Goal: Task Accomplishment & Management: Use online tool/utility

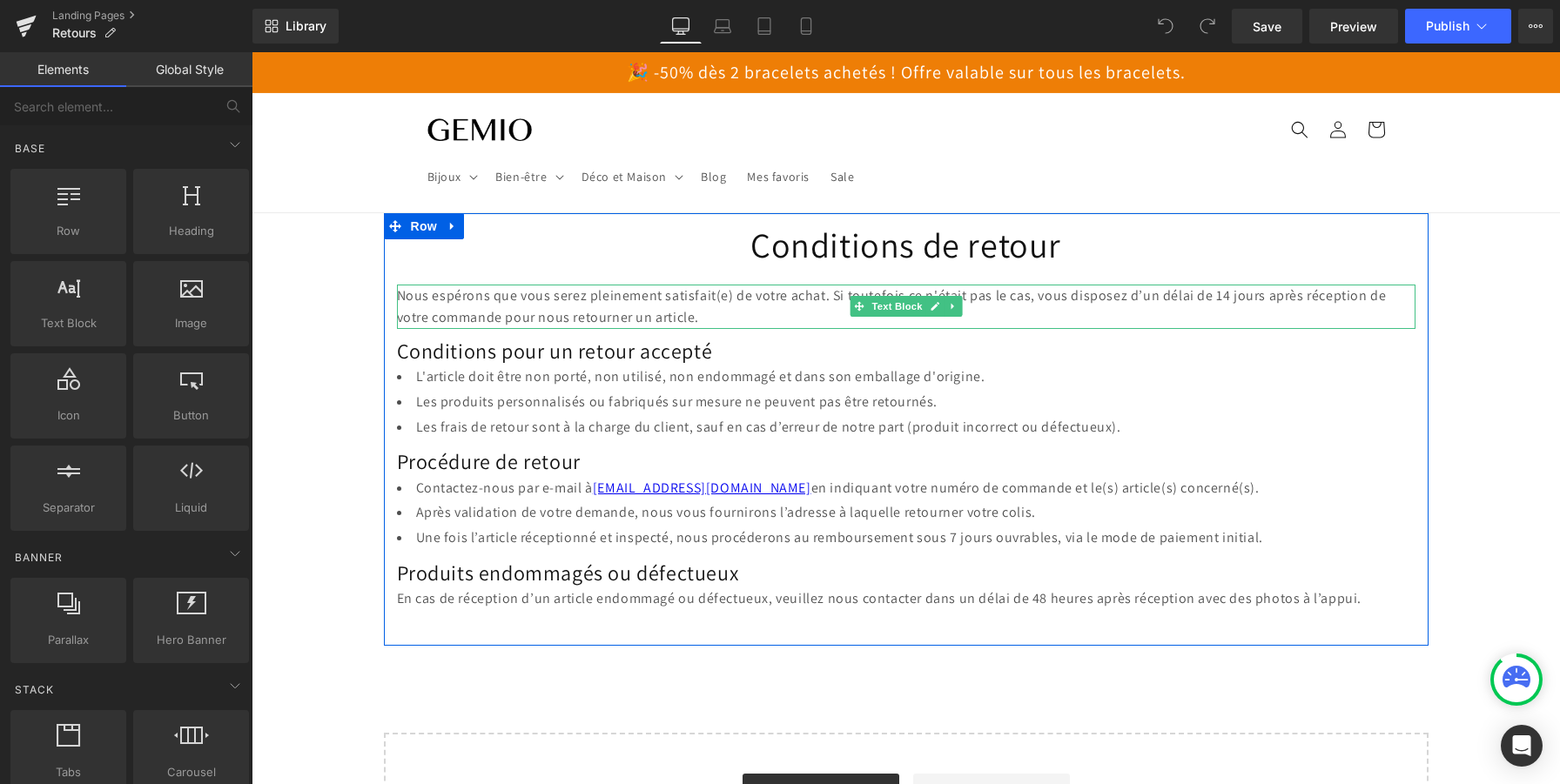
click at [676, 304] on p "Nous espérons que vous serez pleinement satisfait(e) de votre achat. Si toutefo…" at bounding box center [907, 306] width 1019 height 44
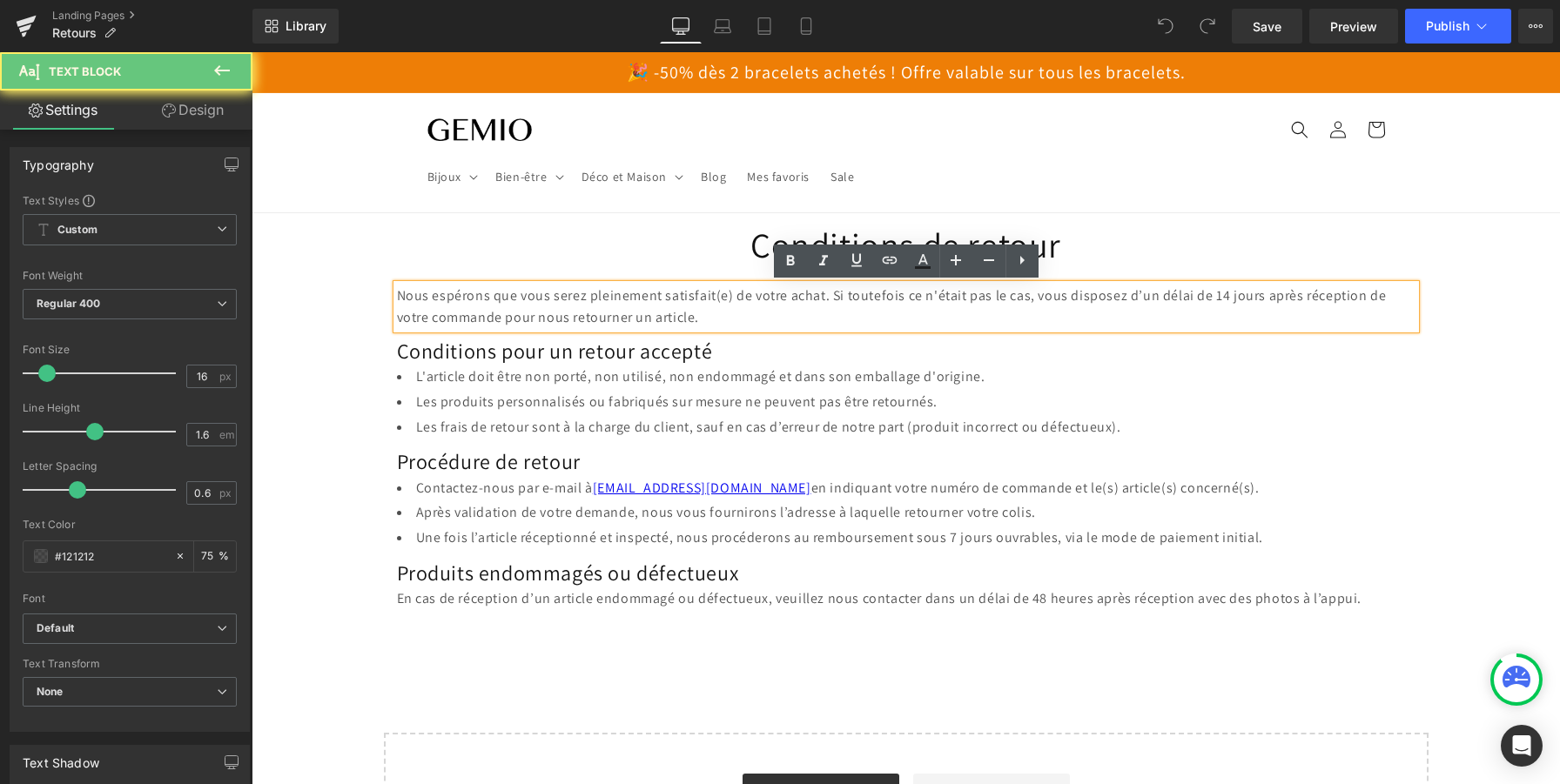
click at [676, 304] on p "Nous espérons que vous serez pleinement satisfait(e) de votre achat. Si toutefo…" at bounding box center [907, 306] width 1019 height 44
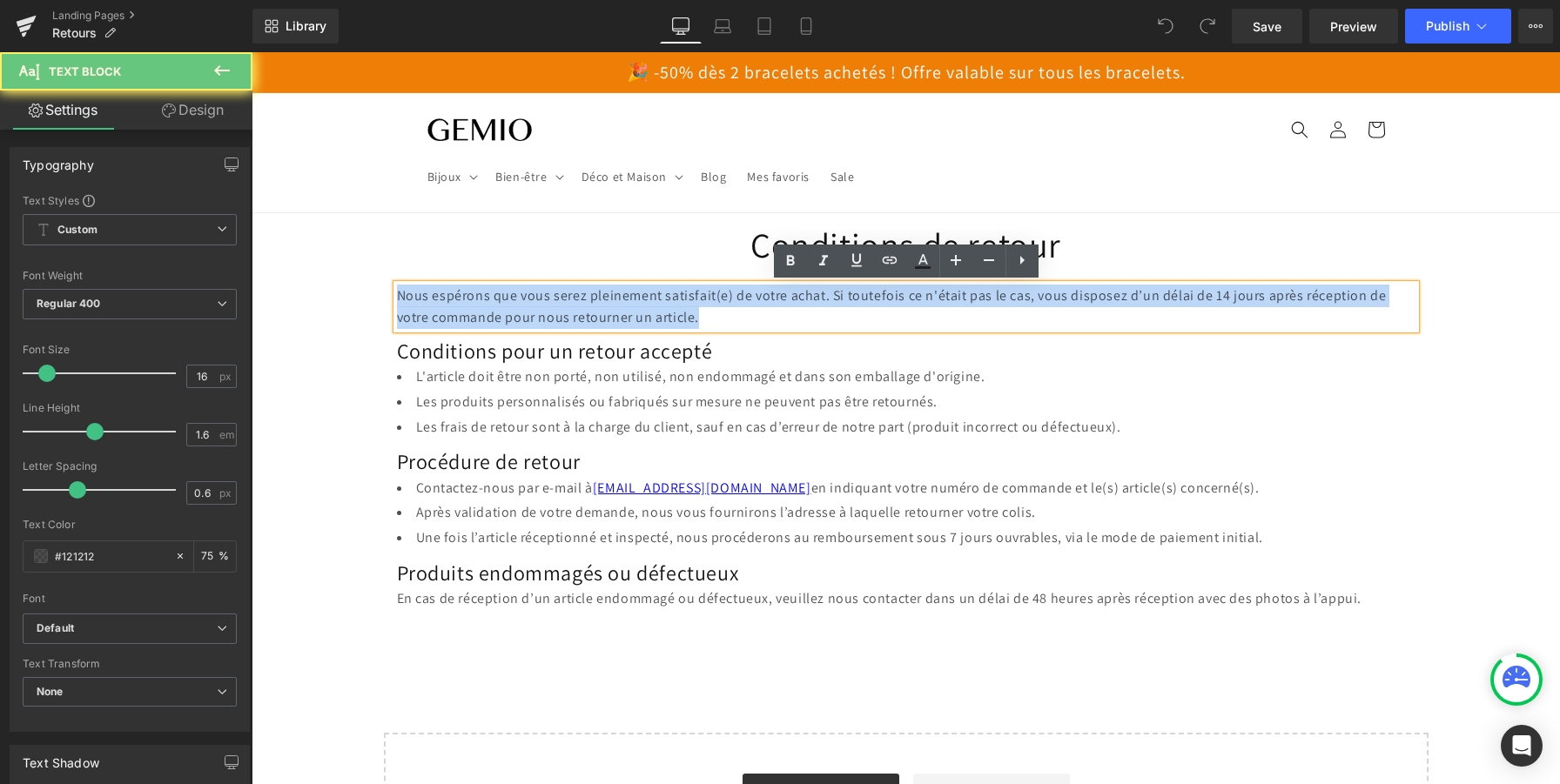
click at [676, 304] on p "Nous espérons que vous serez pleinement satisfait(e) de votre achat. Si toutefo…" at bounding box center [907, 306] width 1019 height 44
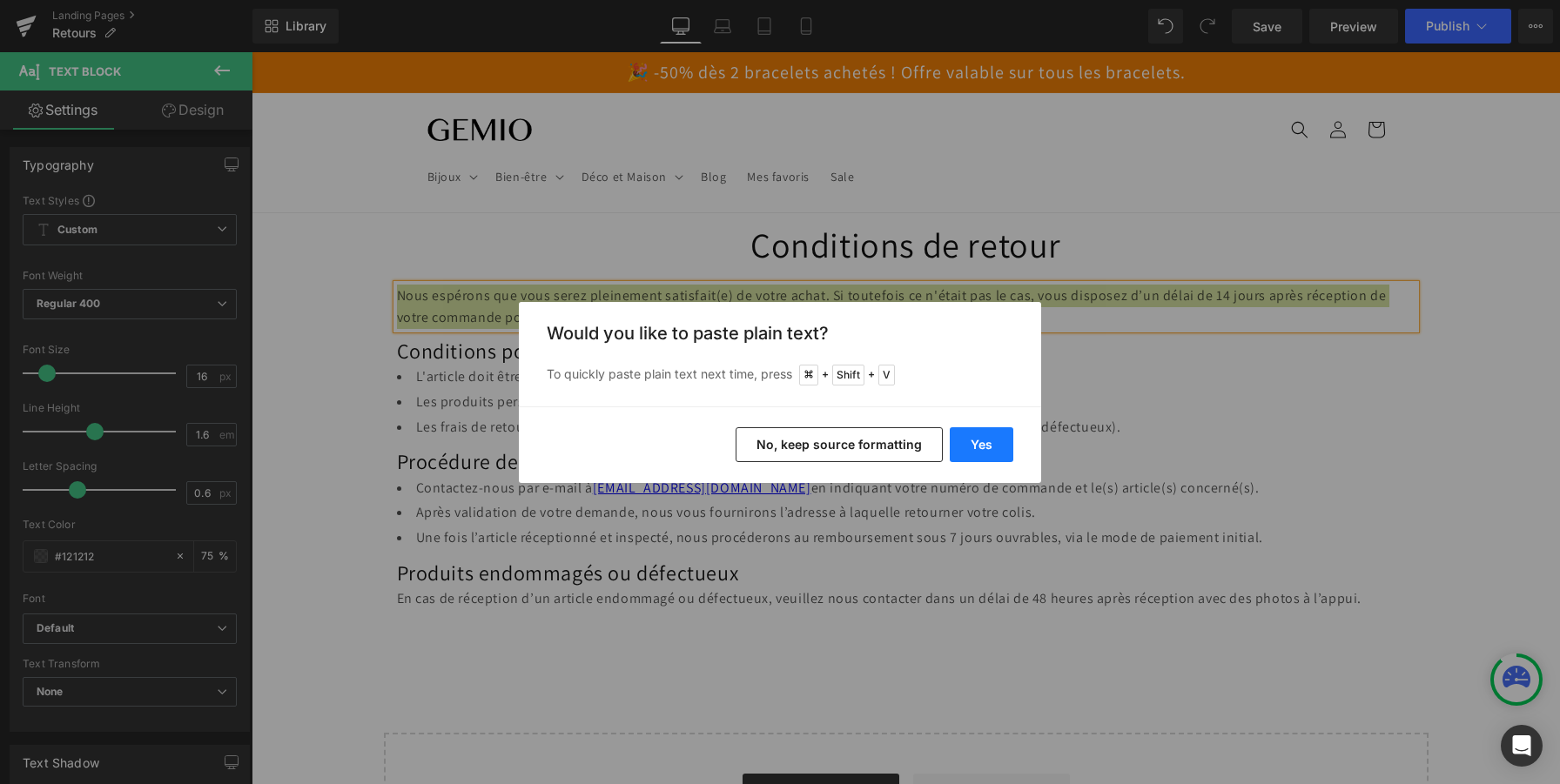
click at [981, 436] on button "Yes" at bounding box center [981, 444] width 64 height 35
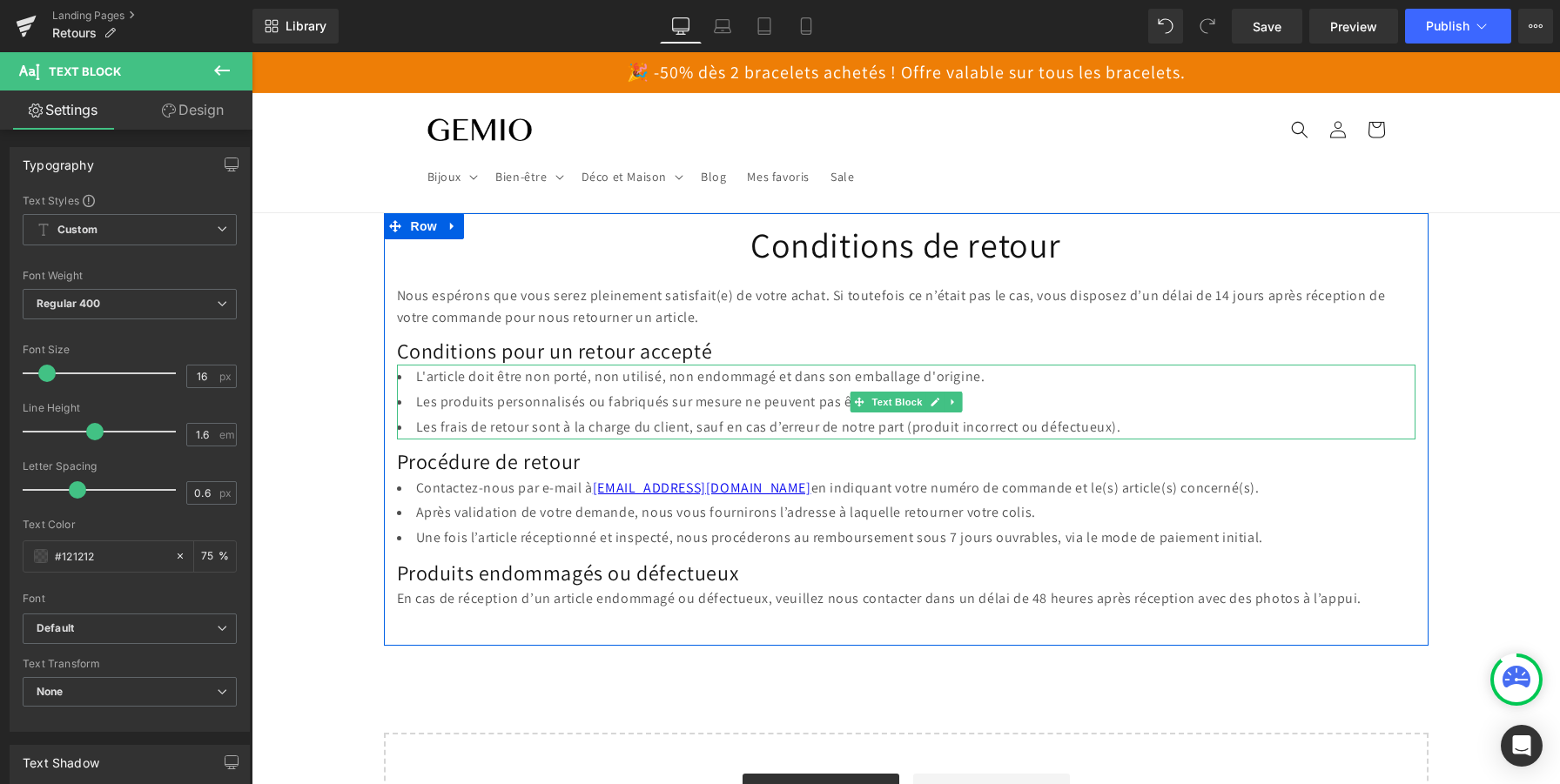
click at [1066, 424] on li "Les frais de retour sont à la charge du client, sauf en cas d’erreur de notre p…" at bounding box center [907, 427] width 1019 height 25
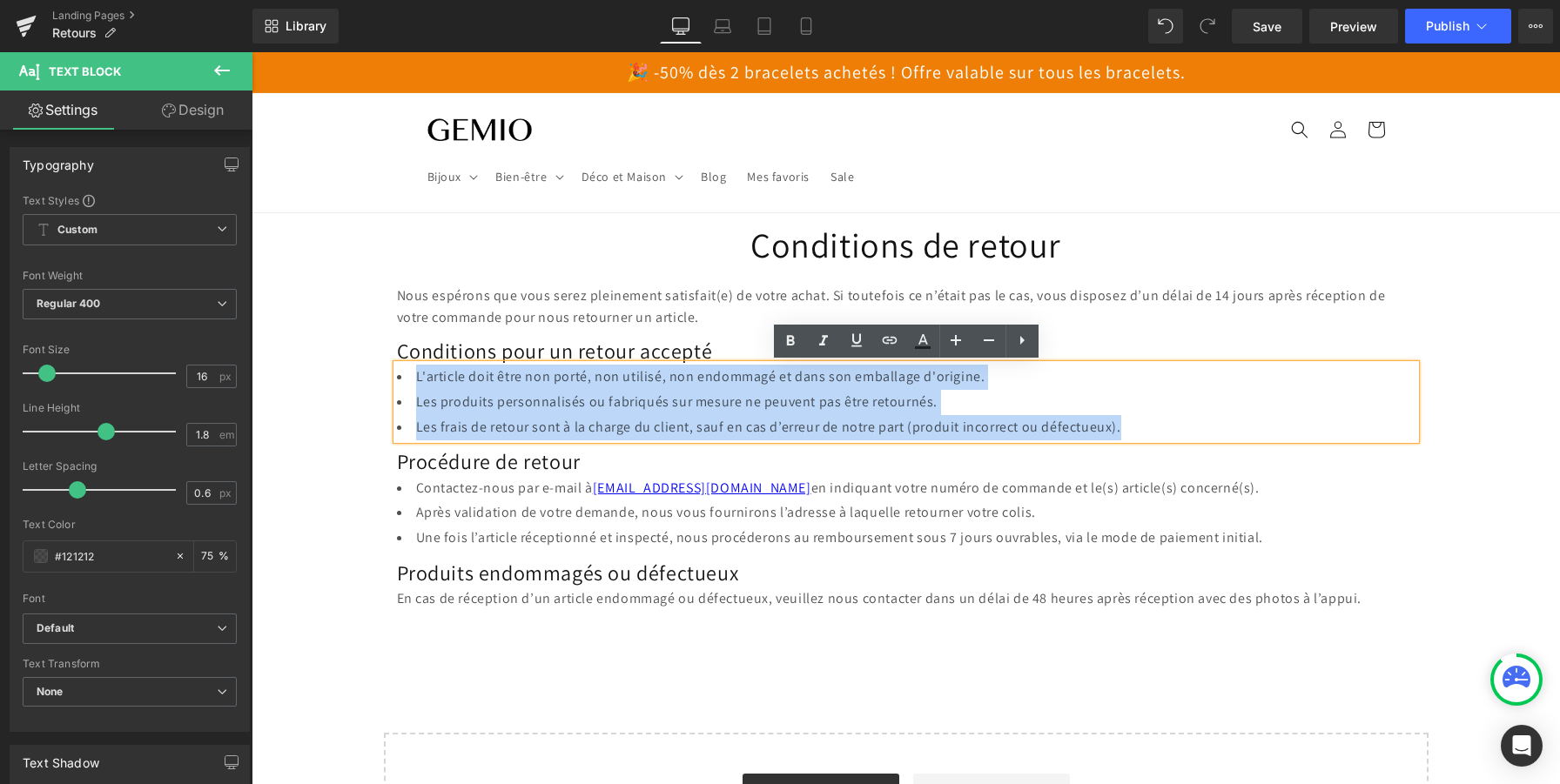
drag, startPoint x: 1136, startPoint y: 427, endPoint x: 387, endPoint y: 371, distance: 751.1
click at [387, 371] on div "Conditions de retour Heading Nous espérons que vous serez pleinement satisfait(…" at bounding box center [907, 412] width 1045 height 399
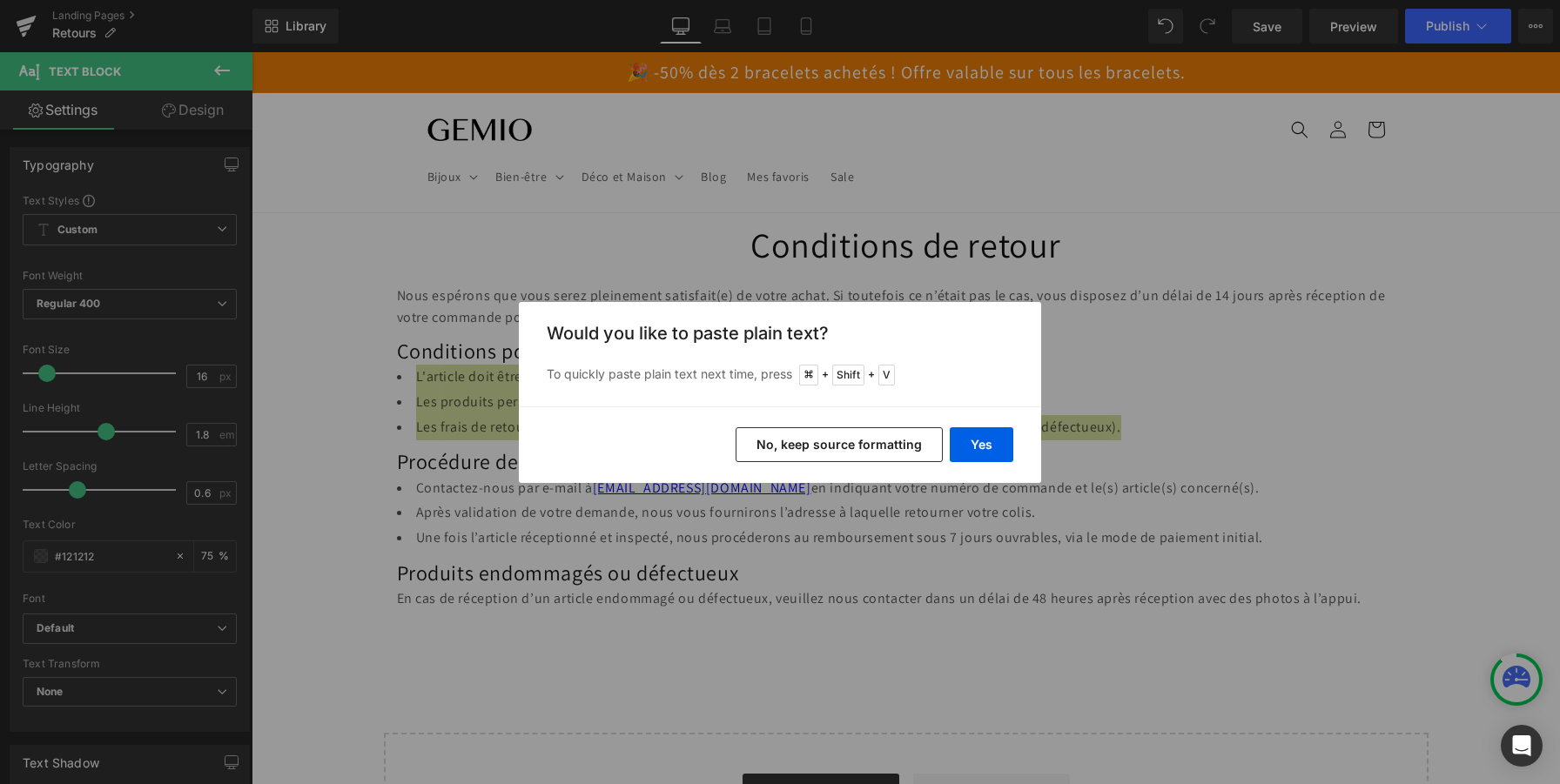
click at [899, 449] on button "No, keep source formatting" at bounding box center [839, 444] width 208 height 35
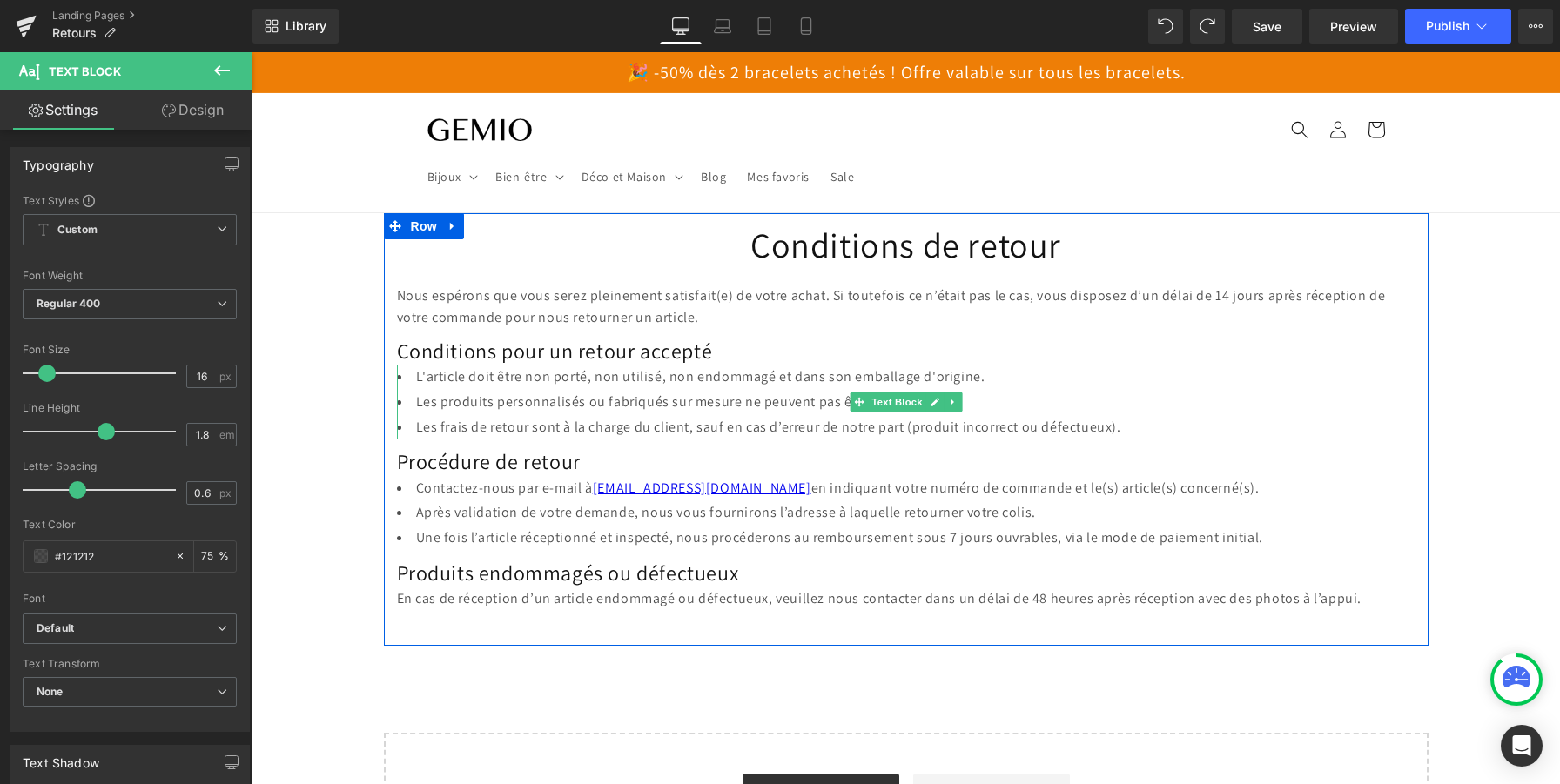
click at [1030, 399] on li "Les produits personnalisés ou fabriqués sur mesure ne peuvent pas être retourné…" at bounding box center [907, 402] width 1019 height 25
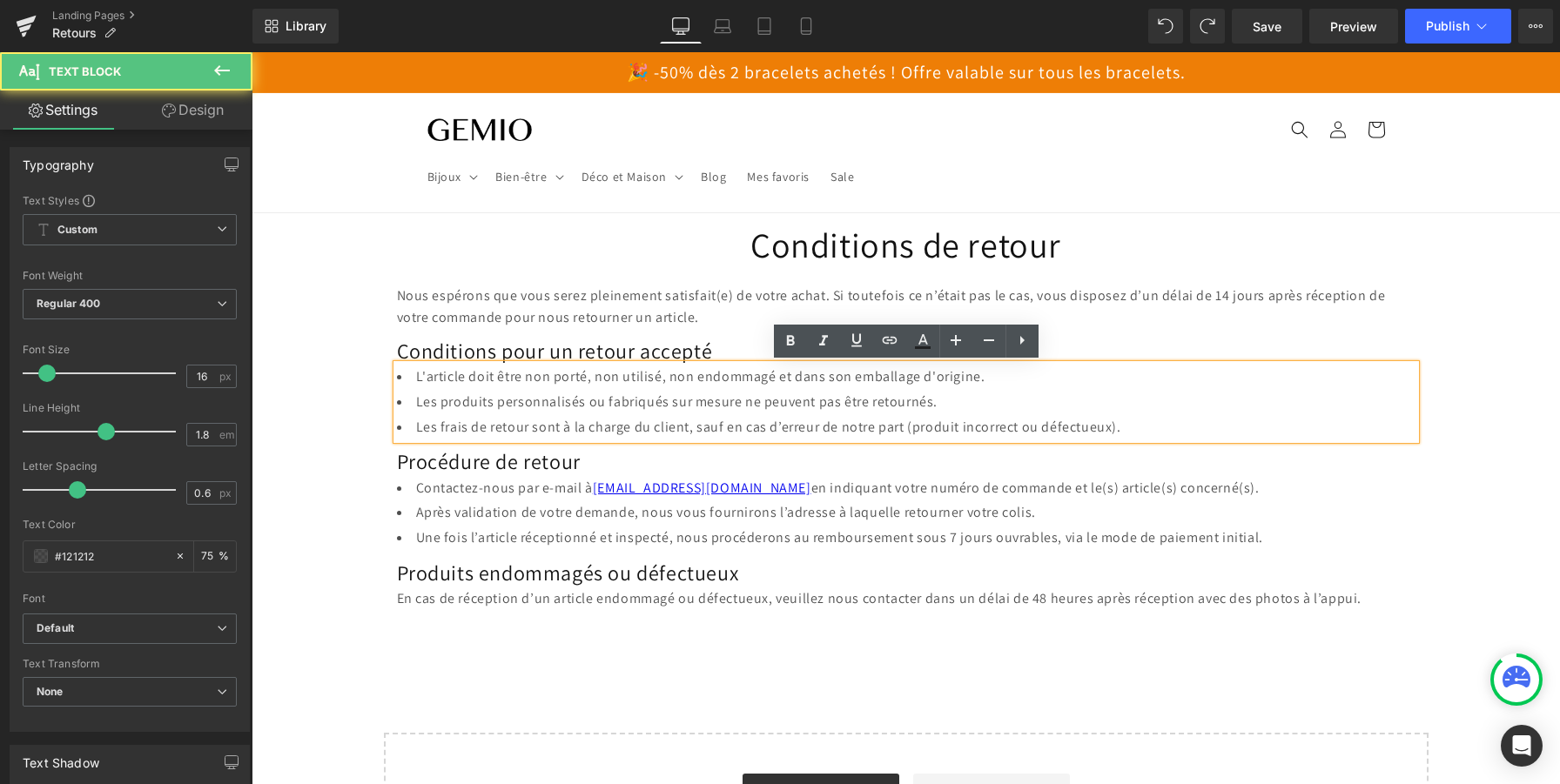
click at [1030, 399] on li "Les produits personnalisés ou fabriqués sur mesure ne peuvent pas être retourné…" at bounding box center [907, 402] width 1019 height 25
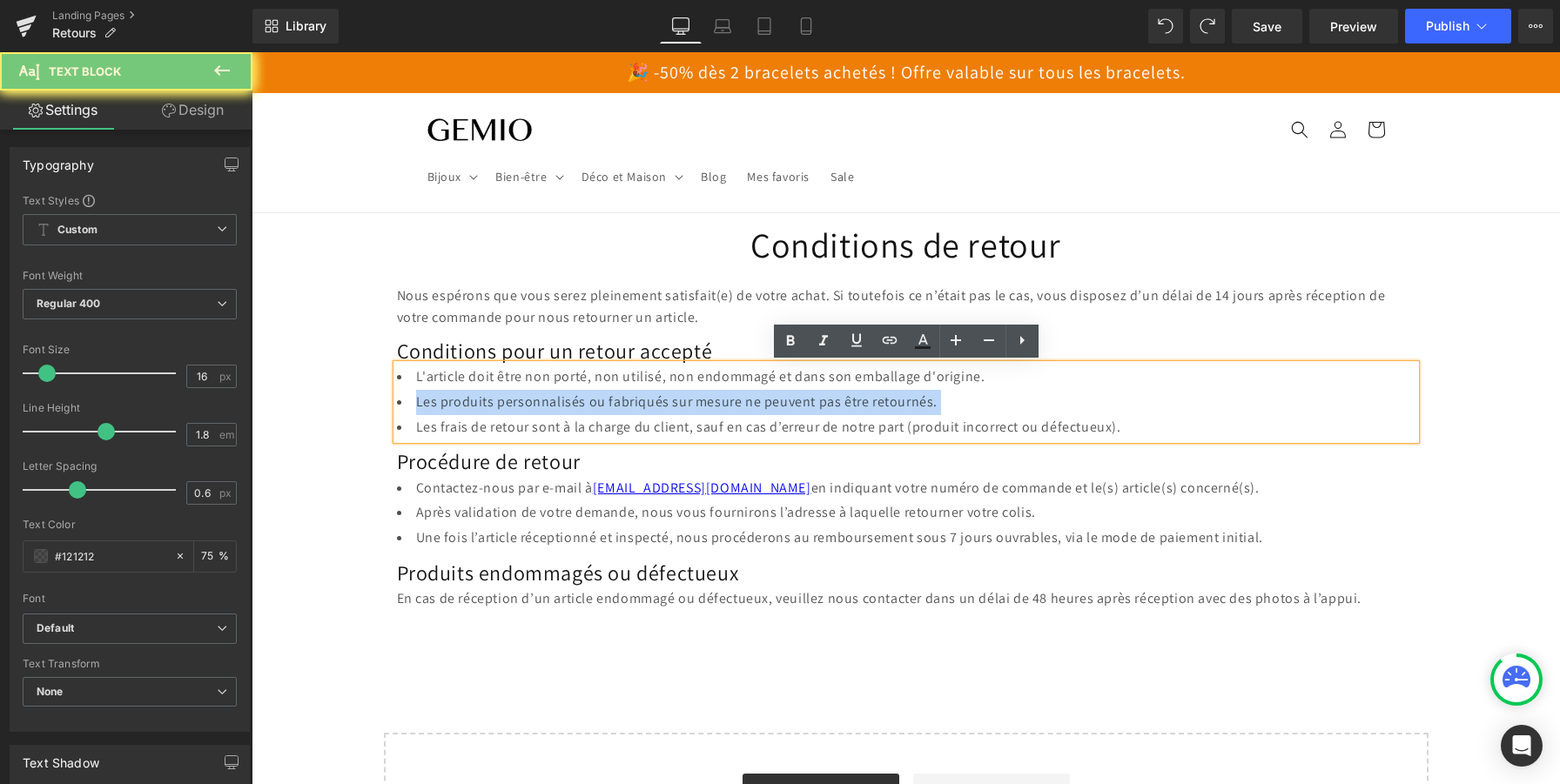
click at [1030, 399] on li "Les produits personnalisés ou fabriqués sur mesure ne peuvent pas être retourné…" at bounding box center [907, 402] width 1019 height 25
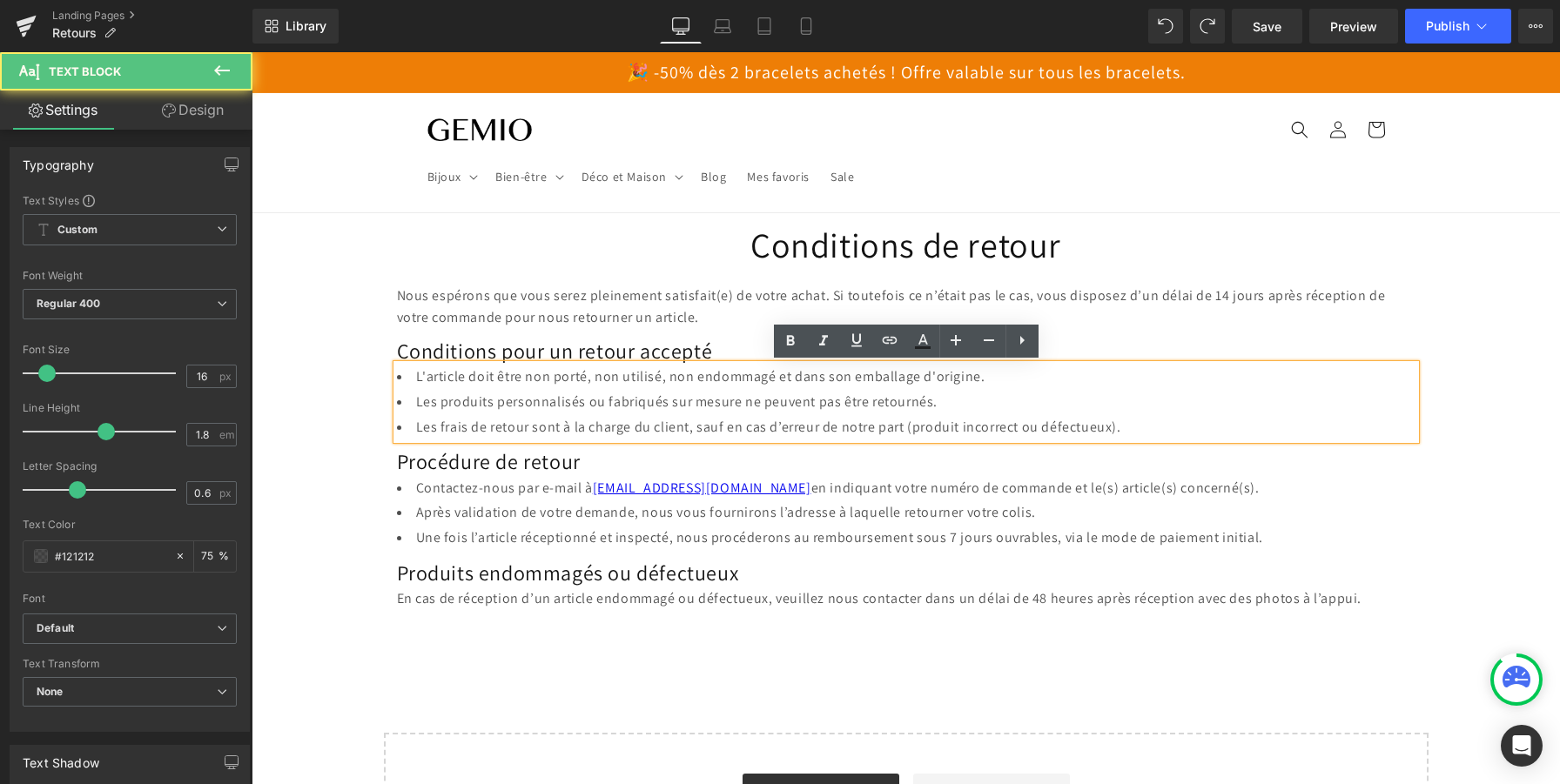
click at [1114, 424] on li "Les frais de retour sont à la charge du client, sauf en cas d’erreur de notre p…" at bounding box center [907, 427] width 1019 height 25
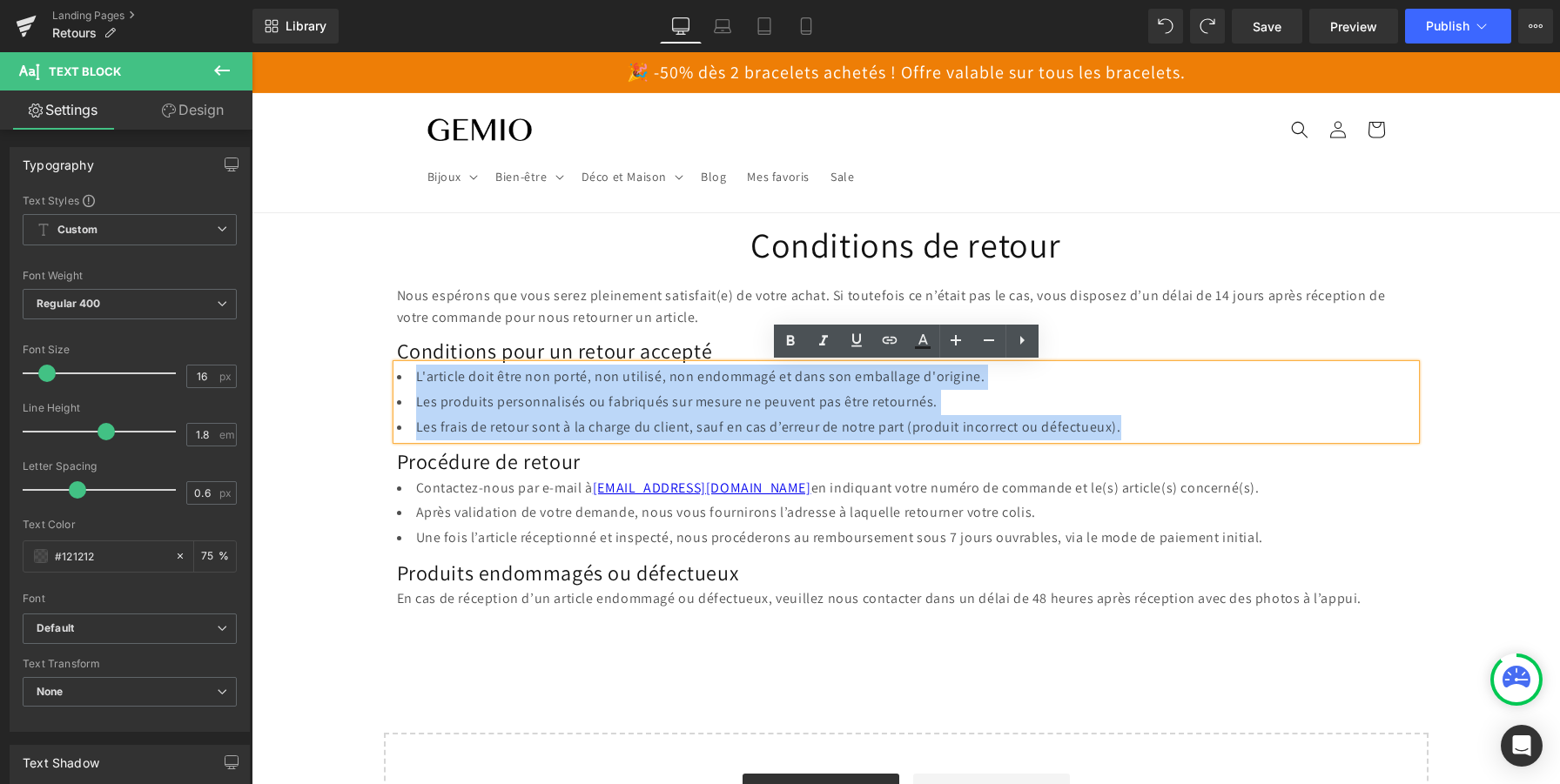
drag, startPoint x: 1134, startPoint y: 424, endPoint x: 399, endPoint y: 373, distance: 736.8
click at [399, 373] on ul "L'article doit être non porté, non utilisé, non endommagé et dans son emballage…" at bounding box center [907, 402] width 1019 height 75
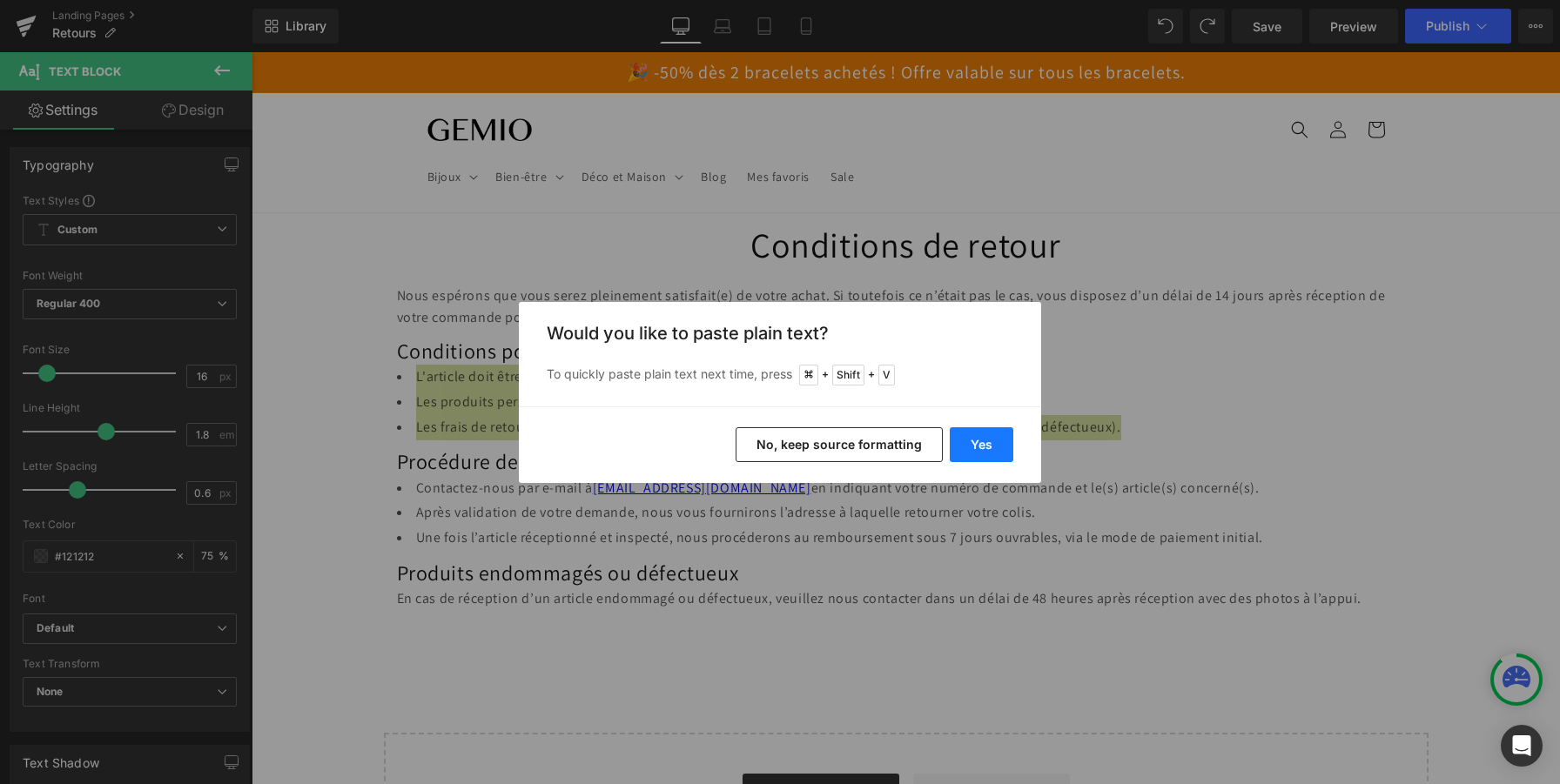
click at [987, 427] on button "Yes" at bounding box center [981, 444] width 64 height 35
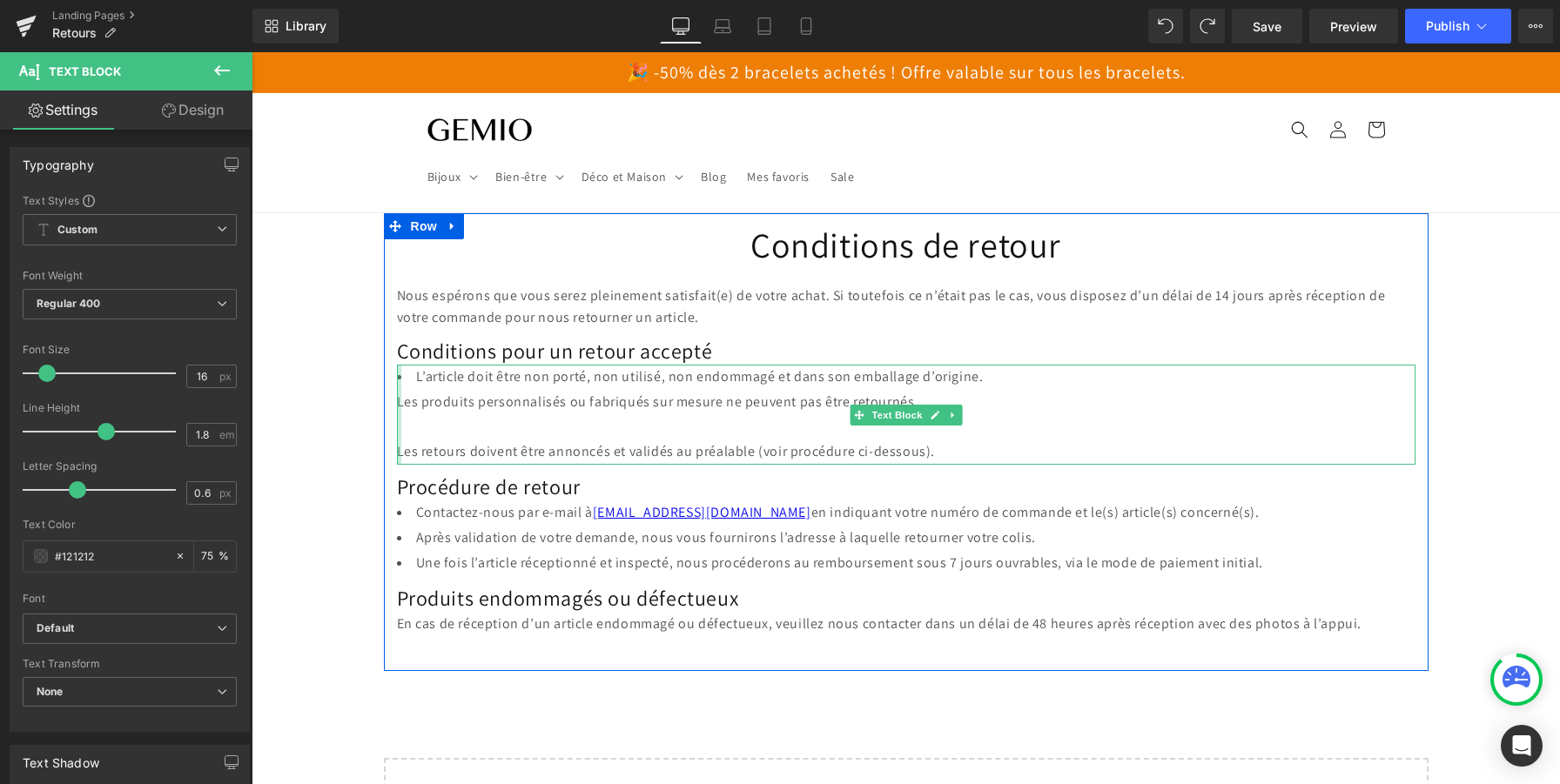
click at [398, 404] on div at bounding box center [399, 414] width 5 height 100
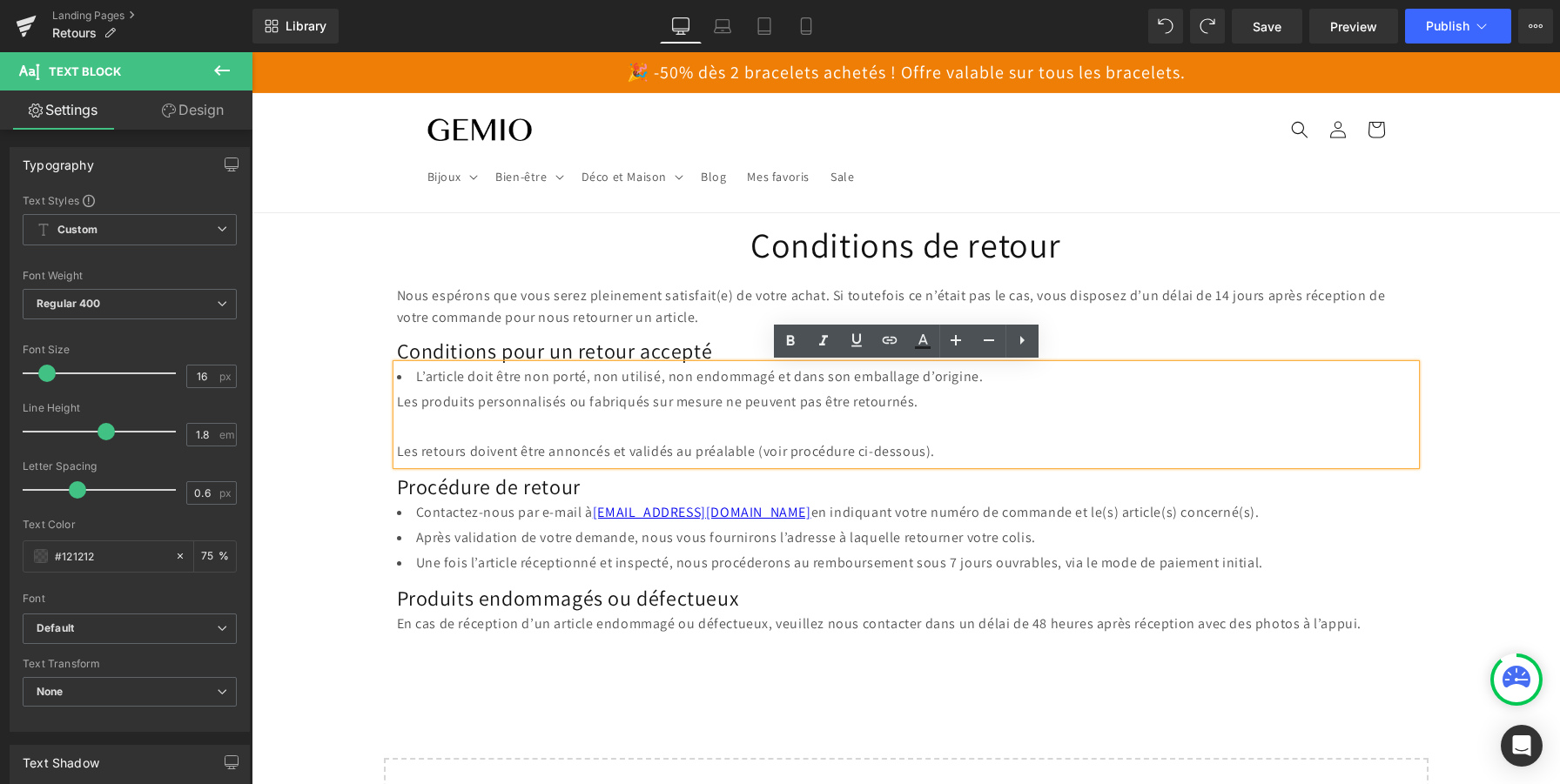
click at [404, 395] on div "Les produits personnalisés ou fabriqués sur mesure ne peuvent pas être retourné…" at bounding box center [907, 402] width 1019 height 25
click at [400, 402] on div "Les produits personnalisés ou fabriqués sur mesure ne peuvent pas être retourné…" at bounding box center [907, 402] width 1019 height 25
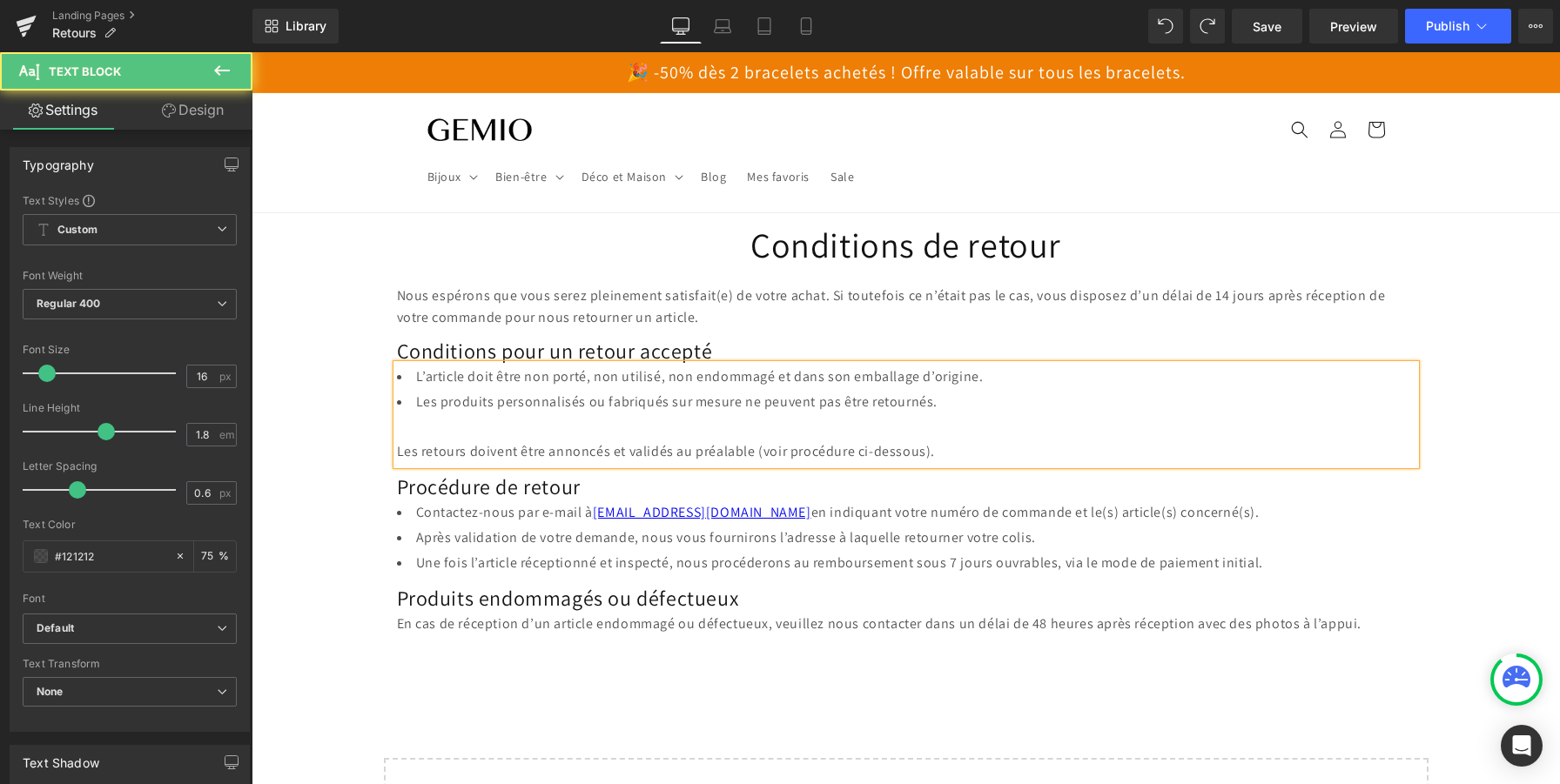
click at [401, 454] on div "Les retours doivent être annoncés et validés au préalable (voir procédure ci-de…" at bounding box center [907, 451] width 1019 height 25
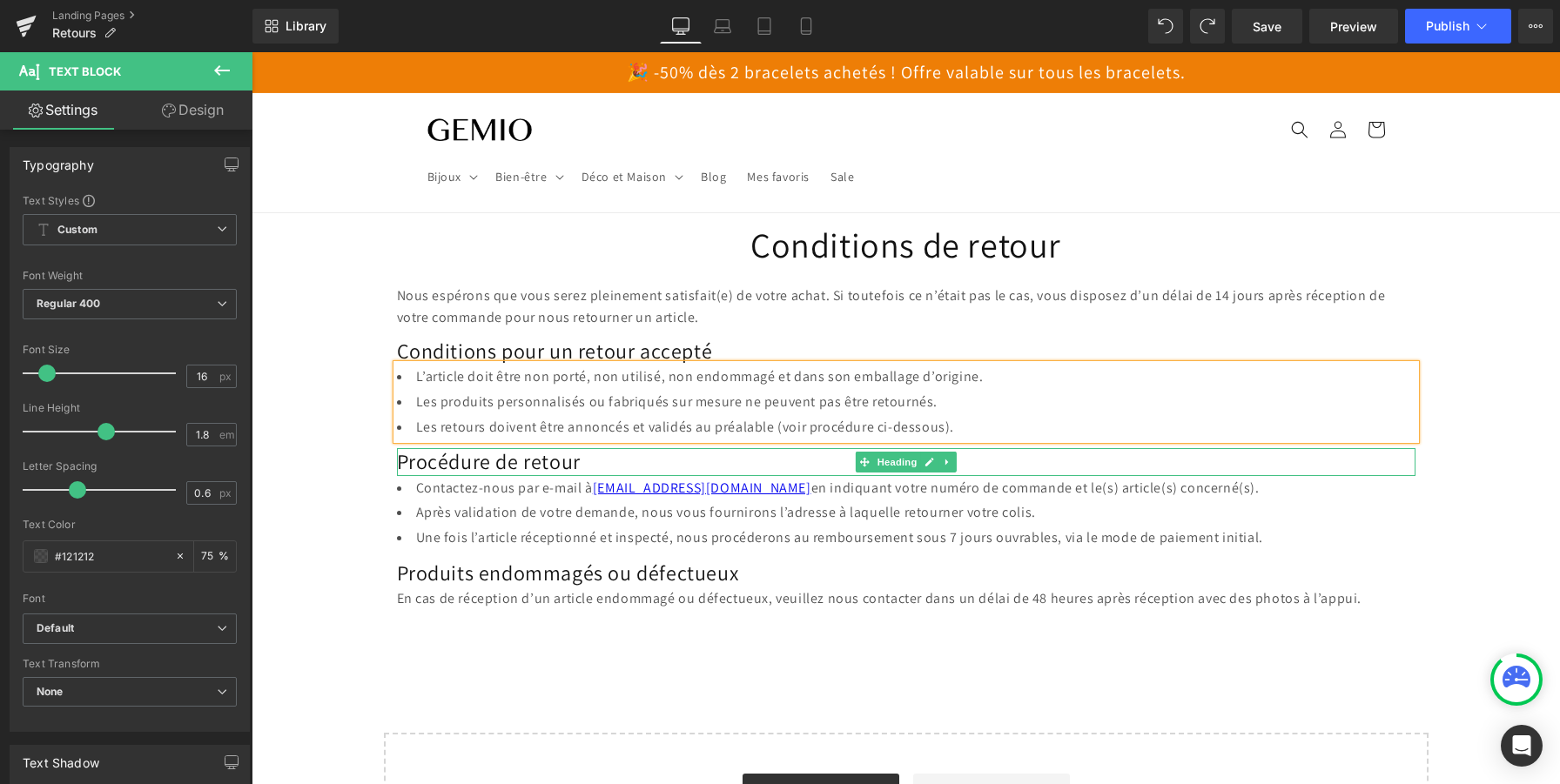
click at [526, 460] on h2 "Procédure de retour" at bounding box center [907, 462] width 1019 height 27
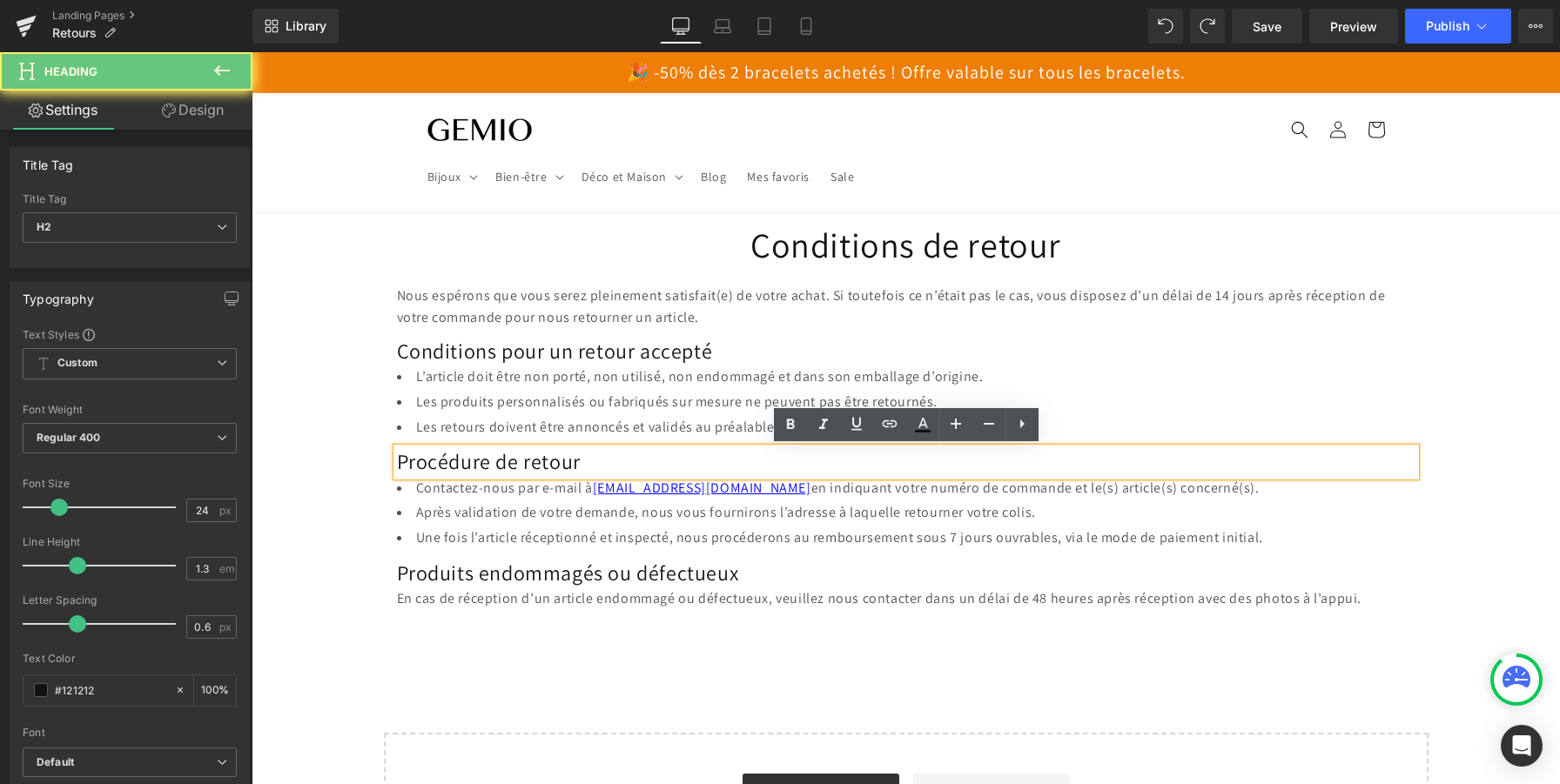
click at [526, 460] on h2 "Procédure de retour" at bounding box center [907, 462] width 1019 height 27
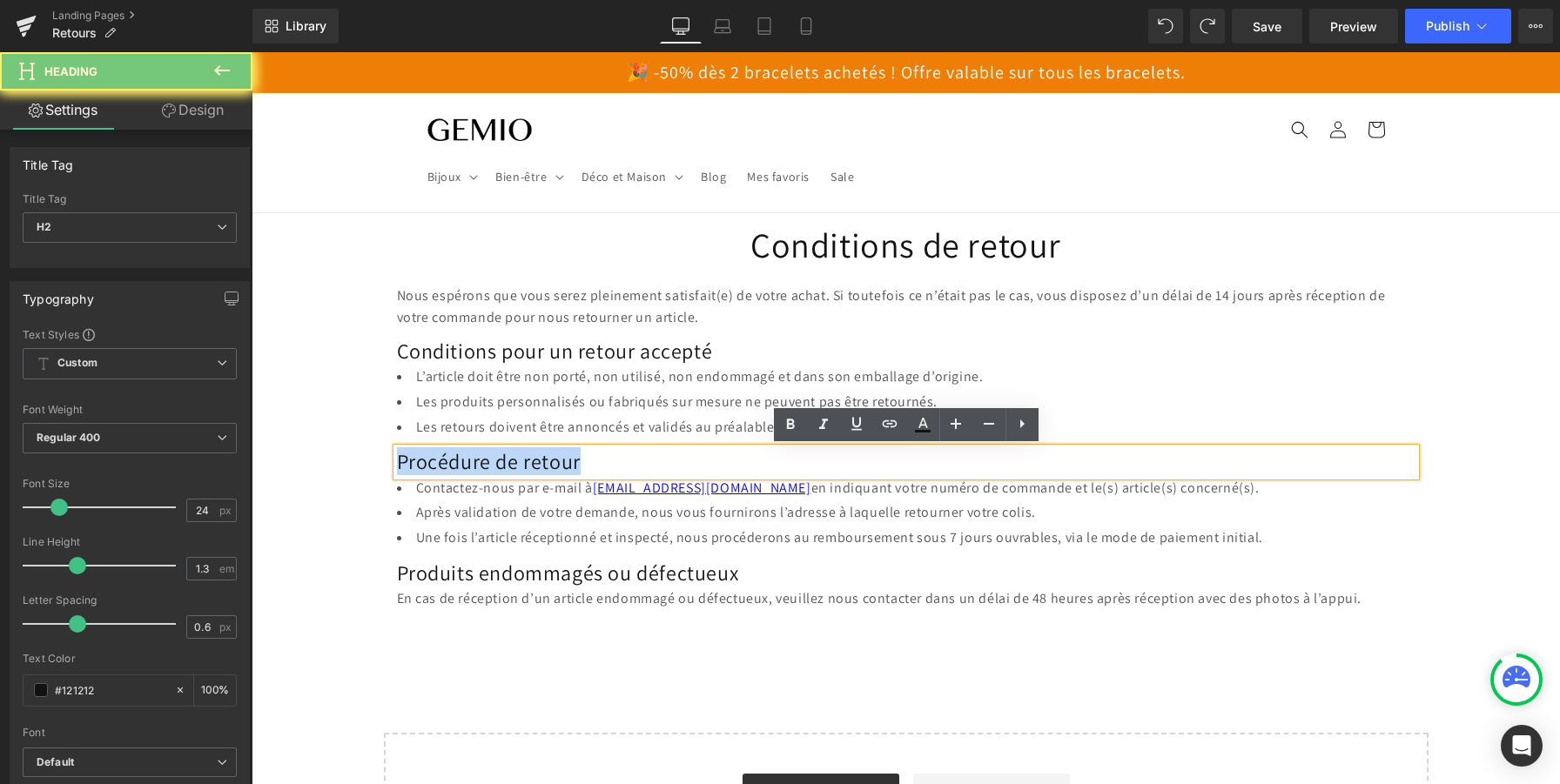
click at [526, 460] on h2 "Procédure de retour" at bounding box center [907, 462] width 1019 height 27
paste div
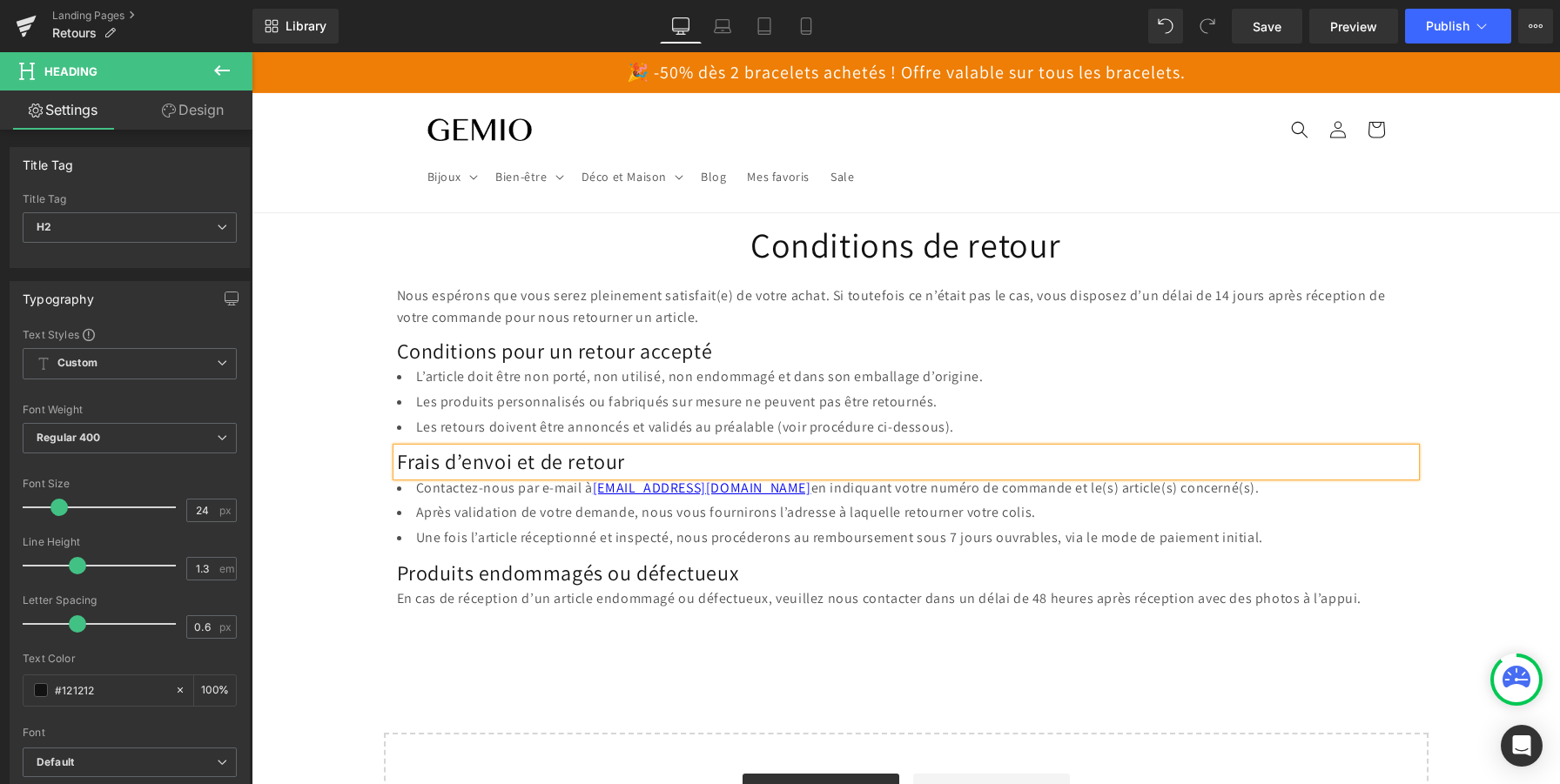
click at [509, 504] on li "Après validation de votre demande, nous vous fournirons l’adresse à laquelle re…" at bounding box center [907, 513] width 1019 height 25
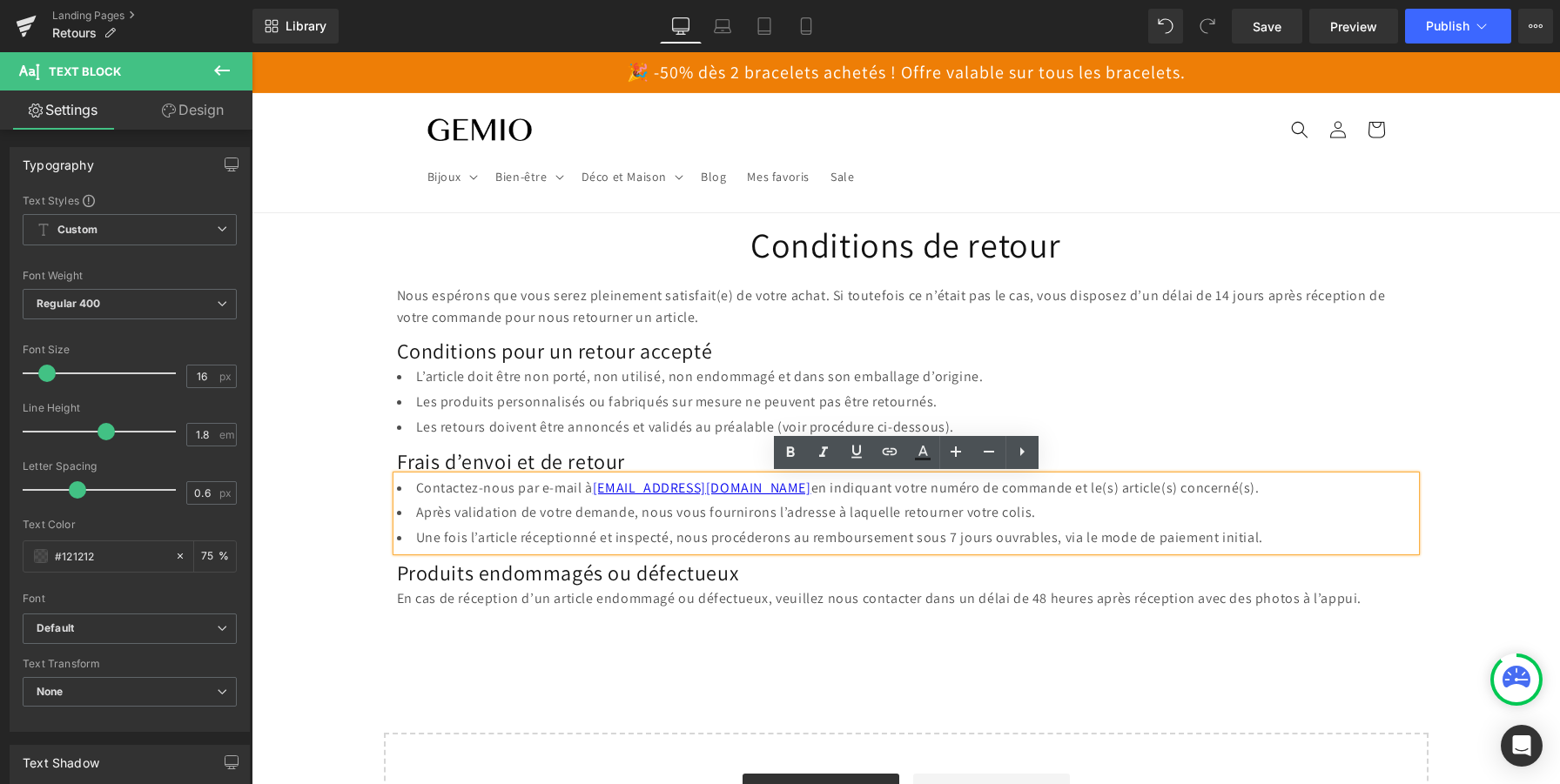
click at [924, 519] on li "Après validation de votre demande, nous vous fournirons l’adresse à laquelle re…" at bounding box center [907, 513] width 1019 height 25
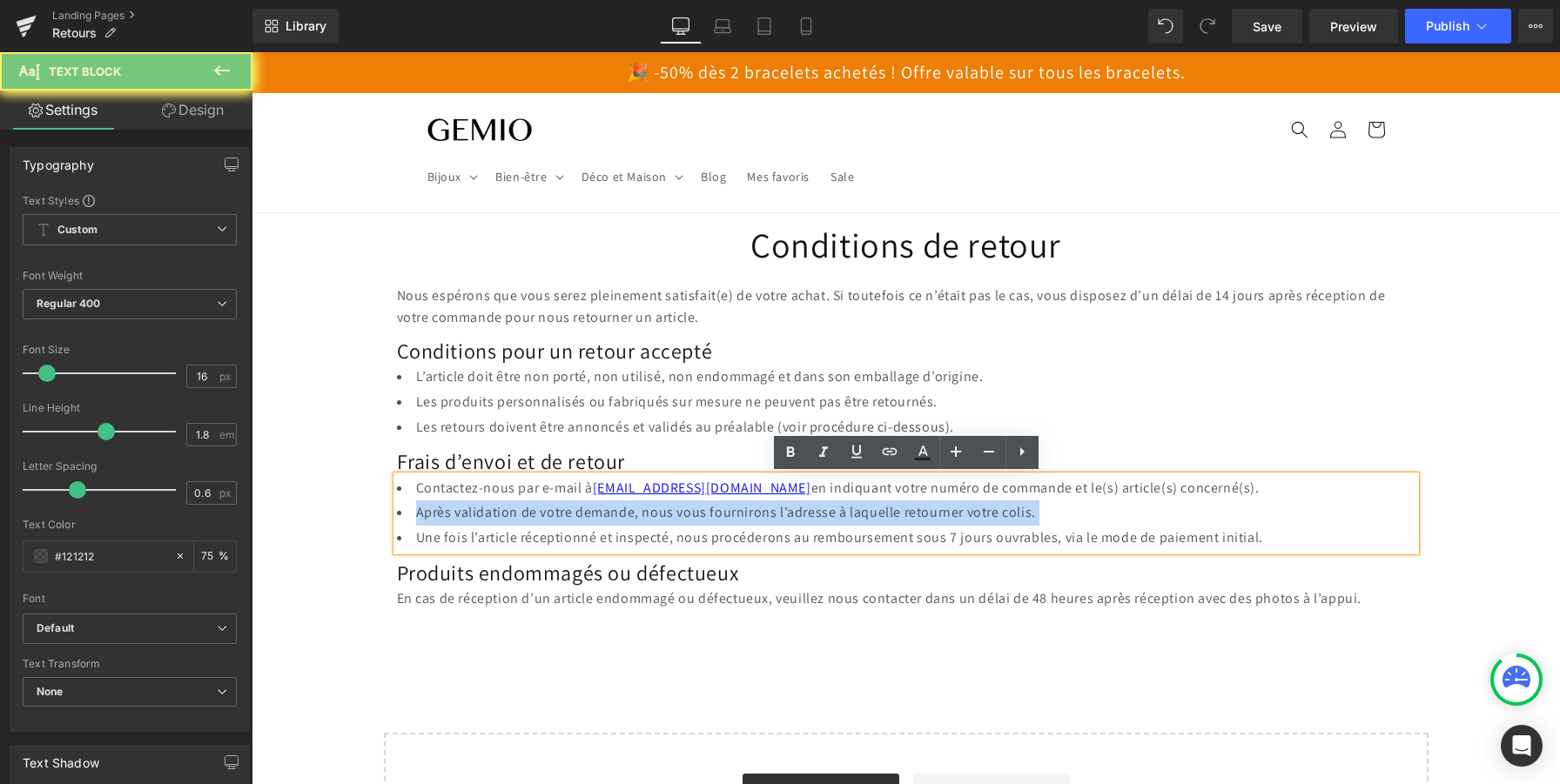
click at [924, 519] on li "Après validation de votre demande, nous vous fournirons l’adresse à laquelle re…" at bounding box center [907, 513] width 1019 height 25
click at [1044, 524] on li "Après validation de votre demande, nous vous fournirons l’adresse à laquelle re…" at bounding box center [907, 513] width 1019 height 25
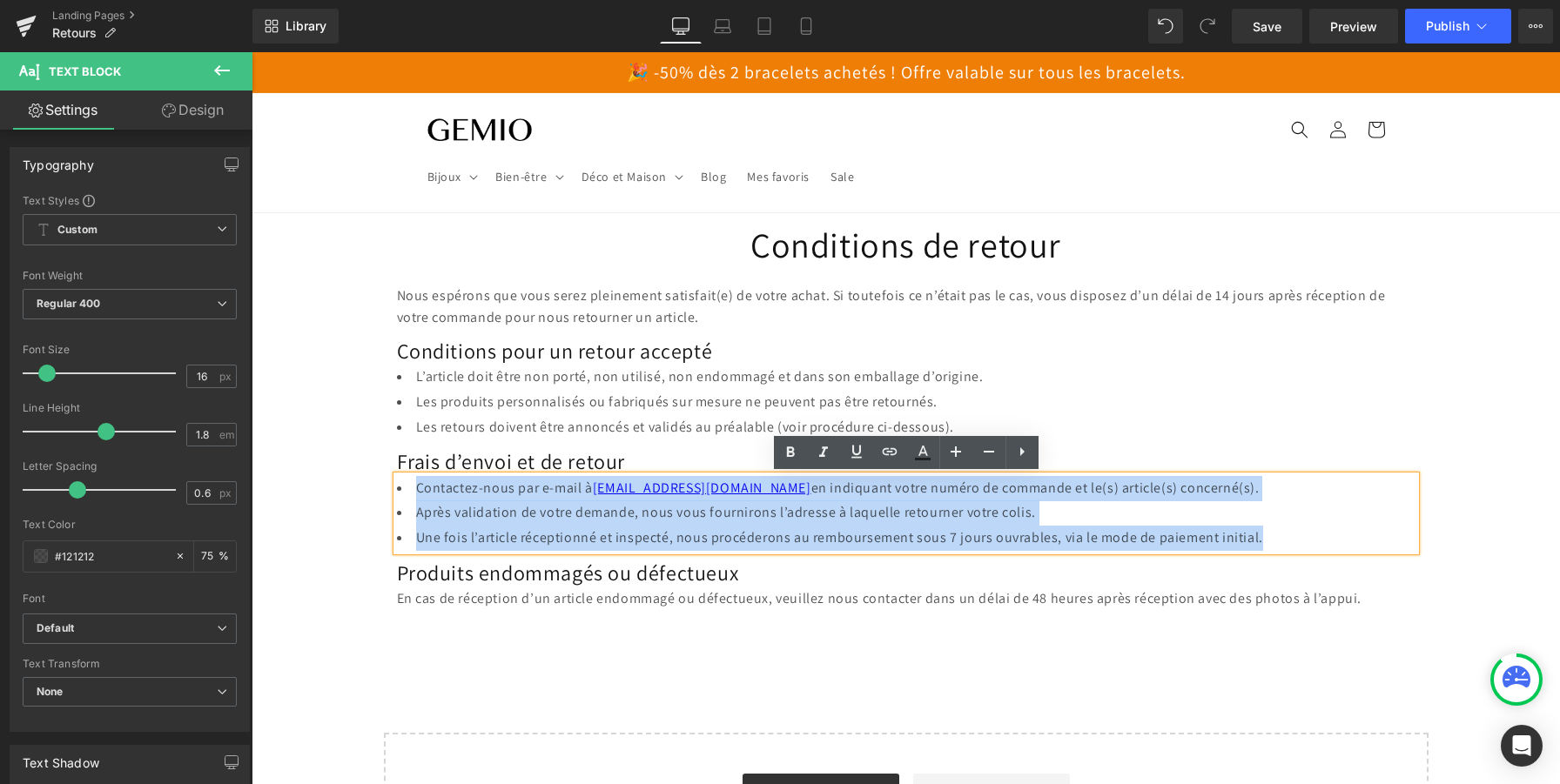
drag, startPoint x: 1263, startPoint y: 537, endPoint x: 409, endPoint y: 489, distance: 855.3
click at [409, 489] on ul "Contactez-nous par e-mail à support@gemio.ch en indiquant votre numéro de comma…" at bounding box center [907, 513] width 1019 height 75
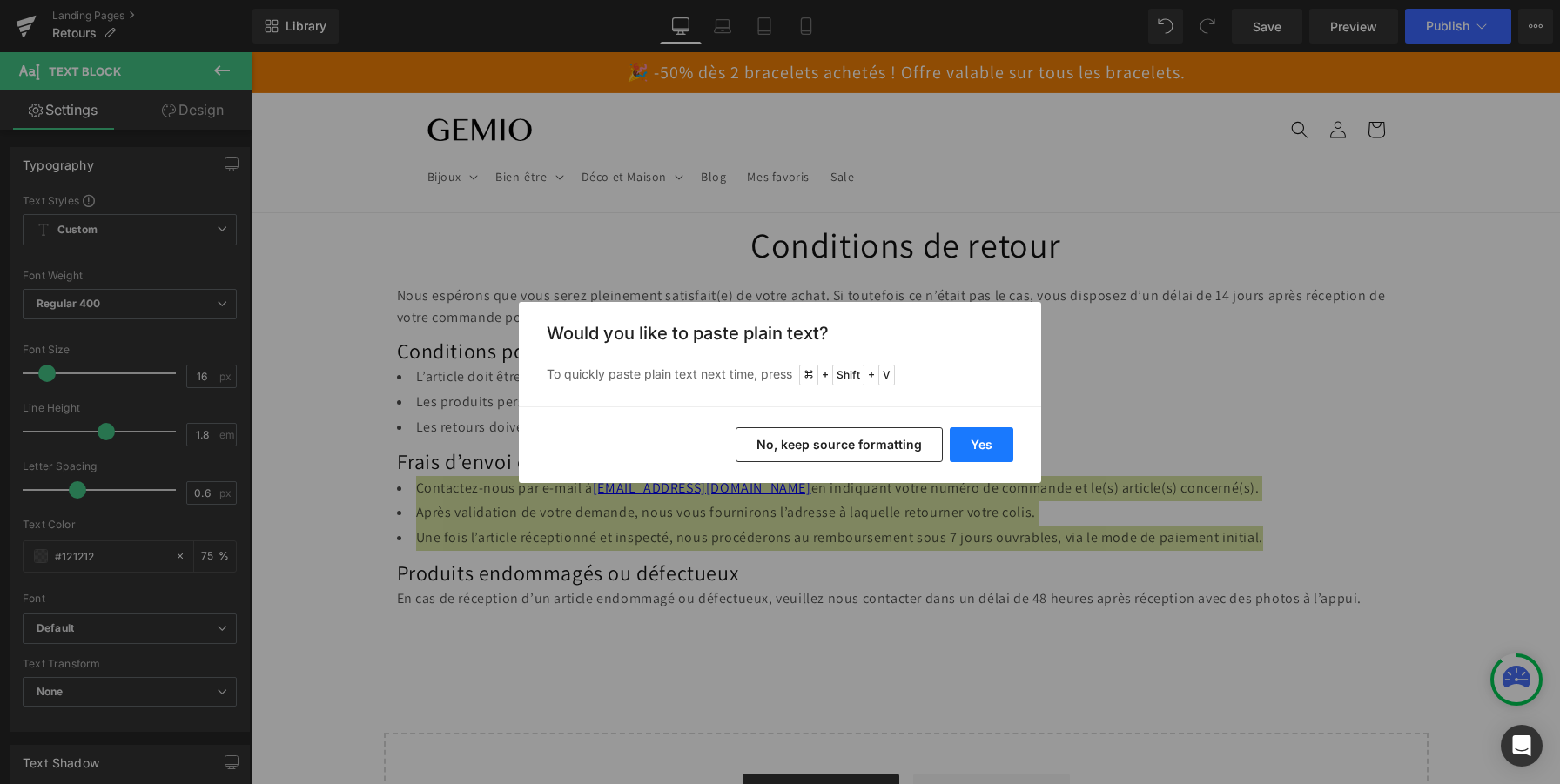
click at [995, 447] on button "Yes" at bounding box center [981, 444] width 64 height 35
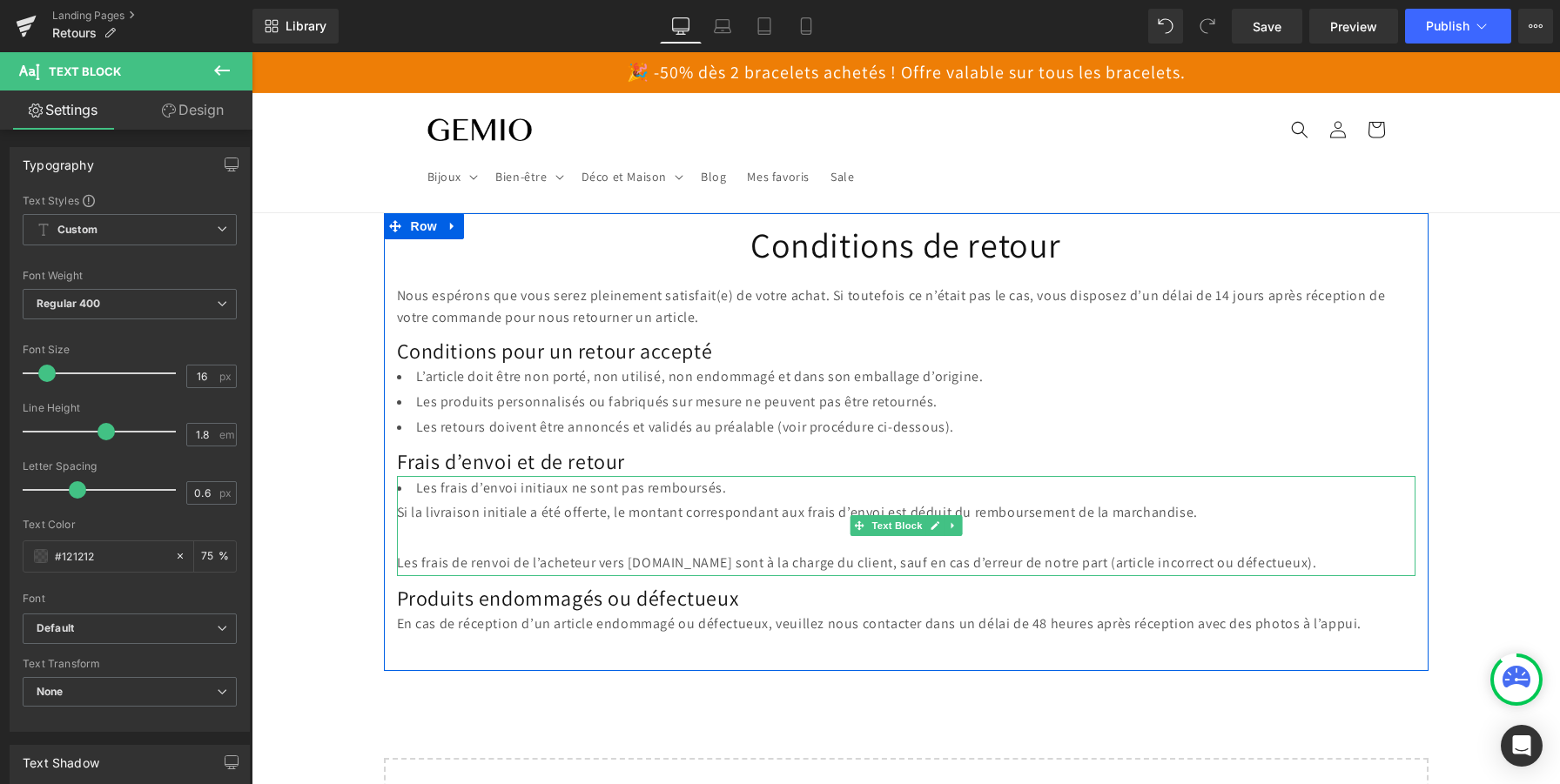
click at [401, 514] on div "Si la livraison initiale a été offerte, le montant correspondant aux frais d’en…" at bounding box center [907, 513] width 1019 height 25
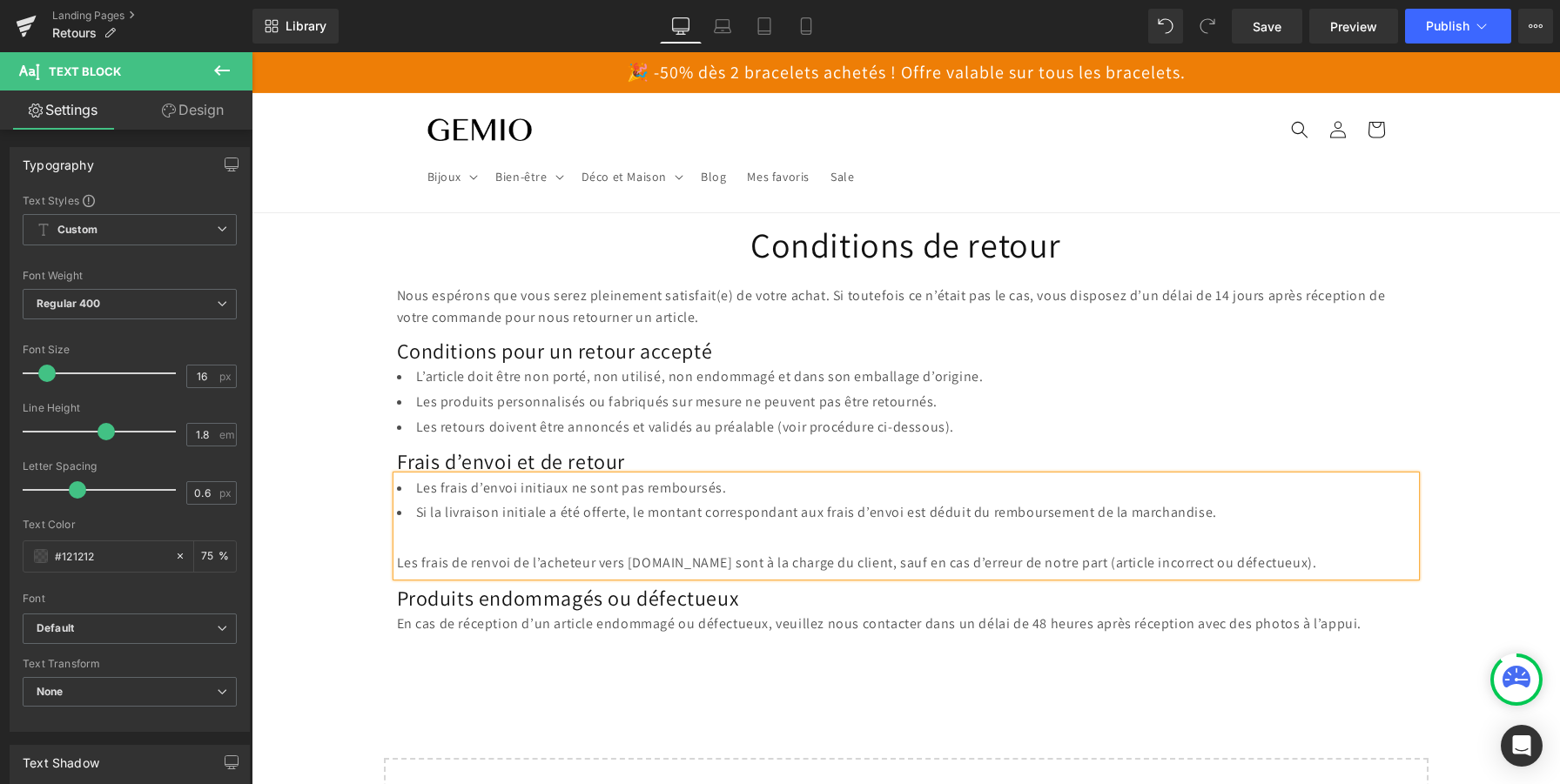
click at [399, 561] on div "Les frais de renvoi de l’acheteur vers Gemio.ch sont à la charge du client, sau…" at bounding box center [907, 563] width 1019 height 25
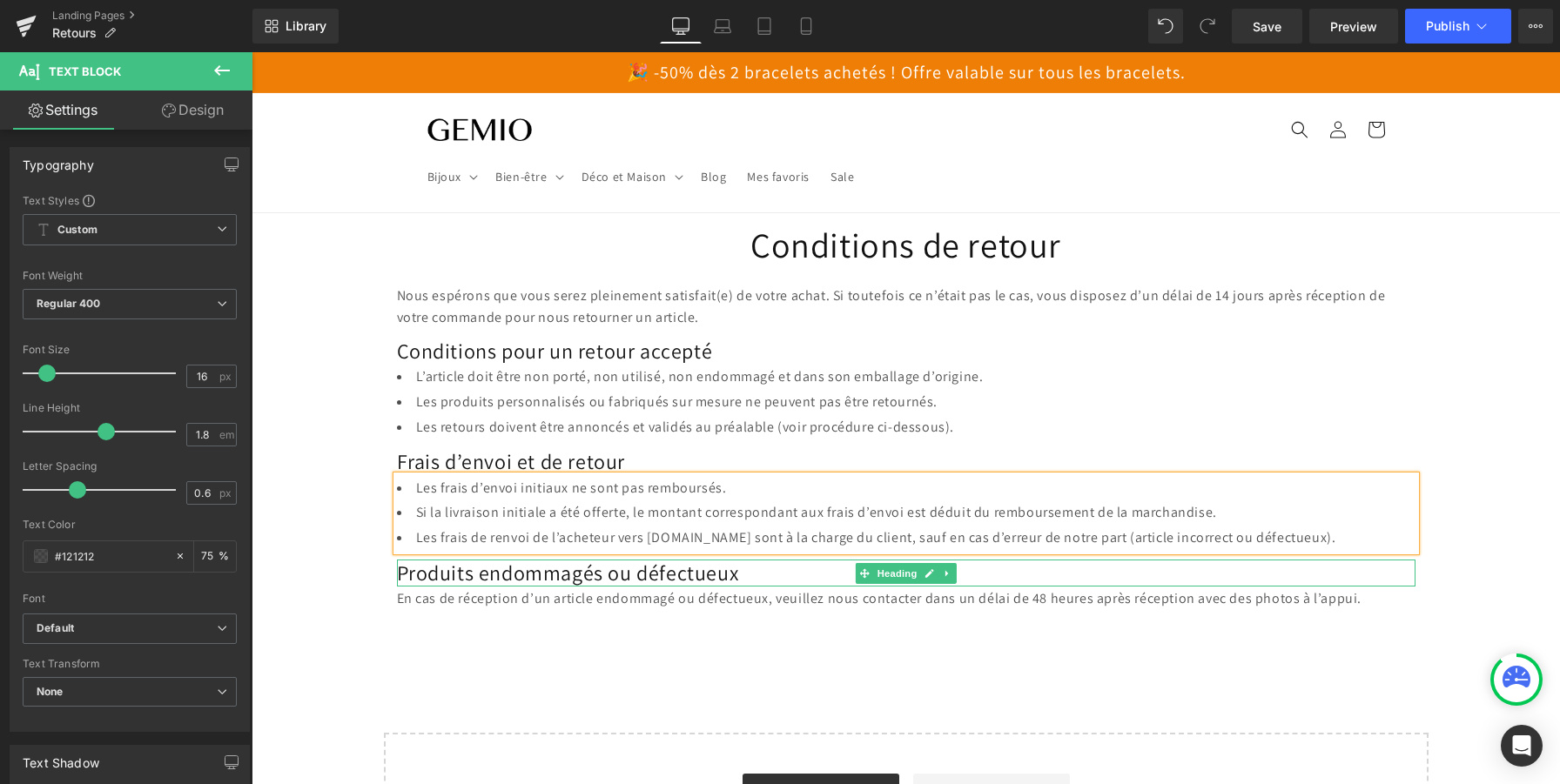
click at [604, 574] on h2 "Produits endommagés ou défectueux" at bounding box center [907, 573] width 1019 height 27
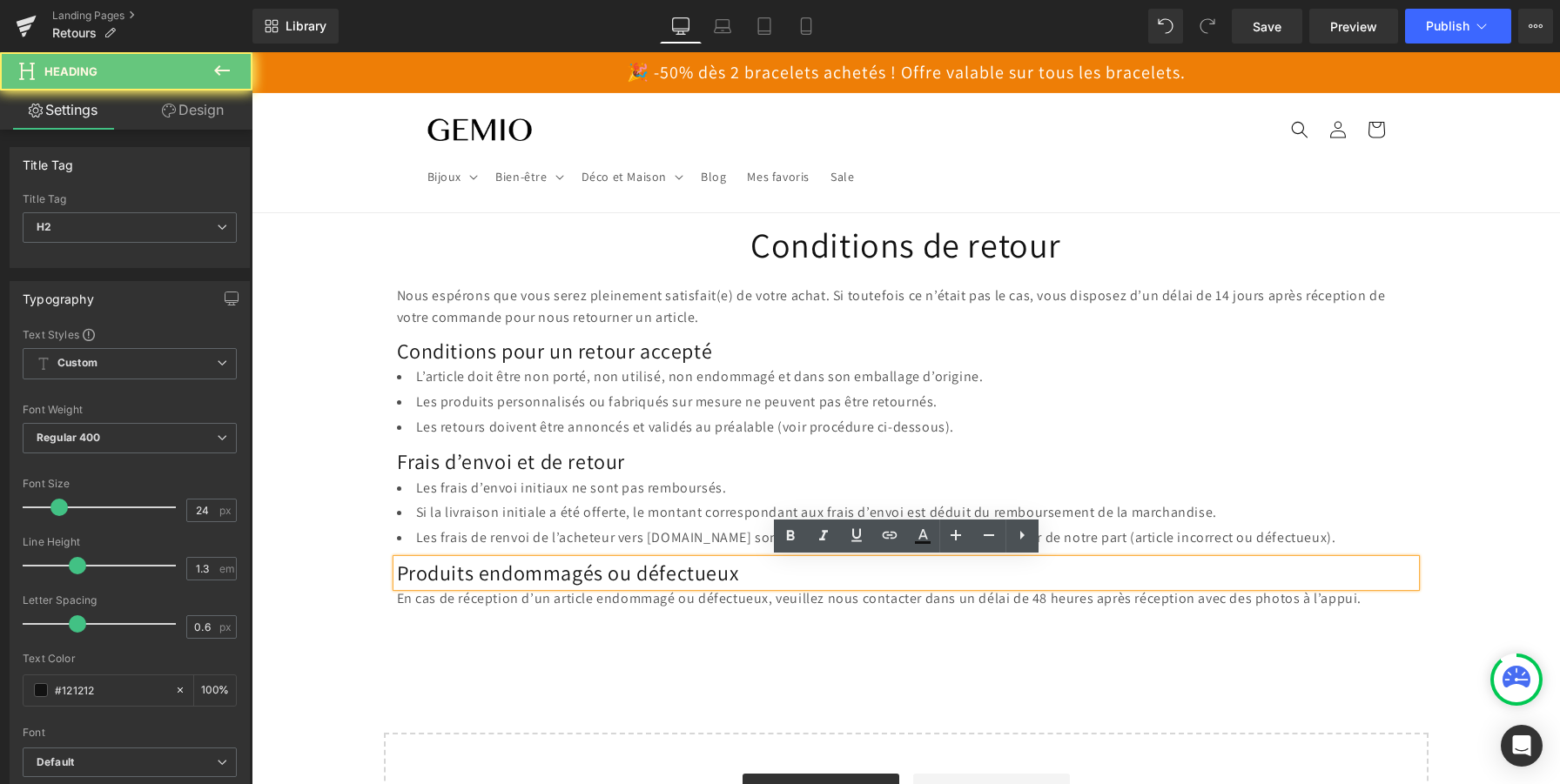
click at [604, 574] on h2 "Produits endommagés ou défectueux" at bounding box center [907, 573] width 1019 height 27
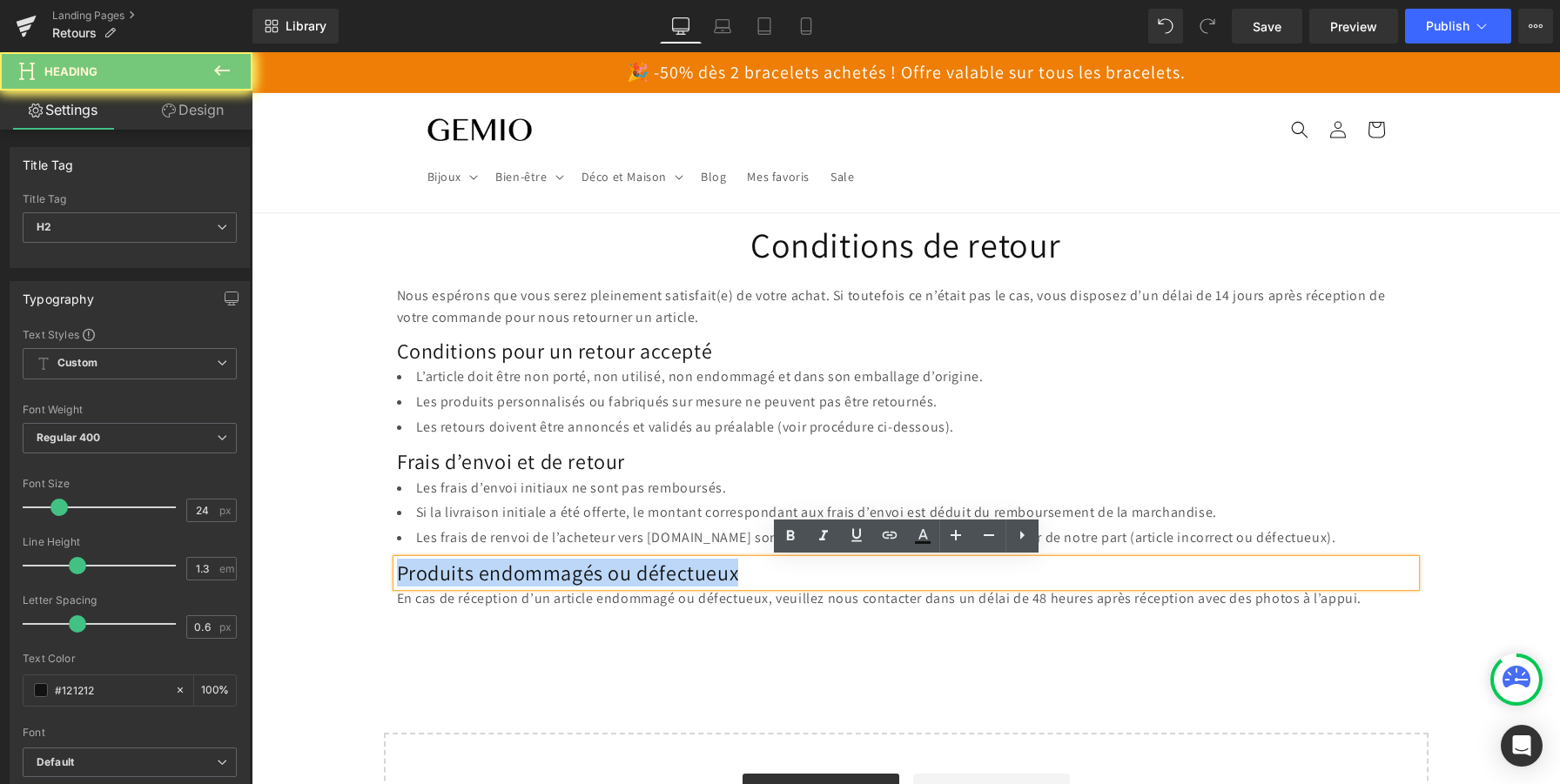
paste div
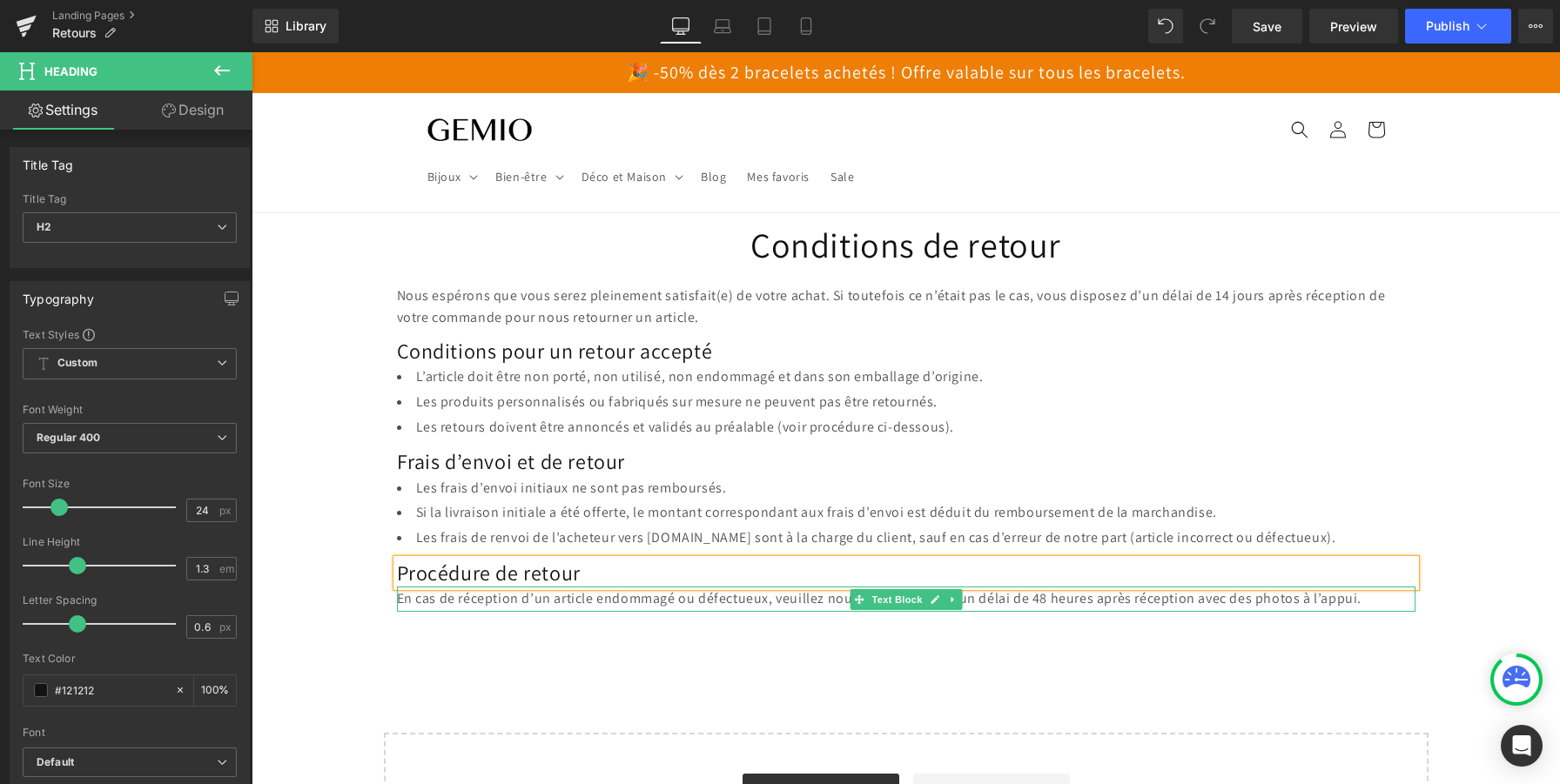
click at [566, 598] on p "En cas de réception d’un article endommagé ou défectueux, veuillez nous contact…" at bounding box center [907, 599] width 1019 height 25
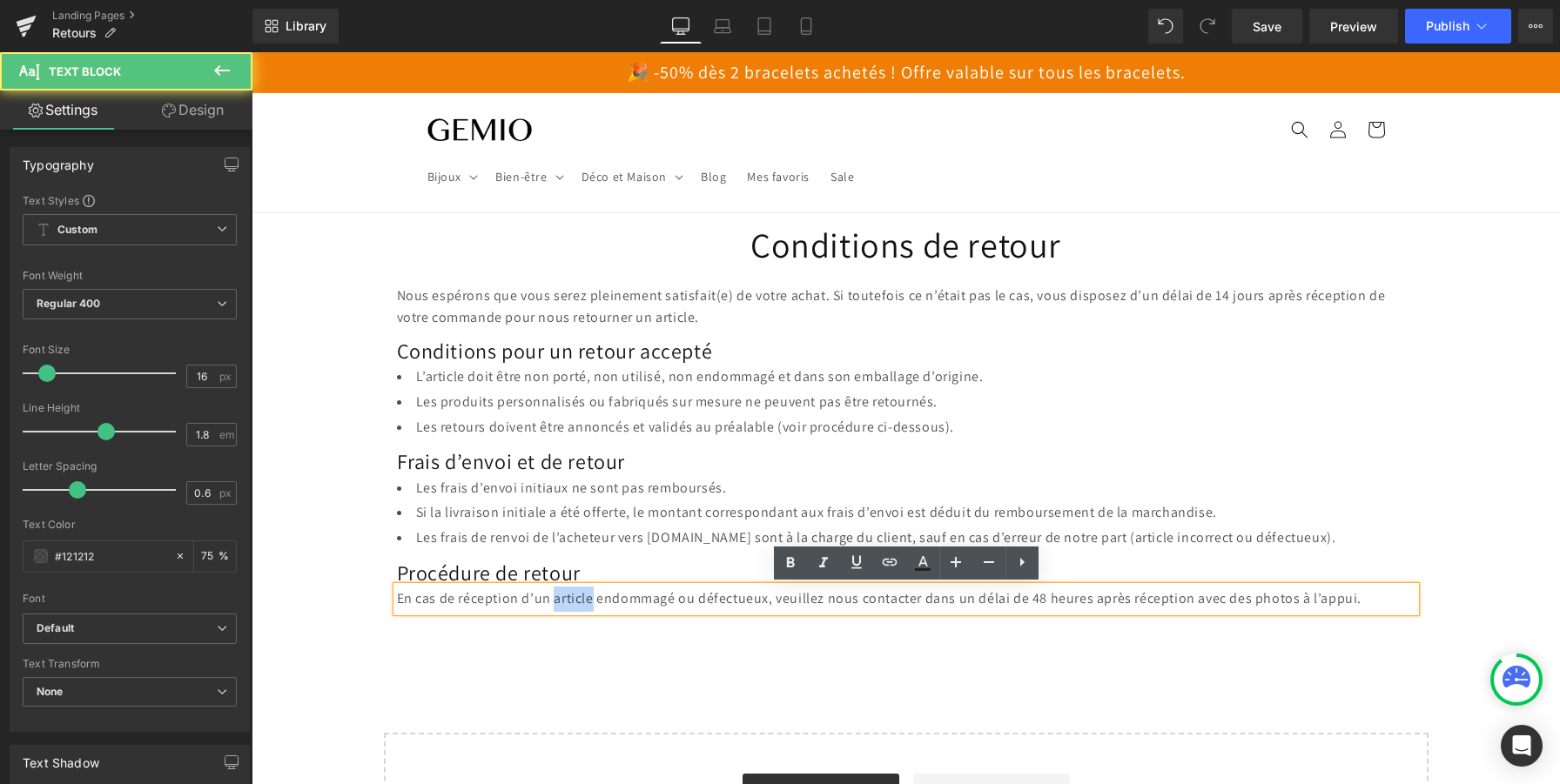
click at [566, 598] on p "En cas de réception d’un article endommagé ou défectueux, veuillez nous contact…" at bounding box center [907, 599] width 1019 height 25
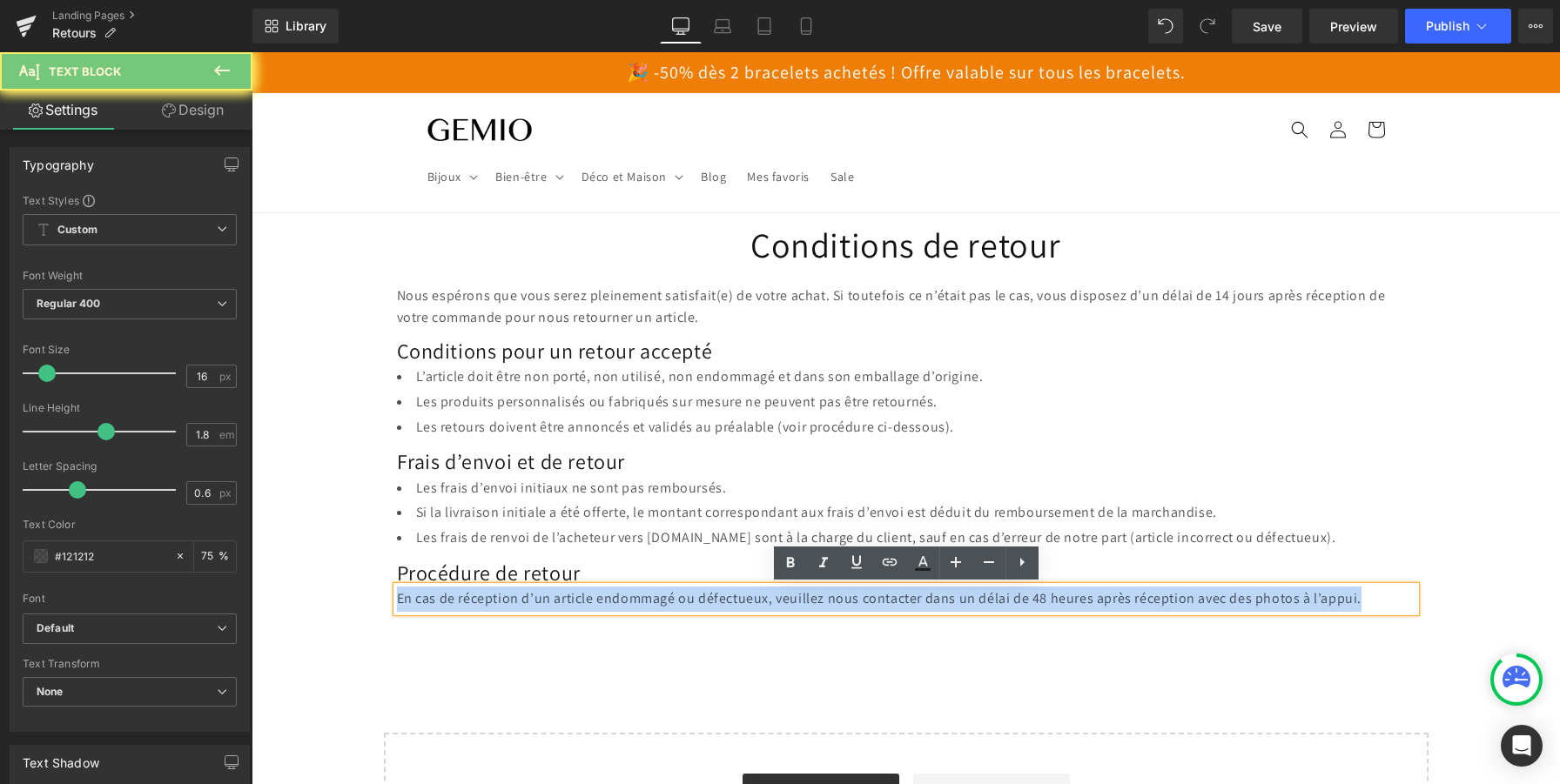
click at [566, 598] on p "En cas de réception d’un article endommagé ou défectueux, veuillez nous contact…" at bounding box center [907, 599] width 1019 height 25
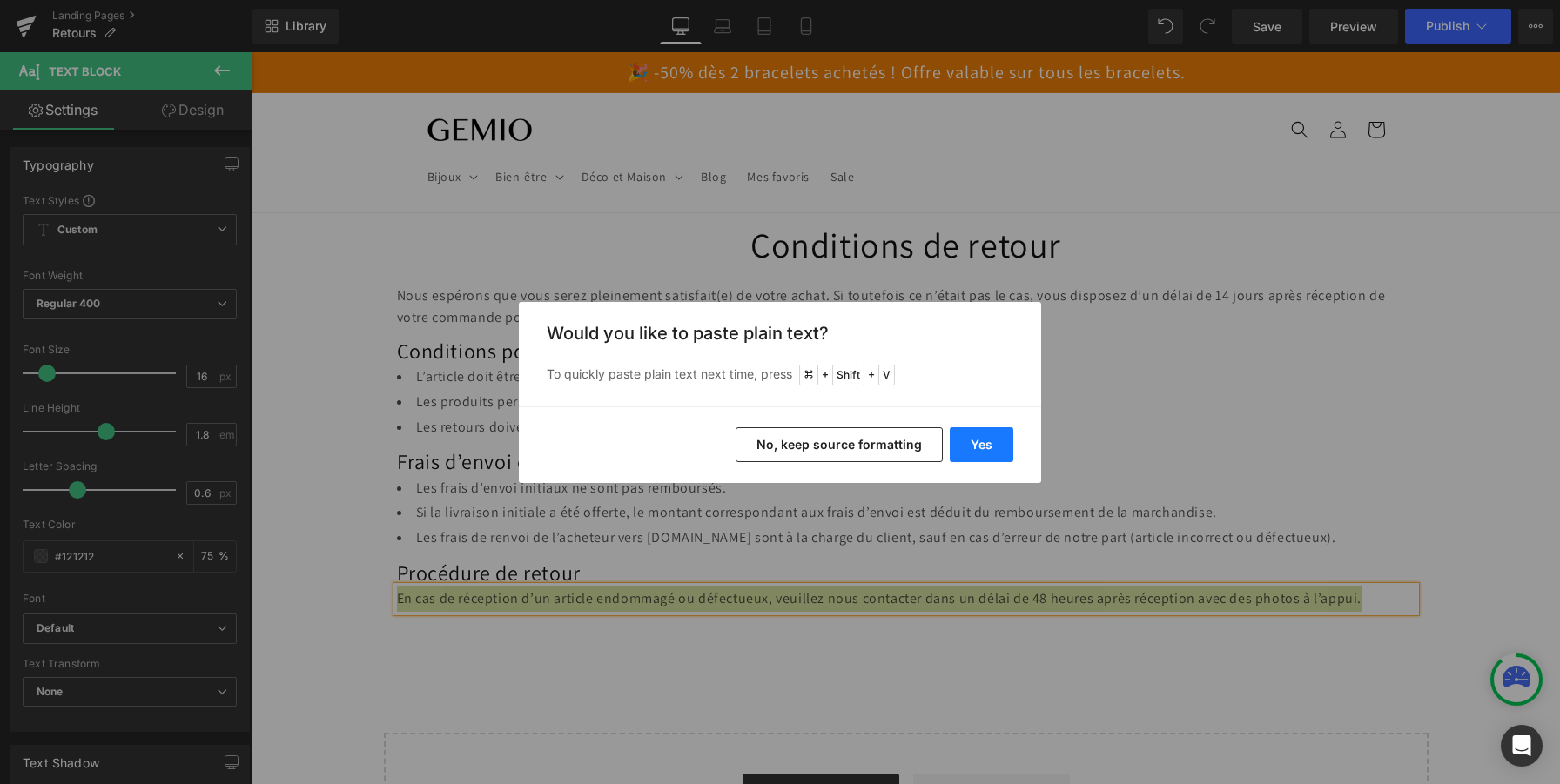
click at [990, 451] on button "Yes" at bounding box center [981, 444] width 64 height 35
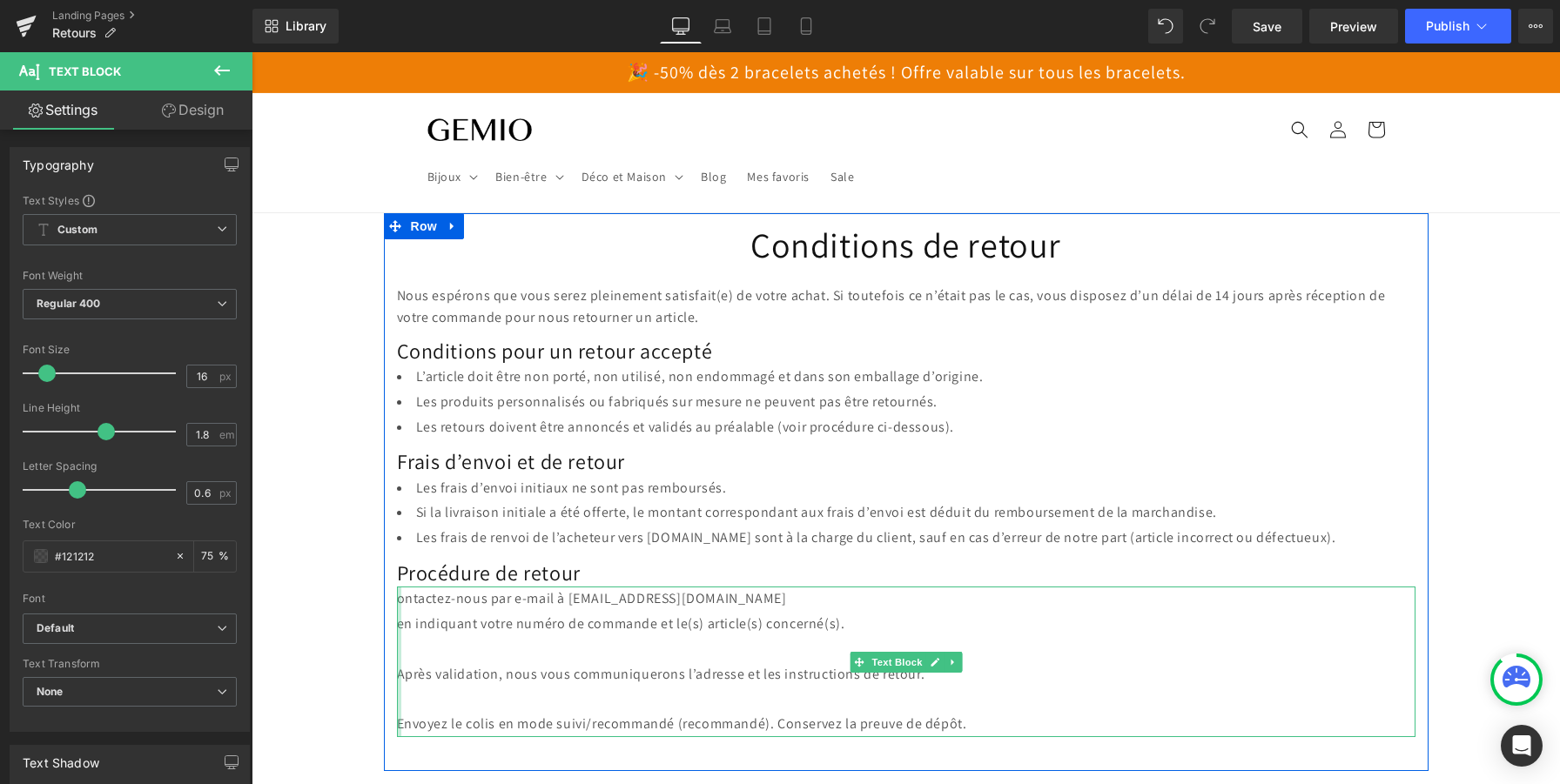
click at [399, 599] on div at bounding box center [399, 662] width 5 height 150
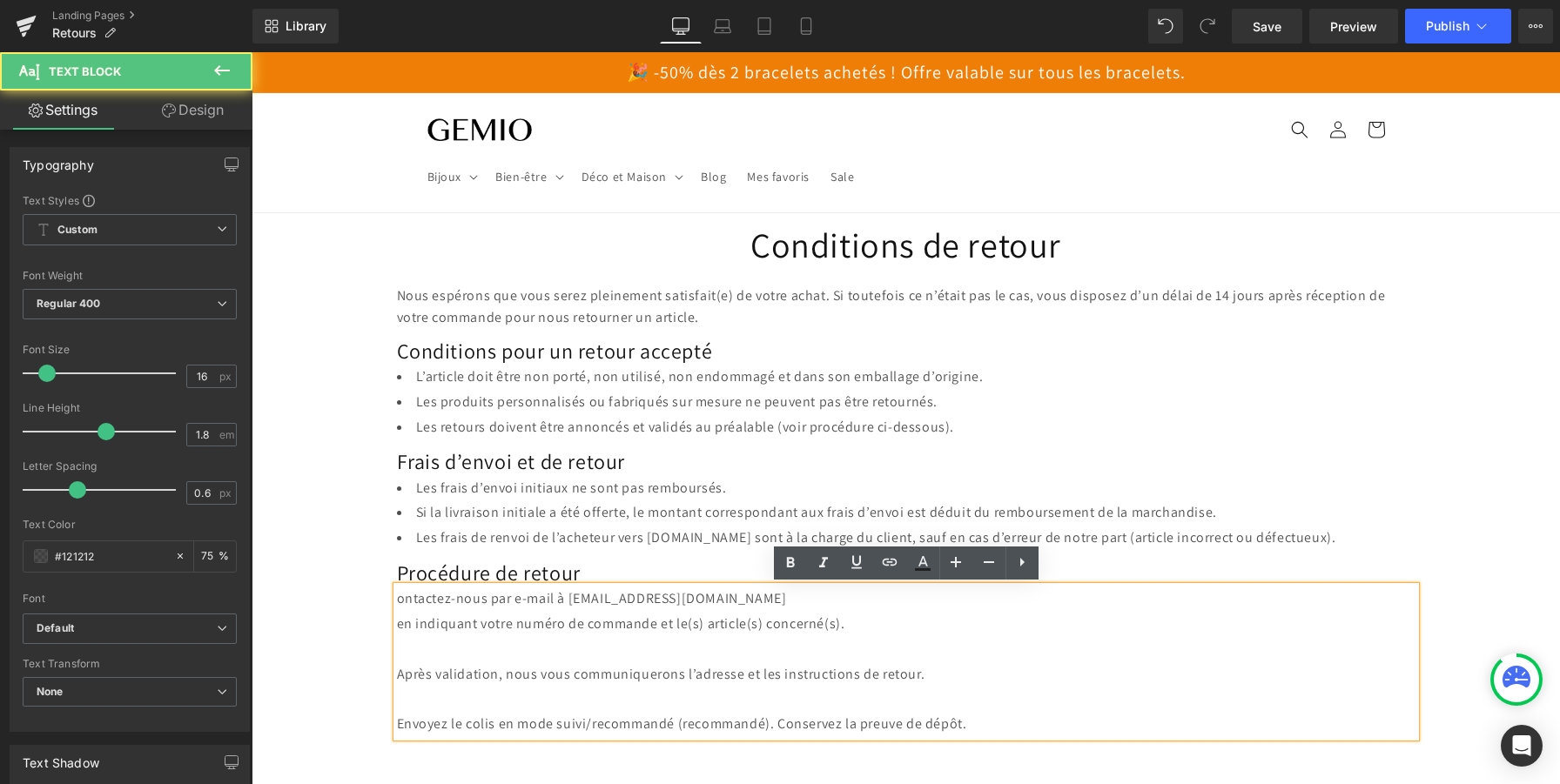
click at [409, 606] on p "ontactez-nous par e-mail à support@gemio.ch" at bounding box center [907, 599] width 1019 height 25
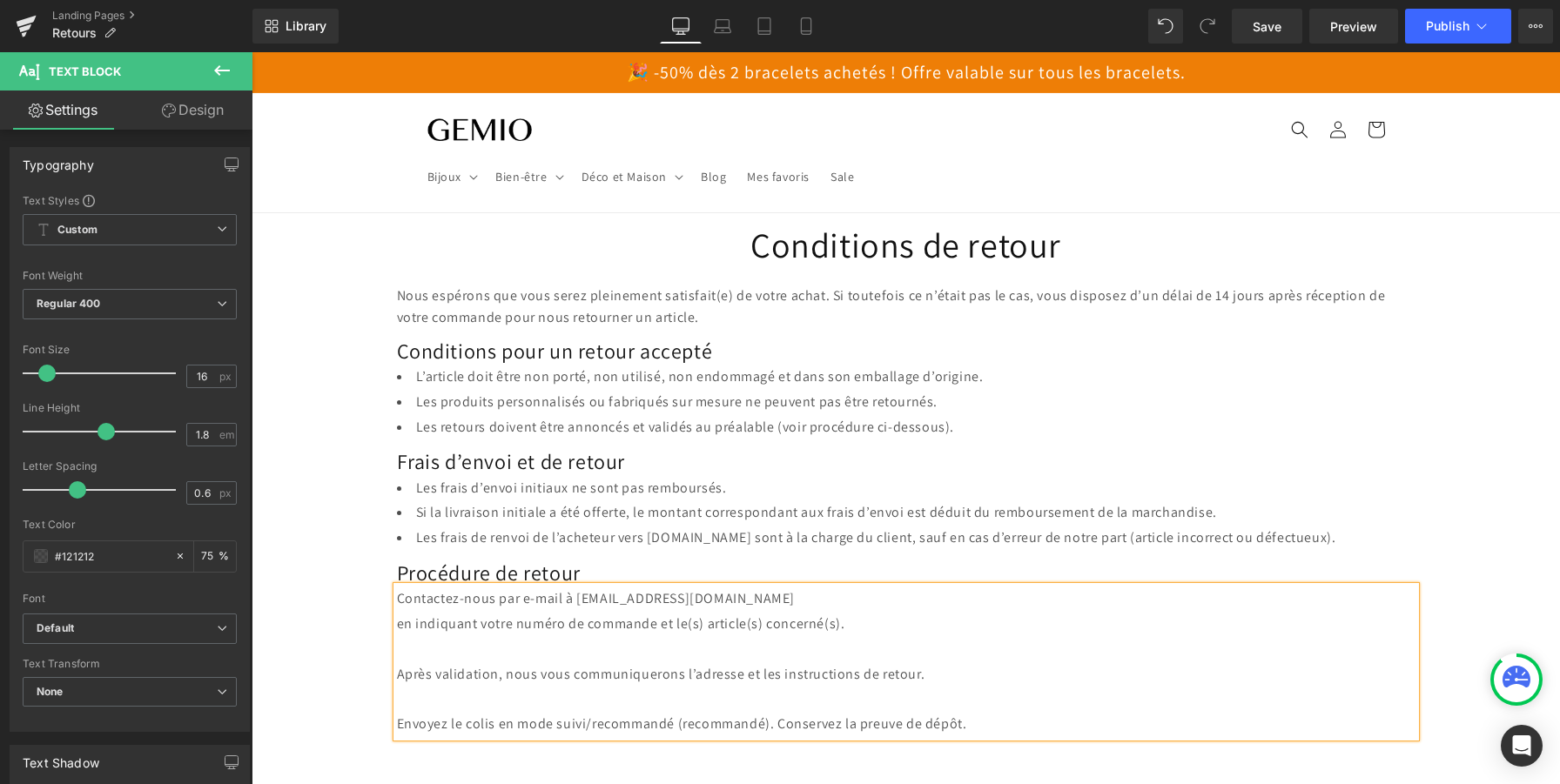
click at [403, 624] on p "en indiquant votre numéro de commande et le(s) article(s) concerné(s)." at bounding box center [907, 624] width 1019 height 25
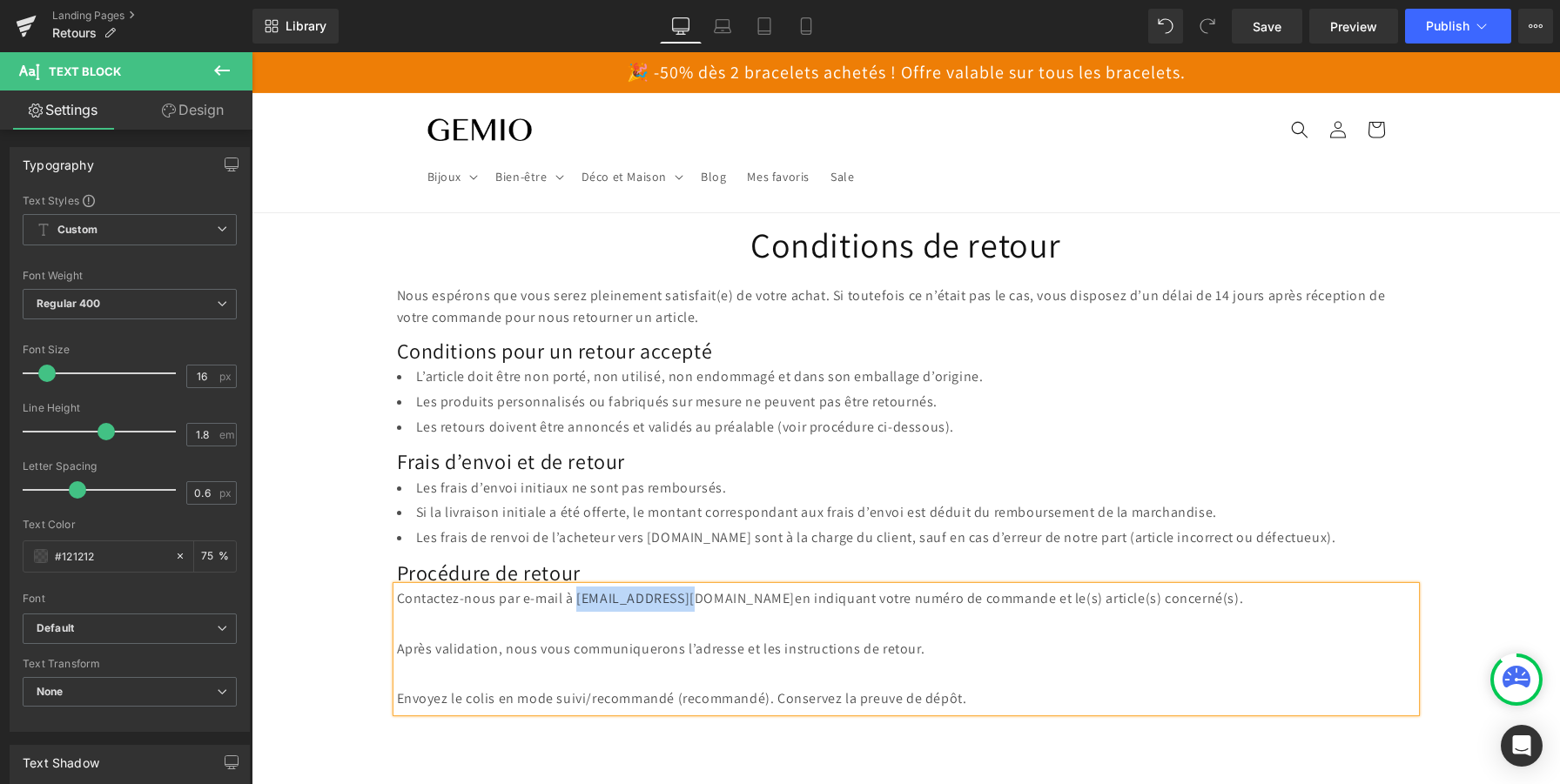
drag, startPoint x: 577, startPoint y: 599, endPoint x: 692, endPoint y: 601, distance: 115.0
click at [692, 601] on p "Contactez-nous par e-mail à support@gemio.ch en indiquant votre numéro de comma…" at bounding box center [907, 599] width 1019 height 25
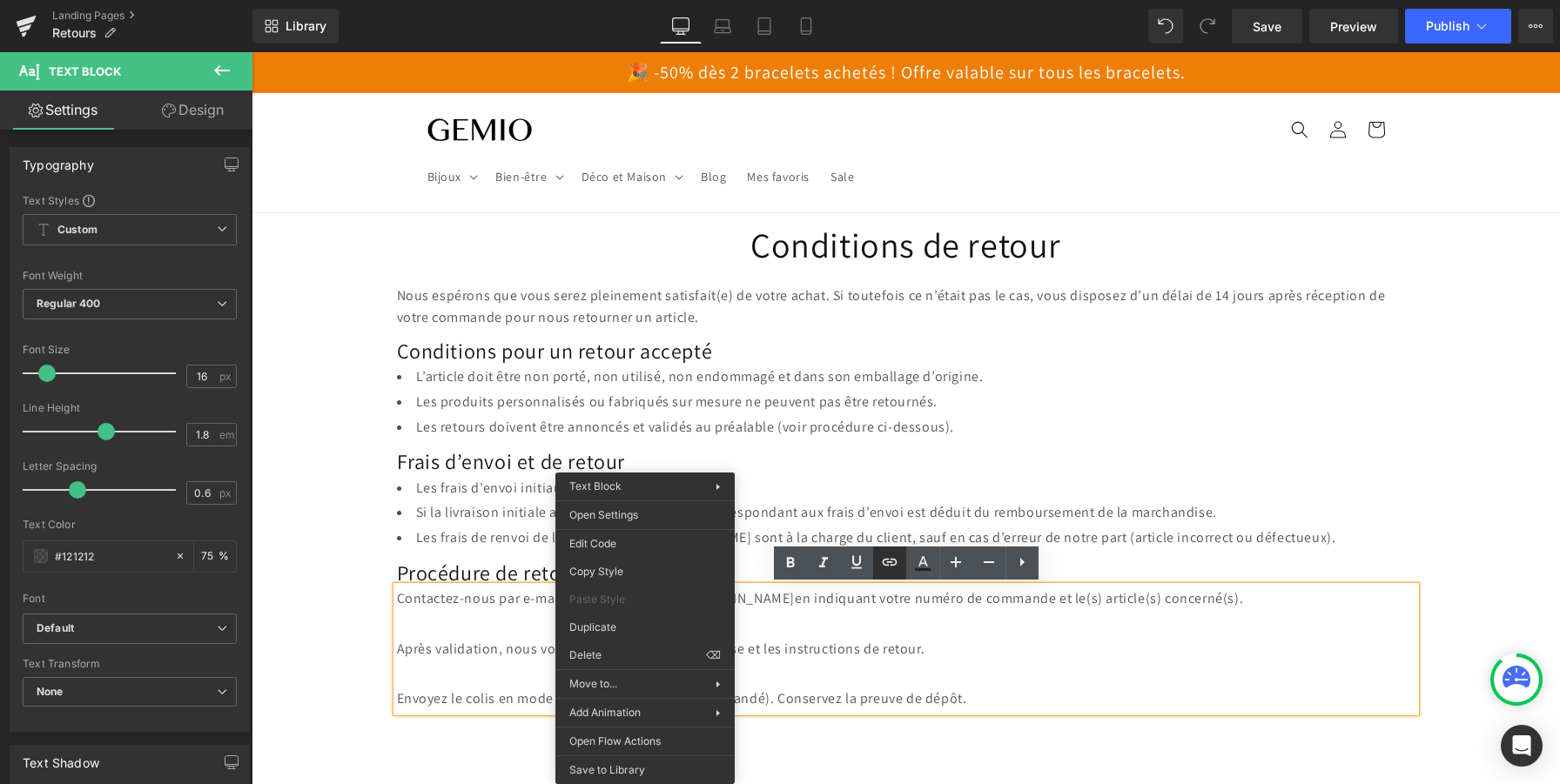
click at [885, 570] on icon at bounding box center [890, 562] width 21 height 21
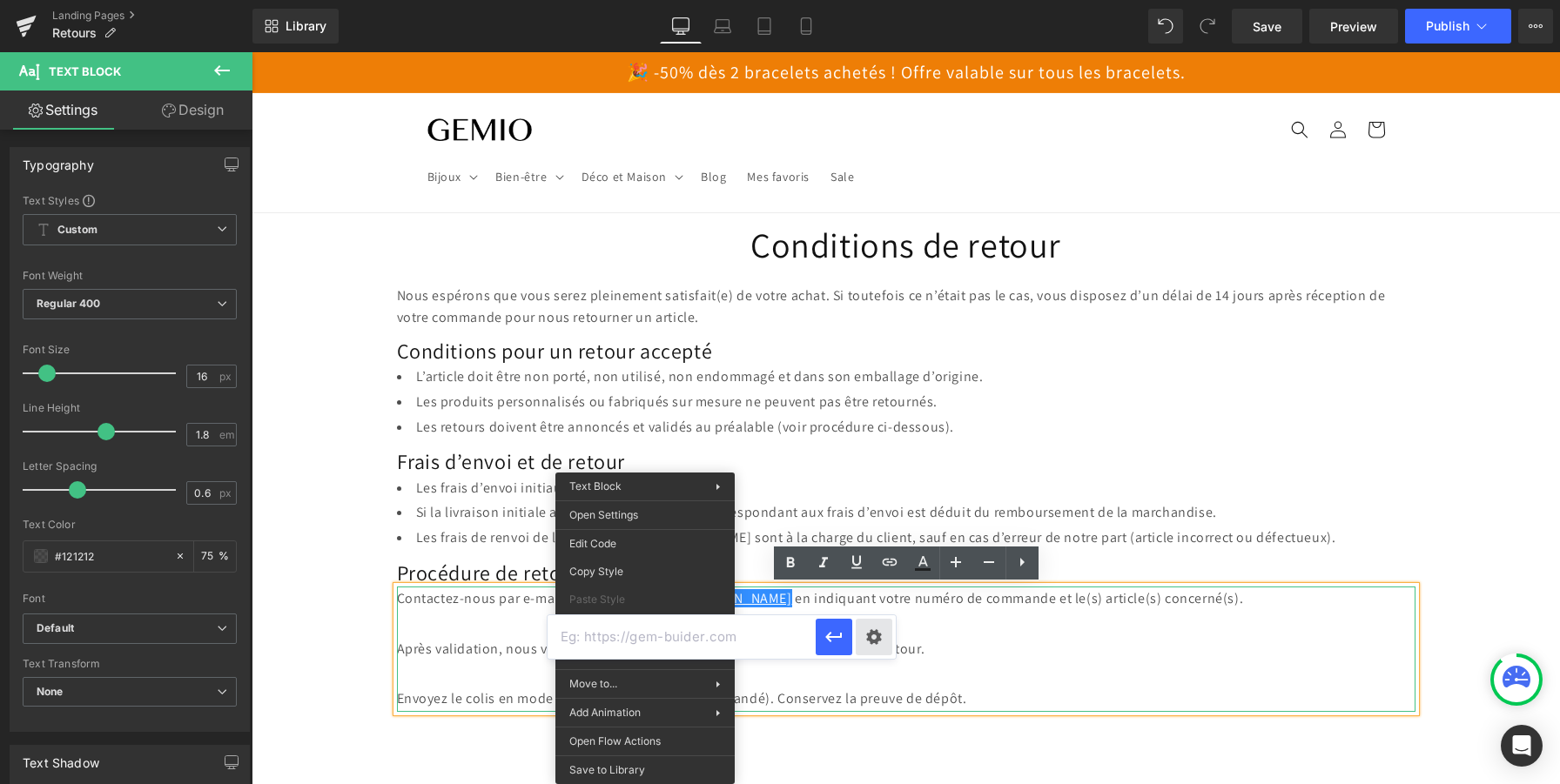
click at [871, 0] on div "Text Color Highlight Color #333333 Edit or remove link: Edit - Unlink - Cancel" at bounding box center [780, 0] width 1560 height 0
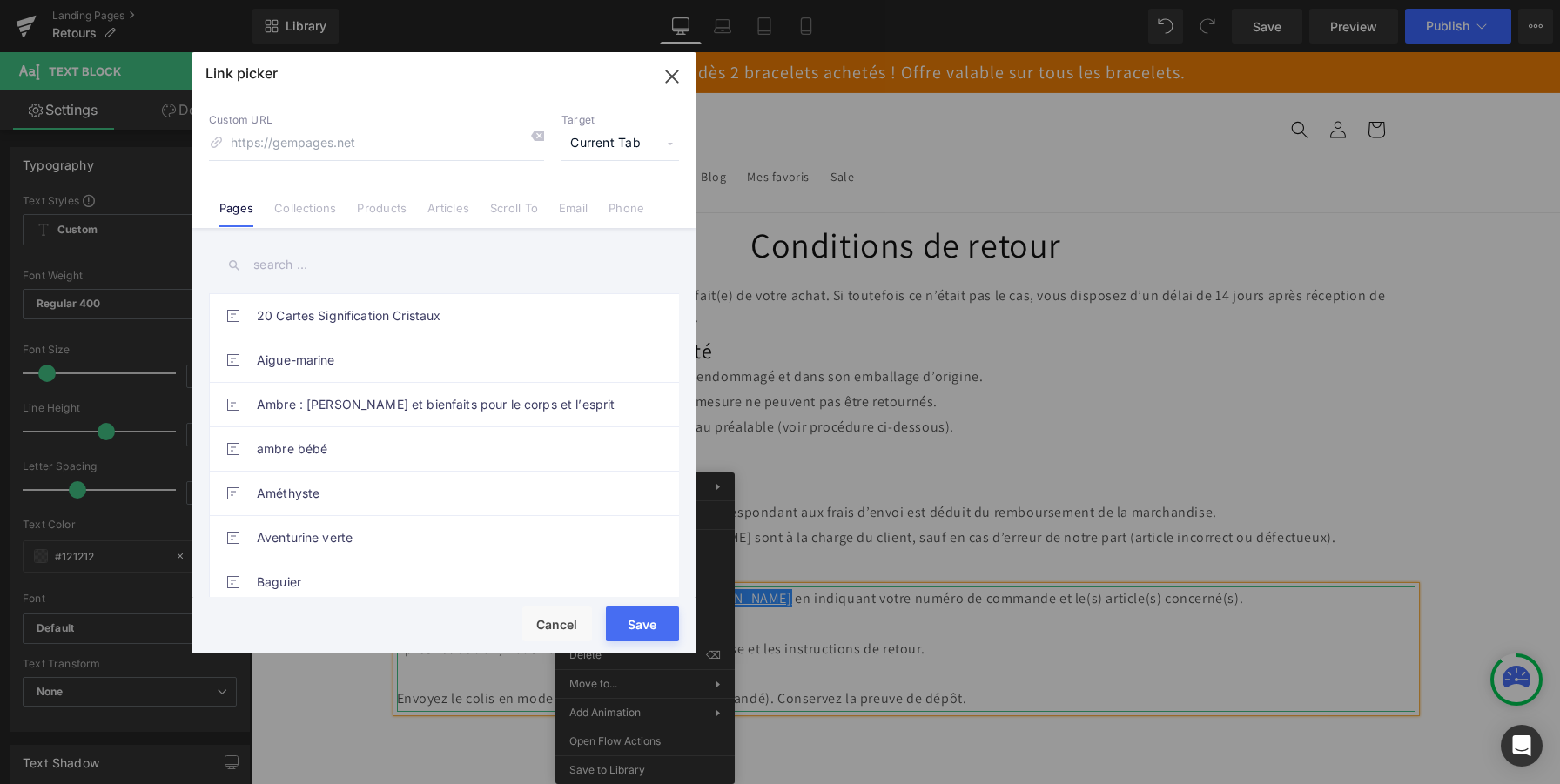
click at [576, 196] on li "Email" at bounding box center [573, 201] width 50 height 31
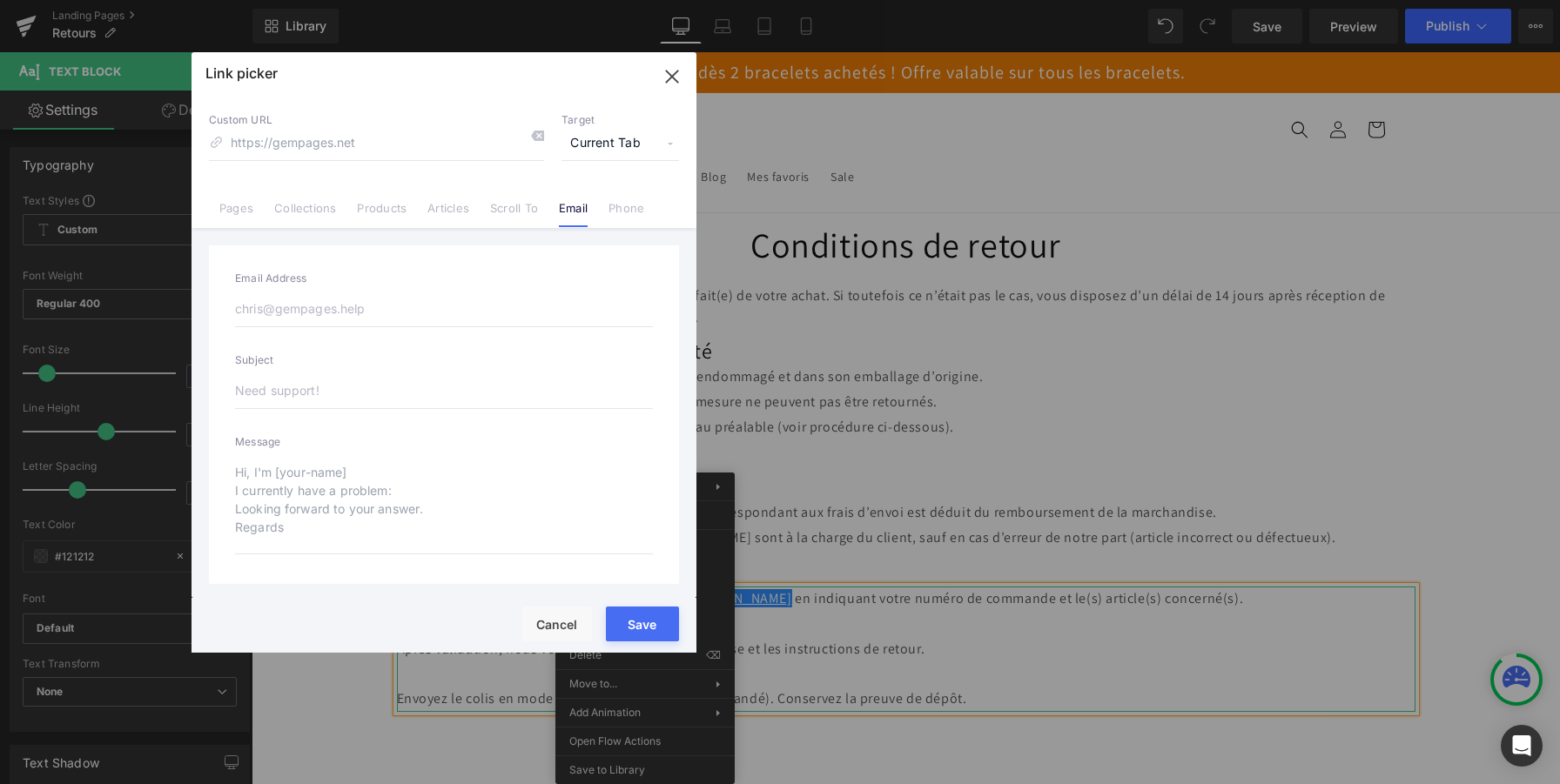
click at [398, 311] on input "email" at bounding box center [443, 308] width 418 height 36
paste input "ontactez-nous par e-mail à support@gemio.ch en indiquant votre numéro de comman…"
type input "ontactez-nous par e-mail à support@gemio.ch en indiquant votre numéro de comman…"
click at [419, 301] on input "ontactez-nous par e-mail à support@gemio.ch en indiquant votre numéro de comman…" at bounding box center [443, 308] width 418 height 36
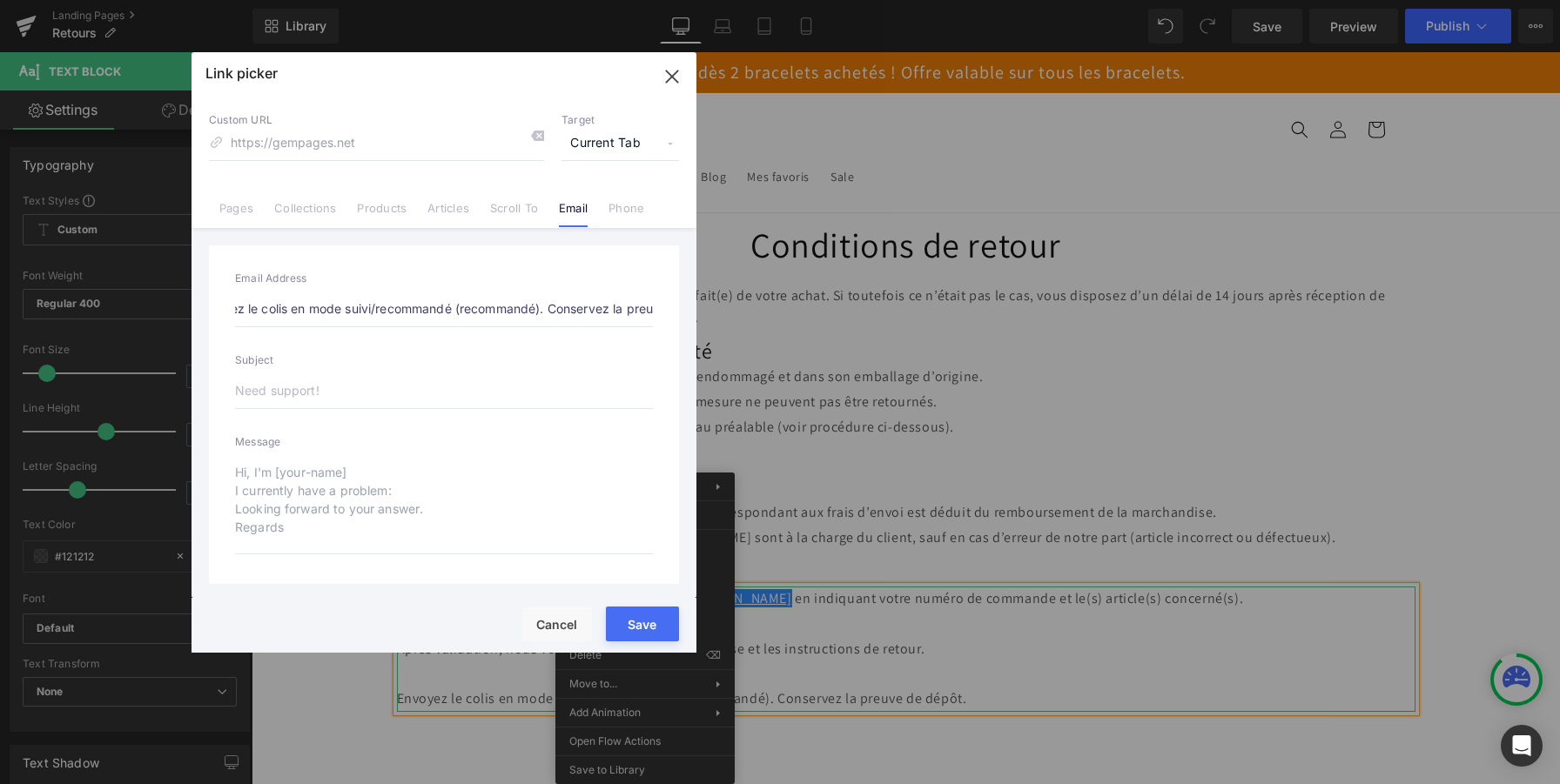
click at [419, 301] on input "ontactez-nous par e-mail à support@gemio.ch en indiquant votre numéro de comman…" at bounding box center [443, 308] width 418 height 36
click at [421, 303] on input "ontactez-nous par e-mail à support@gemio.ch en indiquant votre numéro de comman…" at bounding box center [443, 308] width 418 height 36
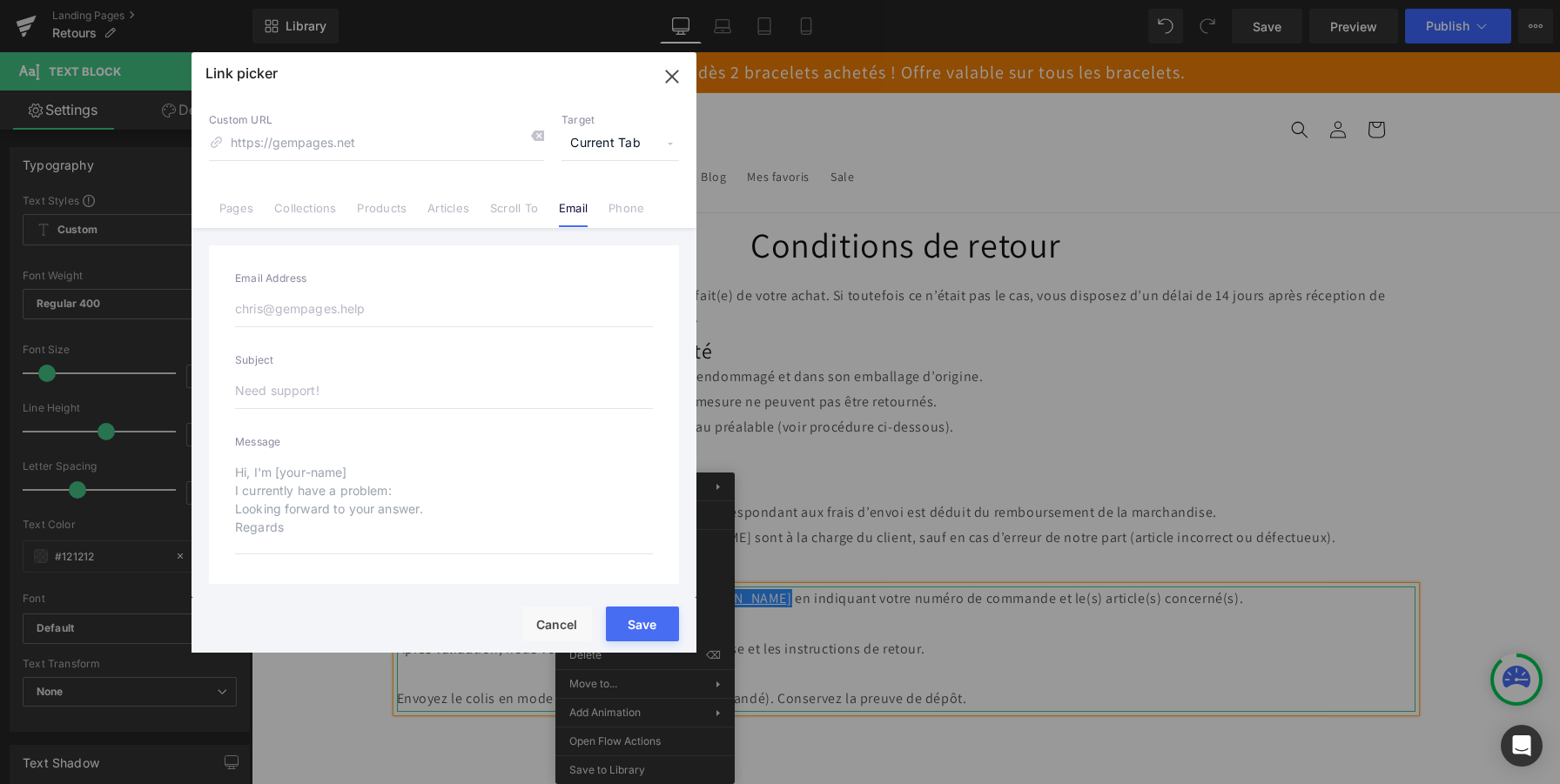
scroll to position [0, 0]
type input "support@gemio.ch"
type input "mailto:support@gemio.ch"
type input "support@gemio.ch"
click at [455, 401] on input "text" at bounding box center [443, 391] width 418 height 36
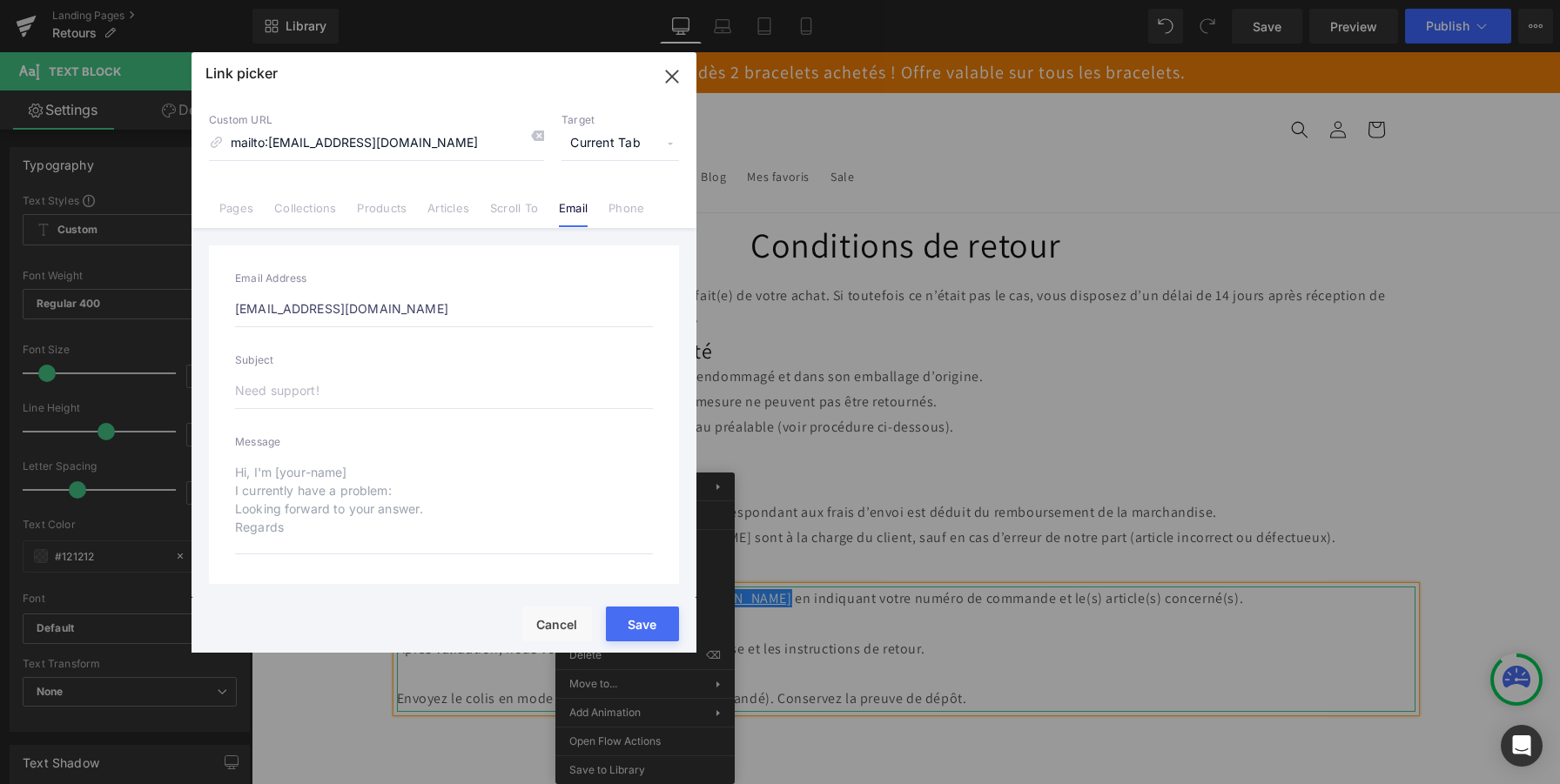
click at [640, 616] on button "Save" at bounding box center [642, 623] width 73 height 35
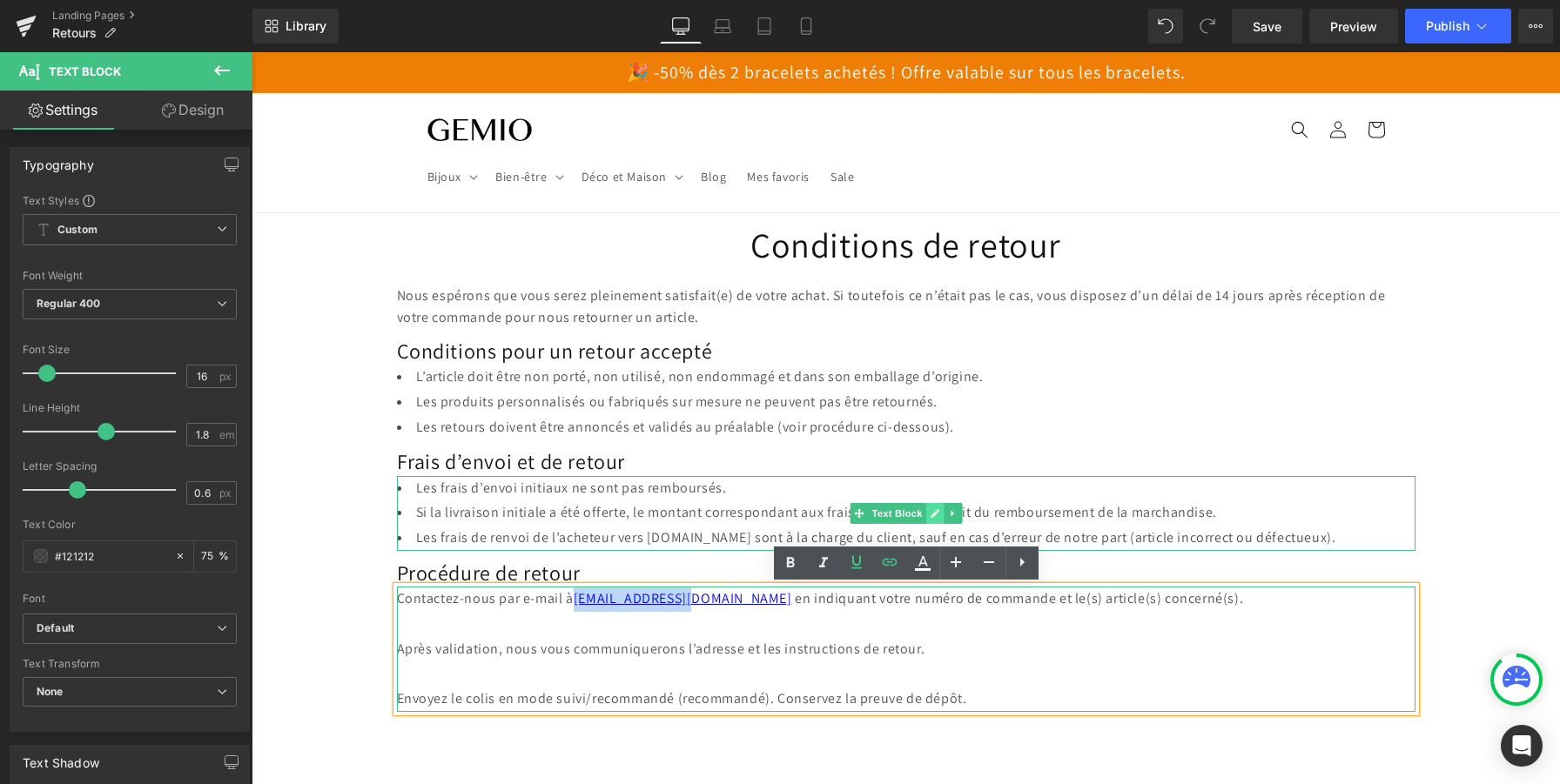
click at [932, 511] on icon at bounding box center [935, 513] width 9 height 10
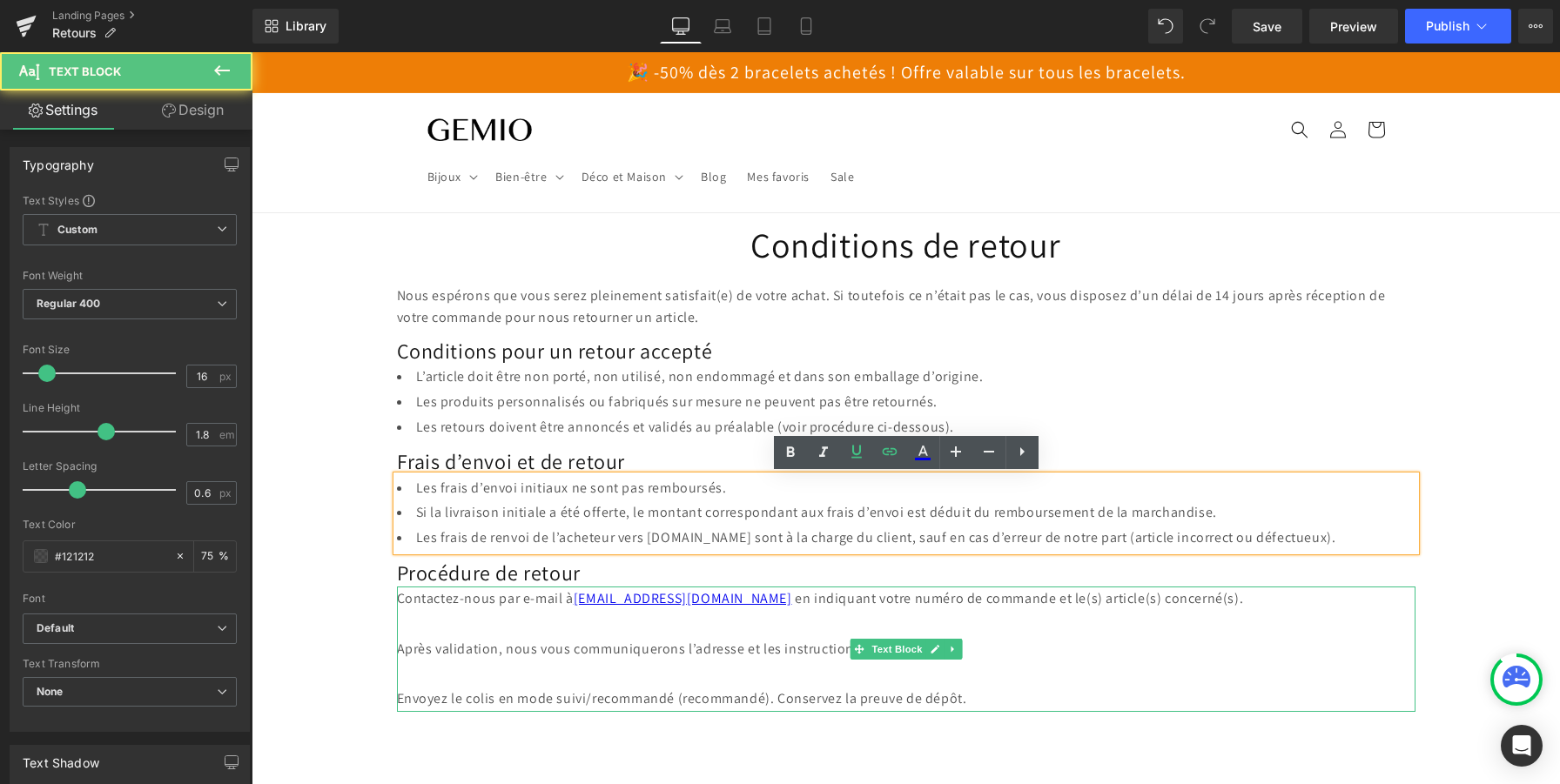
click at [744, 655] on p "Après validation, nous vous communiquerons l’adresse et les instructions de ret…" at bounding box center [907, 649] width 1019 height 25
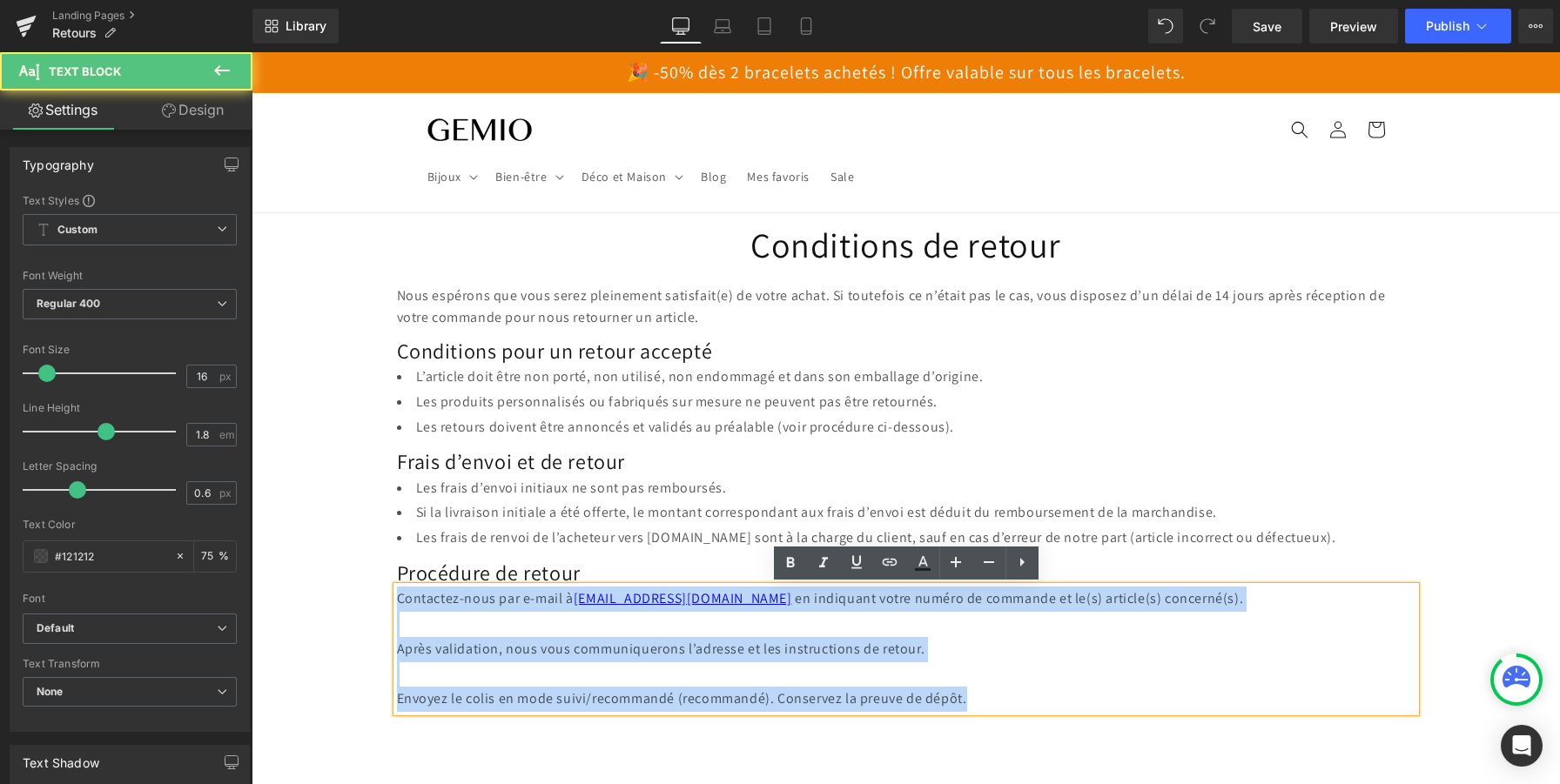
drag, startPoint x: 980, startPoint y: 695, endPoint x: 379, endPoint y: 601, distance: 608.3
click at [379, 601] on div "Conditions de retour Heading Nous espérons que vous serez pleinement satisfait(…" at bounding box center [906, 594] width 1309 height 763
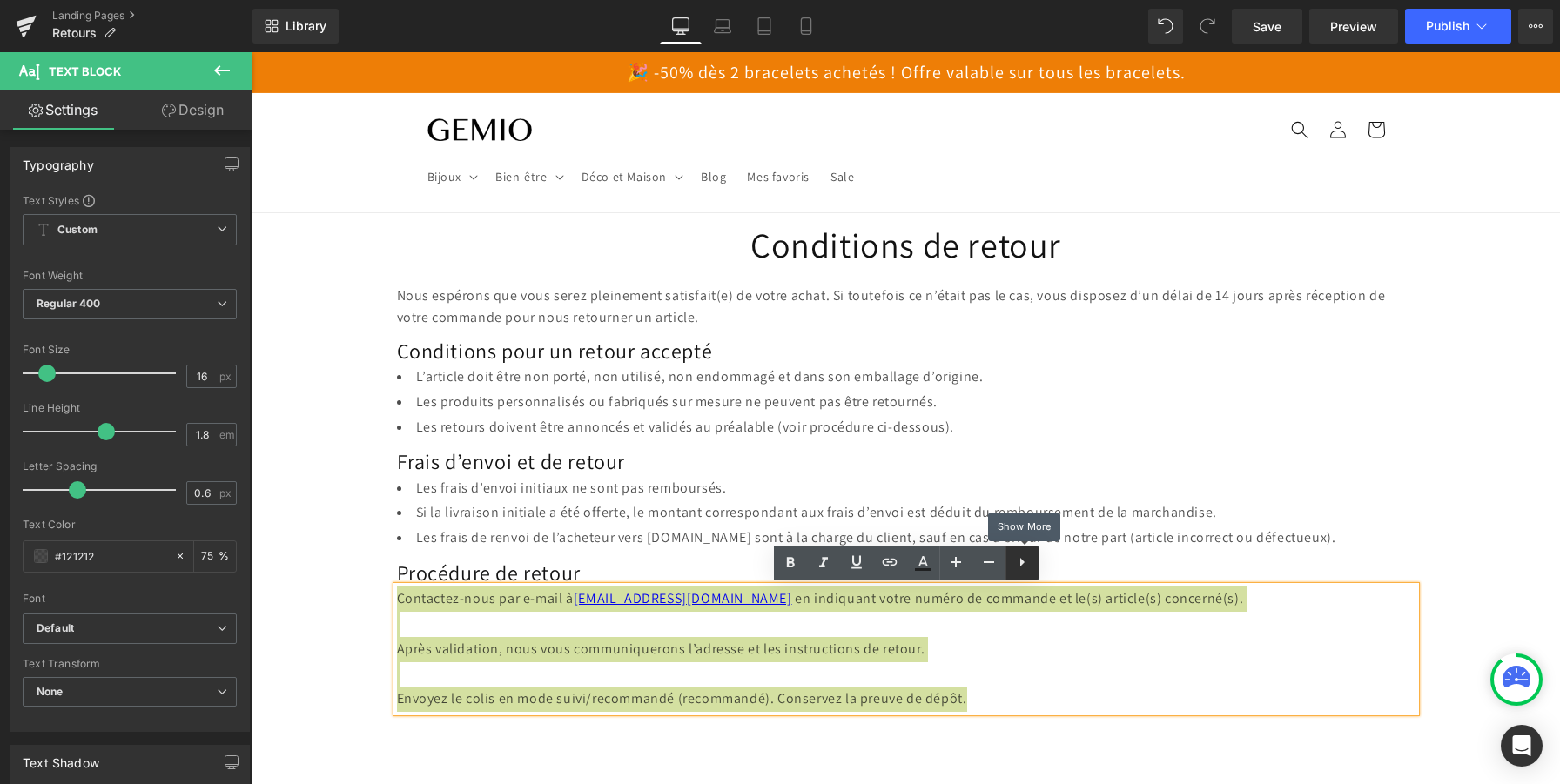
click at [1027, 563] on icon at bounding box center [1022, 562] width 21 height 21
click at [1025, 564] on icon at bounding box center [1022, 562] width 21 height 21
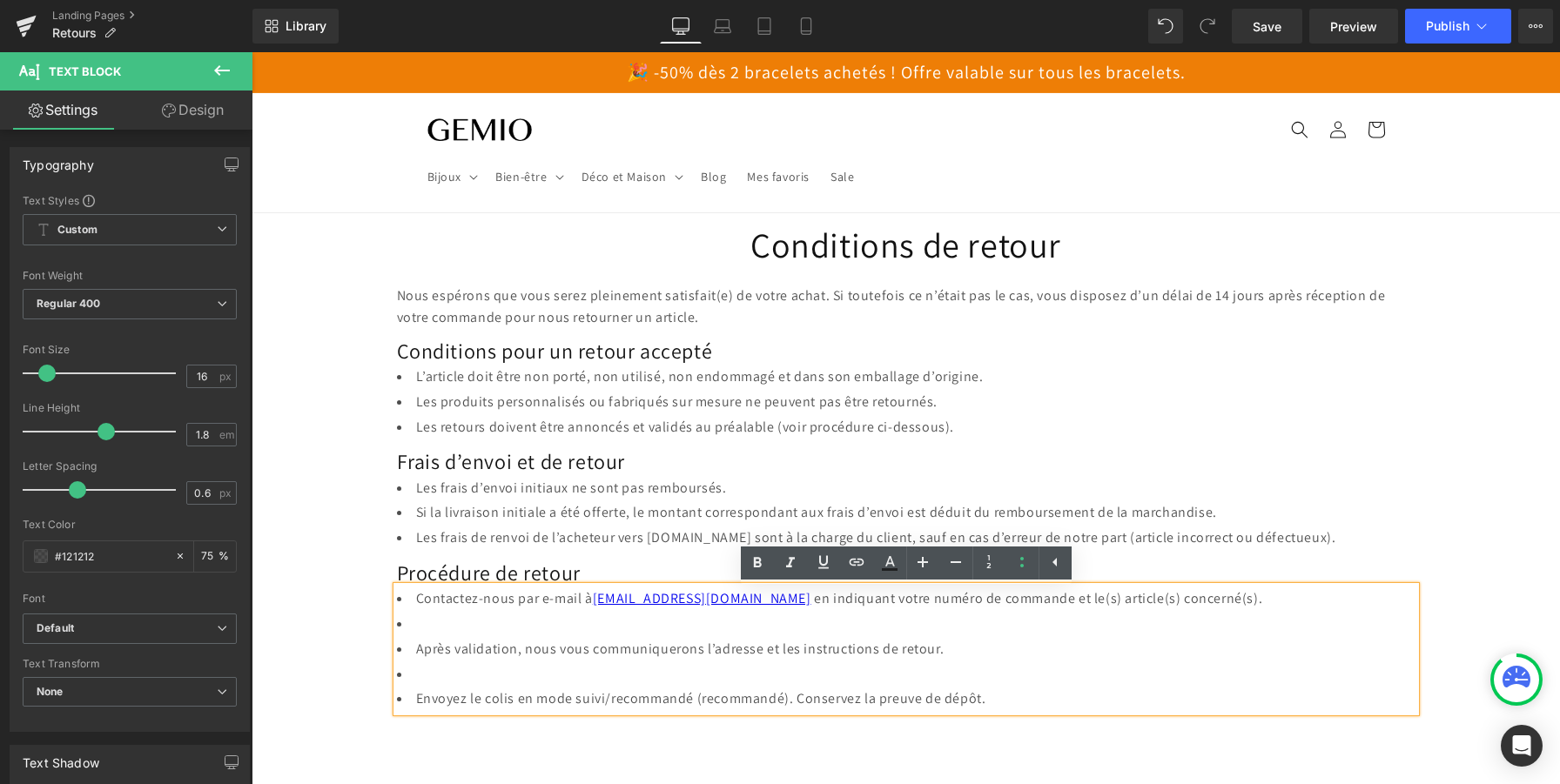
click at [606, 652] on li "Après validation, nous vous communiquerons l’adresse et les instructions de ret…" at bounding box center [907, 649] width 1019 height 25
click at [437, 628] on li at bounding box center [907, 624] width 1019 height 25
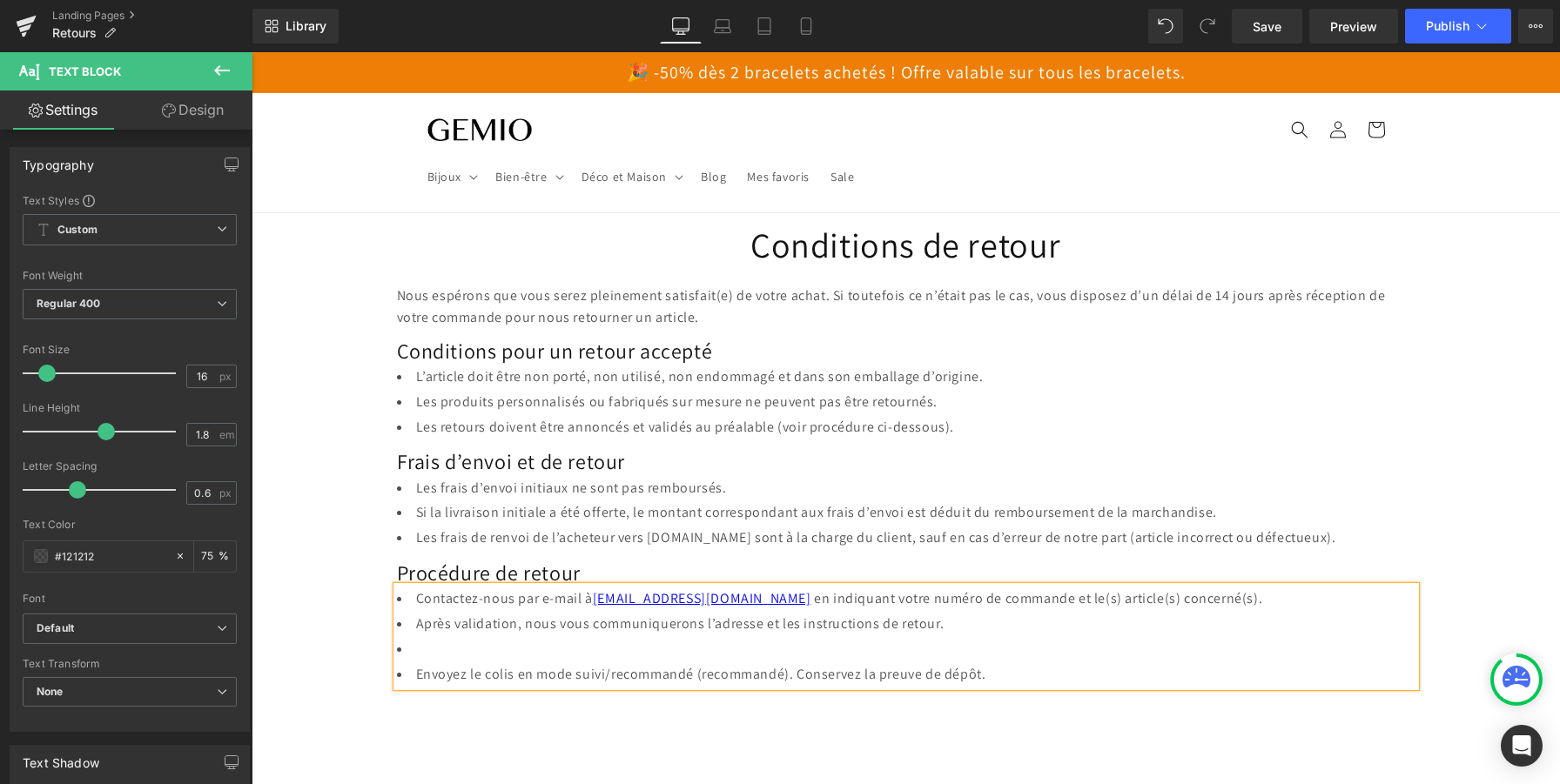
click at [424, 644] on li at bounding box center [907, 649] width 1019 height 25
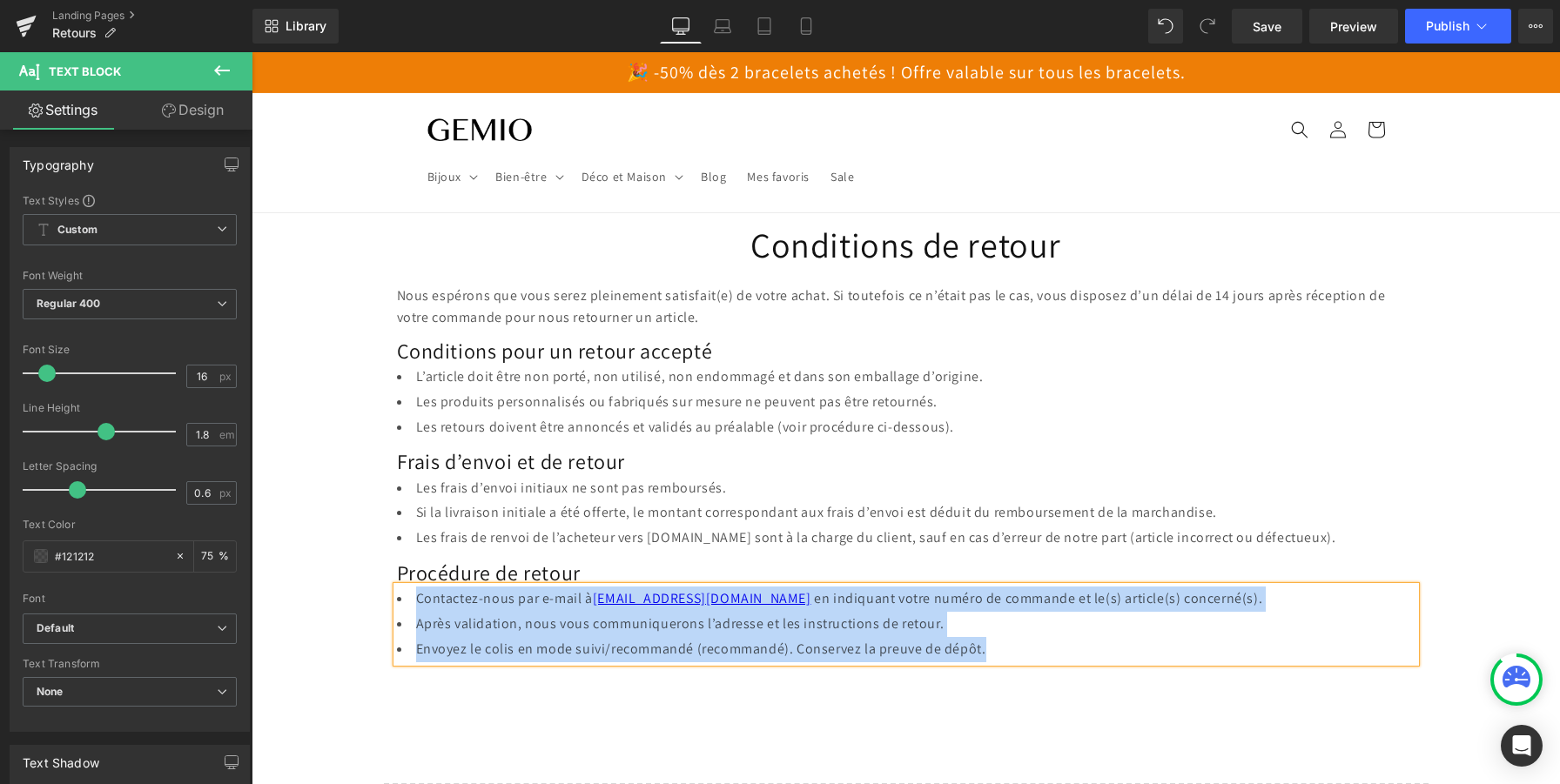
drag, startPoint x: 993, startPoint y: 650, endPoint x: 407, endPoint y: 599, distance: 588.2
click at [407, 599] on ul "Contactez-nous par e-mail à support@gemio.ch en indiquant votre numéro de comma…" at bounding box center [907, 624] width 1019 height 75
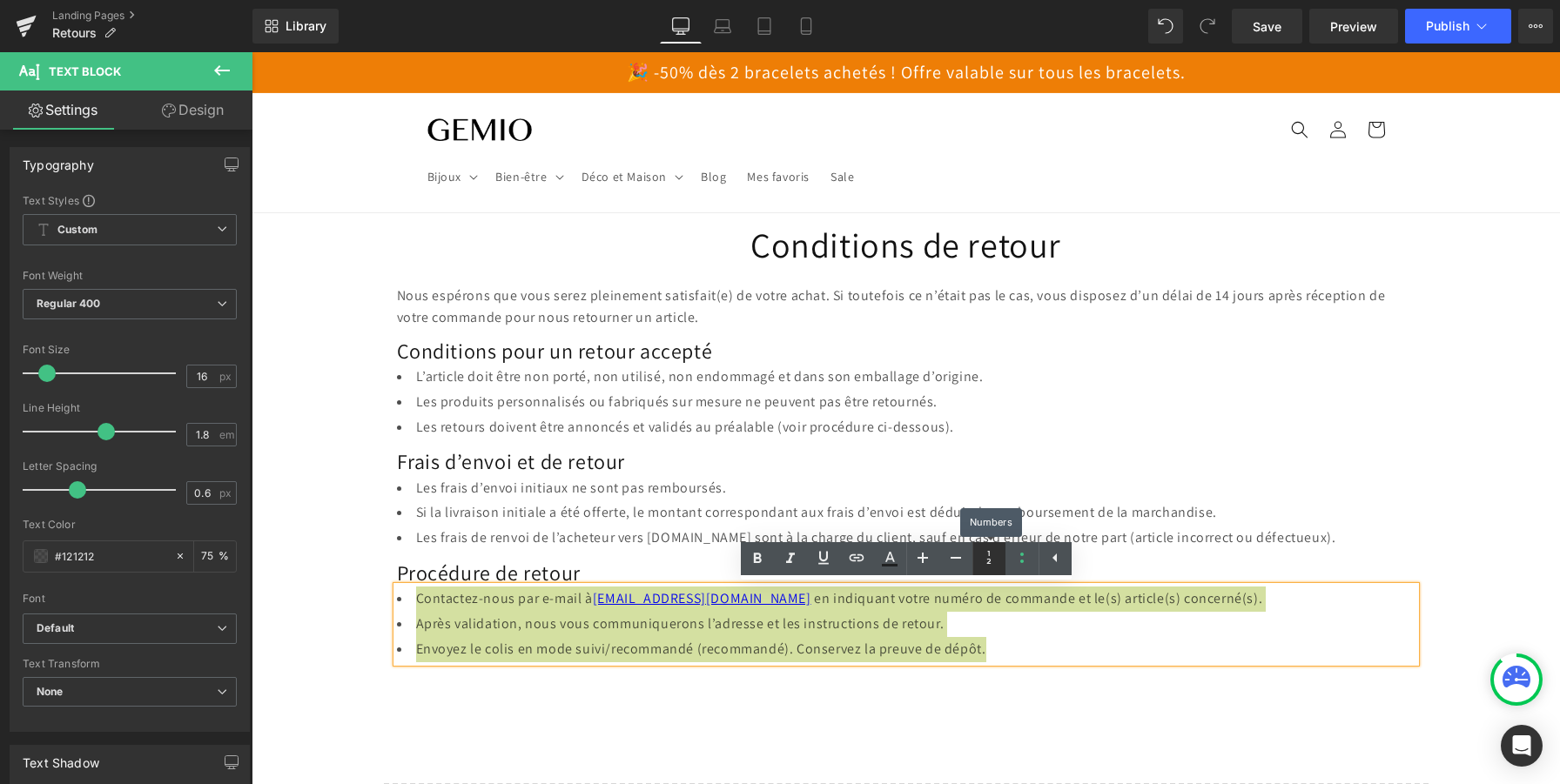
click at [995, 554] on icon at bounding box center [989, 558] width 21 height 21
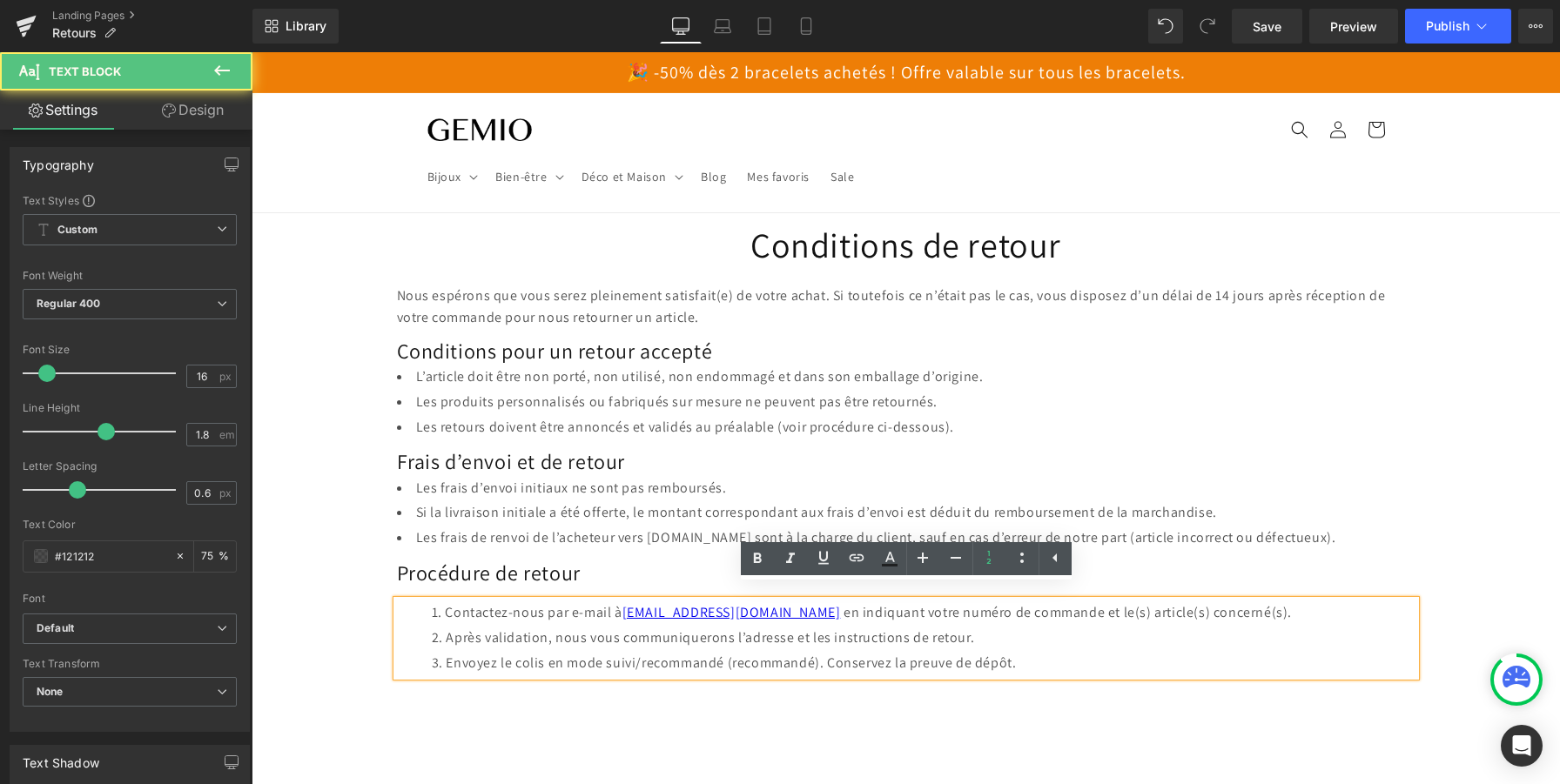
click at [1045, 657] on li "Envoyez le colis en mode suivi/recommandé (recommandé). Conservez la preuve de …" at bounding box center [923, 663] width 983 height 25
click at [986, 706] on div "Conditions de retour Heading Nous espérons que vous serez pleinement satisfait(…" at bounding box center [907, 468] width 1045 height 511
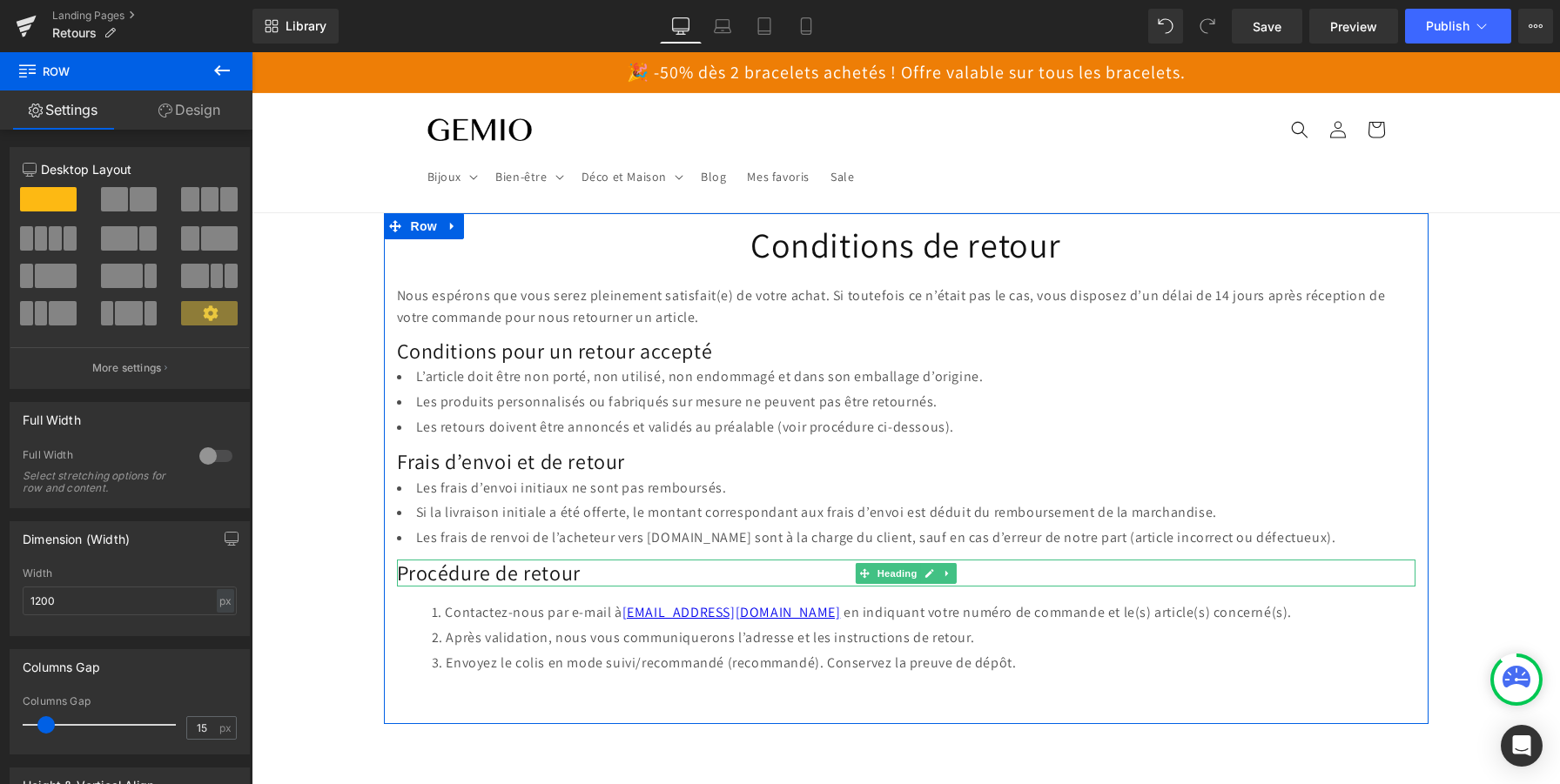
click at [549, 578] on h2 "Procédure de retour" at bounding box center [907, 573] width 1019 height 27
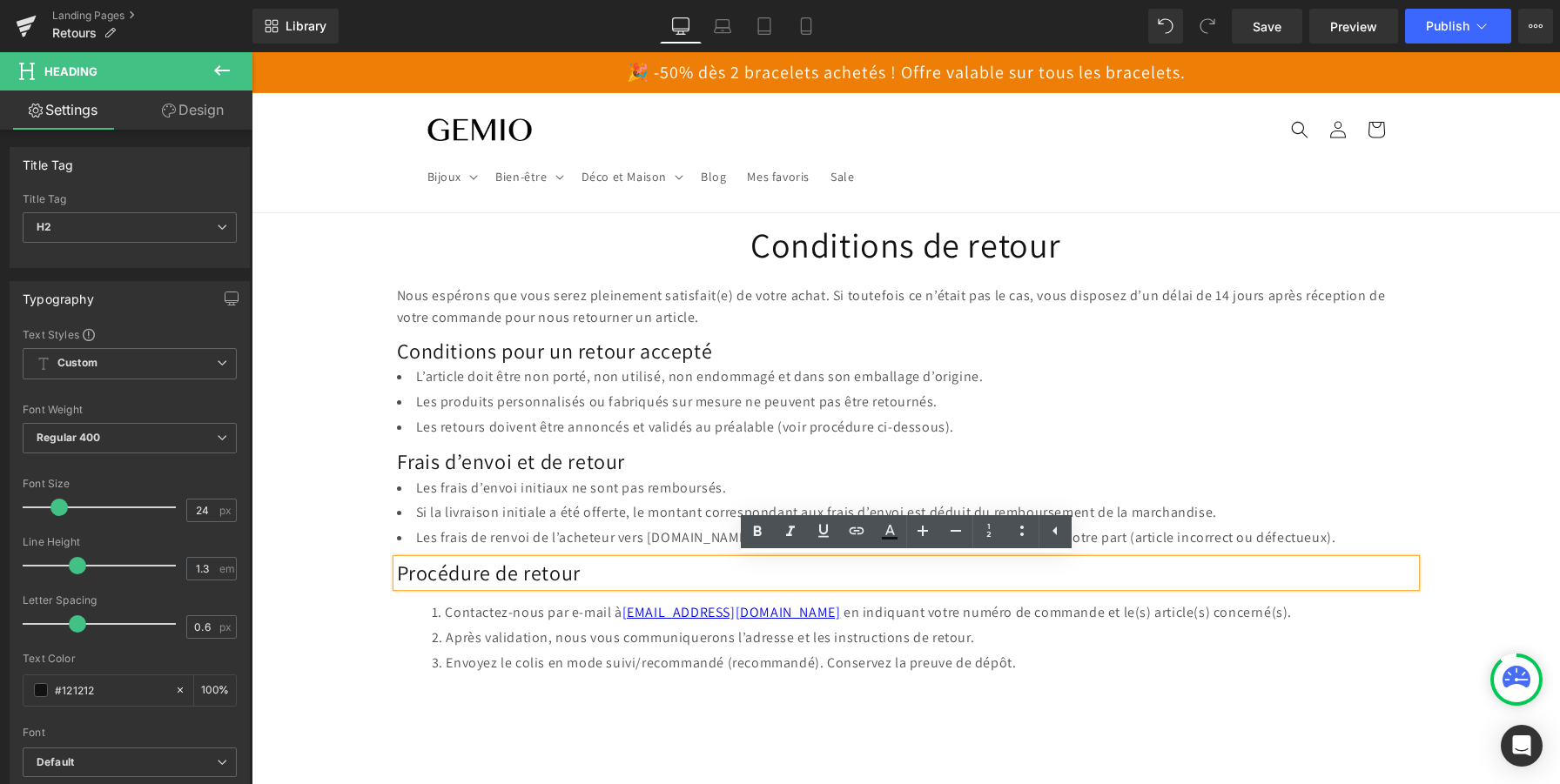
click at [859, 702] on div "Conditions de retour Heading Nous espérons que vous serez pleinement satisfait(…" at bounding box center [907, 468] width 1045 height 511
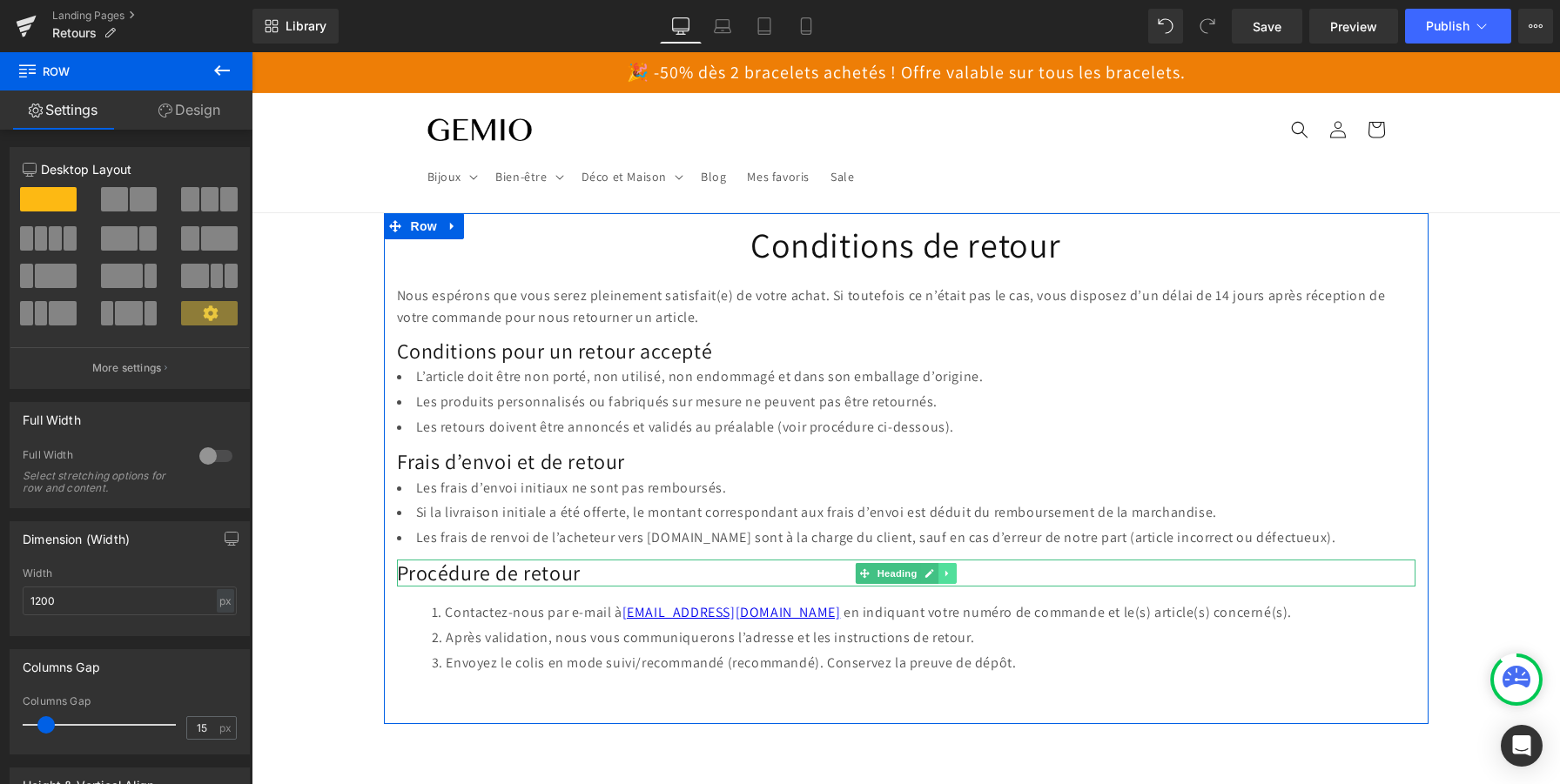
click at [945, 573] on icon at bounding box center [946, 573] width 3 height 7
click at [935, 572] on icon at bounding box center [937, 573] width 9 height 9
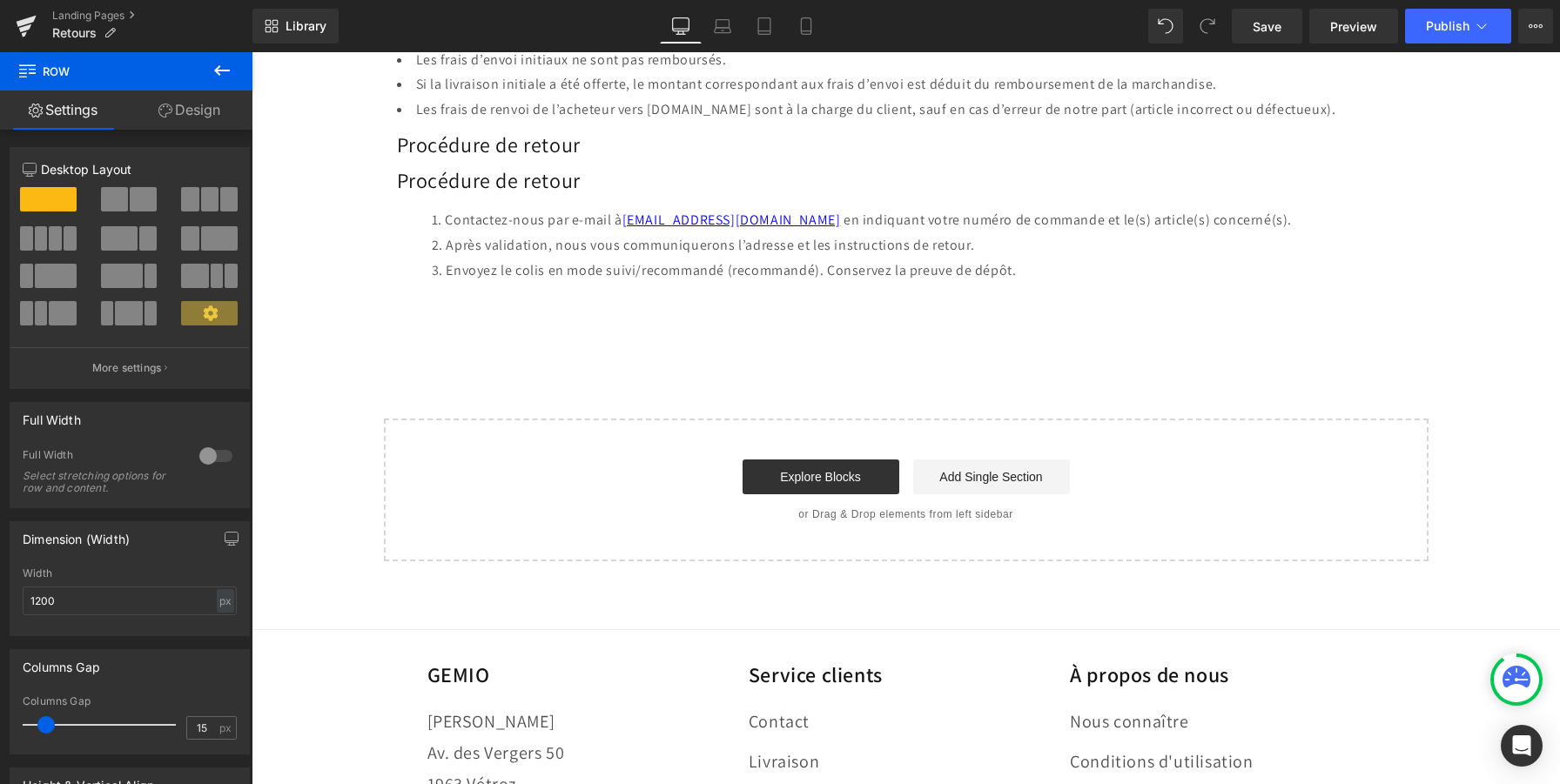
scroll to position [474, 0]
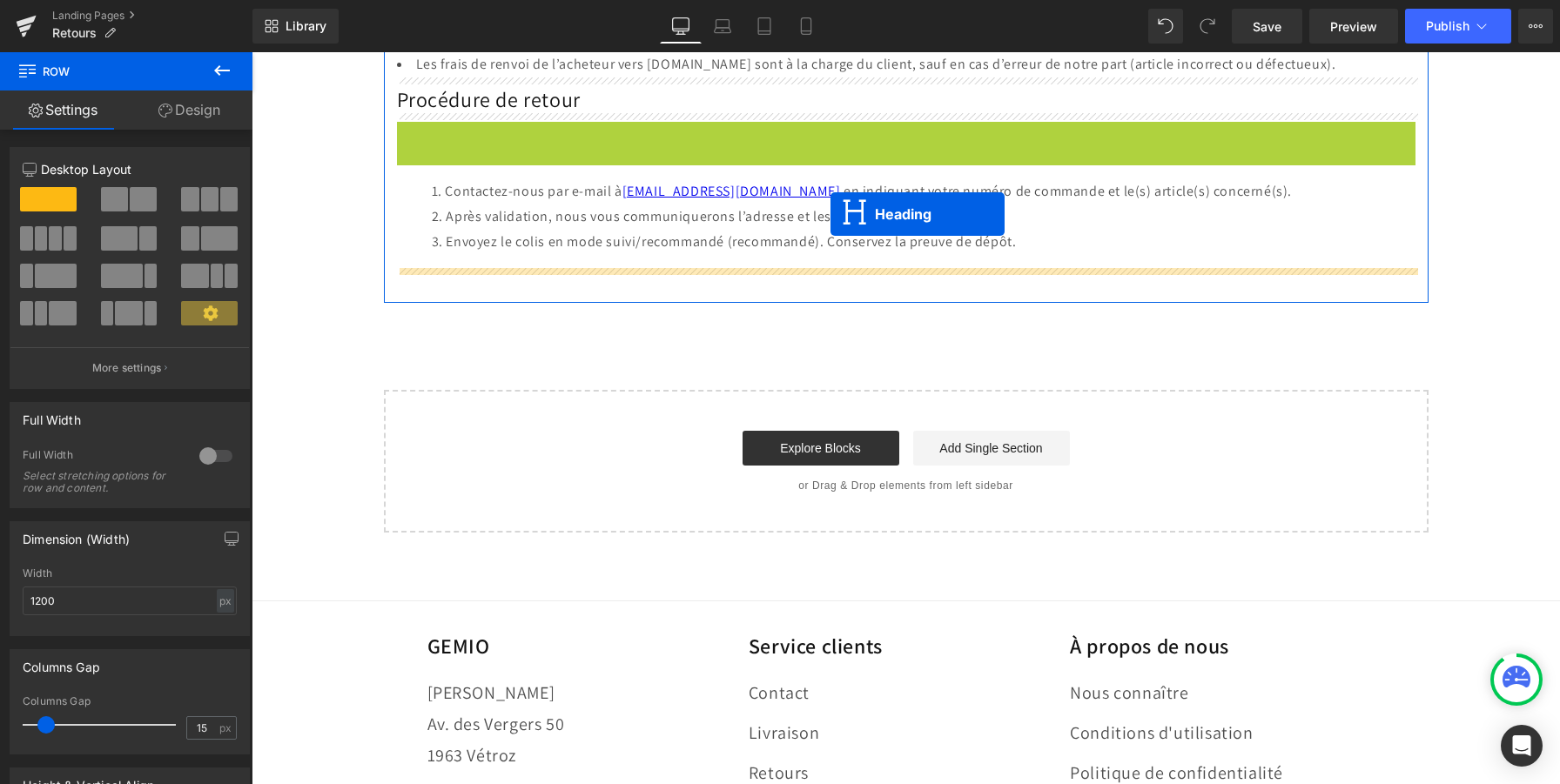
drag, startPoint x: 860, startPoint y: 133, endPoint x: 830, endPoint y: 213, distance: 85.4
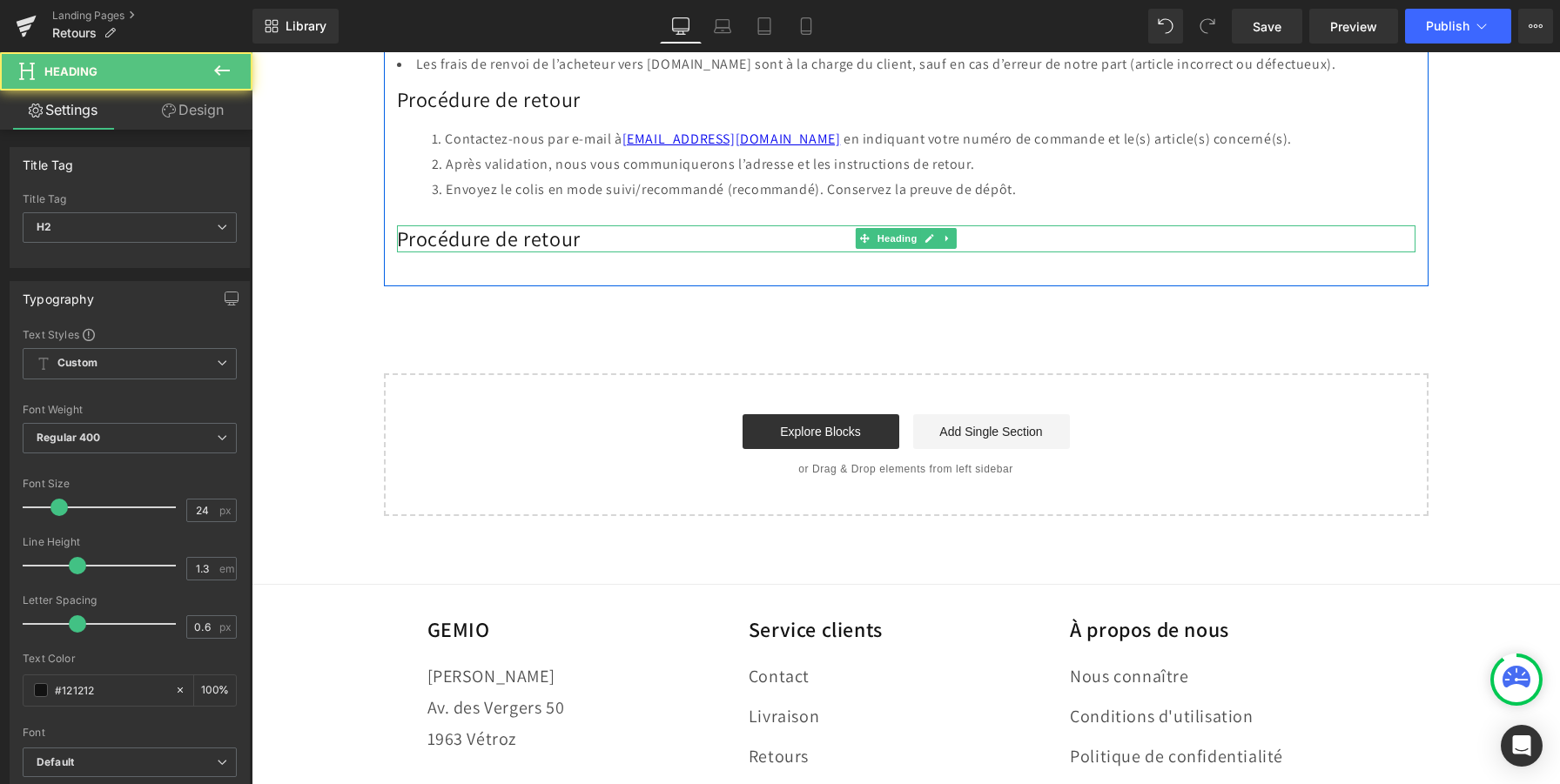
click at [503, 240] on h2 "Procédure de retour" at bounding box center [907, 238] width 1019 height 27
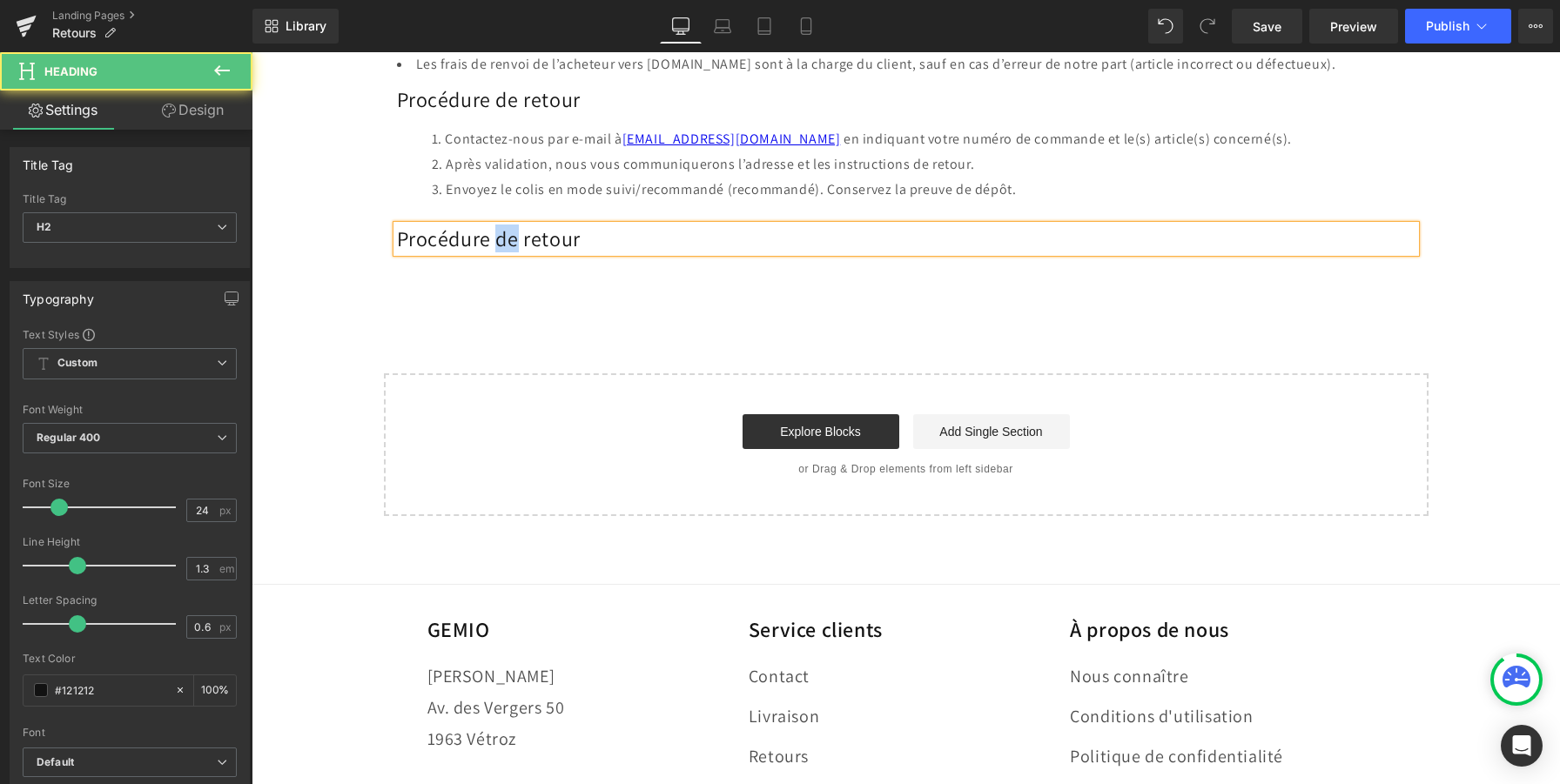
click at [503, 240] on h2 "Procédure de retour" at bounding box center [907, 238] width 1019 height 27
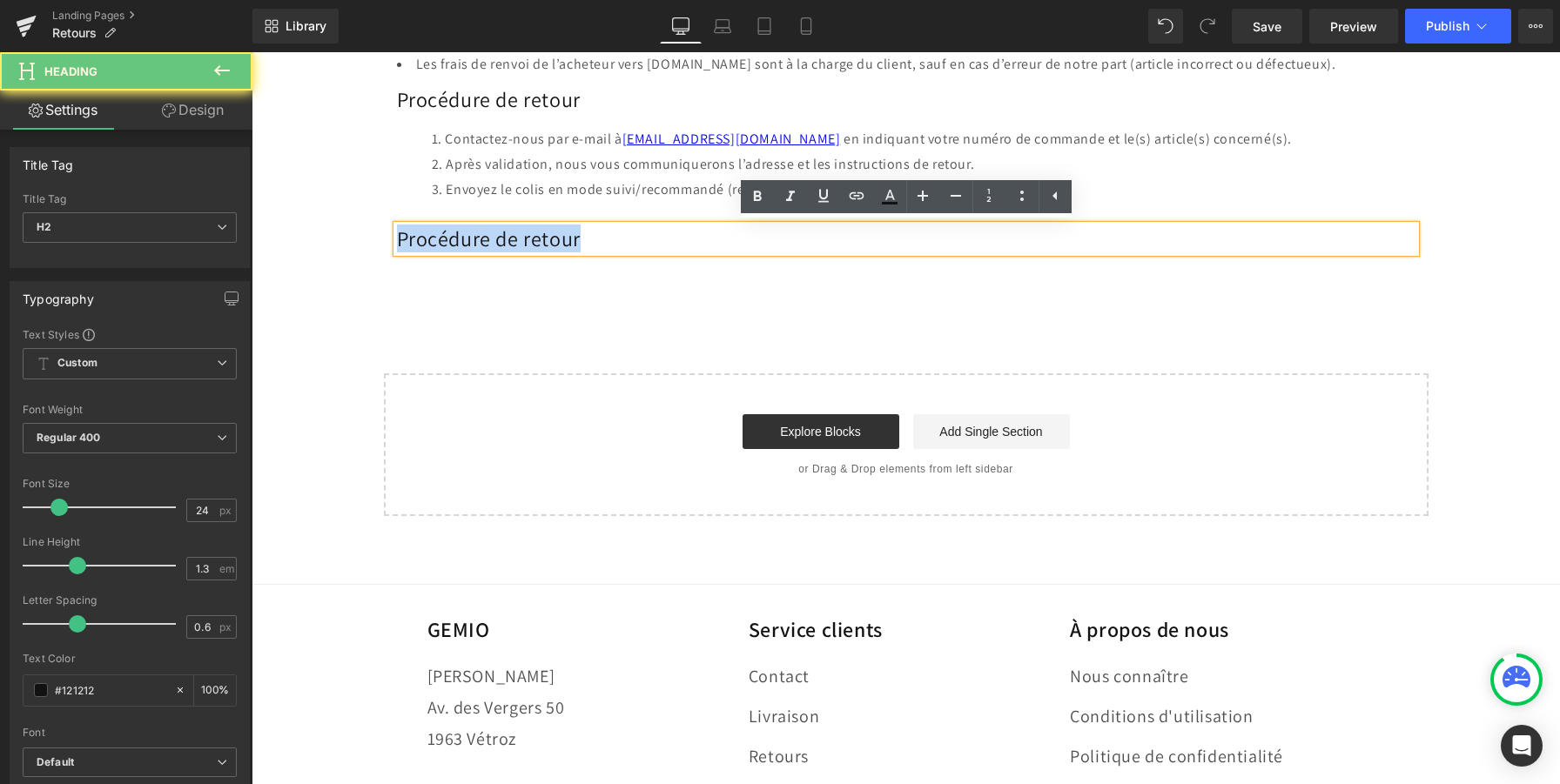
click at [503, 240] on h2 "Procédure de retour" at bounding box center [907, 238] width 1019 height 27
paste div
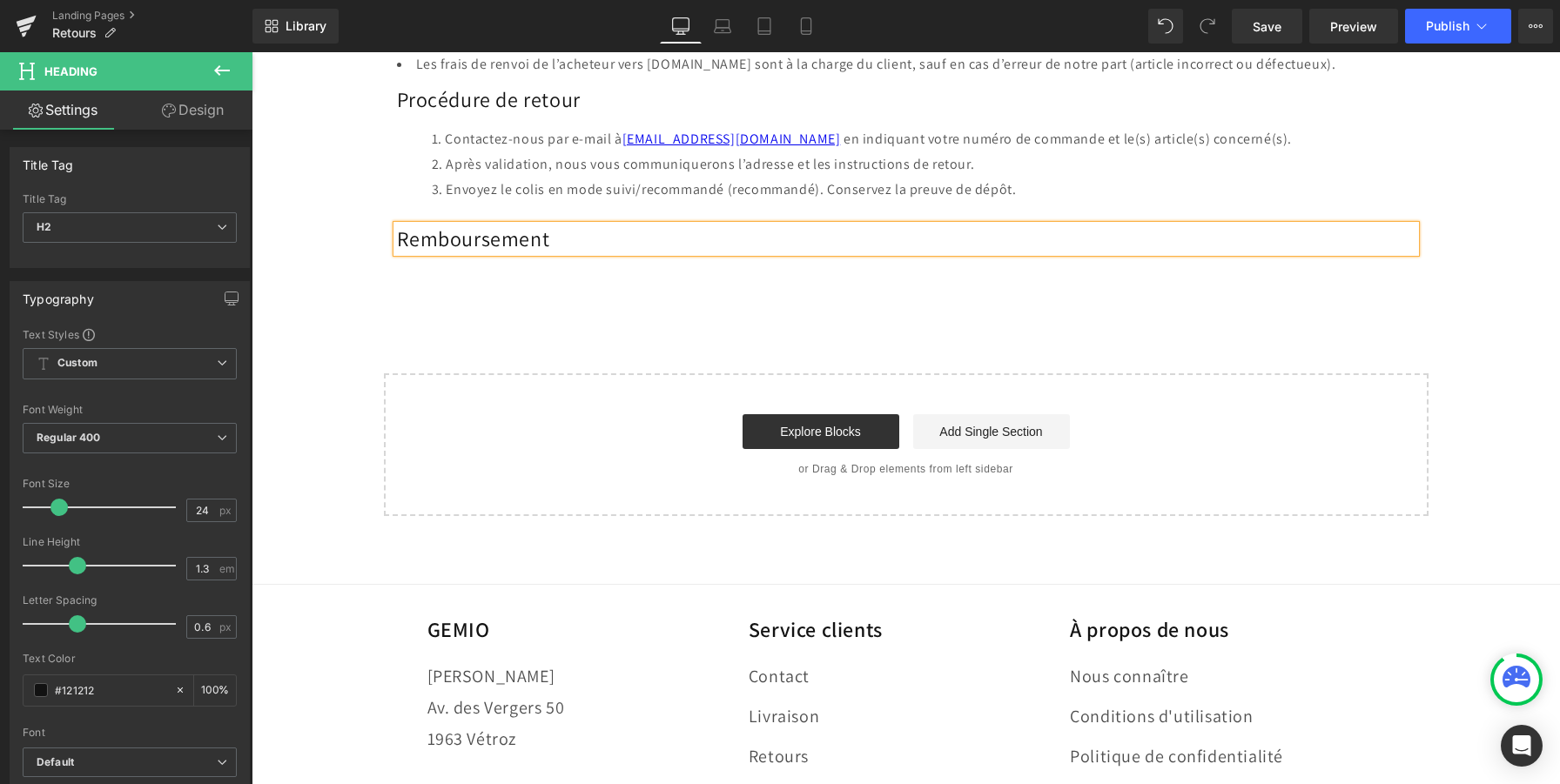
click at [525, 279] on div "Conditions de retour Heading Nous espérons que vous serez pleinement satisfait(…" at bounding box center [907, 13] width 1045 height 547
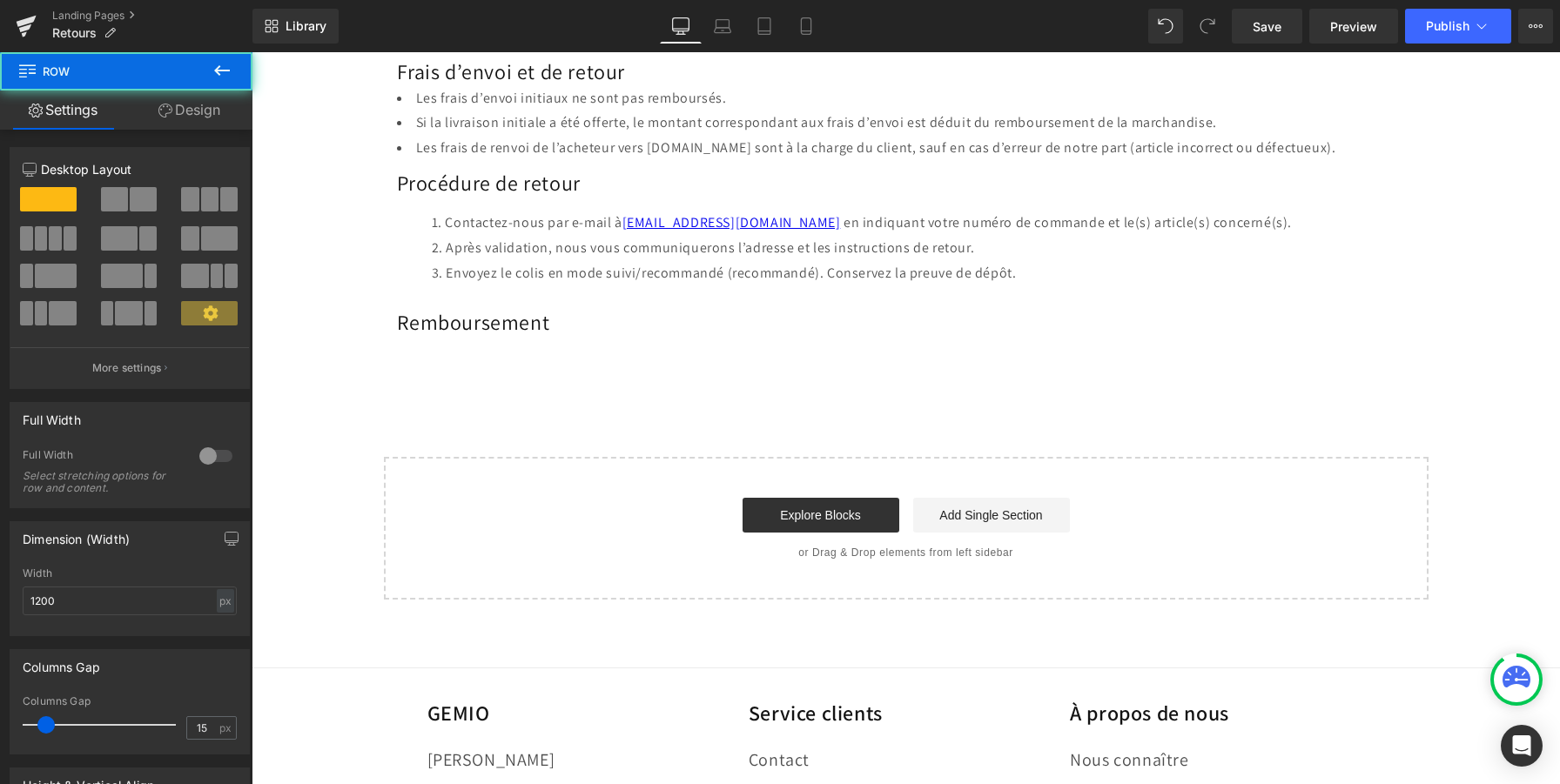
scroll to position [354, 0]
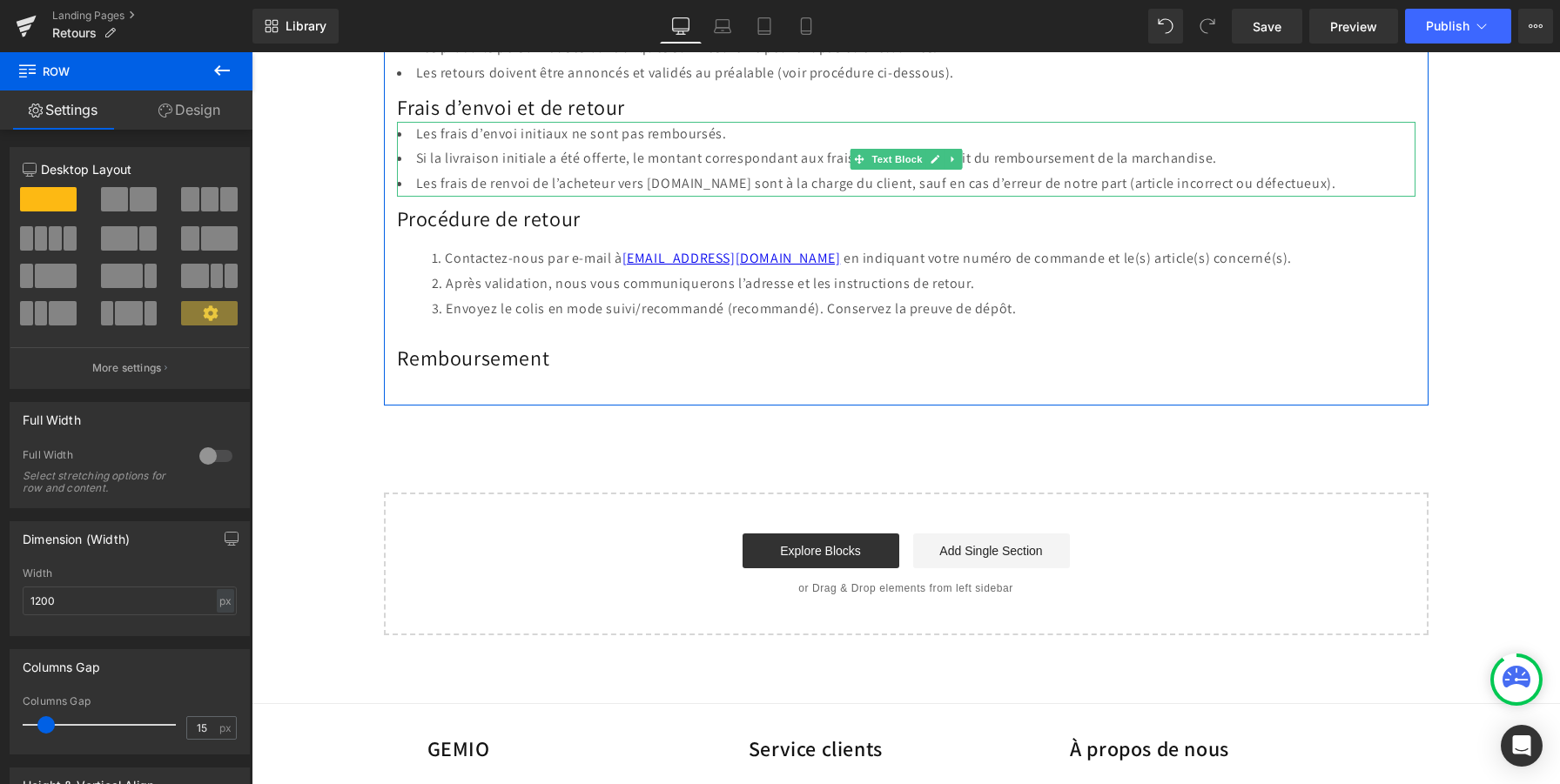
click at [570, 161] on li "Si la livraison initiale a été offerte, le montant correspondant aux frais d’en…" at bounding box center [907, 158] width 1019 height 25
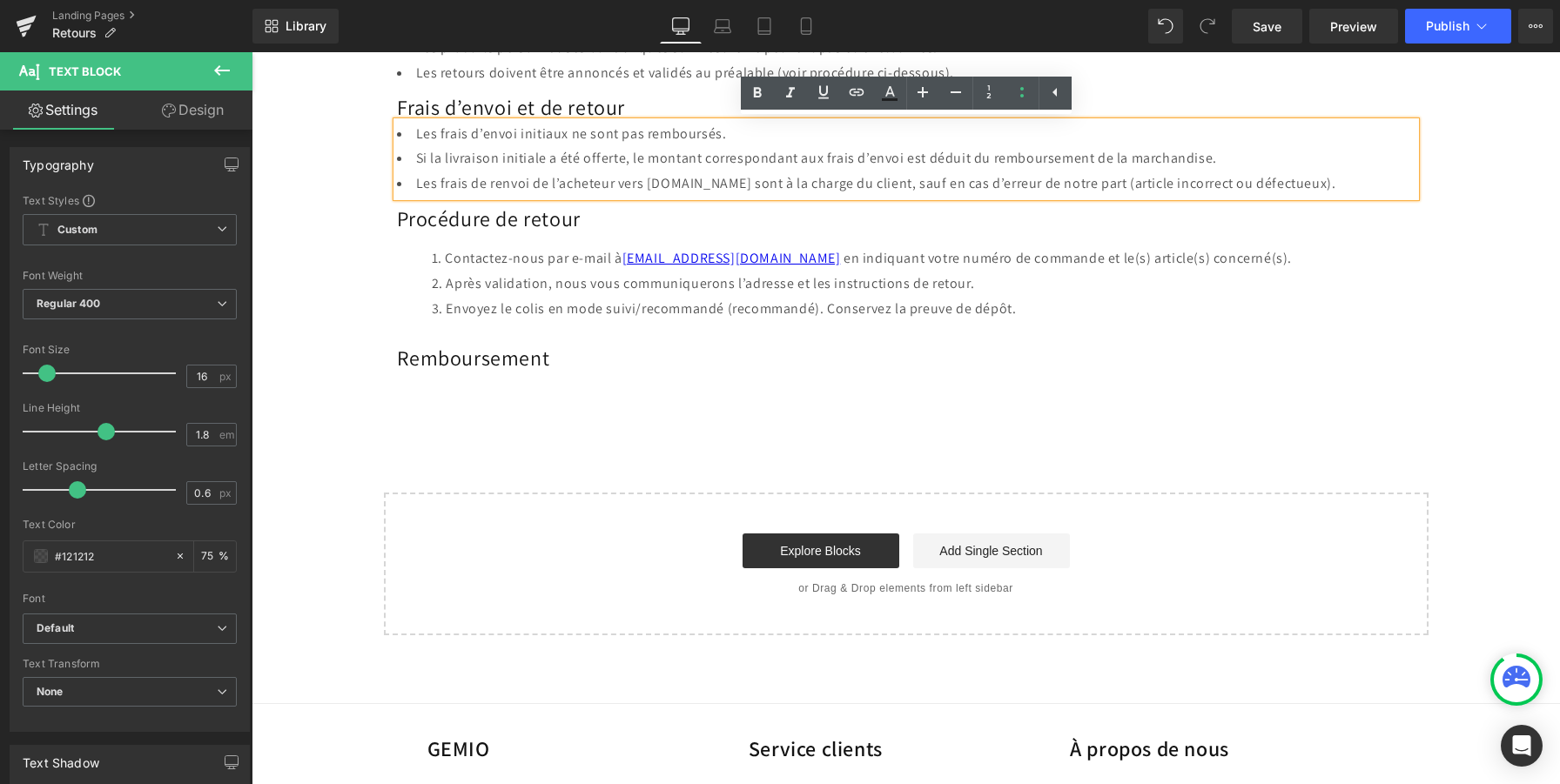
click at [1044, 335] on div "Conditions de retour Heading Nous espérons que vous serez pleinement satisfait(…" at bounding box center [907, 115] width 1045 height 513
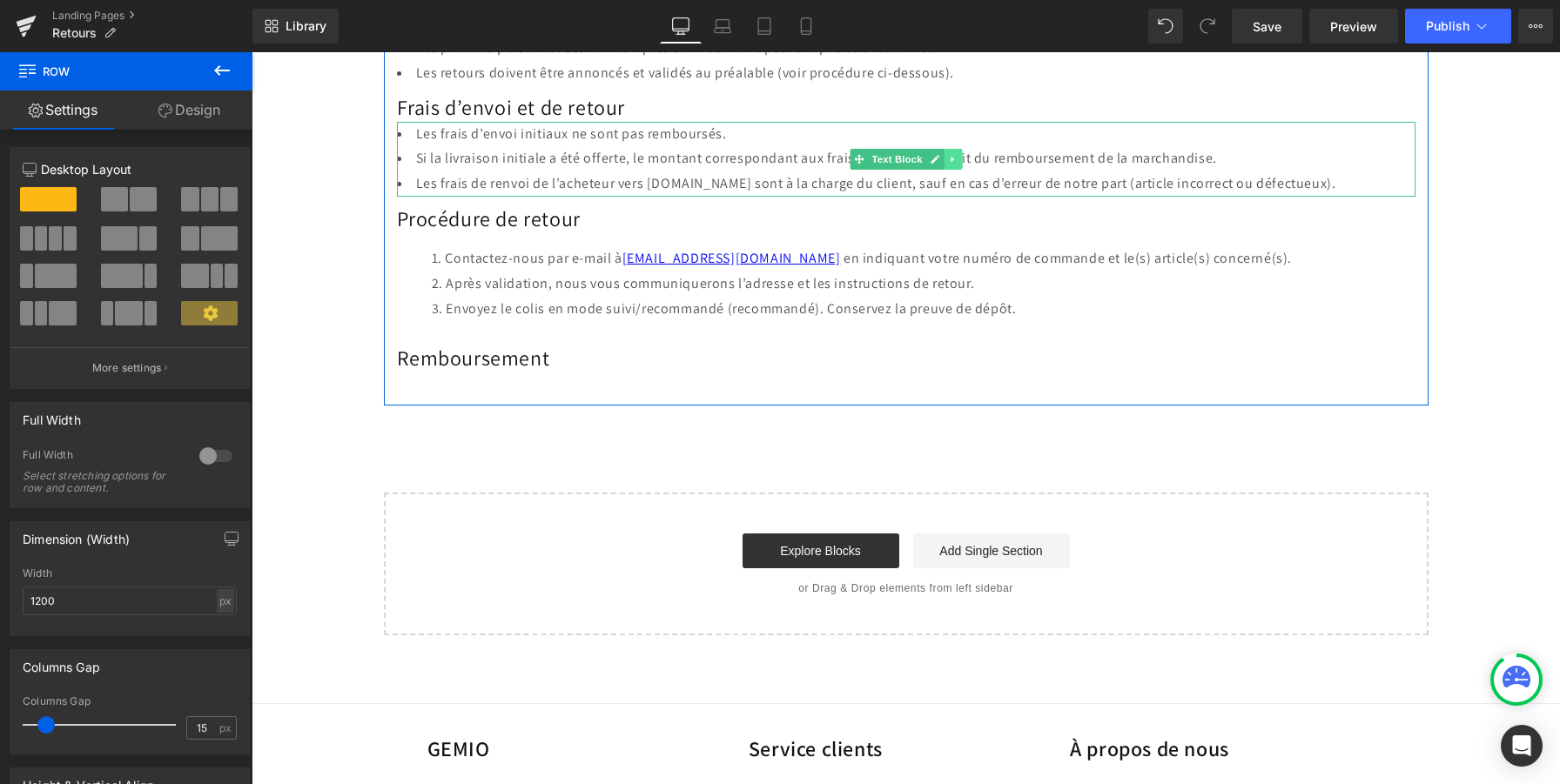
click at [956, 161] on icon at bounding box center [952, 159] width 9 height 10
click at [945, 164] on link at bounding box center [944, 159] width 19 height 21
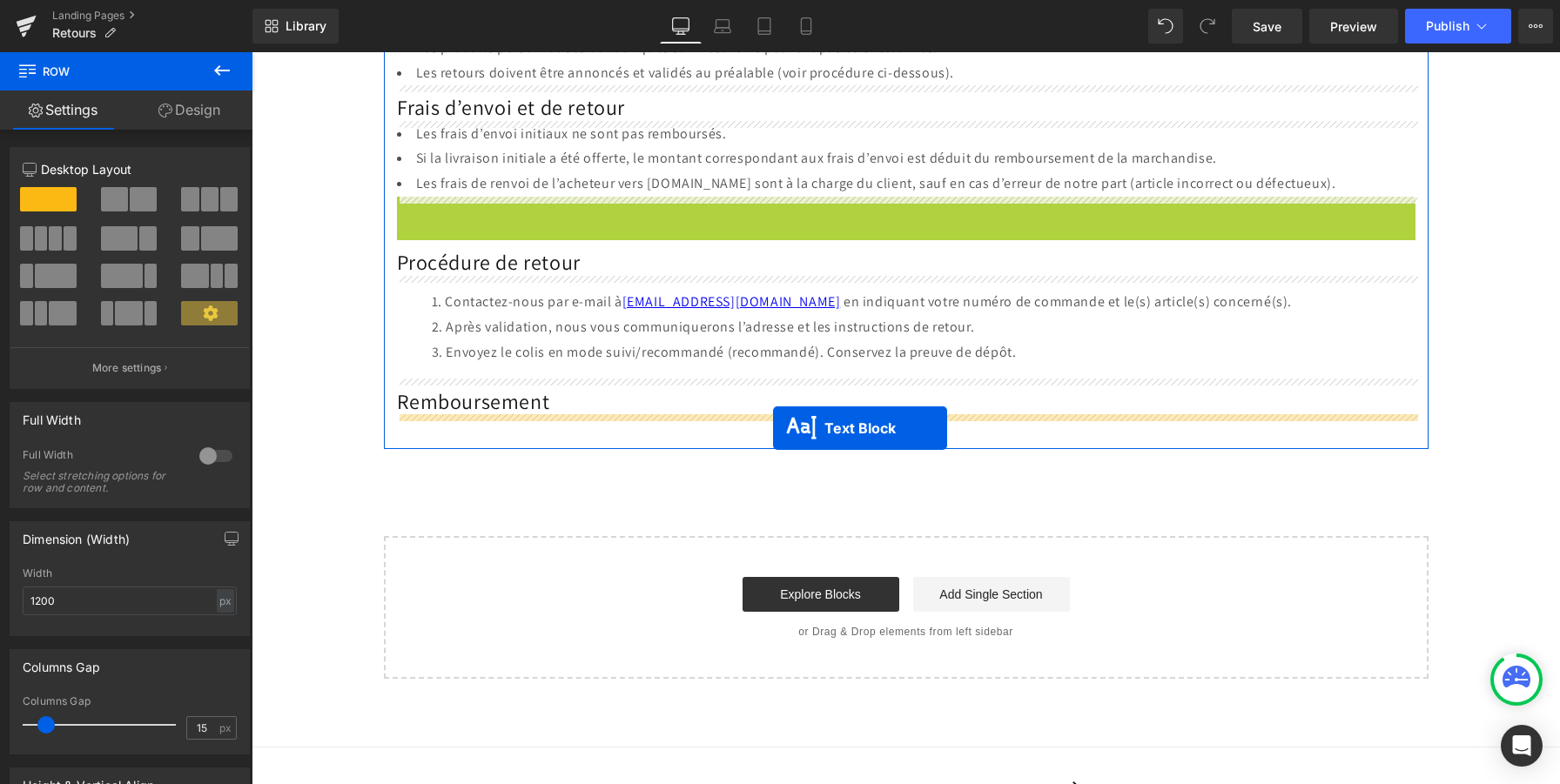
drag, startPoint x: 890, startPoint y: 230, endPoint x: 773, endPoint y: 427, distance: 229.1
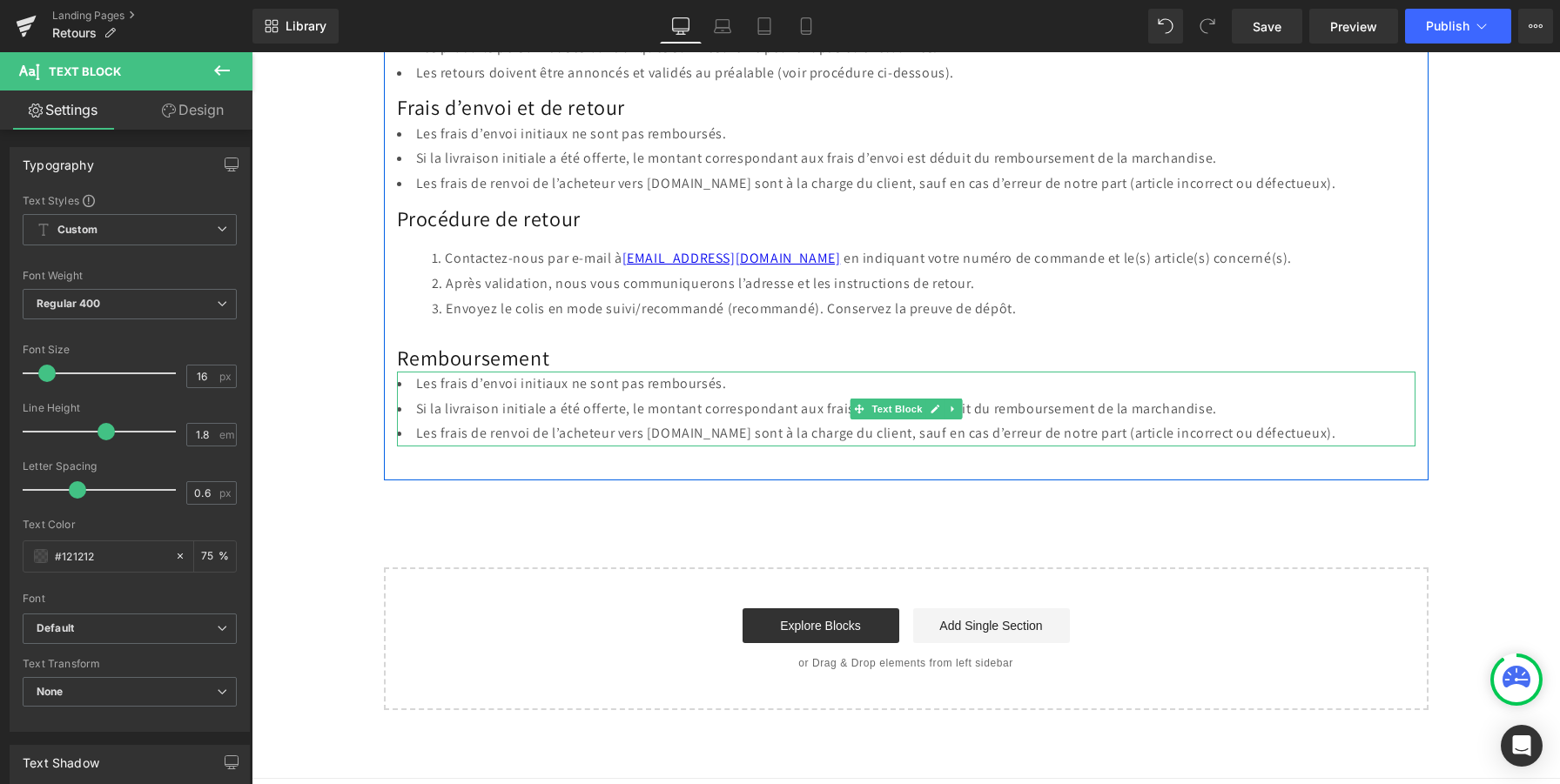
click at [633, 423] on li "Les frais de renvoi de l’acheteur vers Gemio.ch sont à la charge du client, sau…" at bounding box center [907, 434] width 1019 height 25
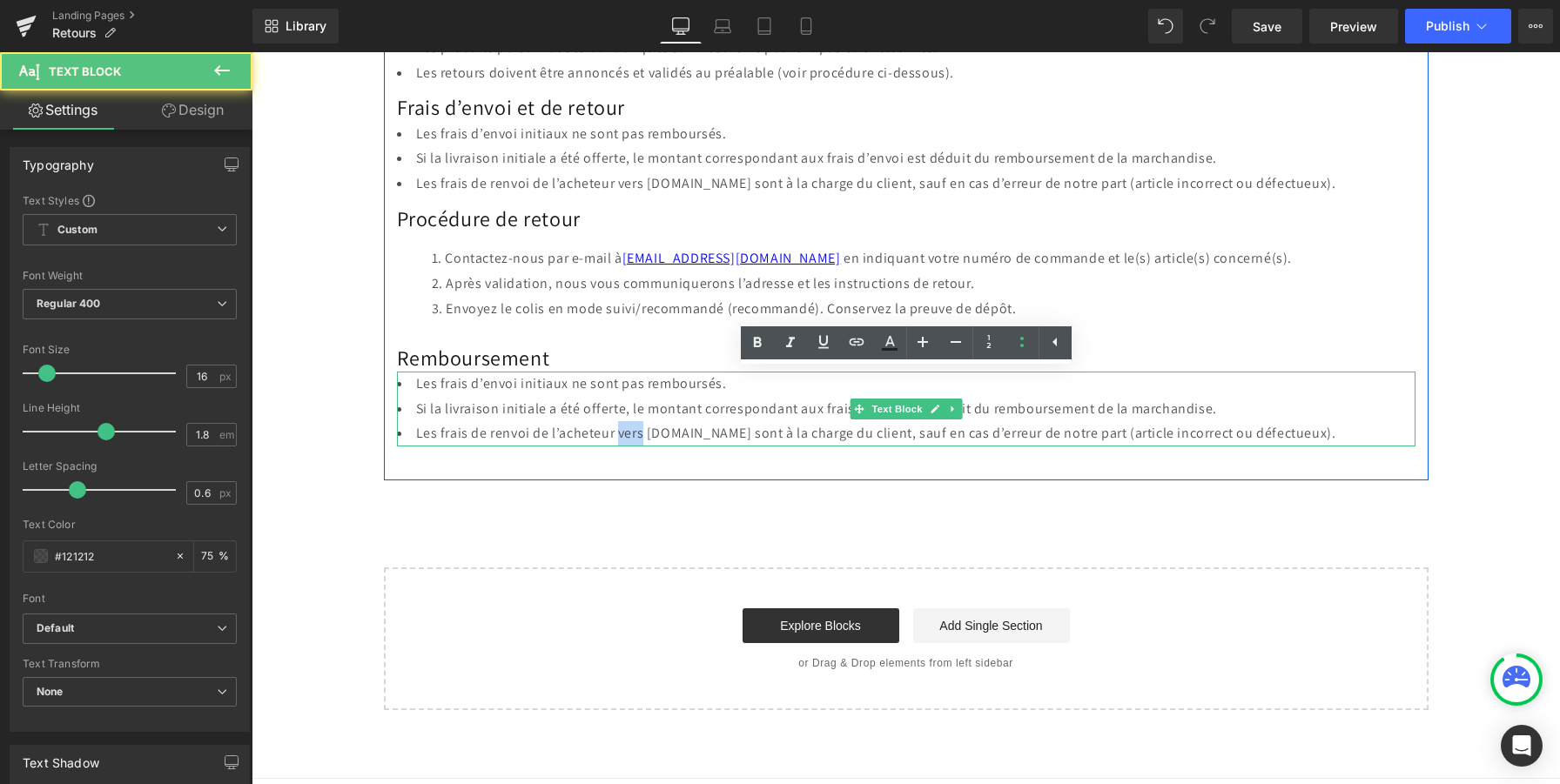
click at [633, 423] on li "Les frais de renvoi de l’acheteur vers Gemio.ch sont à la charge du client, sau…" at bounding box center [907, 434] width 1019 height 25
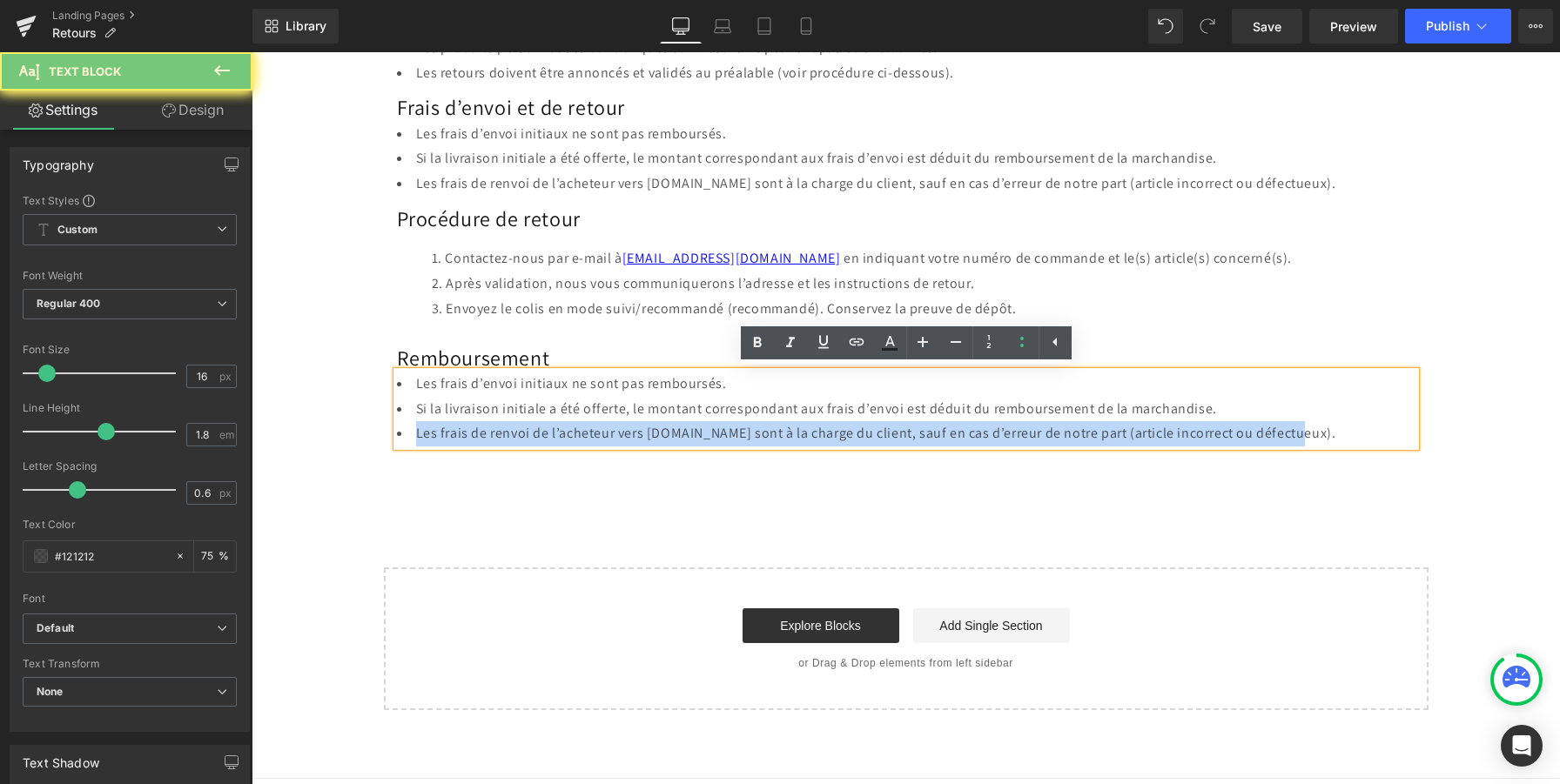
click at [633, 423] on li "Les frais de renvoi de l’acheteur vers Gemio.ch sont à la charge du client, sau…" at bounding box center [907, 434] width 1019 height 25
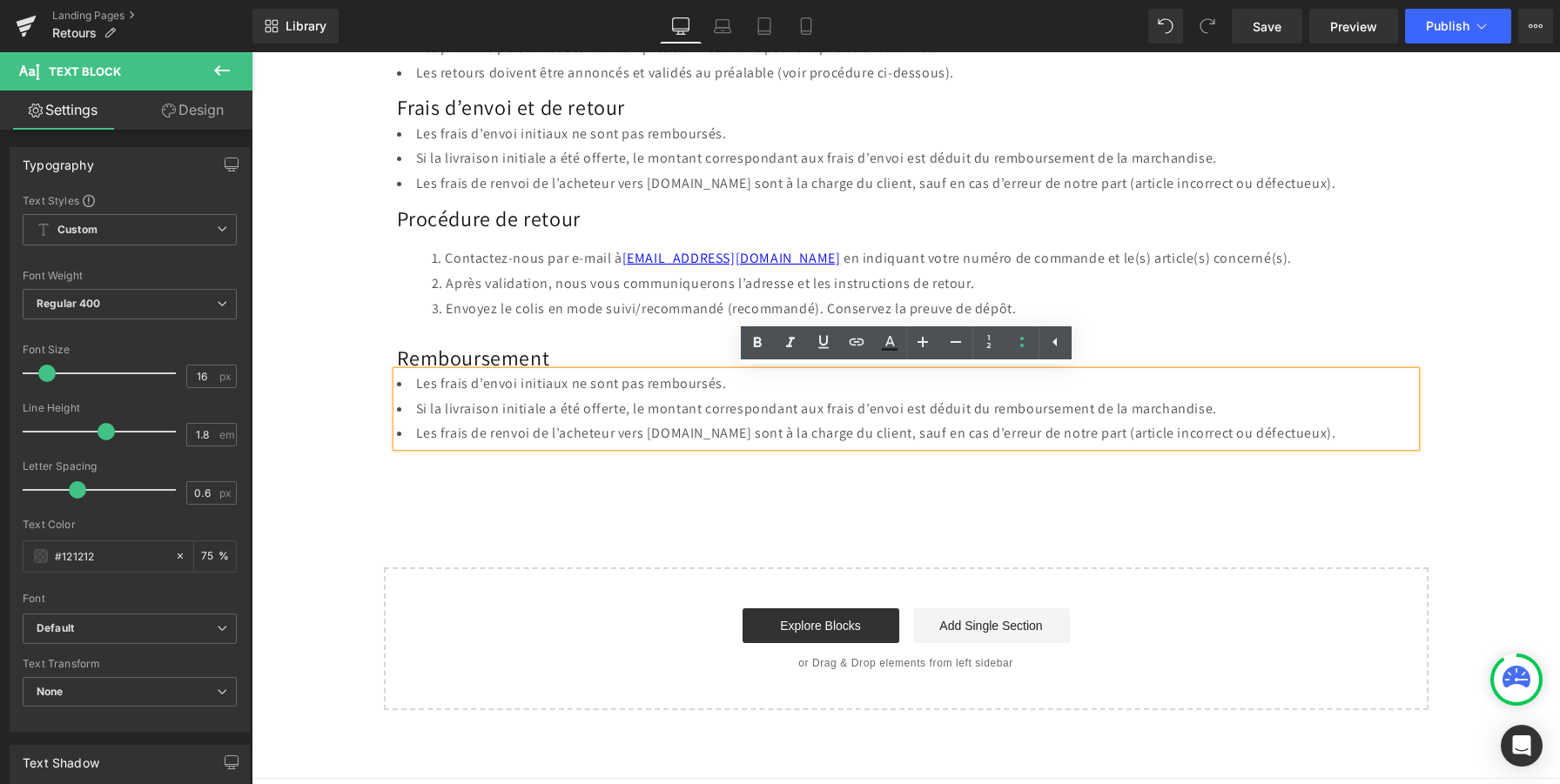
click at [752, 428] on li "Les frais de renvoi de l’acheteur vers Gemio.ch sont à la charge du client, sau…" at bounding box center [907, 434] width 1019 height 25
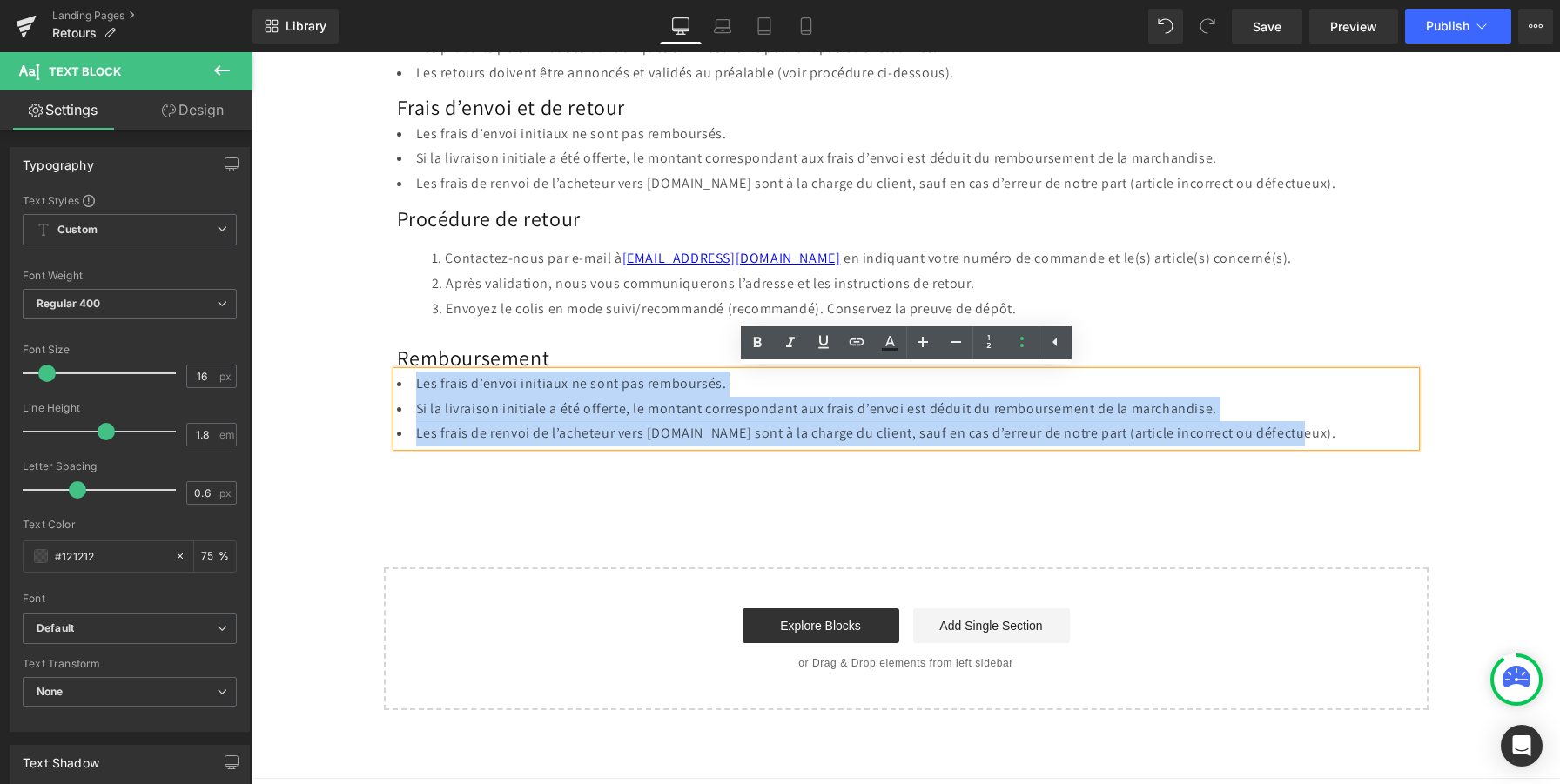
drag, startPoint x: 1293, startPoint y: 433, endPoint x: 412, endPoint y: 387, distance: 882.2
click at [412, 387] on ul "Les frais d’envoi initiaux ne sont pas remboursés. Si la livraison initiale a é…" at bounding box center [907, 409] width 1019 height 75
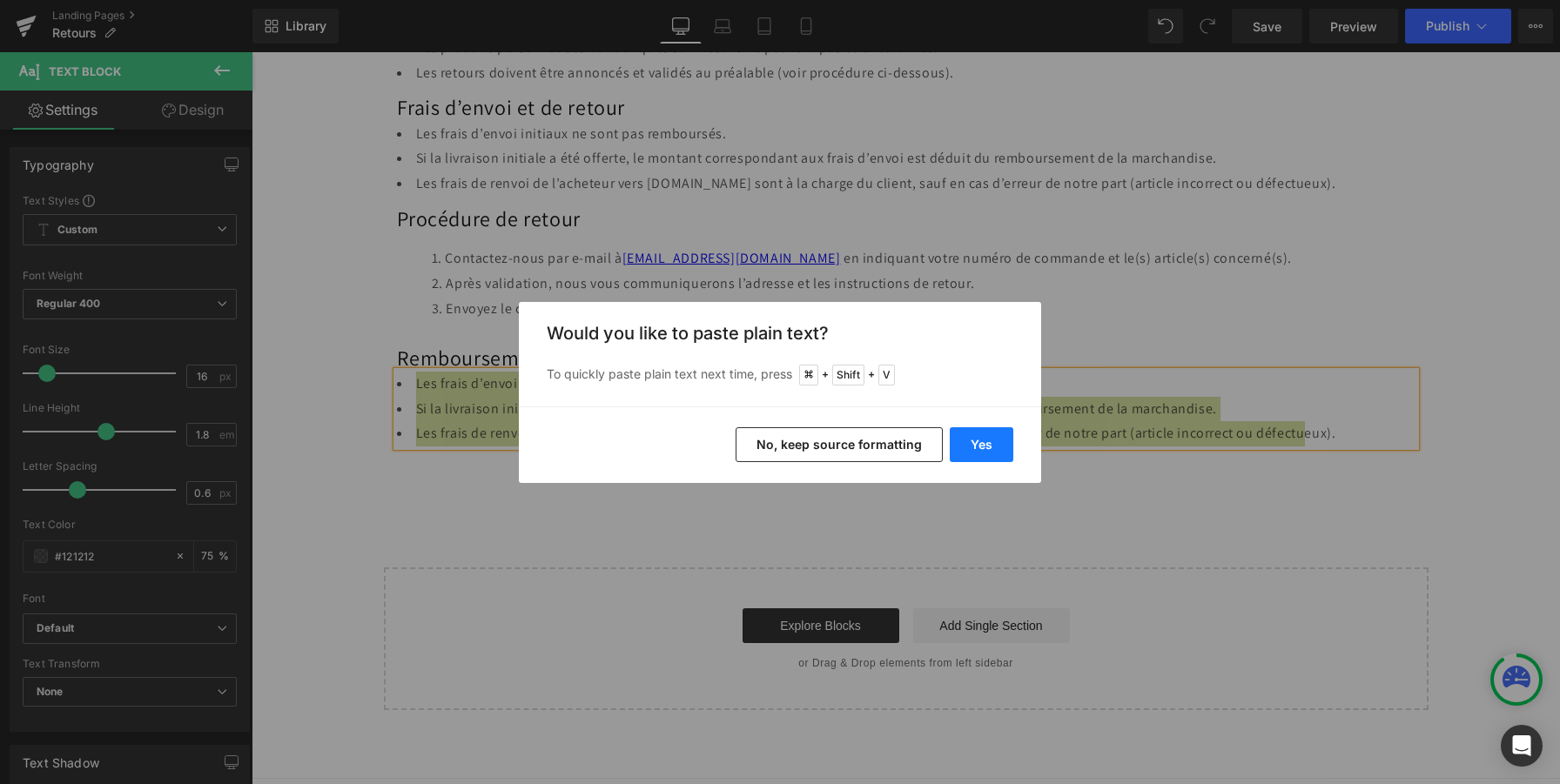
click at [980, 440] on button "Yes" at bounding box center [981, 444] width 64 height 35
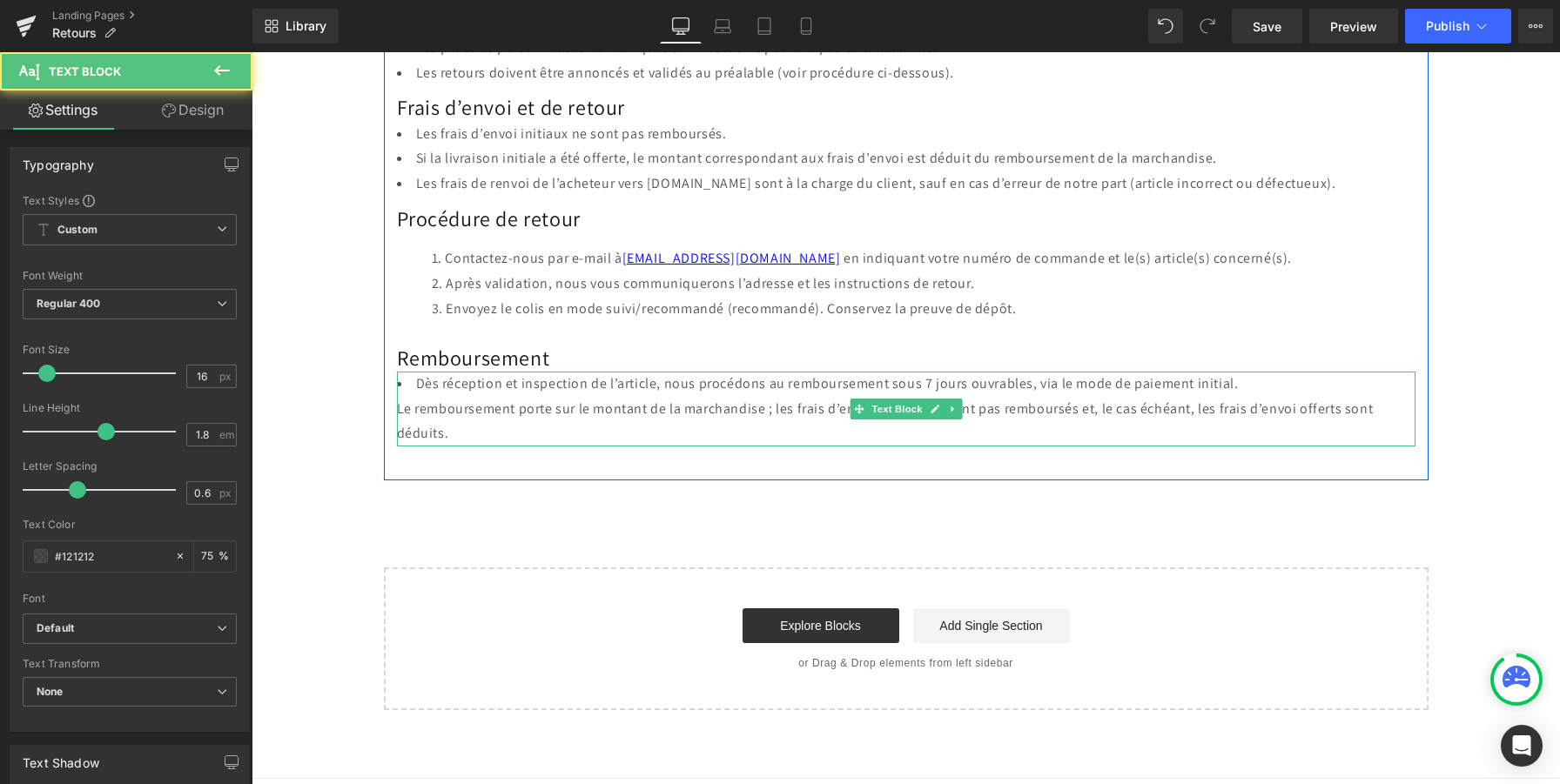
click at [401, 405] on div "Le remboursement porte sur le montant de la marchandise ; les frais d’envoi ini…" at bounding box center [907, 422] width 1019 height 50
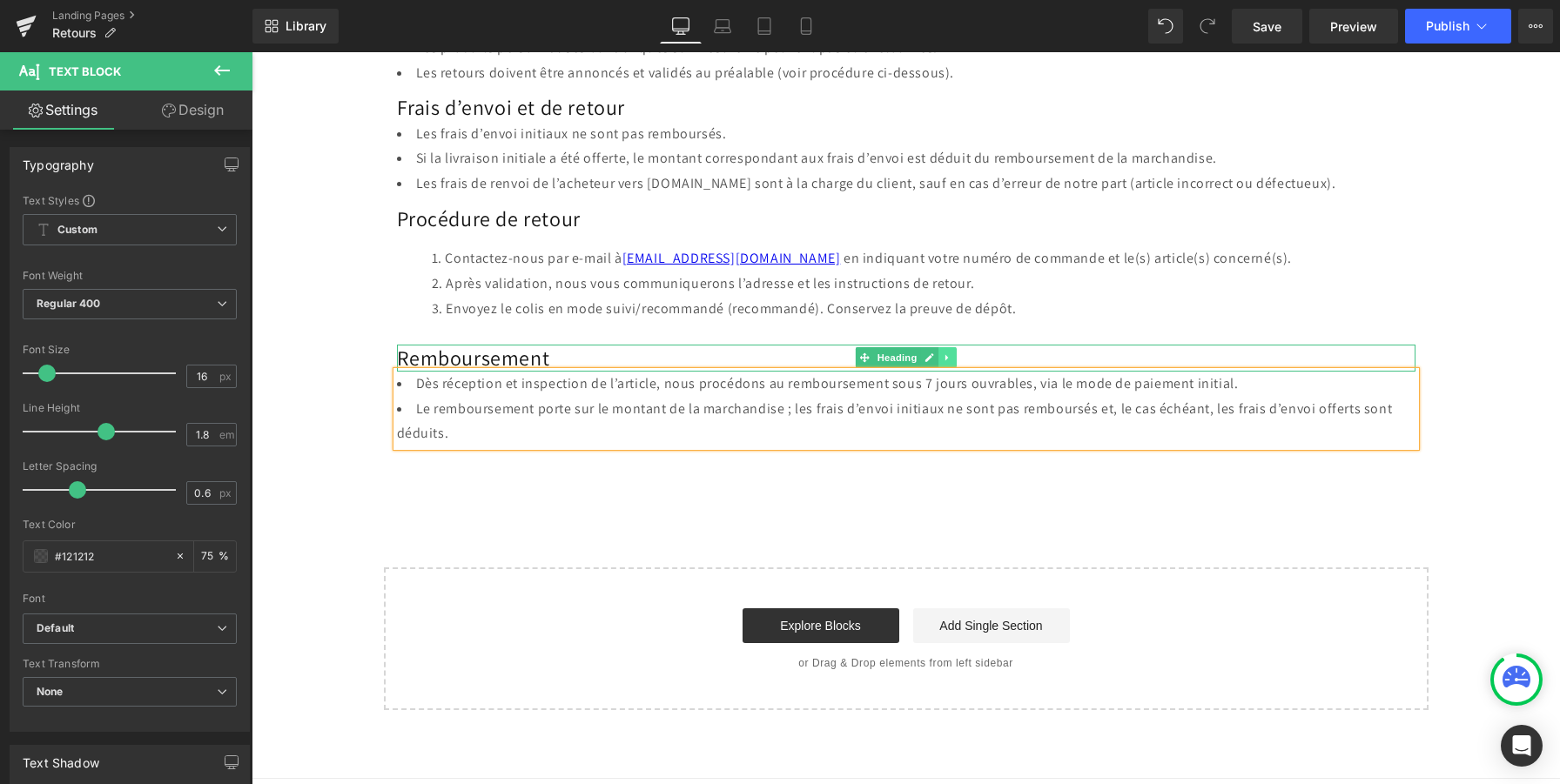
click at [950, 356] on icon at bounding box center [948, 357] width 9 height 10
click at [937, 358] on icon at bounding box center [937, 358] width 9 height 9
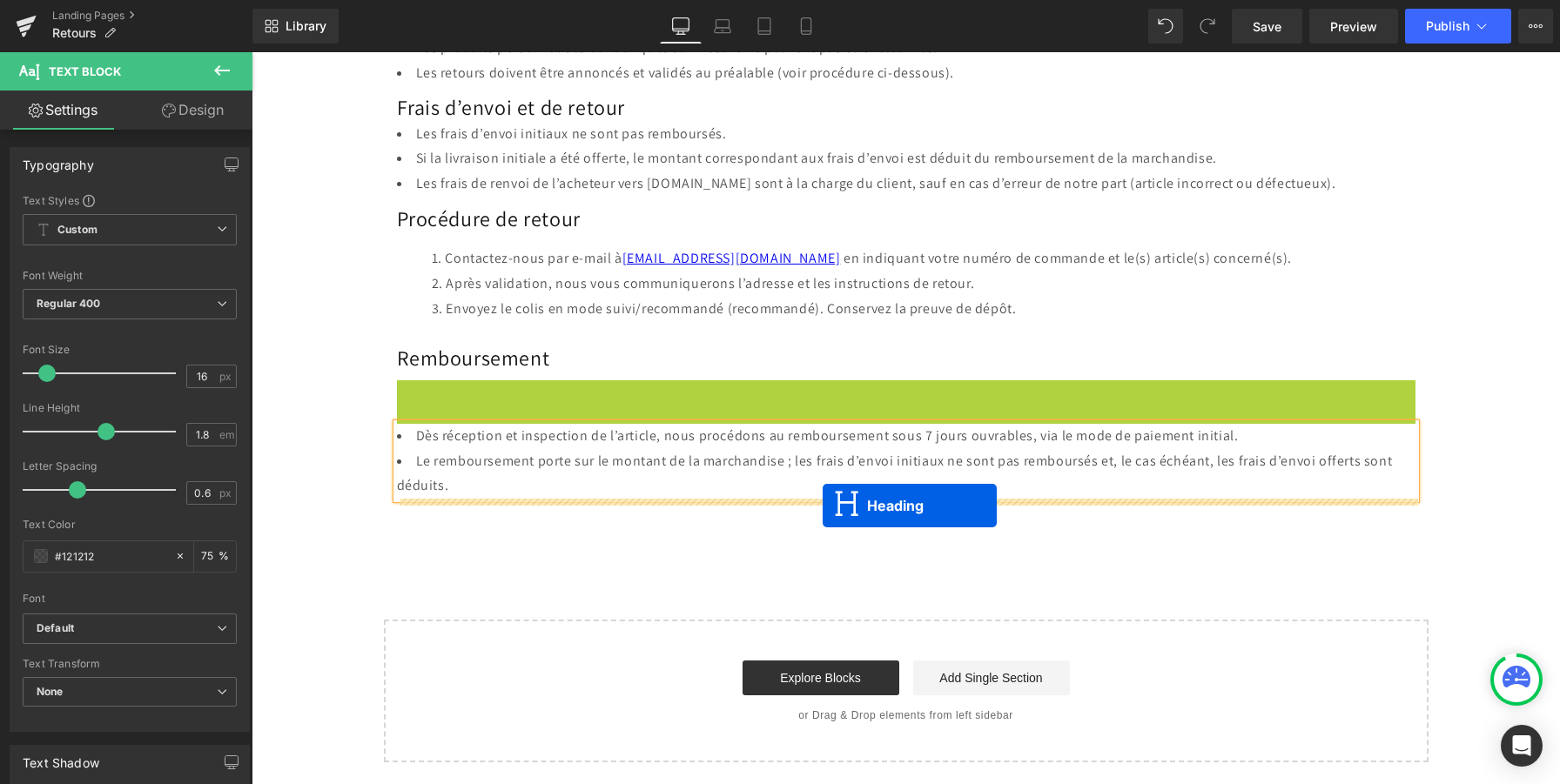
drag, startPoint x: 886, startPoint y: 393, endPoint x: 823, endPoint y: 506, distance: 129.4
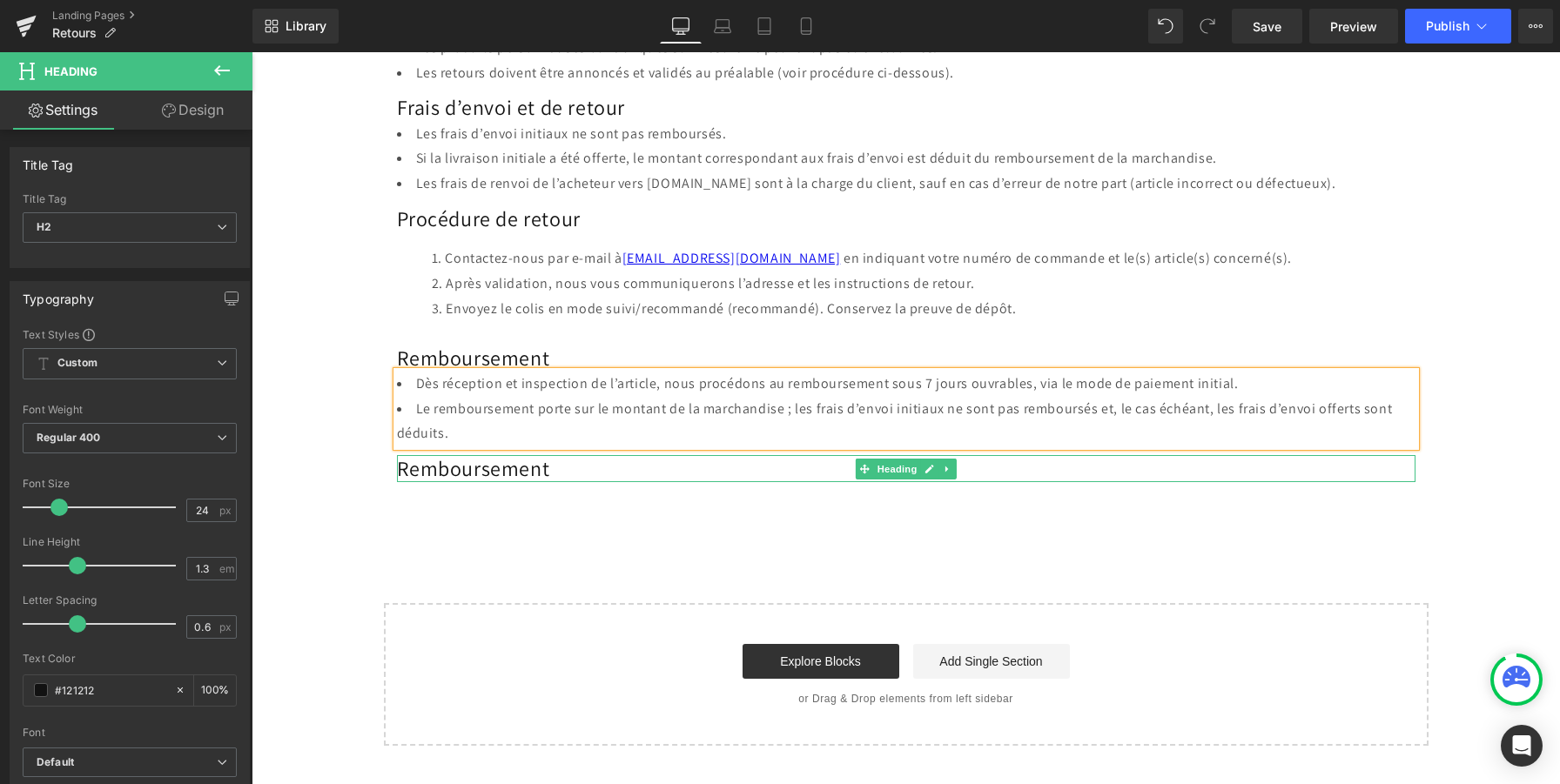
click at [534, 470] on h2 "Remboursement" at bounding box center [907, 468] width 1019 height 27
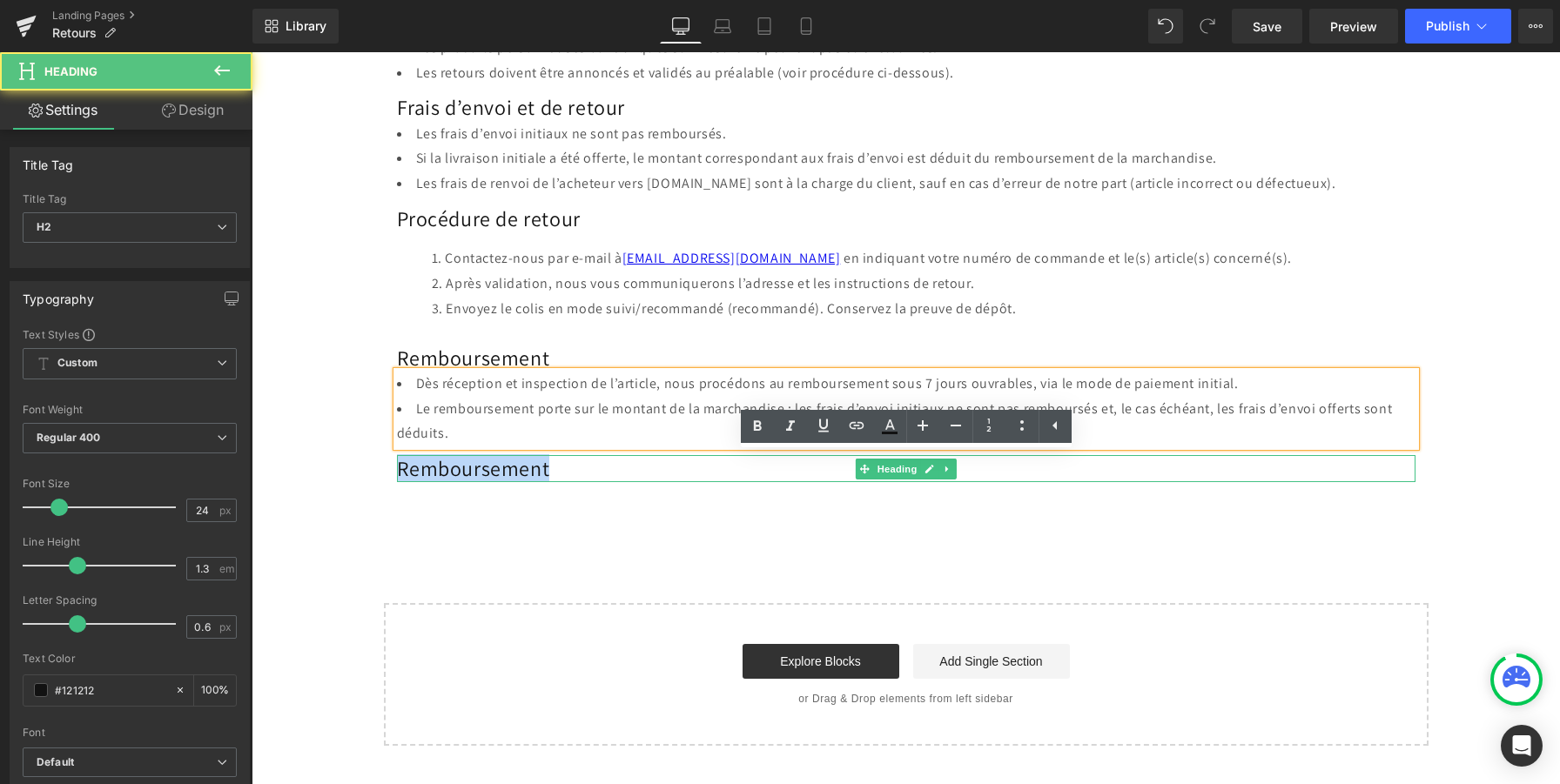
click at [534, 470] on h2 "Remboursement" at bounding box center [907, 468] width 1019 height 27
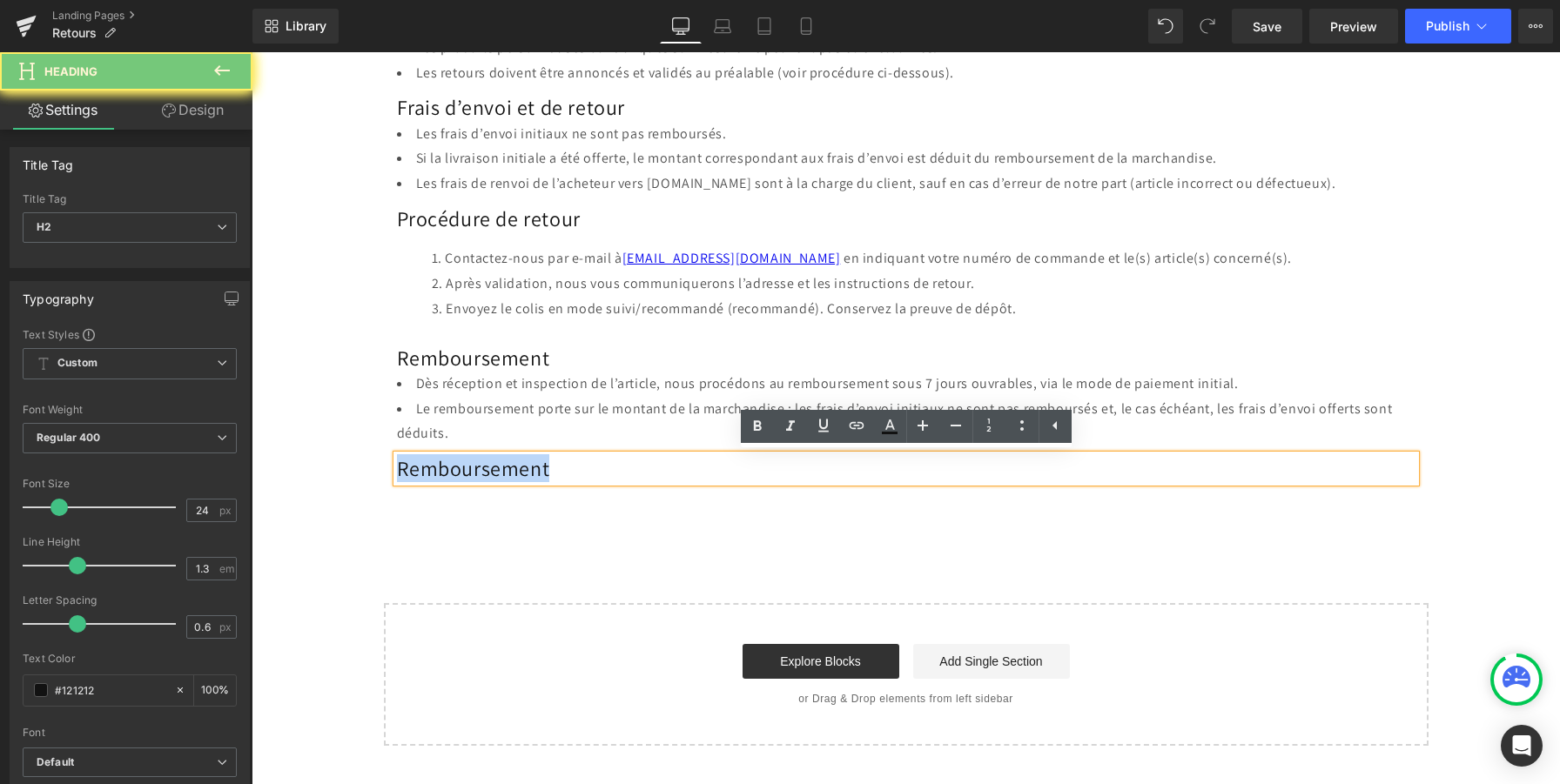
click at [534, 470] on h2 "Remboursement" at bounding box center [907, 468] width 1019 height 27
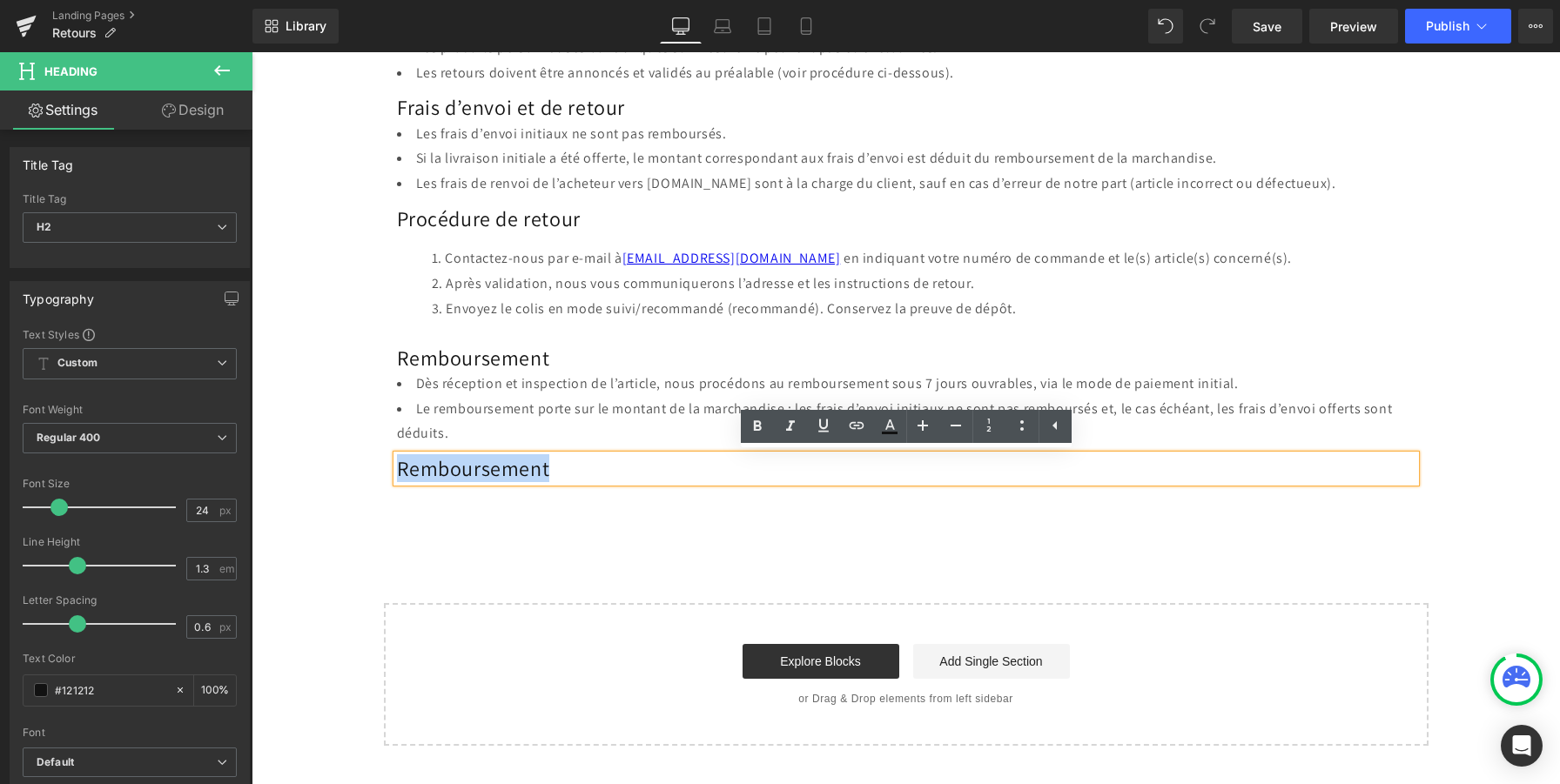
paste div
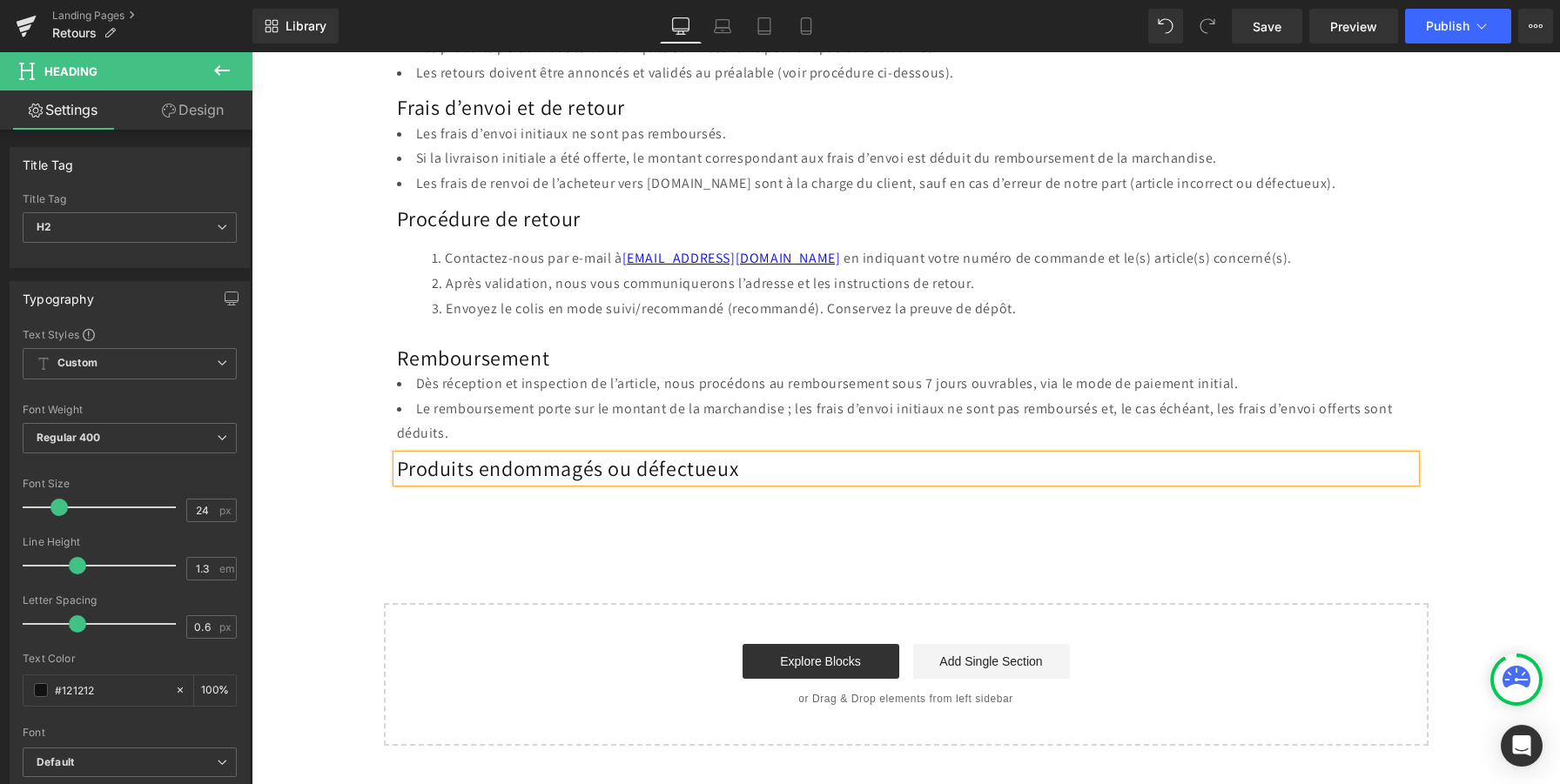
click at [523, 527] on div "Conditions de retour Heading Nous espérons que vous serez pleinement satisfait(…" at bounding box center [906, 303] width 1309 height 888
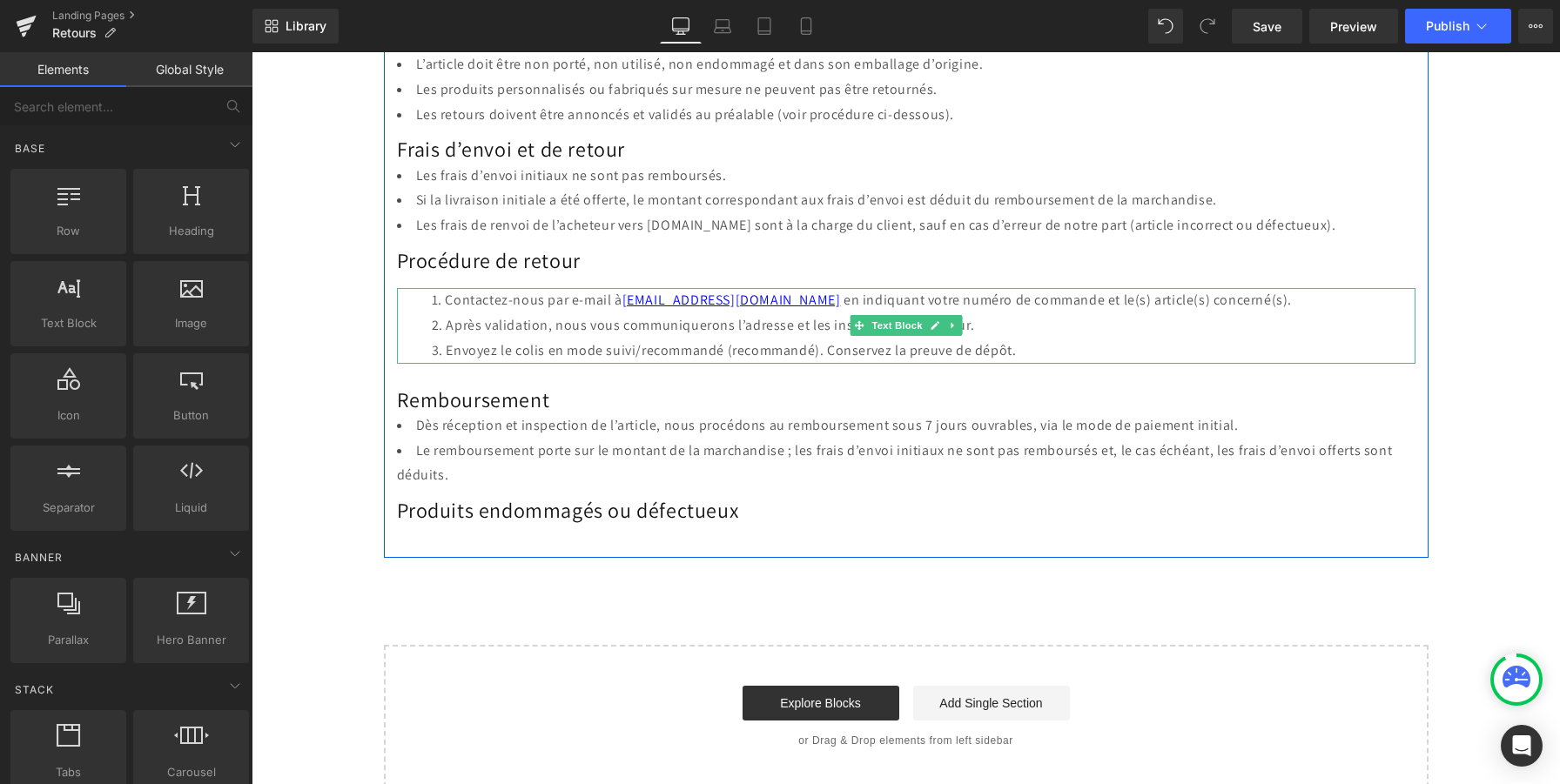
scroll to position [300, 0]
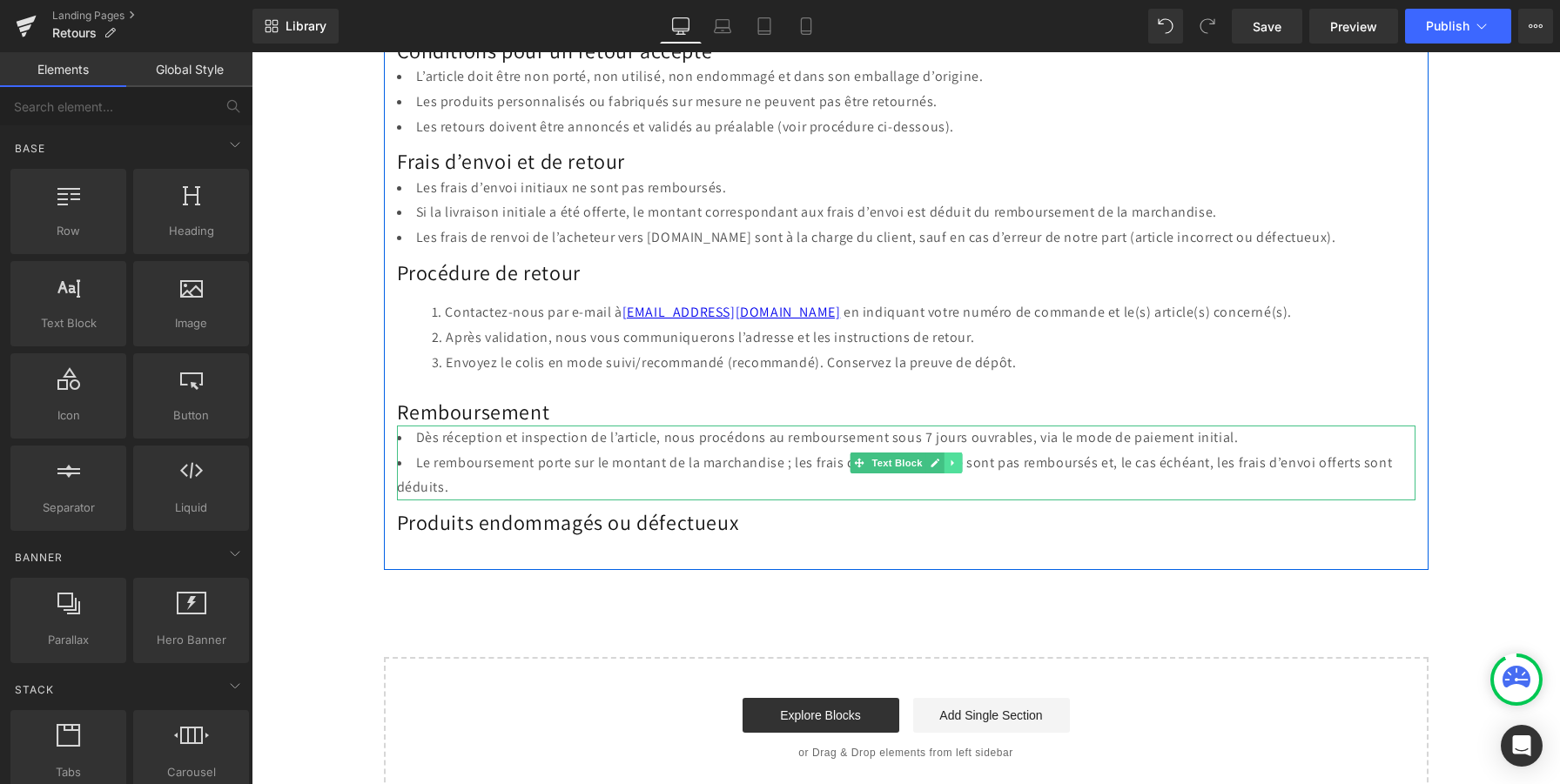
click at [951, 463] on icon at bounding box center [952, 463] width 3 height 7
click at [943, 463] on icon at bounding box center [943, 463] width 9 height 9
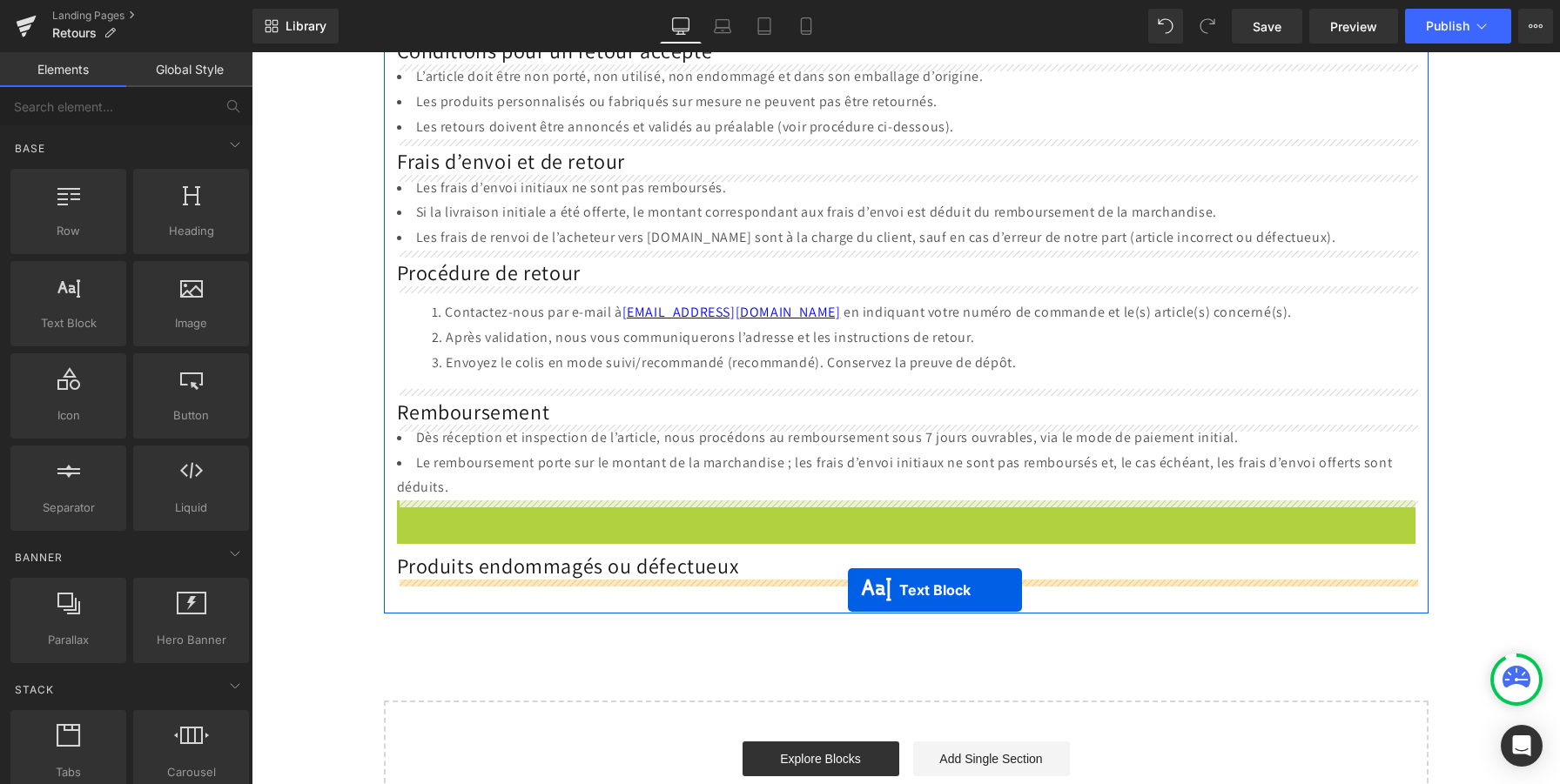
drag, startPoint x: 880, startPoint y: 535, endPoint x: 848, endPoint y: 590, distance: 63.6
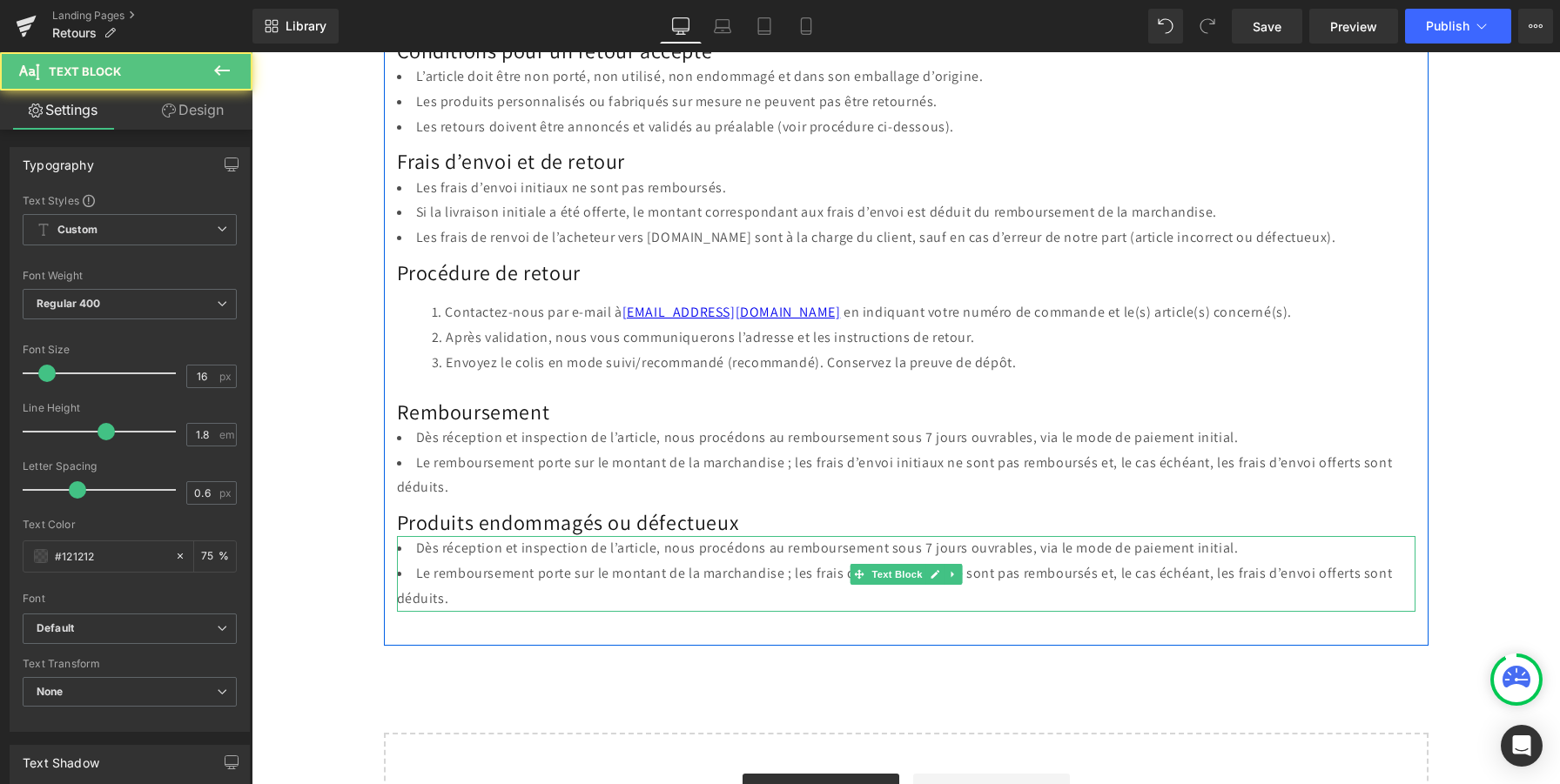
click at [727, 574] on li "Le remboursement porte sur le montant de la marchandise ; les frais d’envoi ini…" at bounding box center [907, 587] width 1019 height 50
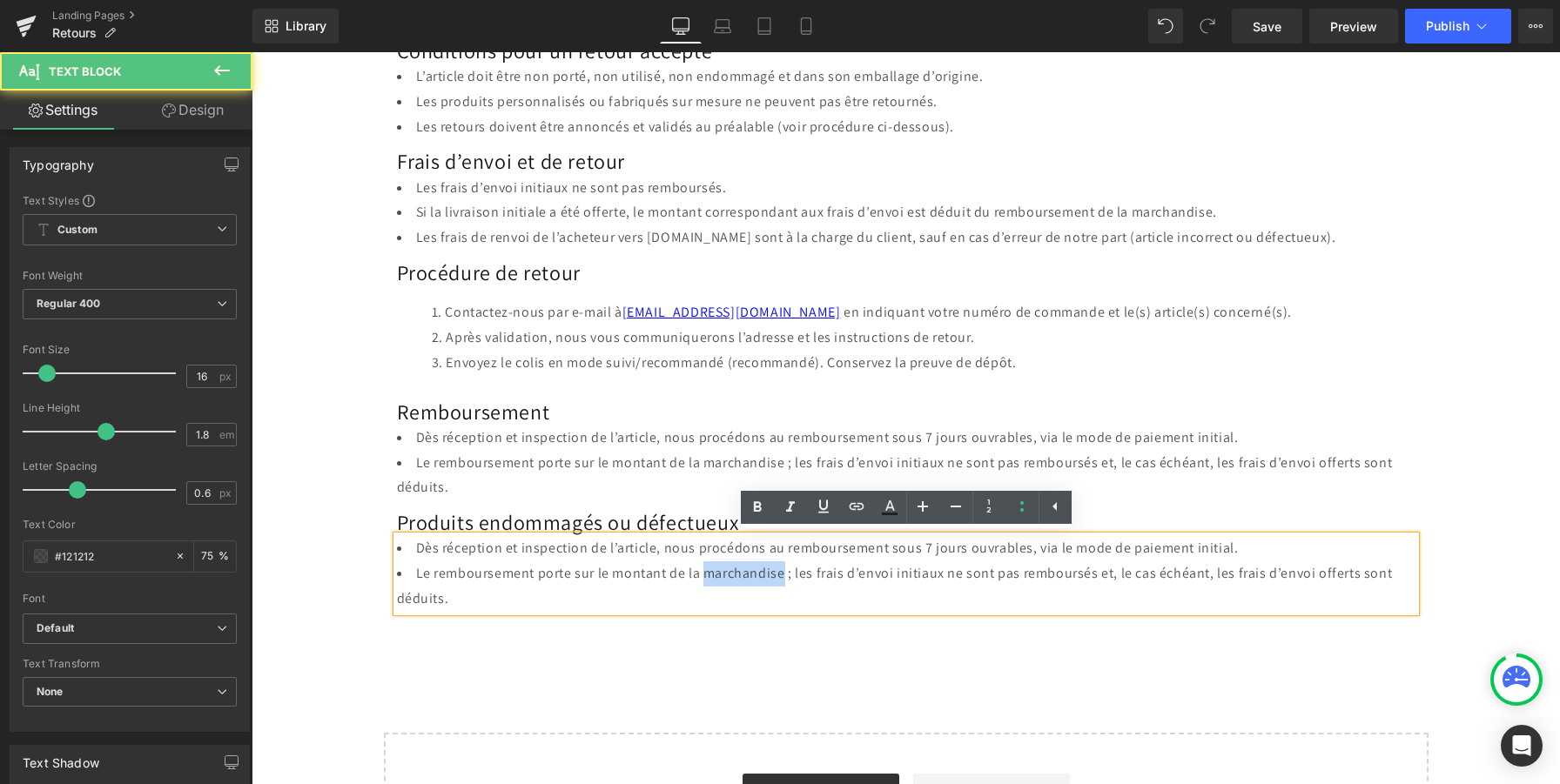
click at [727, 574] on li "Le remboursement porte sur le montant de la marchandise ; les frais d’envoi ini…" at bounding box center [907, 587] width 1019 height 50
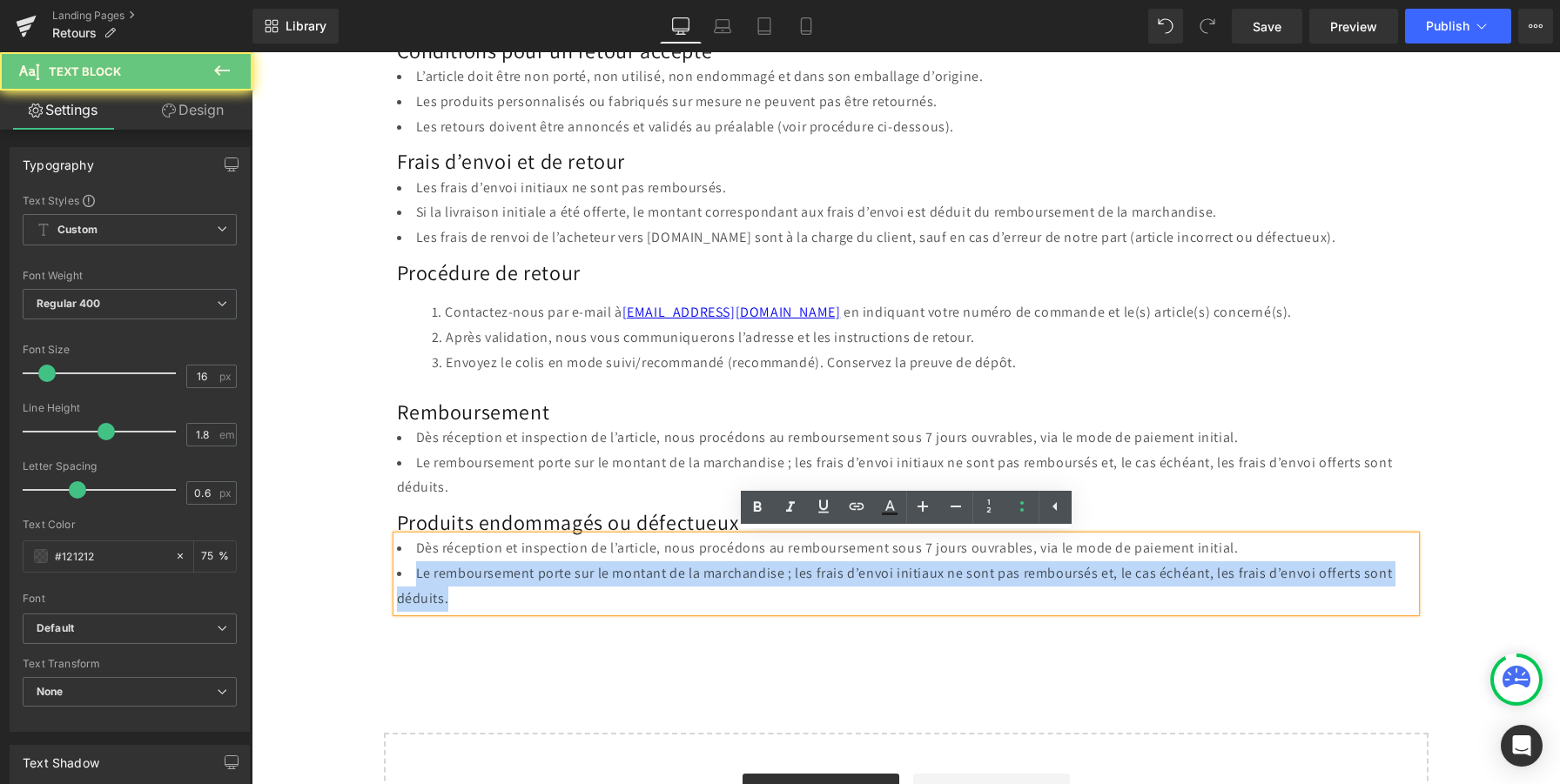
click at [727, 574] on li "Le remboursement porte sur le montant de la marchandise ; les frais d’envoi ini…" at bounding box center [907, 587] width 1019 height 50
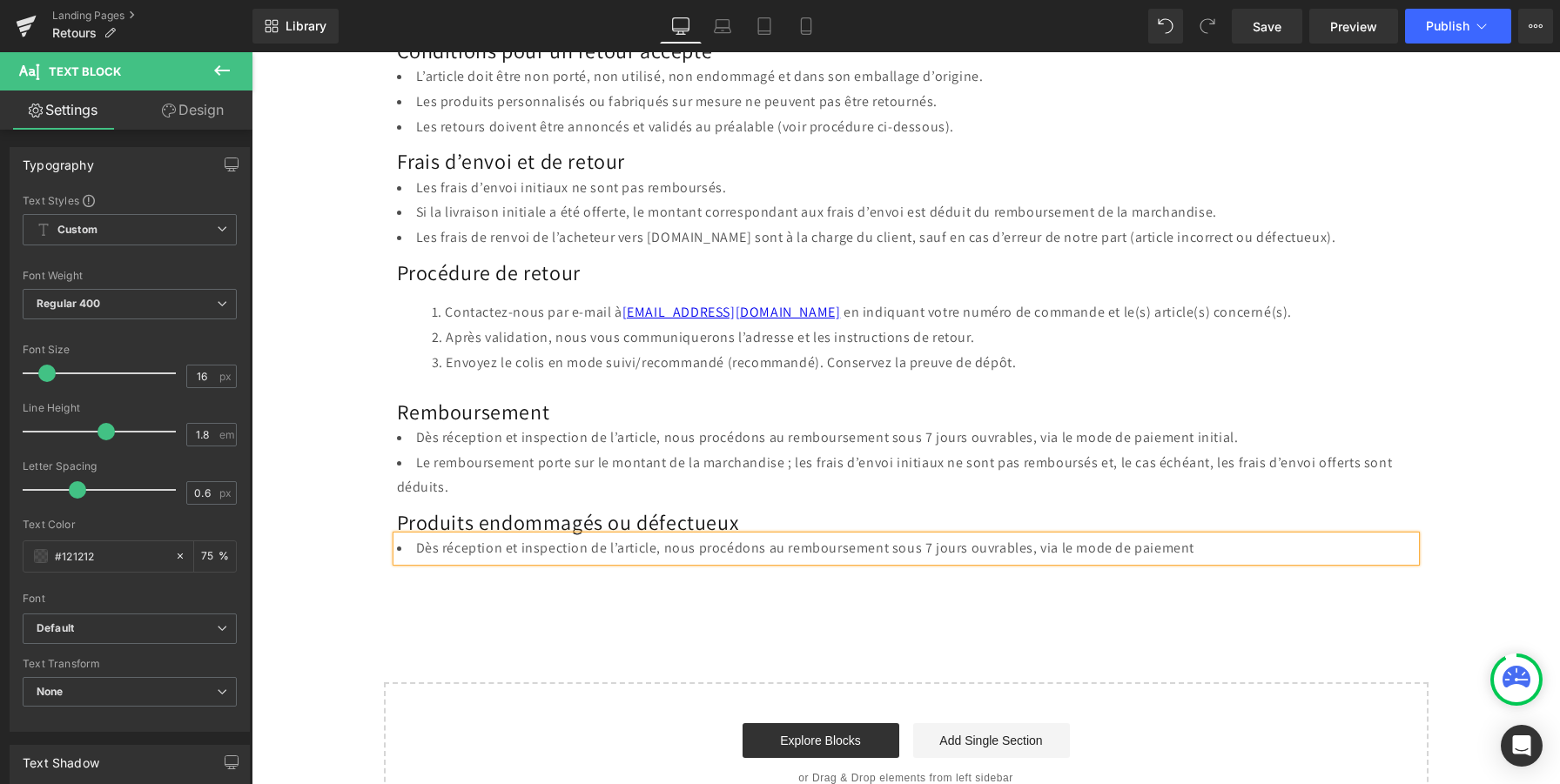
click at [763, 552] on li "Dès réception et inspection de l’article, nous procédons au remboursement sous …" at bounding box center [907, 549] width 1019 height 25
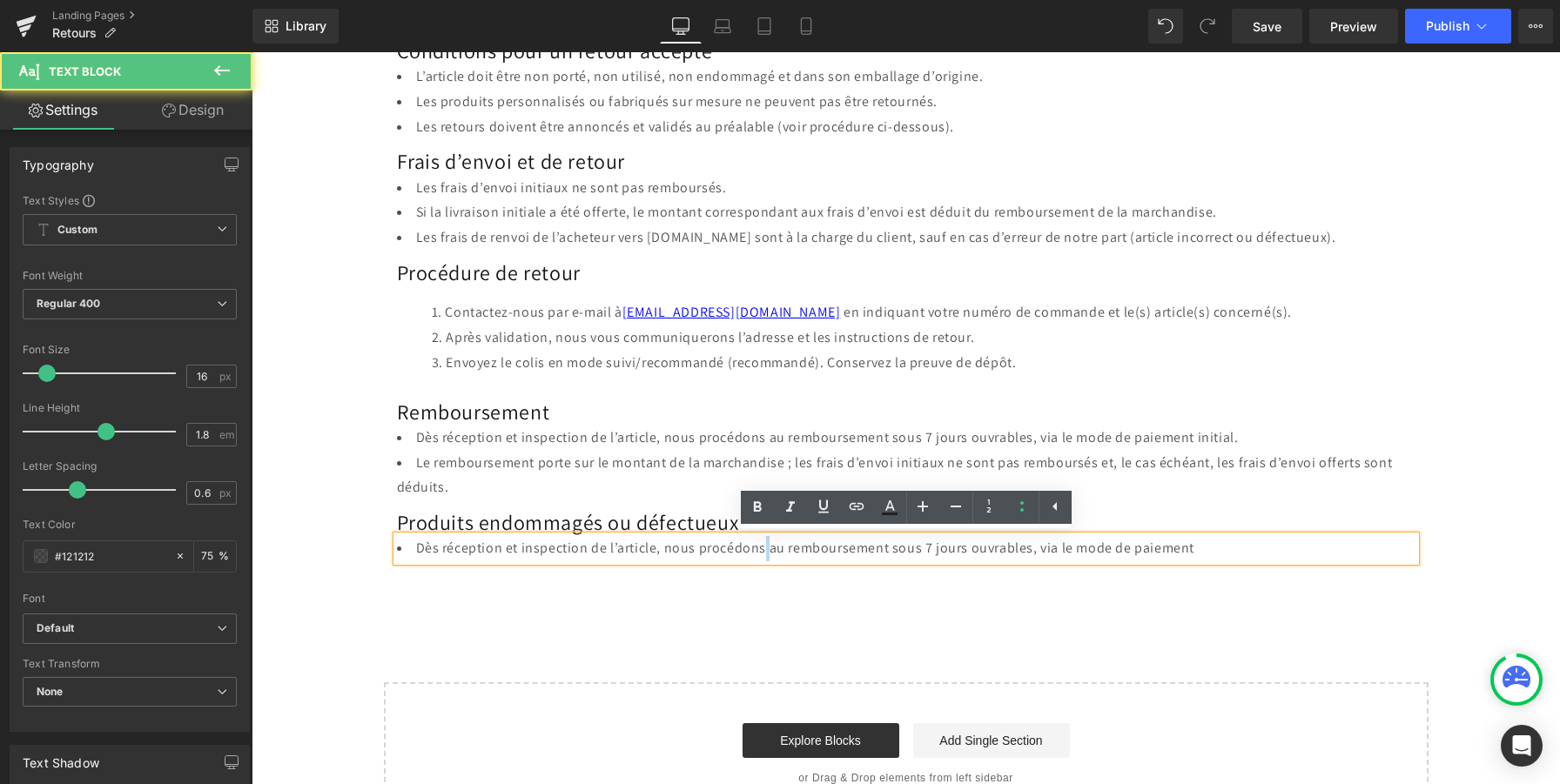
click at [763, 552] on li "Dès réception et inspection de l’article, nous procédons au remboursement sous …" at bounding box center [907, 549] width 1019 height 25
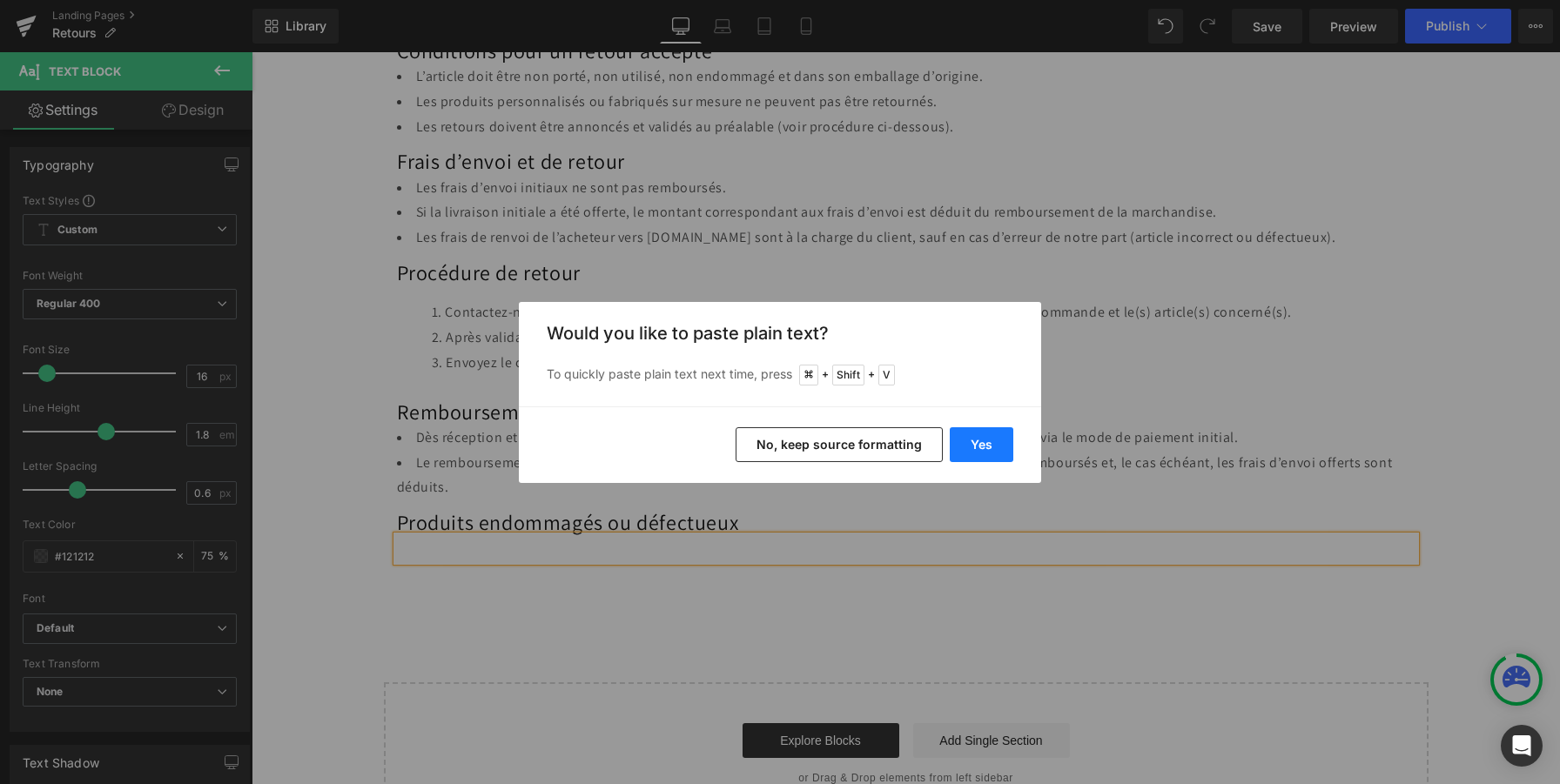
drag, startPoint x: 973, startPoint y: 443, endPoint x: 722, endPoint y: 392, distance: 256.1
click at [973, 443] on button "Yes" at bounding box center [981, 444] width 64 height 35
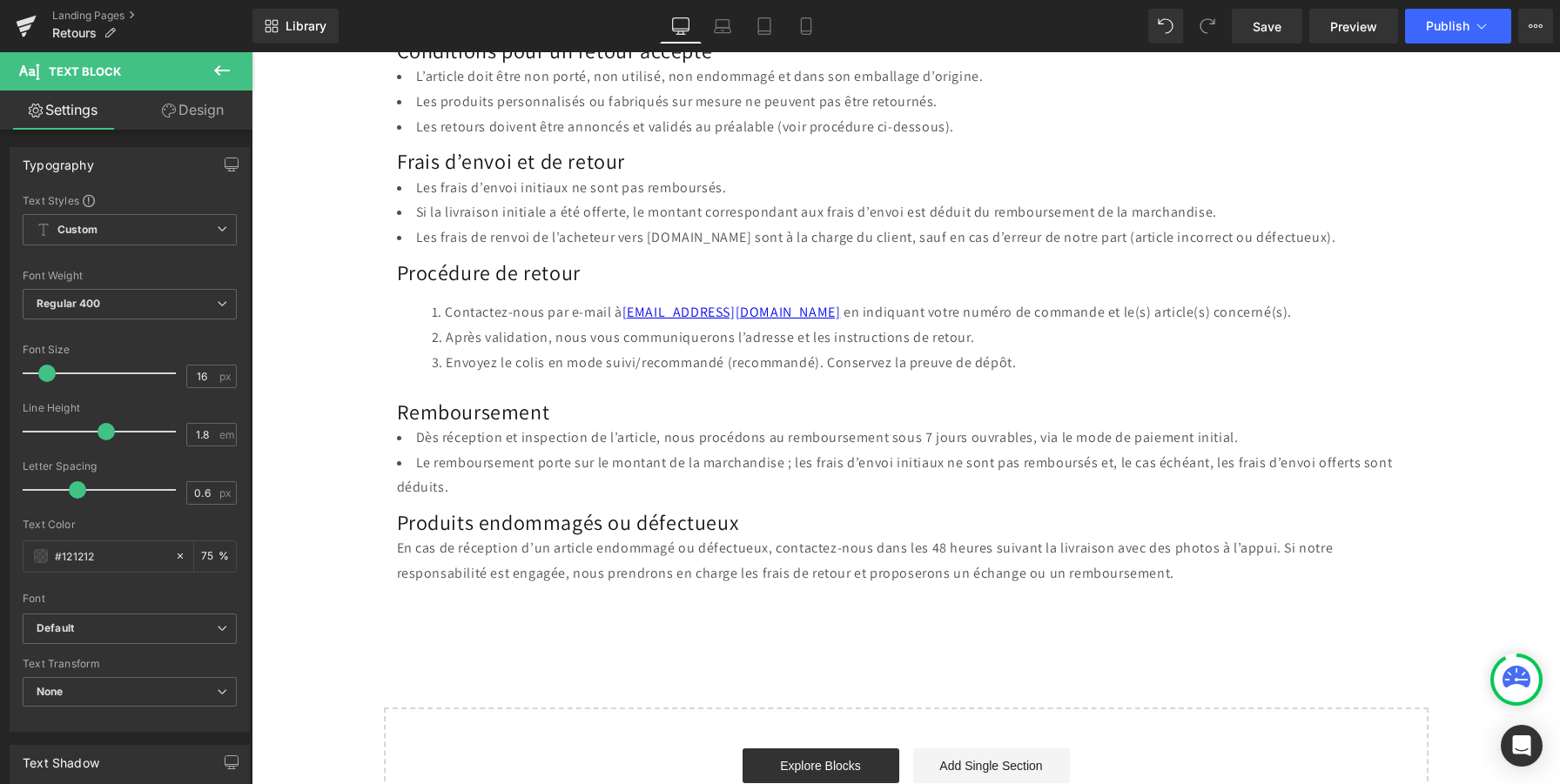
click at [888, 671] on div "Conditions de retour Heading Nous espérons que vous serez pleinement satisfait(…" at bounding box center [906, 381] width 1309 height 937
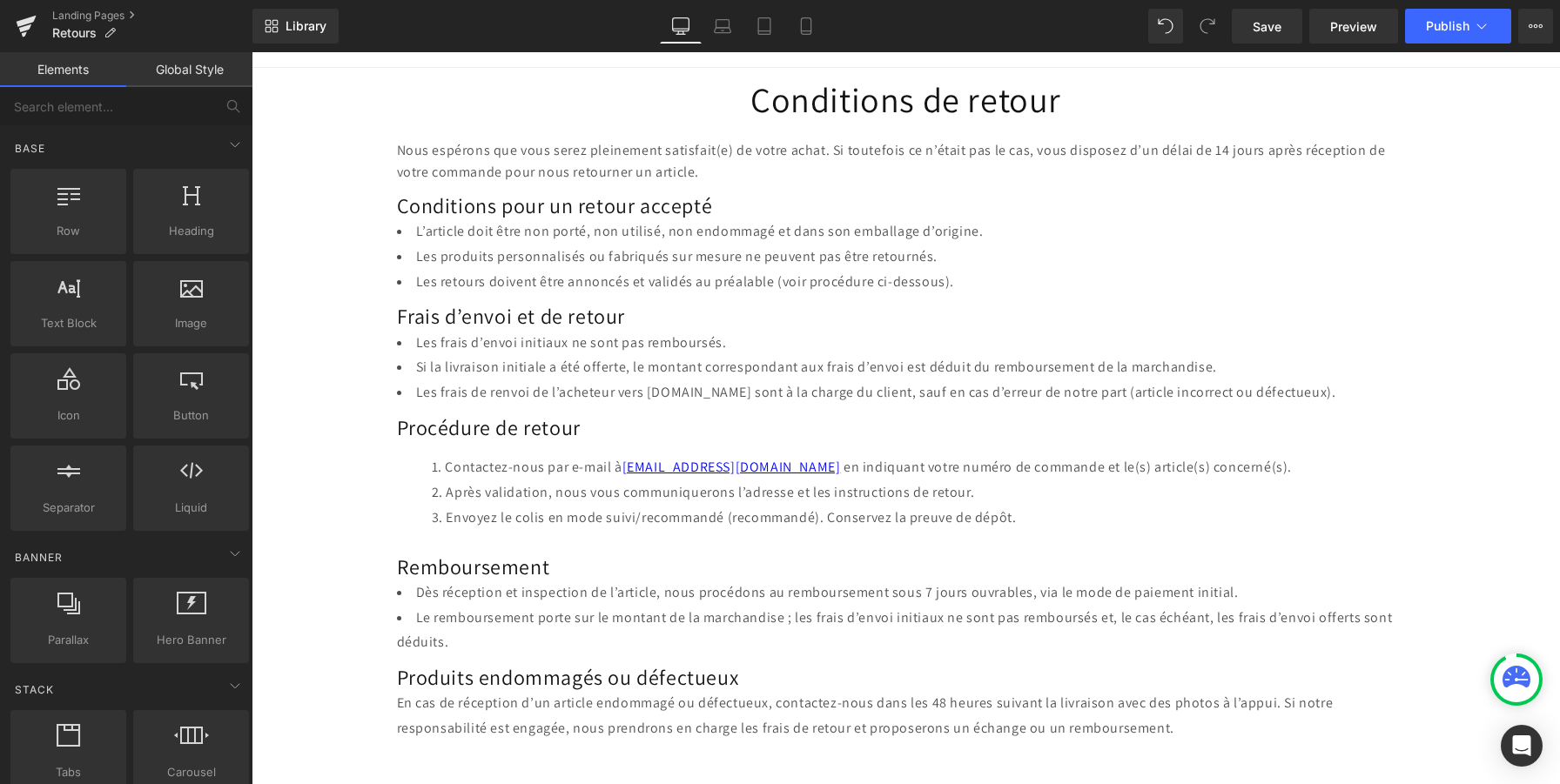
scroll to position [158, 0]
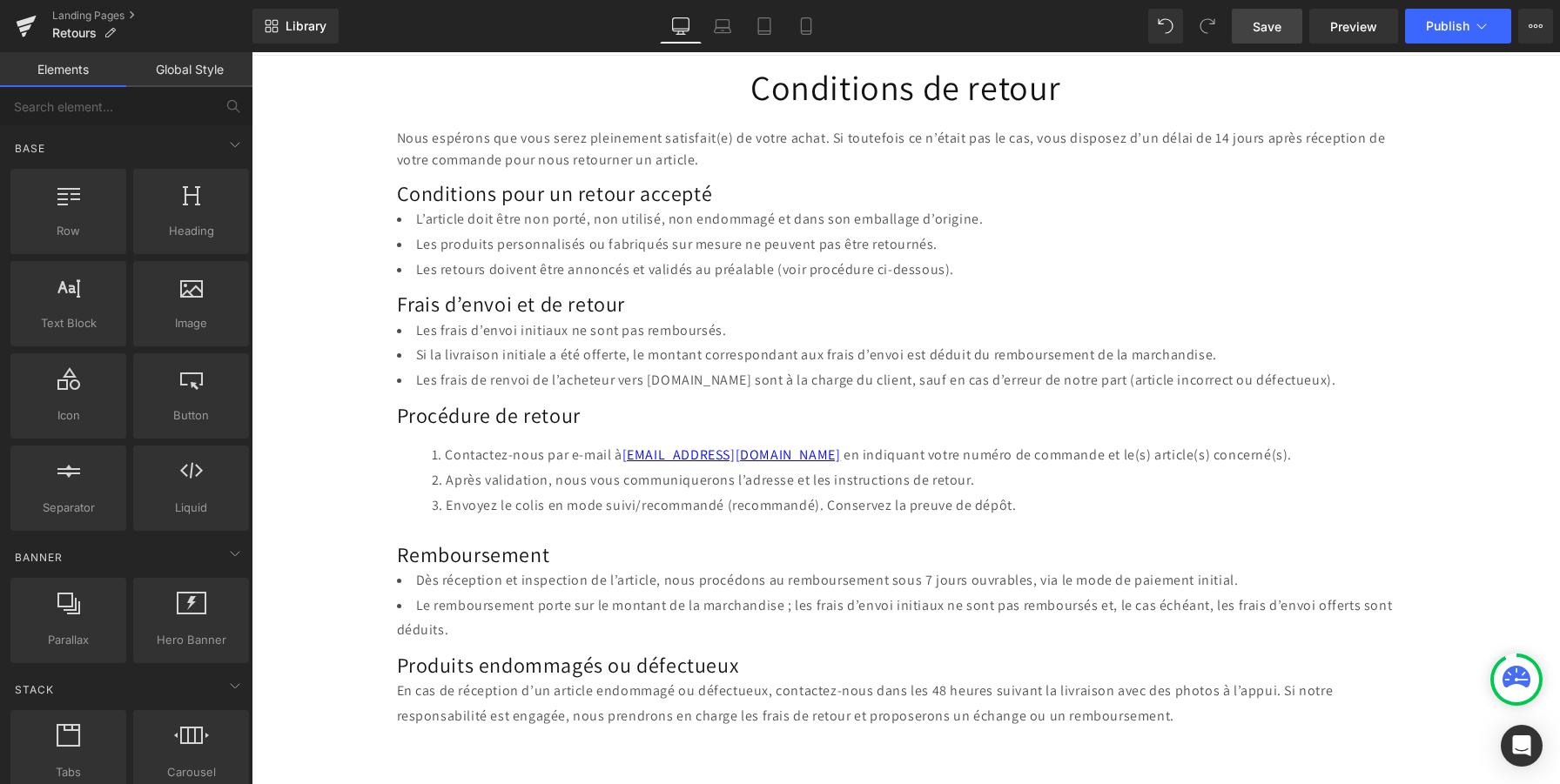
click at [1274, 35] on link "Save" at bounding box center [1267, 25] width 70 height 35
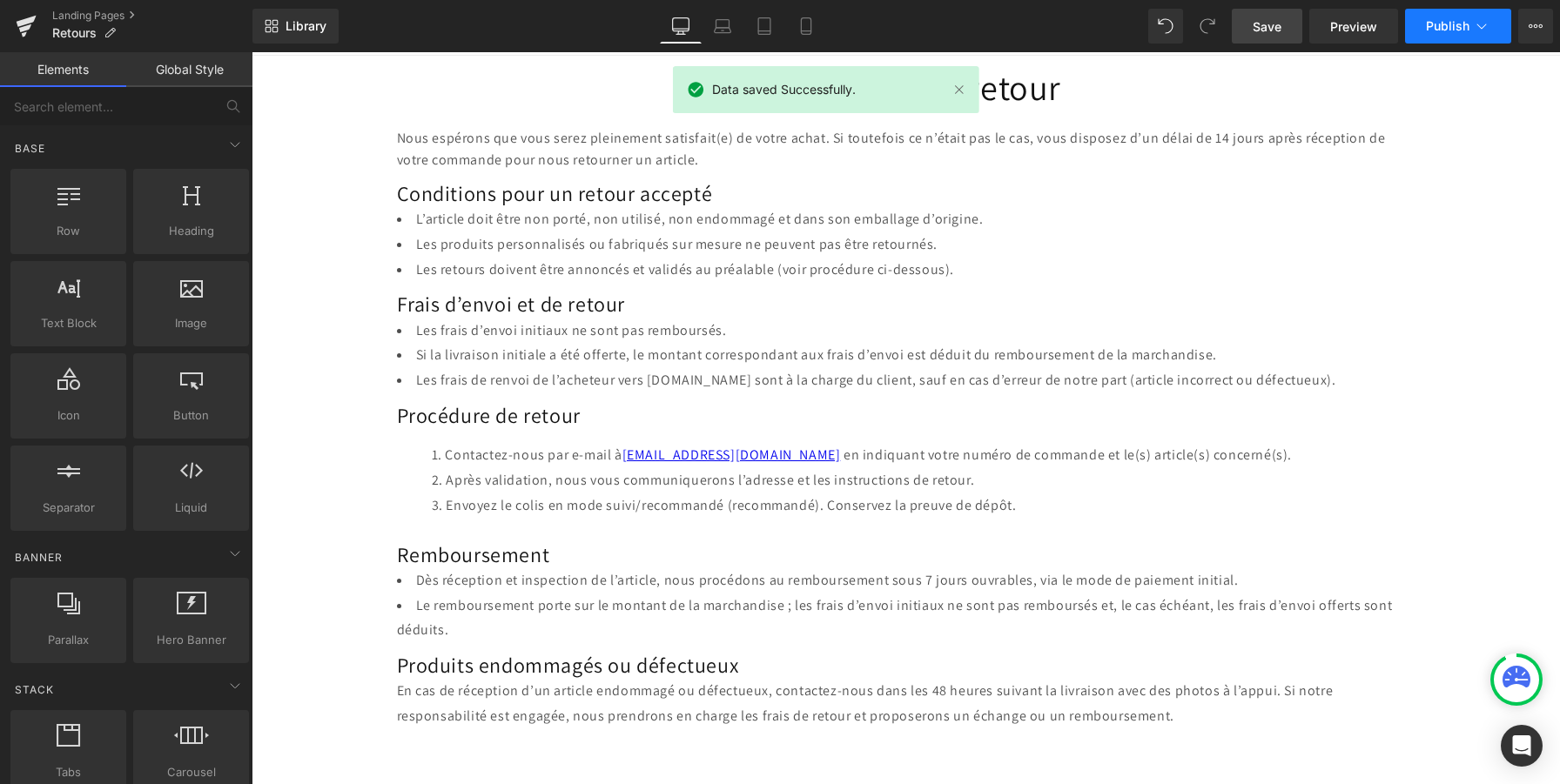
click at [1453, 26] on span "Publish" at bounding box center [1448, 25] width 44 height 14
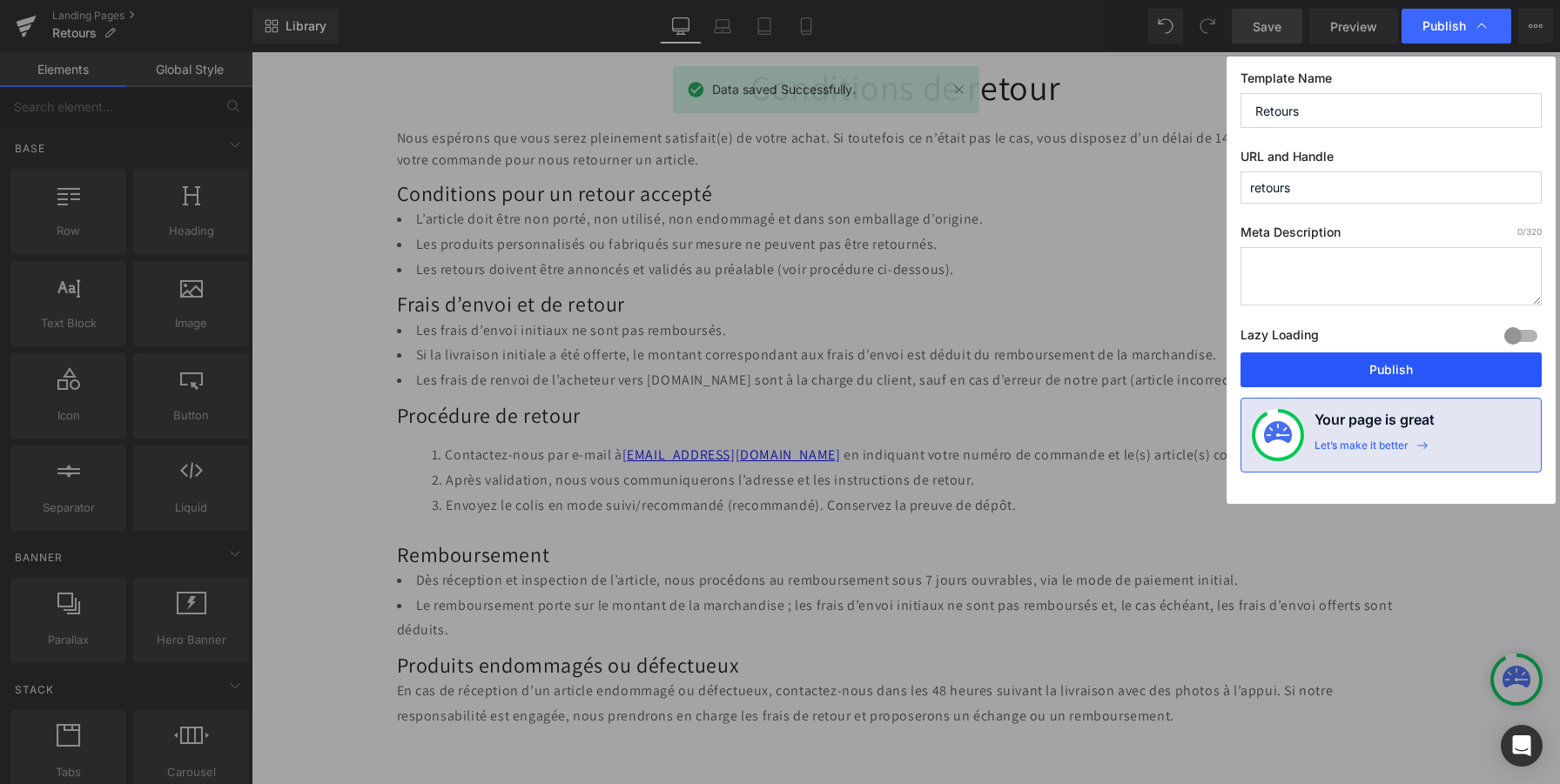
click at [1363, 361] on button "Publish" at bounding box center [1391, 369] width 301 height 35
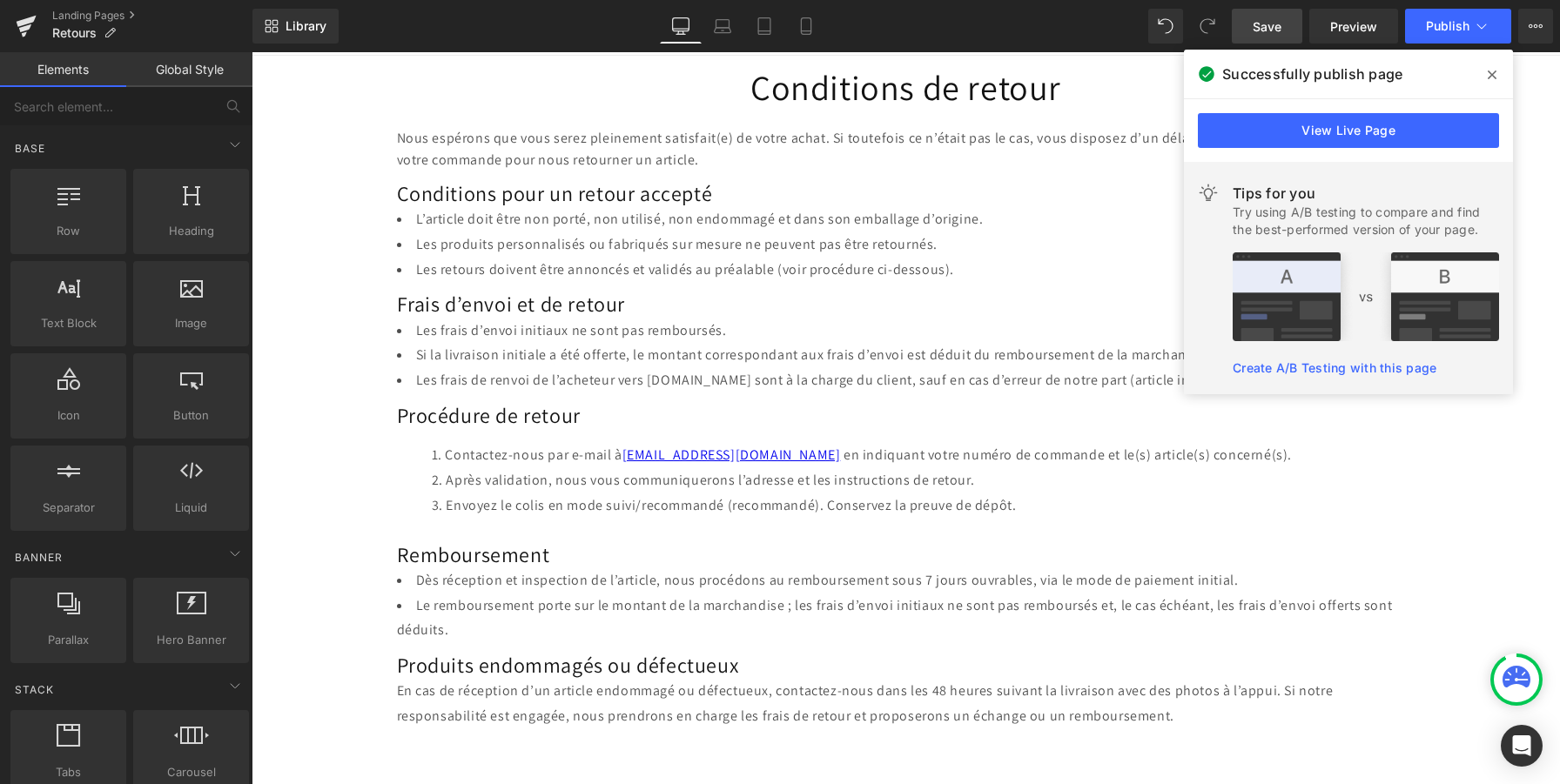
click at [1482, 77] on span at bounding box center [1492, 75] width 28 height 28
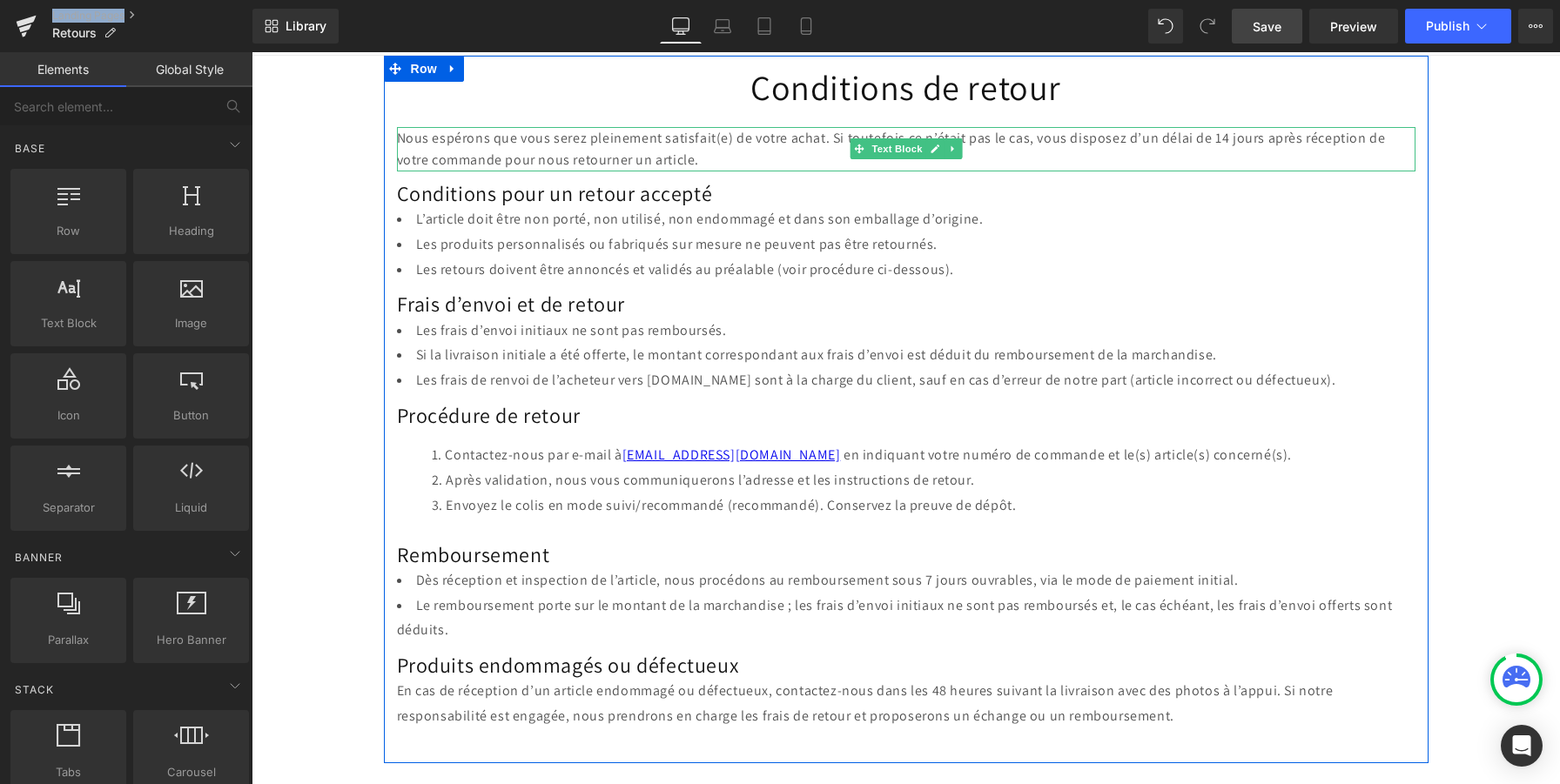
click at [500, 137] on p "Nous espérons que vous serez pleinement satisfait(e) de votre achat. Si toutefo…" at bounding box center [907, 149] width 1019 height 44
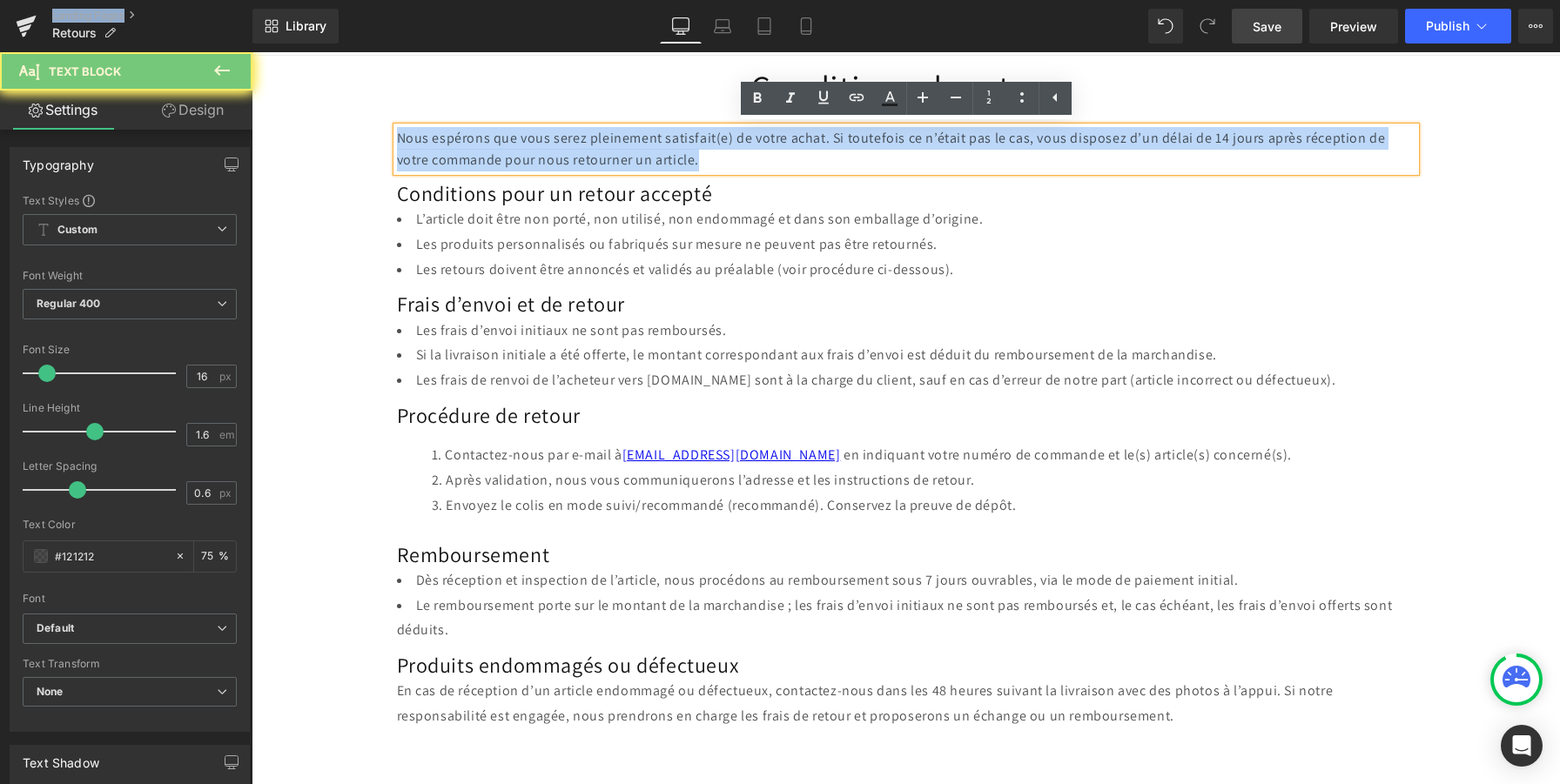
click at [500, 137] on p "Nous espérons que vous serez pleinement satisfait(e) de votre achat. Si toutefo…" at bounding box center [907, 149] width 1019 height 44
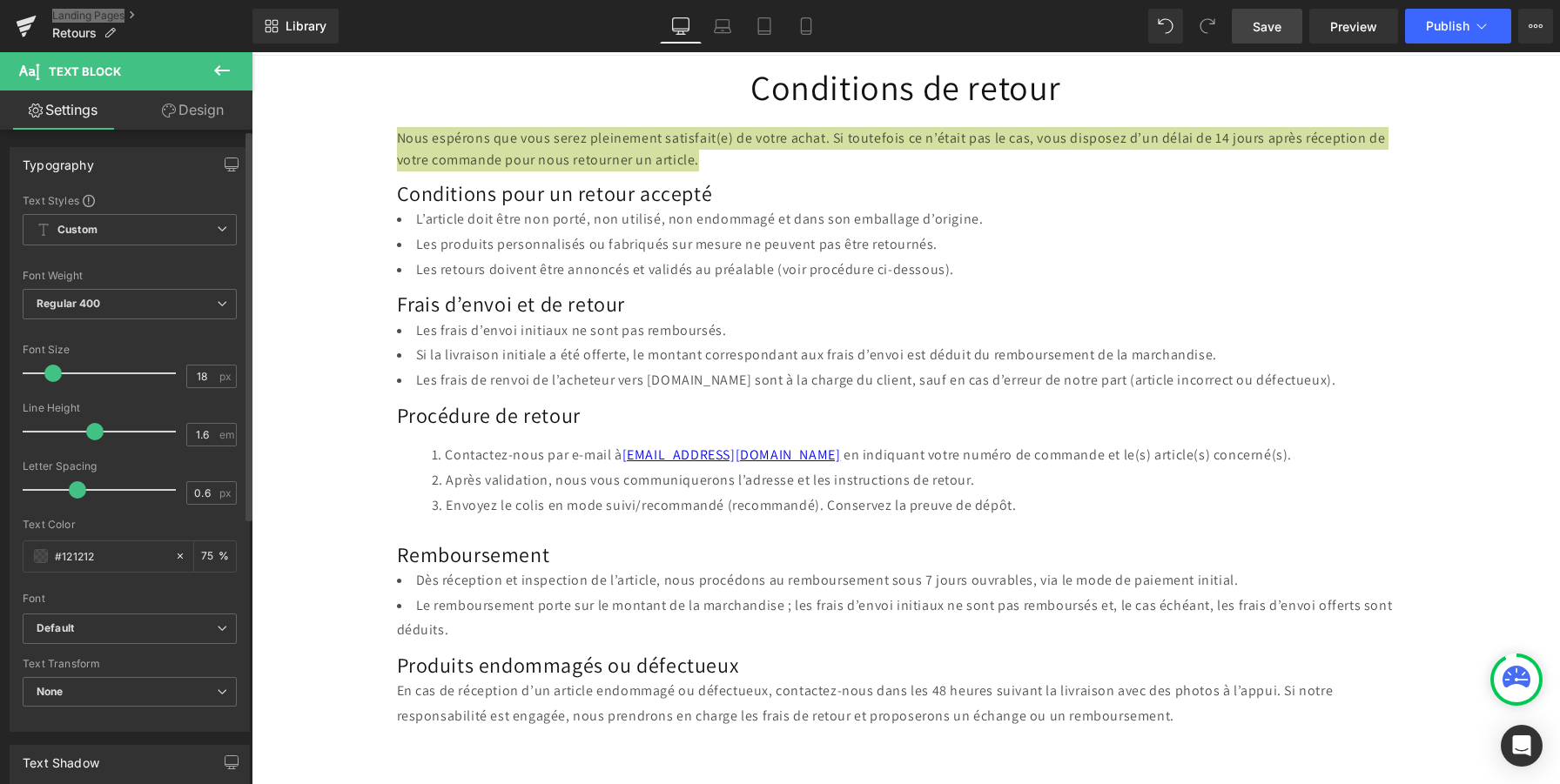
type input "20"
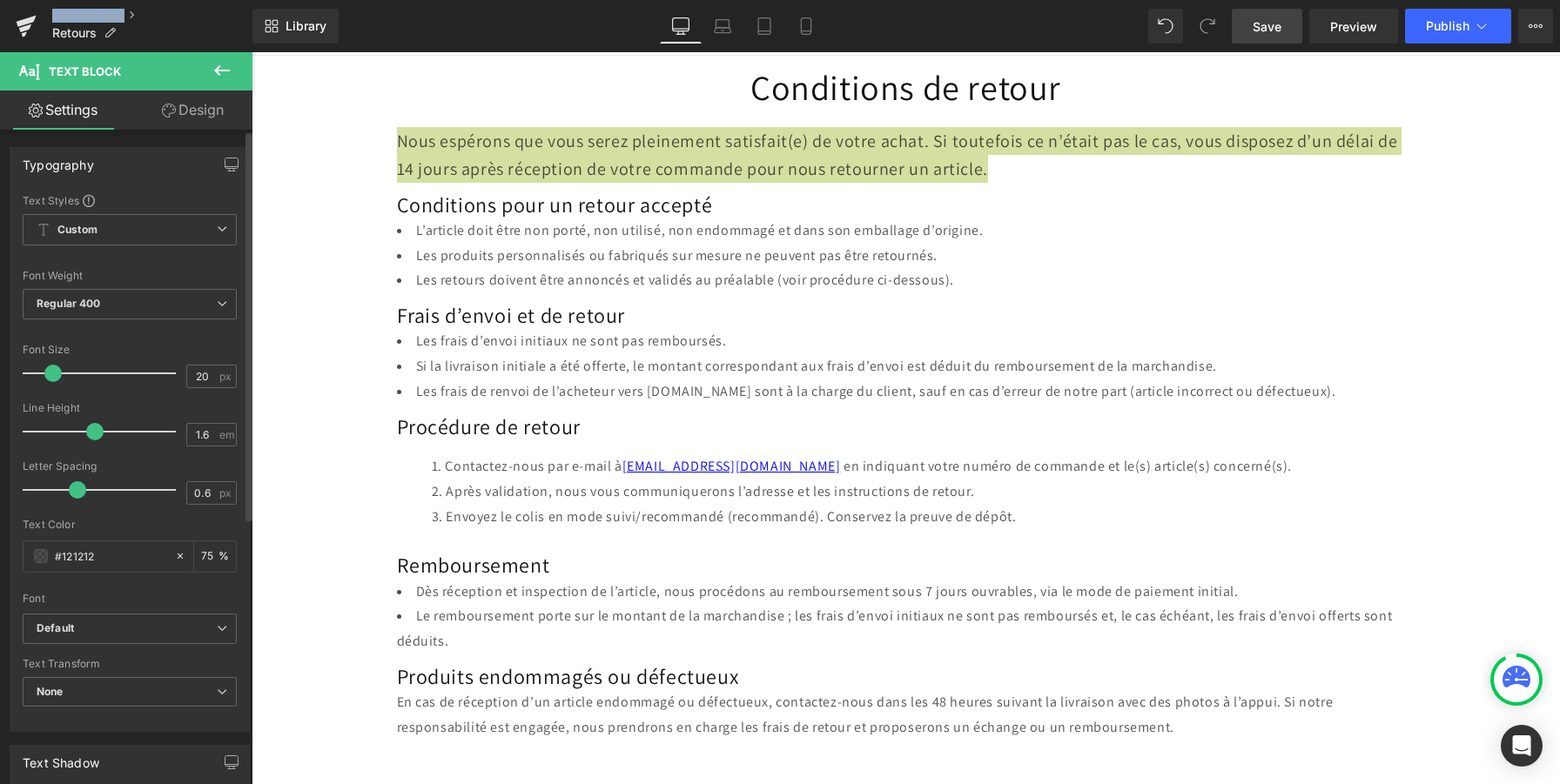
click at [52, 370] on span at bounding box center [52, 373] width 18 height 18
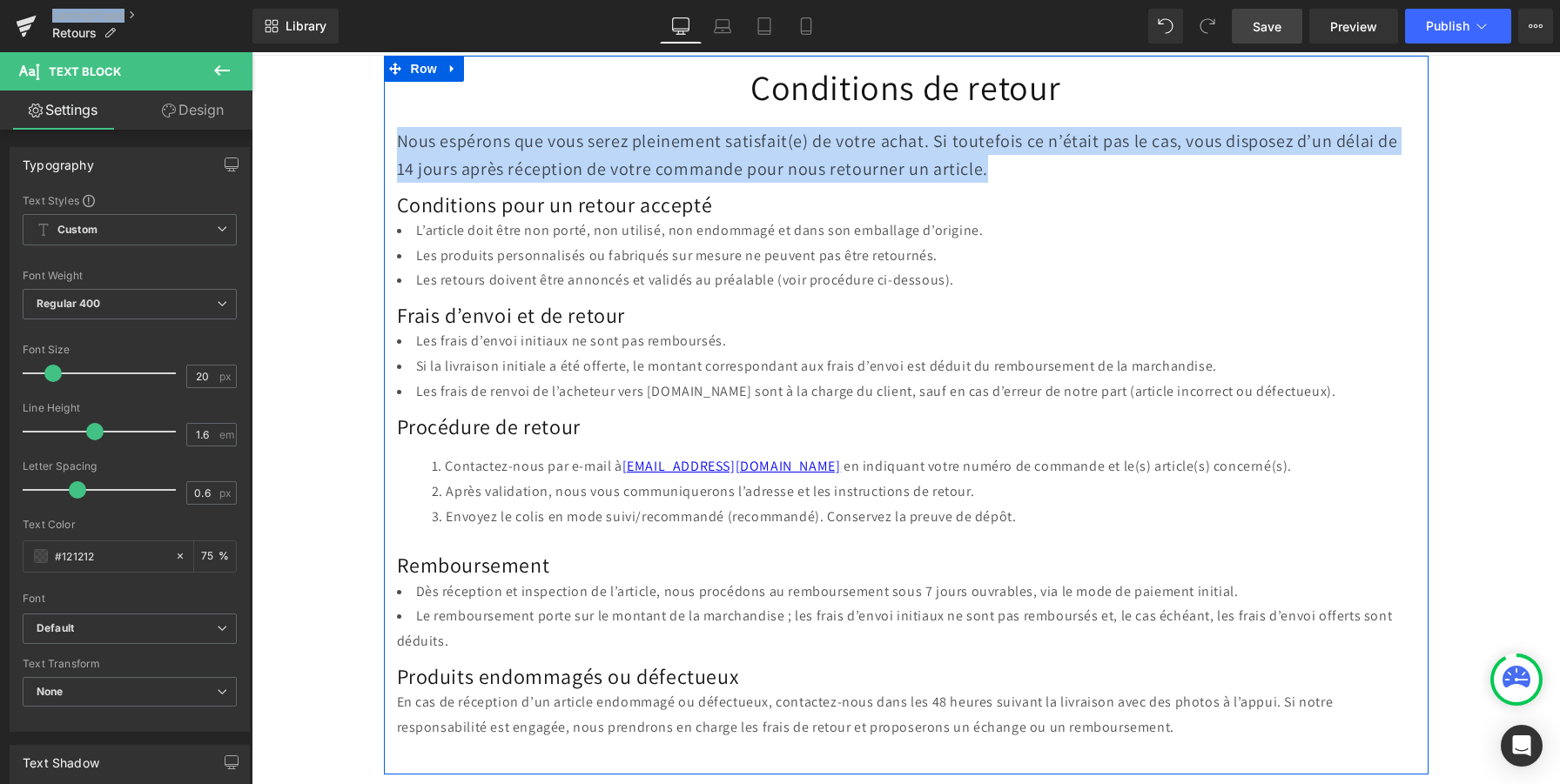
click at [573, 299] on div "Conditions de retour Heading Nous espérons que vous serez pleinement satisfait(…" at bounding box center [907, 398] width 1045 height 685
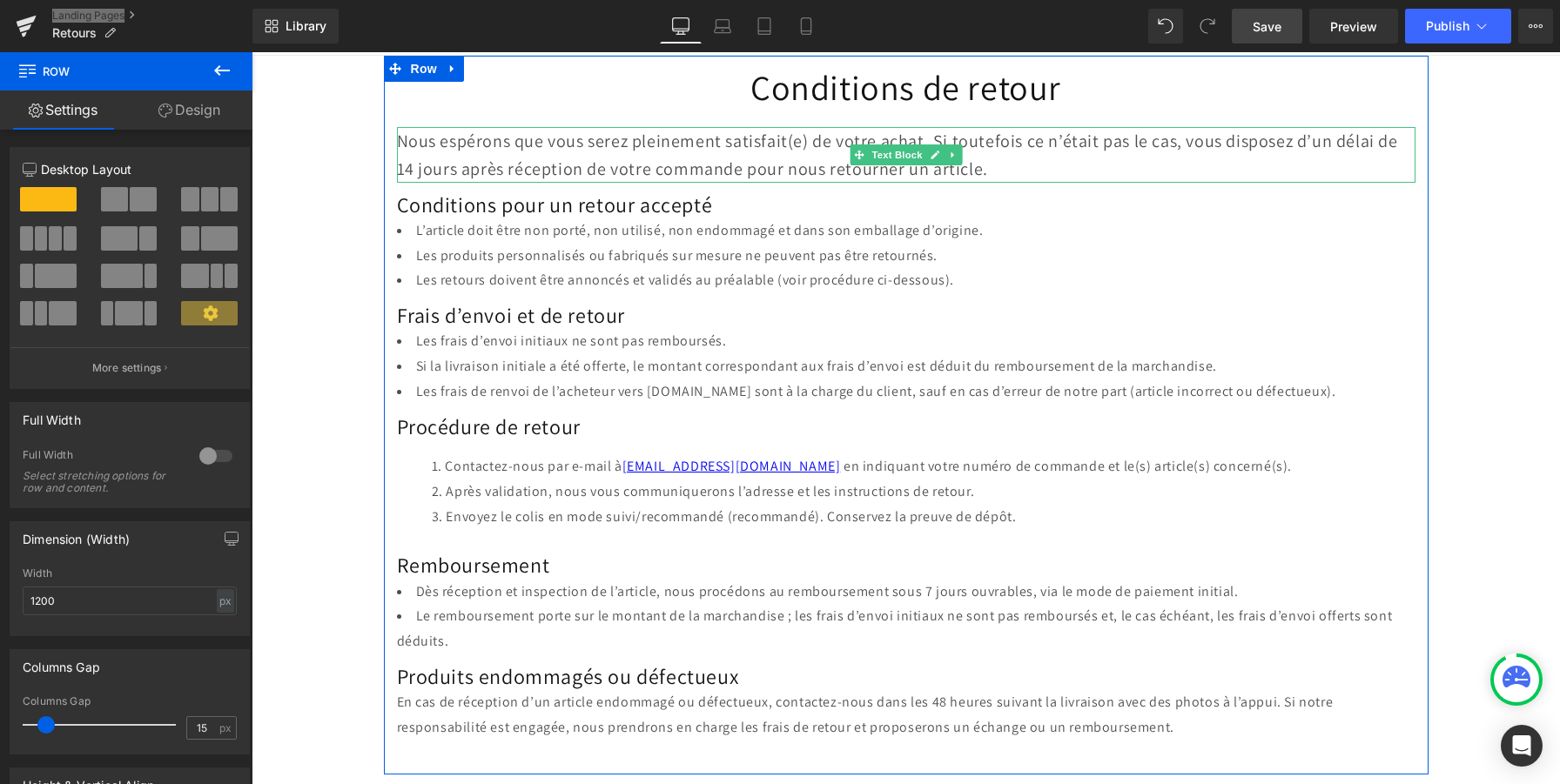
click at [568, 170] on p "Nous espérons que vous serez pleinement satisfait(e) de votre achat. Si toutefo…" at bounding box center [907, 155] width 1019 height 56
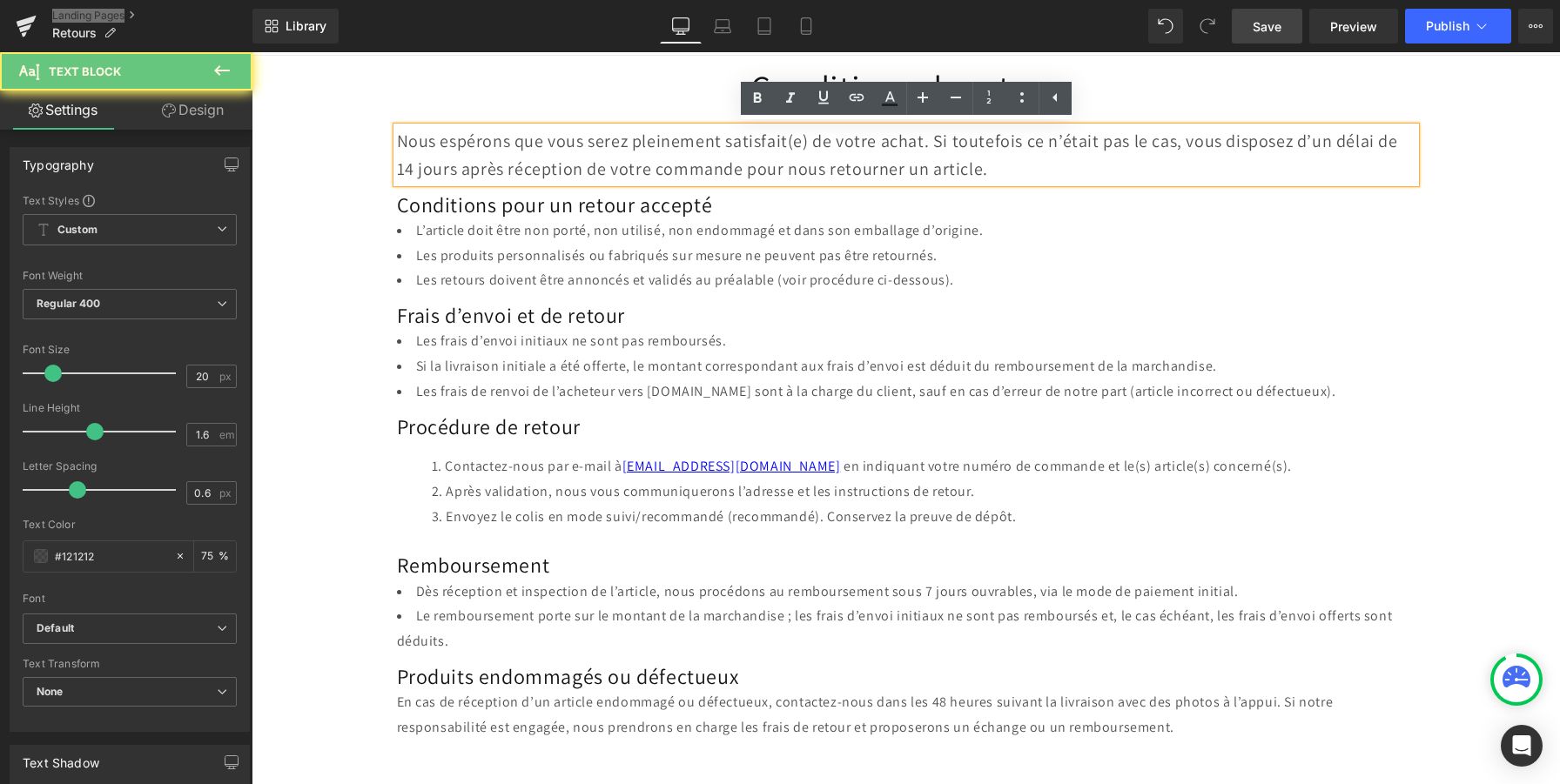
click at [568, 170] on p "Nous espérons que vous serez pleinement satisfait(e) de votre achat. Si toutefo…" at bounding box center [907, 155] width 1019 height 56
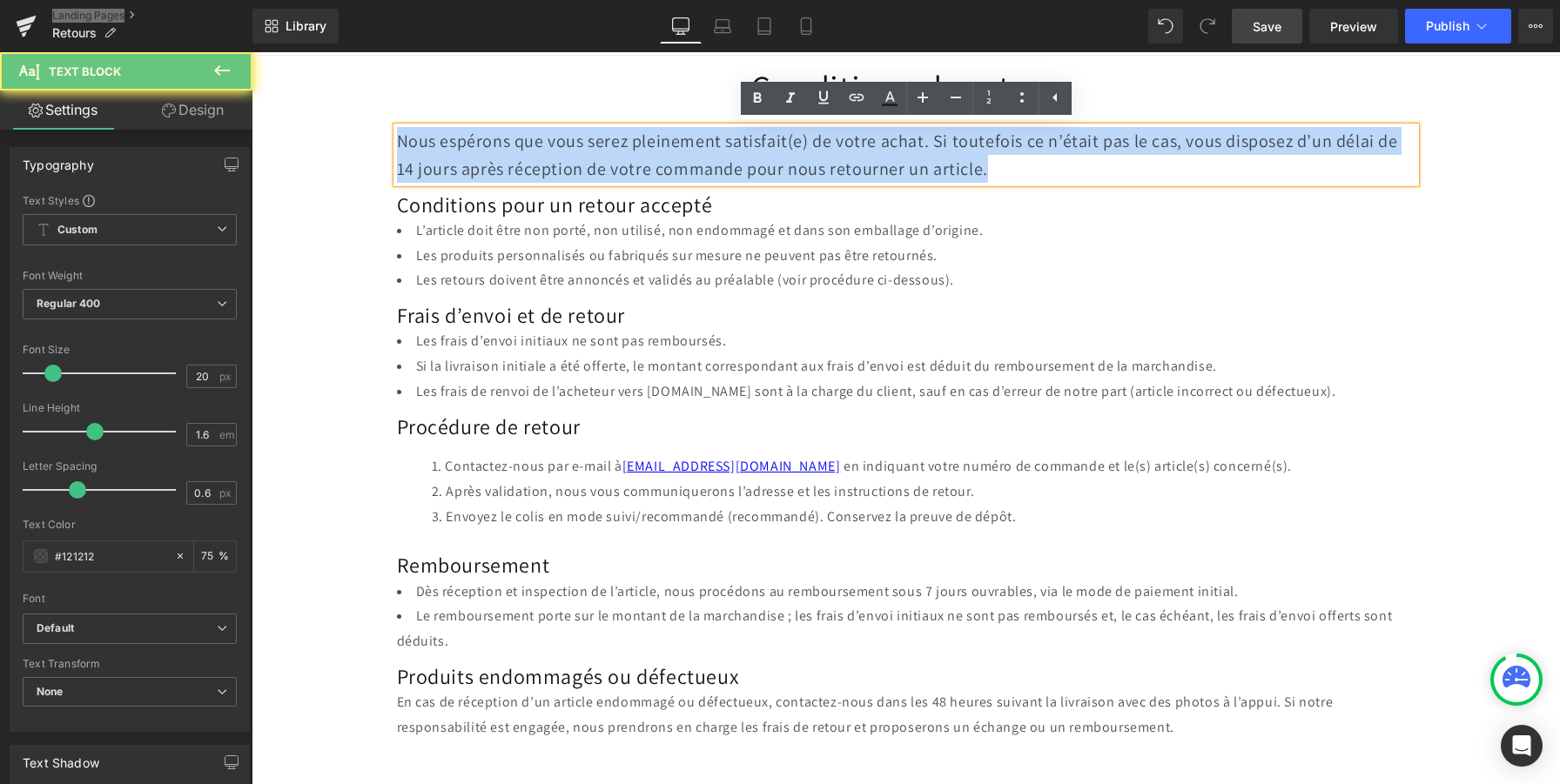
click at [568, 170] on p "Nous espérons que vous serez pleinement satisfait(e) de votre achat. Si toutefo…" at bounding box center [907, 155] width 1019 height 56
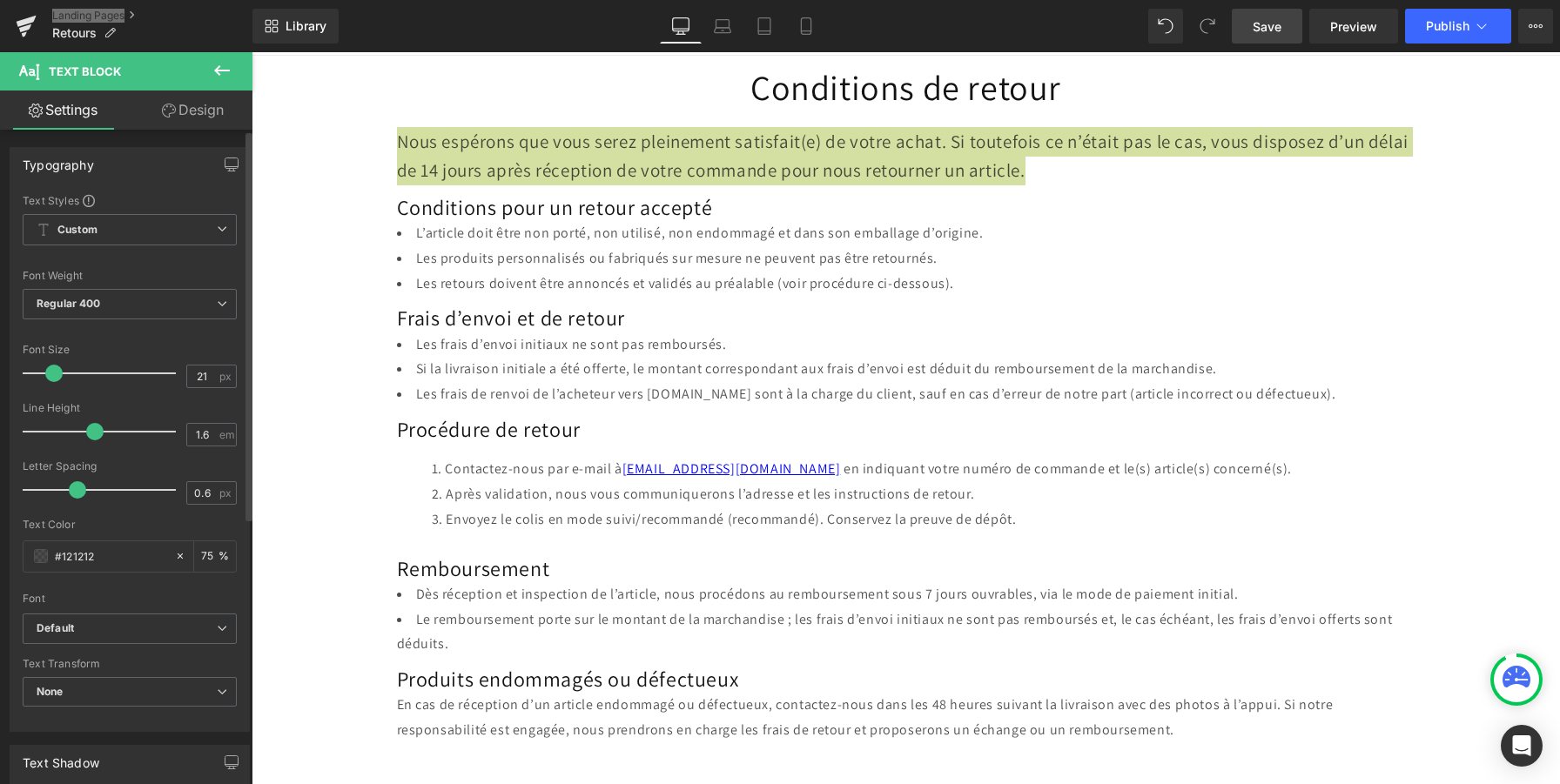
type input "22"
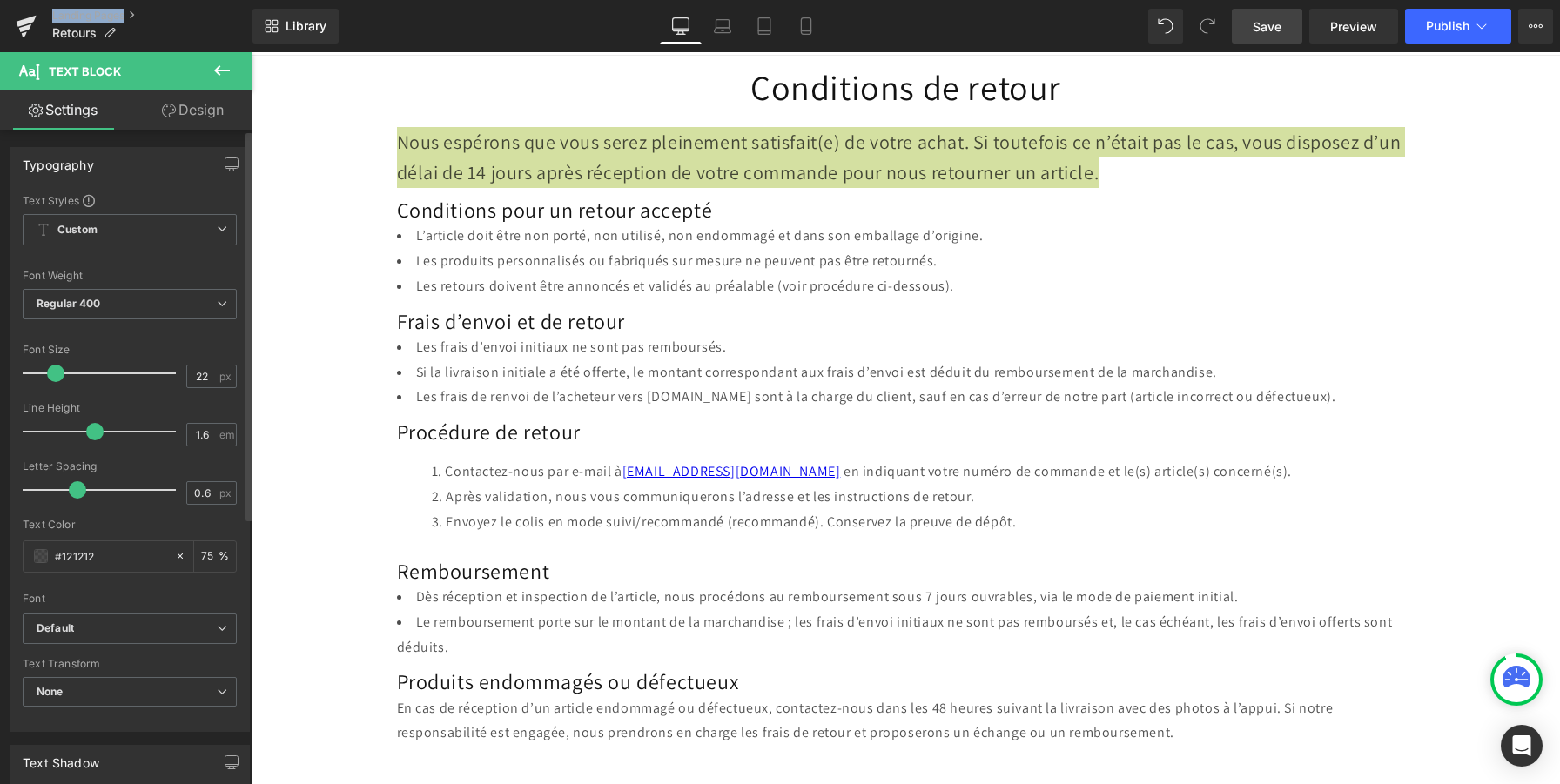
click at [57, 377] on span at bounding box center [55, 373] width 18 height 18
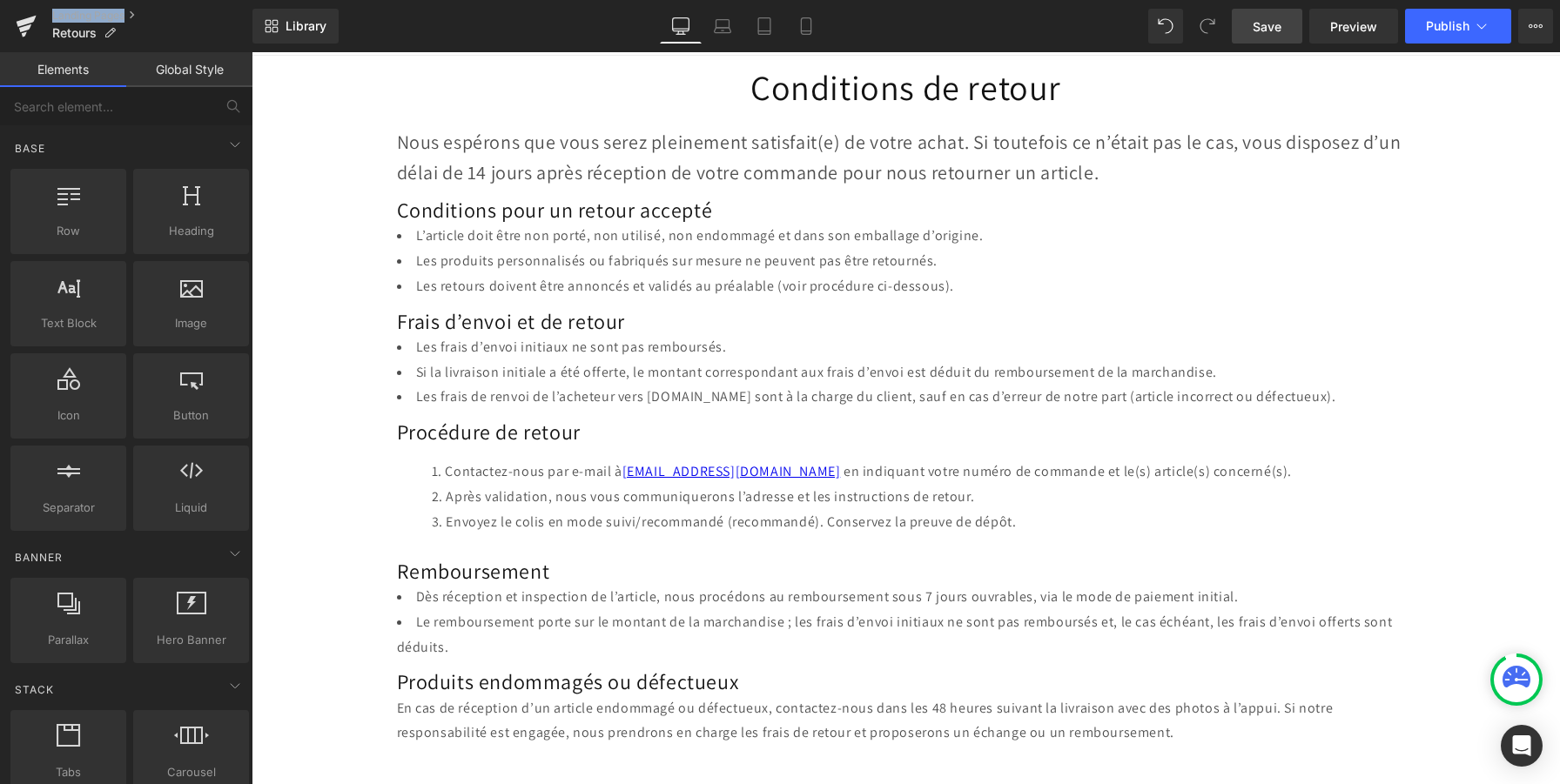
click at [1517, 267] on div "Conditions de retour Heading Nous espérons que vous serez pleinement satisfait(…" at bounding box center [906, 534] width 1309 height 955
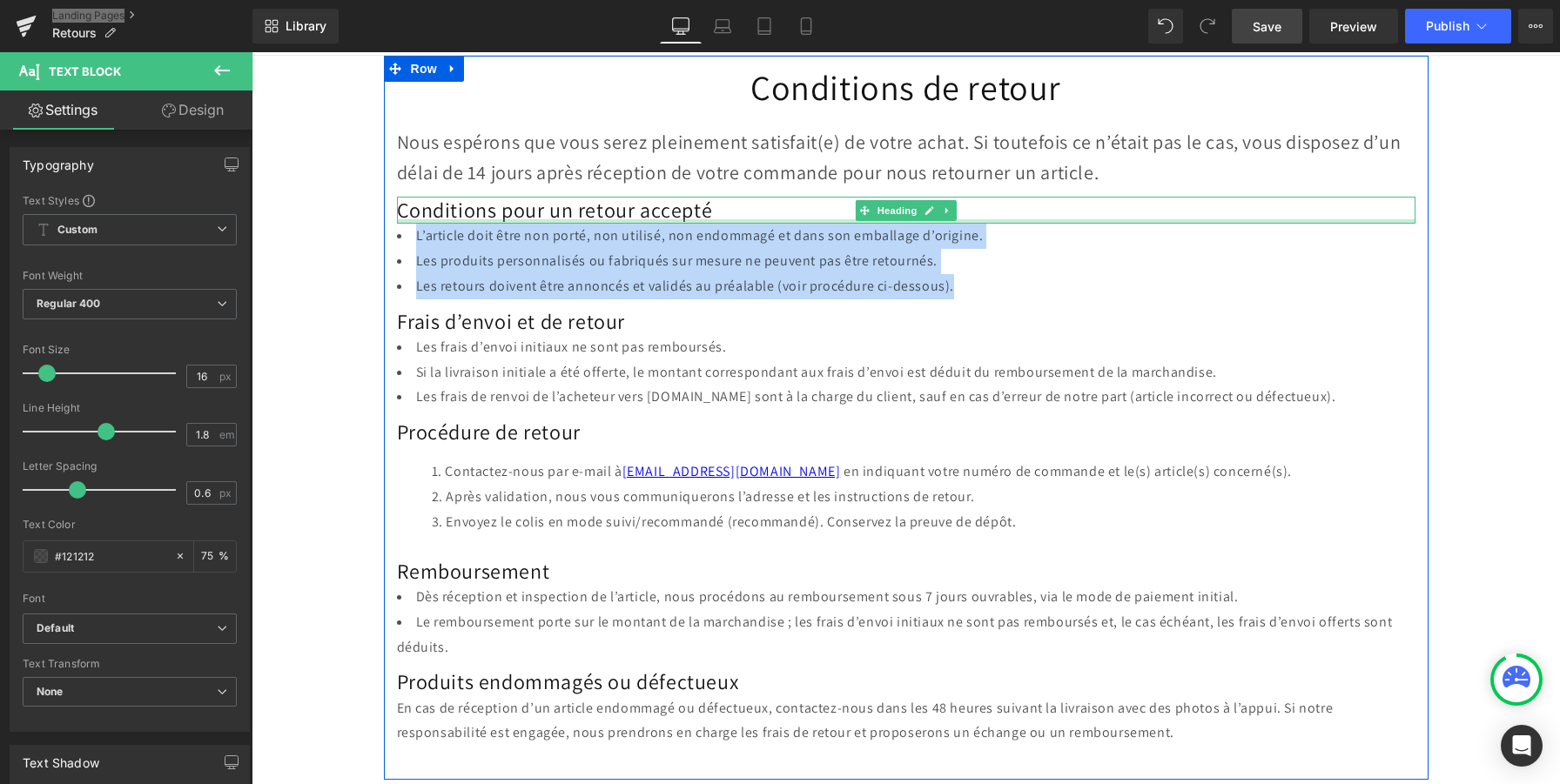
drag, startPoint x: 995, startPoint y: 281, endPoint x: 416, endPoint y: 223, distance: 581.9
click at [416, 223] on div "L’article doit être non porté, non utilisé, non endommagé et dans son emballage…" at bounding box center [907, 261] width 1019 height 75
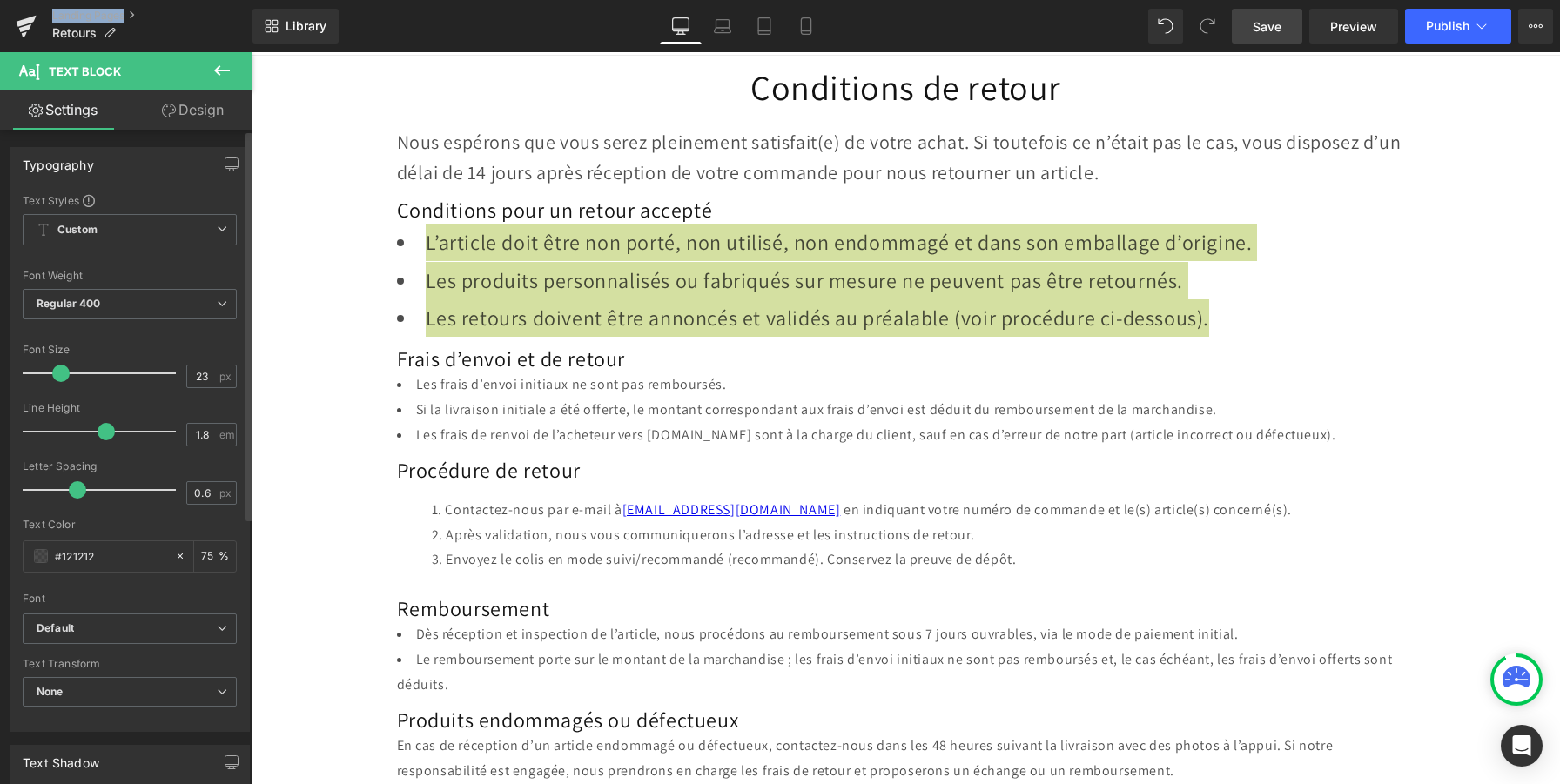
type input "22"
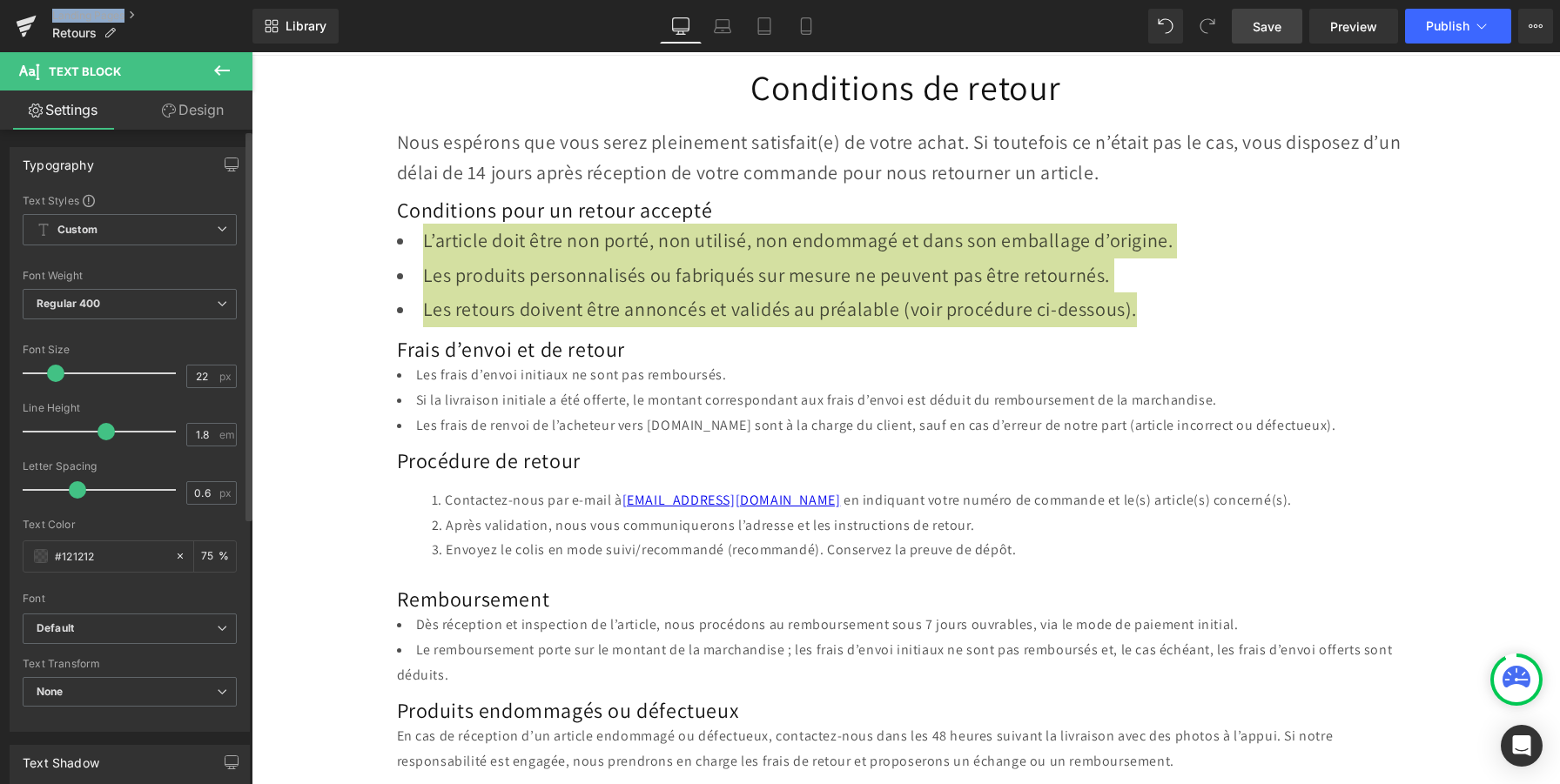
click at [59, 375] on span at bounding box center [55, 373] width 18 height 18
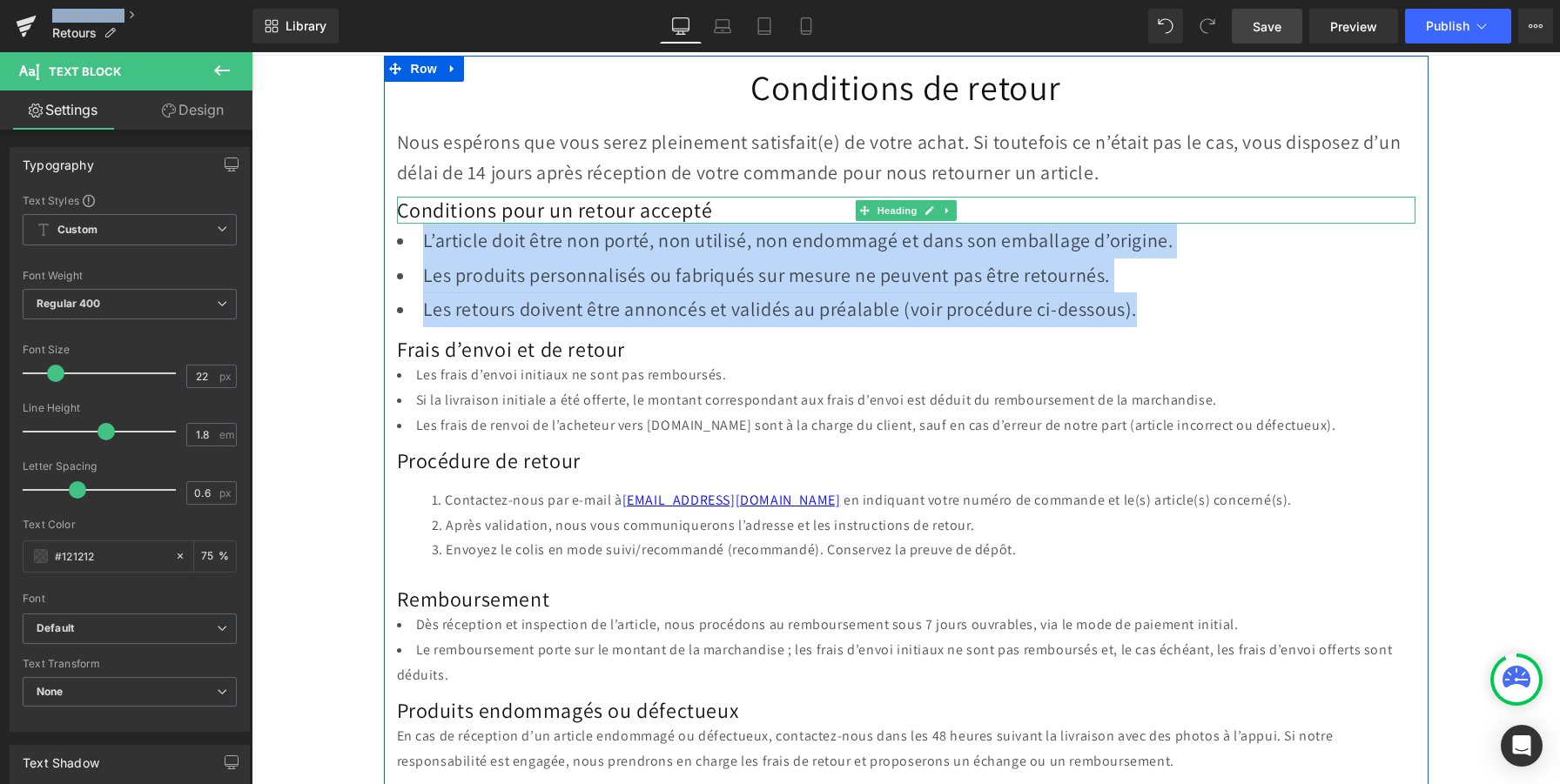
click at [605, 207] on h2 "Conditions pour un retour accepté" at bounding box center [907, 209] width 1019 height 27
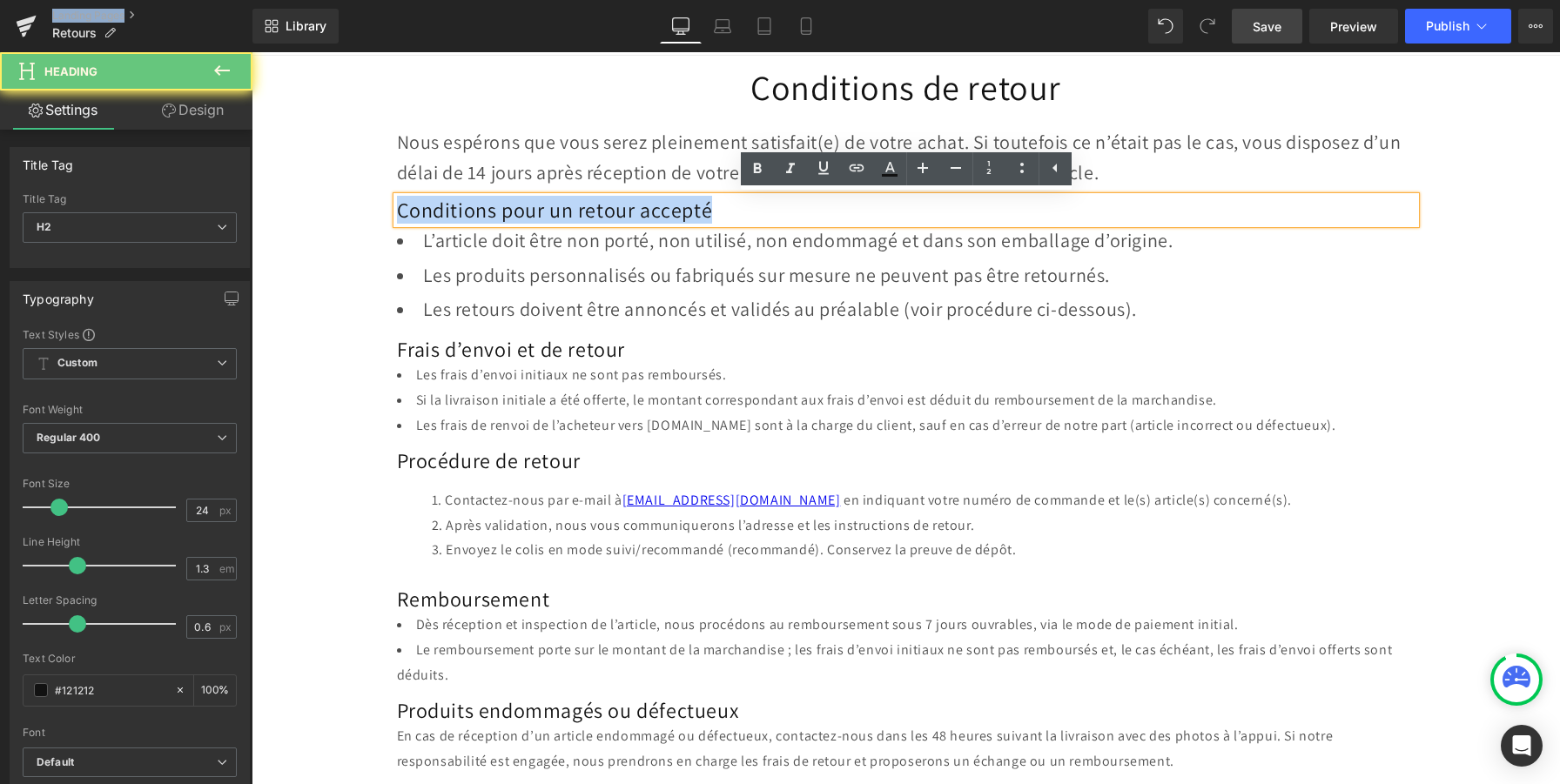
click at [605, 207] on h2 "Conditions pour un retour accepté" at bounding box center [907, 209] width 1019 height 27
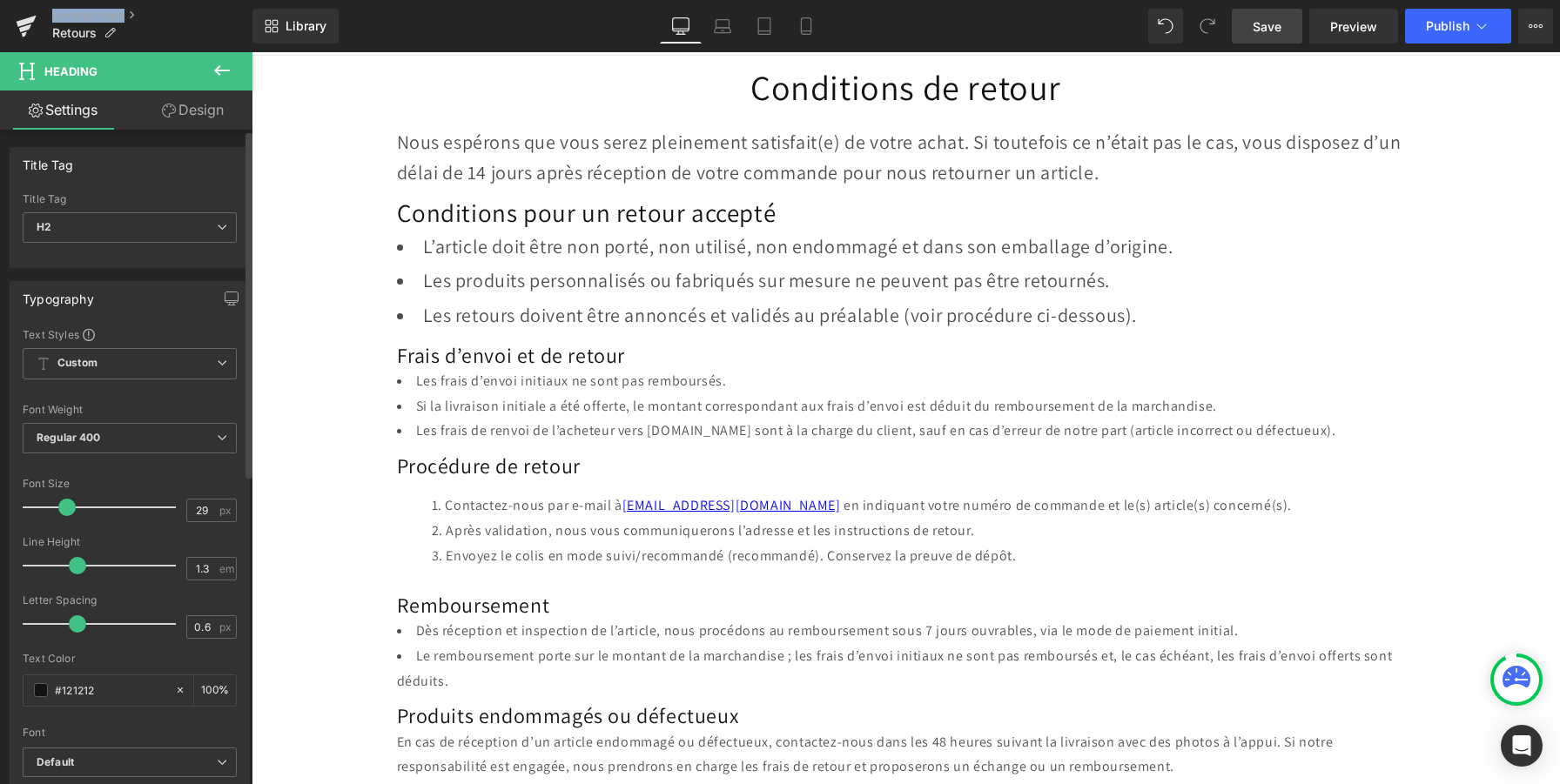
type input "28"
click at [61, 510] on span at bounding box center [65, 507] width 18 height 18
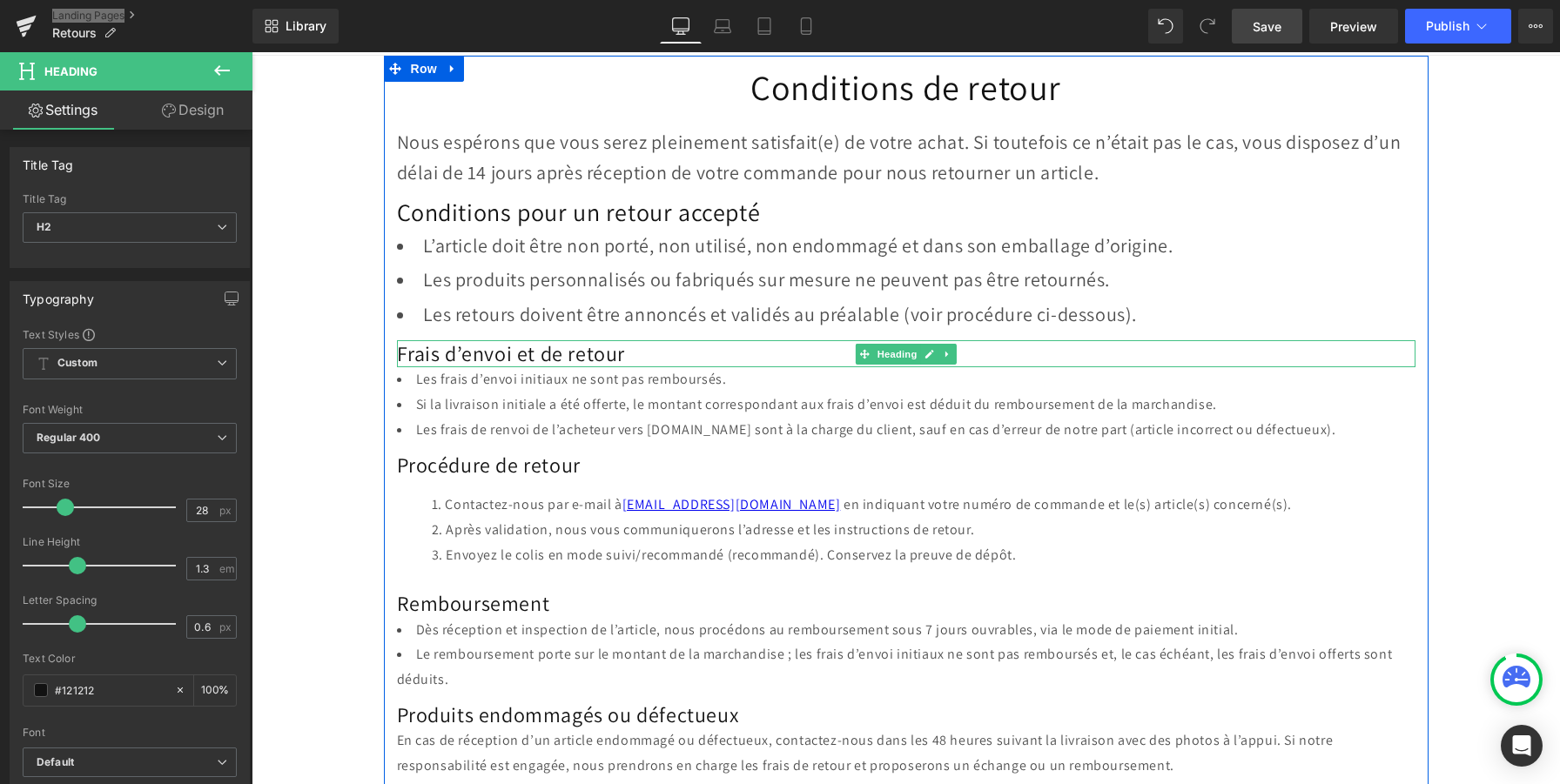
click at [423, 351] on h2 "Frais d’envoi et de retour" at bounding box center [907, 353] width 1019 height 27
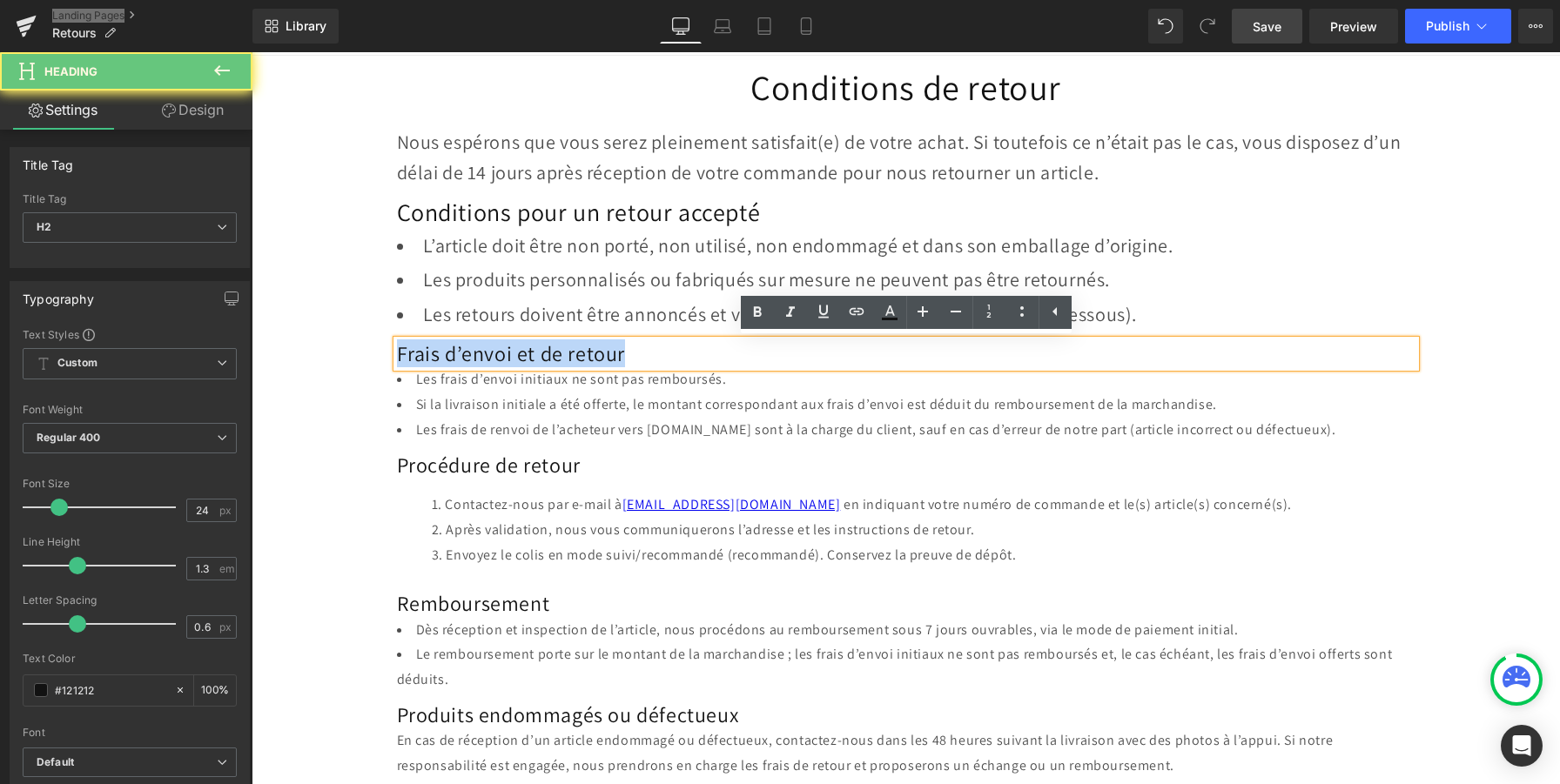
click at [423, 351] on h2 "Frais d’envoi et de retour" at bounding box center [907, 353] width 1019 height 27
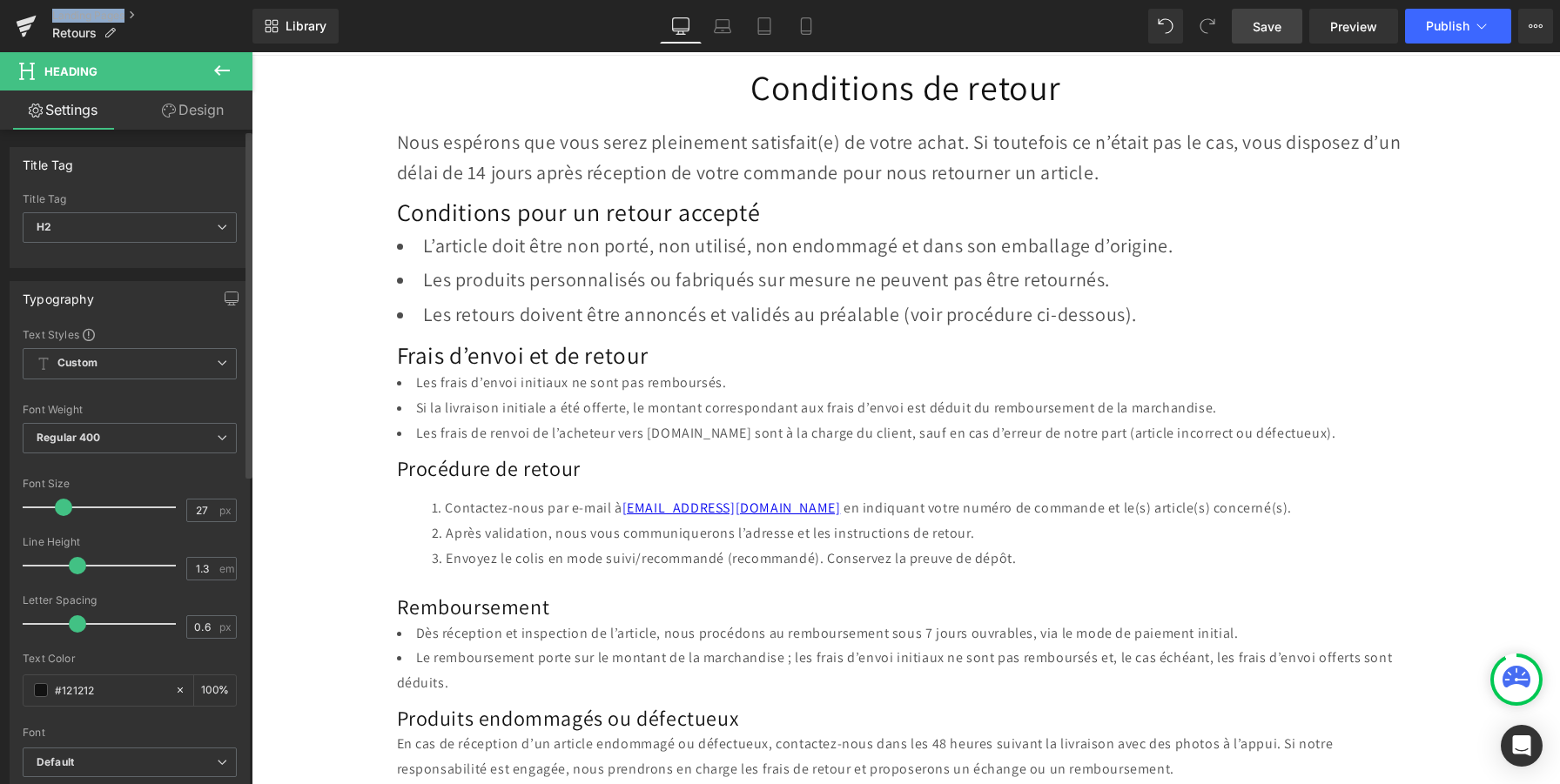
type input "28"
click at [65, 506] on span at bounding box center [65, 507] width 18 height 18
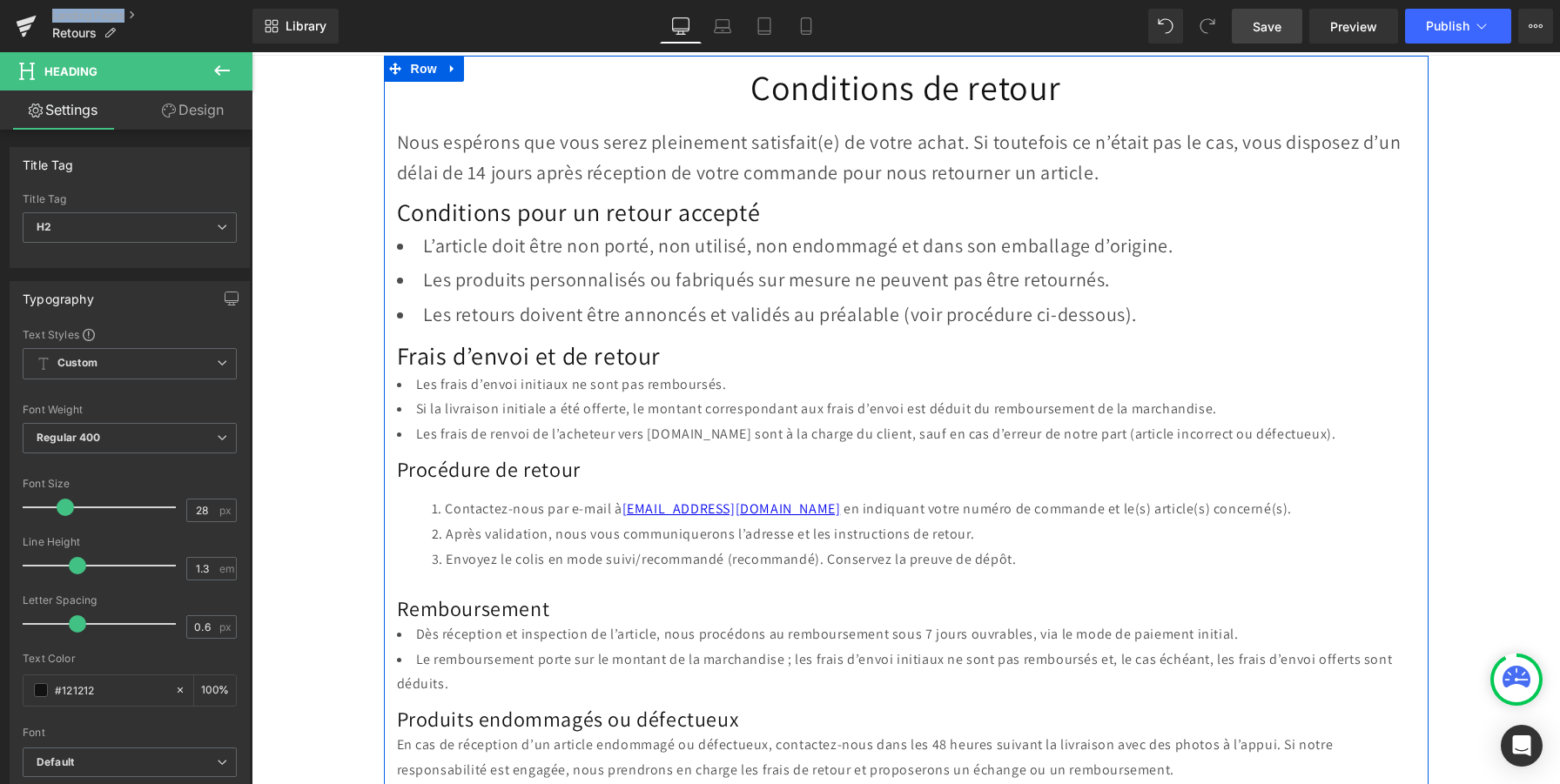
click at [923, 292] on li "Les produits personnalisés ou fabriqués sur mesure ne peuvent pas être retourné…" at bounding box center [907, 279] width 1019 height 35
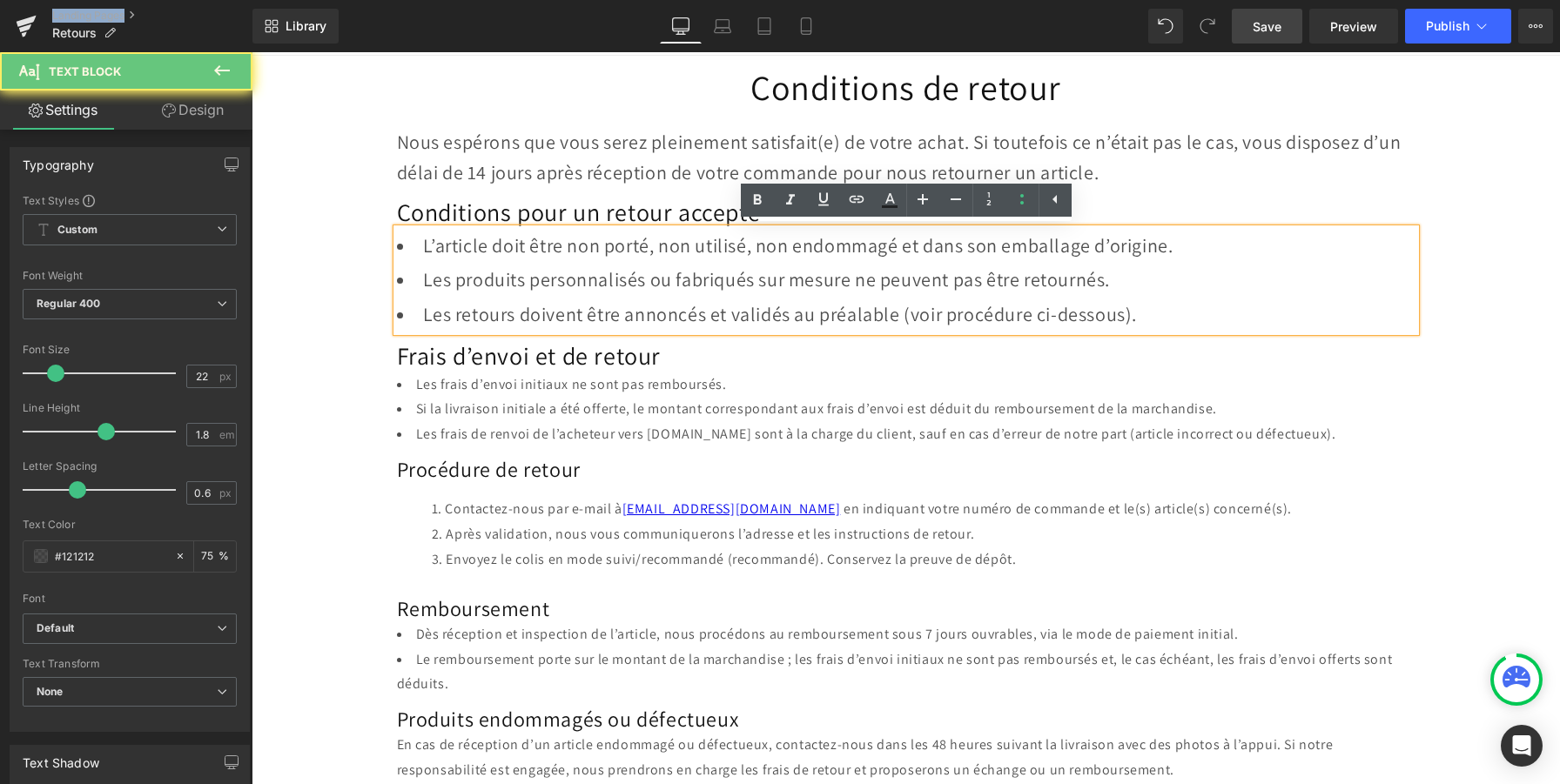
click at [870, 285] on li "Les produits personnalisés ou fabriqués sur mesure ne peuvent pas être retourné…" at bounding box center [907, 279] width 1019 height 35
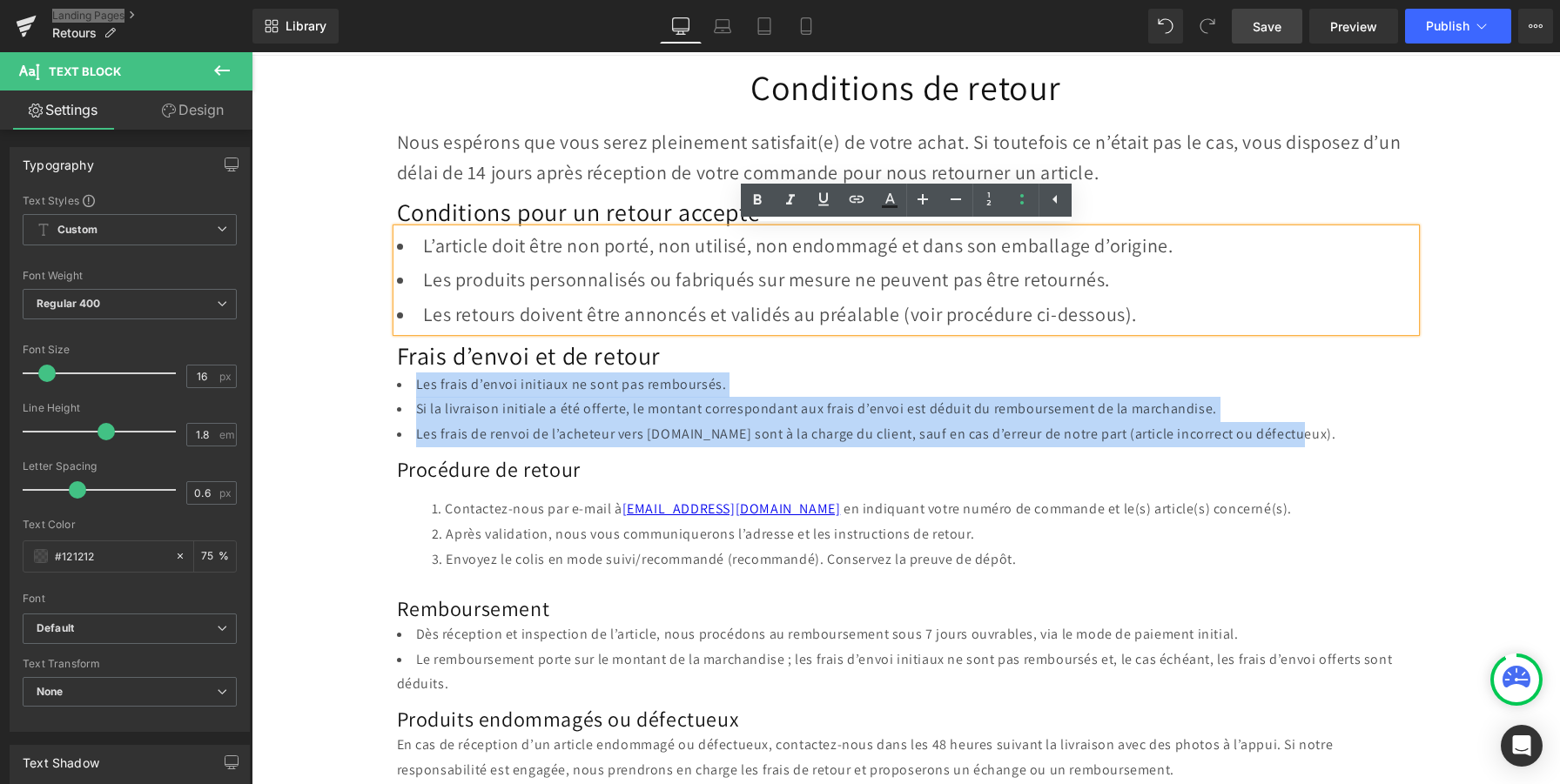
drag, startPoint x: 920, startPoint y: 432, endPoint x: 390, endPoint y: 375, distance: 533.1
click at [390, 375] on div "Conditions de retour Heading Nous espérons que vous serez pleinement satisfait(…" at bounding box center [907, 420] width 1045 height 728
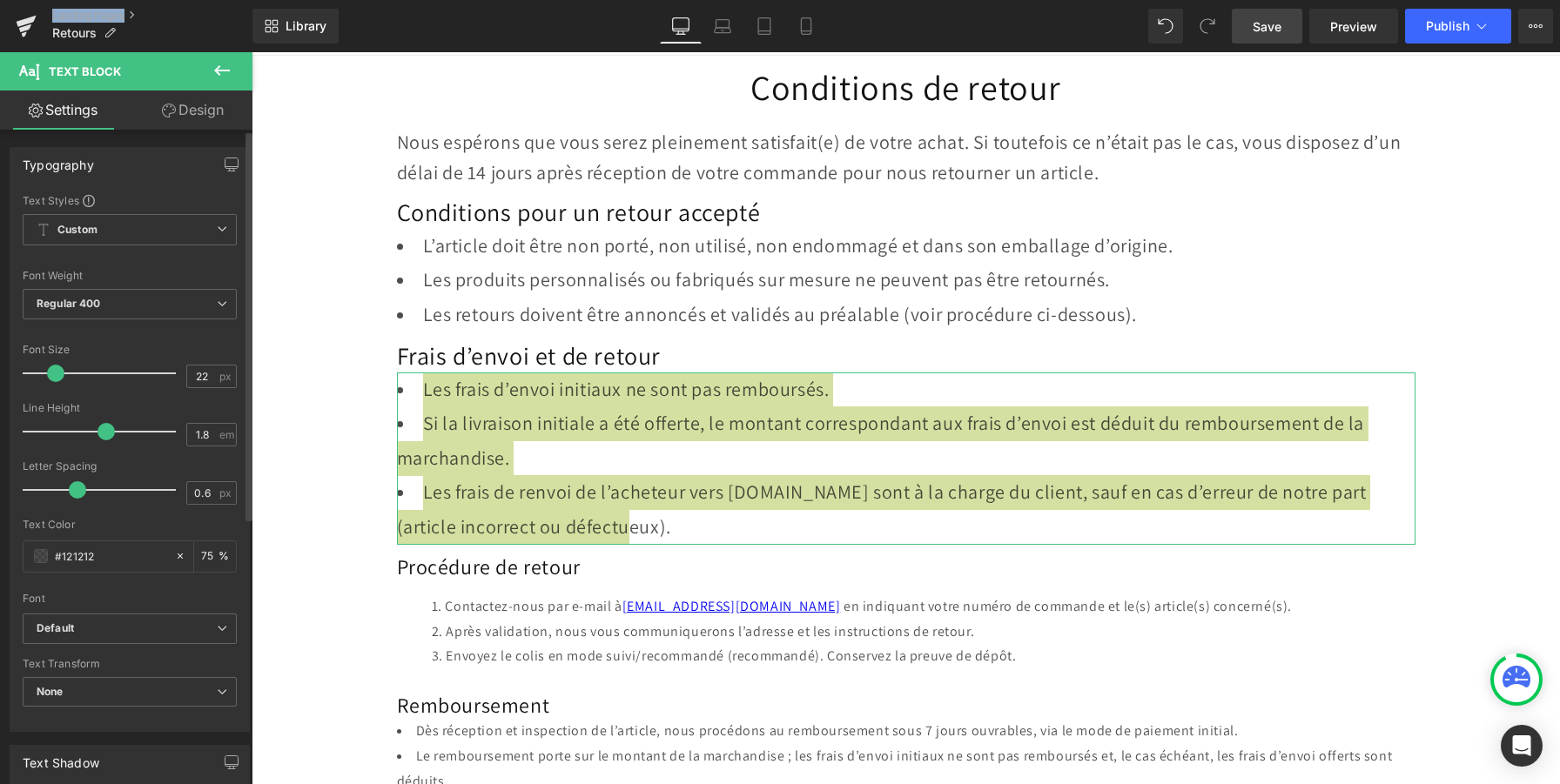
click at [59, 377] on span at bounding box center [55, 373] width 18 height 18
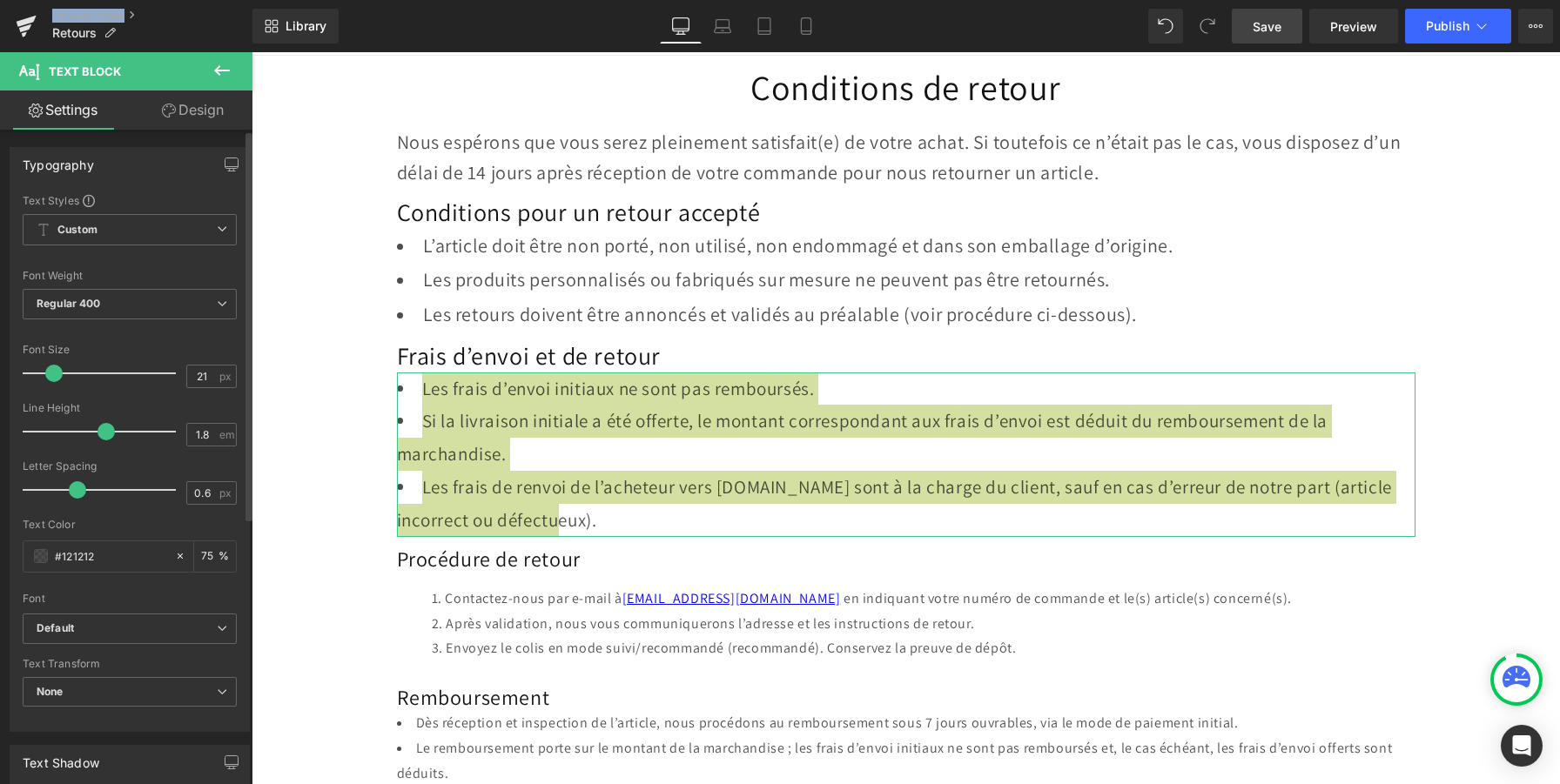
type input "22"
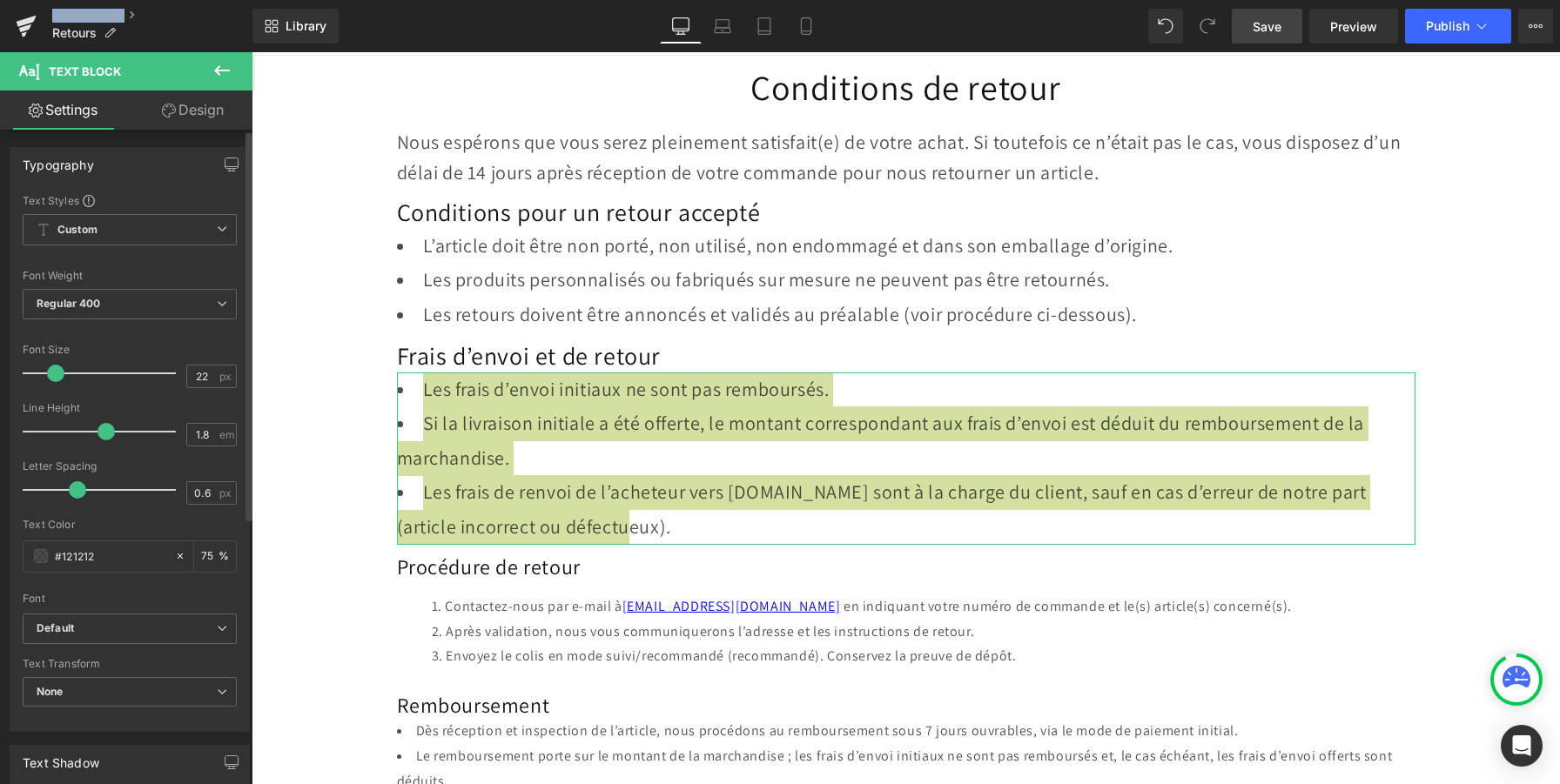
click at [56, 376] on span at bounding box center [55, 373] width 18 height 18
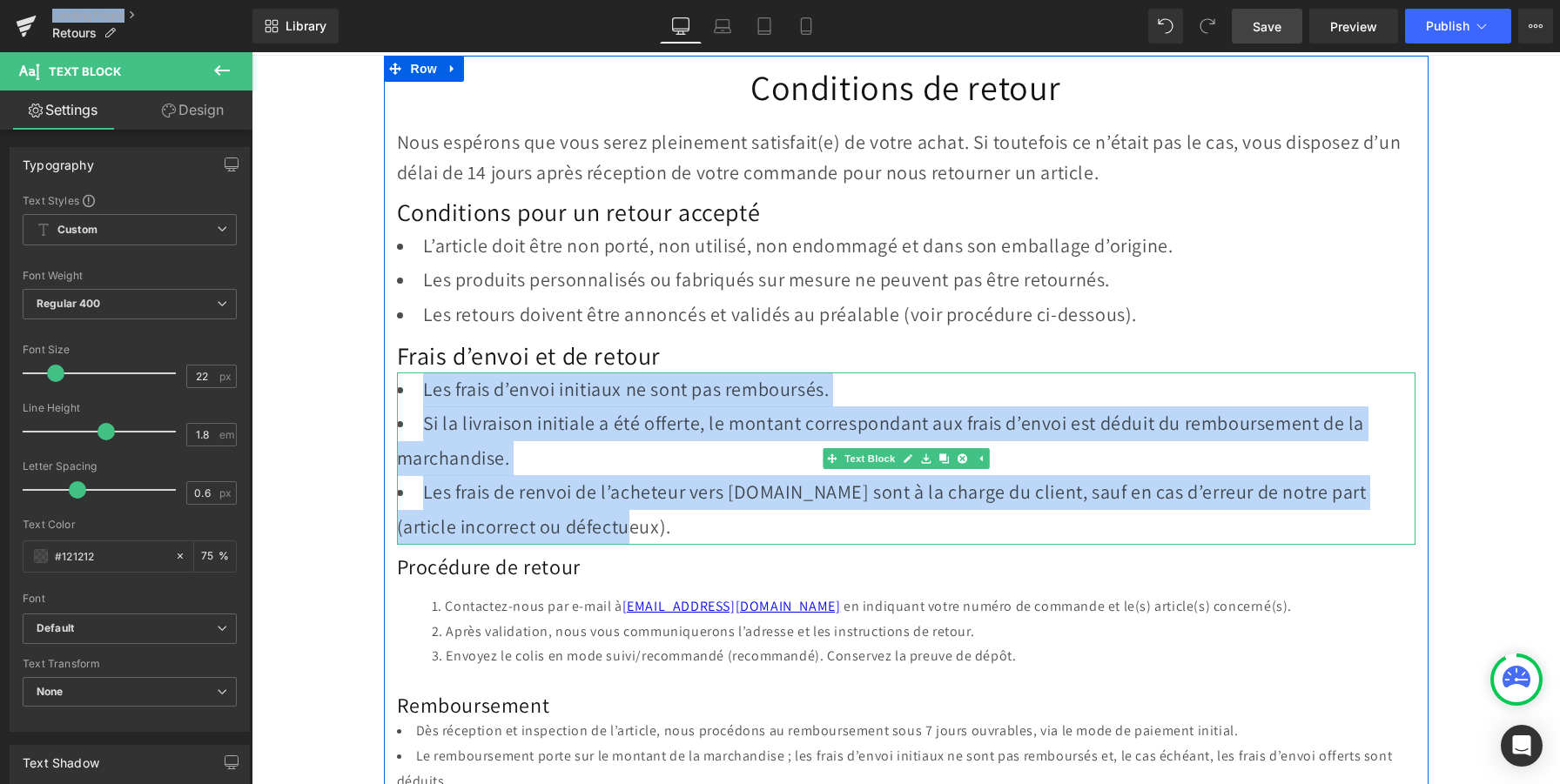
click at [651, 455] on li "Si la livraison initiale a été offerte, le montant correspondant aux frais d’en…" at bounding box center [907, 441] width 1019 height 69
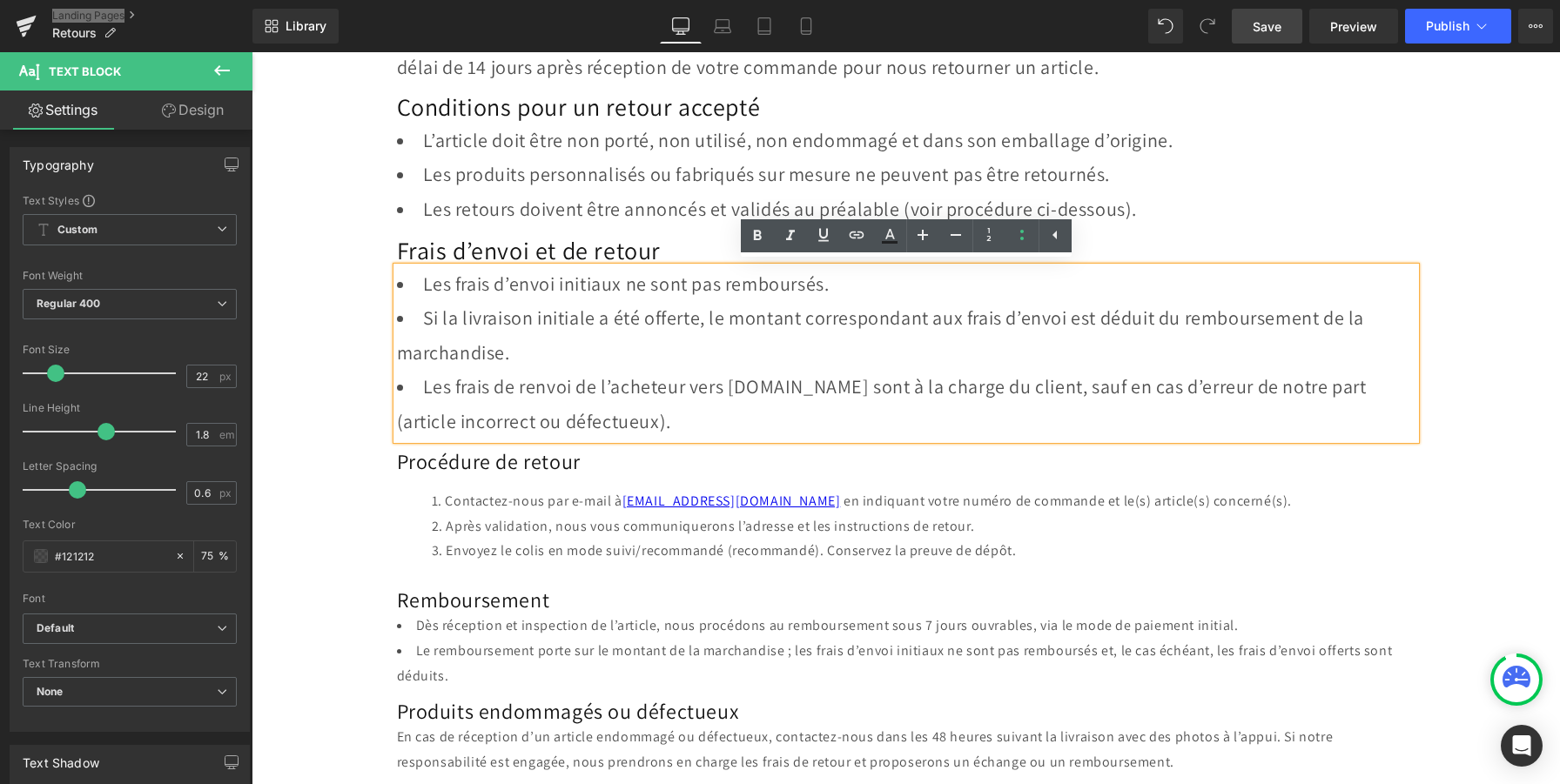
scroll to position [265, 0]
click at [548, 464] on h2 "Procédure de retour" at bounding box center [907, 459] width 1019 height 27
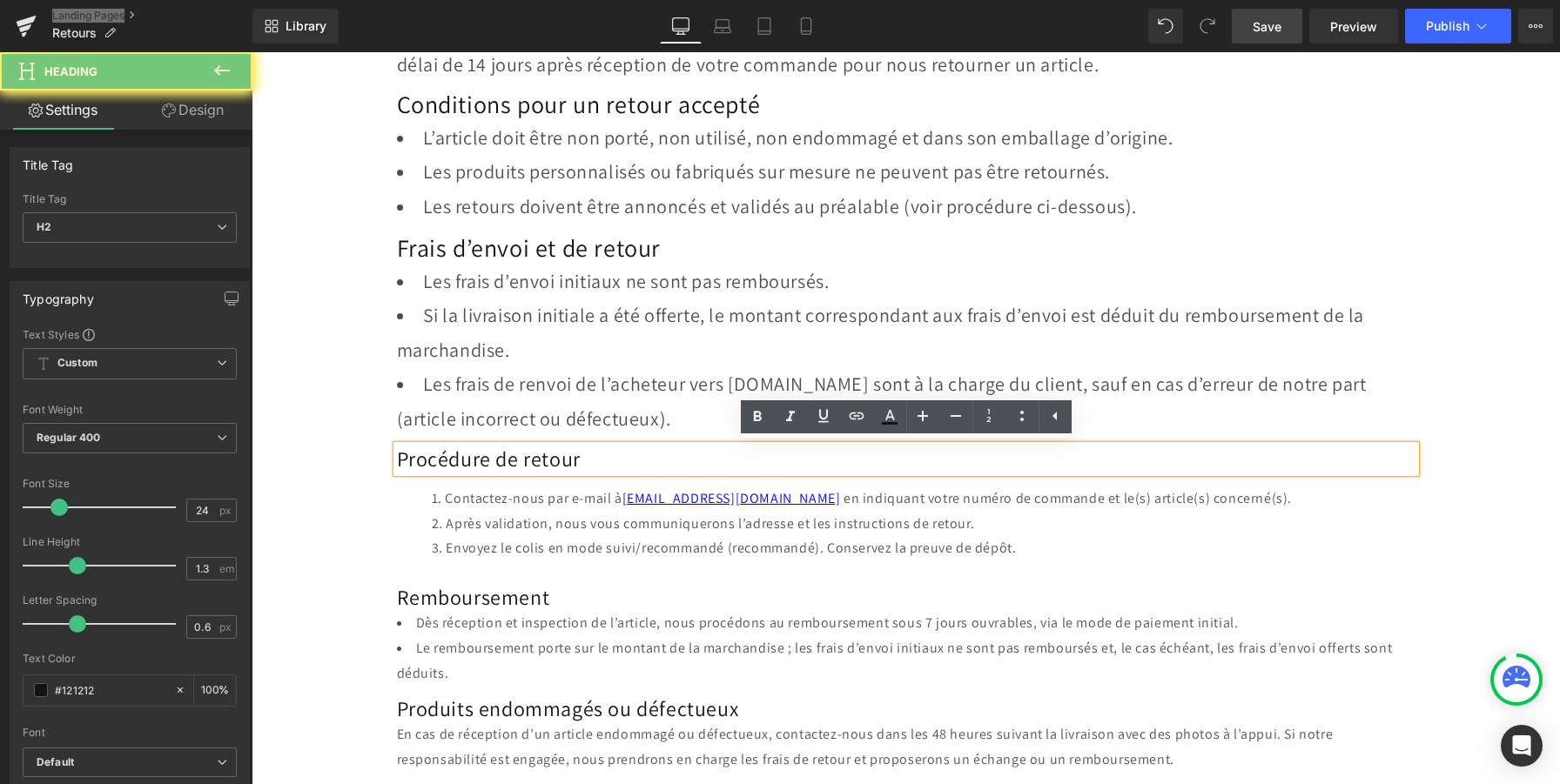
click at [548, 464] on h2 "Procédure de retour" at bounding box center [907, 459] width 1019 height 27
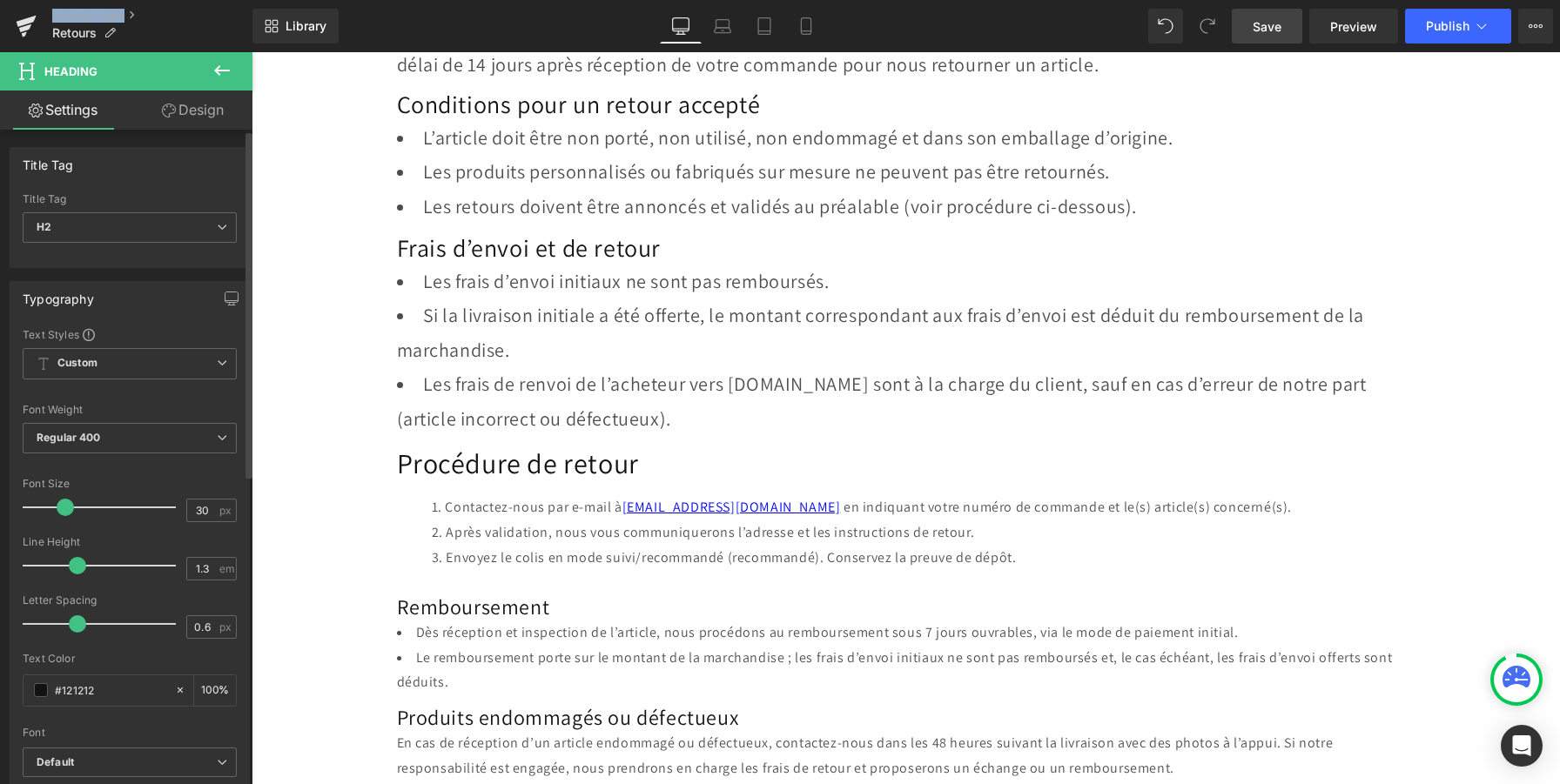
type input "28"
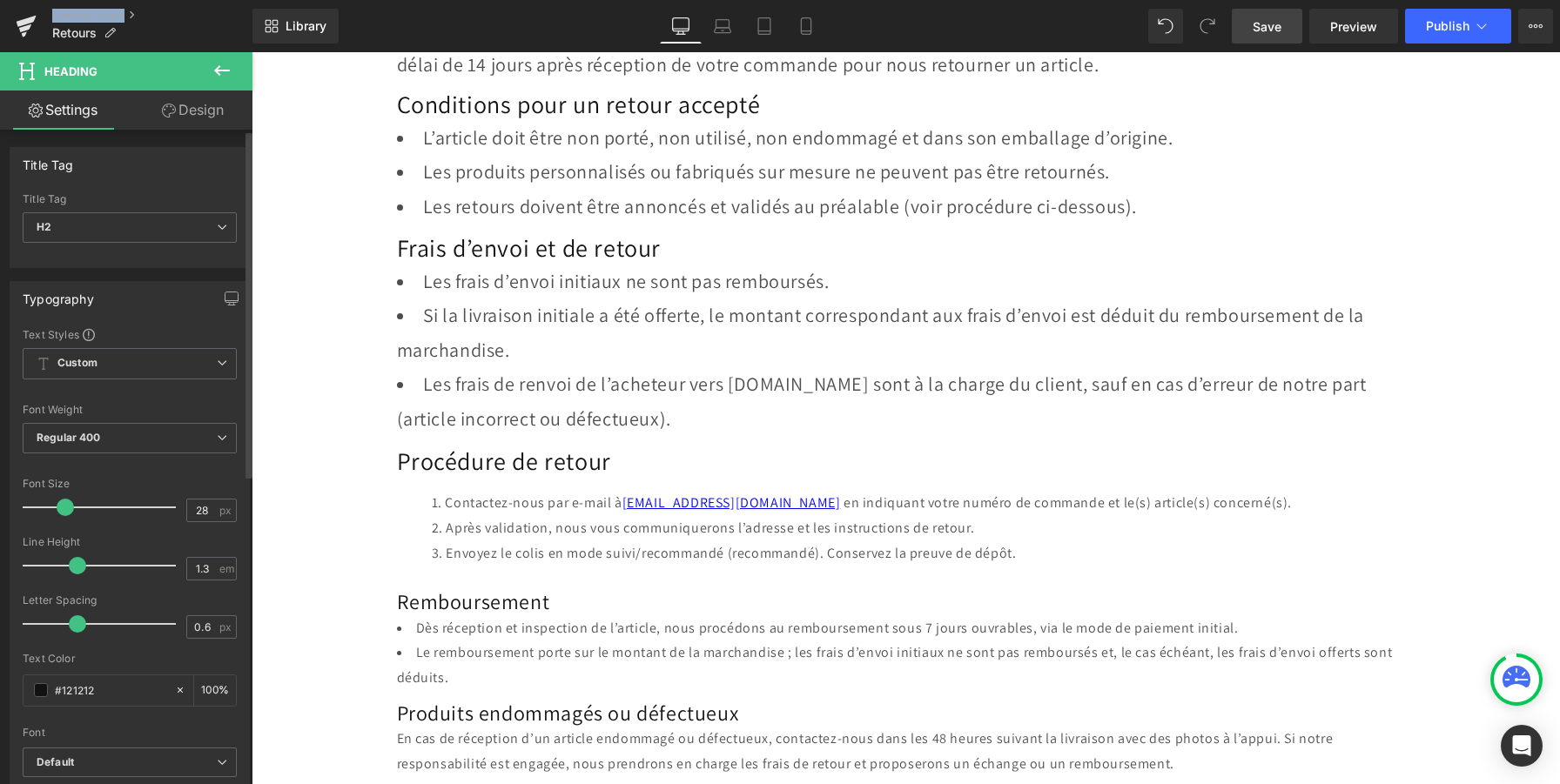
click at [64, 510] on span at bounding box center [65, 507] width 18 height 18
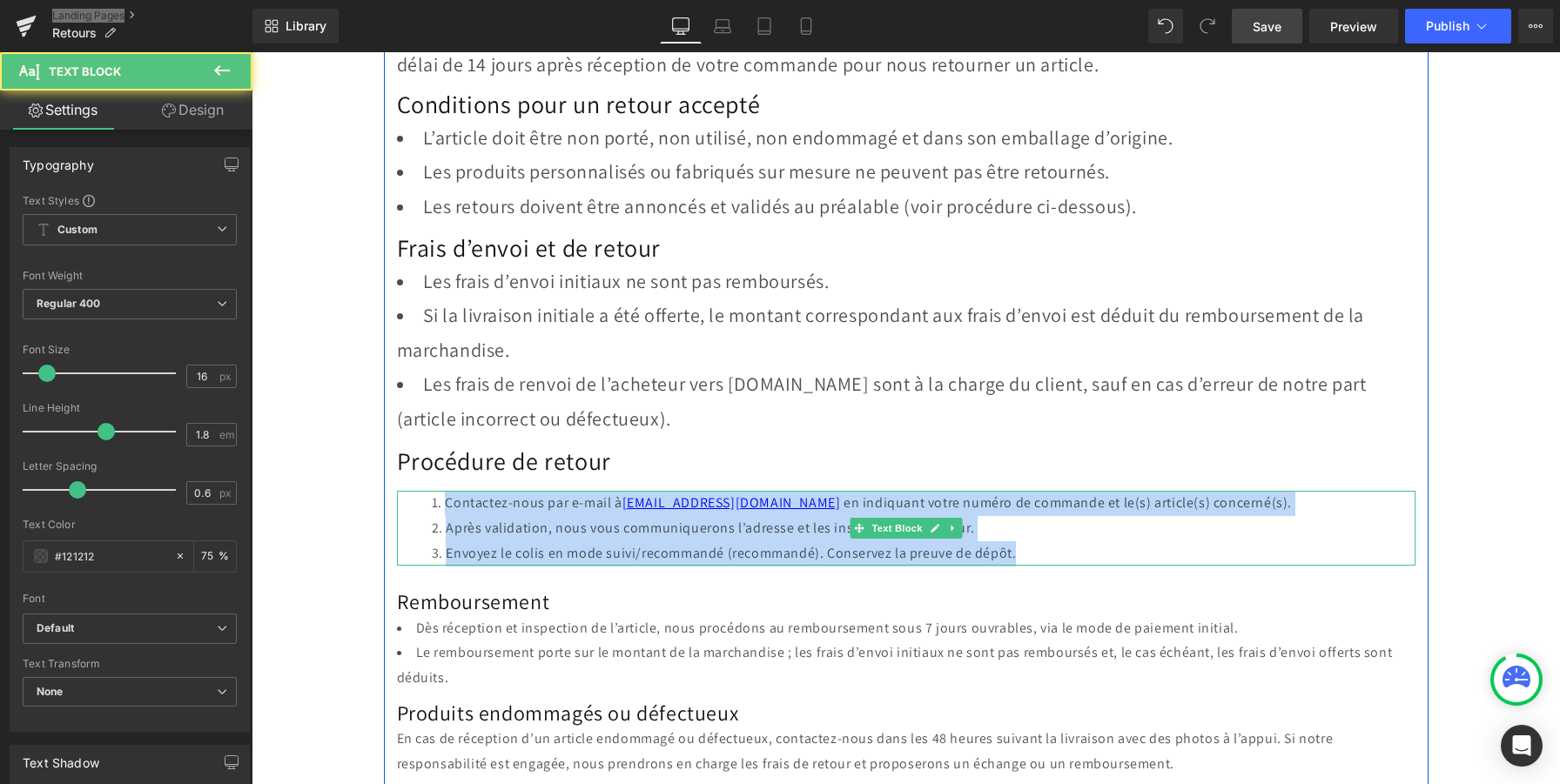
drag, startPoint x: 803, startPoint y: 534, endPoint x: 444, endPoint y: 507, distance: 360.0
click at [444, 507] on ol "Contactez-nous par e-mail à support@gemio.ch en indiquant votre numéro de comma…" at bounding box center [907, 528] width 1019 height 75
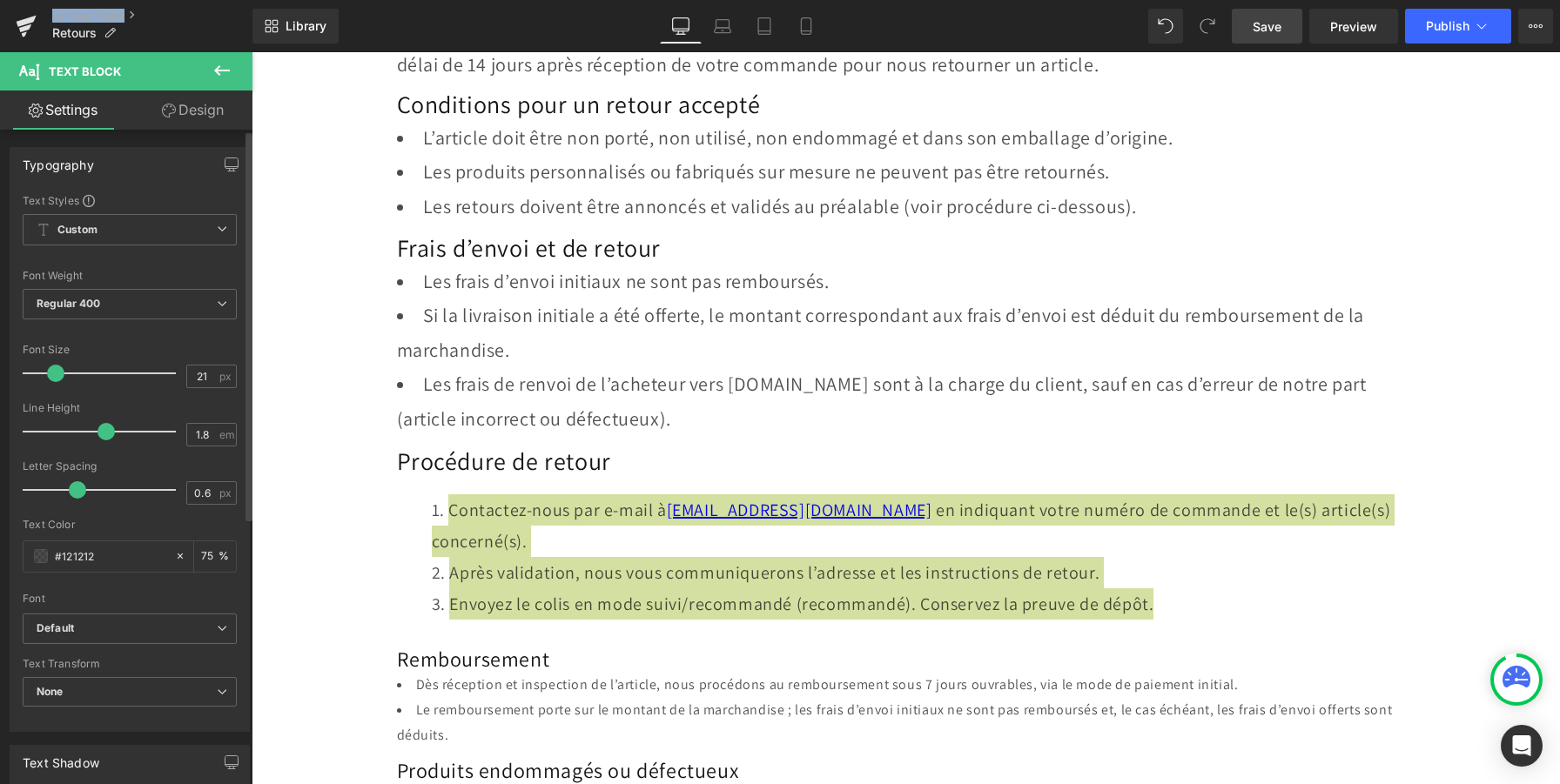
type input "22"
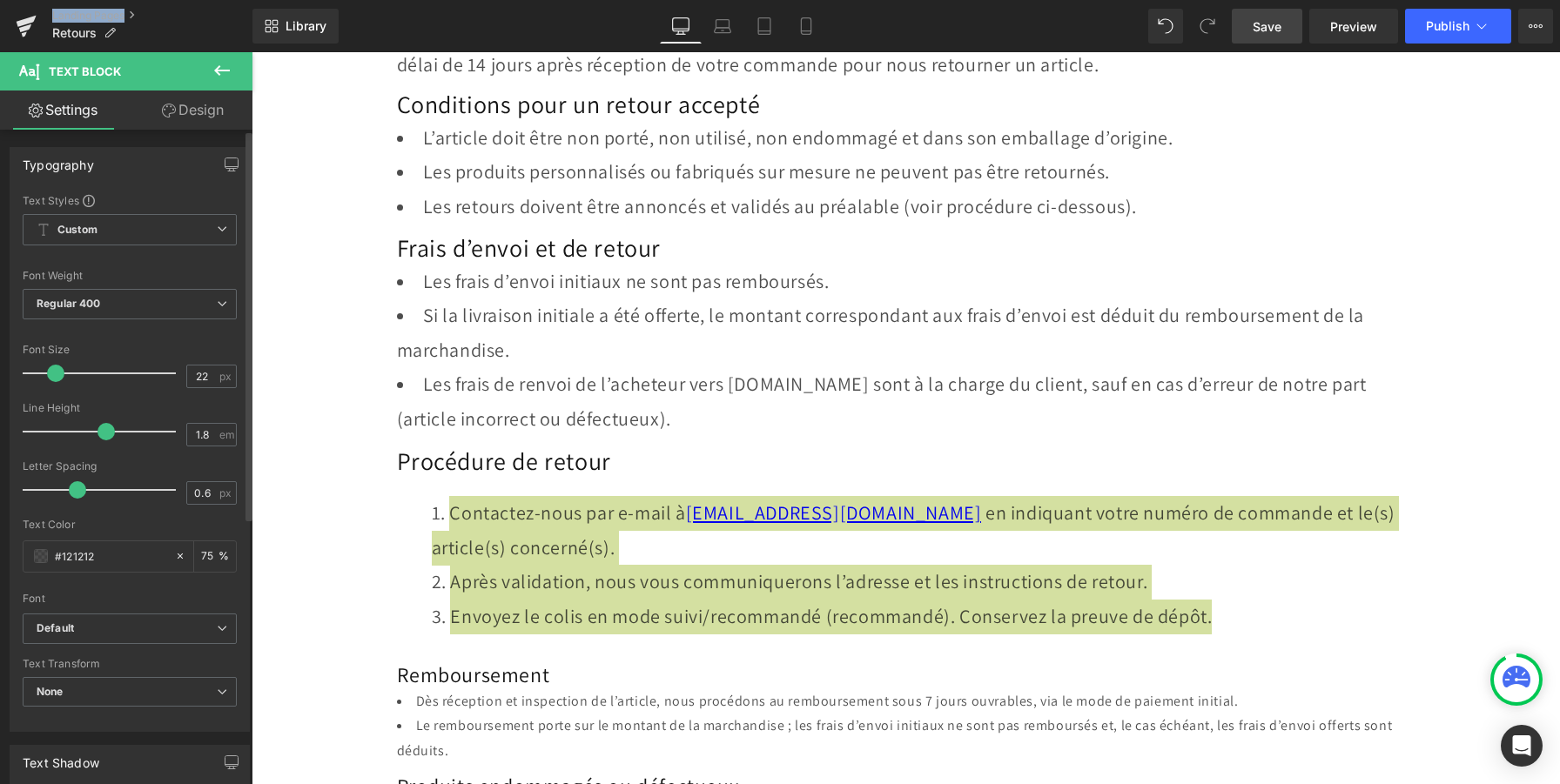
drag, startPoint x: 44, startPoint y: 378, endPoint x: 52, endPoint y: 380, distance: 8.2
click at [52, 380] on span at bounding box center [55, 373] width 18 height 18
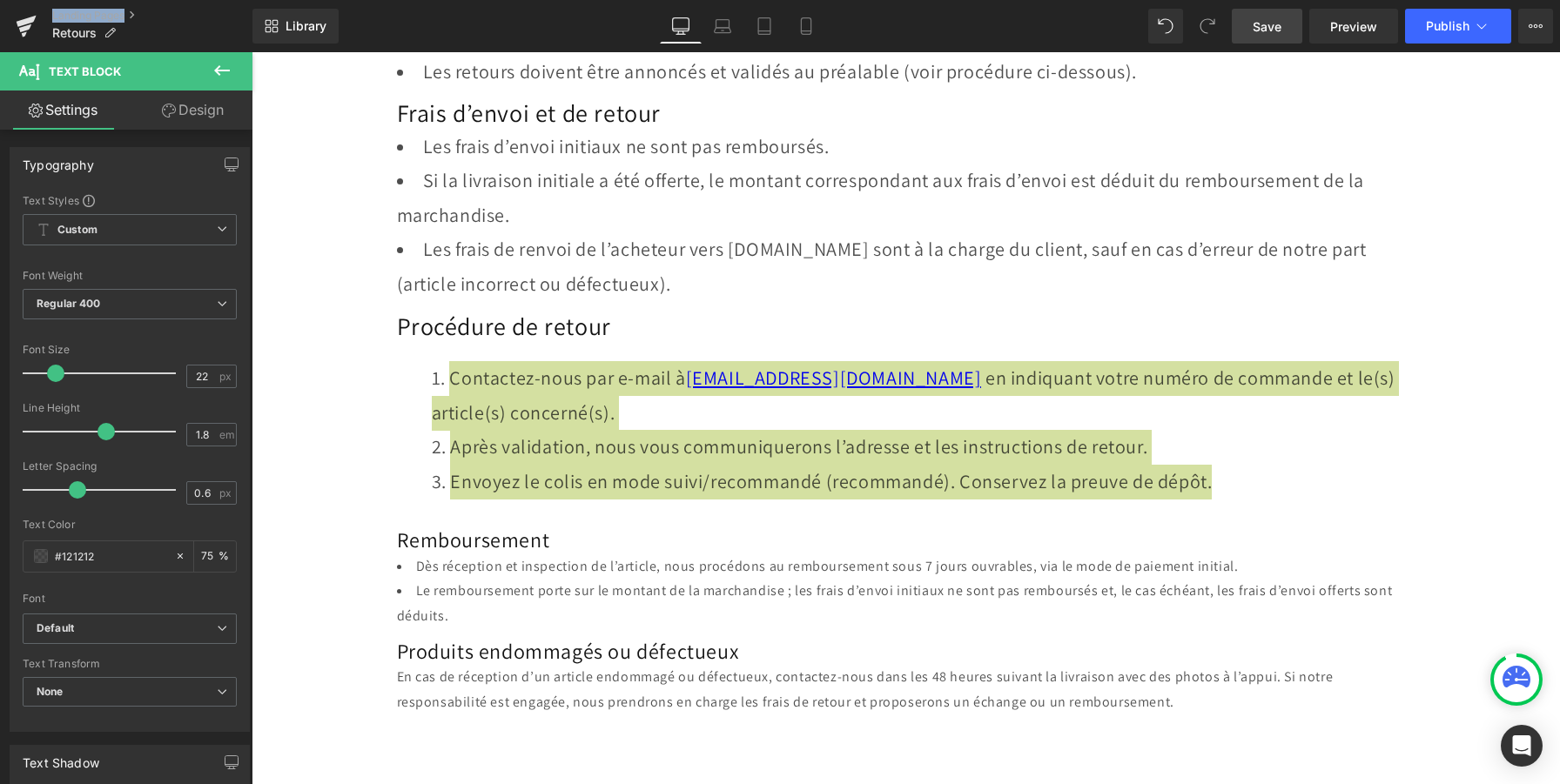
scroll to position [404, 0]
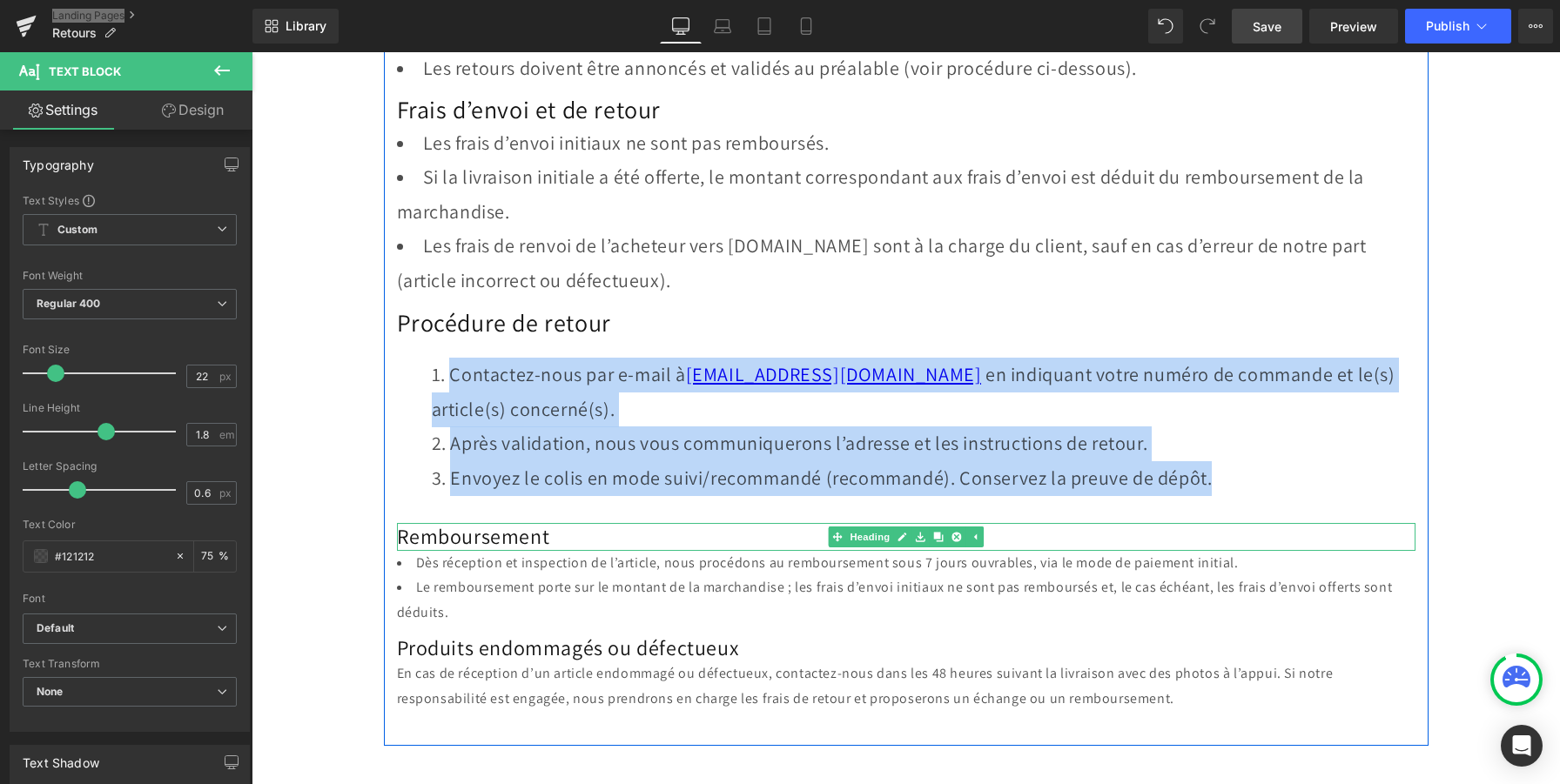
click at [451, 537] on h2 "Remboursement" at bounding box center [907, 536] width 1019 height 27
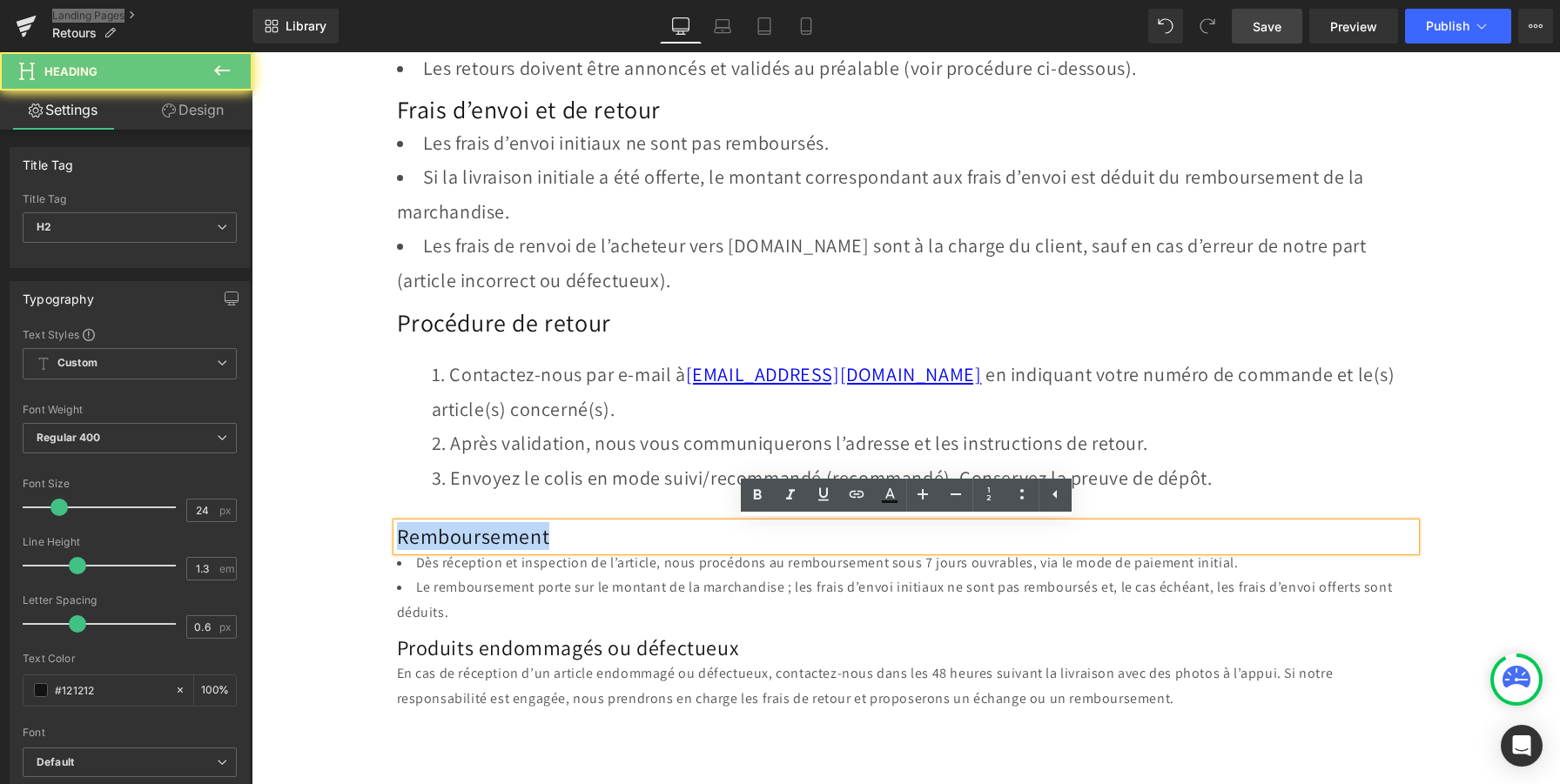
click at [451, 537] on h2 "Remboursement" at bounding box center [907, 536] width 1019 height 27
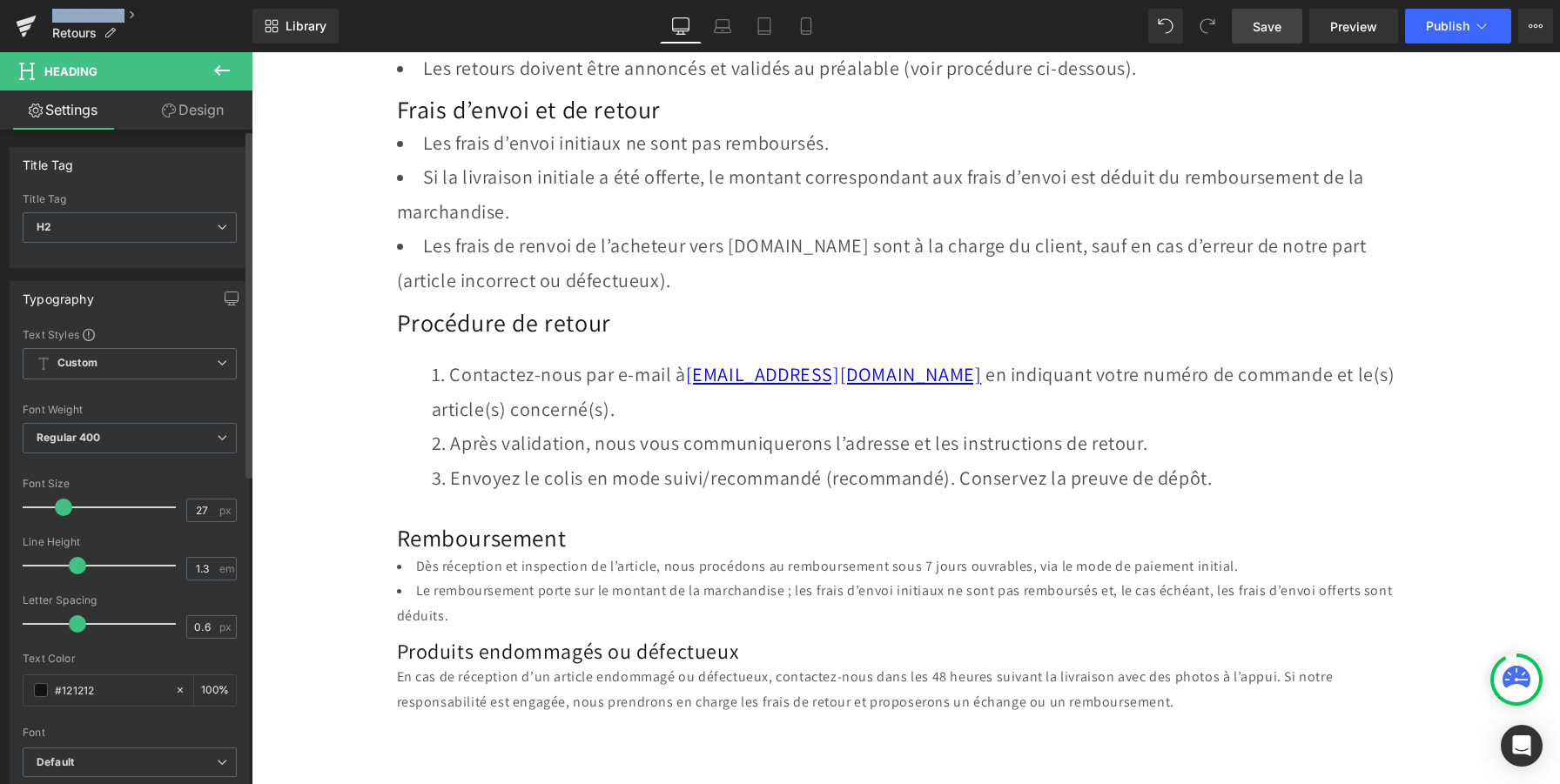
type input "28"
click at [64, 504] on span at bounding box center [65, 507] width 18 height 18
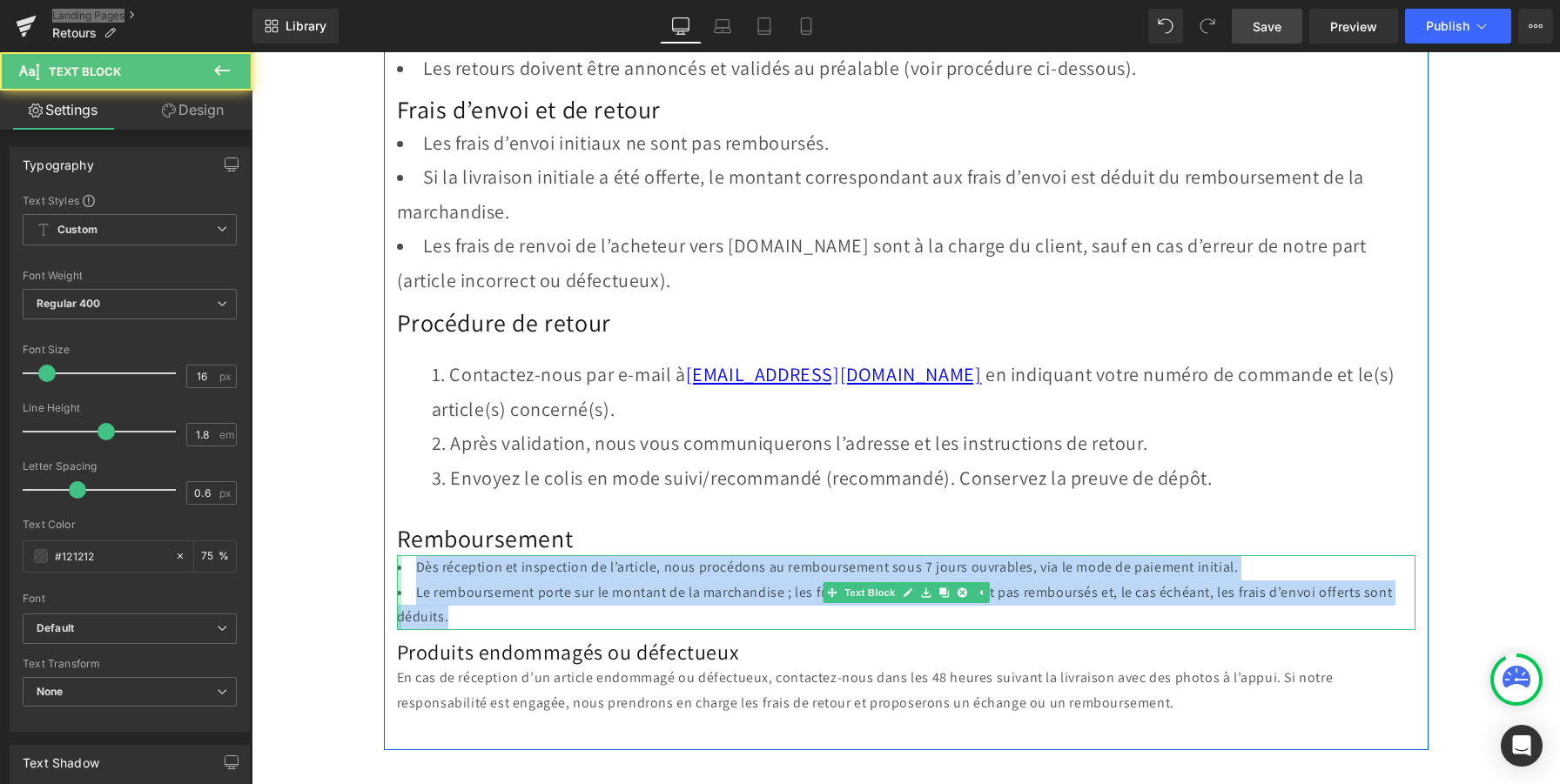
drag, startPoint x: 421, startPoint y: 595, endPoint x: 397, endPoint y: 577, distance: 30.0
click at [397, 577] on div "Dès réception et inspection de l’article, nous procédons au remboursement sous …" at bounding box center [907, 592] width 1019 height 75
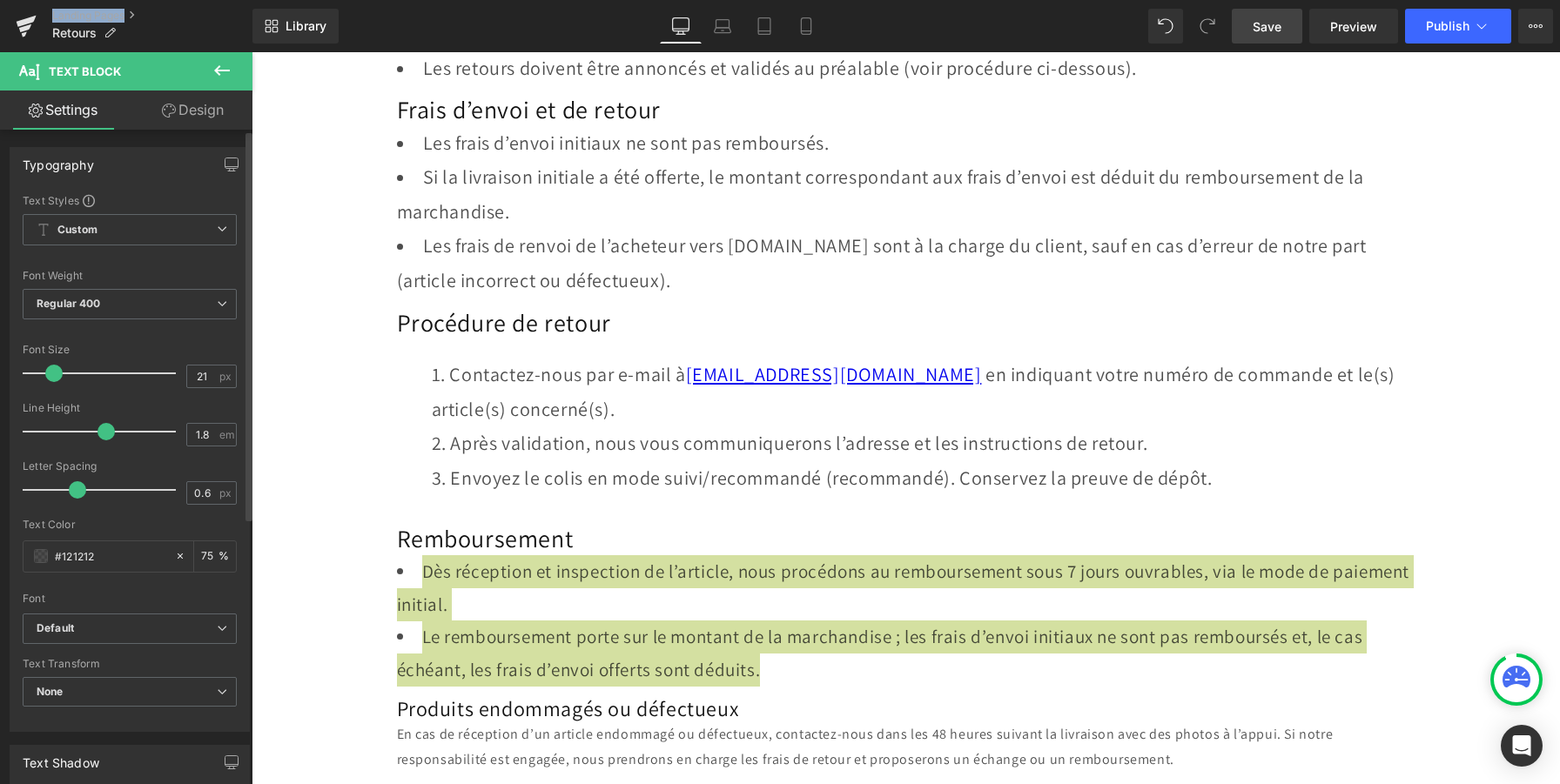
type input "22"
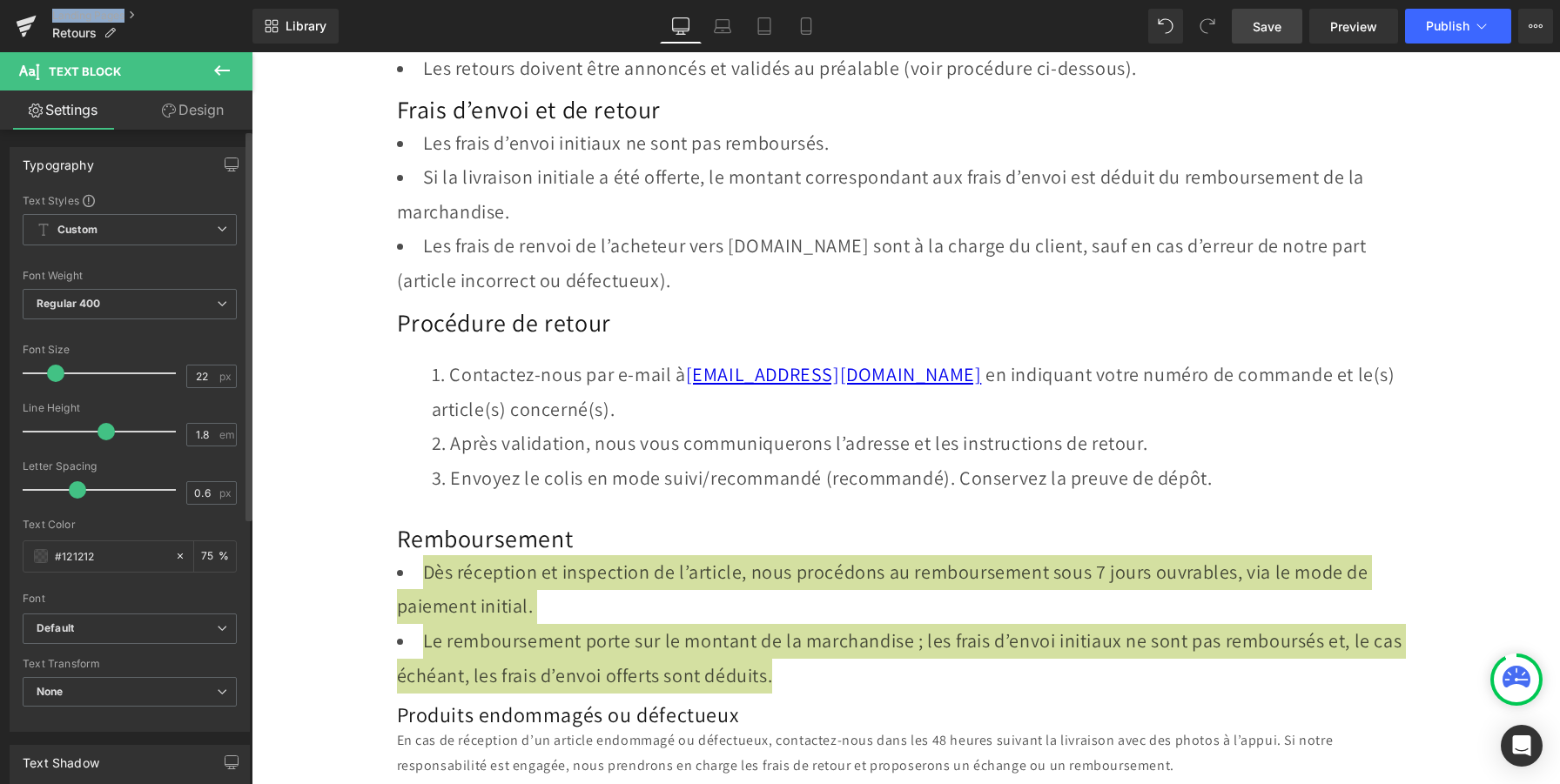
drag, startPoint x: 46, startPoint y: 376, endPoint x: 55, endPoint y: 377, distance: 9.1
click at [55, 377] on span at bounding box center [55, 373] width 18 height 18
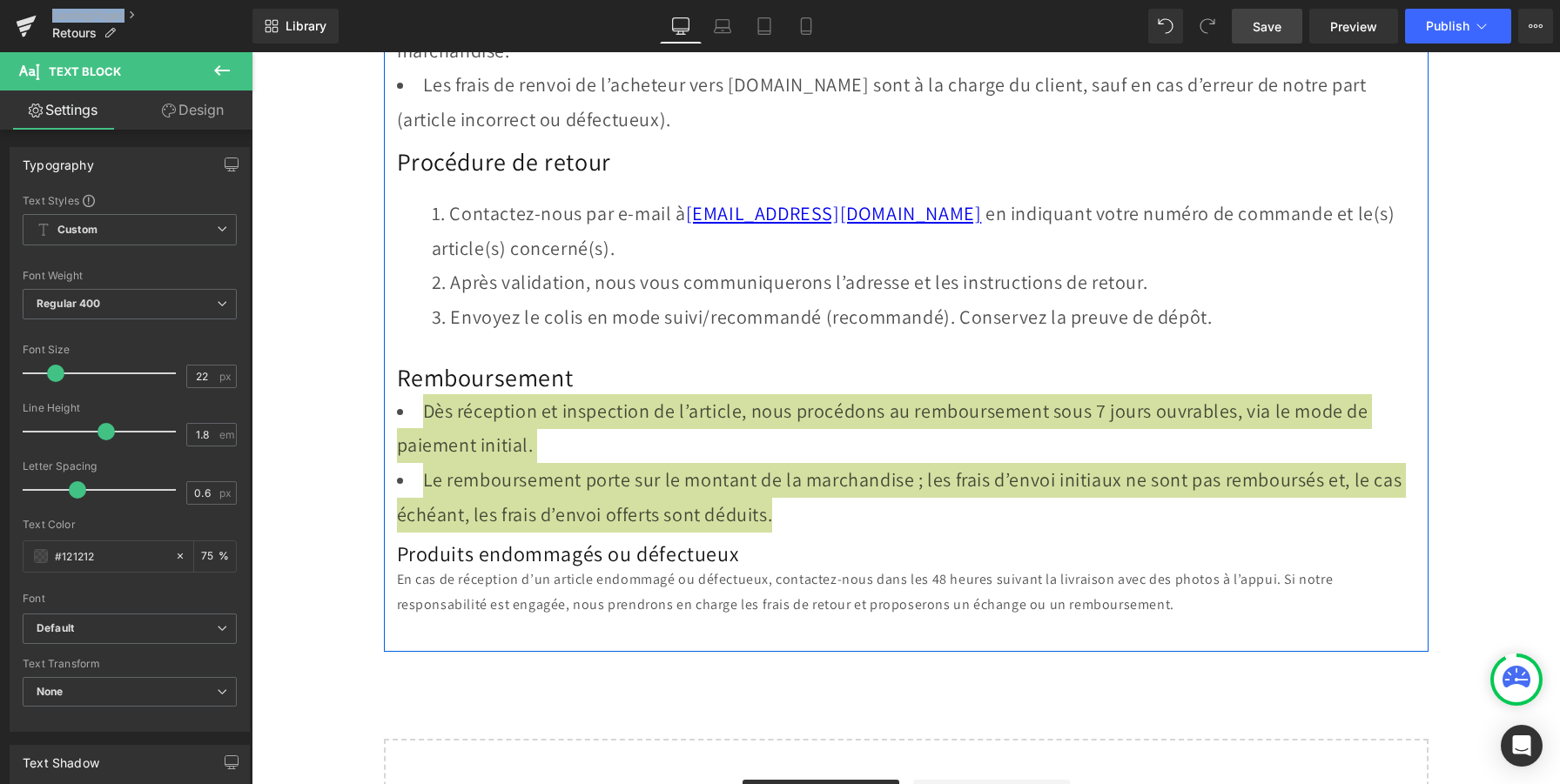
scroll to position [565, 0]
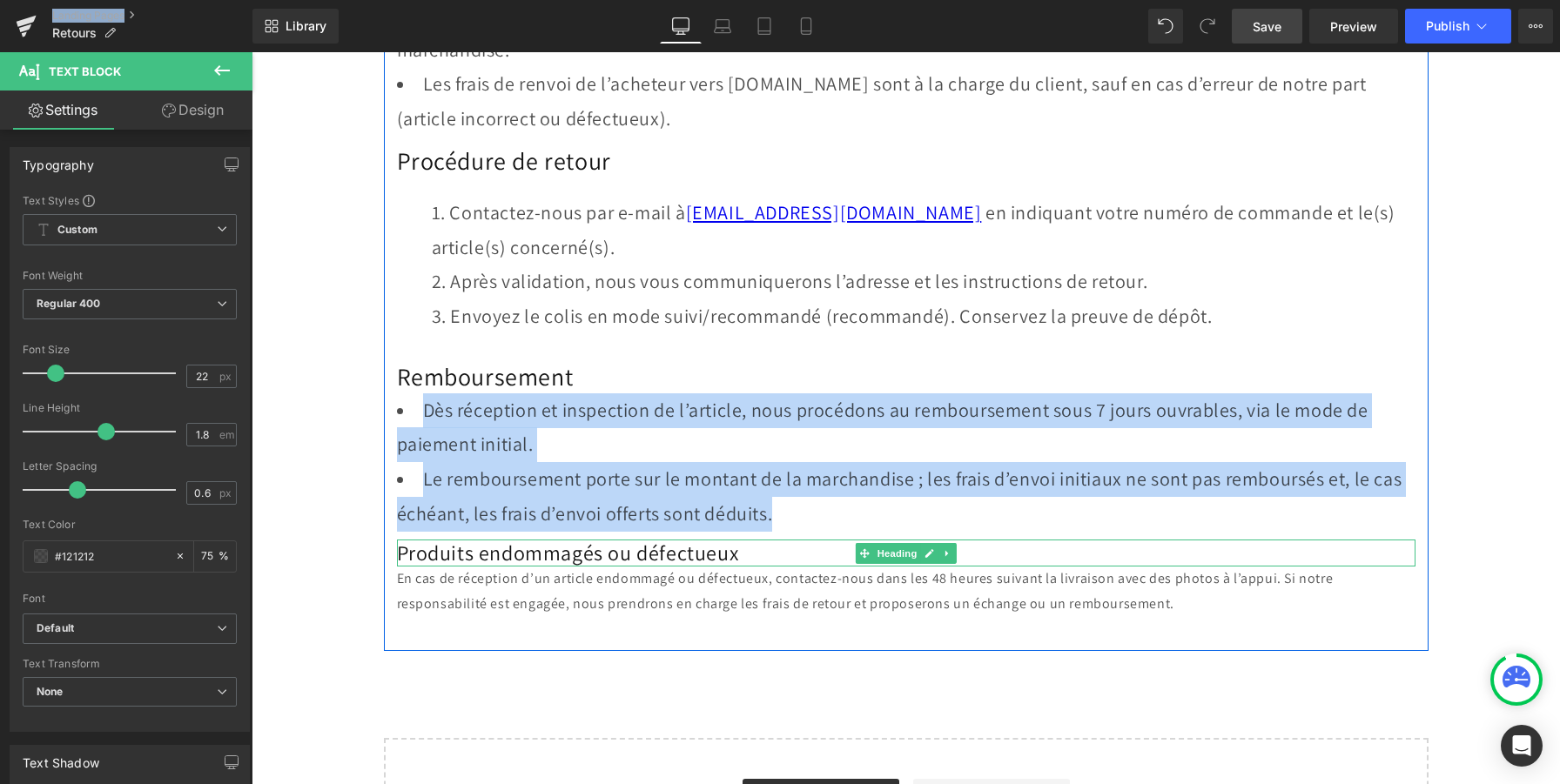
click at [439, 550] on h2 "Produits endommagés ou défectueux" at bounding box center [907, 552] width 1019 height 27
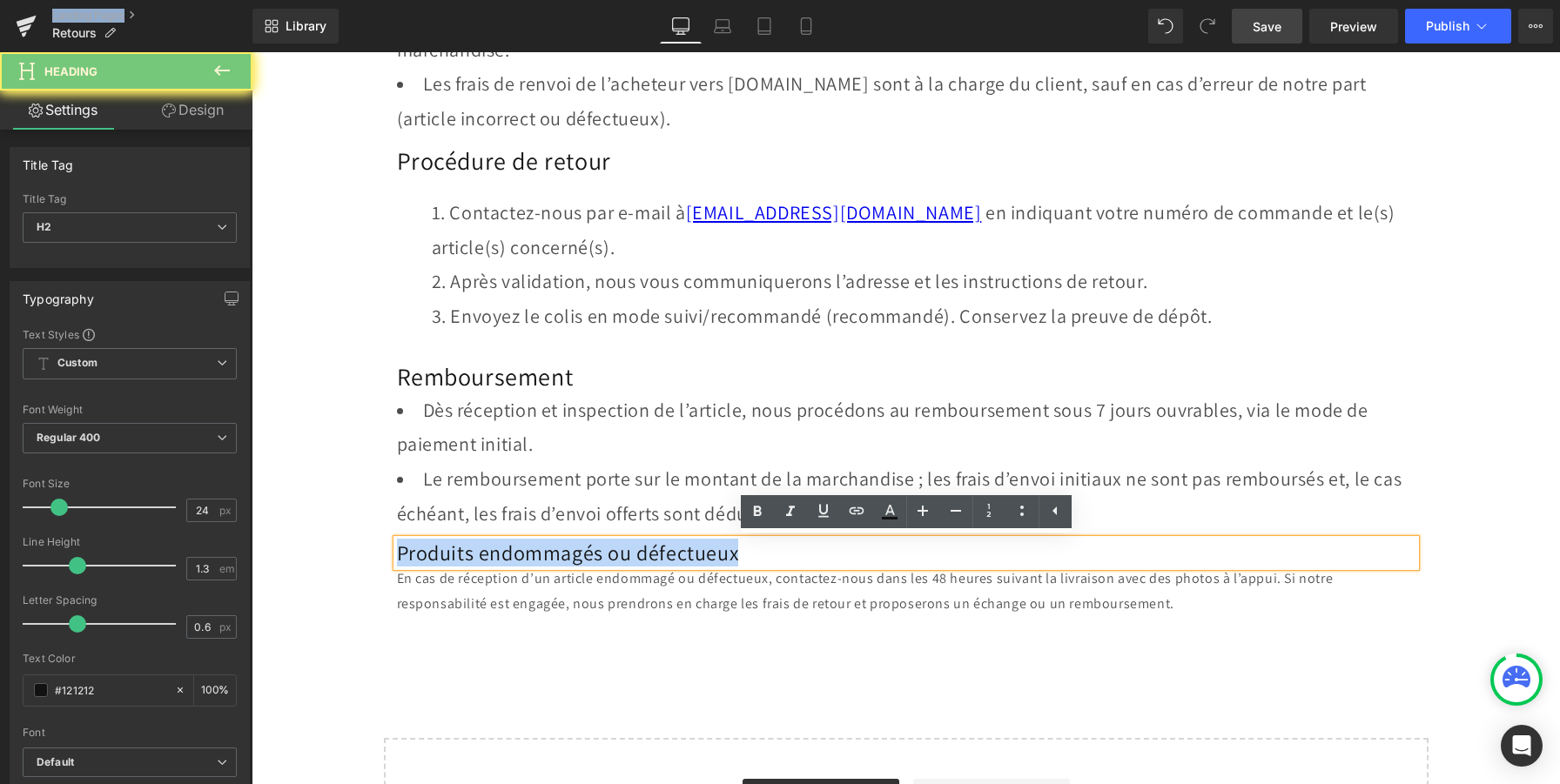
click at [439, 550] on h2 "Produits endommagés ou défectueux" at bounding box center [907, 552] width 1019 height 27
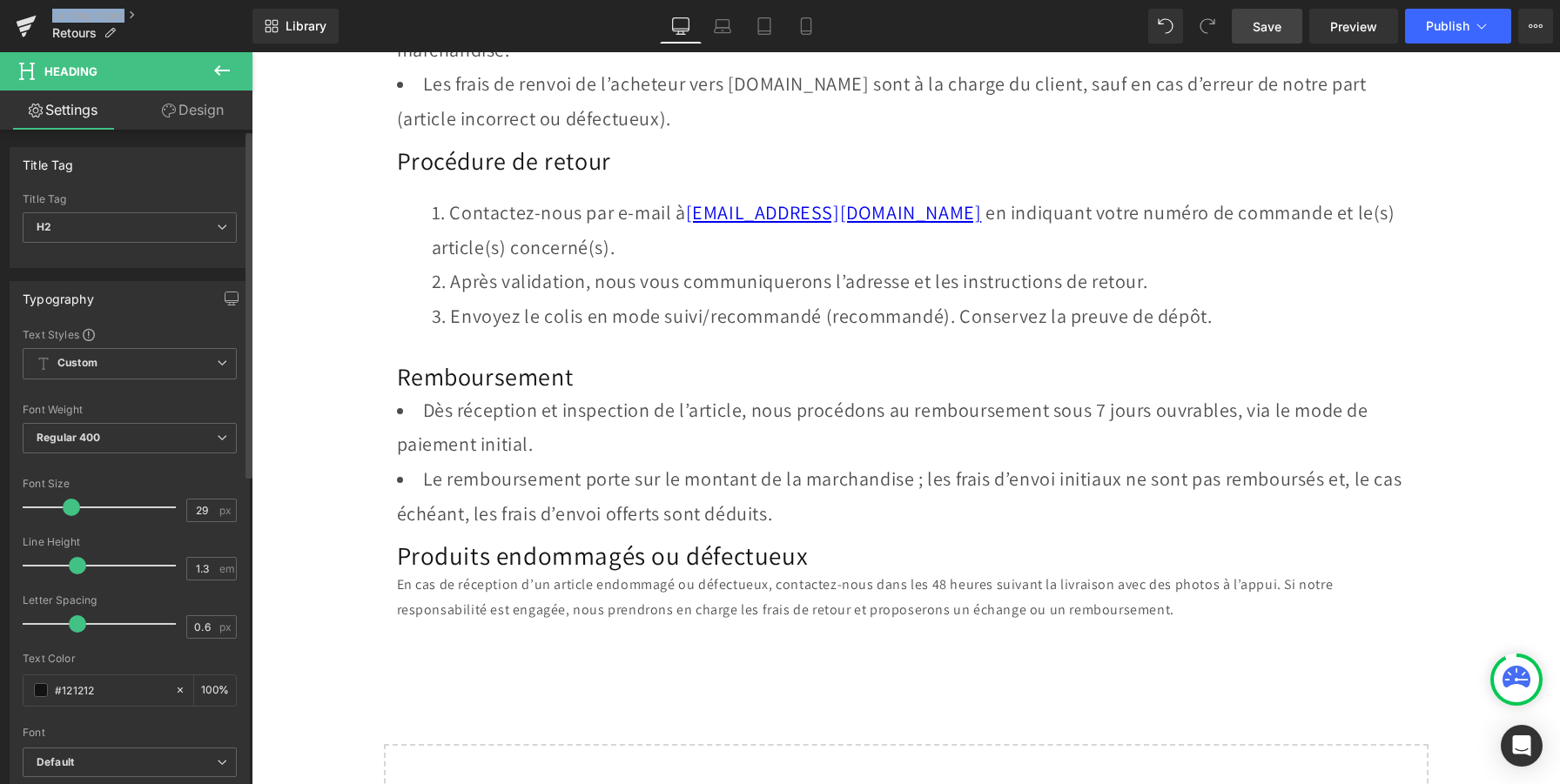
type input "28"
click at [70, 509] on span at bounding box center [65, 507] width 18 height 18
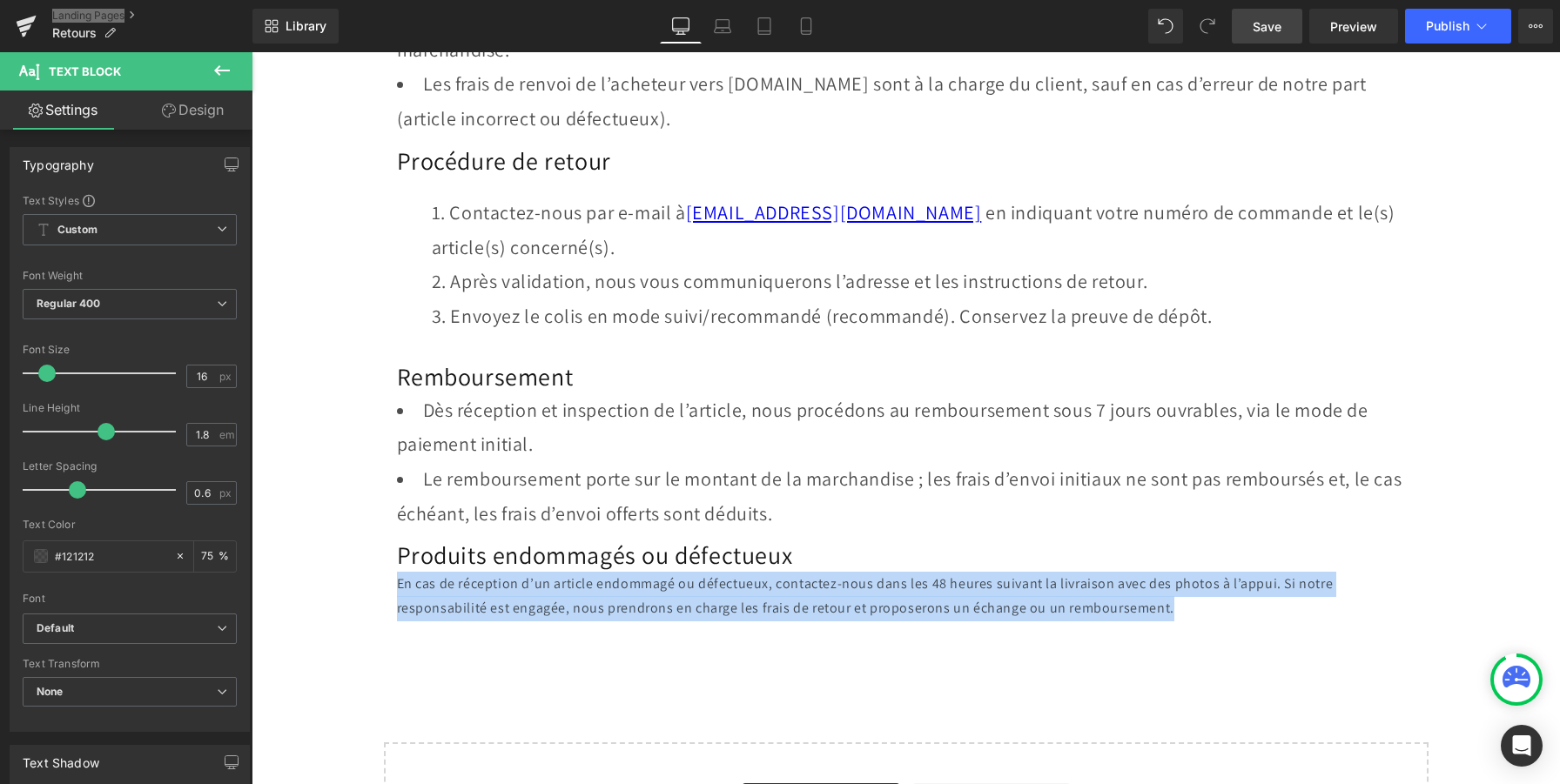
drag, startPoint x: 1172, startPoint y: 615, endPoint x: 294, endPoint y: 592, distance: 878.3
click at [294, 592] on div "Conditions de retour Heading Nous espérons que vous serez pleinement satisfait(…" at bounding box center [906, 266] width 1309 height 1238
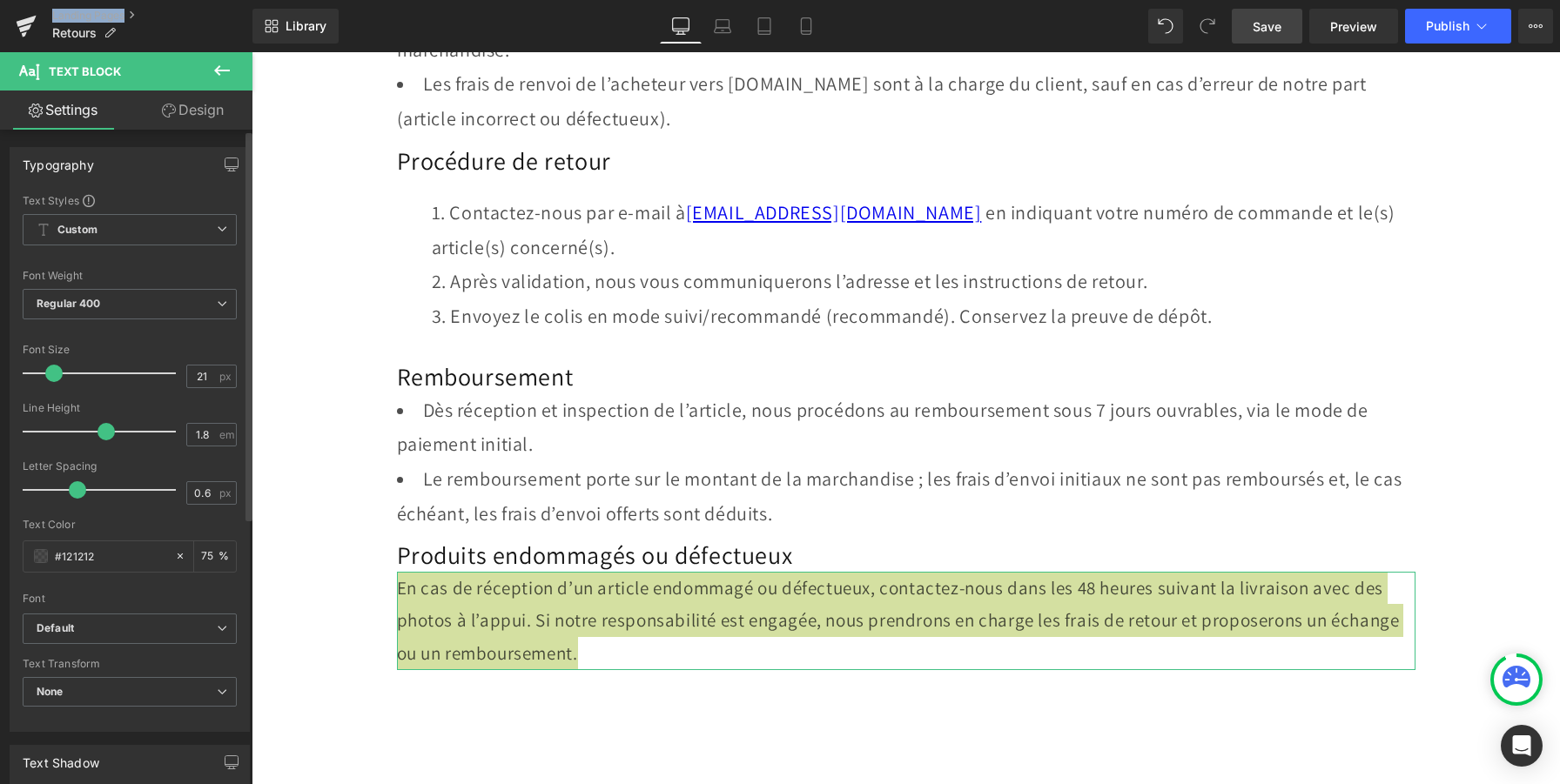
type input "22"
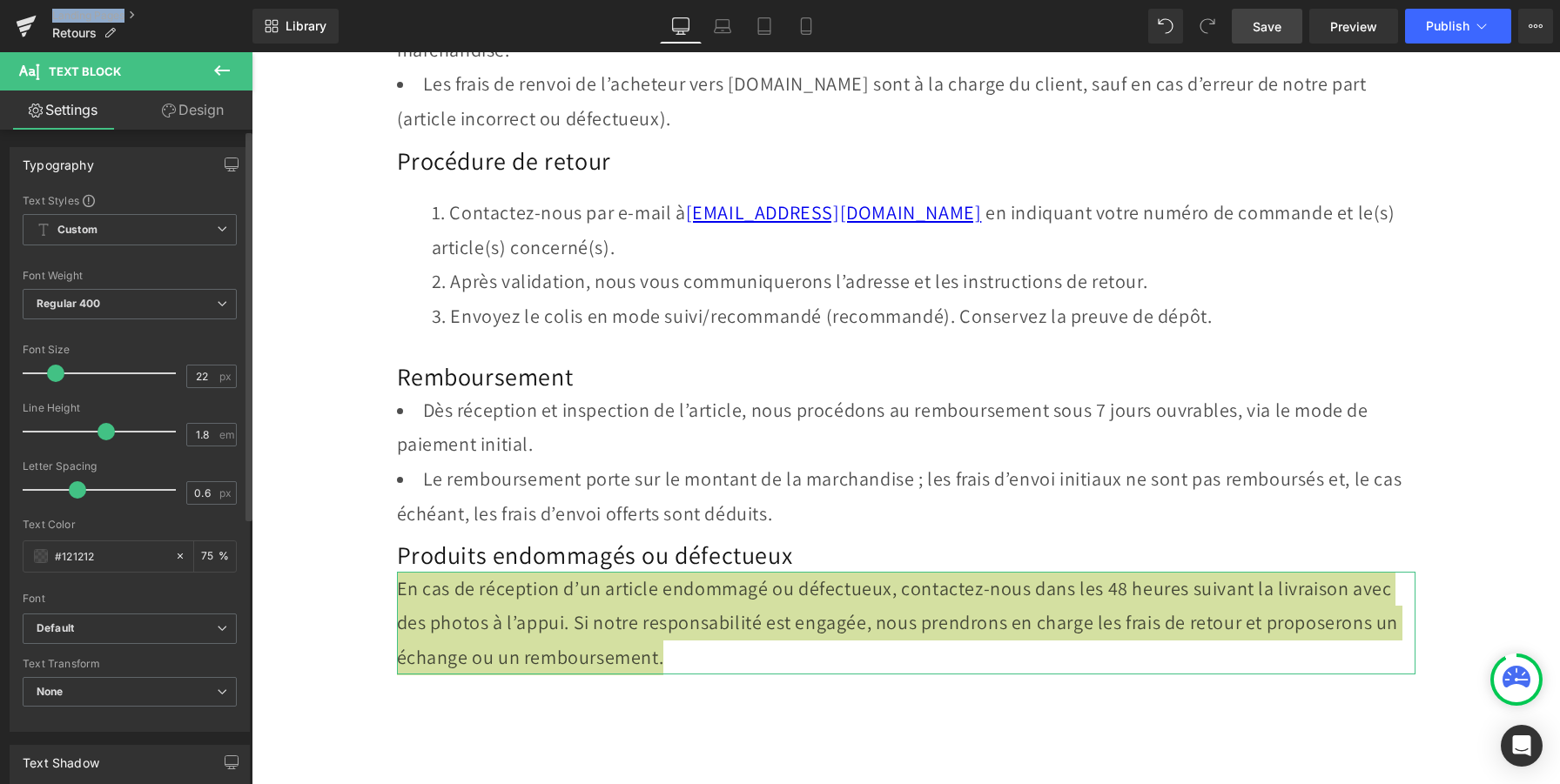
drag, startPoint x: 48, startPoint y: 376, endPoint x: 57, endPoint y: 377, distance: 9.1
click at [57, 377] on span at bounding box center [55, 373] width 18 height 18
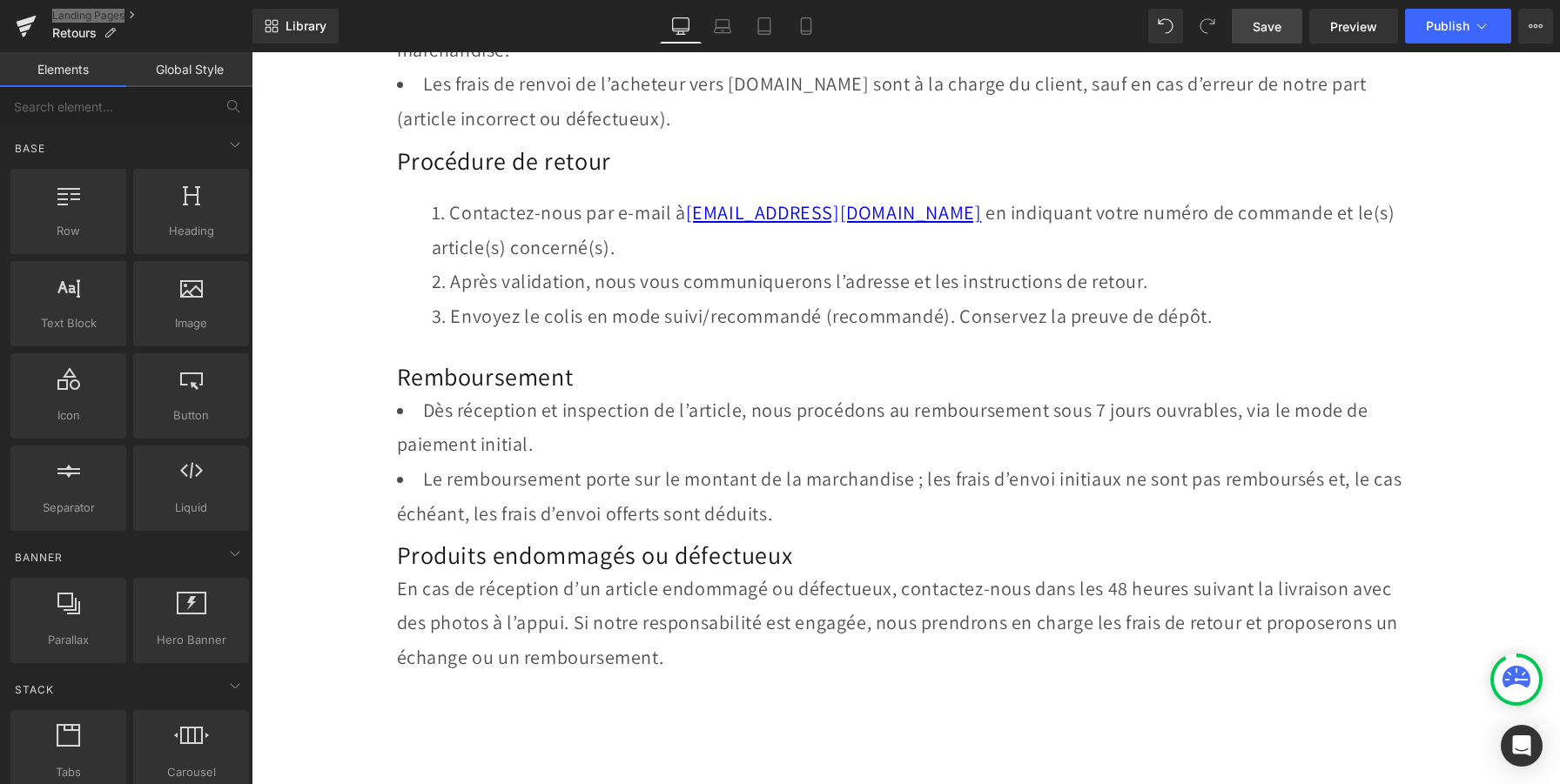
click at [300, 468] on div "Conditions de retour Heading Nous espérons que vous serez pleinement satisfait(…" at bounding box center [906, 293] width 1309 height 1291
click at [1278, 26] on span "Save" at bounding box center [1267, 27] width 29 height 19
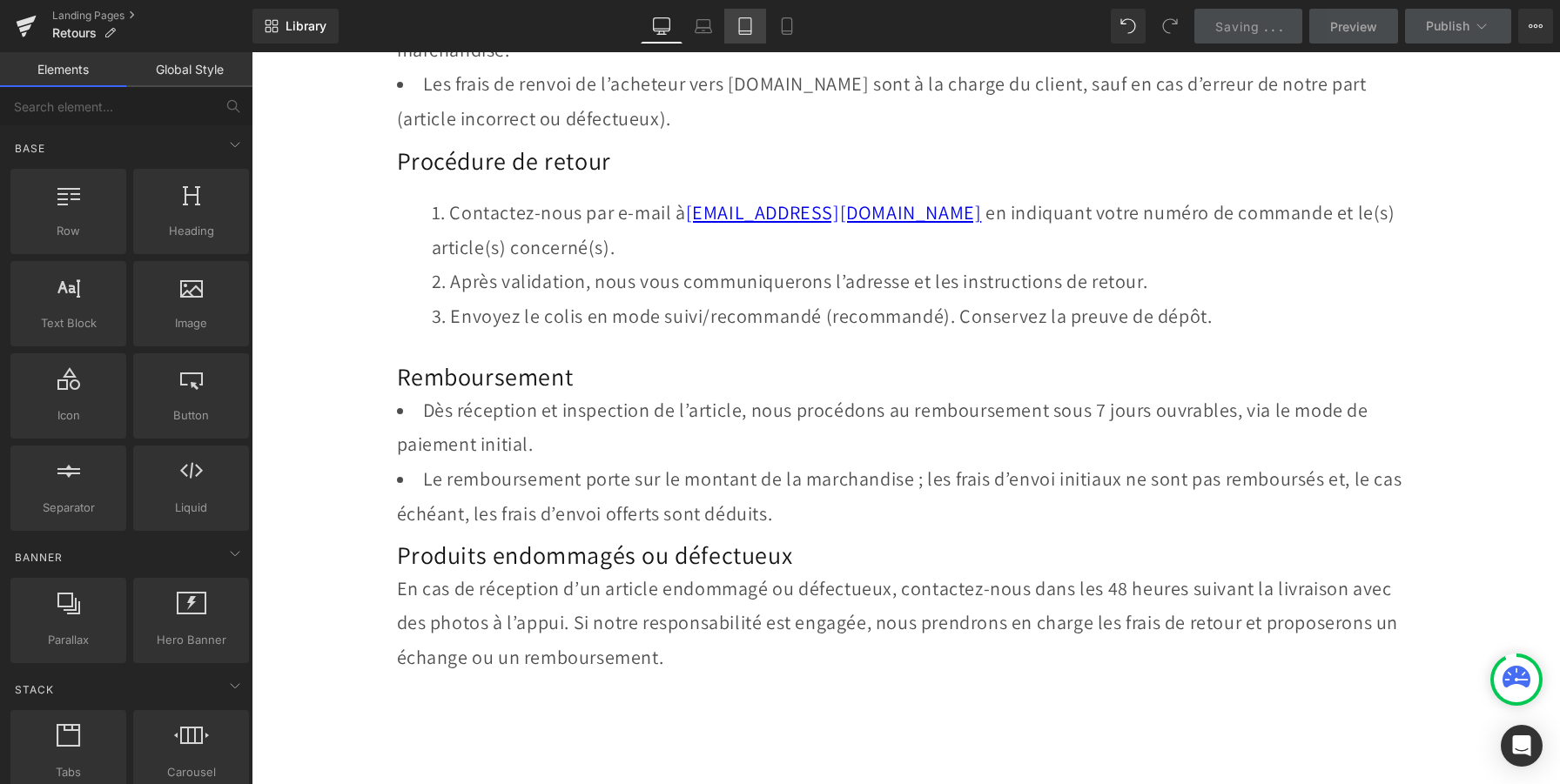
click at [749, 29] on link "Tablet" at bounding box center [745, 25] width 42 height 35
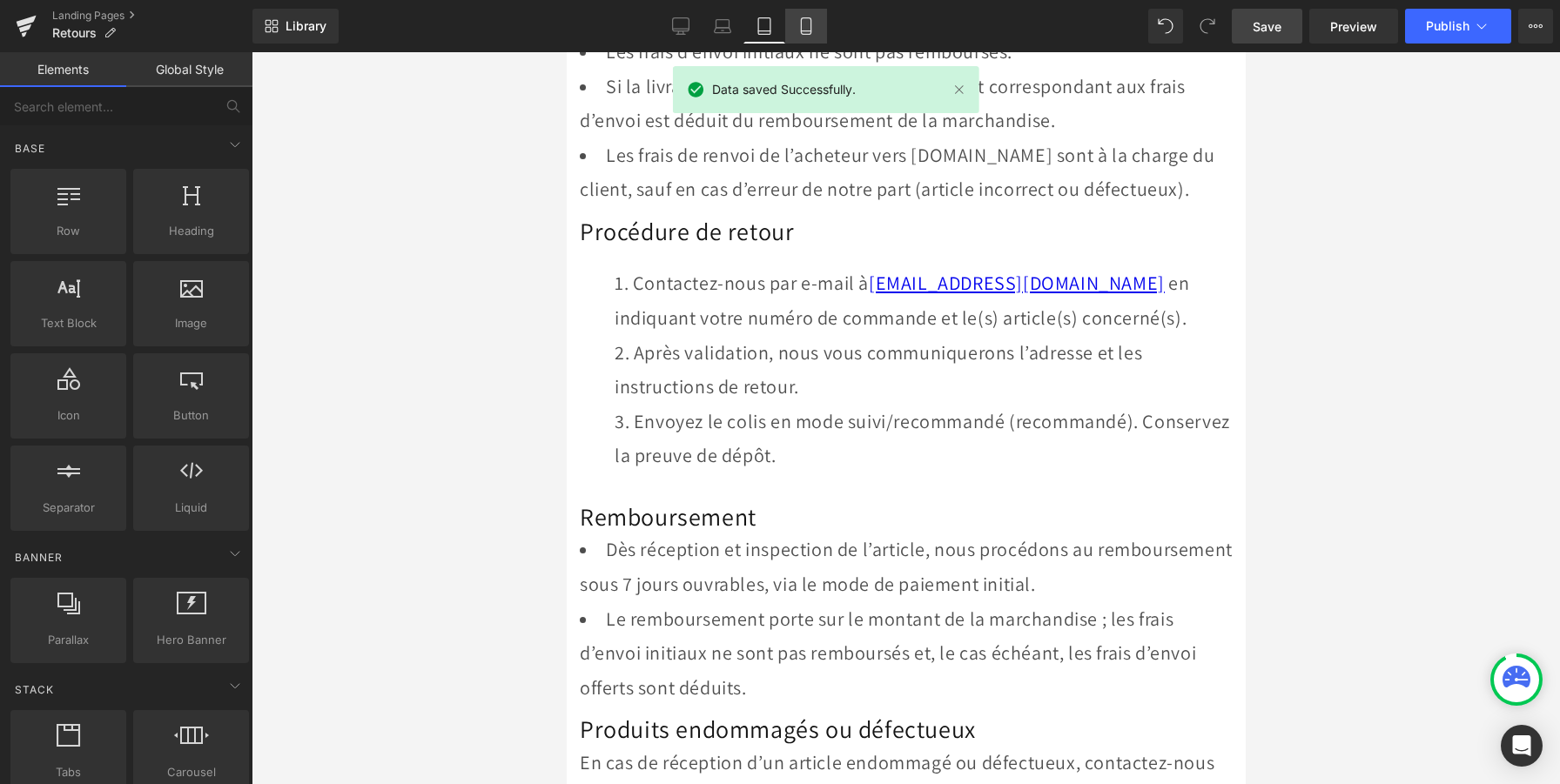
click at [804, 25] on icon at bounding box center [806, 26] width 18 height 18
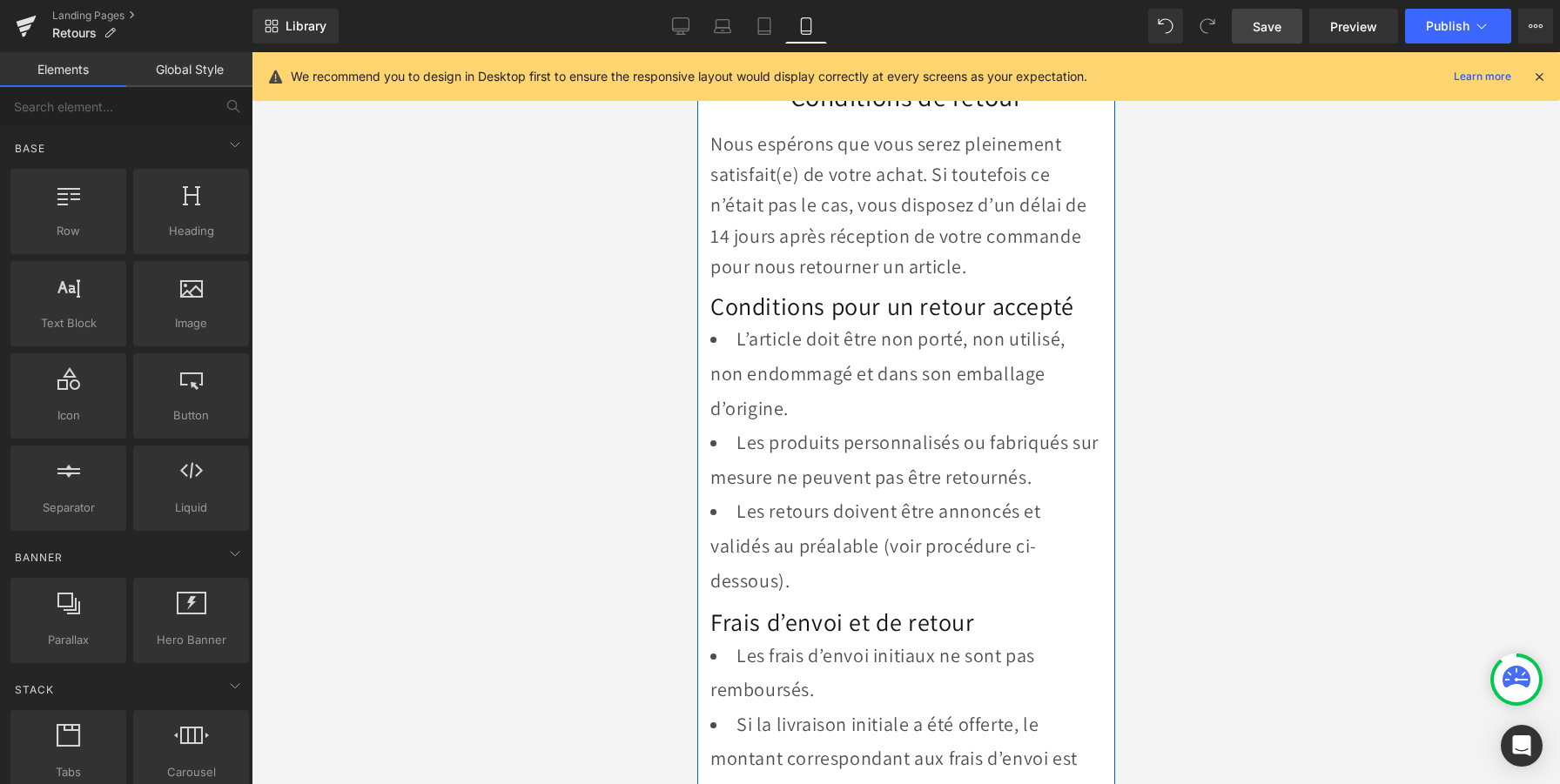
scroll to position [0, 0]
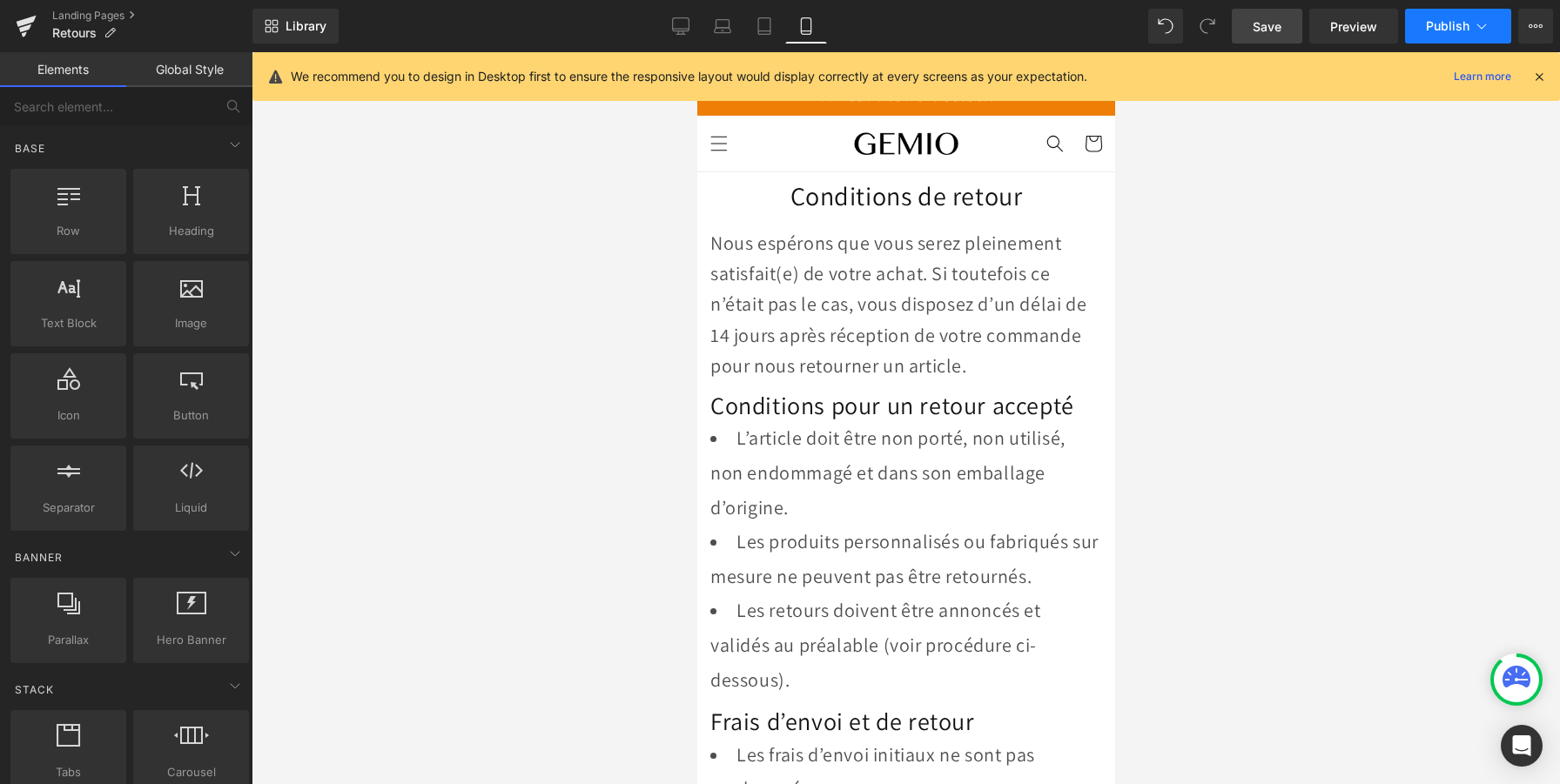
click at [1431, 26] on span "Publish" at bounding box center [1448, 25] width 44 height 14
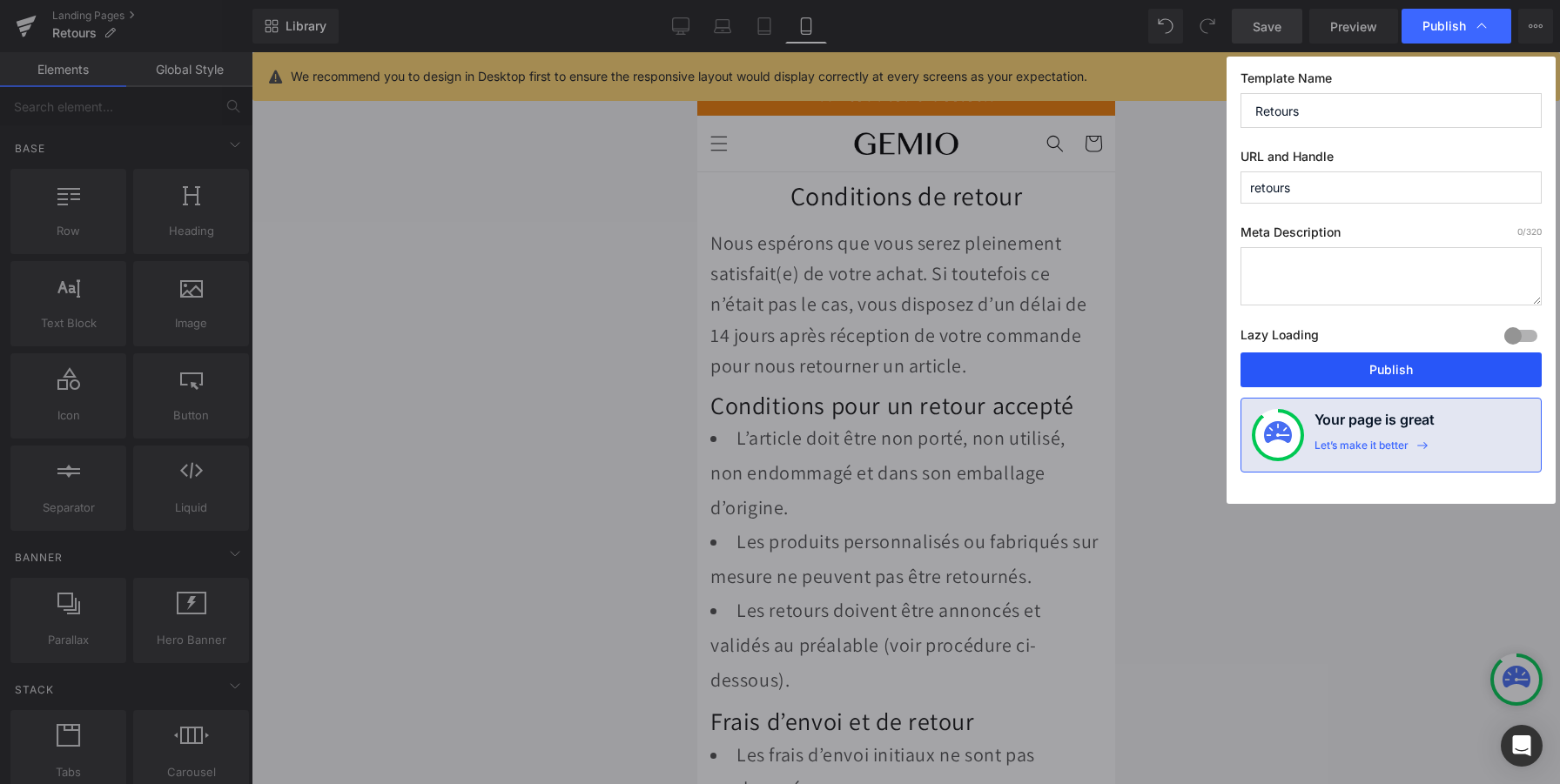
click at [1297, 377] on button "Publish" at bounding box center [1391, 369] width 301 height 35
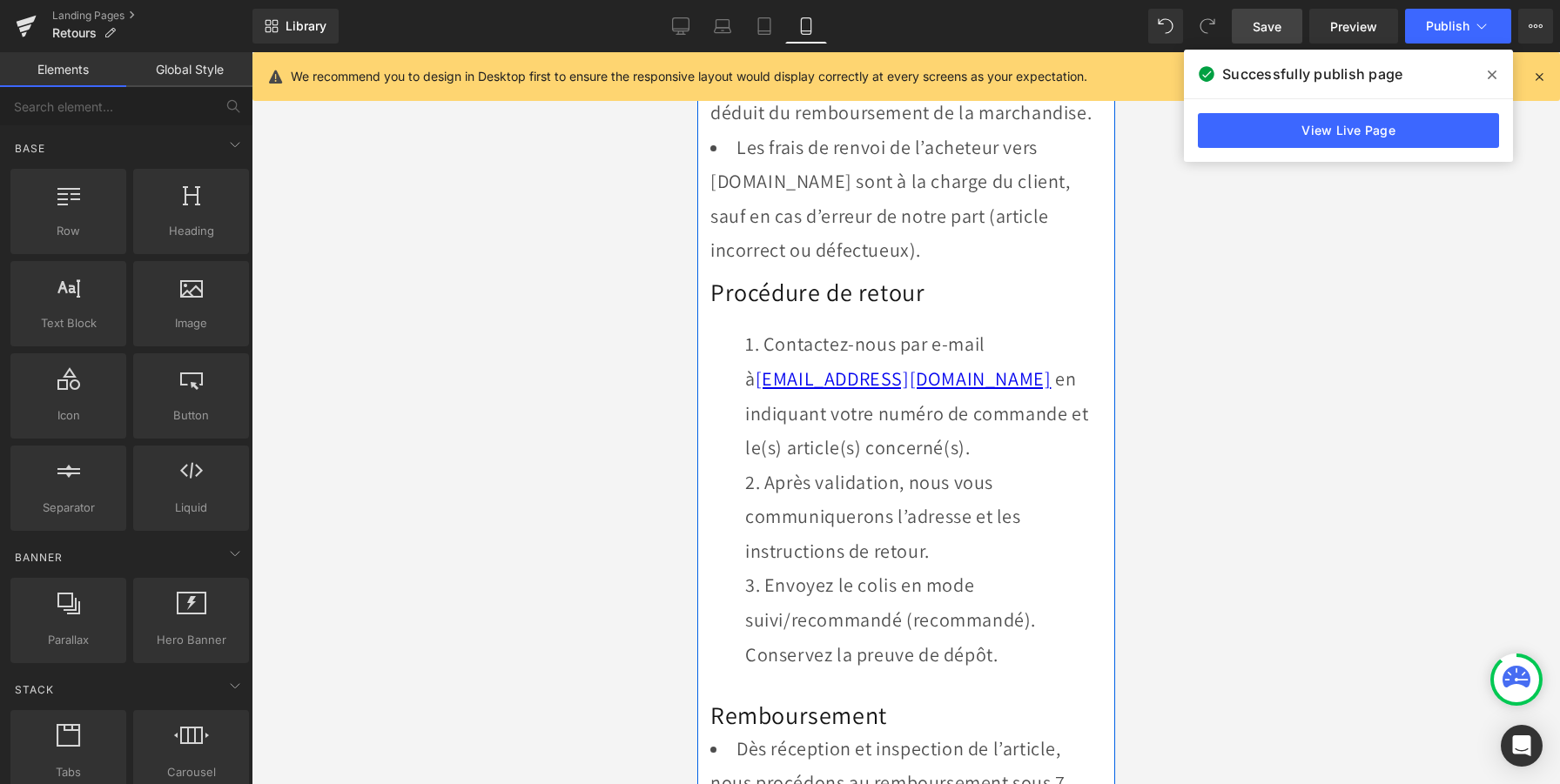
scroll to position [1134, 0]
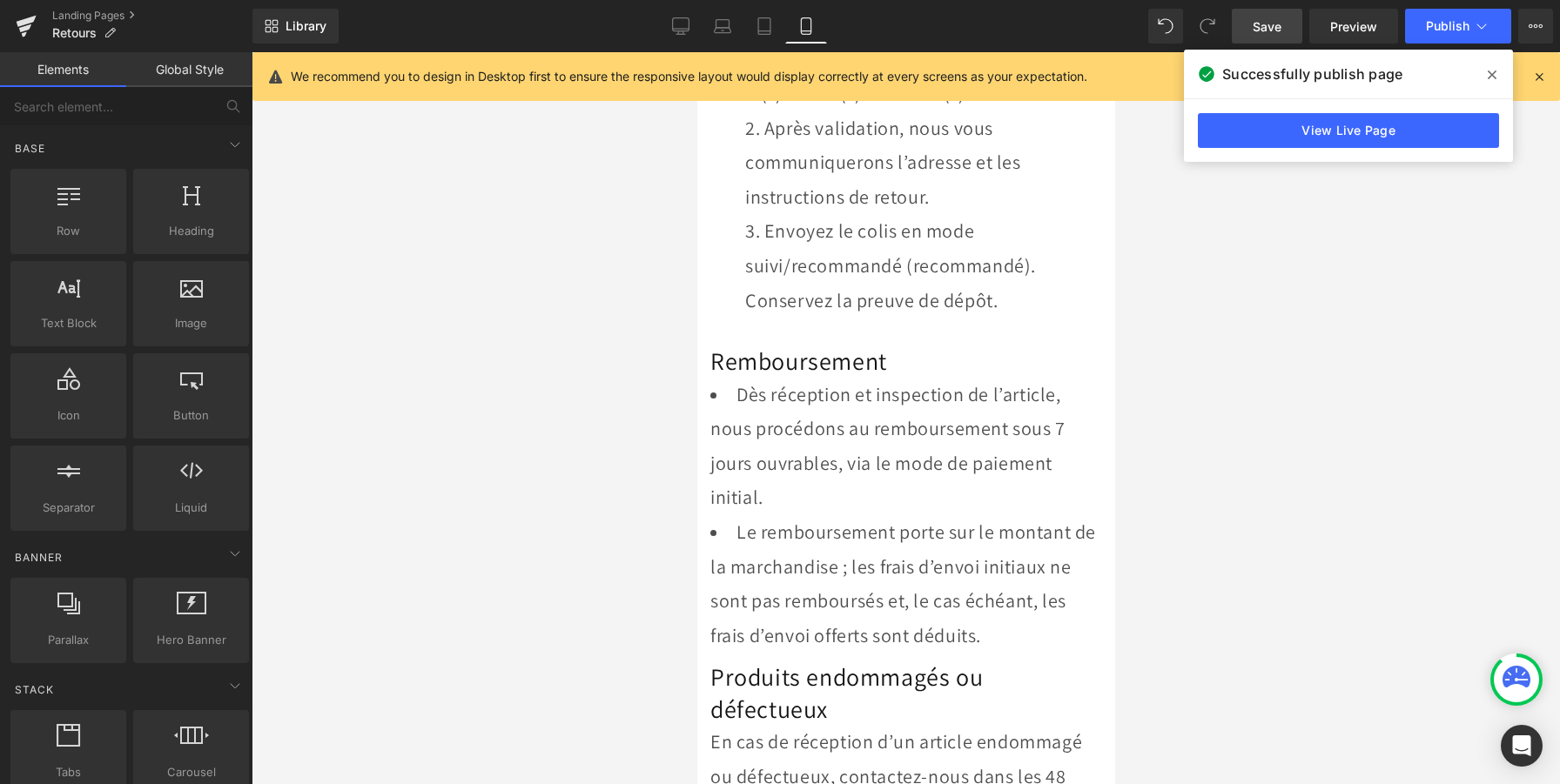
click at [1495, 70] on icon at bounding box center [1492, 75] width 8 height 14
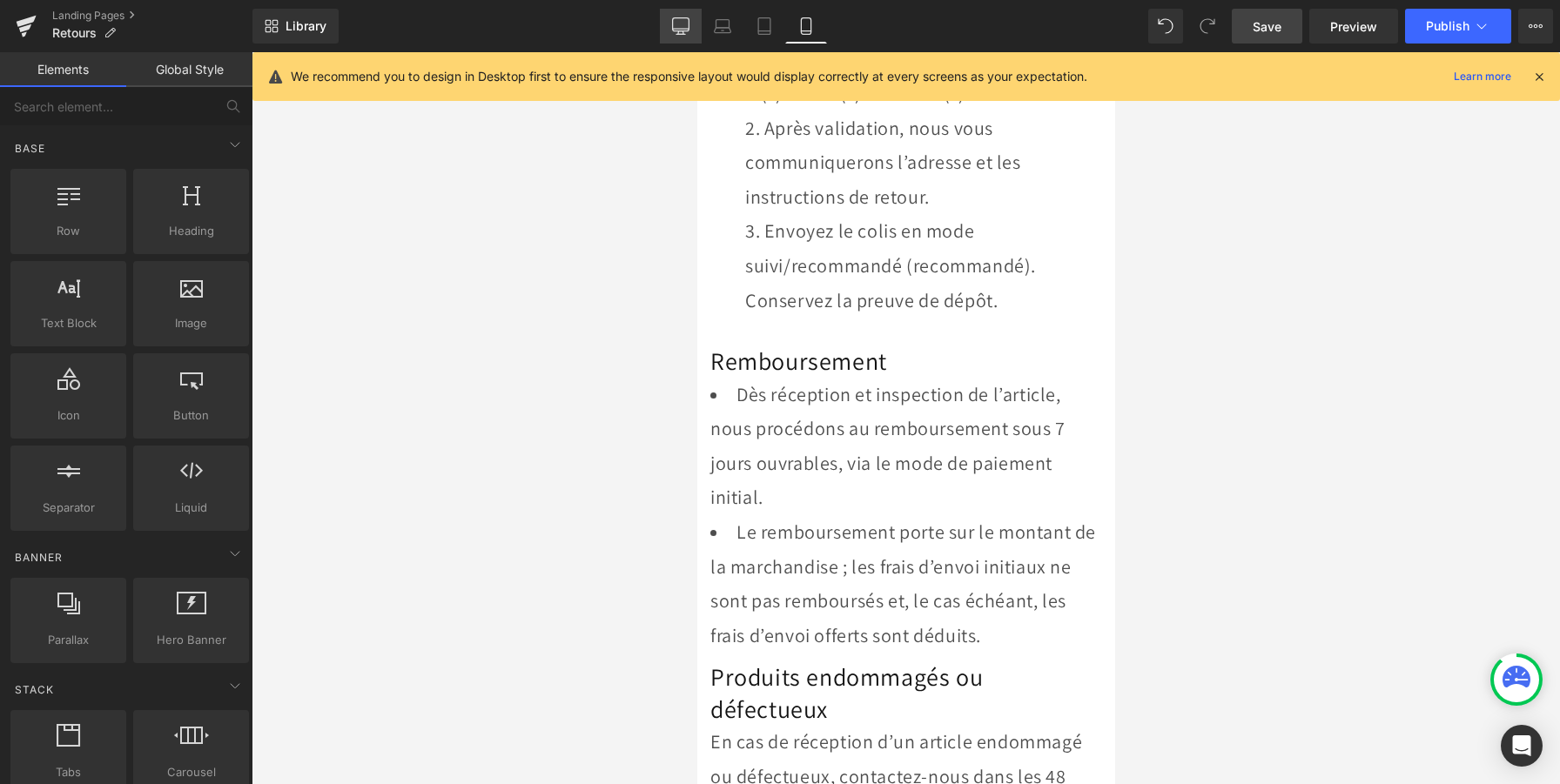
click at [682, 17] on link "Desktop" at bounding box center [680, 25] width 42 height 35
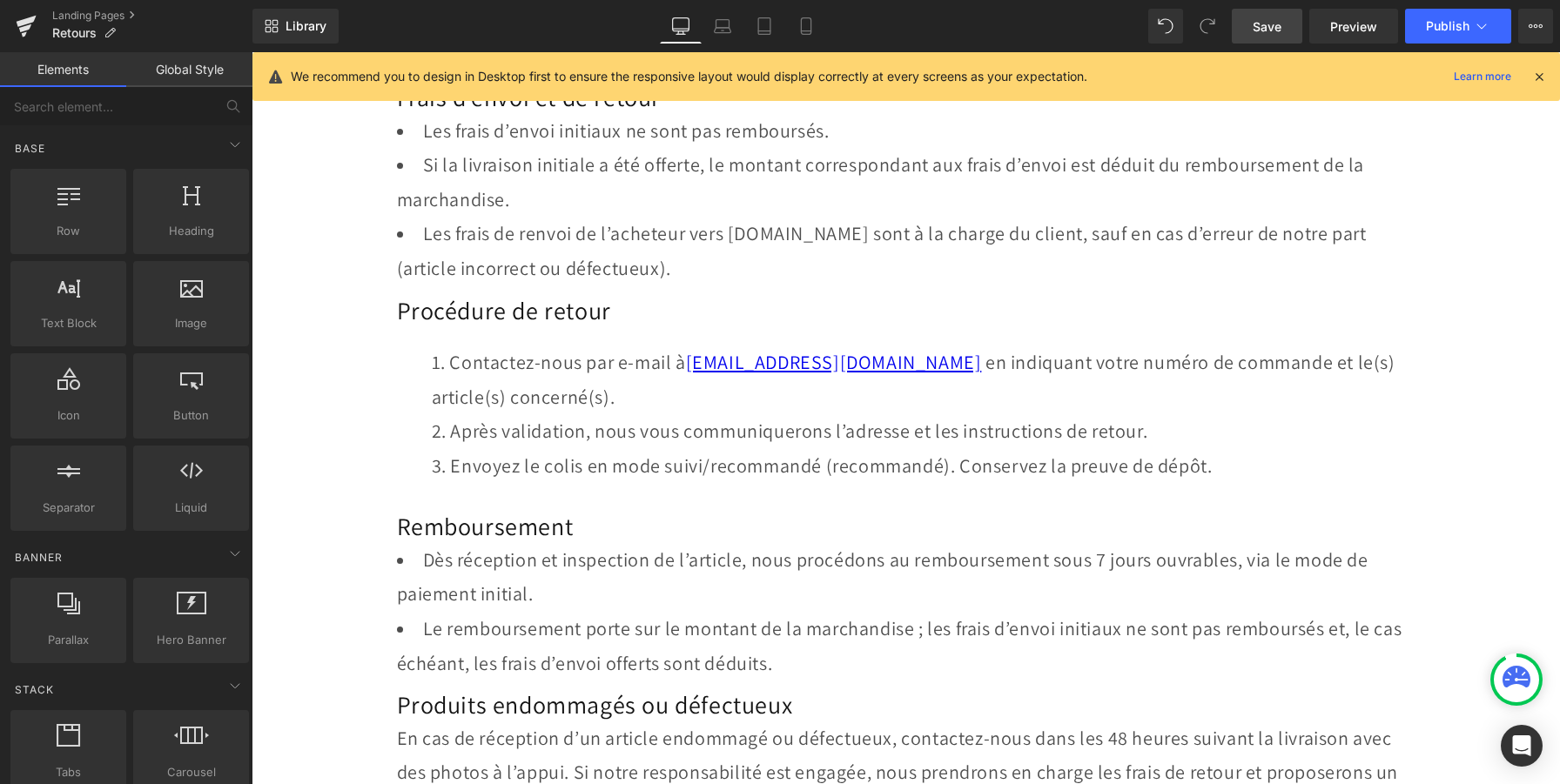
scroll to position [529, 0]
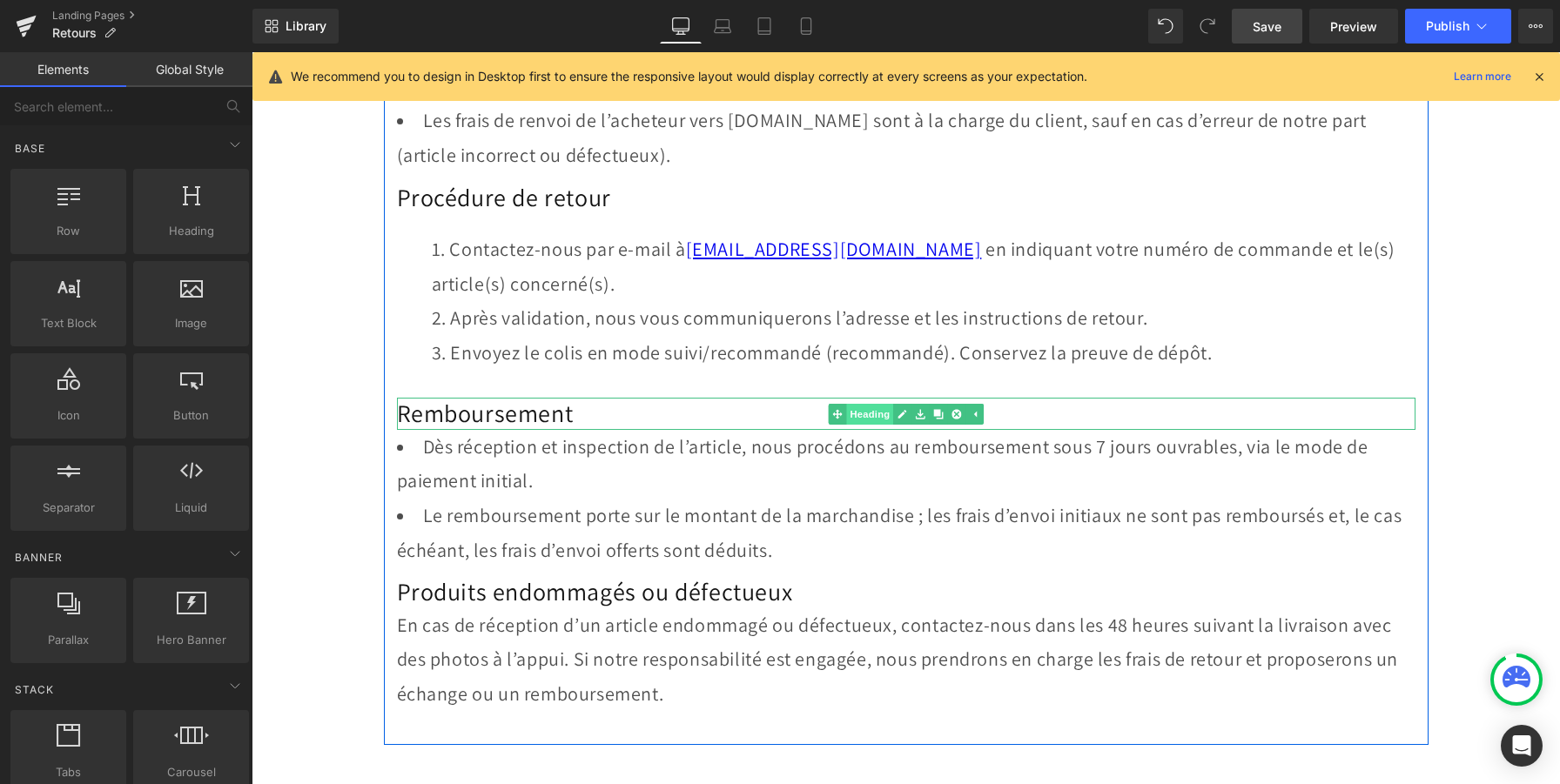
click at [868, 416] on link "Heading" at bounding box center [861, 414] width 65 height 21
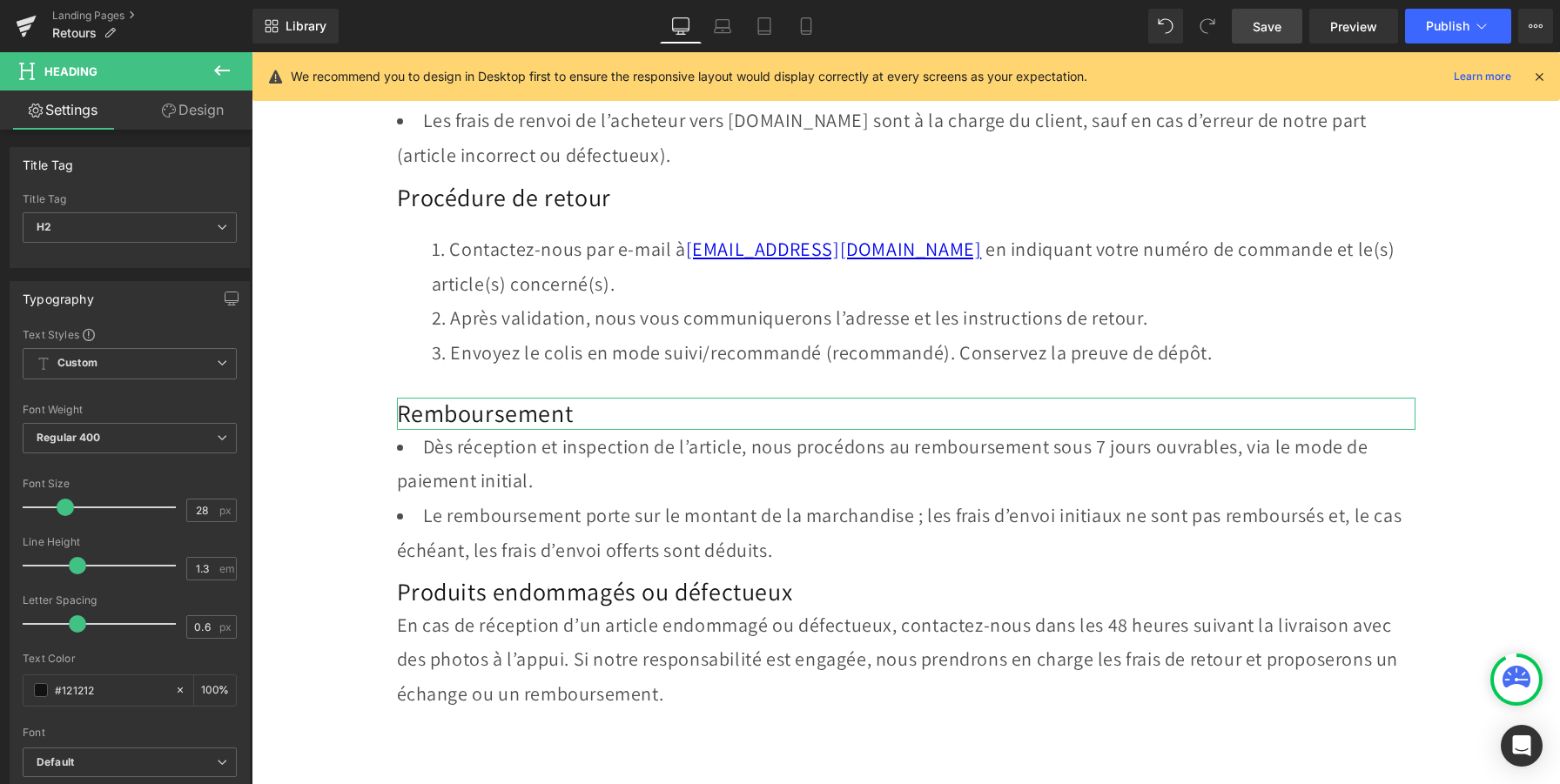
click at [184, 116] on link "Design" at bounding box center [193, 110] width 126 height 39
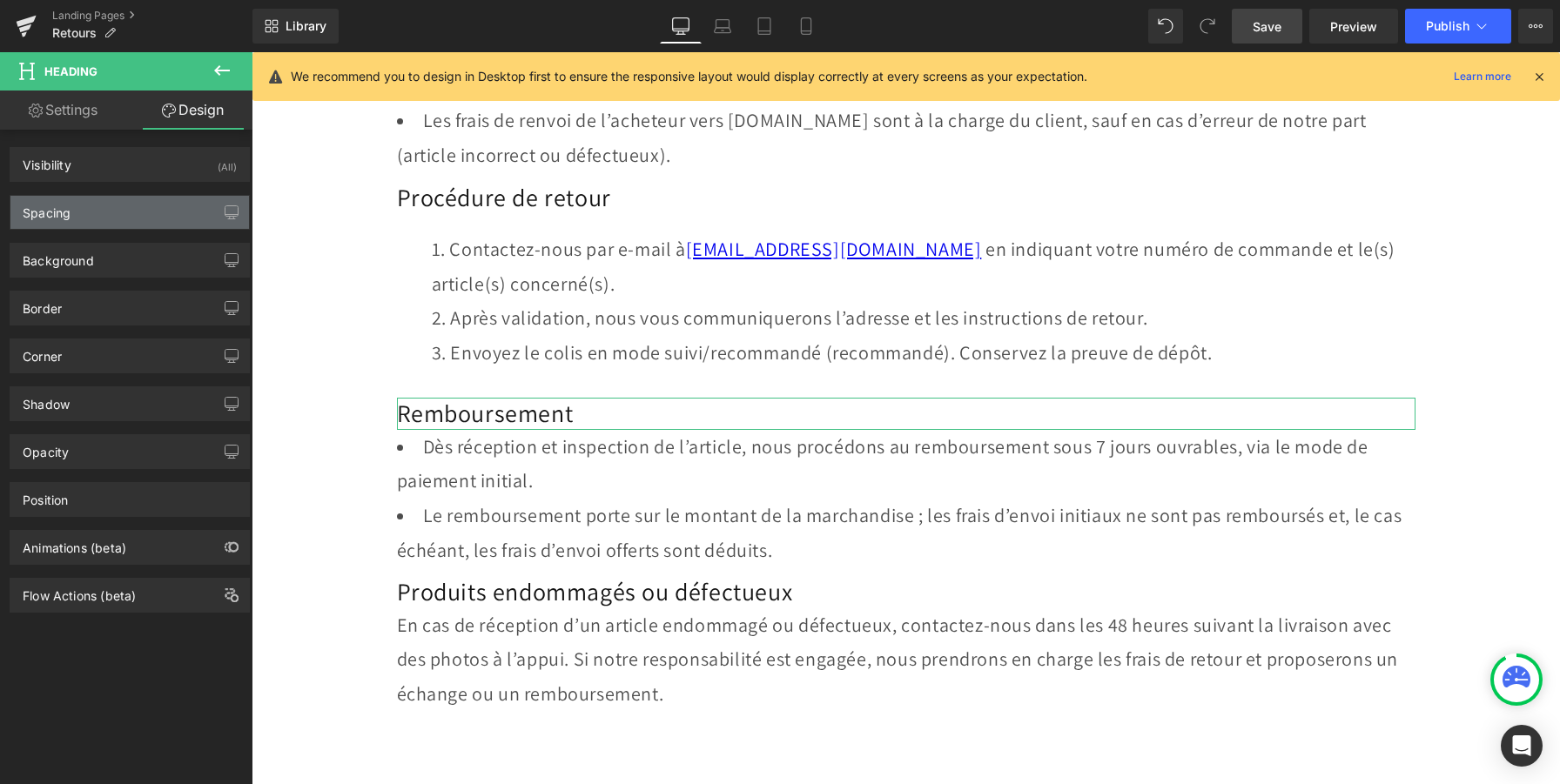
type input "10"
type input "0"
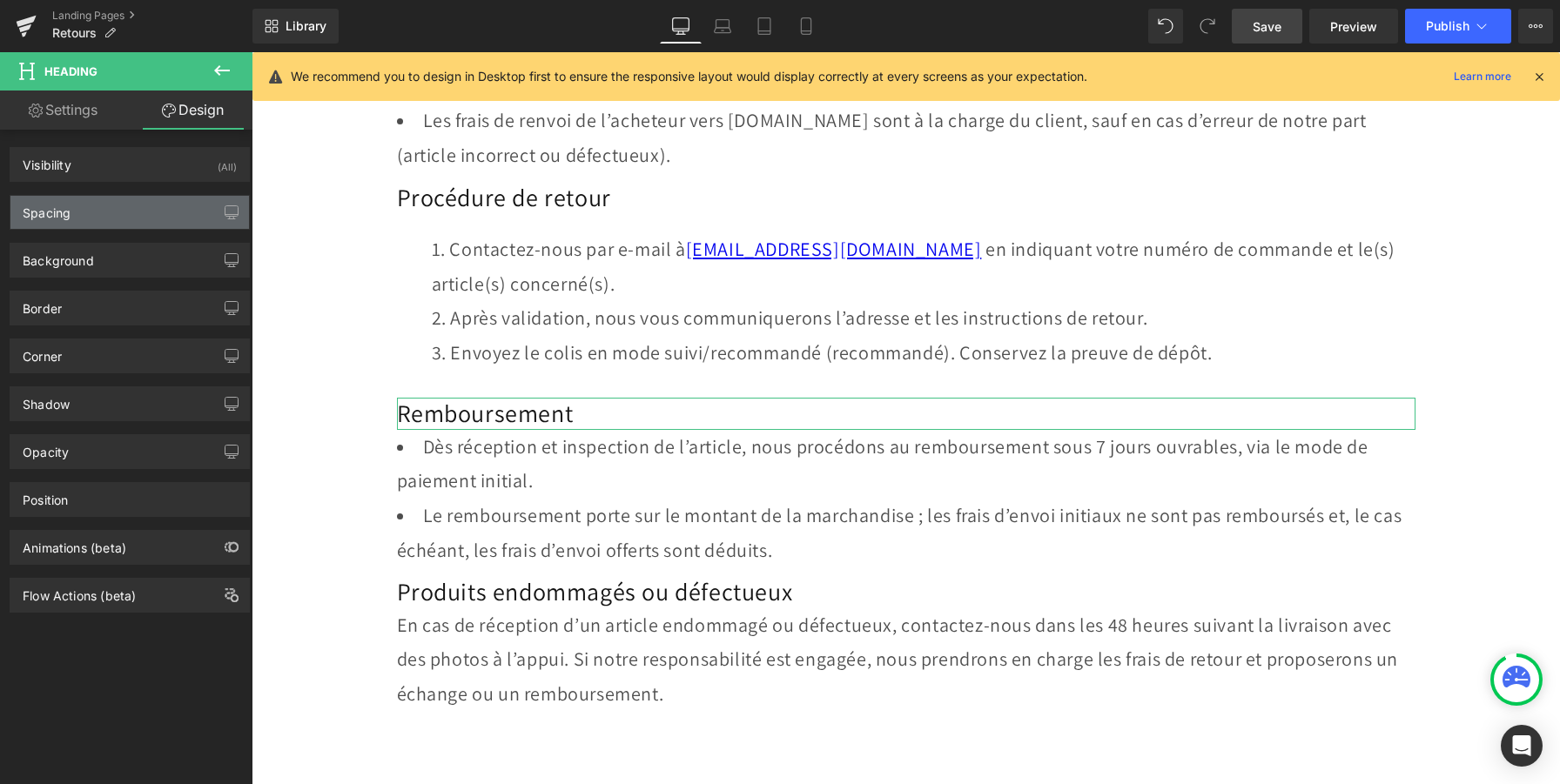
type input "0"
click at [128, 227] on div "Spacing" at bounding box center [129, 212] width 238 height 33
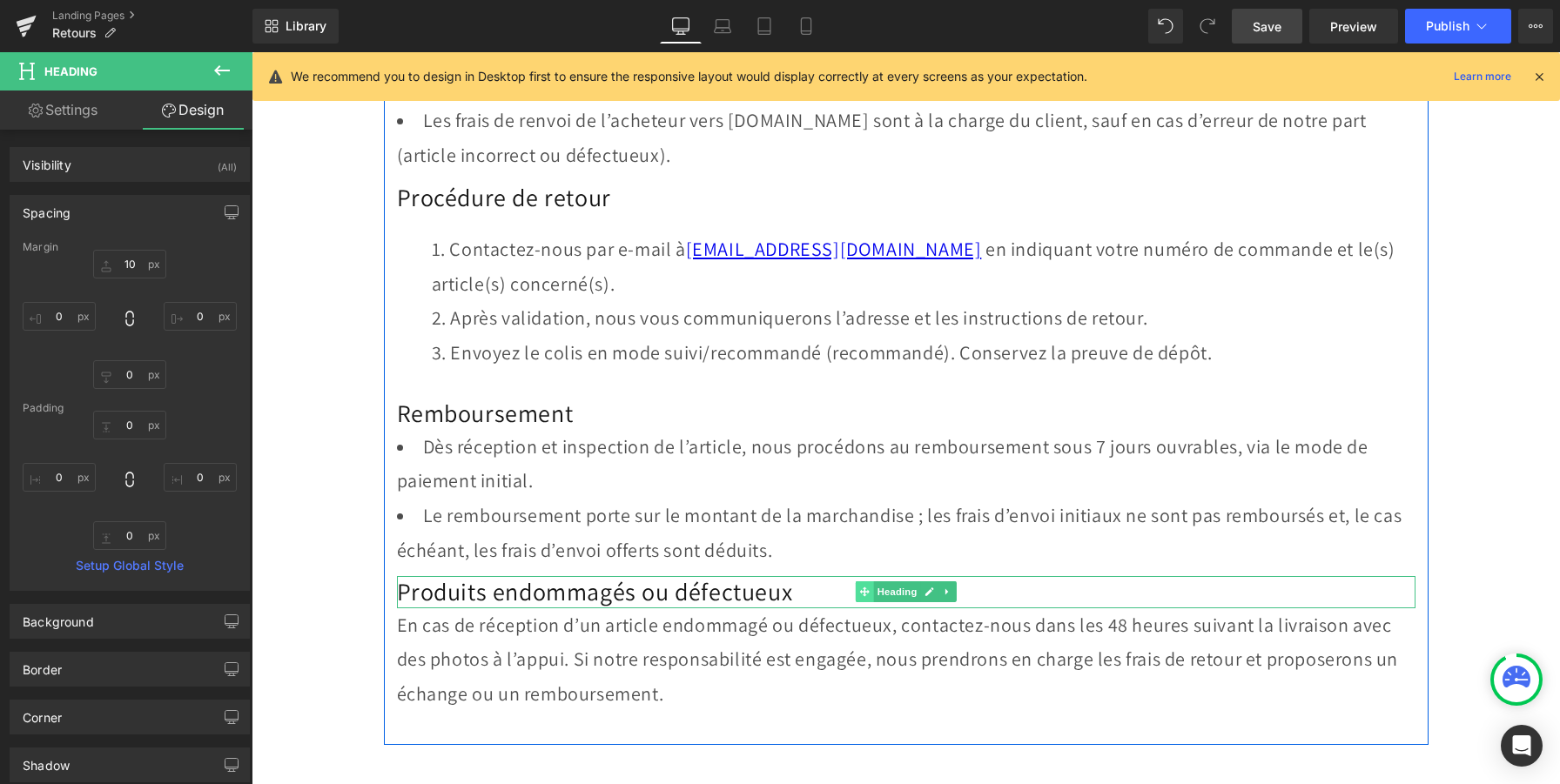
click at [903, 591] on span "Heading" at bounding box center [896, 592] width 47 height 21
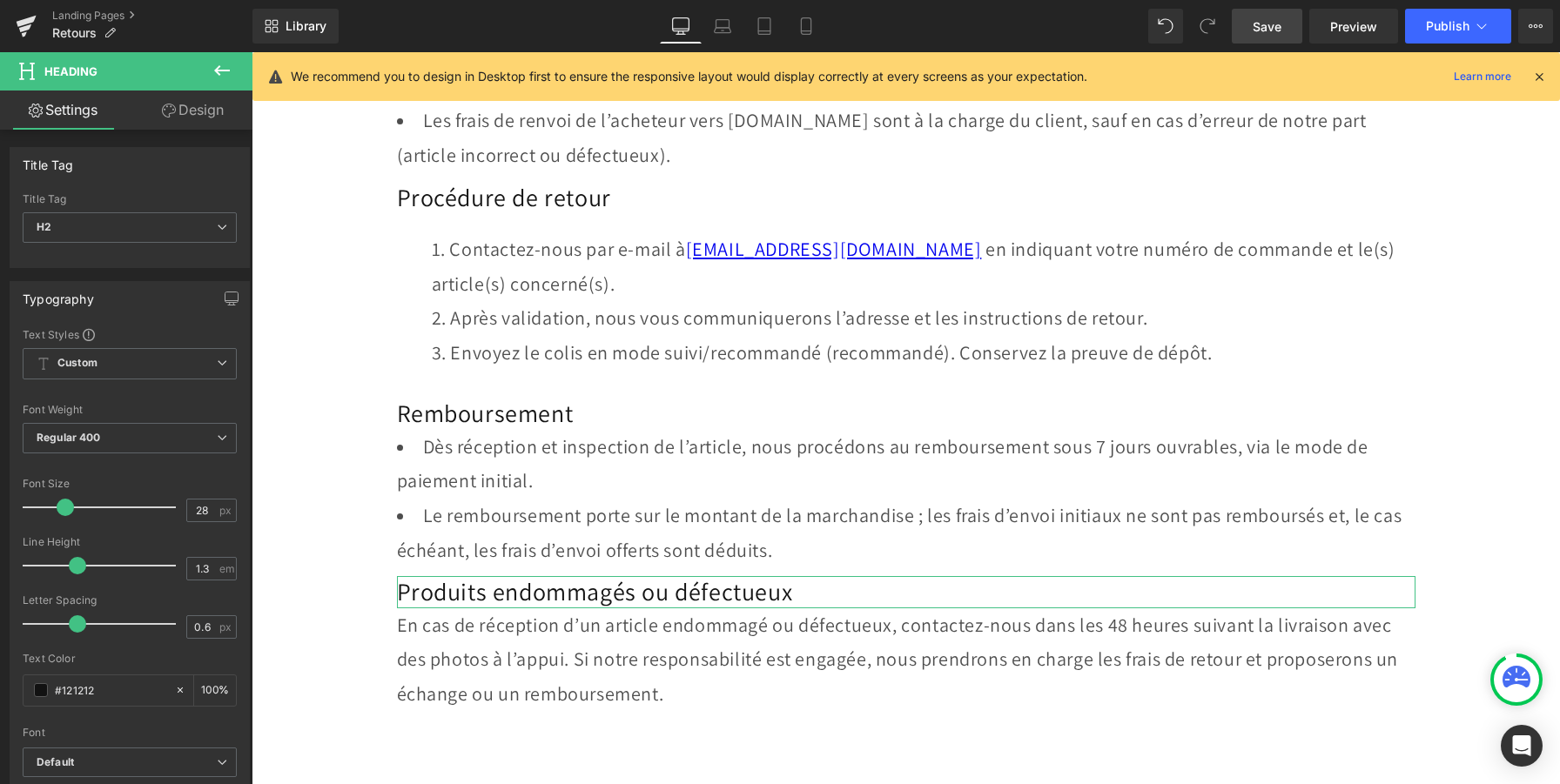
click at [209, 107] on link "Design" at bounding box center [193, 110] width 126 height 39
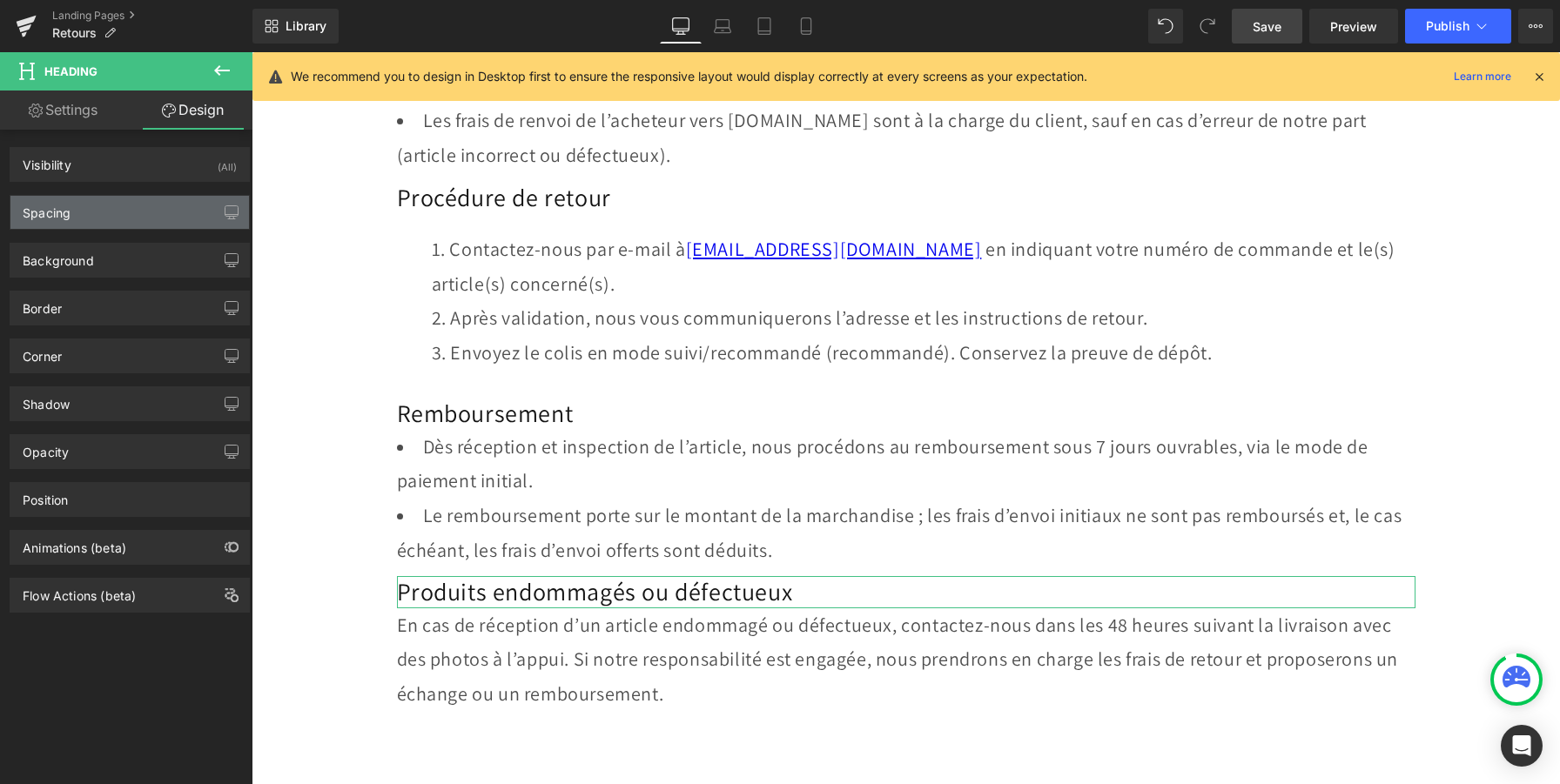
click at [116, 221] on div "Spacing" at bounding box center [129, 212] width 238 height 33
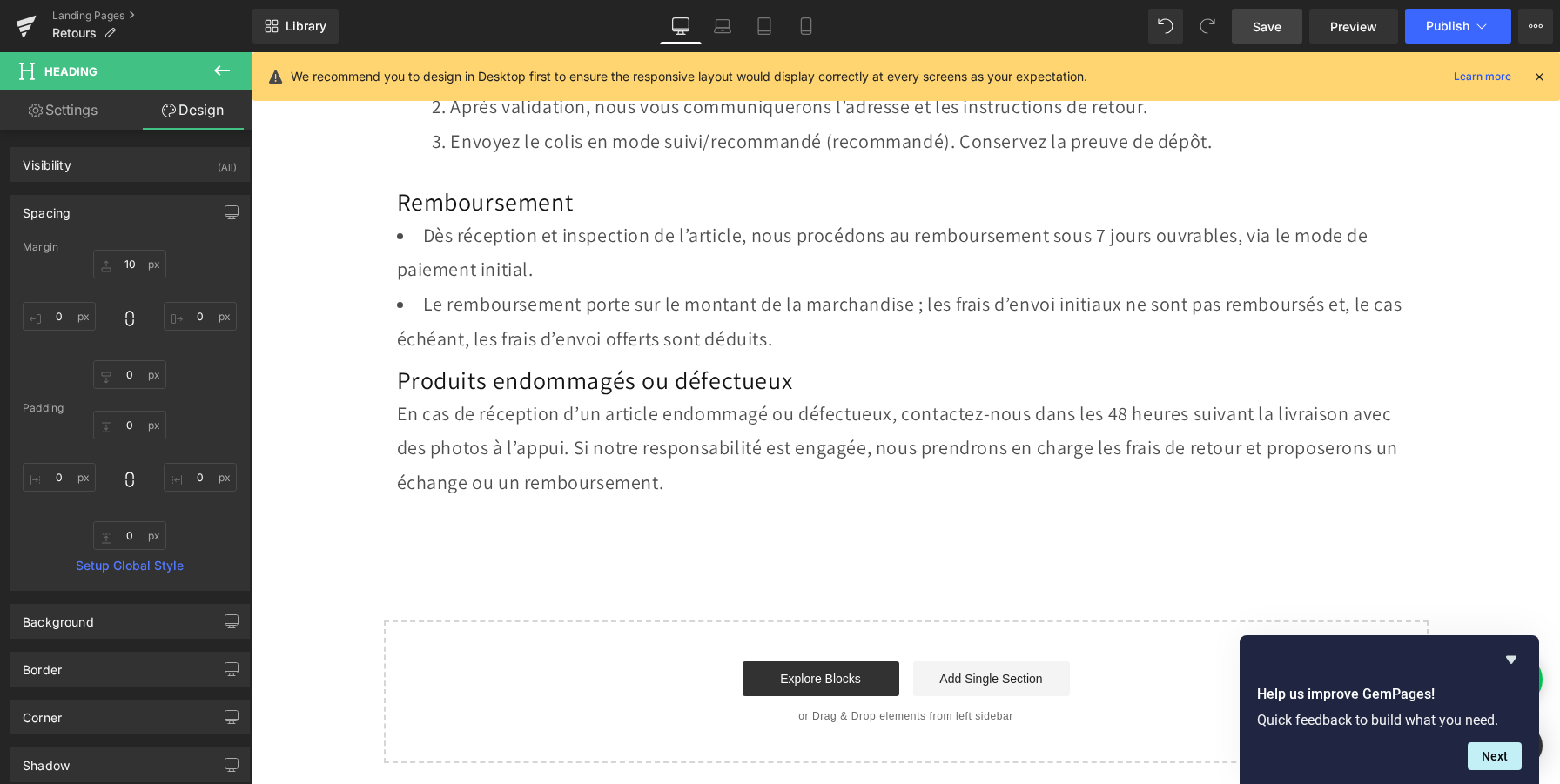
scroll to position [736, 0]
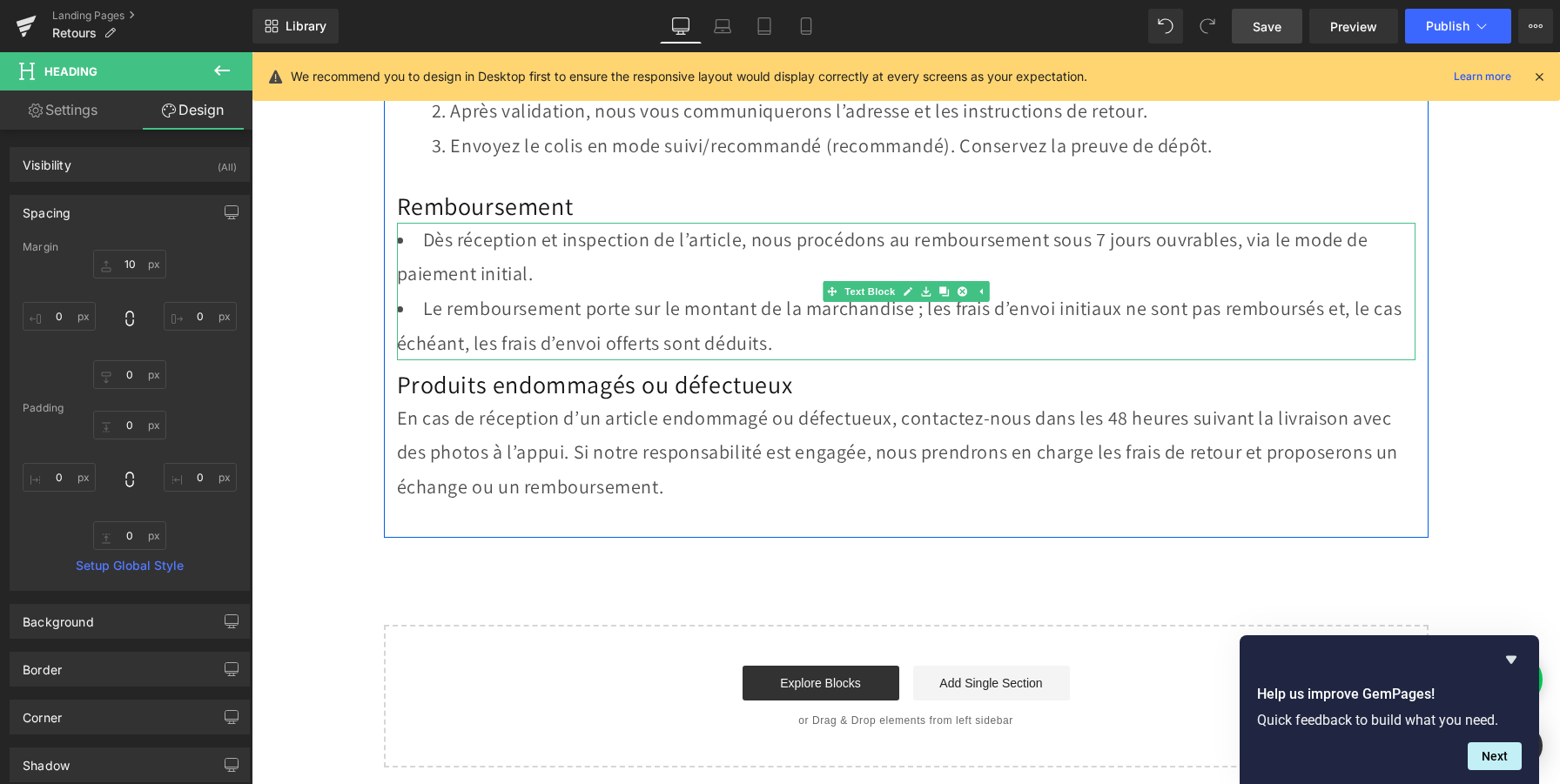
drag, startPoint x: 881, startPoint y: 292, endPoint x: 675, endPoint y: 244, distance: 211.5
click at [881, 292] on span "Text Block" at bounding box center [869, 292] width 57 height 21
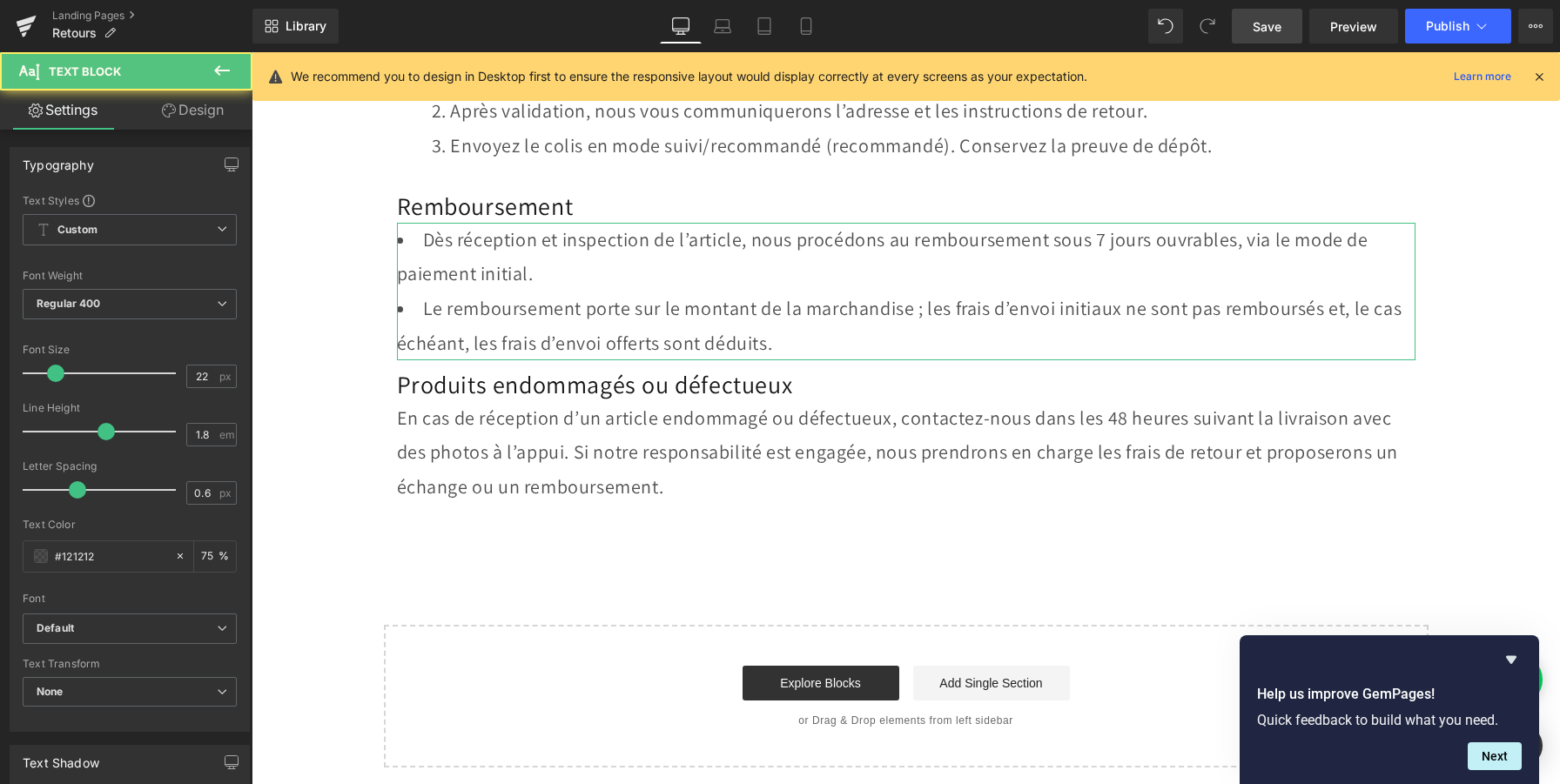
click at [206, 122] on link "Design" at bounding box center [193, 110] width 126 height 39
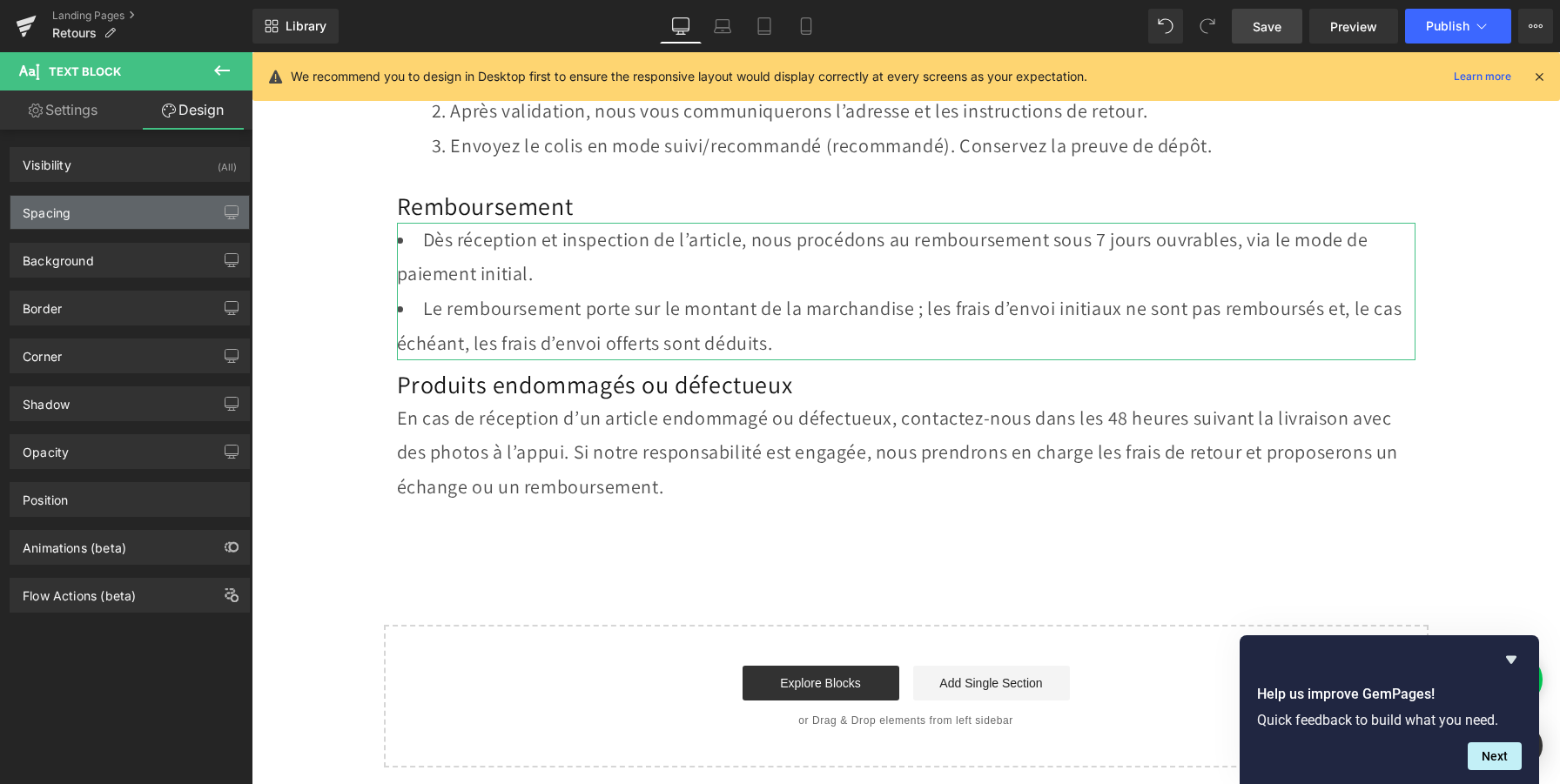
type input "0"
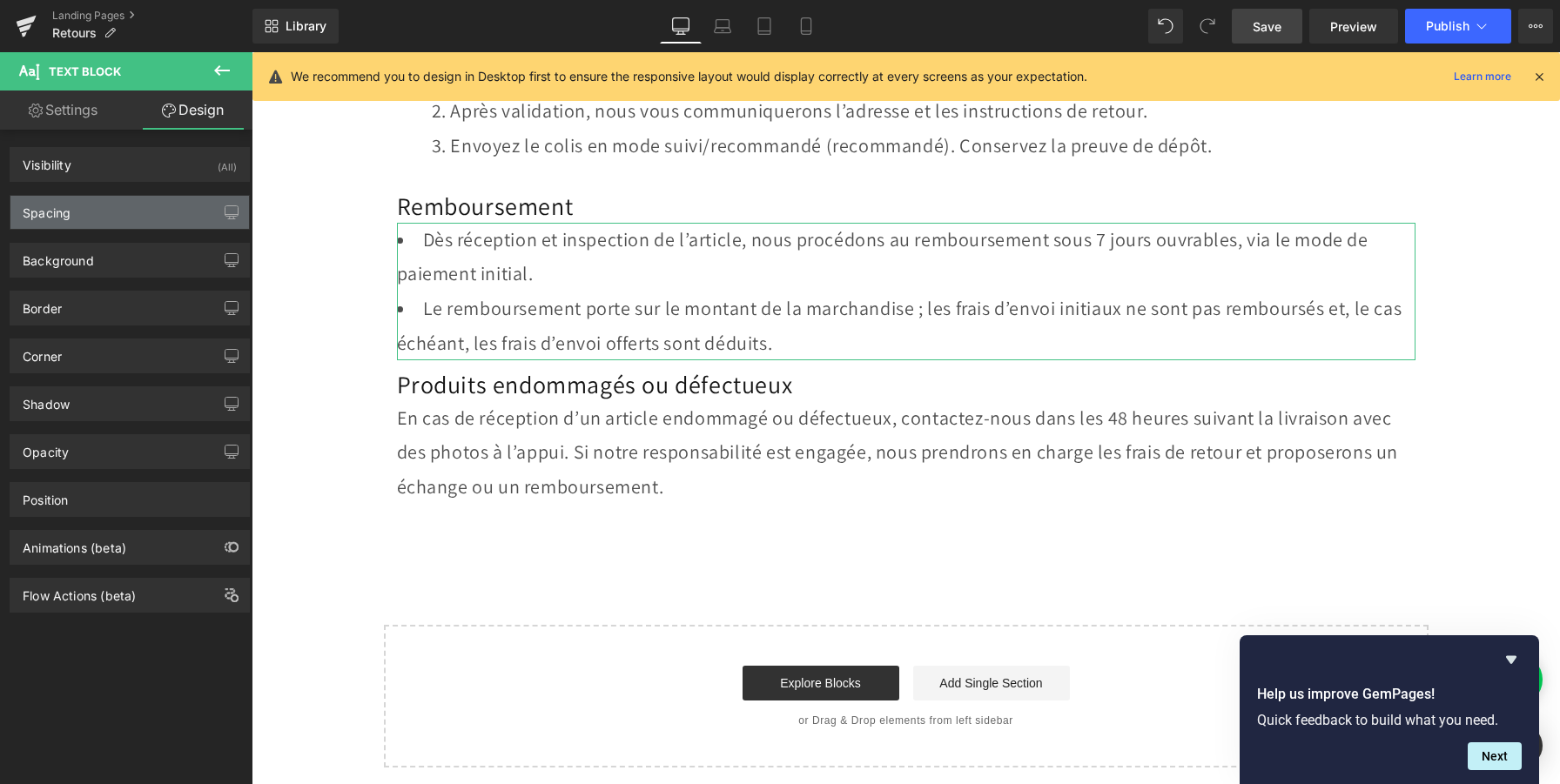
type input "0"
click at [114, 226] on div "Spacing" at bounding box center [129, 212] width 238 height 33
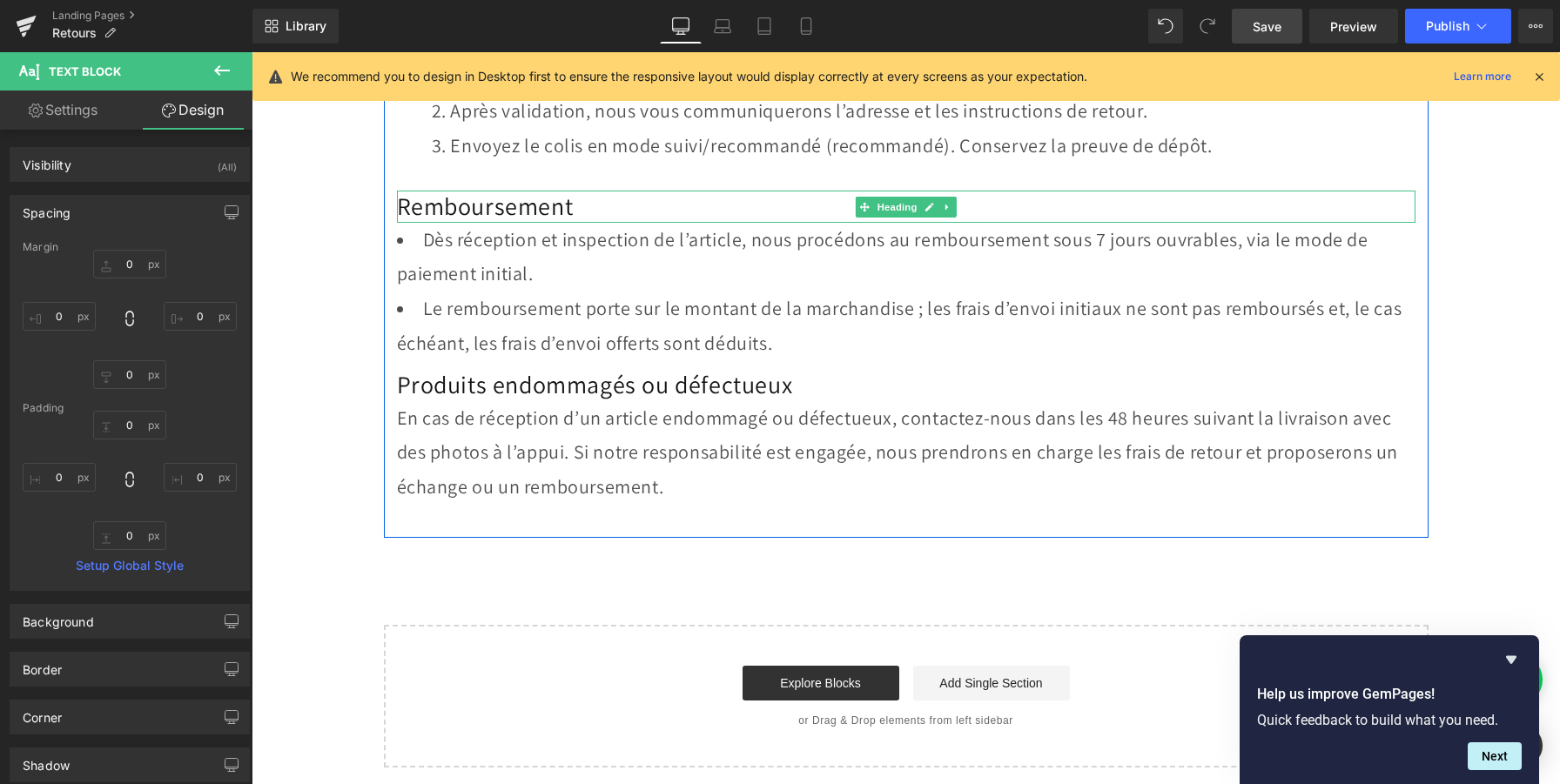
click at [502, 209] on h2 "Remboursement" at bounding box center [907, 207] width 1019 height 32
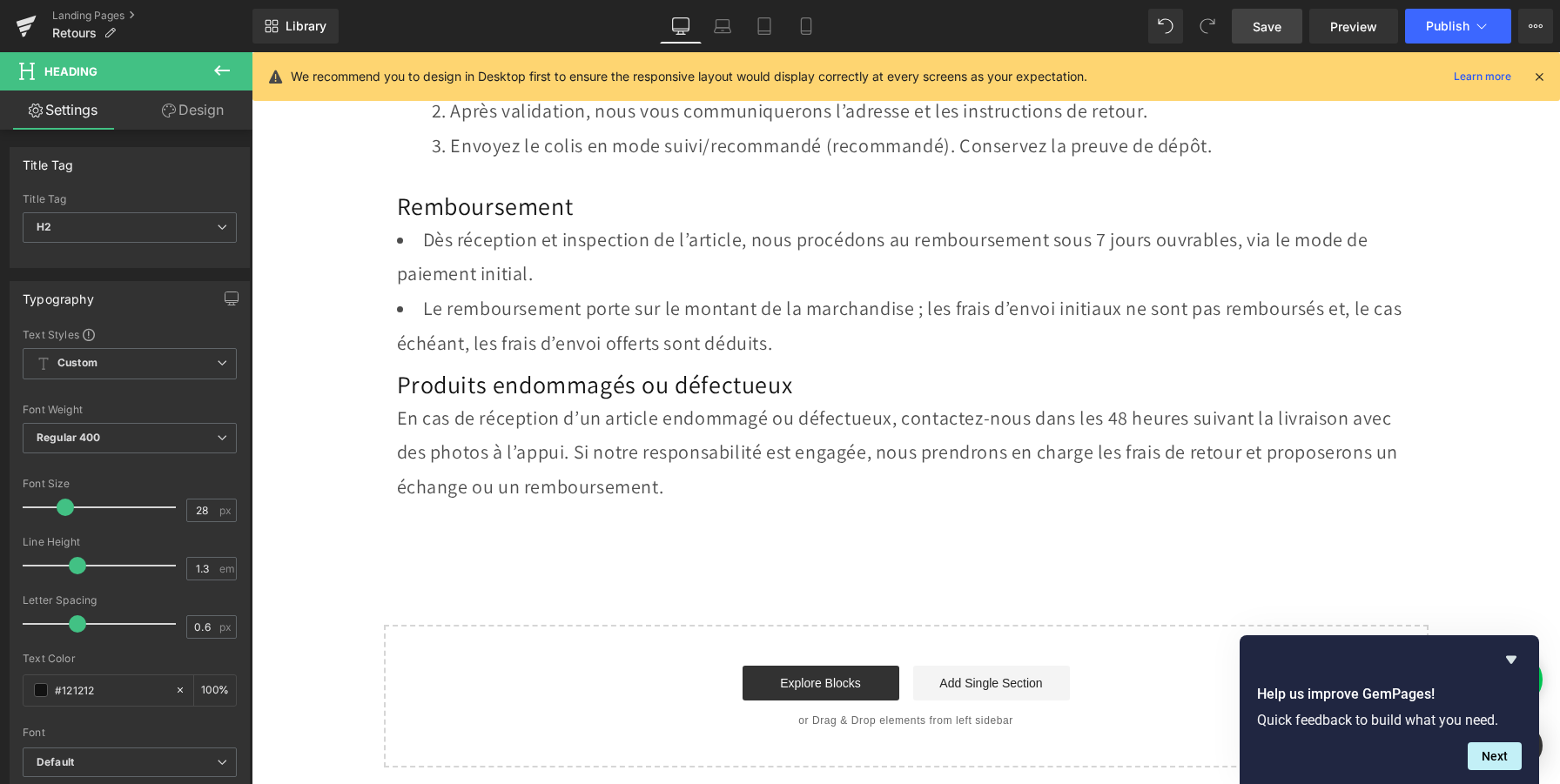
click at [210, 112] on link "Design" at bounding box center [193, 110] width 126 height 39
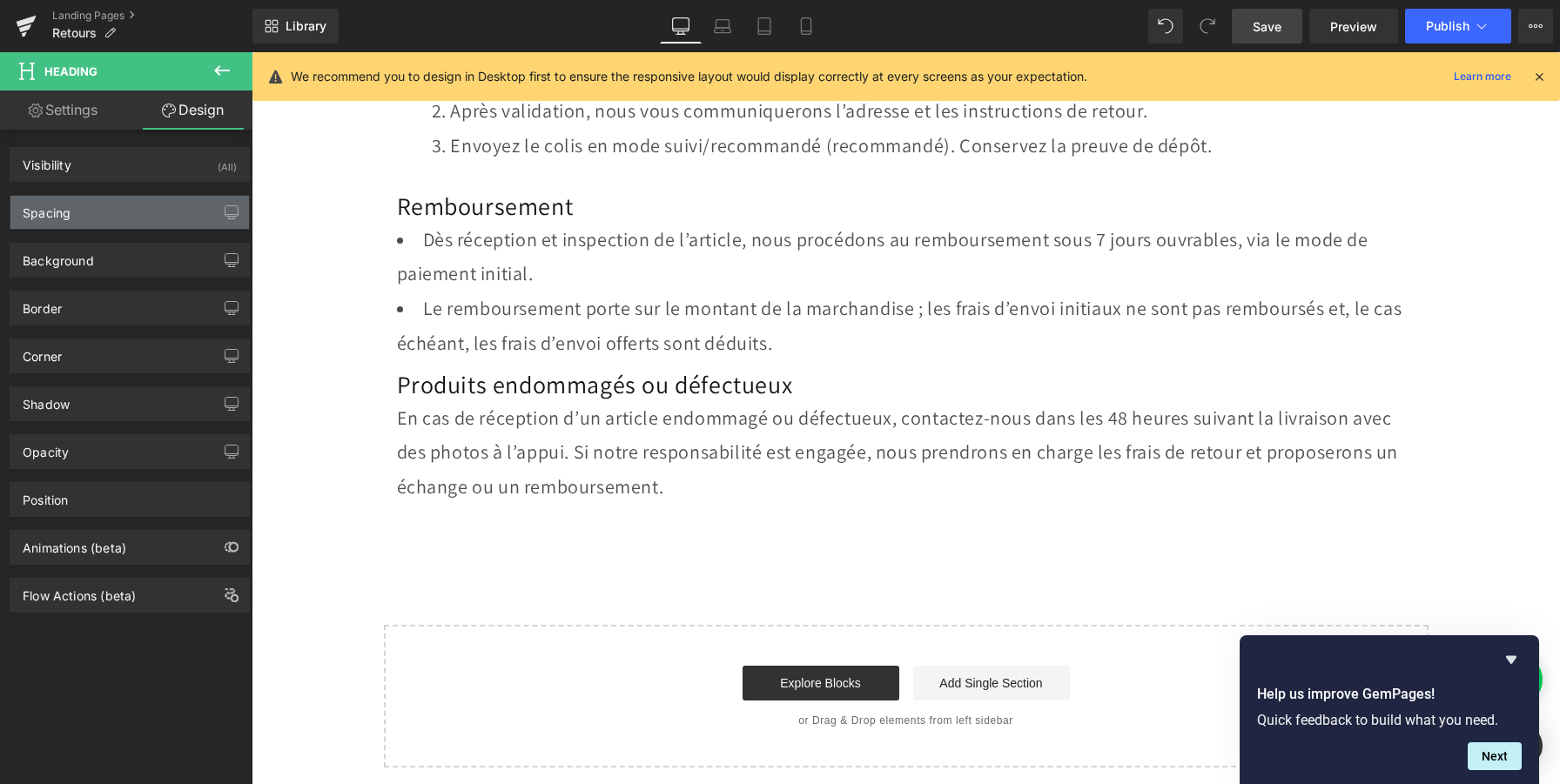
click at [121, 221] on div "Spacing" at bounding box center [129, 212] width 238 height 33
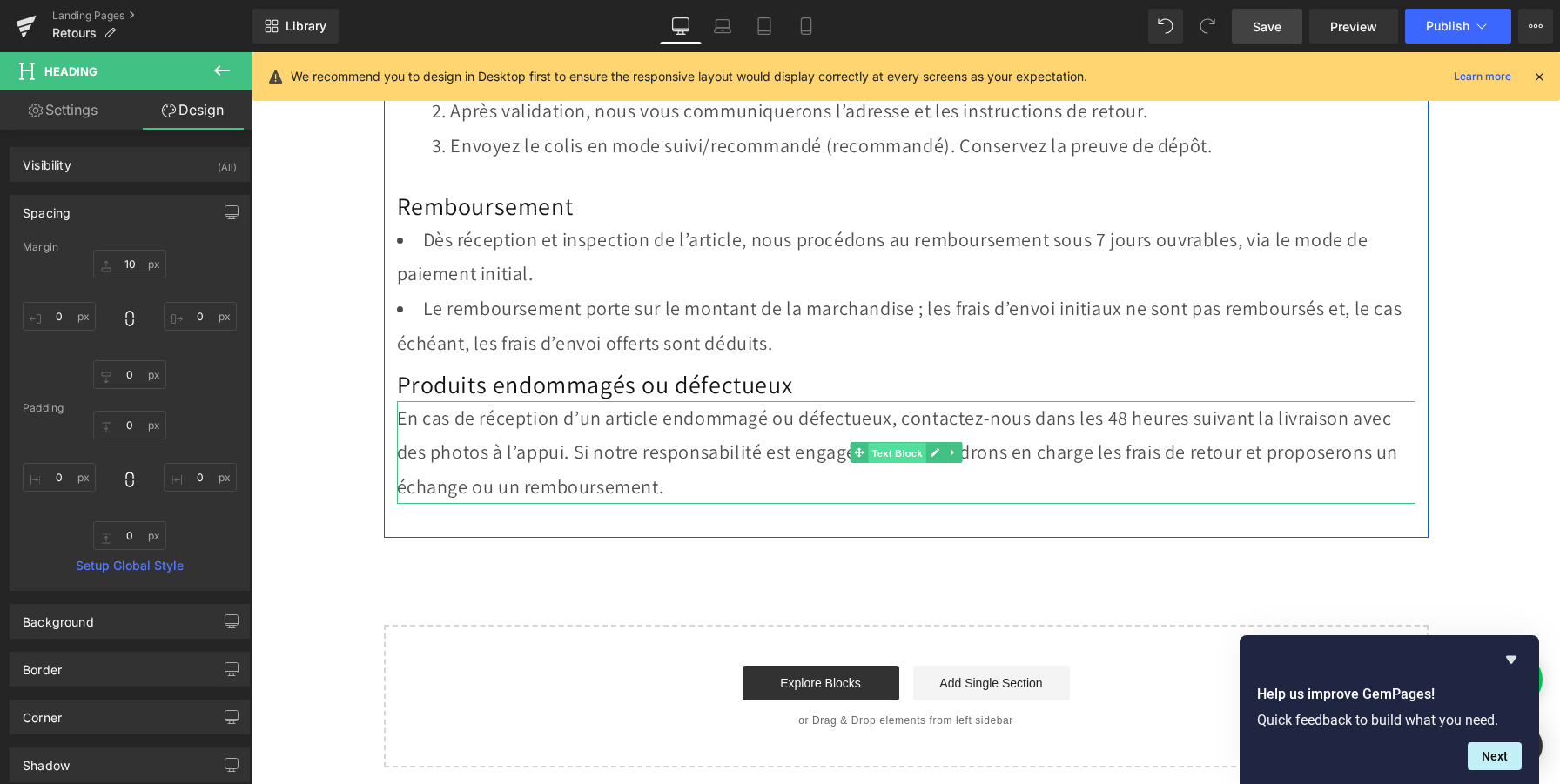
click at [905, 449] on span "Text Block" at bounding box center [896, 453] width 57 height 21
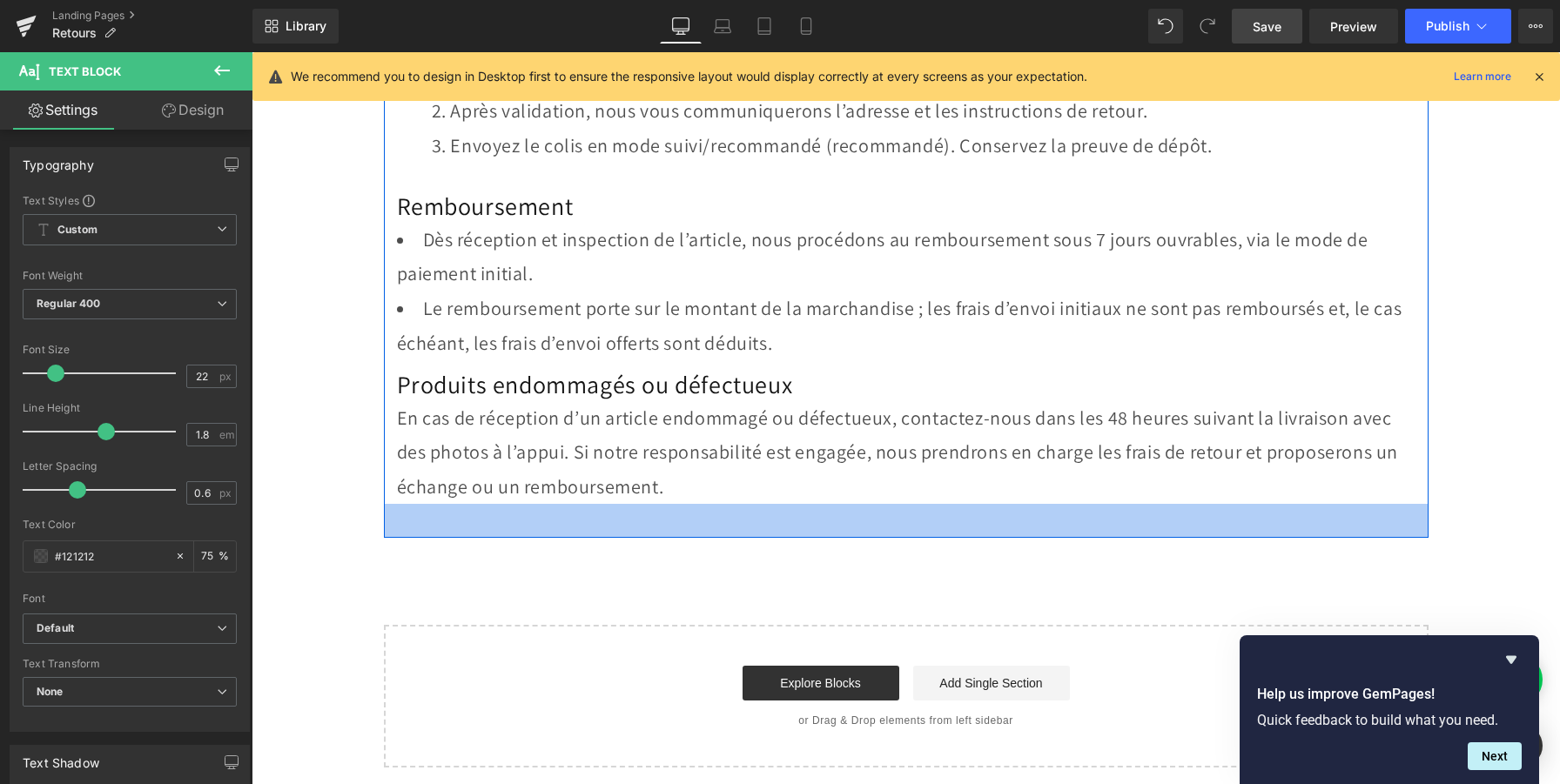
scroll to position [0, 0]
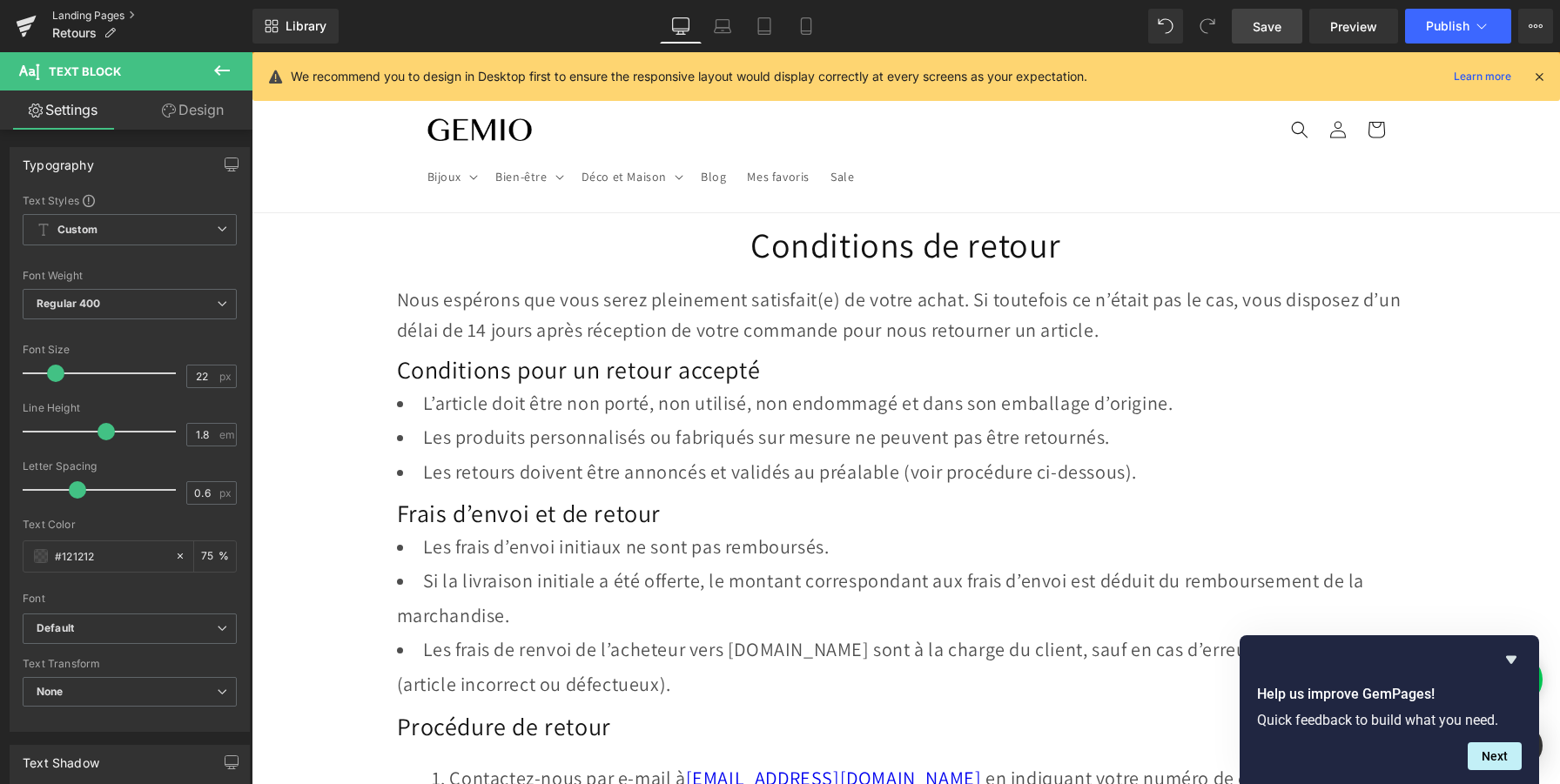
click at [92, 10] on link "Landing Pages" at bounding box center [152, 15] width 200 height 14
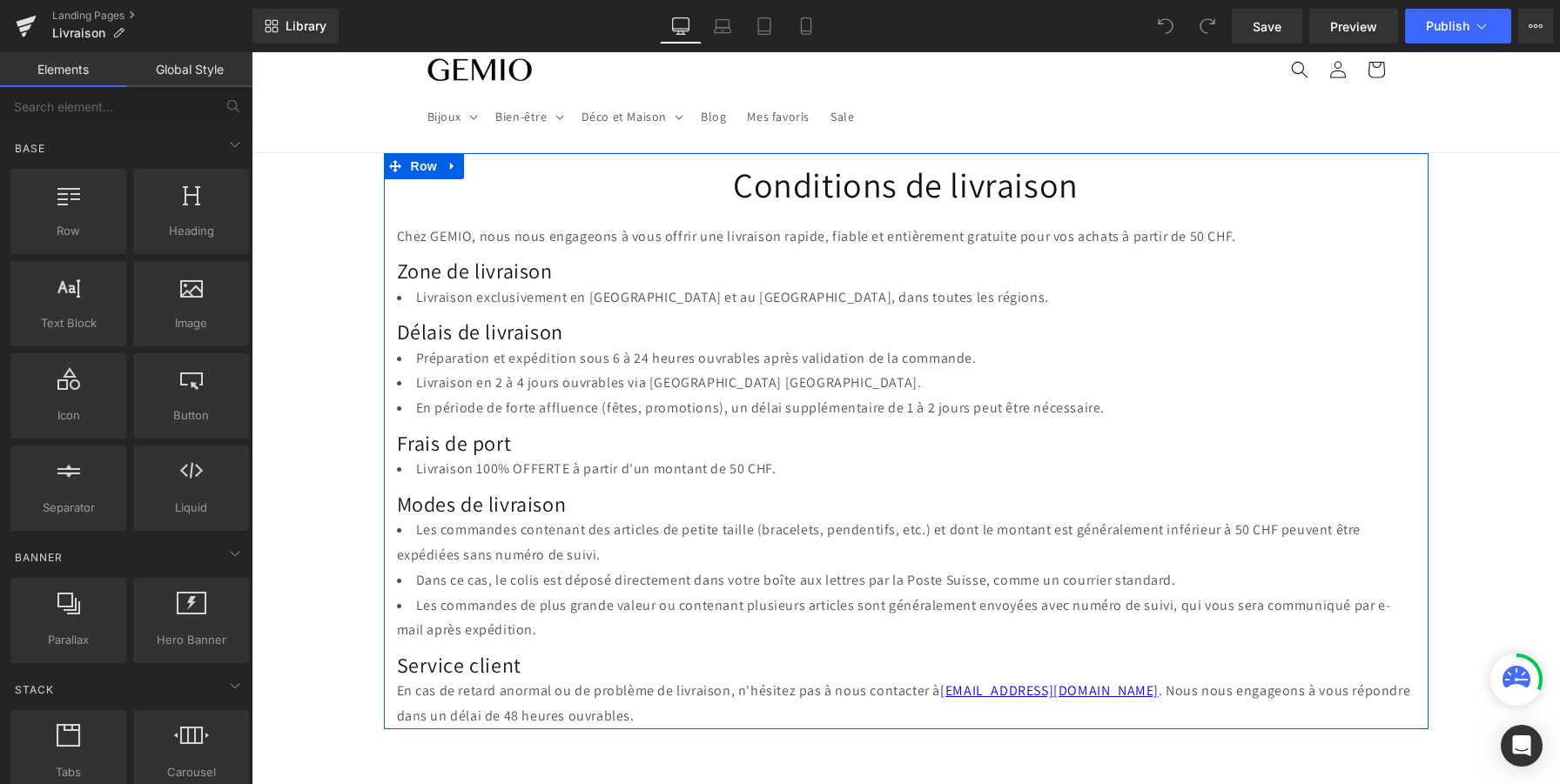
scroll to position [97, 0]
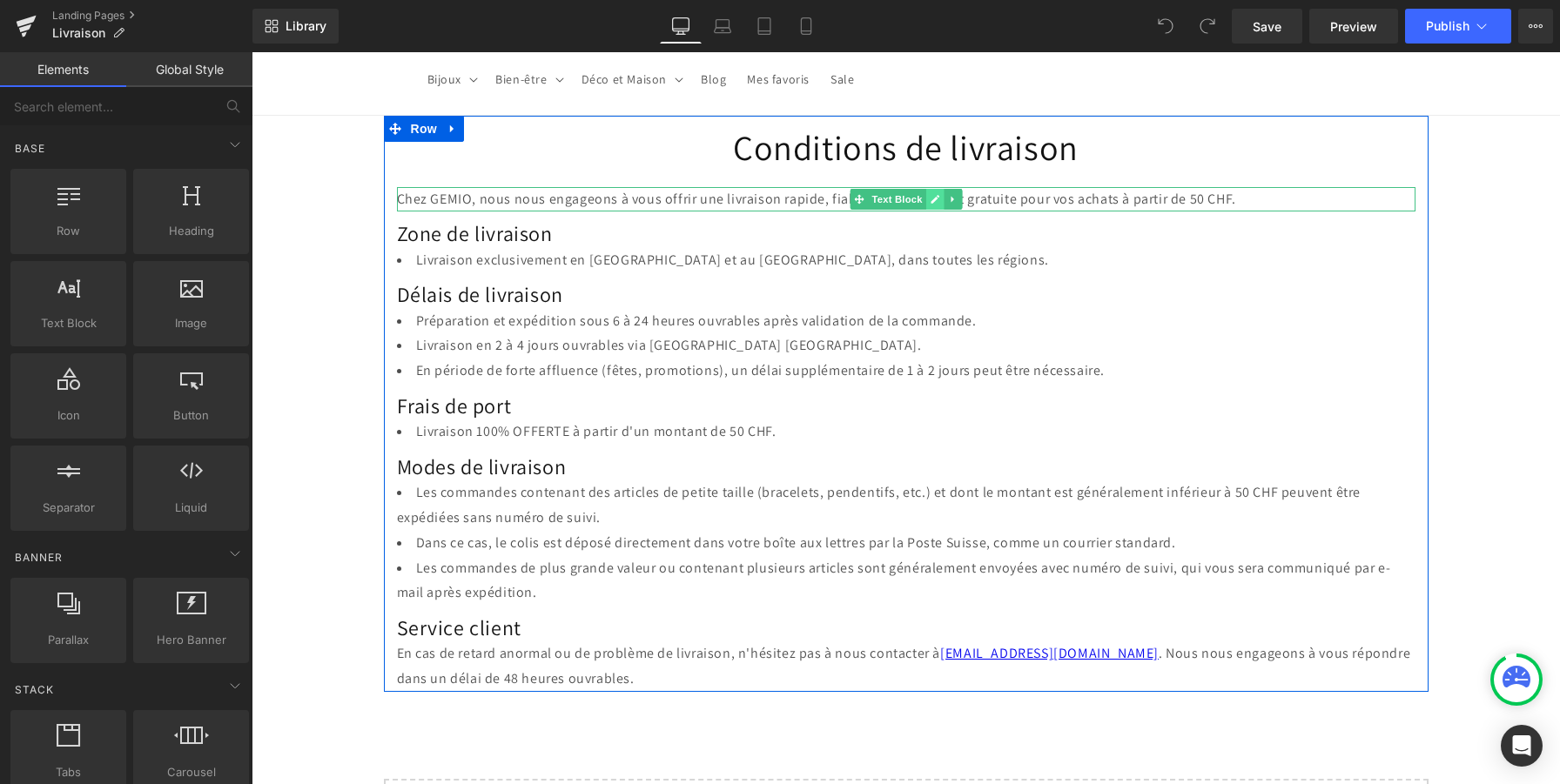
click at [942, 198] on link at bounding box center [935, 199] width 19 height 21
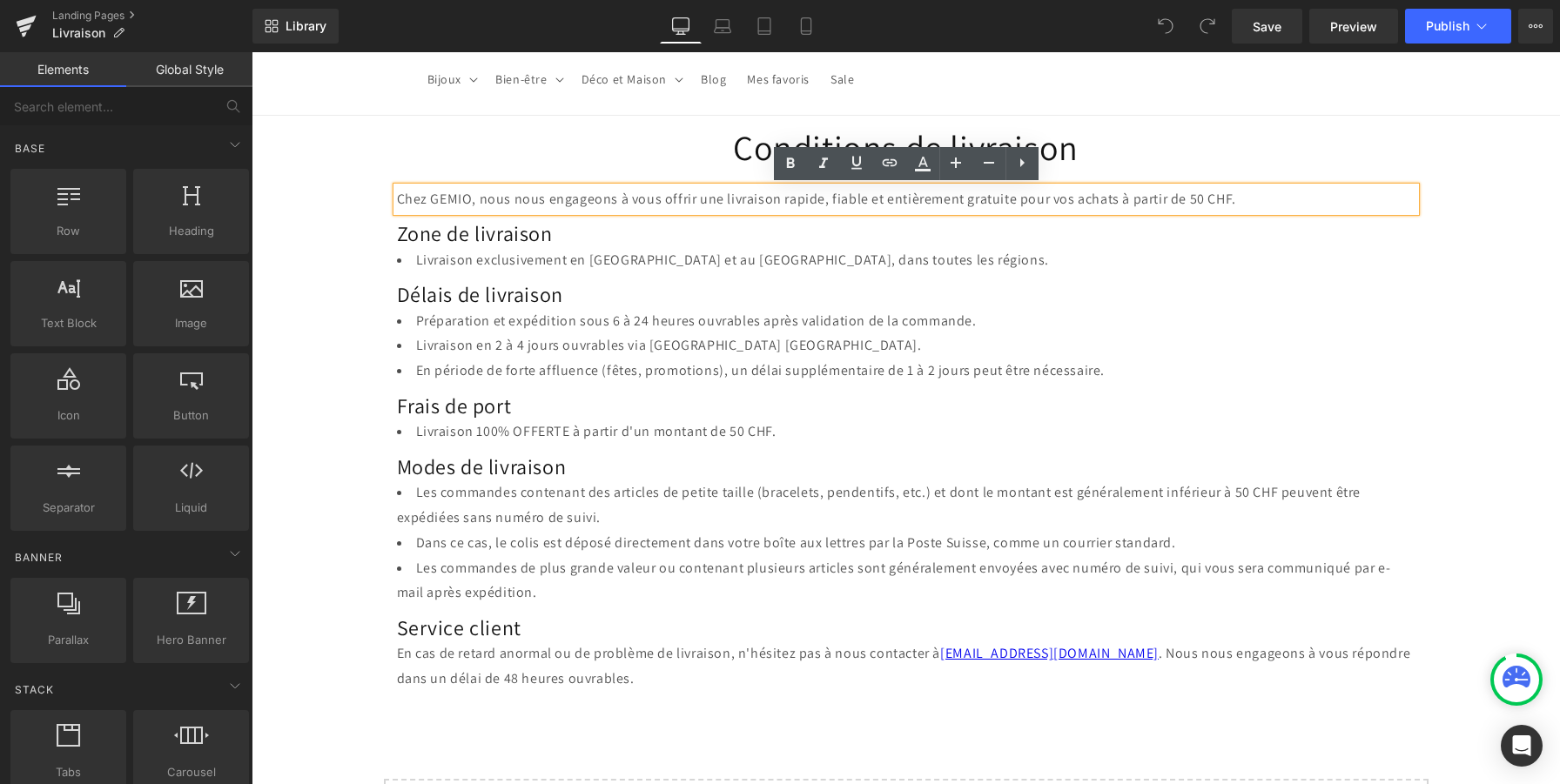
click at [942, 198] on p "Chez GEMIO, nous nous engageons à vous offrir une livraison rapide, fiable et e…" at bounding box center [907, 199] width 1019 height 25
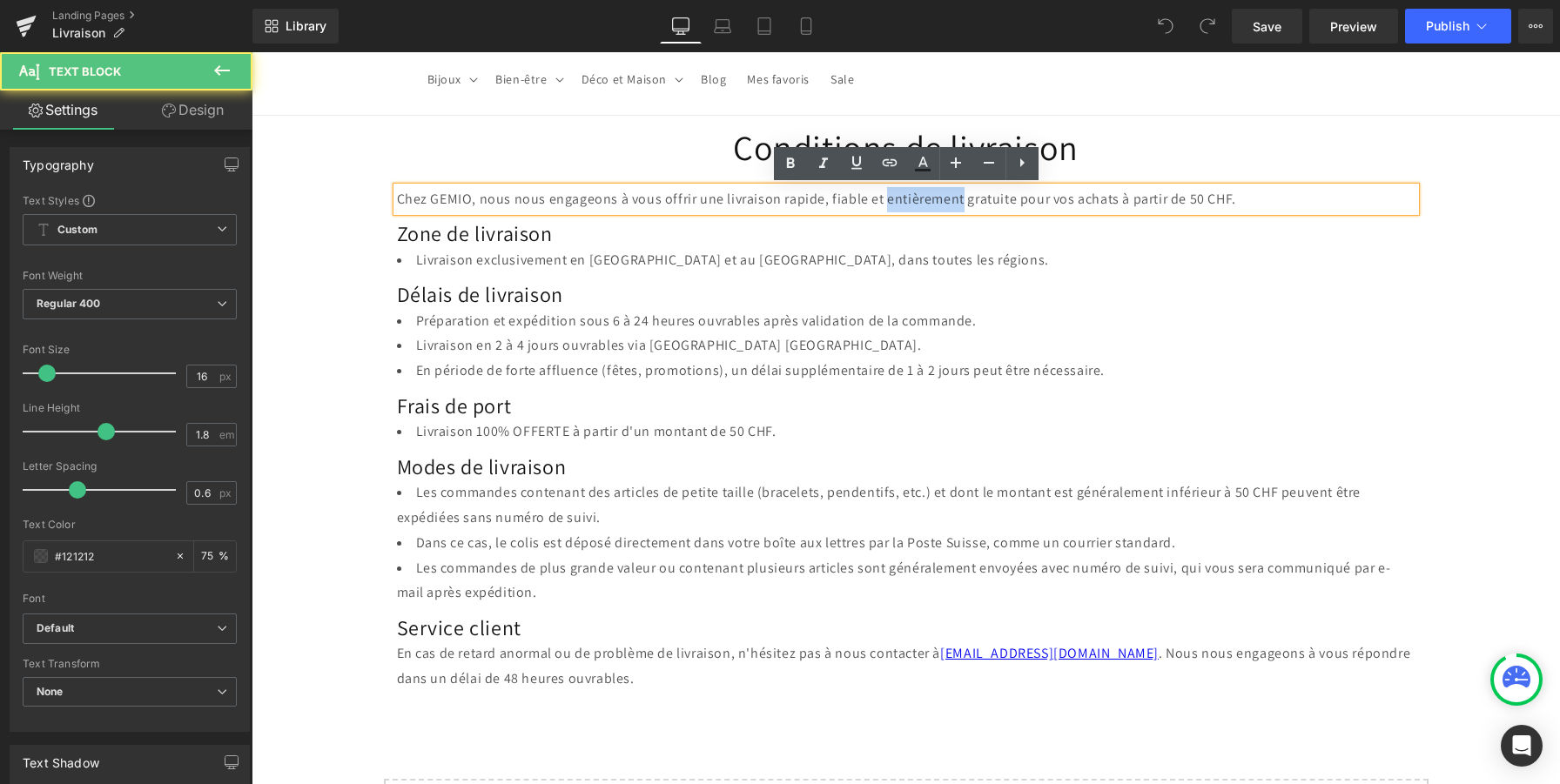
click at [943, 201] on p "Chez GEMIO, nous nous engageons à vous offrir une livraison rapide, fiable et e…" at bounding box center [907, 199] width 1019 height 25
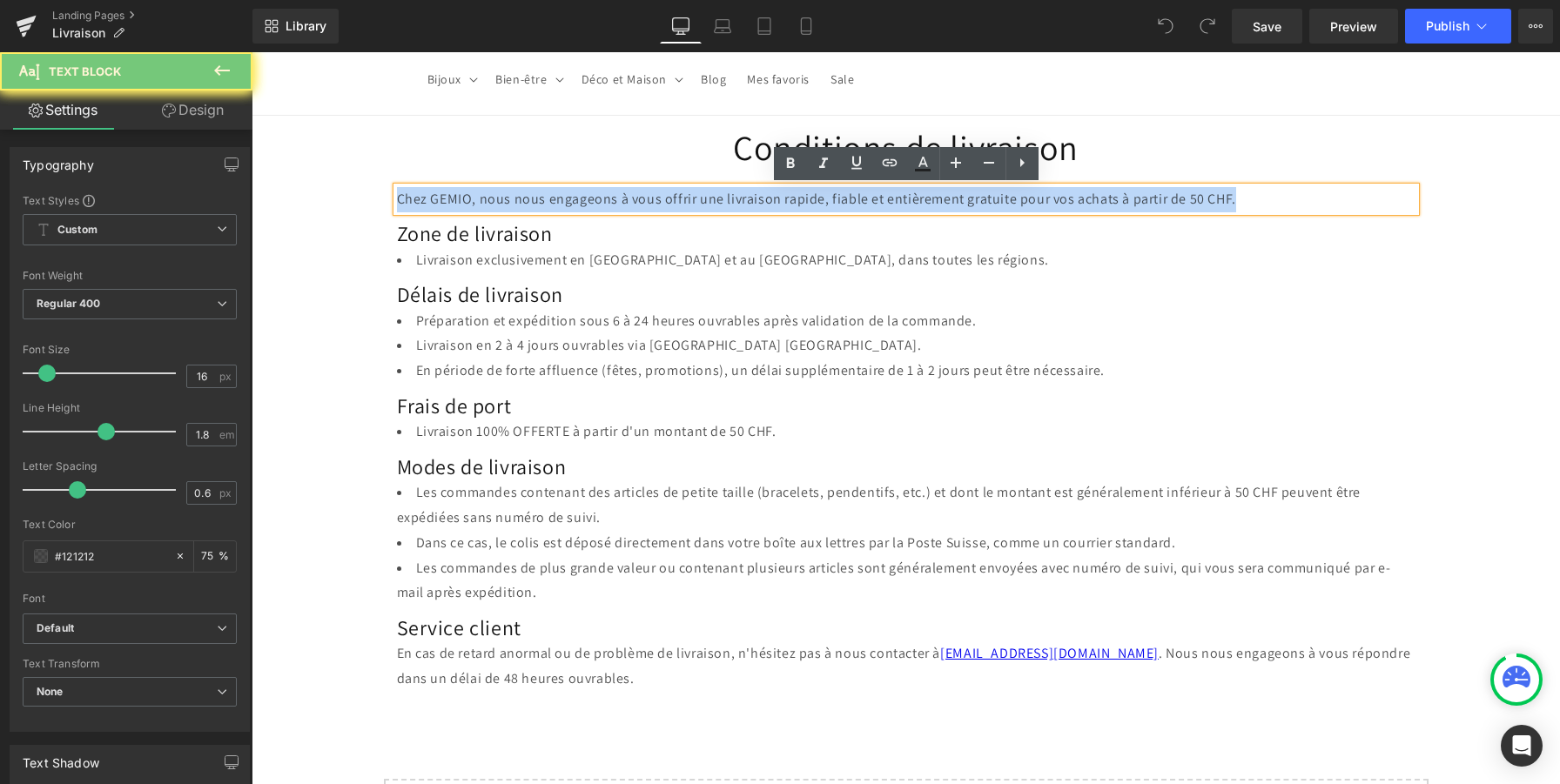
click at [943, 201] on p "Chez GEMIO, nous nous engageons à vous offrir une livraison rapide, fiable et e…" at bounding box center [907, 199] width 1019 height 25
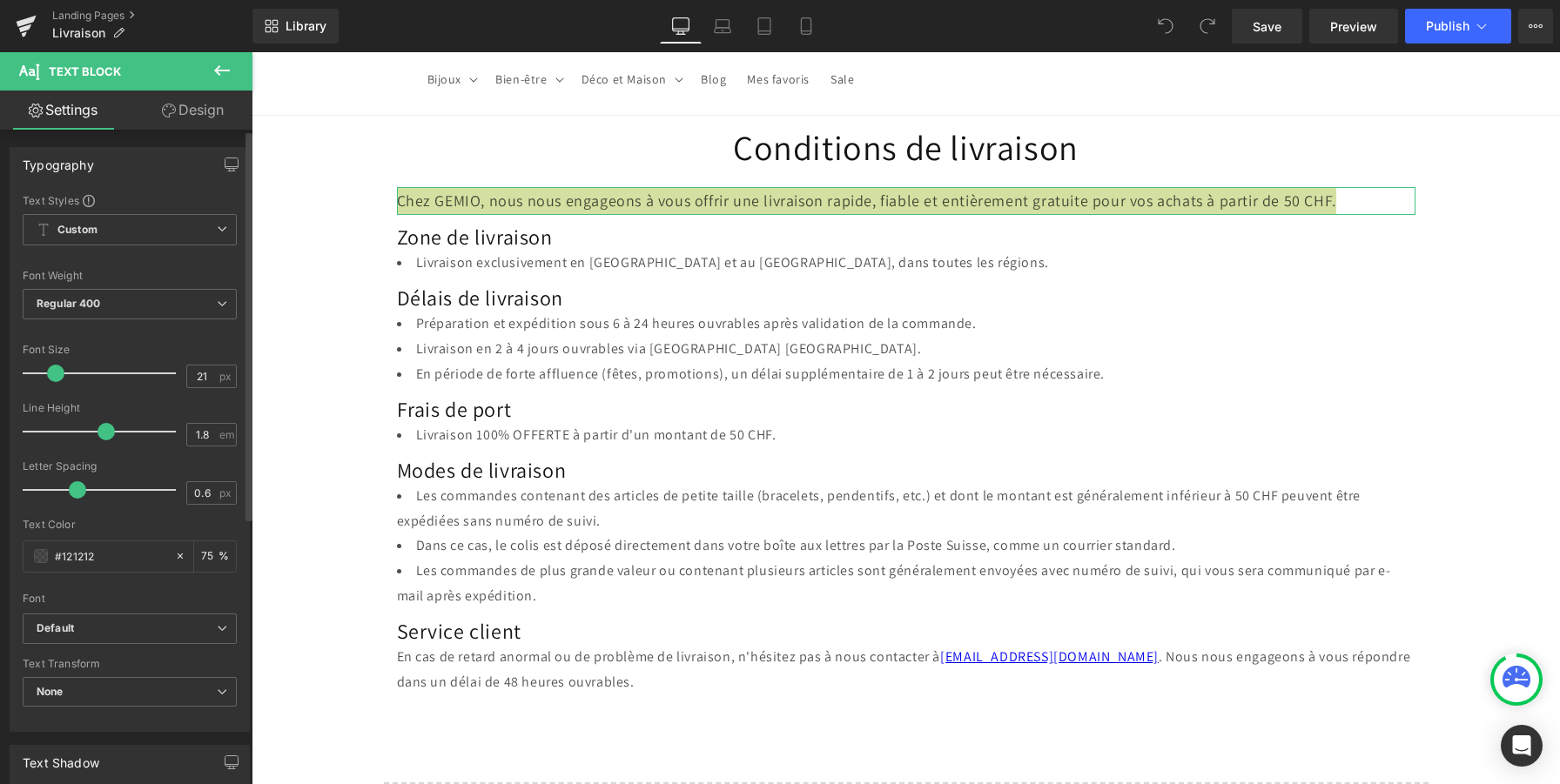
type input "22"
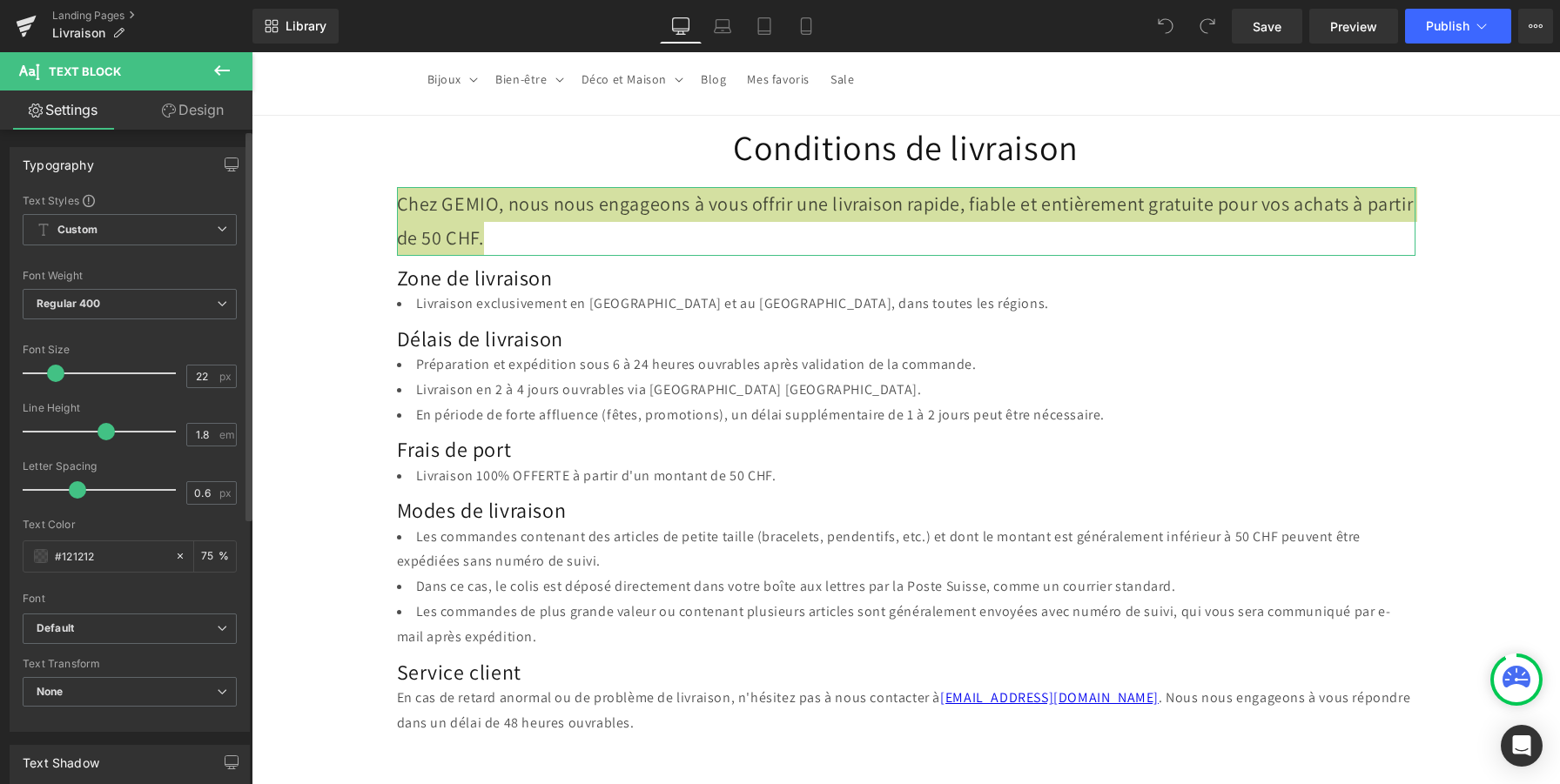
drag, startPoint x: 44, startPoint y: 374, endPoint x: 52, endPoint y: 375, distance: 8.1
click at [52, 375] on span at bounding box center [55, 373] width 18 height 18
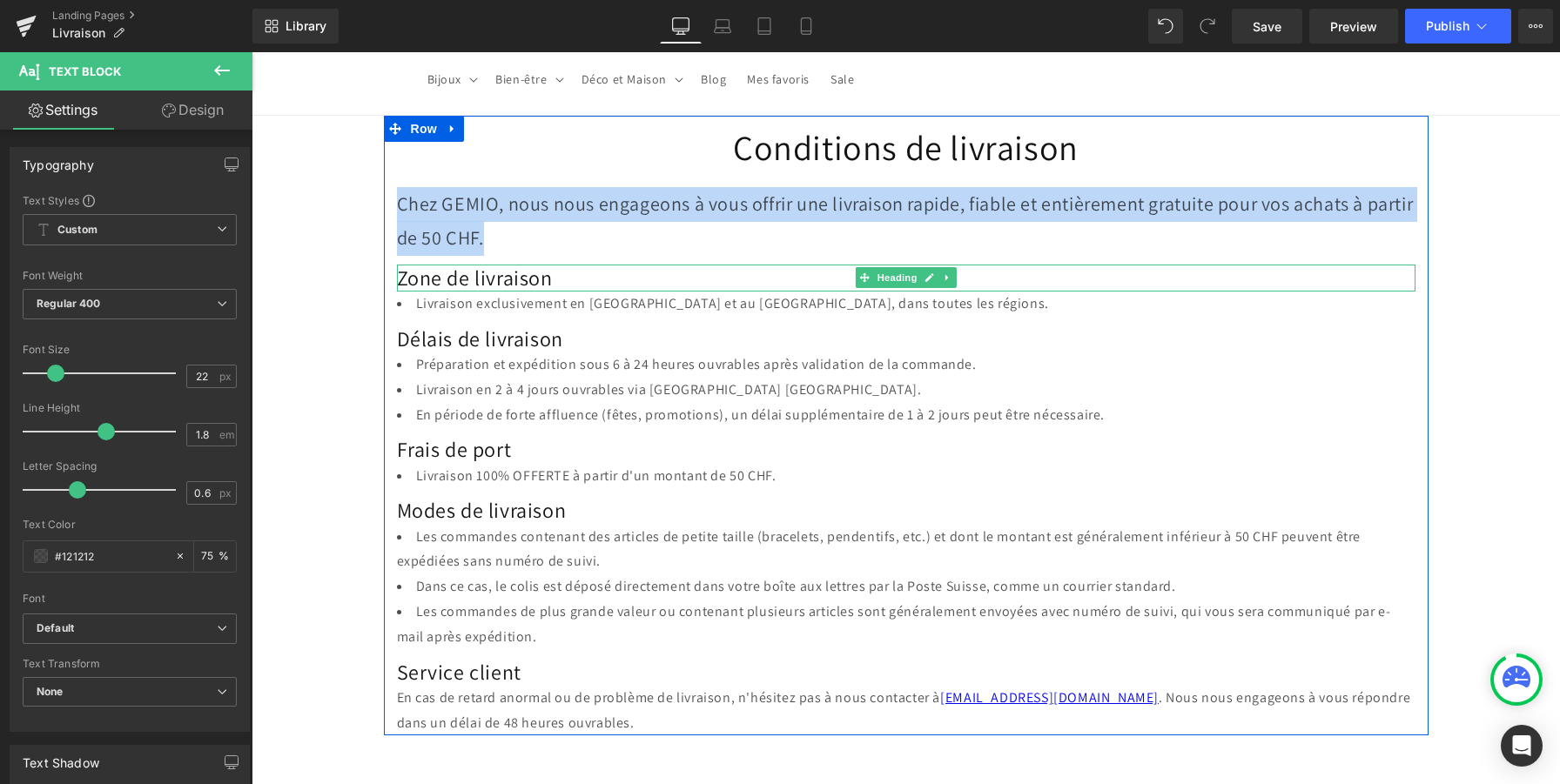
click at [457, 273] on h2 "Zone de livraison" at bounding box center [907, 278] width 1019 height 27
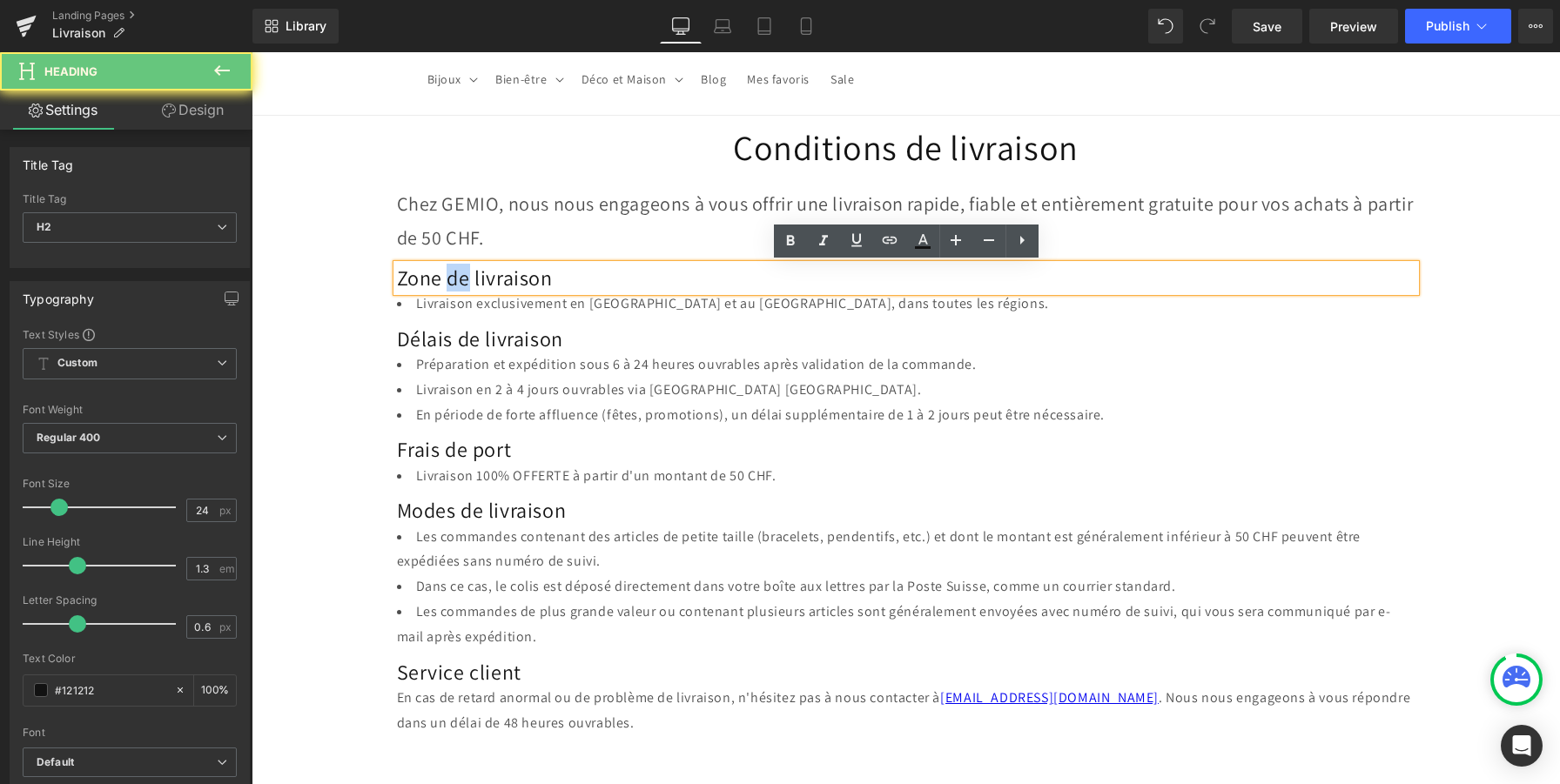
click at [457, 273] on h2 "Zone de livraison" at bounding box center [907, 278] width 1019 height 27
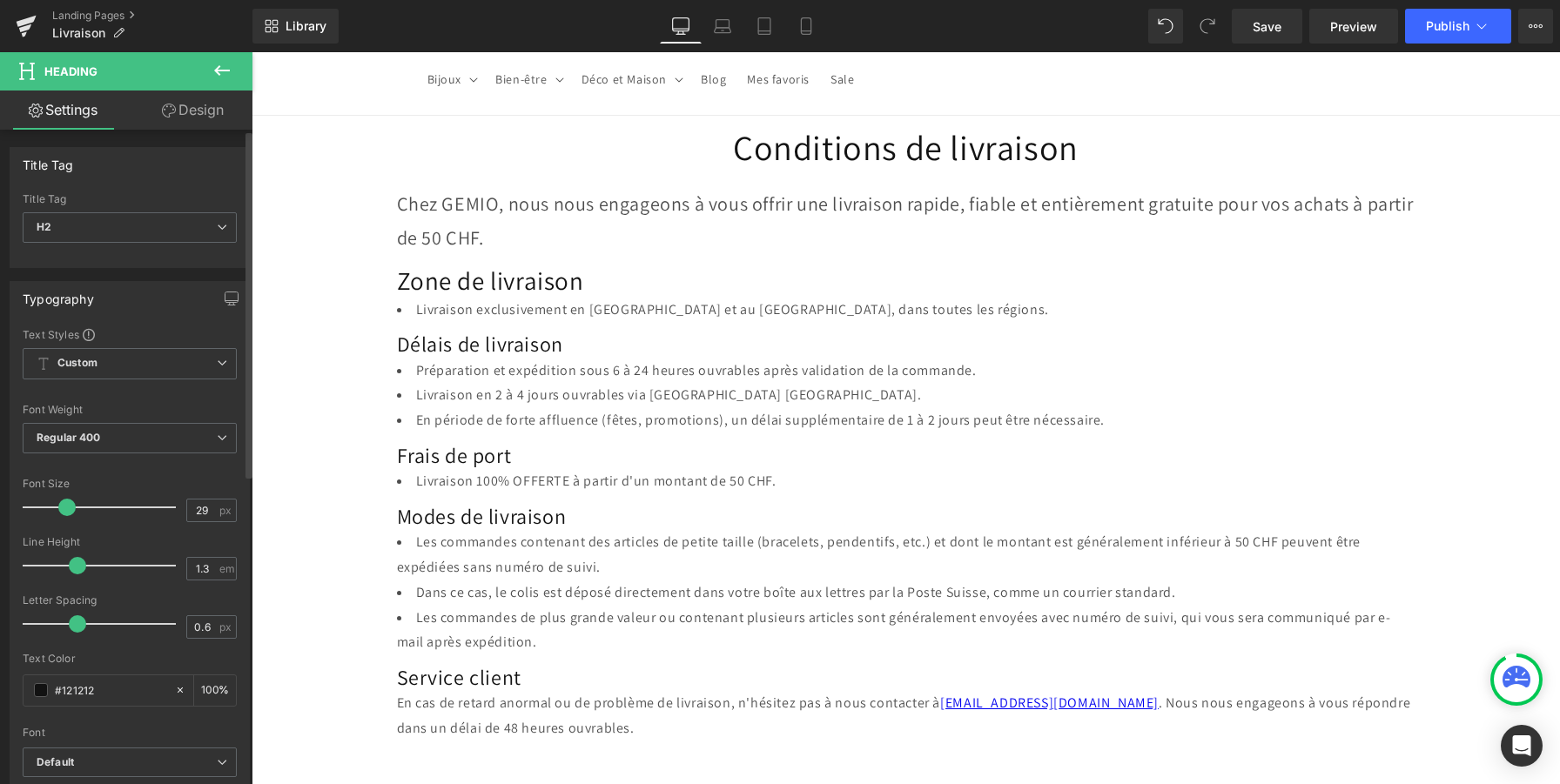
type input "28"
click at [62, 512] on span at bounding box center [65, 507] width 18 height 18
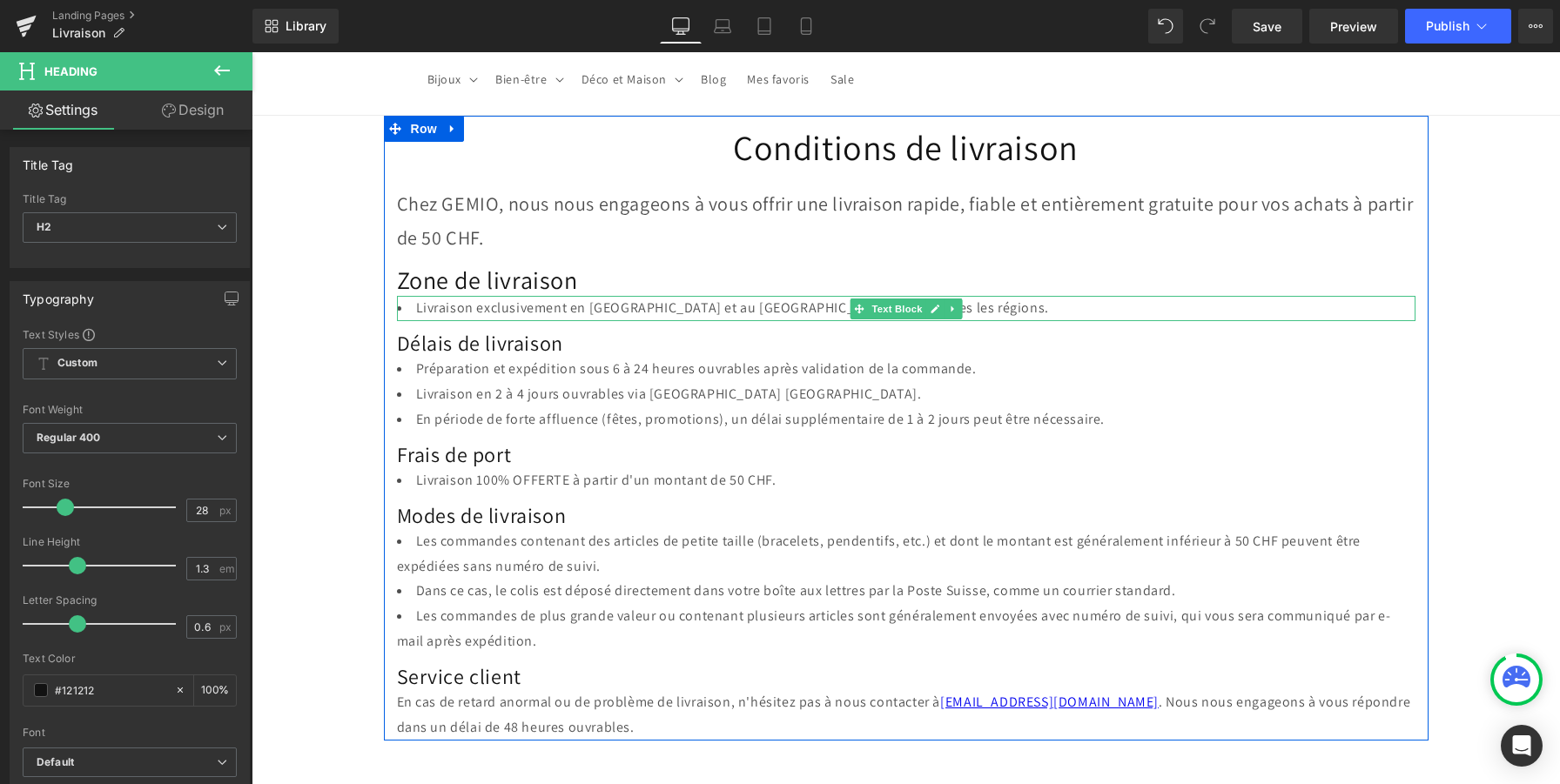
click at [463, 306] on li "Livraison exclusivement en Suisse et au Liechtenstein, dans toutes les régions." at bounding box center [907, 308] width 1019 height 25
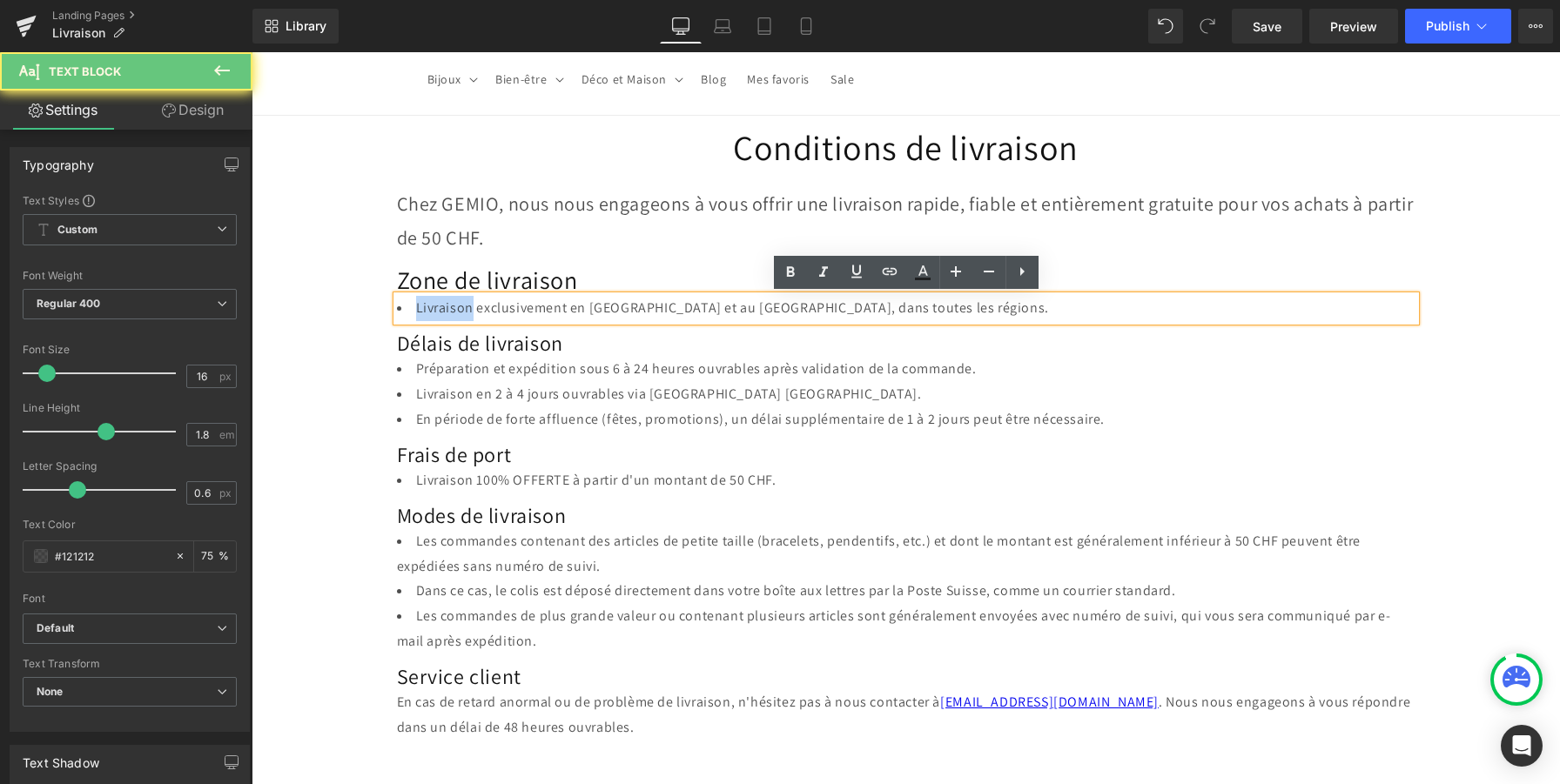
click at [463, 306] on li "Livraison exclusivement en Suisse et au Liechtenstein, dans toutes les régions." at bounding box center [907, 308] width 1019 height 25
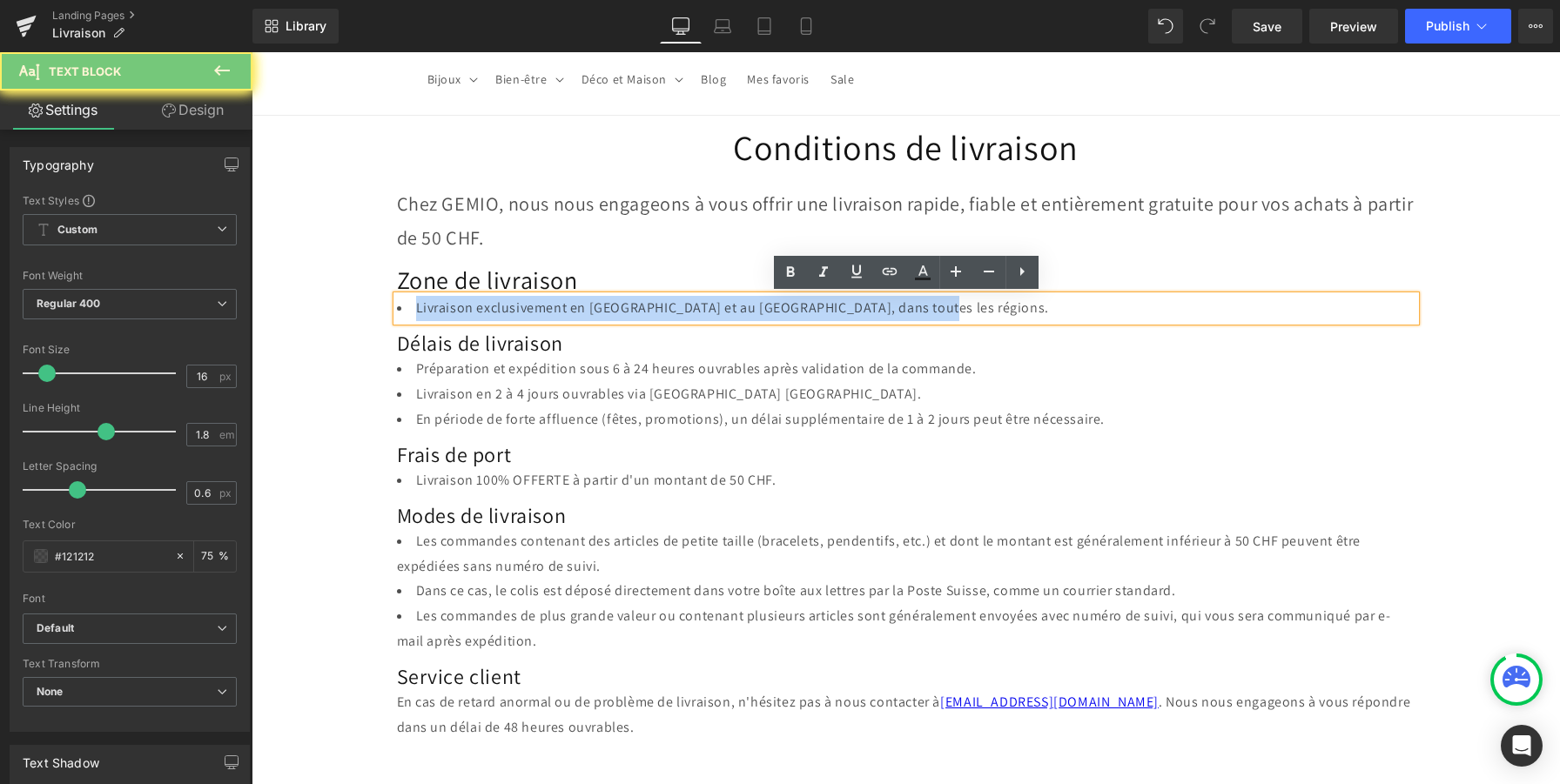
click at [463, 306] on li "Livraison exclusivement en Suisse et au Liechtenstein, dans toutes les régions." at bounding box center [907, 308] width 1019 height 25
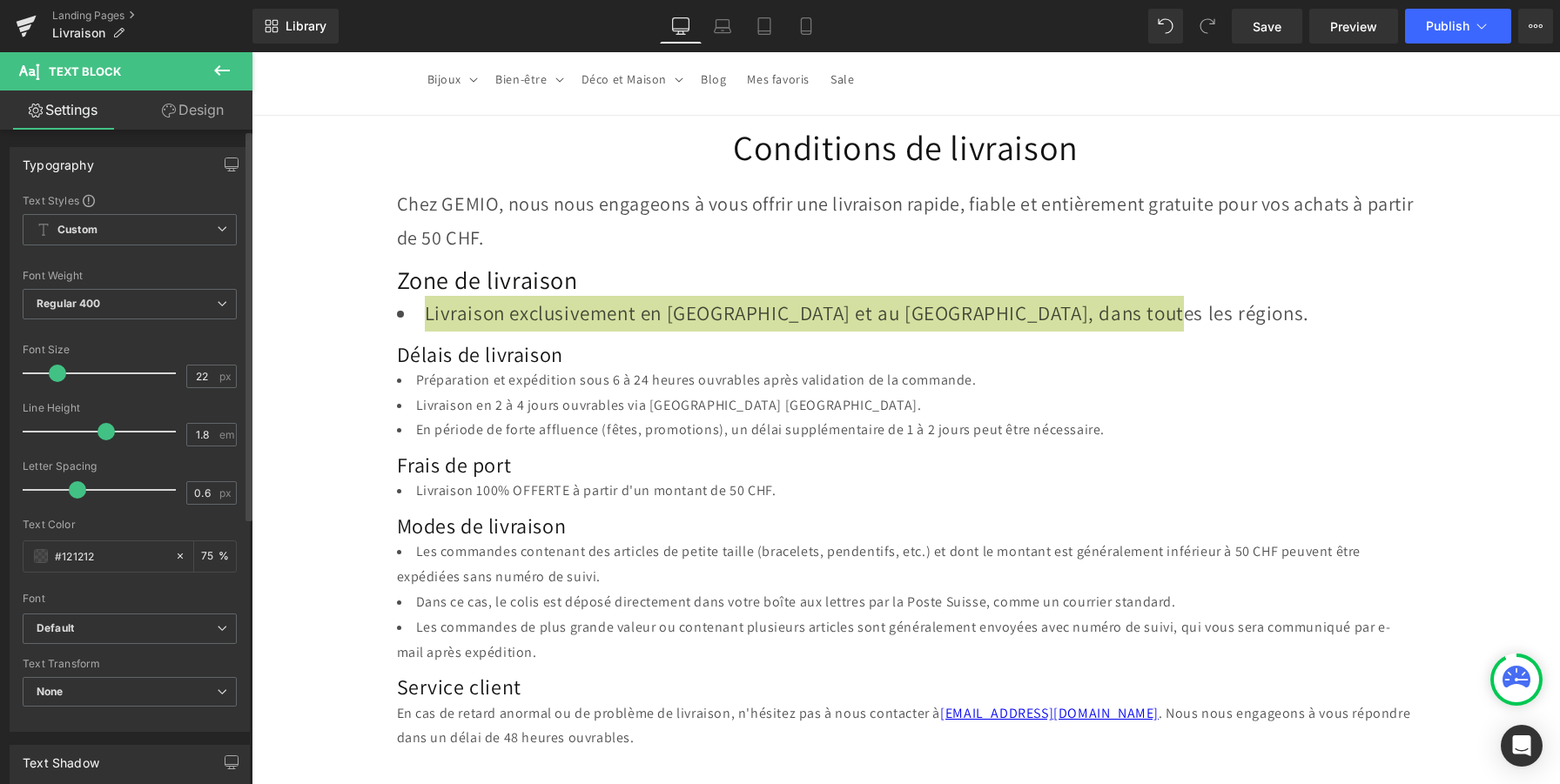
drag, startPoint x: 48, startPoint y: 374, endPoint x: 57, endPoint y: 377, distance: 9.5
click at [57, 377] on span at bounding box center [57, 373] width 18 height 18
type input "22"
click at [57, 377] on span at bounding box center [55, 373] width 18 height 18
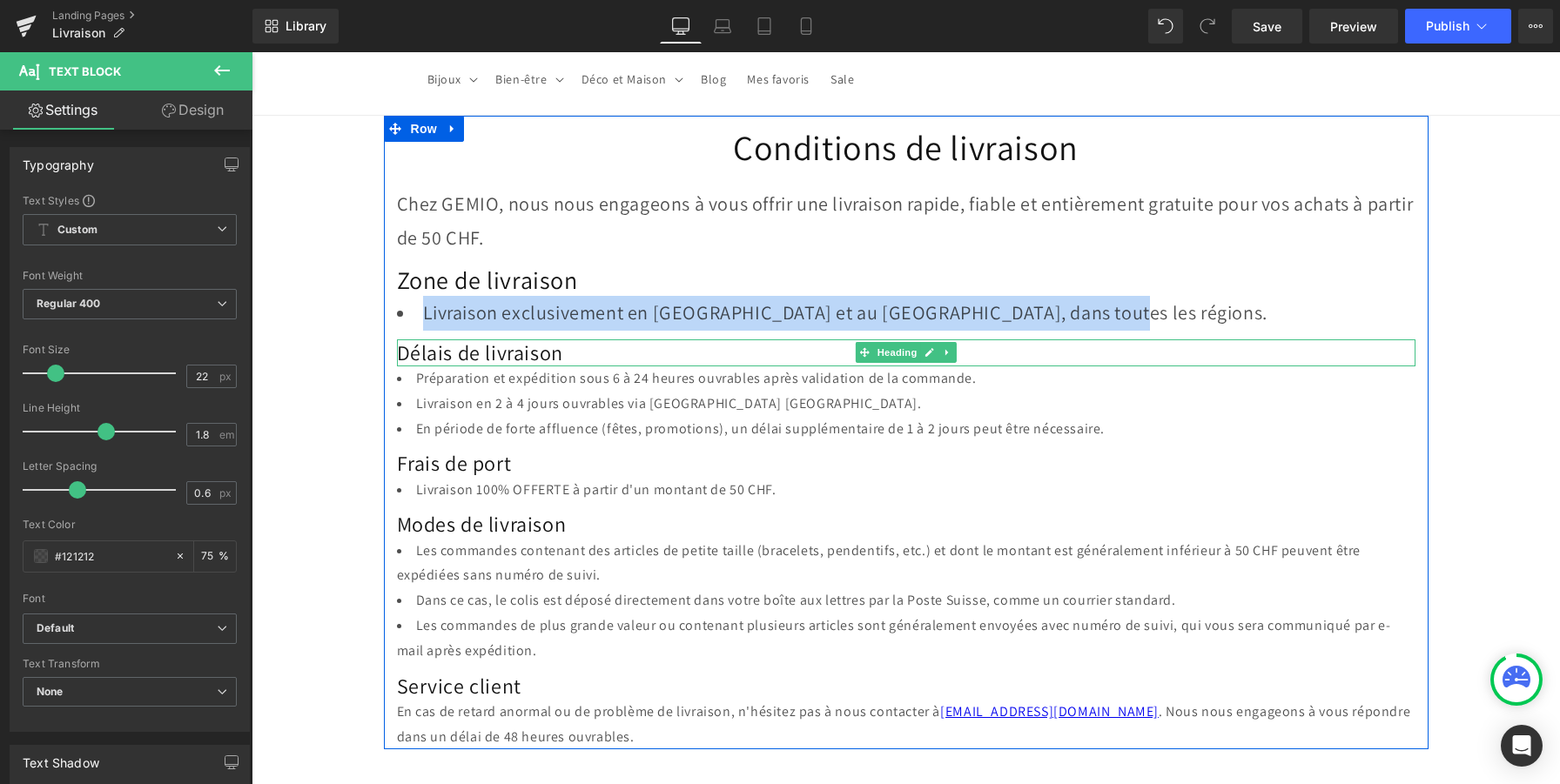
click at [488, 349] on h2 "Délais de livraison" at bounding box center [907, 352] width 1019 height 27
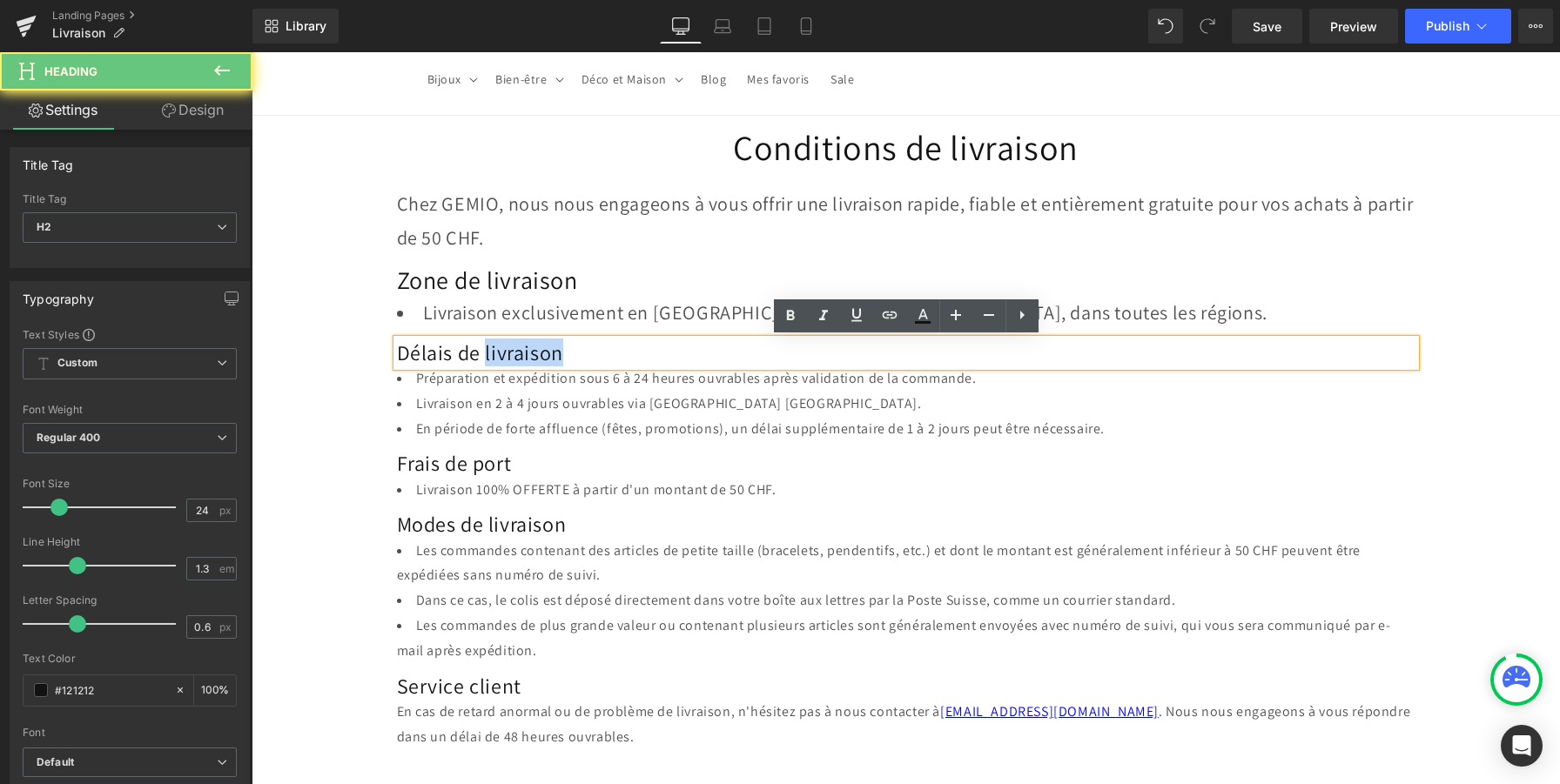
click at [488, 349] on h2 "Délais de livraison" at bounding box center [907, 352] width 1019 height 27
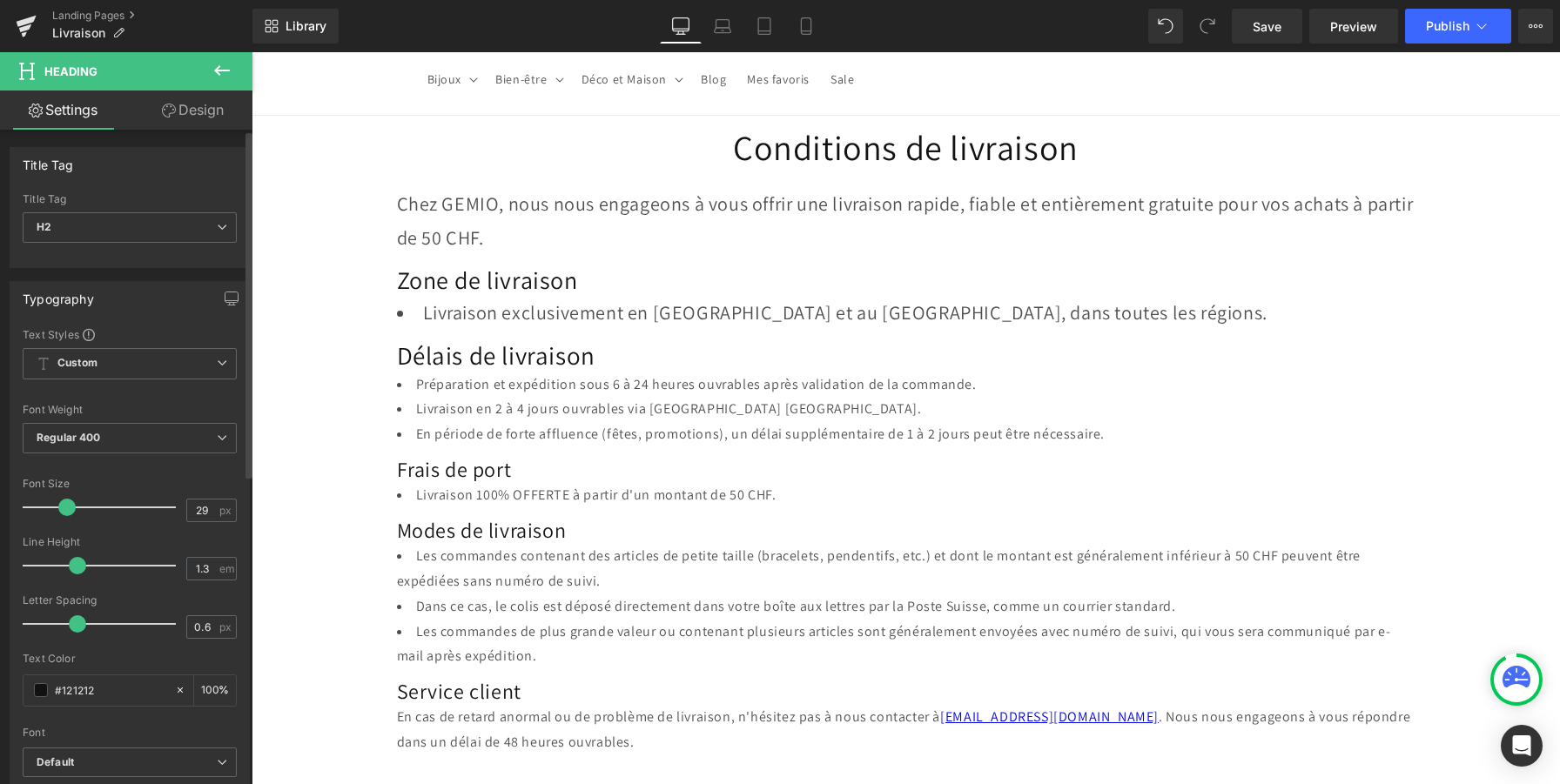
type input "28"
click at [70, 506] on span at bounding box center [65, 507] width 18 height 18
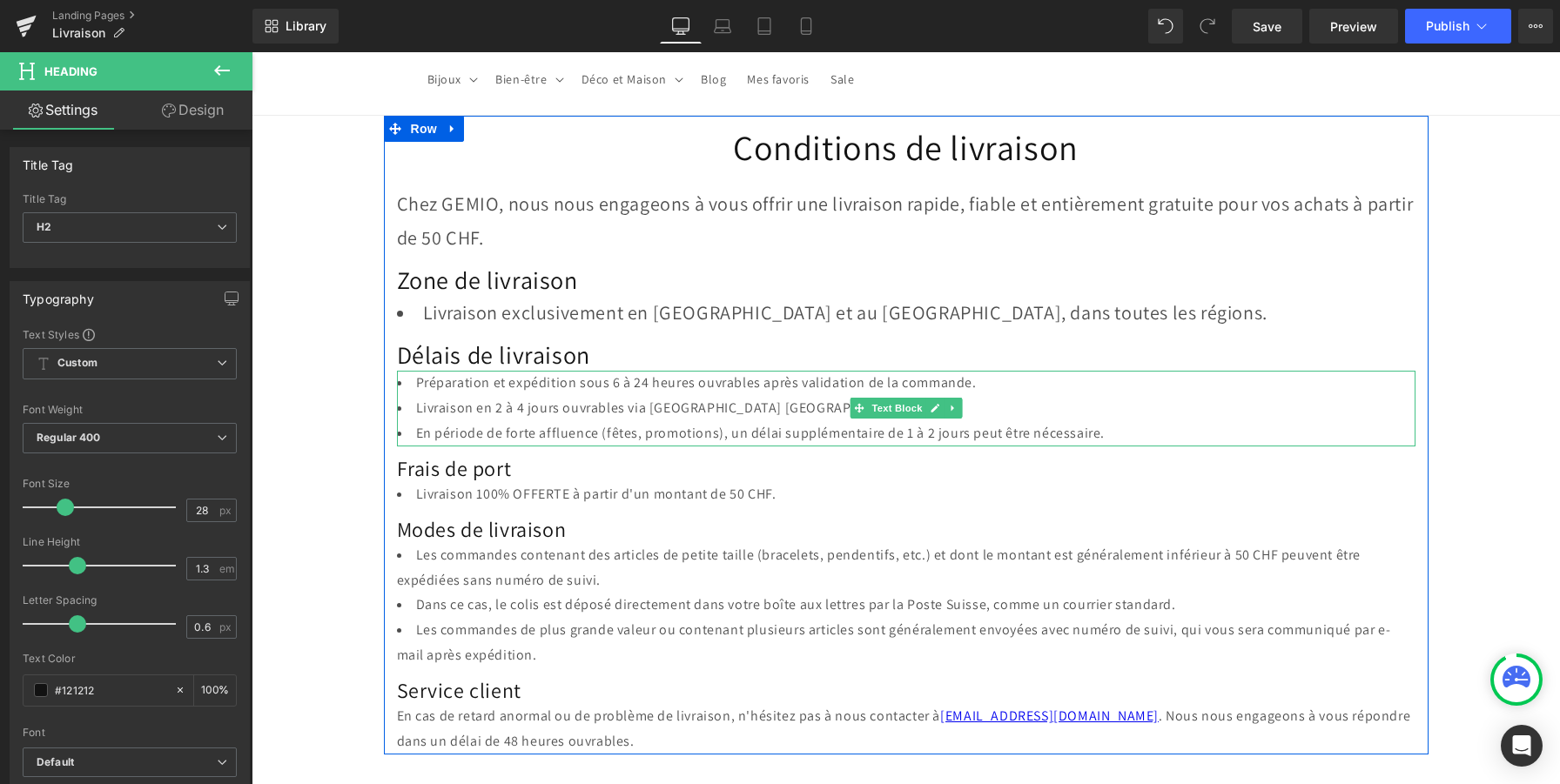
click at [1122, 434] on li "En période de forte affluence (fêtes, promotions), un délai supplémentaire de 1…" at bounding box center [907, 434] width 1019 height 25
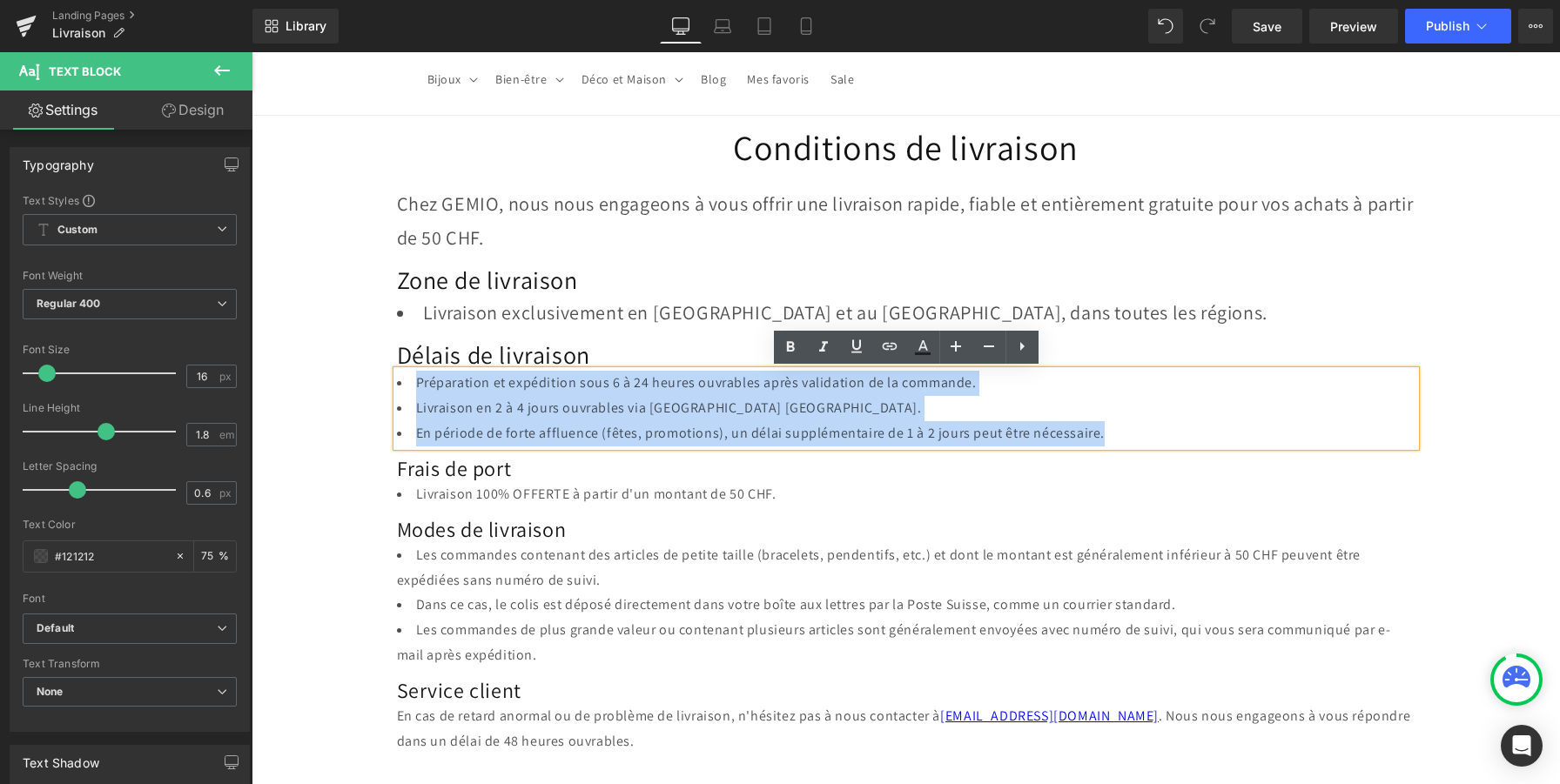
drag, startPoint x: 1122, startPoint y: 434, endPoint x: 355, endPoint y: 354, distance: 771.2
click at [355, 356] on div "Conditions de livraison Heading Chez GEMIO, nous nous engageons à vous offrir u…" at bounding box center [906, 549] width 1309 height 868
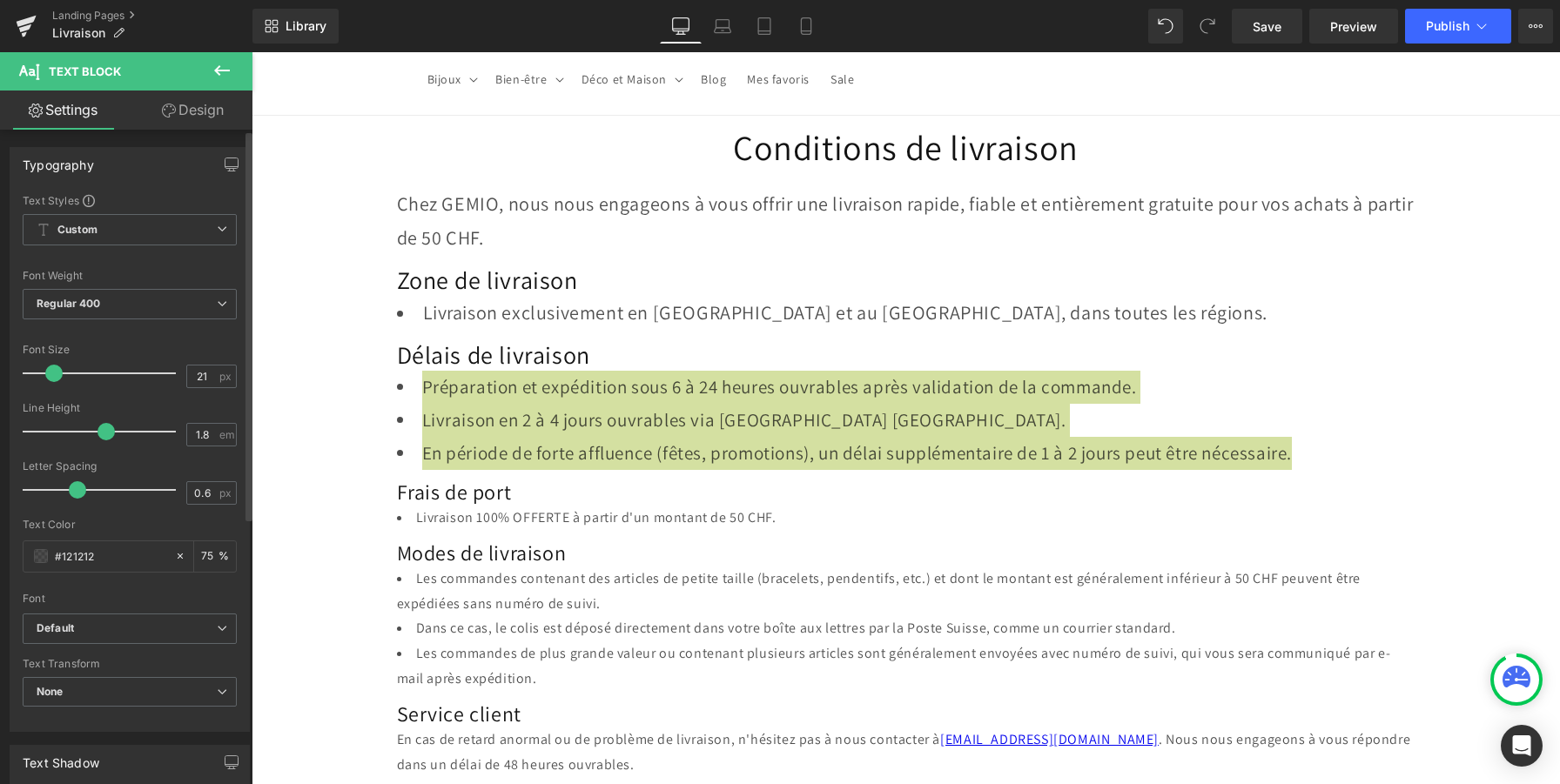
type input "22"
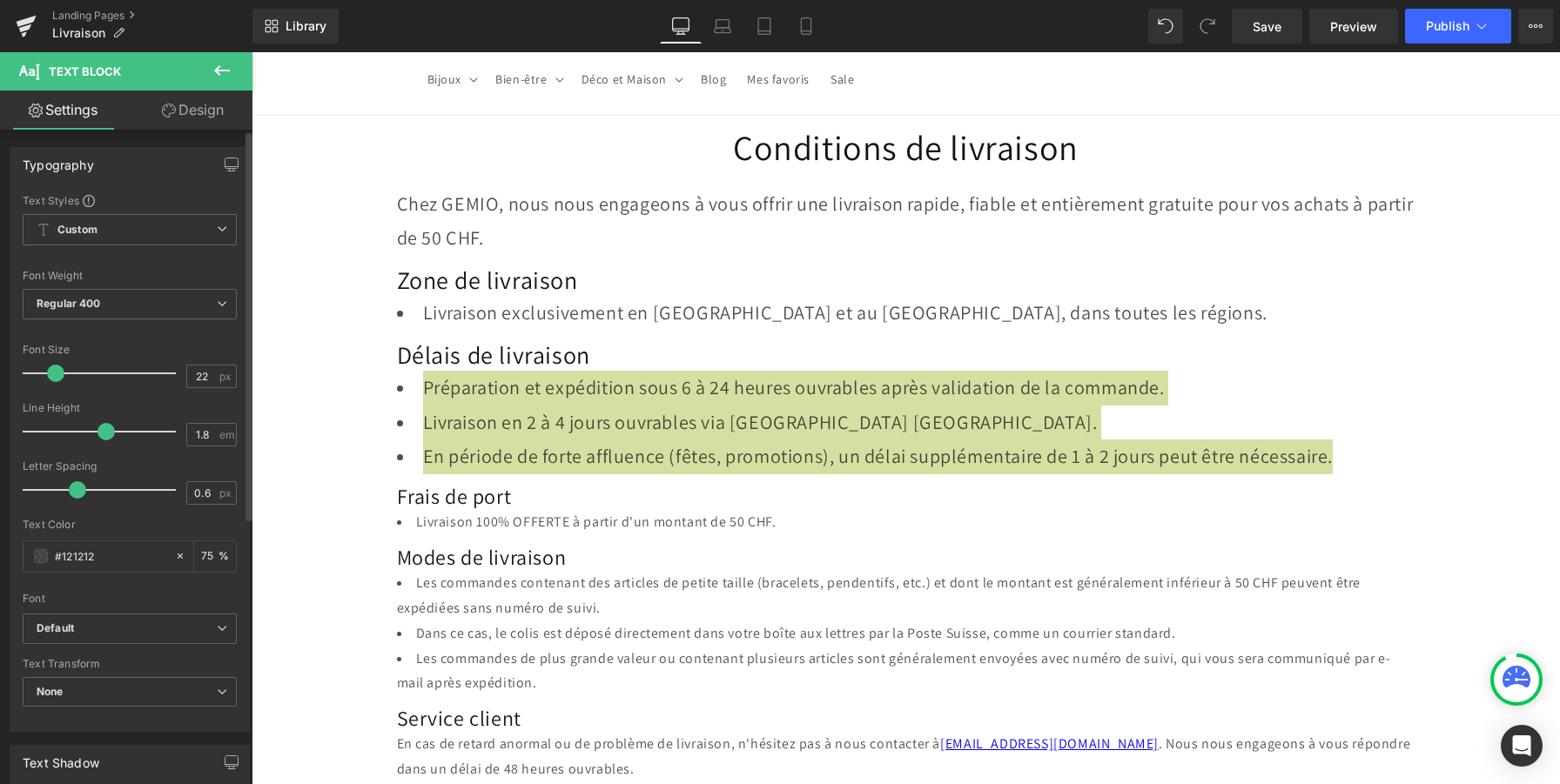
drag, startPoint x: 50, startPoint y: 376, endPoint x: 59, endPoint y: 377, distance: 9.1
click at [59, 377] on span at bounding box center [55, 373] width 18 height 18
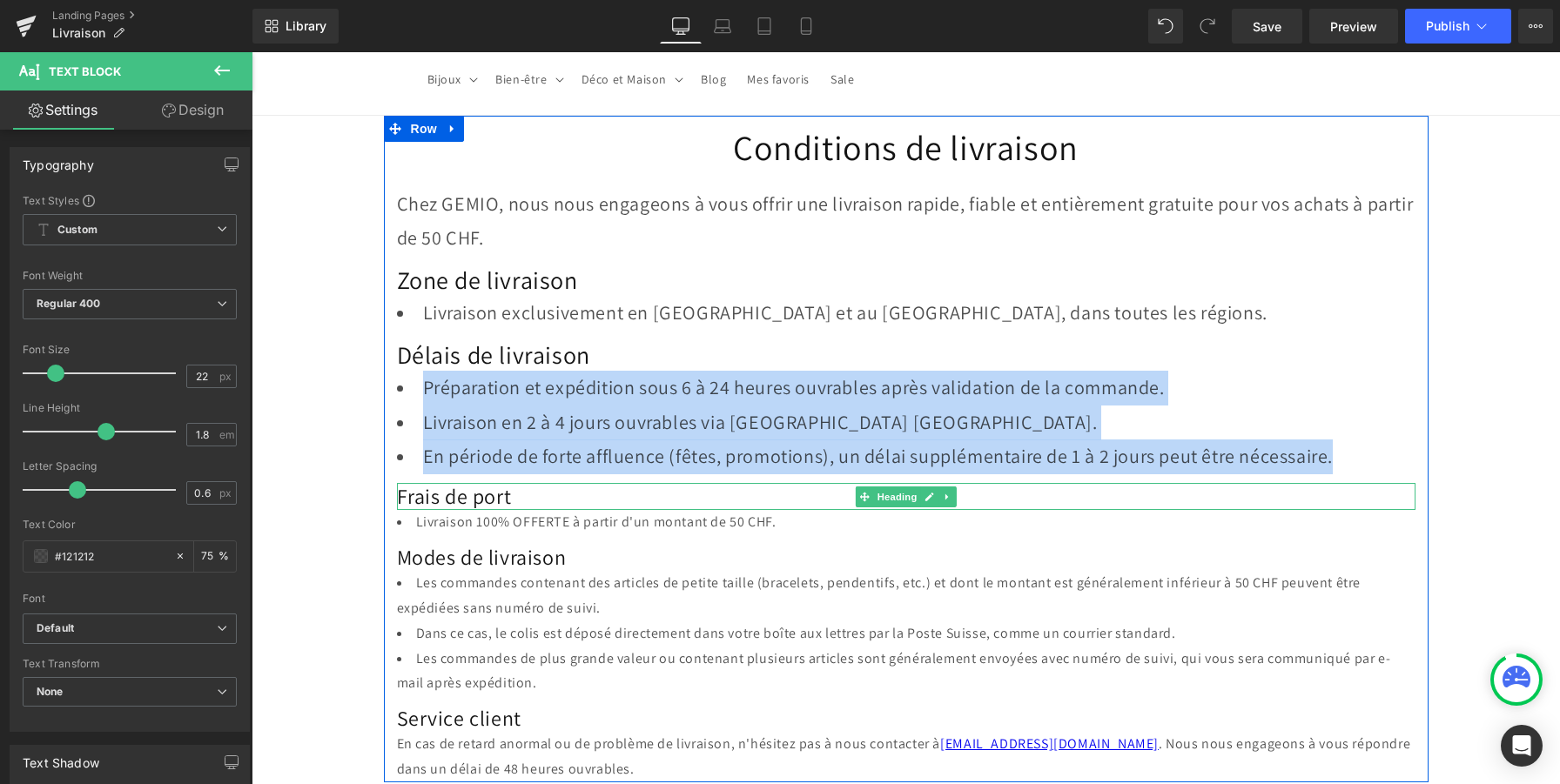
click at [470, 502] on h2 "Frais de port" at bounding box center [907, 496] width 1019 height 27
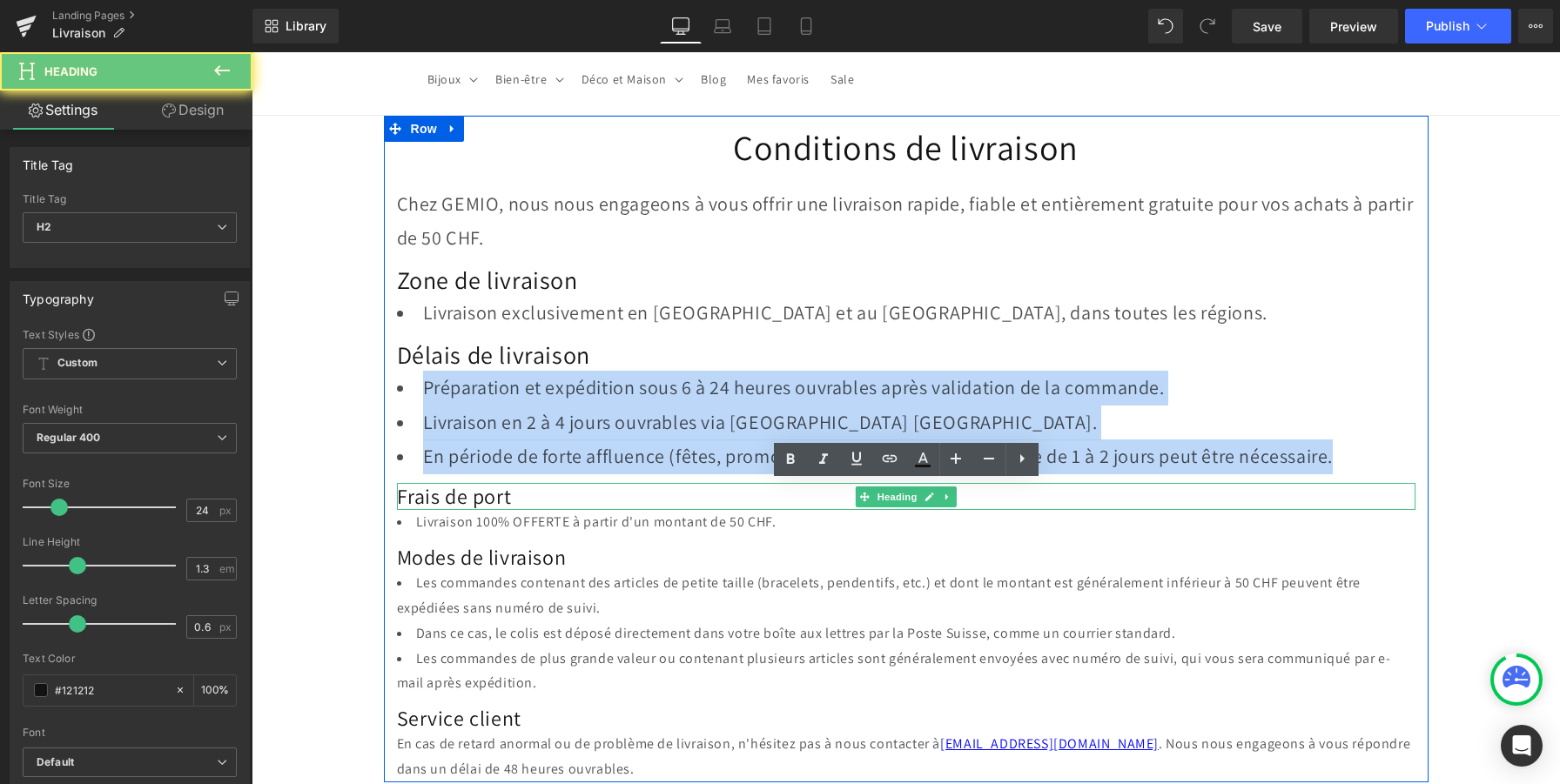
click at [470, 502] on h2 "Frais de port" at bounding box center [907, 496] width 1019 height 27
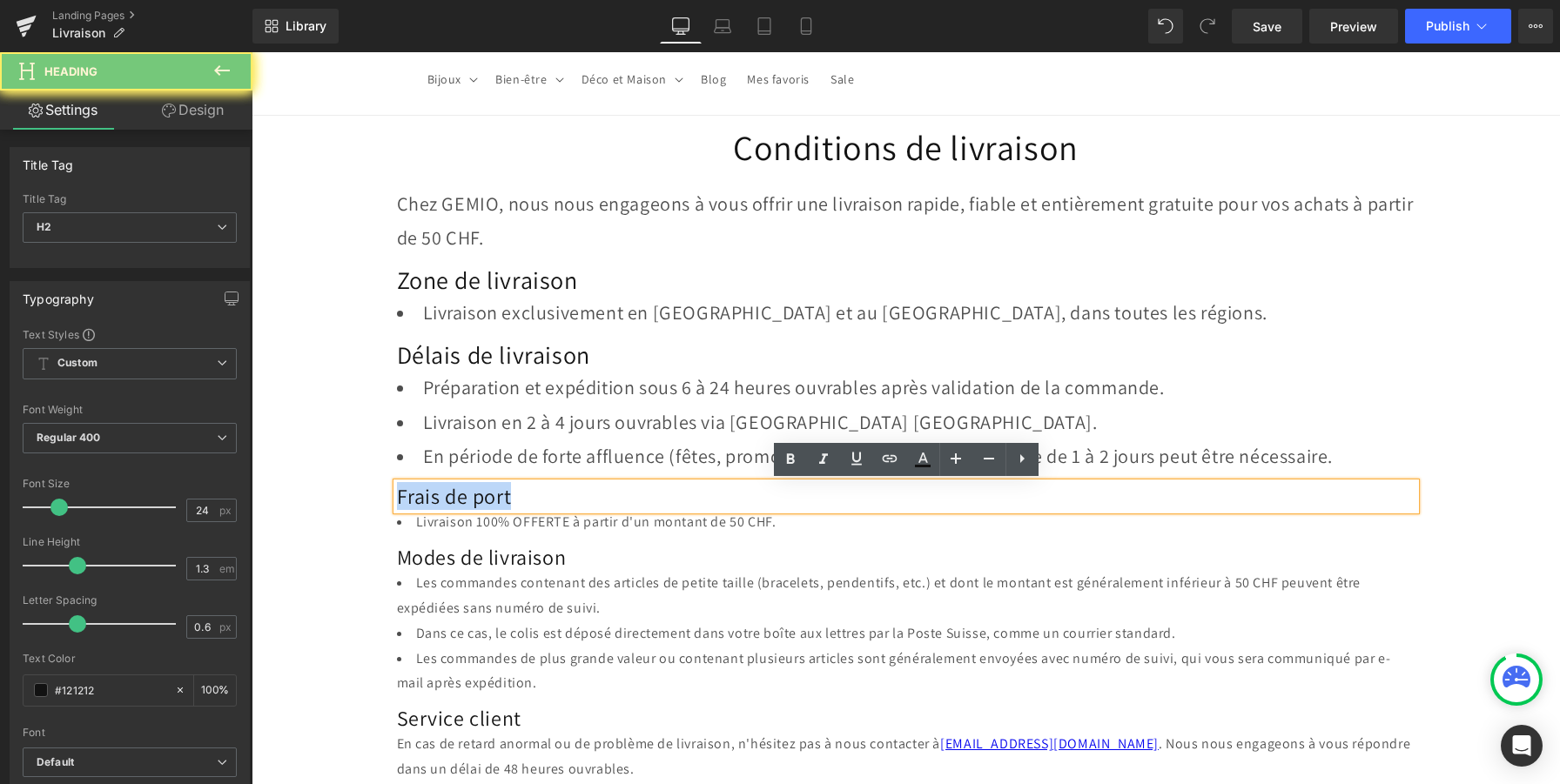
click at [470, 502] on h2 "Frais de port" at bounding box center [907, 496] width 1019 height 27
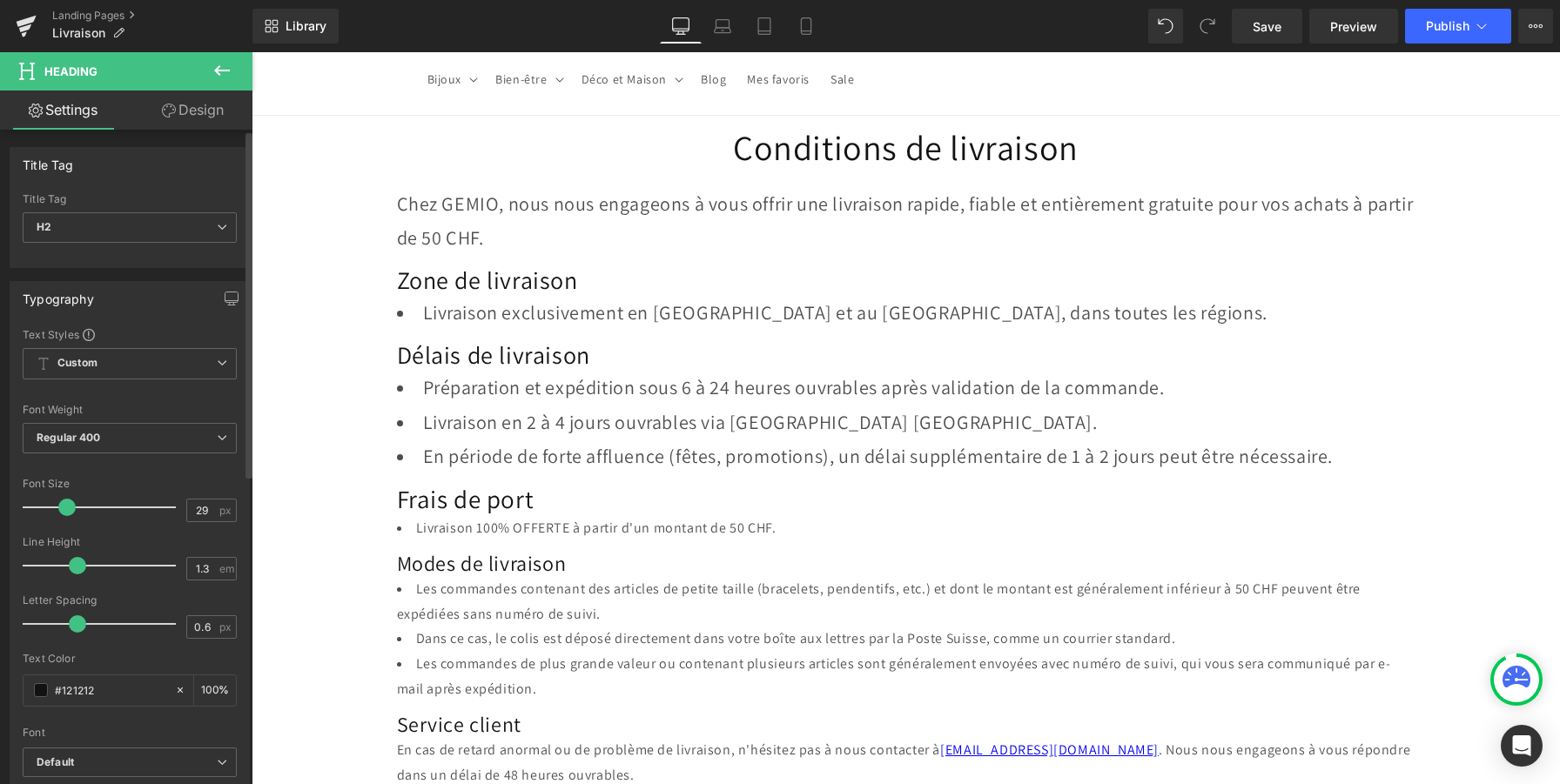
type input "28"
click at [65, 508] on span at bounding box center [65, 507] width 18 height 18
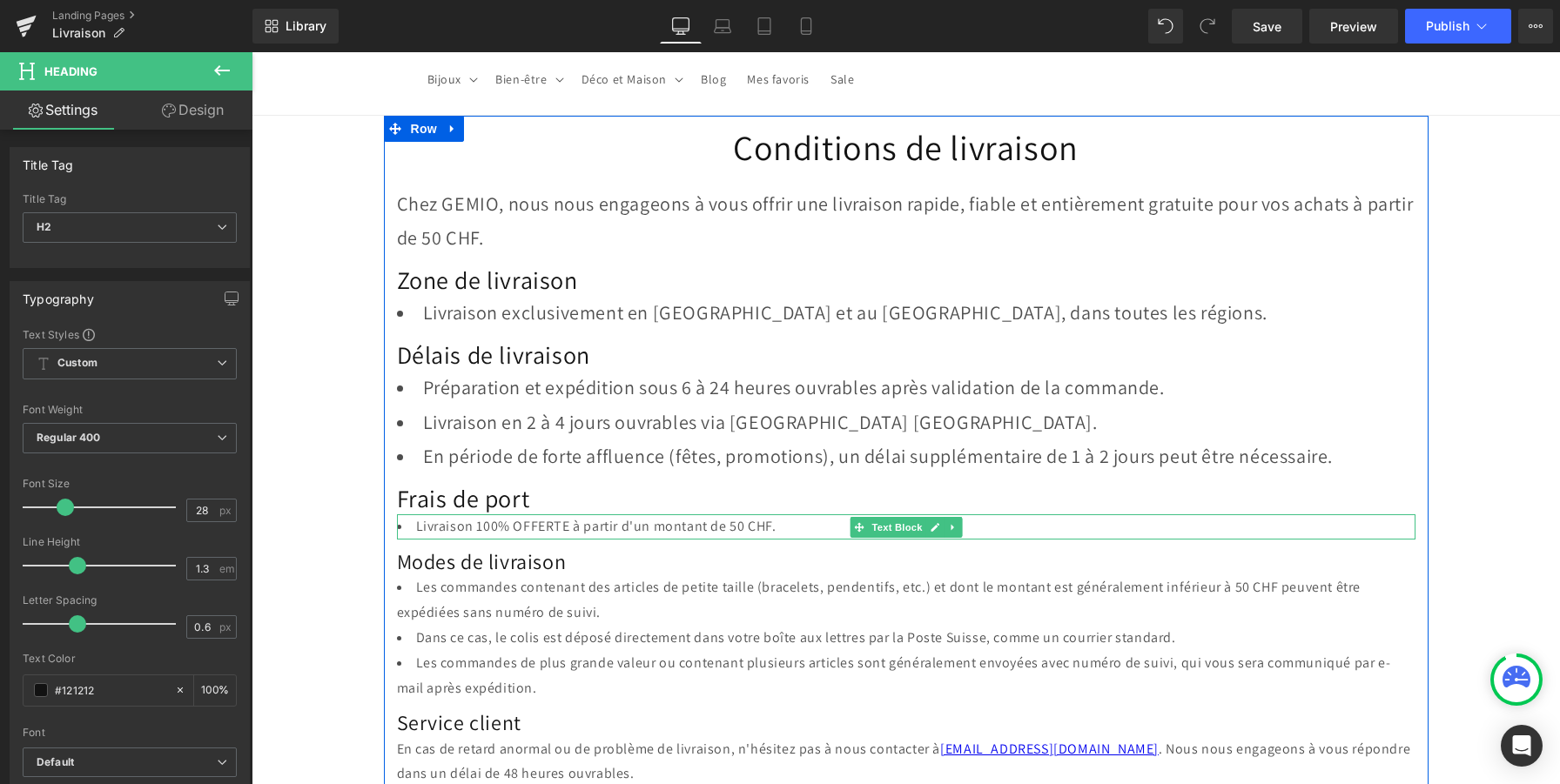
click at [543, 522] on li "Livraison 100% OFFERTE à partir d'un montant de 50 CHF." at bounding box center [907, 526] width 1019 height 25
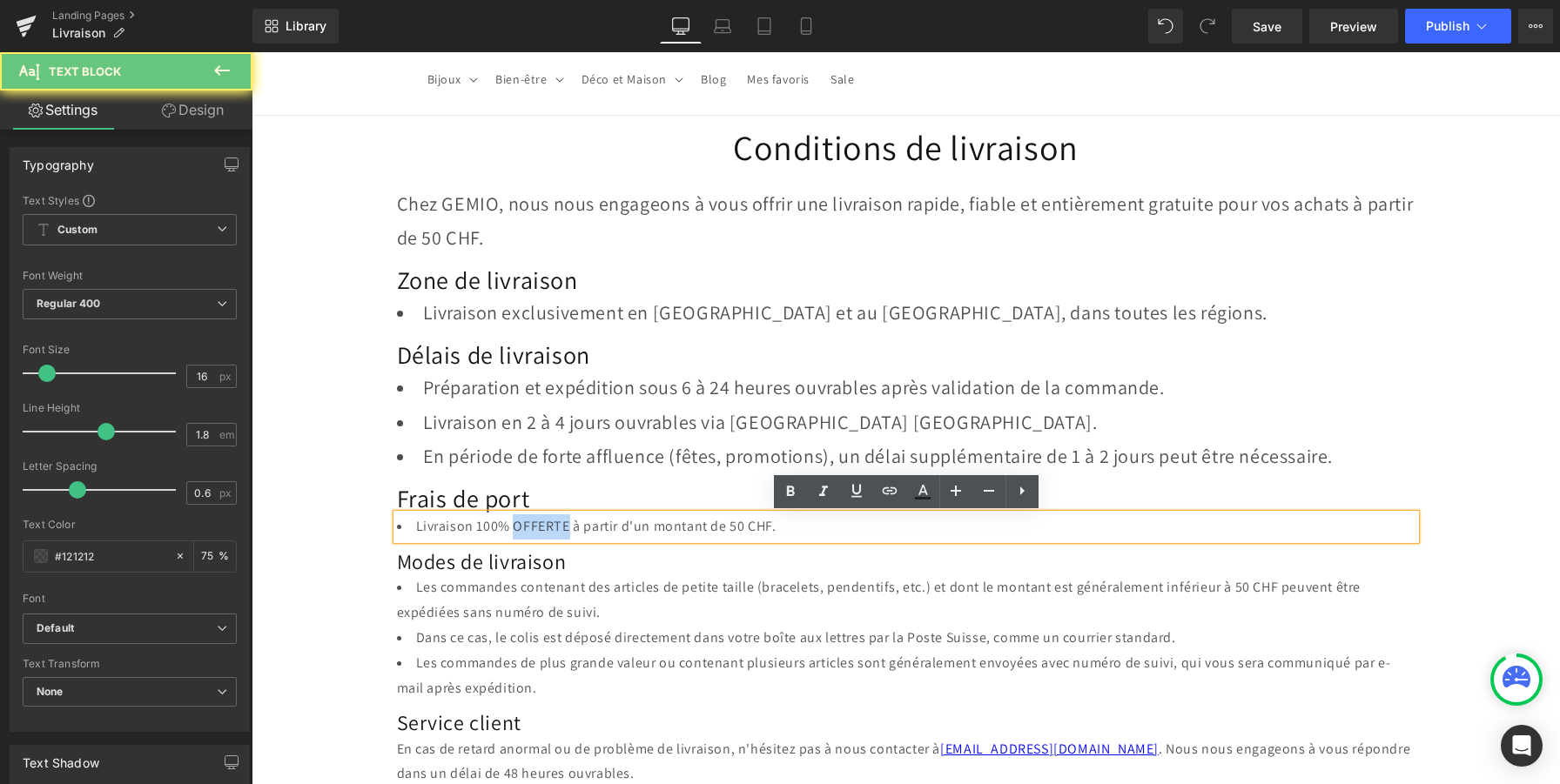
click at [543, 522] on li "Livraison 100% OFFERTE à partir d'un montant de 50 CHF." at bounding box center [907, 526] width 1019 height 25
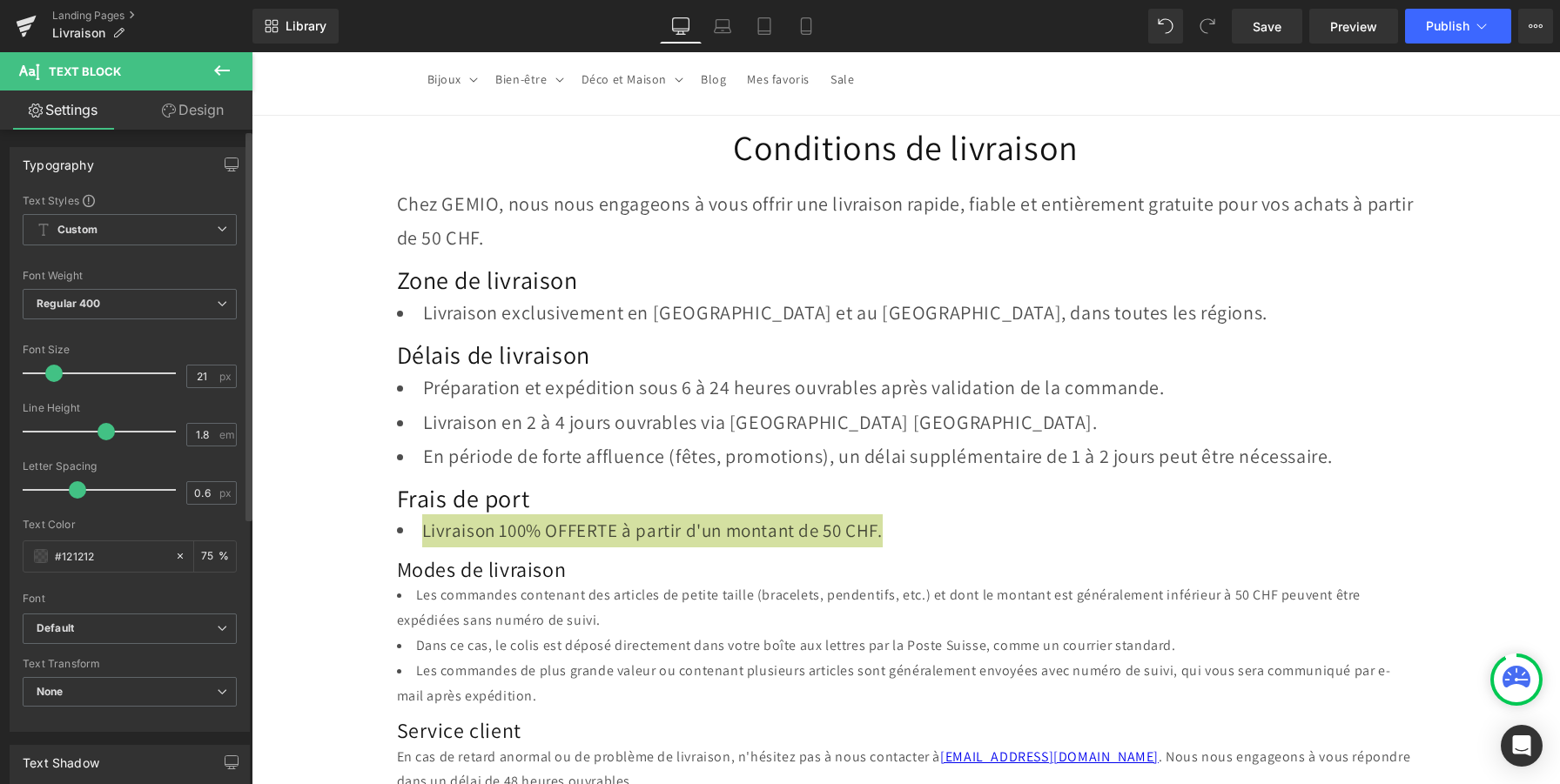
type input "22"
drag, startPoint x: 46, startPoint y: 374, endPoint x: 55, endPoint y: 376, distance: 9.2
click at [55, 376] on span at bounding box center [55, 373] width 18 height 18
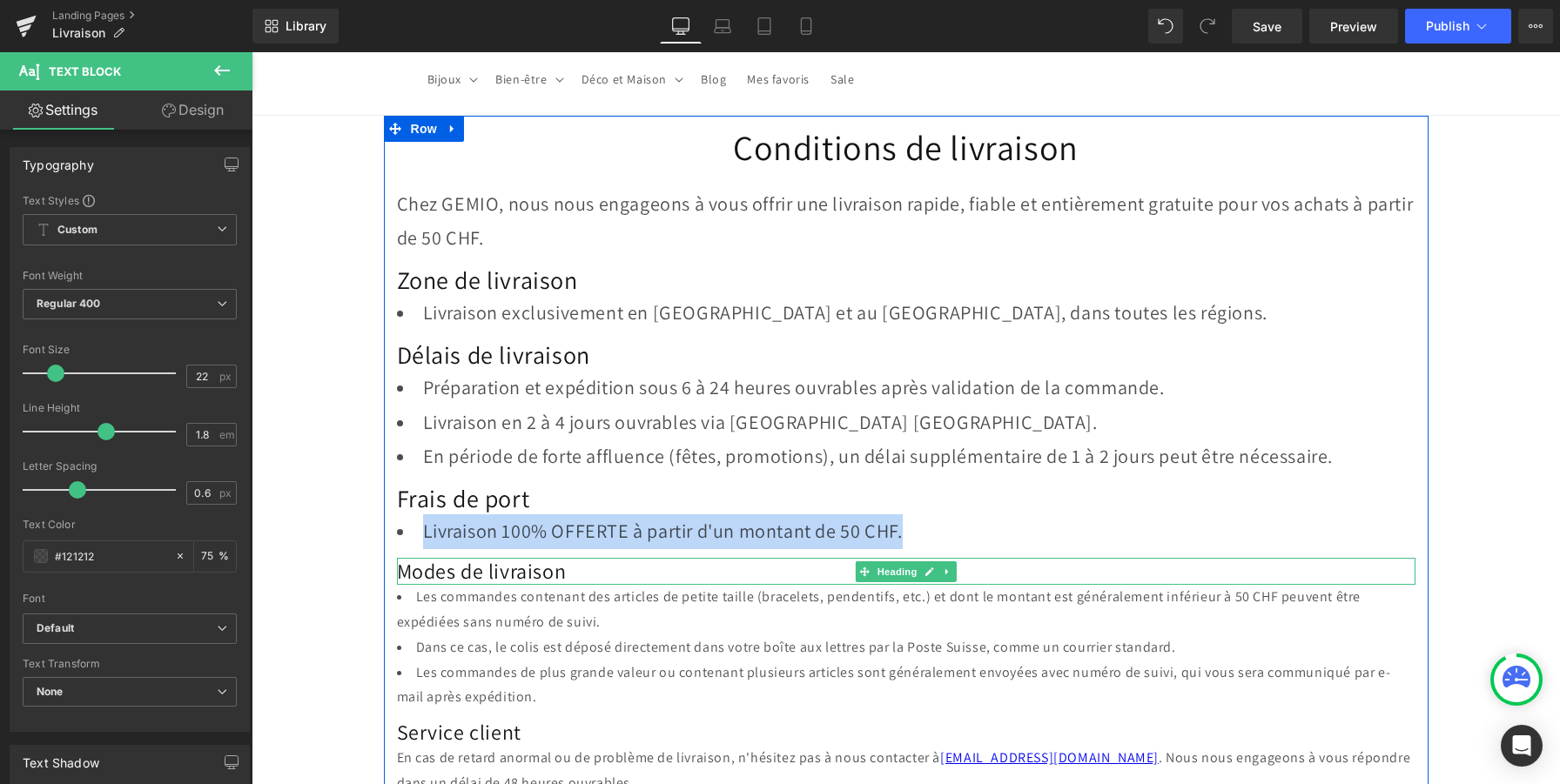
click at [435, 572] on h2 "Modes de livraison" at bounding box center [907, 571] width 1019 height 27
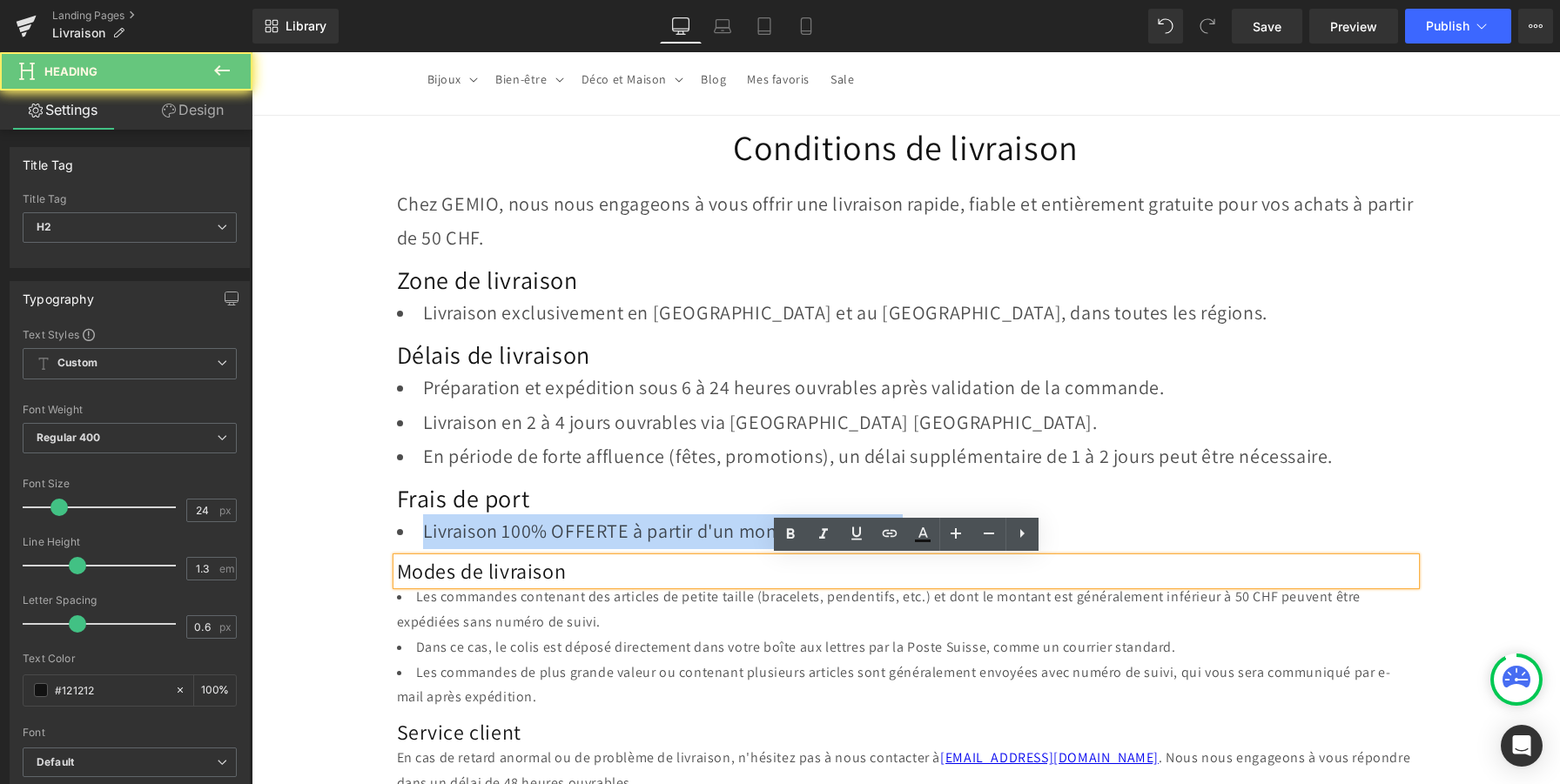
click at [435, 572] on h2 "Modes de livraison" at bounding box center [907, 571] width 1019 height 27
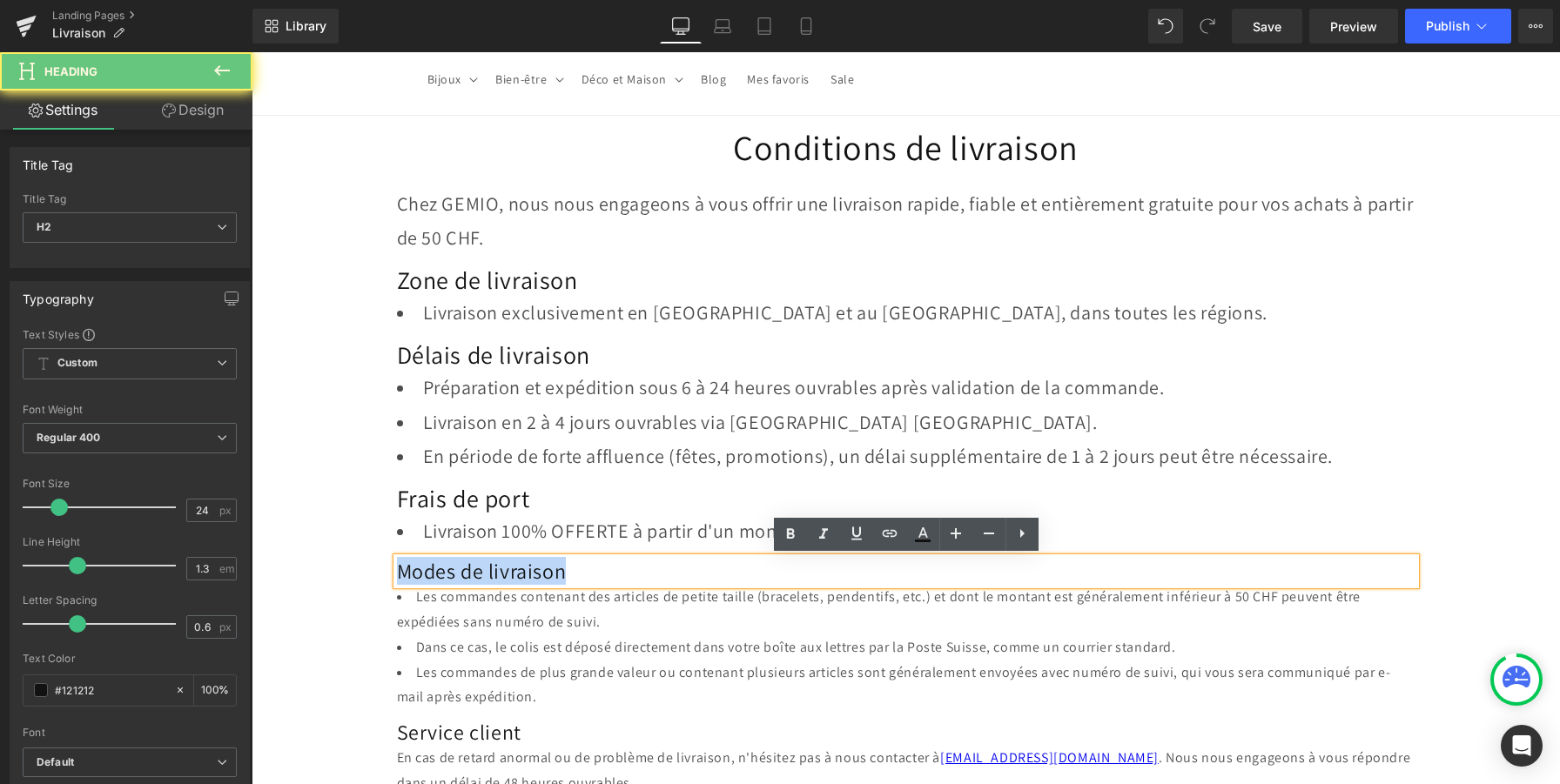
click at [435, 572] on h2 "Modes de livraison" at bounding box center [907, 571] width 1019 height 27
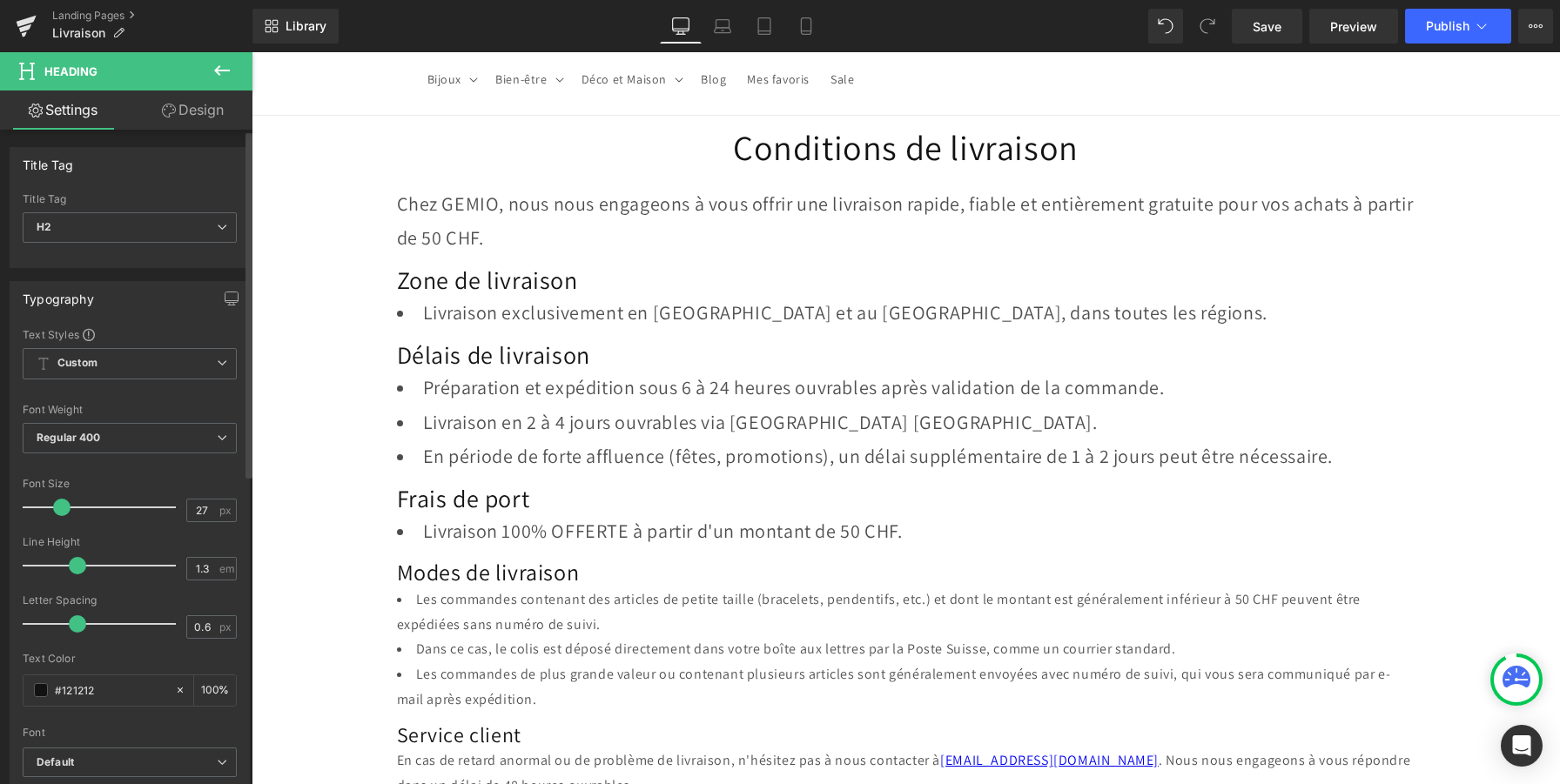
type input "28"
click at [70, 506] on span at bounding box center [65, 507] width 18 height 18
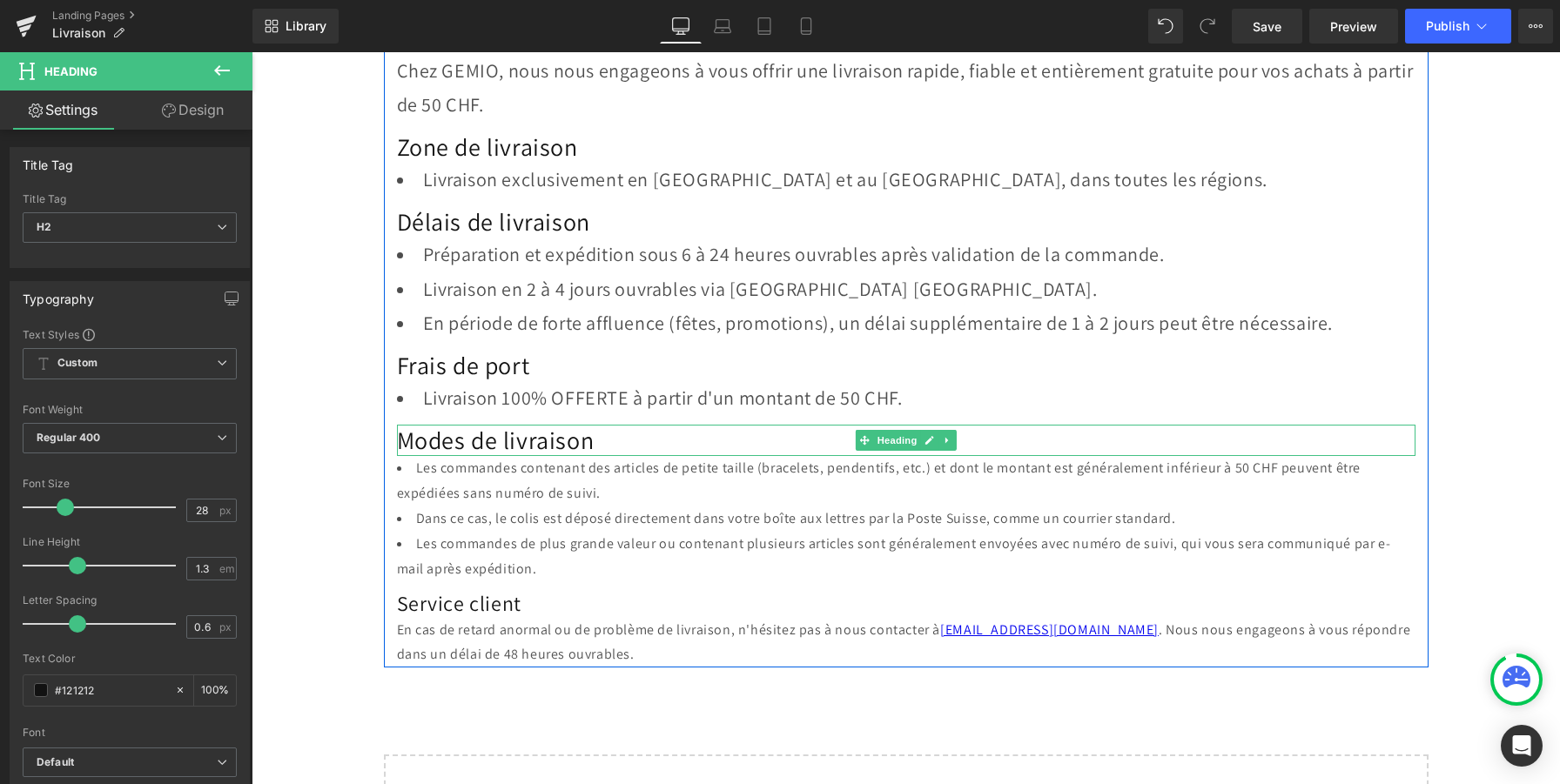
scroll to position [250, 0]
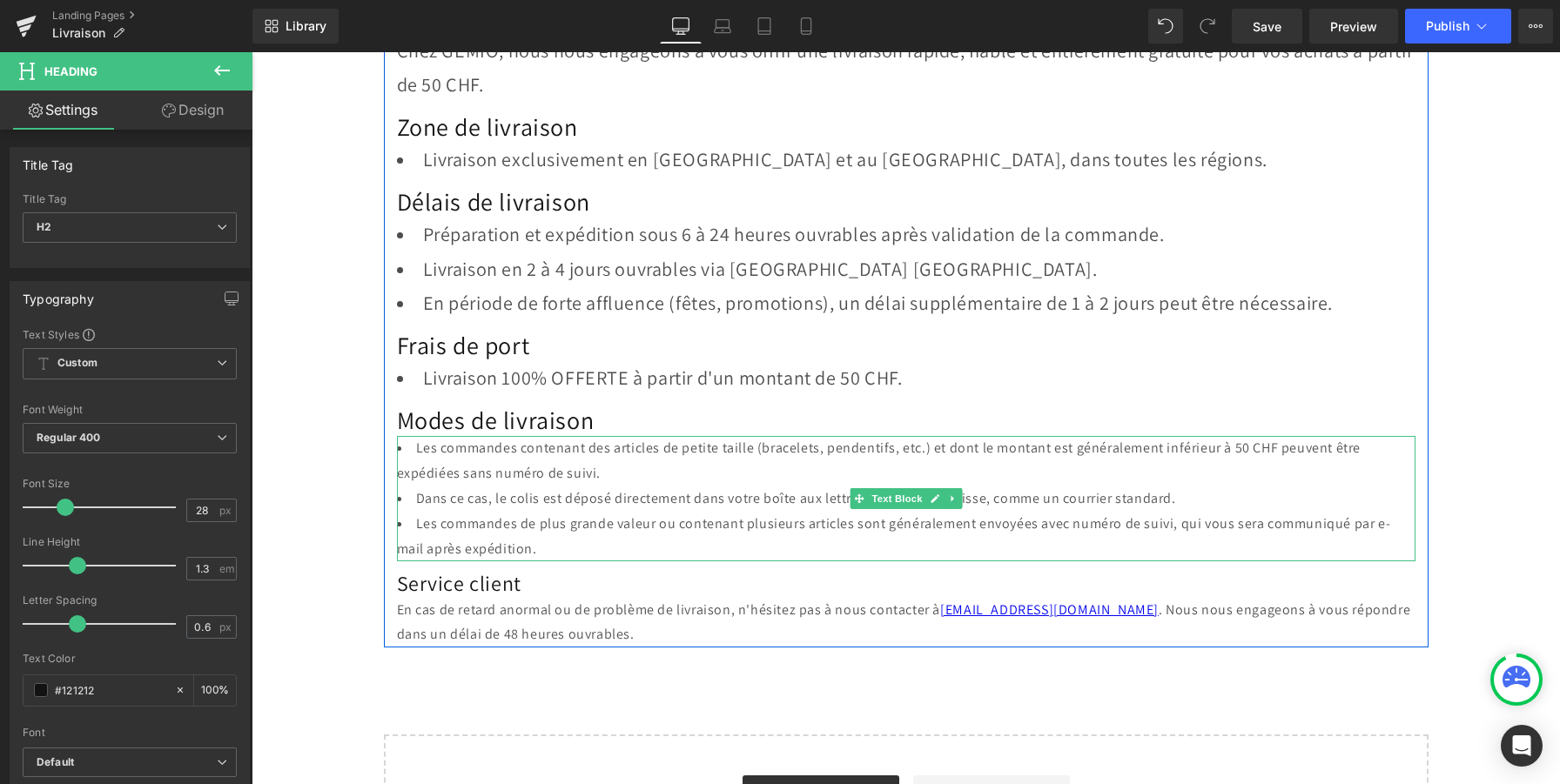
click at [514, 554] on li "Les commandes de plus grande valeur ou contenant plusieurs articles sont généra…" at bounding box center [907, 537] width 1019 height 50
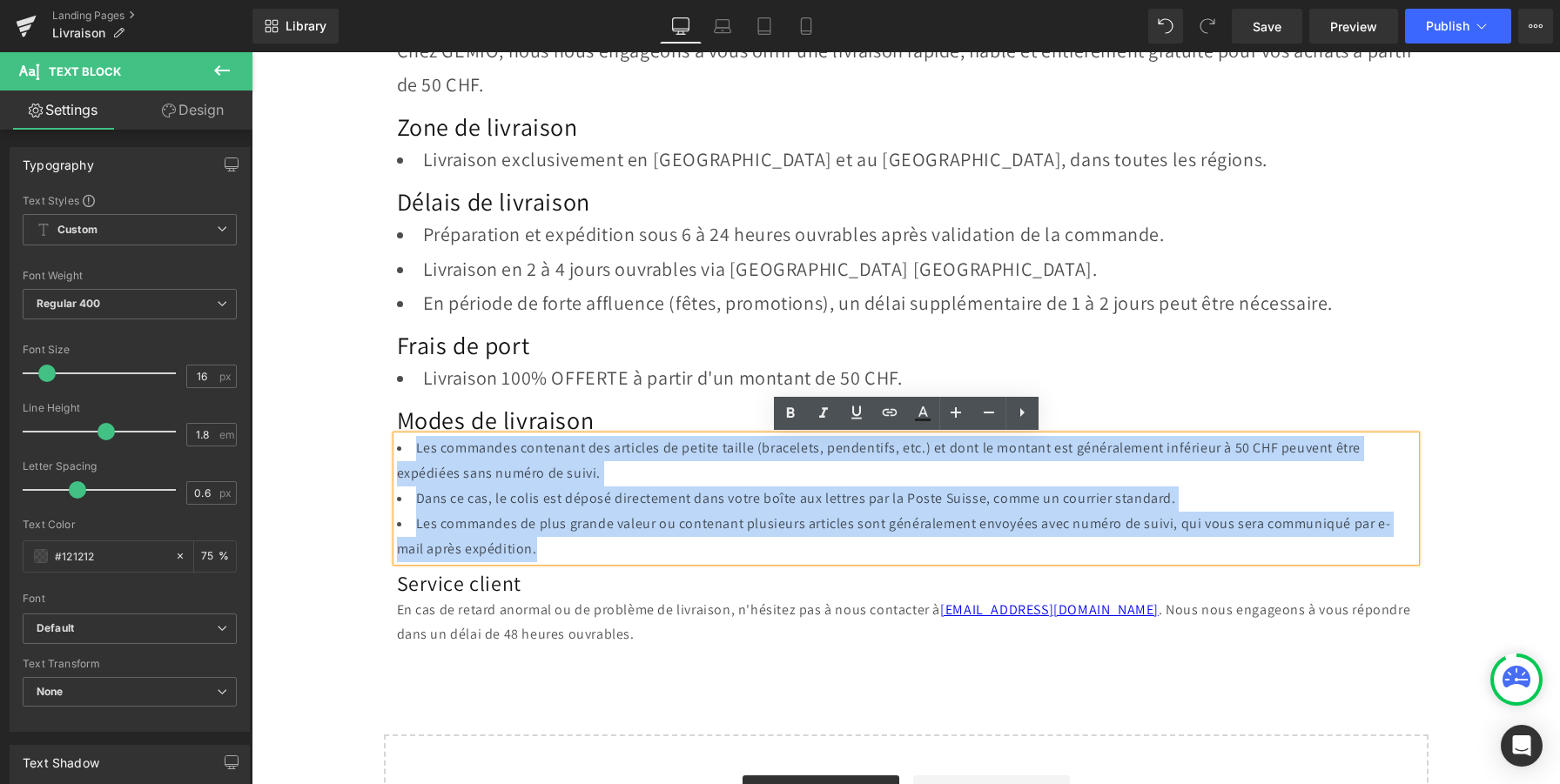
drag, startPoint x: 521, startPoint y: 544, endPoint x: 403, endPoint y: 444, distance: 154.7
click at [403, 444] on ul "Les commandes contenant des articles de petite taille (bracelets, pendentifs, e…" at bounding box center [907, 499] width 1019 height 125
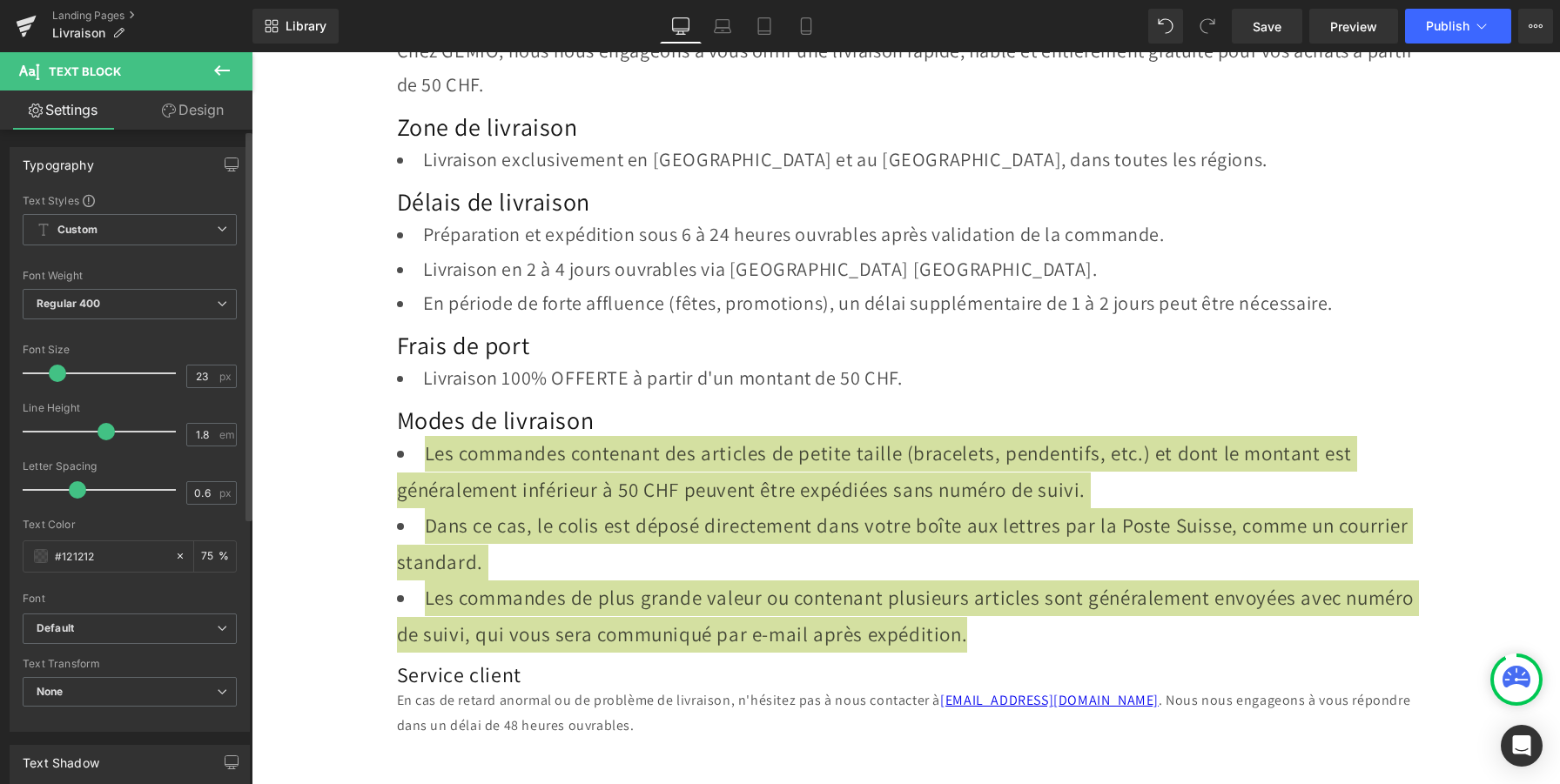
type input "22"
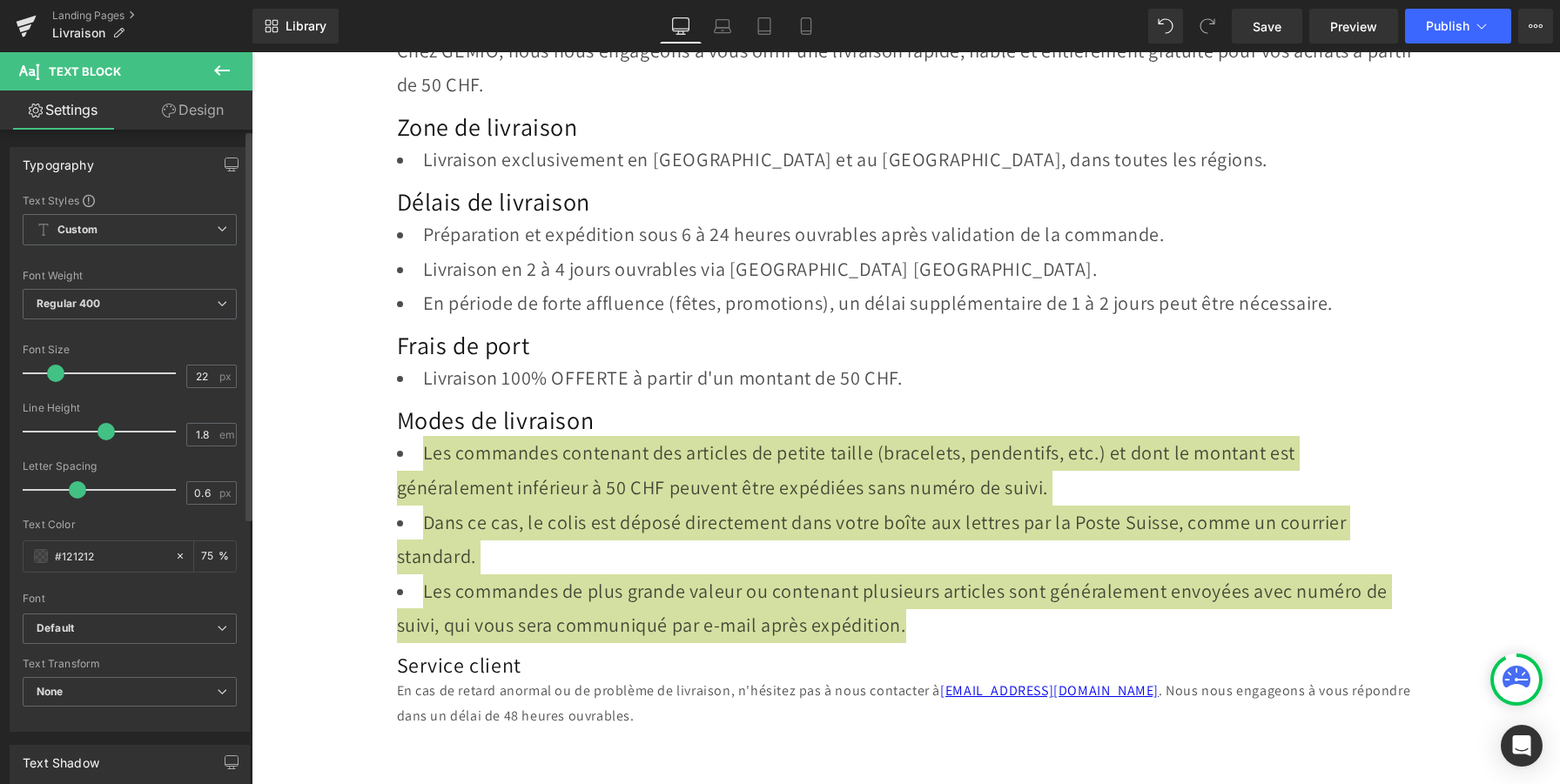
drag, startPoint x: 46, startPoint y: 378, endPoint x: 55, endPoint y: 379, distance: 9.1
click at [55, 379] on span at bounding box center [55, 373] width 18 height 18
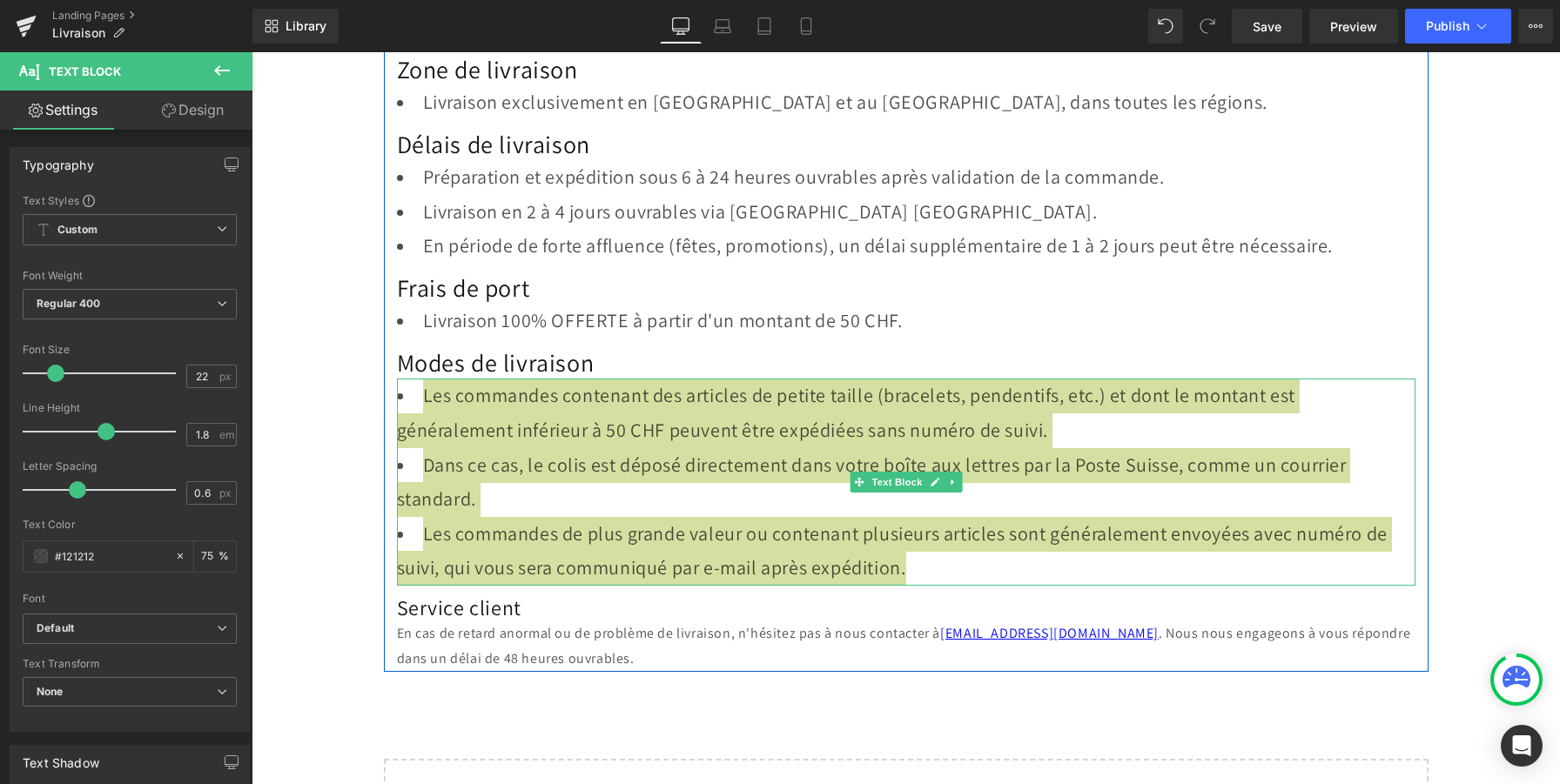
scroll to position [328, 0]
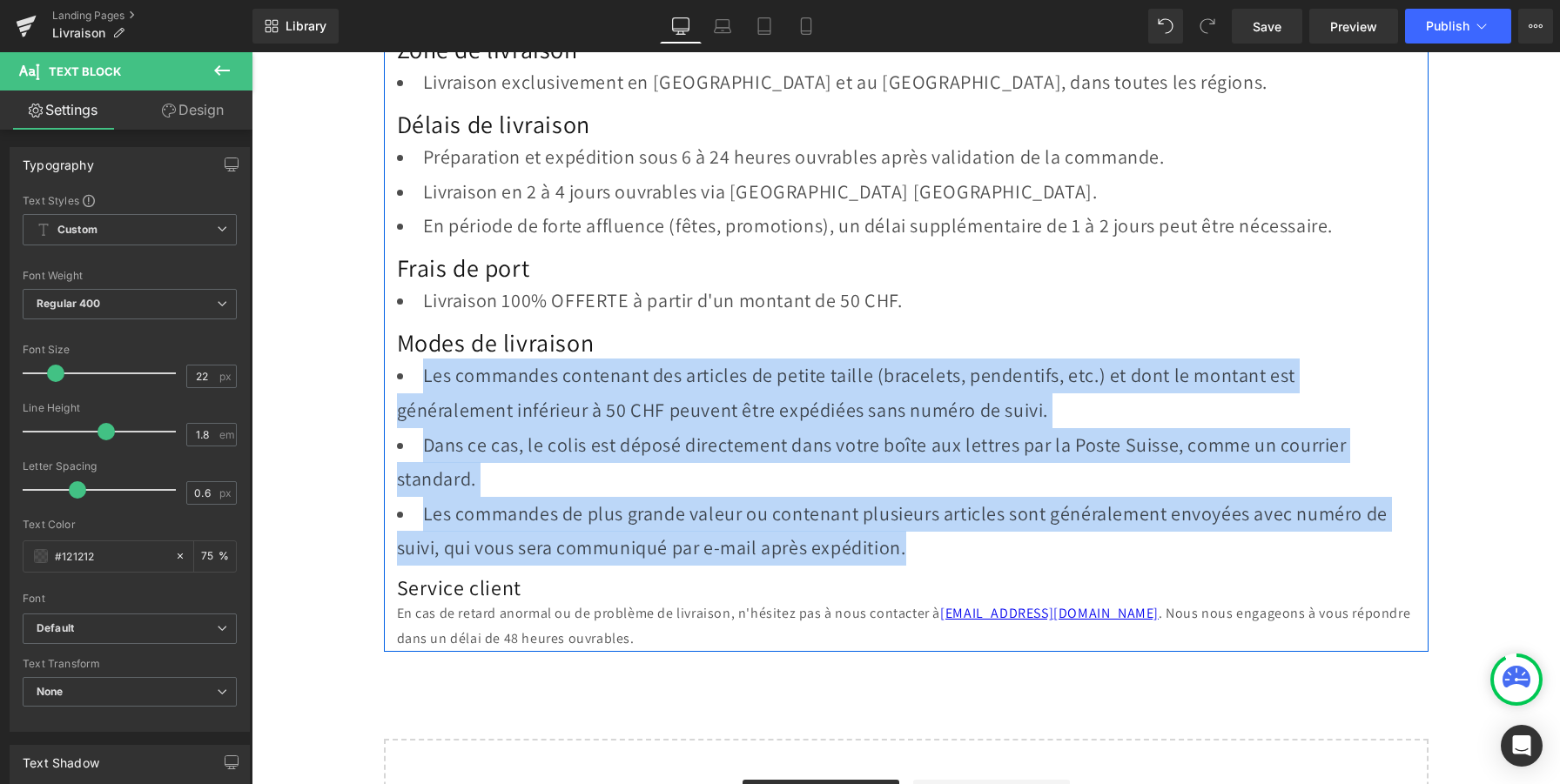
click at [441, 584] on h2 "Service client" at bounding box center [907, 588] width 1019 height 27
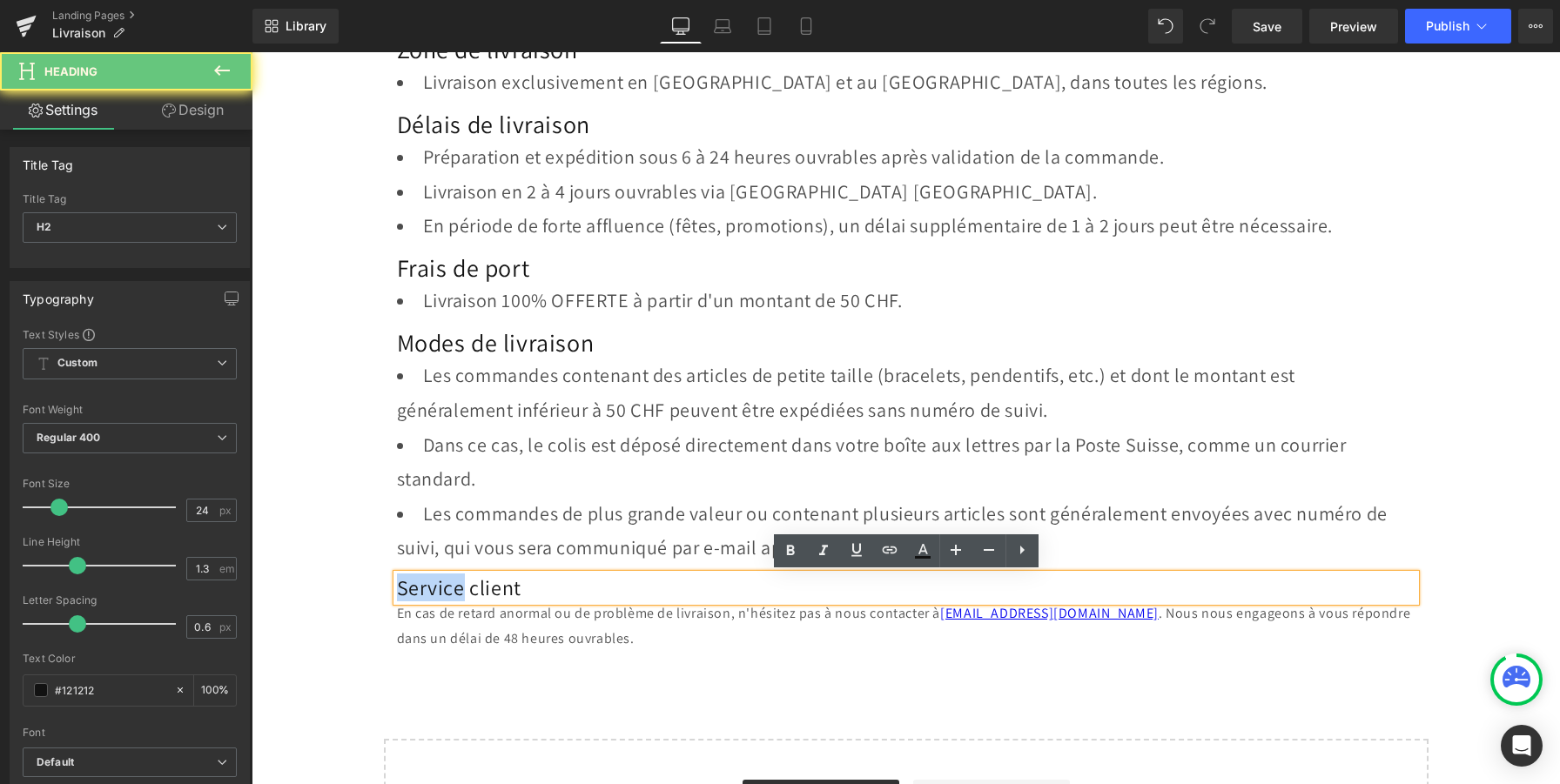
click at [441, 584] on h2 "Service client" at bounding box center [907, 588] width 1019 height 27
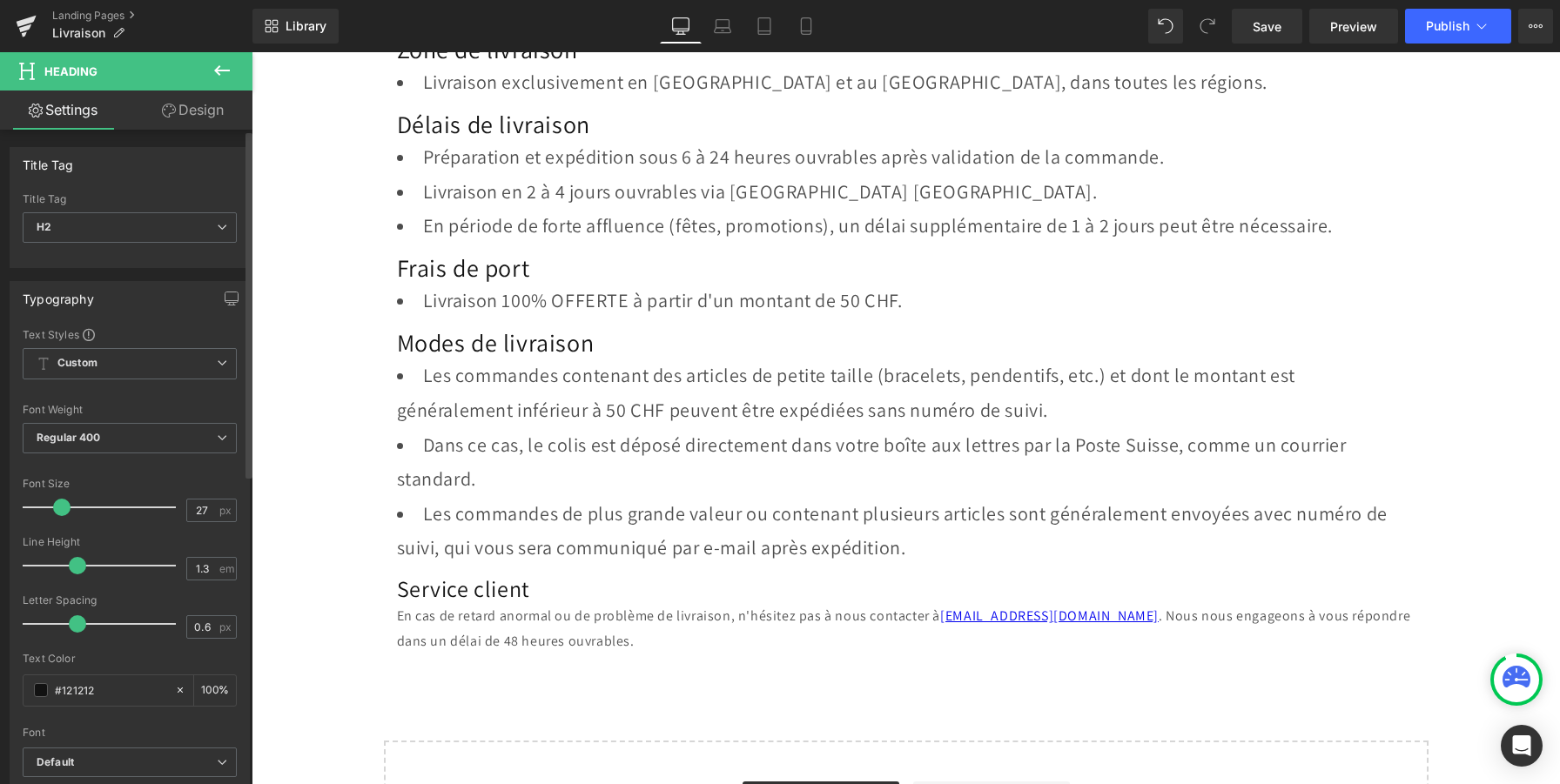
type input "28"
click at [69, 510] on span at bounding box center [65, 507] width 18 height 18
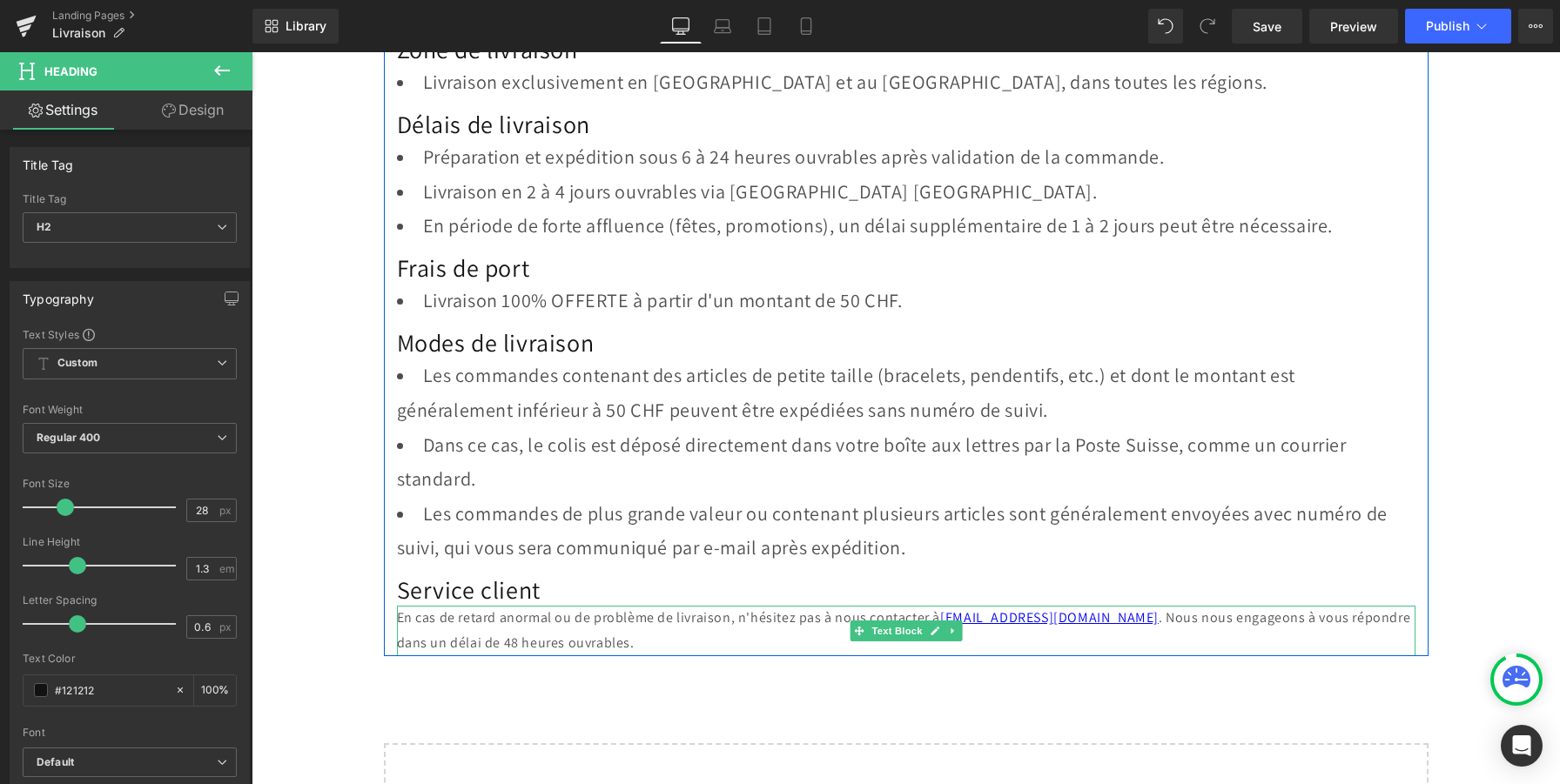
click at [531, 643] on p "En cas de retard anormal ou de problème de livraison, n'hésitez pas à nous cont…" at bounding box center [907, 631] width 1019 height 50
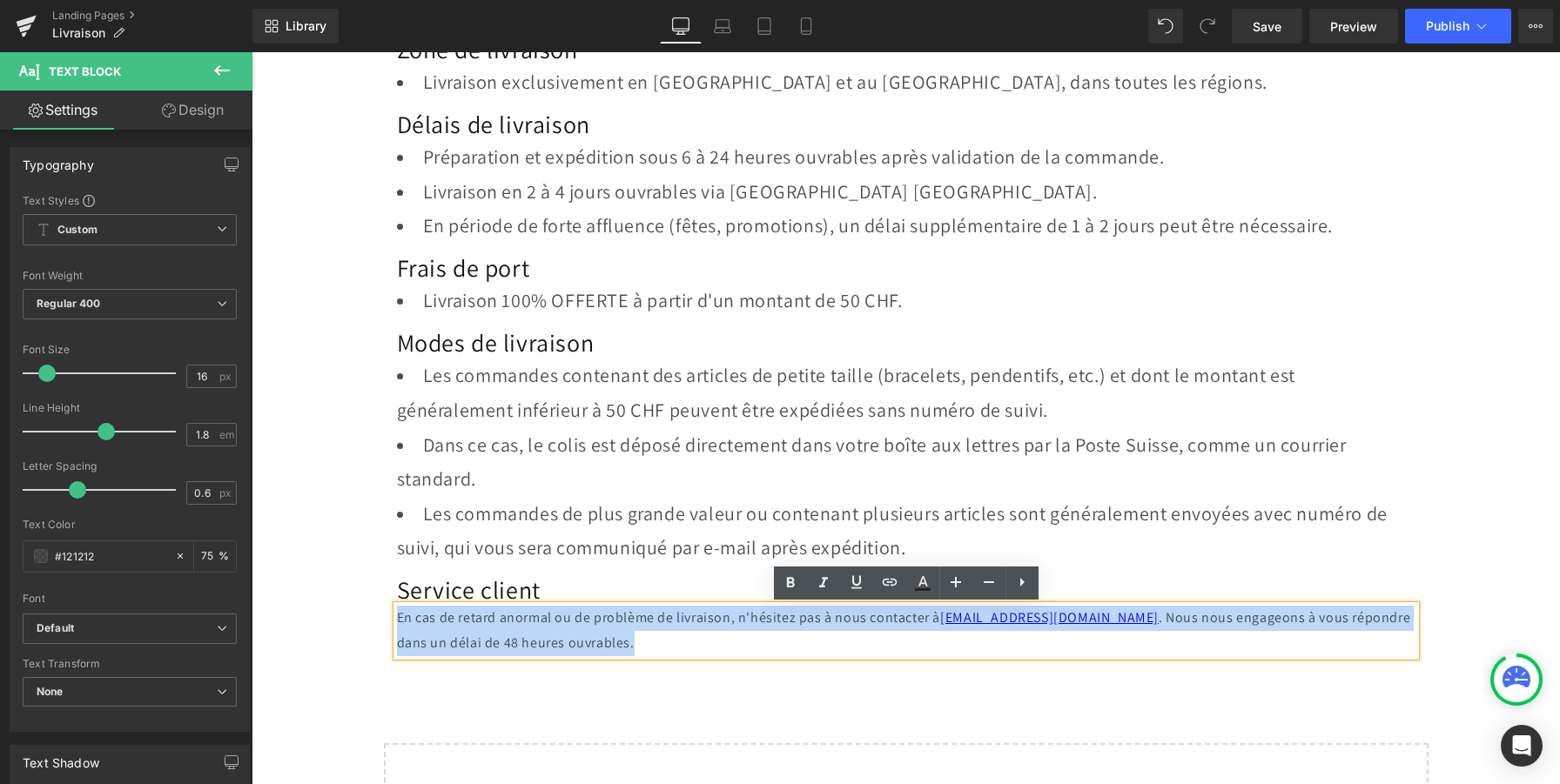
drag, startPoint x: 538, startPoint y: 643, endPoint x: 388, endPoint y: 620, distance: 151.8
click at [388, 620] on div "Conditions de livraison Heading Chez GEMIO, nous nous engageons à vous offrir u…" at bounding box center [907, 270] width 1045 height 771
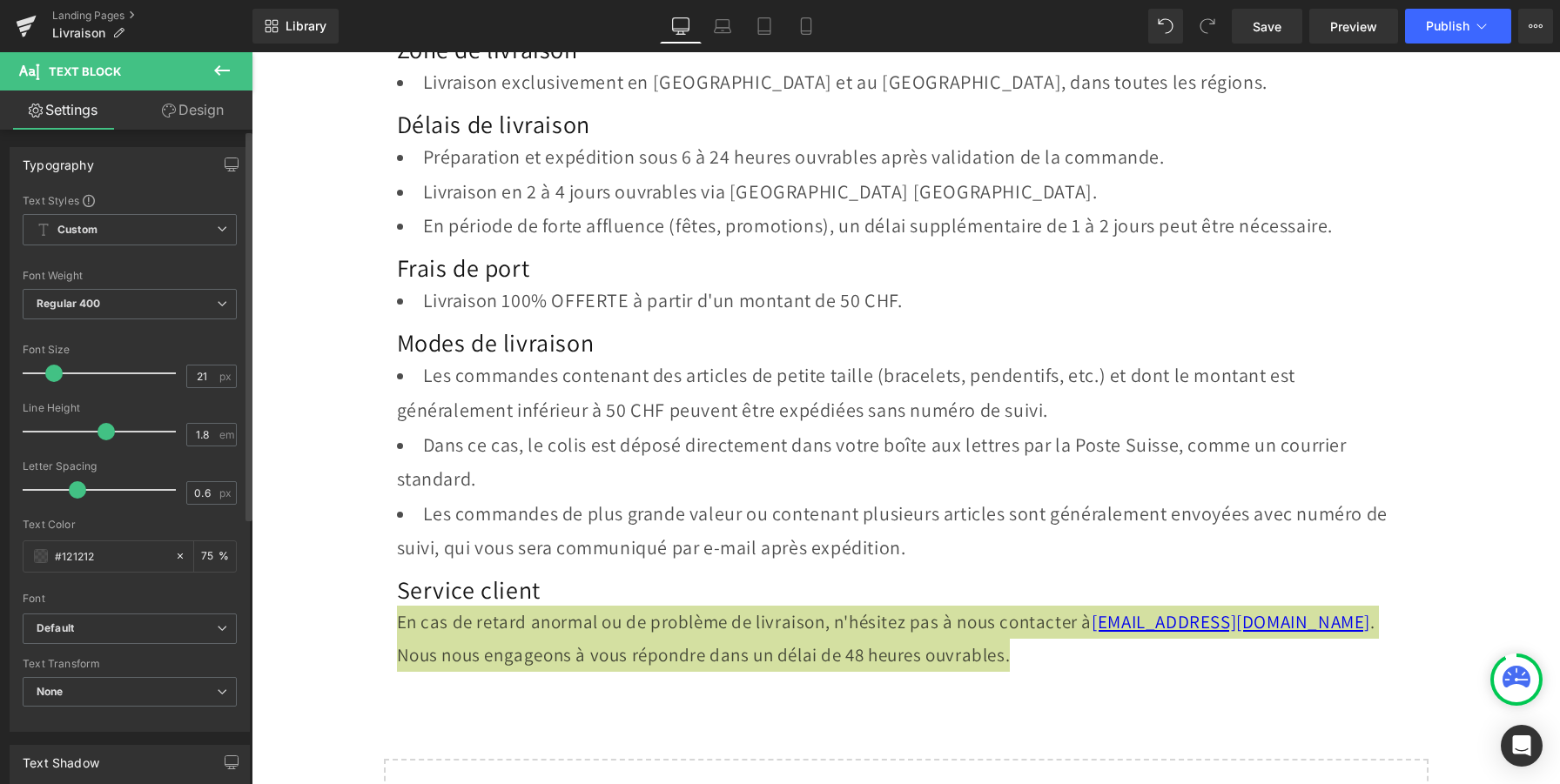
type input "22"
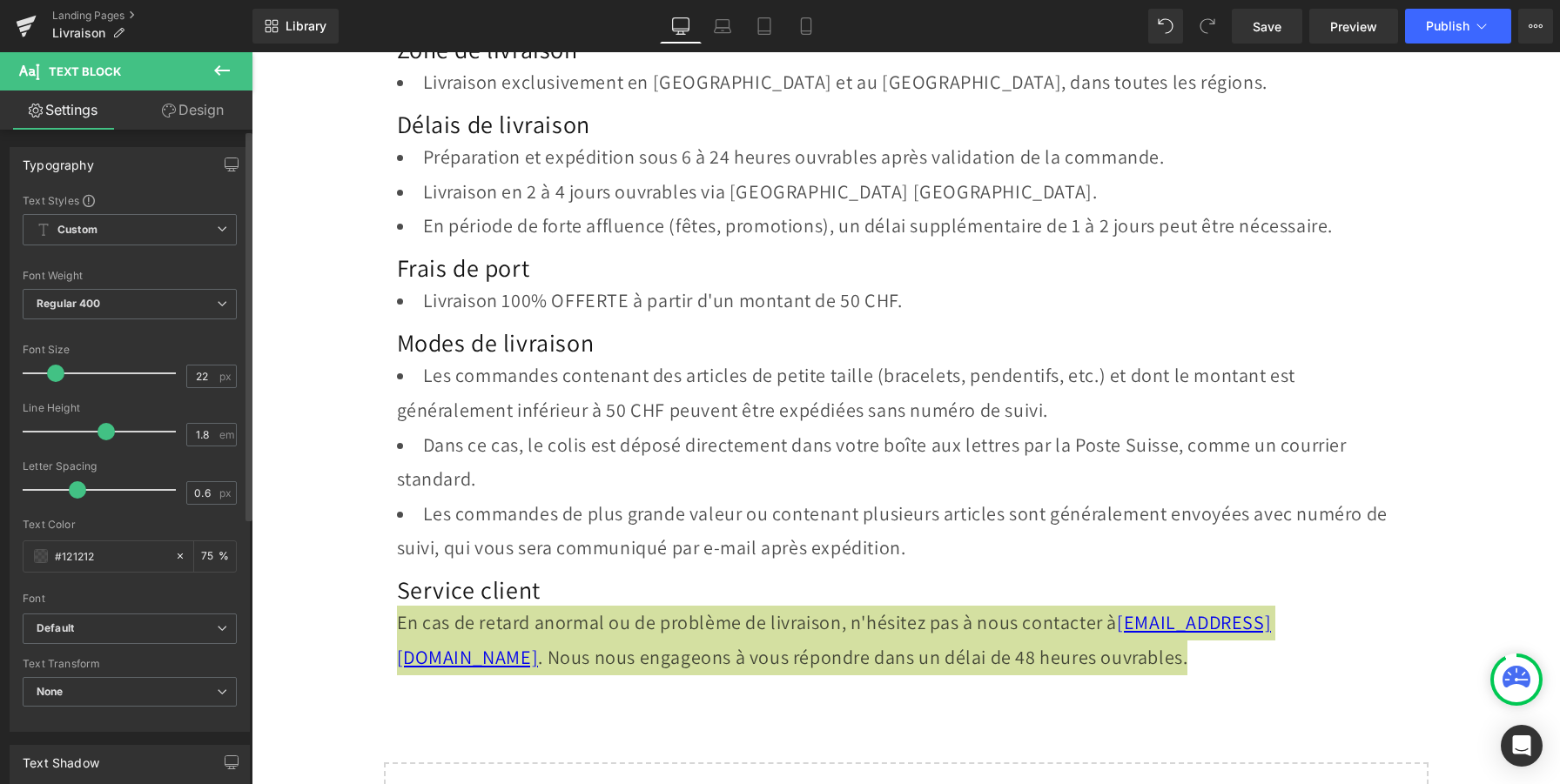
drag, startPoint x: 47, startPoint y: 374, endPoint x: 56, endPoint y: 375, distance: 9.1
click at [56, 375] on span at bounding box center [55, 373] width 18 height 18
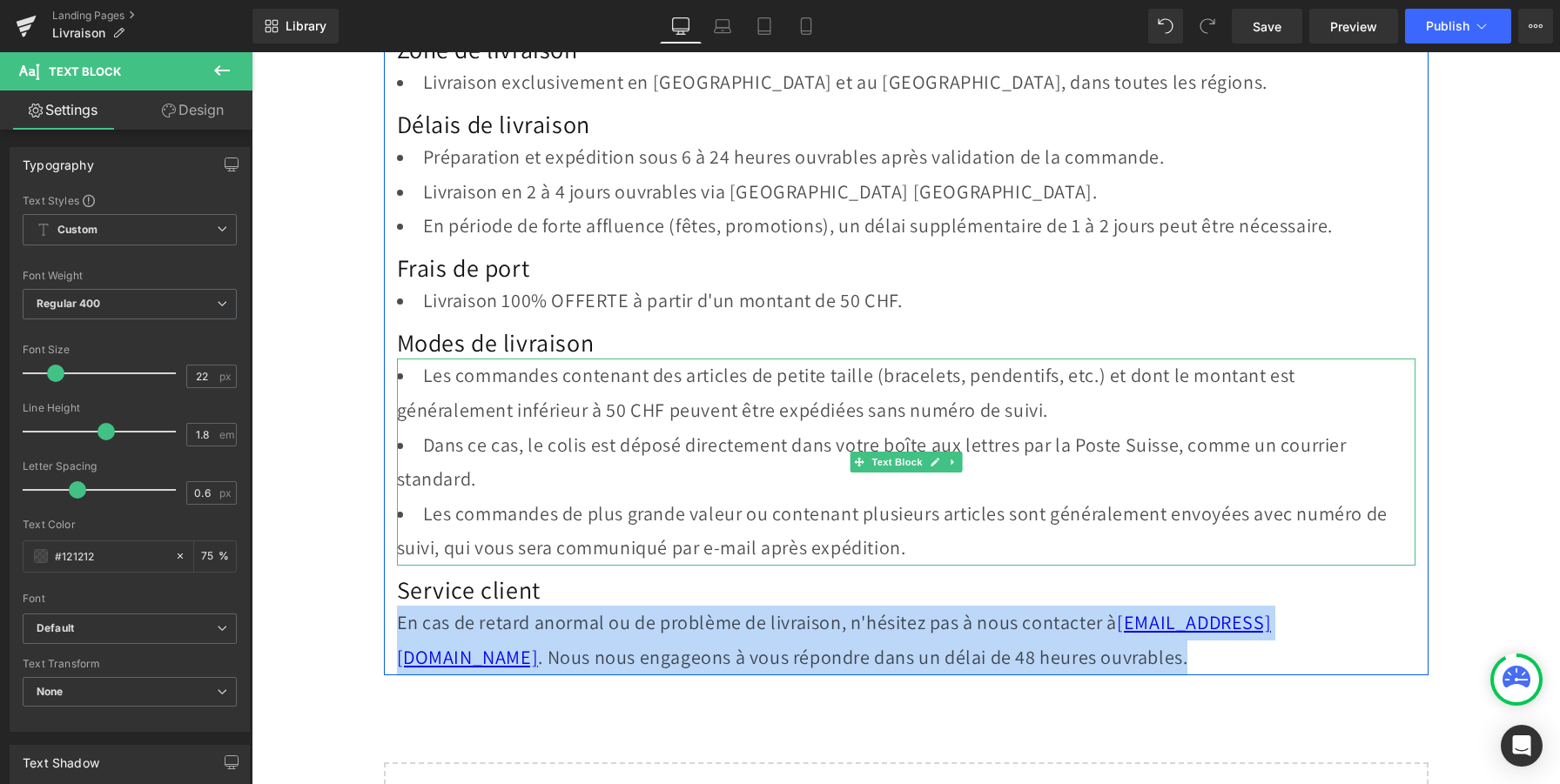
click at [482, 477] on li "Dans ce cas, le colis est déposé directement dans votre boîte aux lettres par l…" at bounding box center [907, 463] width 1019 height 69
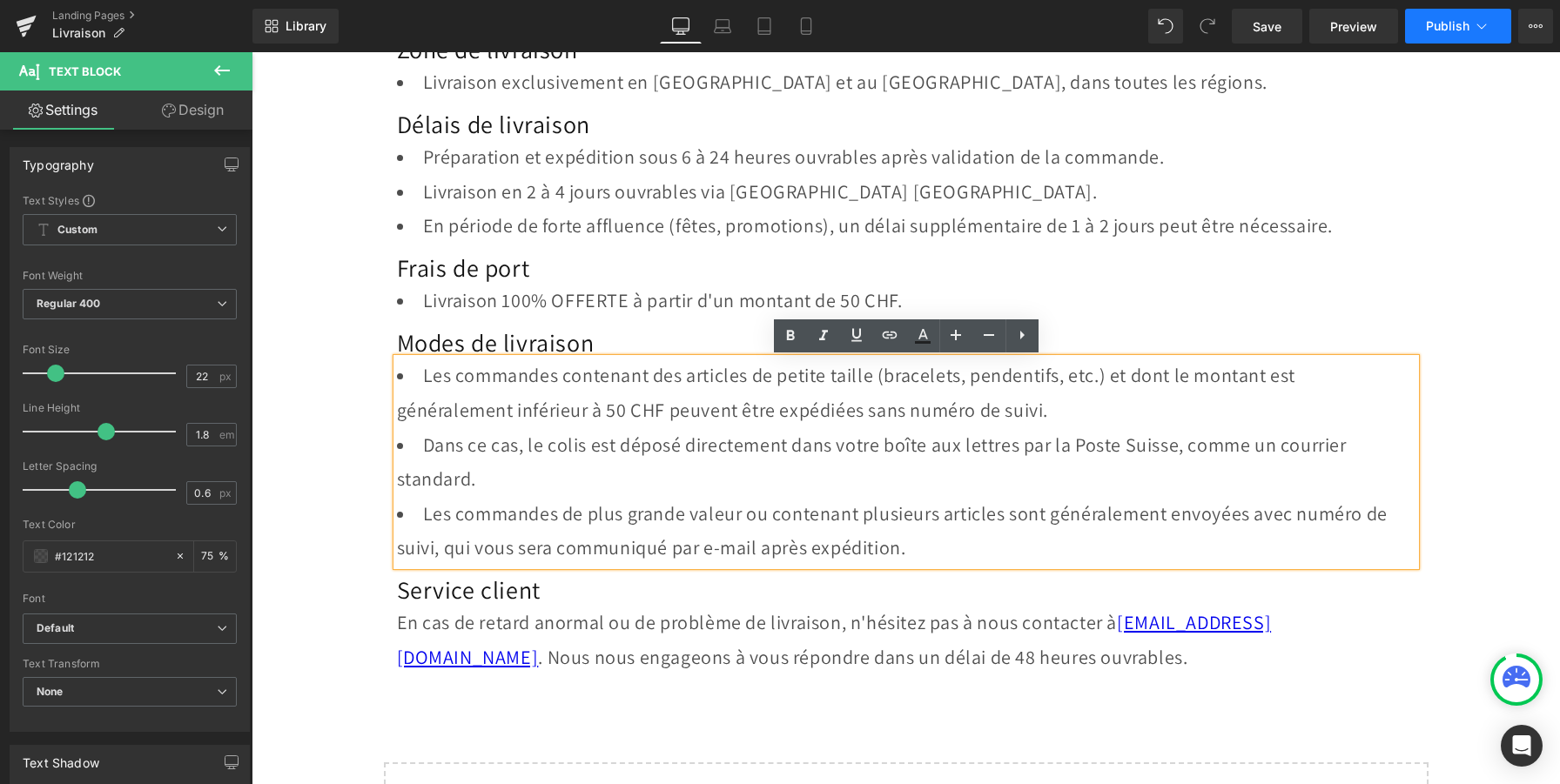
click at [1418, 20] on button "Publish" at bounding box center [1458, 25] width 107 height 35
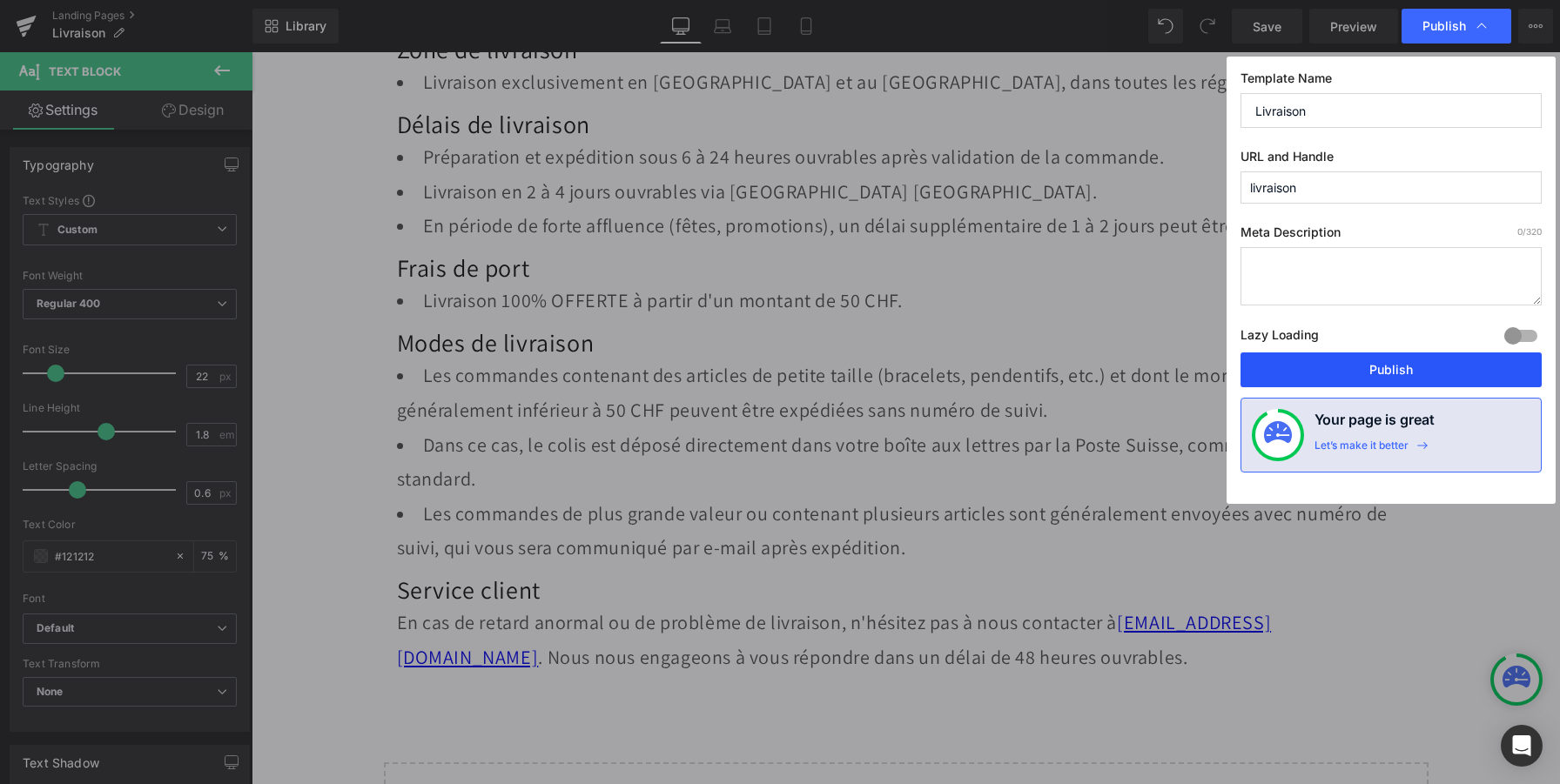
click at [1325, 369] on button "Publish" at bounding box center [1391, 369] width 301 height 35
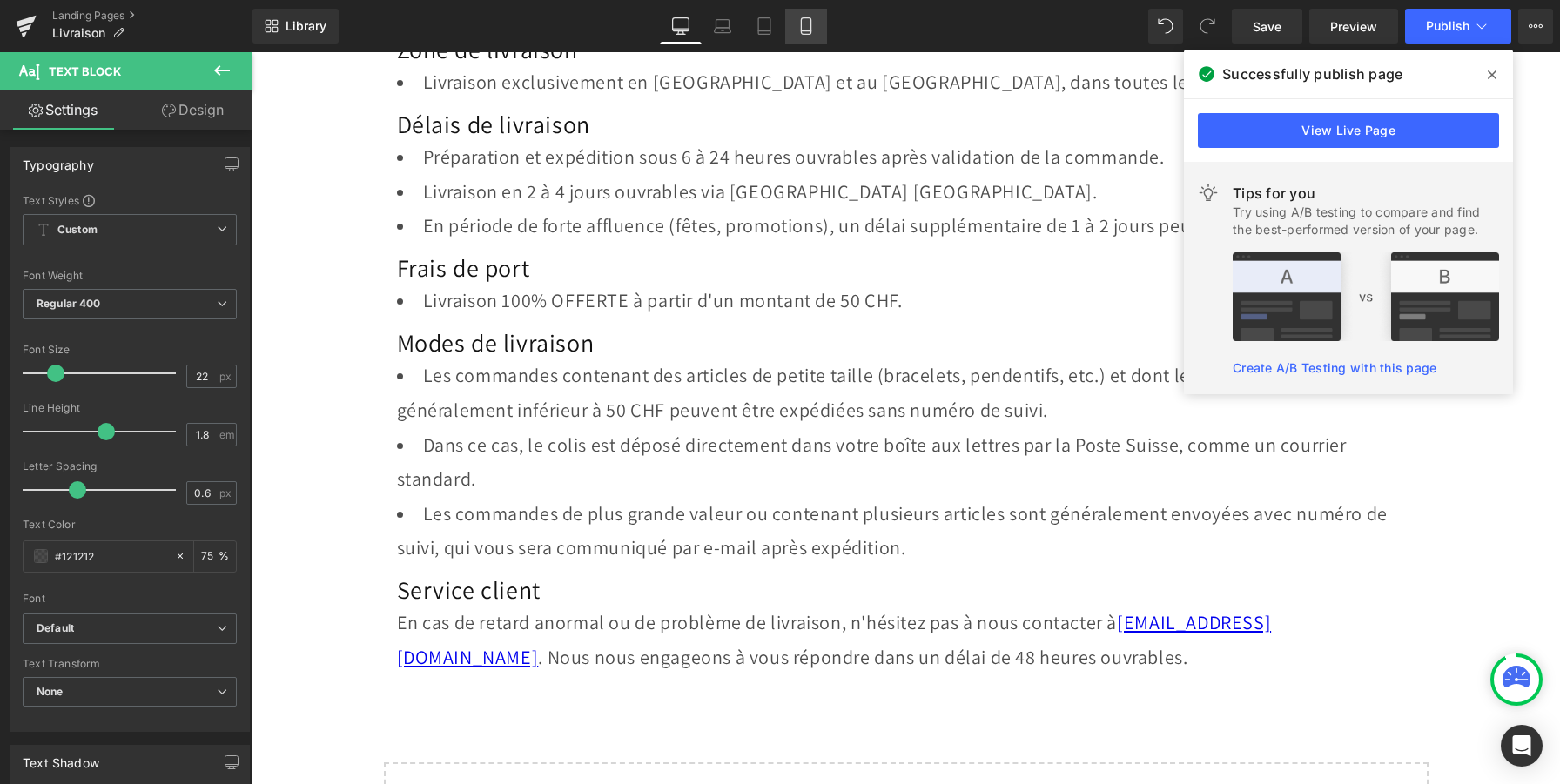
click at [813, 19] on icon at bounding box center [806, 26] width 18 height 18
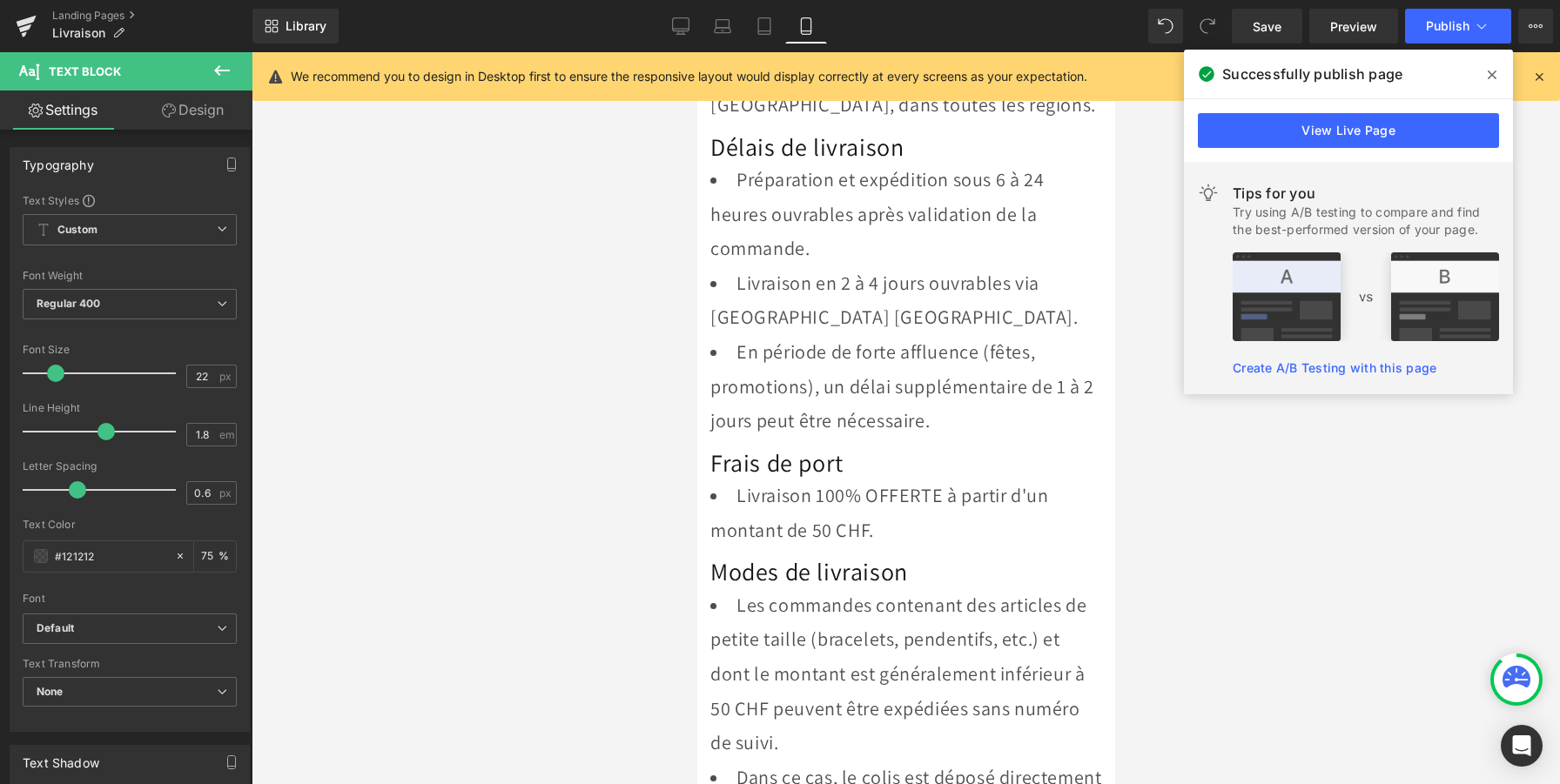
scroll to position [386, 0]
click at [672, 19] on icon at bounding box center [680, 26] width 18 height 18
type input "75"
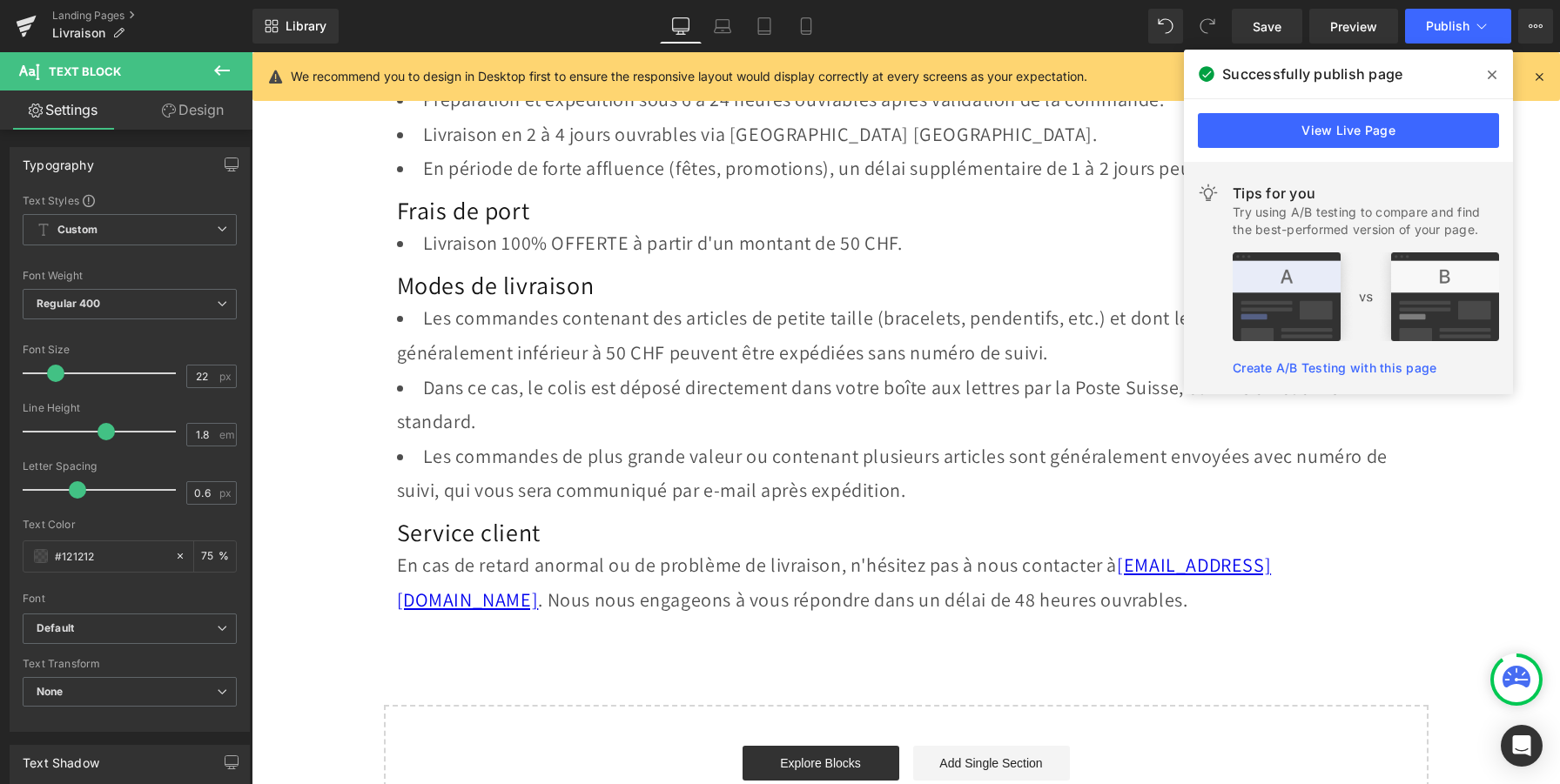
scroll to position [133, 0]
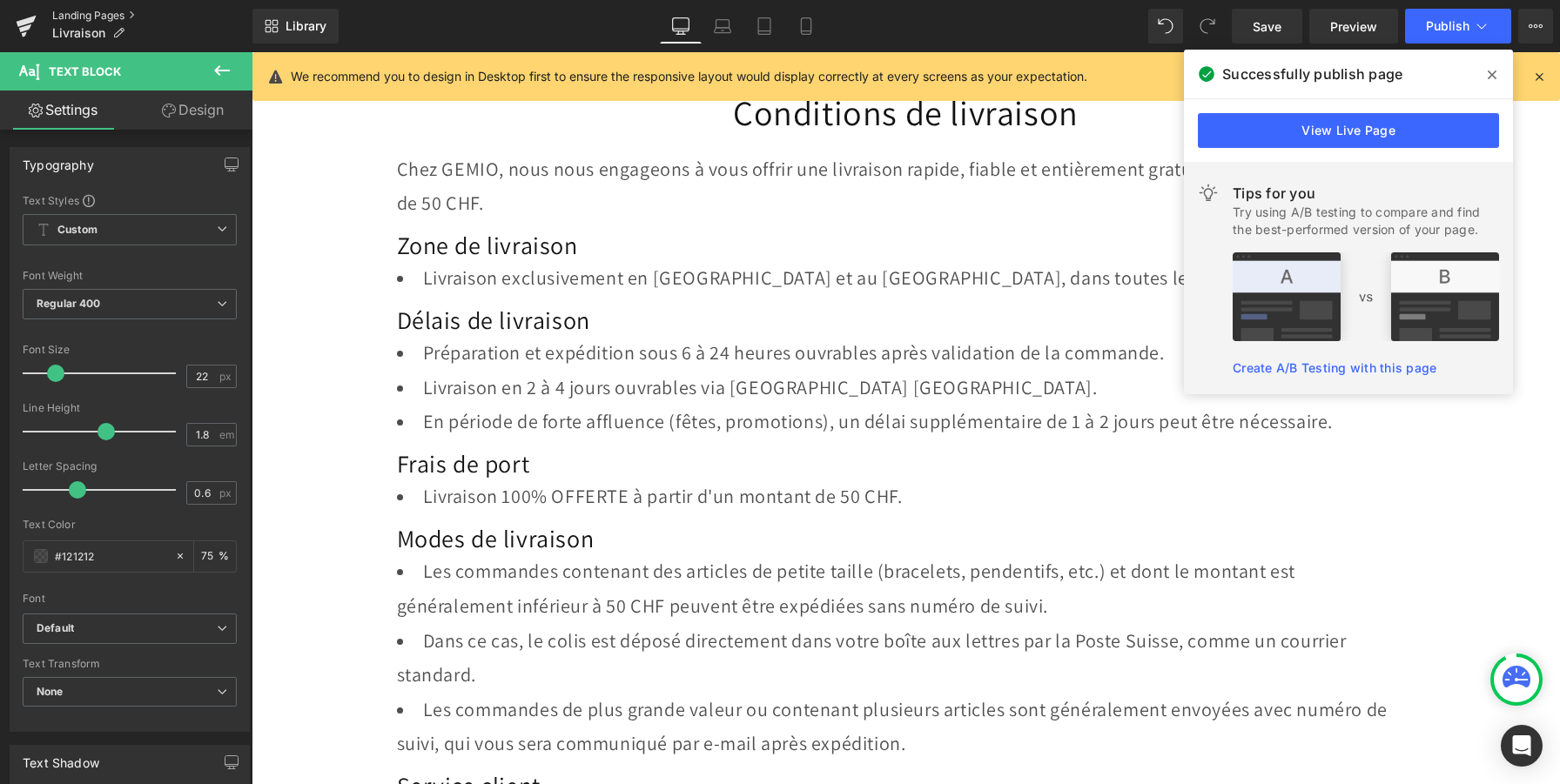
click at [107, 12] on link "Landing Pages" at bounding box center [152, 15] width 200 height 14
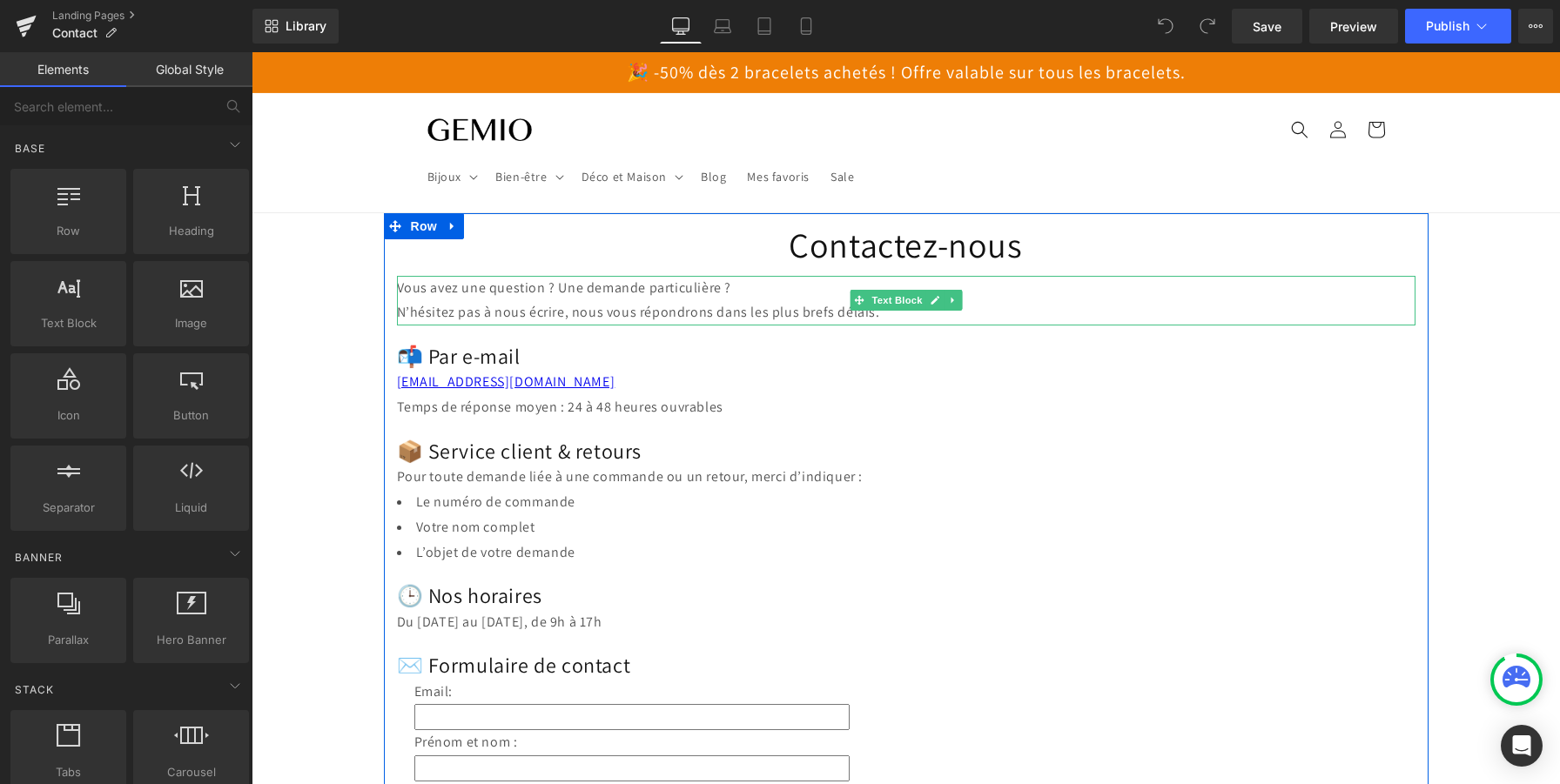
click at [785, 298] on p "Vous avez une question ? Une demande particulière ?" at bounding box center [907, 288] width 1019 height 25
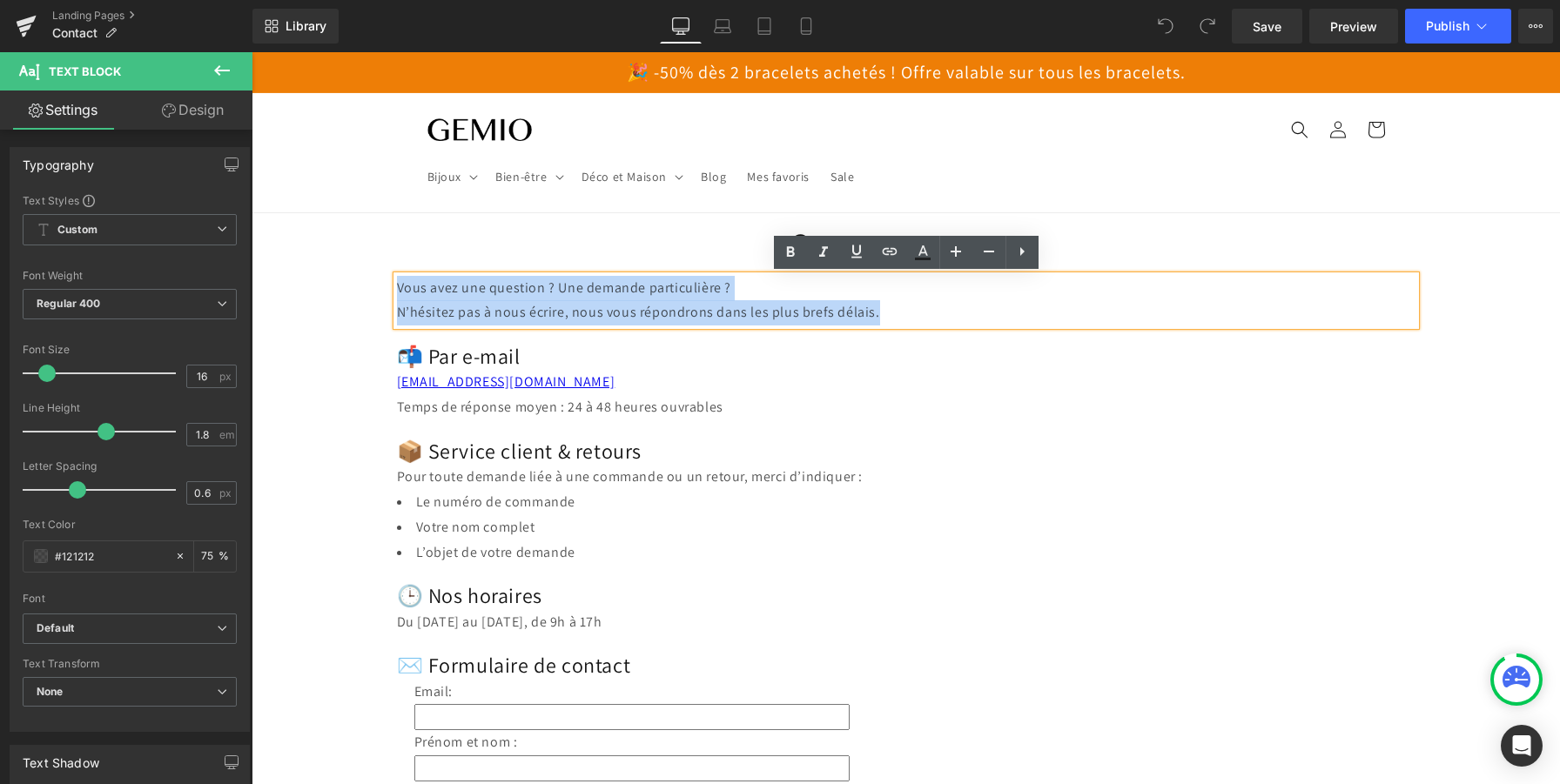
drag, startPoint x: 895, startPoint y: 316, endPoint x: 374, endPoint y: 262, distance: 523.8
click at [374, 262] on div "Contactez-nous Heading Vous avez une question ? Une demande particulière ? N’hé…" at bounding box center [906, 779] width 1309 height 1133
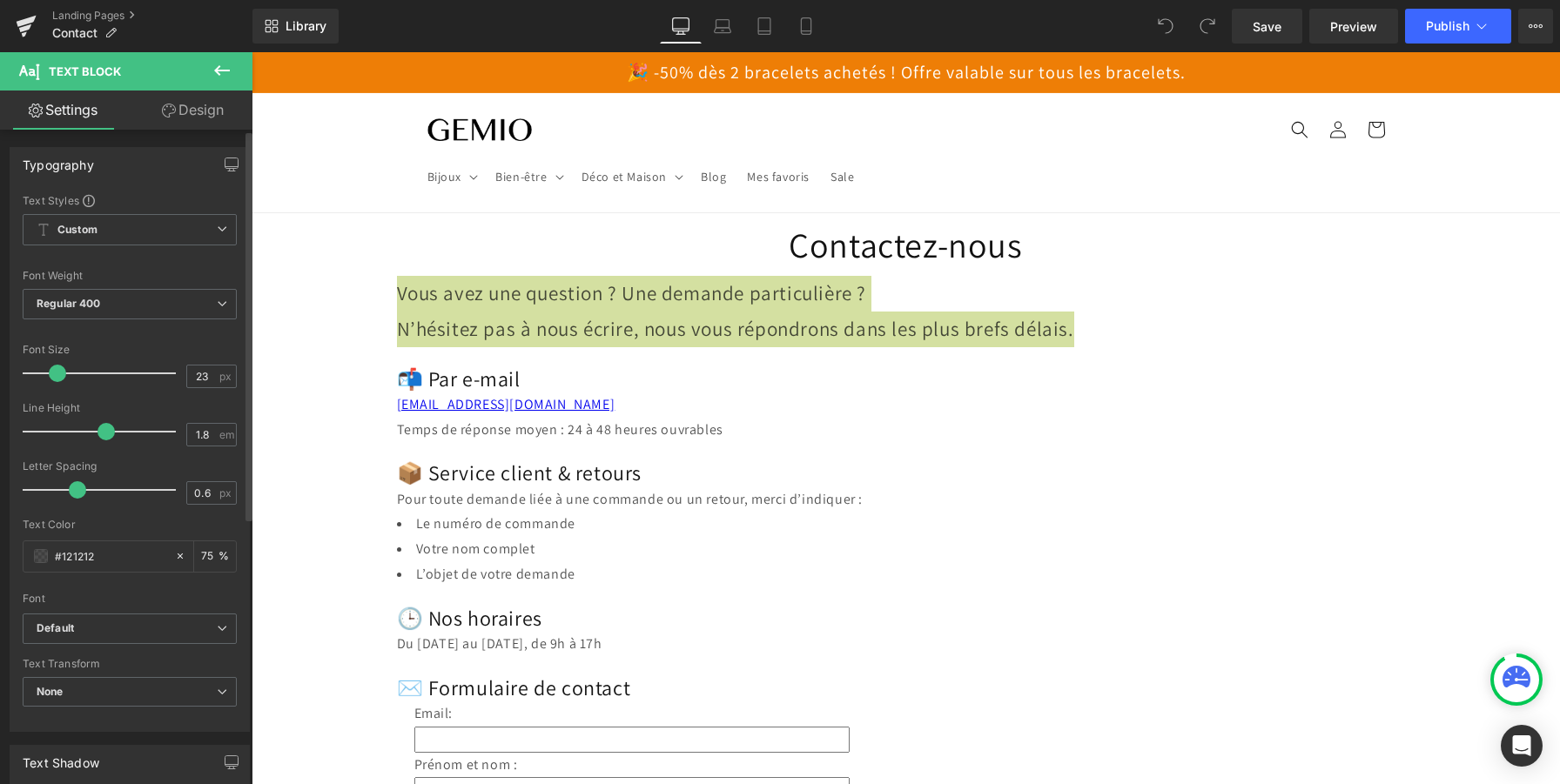
drag, startPoint x: 45, startPoint y: 373, endPoint x: 55, endPoint y: 374, distance: 10.0
click at [55, 374] on span at bounding box center [57, 373] width 18 height 18
type input "22"
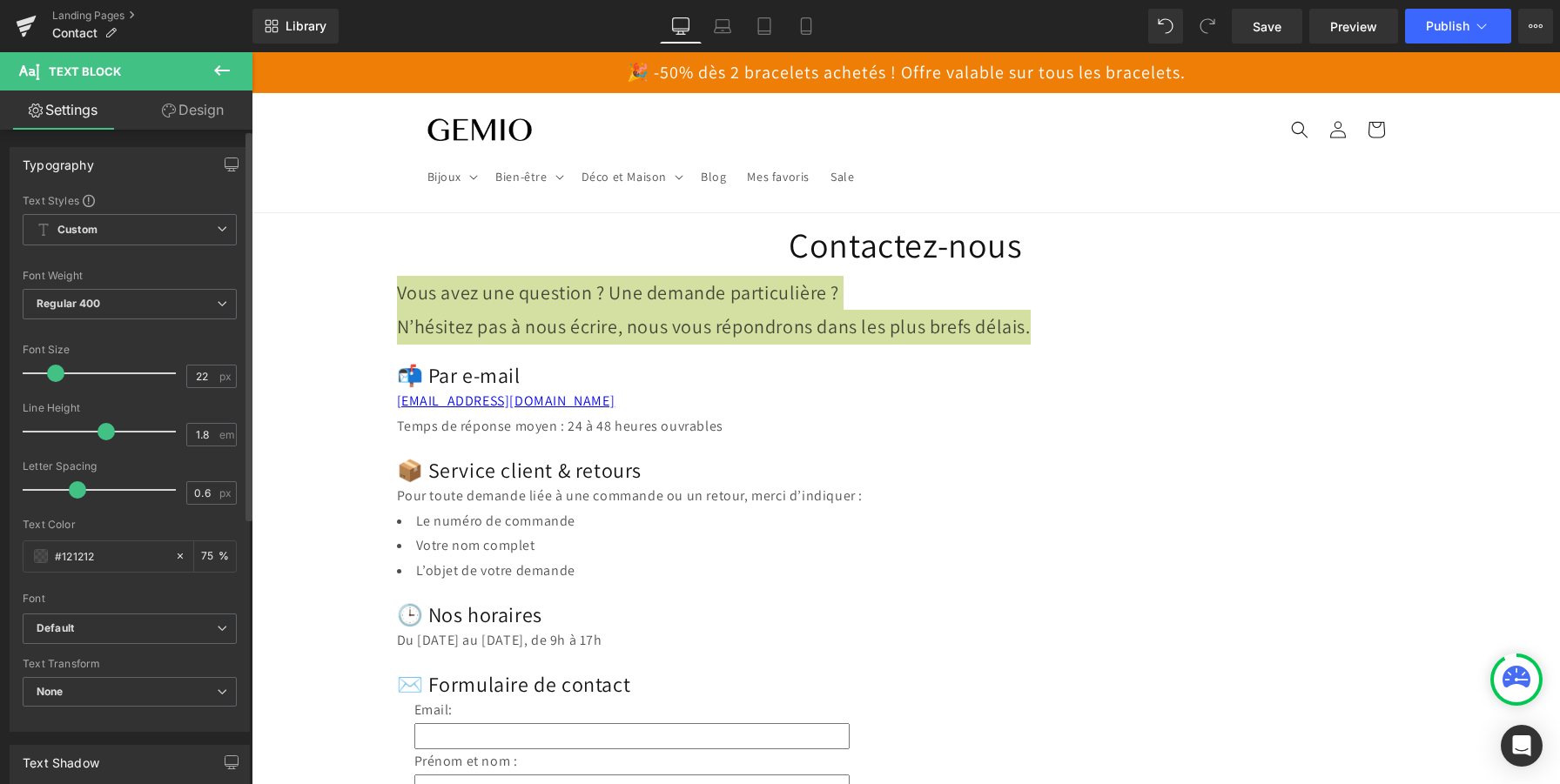
click at [53, 375] on span at bounding box center [55, 373] width 18 height 18
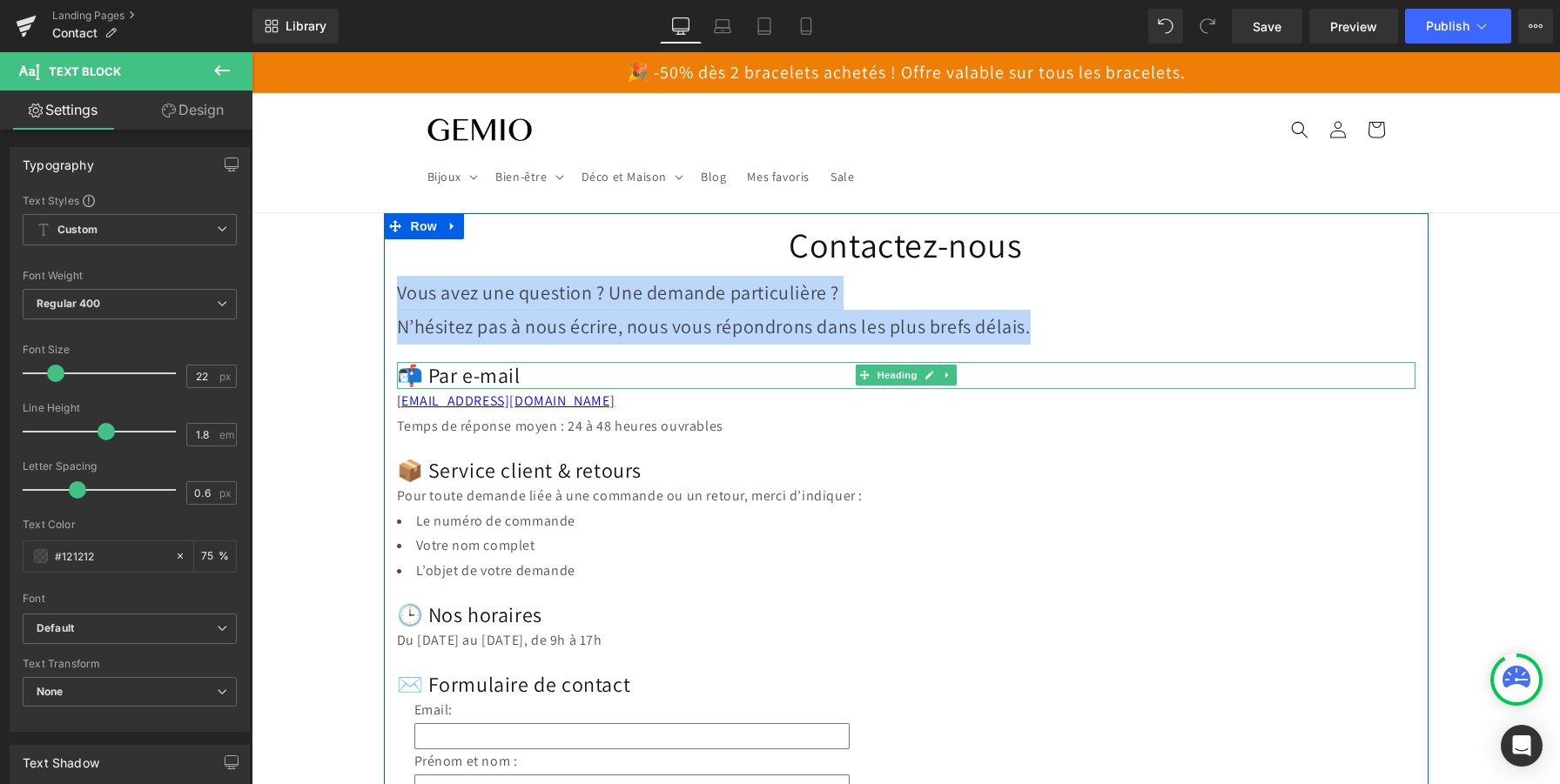
click at [455, 370] on h2 "📬 Par e-mail" at bounding box center [907, 375] width 1019 height 27
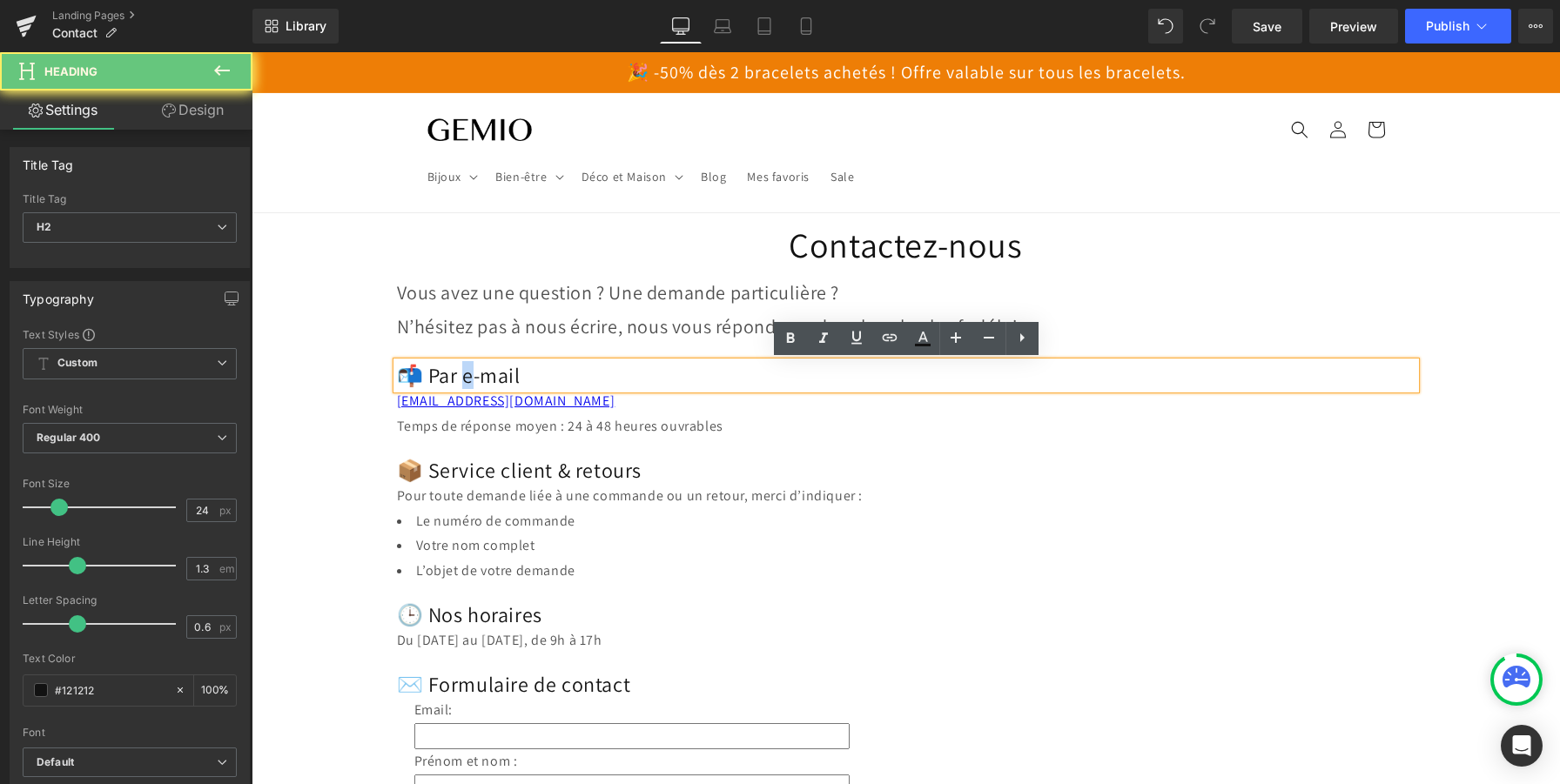
click at [455, 370] on h2 "📬 Par e-mail" at bounding box center [907, 375] width 1019 height 27
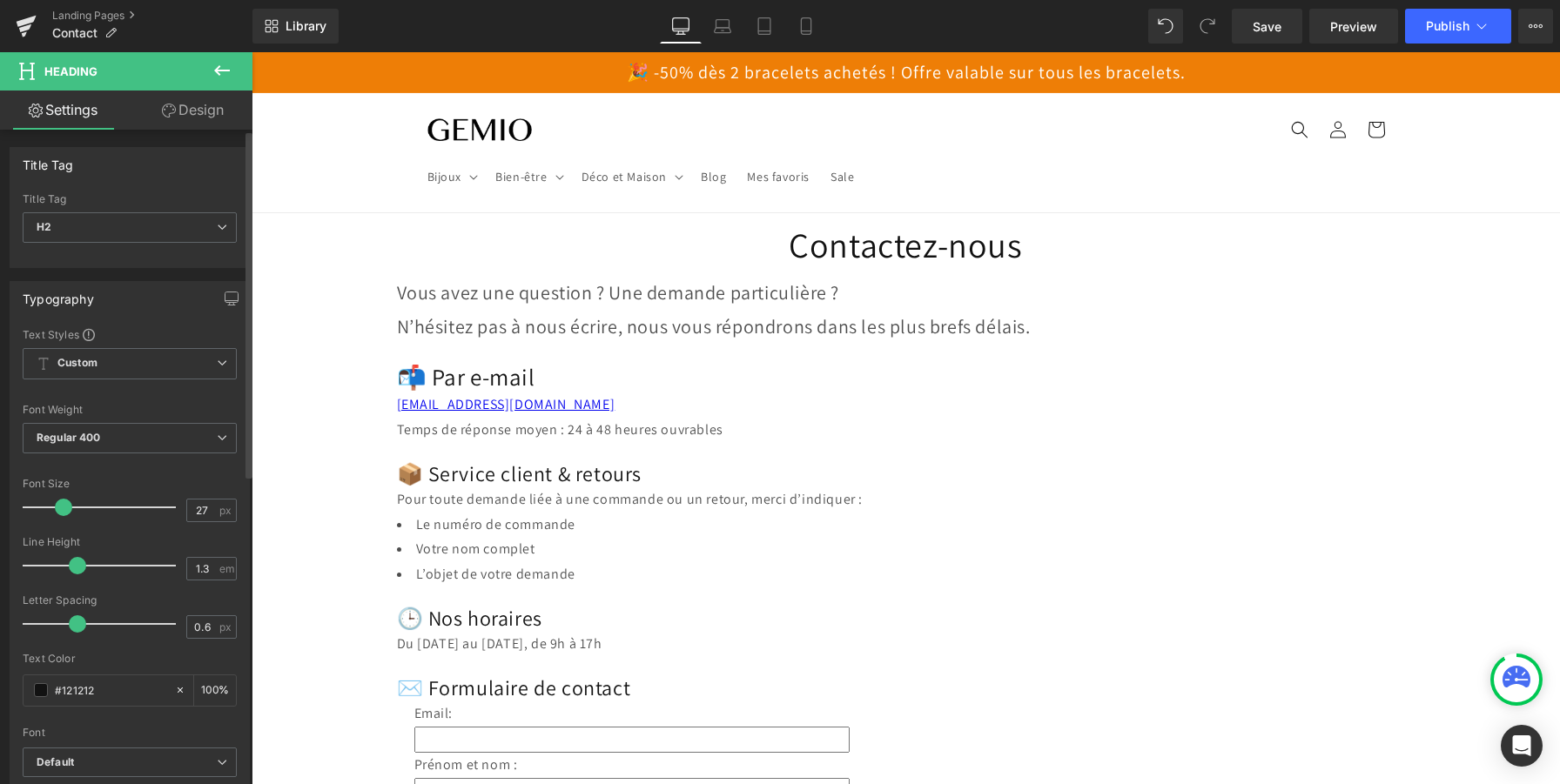
type input "28"
click at [64, 506] on span at bounding box center [65, 507] width 18 height 18
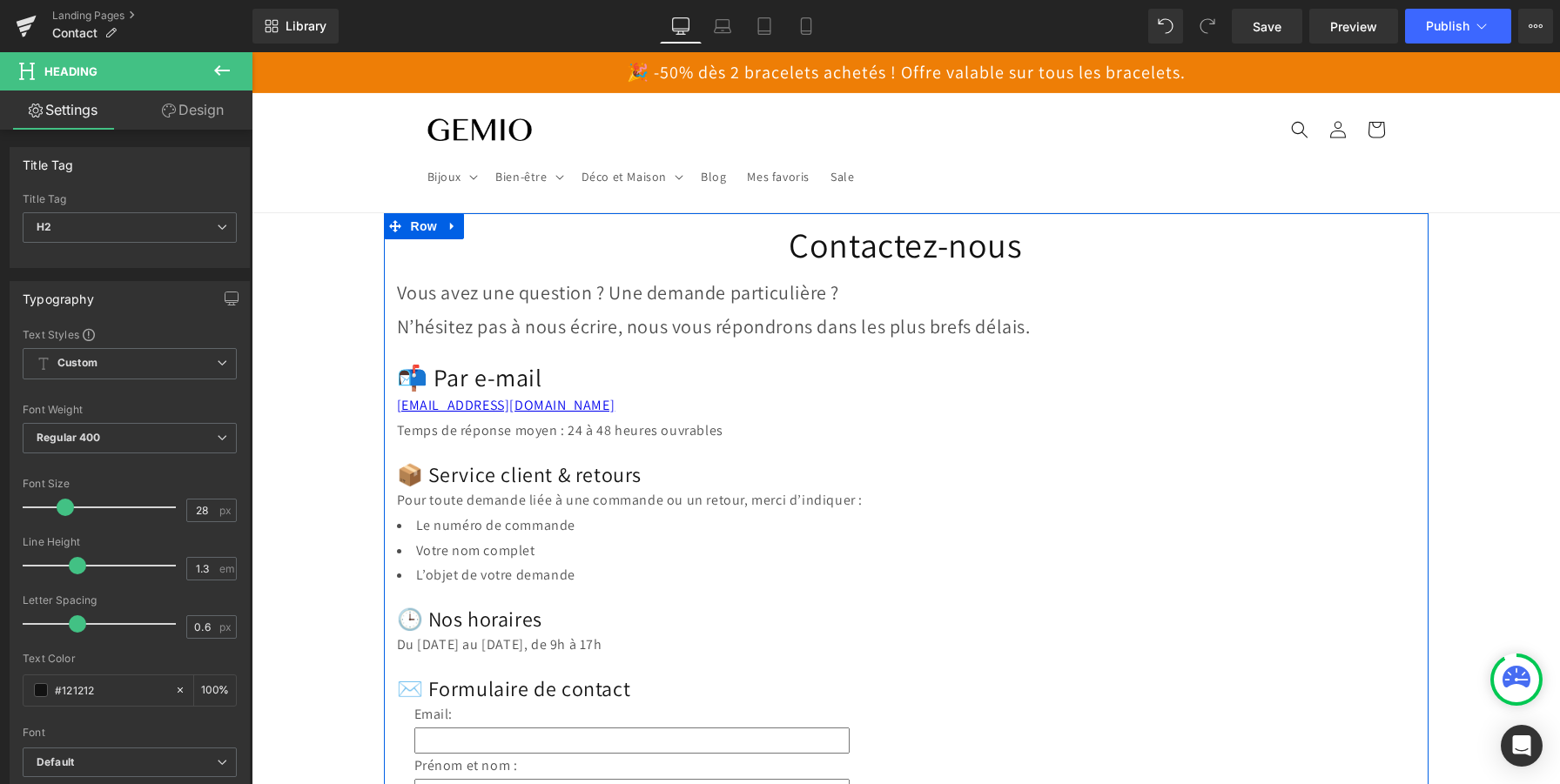
click at [687, 429] on p "Temps de réponse moyen : 24 à 48 heures ouvrables" at bounding box center [907, 431] width 1019 height 25
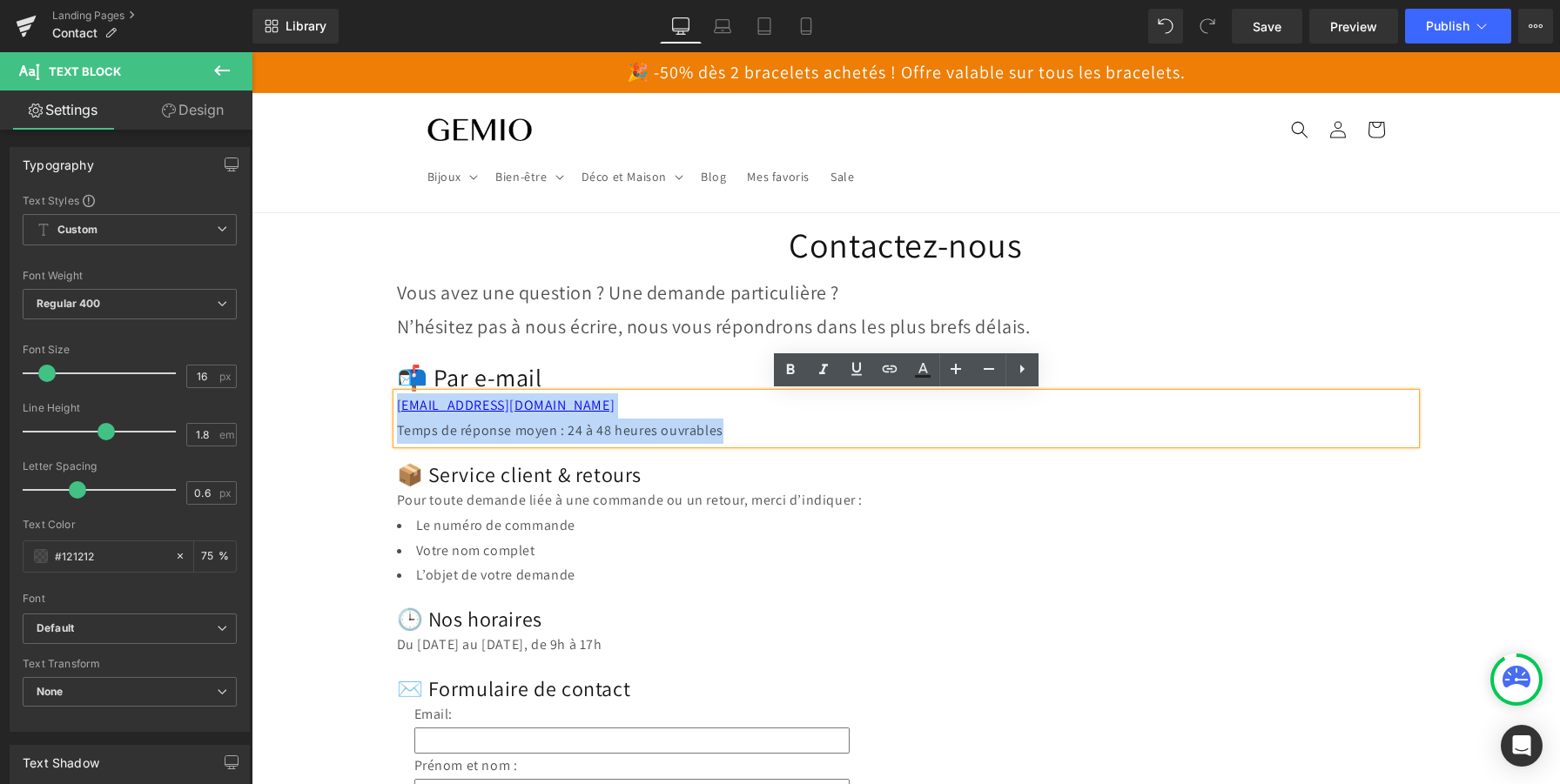
drag, startPoint x: 736, startPoint y: 432, endPoint x: 383, endPoint y: 402, distance: 354.3
click at [384, 402] on div "Contactez-nous Heading Vous avez une question ? Une demande particulière ? N’hé…" at bounding box center [907, 672] width 1045 height 919
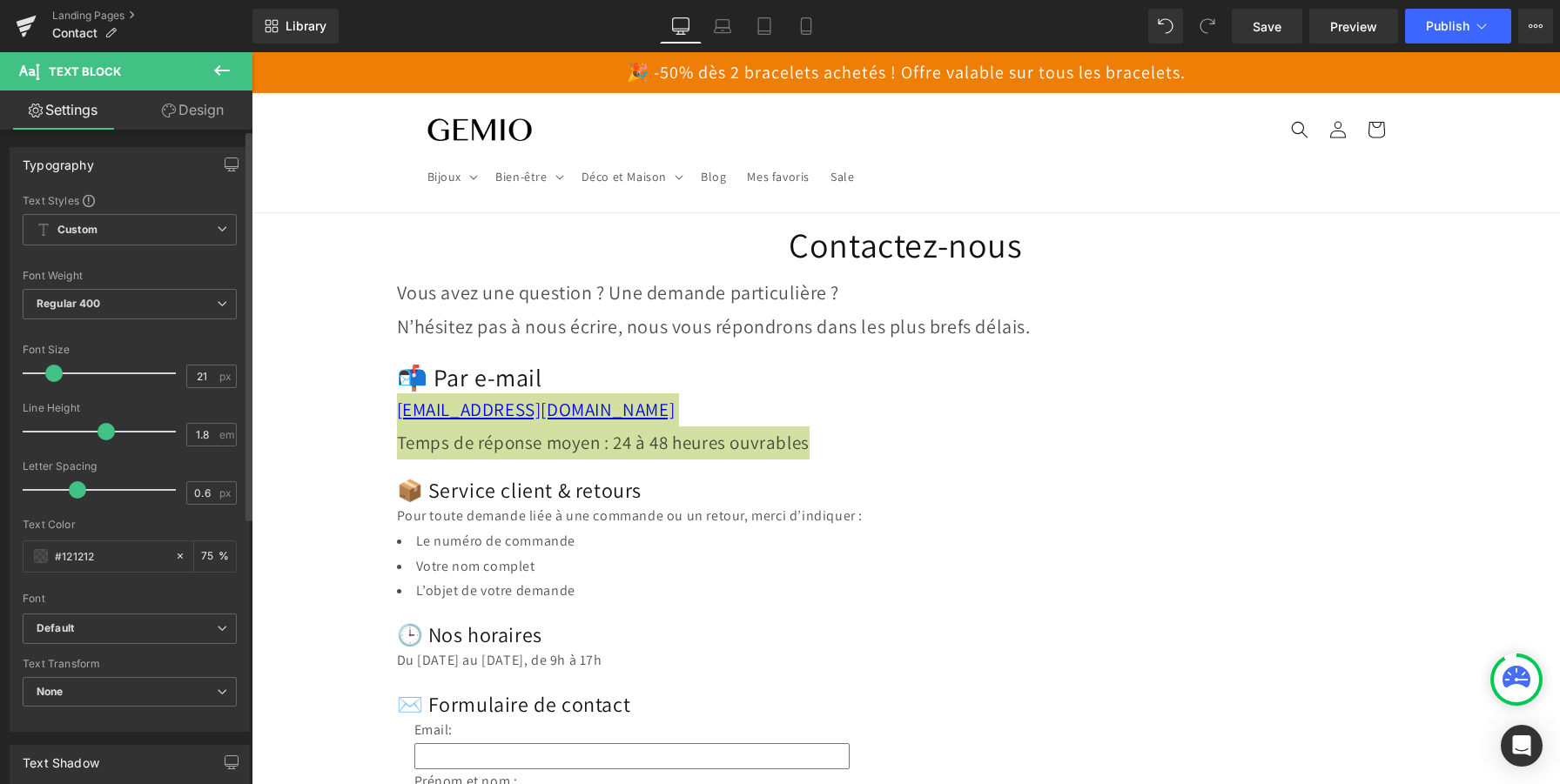
type input "22"
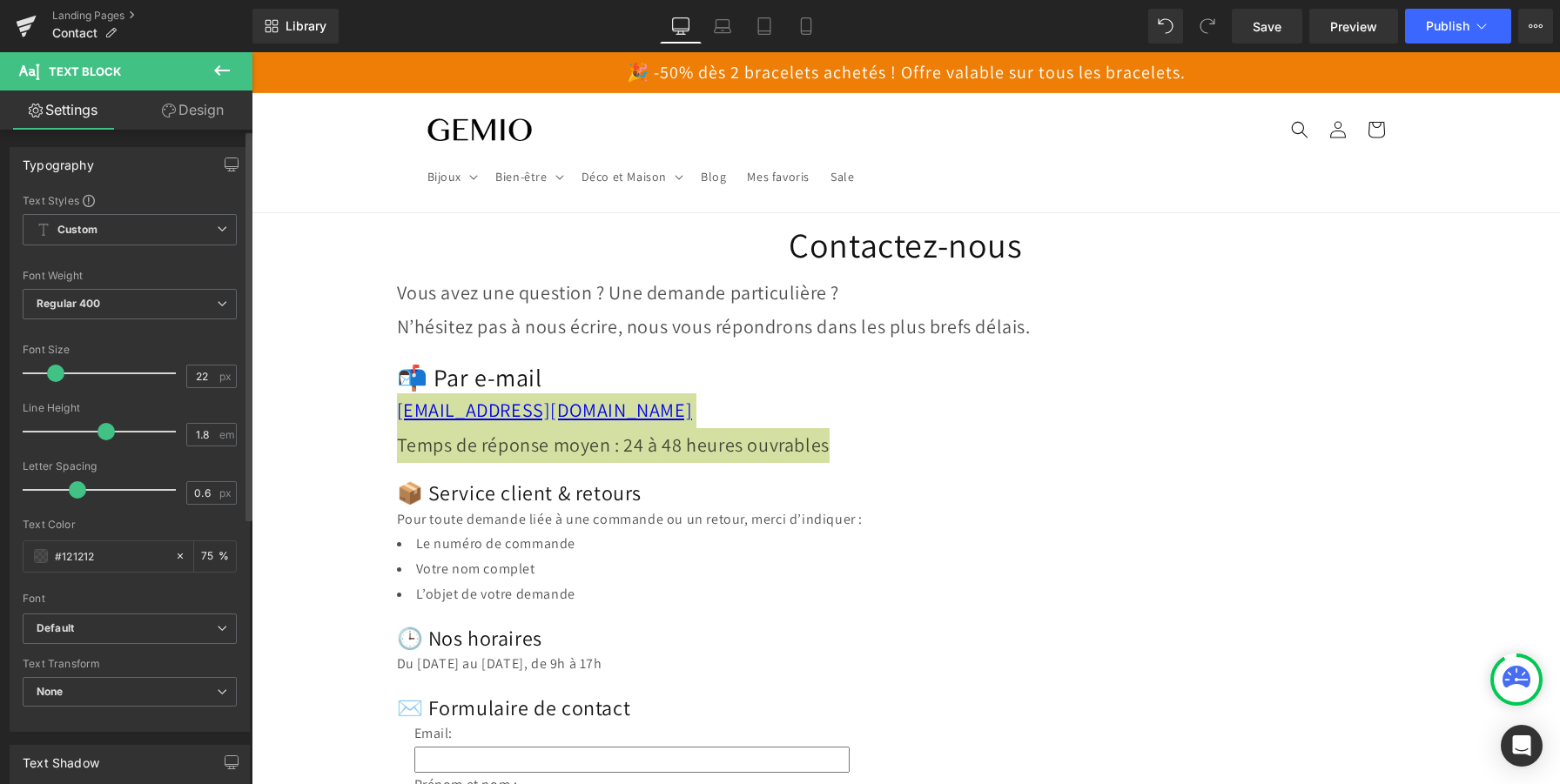
click at [57, 375] on span at bounding box center [55, 373] width 18 height 18
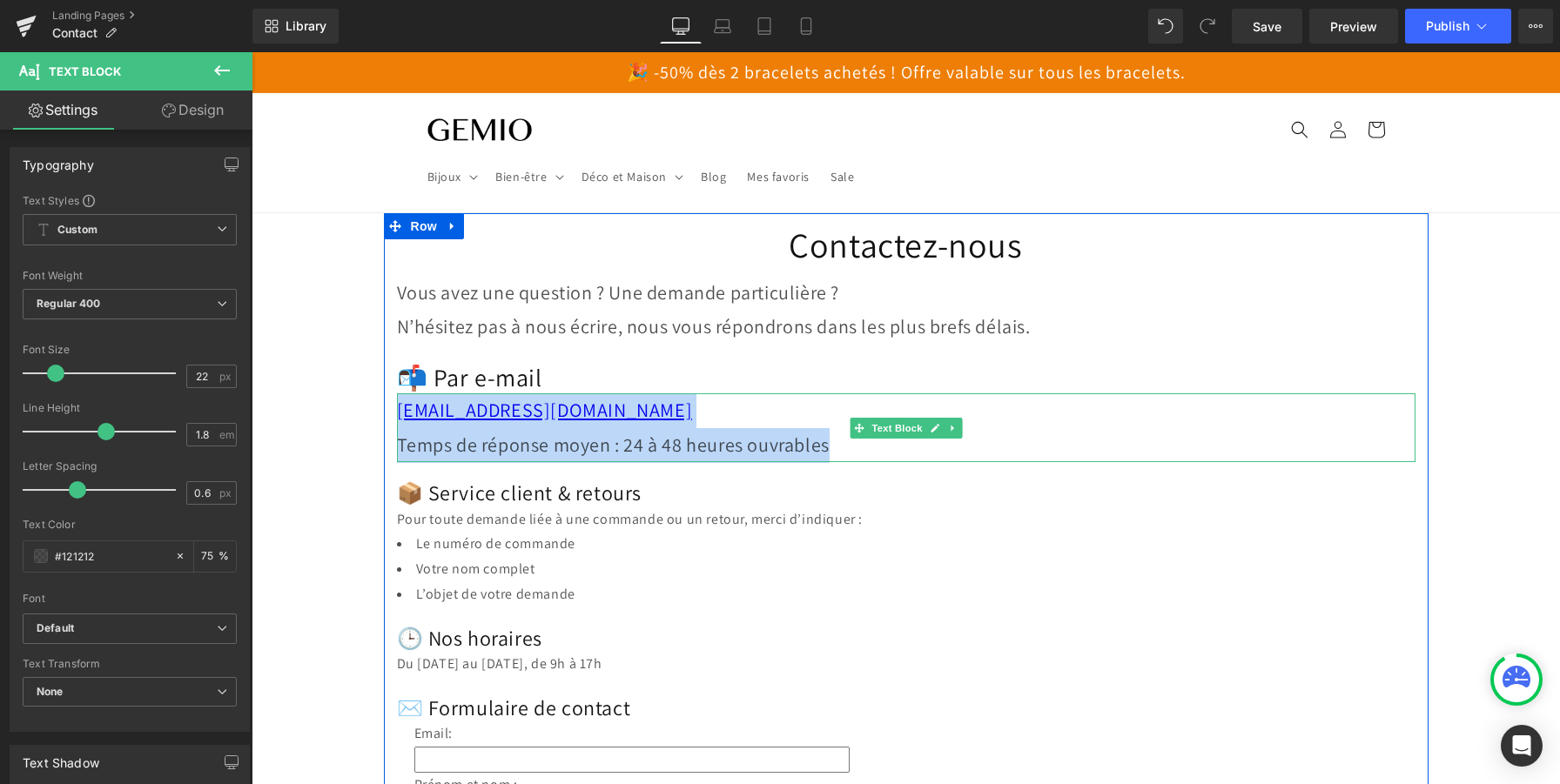
click at [753, 446] on p "Temps de réponse moyen : 24 à 48 heures ouvrables" at bounding box center [907, 445] width 1019 height 35
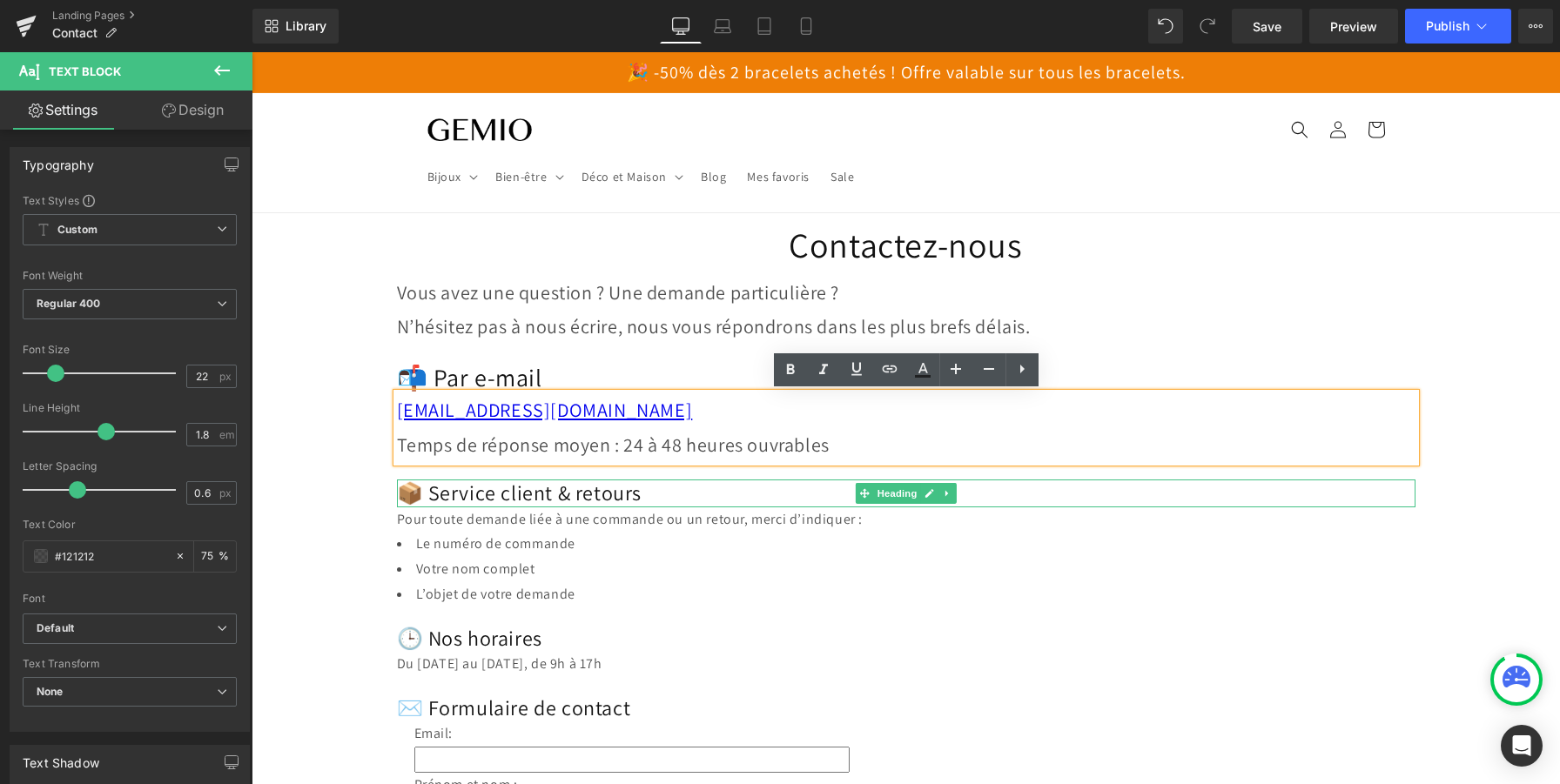
click at [569, 494] on h2 "📦 Service client & retours" at bounding box center [907, 492] width 1019 height 27
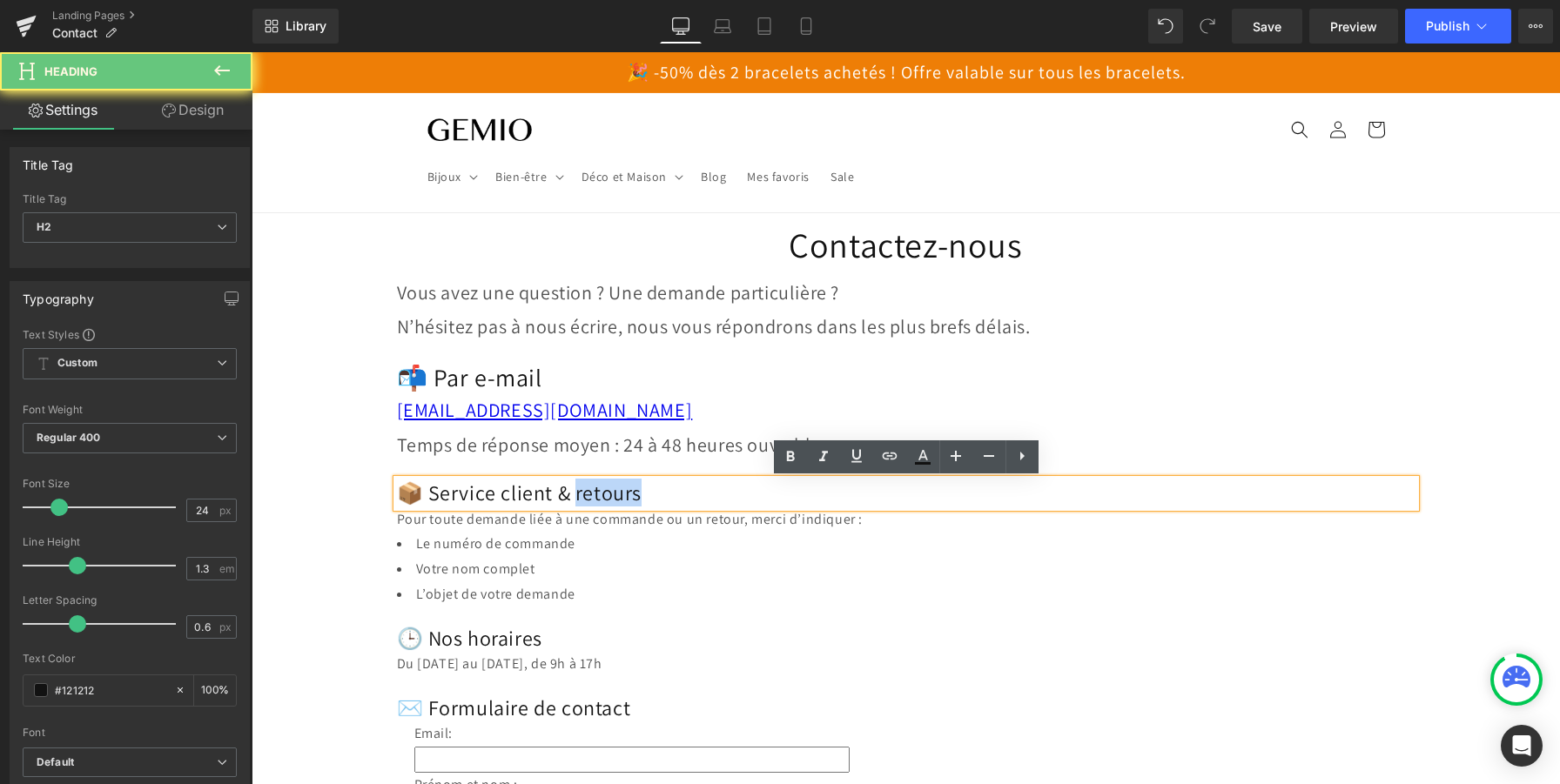
click at [569, 494] on h2 "📦 Service client & retours" at bounding box center [907, 492] width 1019 height 27
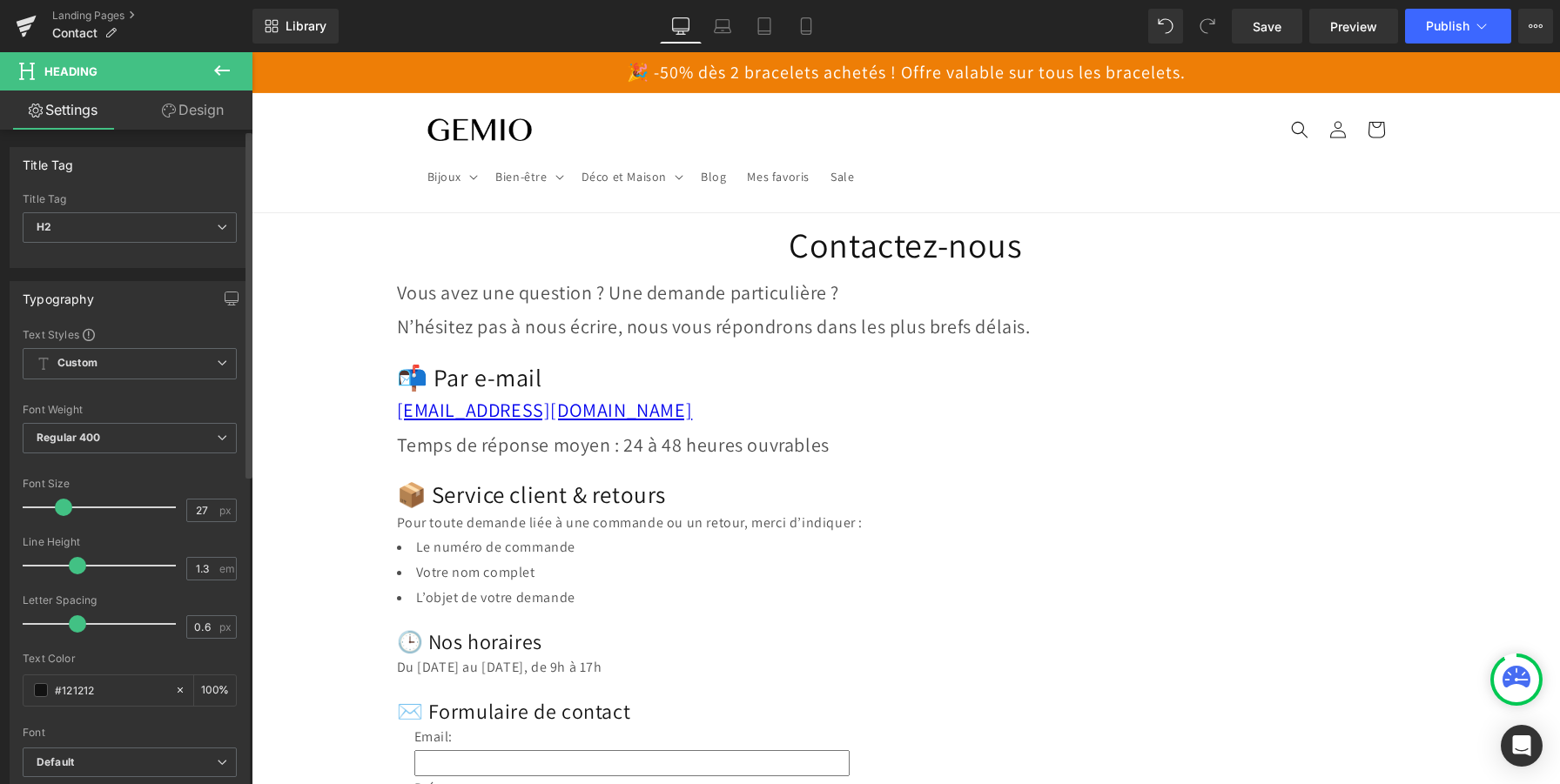
type input "28"
click at [61, 506] on span at bounding box center [65, 507] width 18 height 18
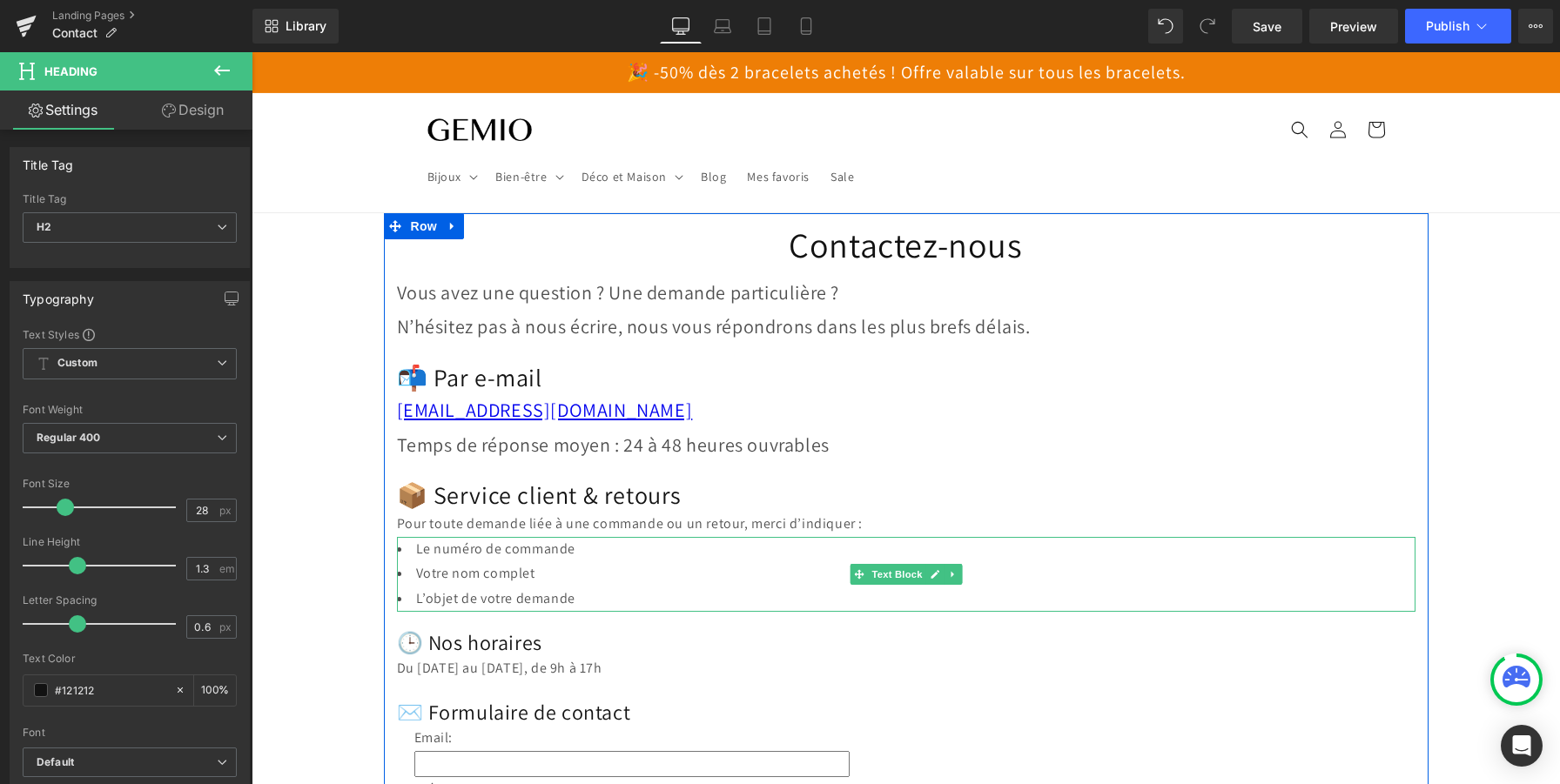
click at [612, 578] on li "Votre nom complet" at bounding box center [907, 574] width 1019 height 25
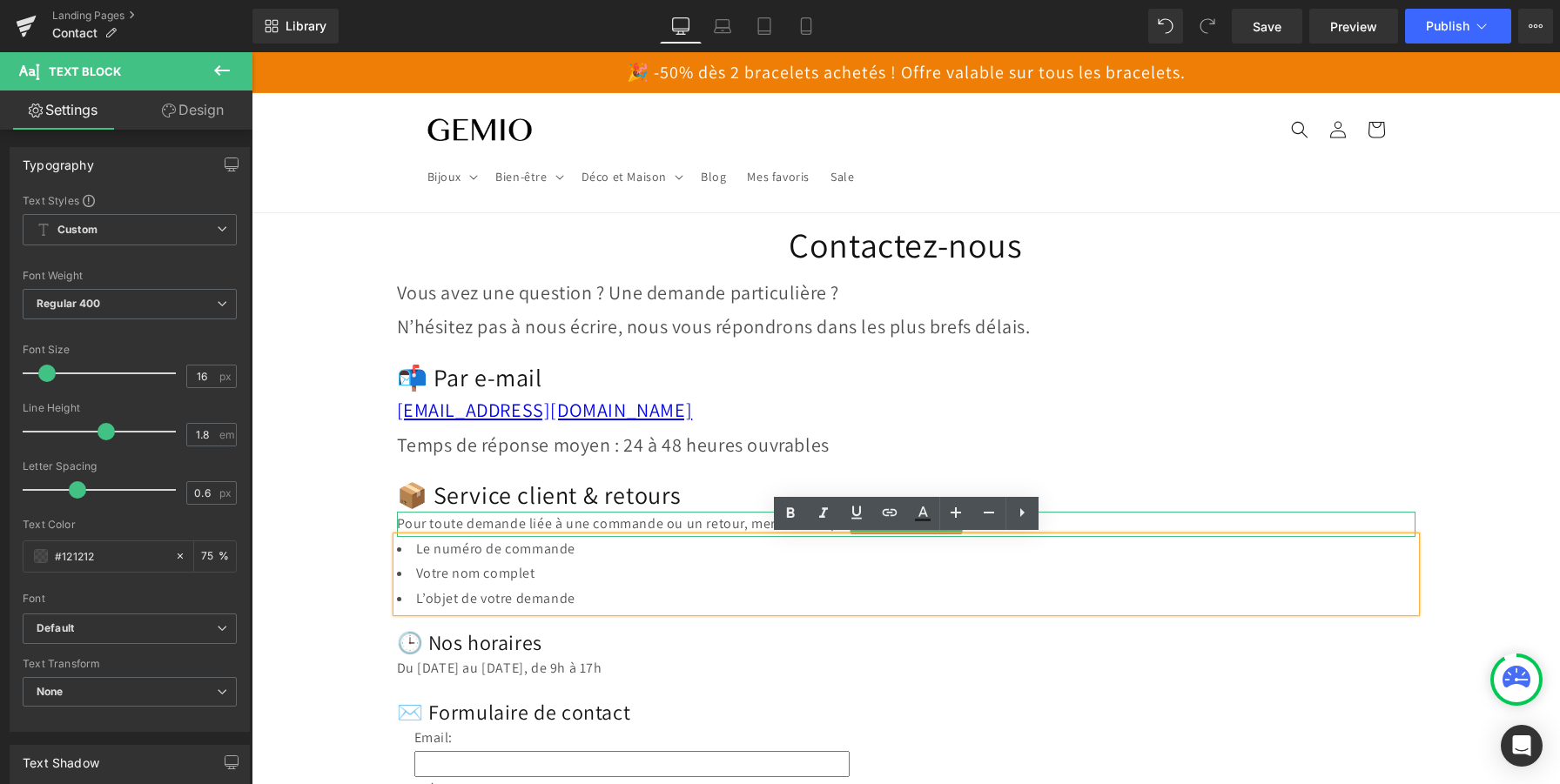
click at [579, 520] on p "Pour toute demande liée à une commande ou un retour, merci d’indiquer :" at bounding box center [907, 524] width 1019 height 25
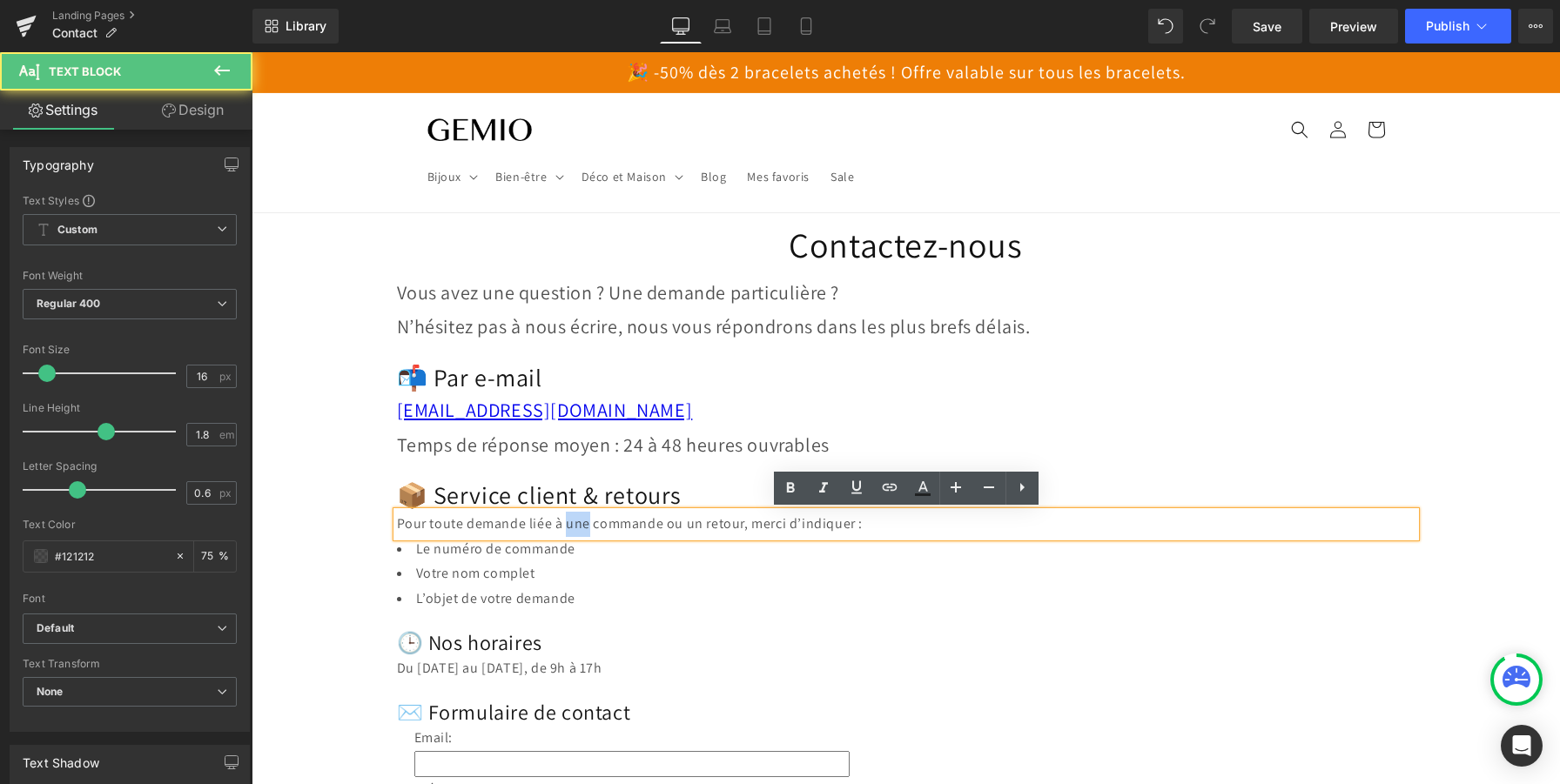
click at [579, 520] on p "Pour toute demande liée à une commande ou un retour, merci d’indiquer :" at bounding box center [907, 524] width 1019 height 25
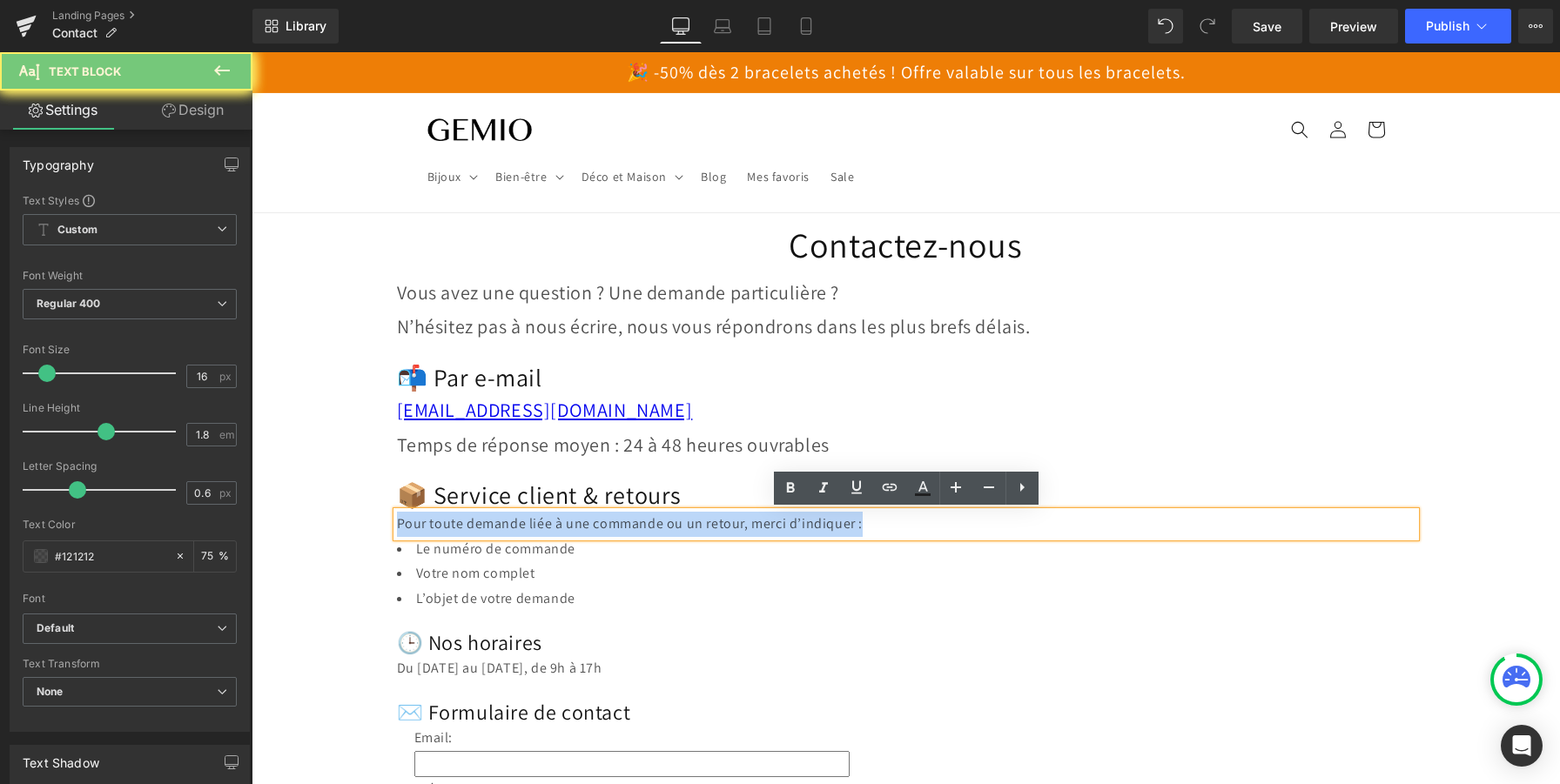
click at [579, 520] on p "Pour toute demande liée à une commande ou un retour, merci d’indiquer :" at bounding box center [907, 524] width 1019 height 25
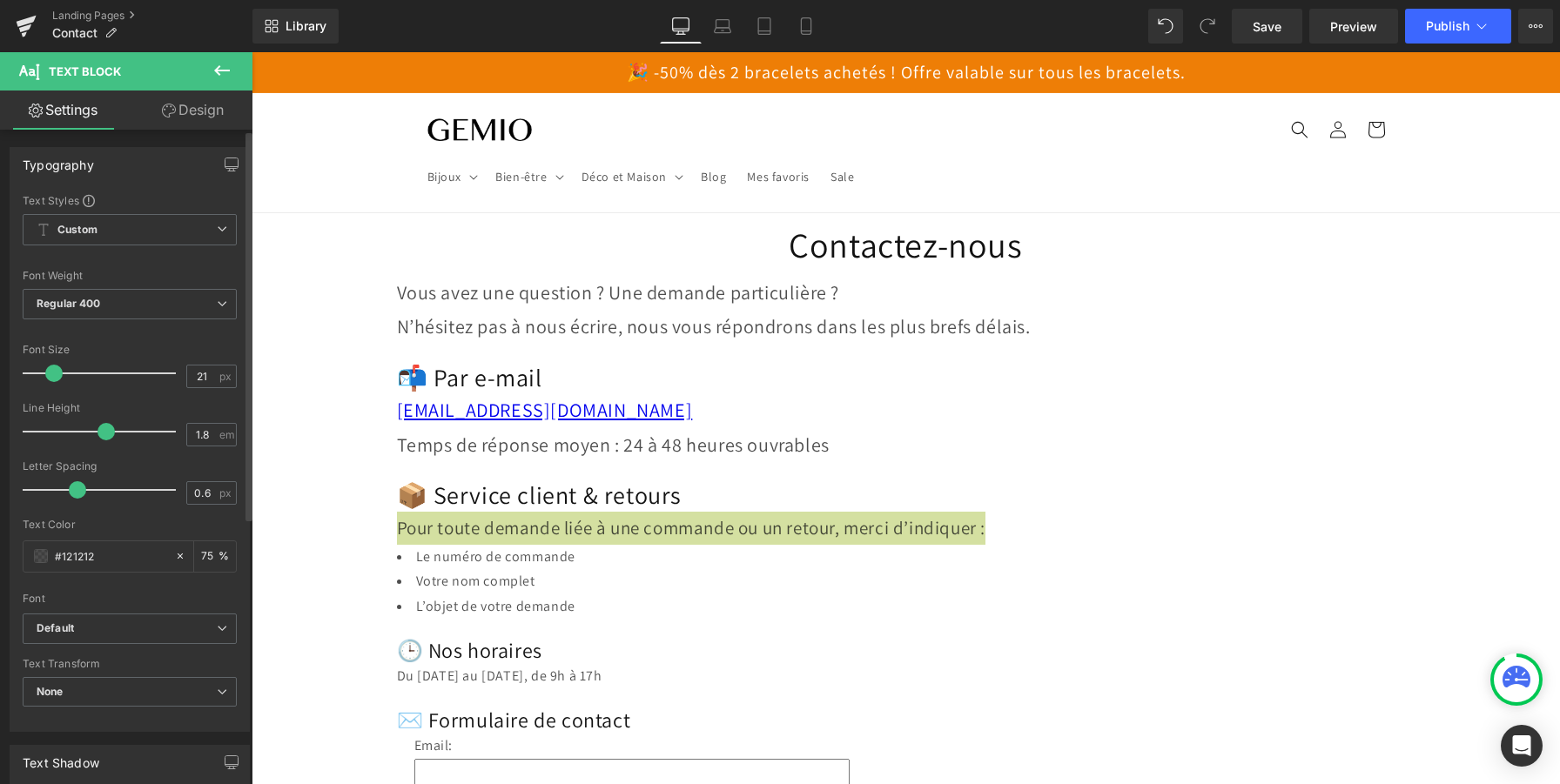
type input "22"
drag, startPoint x: 44, startPoint y: 375, endPoint x: 53, endPoint y: 377, distance: 9.2
click at [53, 377] on span at bounding box center [55, 373] width 18 height 18
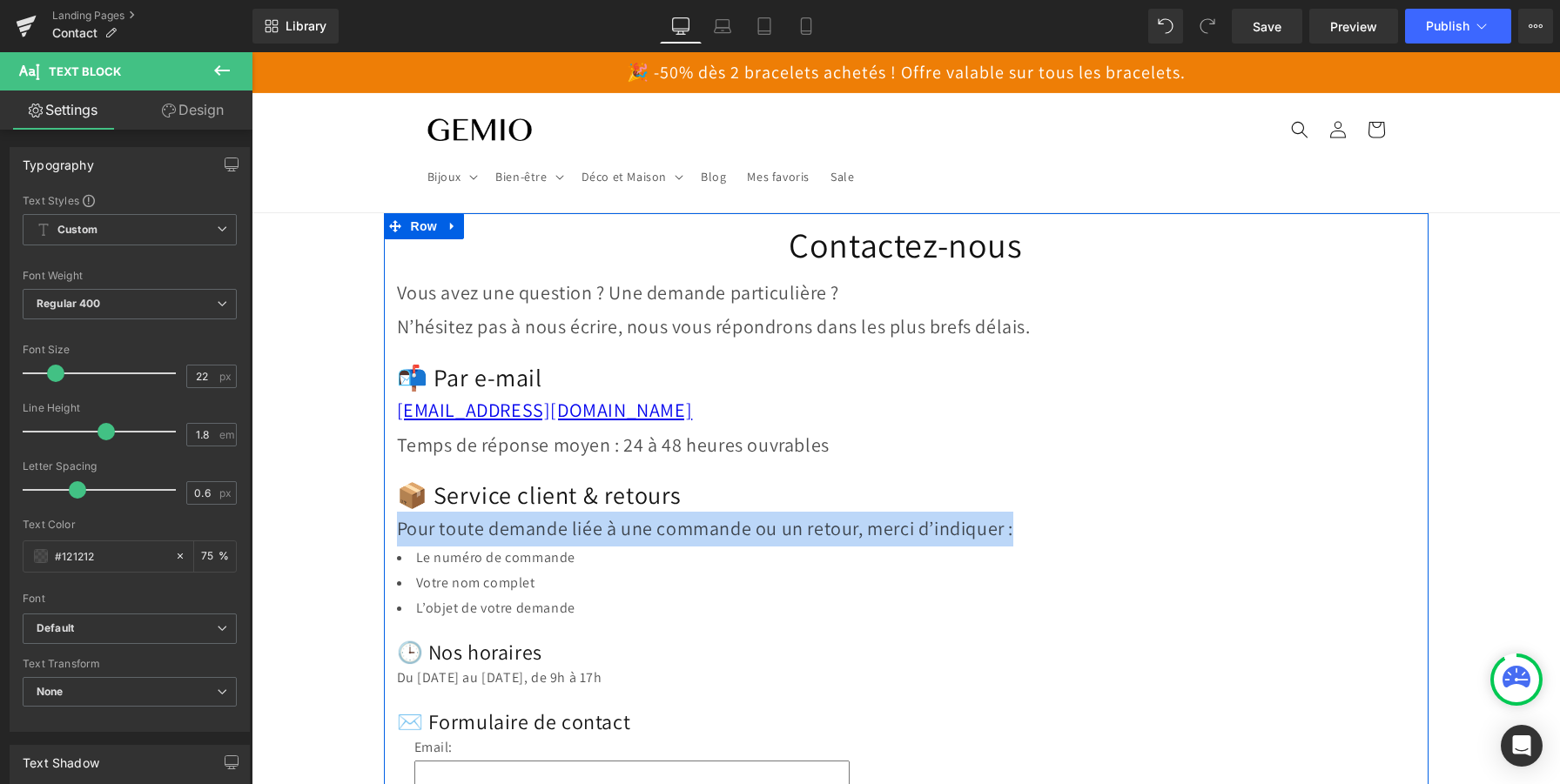
click at [481, 582] on li "Votre nom complet" at bounding box center [907, 583] width 1019 height 25
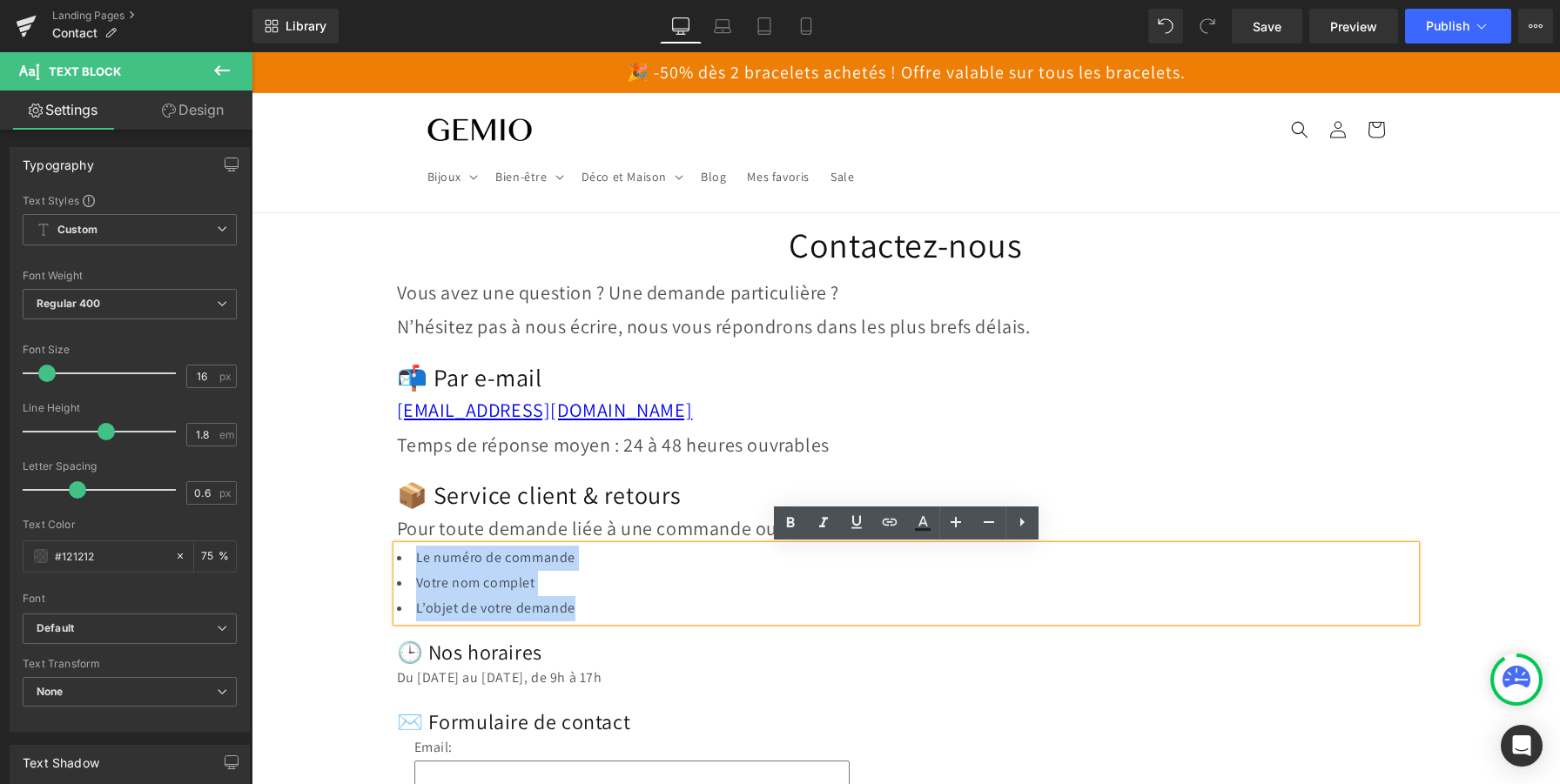
drag, startPoint x: 580, startPoint y: 604, endPoint x: 410, endPoint y: 562, distance: 175.1
click at [410, 562] on ul "Le numéro de commande Votre nom complet L’objet de votre demande" at bounding box center [907, 583] width 1019 height 75
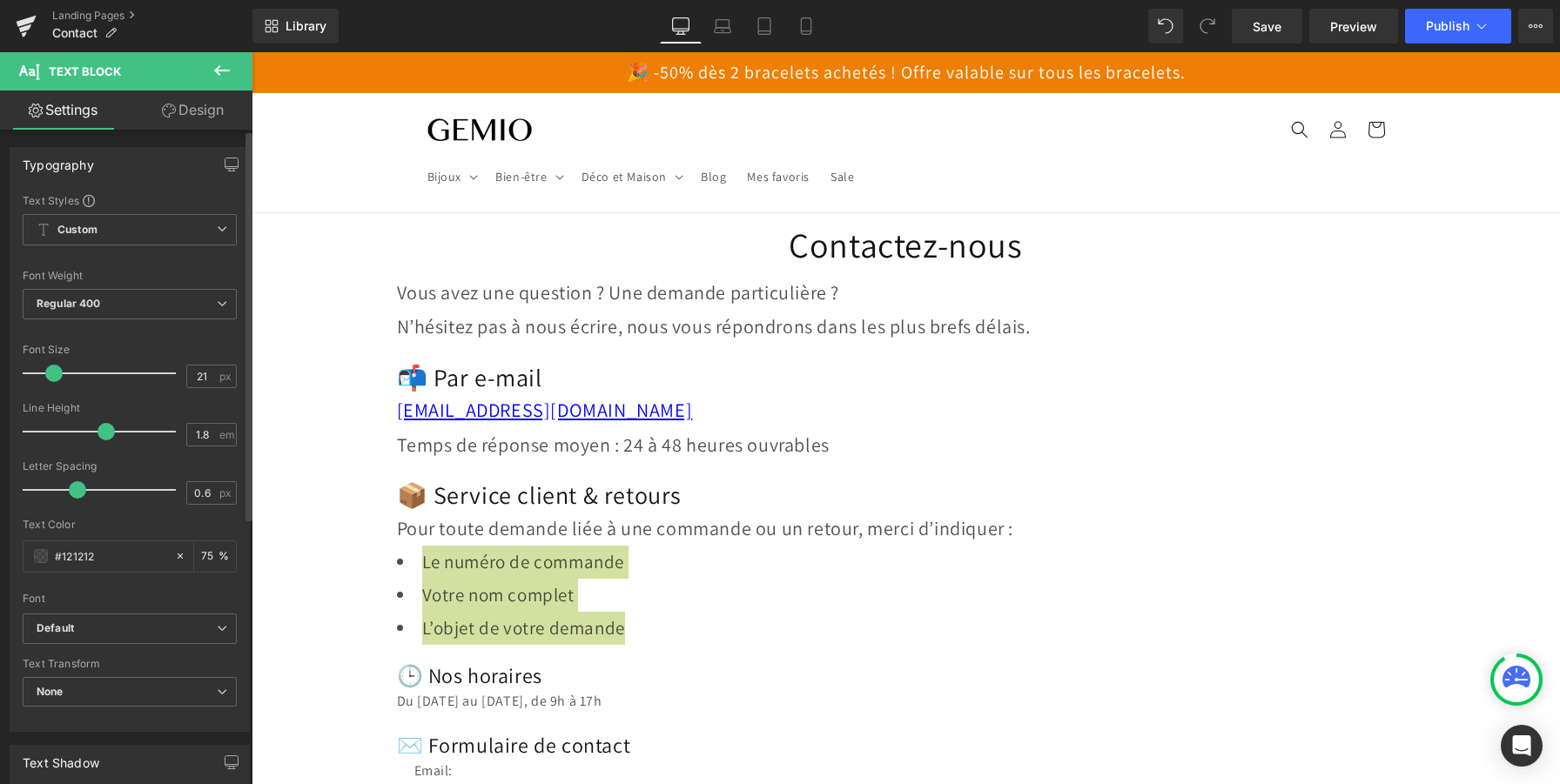
type input "22"
drag, startPoint x: 48, startPoint y: 377, endPoint x: 57, endPoint y: 378, distance: 9.1
click at [57, 378] on span at bounding box center [55, 373] width 18 height 18
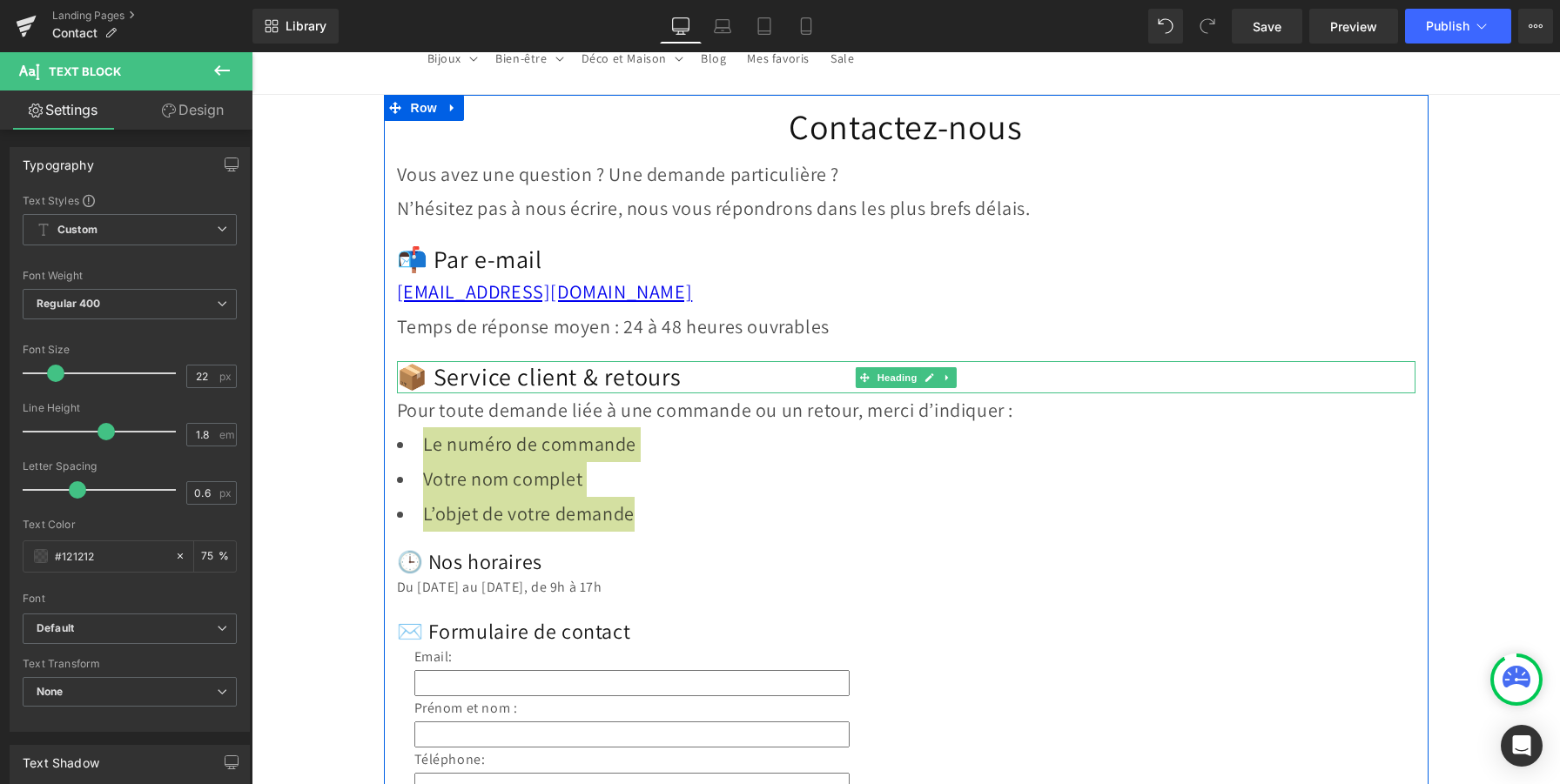
scroll to position [122, 0]
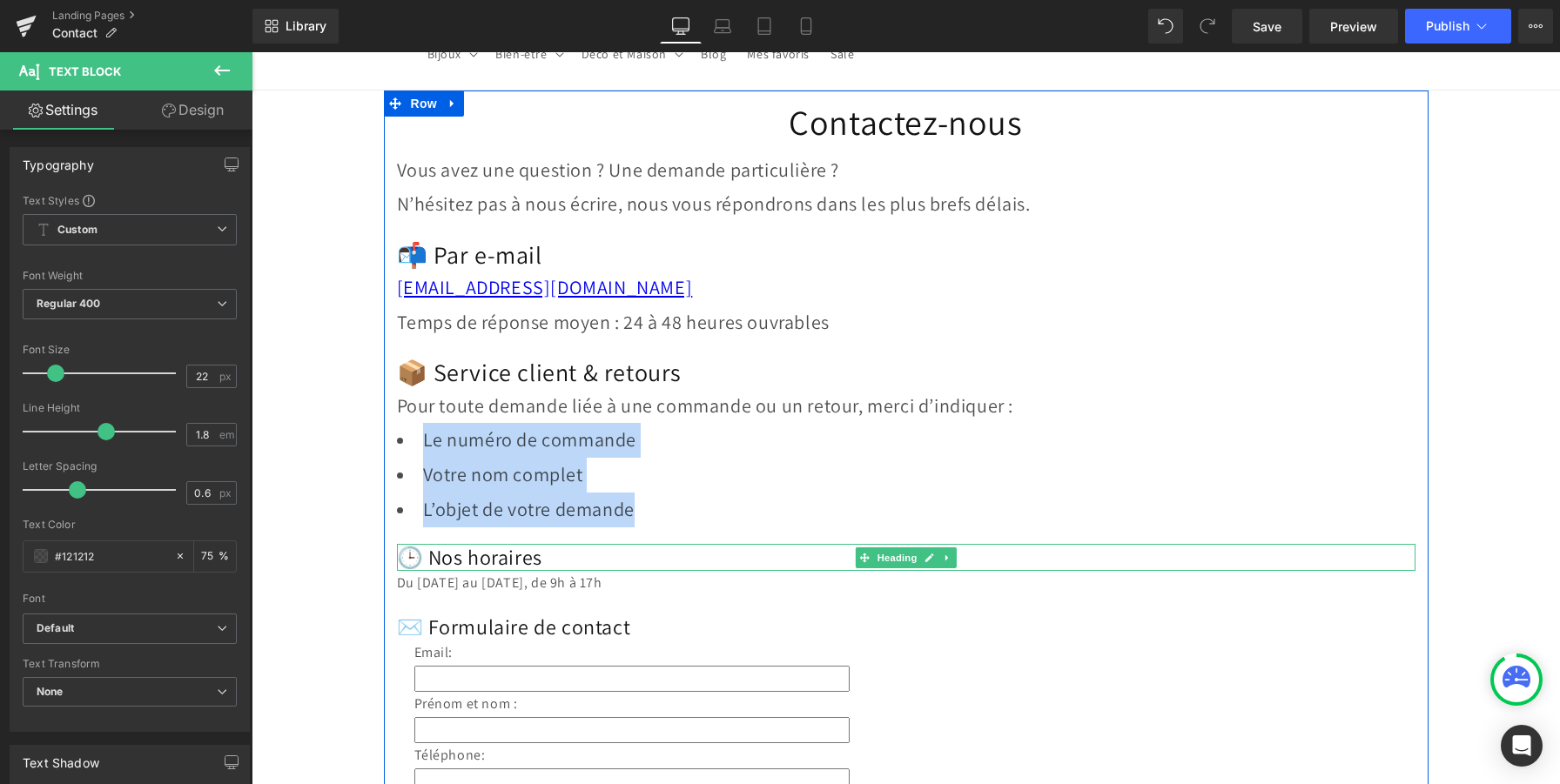
click at [494, 562] on h2 "🕒 Nos horaires" at bounding box center [907, 557] width 1019 height 27
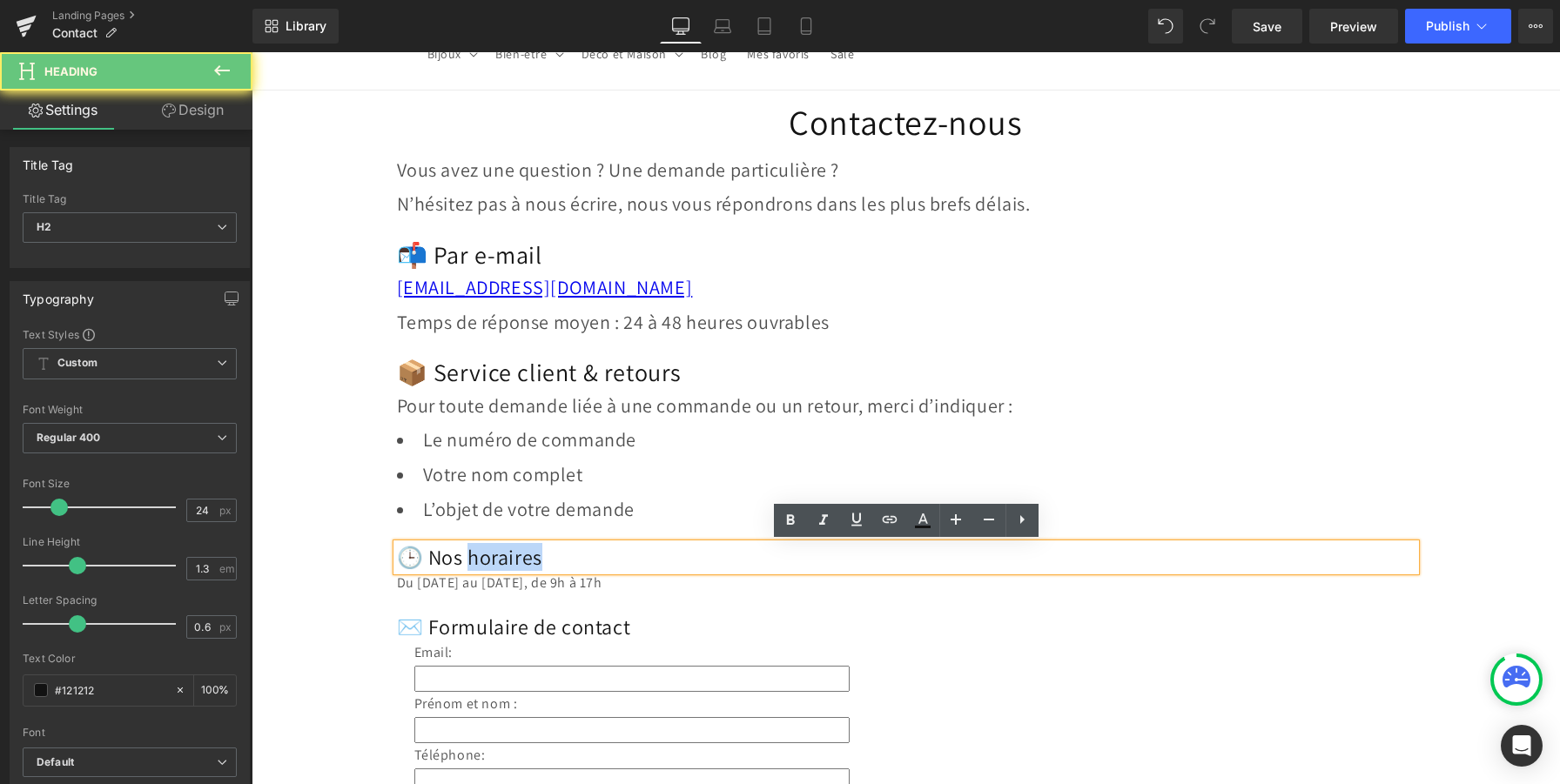
click at [494, 562] on h2 "🕒 Nos horaires" at bounding box center [907, 557] width 1019 height 27
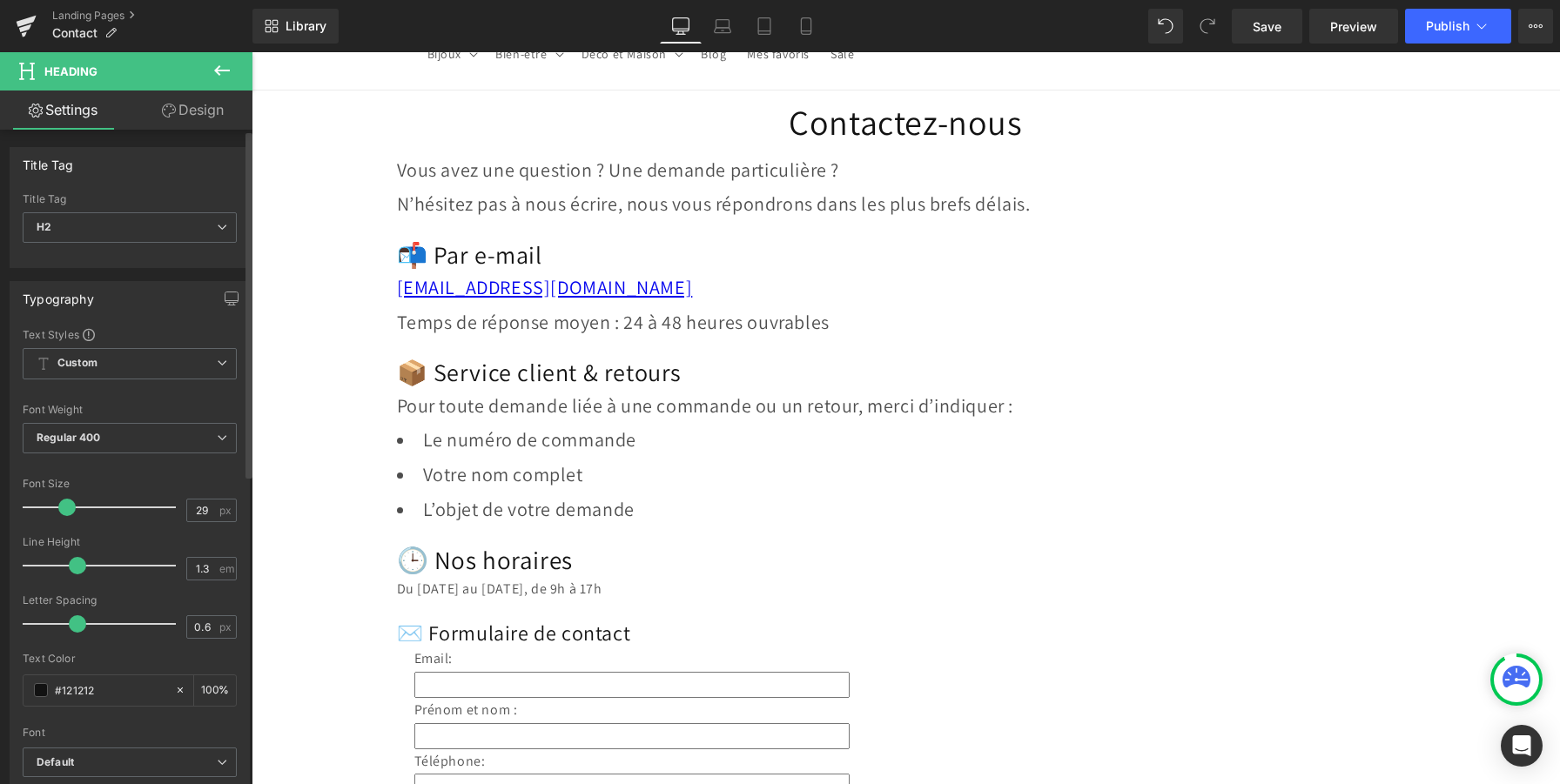
type input "28"
click at [64, 507] on span at bounding box center [65, 507] width 18 height 18
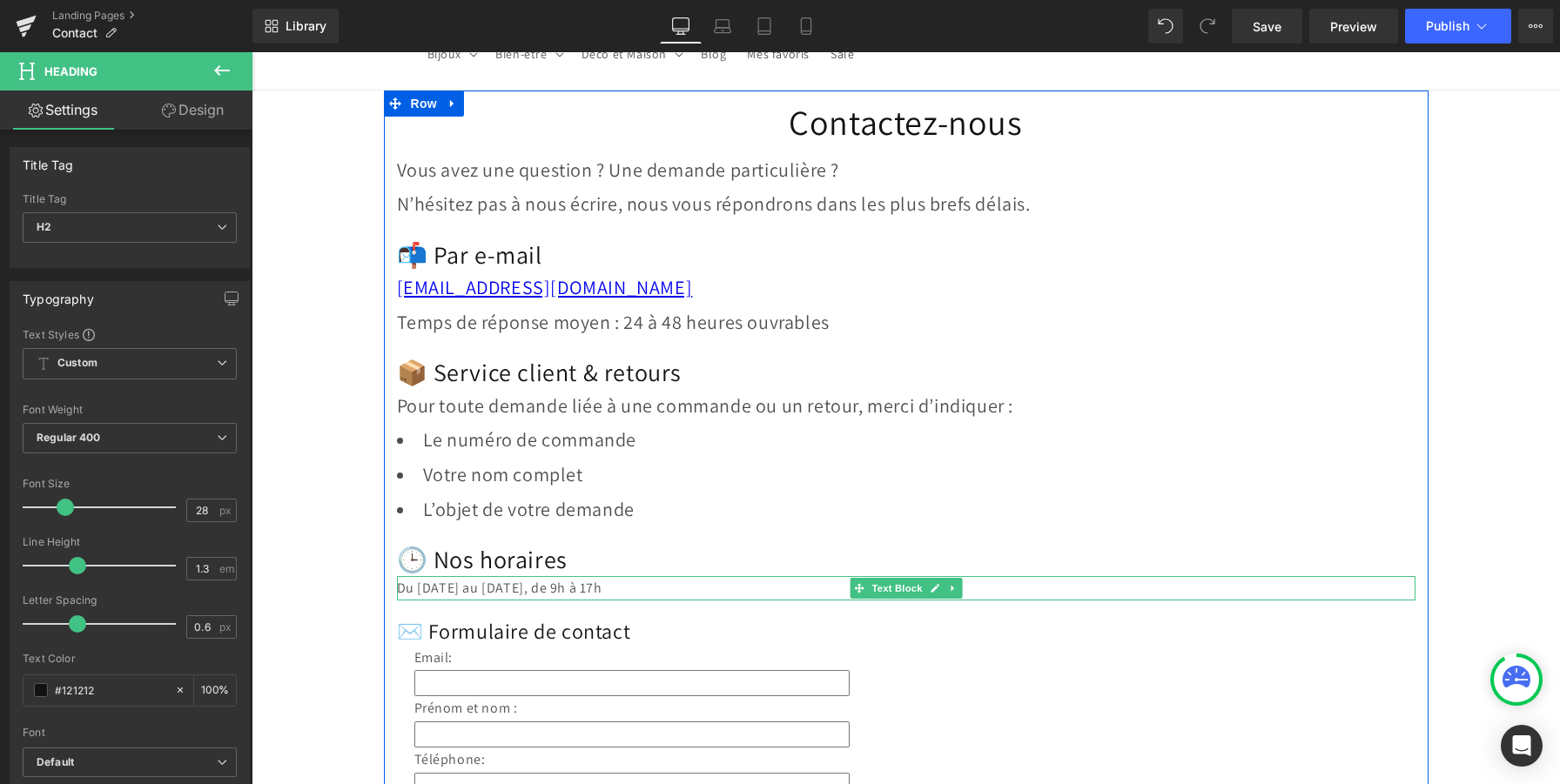
click at [471, 590] on p "Du lundi au vendredi, de 9h à 17h" at bounding box center [907, 589] width 1019 height 25
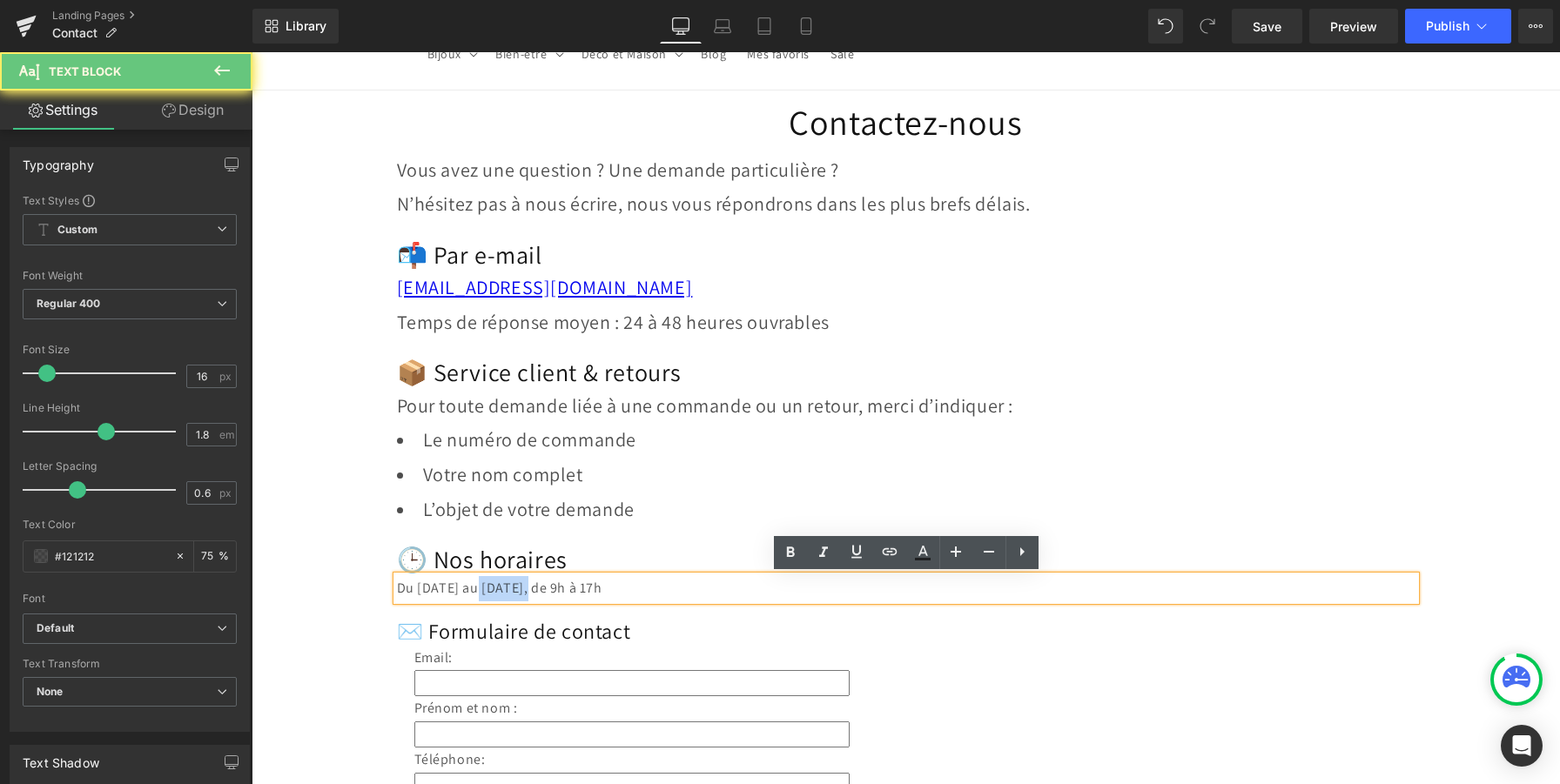
click at [471, 590] on p "Du lundi au vendredi, de 9h à 17h" at bounding box center [907, 589] width 1019 height 25
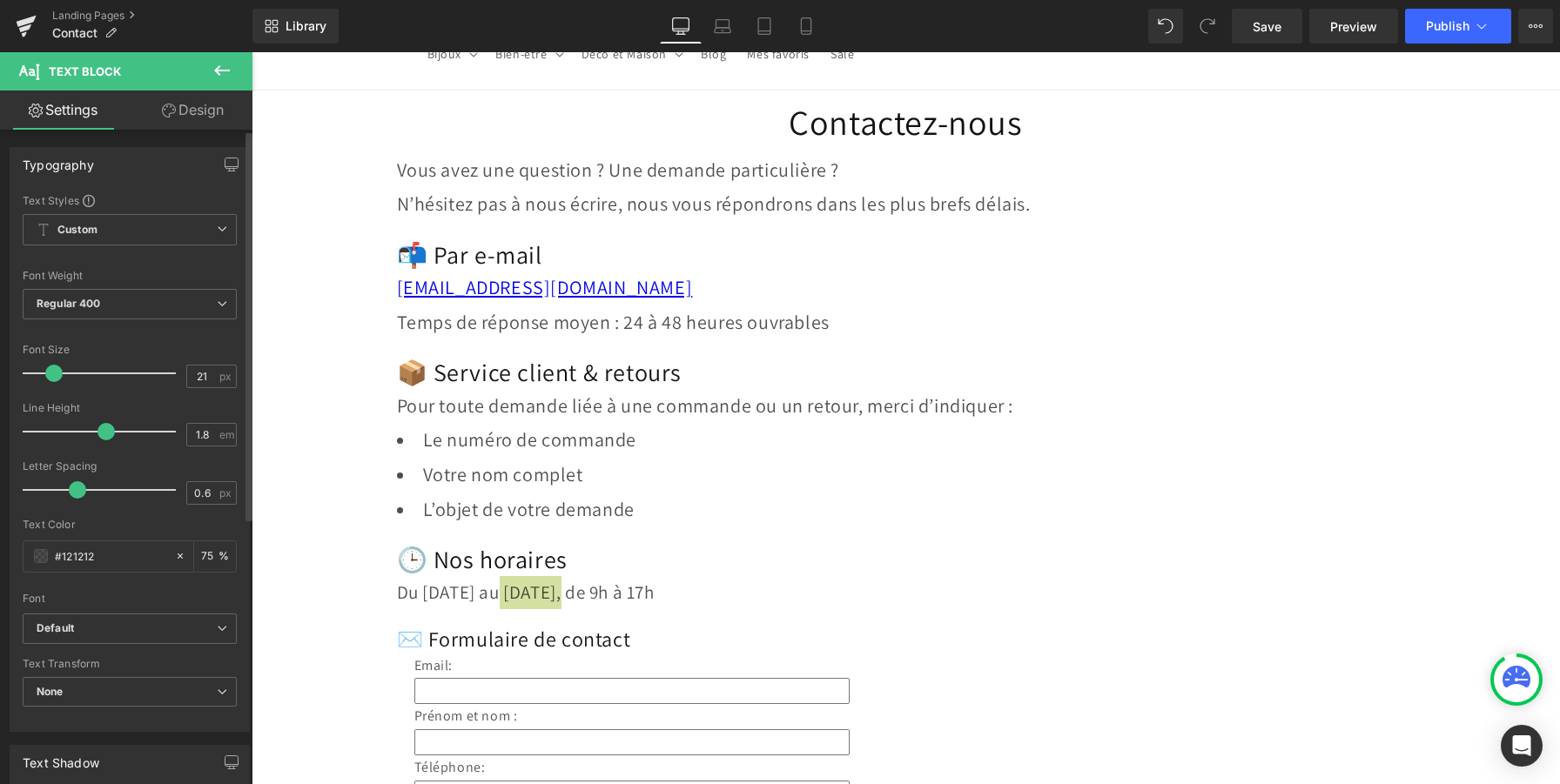
type input "22"
drag, startPoint x: 44, startPoint y: 378, endPoint x: 52, endPoint y: 379, distance: 8.1
click at [52, 379] on span at bounding box center [55, 373] width 18 height 18
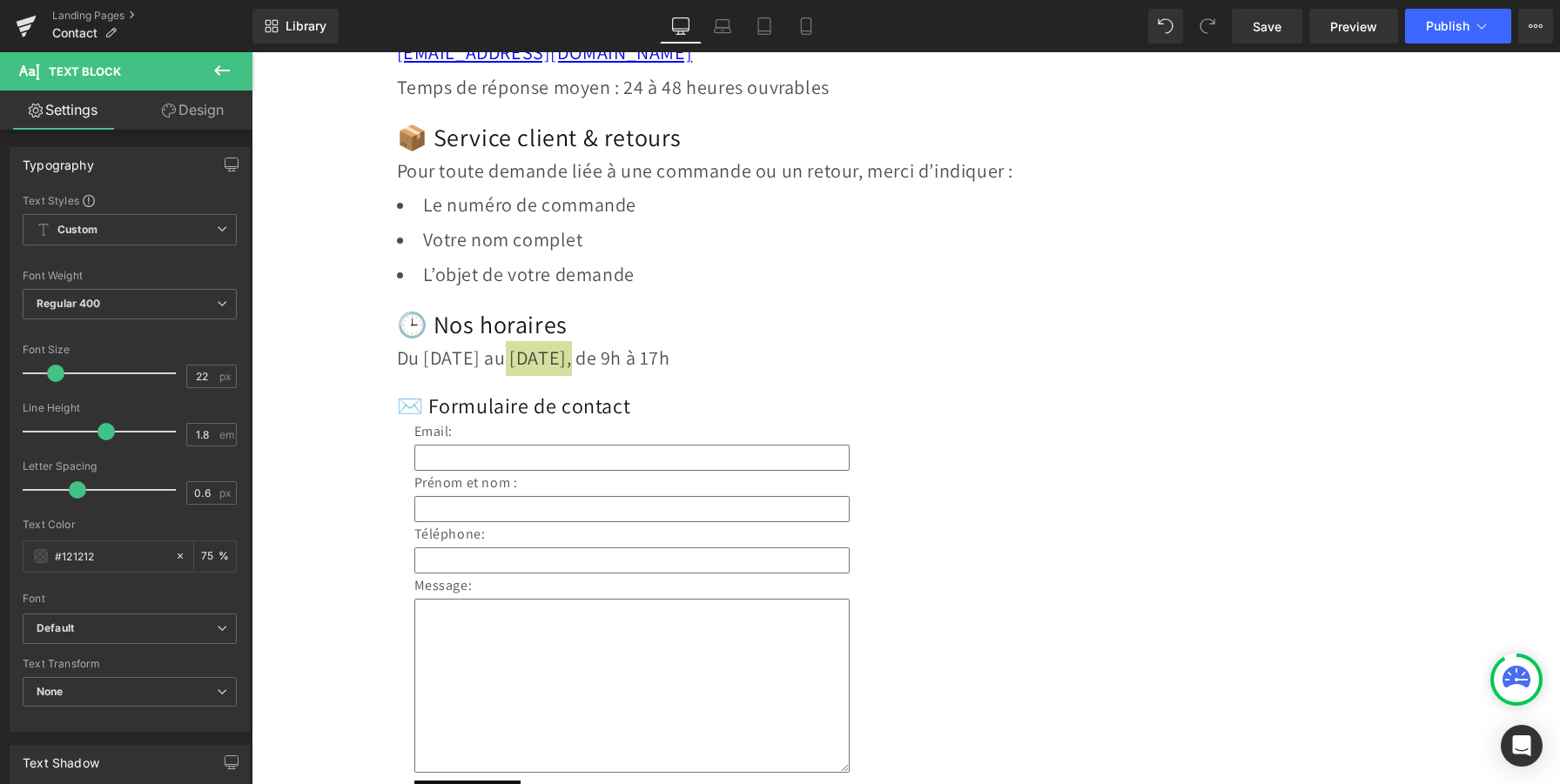
scroll to position [374, 0]
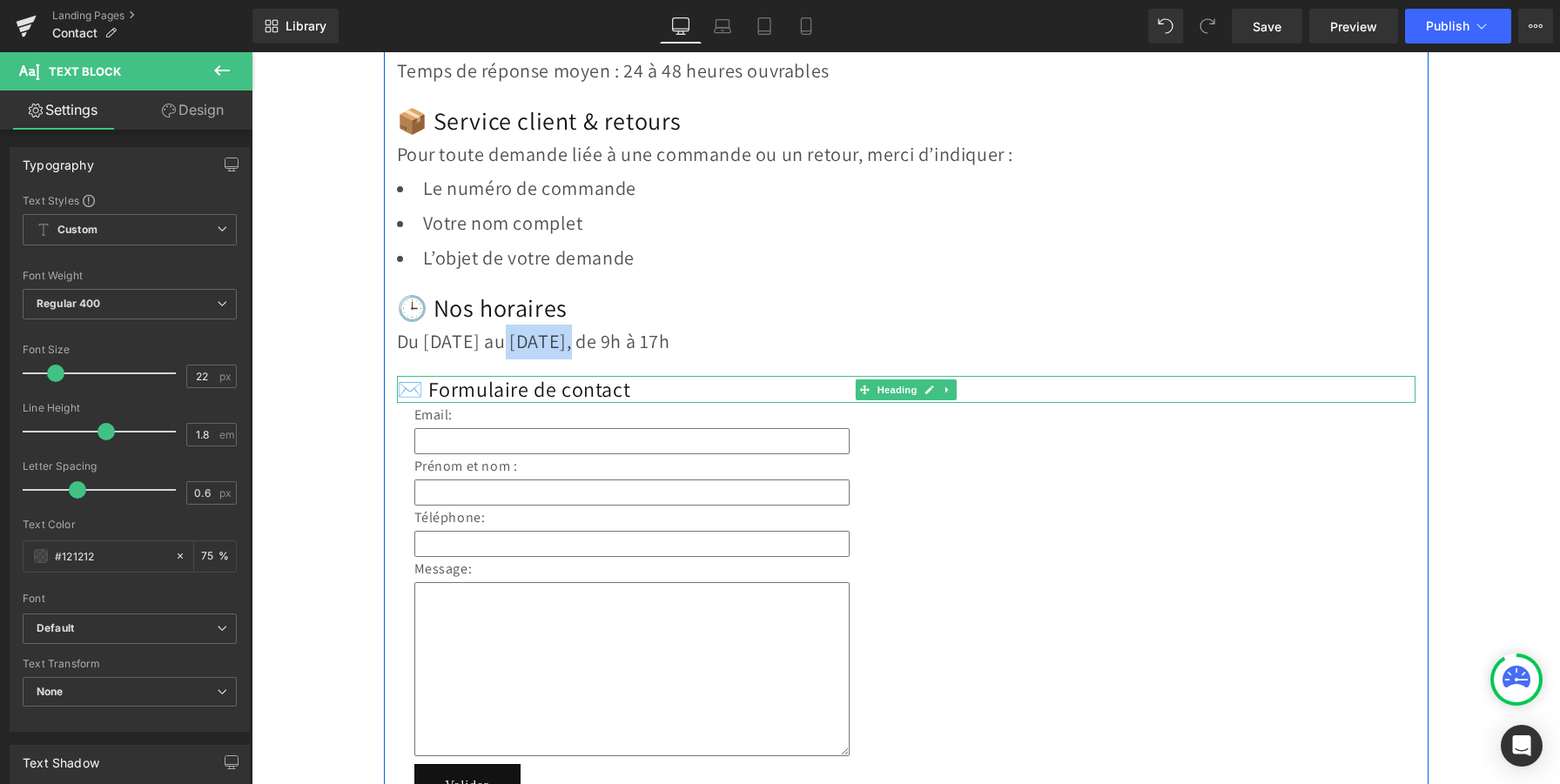
click at [508, 383] on h2 "✉️ Formulaire de contact" at bounding box center [907, 389] width 1019 height 27
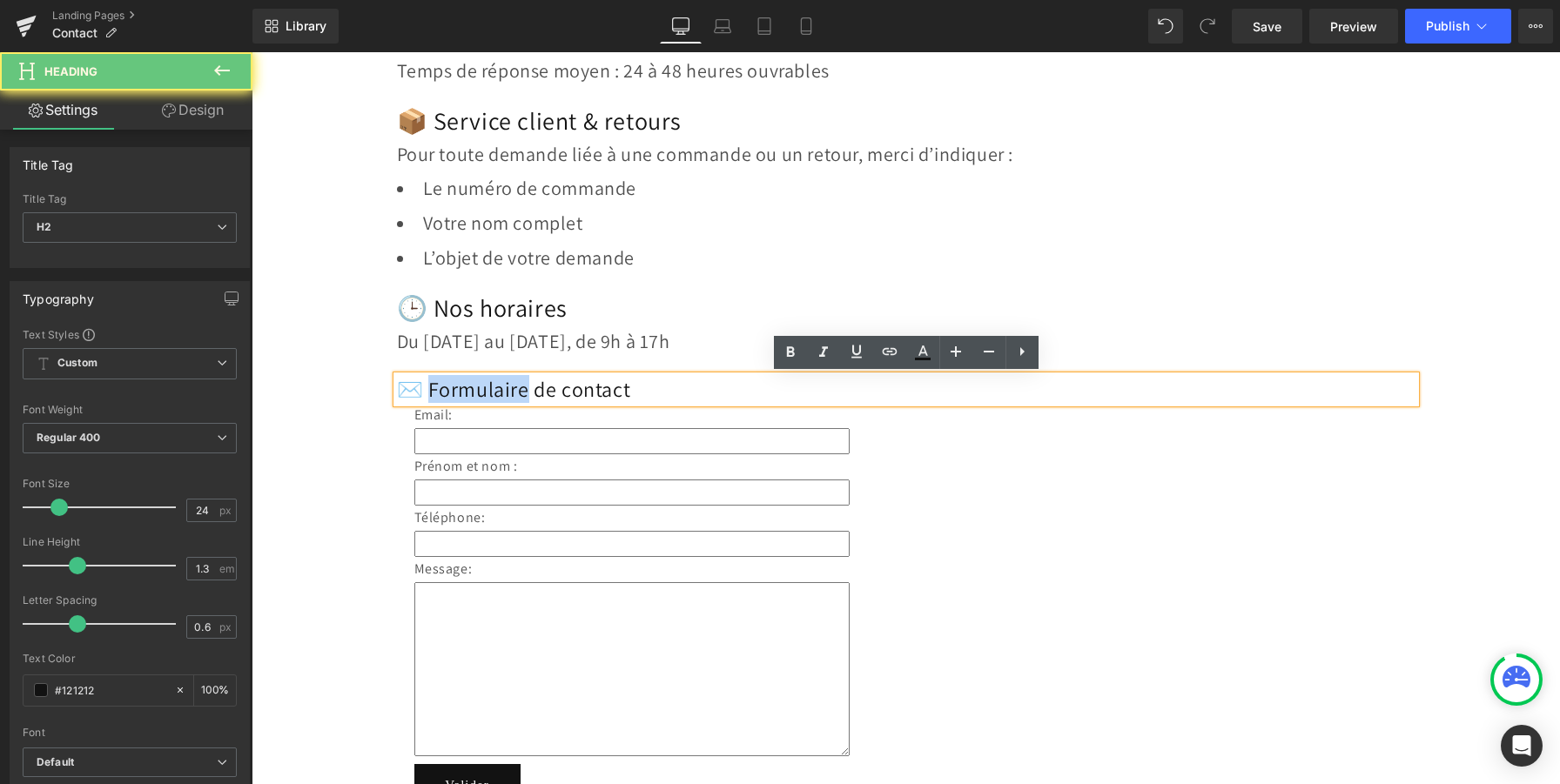
click at [508, 383] on h2 "✉️ Formulaire de contact" at bounding box center [907, 389] width 1019 height 27
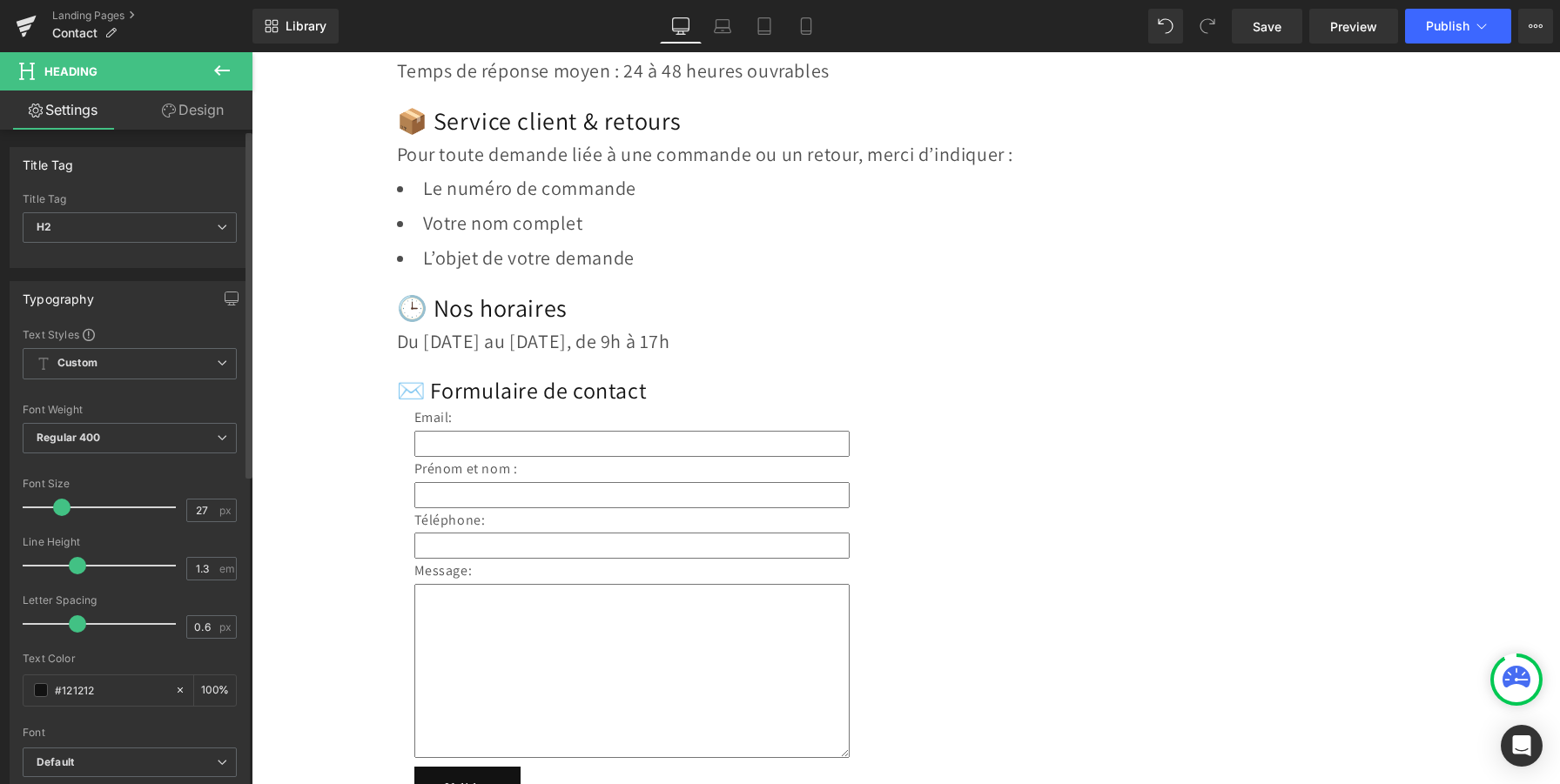
type input "28"
click at [66, 504] on span at bounding box center [65, 507] width 18 height 18
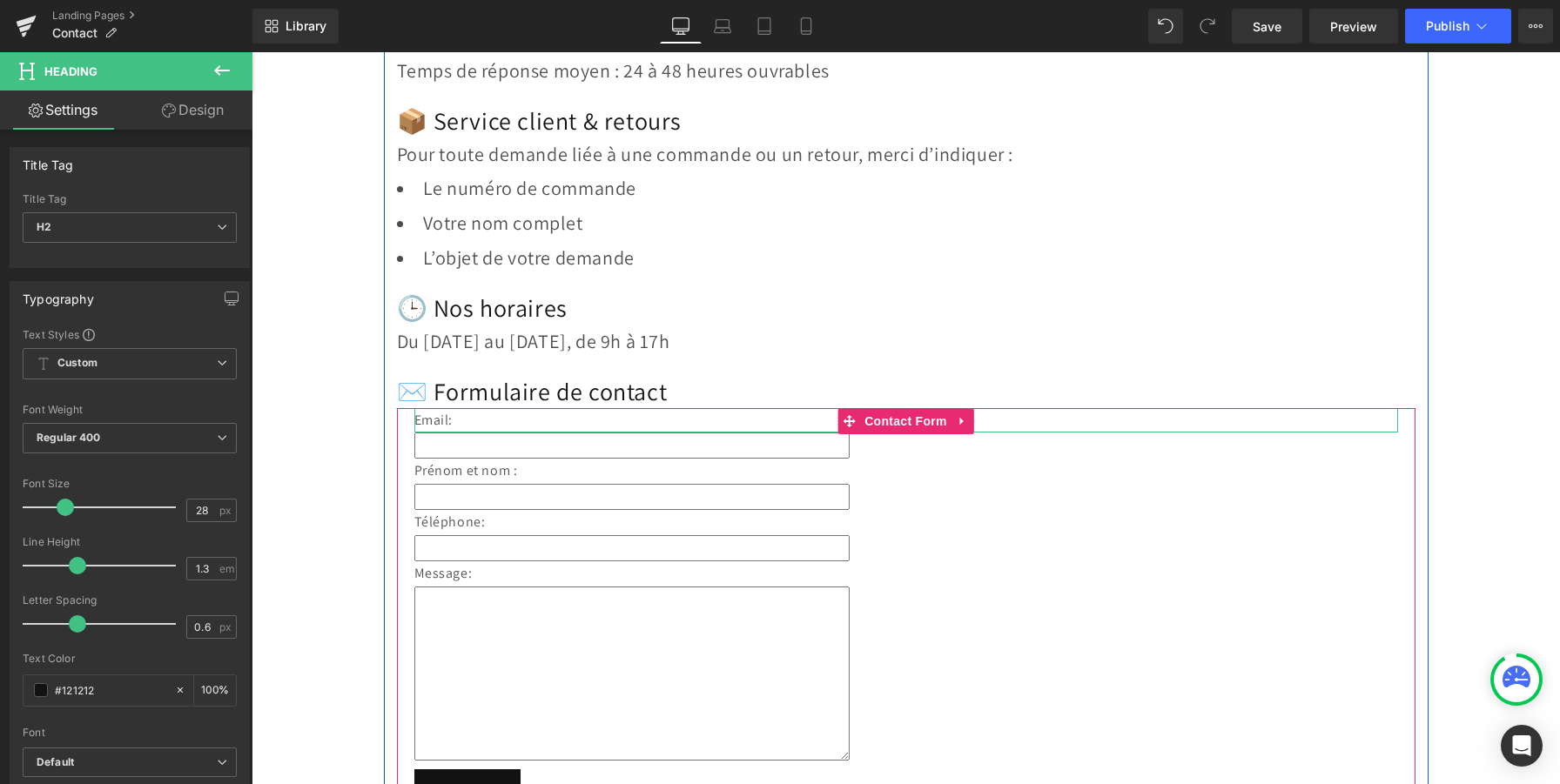
click at [440, 421] on p "Email:" at bounding box center [906, 421] width 983 height 25
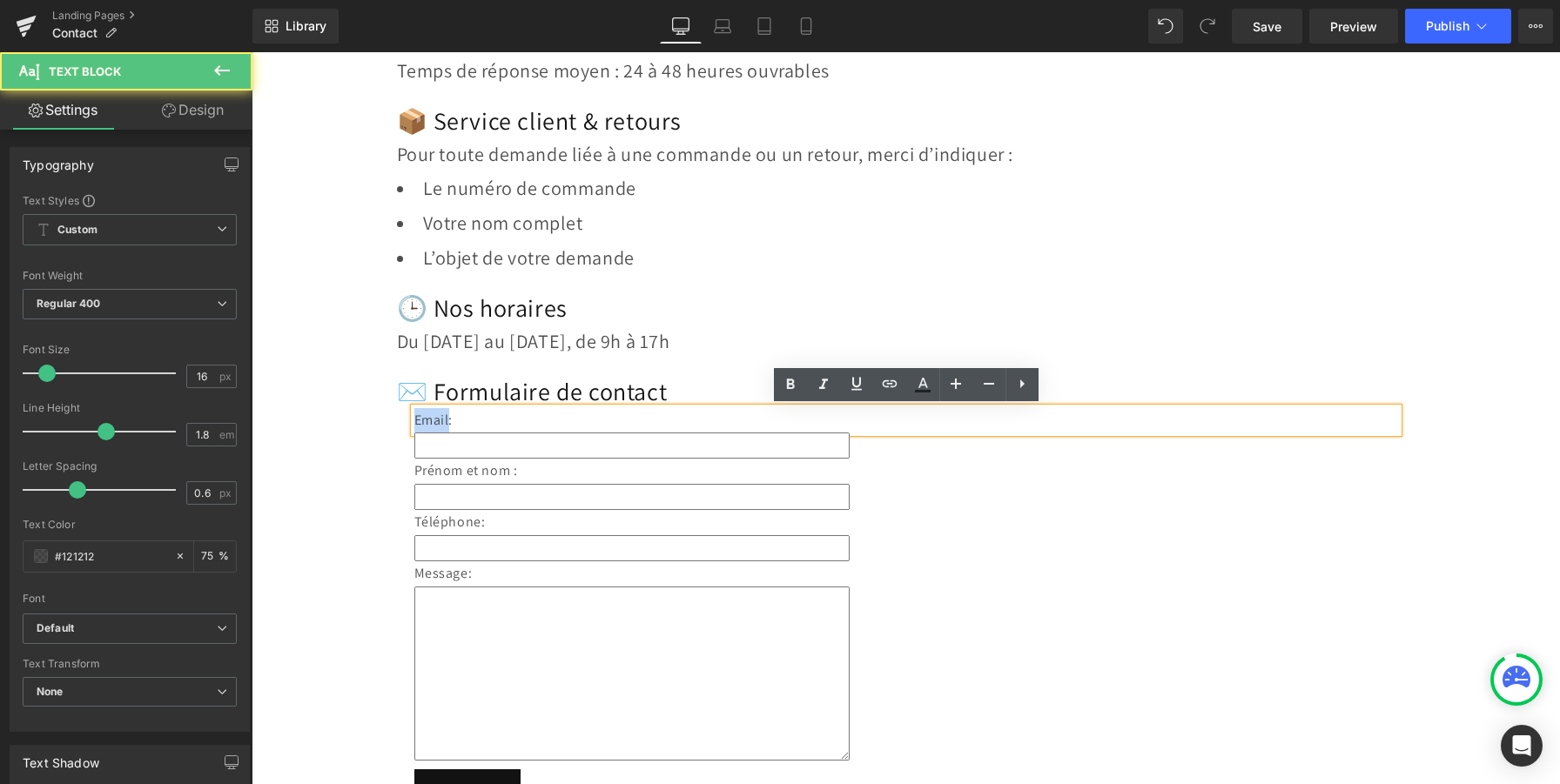
click at [440, 421] on p "Email:" at bounding box center [906, 421] width 983 height 25
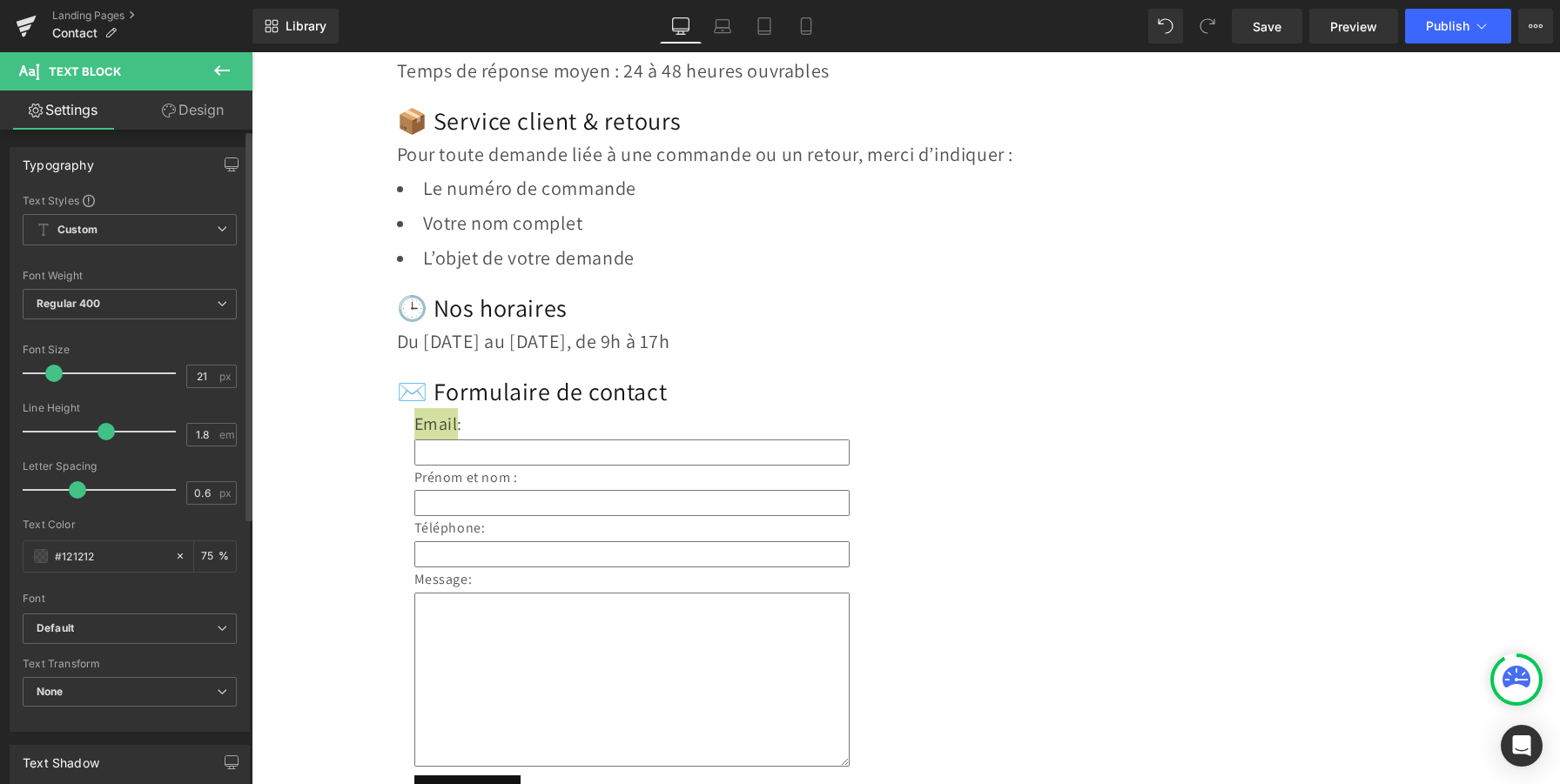
type input "22"
drag, startPoint x: 49, startPoint y: 373, endPoint x: 57, endPoint y: 374, distance: 8.1
click at [57, 374] on span at bounding box center [55, 373] width 18 height 18
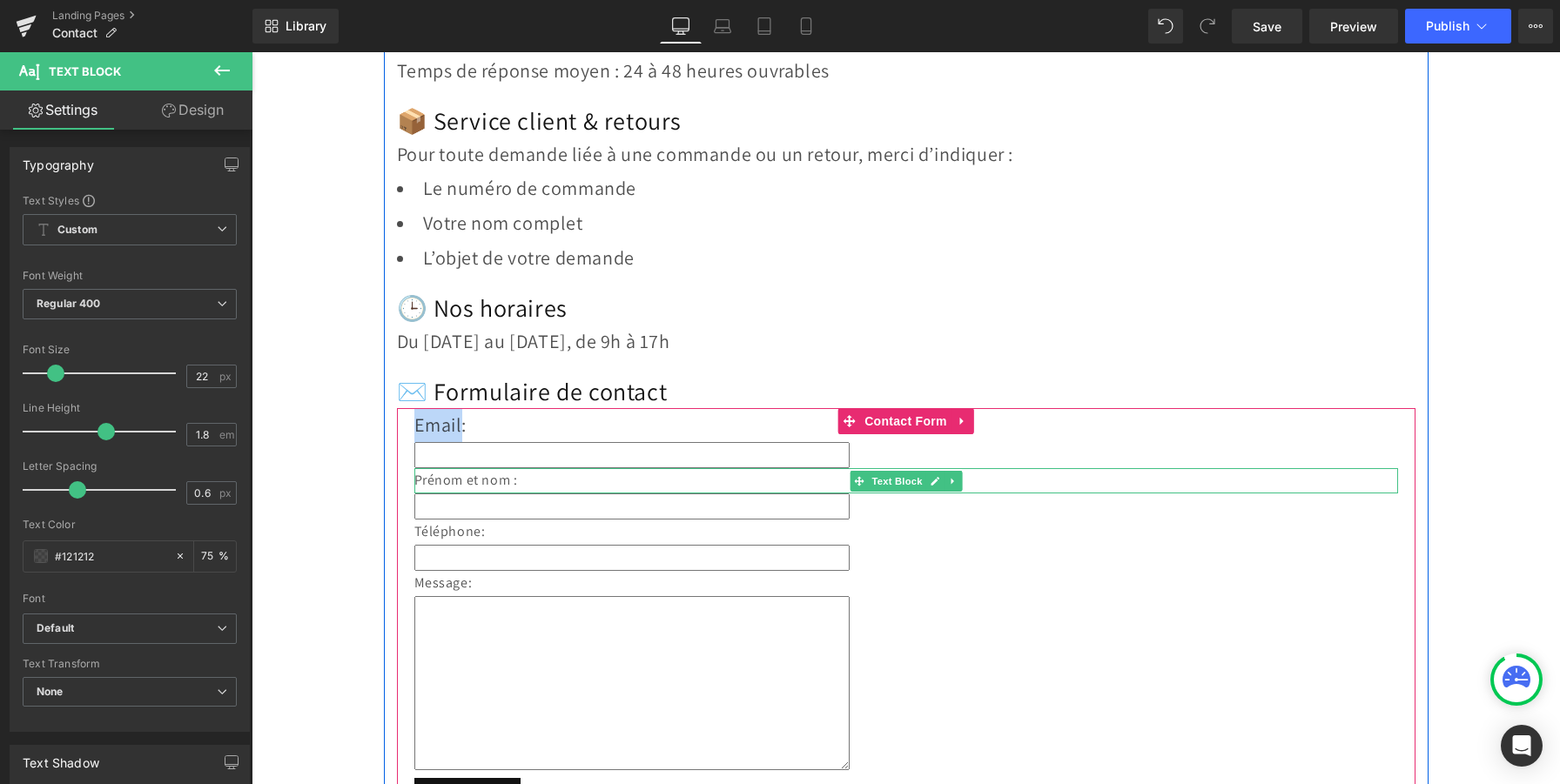
click at [437, 484] on p "Prénom et nom :" at bounding box center [906, 480] width 983 height 25
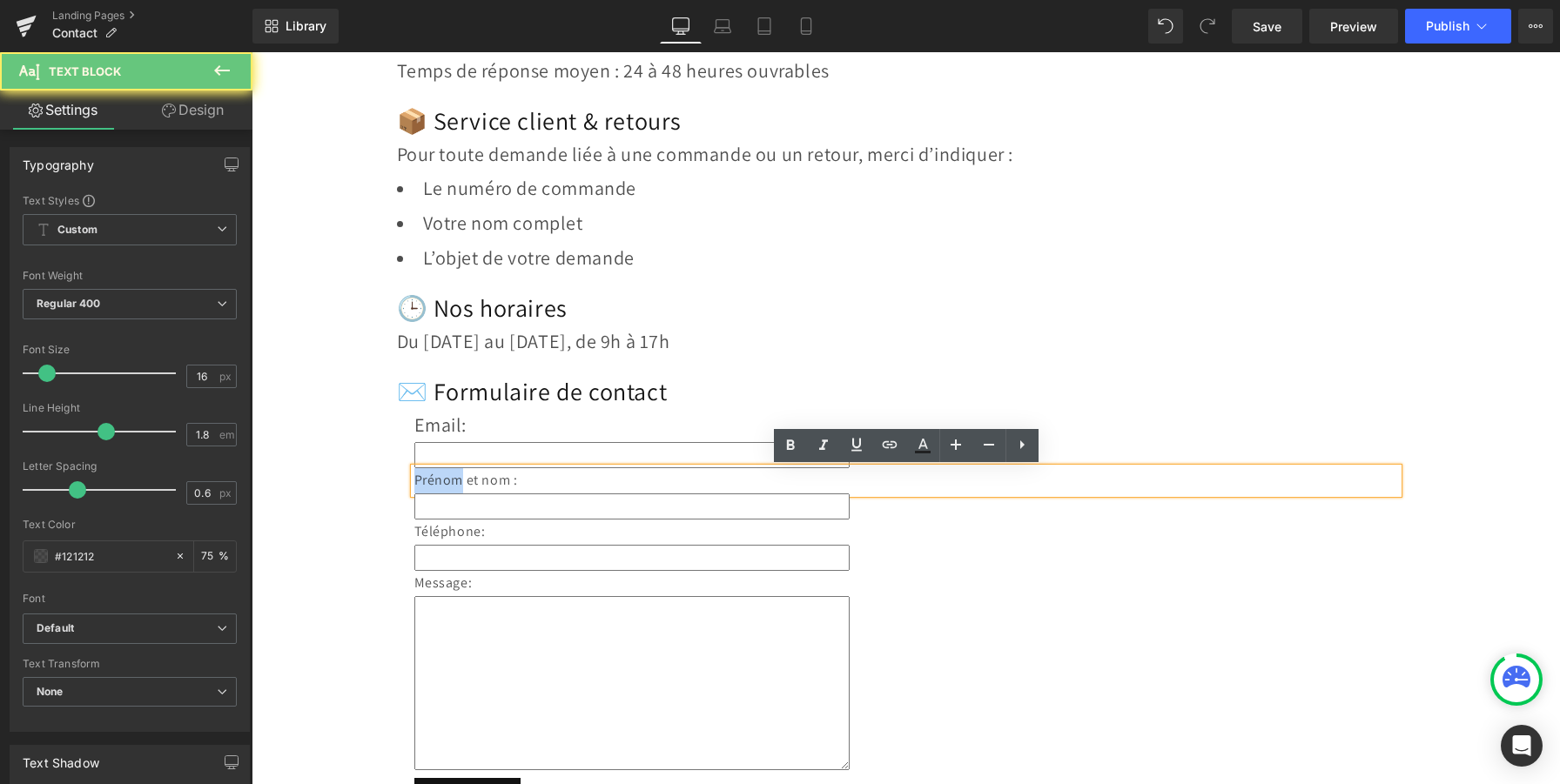
click at [437, 484] on p "Prénom et nom :" at bounding box center [906, 480] width 983 height 25
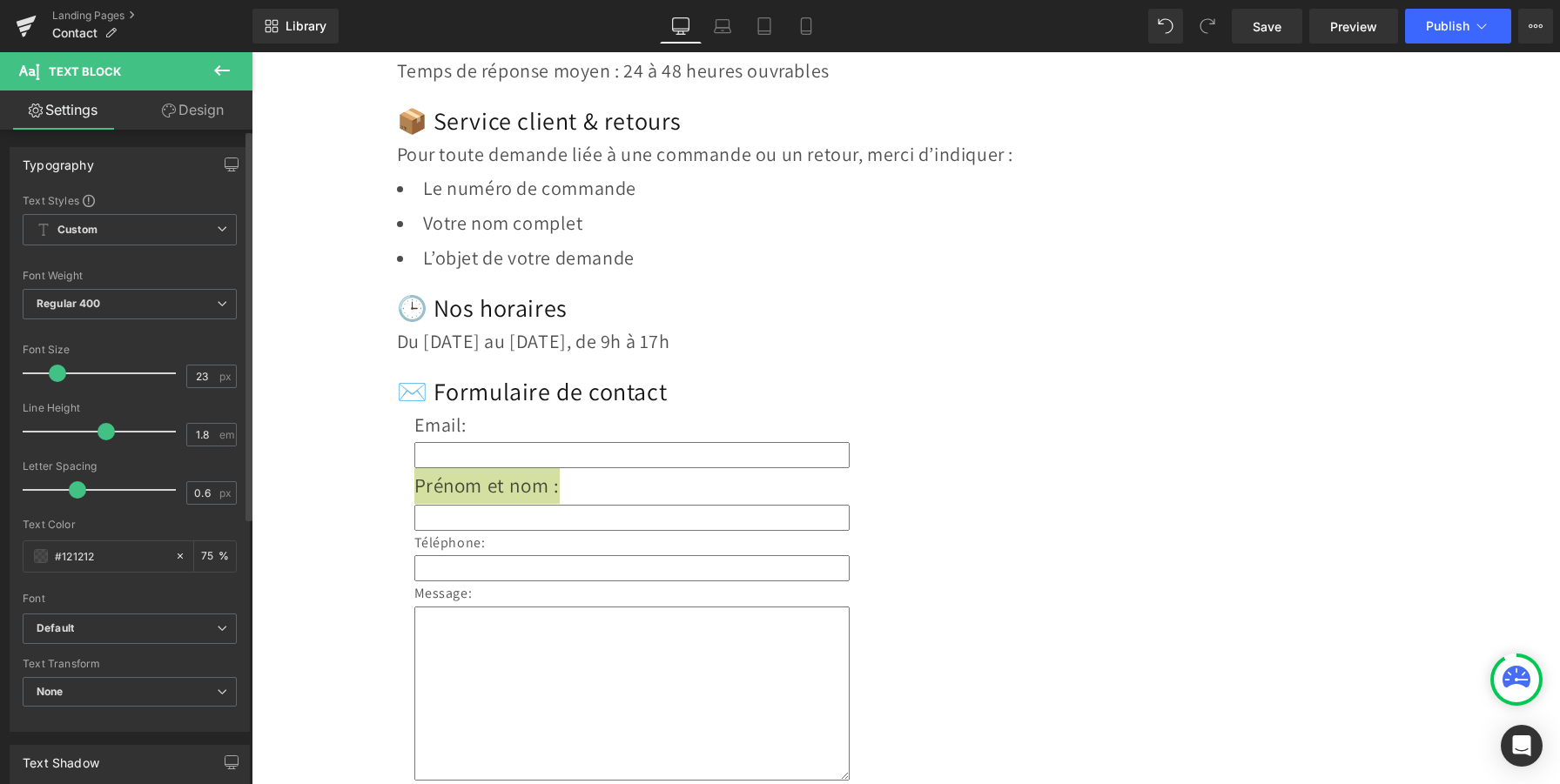
type input "22"
drag, startPoint x: 50, startPoint y: 374, endPoint x: 58, endPoint y: 376, distance: 8.2
click at [58, 376] on span at bounding box center [55, 373] width 18 height 18
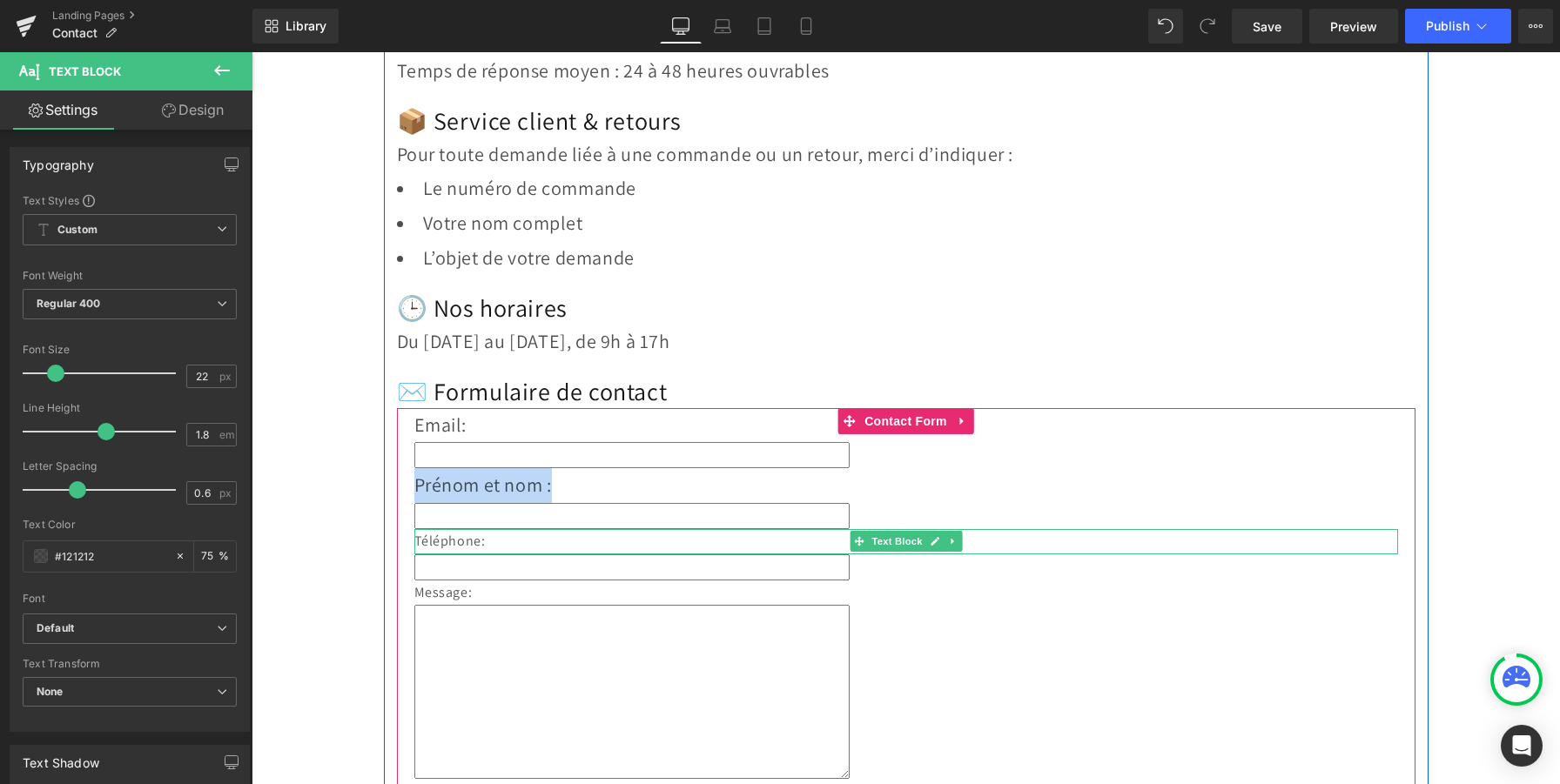
click at [436, 542] on p "Téléphone:" at bounding box center [906, 541] width 983 height 25
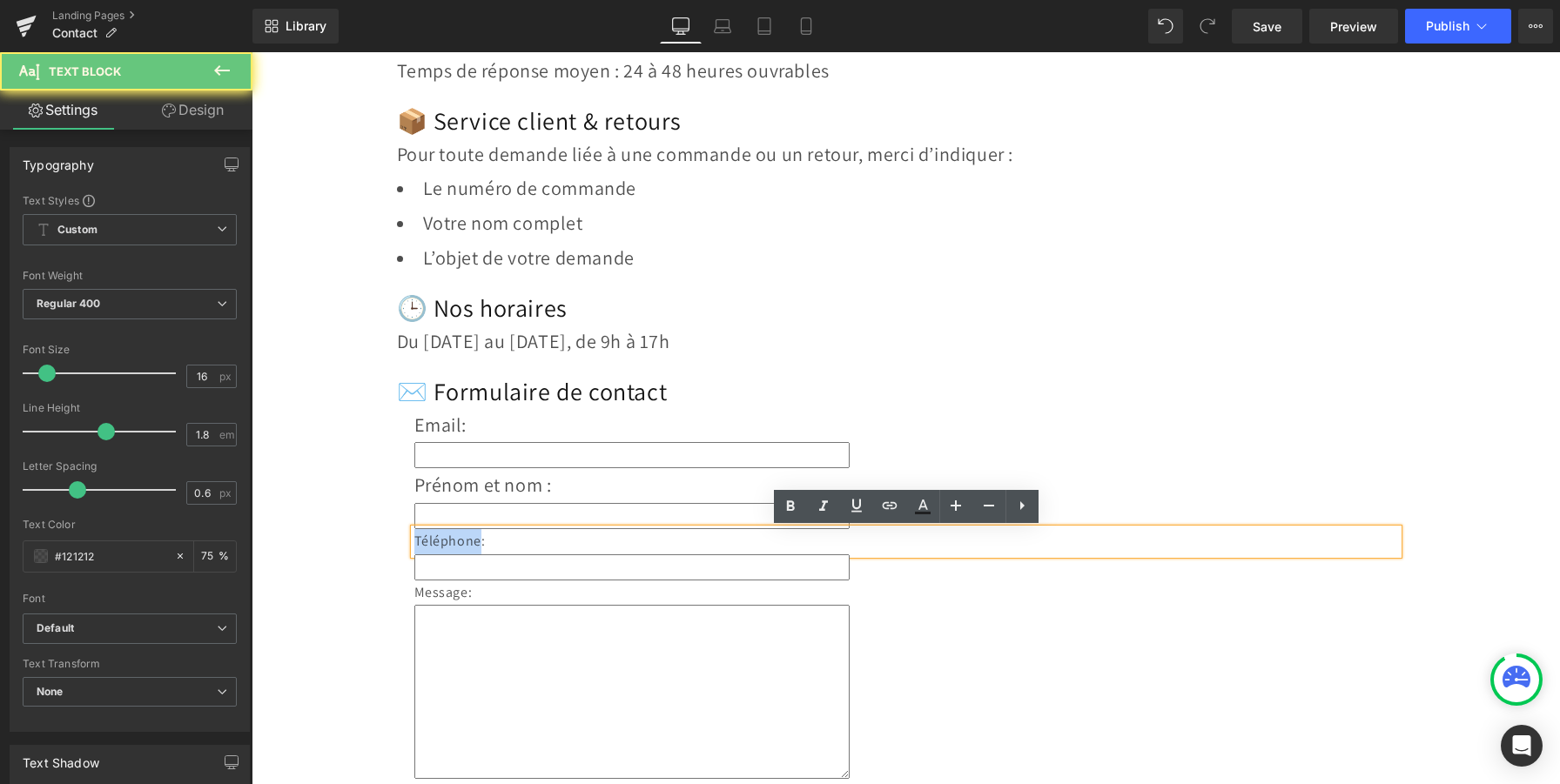
click at [436, 542] on p "Téléphone:" at bounding box center [906, 541] width 983 height 25
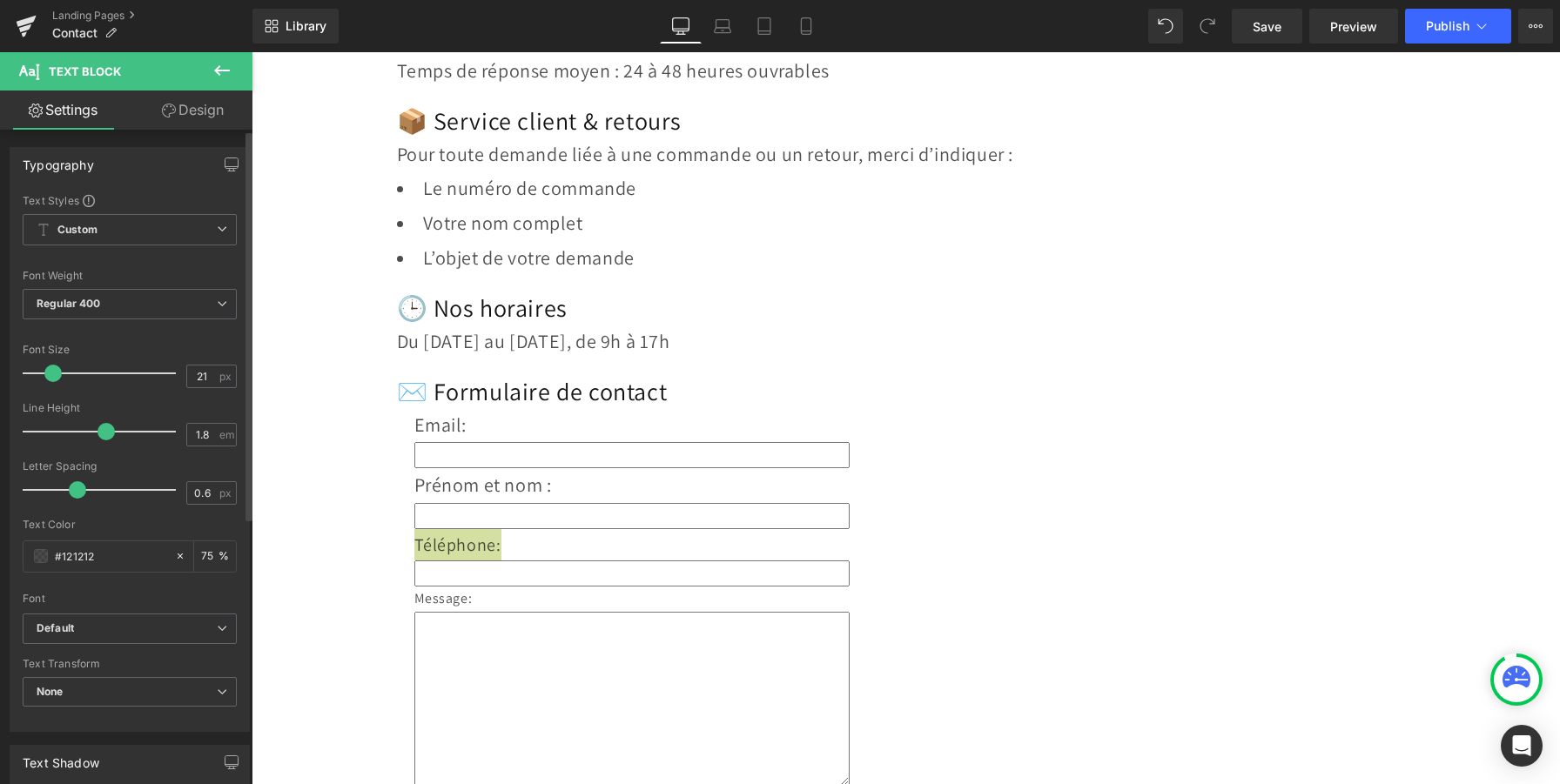
type input "22"
drag, startPoint x: 54, startPoint y: 375, endPoint x: 63, endPoint y: 376, distance: 9.1
click at [63, 376] on span at bounding box center [55, 373] width 18 height 18
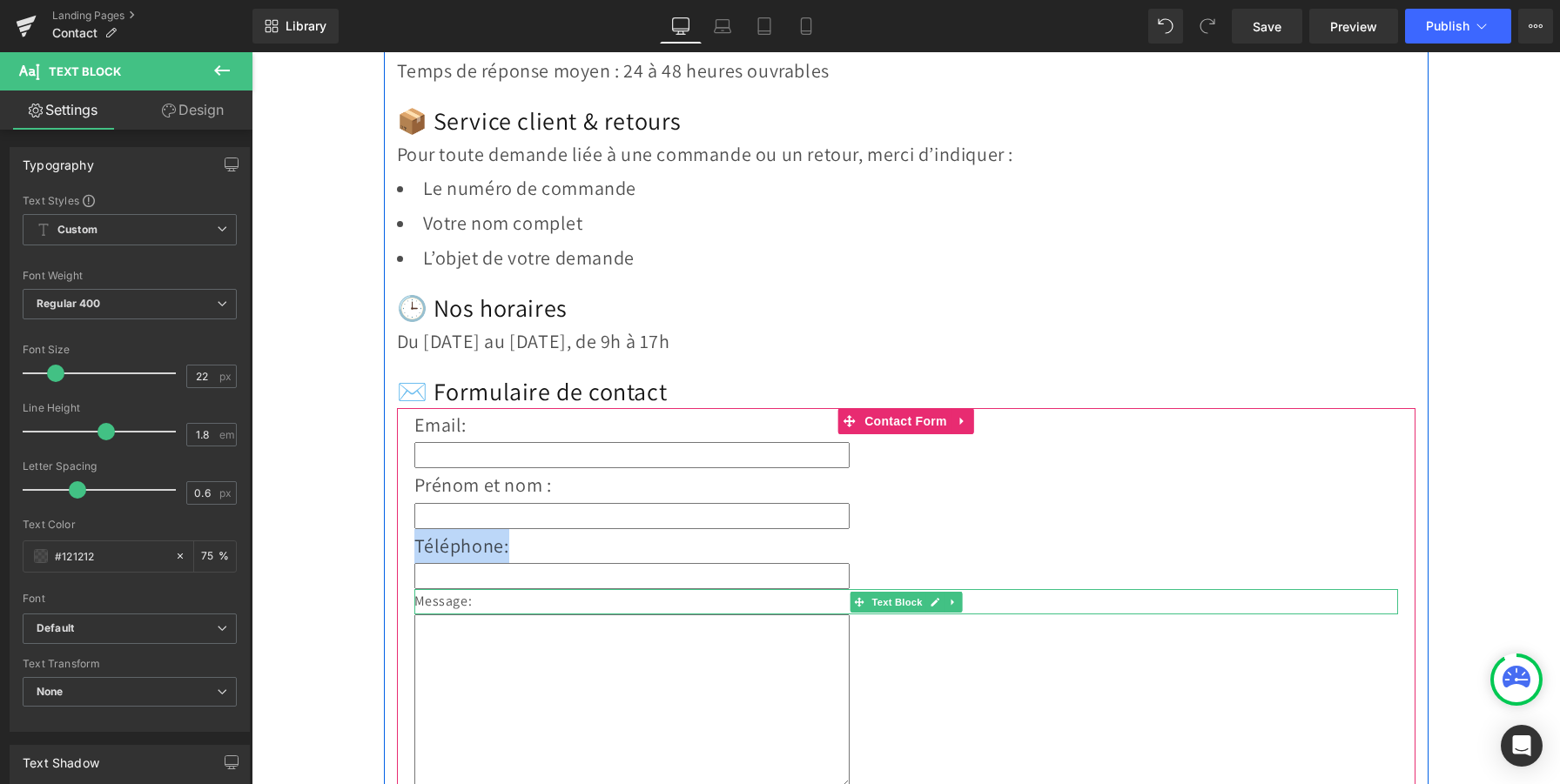
click at [433, 601] on p "Message:" at bounding box center [906, 602] width 983 height 25
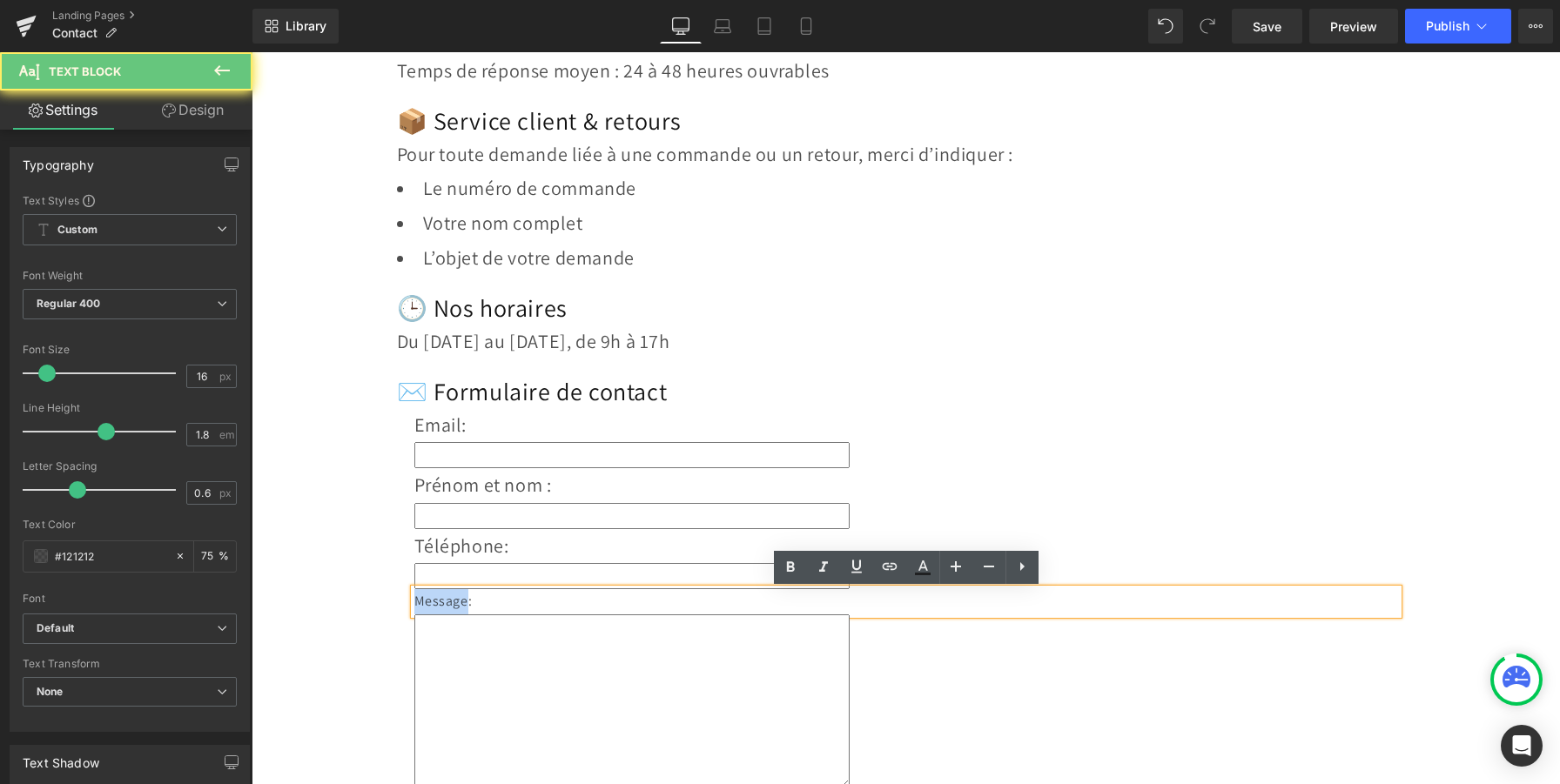
click at [433, 601] on p "Message:" at bounding box center [906, 602] width 983 height 25
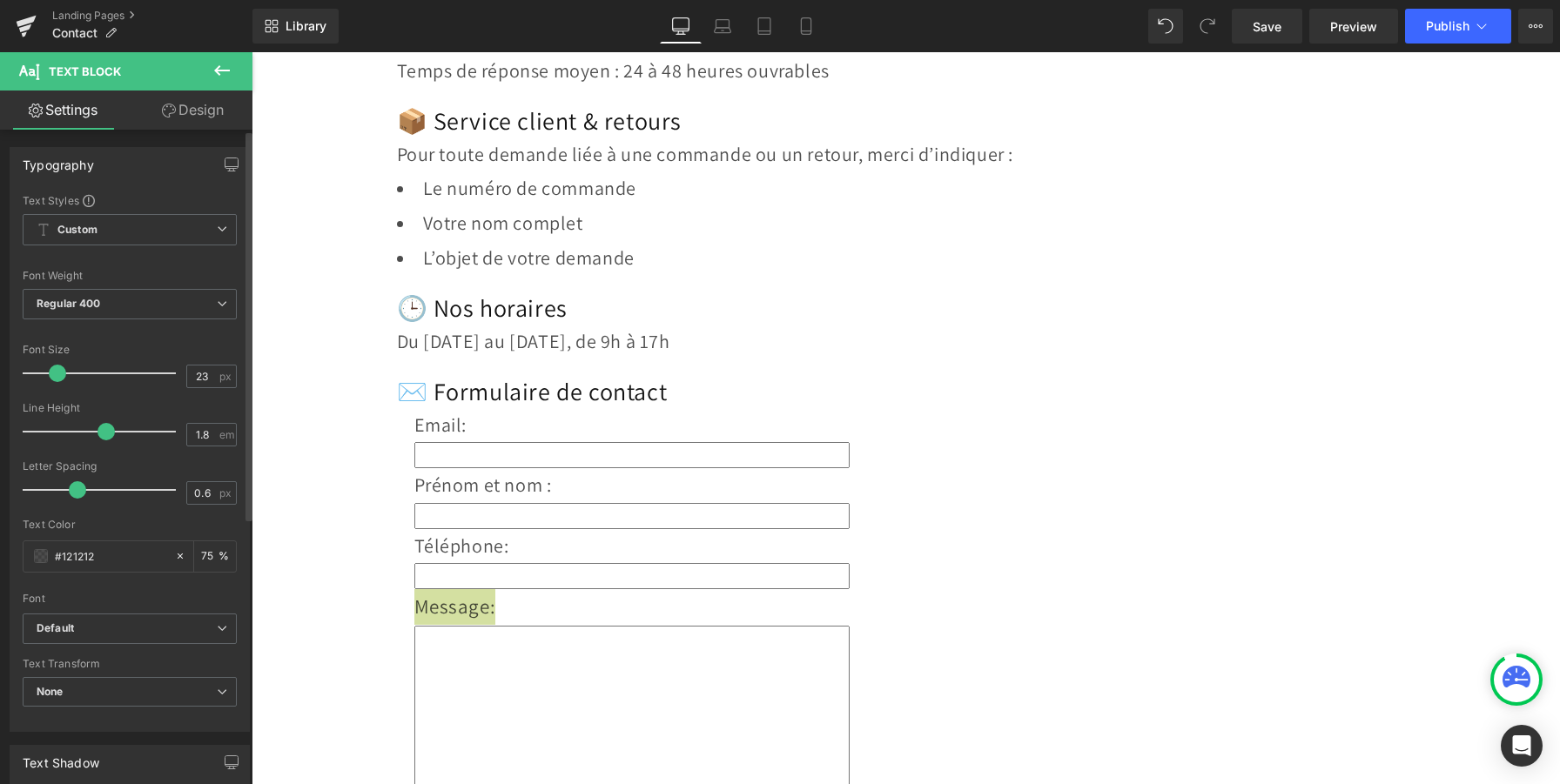
type input "22"
drag, startPoint x: 47, startPoint y: 376, endPoint x: 56, endPoint y: 378, distance: 9.2
click at [56, 378] on span at bounding box center [55, 373] width 18 height 18
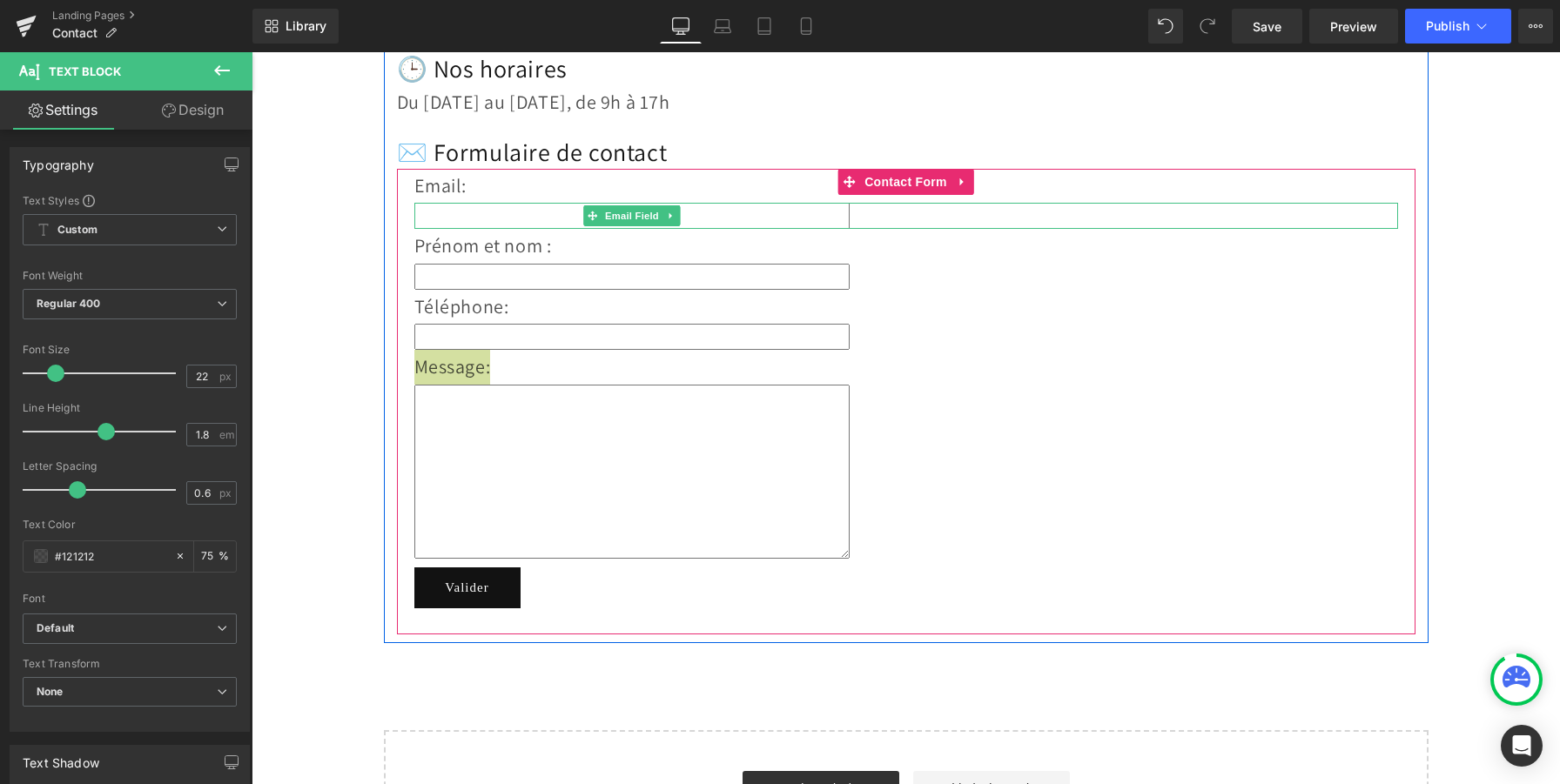
scroll to position [620, 0]
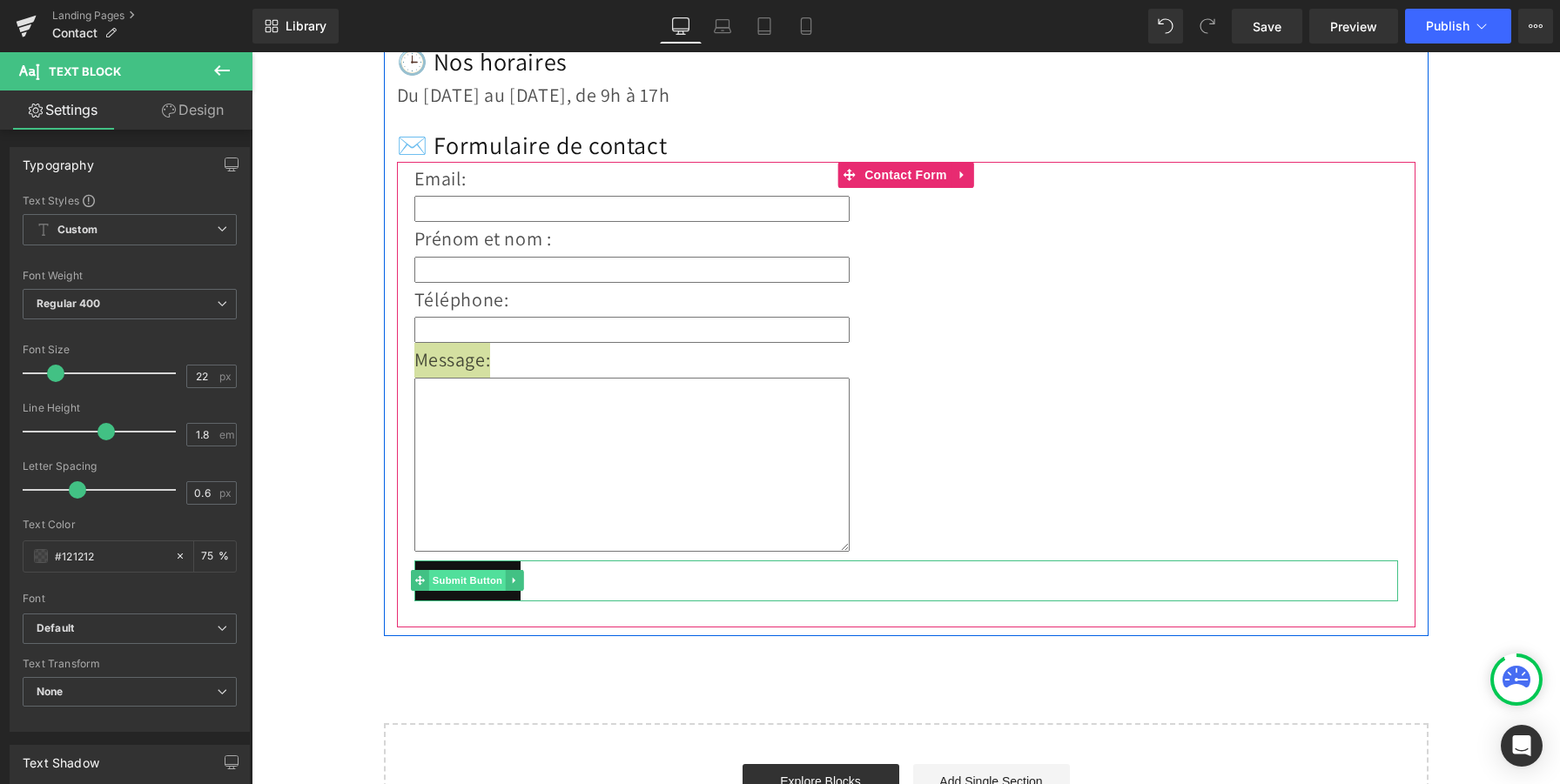
click at [492, 578] on span "Submit Button" at bounding box center [466, 580] width 77 height 21
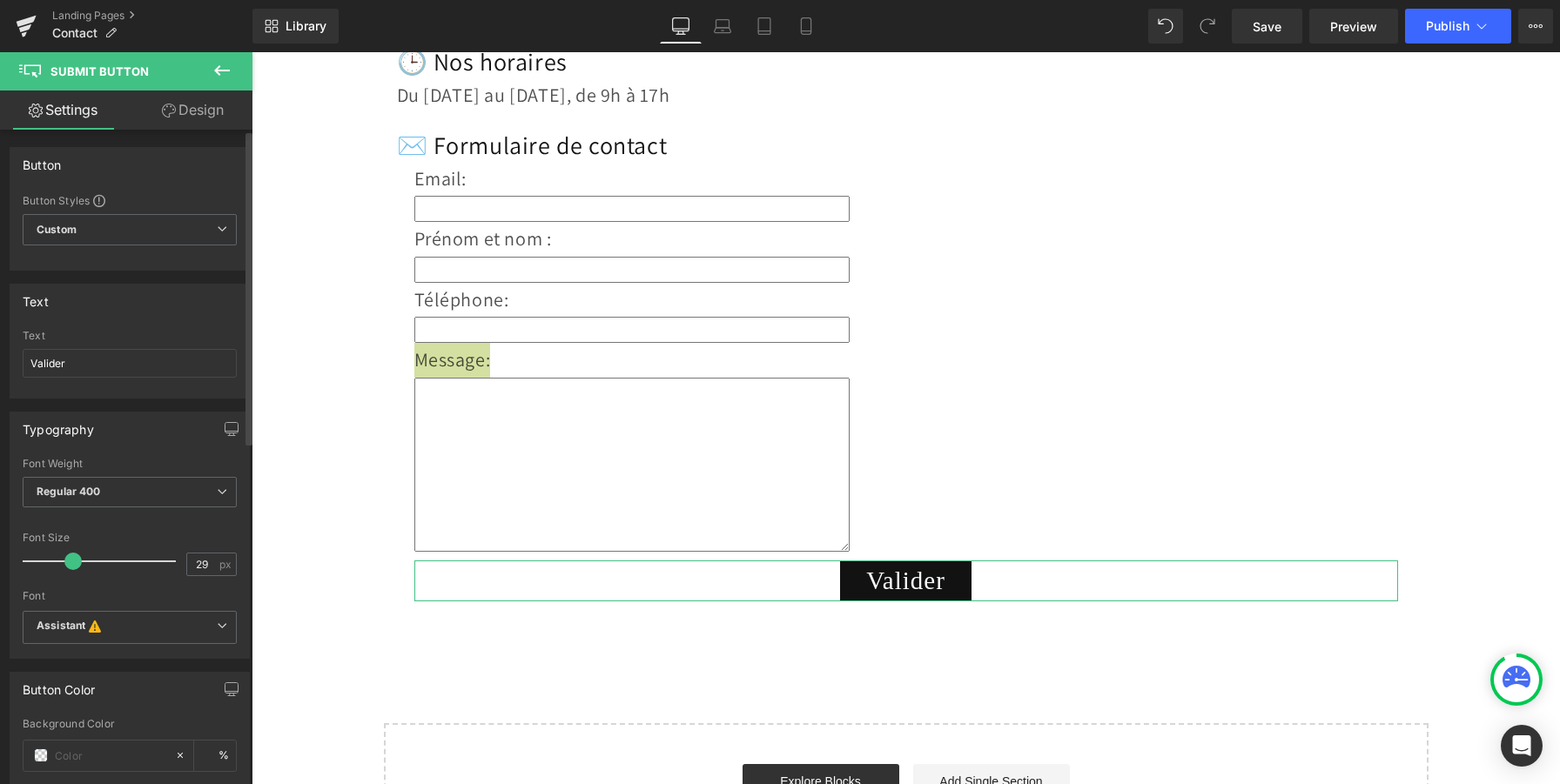
type input "28"
drag, startPoint x: 53, startPoint y: 566, endPoint x: 71, endPoint y: 571, distance: 18.7
click at [71, 571] on div at bounding box center [104, 561] width 145 height 35
click at [140, 363] on input "Valider" at bounding box center [129, 363] width 214 height 29
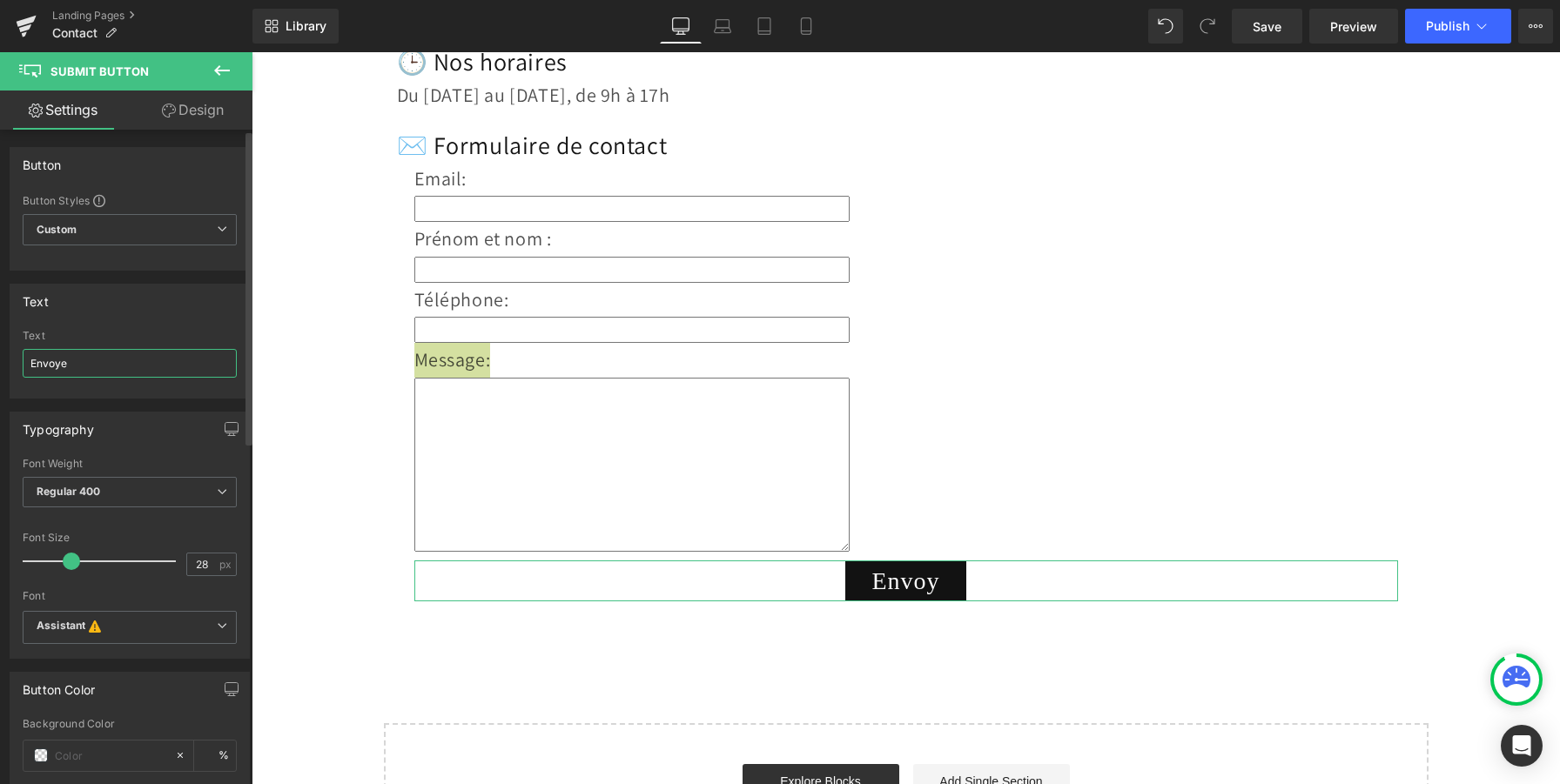
type input "Envoyer"
click at [590, 627] on div "Contactez-nous Heading Vous avez une question ? Une demande particulière ? N’hé…" at bounding box center [907, 114] width 1045 height 1044
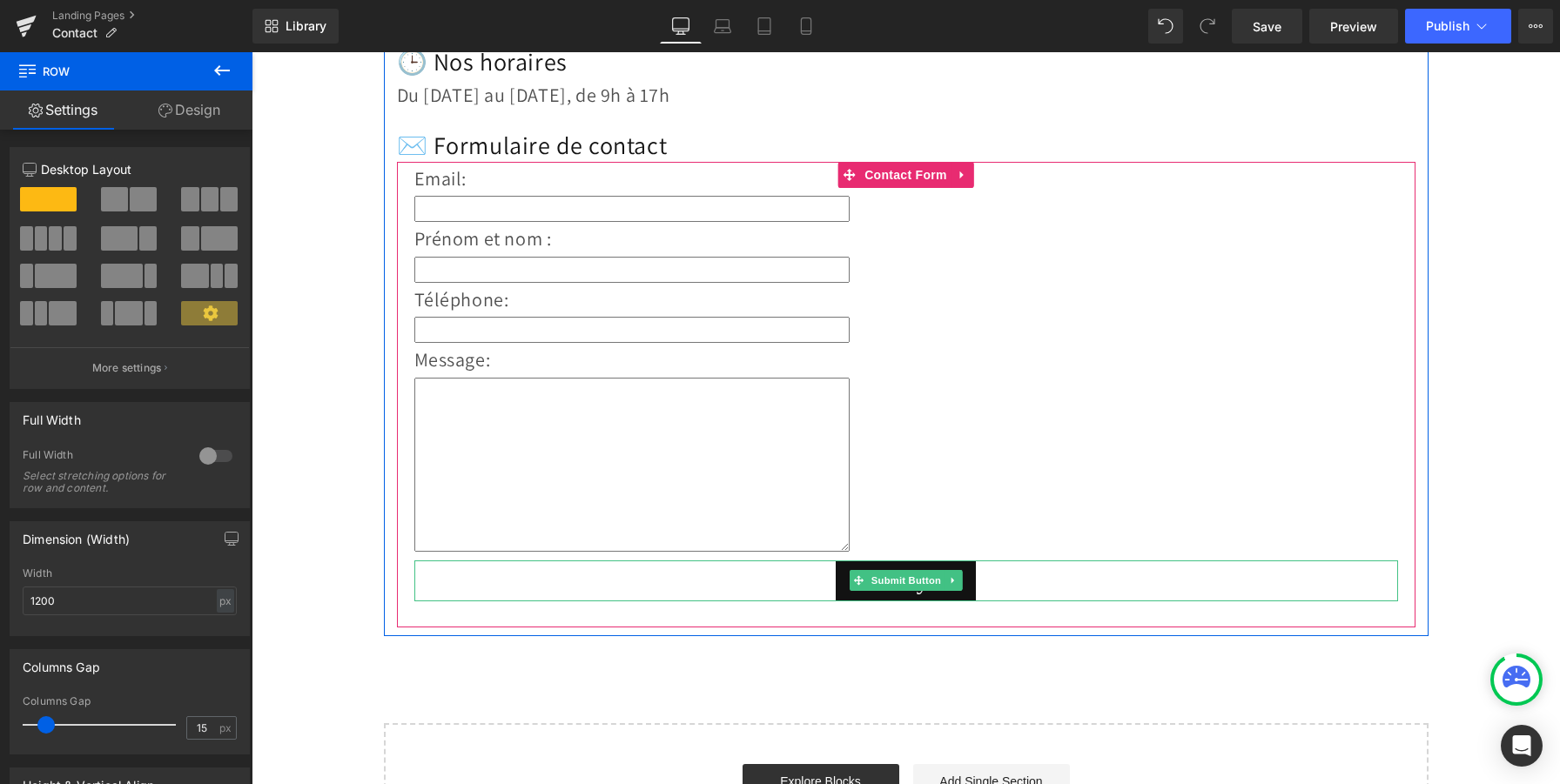
click at [810, 577] on div "Envoyer" at bounding box center [906, 581] width 983 height 41
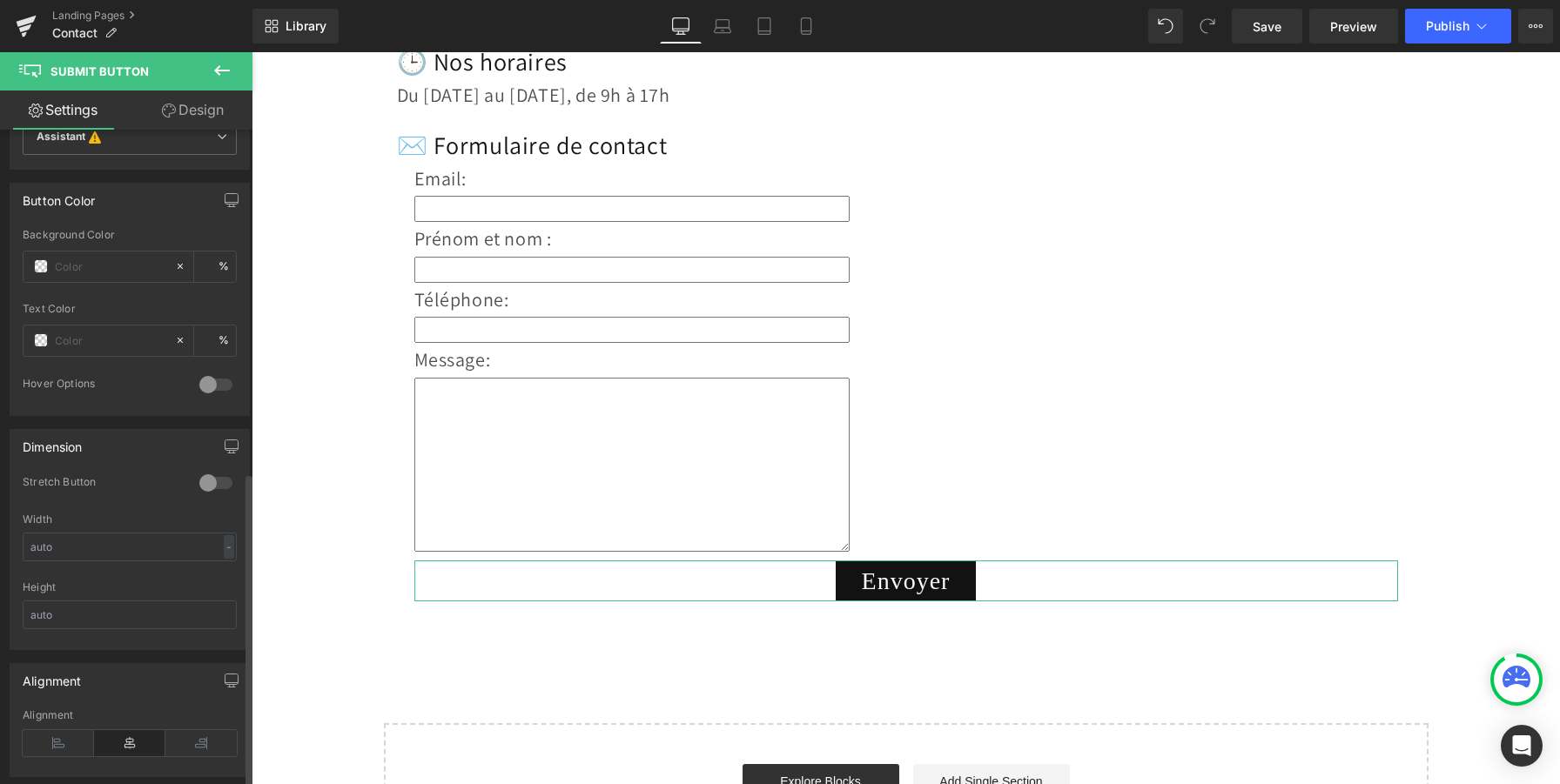
scroll to position [713, 0]
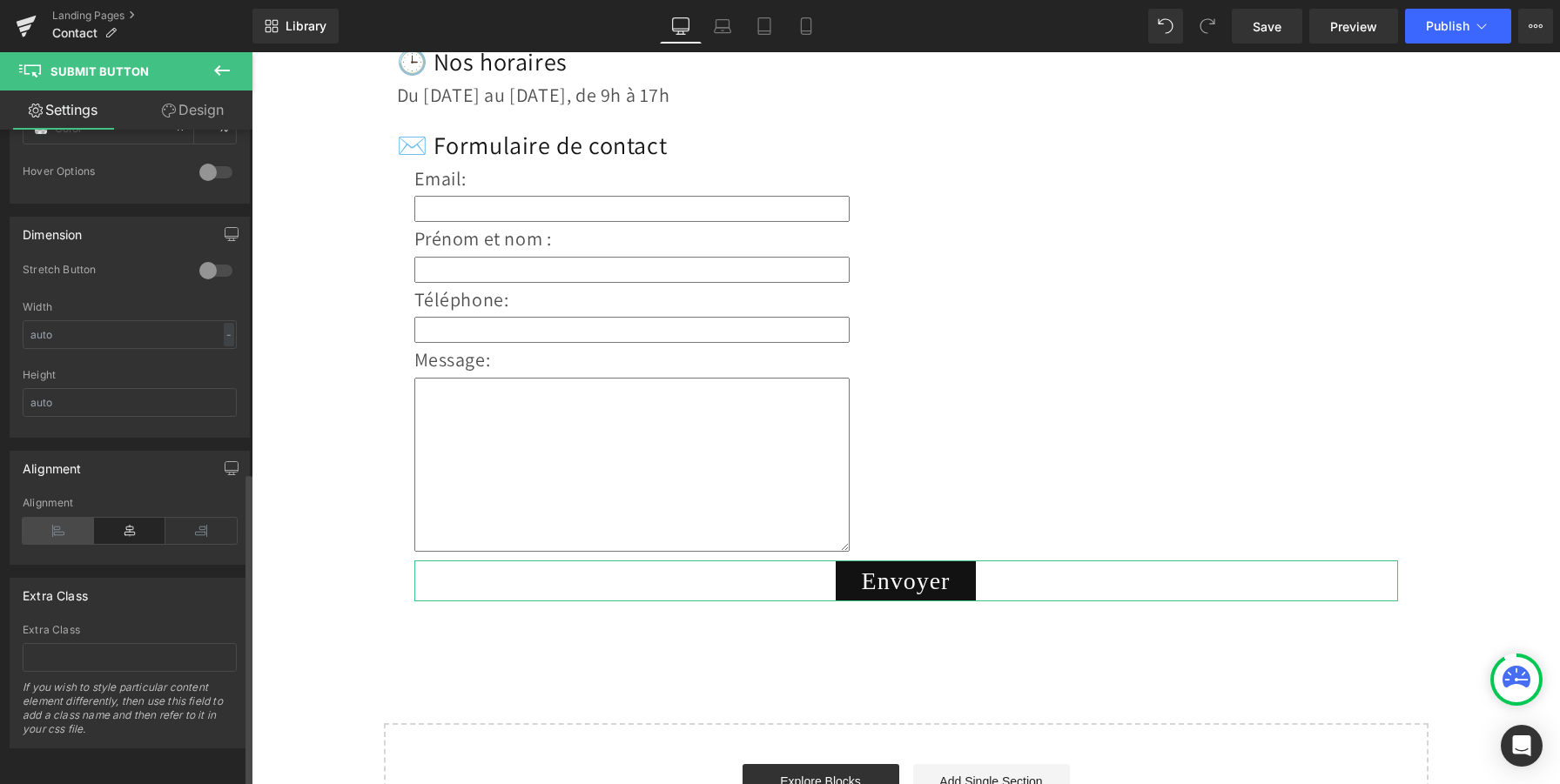
click at [66, 525] on icon at bounding box center [58, 531] width 71 height 26
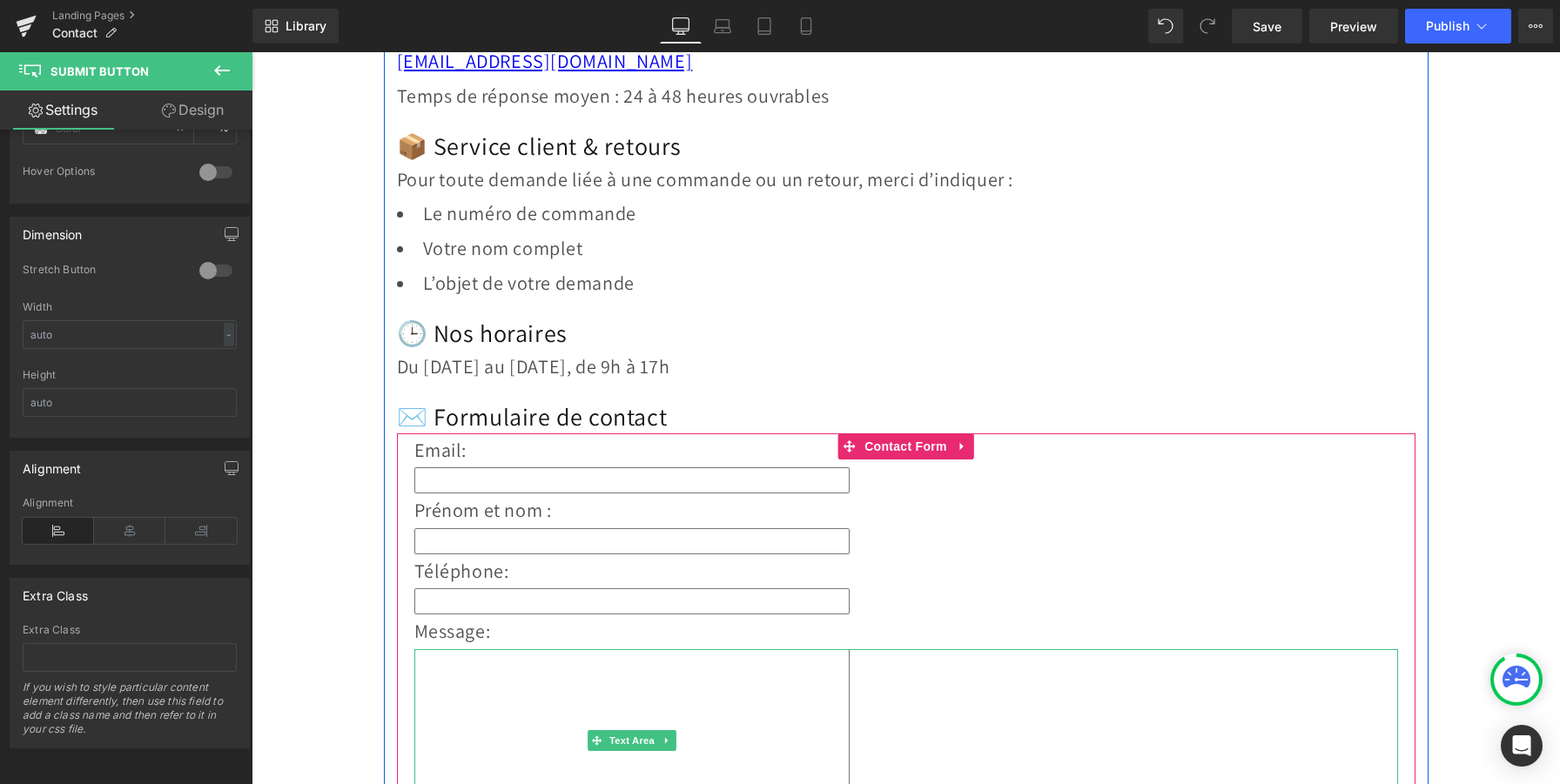
scroll to position [0, 0]
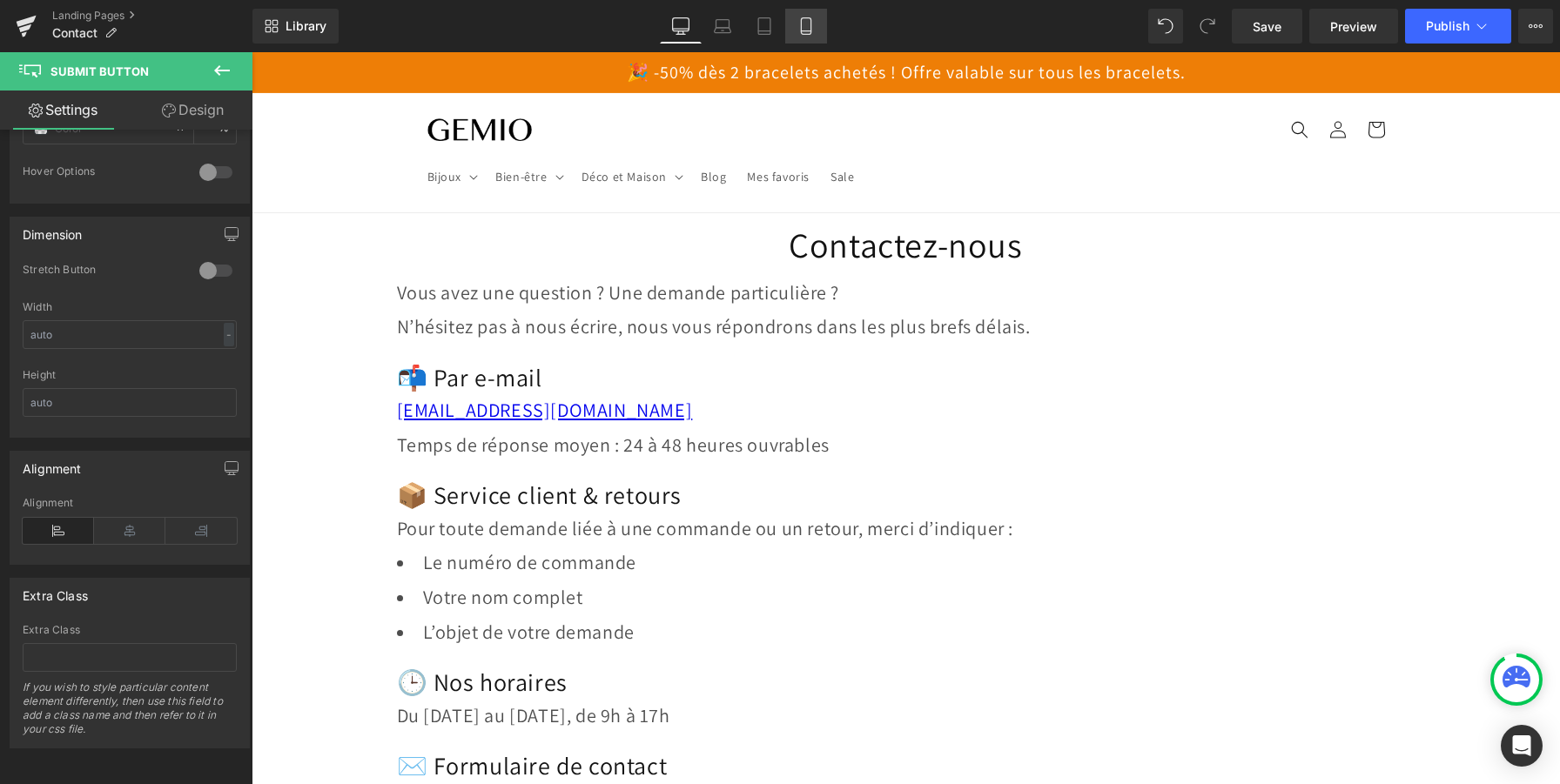
click at [810, 23] on icon at bounding box center [806, 27] width 9 height 17
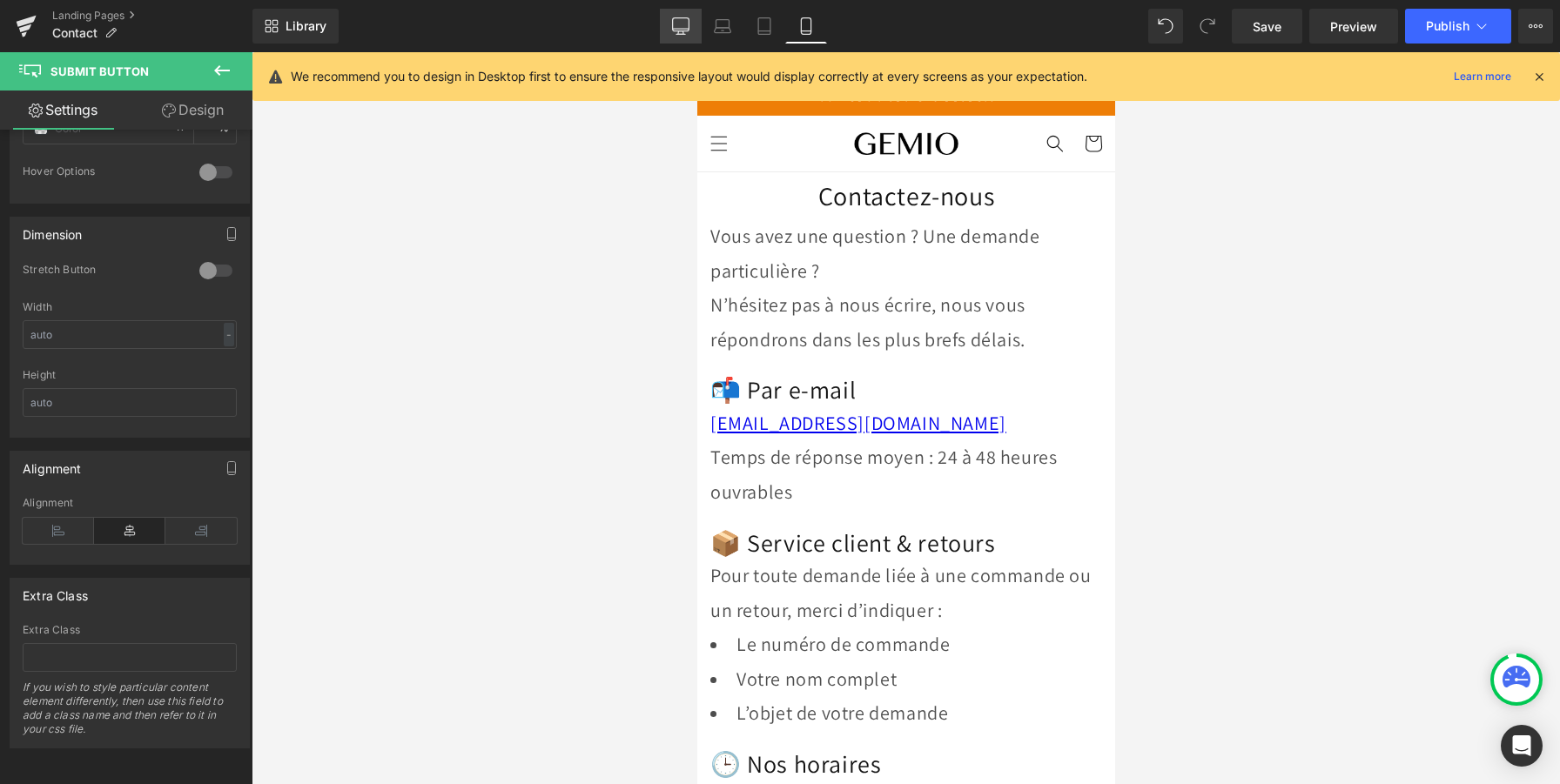
click at [684, 32] on icon at bounding box center [681, 25] width 17 height 13
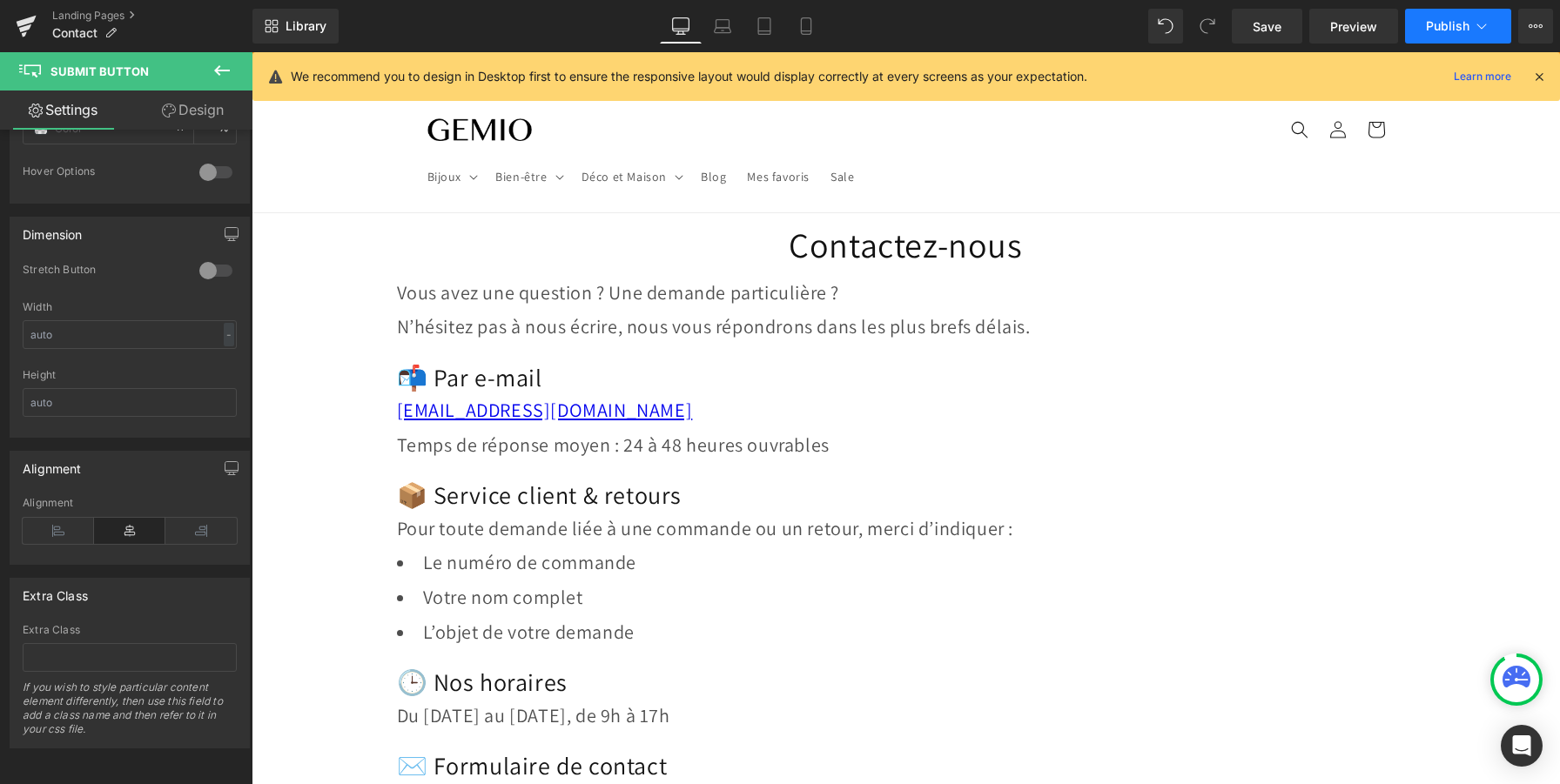
click at [1433, 36] on button "Publish" at bounding box center [1458, 25] width 107 height 35
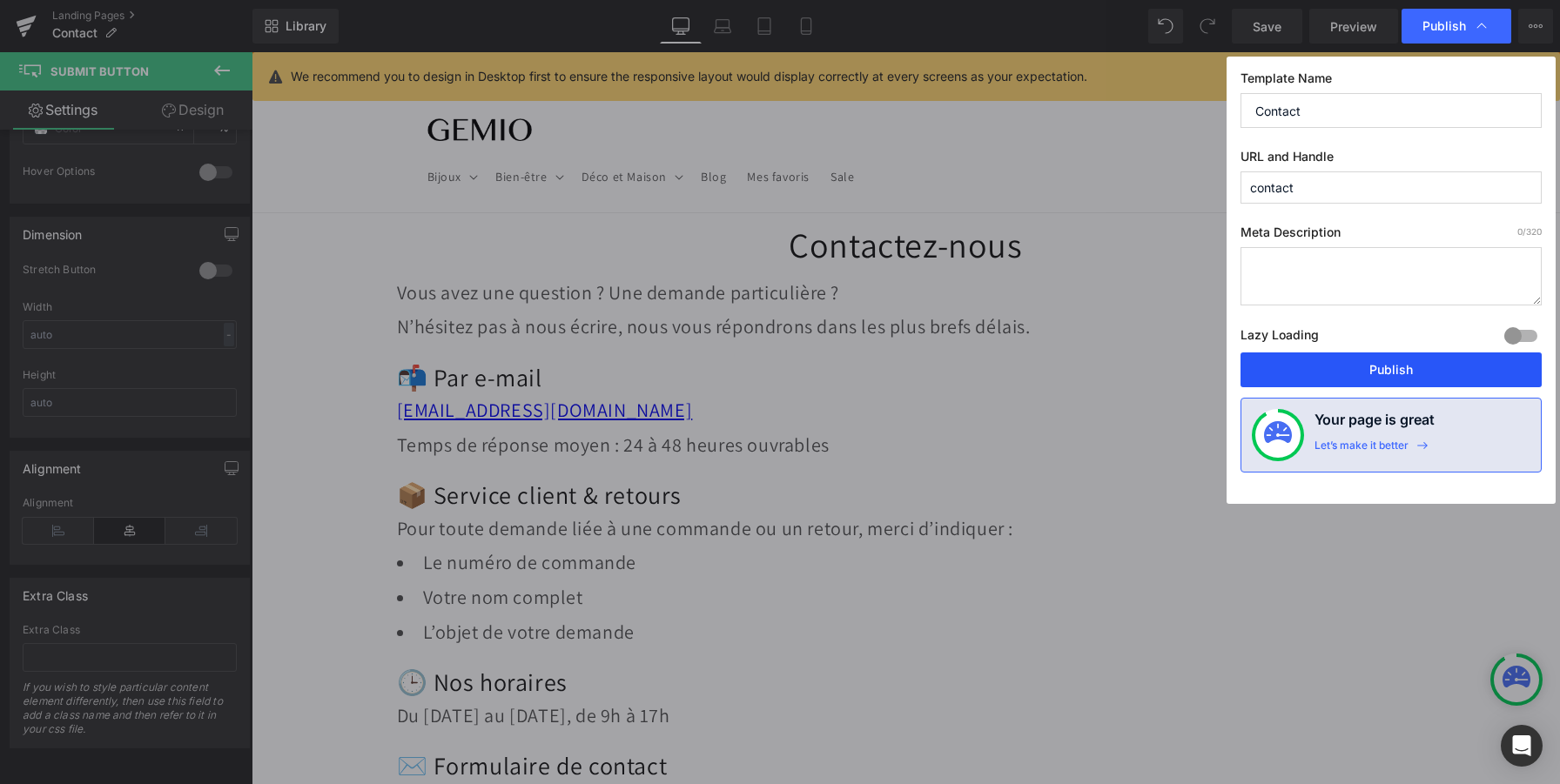
drag, startPoint x: 1054, startPoint y: 315, endPoint x: 1306, endPoint y: 366, distance: 257.1
click at [1306, 366] on button "Publish" at bounding box center [1391, 369] width 301 height 35
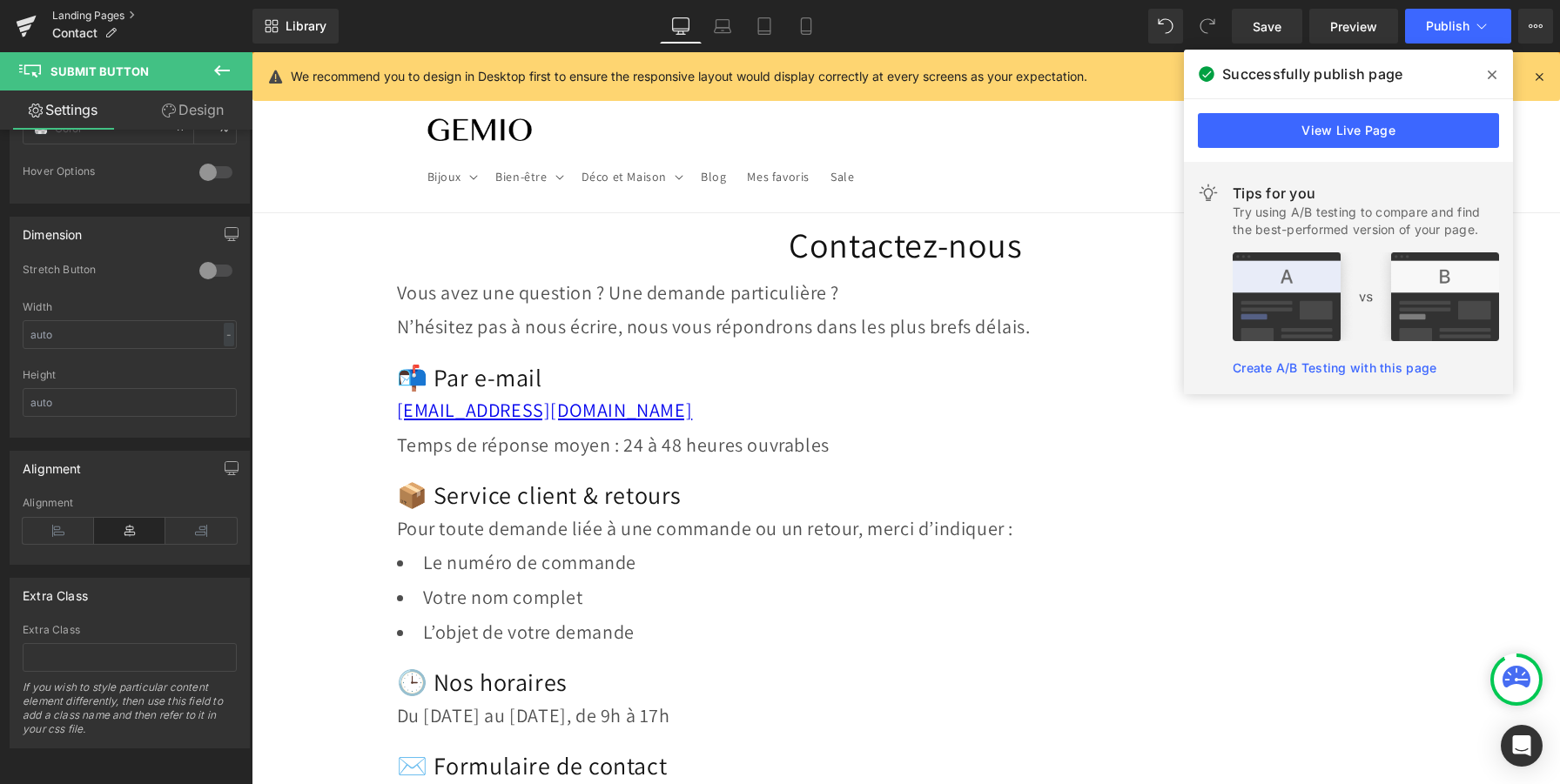
click at [99, 11] on link "Landing Pages" at bounding box center [152, 15] width 200 height 14
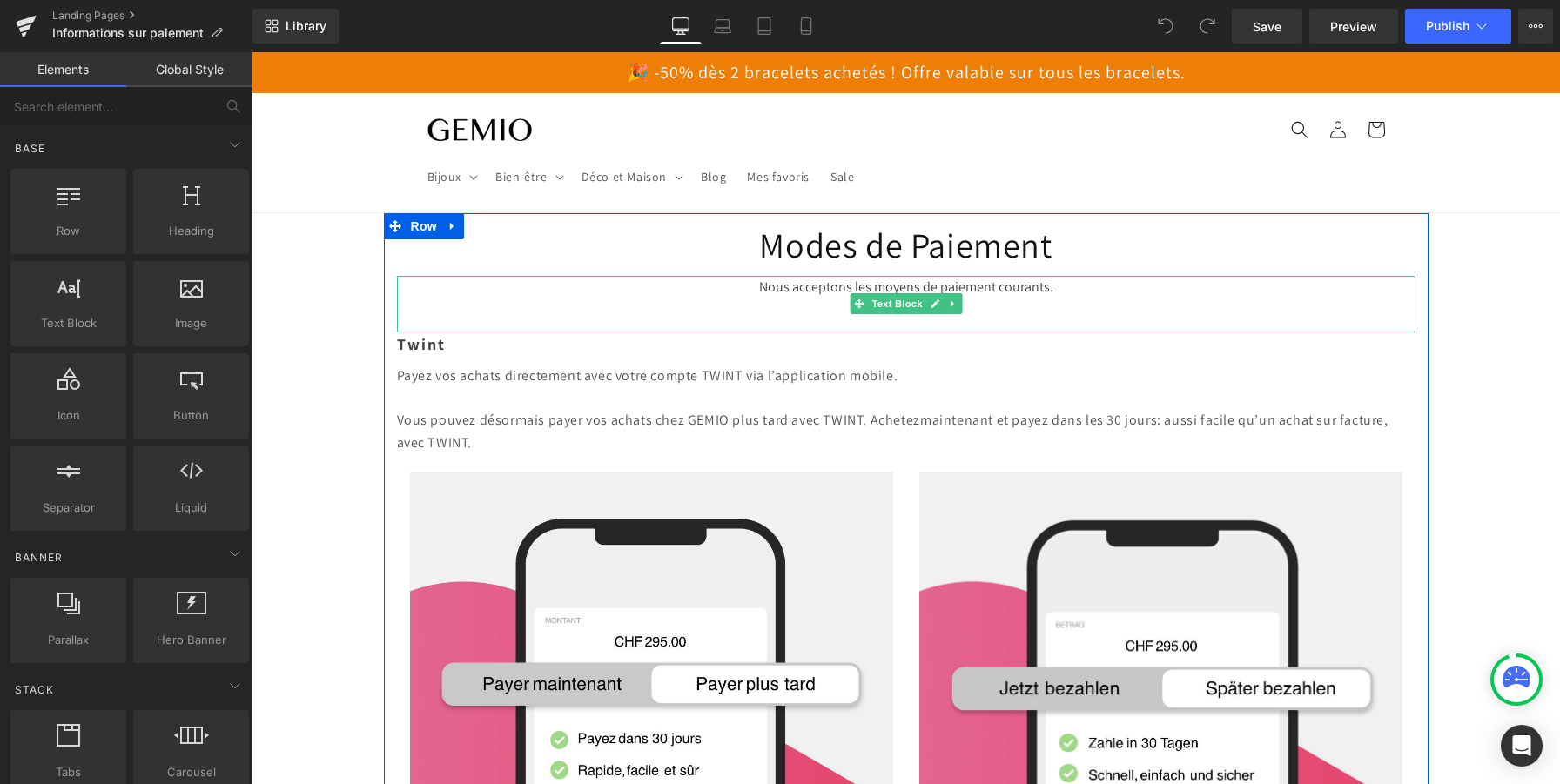
click at [808, 285] on p "Nous acceptons les moyens de paiement courants." at bounding box center [907, 287] width 1019 height 22
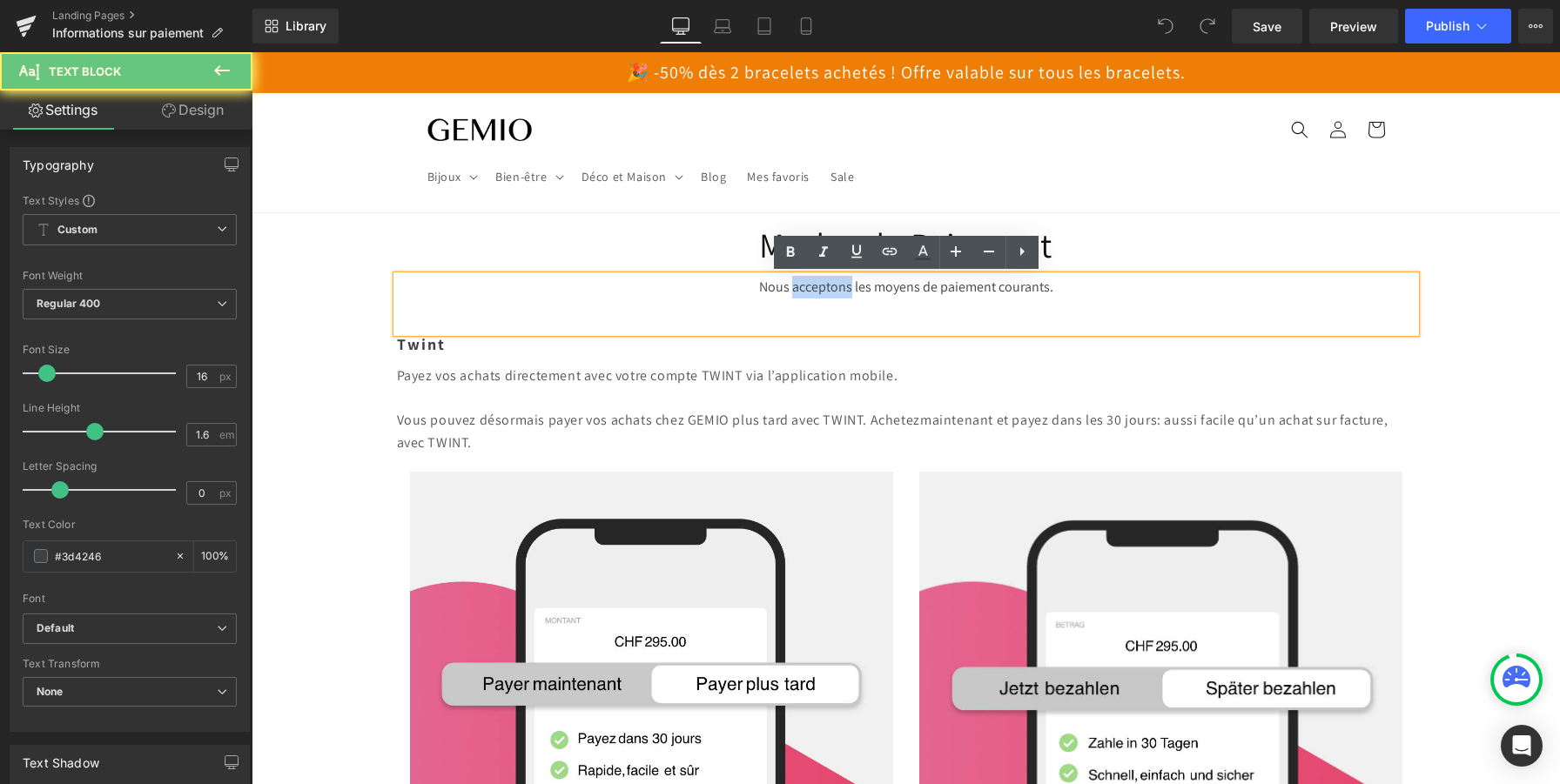
click at [808, 285] on p "Nous acceptons les moyens de paiement courants." at bounding box center [907, 287] width 1019 height 22
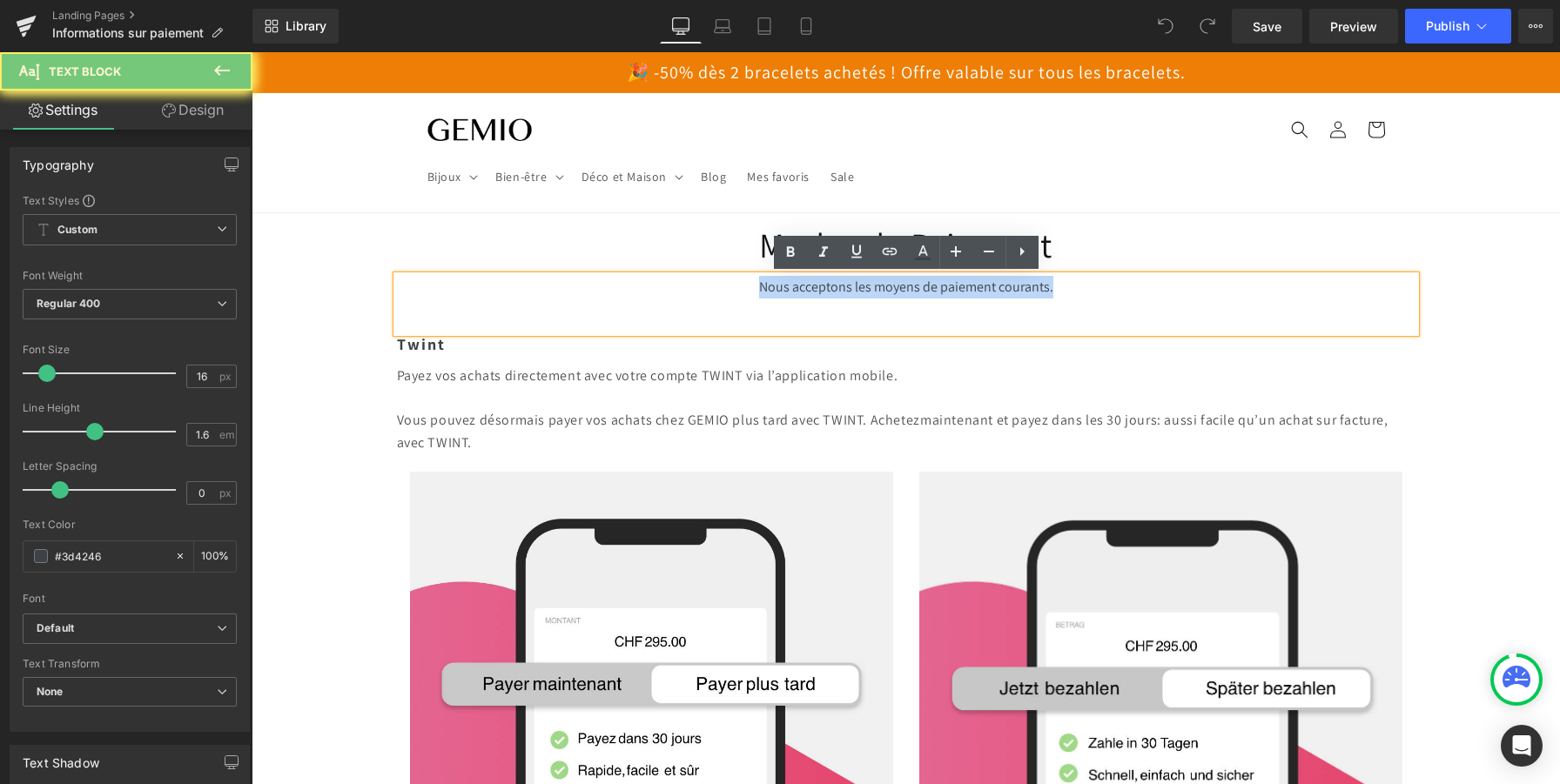
click at [808, 285] on p "Nous acceptons les moyens de paiement courants." at bounding box center [907, 287] width 1019 height 22
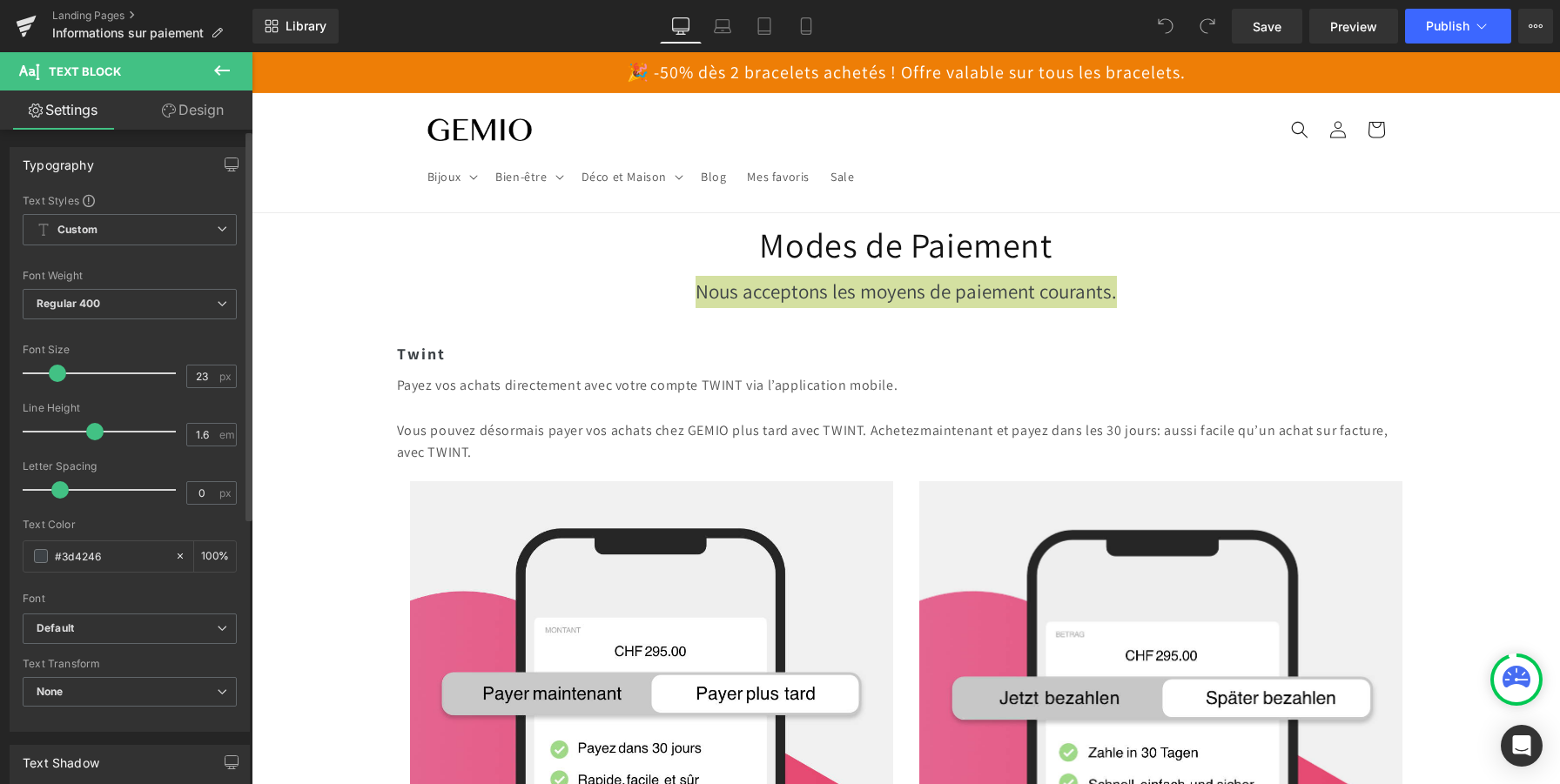
type input "22"
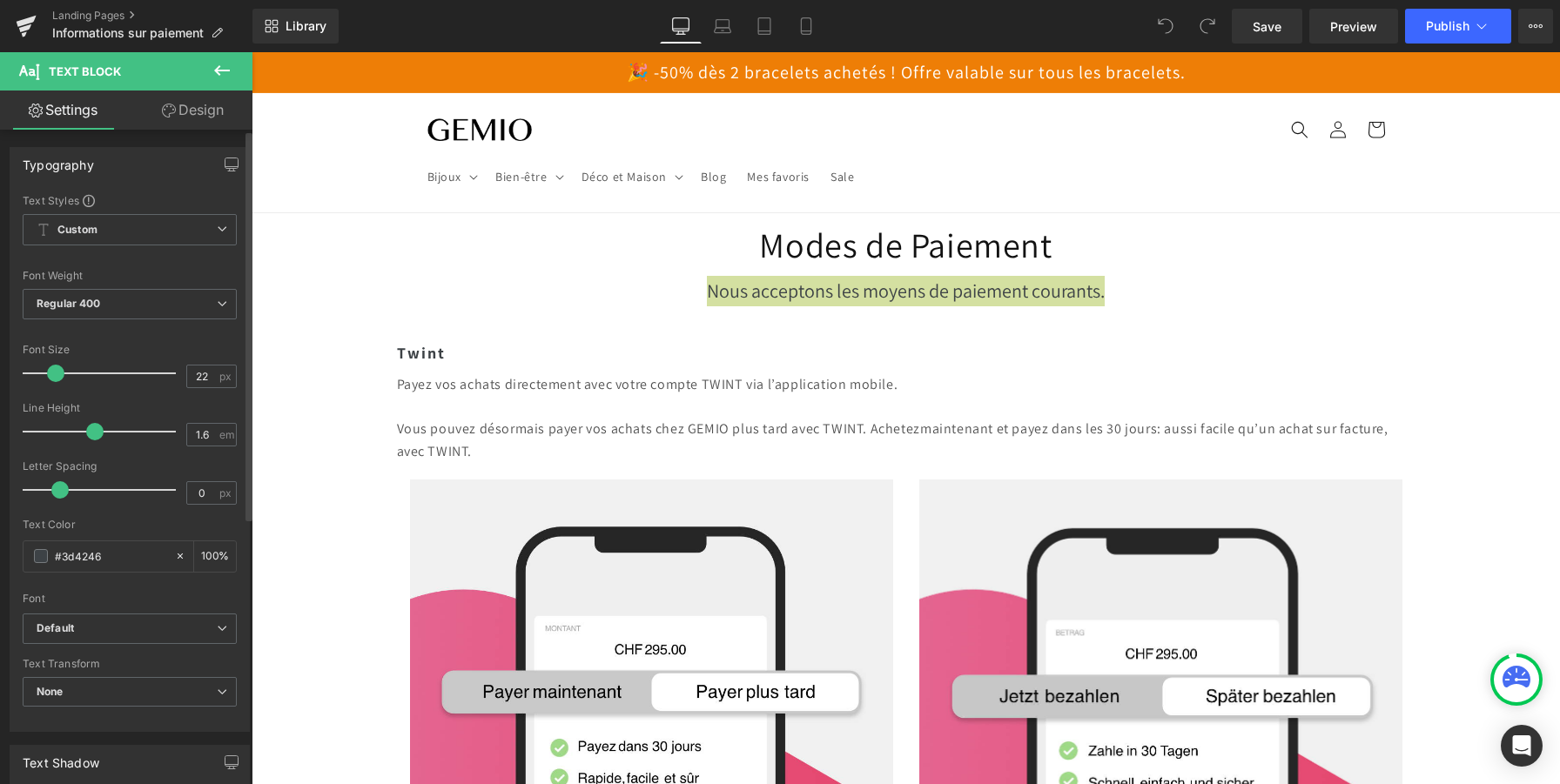
drag, startPoint x: 44, startPoint y: 368, endPoint x: 52, endPoint y: 372, distance: 8.9
click at [52, 372] on span at bounding box center [55, 373] width 18 height 18
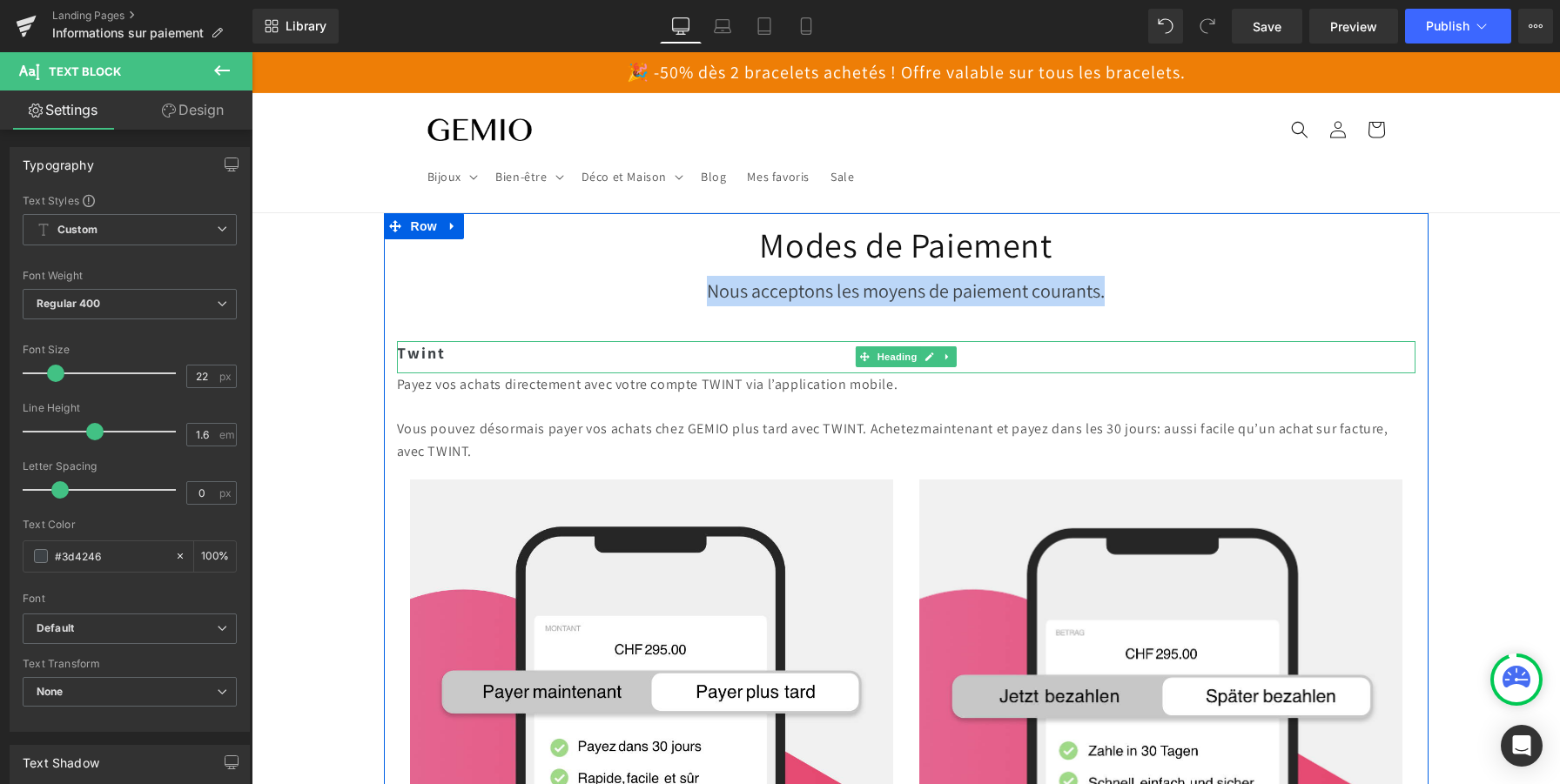
click at [421, 350] on strong "Twint" at bounding box center [422, 352] width 49 height 20
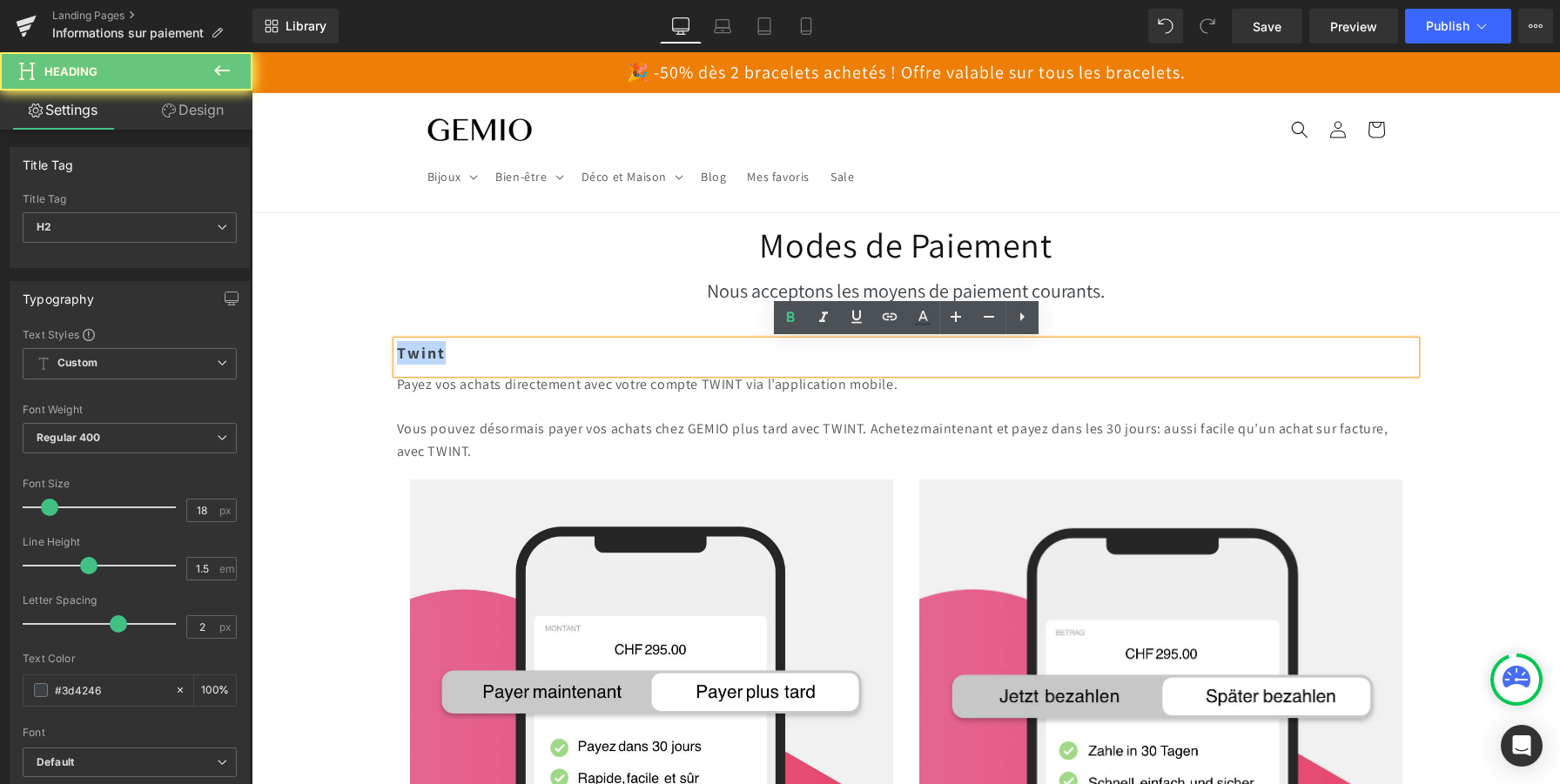
click at [421, 350] on strong "Twint" at bounding box center [422, 352] width 49 height 20
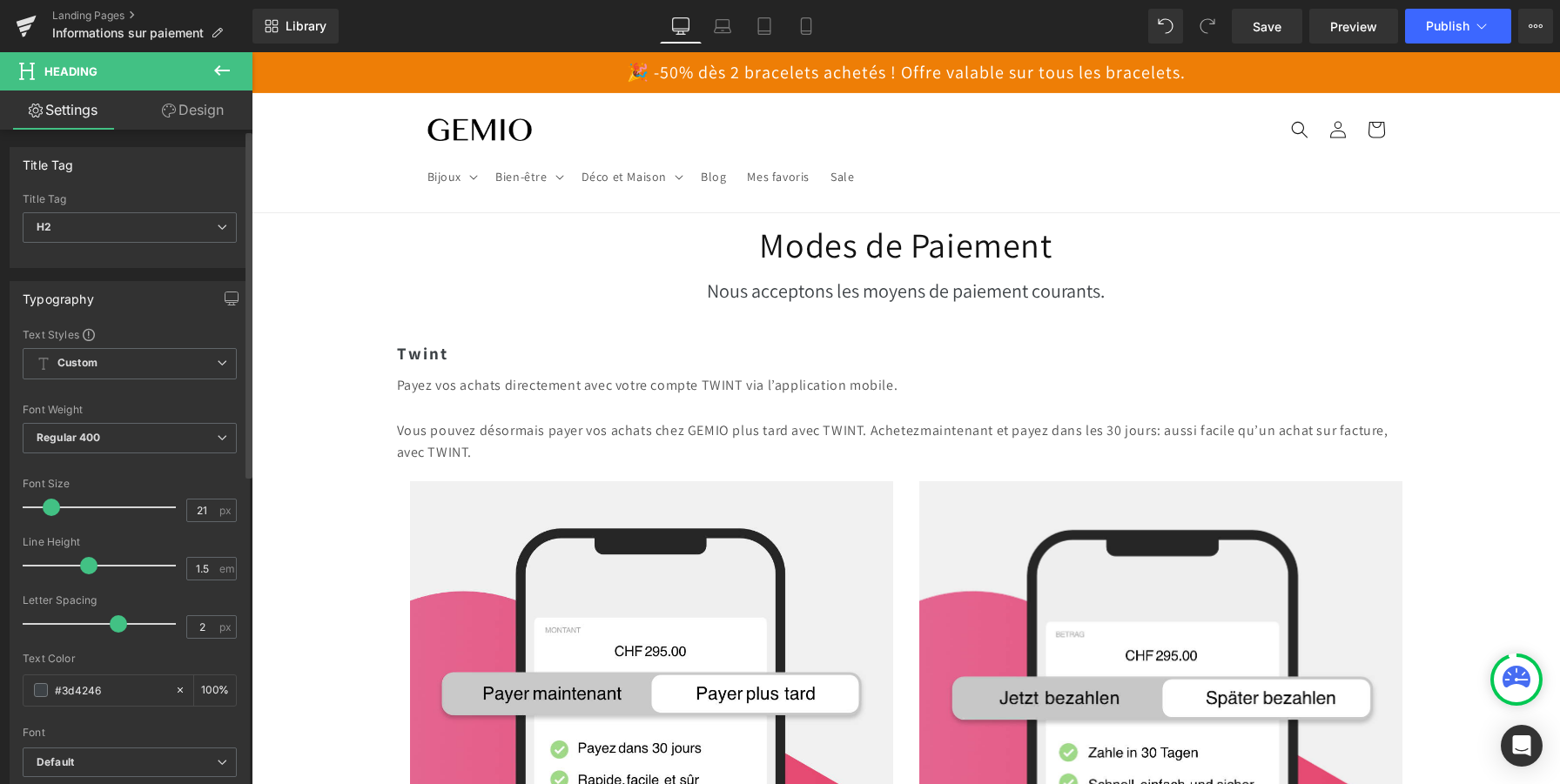
type input "22"
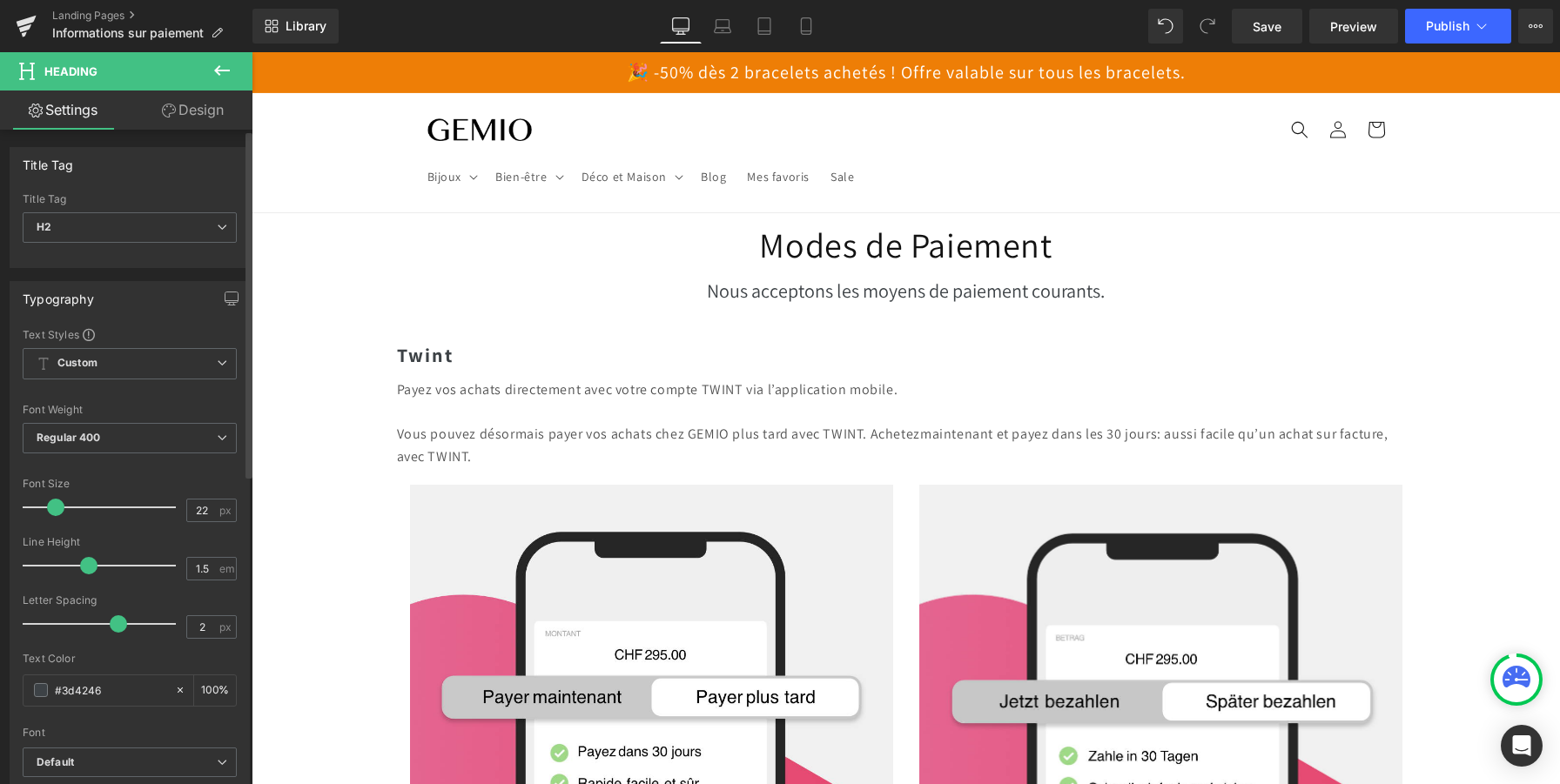
click at [53, 505] on span at bounding box center [55, 507] width 18 height 18
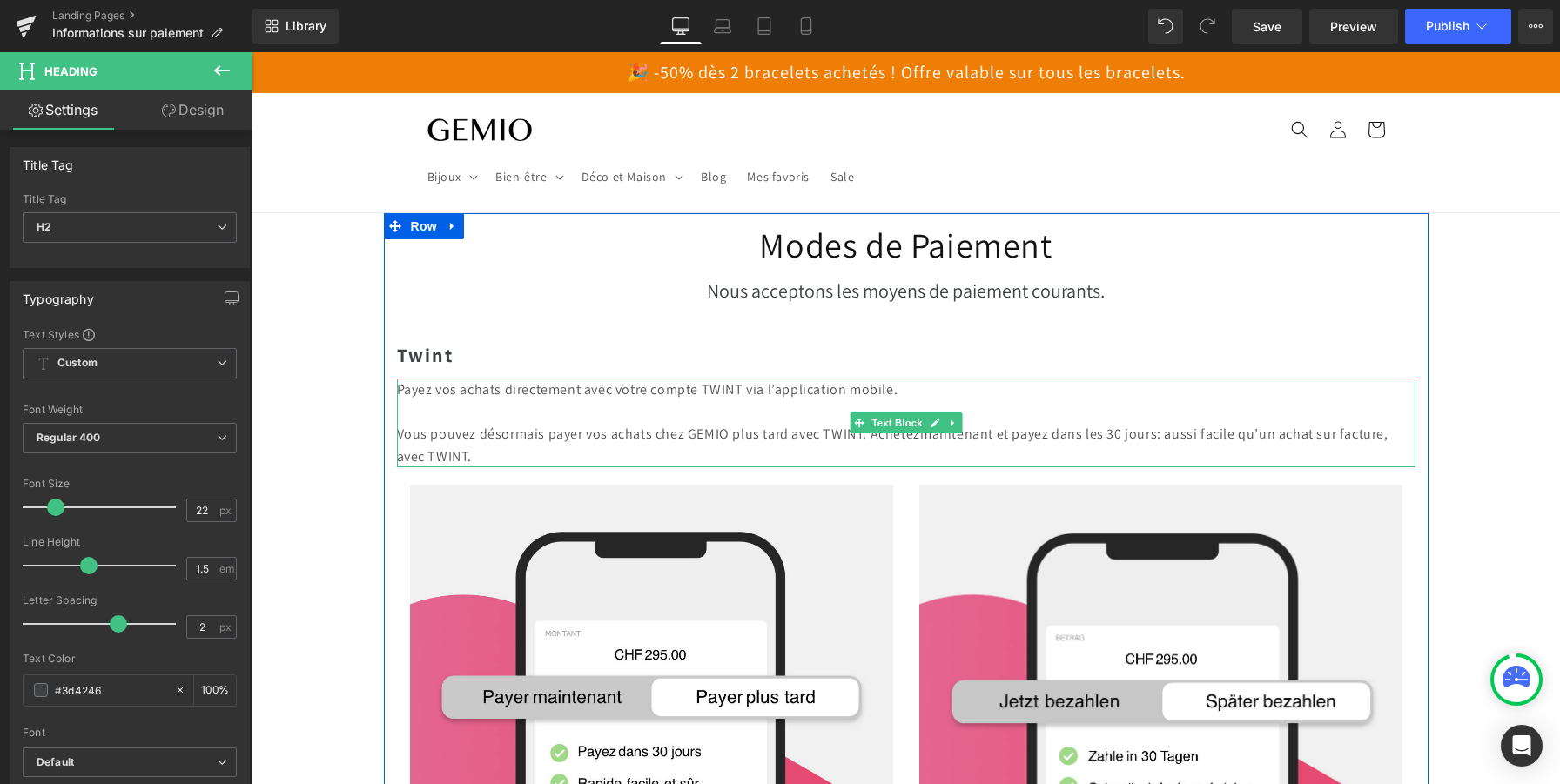
click at [478, 389] on p "Payez vos achats directement avec votre compte TWINT via l’application mobile." at bounding box center [907, 390] width 1019 height 22
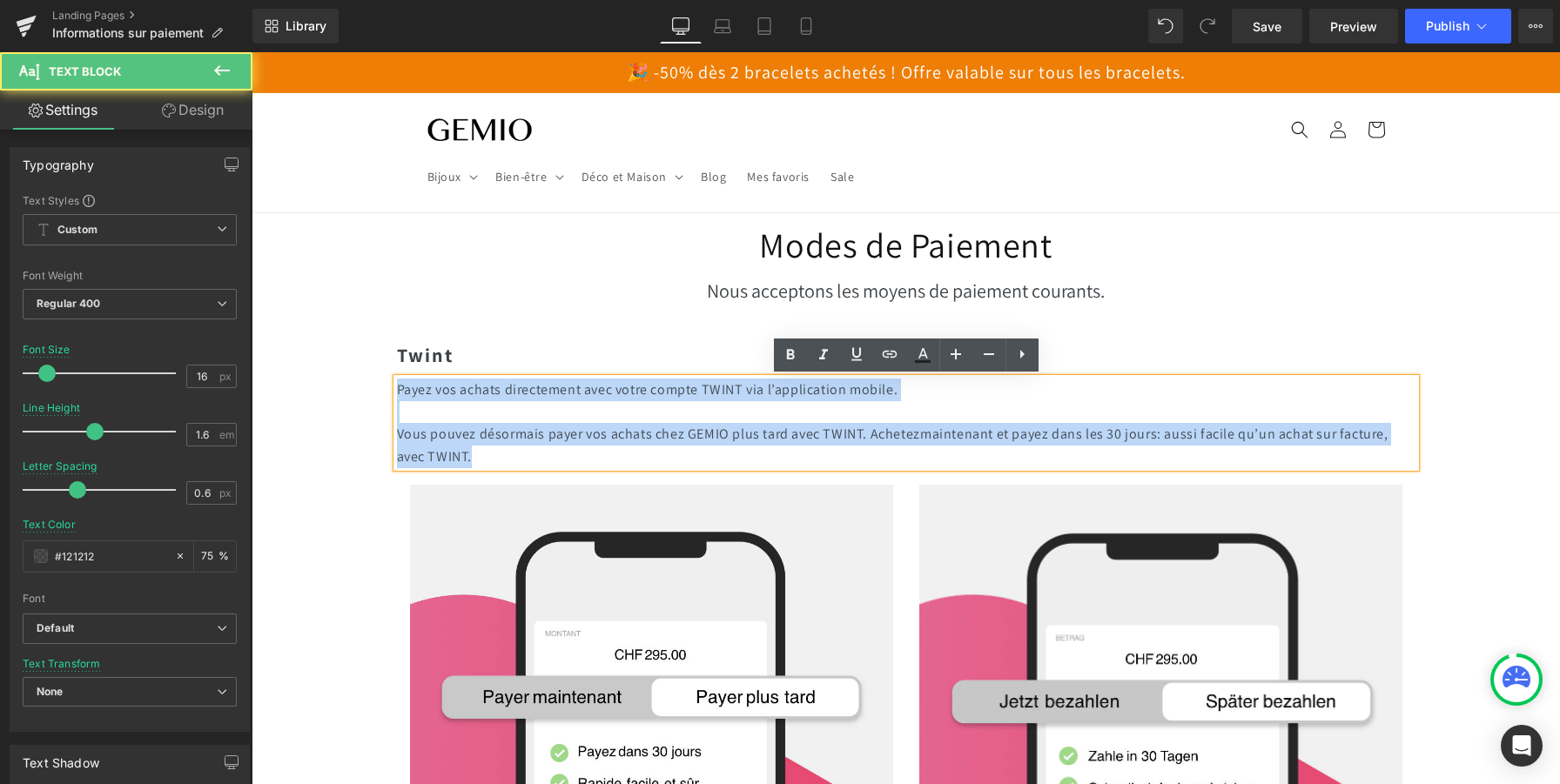
drag, startPoint x: 455, startPoint y: 449, endPoint x: 397, endPoint y: 387, distance: 84.9
click at [397, 387] on div "Payez vos achats directement avec votre compte TWINT via l’application mobile. …" at bounding box center [907, 422] width 1019 height 89
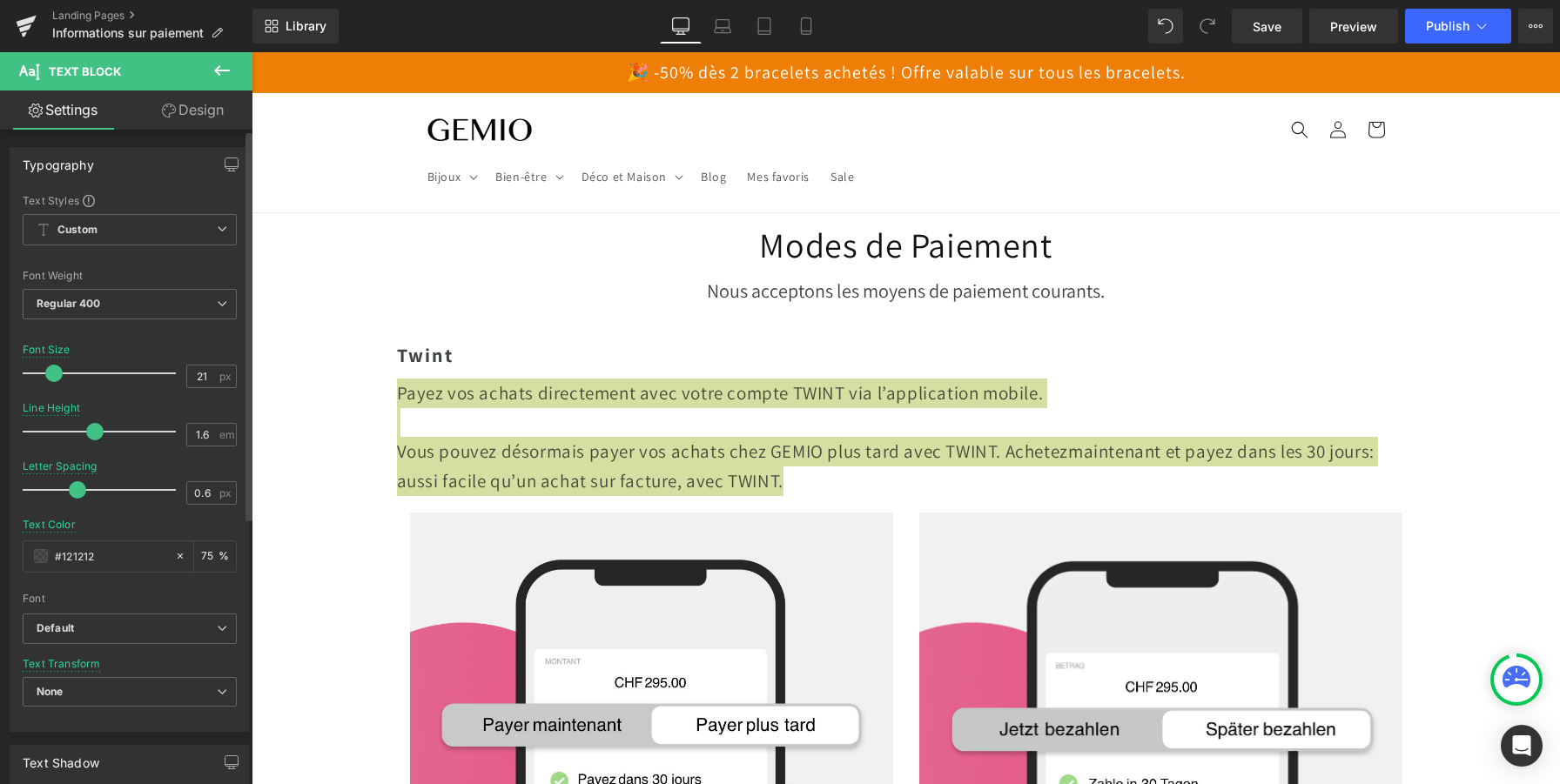
type input "22"
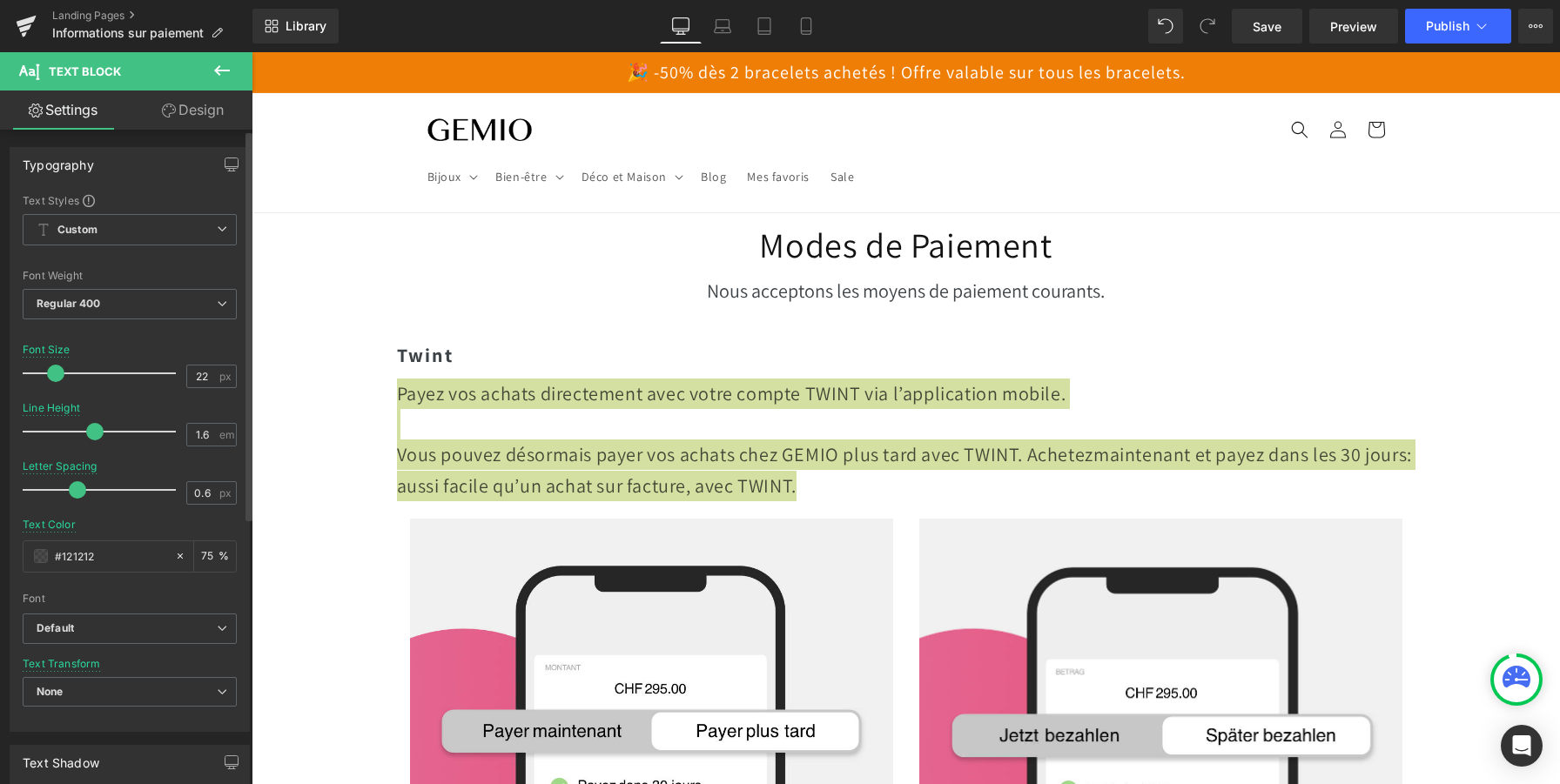
drag, startPoint x: 50, startPoint y: 375, endPoint x: 58, endPoint y: 376, distance: 8.1
click at [58, 376] on span at bounding box center [55, 373] width 18 height 18
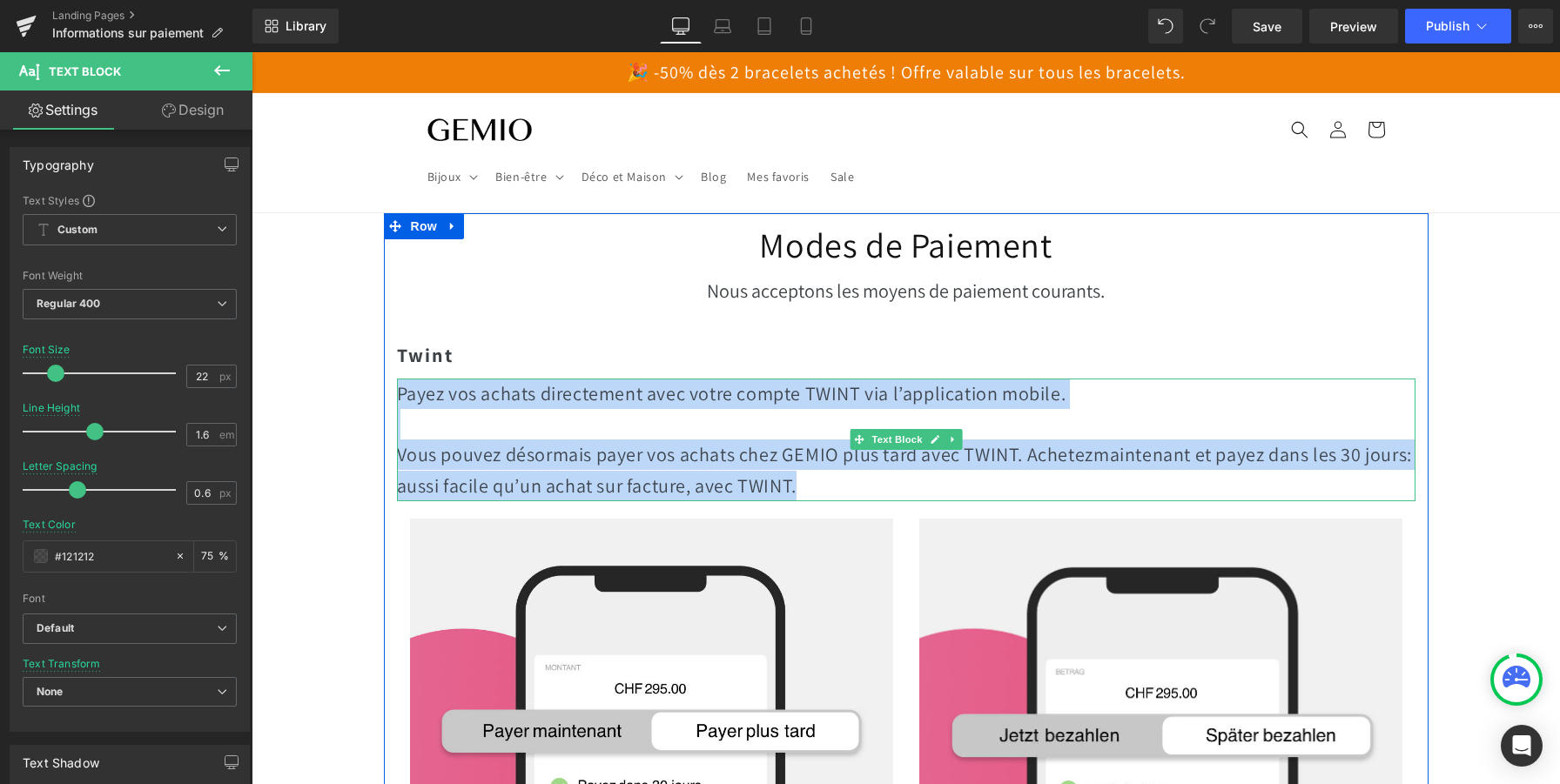
click at [484, 416] on p at bounding box center [907, 424] width 1019 height 31
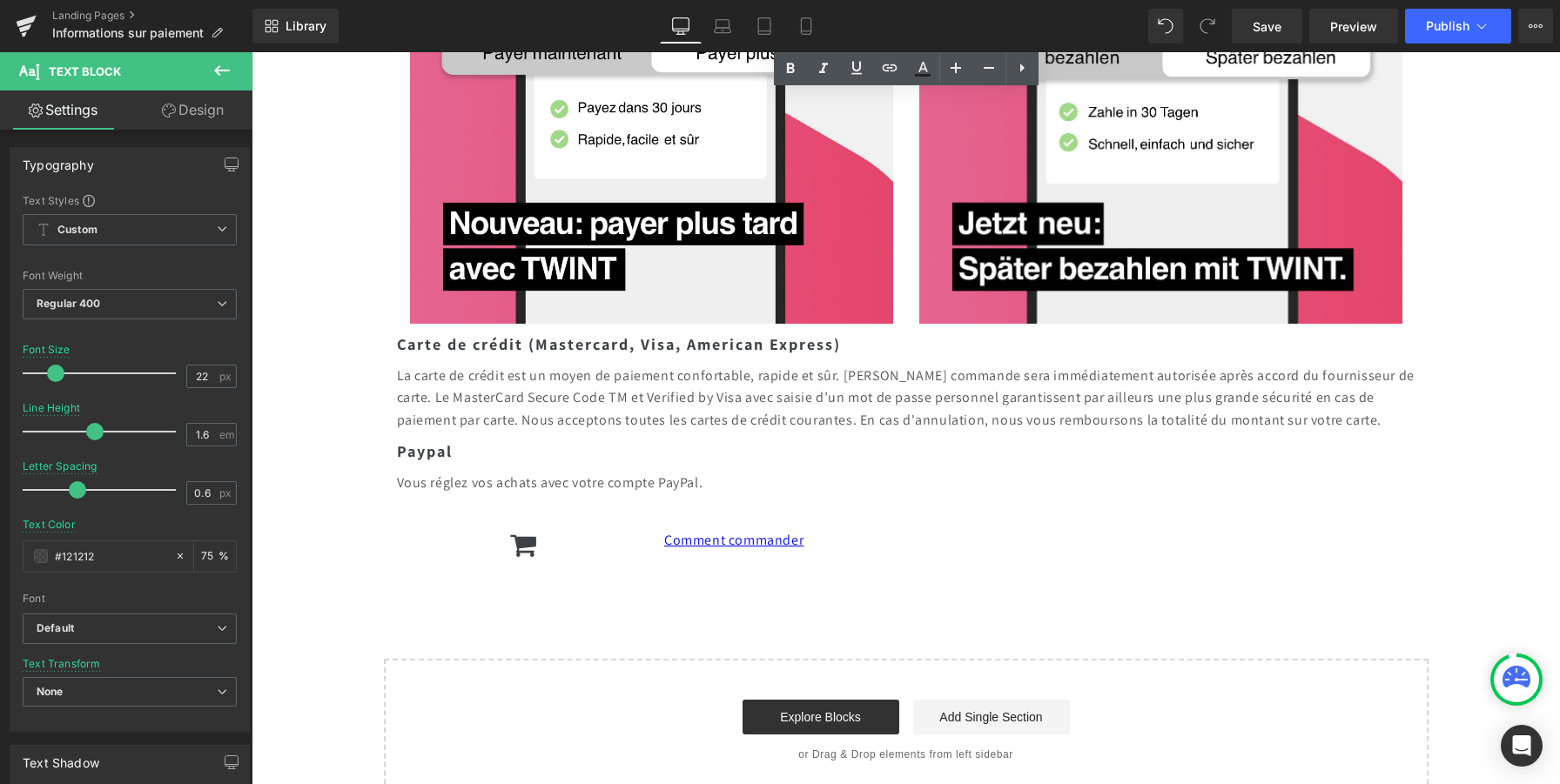
scroll to position [678, 0]
click at [475, 346] on strong "Carte de crédit (Mastercard, Visa, American Express)" at bounding box center [619, 343] width 444 height 20
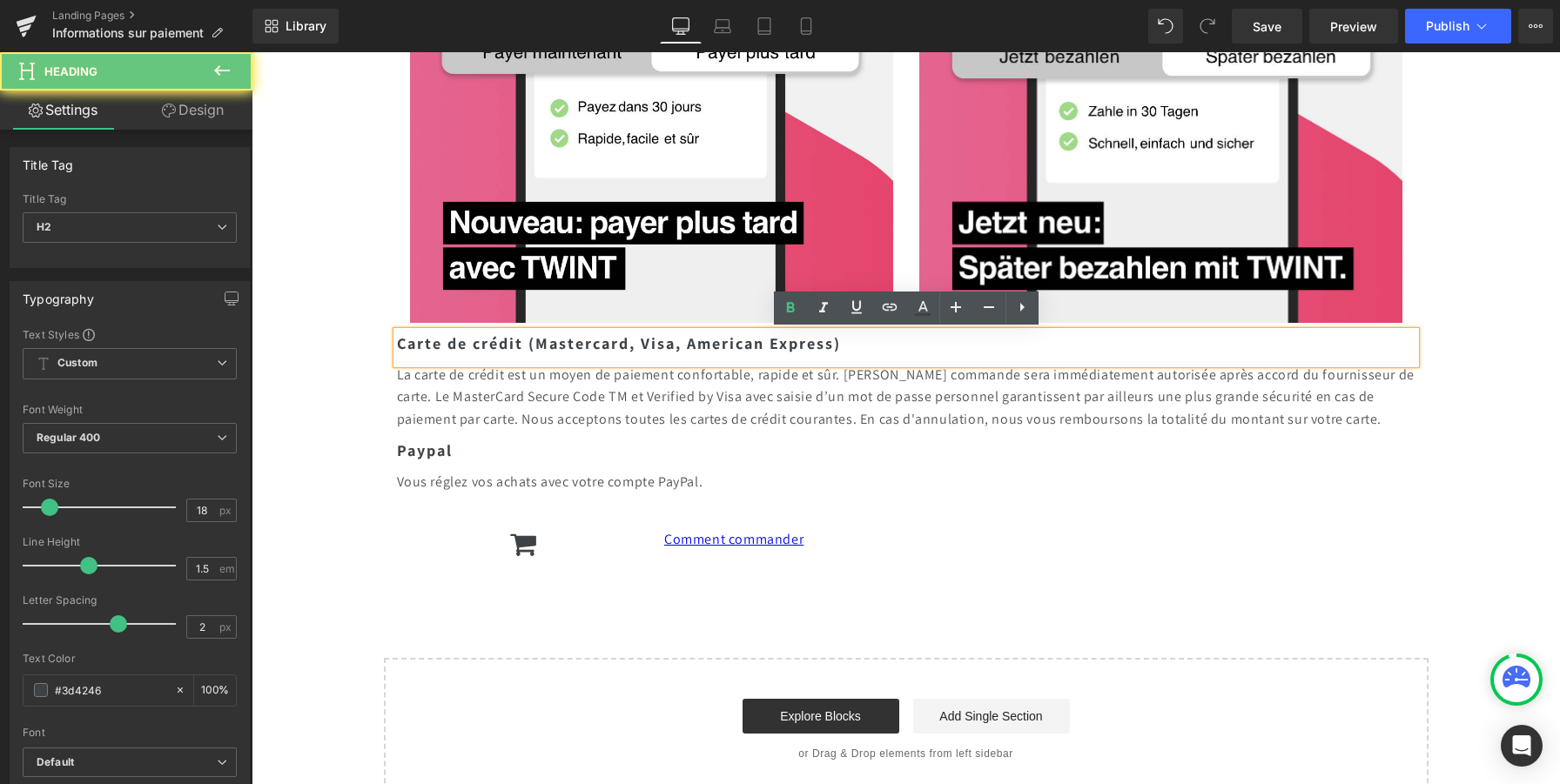
click at [475, 346] on strong "Carte de crédit (Mastercard, Visa, American Express)" at bounding box center [619, 343] width 444 height 20
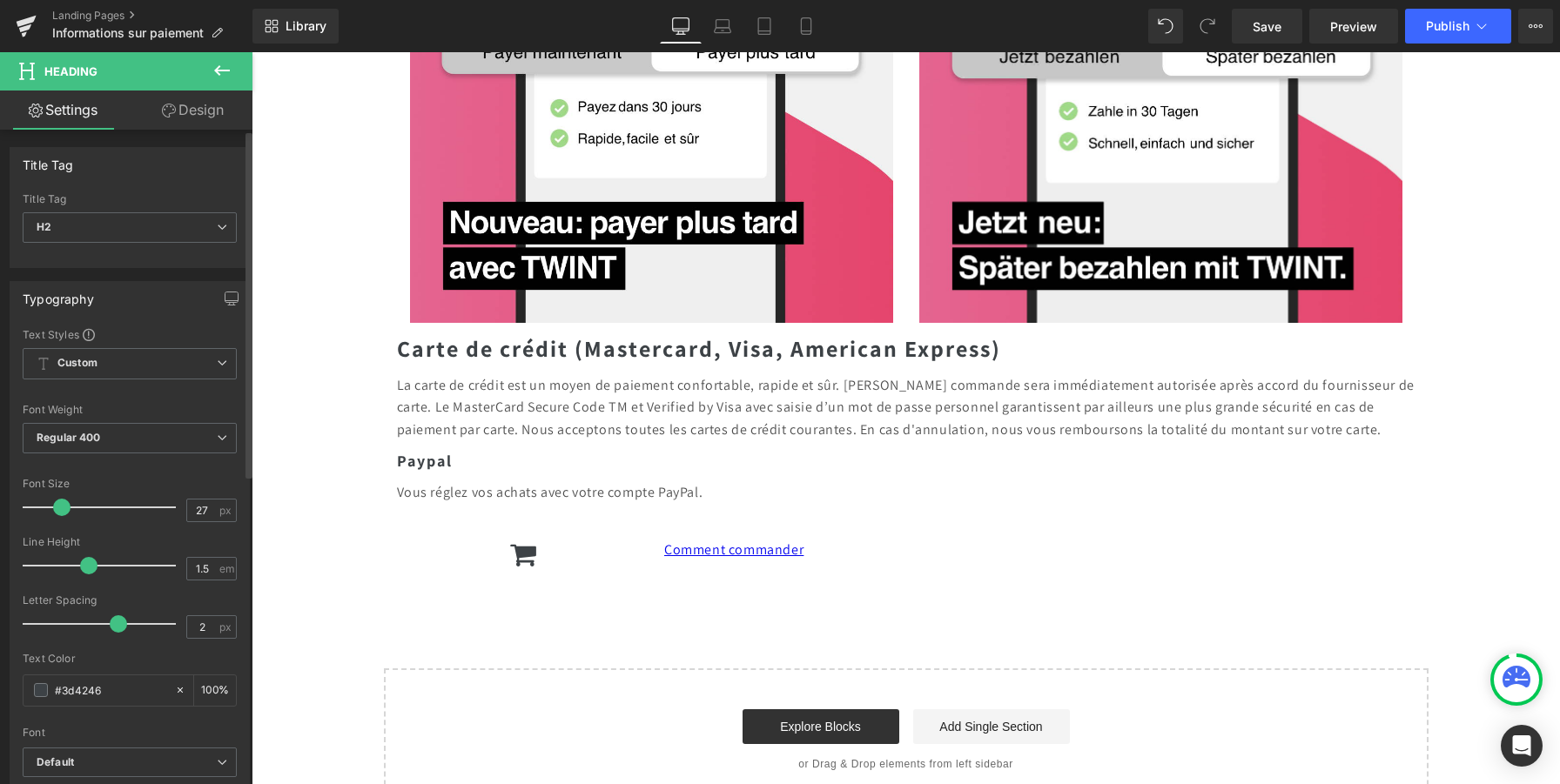
type input "28"
drag, startPoint x: 51, startPoint y: 509, endPoint x: 65, endPoint y: 511, distance: 14.1
click at [65, 511] on span at bounding box center [65, 507] width 18 height 18
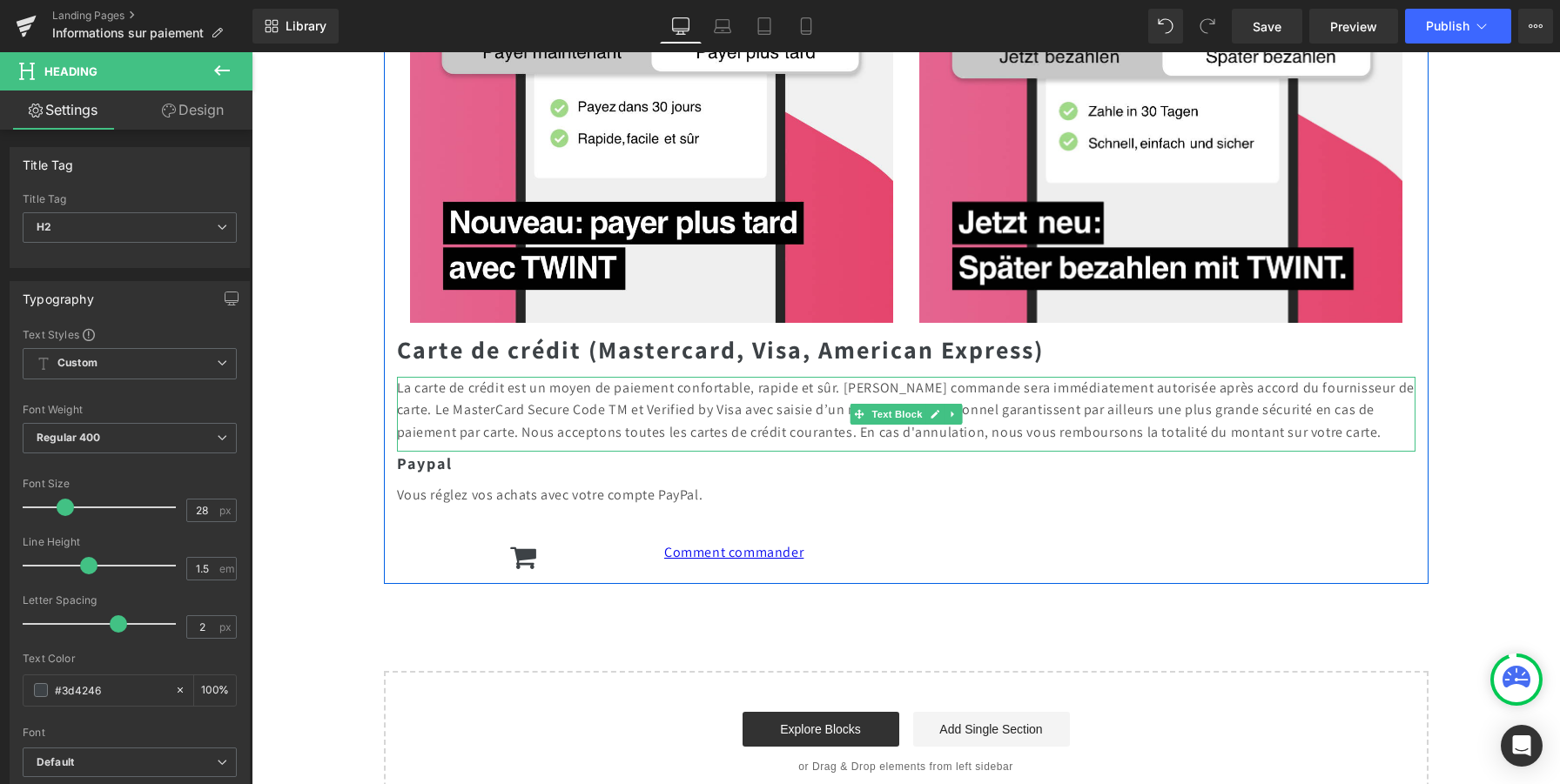
click at [464, 420] on p "La carte de crédit est un moyen de paiement confortable, rapide et sûr. [PERSON…" at bounding box center [907, 410] width 1019 height 67
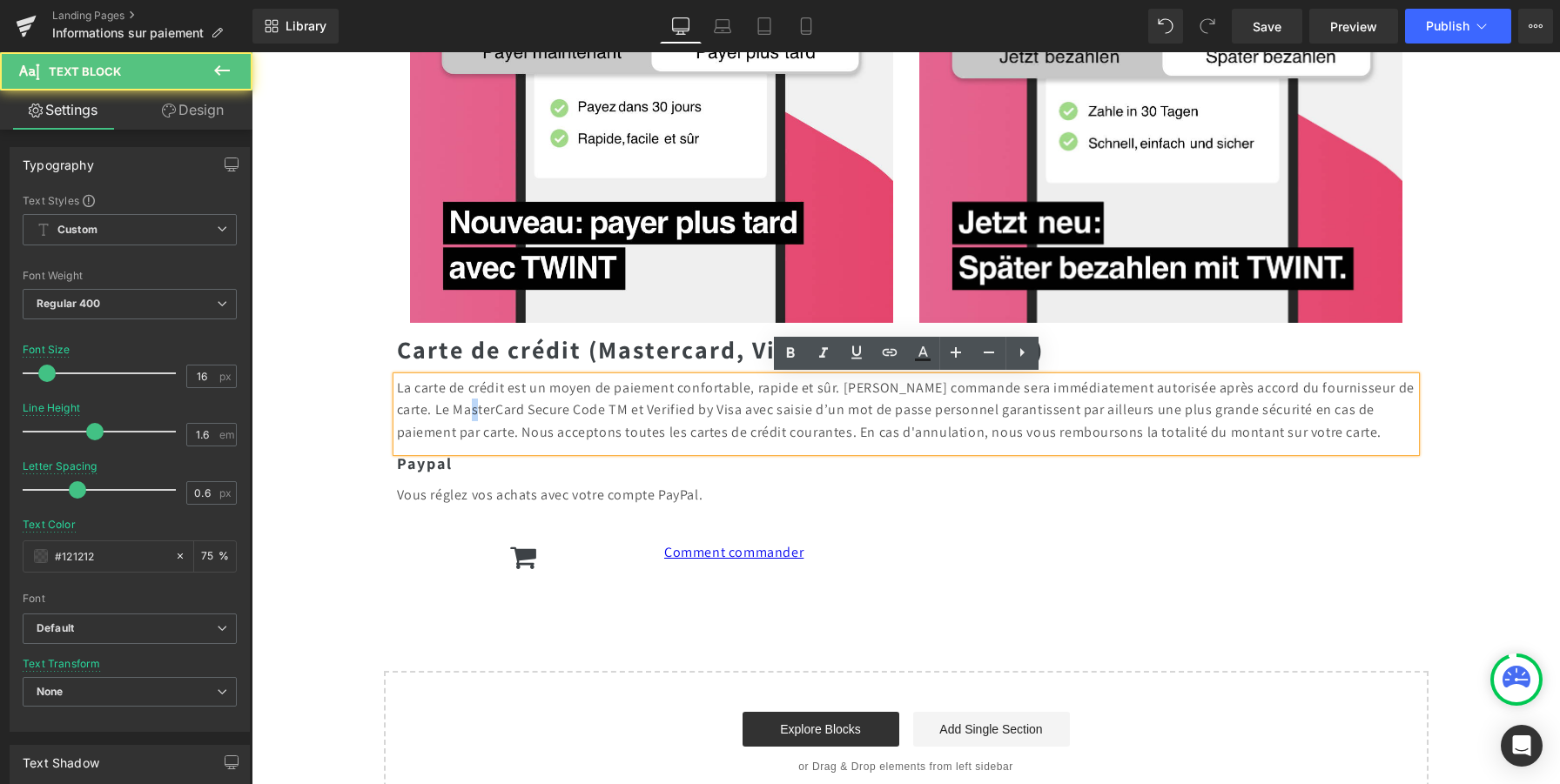
click at [464, 420] on p "La carte de crédit est un moyen de paiement confortable, rapide et sûr. [PERSON…" at bounding box center [907, 410] width 1019 height 67
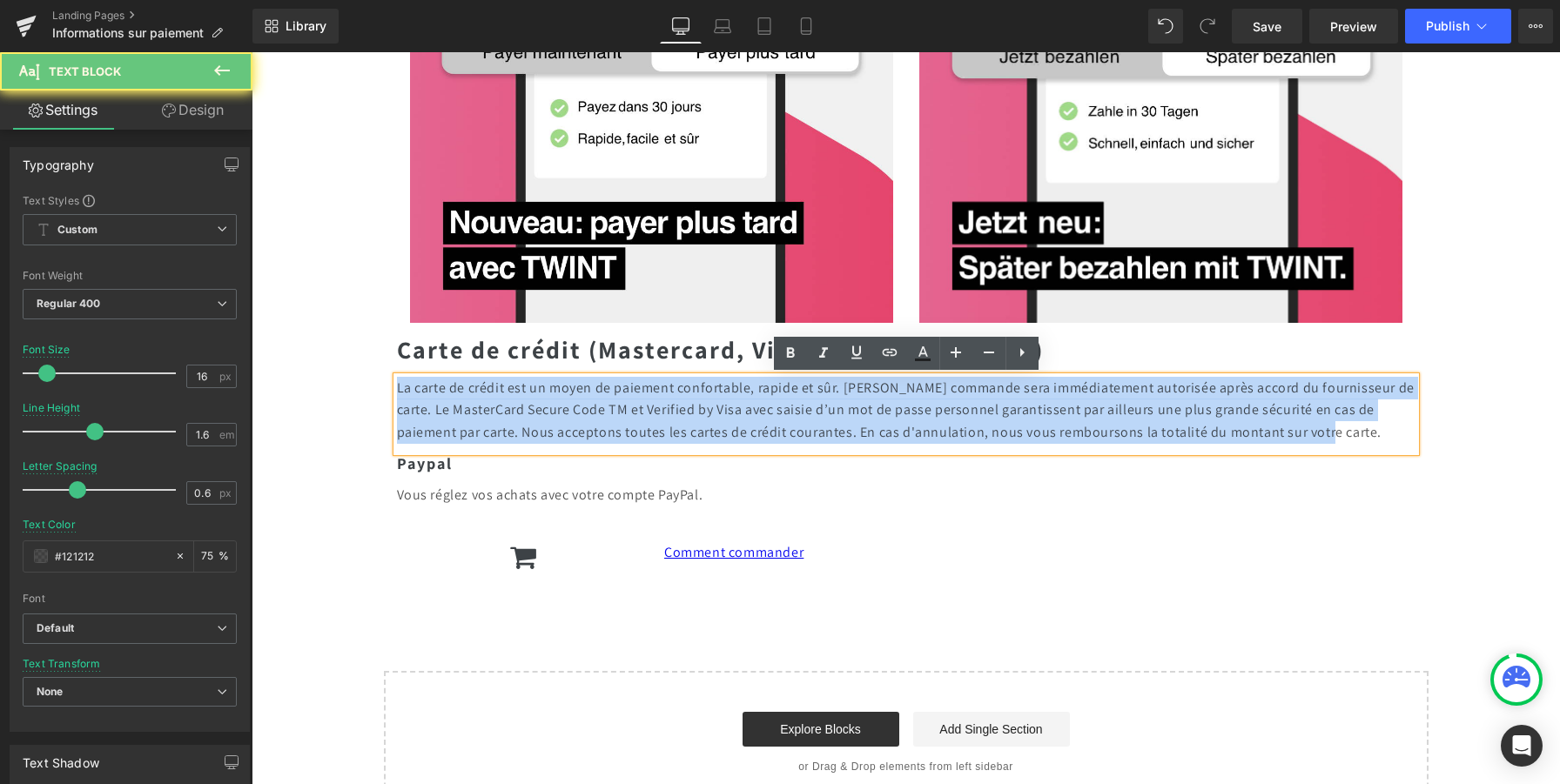
click at [464, 420] on p "La carte de crédit est un moyen de paiement confortable, rapide et sûr. [PERSON…" at bounding box center [907, 410] width 1019 height 67
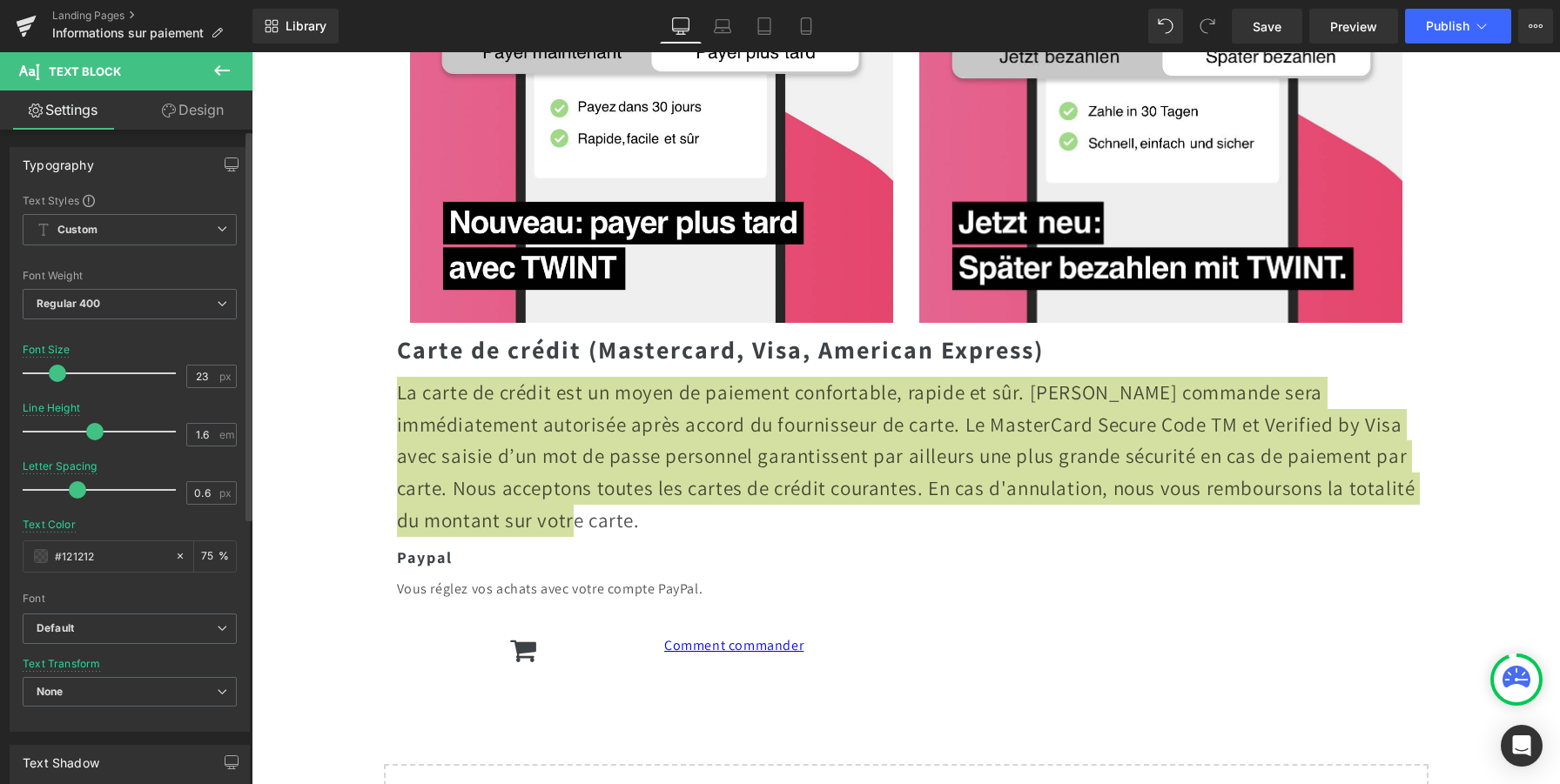
type input "22"
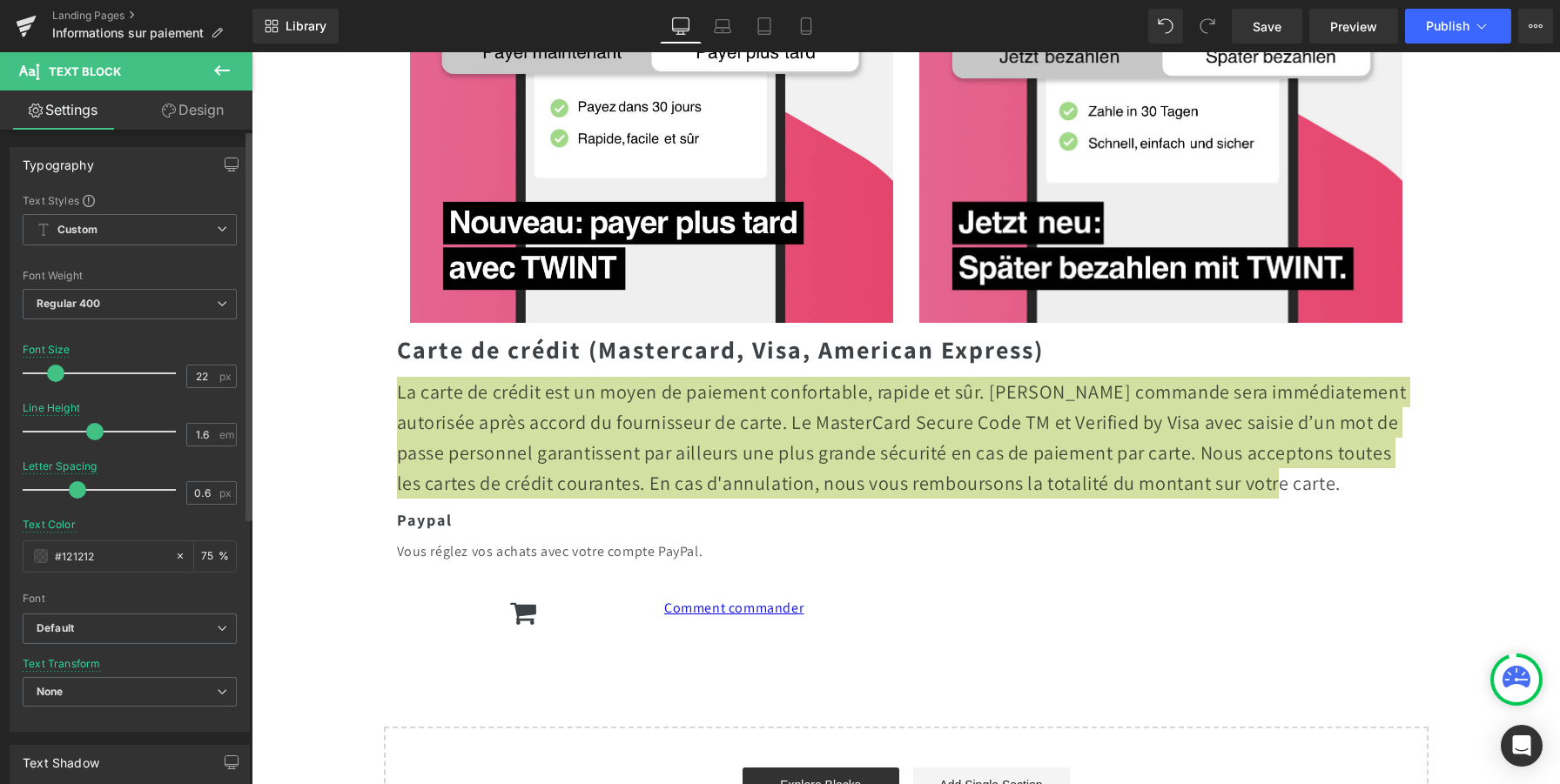
drag, startPoint x: 49, startPoint y: 374, endPoint x: 57, endPoint y: 376, distance: 8.2
click at [57, 377] on span at bounding box center [55, 373] width 18 height 18
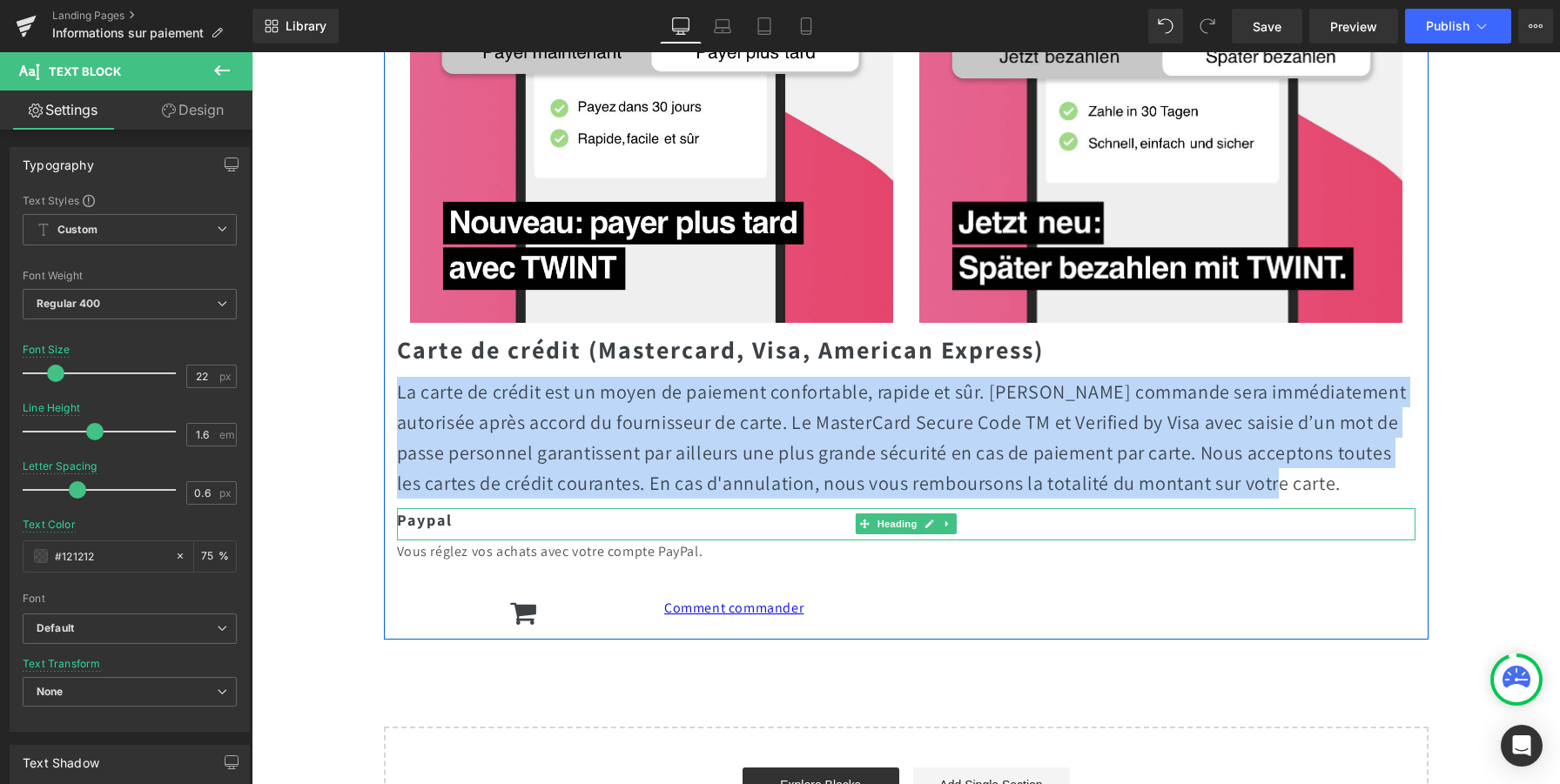
click at [430, 522] on strong "Paypal" at bounding box center [425, 520] width 56 height 20
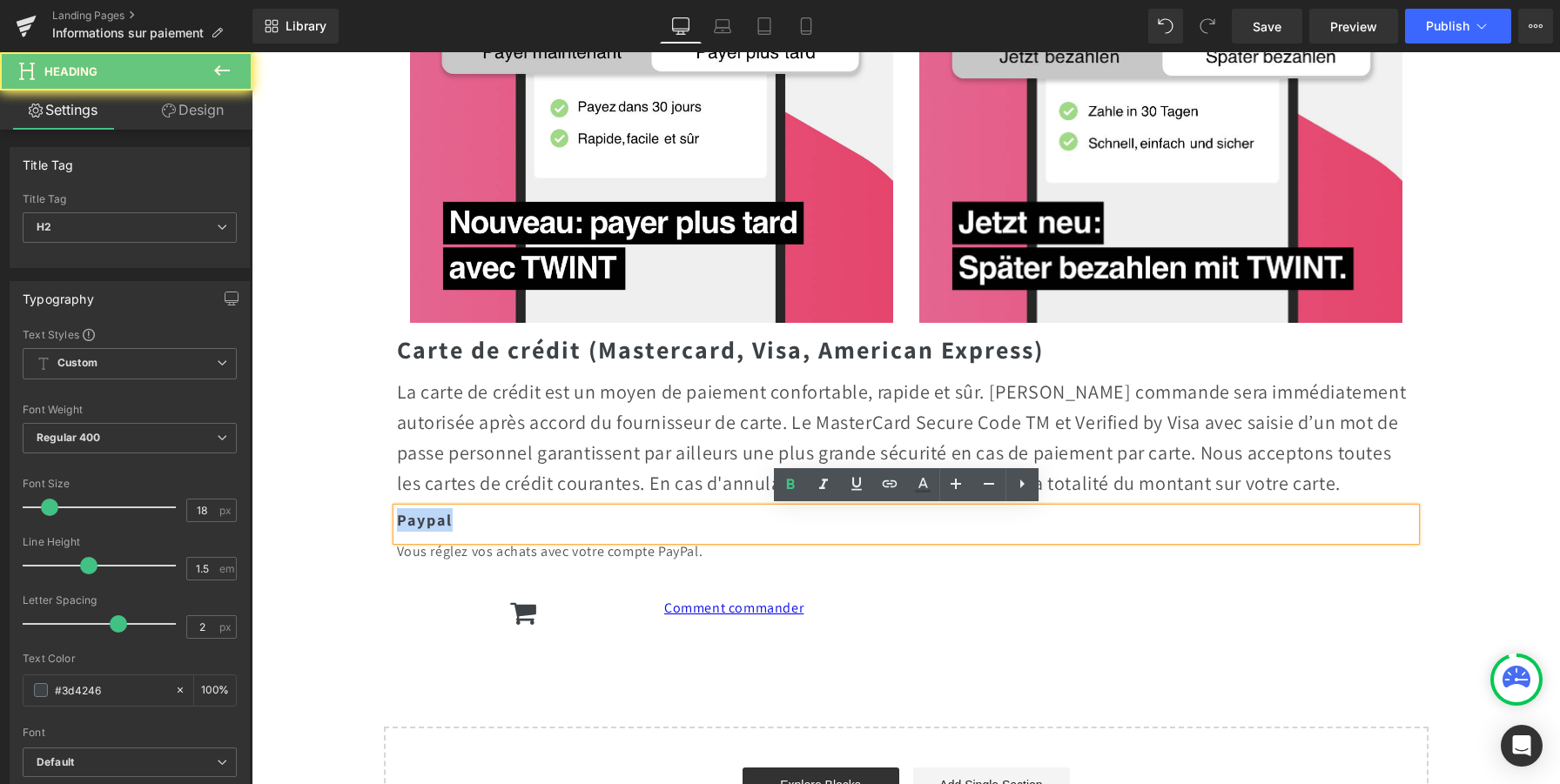
click at [430, 522] on strong "Paypal" at bounding box center [425, 520] width 56 height 20
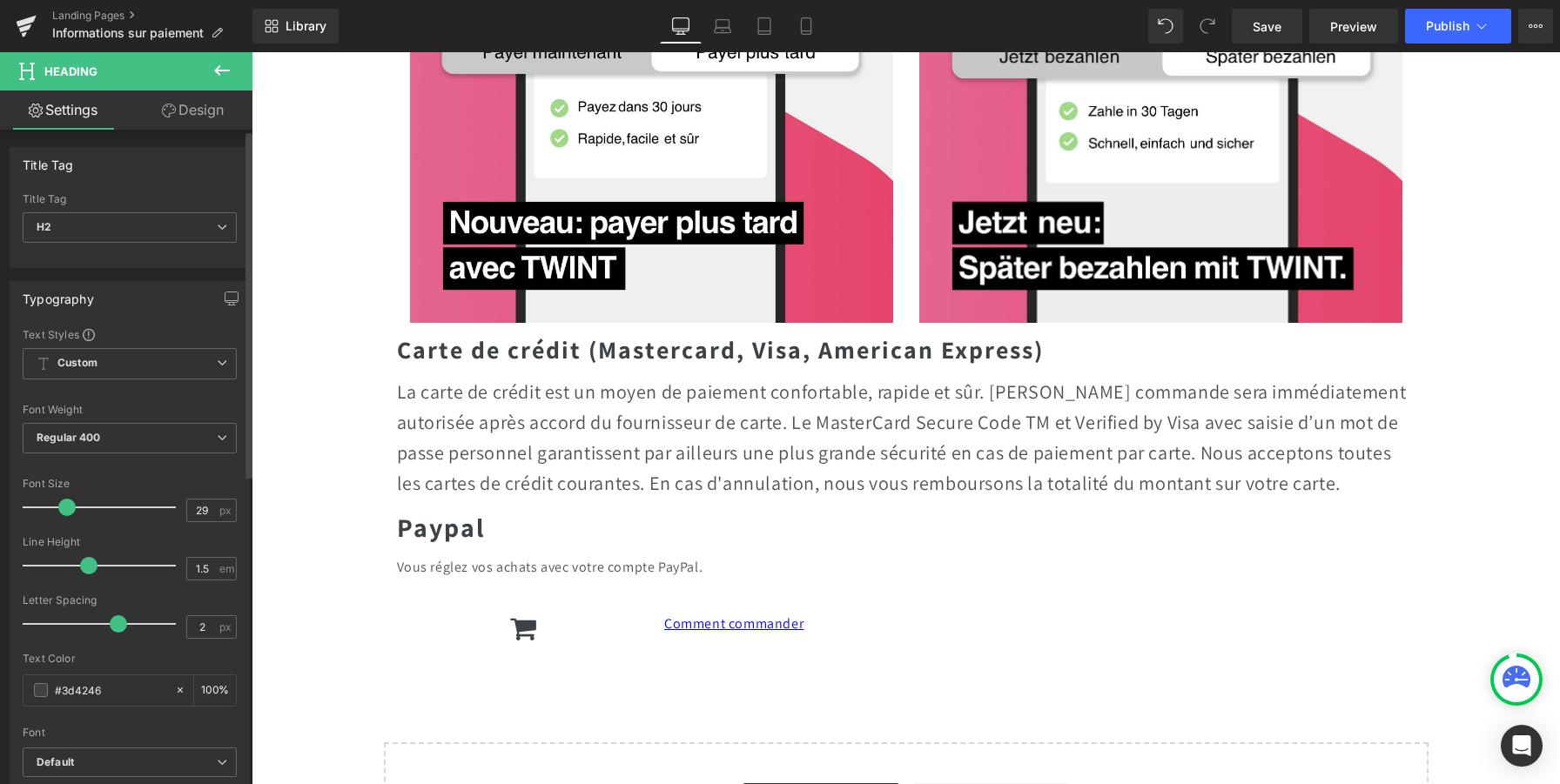
type input "28"
drag, startPoint x: 48, startPoint y: 511, endPoint x: 63, endPoint y: 512, distance: 15.0
click at [63, 512] on span at bounding box center [65, 507] width 18 height 18
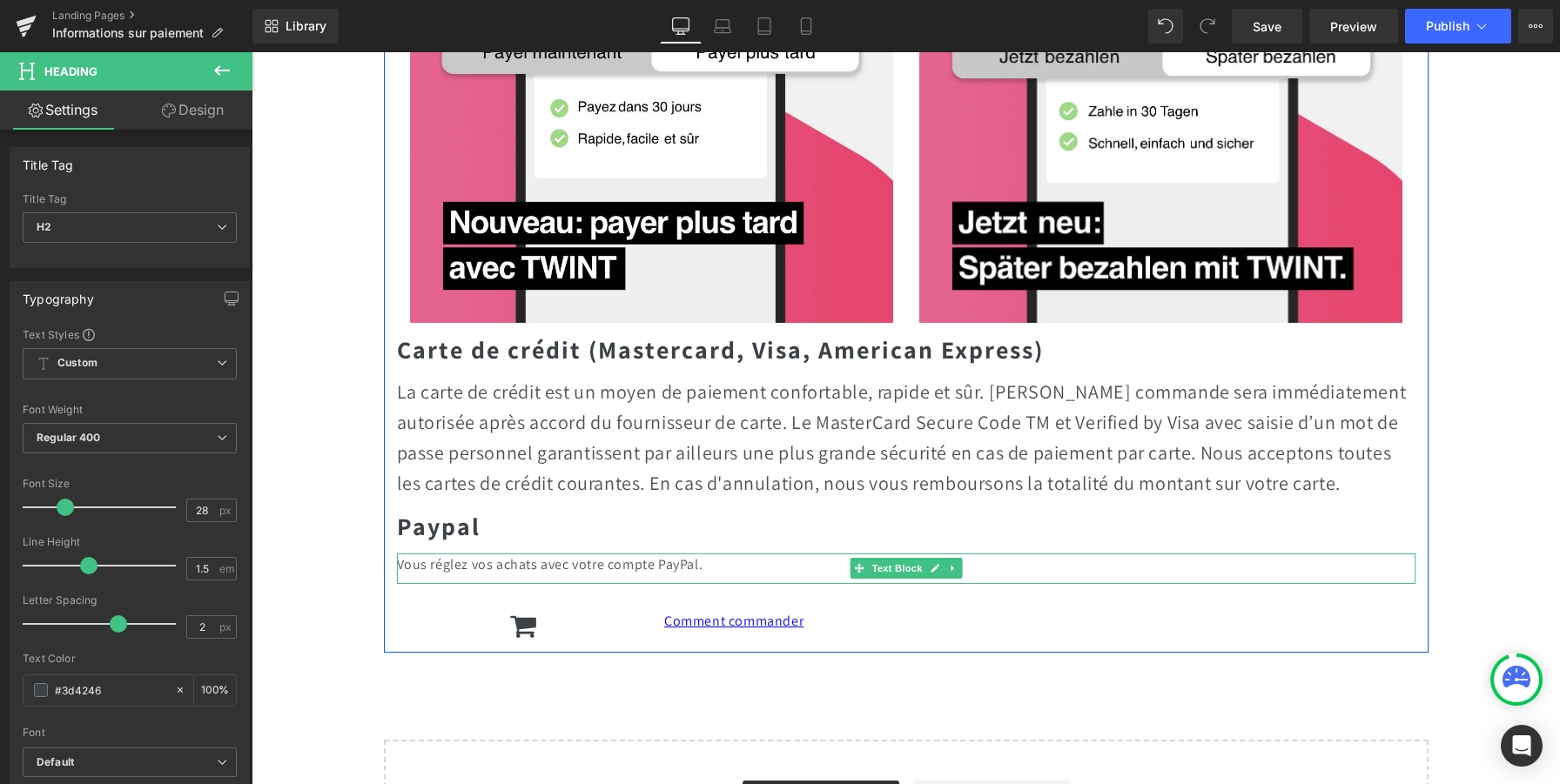
click at [478, 563] on p "Vous réglez vos achats avec votre compte PayPal." at bounding box center [907, 564] width 1019 height 22
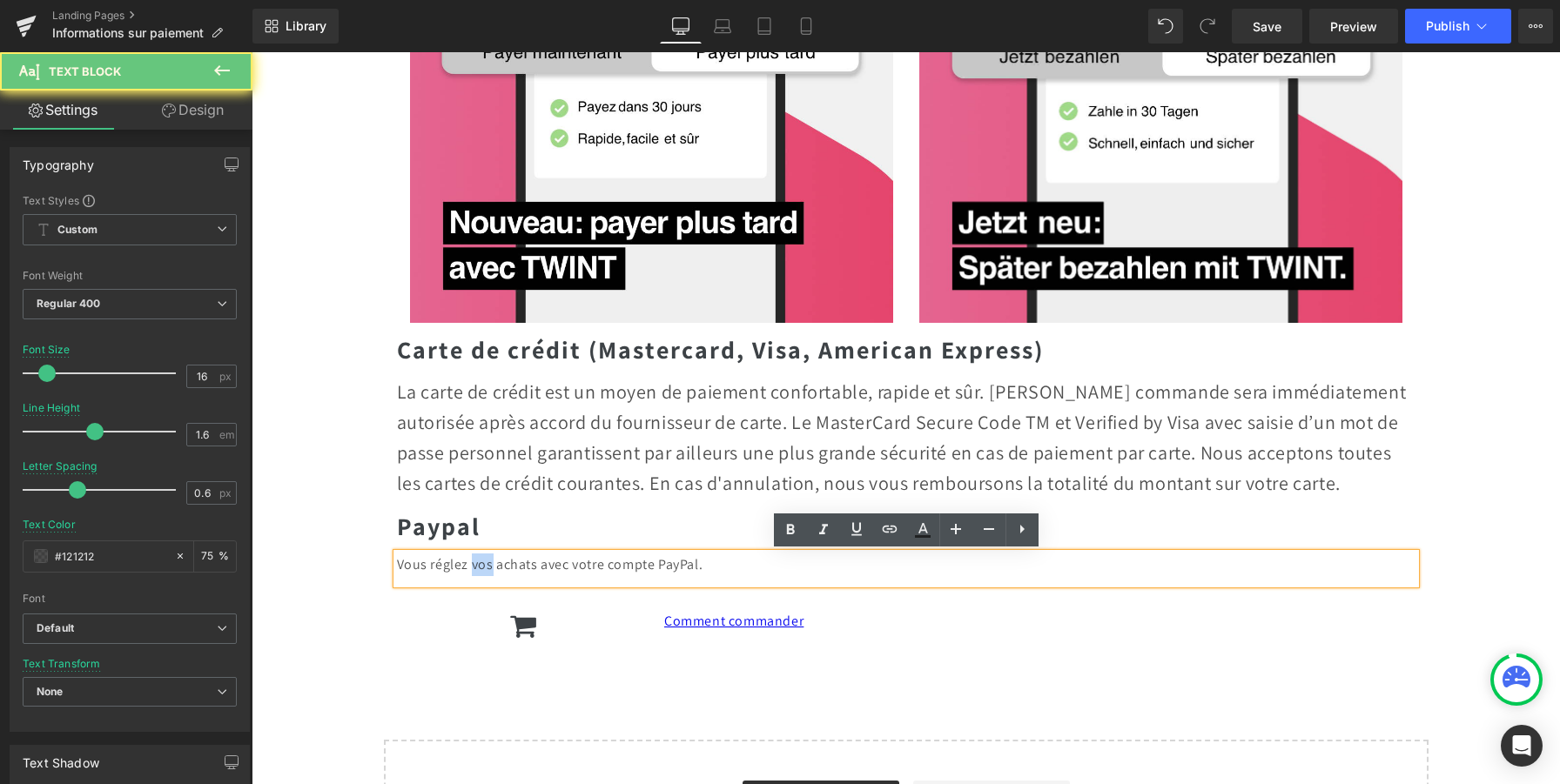
click at [478, 563] on p "Vous réglez vos achats avec votre compte PayPal." at bounding box center [907, 564] width 1019 height 22
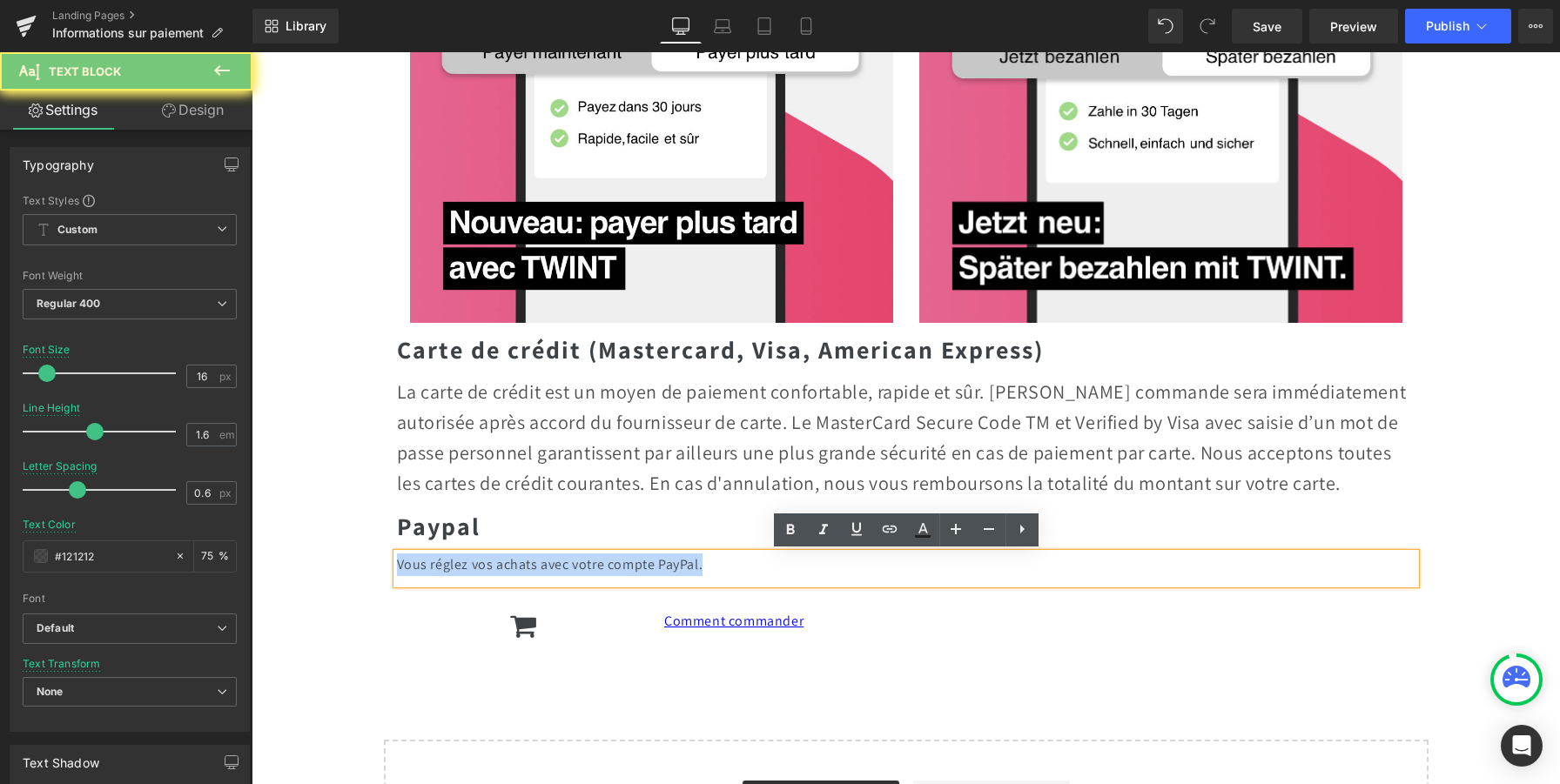
click at [478, 563] on p "Vous réglez vos achats avec votre compte PayPal." at bounding box center [907, 564] width 1019 height 22
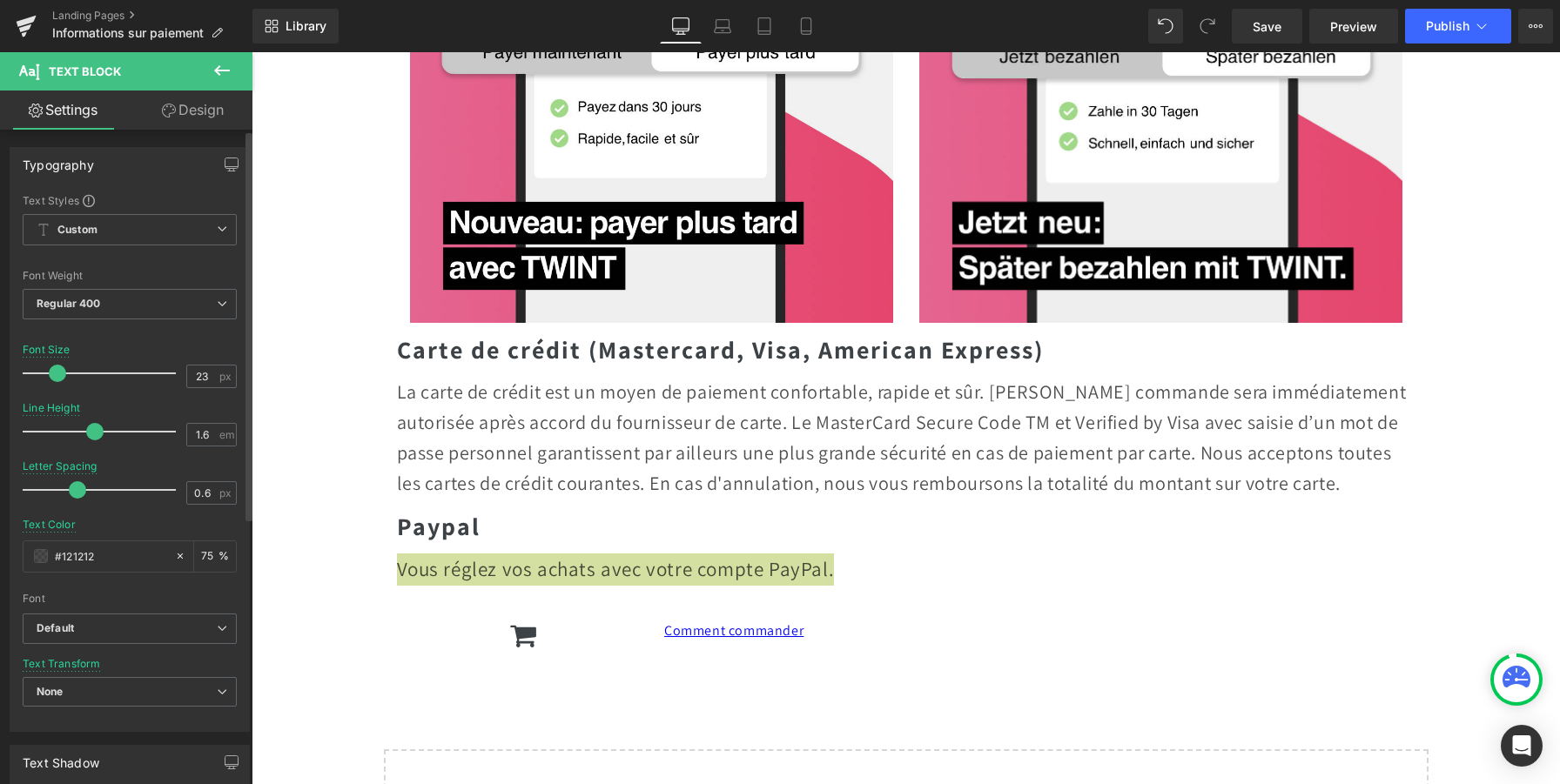
type input "22"
drag, startPoint x: 49, startPoint y: 376, endPoint x: 57, endPoint y: 380, distance: 8.9
click at [57, 380] on span at bounding box center [55, 373] width 18 height 18
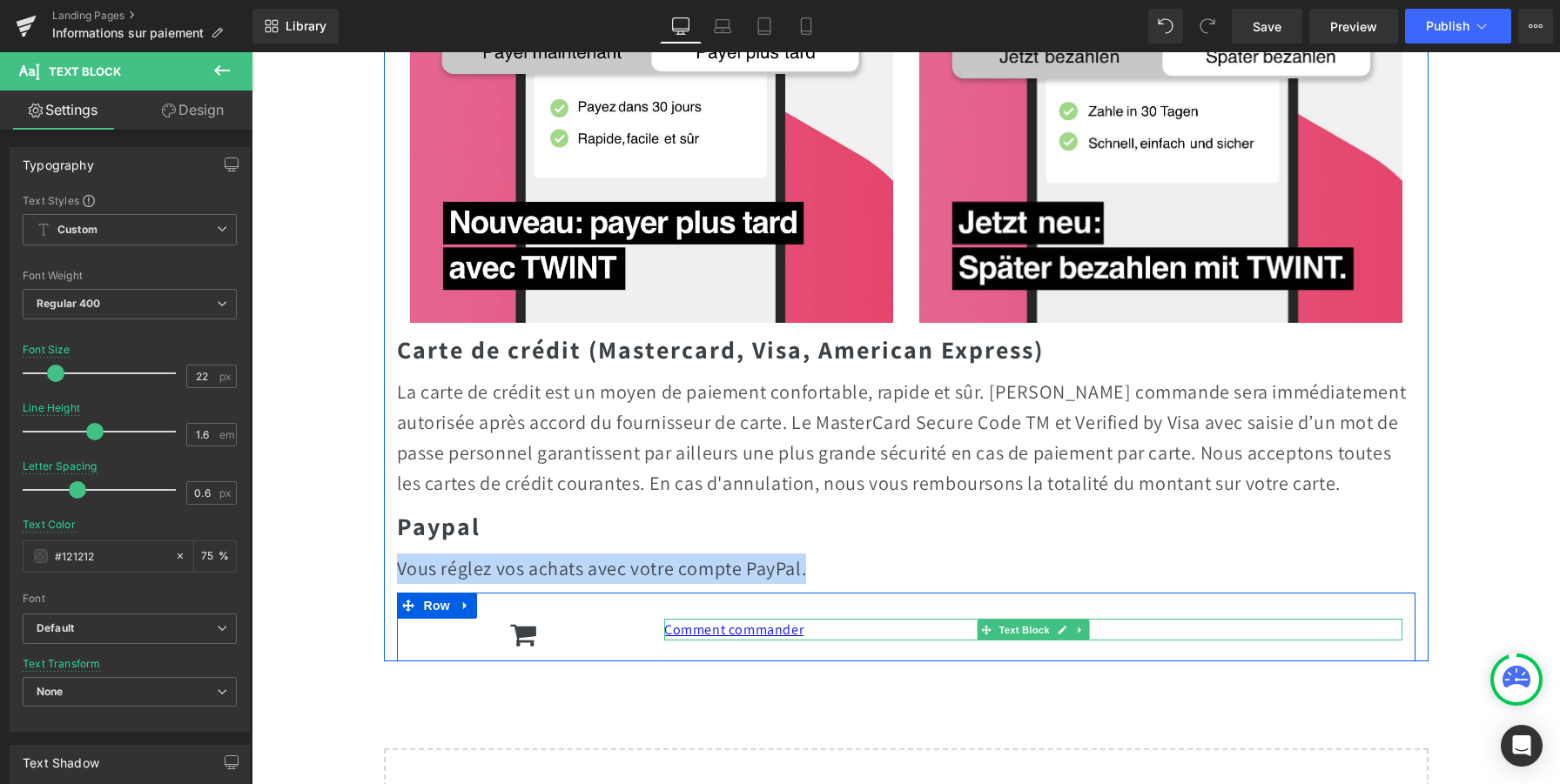
click at [820, 634] on p "Comment commander" at bounding box center [1034, 630] width 738 height 22
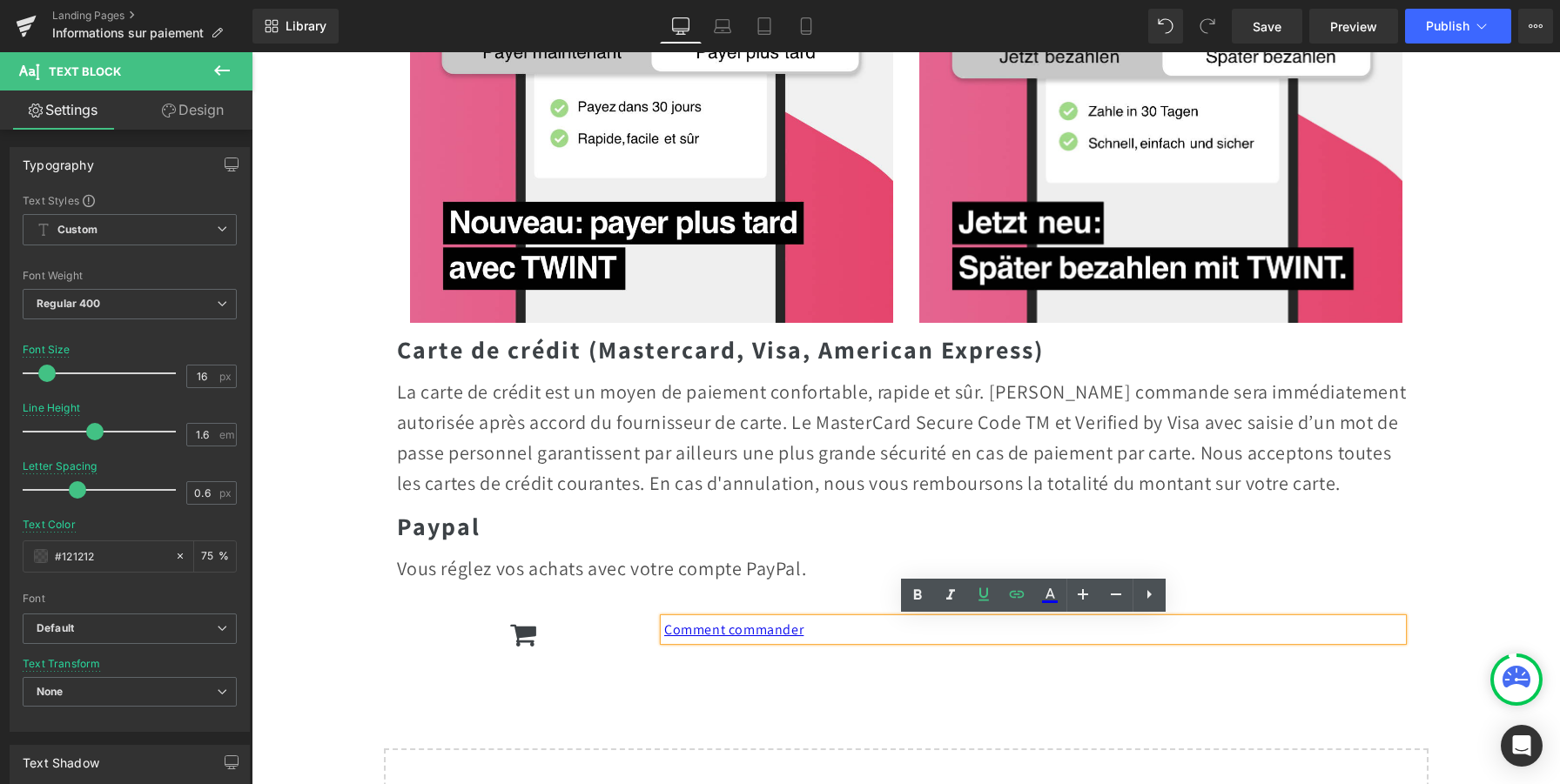
drag, startPoint x: 819, startPoint y: 634, endPoint x: 660, endPoint y: 631, distance: 159.0
click at [665, 631] on div "Comment commander" at bounding box center [1034, 630] width 738 height 22
click at [850, 628] on p "Comment commander" at bounding box center [1034, 630] width 738 height 22
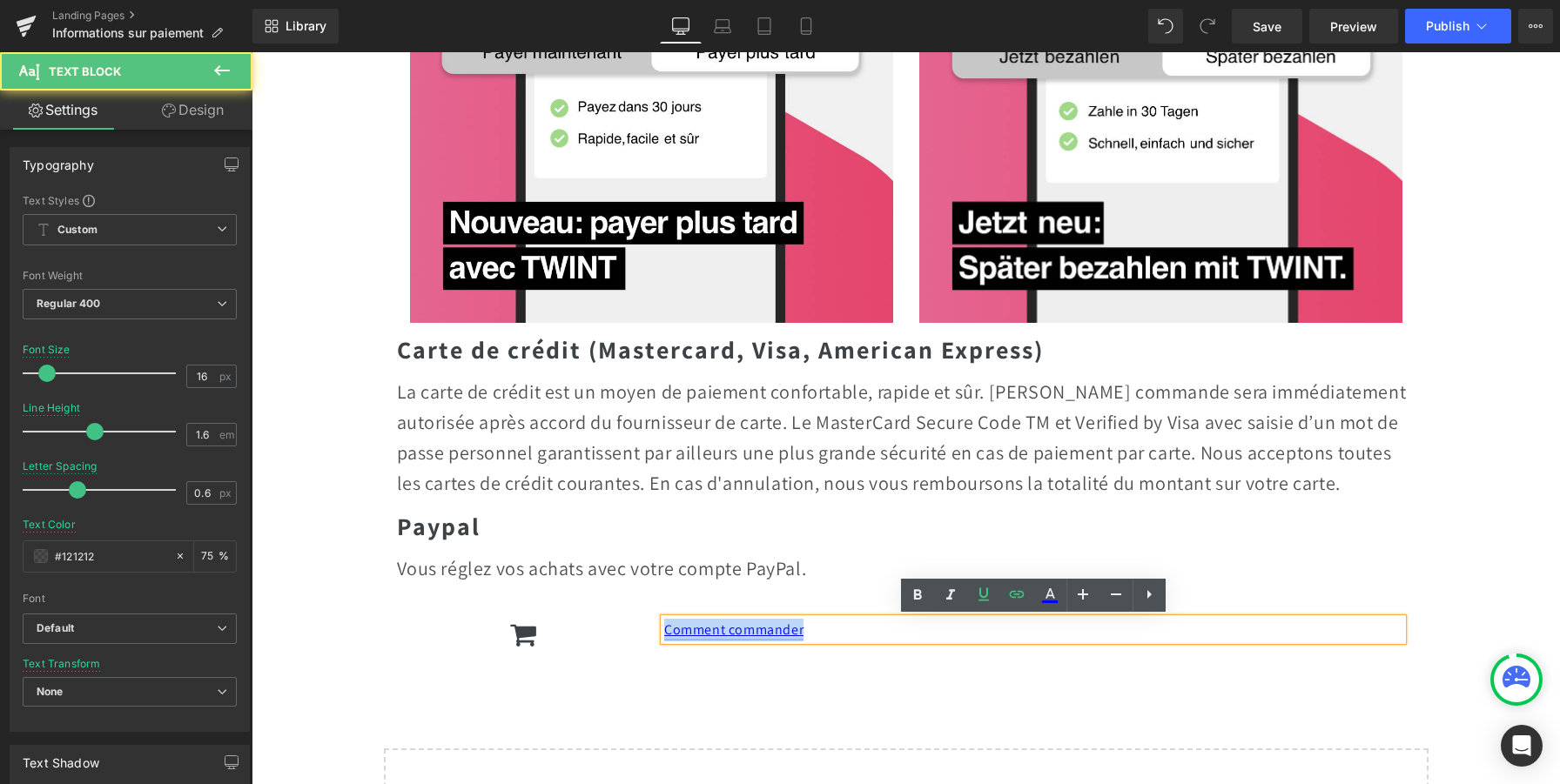
drag, startPoint x: 846, startPoint y: 630, endPoint x: 665, endPoint y: 624, distance: 181.1
click at [665, 624] on p "Comment commander" at bounding box center [1034, 630] width 738 height 22
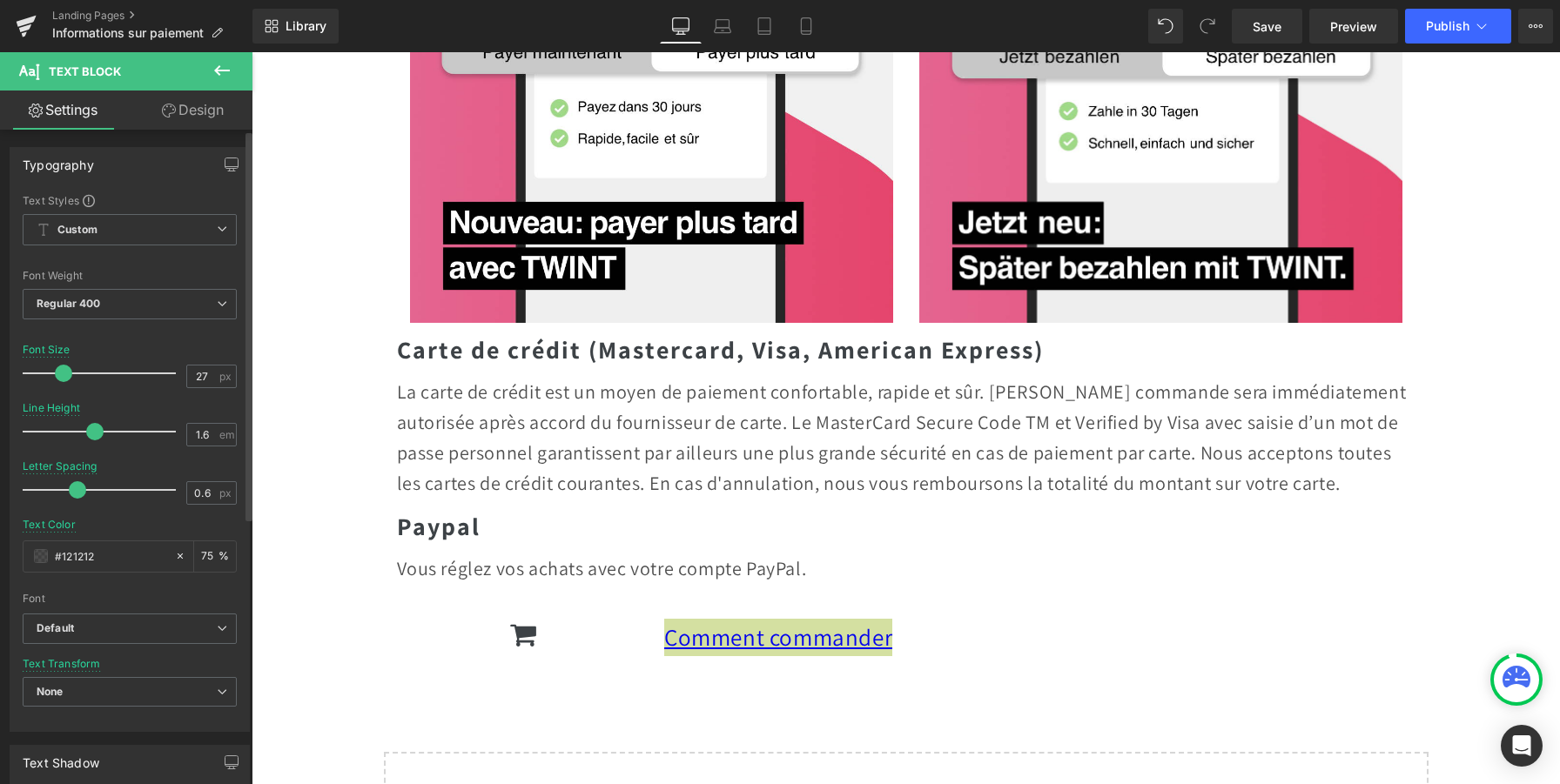
type input "28"
drag, startPoint x: 48, startPoint y: 369, endPoint x: 66, endPoint y: 371, distance: 18.1
click at [66, 371] on span at bounding box center [65, 373] width 18 height 18
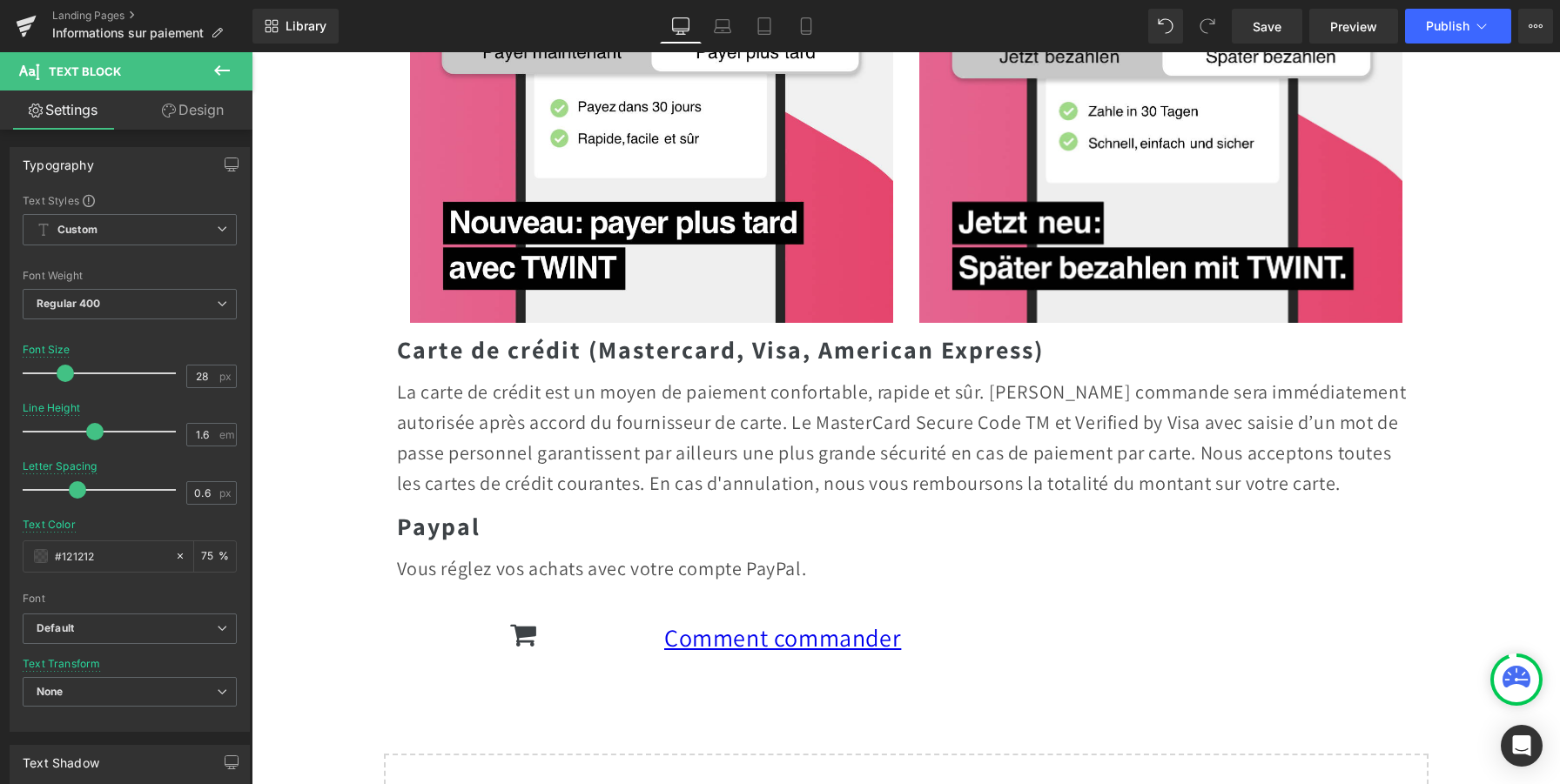
click at [792, 700] on div "Modes de Paiement Heading Nous acceptons les moyens de paiement courants. Text …" at bounding box center [906, 216] width 1309 height 1362
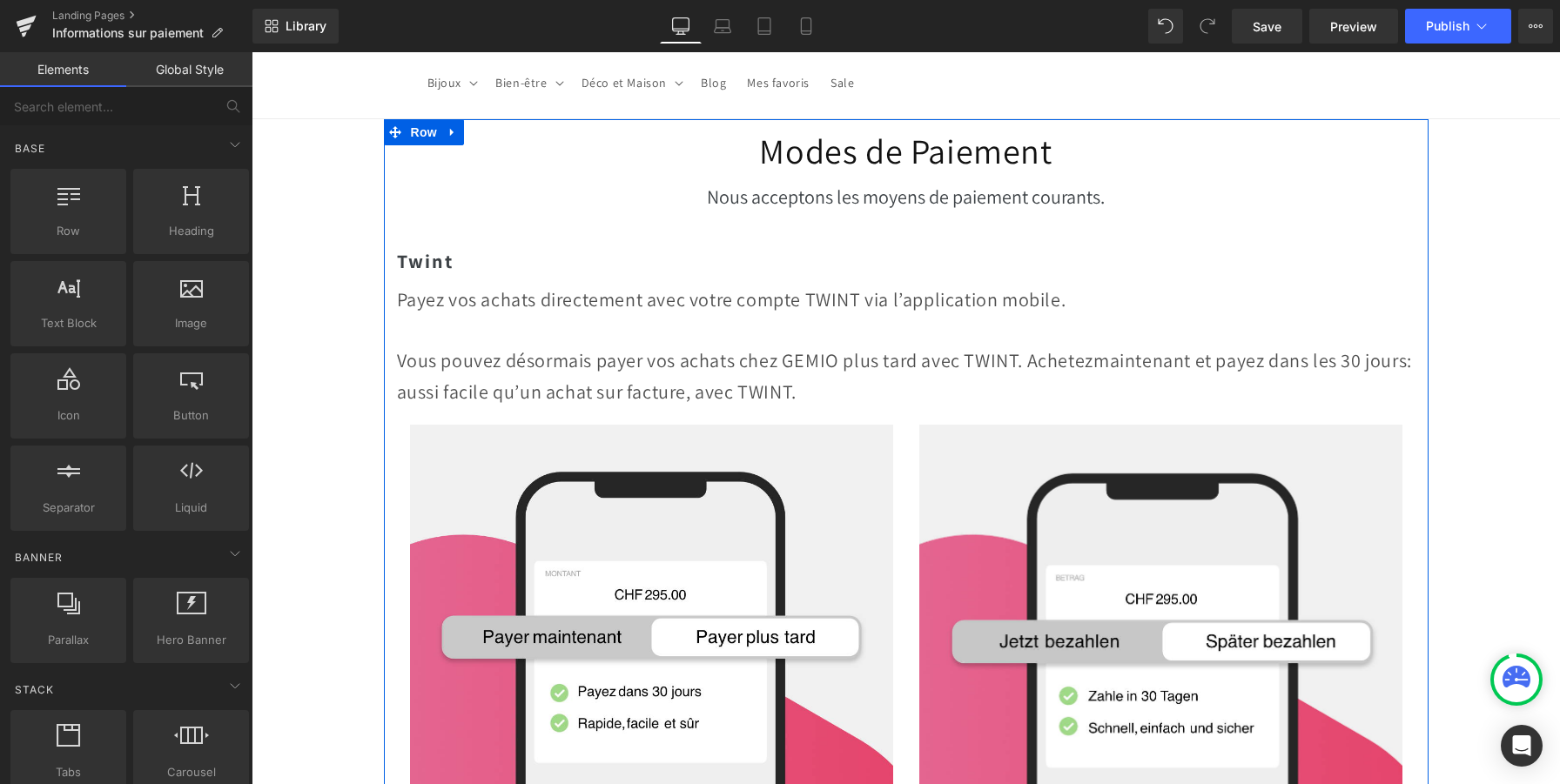
scroll to position [0, 0]
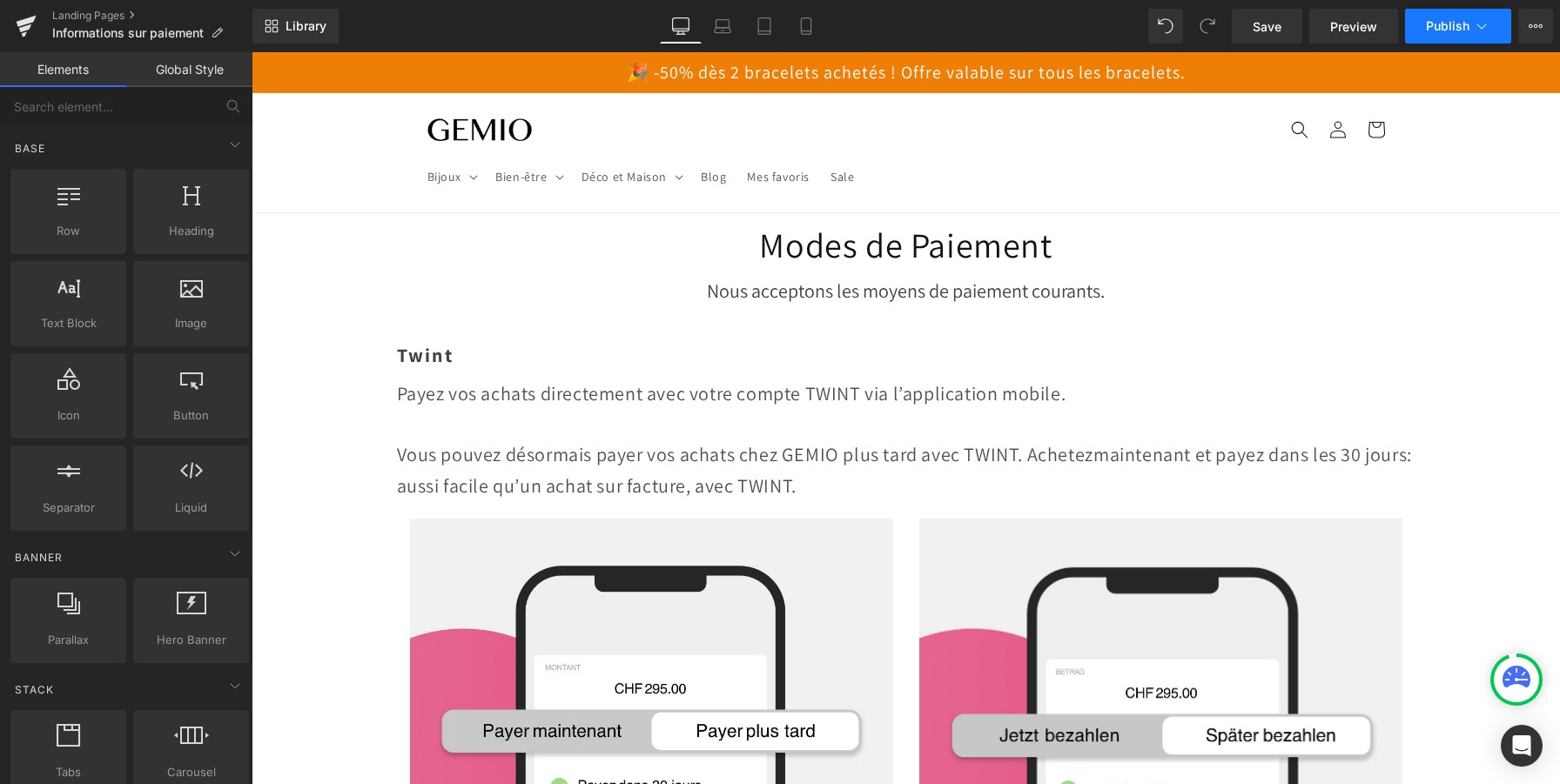
click at [1443, 28] on span "Publish" at bounding box center [1448, 25] width 44 height 14
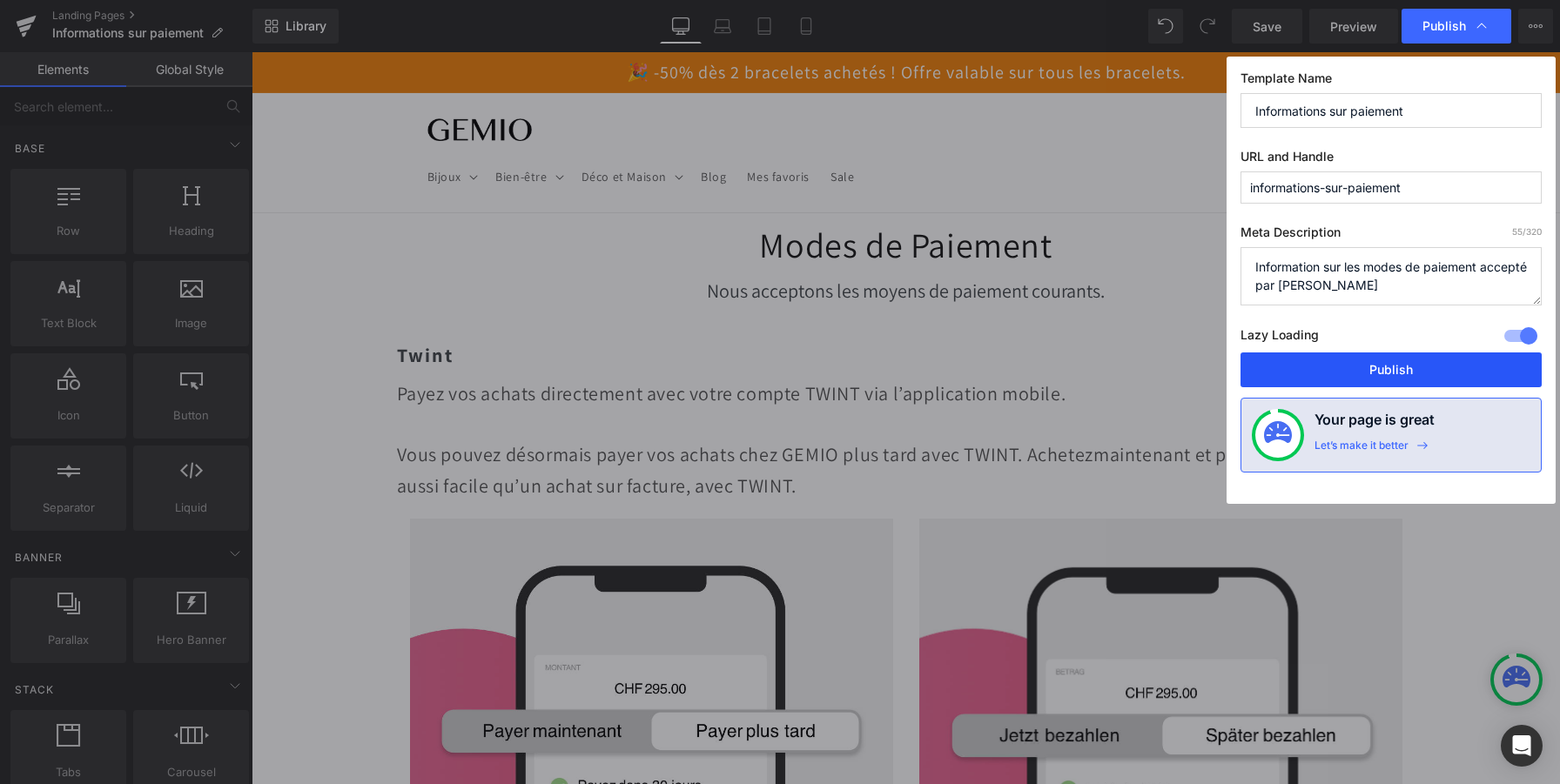
click at [1322, 370] on button "Publish" at bounding box center [1391, 369] width 301 height 35
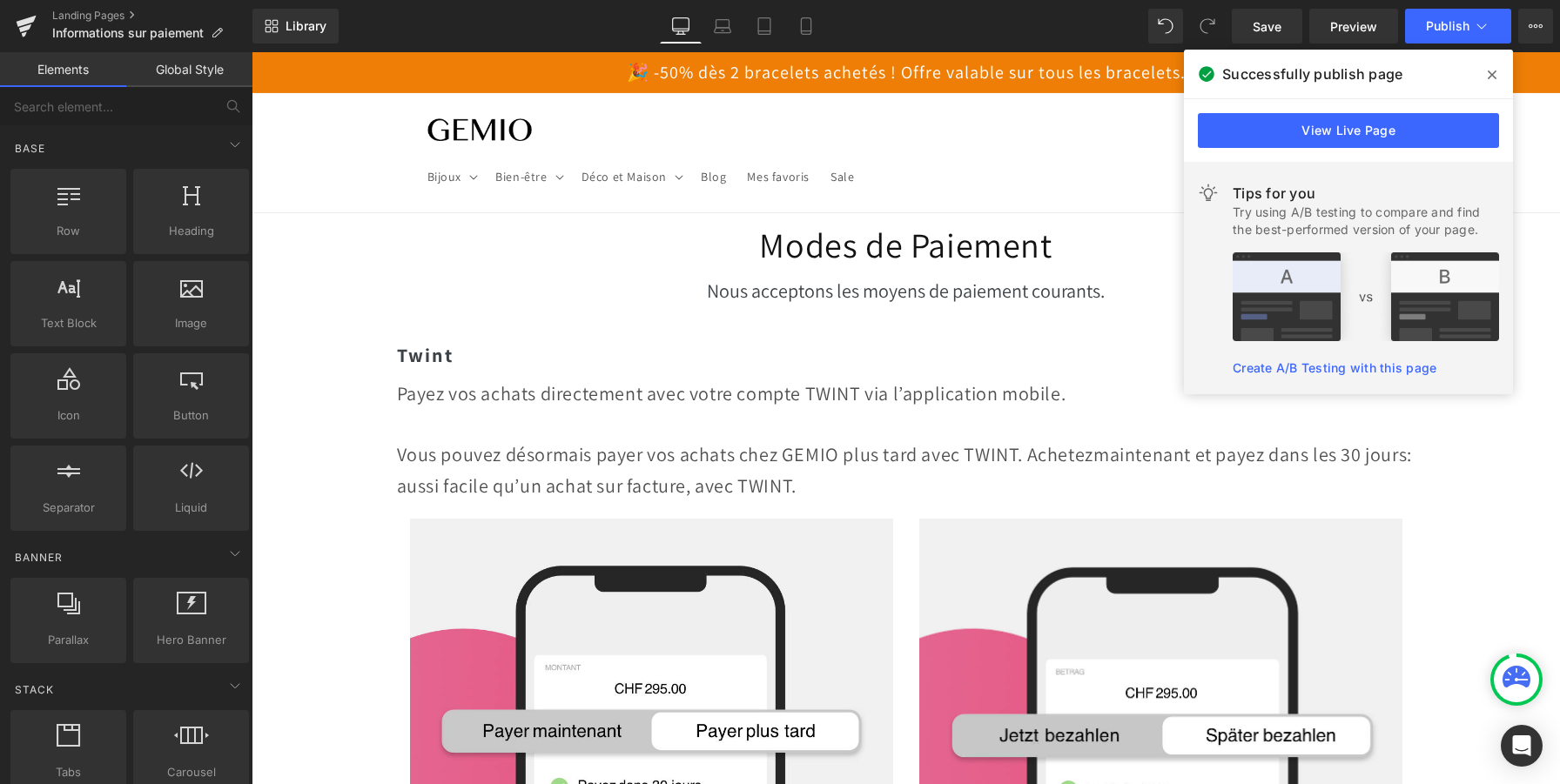
click at [1489, 69] on icon at bounding box center [1492, 75] width 8 height 14
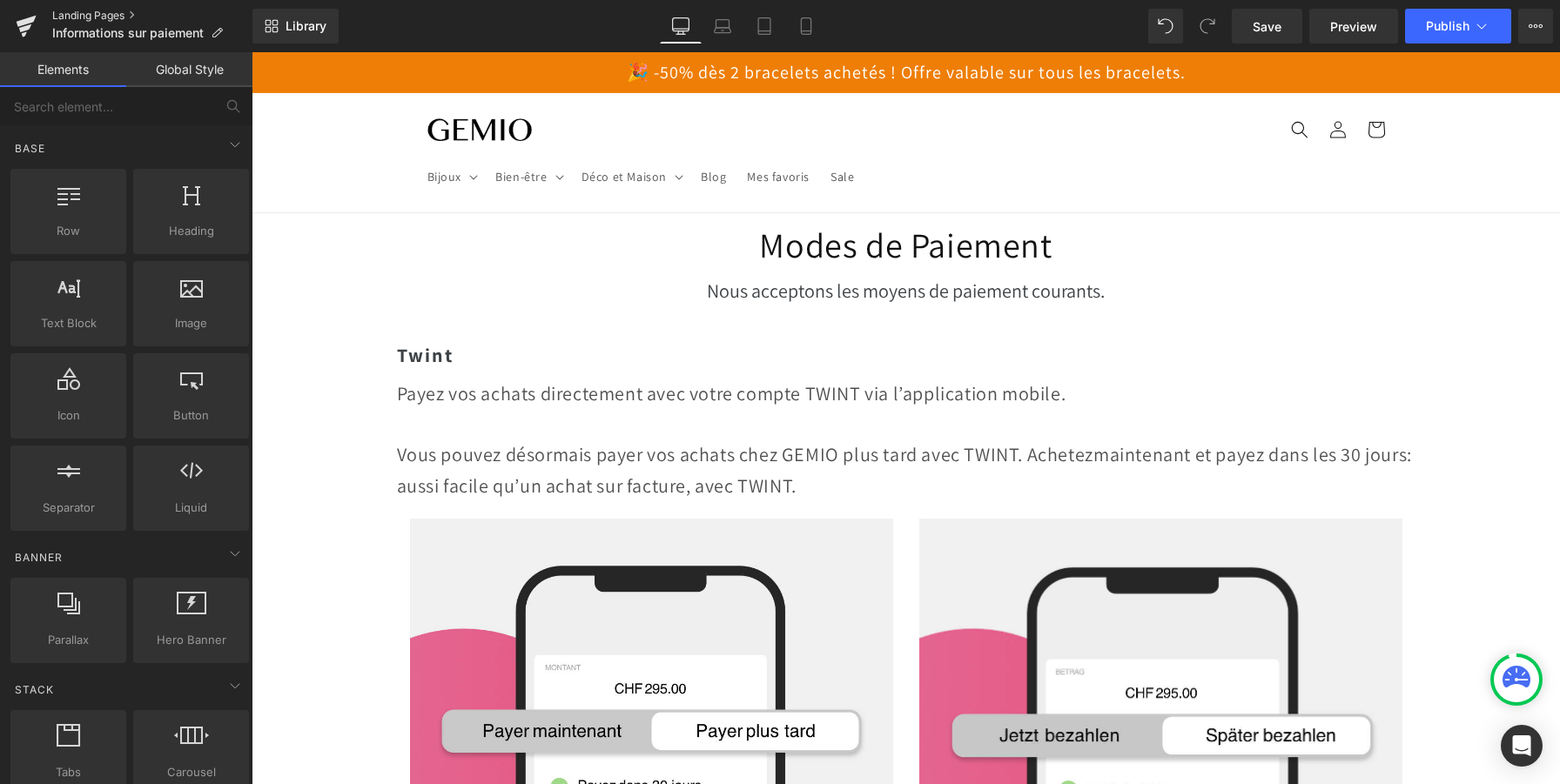
click at [87, 13] on link "Landing Pages" at bounding box center [152, 15] width 200 height 14
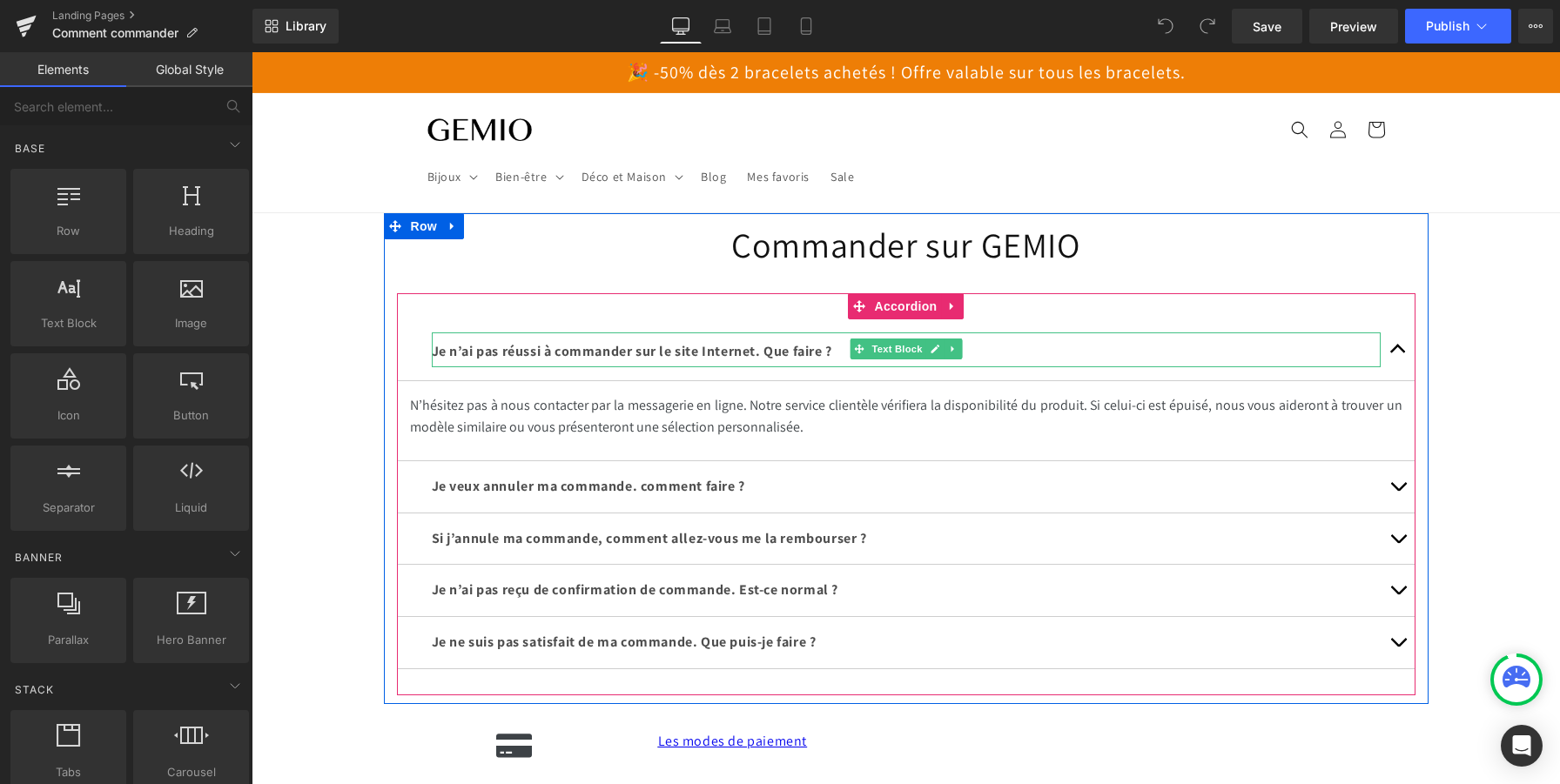
click at [821, 353] on span "Je n’ai pas réussi à commander sur le site Internet. Que faire ?" at bounding box center [632, 351] width 400 height 19
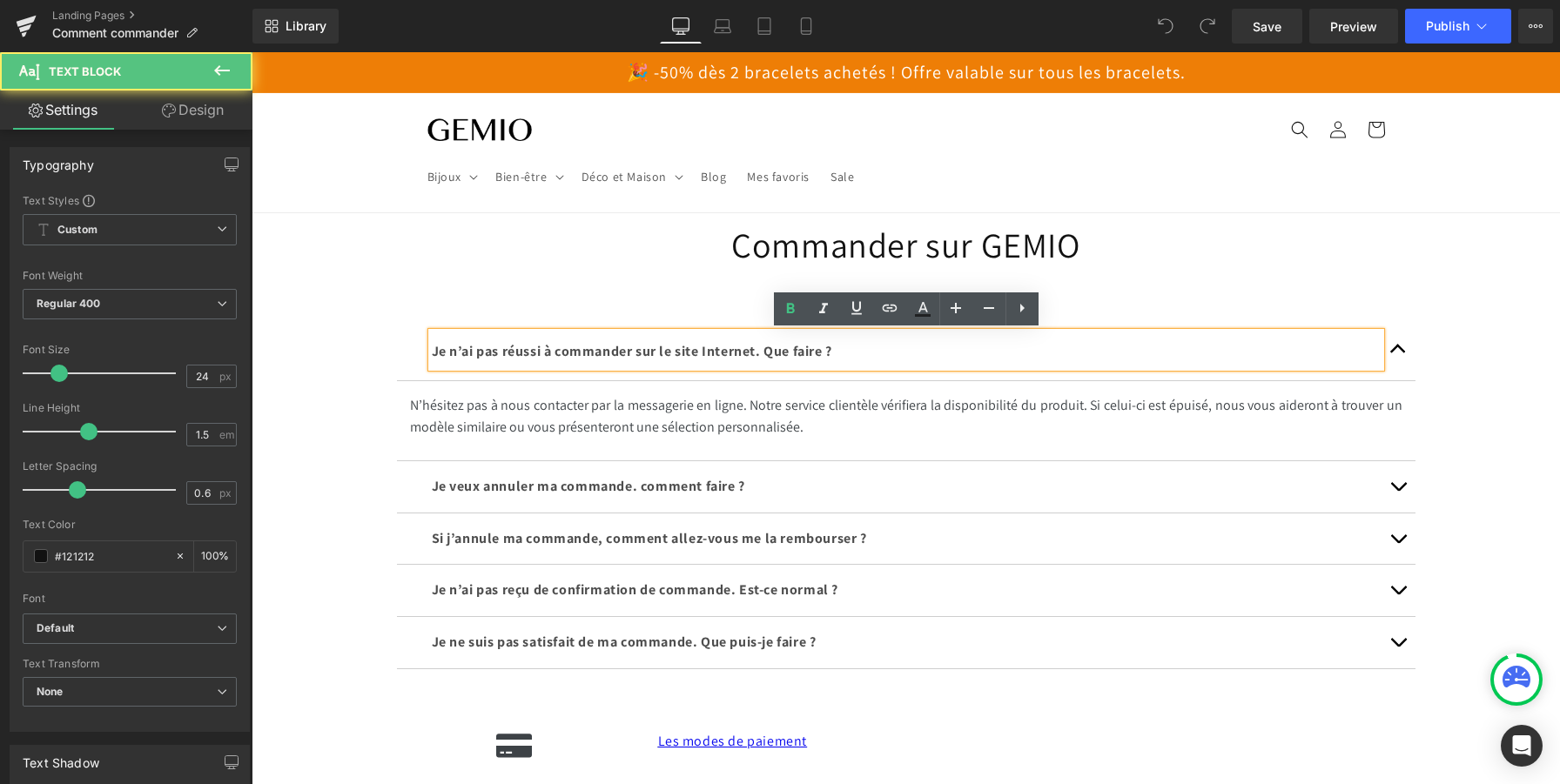
click at [795, 351] on span "Je n’ai pas réussi à commander sur le site Internet. Que faire ?" at bounding box center [632, 351] width 400 height 19
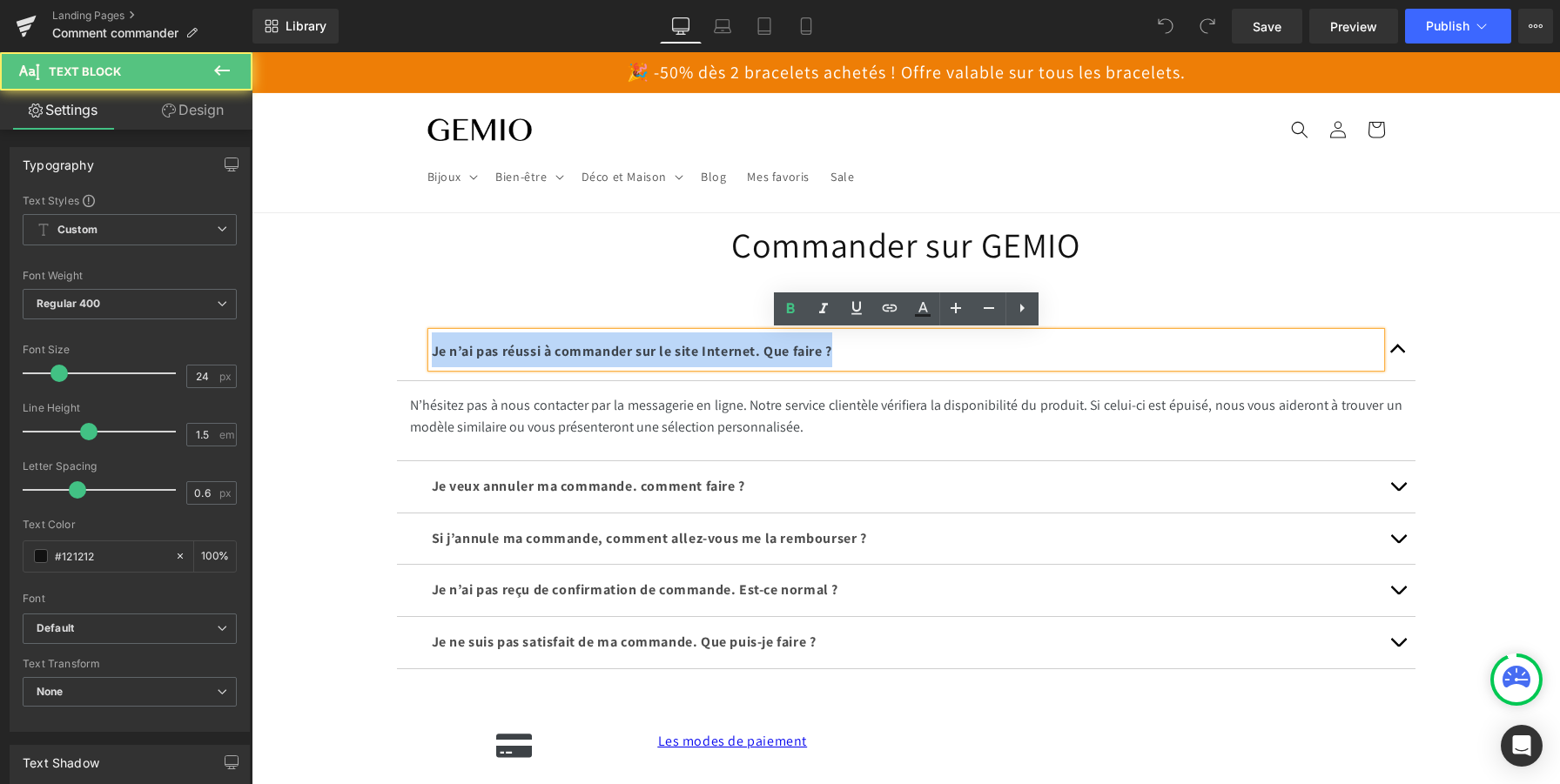
click at [795, 351] on span "Je n’ai pas réussi à commander sur le site Internet. Que faire ?" at bounding box center [632, 351] width 400 height 19
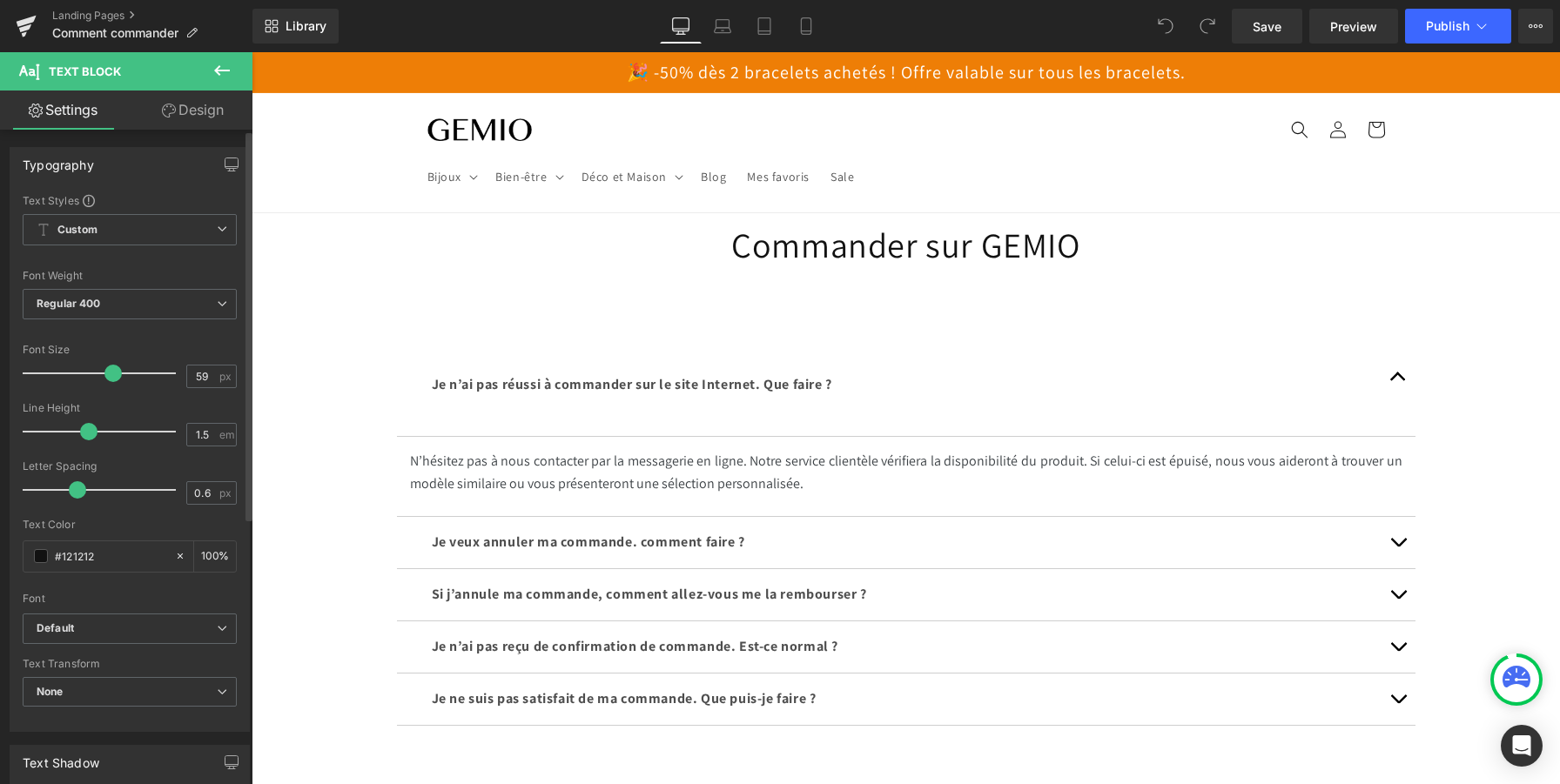
drag, startPoint x: 55, startPoint y: 371, endPoint x: 106, endPoint y: 355, distance: 53.5
click at [106, 356] on div at bounding box center [104, 373] width 145 height 35
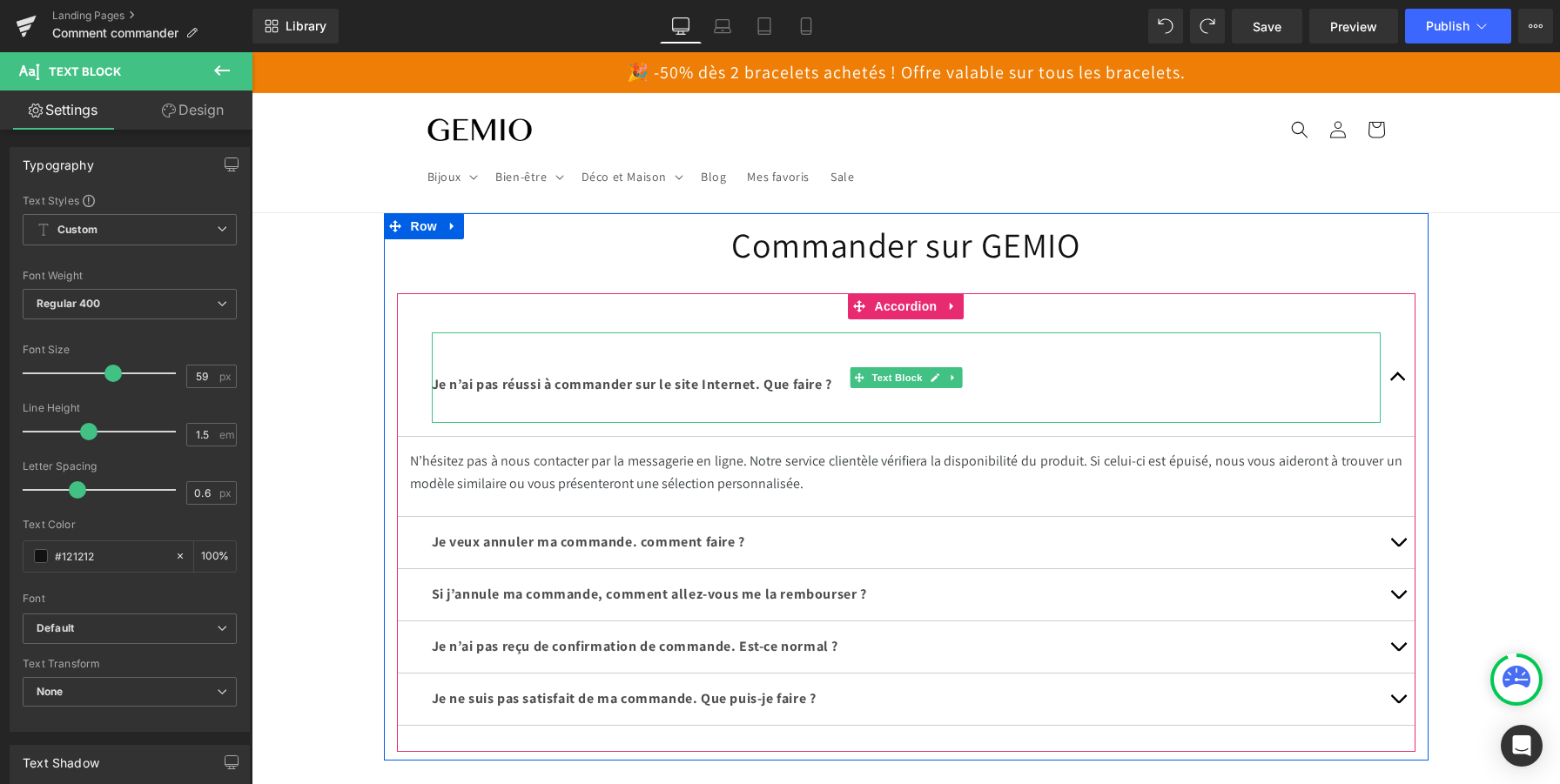
click at [463, 387] on span "Je n’ai pas réussi à commander sur le site Internet. Que faire ?" at bounding box center [632, 384] width 400 height 19
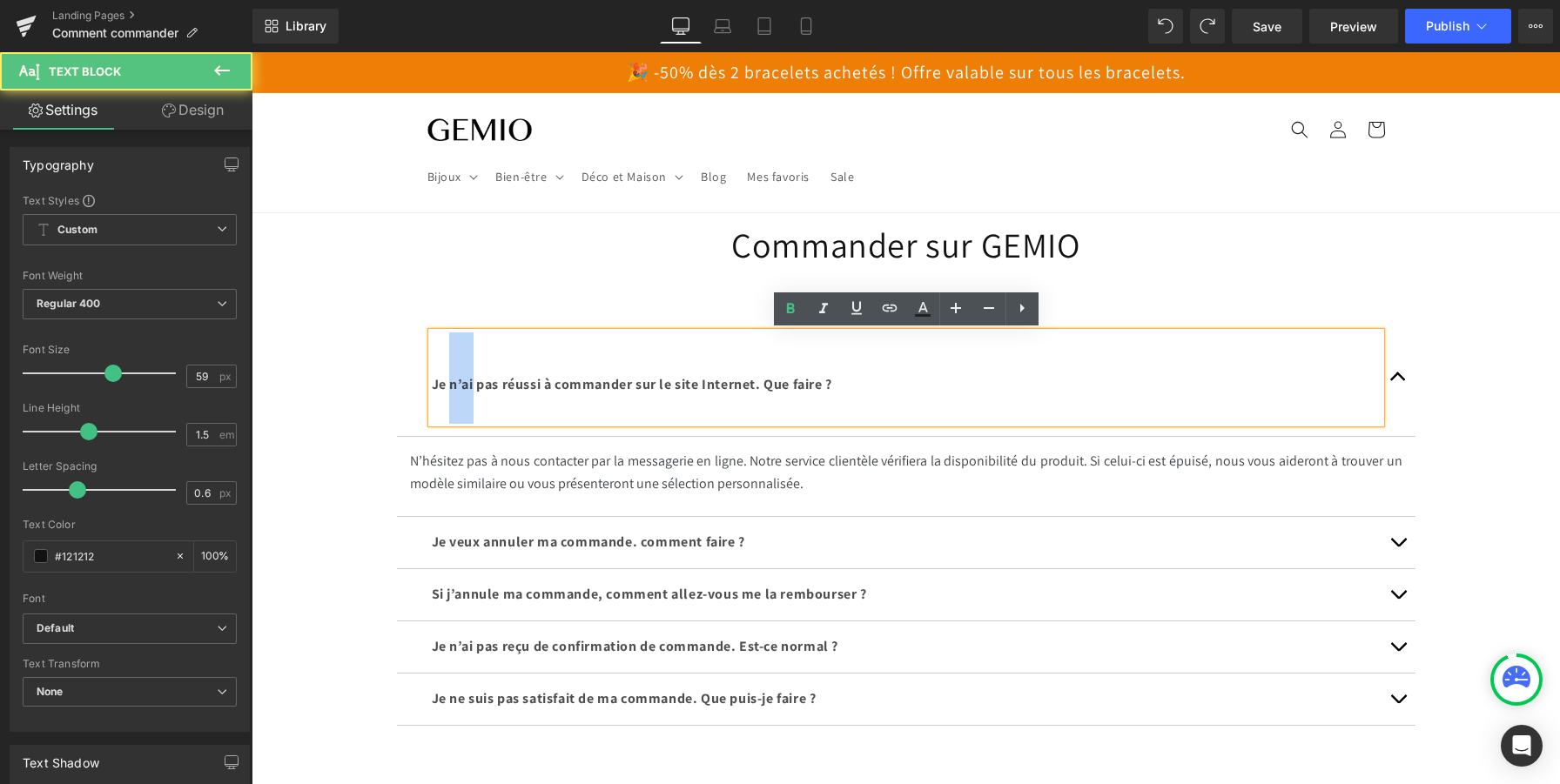
click at [463, 387] on span "Je n’ai pas réussi à commander sur le site Internet. Que faire ?" at bounding box center [632, 384] width 400 height 19
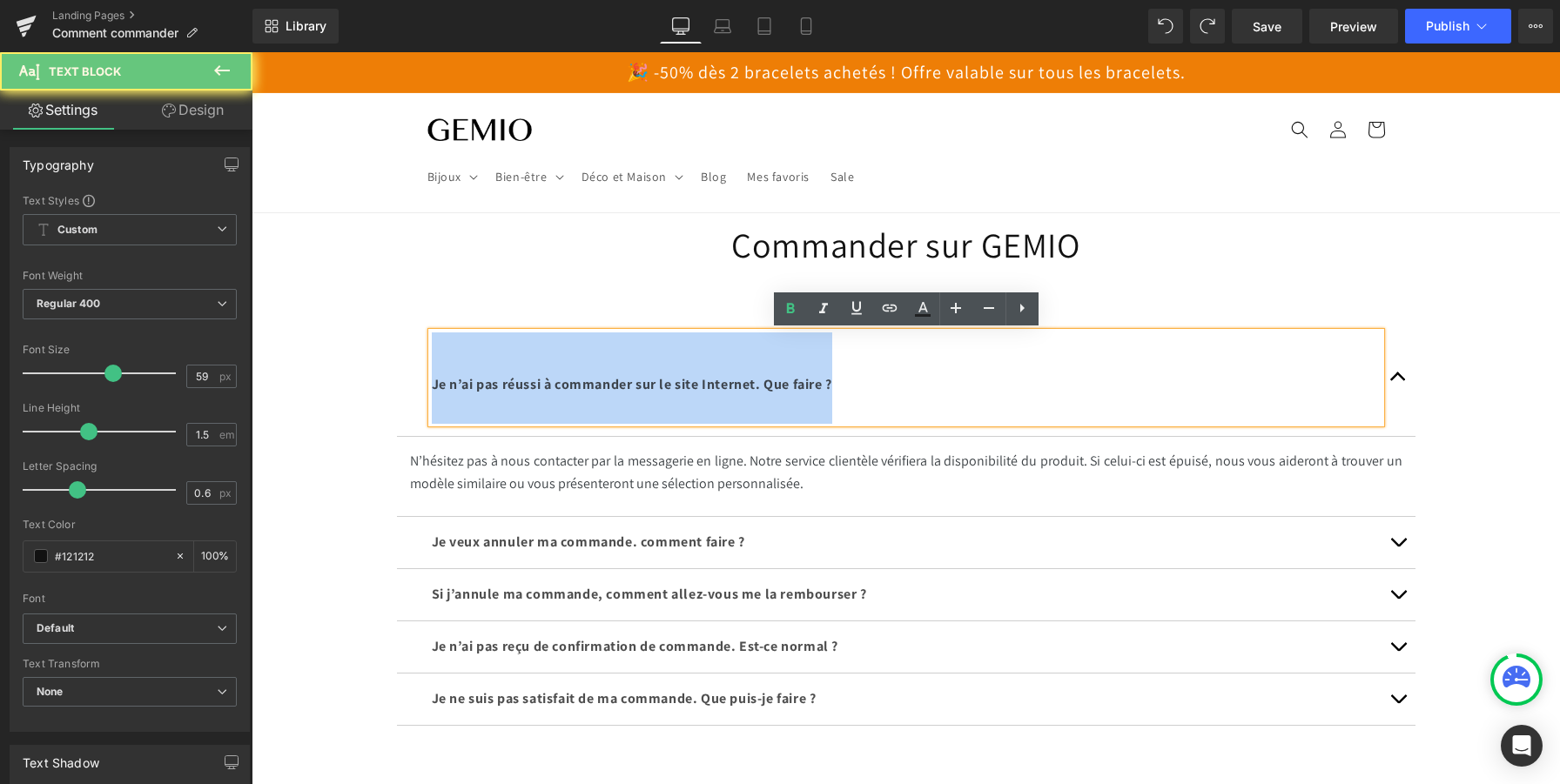
click at [463, 387] on span "Je n’ai pas réussi à commander sur le site Internet. Que faire ?" at bounding box center [632, 384] width 400 height 19
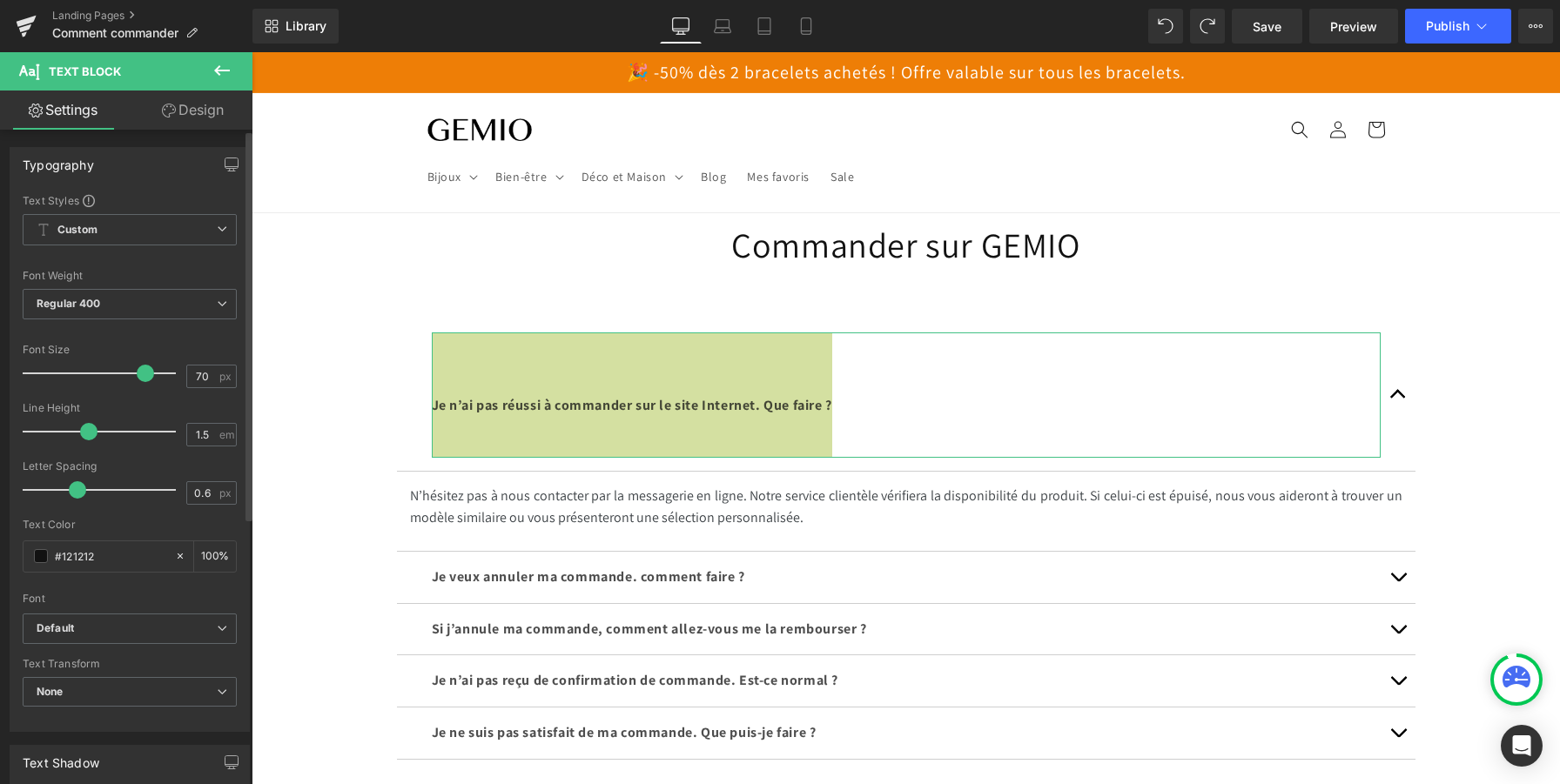
type input "64"
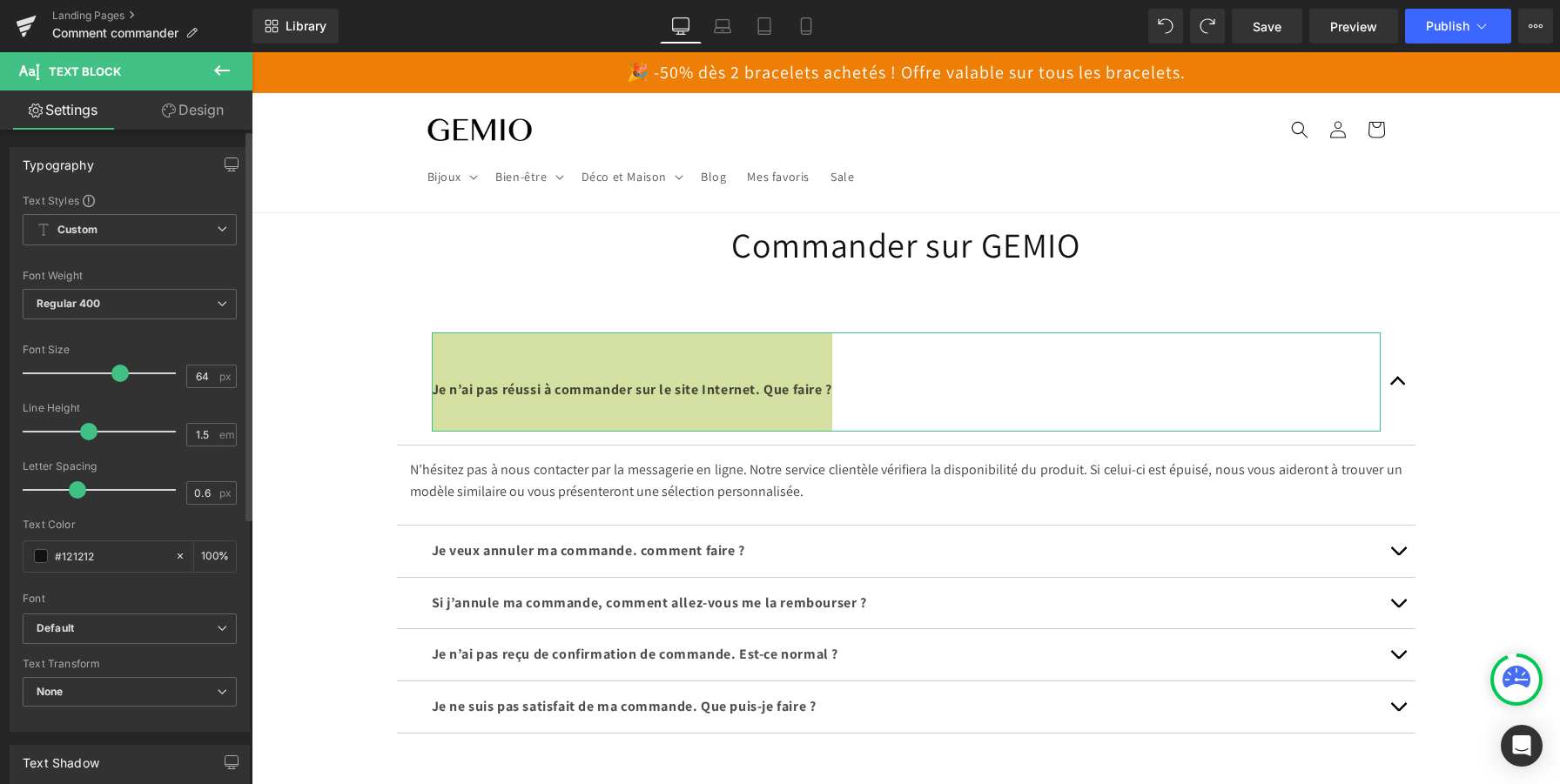
drag, startPoint x: 114, startPoint y: 373, endPoint x: 122, endPoint y: 378, distance: 9.4
click at [122, 378] on span at bounding box center [120, 373] width 18 height 18
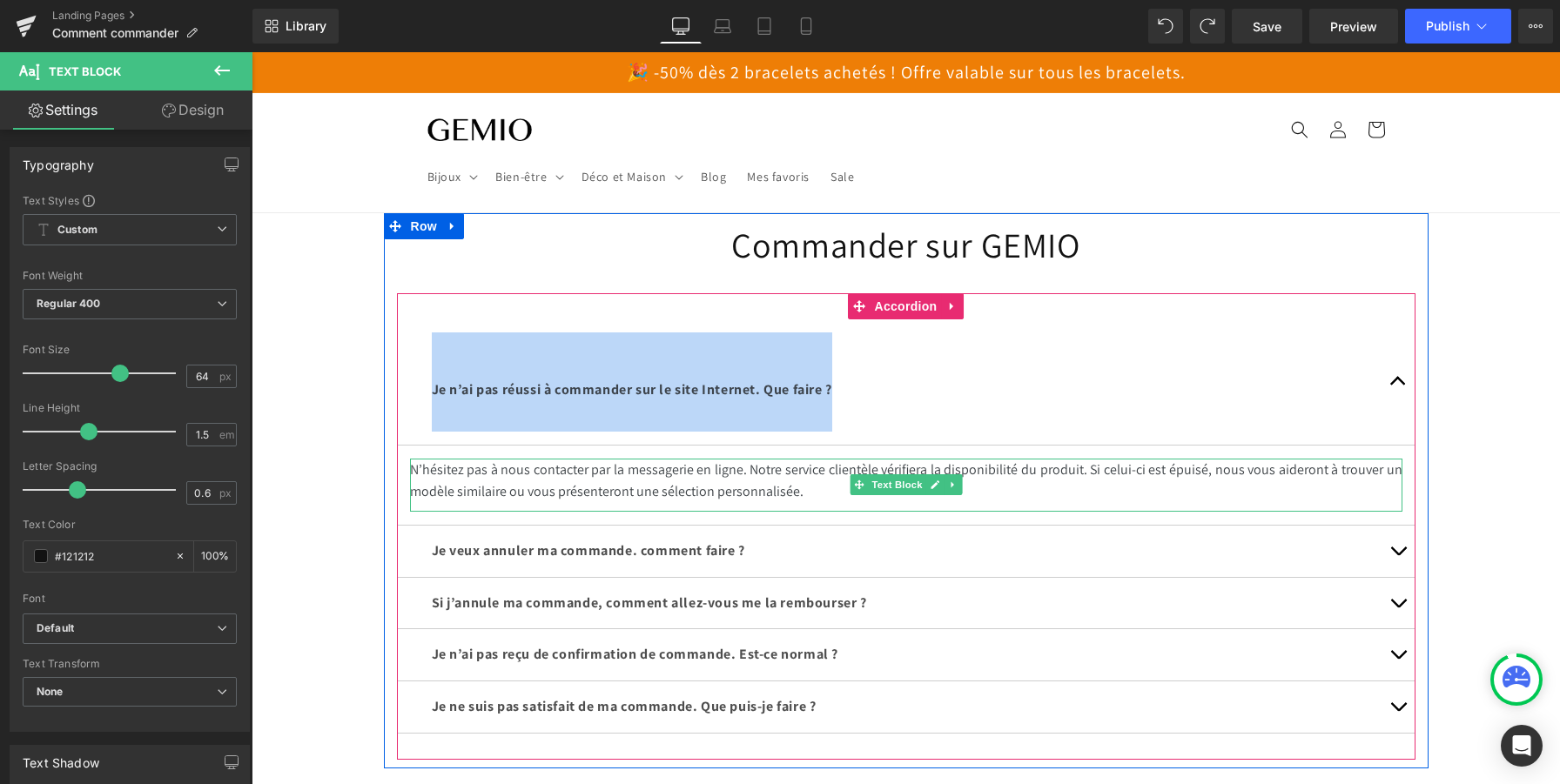
click at [531, 484] on p "N’hésitez pas à nous contacter par la messagerie en ligne. Notre service client…" at bounding box center [907, 480] width 993 height 44
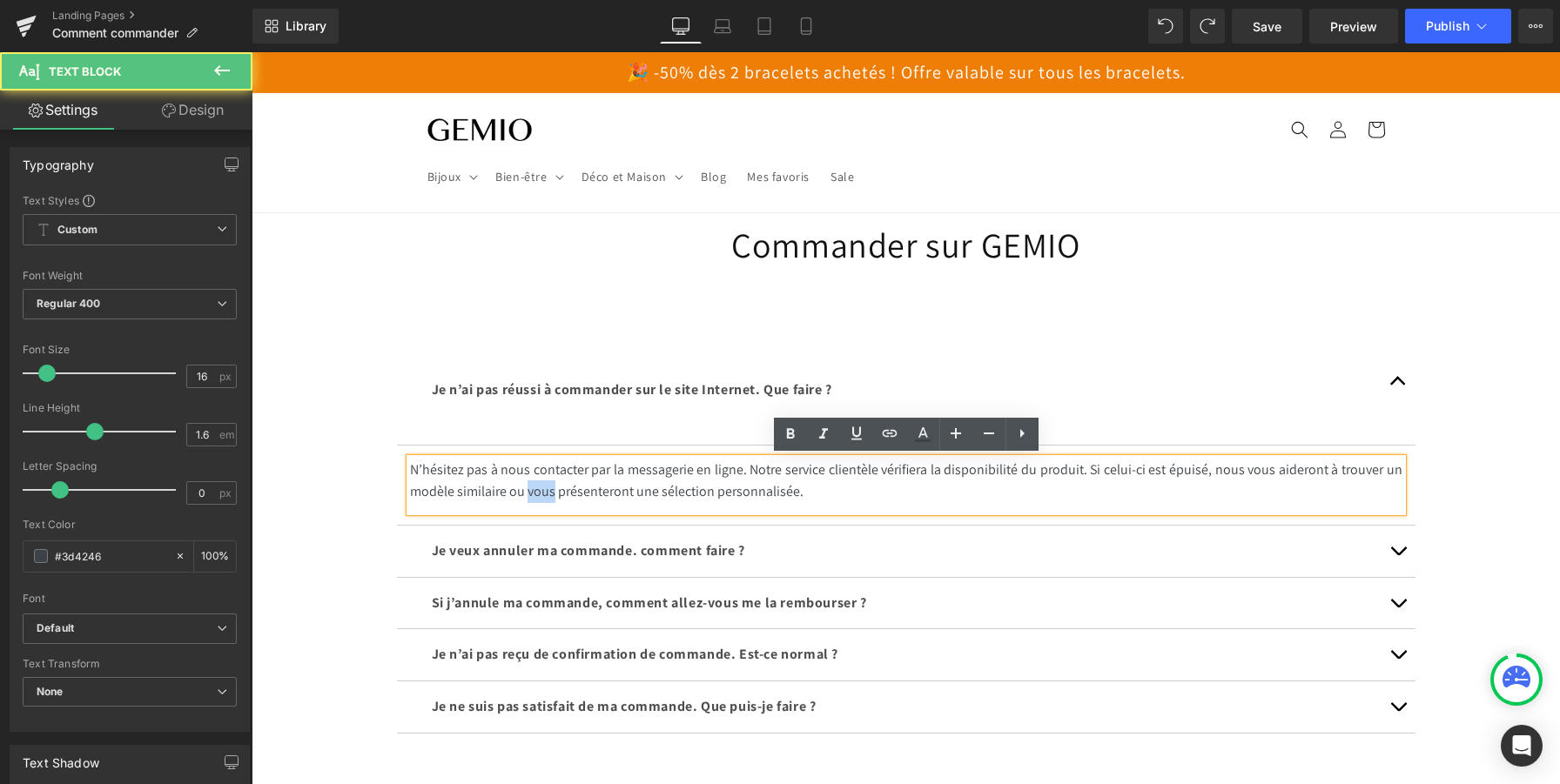
click at [531, 484] on p "N’hésitez pas à nous contacter par la messagerie en ligne. Notre service client…" at bounding box center [907, 480] width 993 height 44
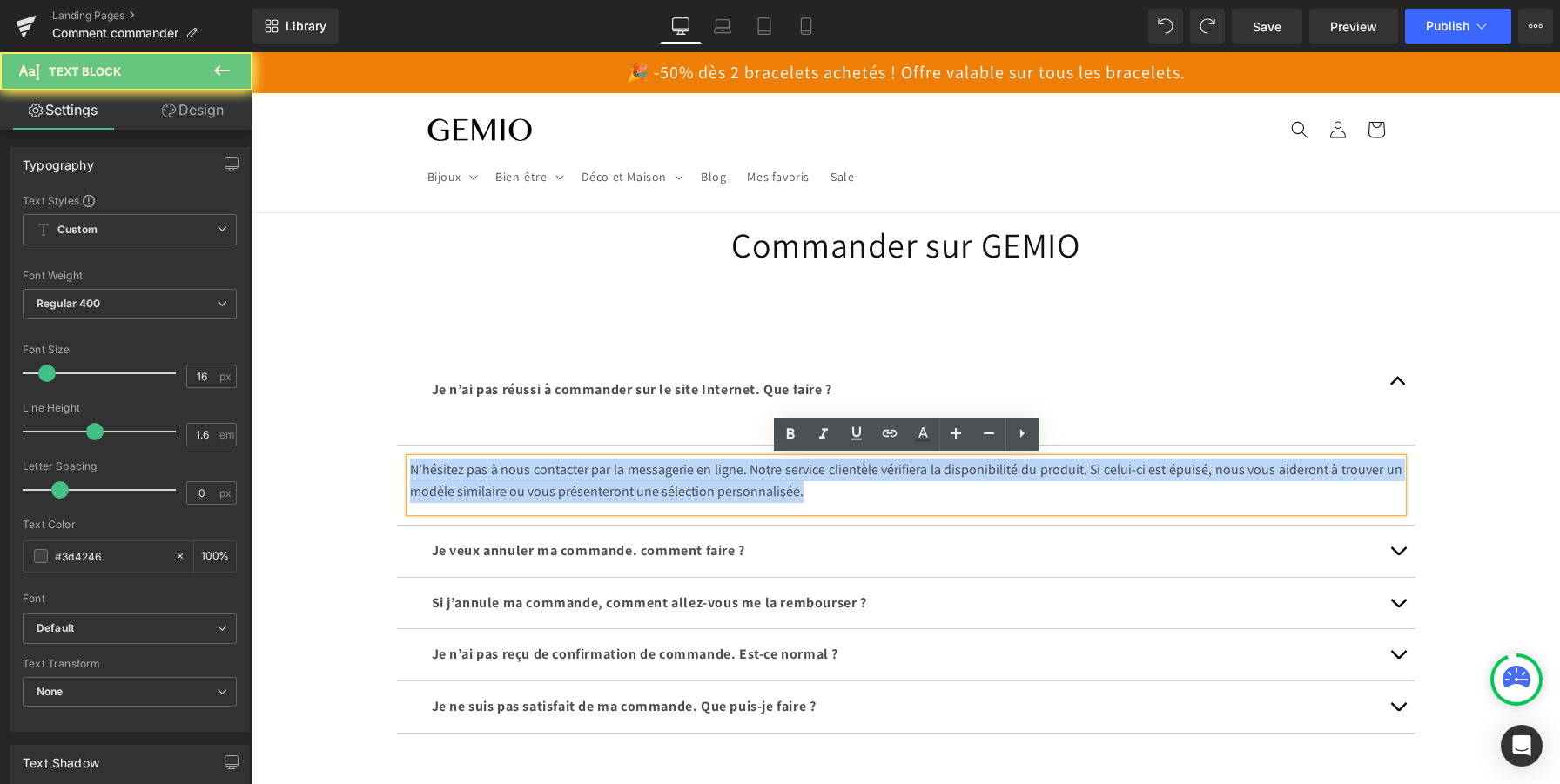
click at [531, 484] on p "N’hésitez pas à nous contacter par la messagerie en ligne. Notre service client…" at bounding box center [907, 480] width 993 height 44
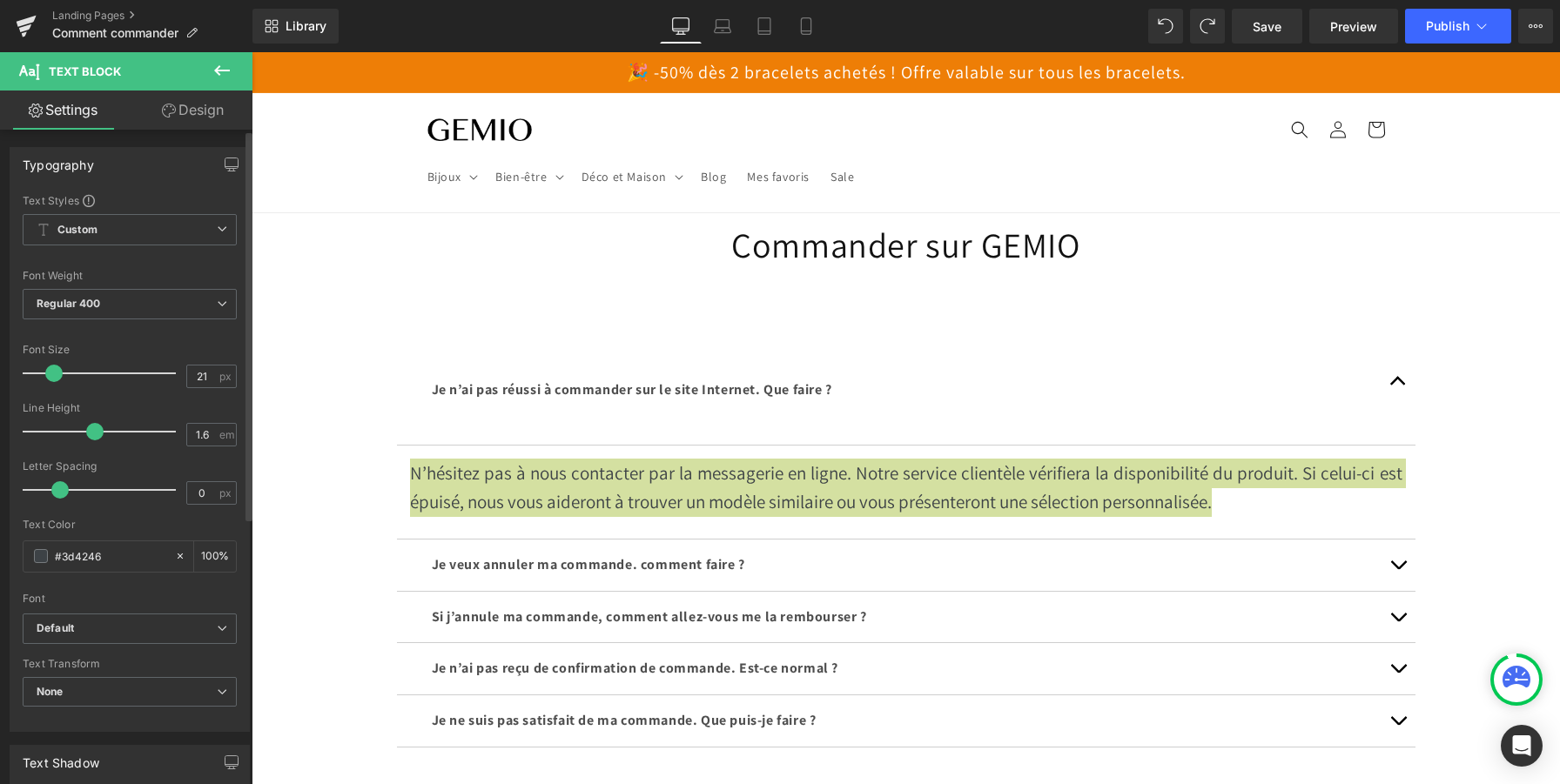
type input "22"
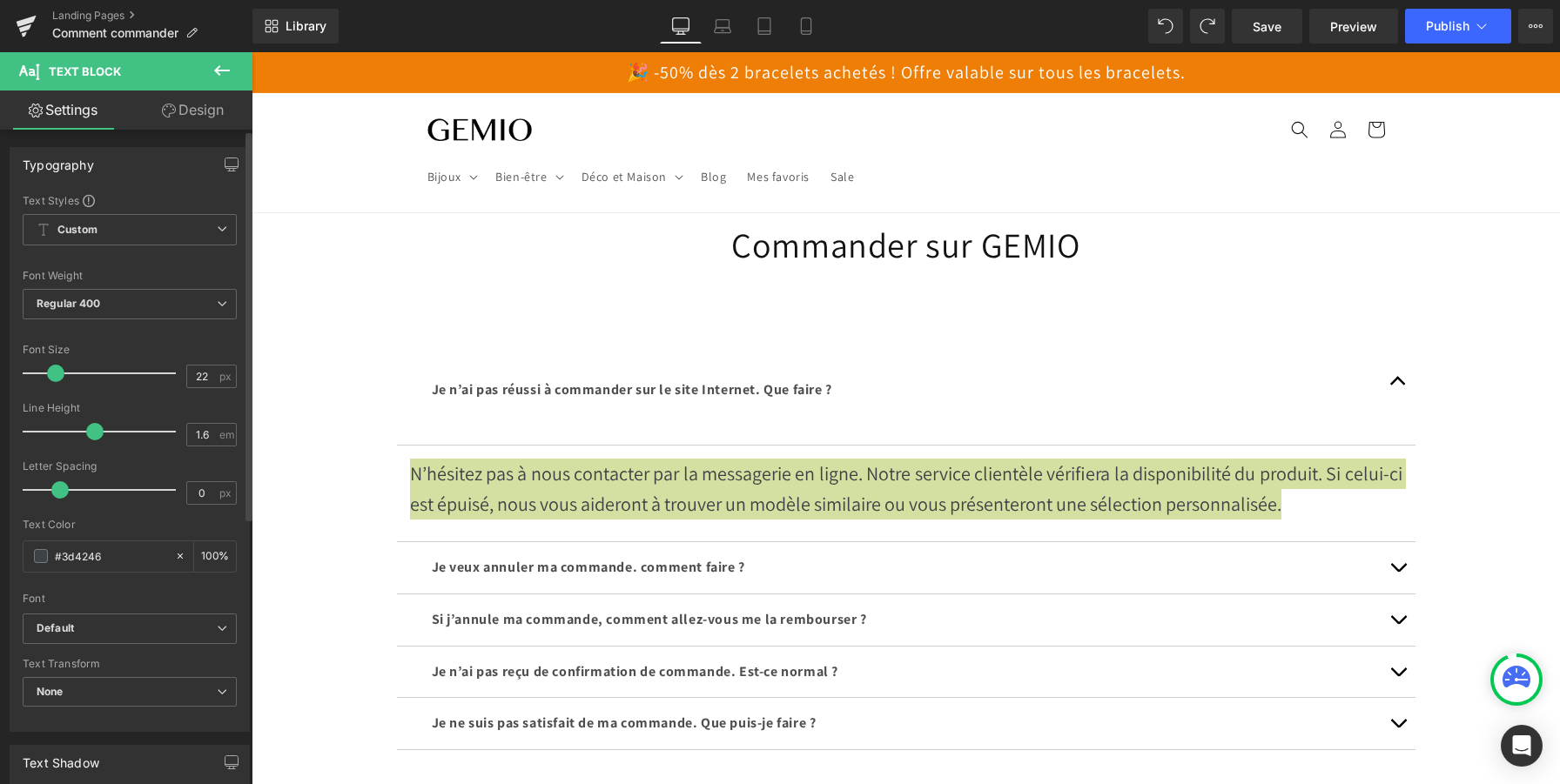
drag, startPoint x: 49, startPoint y: 376, endPoint x: 57, endPoint y: 377, distance: 8.1
click at [57, 377] on span at bounding box center [55, 373] width 18 height 18
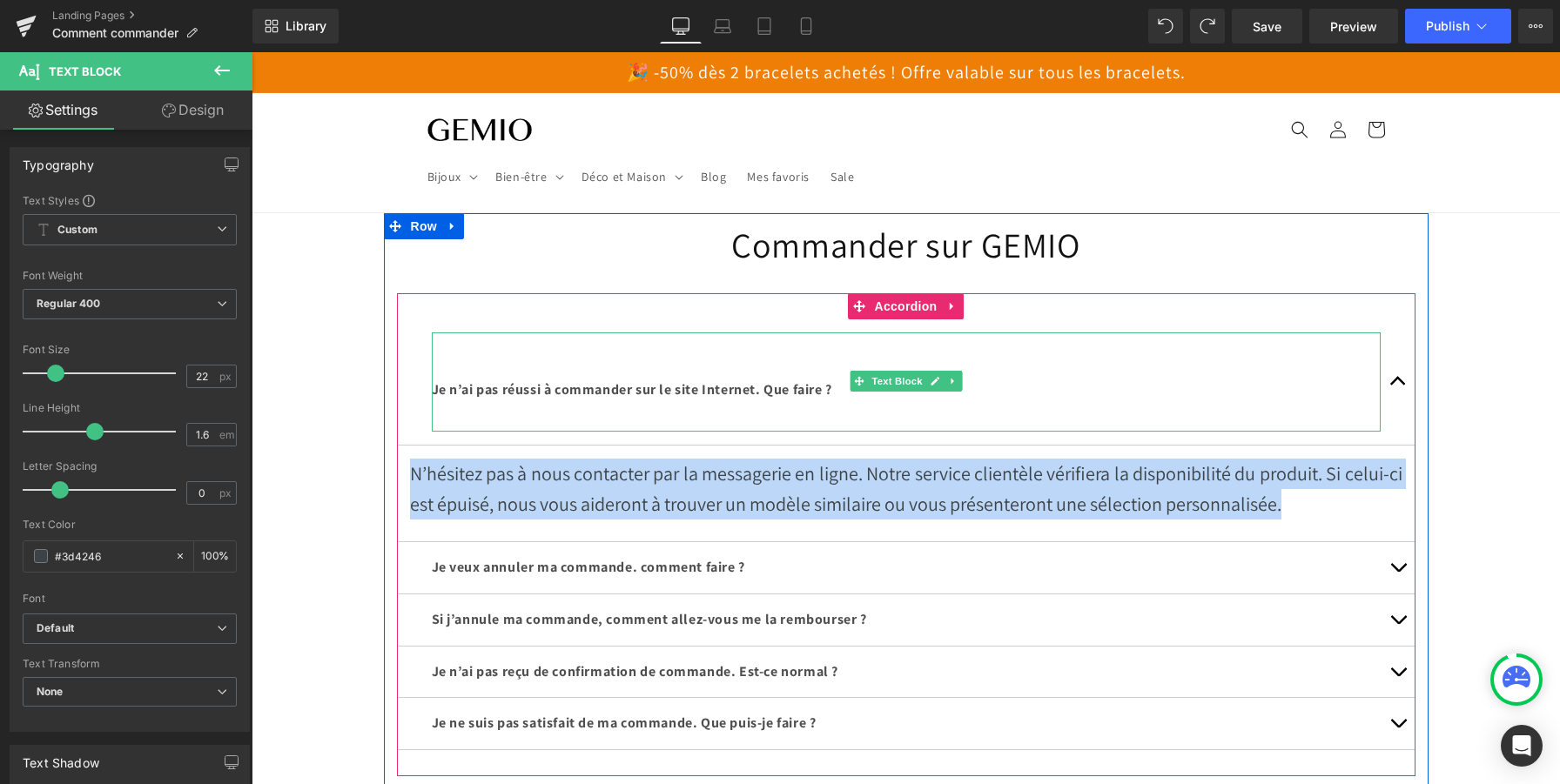
click at [532, 383] on span "Je n’ai pas réussi à commander sur le site Internet. Que faire ?" at bounding box center [632, 390] width 400 height 19
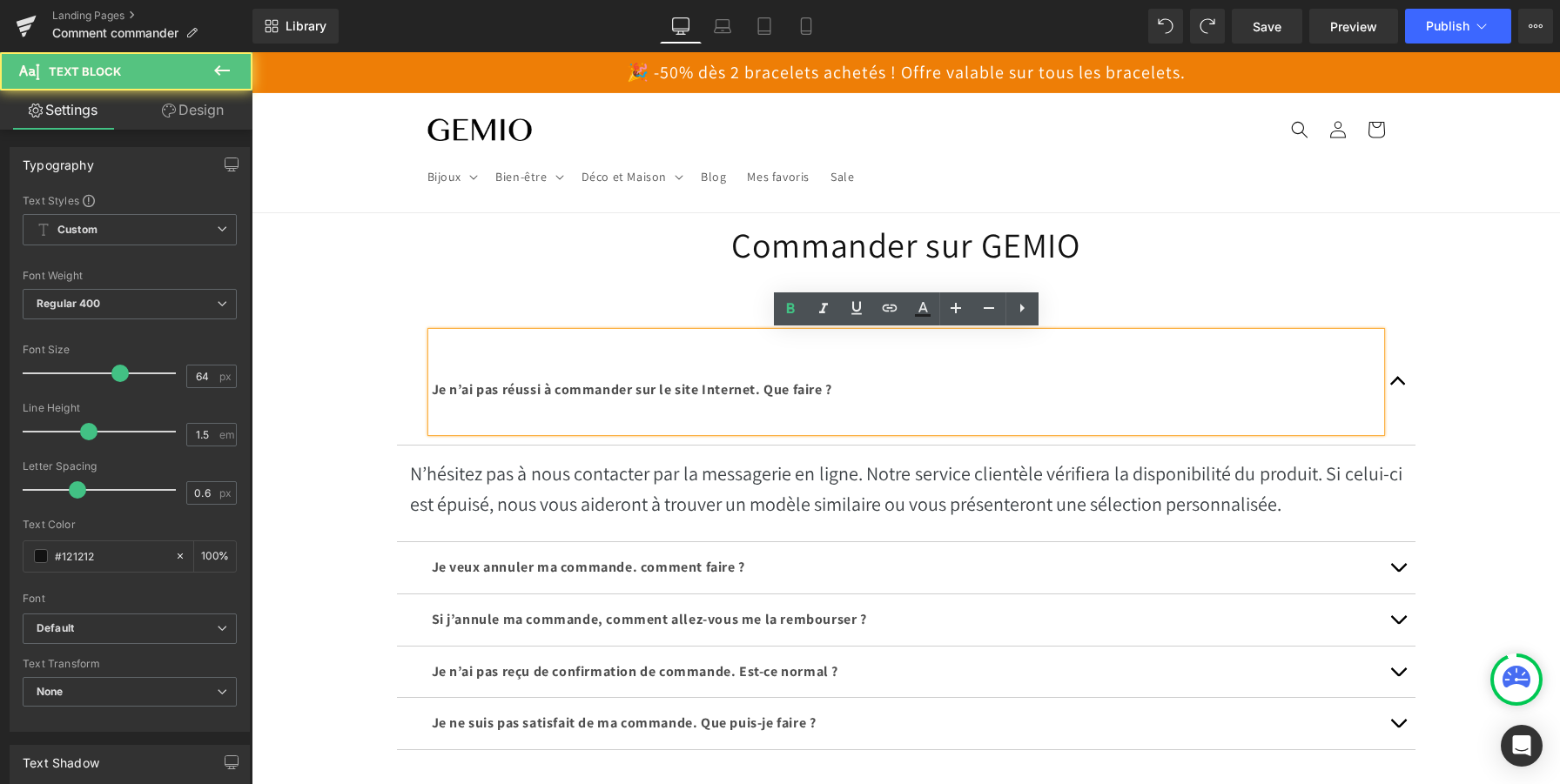
click at [532, 383] on span "Je n’ai pas réussi à commander sur le site Internet. Que faire ?" at bounding box center [632, 390] width 400 height 19
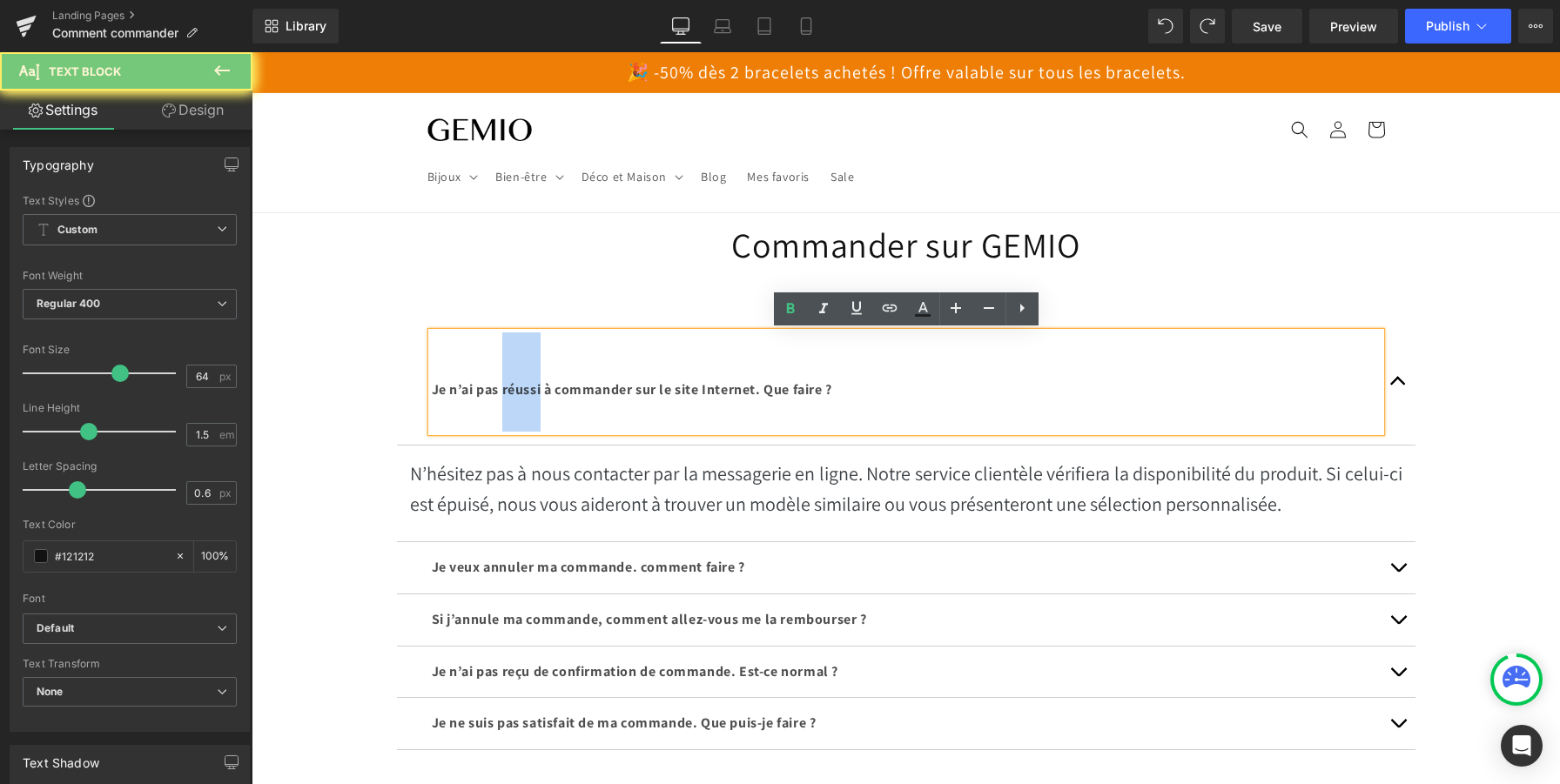
click at [532, 383] on span "Je n’ai pas réussi à commander sur le site Internet. Que faire ?" at bounding box center [632, 390] width 400 height 19
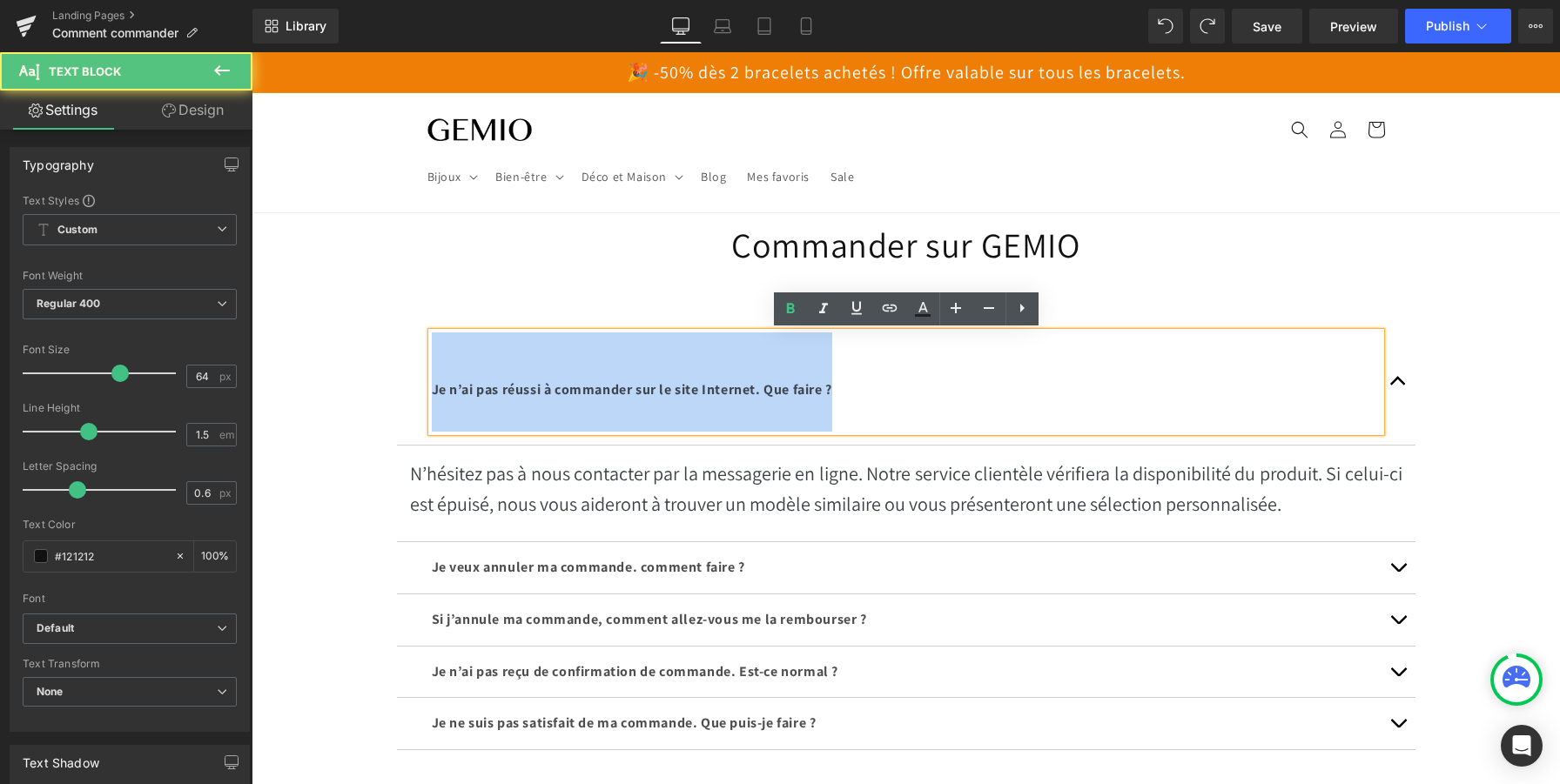
click at [532, 383] on span "Je n’ai pas réussi à commander sur le site Internet. Que faire ?" at bounding box center [632, 390] width 400 height 19
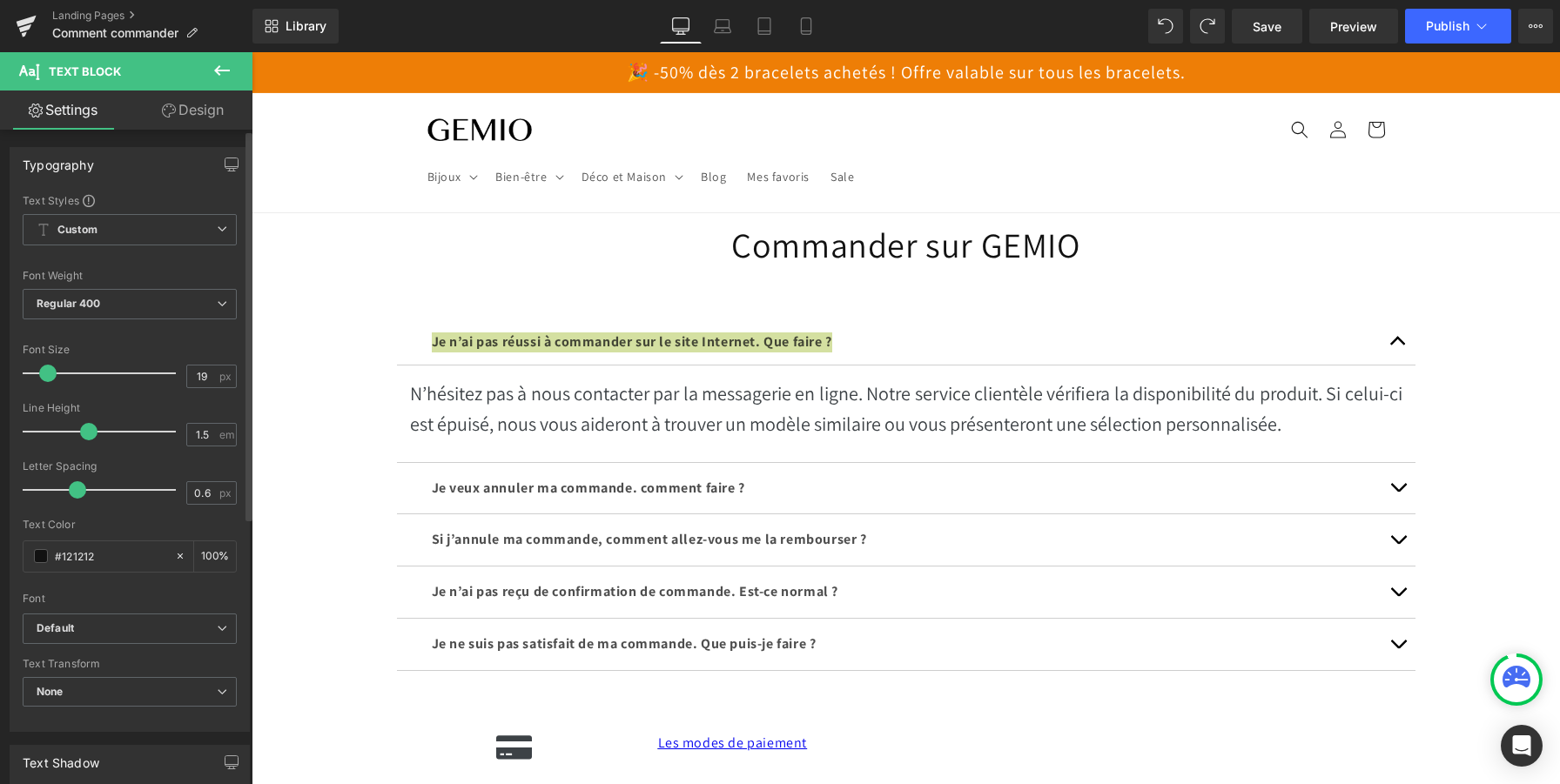
type input "20"
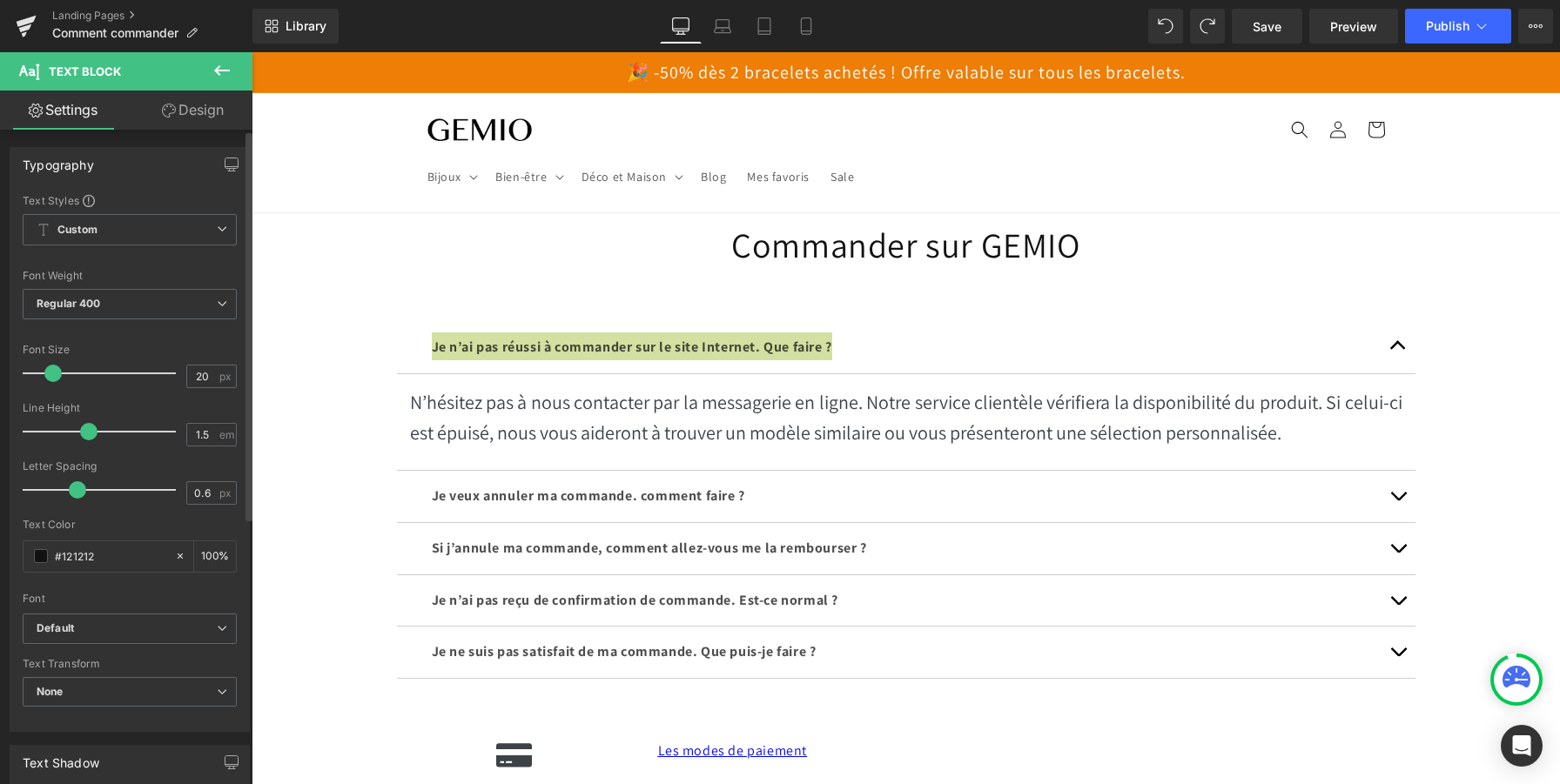
drag, startPoint x: 119, startPoint y: 374, endPoint x: 54, endPoint y: 374, distance: 65.0
click at [54, 374] on span at bounding box center [52, 373] width 18 height 18
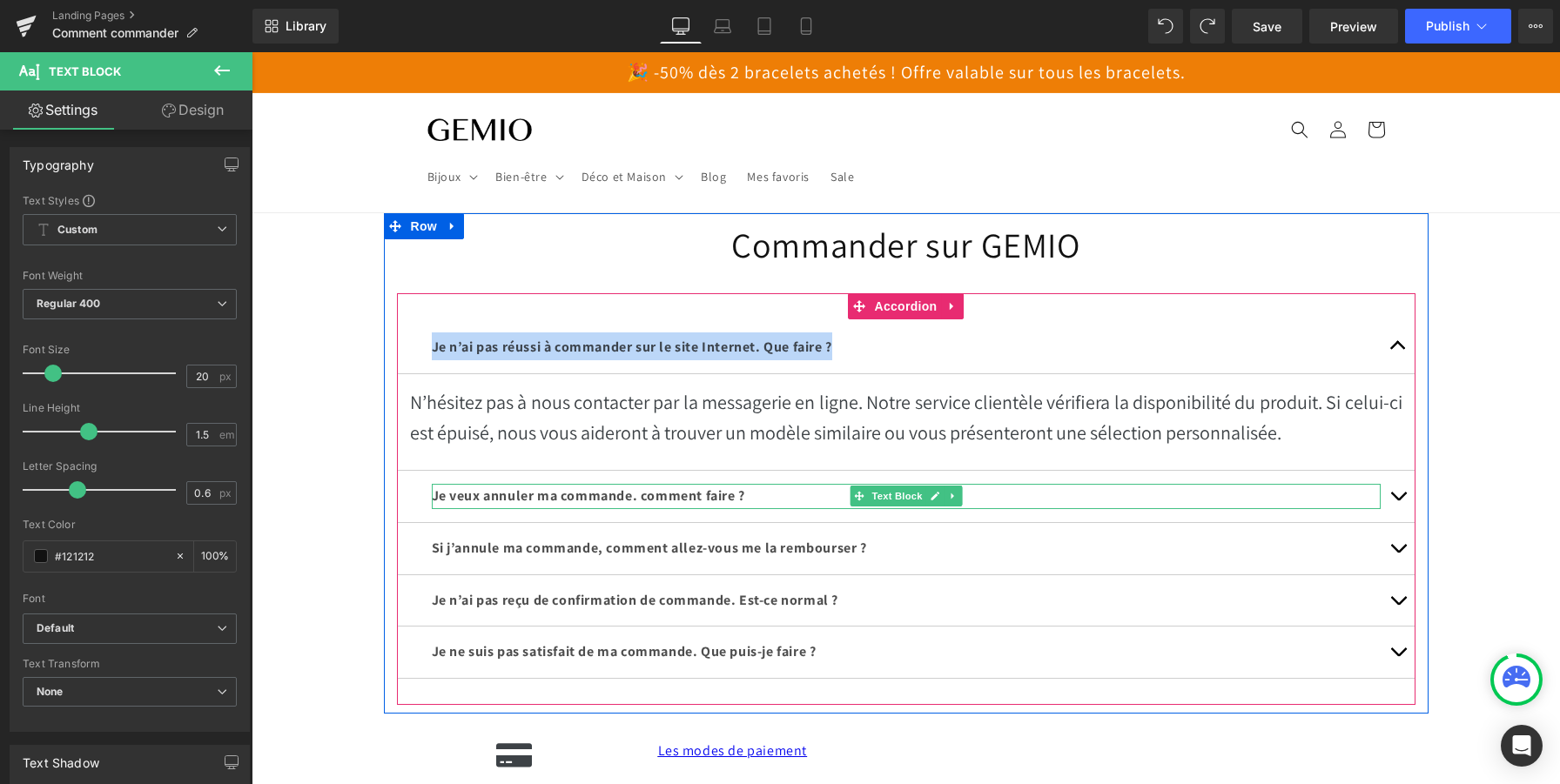
click at [485, 499] on strong "Je veux annuler ma commande. comment faire ?" at bounding box center [588, 496] width 313 height 19
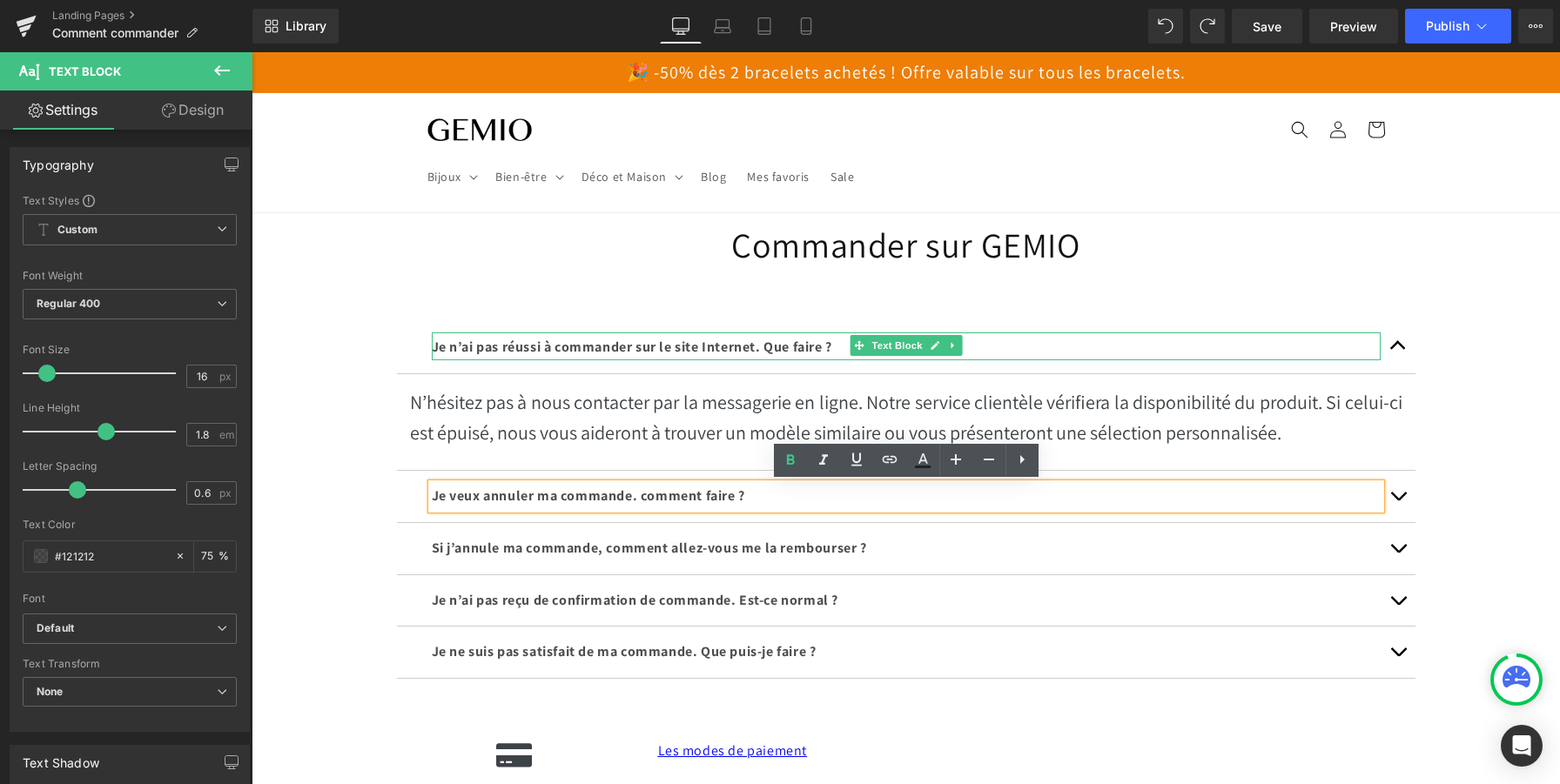
click at [537, 344] on span "Je n’ai pas réussi à commander sur le site Internet. Que faire ?" at bounding box center [632, 347] width 400 height 19
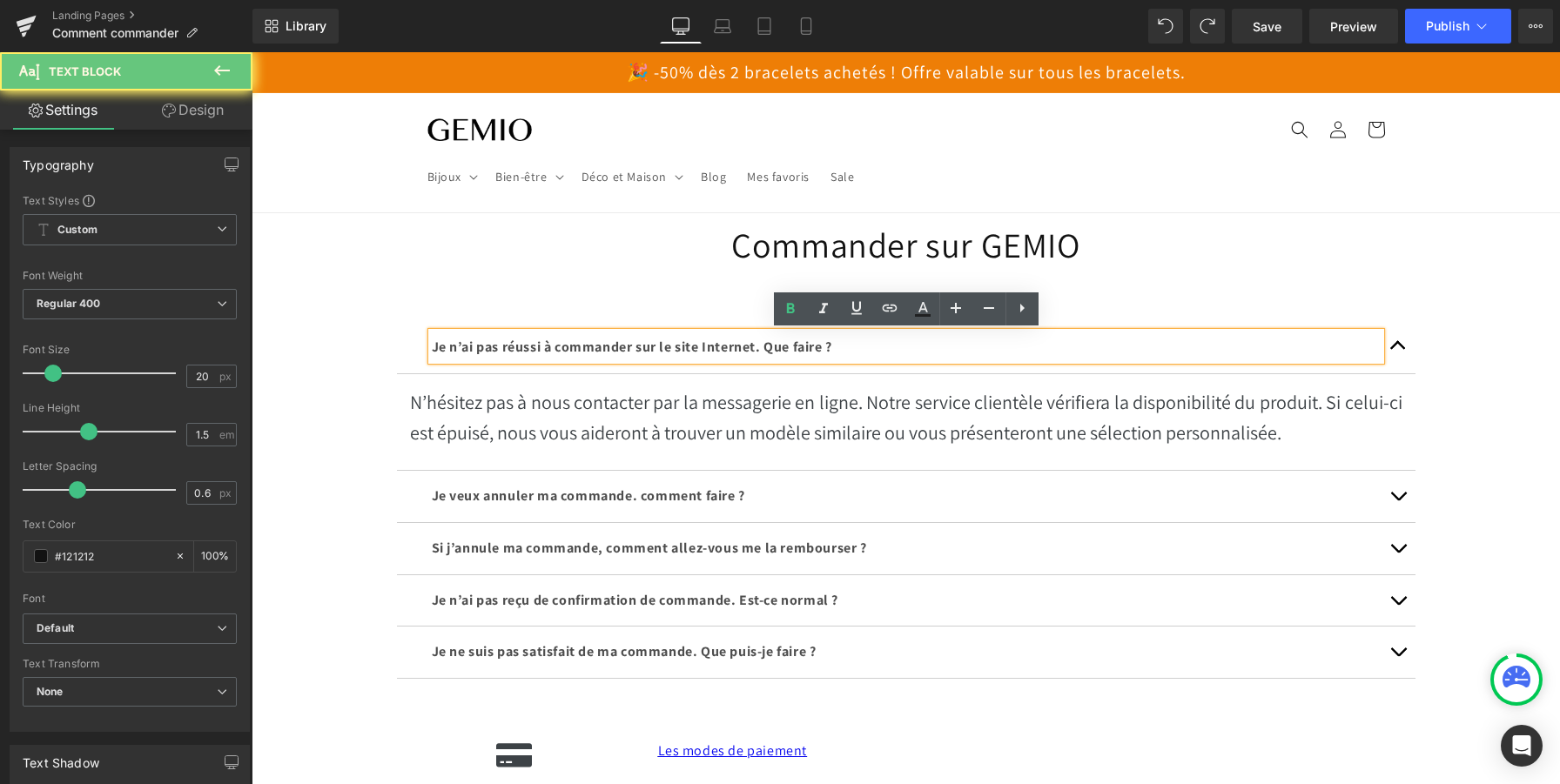
click at [537, 344] on span "Je n’ai pas réussi à commander sur le site Internet. Que faire ?" at bounding box center [632, 347] width 400 height 19
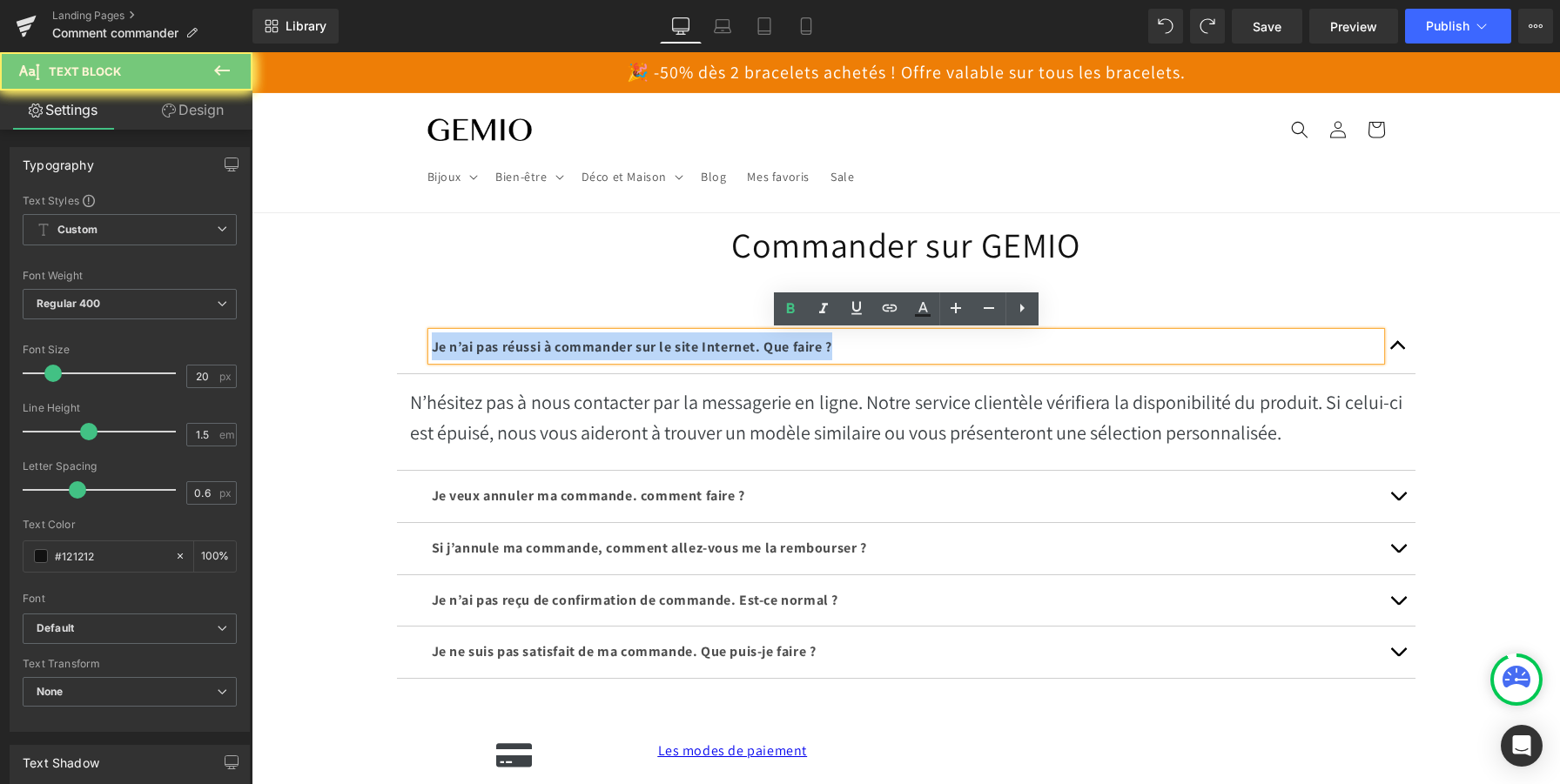
click at [537, 344] on span "Je n’ai pas réussi à commander sur le site Internet. Que faire ?" at bounding box center [632, 347] width 400 height 19
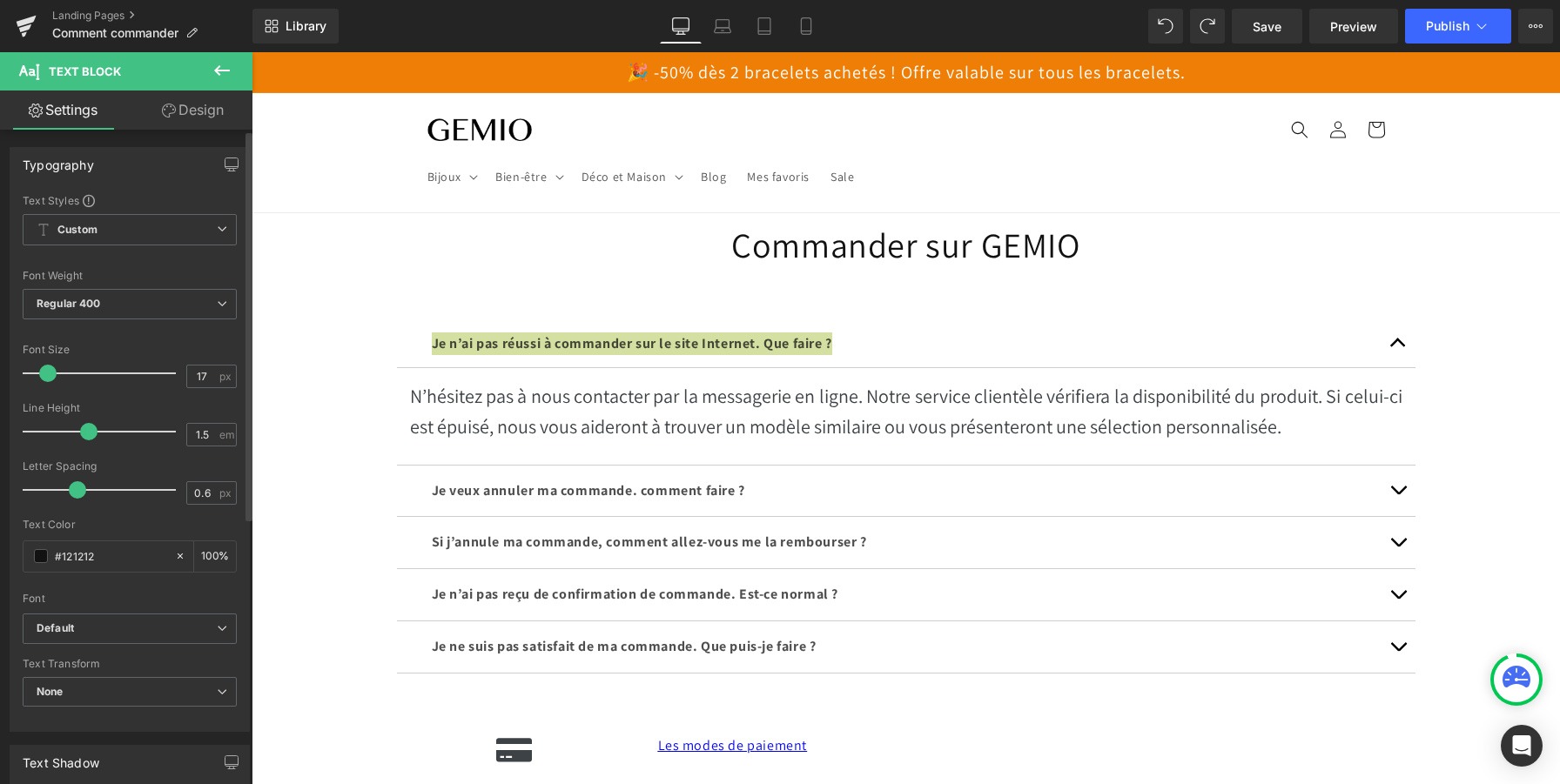
type input "16"
click at [42, 375] on span at bounding box center [47, 373] width 18 height 18
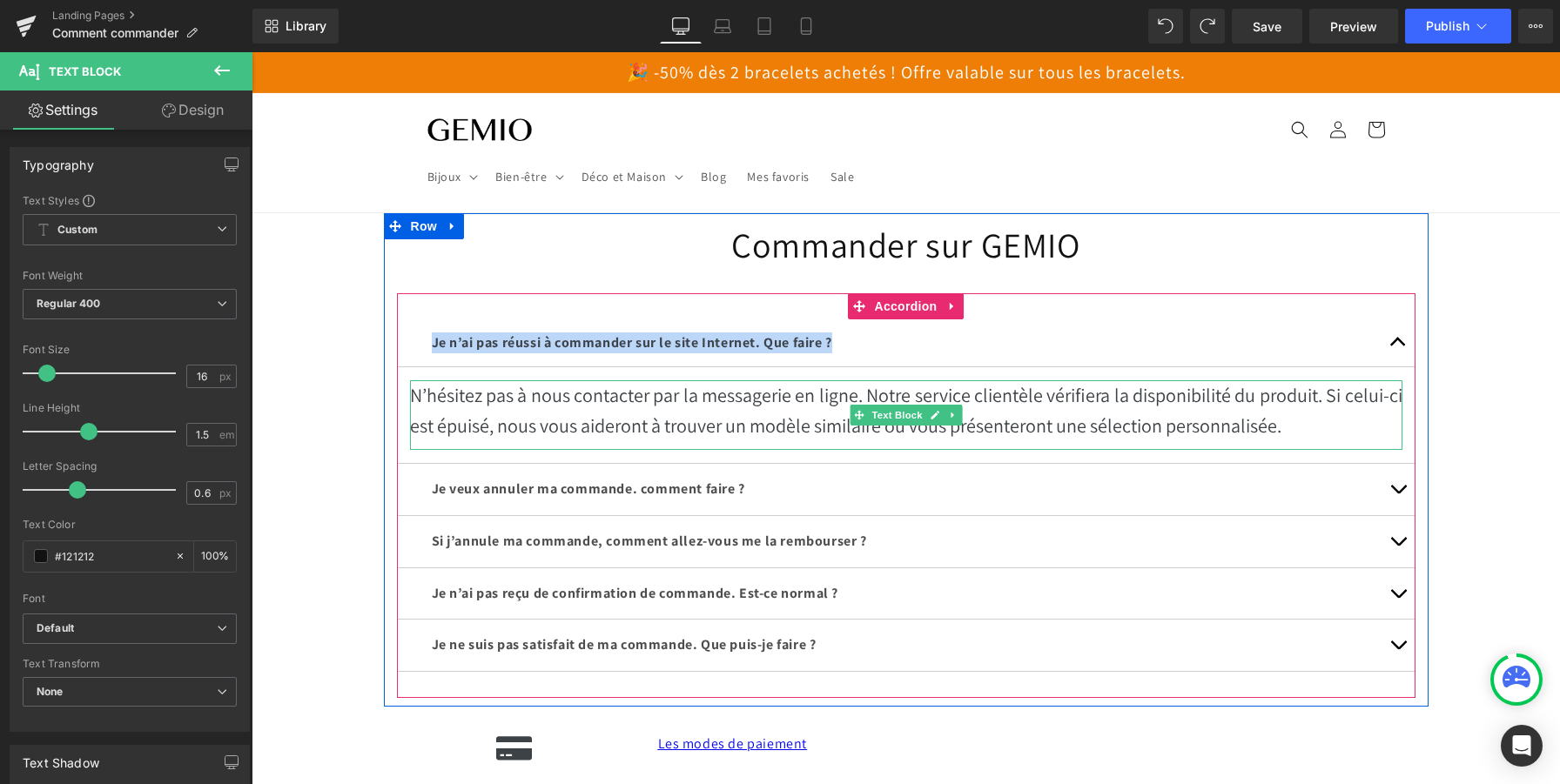
click at [512, 406] on p "N’hésitez pas à nous contacter par la messagerie en ligne. Notre service client…" at bounding box center [907, 410] width 993 height 61
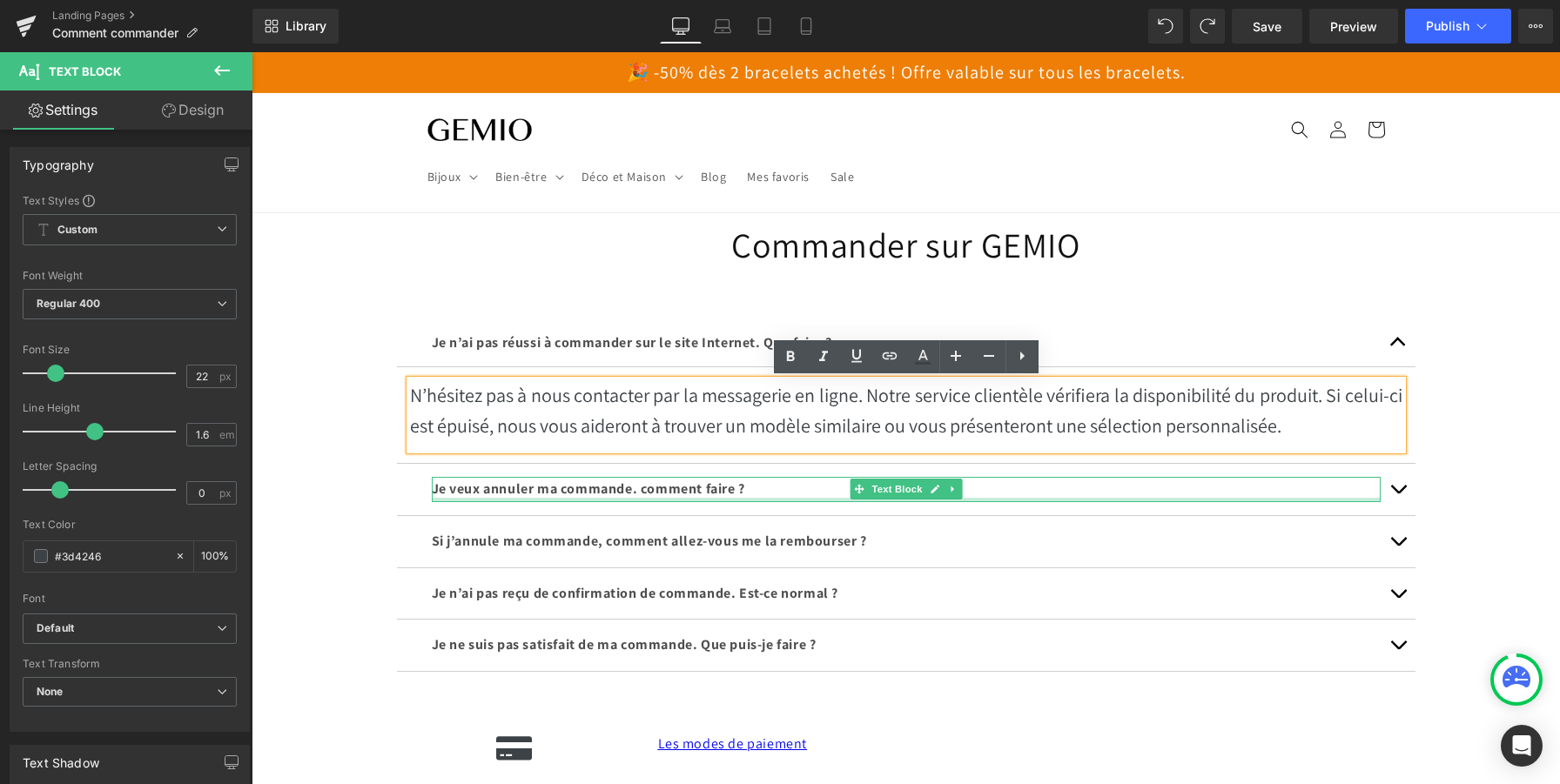
click at [504, 499] on div at bounding box center [906, 500] width 949 height 5
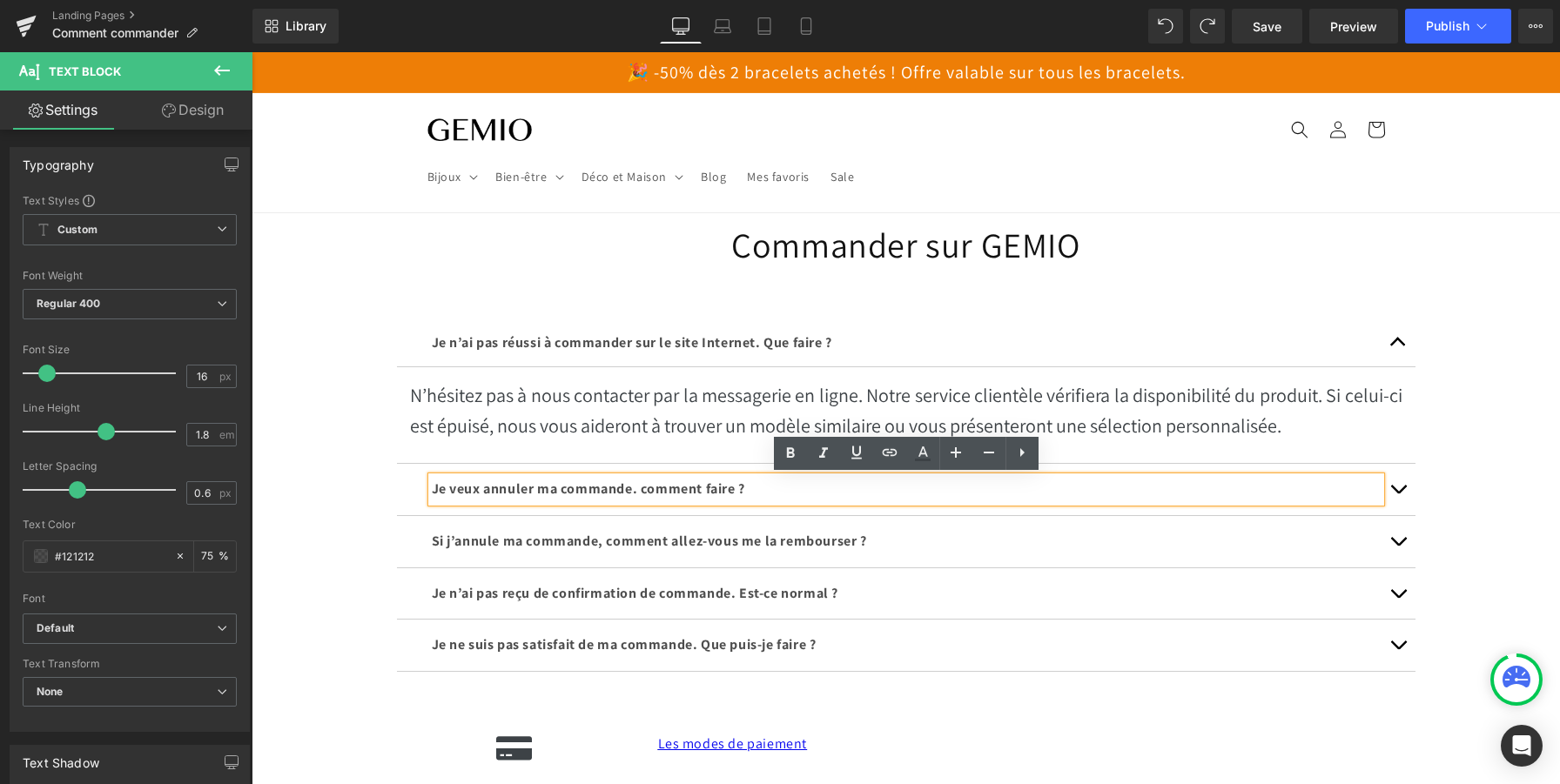
click at [1400, 488] on button "button" at bounding box center [1397, 489] width 35 height 51
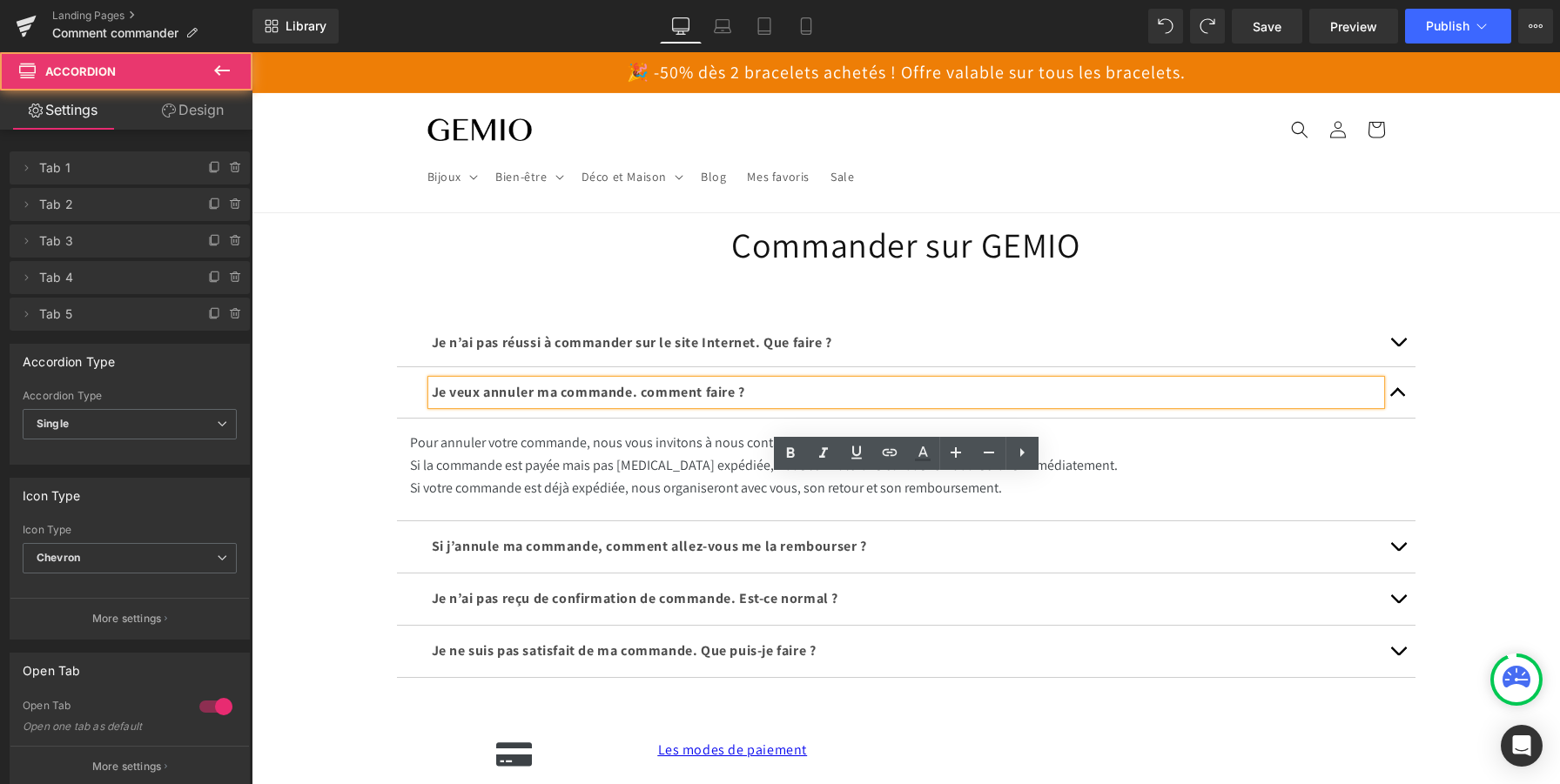
click at [1398, 347] on span "button" at bounding box center [1398, 347] width 0 height 0
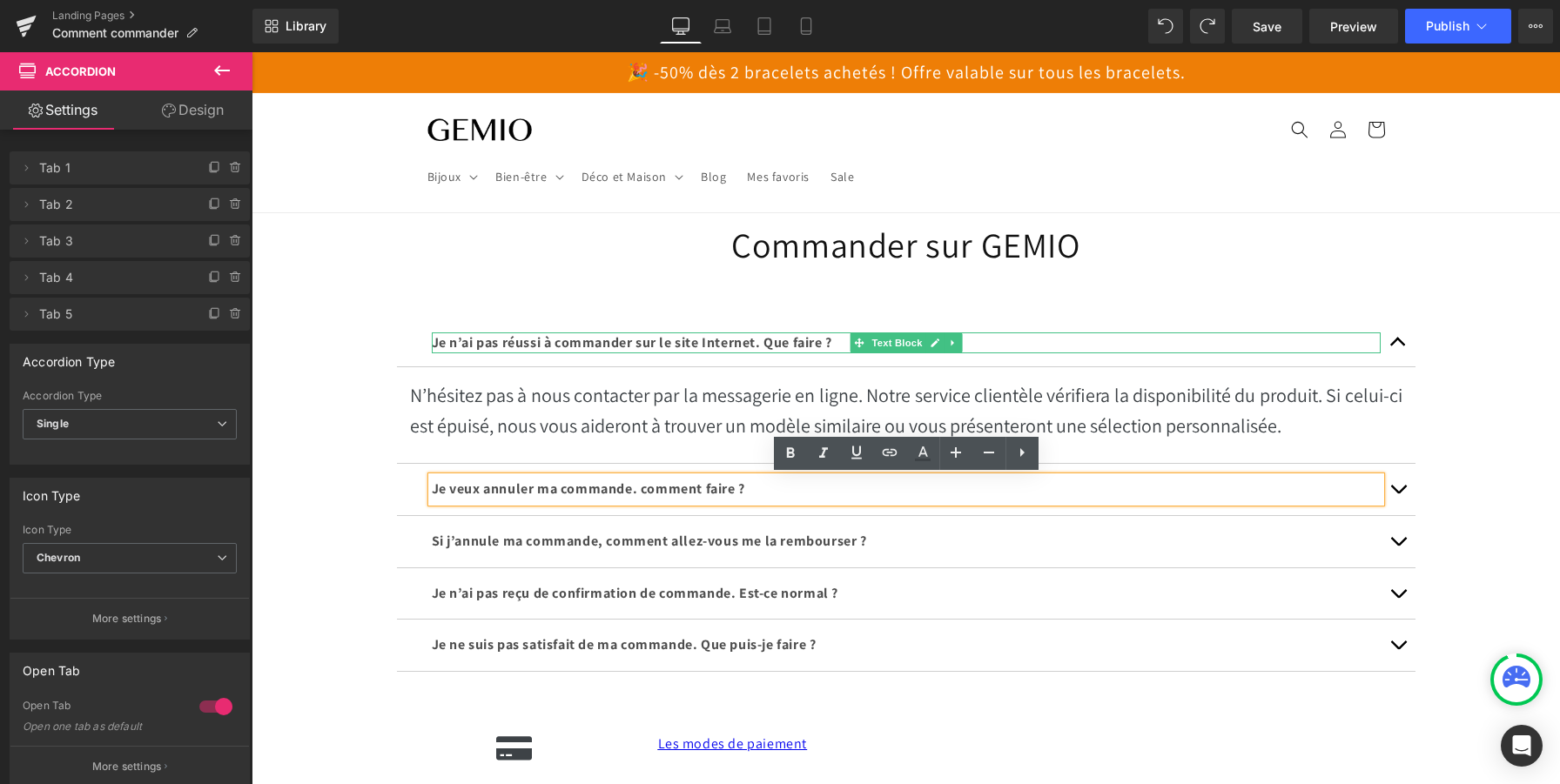
click at [787, 339] on span "Je n’ai pas réussi à commander sur le site Internet. Que faire ?" at bounding box center [632, 343] width 400 height 19
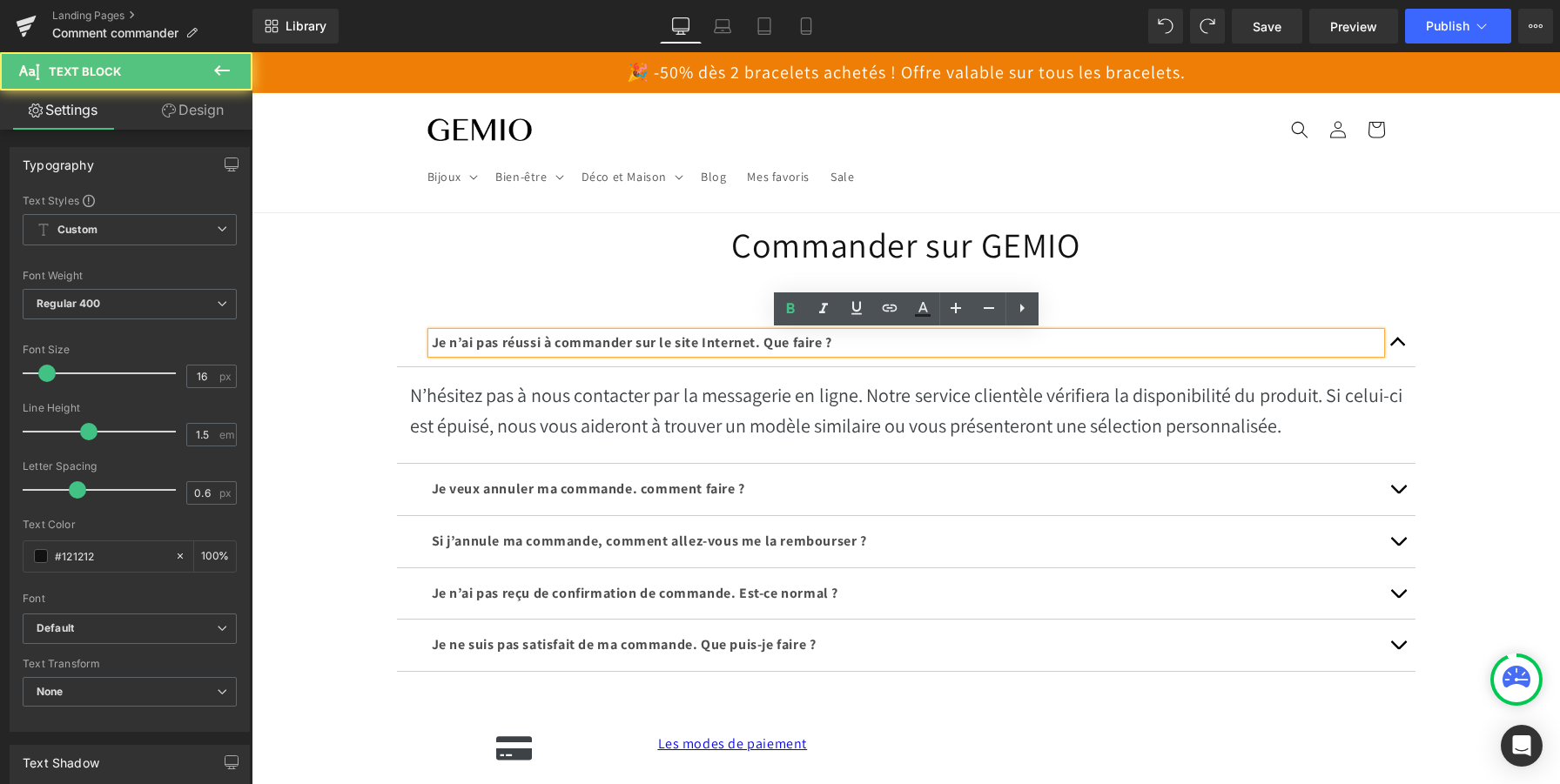
click at [787, 339] on span "Je n’ai pas réussi à commander sur le site Internet. Que faire ?" at bounding box center [632, 343] width 400 height 19
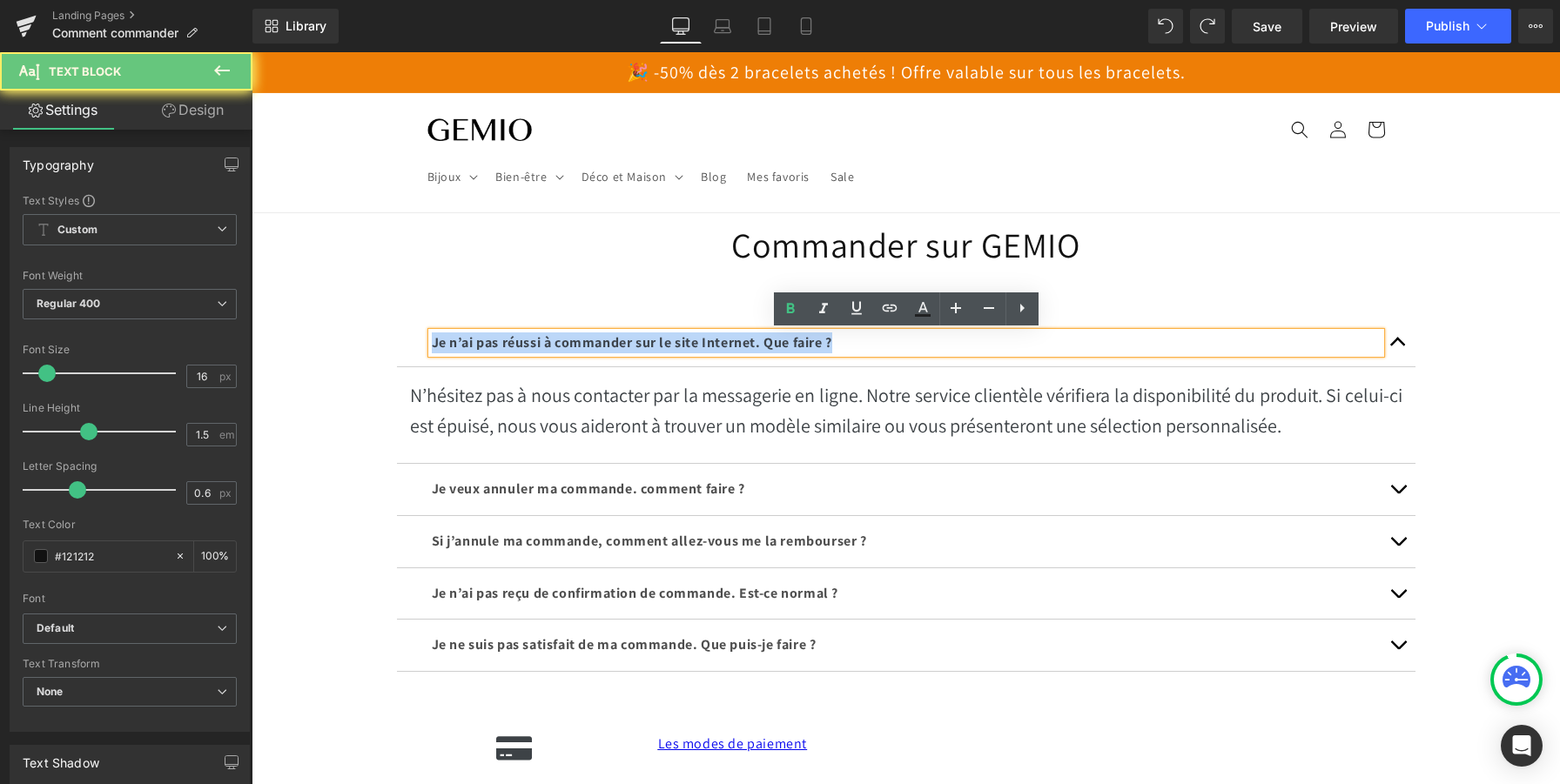
click at [787, 339] on span "Je n’ai pas réussi à commander sur le site Internet. Que faire ?" at bounding box center [632, 343] width 400 height 19
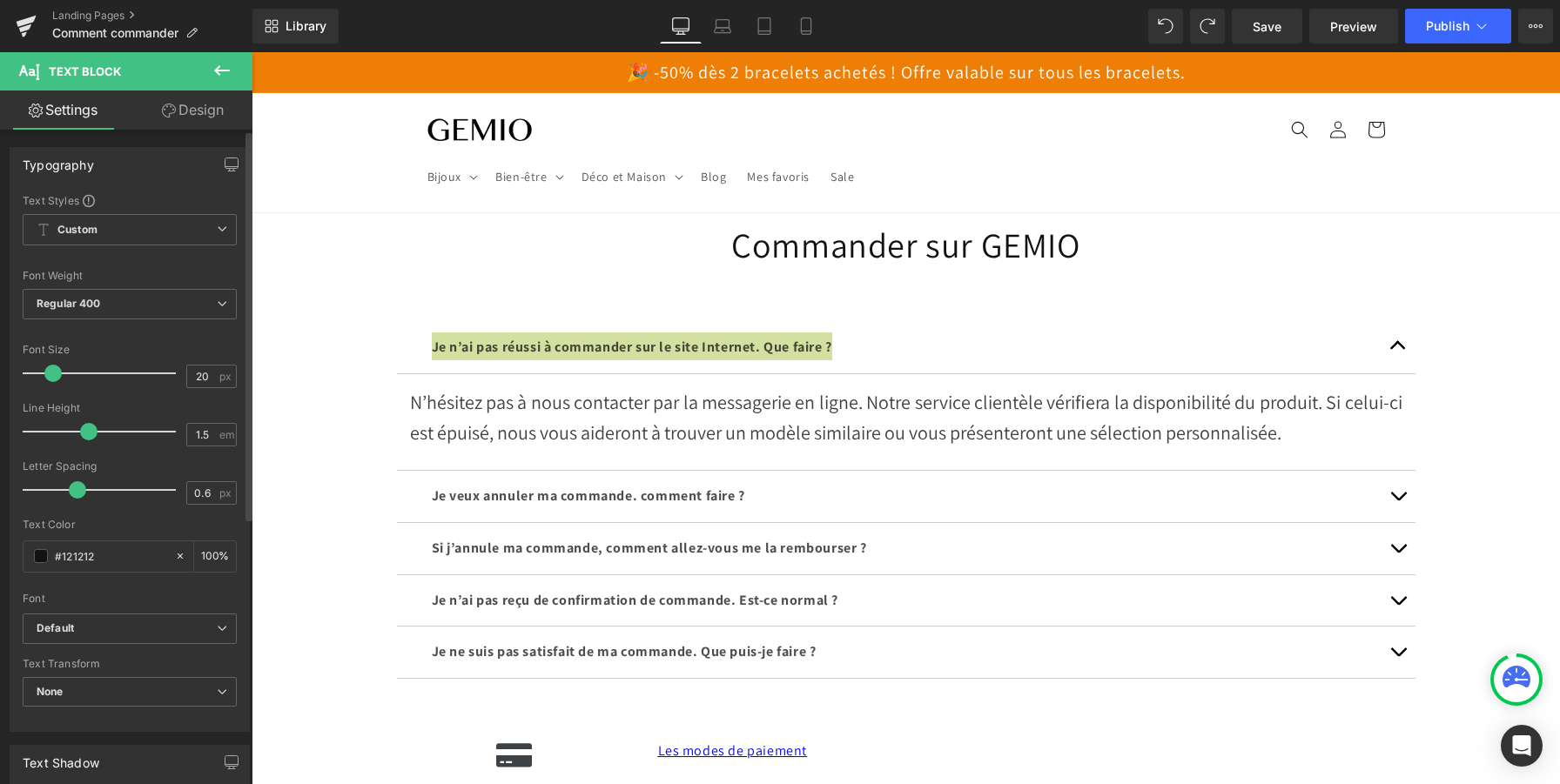
click at [50, 372] on span at bounding box center [52, 373] width 18 height 18
click at [54, 371] on span at bounding box center [55, 373] width 18 height 18
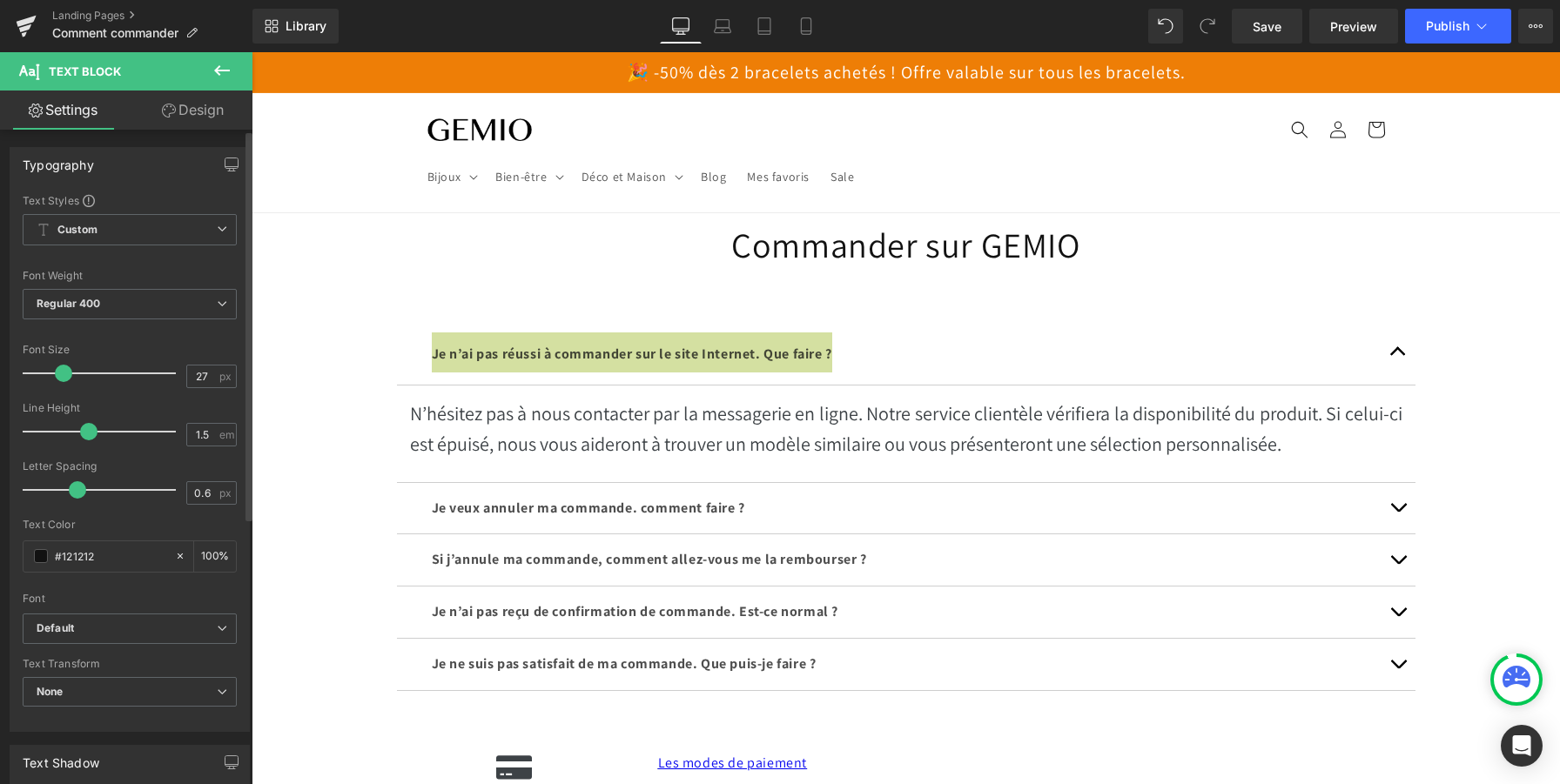
type input "28"
click at [62, 371] on span at bounding box center [65, 373] width 18 height 18
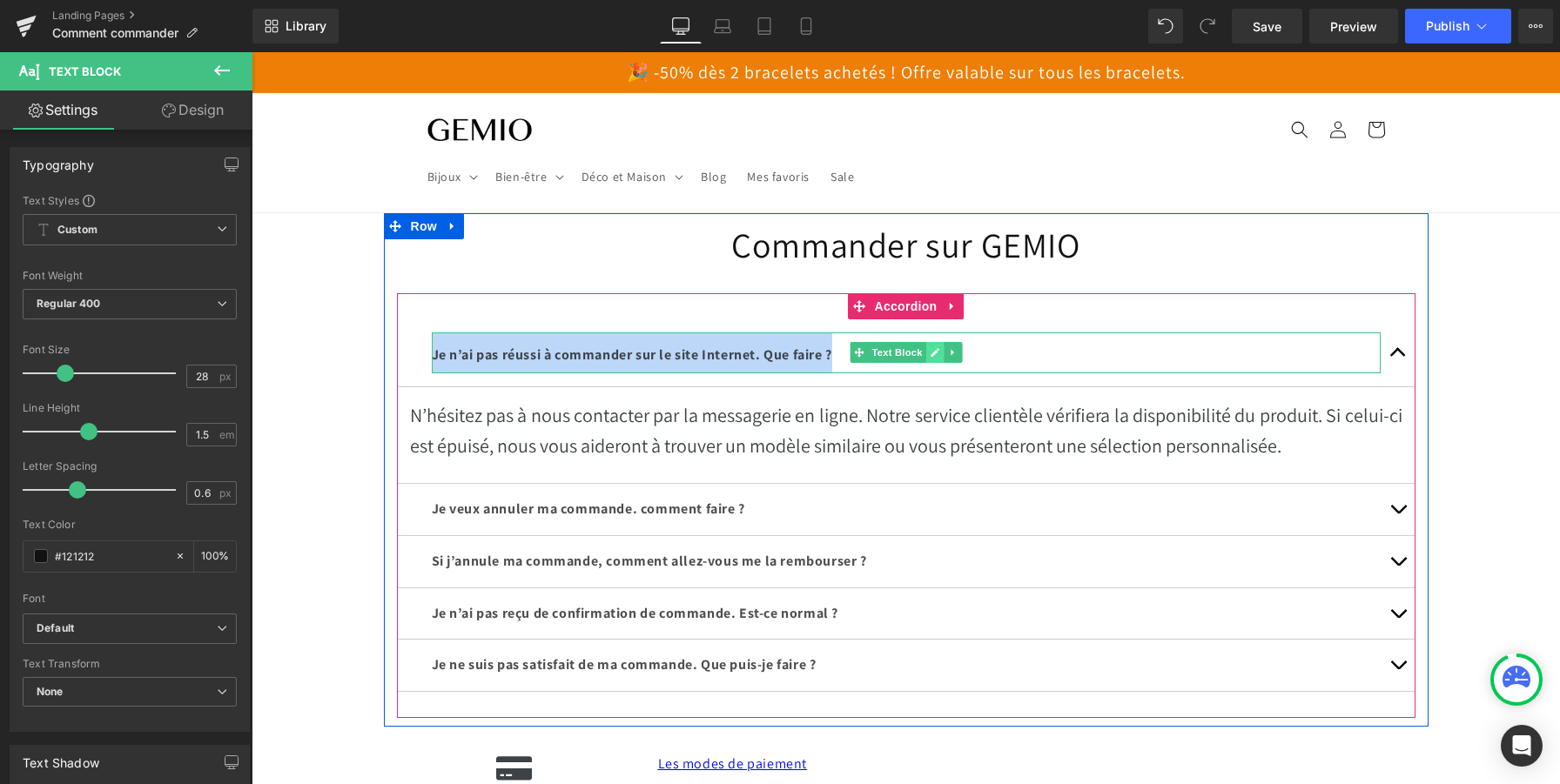
click at [931, 349] on icon at bounding box center [935, 352] width 9 height 10
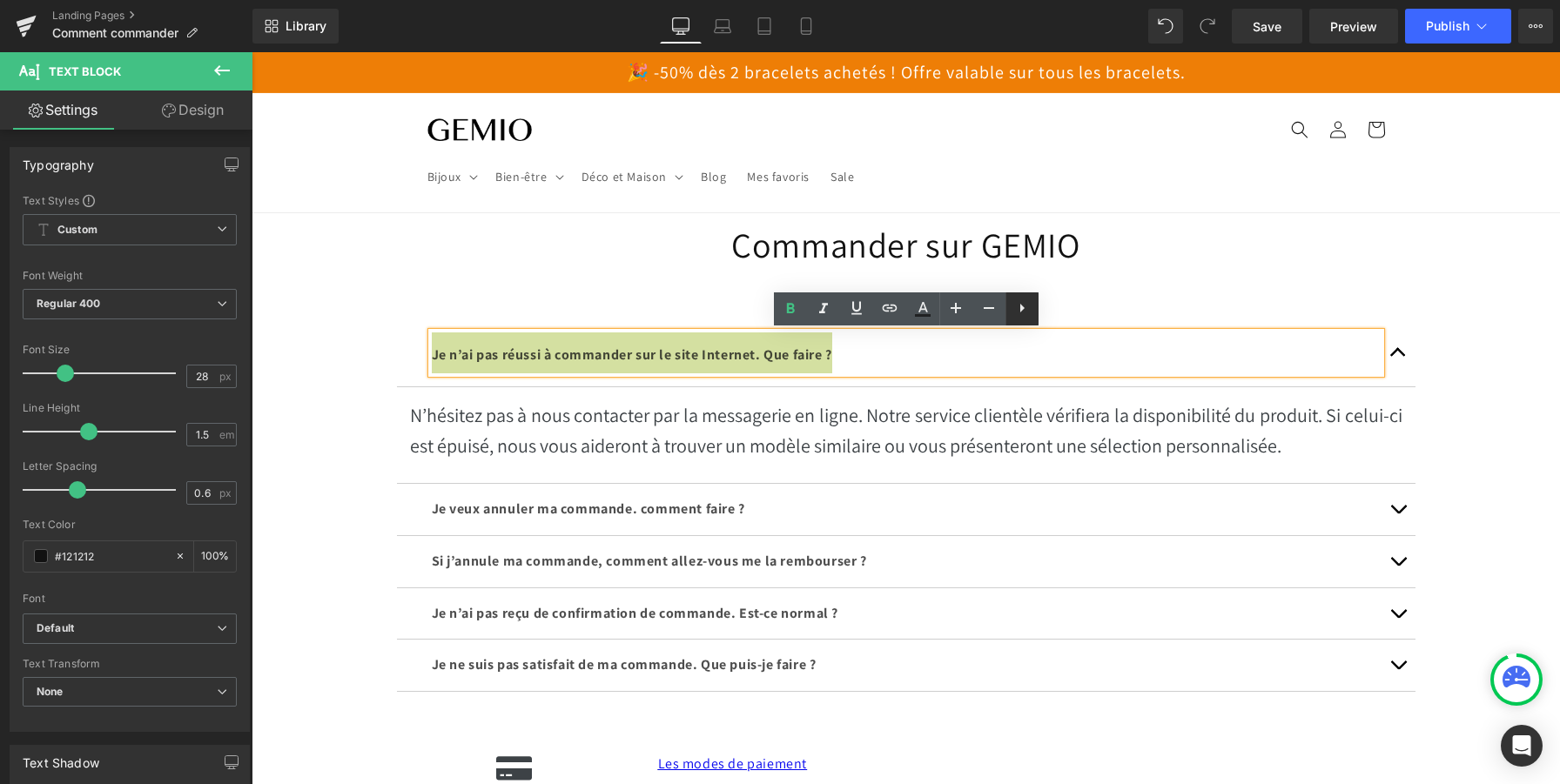
click at [1019, 309] on icon at bounding box center [1022, 308] width 21 height 21
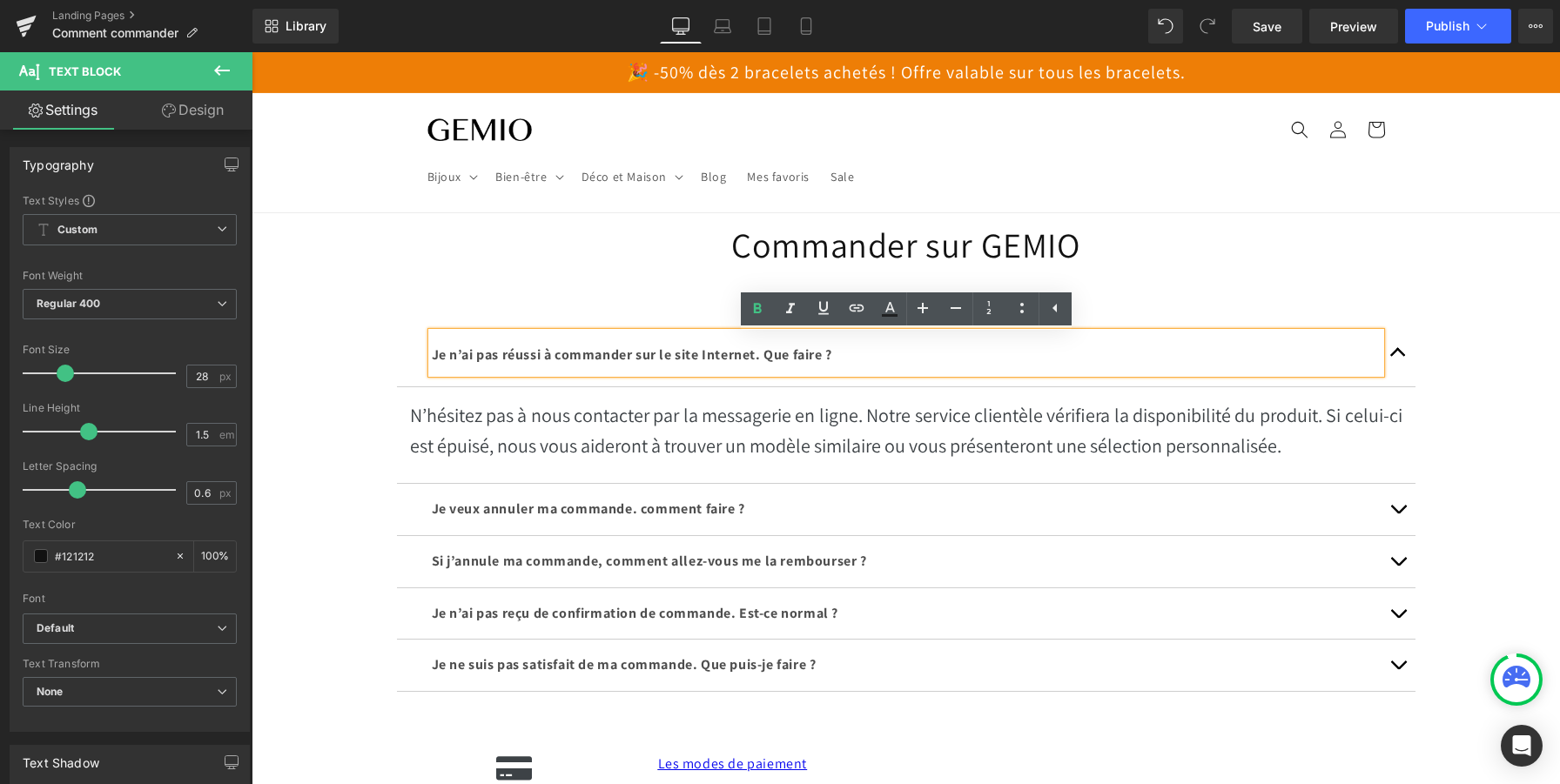
click at [1479, 399] on div "Commander sur GEMIO Heading Je n’ai pas réussi à commander sur le site Internet…" at bounding box center [906, 619] width 1309 height 812
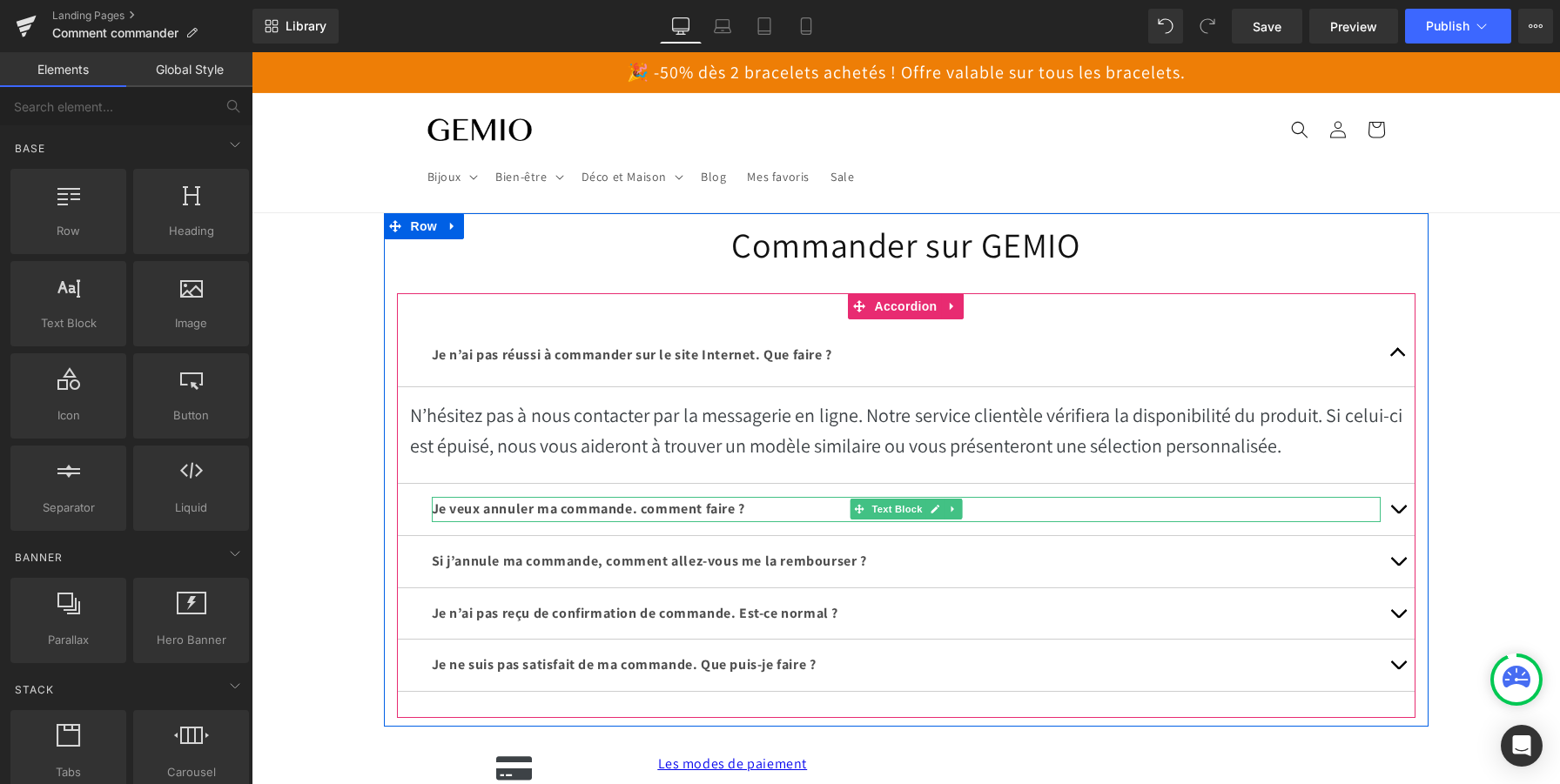
click at [764, 507] on p "Je veux annuler ma commande. comment faire ?" at bounding box center [906, 509] width 949 height 25
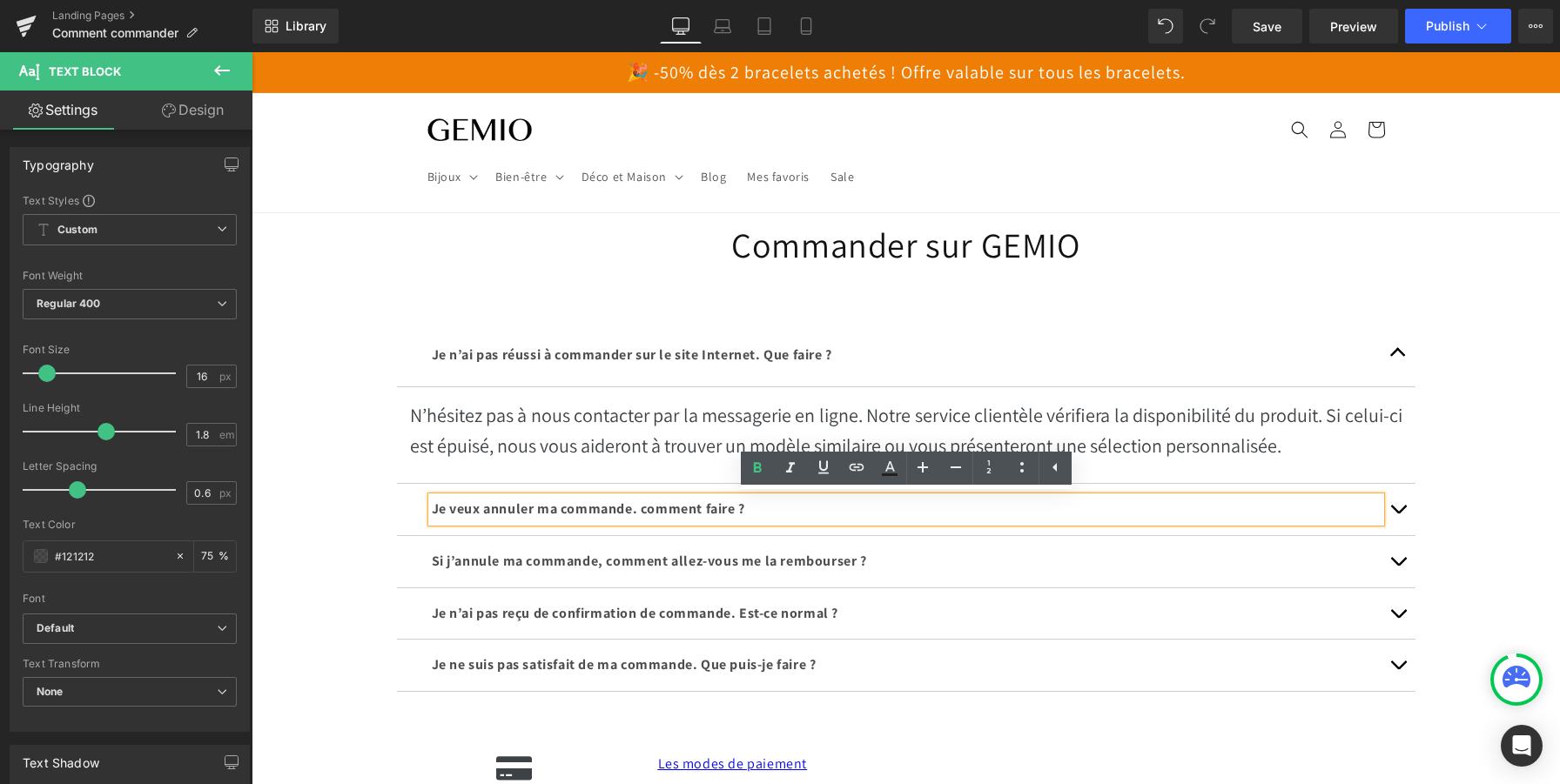
click at [1470, 379] on div "Commander sur GEMIO Heading Je n’ai pas réussi à commander sur le site Internet…" at bounding box center [906, 619] width 1309 height 812
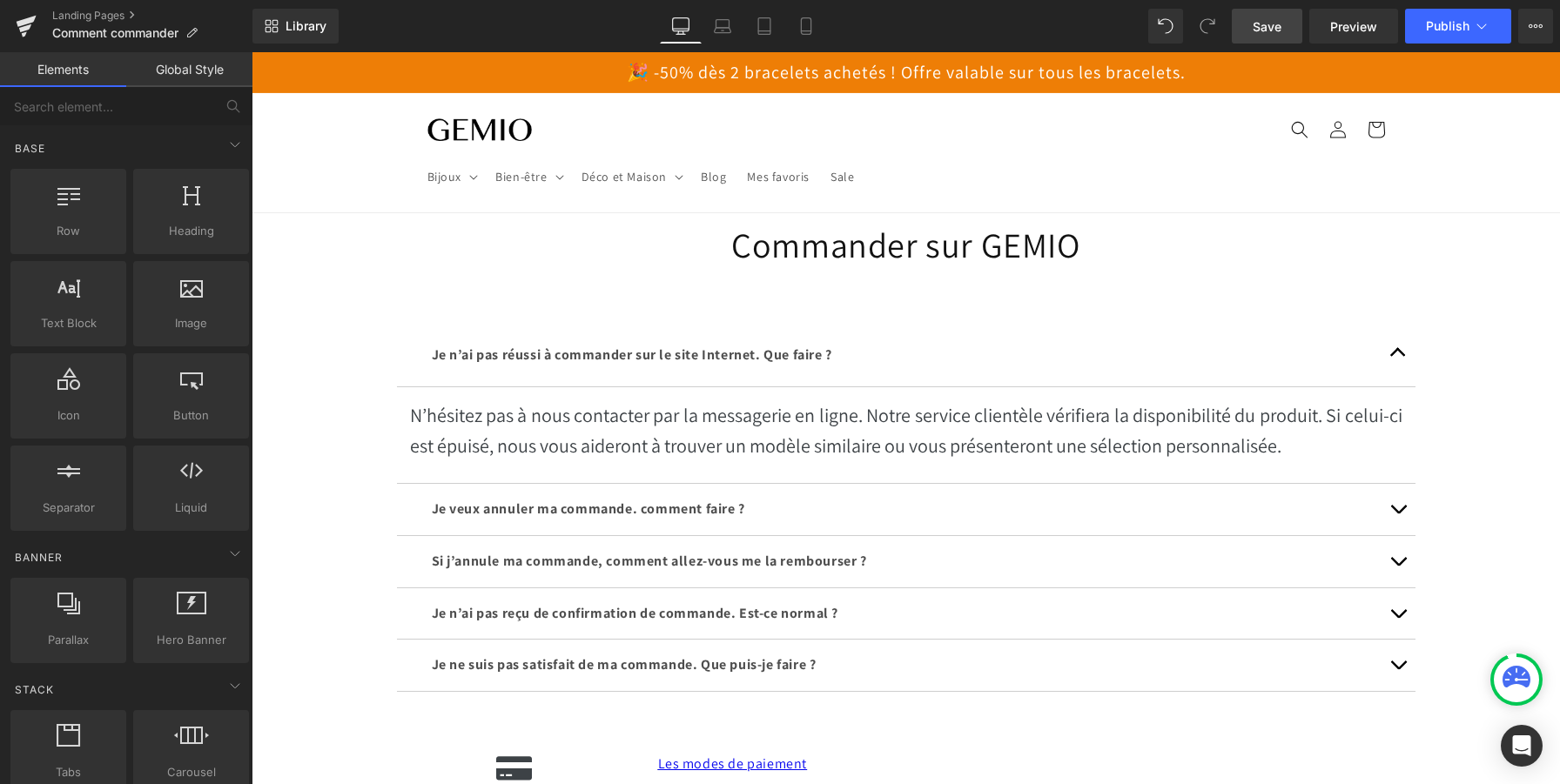
click at [1261, 22] on span "Save" at bounding box center [1267, 27] width 29 height 19
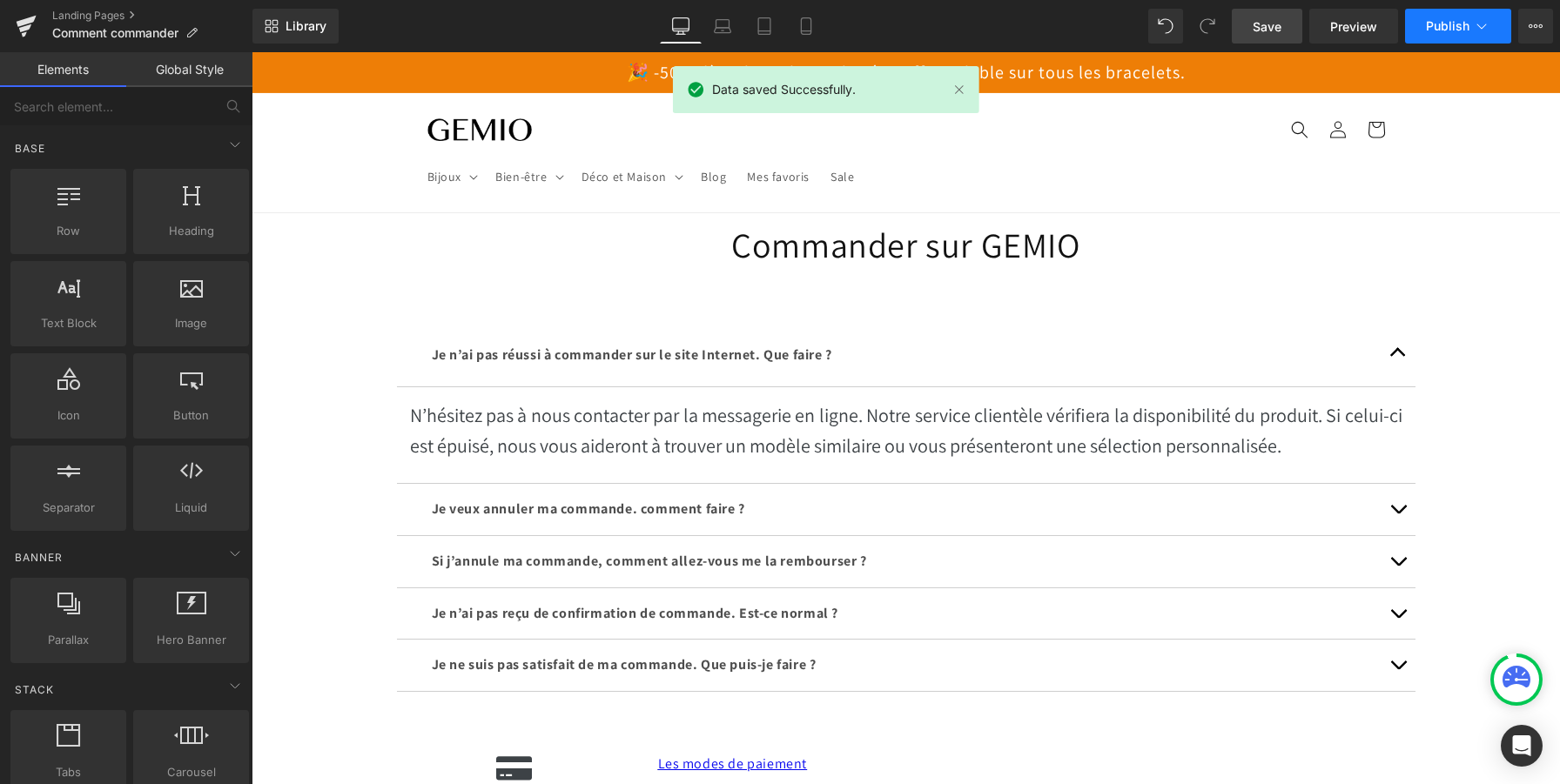
click at [1443, 8] on button "Publish" at bounding box center [1458, 25] width 107 height 35
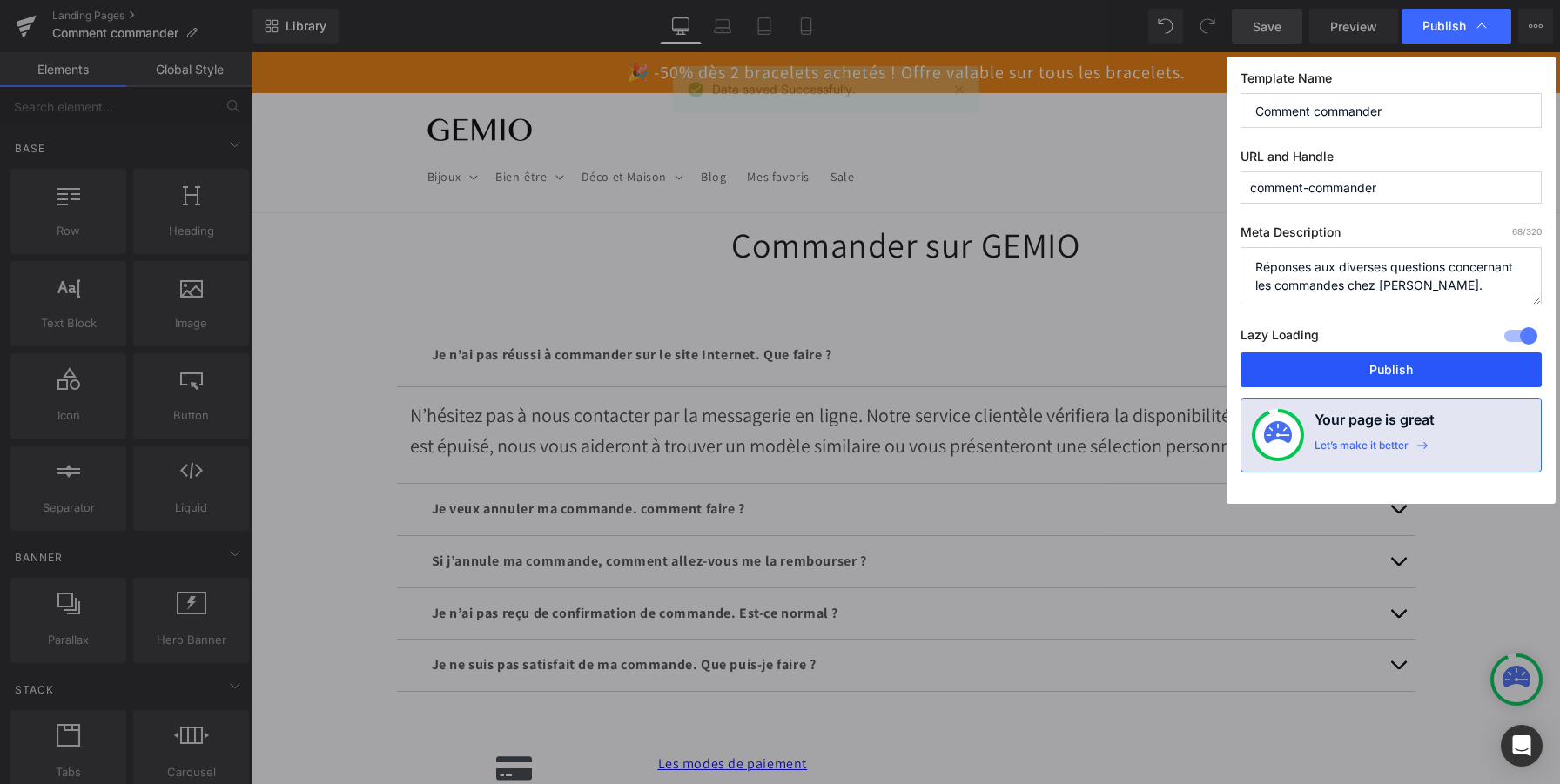
click at [1330, 363] on button "Publish" at bounding box center [1391, 369] width 301 height 35
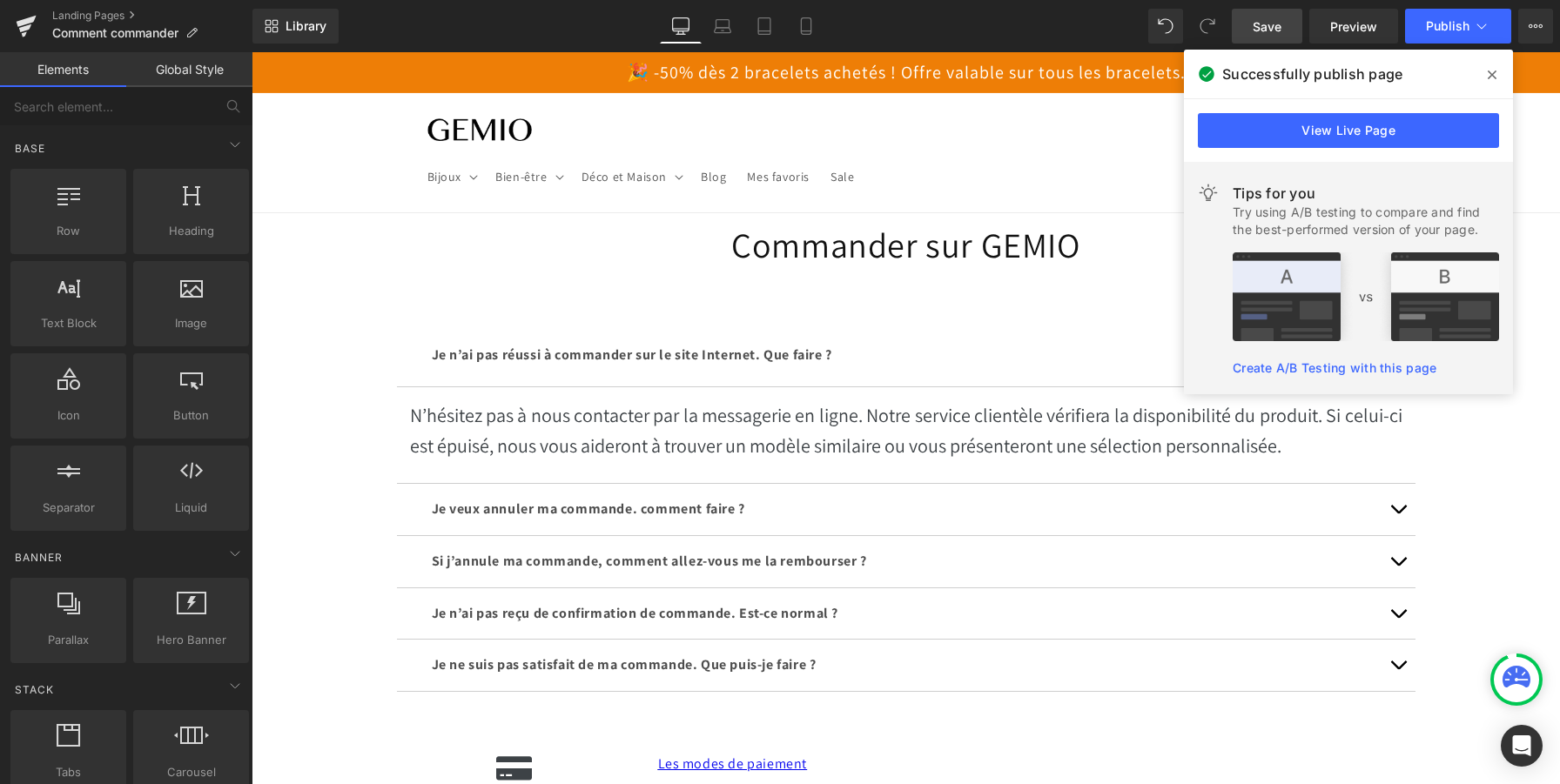
click at [1493, 76] on icon at bounding box center [1492, 74] width 8 height 8
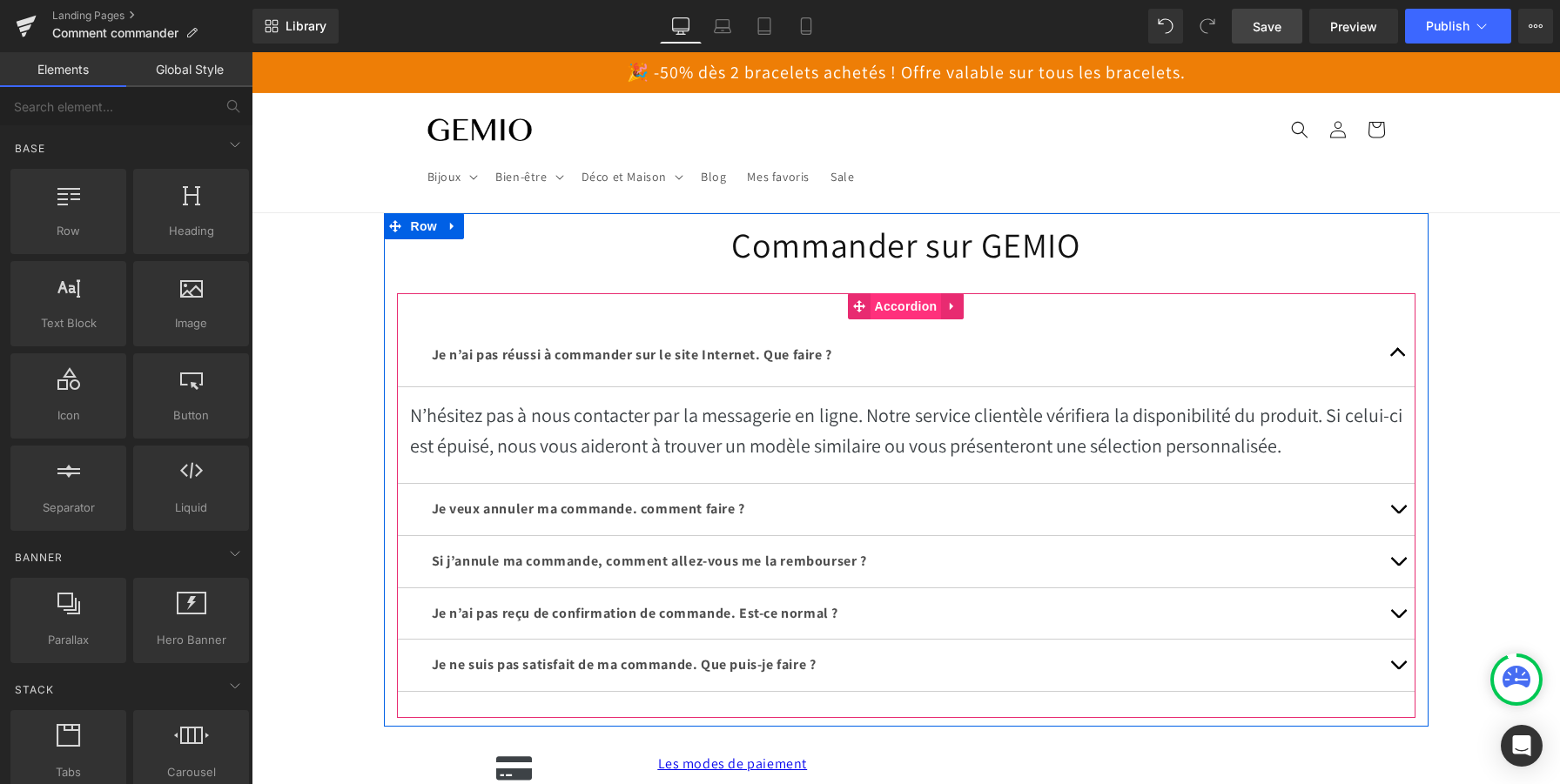
click at [890, 304] on span "Accordion" at bounding box center [906, 306] width 71 height 26
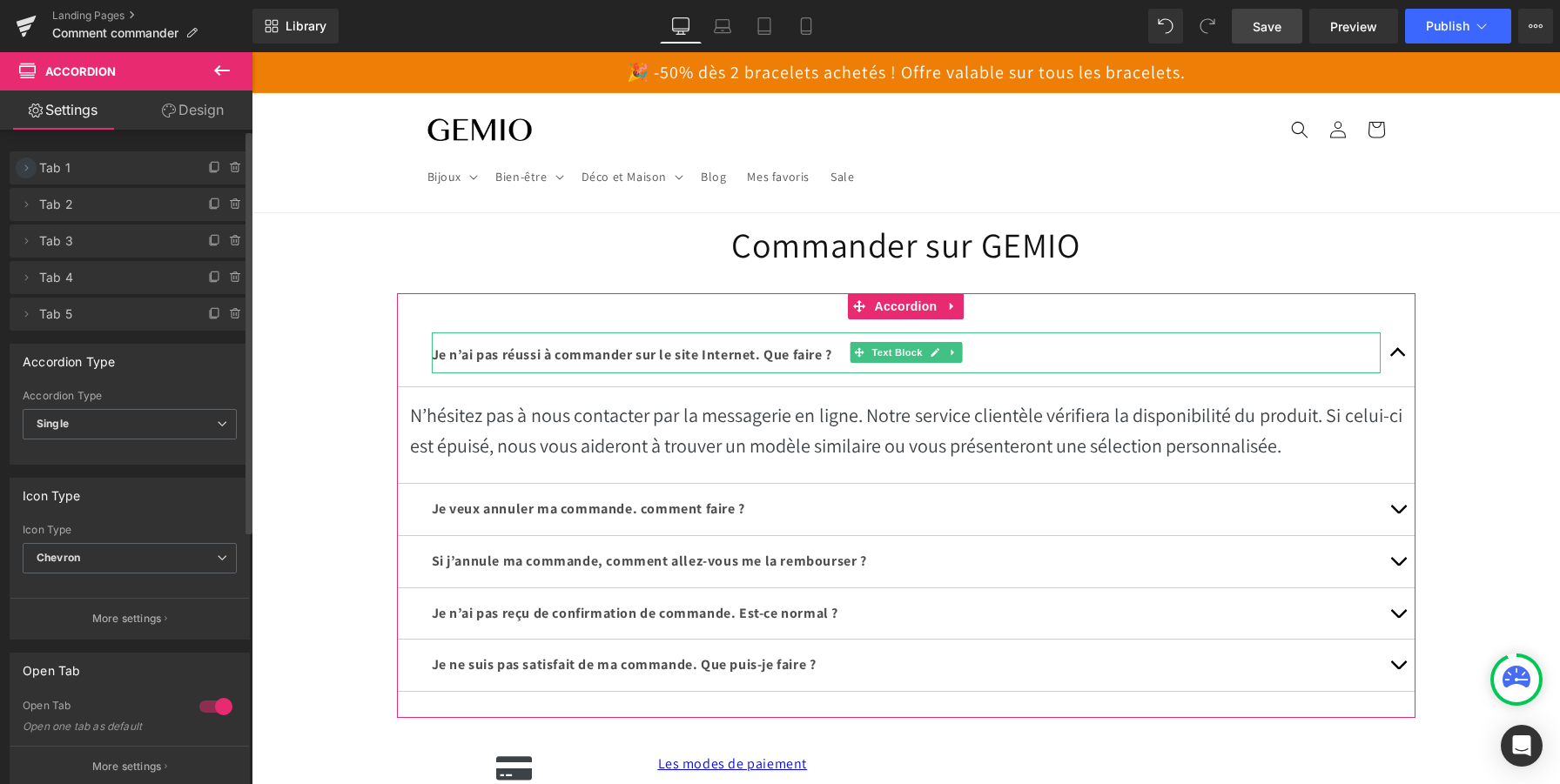
click at [24, 172] on icon at bounding box center [25, 167] width 14 height 14
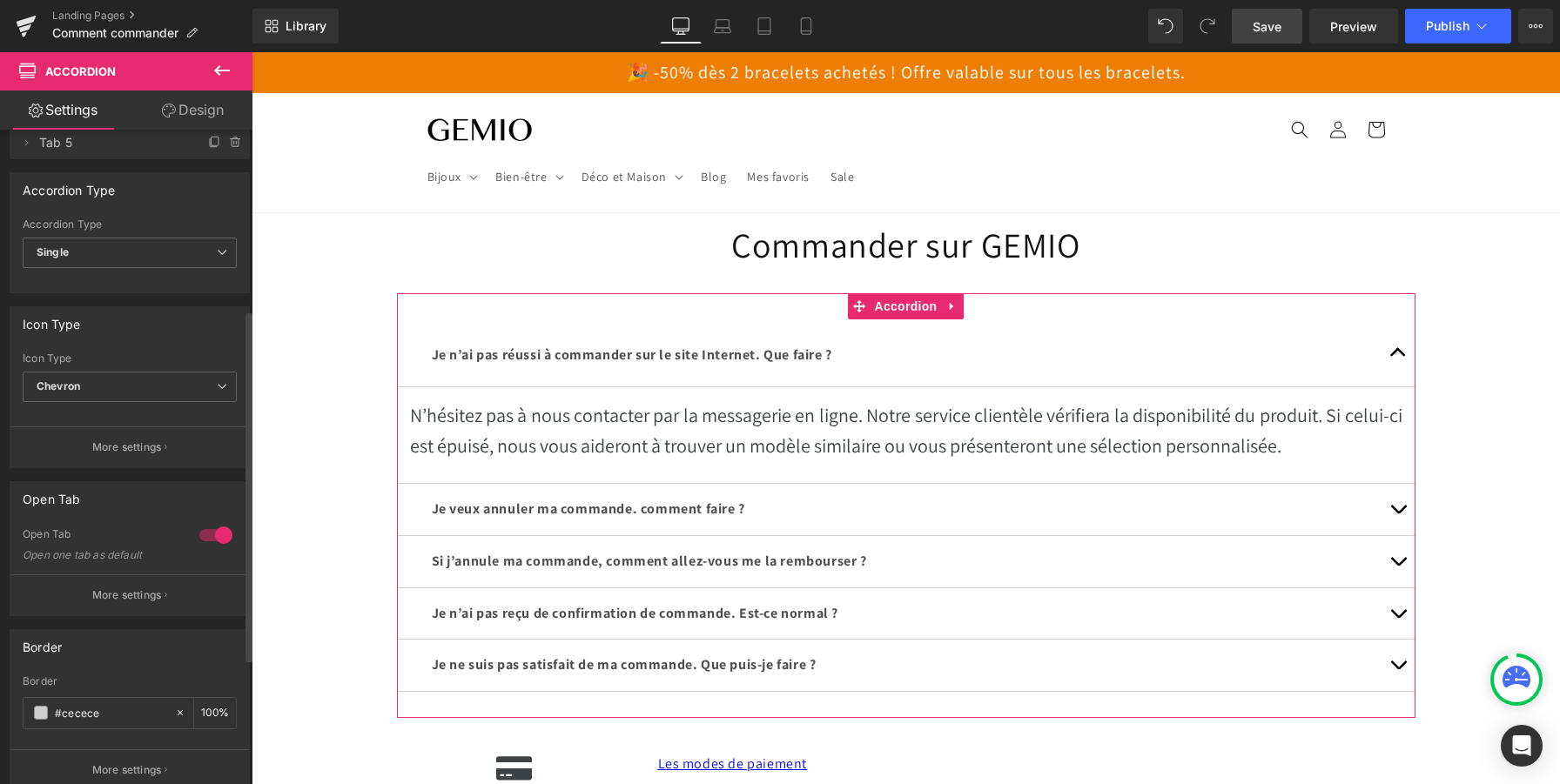
scroll to position [569, 0]
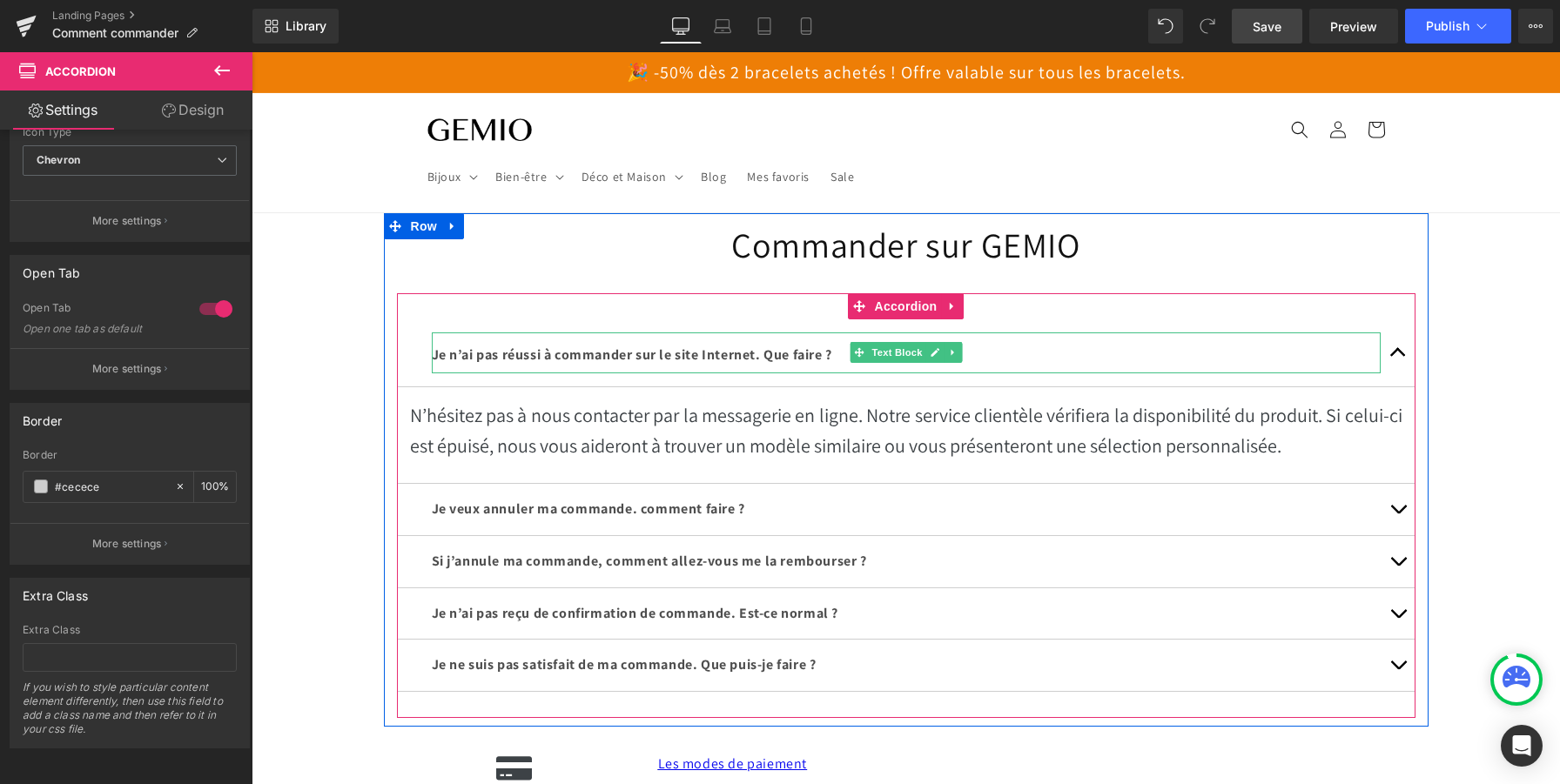
click at [574, 348] on span "Je n’ai pas réussi à commander sur le site Internet. Que faire ?" at bounding box center [632, 355] width 400 height 19
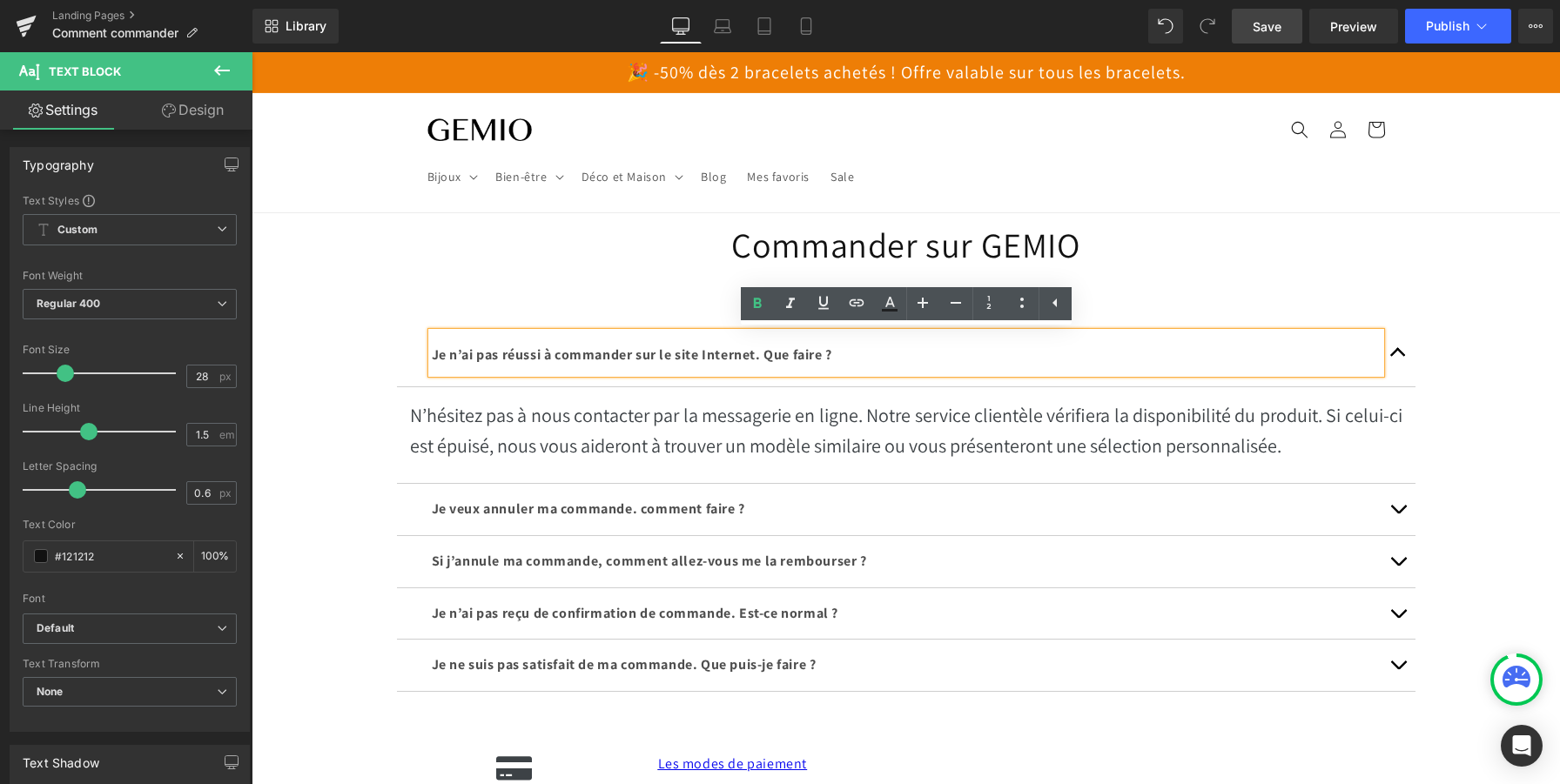
click at [574, 348] on span "Je n’ai pas réussi à commander sur le site Internet. Que faire ?" at bounding box center [632, 355] width 400 height 19
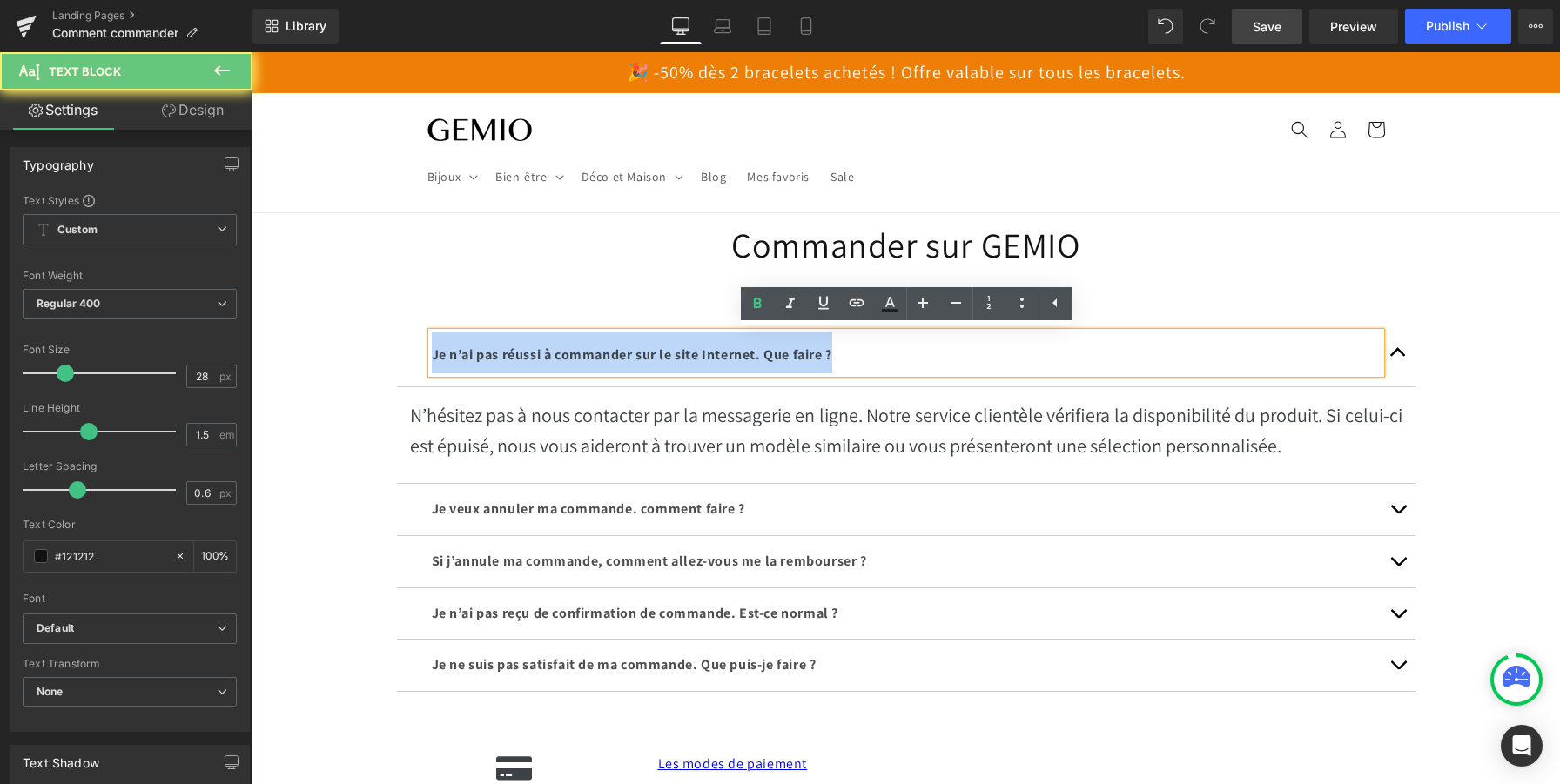
click at [574, 348] on span "Je n’ai pas réussi à commander sur le site Internet. Que faire ?" at bounding box center [632, 355] width 400 height 19
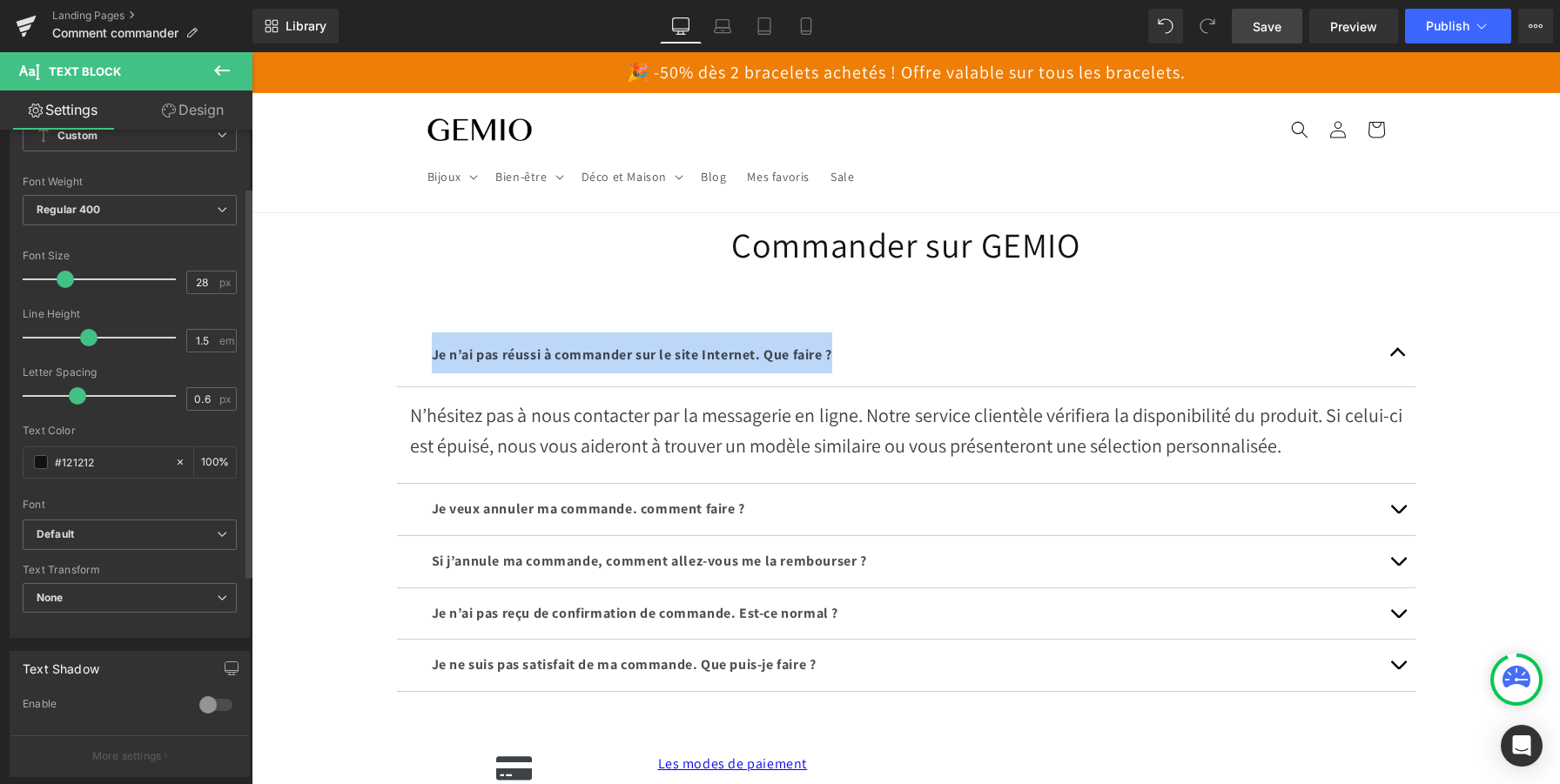
scroll to position [95, 0]
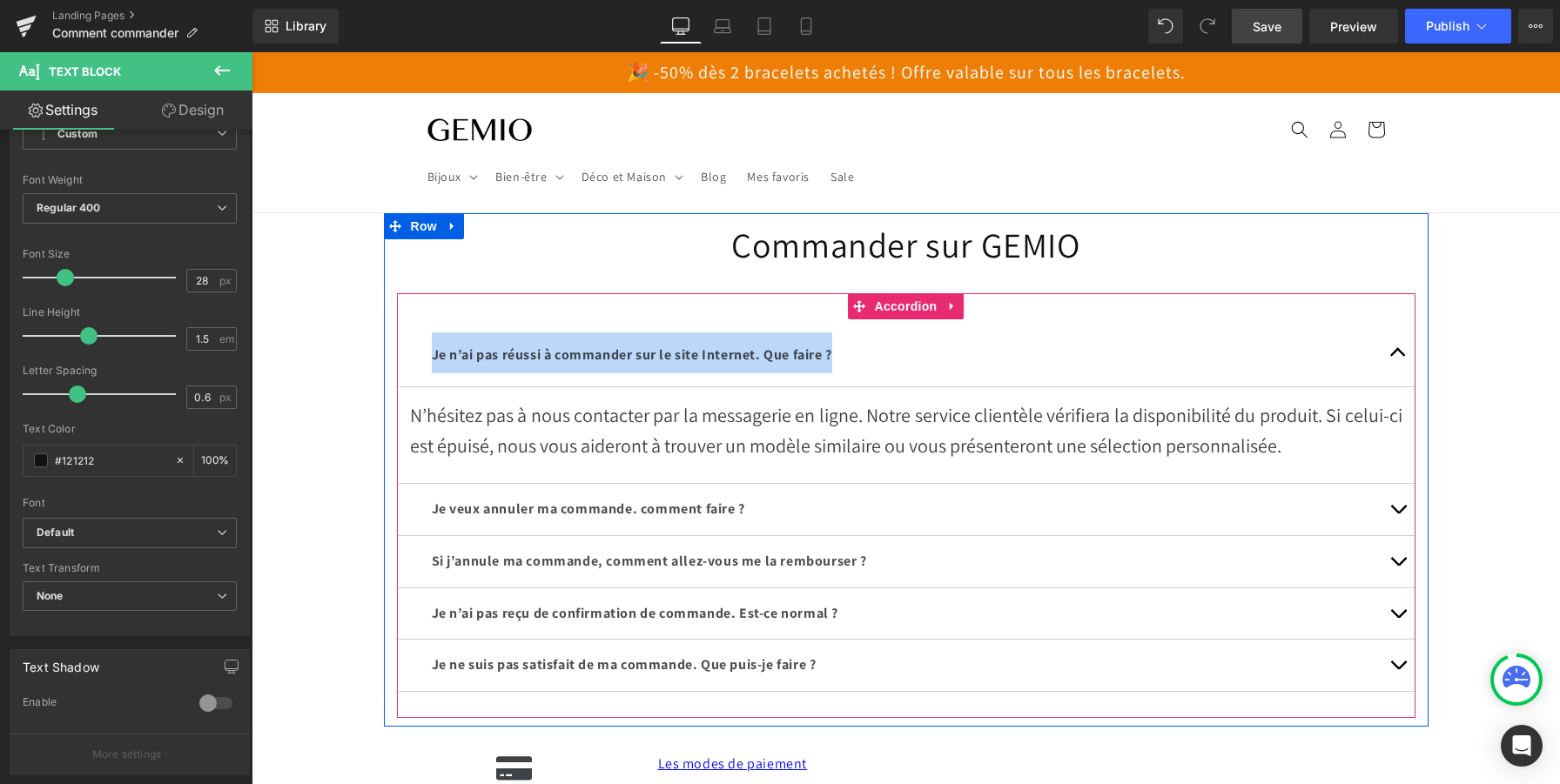
click at [435, 405] on p "N’hésitez pas à nous contacter par la messagerie en ligne. Notre service client…" at bounding box center [907, 430] width 993 height 61
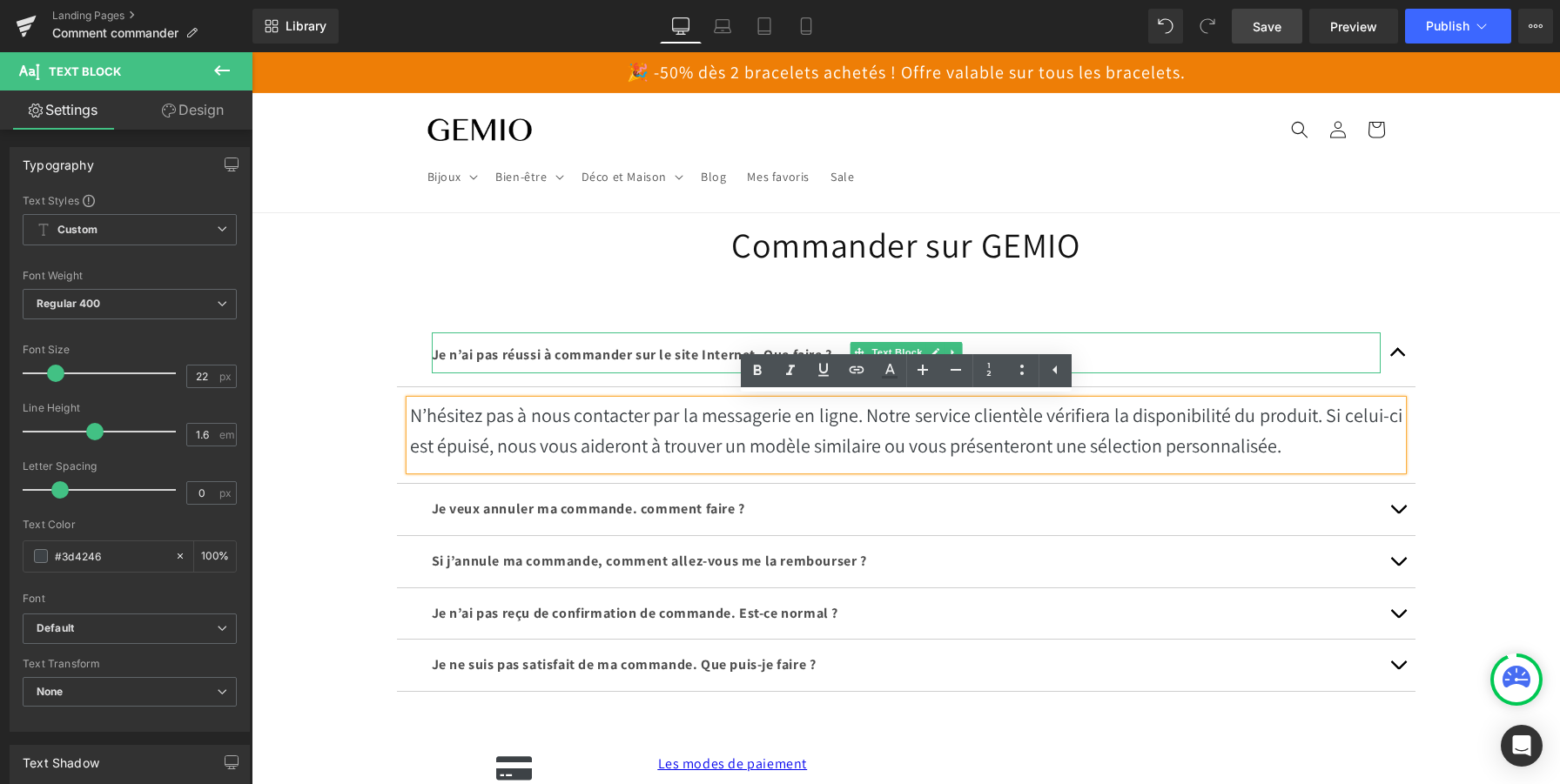
click at [499, 348] on span "Je n’ai pas réussi à commander sur le site Internet. Que faire ?" at bounding box center [632, 355] width 400 height 19
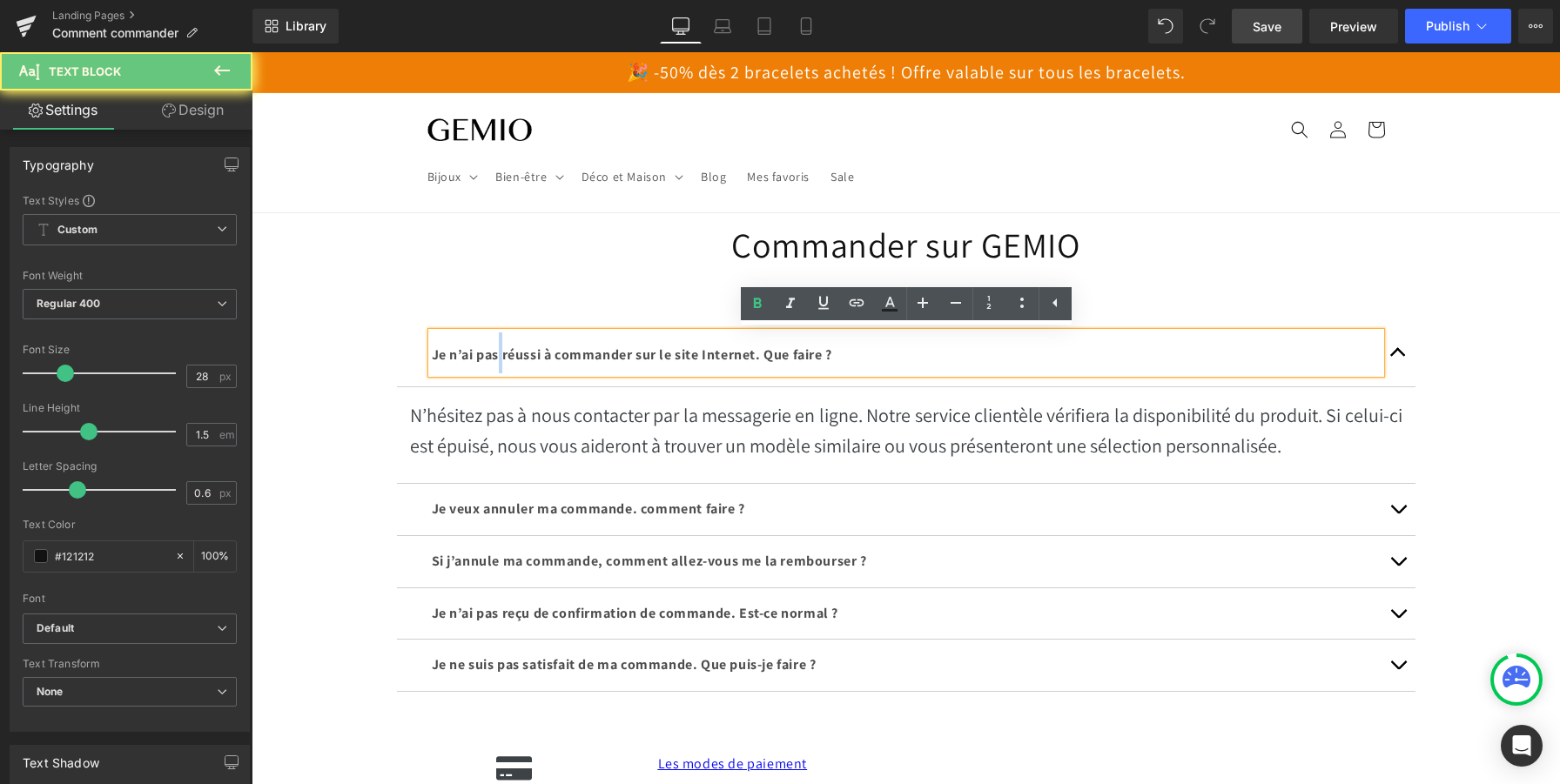
click at [499, 348] on span "Je n’ai pas réussi à commander sur le site Internet. Que faire ?" at bounding box center [632, 355] width 400 height 19
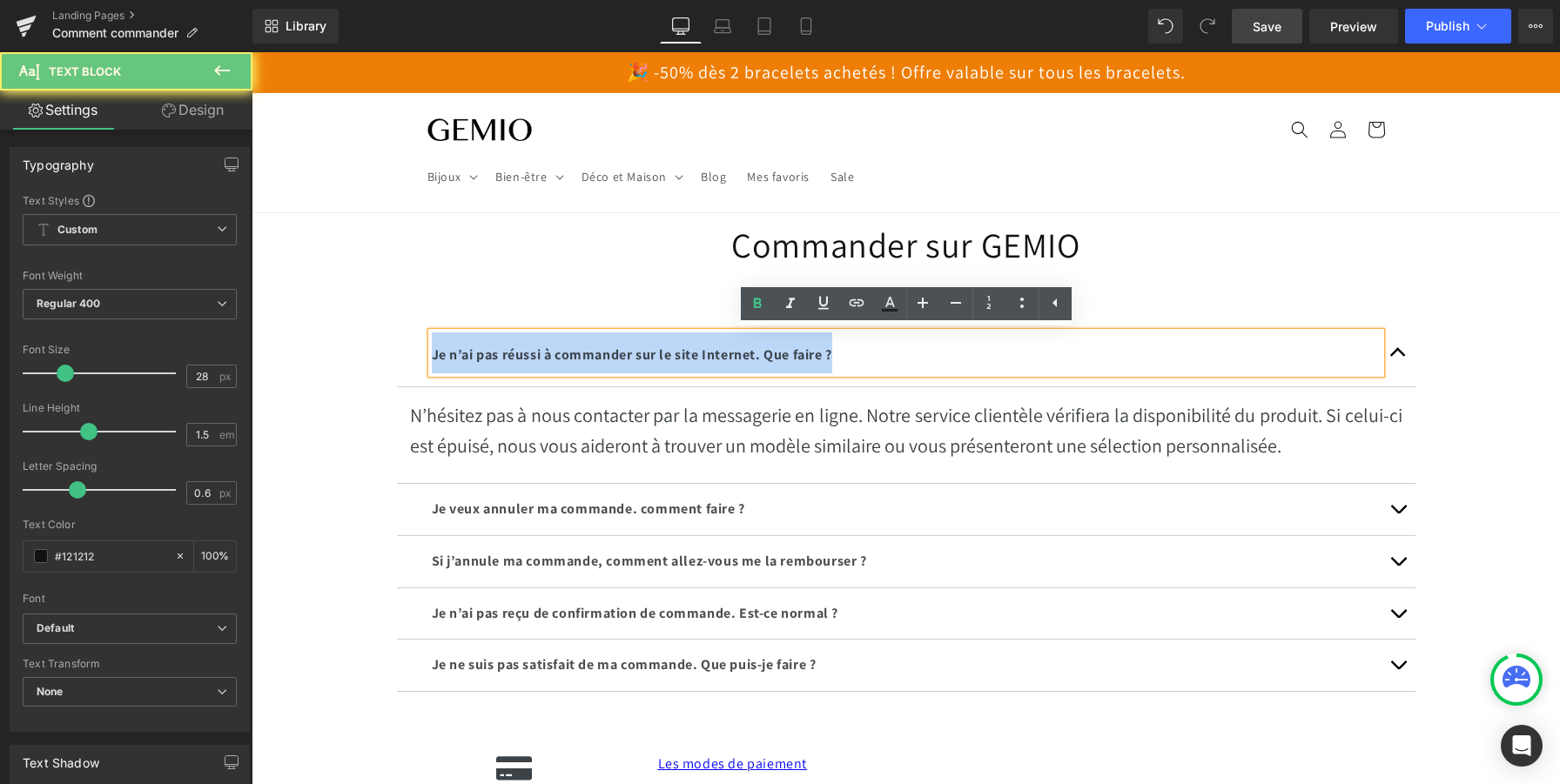
click at [499, 348] on span "Je n’ai pas réussi à commander sur le site Internet. Que faire ?" at bounding box center [632, 355] width 400 height 19
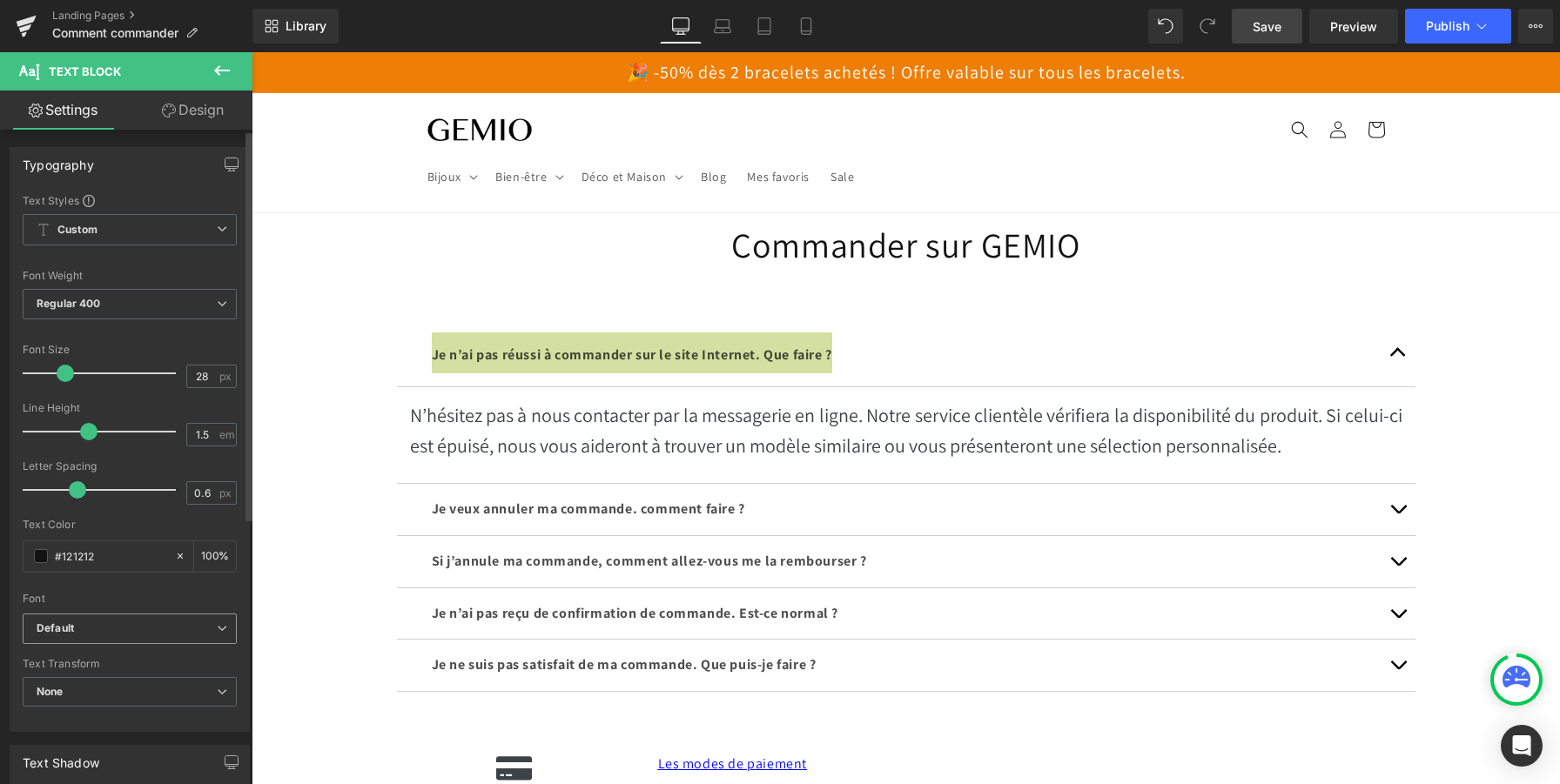
click at [79, 620] on span "Default" at bounding box center [129, 629] width 214 height 31
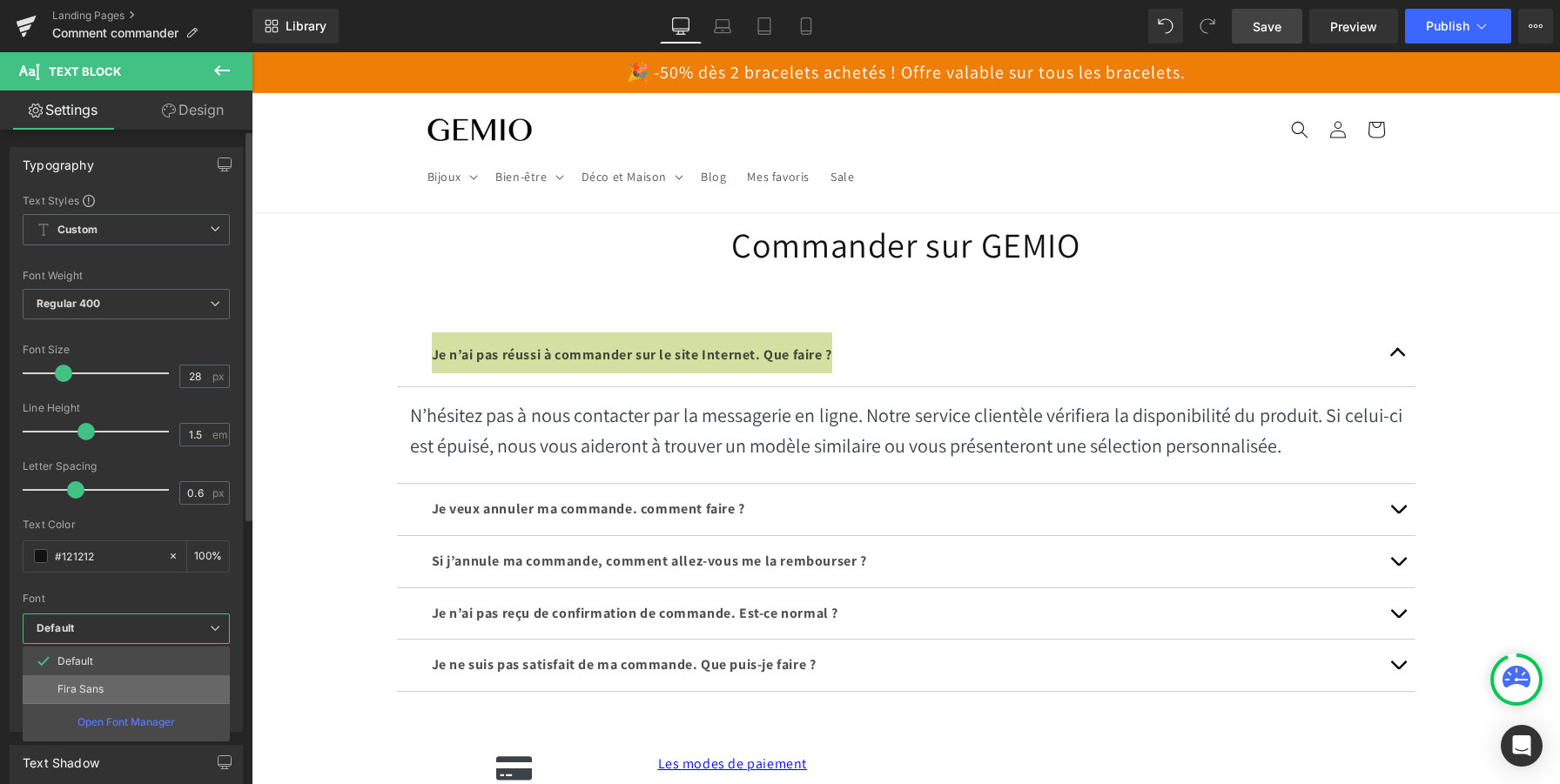
click at [86, 690] on p "Fira Sans" at bounding box center [79, 689] width 46 height 12
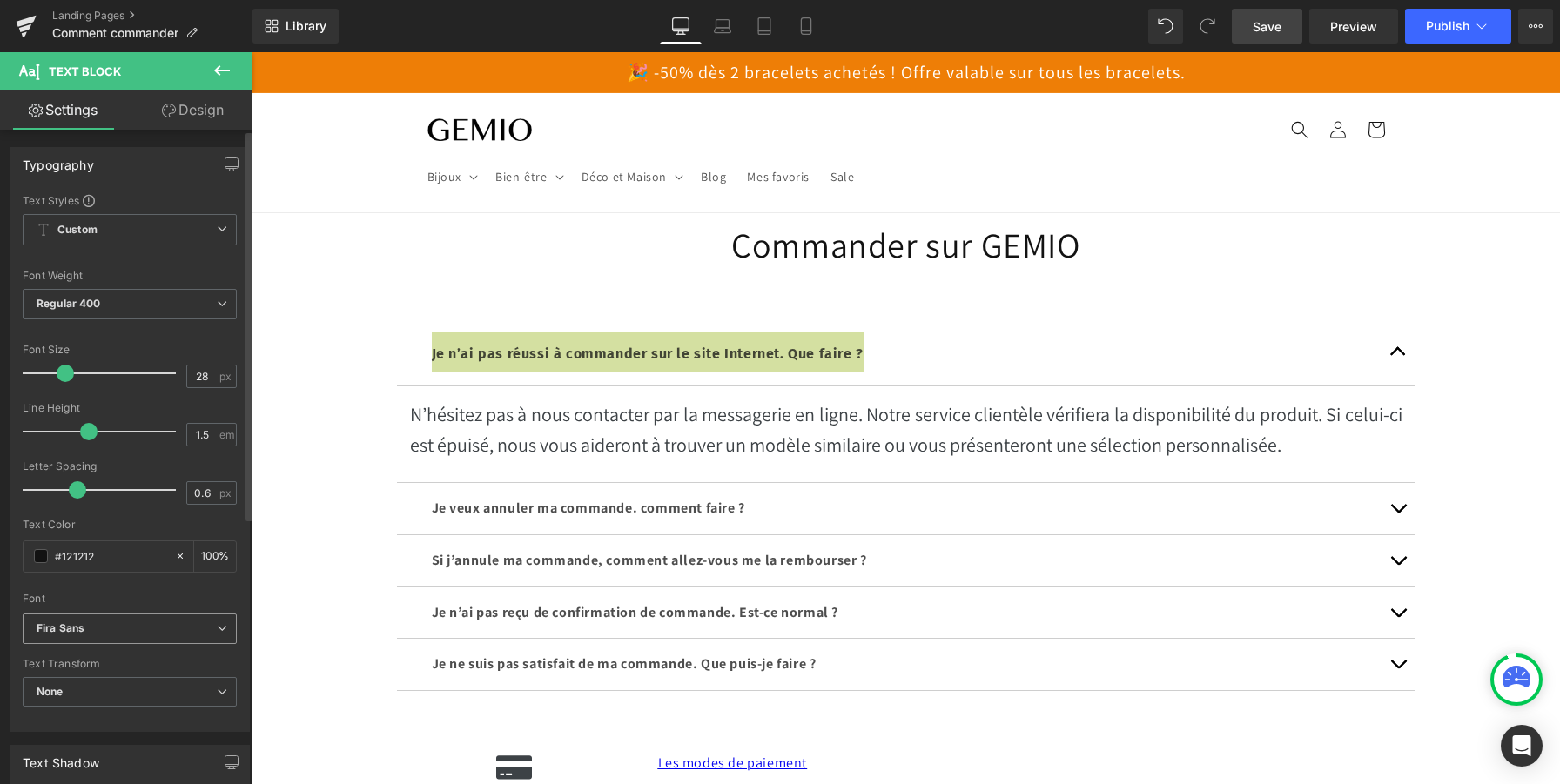
click at [107, 638] on span "Fira Sans" at bounding box center [129, 629] width 214 height 31
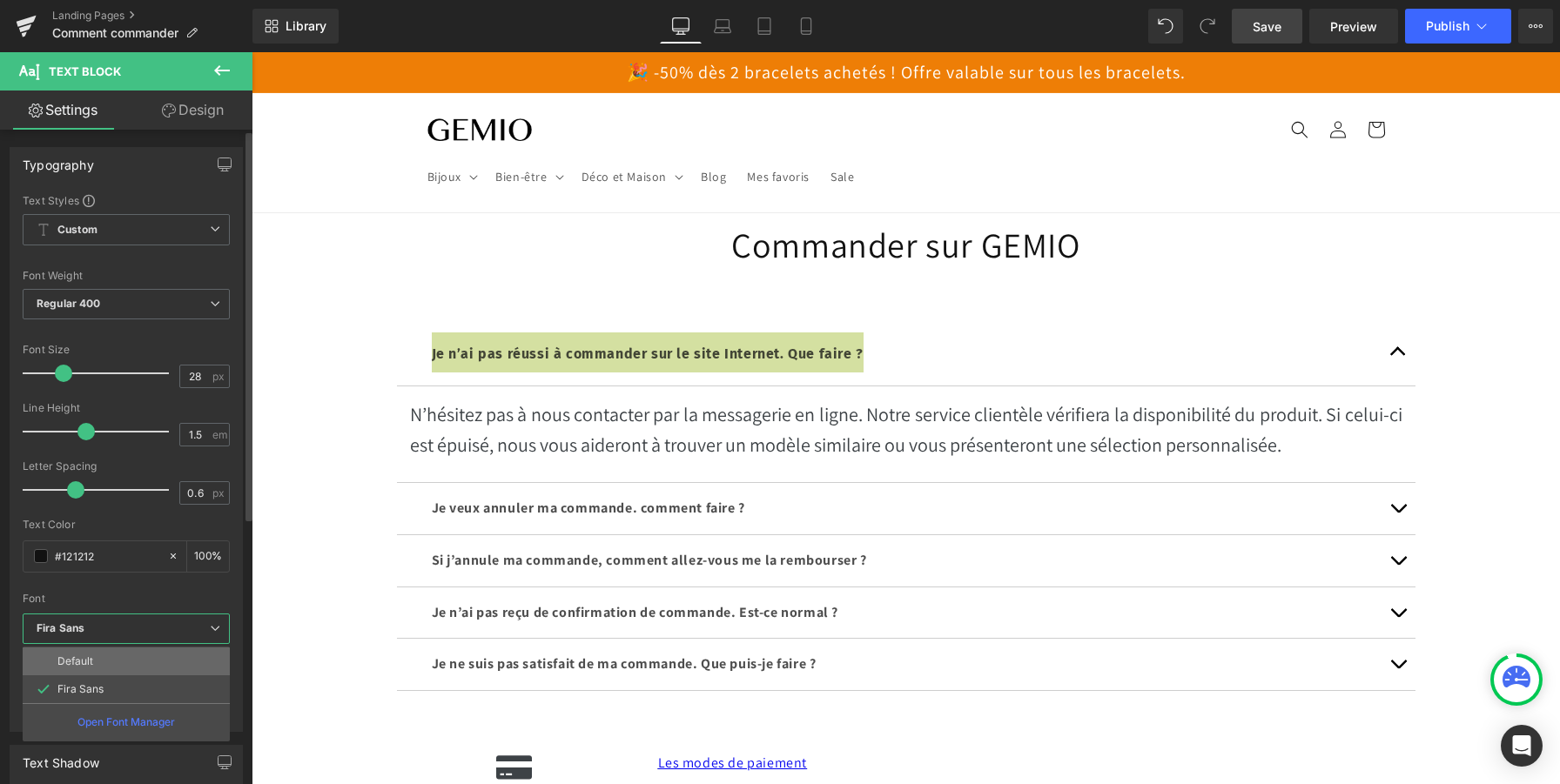
click at [99, 661] on li "Default" at bounding box center [126, 662] width 208 height 28
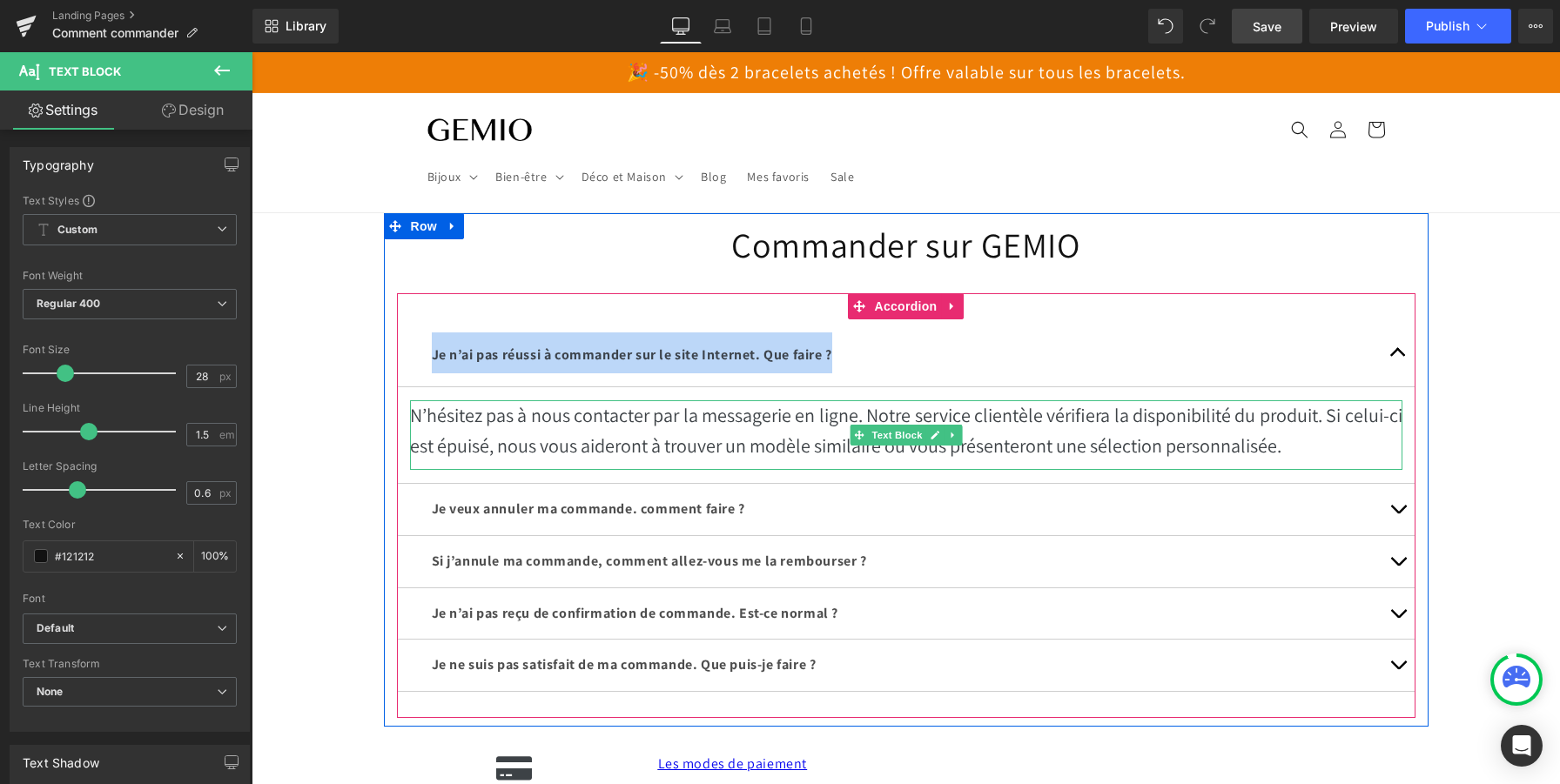
click at [448, 433] on p "N’hésitez pas à nous contacter par la messagerie en ligne. Notre service client…" at bounding box center [907, 430] width 993 height 61
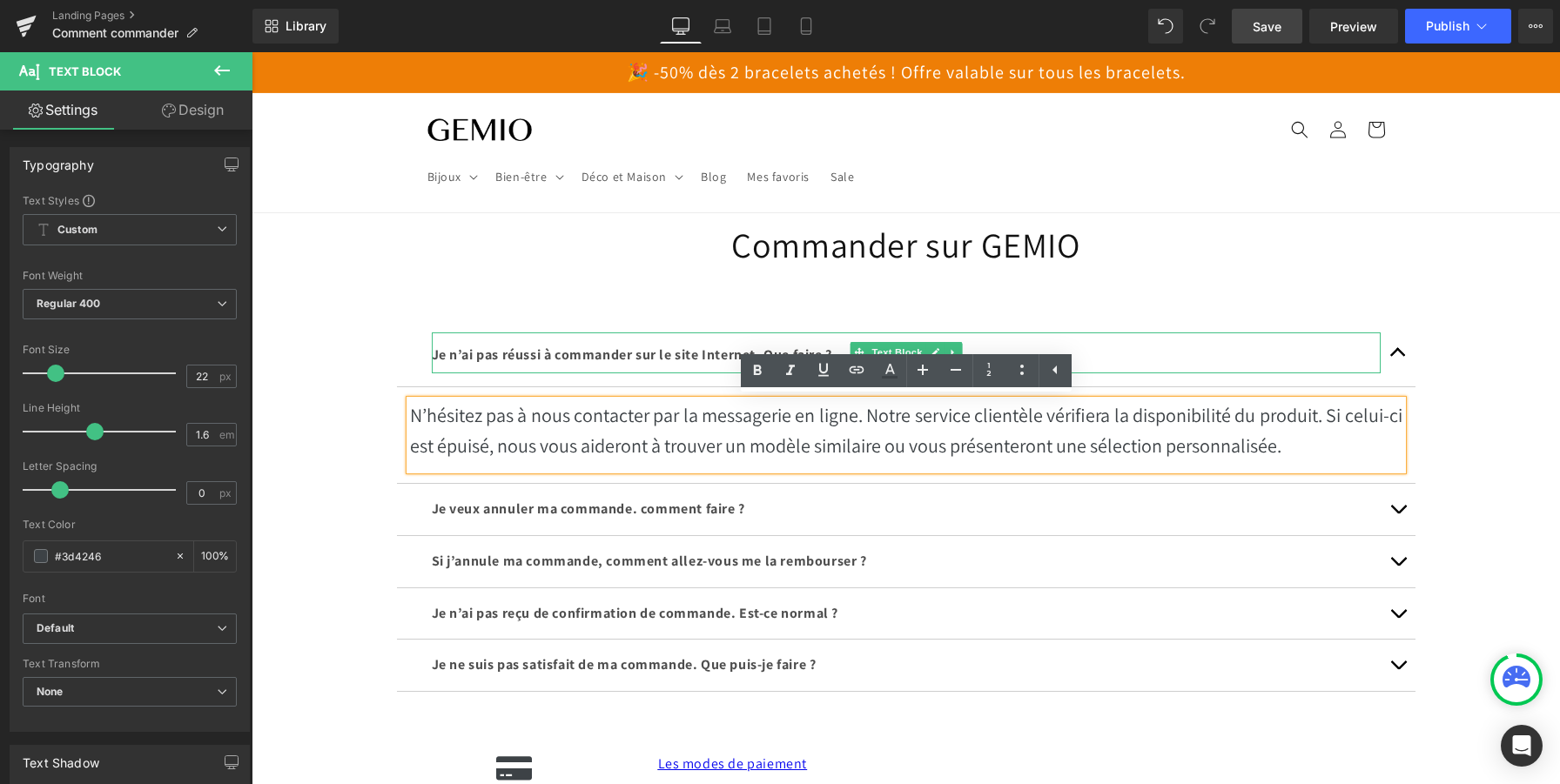
click at [517, 350] on span "Je n’ai pas réussi à commander sur le site Internet. Que faire ?" at bounding box center [632, 355] width 400 height 19
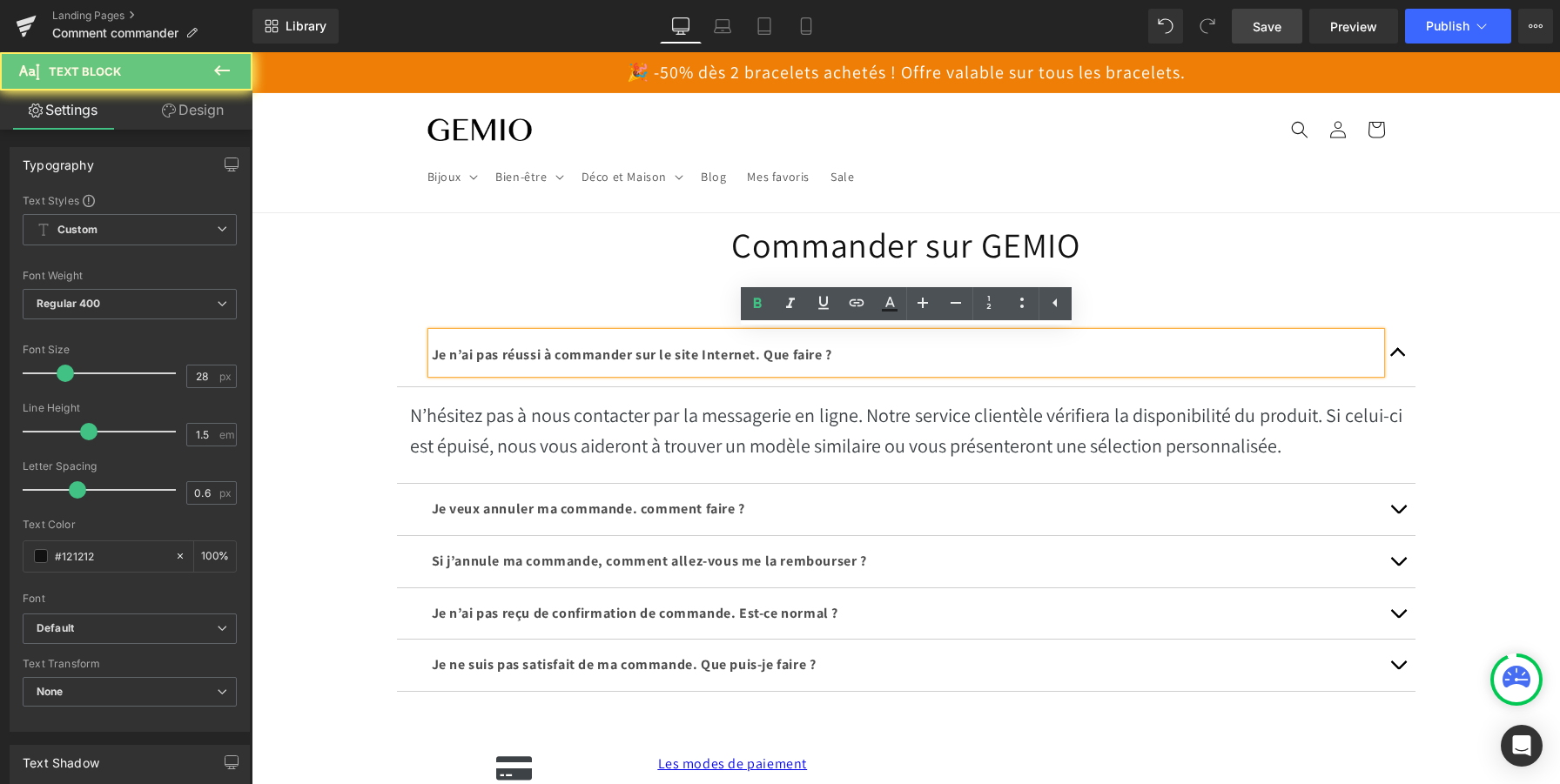
click at [517, 350] on span "Je n’ai pas réussi à commander sur le site Internet. Que faire ?" at bounding box center [632, 355] width 400 height 19
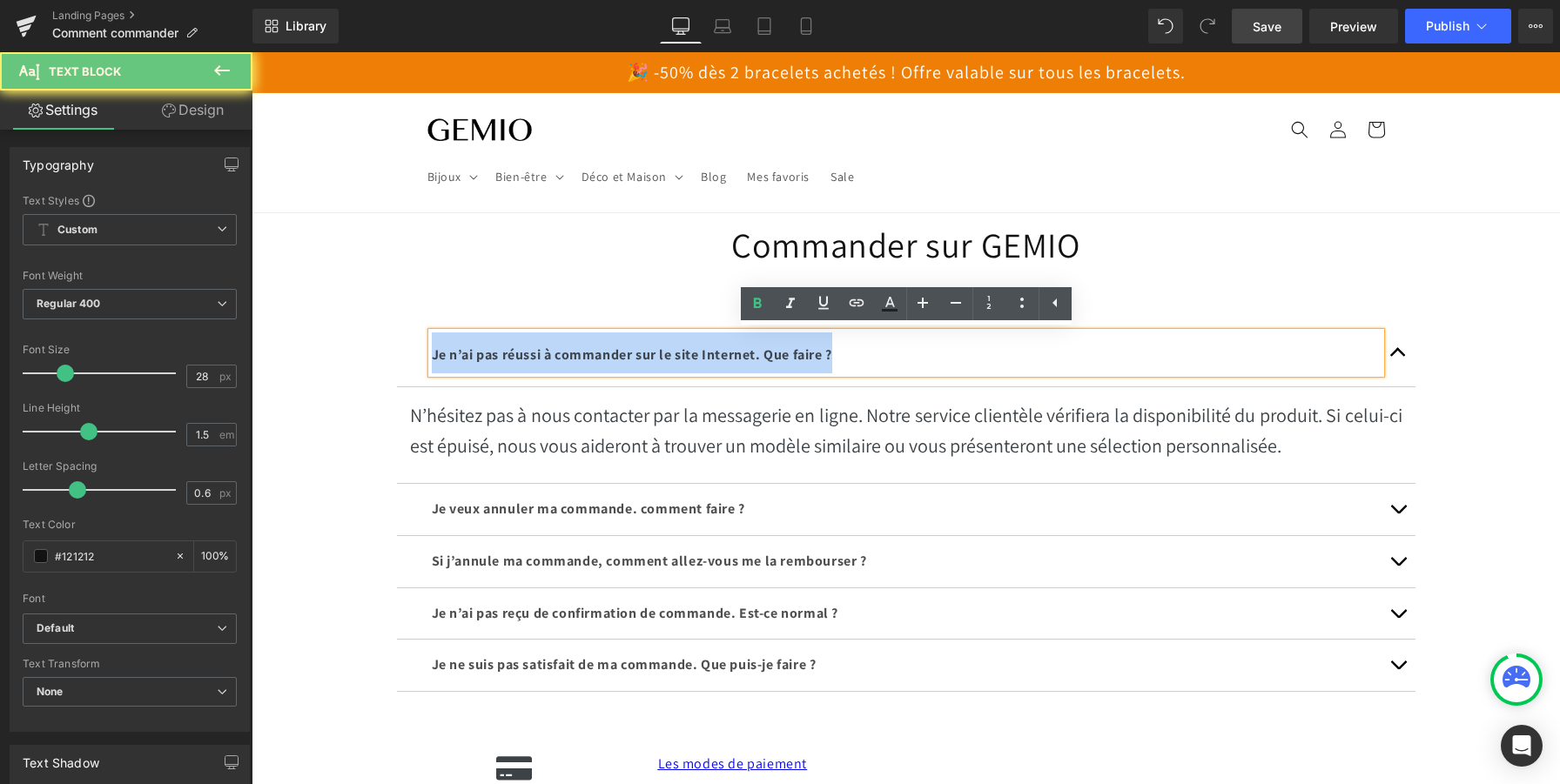
click at [517, 350] on span "Je n’ai pas réussi à commander sur le site Internet. Que faire ?" at bounding box center [632, 355] width 400 height 19
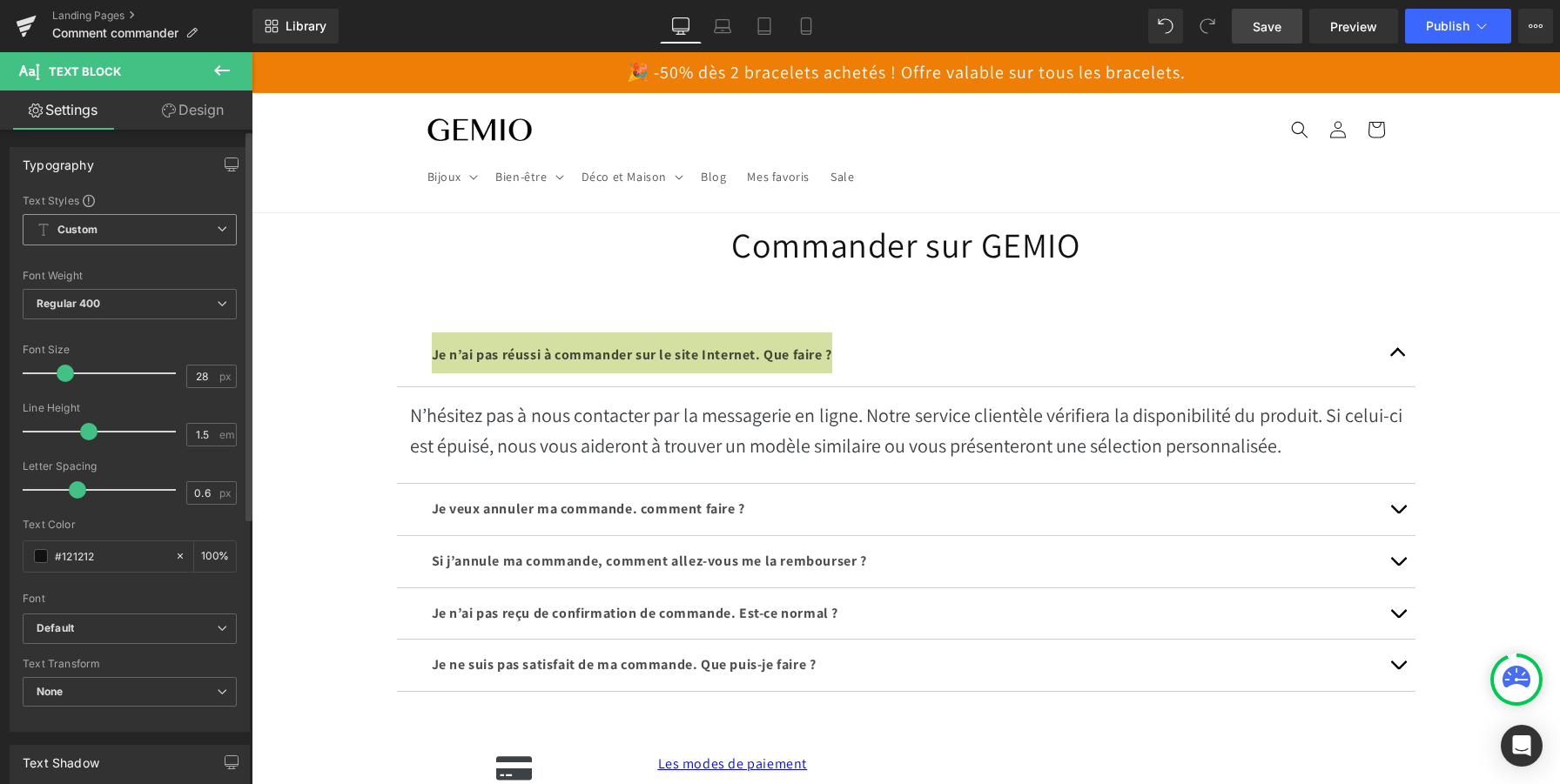
click at [156, 235] on span "Custom Setup Global Style" at bounding box center [129, 230] width 214 height 32
click at [156, 235] on span "Custom Setup Global Style" at bounding box center [126, 230] width 208 height 32
click at [176, 125] on link "Design" at bounding box center [193, 110] width 126 height 39
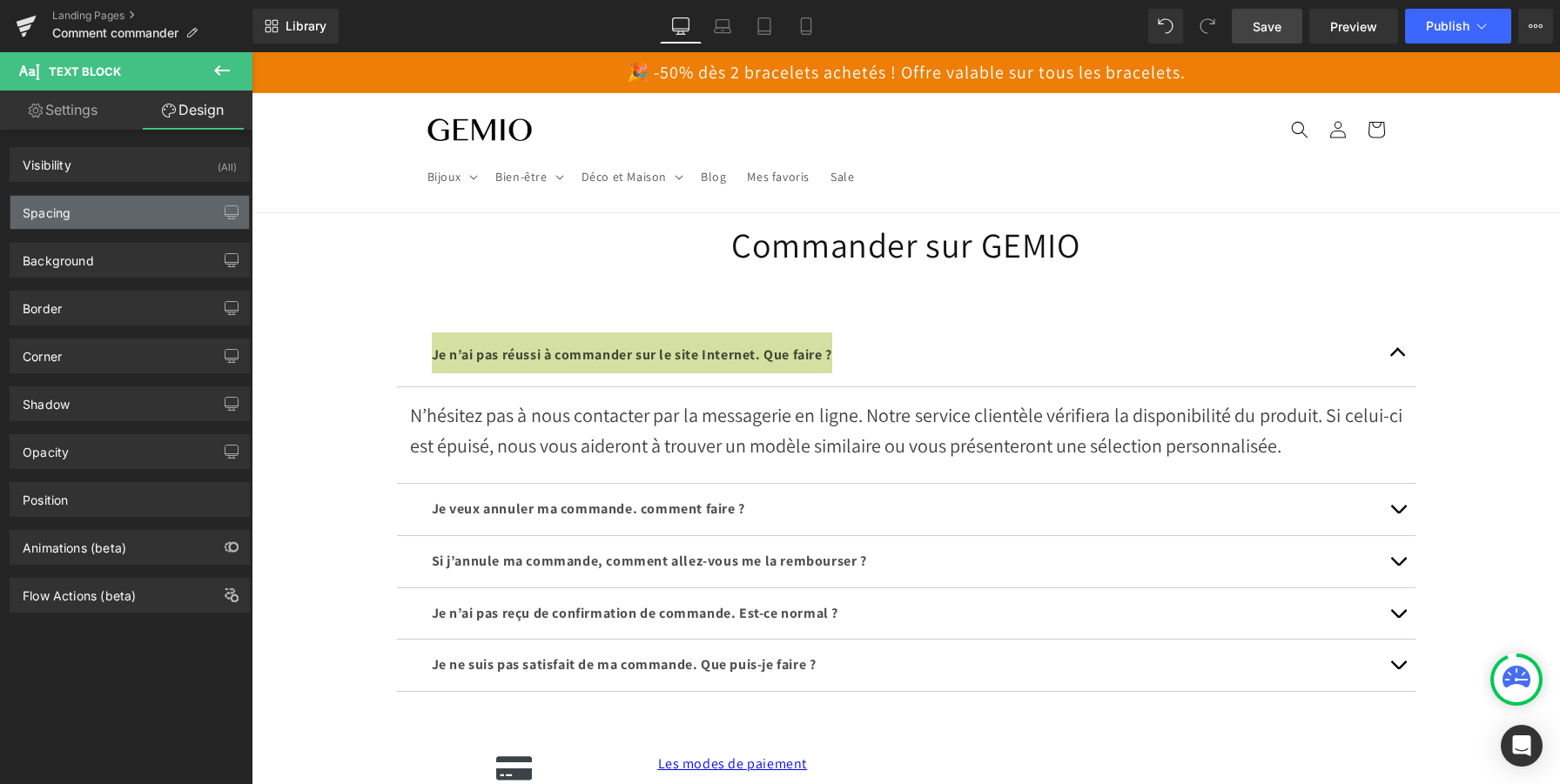
click at [93, 206] on div "Spacing" at bounding box center [129, 212] width 238 height 33
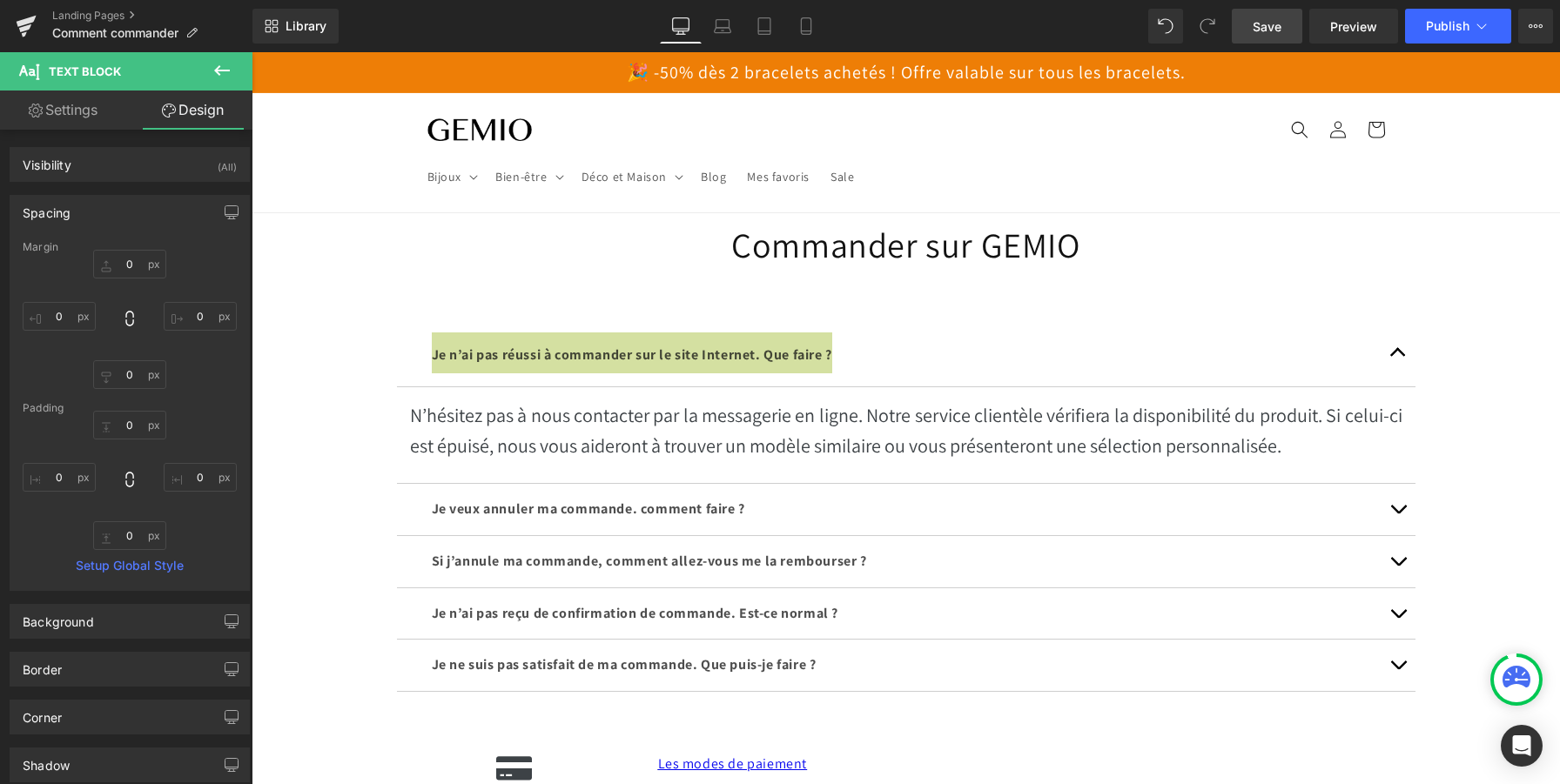
click at [93, 206] on div "Spacing" at bounding box center [129, 212] width 238 height 33
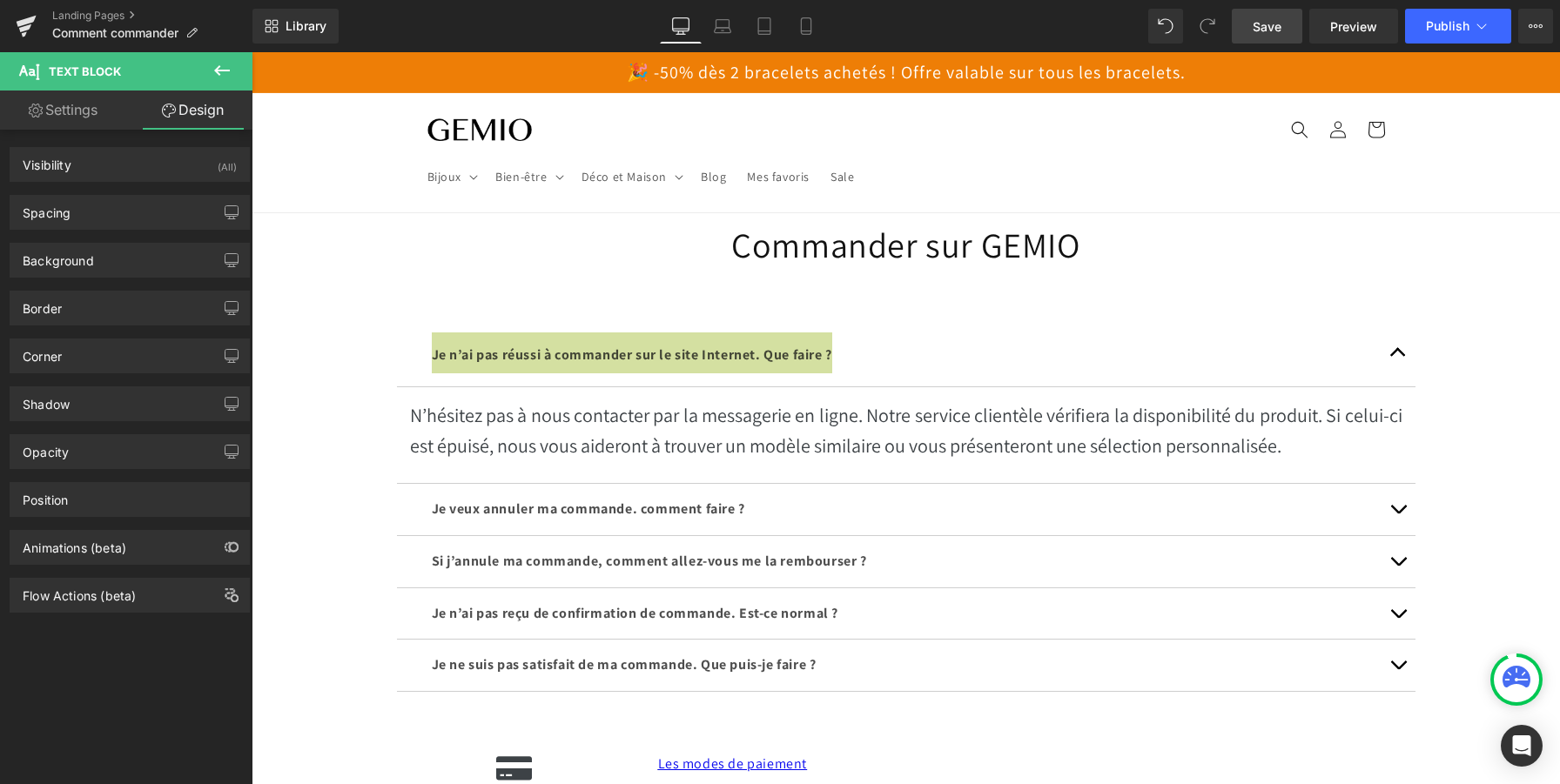
click at [78, 113] on link "Settings" at bounding box center [63, 110] width 126 height 39
type input "100"
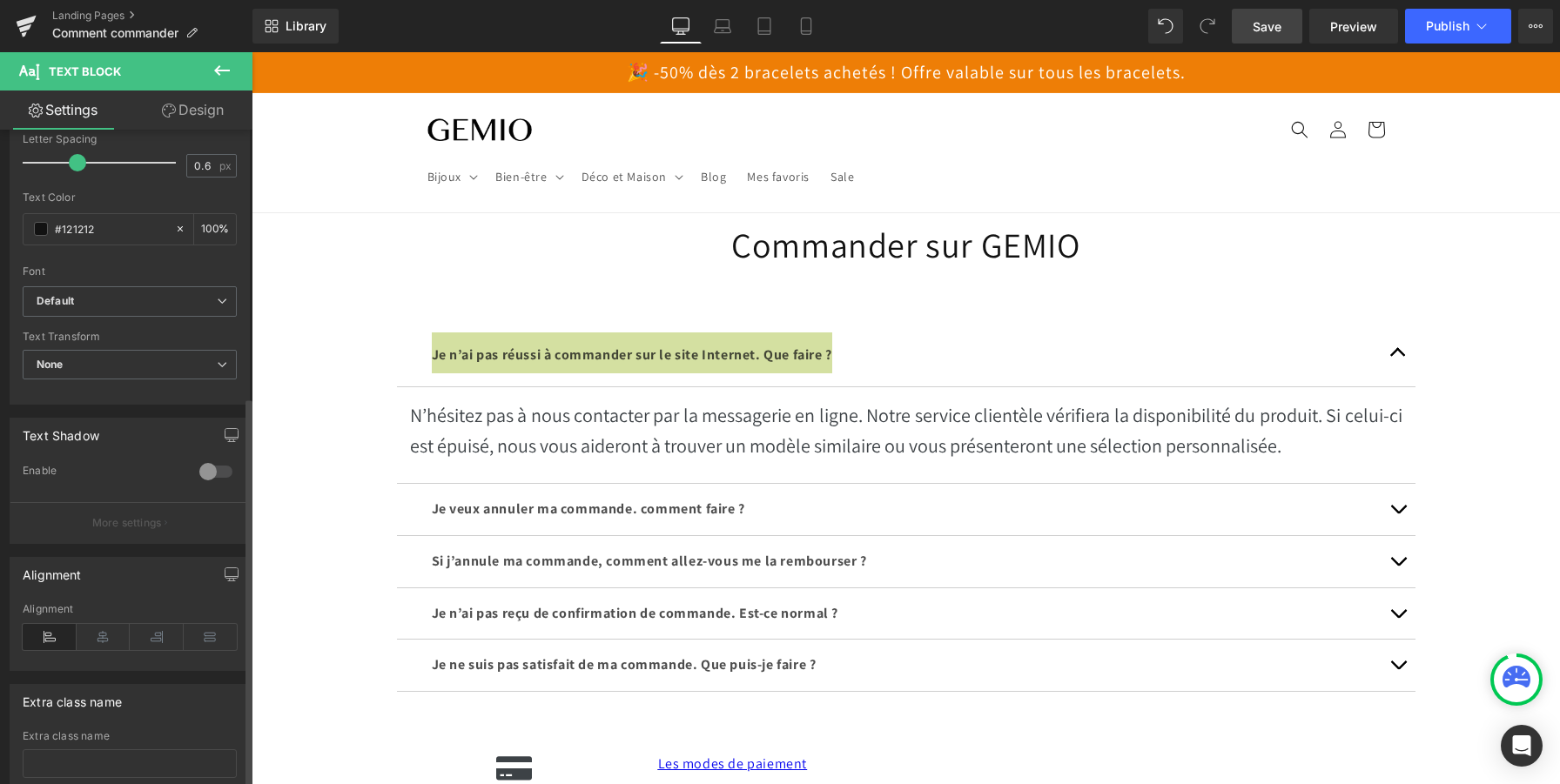
scroll to position [448, 0]
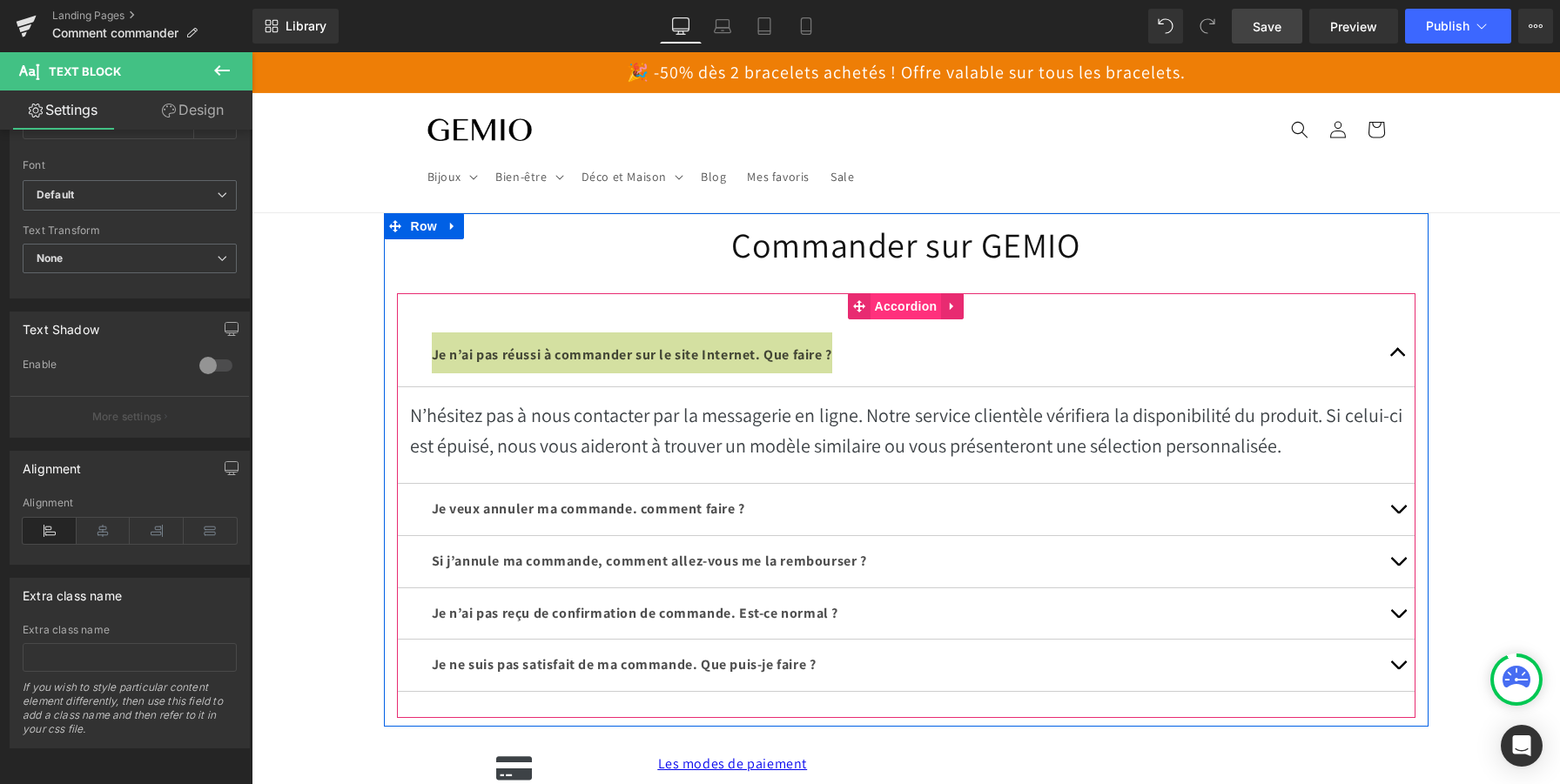
click at [909, 306] on span "Accordion" at bounding box center [906, 306] width 71 height 26
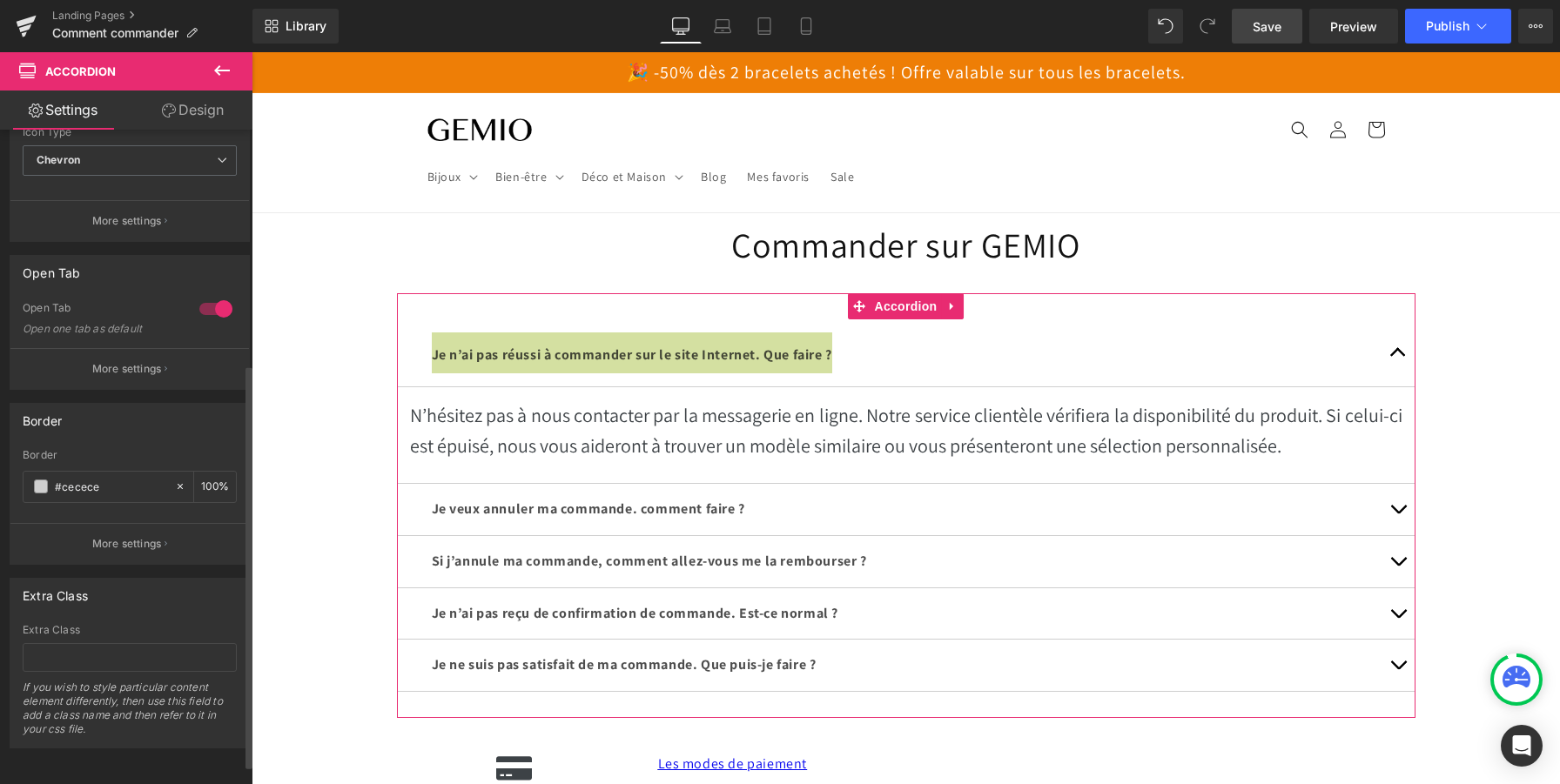
scroll to position [0, 0]
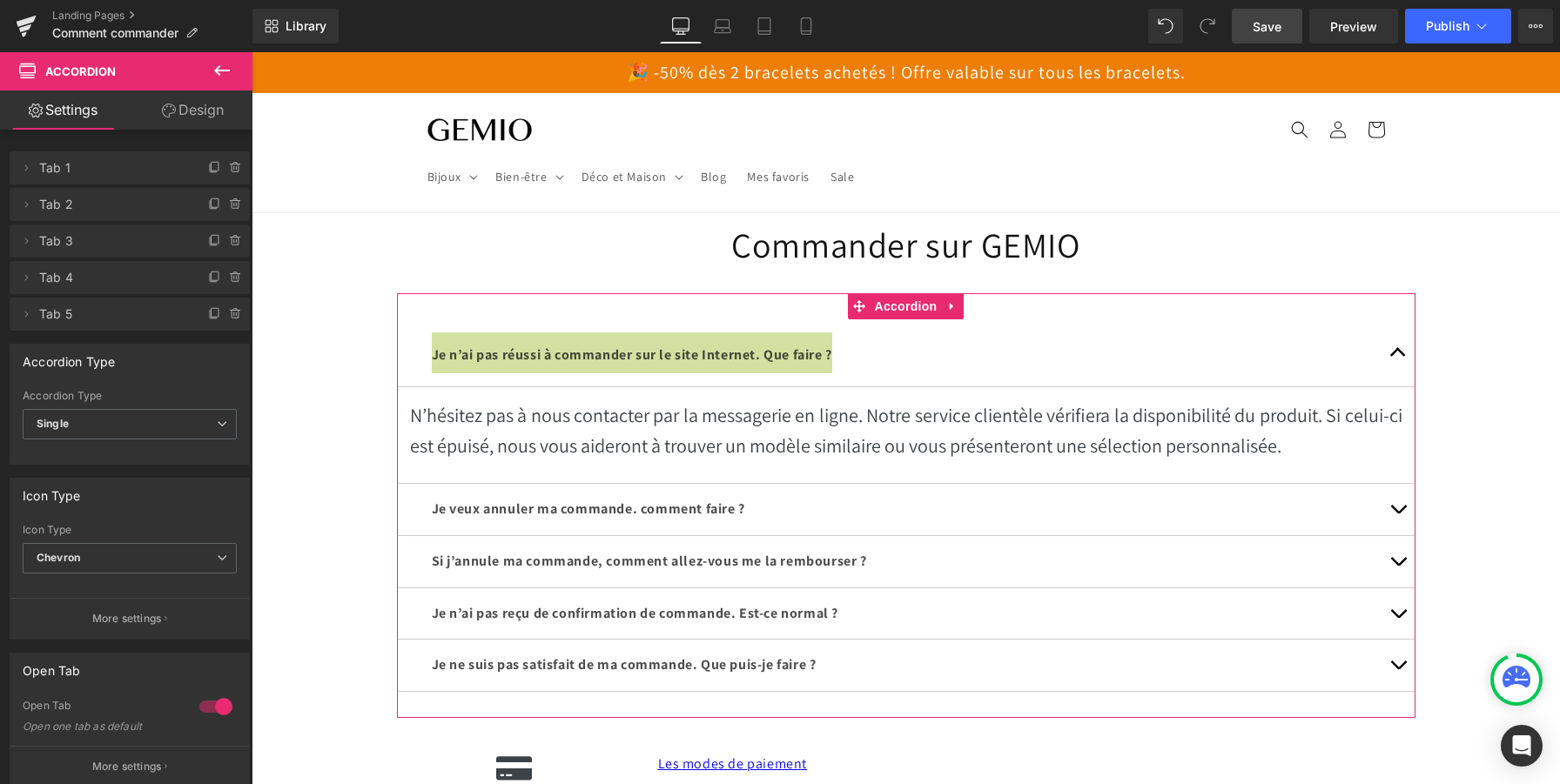
click at [201, 106] on link "Design" at bounding box center [193, 110] width 126 height 39
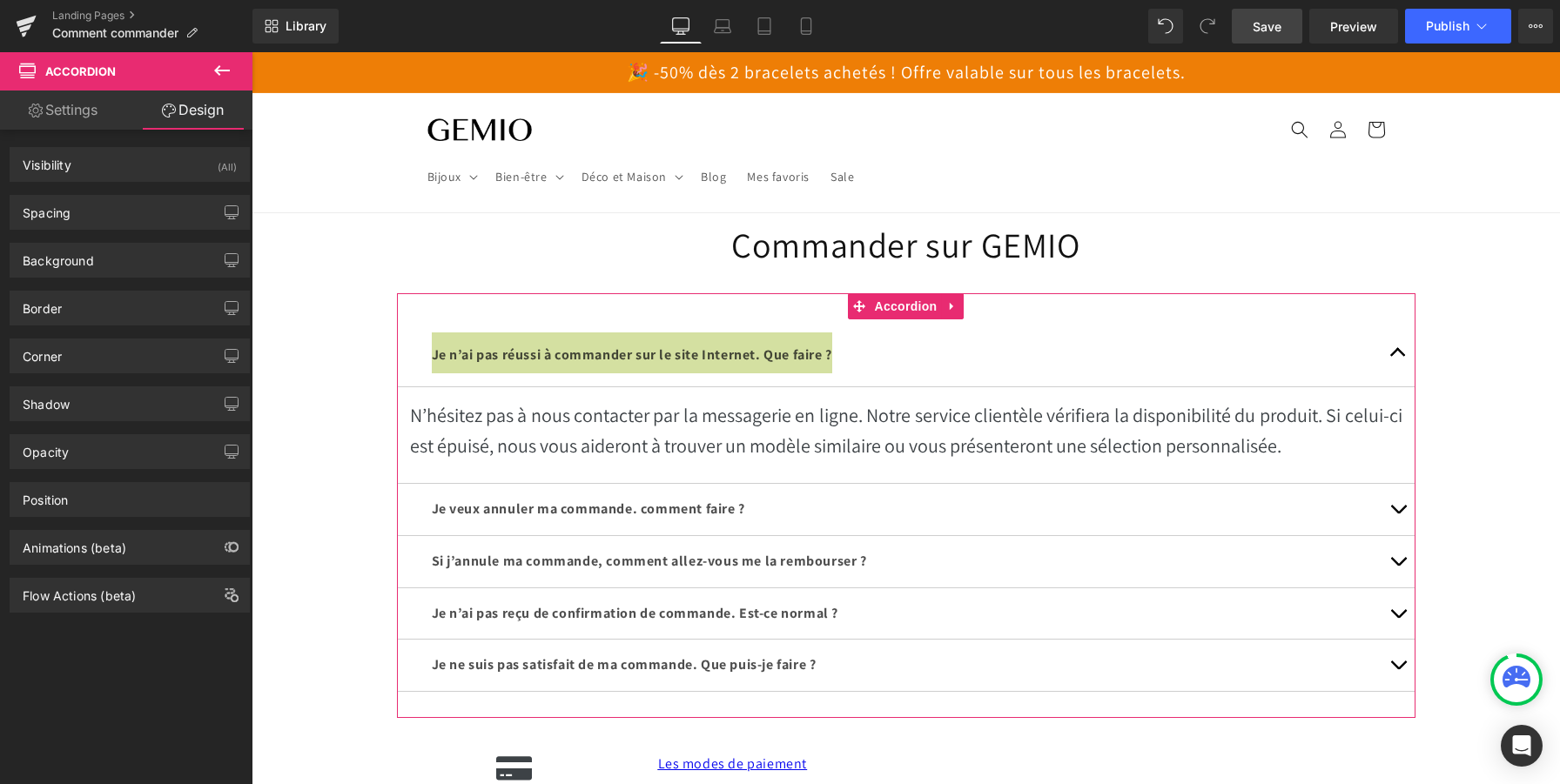
click at [92, 113] on link "Settings" at bounding box center [63, 110] width 126 height 39
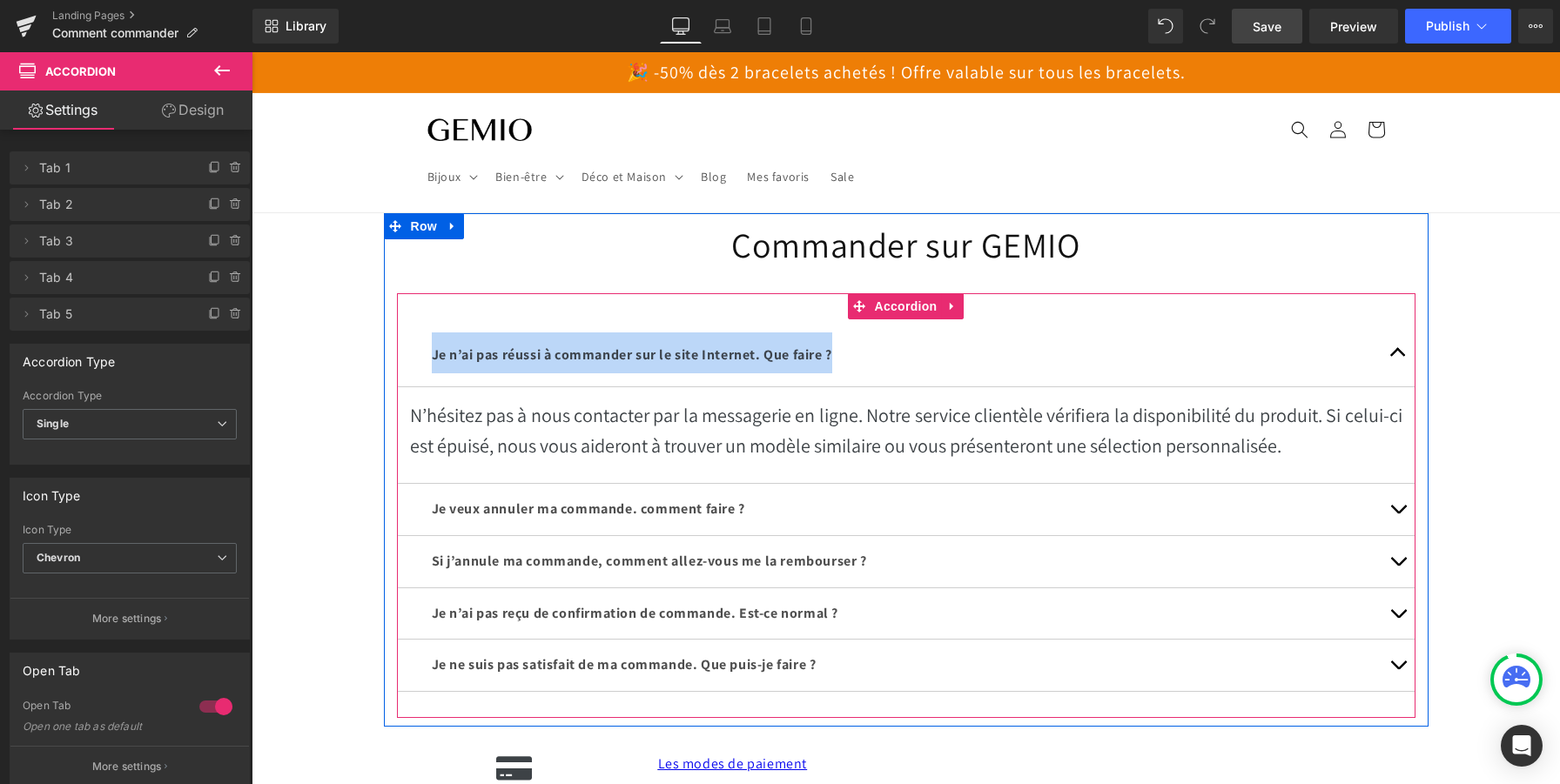
click at [488, 506] on strong "Je veux annuler ma commande. comment faire ?" at bounding box center [588, 509] width 313 height 19
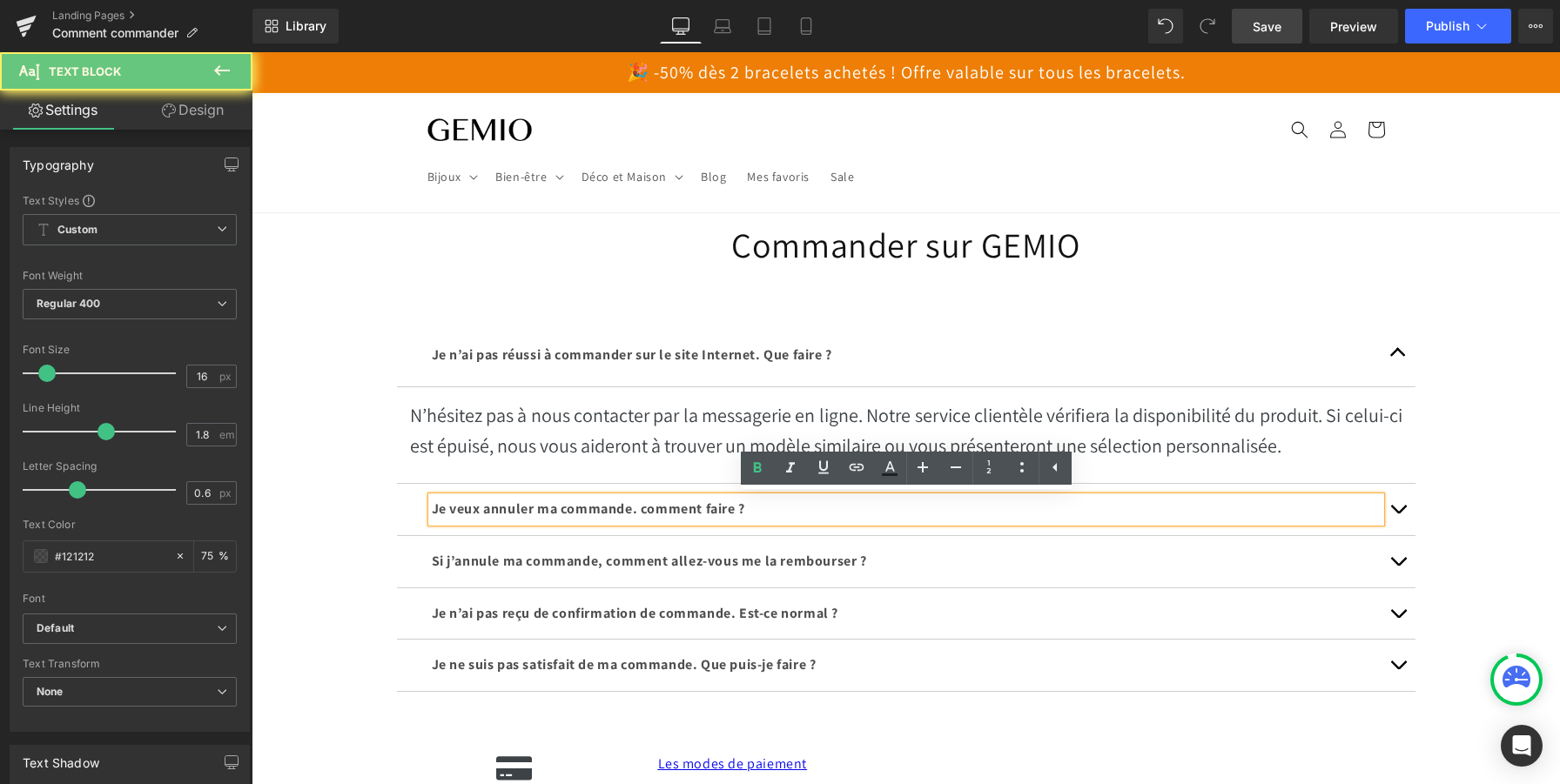
click at [488, 506] on strong "Je veux annuler ma commande. comment faire ?" at bounding box center [588, 509] width 313 height 19
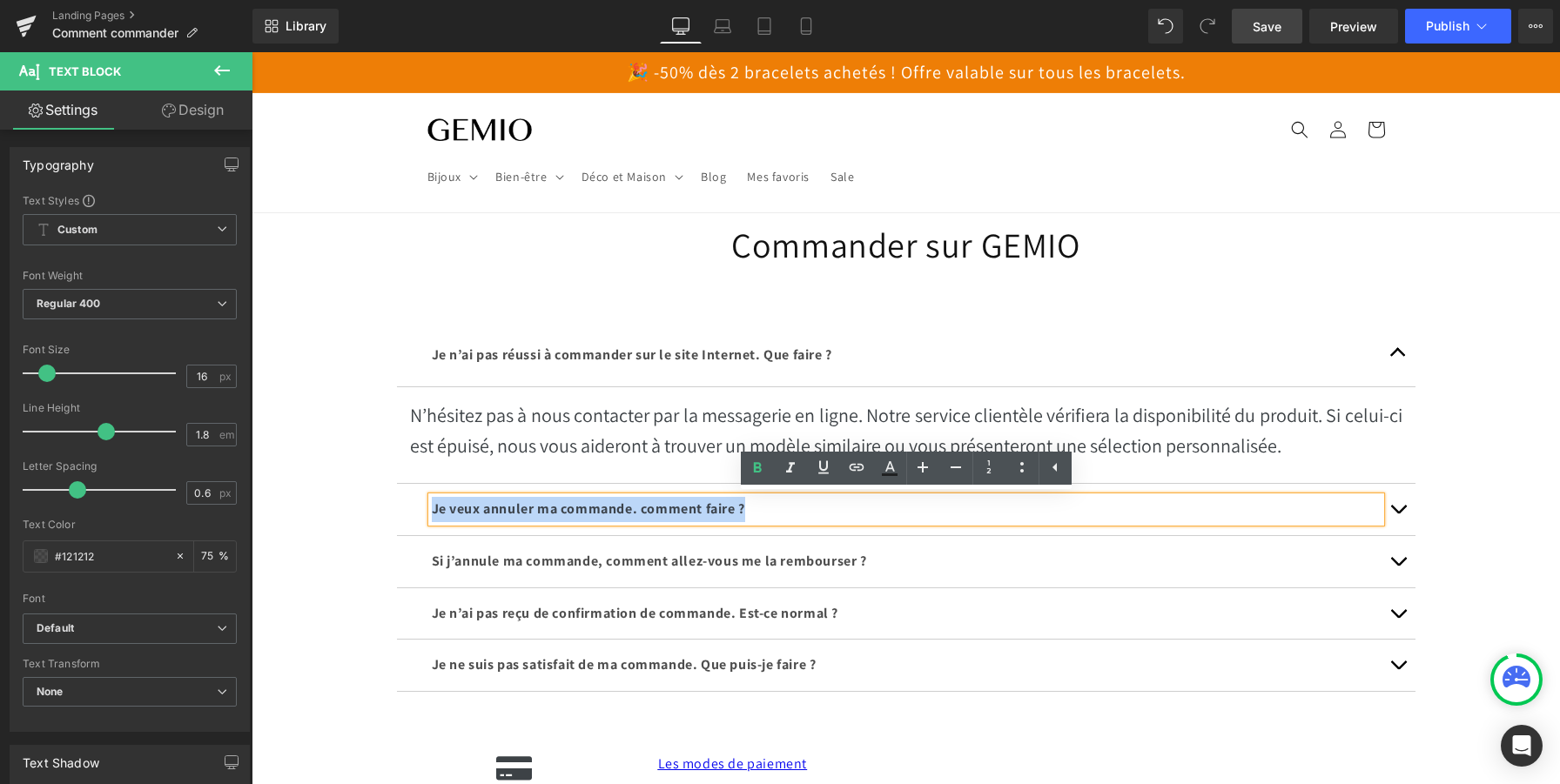
click at [488, 506] on strong "Je veux annuler ma commande. comment faire ?" at bounding box center [588, 509] width 313 height 19
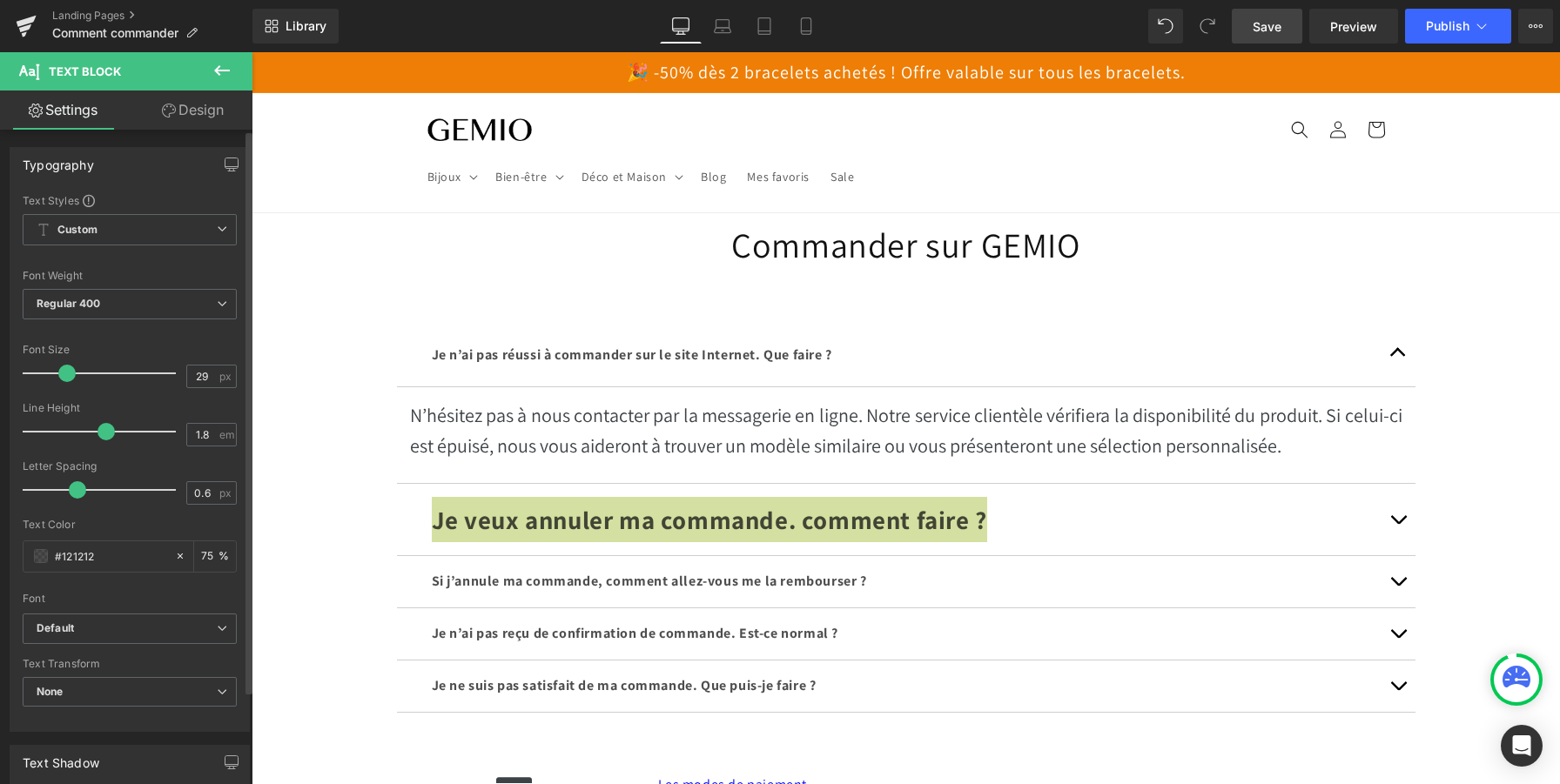
type input "28"
drag, startPoint x: 43, startPoint y: 370, endPoint x: 61, endPoint y: 373, distance: 18.2
click at [61, 373] on span at bounding box center [65, 373] width 18 height 18
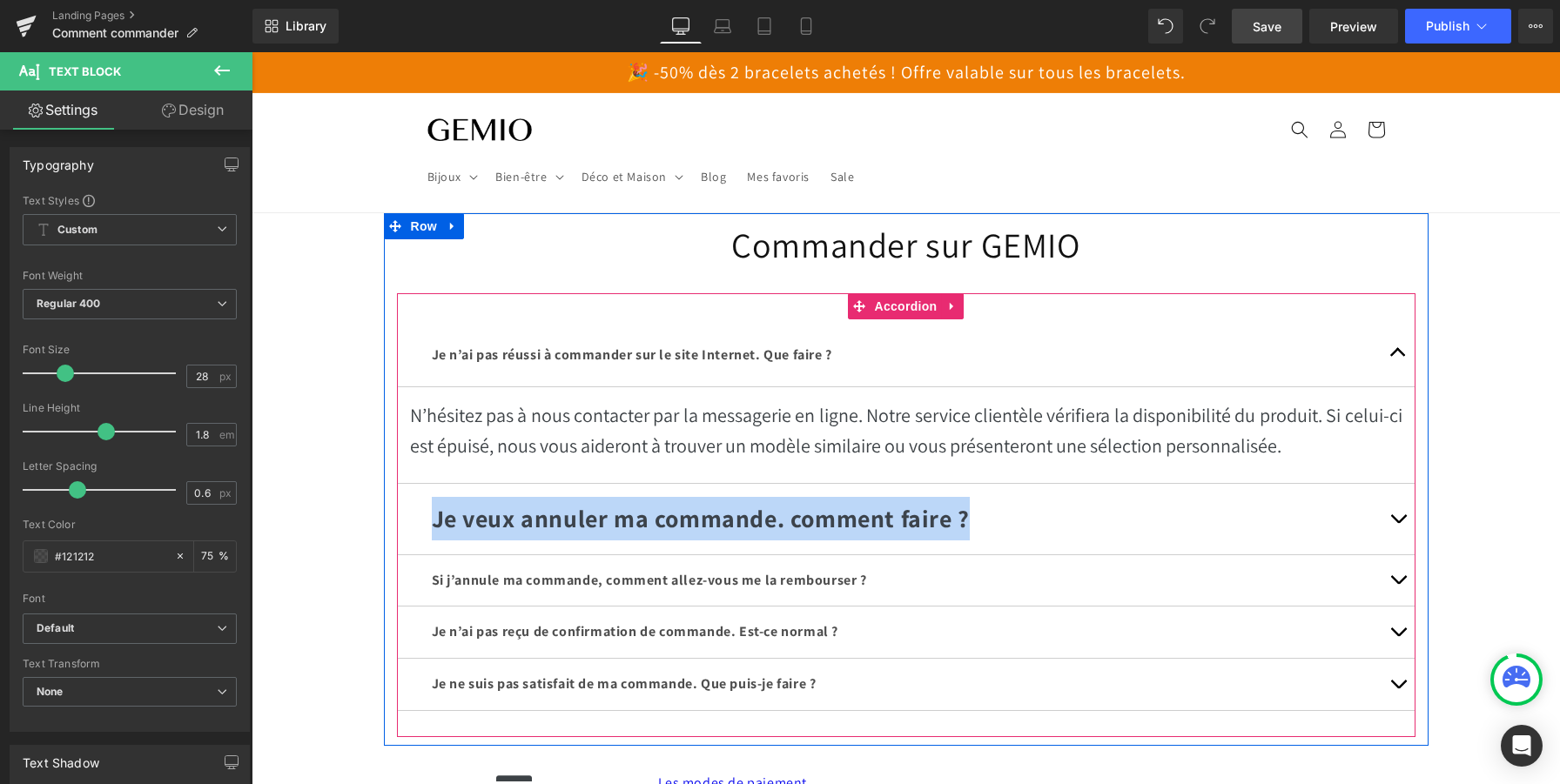
click at [1405, 517] on button "button" at bounding box center [1397, 519] width 35 height 70
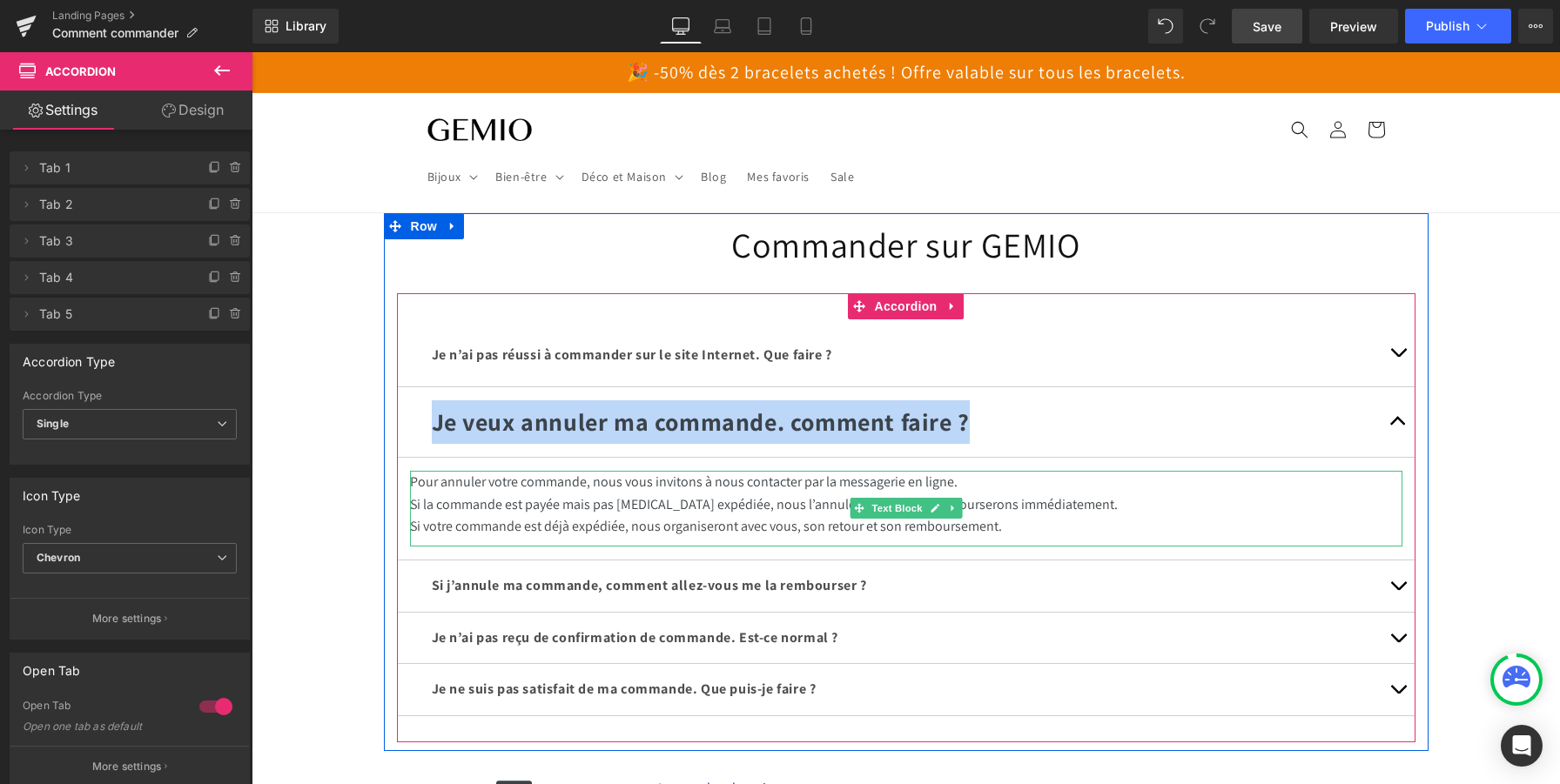
click at [1002, 520] on p "Si votre commande est déjà expédiée, nous organiseront avec vous, son retour et…" at bounding box center [907, 526] width 993 height 22
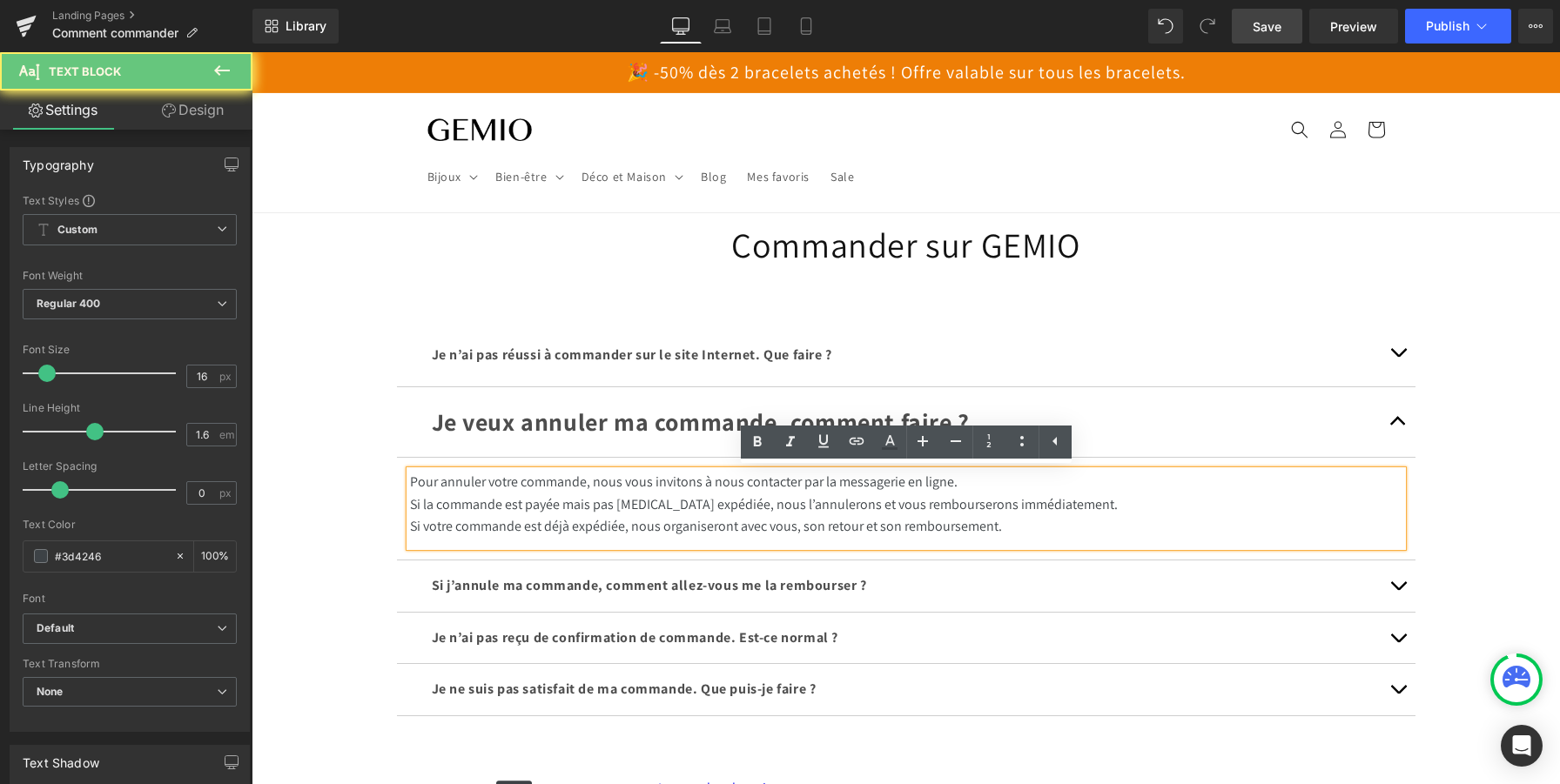
click at [1002, 520] on p "Si votre commande est déjà expédiée, nous organiseront avec vous, son retour et…" at bounding box center [907, 526] width 993 height 22
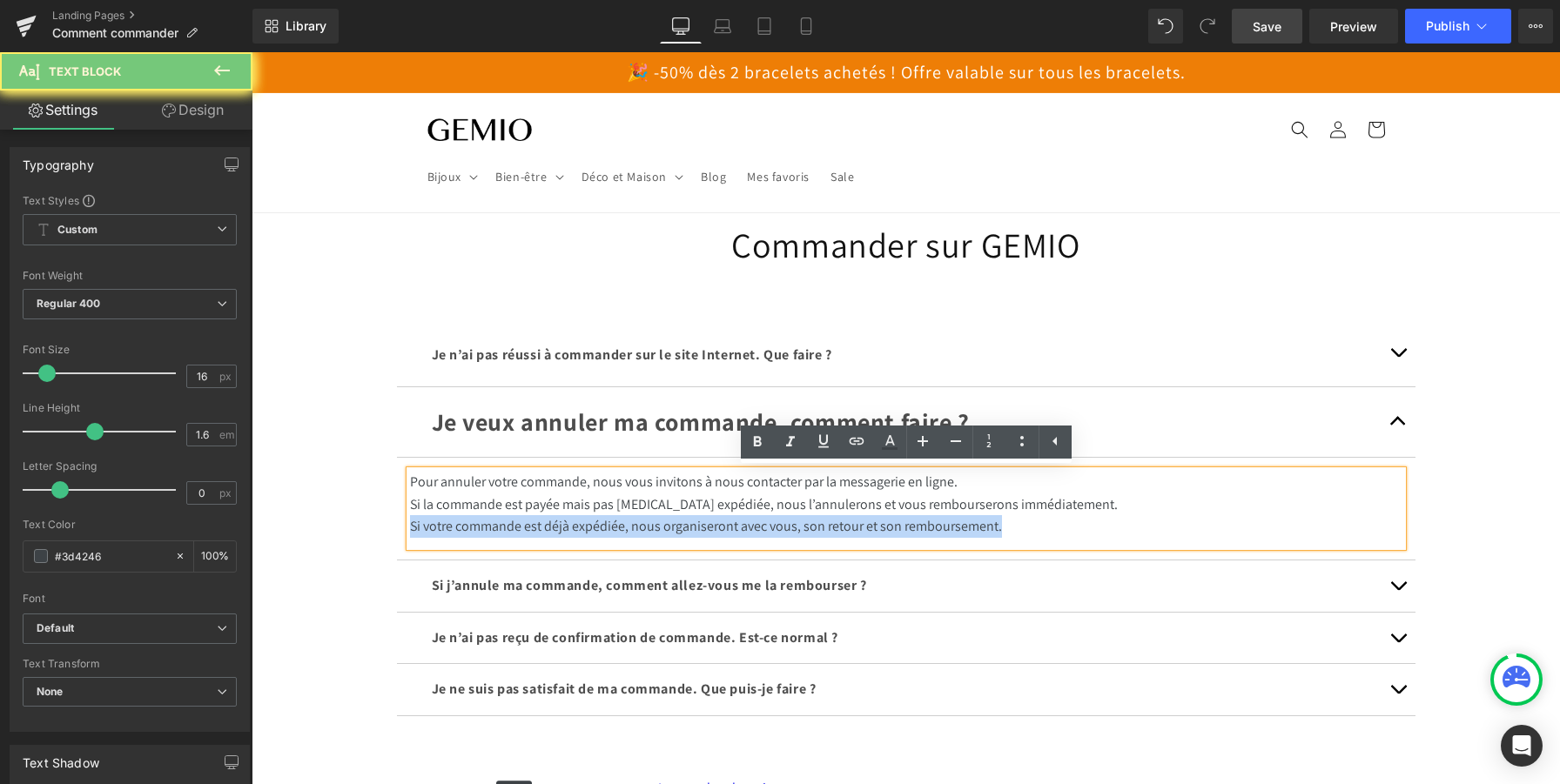
click at [1002, 520] on p "Si votre commande est déjà expédiée, nous organiseront avec vous, son retour et…" at bounding box center [907, 526] width 993 height 22
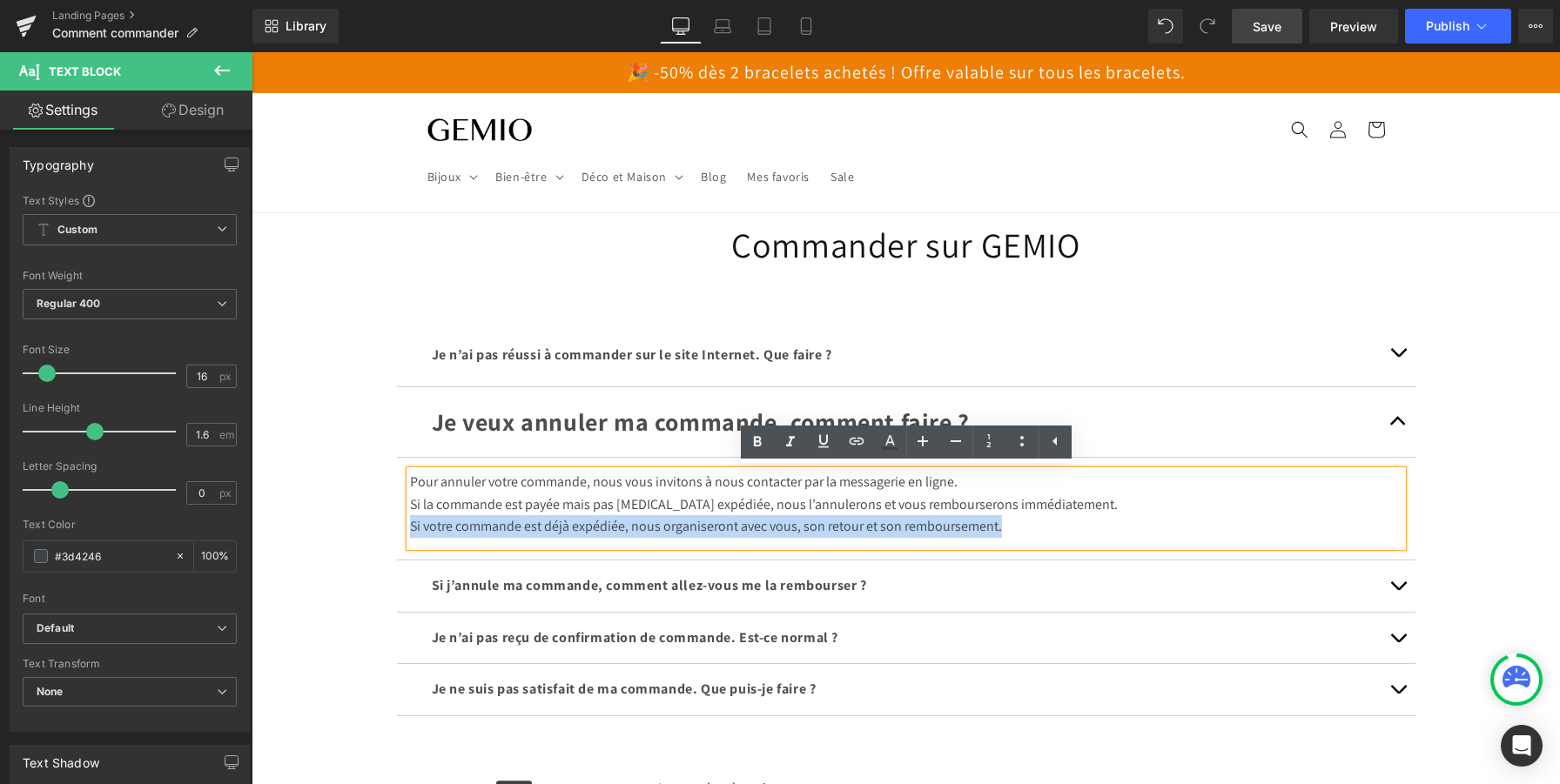
click at [1012, 520] on p "Si votre commande est déjà expédiée, nous organiseront avec vous, son retour et…" at bounding box center [907, 526] width 993 height 22
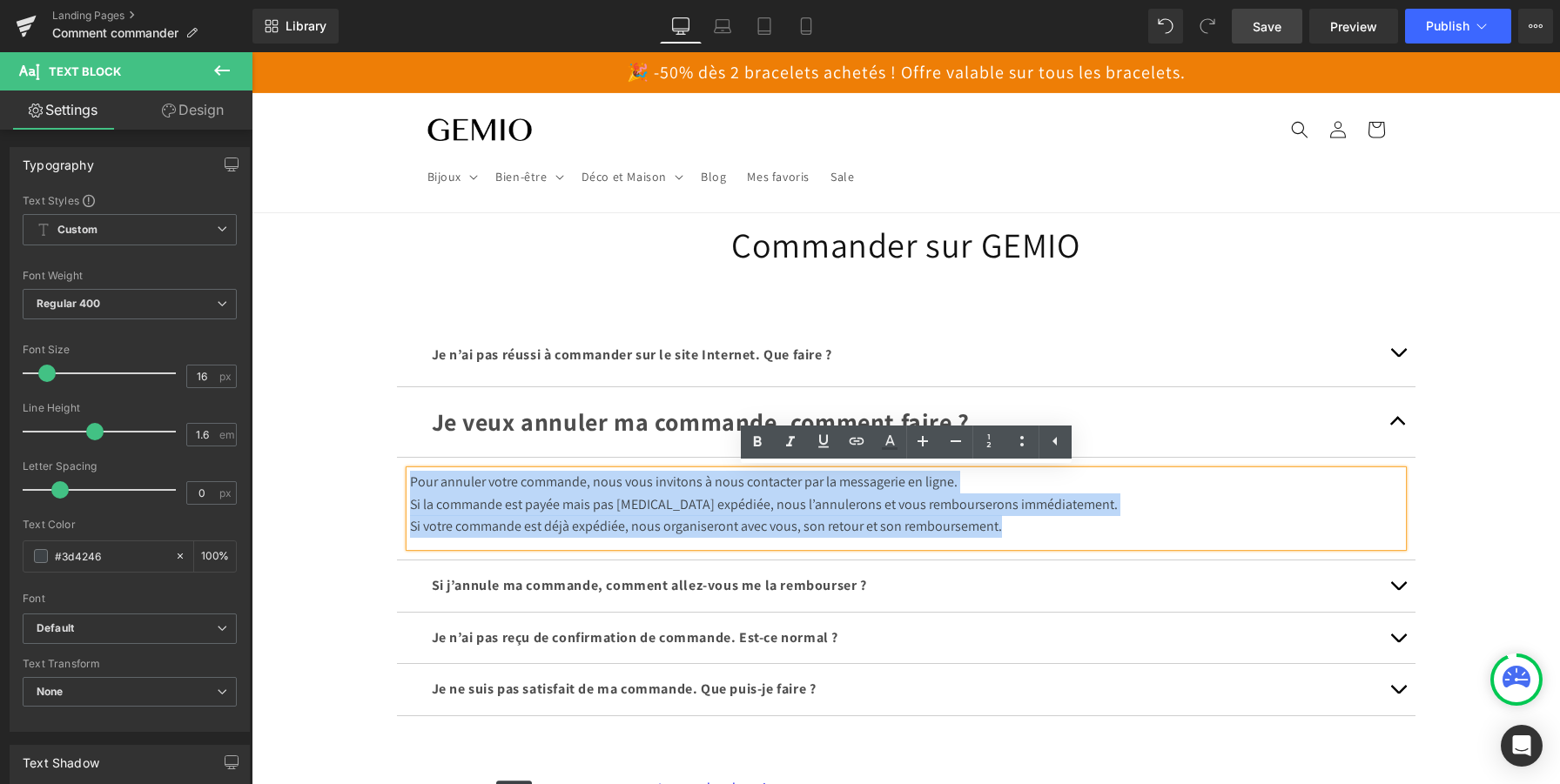
drag, startPoint x: 1012, startPoint y: 520, endPoint x: 352, endPoint y: 478, distance: 661.3
click at [352, 478] on div "Commander sur GEMIO Heading Je n’ai pas réussi à commander sur le site Internet…" at bounding box center [906, 631] width 1309 height 836
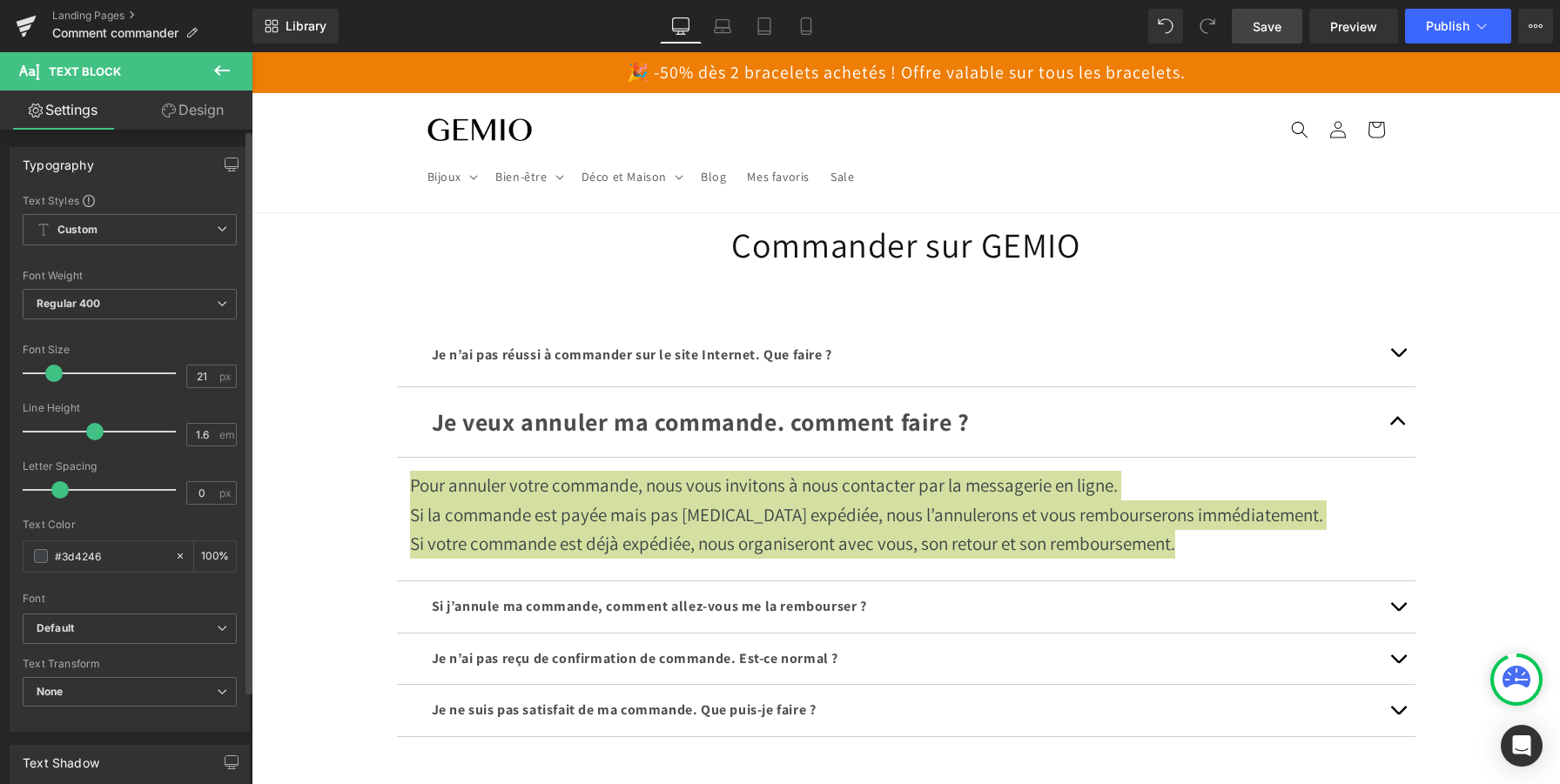
type input "22"
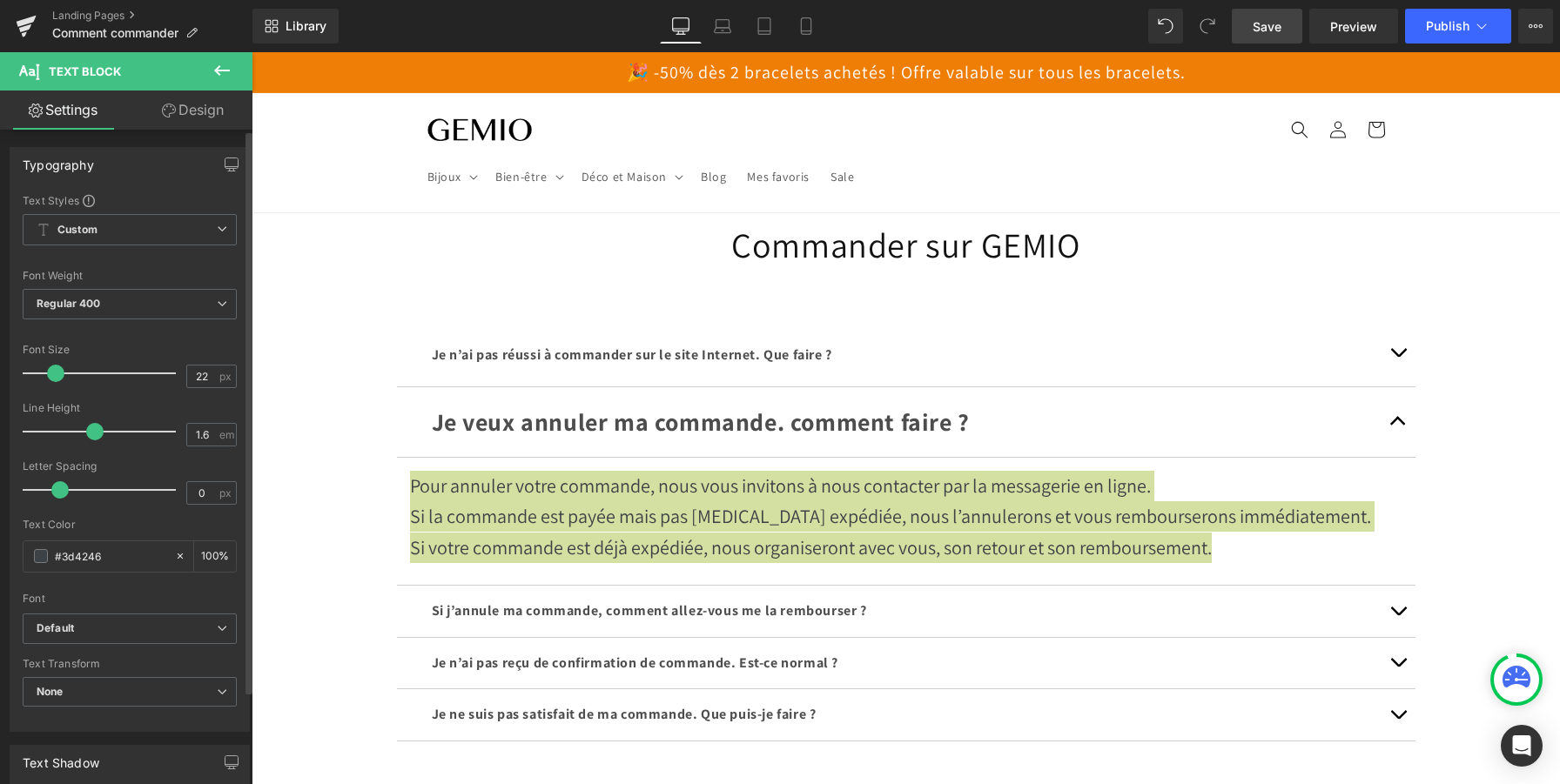
drag, startPoint x: 51, startPoint y: 374, endPoint x: 60, endPoint y: 377, distance: 9.5
click at [60, 377] on span at bounding box center [55, 373] width 18 height 18
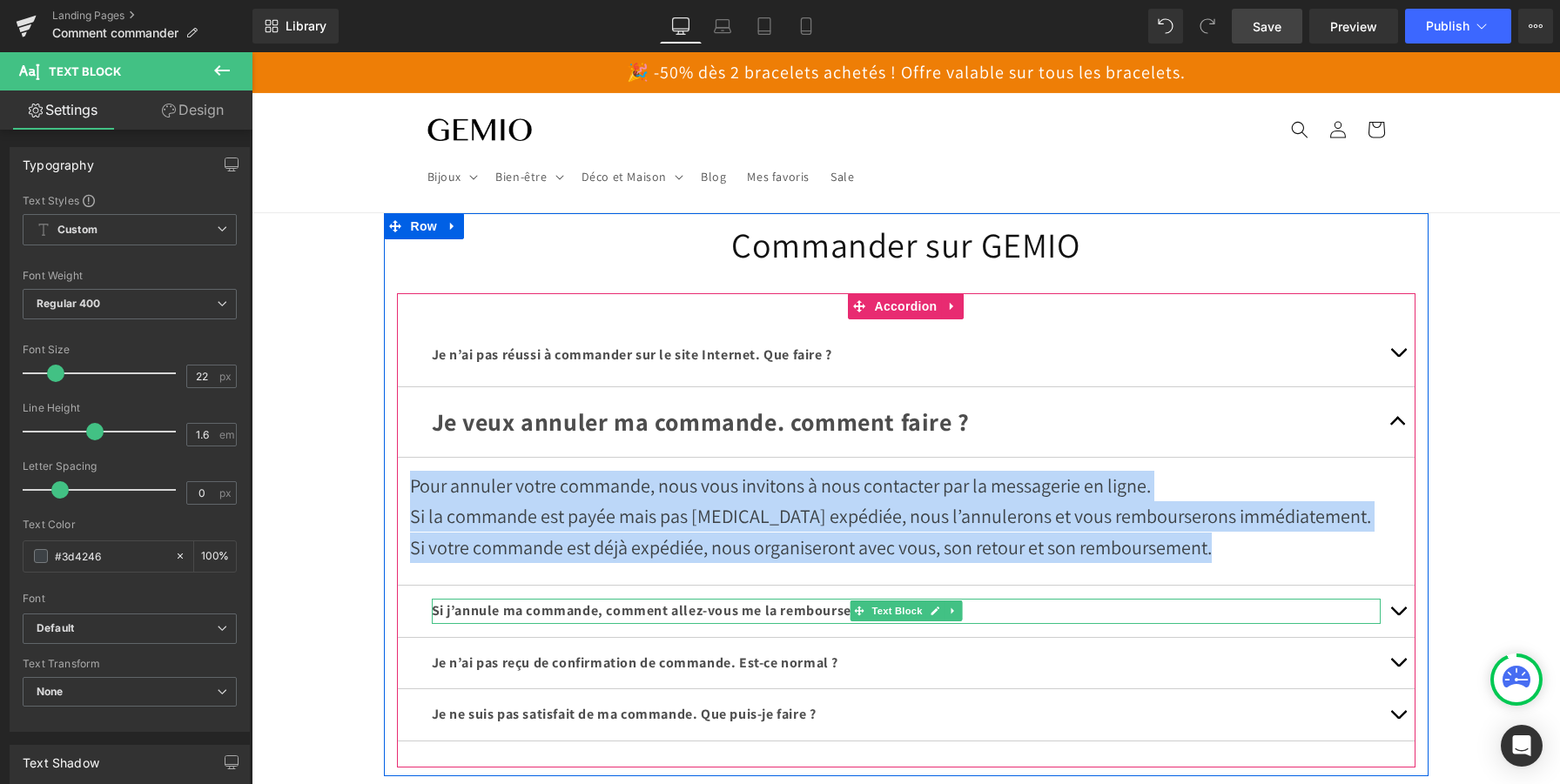
click at [551, 603] on span "Si j’annule ma commande, comment allez-vous me la rembourser ?" at bounding box center [650, 611] width 436 height 19
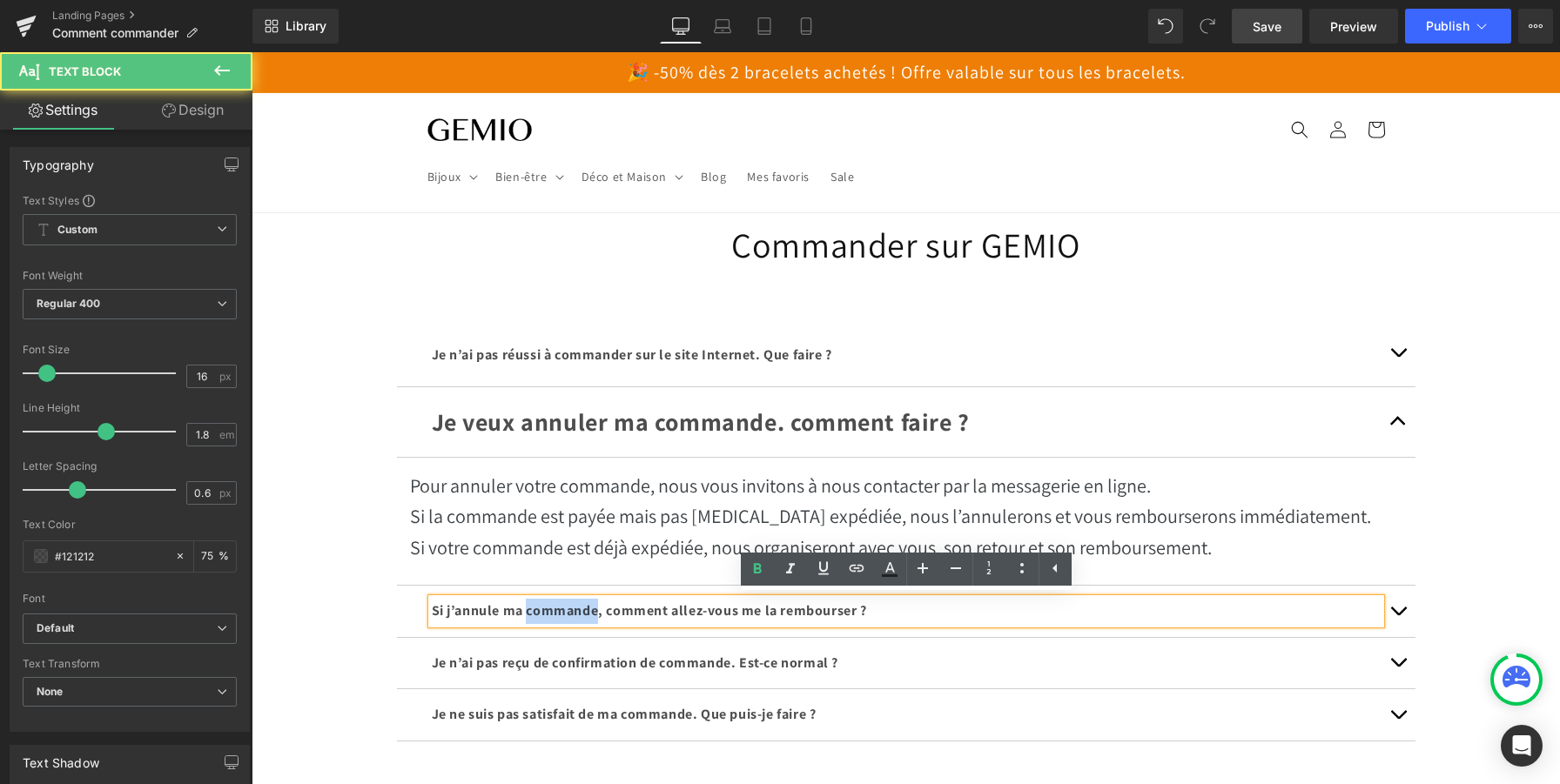
click at [551, 603] on span "Si j’annule ma commande, comment allez-vous me la rembourser ?" at bounding box center [650, 611] width 436 height 19
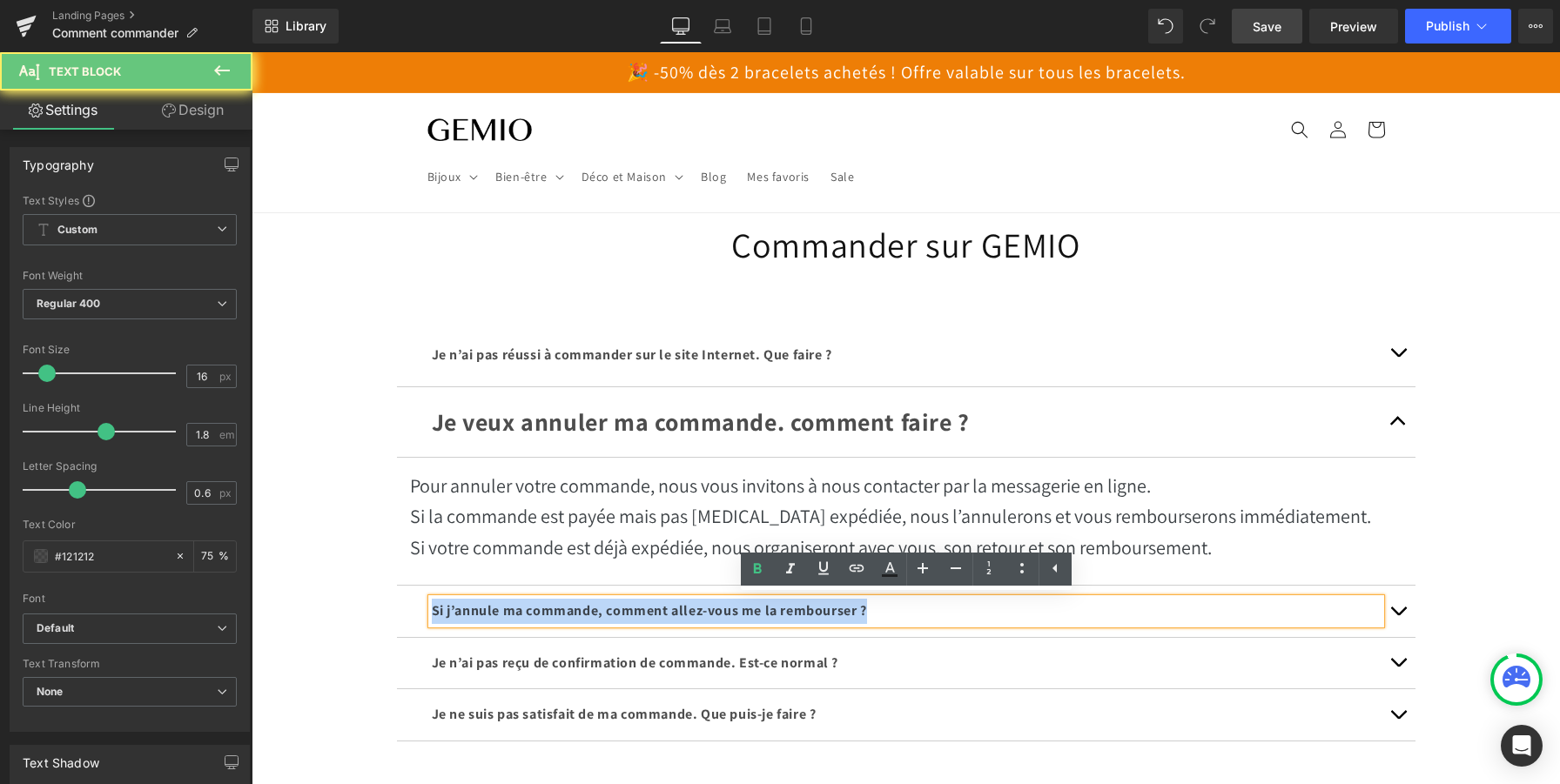
click at [551, 603] on span "Si j’annule ma commande, comment allez-vous me la rembourser ?" at bounding box center [650, 611] width 436 height 19
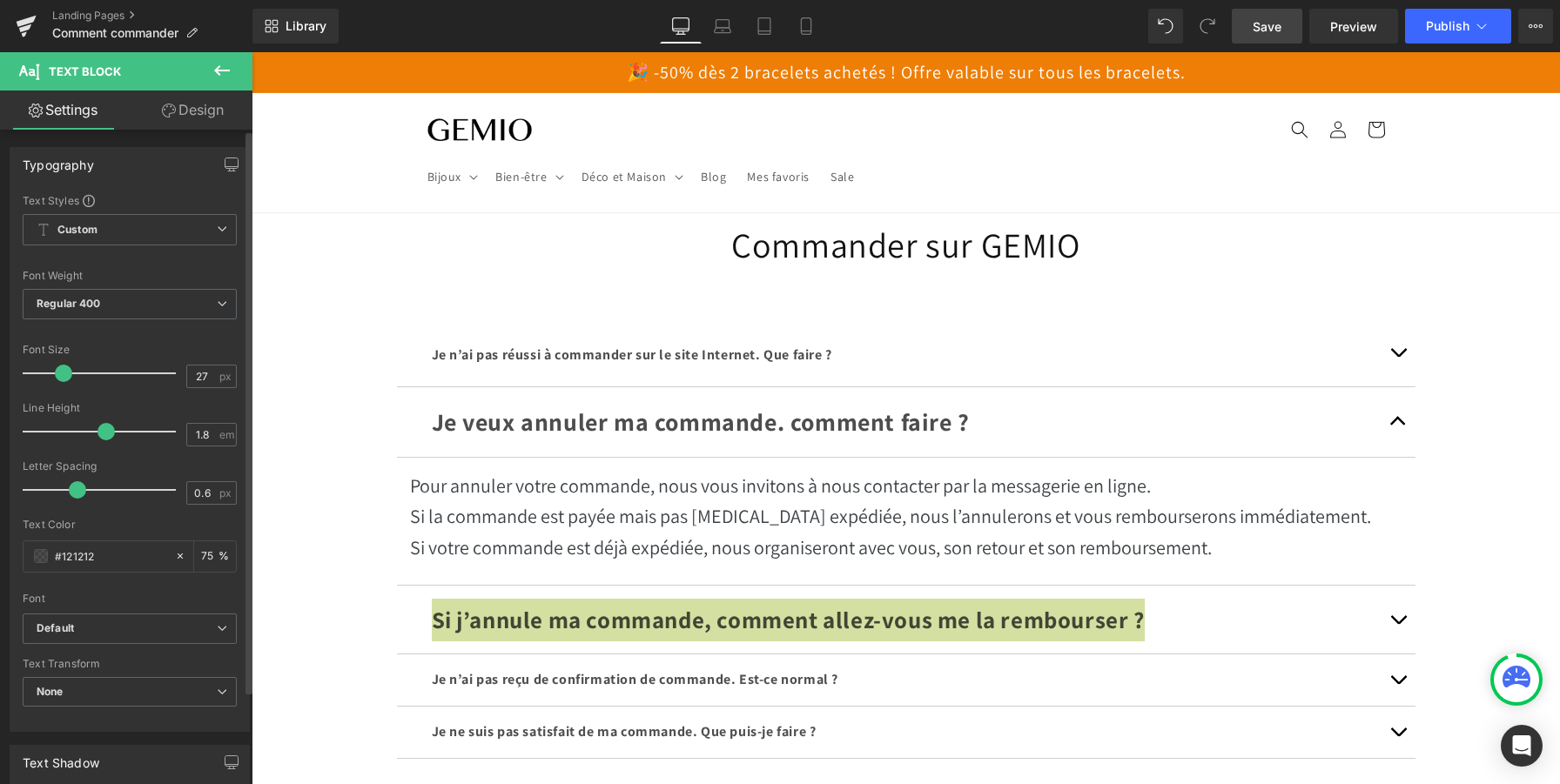
type input "28"
drag, startPoint x: 50, startPoint y: 376, endPoint x: 69, endPoint y: 376, distance: 19.0
click at [69, 376] on span at bounding box center [65, 373] width 18 height 18
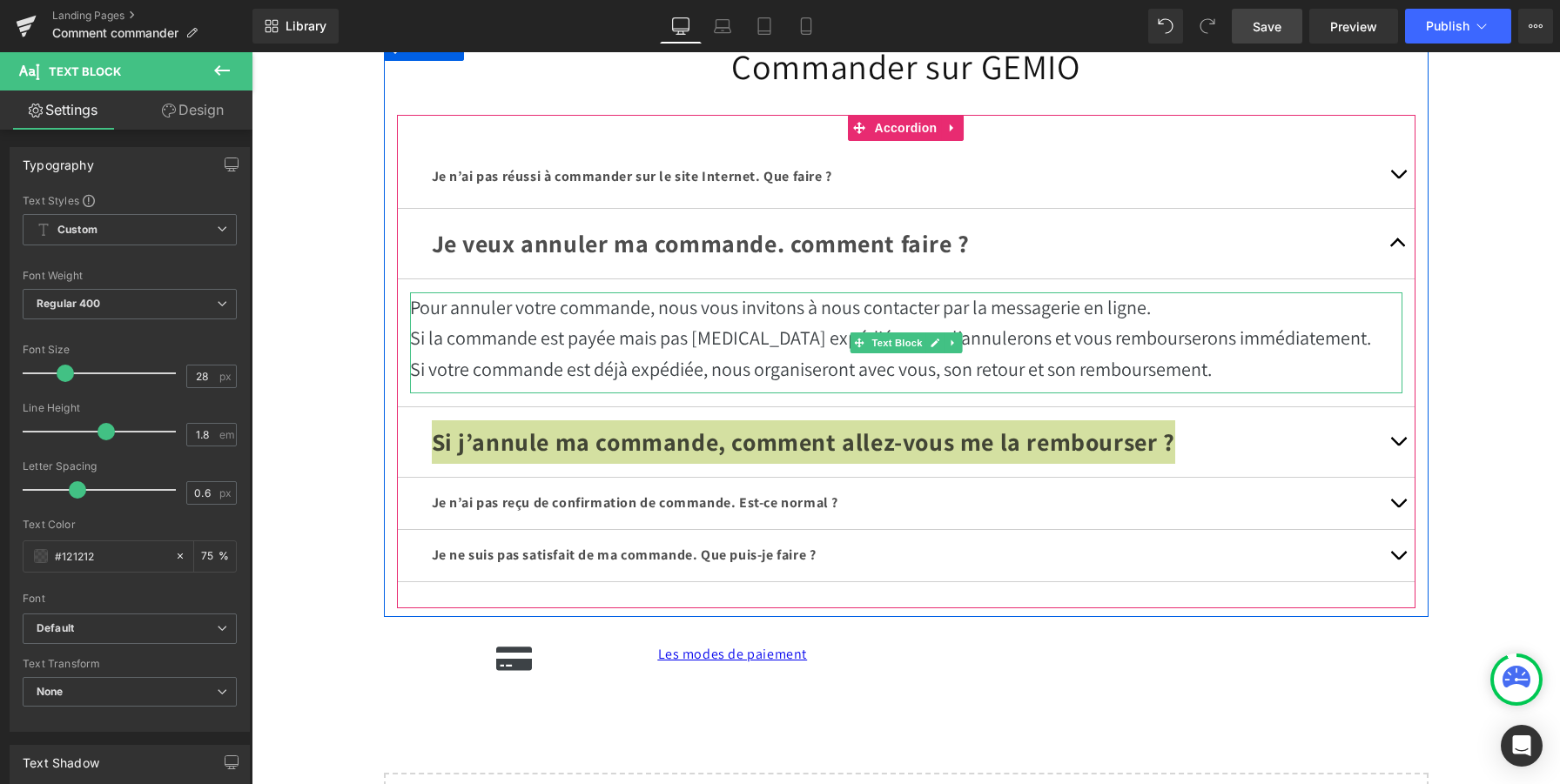
scroll to position [182, 0]
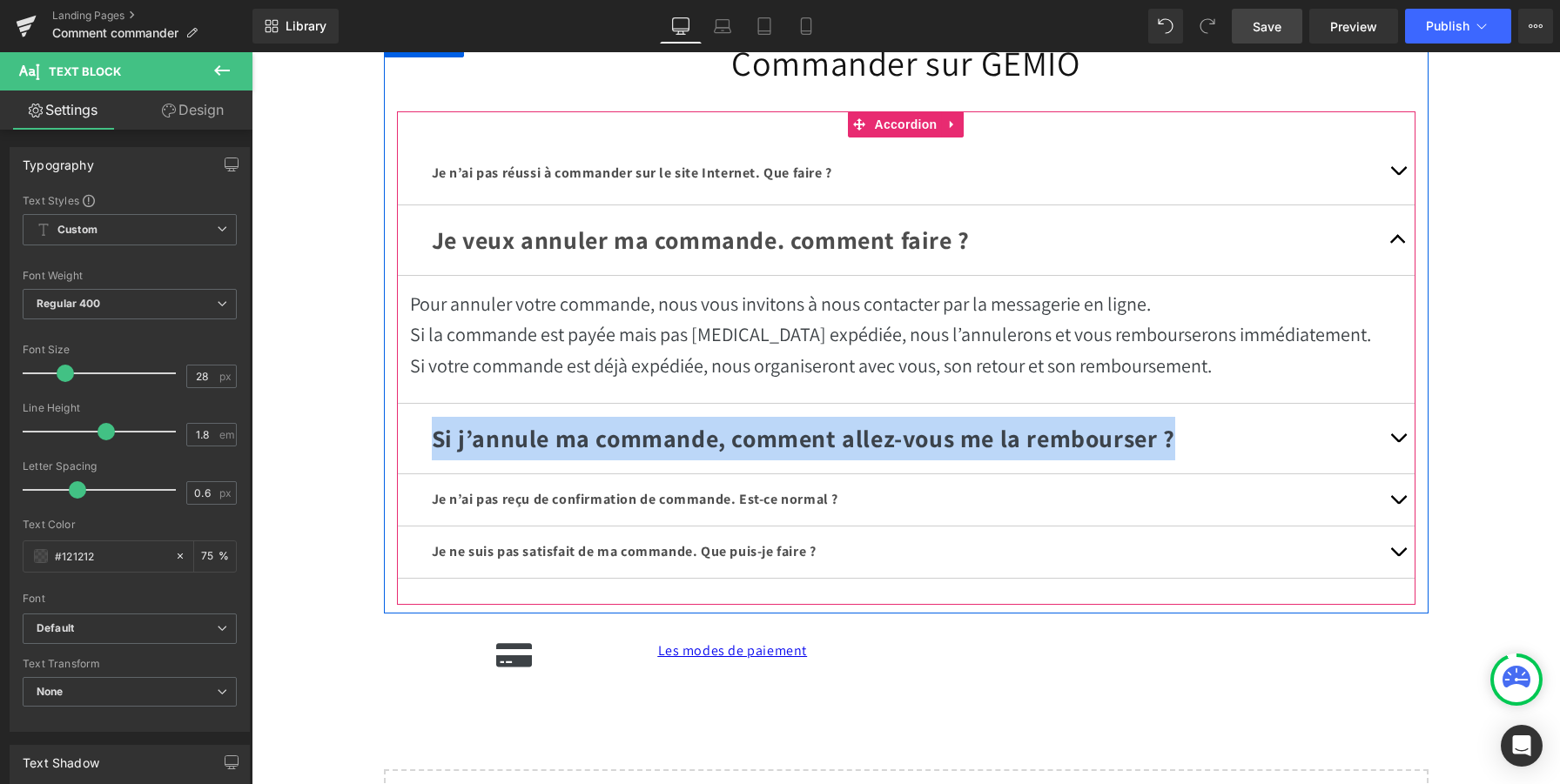
click at [1393, 433] on button "button" at bounding box center [1397, 438] width 35 height 70
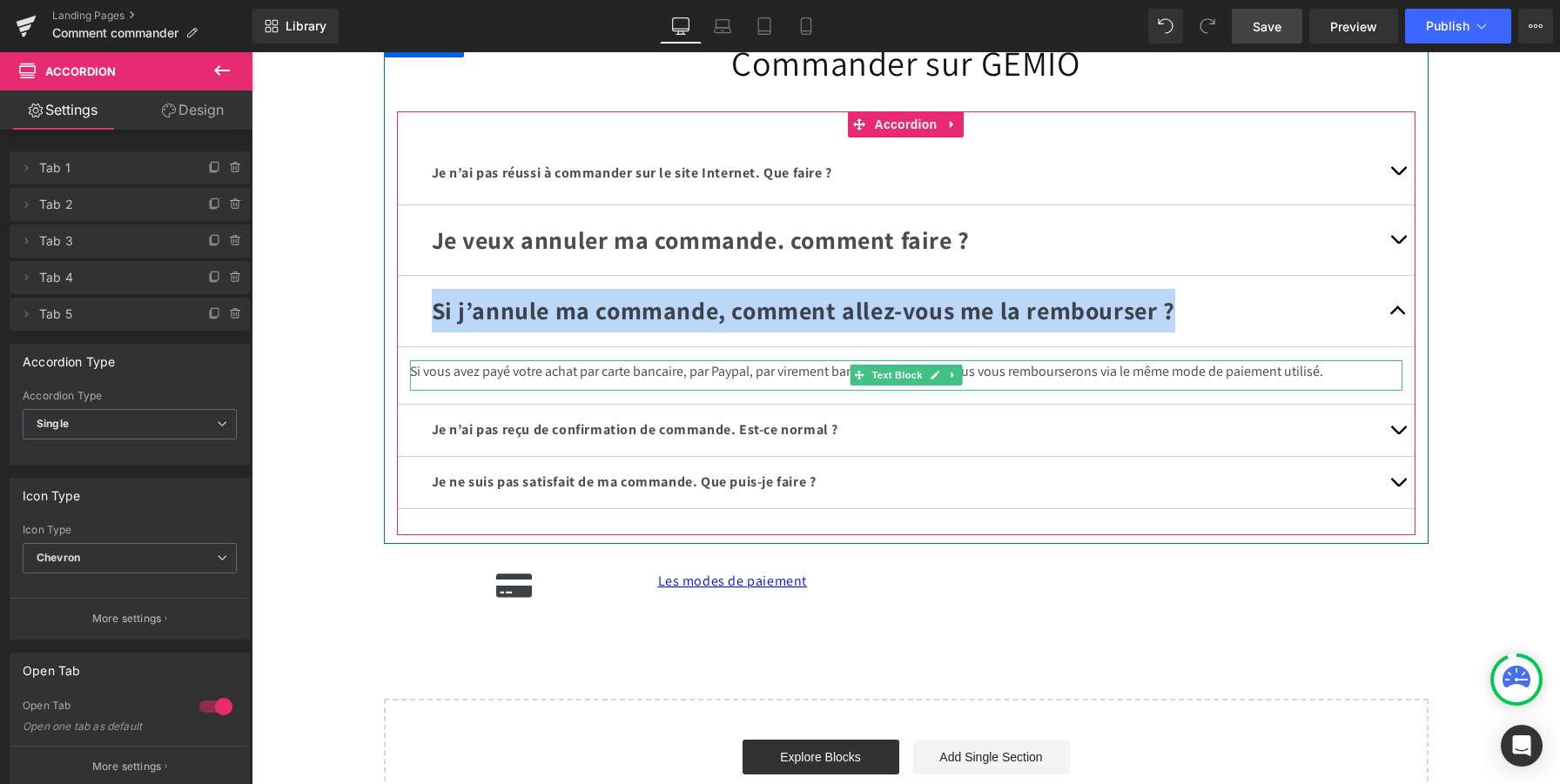
click at [796, 365] on p "Si vous avez payé votre achat par carte bancaire, par Paypal, par virement banc…" at bounding box center [907, 372] width 993 height 22
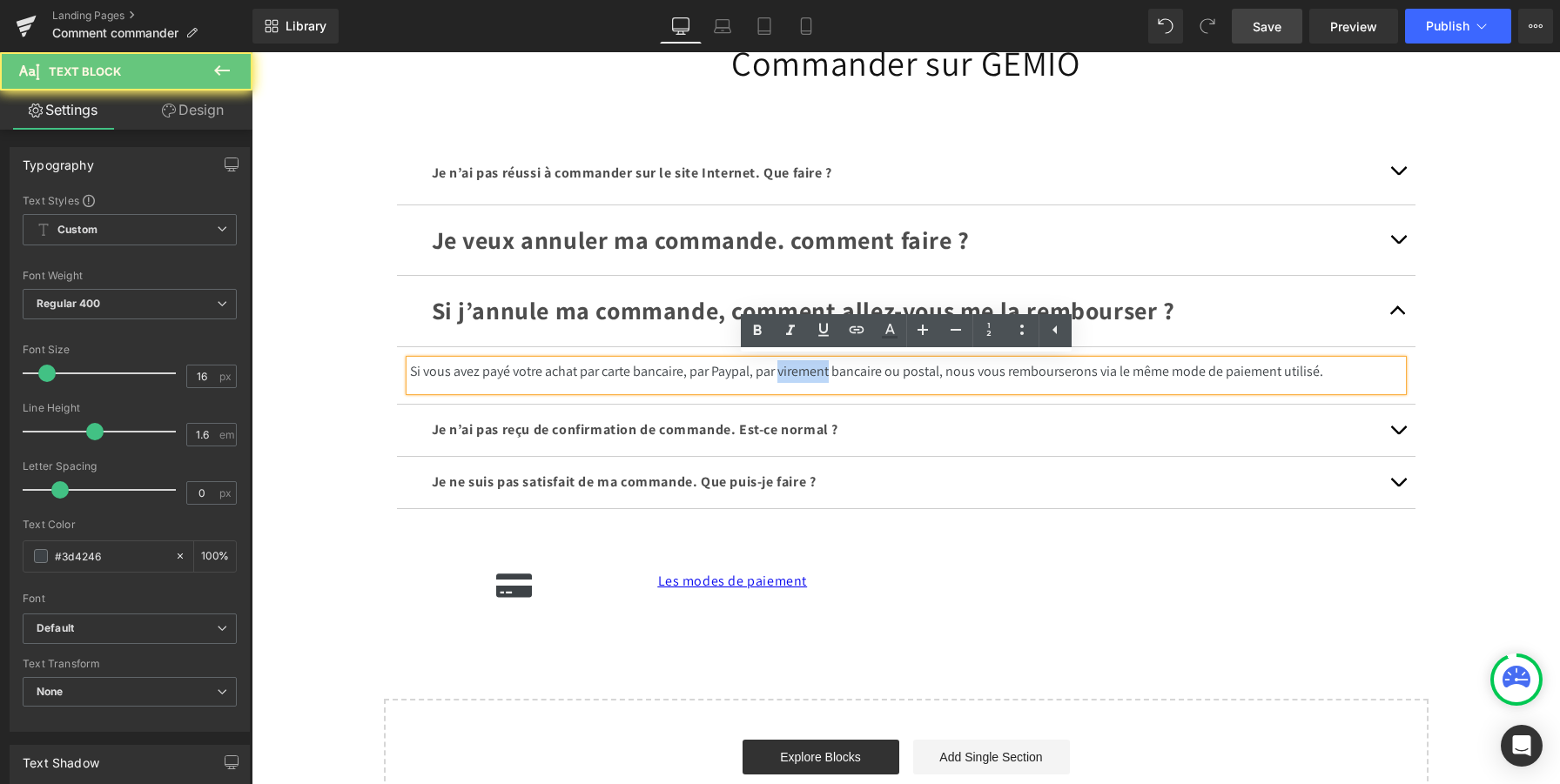
click at [796, 365] on p "Si vous avez payé votre achat par carte bancaire, par Paypal, par virement banc…" at bounding box center [907, 372] width 993 height 22
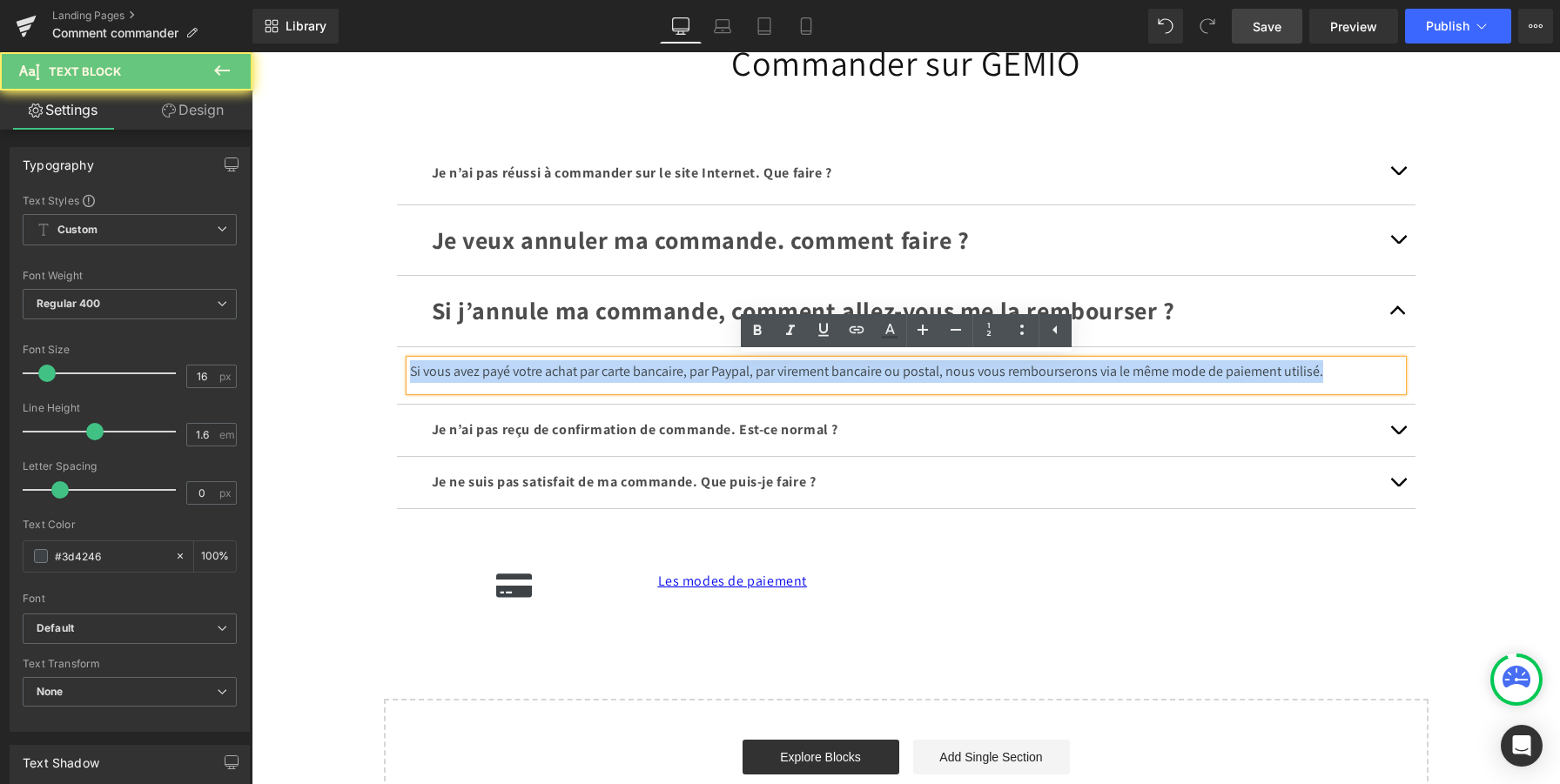
click at [796, 365] on p "Si vous avez payé votre achat par carte bancaire, par Paypal, par virement banc…" at bounding box center [907, 372] width 993 height 22
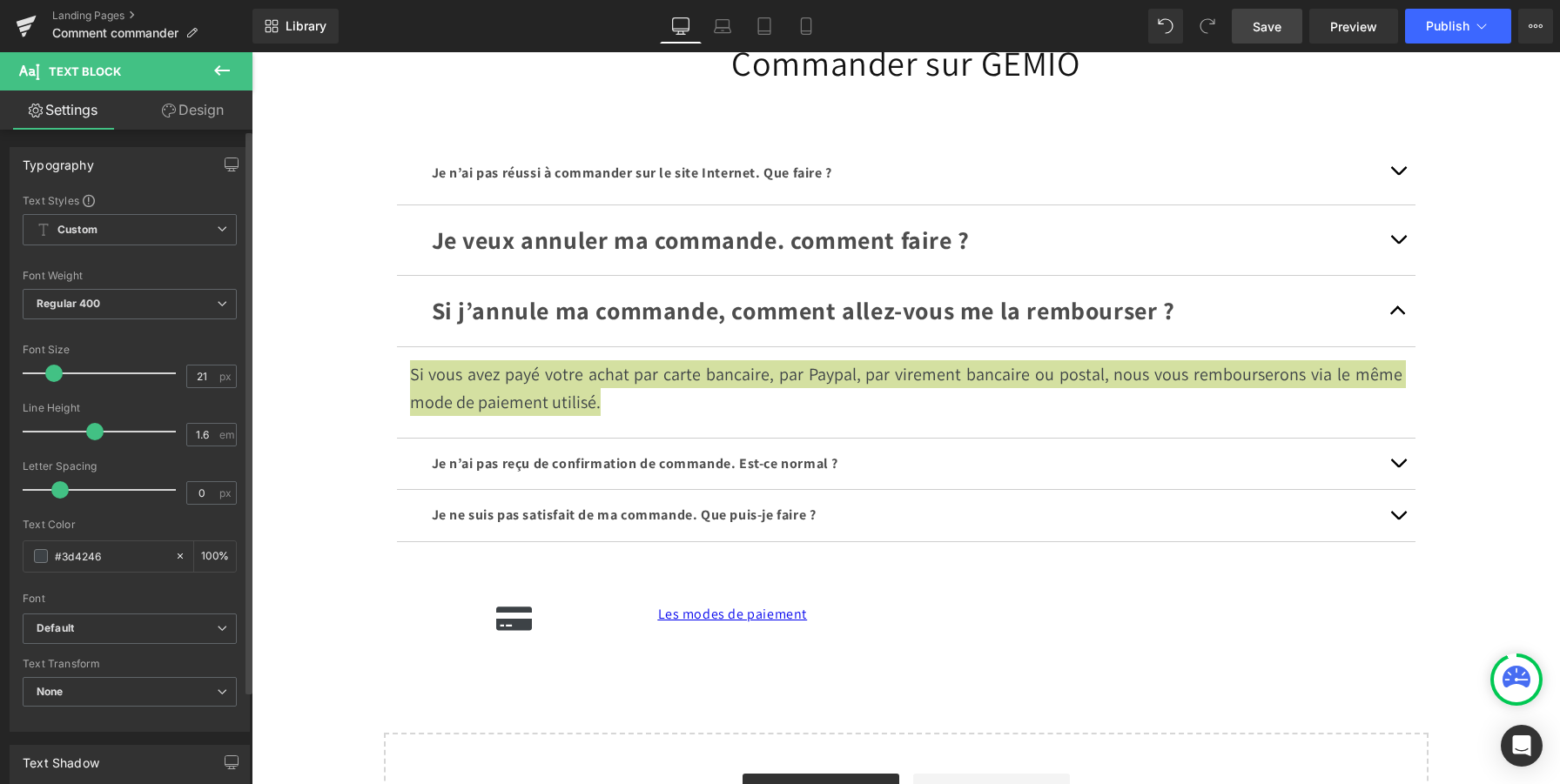
type input "22"
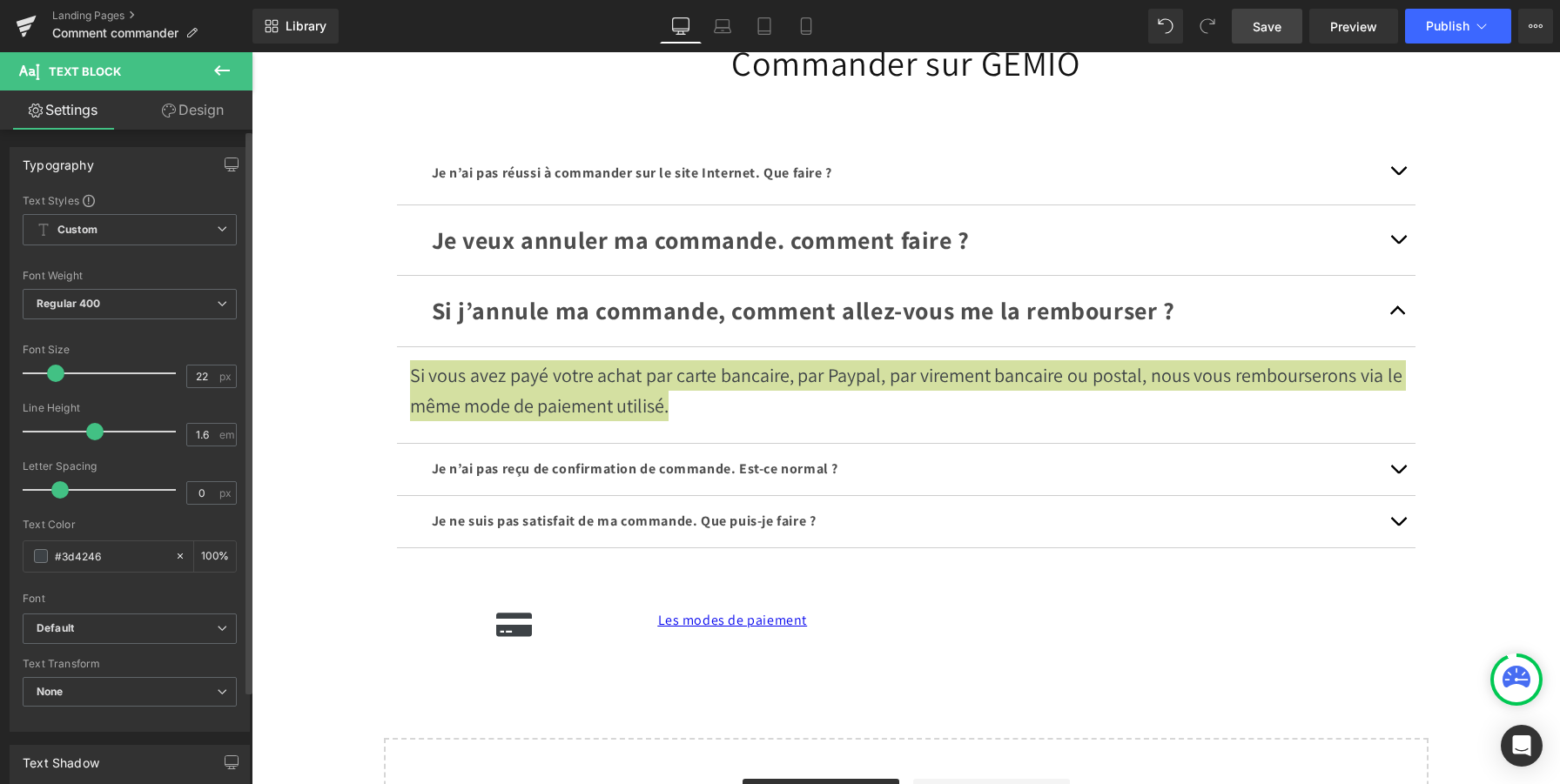
drag, startPoint x: 44, startPoint y: 375, endPoint x: 52, endPoint y: 378, distance: 8.5
click at [52, 378] on span at bounding box center [55, 373] width 18 height 18
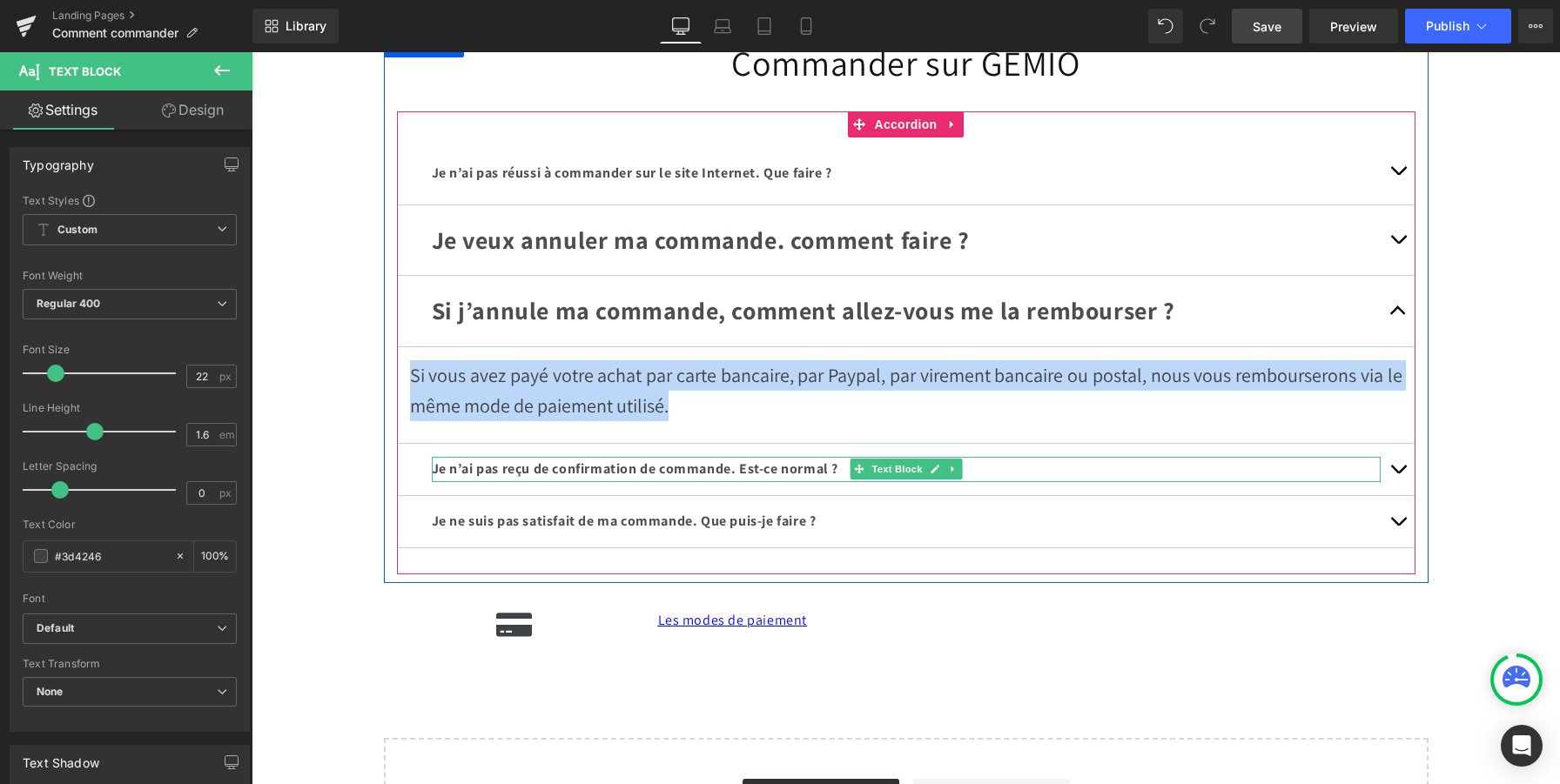
click at [567, 466] on span "Je n’ai pas reçu de confirmation de commande. Est-ce normal ?" at bounding box center [636, 469] width 408 height 19
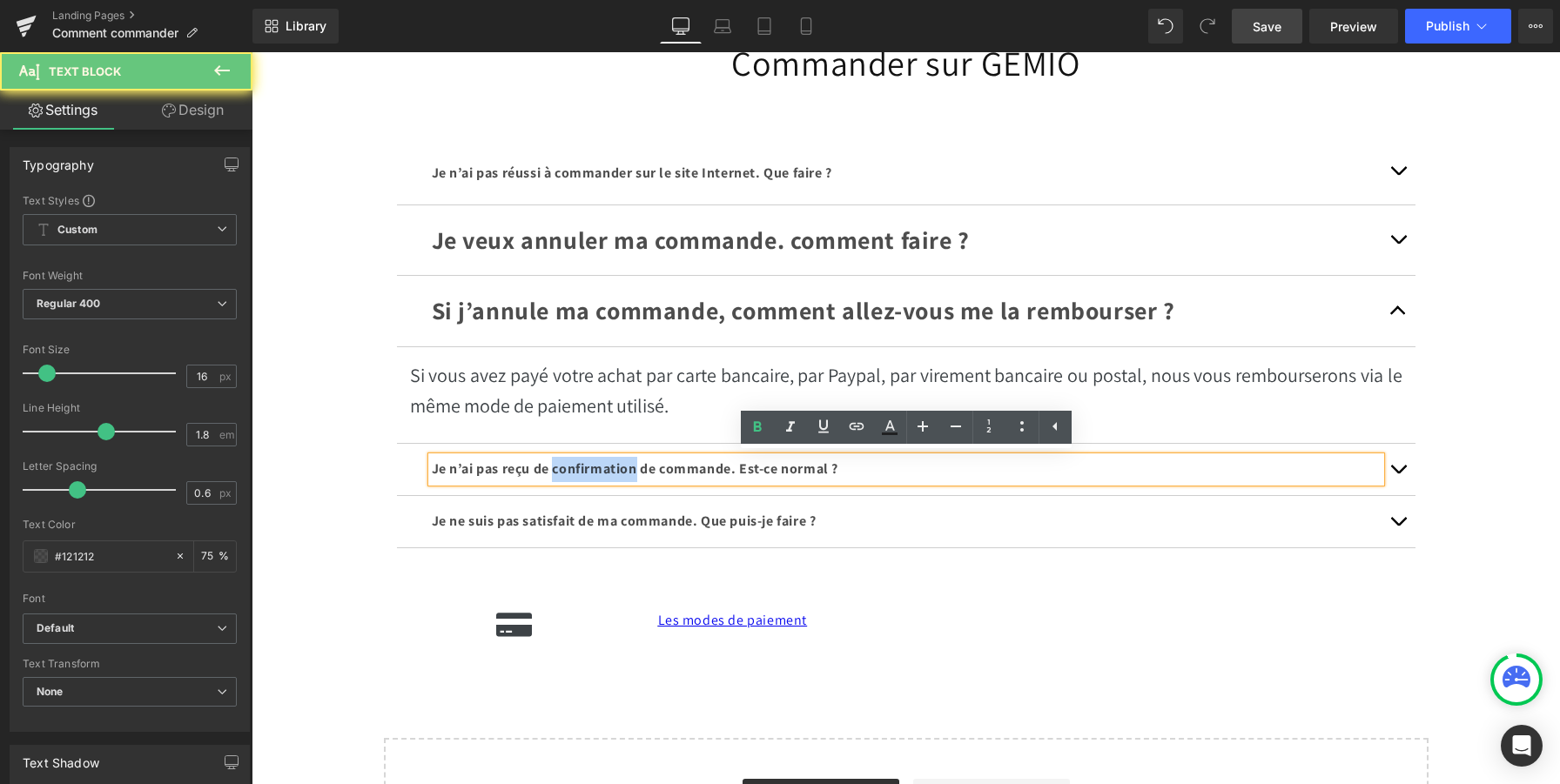
click at [567, 466] on span "Je n’ai pas reçu de confirmation de commande. Est-ce normal ?" at bounding box center [636, 469] width 408 height 19
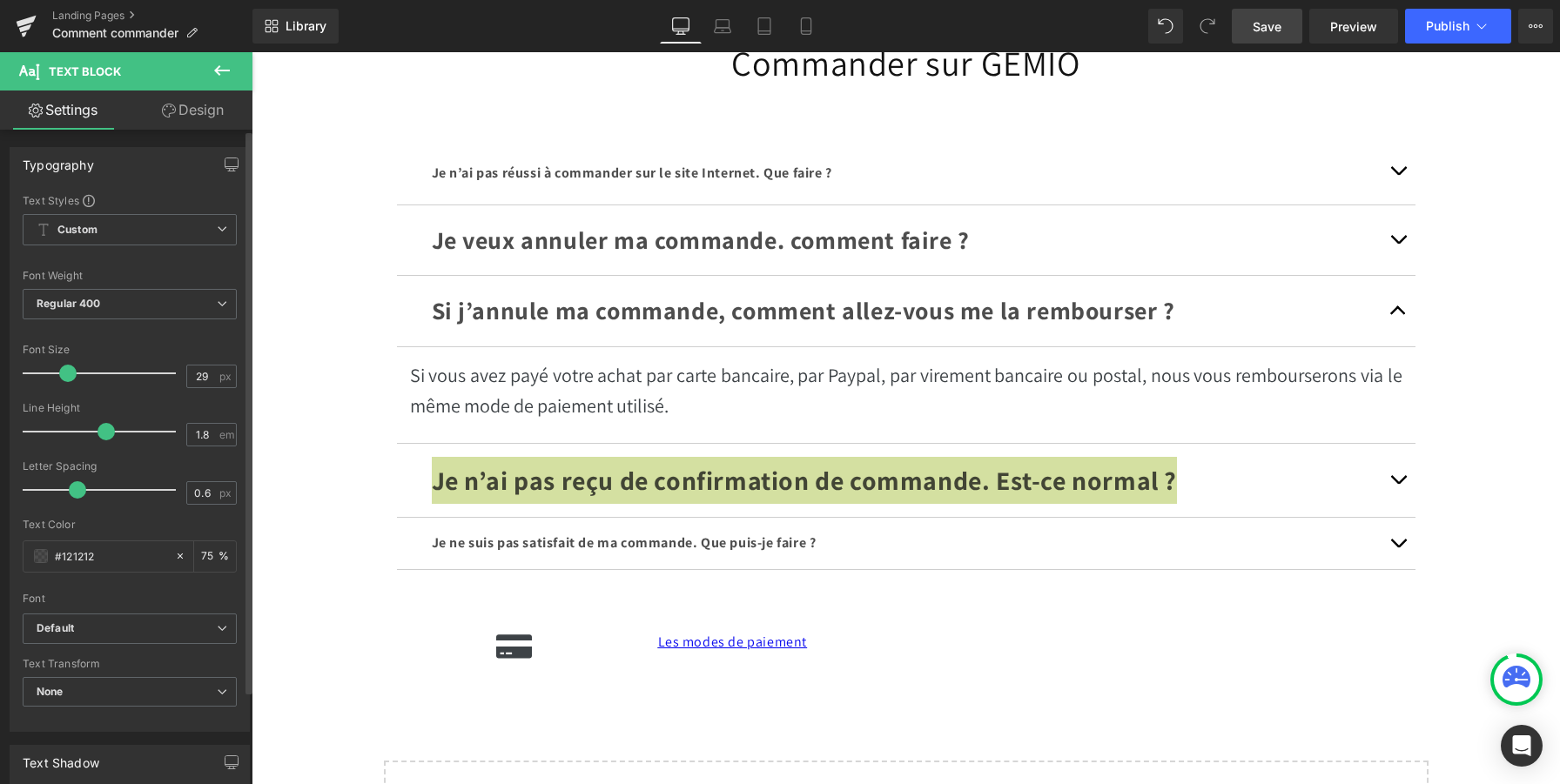
type input "28"
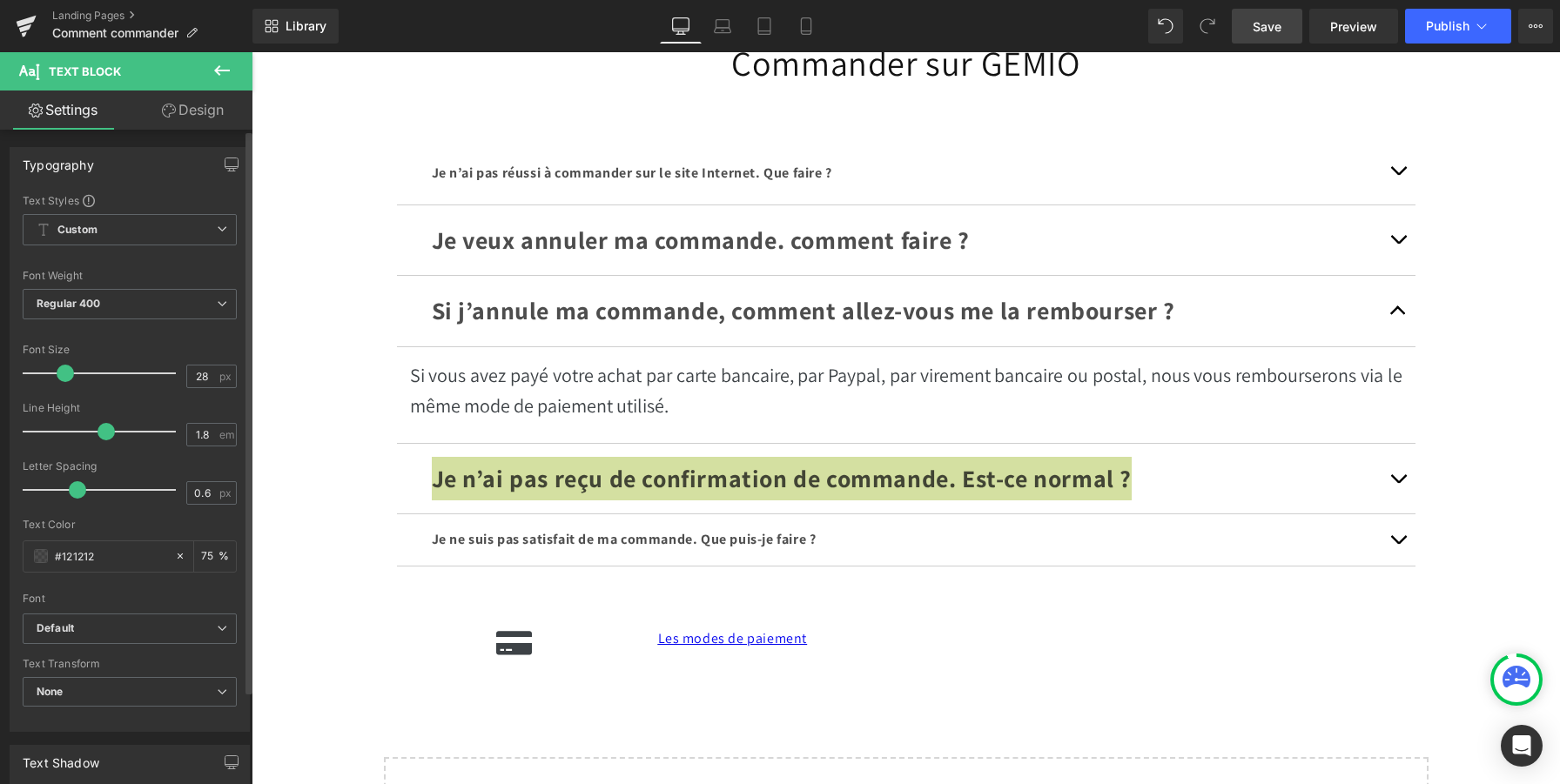
drag, startPoint x: 44, startPoint y: 374, endPoint x: 62, endPoint y: 376, distance: 18.1
click at [62, 376] on span at bounding box center [65, 373] width 18 height 18
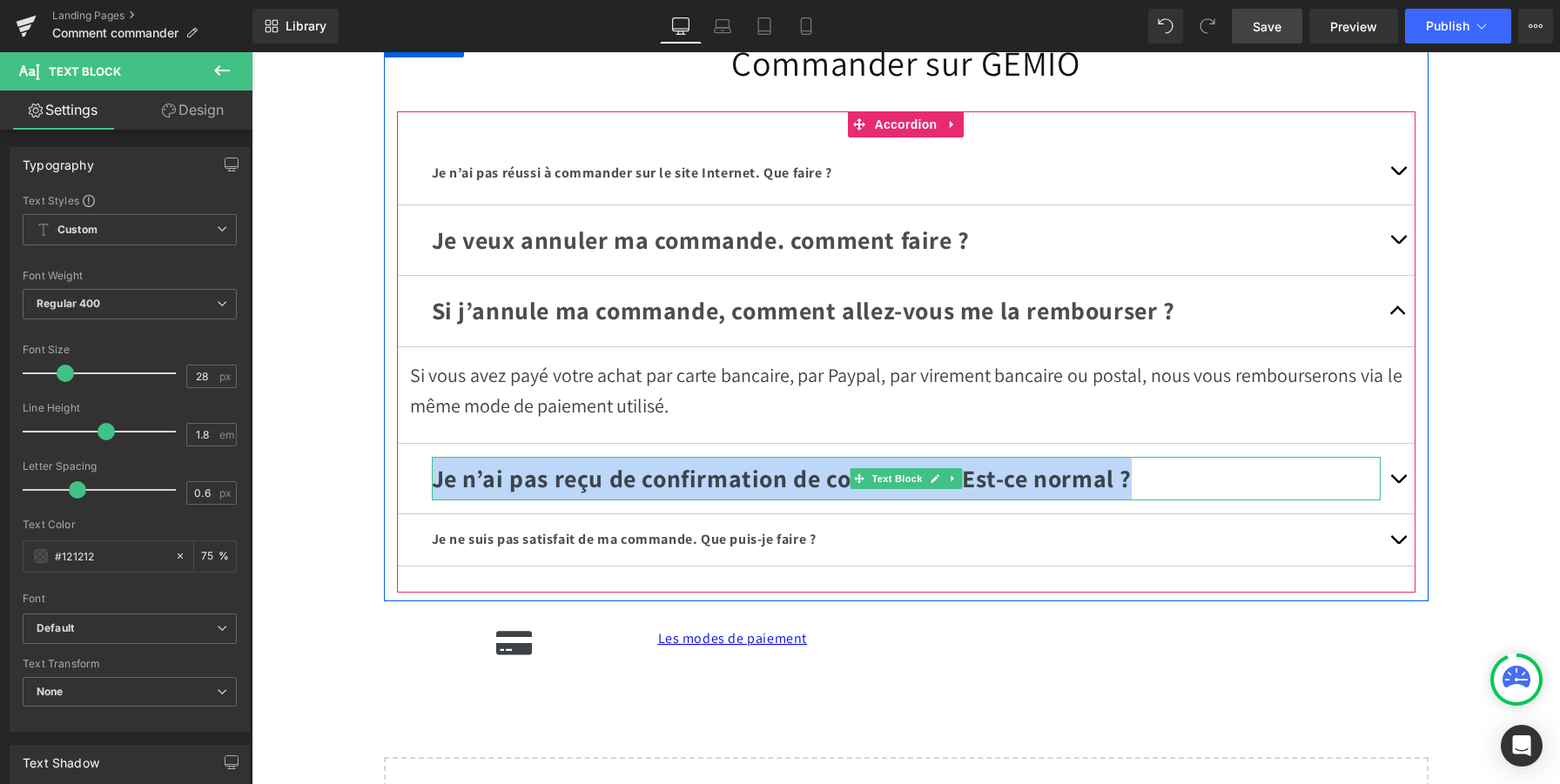
click at [1213, 467] on p "Je n’ai pas reçu de confirmation de commande. Est-ce normal ?" at bounding box center [906, 478] width 949 height 44
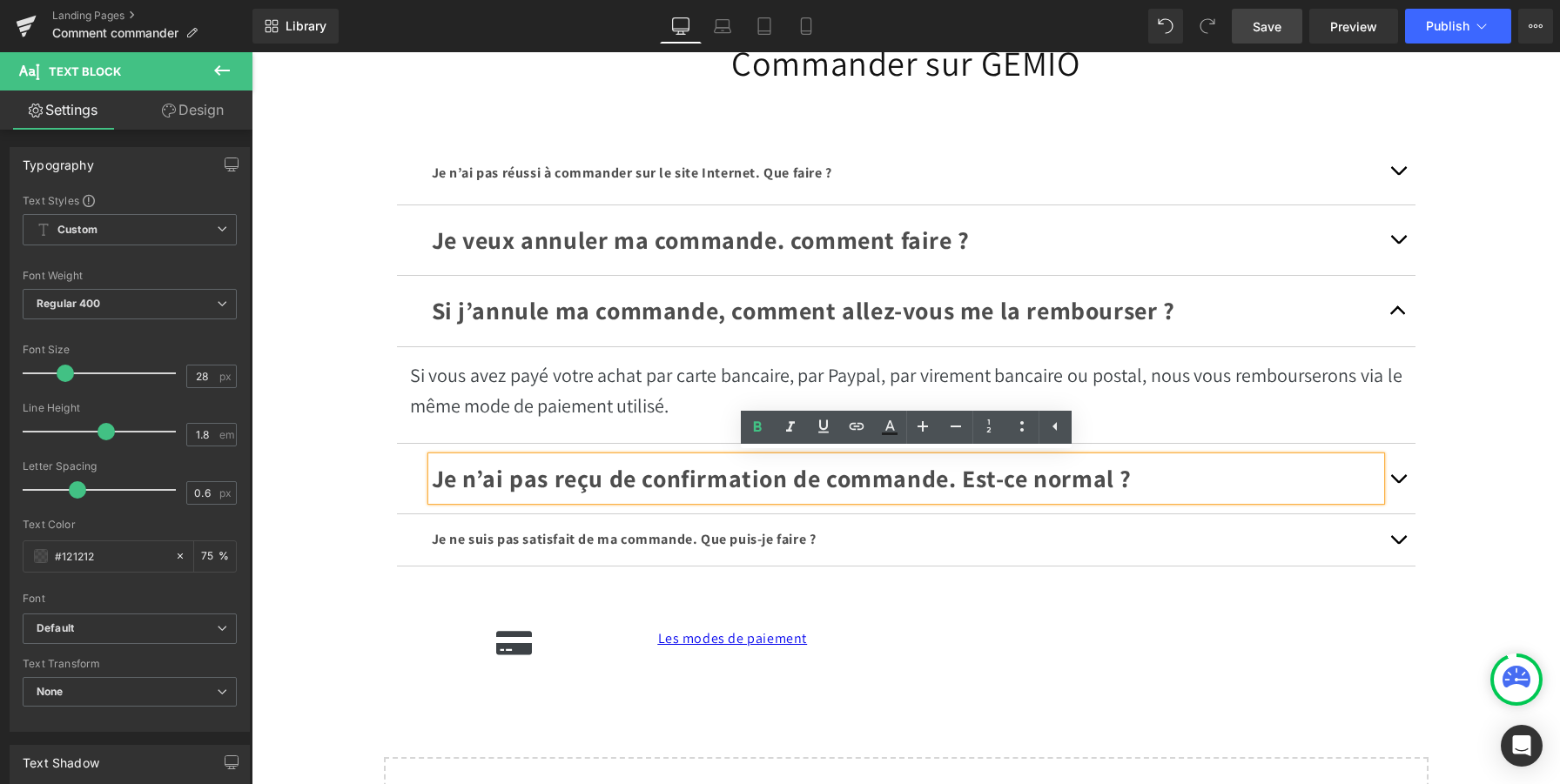
click at [1397, 476] on button "button" at bounding box center [1397, 478] width 35 height 70
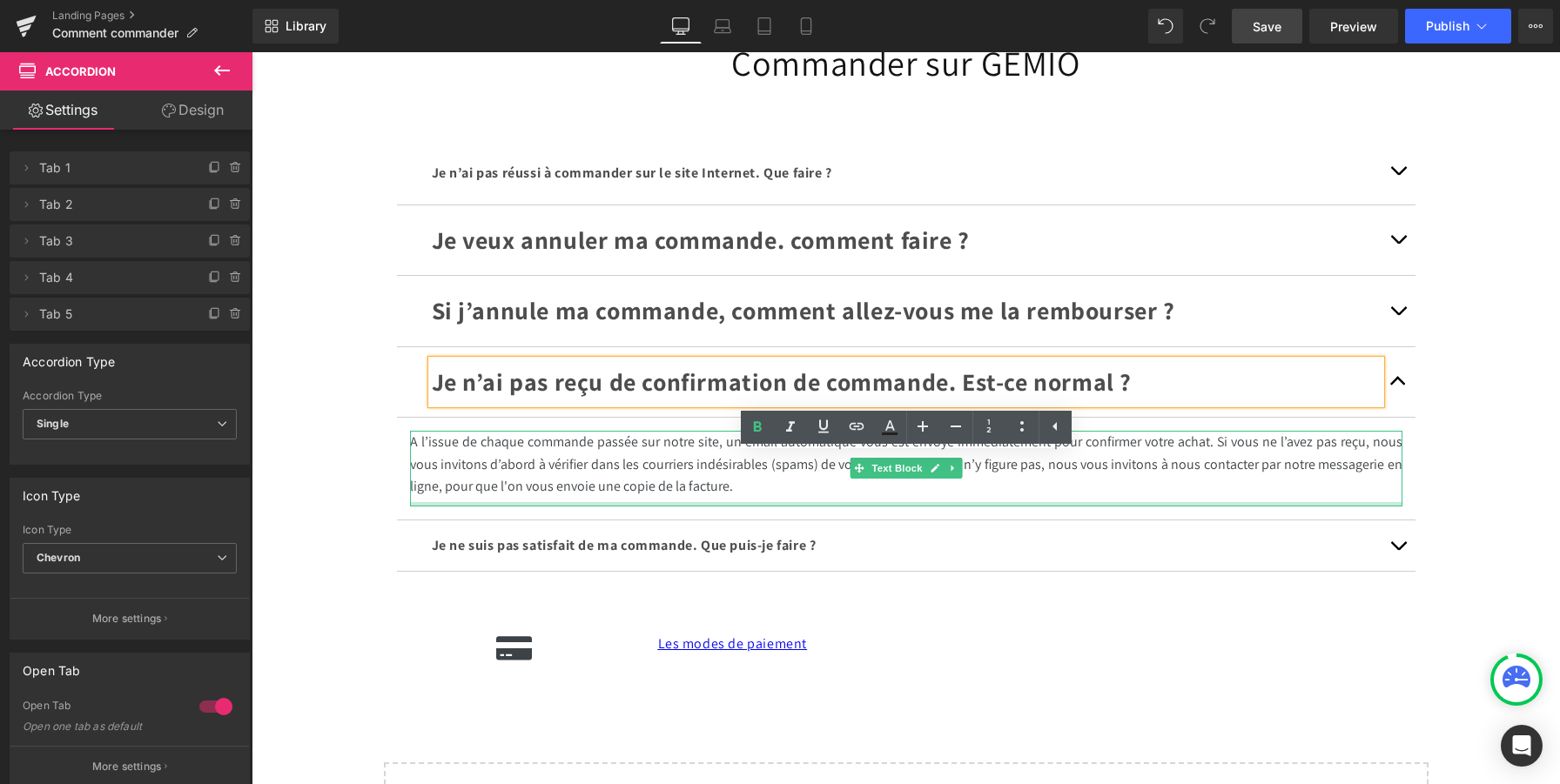
click at [823, 493] on p "A l’issue de chaque commande passée sur notre site, un email automatique vous e…" at bounding box center [907, 464] width 993 height 67
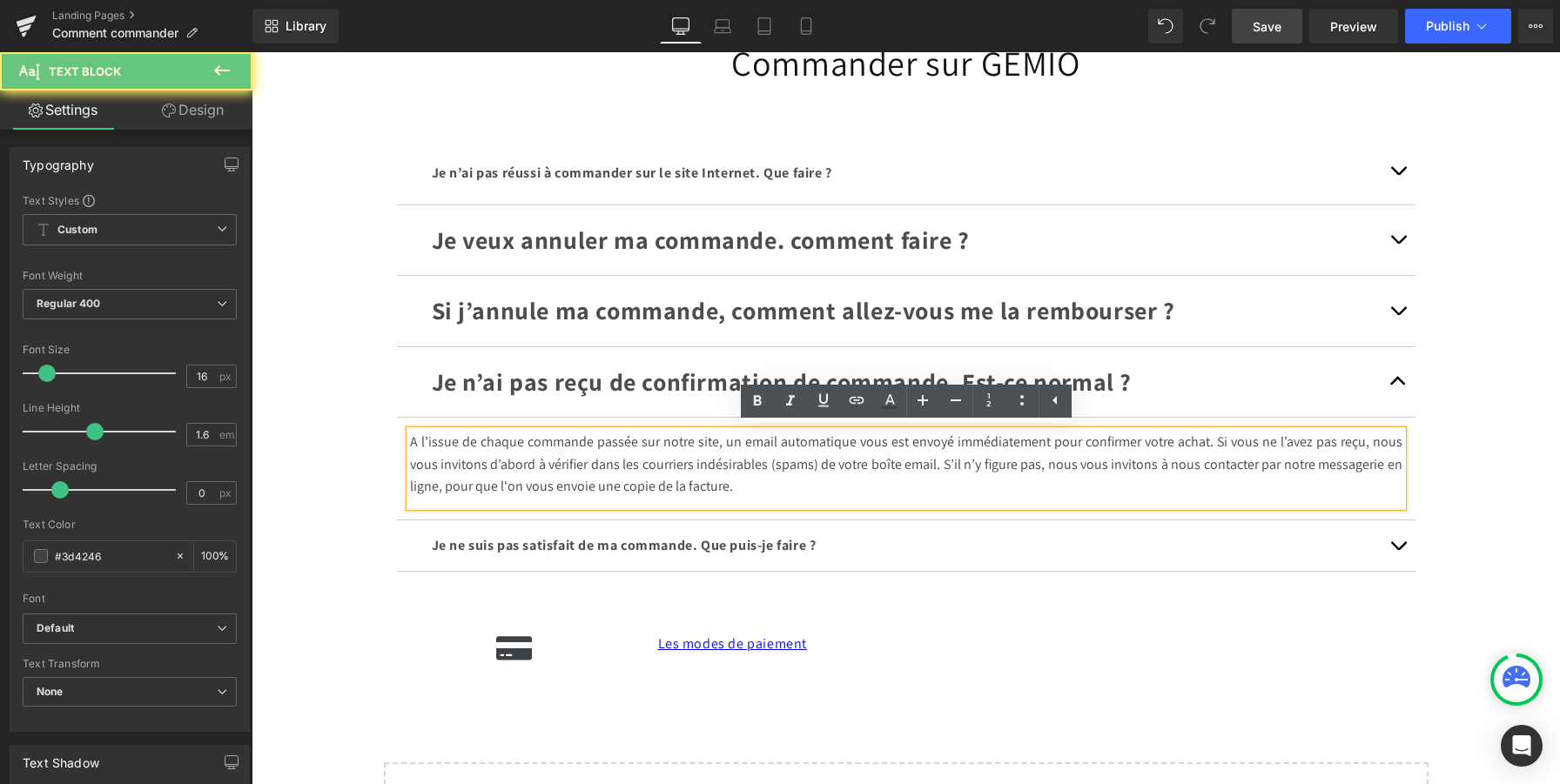
click at [823, 493] on p "A l’issue de chaque commande passée sur notre site, un email automatique vous e…" at bounding box center [907, 464] width 993 height 67
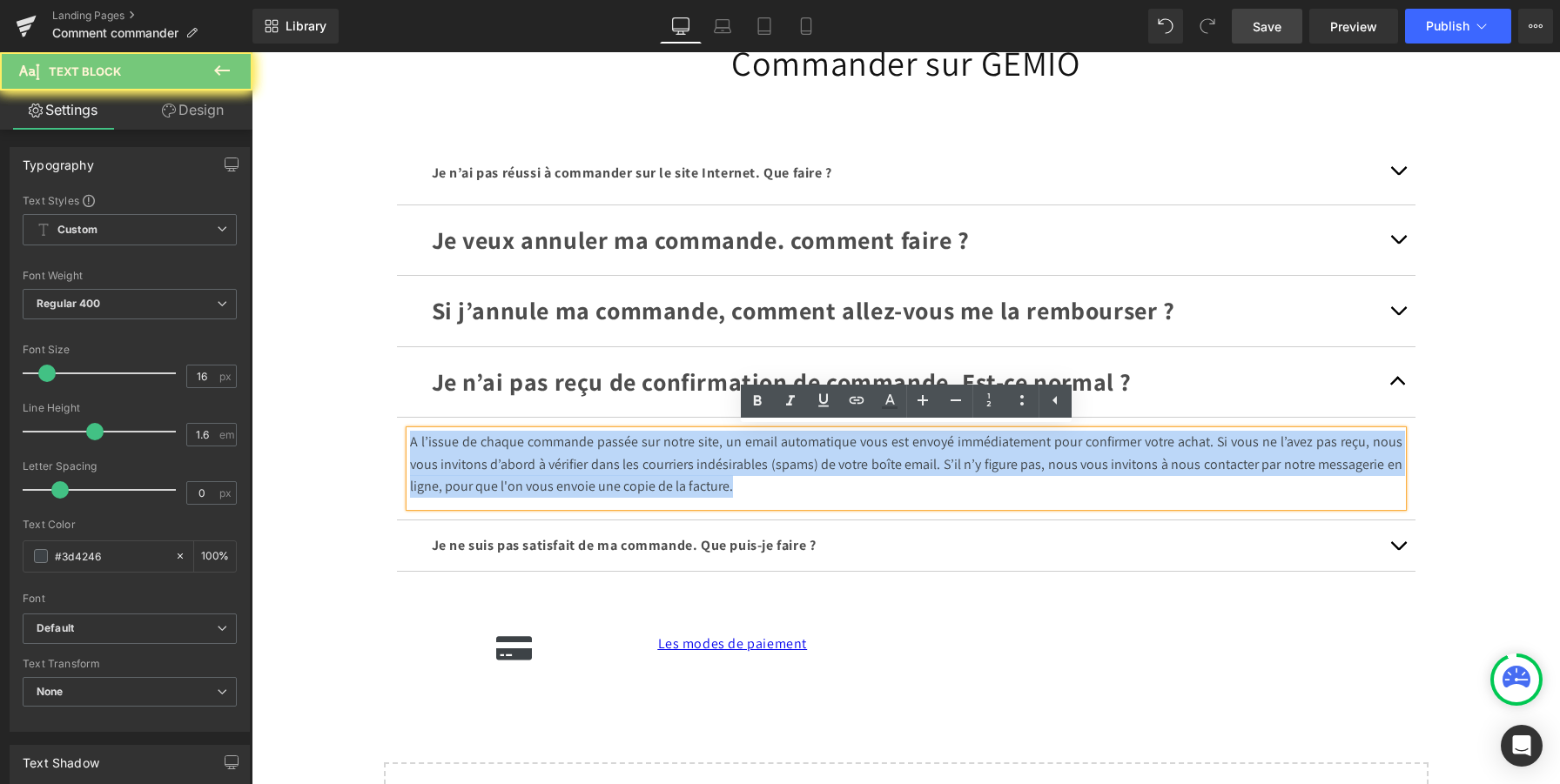
click at [823, 493] on p "A l’issue de chaque commande passée sur notre site, un email automatique vous e…" at bounding box center [907, 464] width 993 height 67
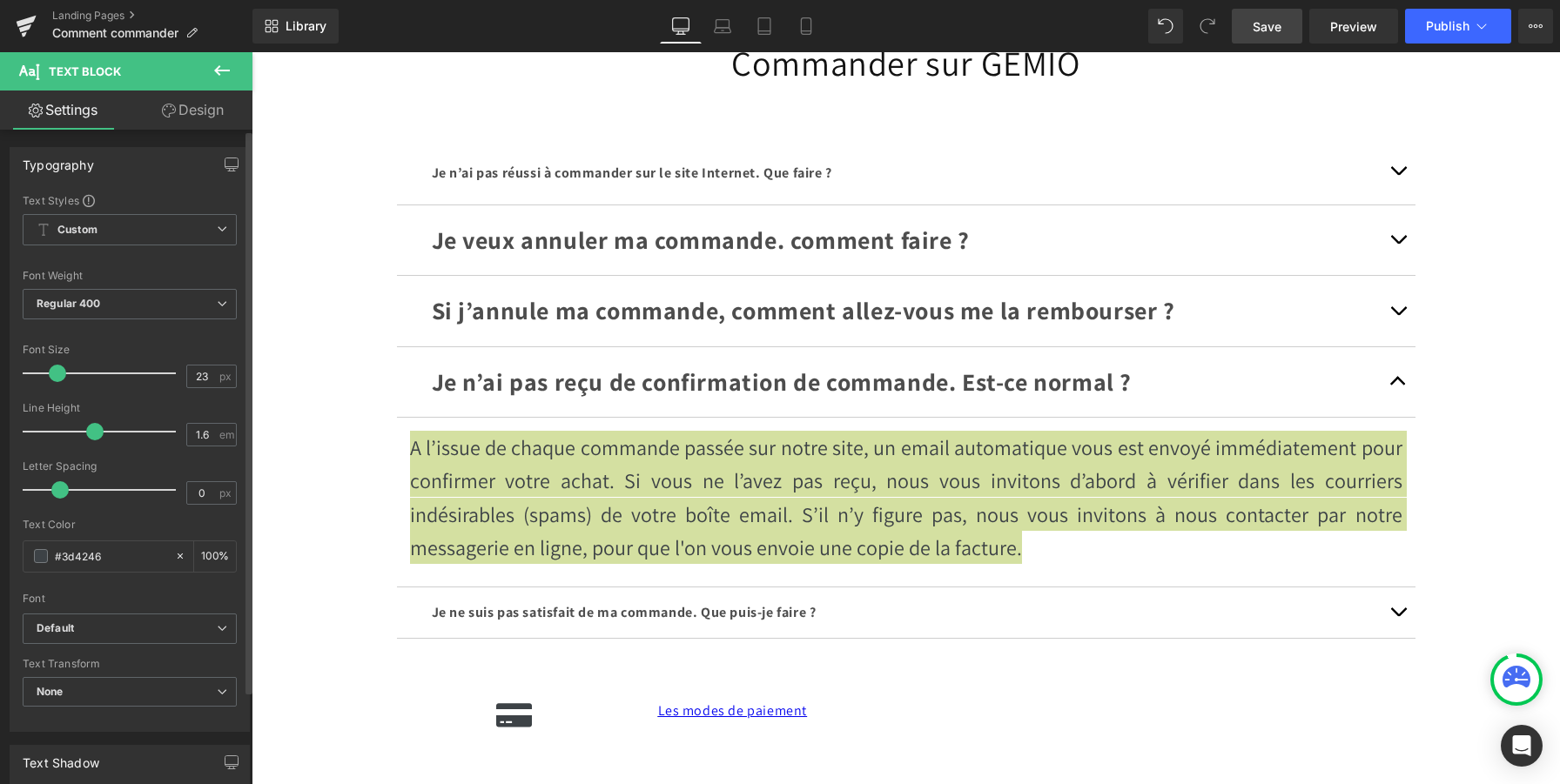
type input "22"
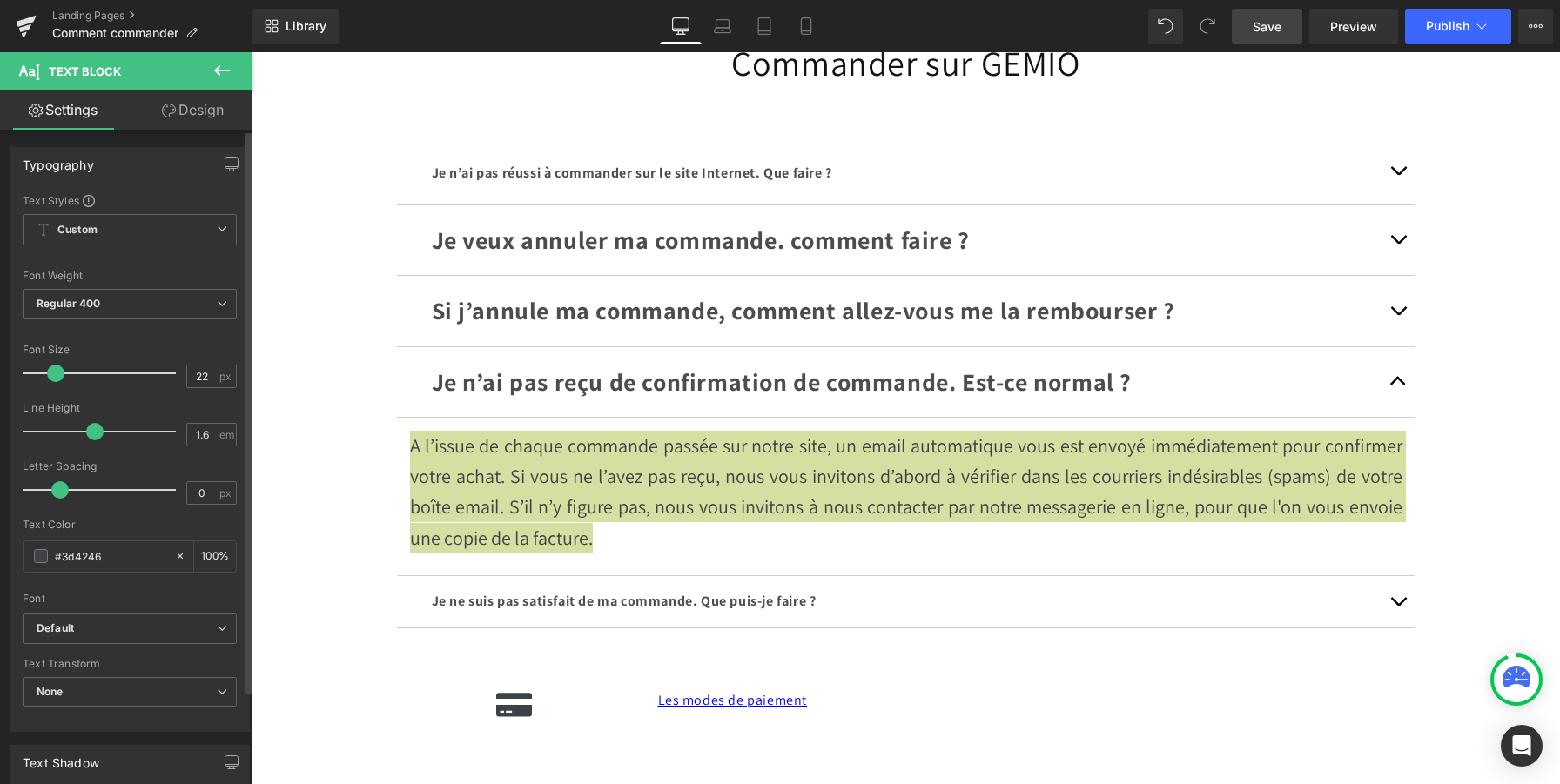
drag, startPoint x: 46, startPoint y: 377, endPoint x: 55, endPoint y: 381, distance: 9.8
click at [55, 381] on span at bounding box center [55, 373] width 18 height 18
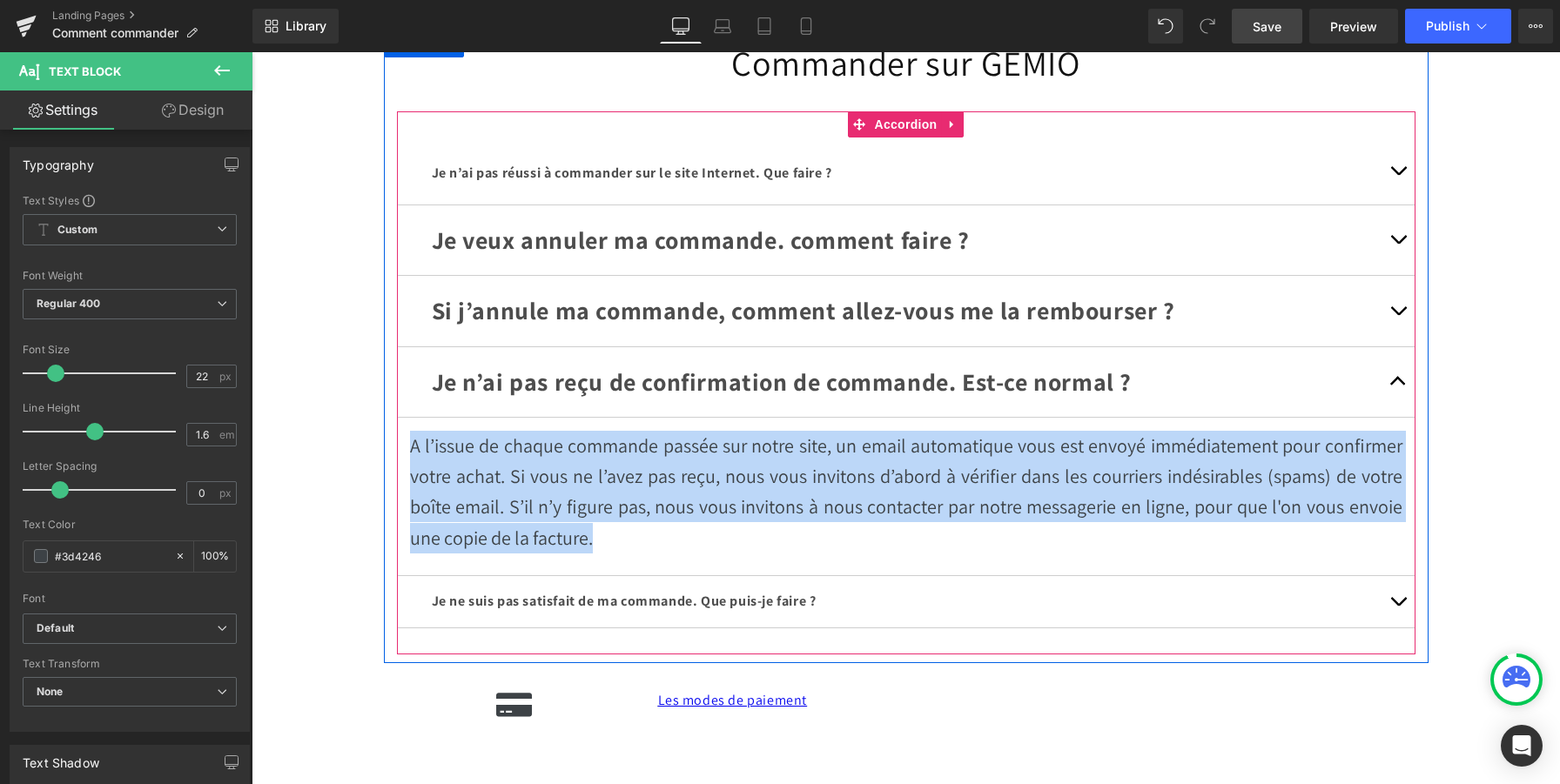
click at [625, 602] on span "Je ne suis pas satisfait de ma commande. Que puis-je faire ?" at bounding box center [624, 601] width 385 height 19
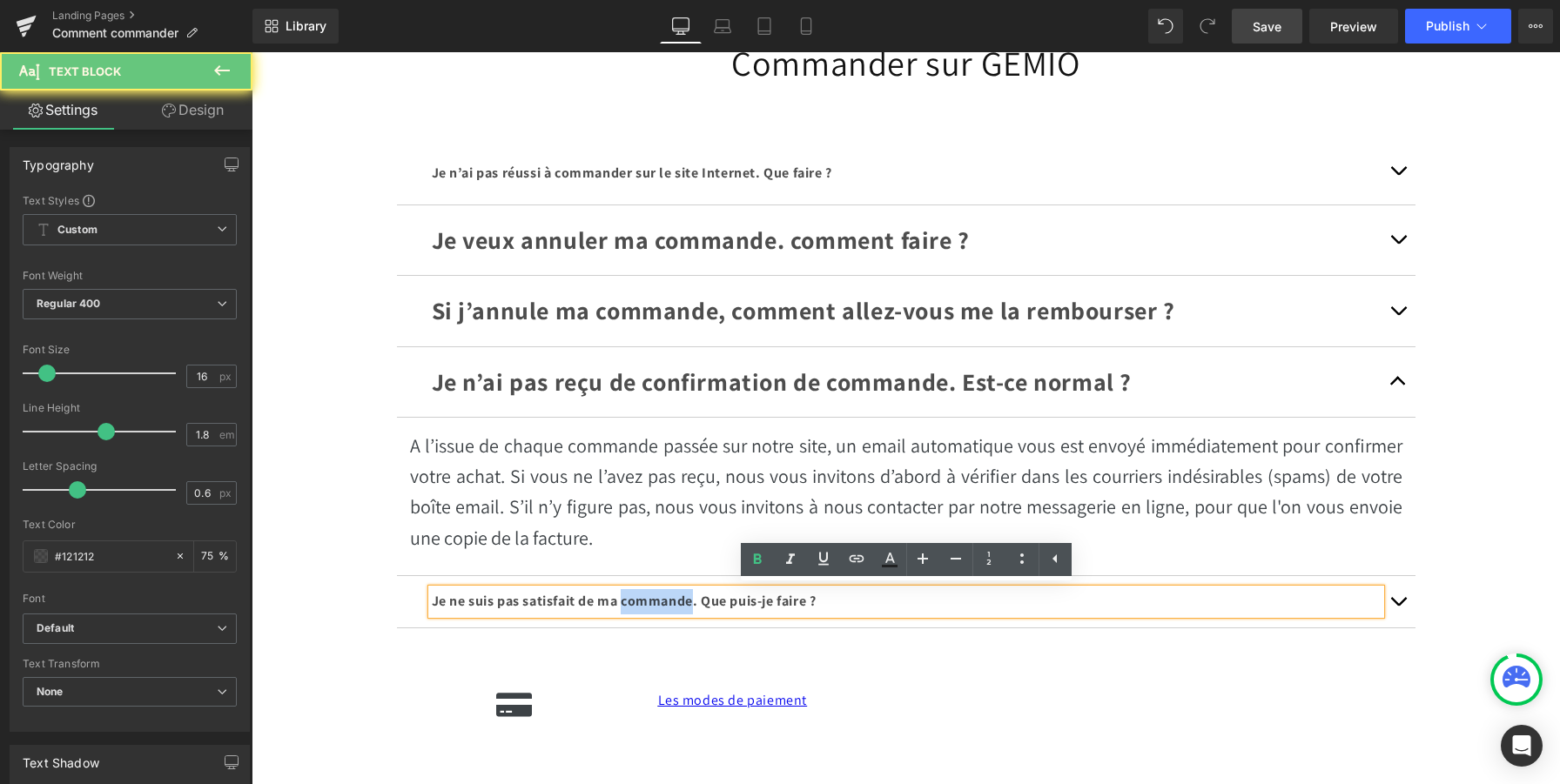
click at [625, 602] on span "Je ne suis pas satisfait de ma commande. Que puis-je faire ?" at bounding box center [624, 601] width 385 height 19
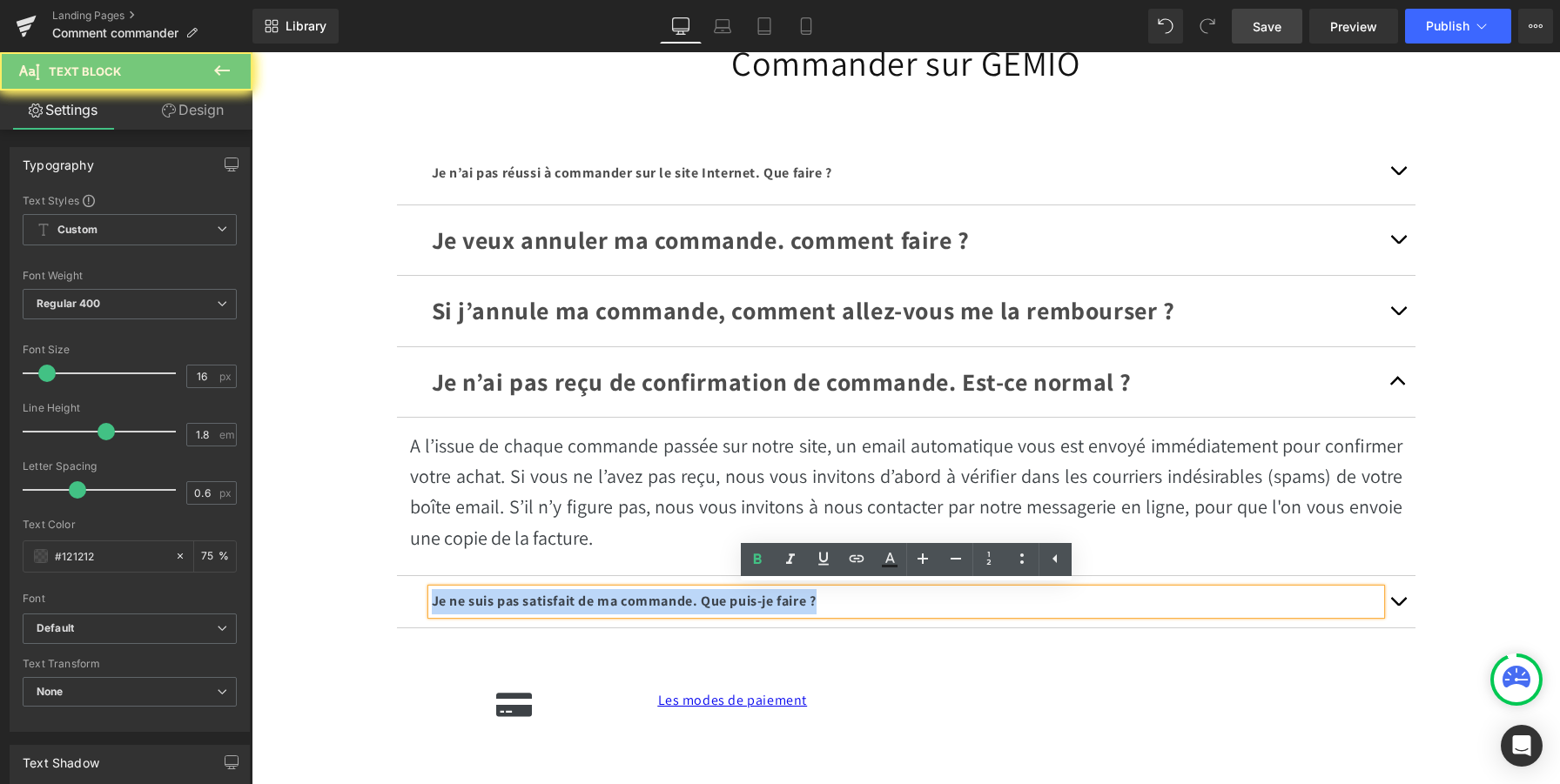
click at [625, 602] on span "Je ne suis pas satisfait de ma commande. Que puis-je faire ?" at bounding box center [624, 601] width 385 height 19
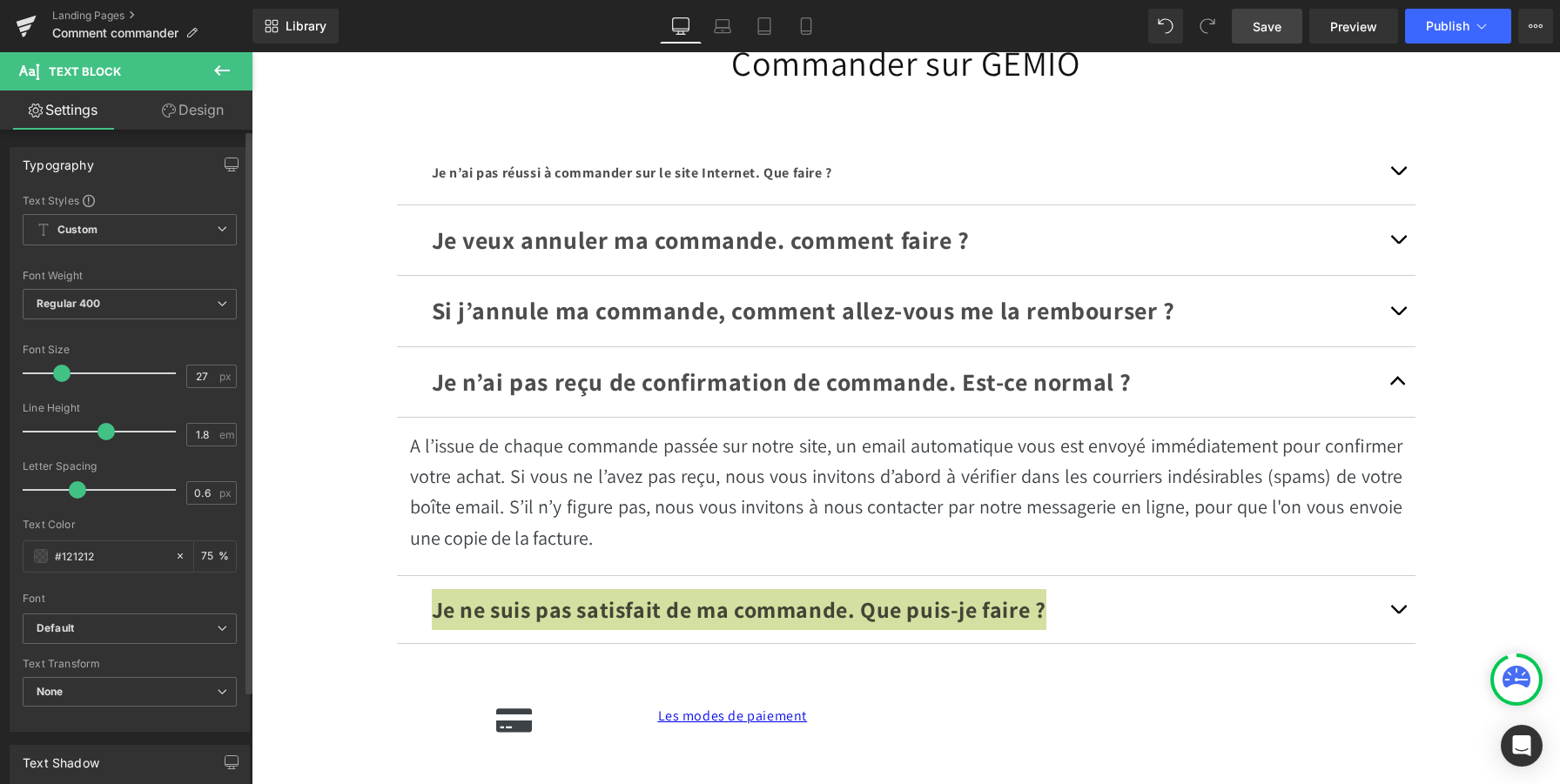
type input "28"
drag, startPoint x: 50, startPoint y: 377, endPoint x: 67, endPoint y: 379, distance: 17.1
click at [67, 379] on span at bounding box center [65, 373] width 18 height 18
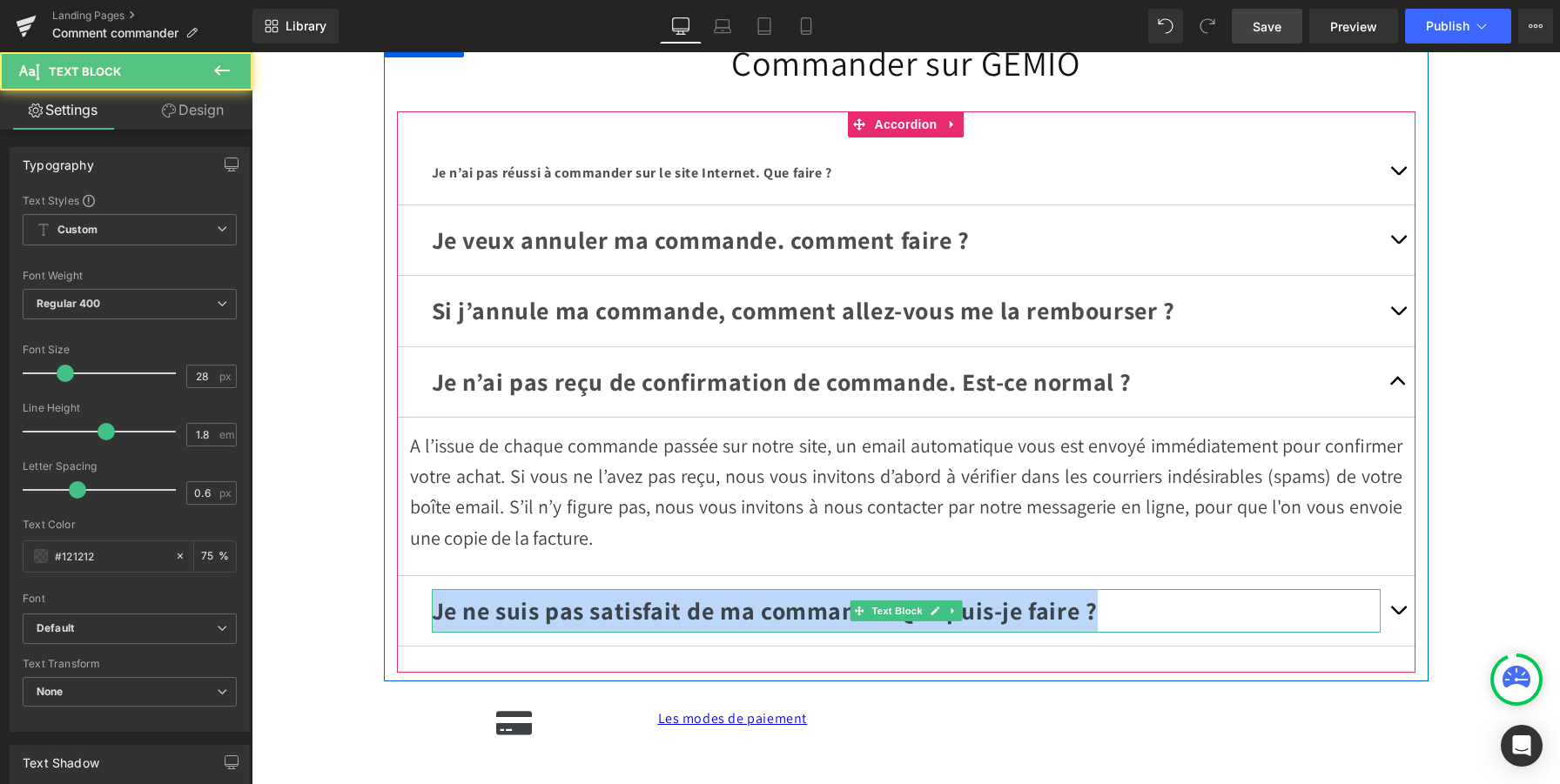
click at [1135, 612] on p "Je ne suis pas satisfait de ma commande. Que puis-je faire ?" at bounding box center [906, 611] width 949 height 44
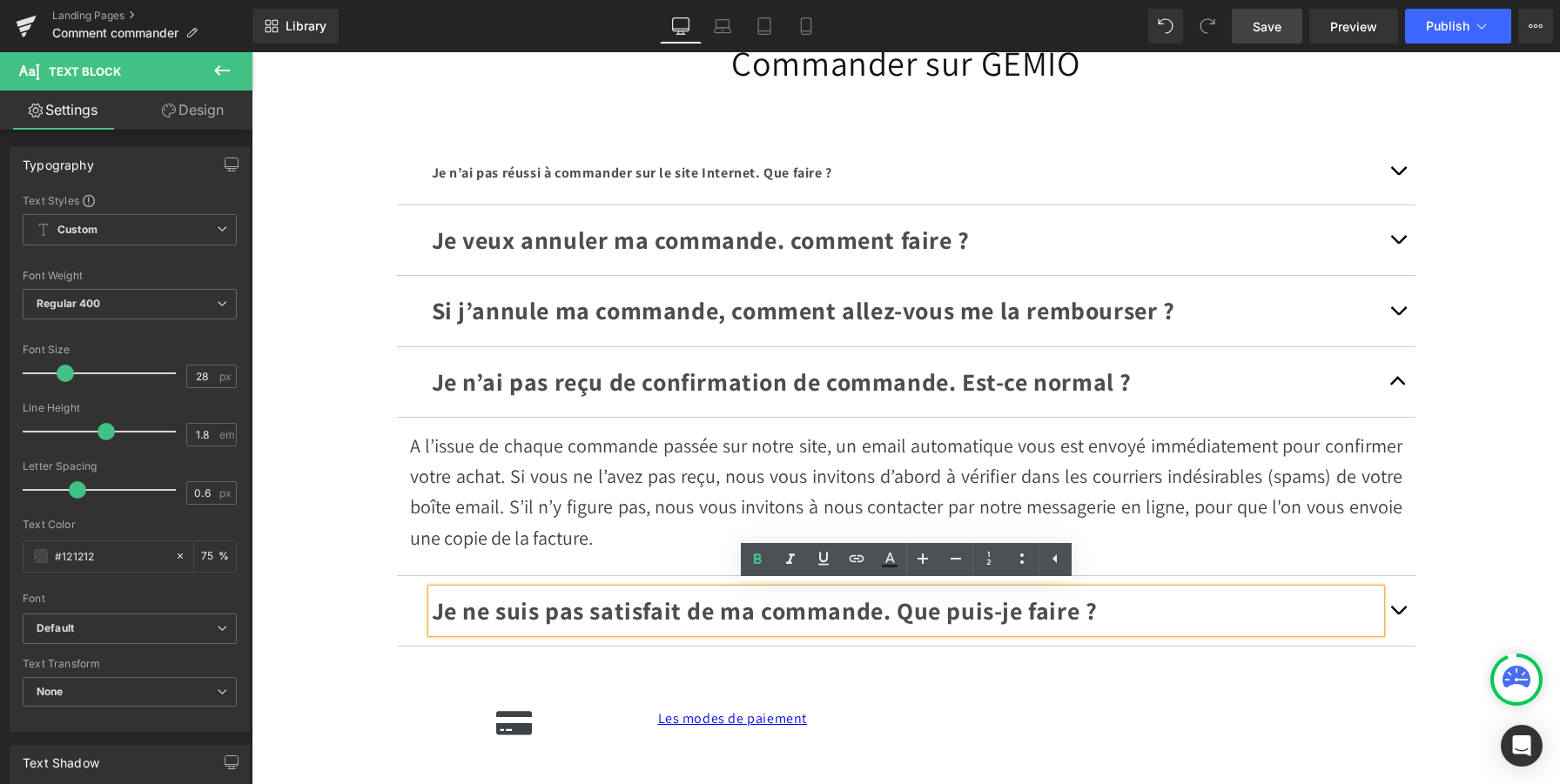
click at [1398, 615] on span "button" at bounding box center [1398, 615] width 0 height 0
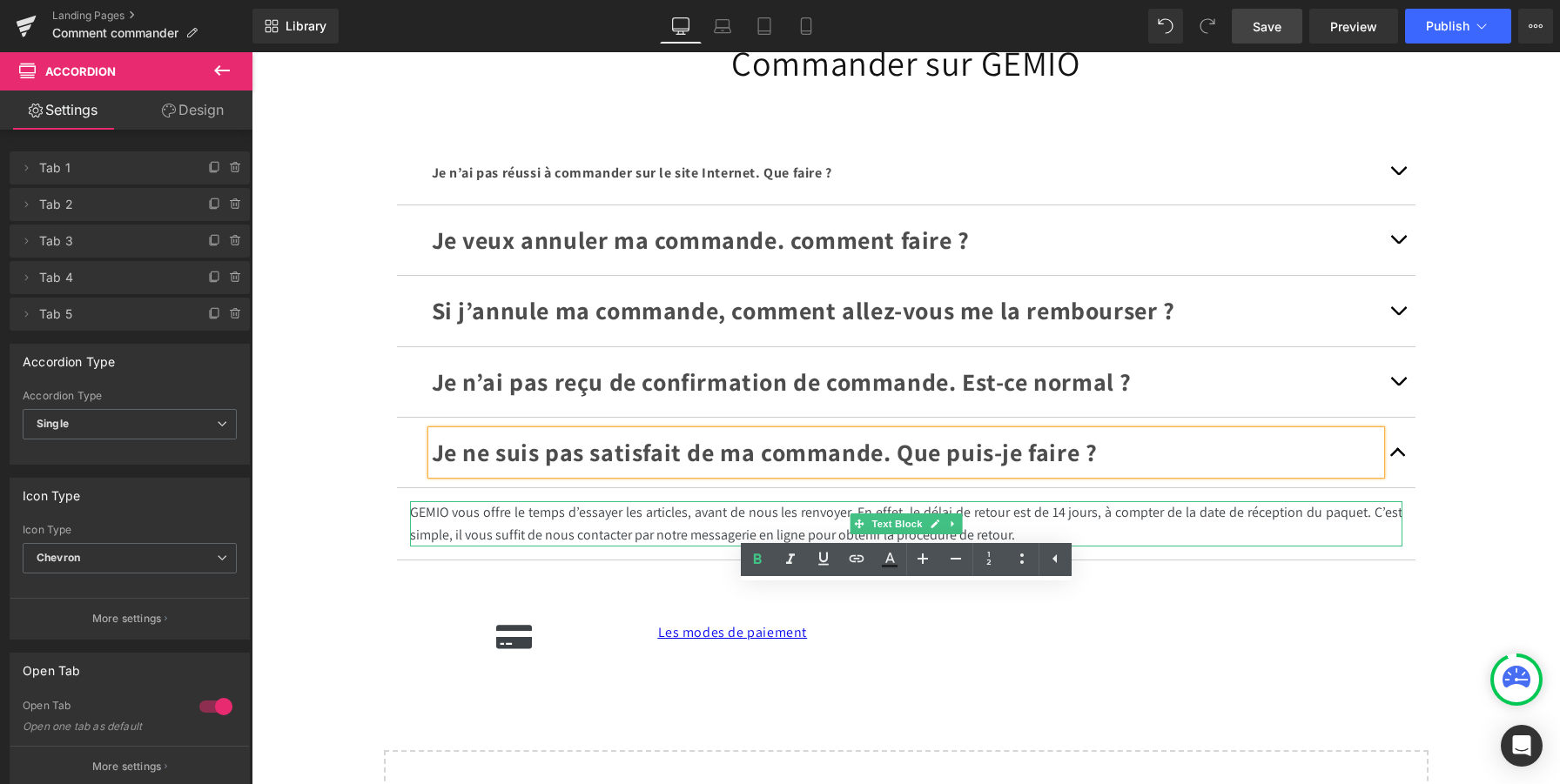
click at [638, 538] on p "GEMIO vous offre le temps d’essayer les articles, avant de nous les renvoyer. E…" at bounding box center [907, 522] width 993 height 44
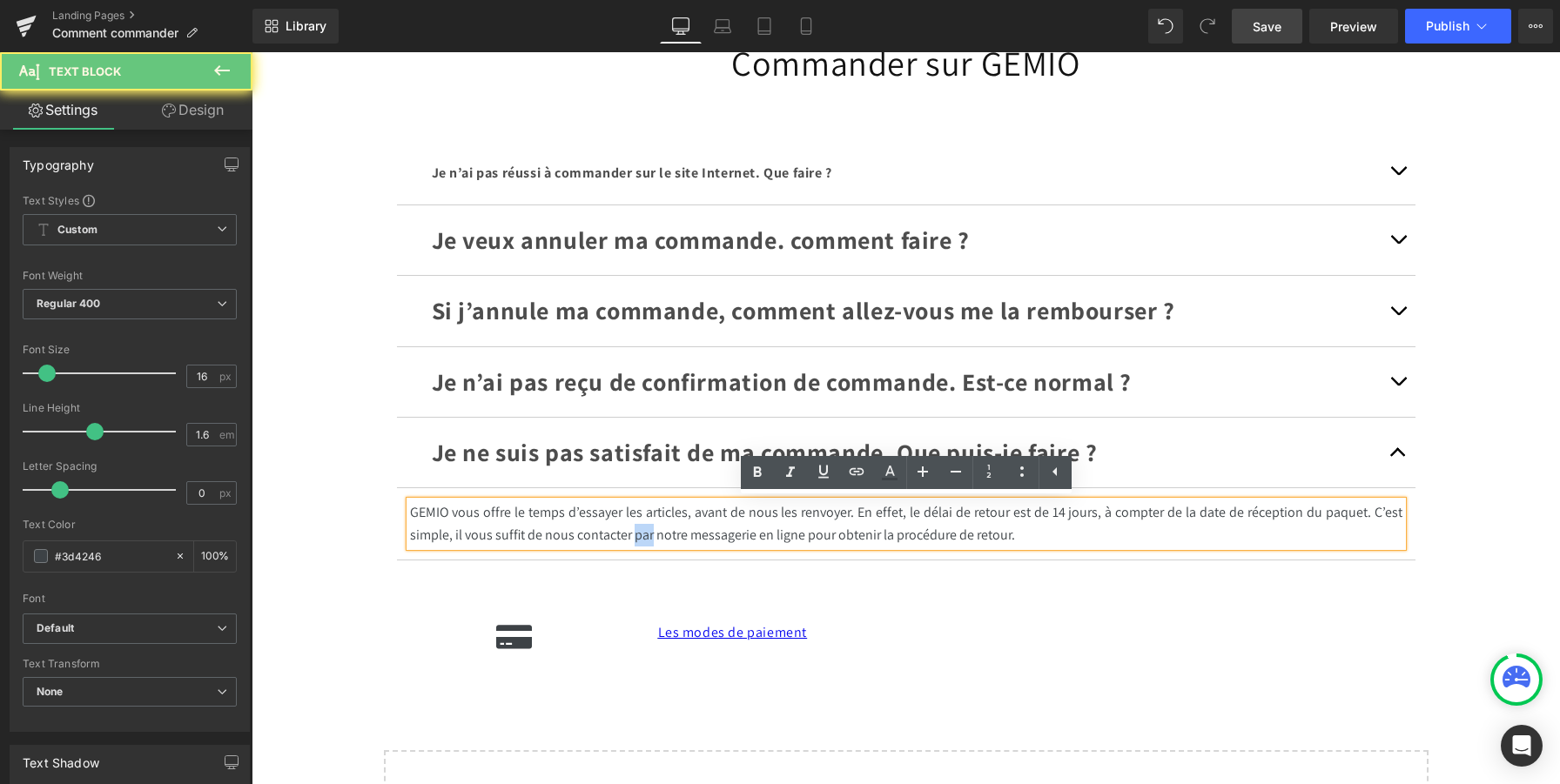
click at [638, 538] on p "GEMIO vous offre le temps d’essayer les articles, avant de nous les renvoyer. E…" at bounding box center [907, 522] width 993 height 44
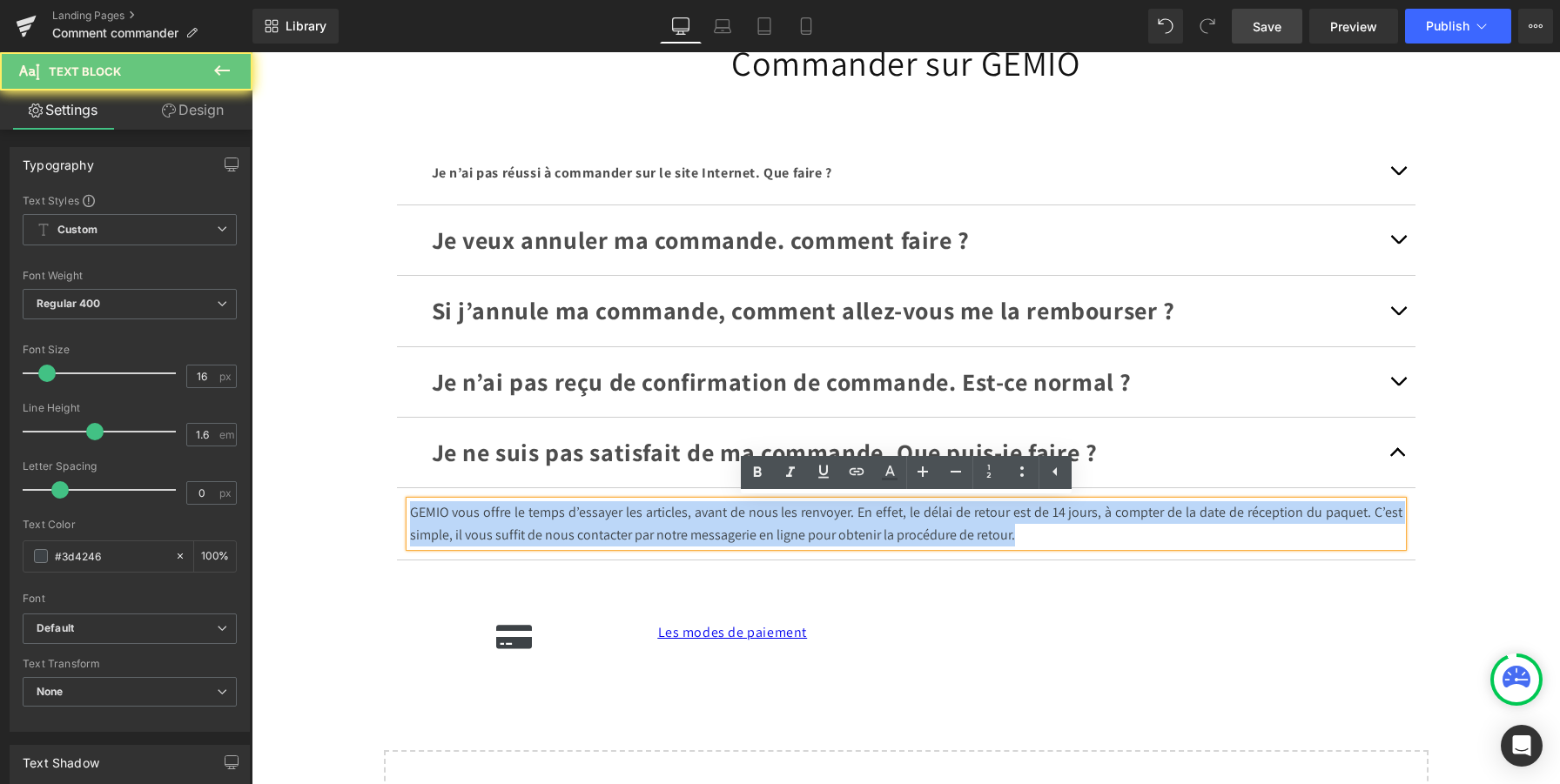
click at [638, 538] on p "GEMIO vous offre le temps d’essayer les articles, avant de nous les renvoyer. E…" at bounding box center [907, 522] width 993 height 44
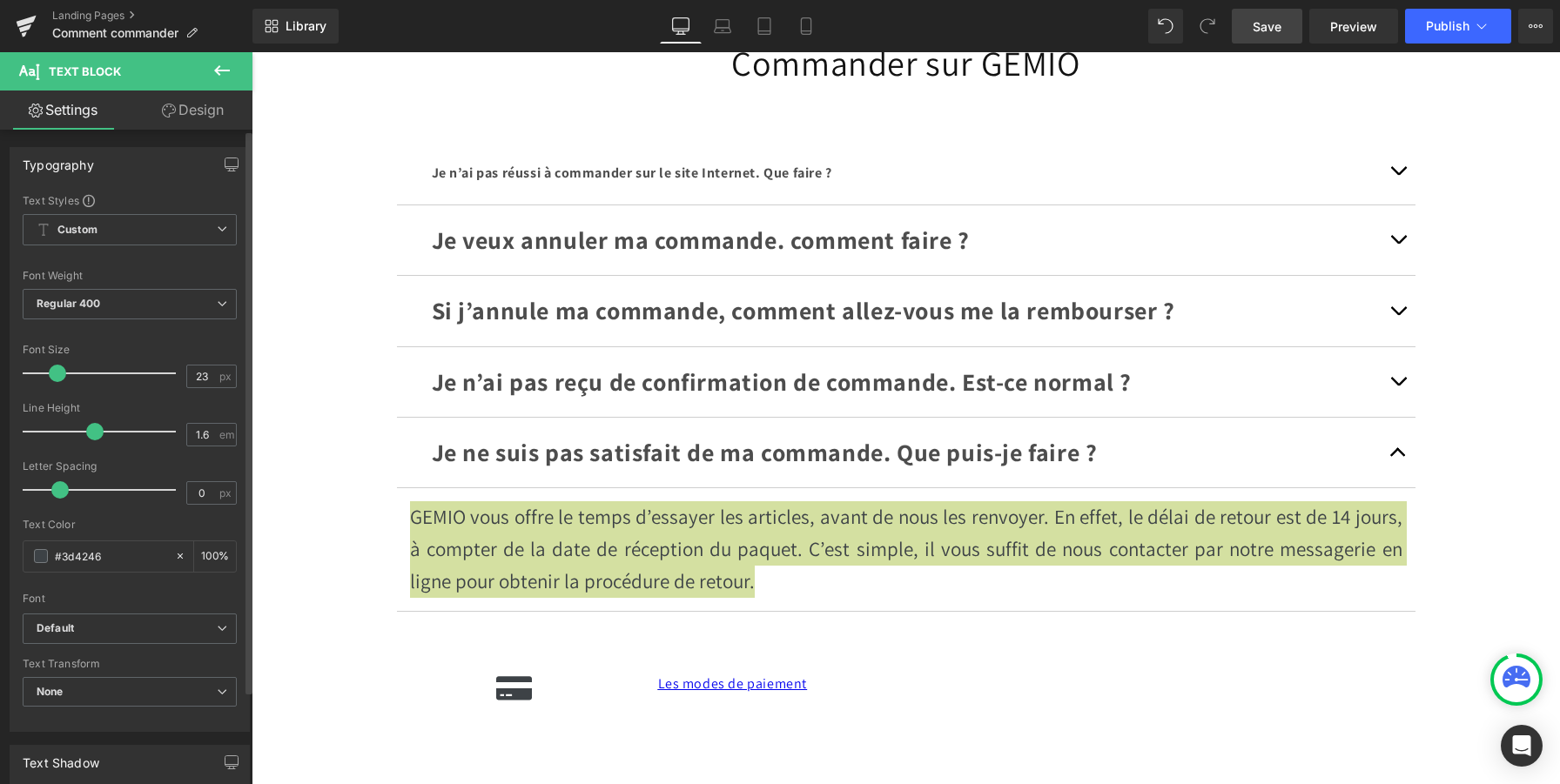
type input "22"
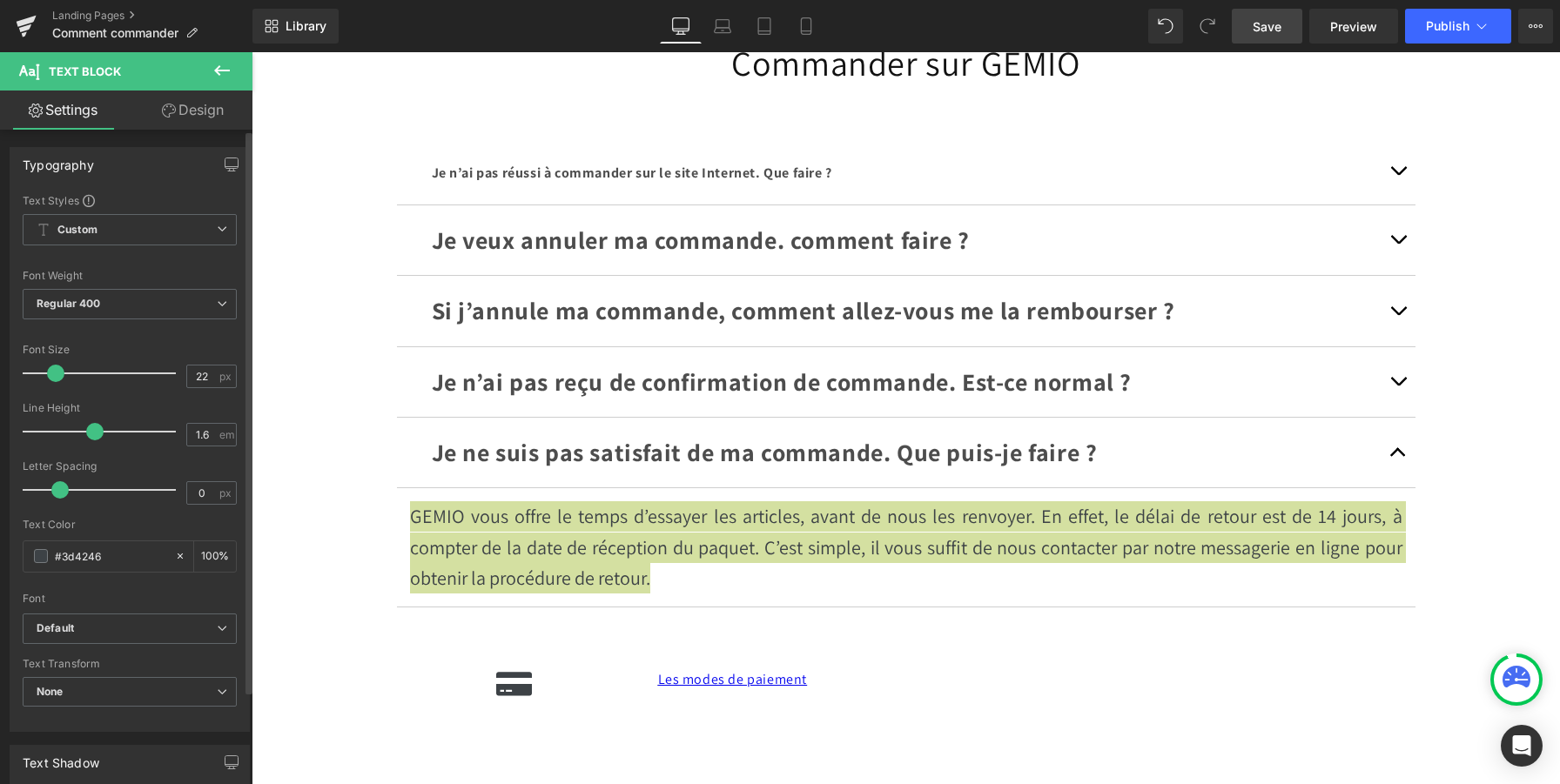
drag, startPoint x: 45, startPoint y: 378, endPoint x: 54, endPoint y: 384, distance: 10.8
click at [54, 384] on div at bounding box center [104, 373] width 145 height 35
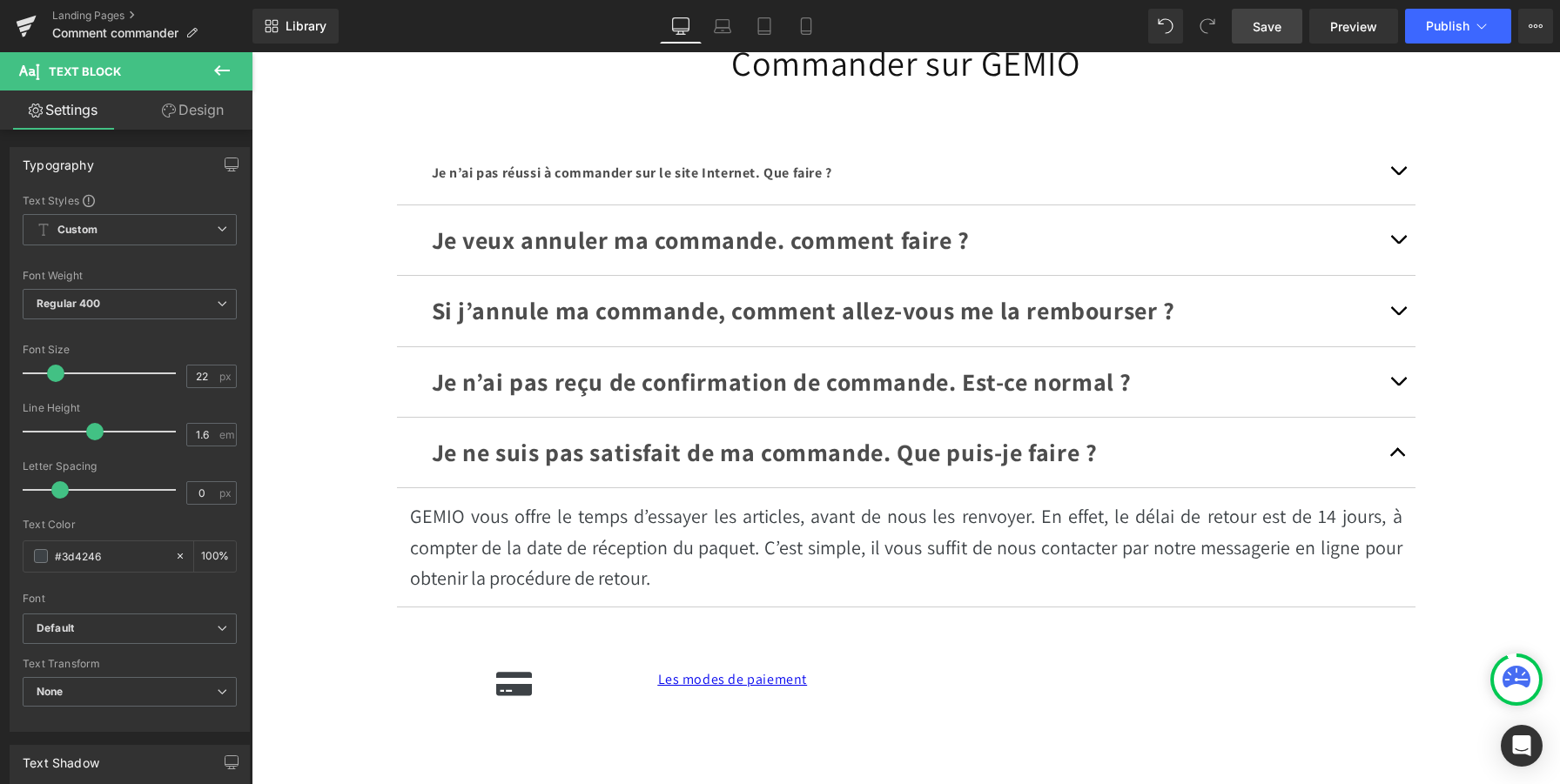
click at [349, 612] on div "Commander sur GEMIO Heading Je n’ai pas réussi à commander sur le site Internet…" at bounding box center [906, 486] width 1309 height 909
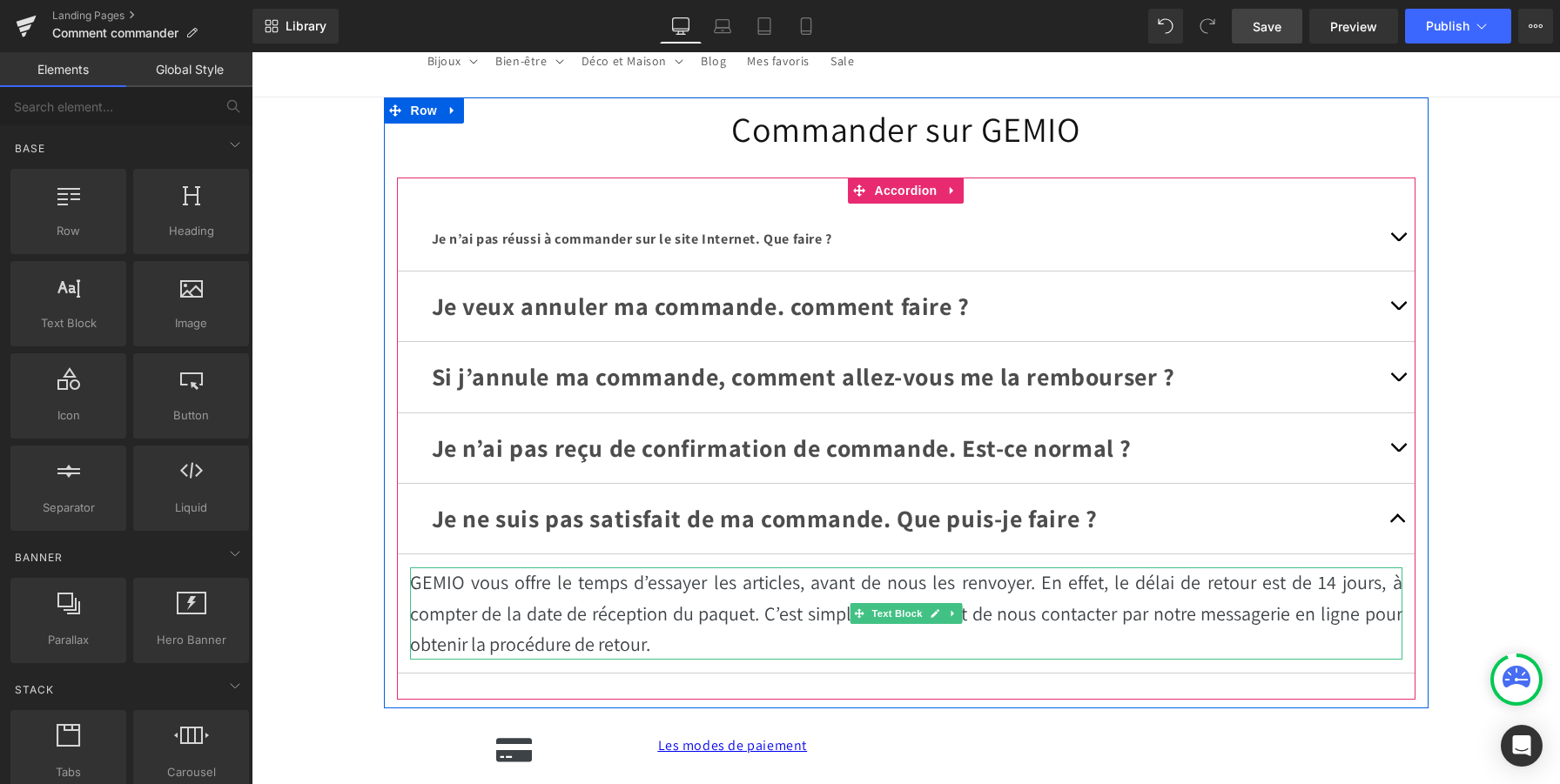
scroll to position [114, 0]
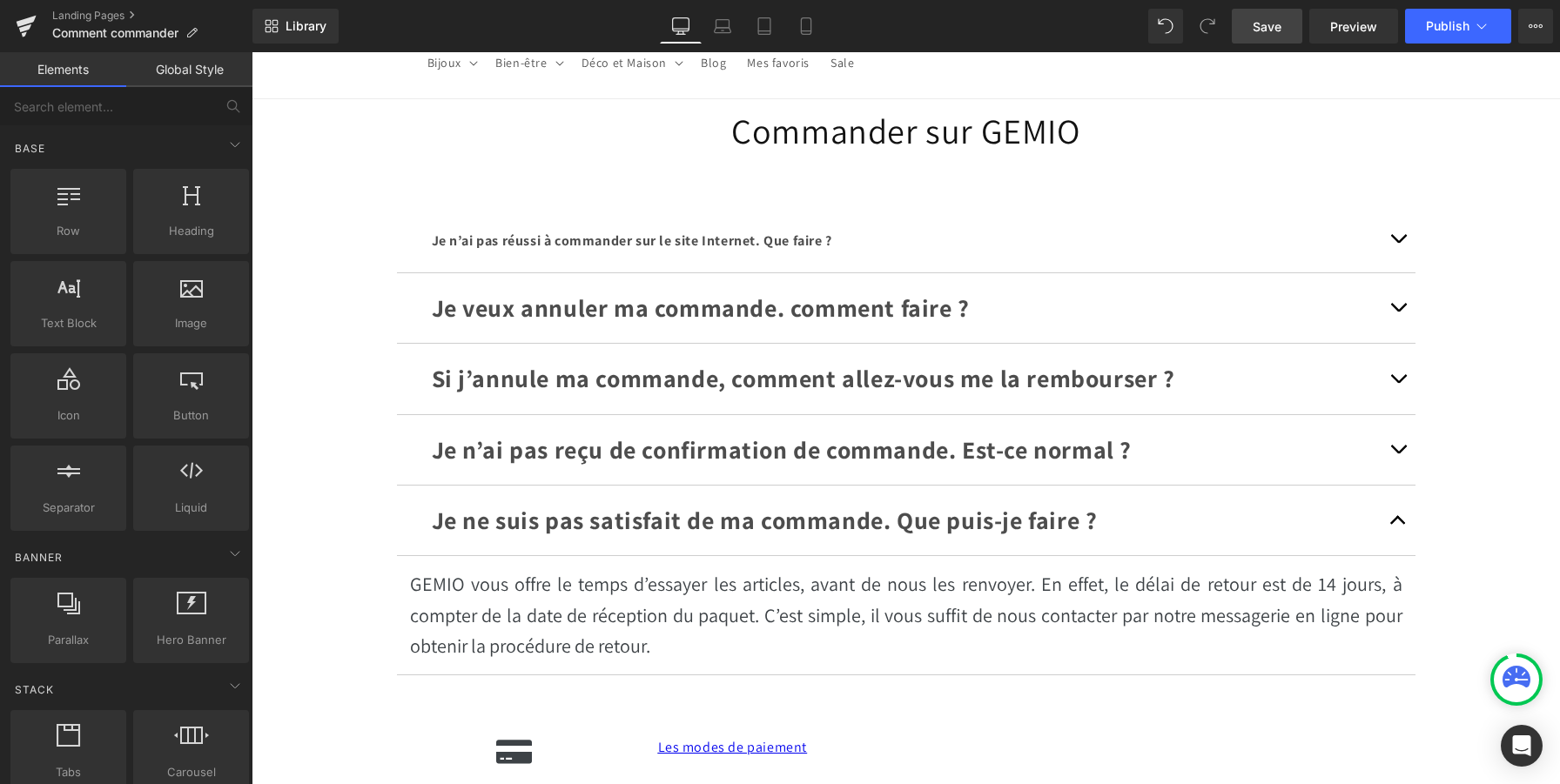
click at [1250, 24] on link "Save" at bounding box center [1267, 25] width 70 height 35
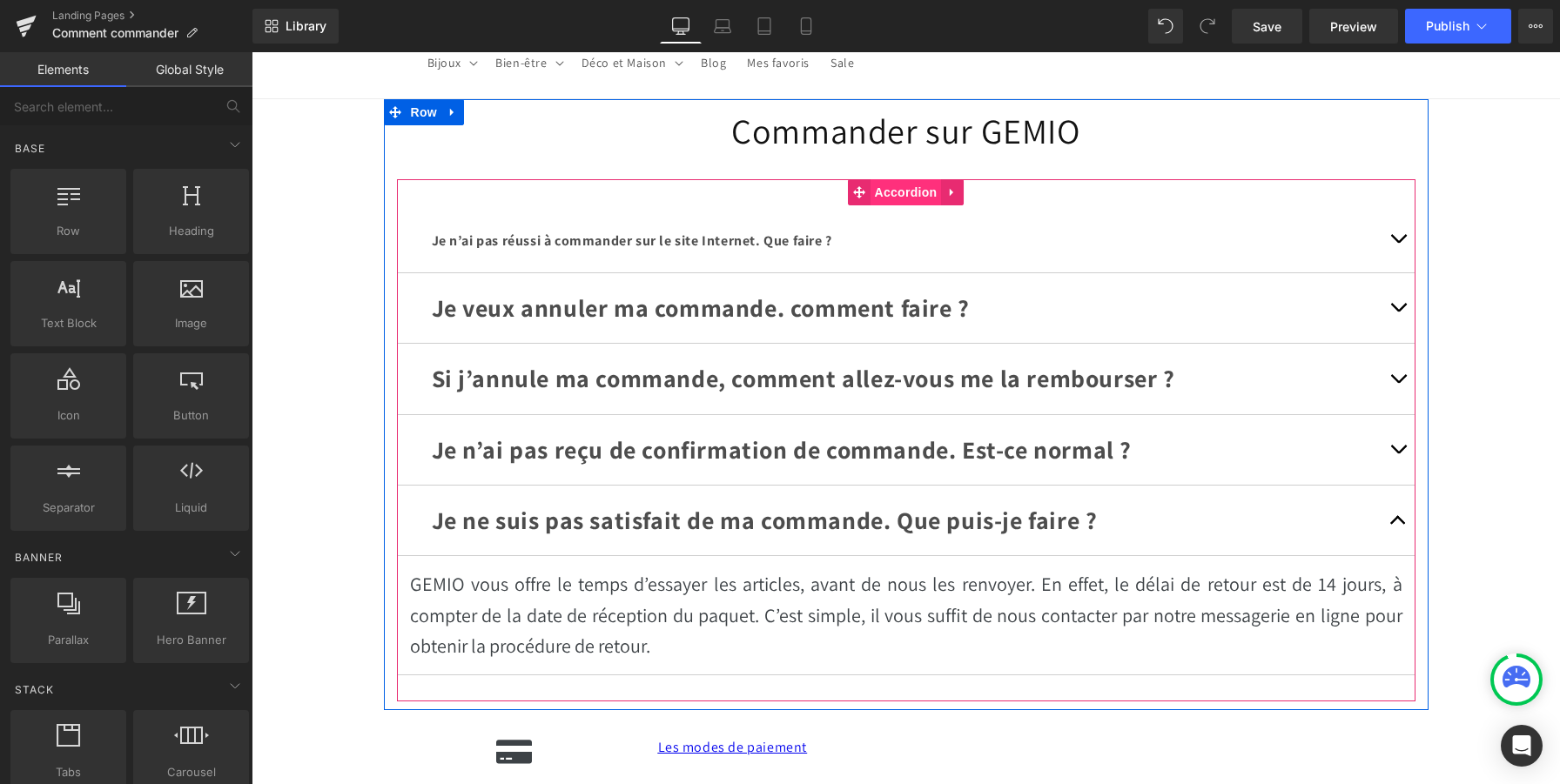
click at [890, 183] on span "Accordion" at bounding box center [906, 192] width 71 height 26
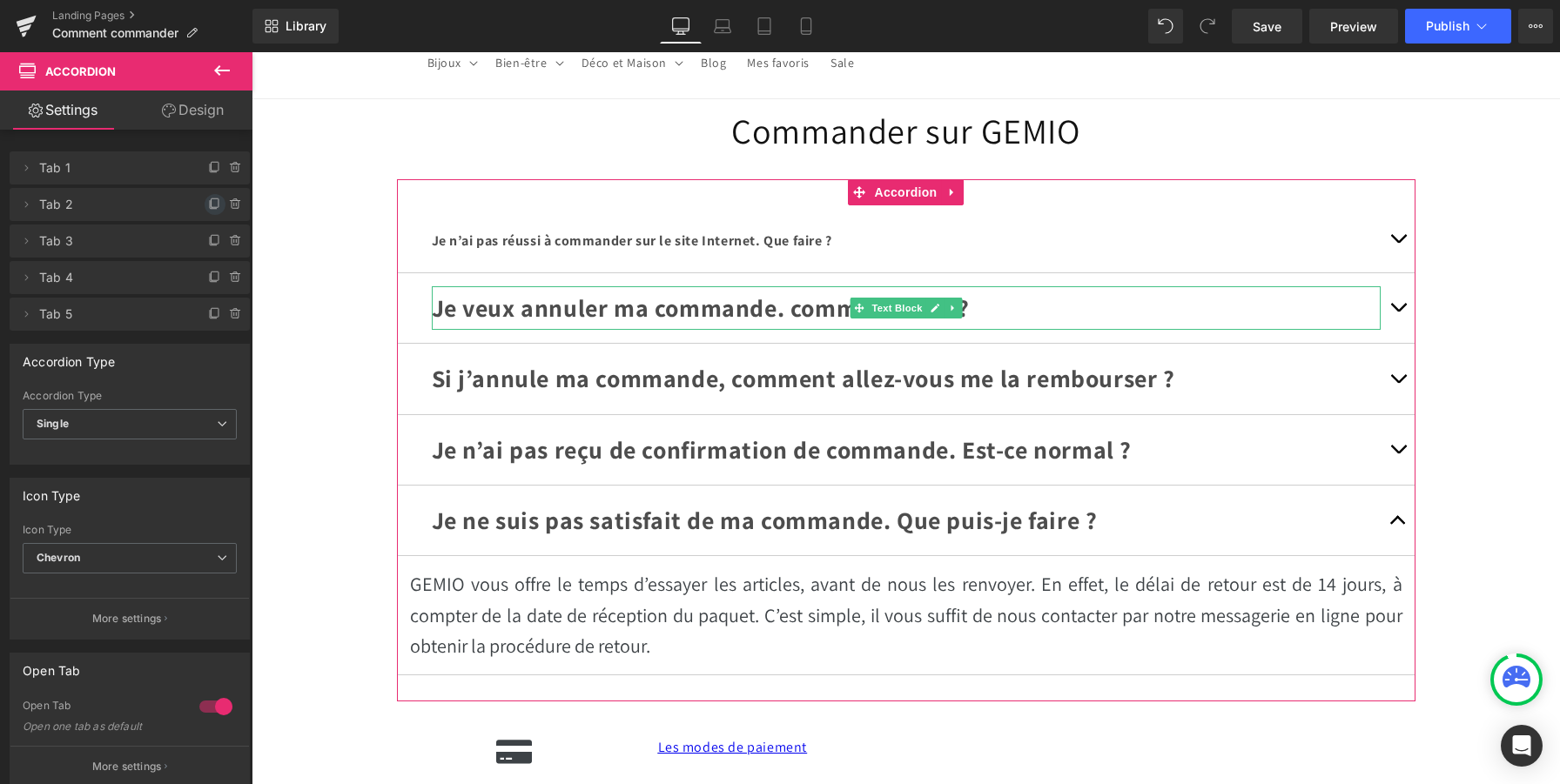
click at [208, 207] on icon at bounding box center [215, 204] width 14 height 14
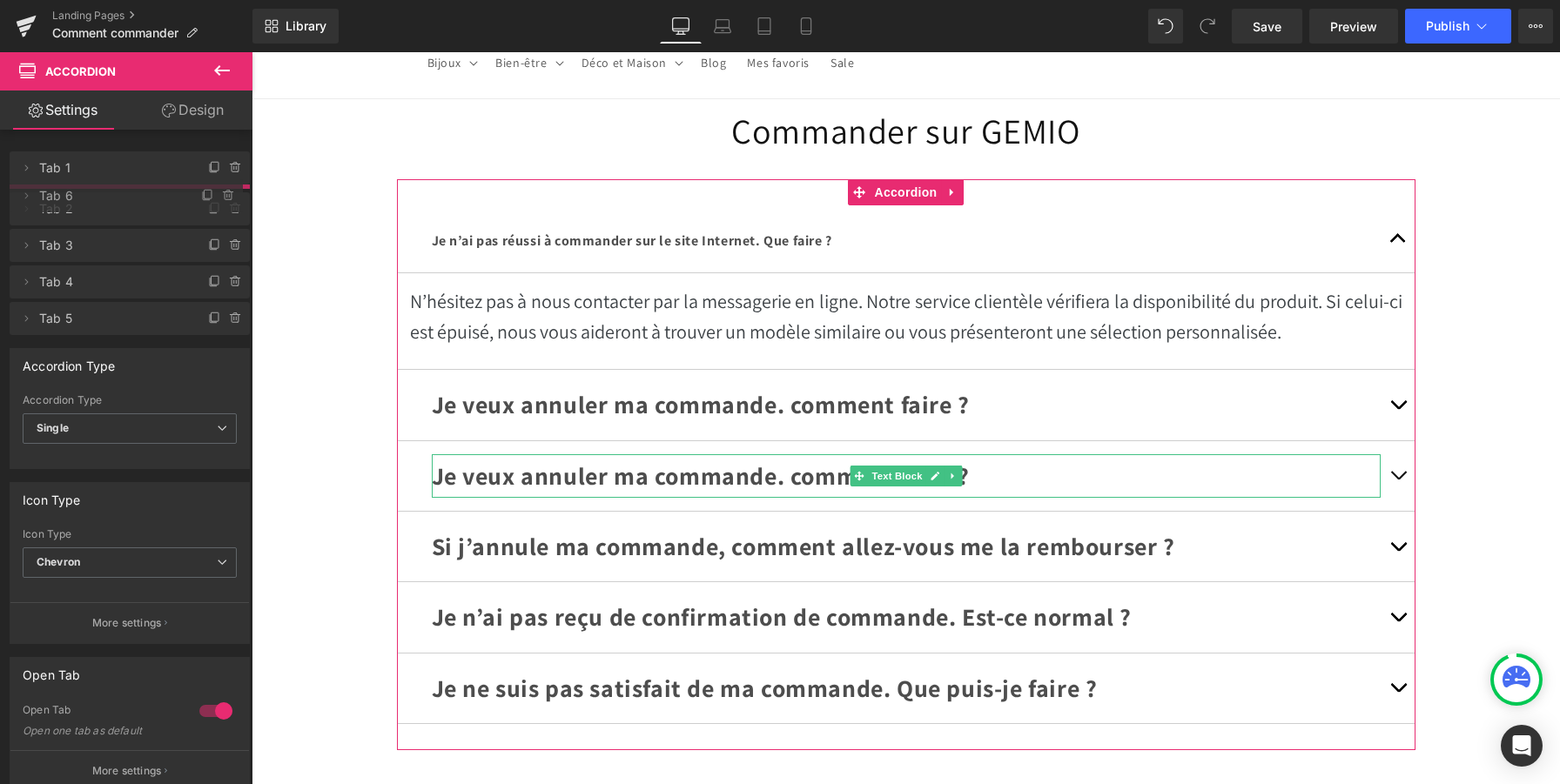
drag, startPoint x: 100, startPoint y: 247, endPoint x: 105, endPoint y: 201, distance: 46.3
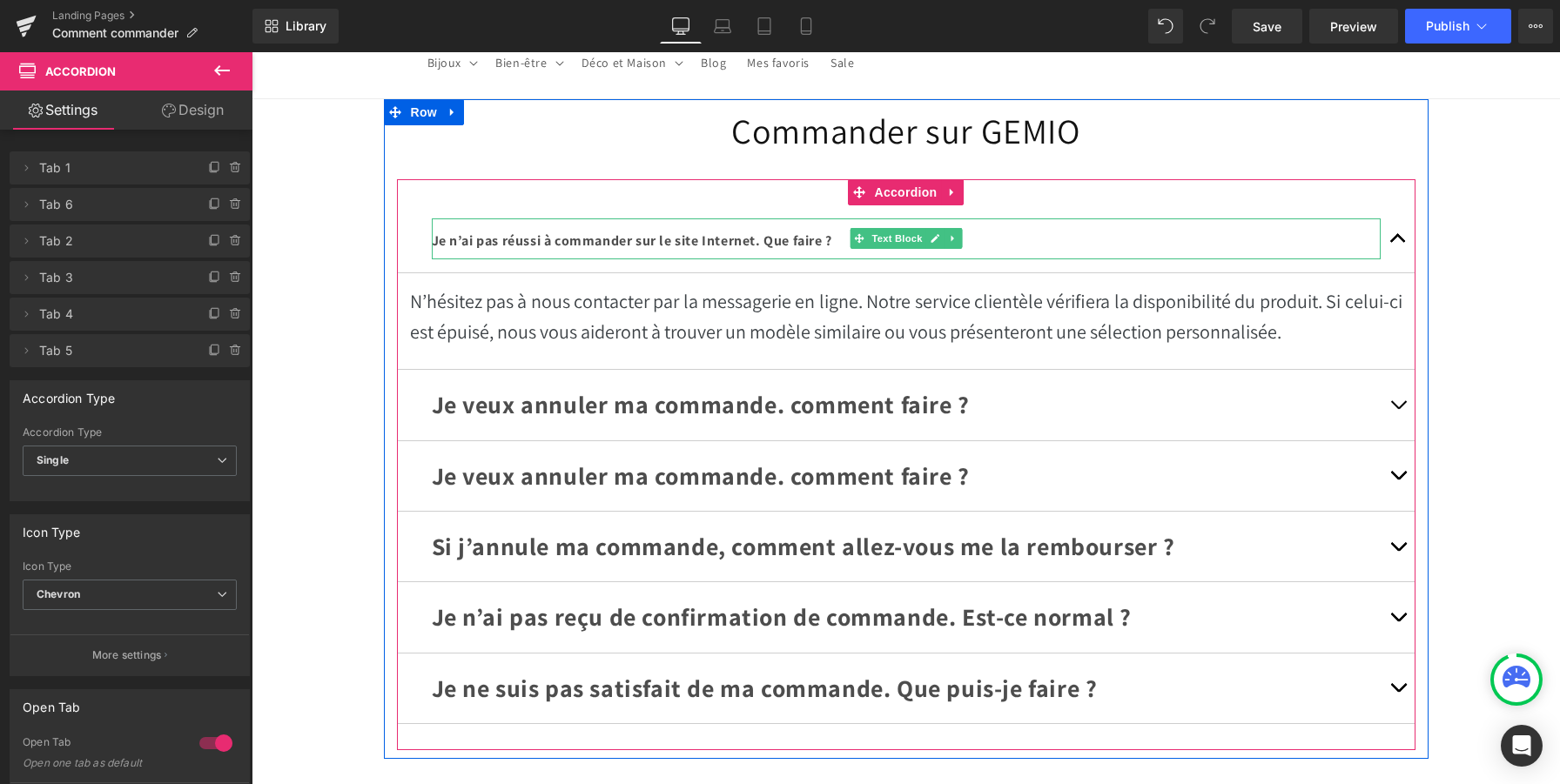
click at [594, 243] on span "Je n’ai pas réussi à commander sur le site Internet. Que faire ?" at bounding box center [632, 241] width 400 height 19
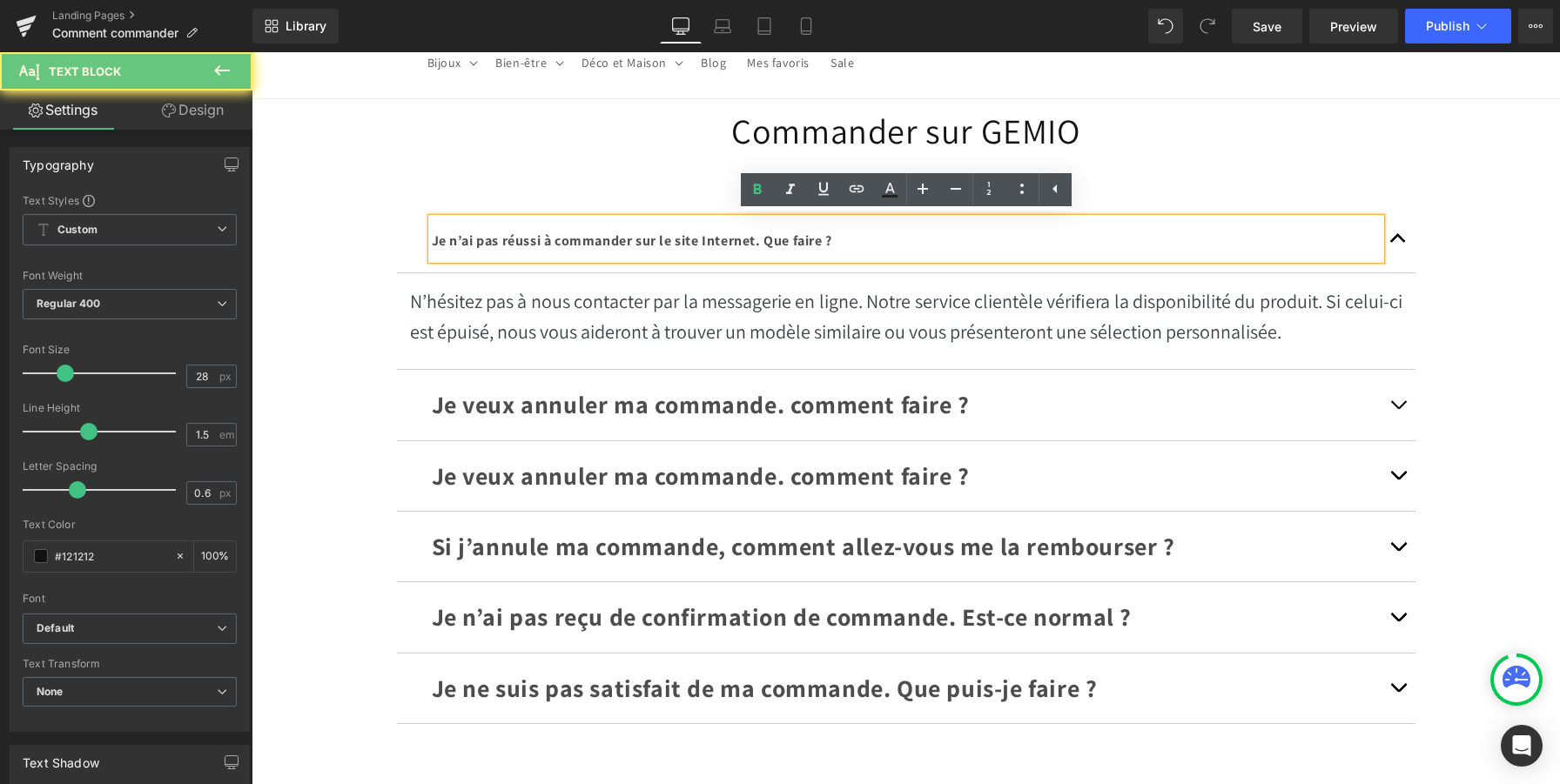
click at [594, 242] on span "Je n’ai pas réussi à commander sur le site Internet. Que faire ?" at bounding box center [632, 241] width 400 height 19
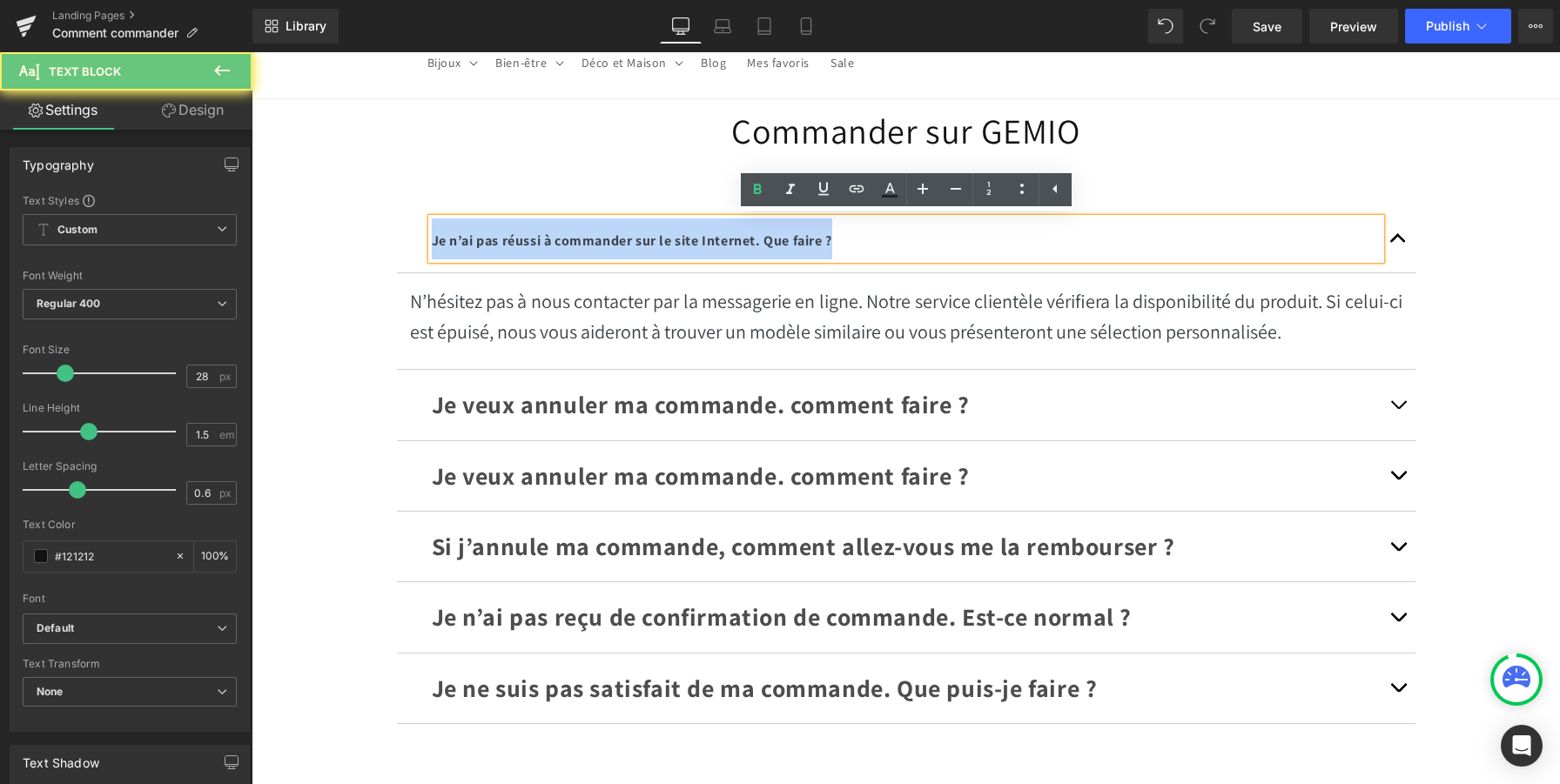
click at [594, 242] on span "Je n’ai pas réussi à commander sur le site Internet. Que faire ?" at bounding box center [632, 241] width 400 height 19
copy span "Je n’ai pas réussi à commander sur le site Internet. Que faire ?"
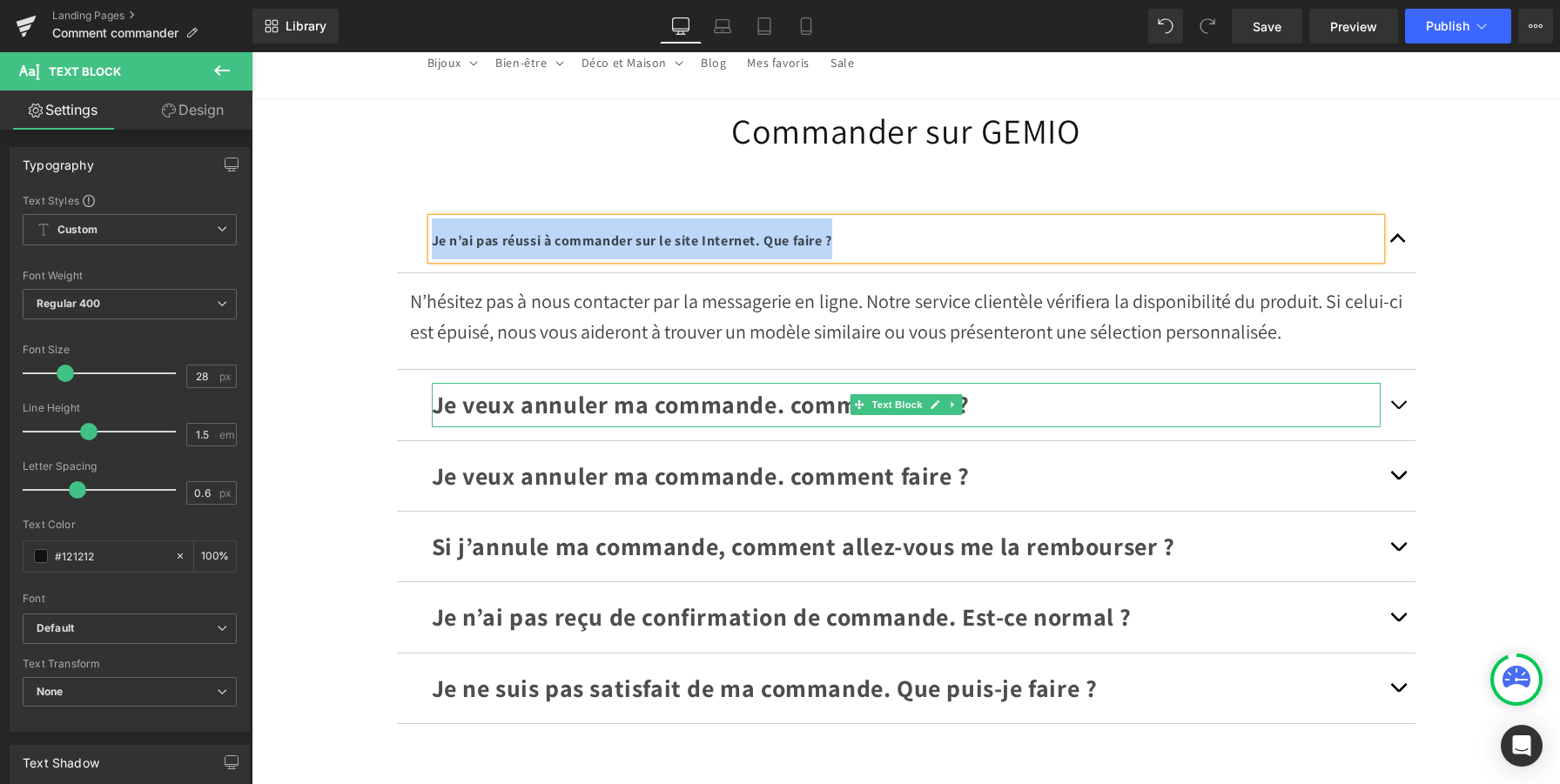
click at [606, 396] on strong "Je veux annuler ma commande. comment faire ?" at bounding box center [701, 404] width 538 height 32
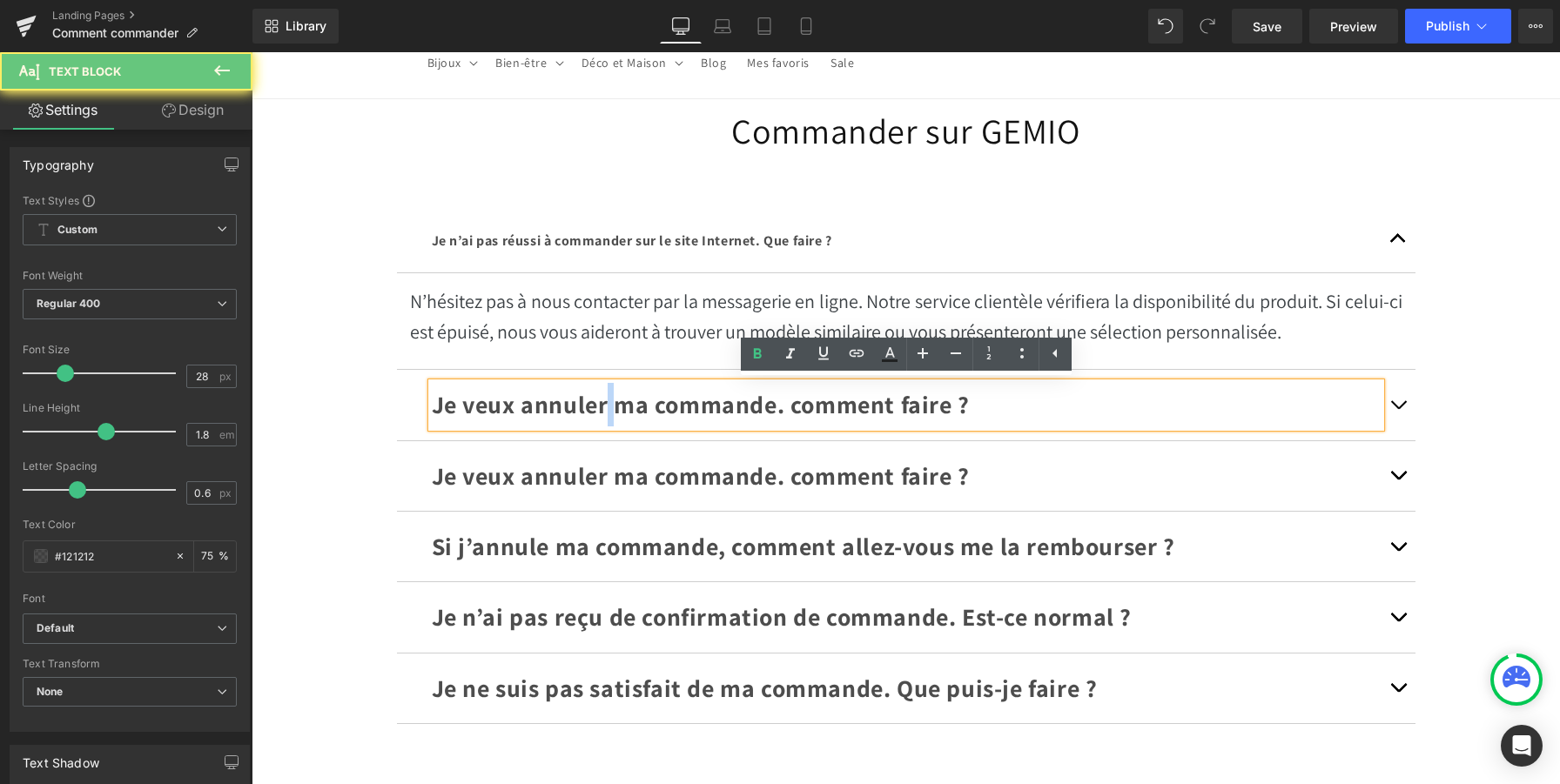
click at [606, 396] on strong "Je veux annuler ma commande. comment faire ?" at bounding box center [701, 404] width 538 height 32
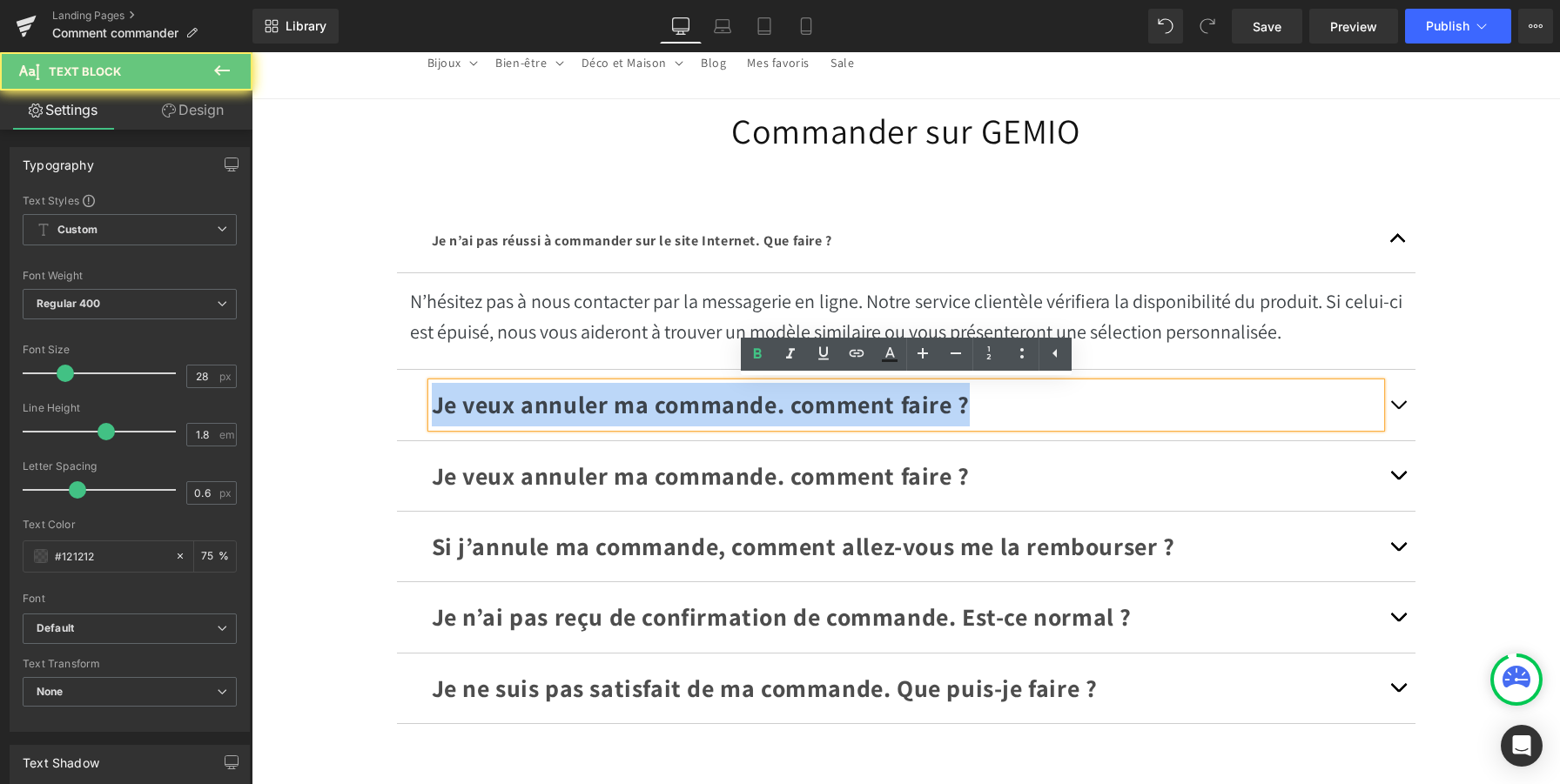
click at [606, 396] on strong "Je veux annuler ma commande. comment faire ?" at bounding box center [701, 404] width 538 height 32
paste div
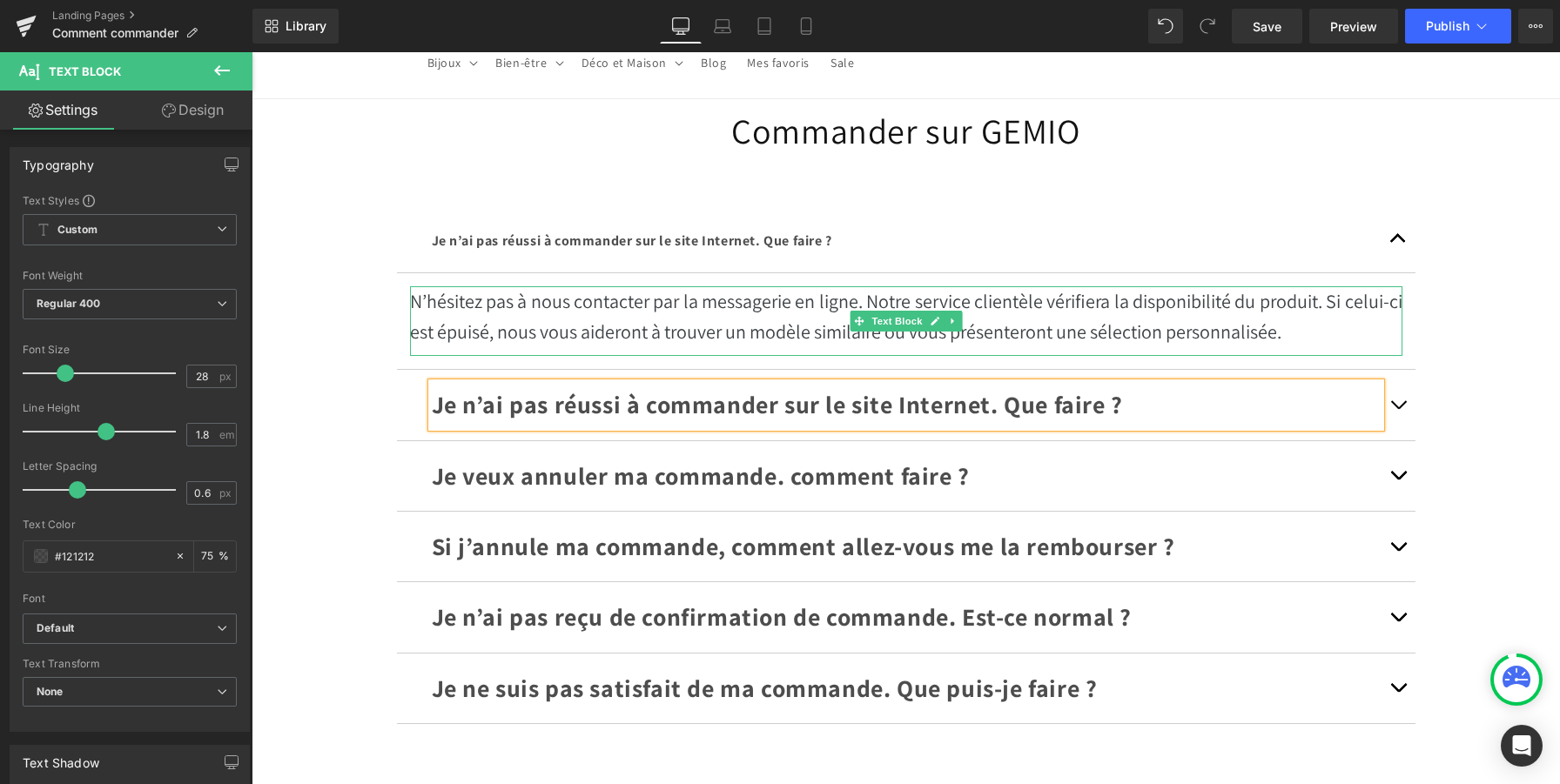
click at [1152, 335] on p "N’hésitez pas à nous contacter par la messagerie en ligne. Notre service client…" at bounding box center [907, 316] width 993 height 61
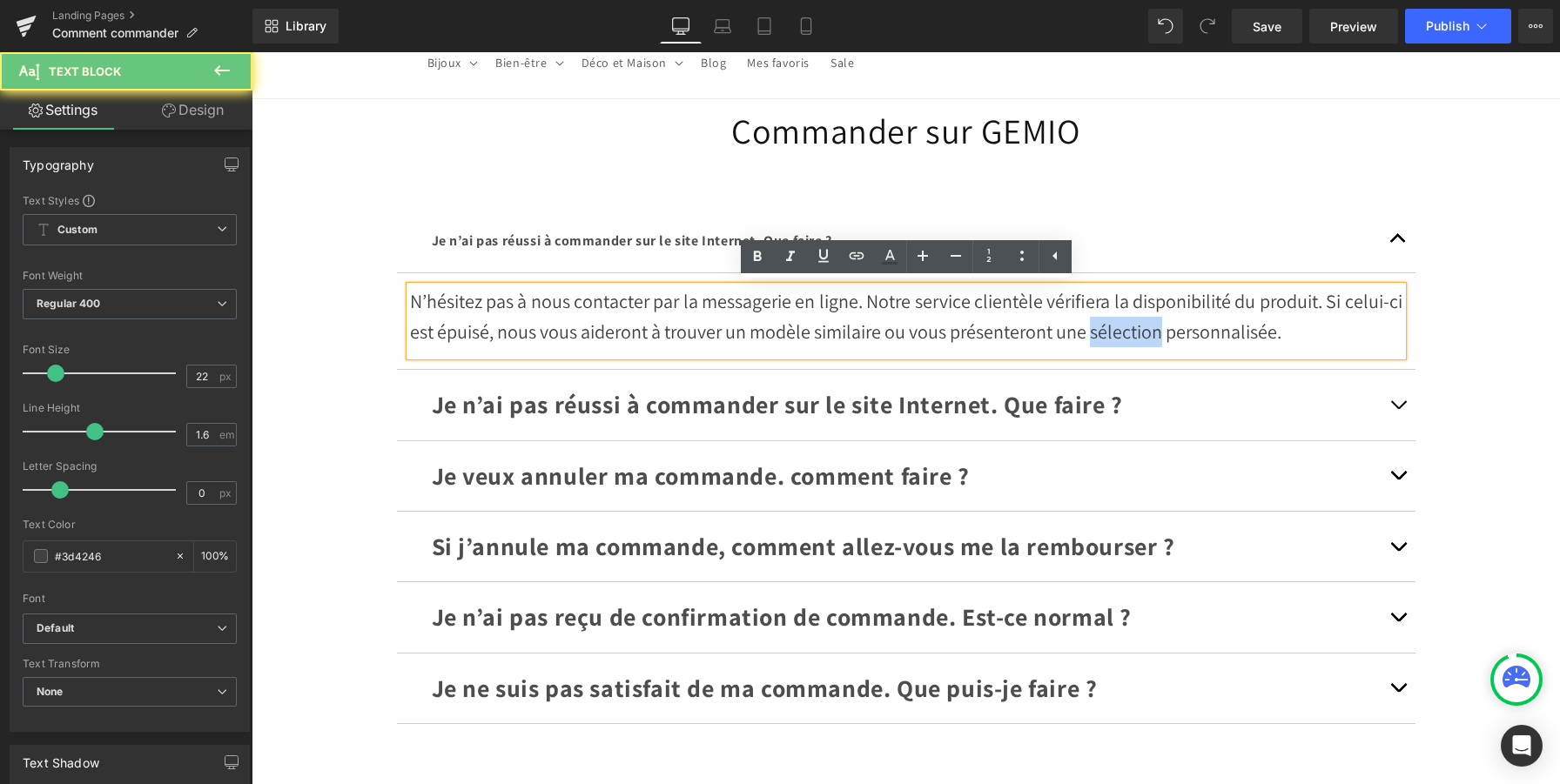
click at [1152, 334] on p "N’hésitez pas à nous contacter par la messagerie en ligne. Notre service client…" at bounding box center [907, 316] width 993 height 61
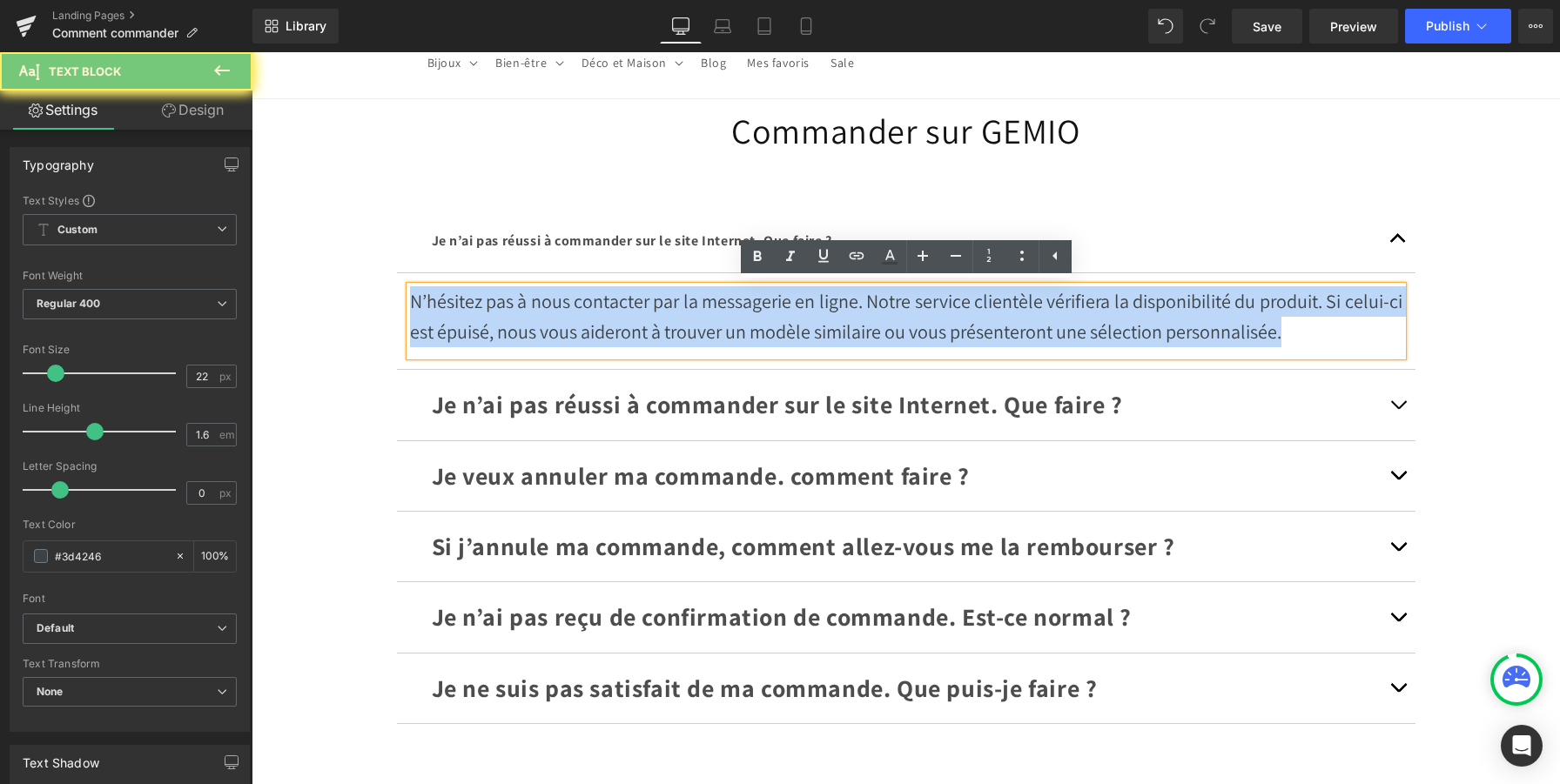
click at [1152, 334] on p "N’hésitez pas à nous contacter par la messagerie en ligne. Notre service client…" at bounding box center [907, 316] width 993 height 61
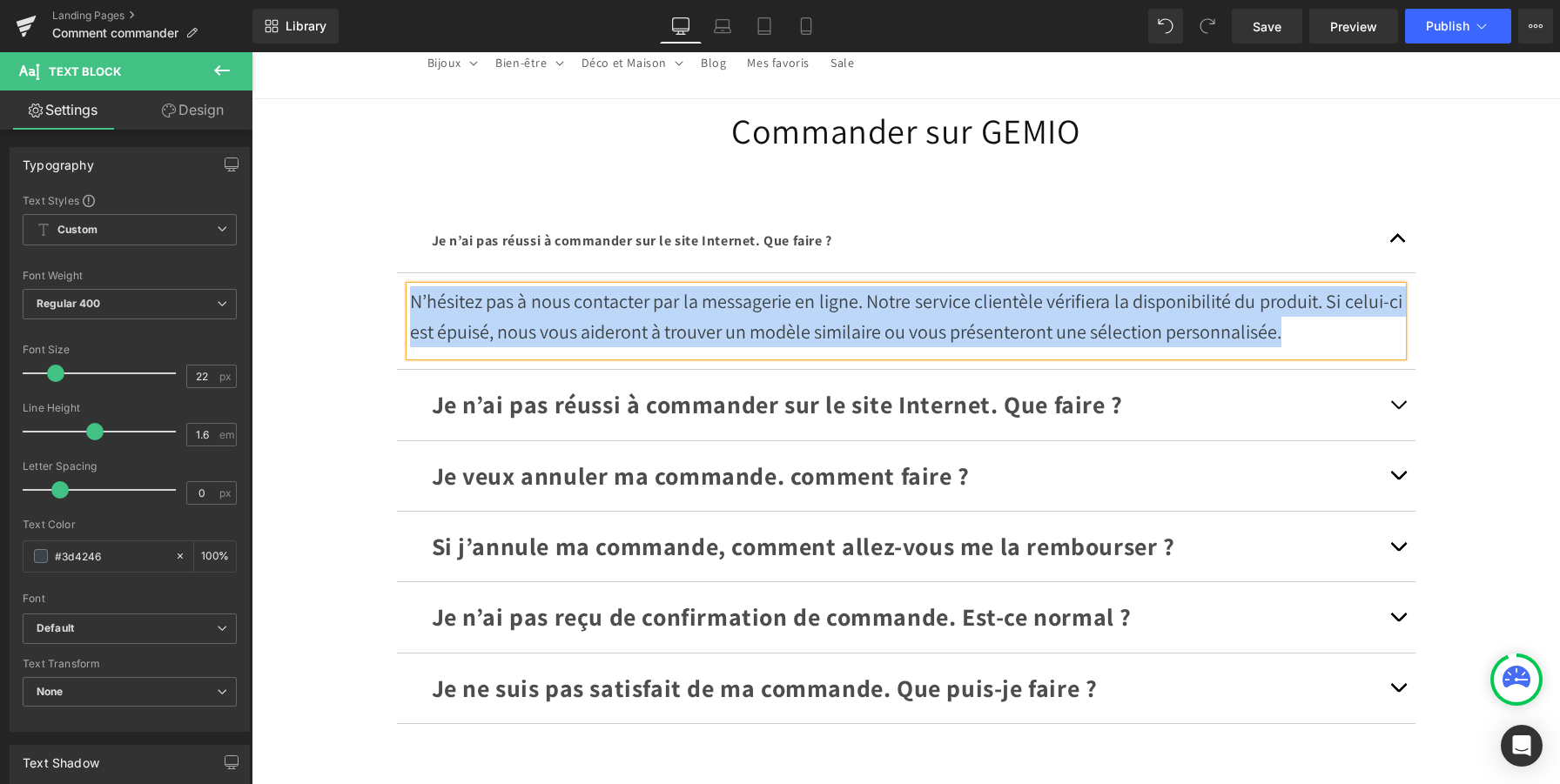
click at [1399, 401] on button "button" at bounding box center [1397, 405] width 35 height 70
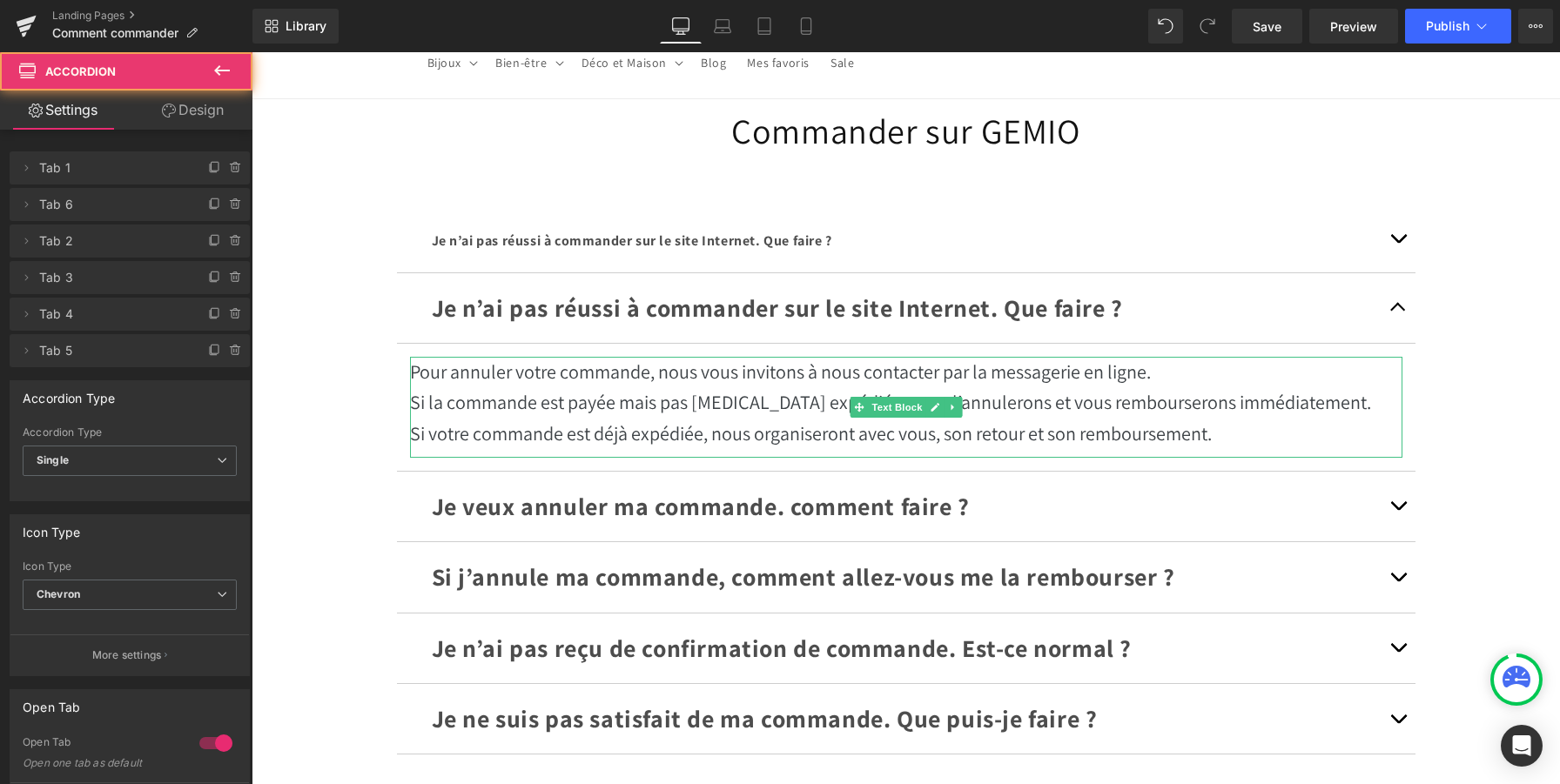
click at [1000, 415] on p "Si la commande est payée mais pas encore expédiée, nous l’annulerons et vous re…" at bounding box center [907, 402] width 993 height 31
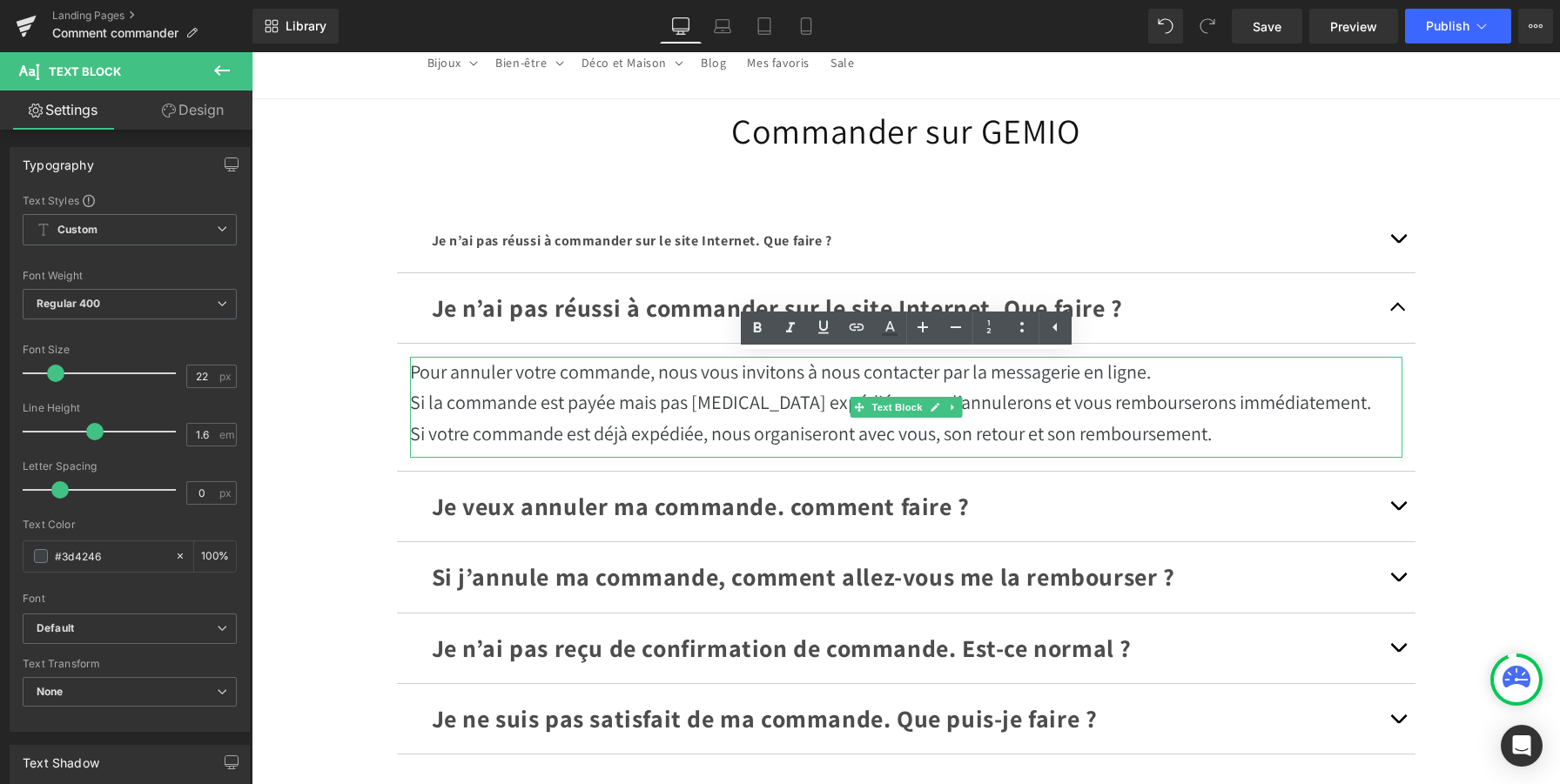
click at [1000, 415] on p "Si la commande est payée mais pas encore expédiée, nous l’annulerons et vous re…" at bounding box center [907, 402] width 993 height 31
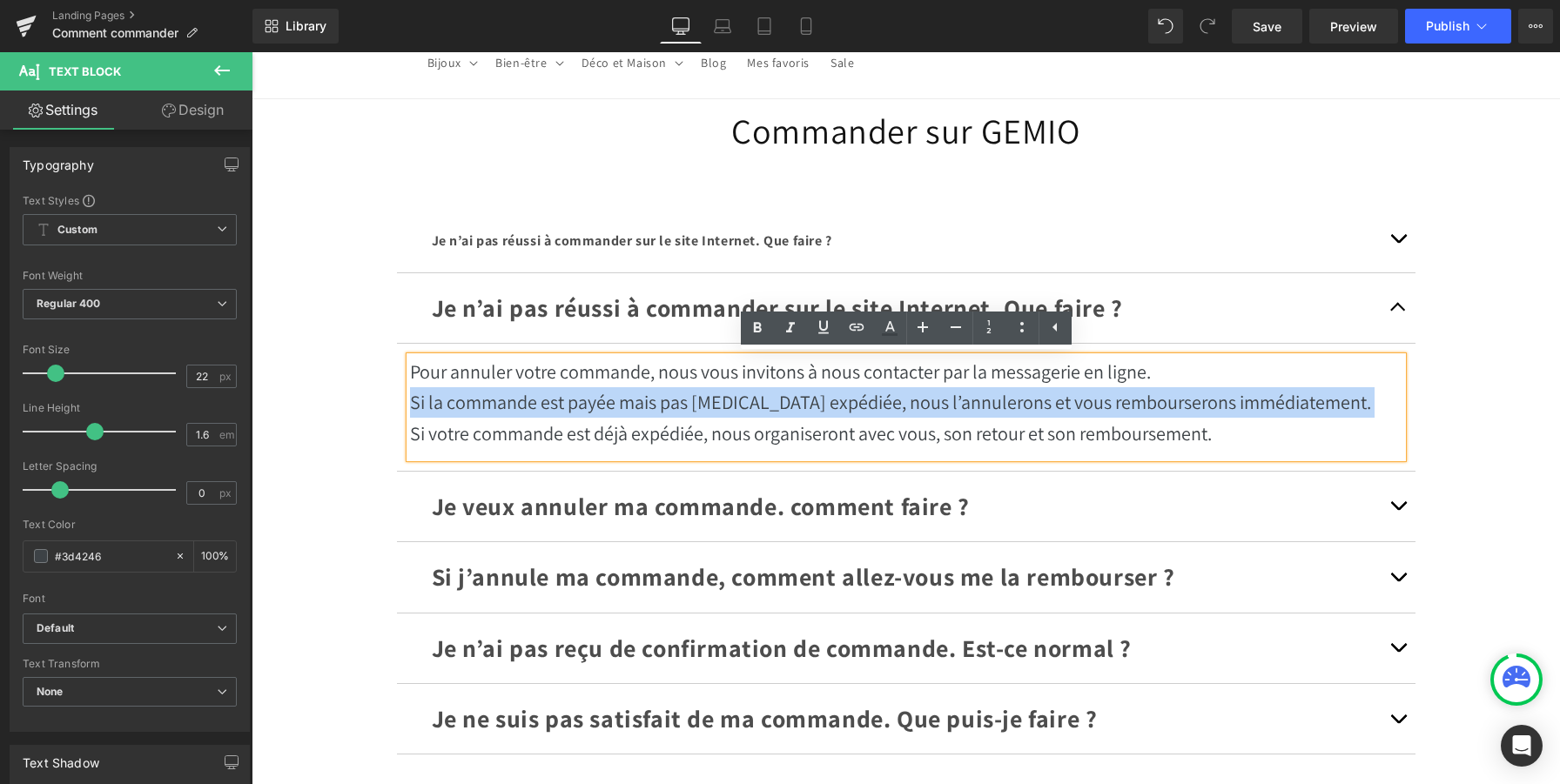
click at [1000, 415] on p "Si la commande est payée mais pas encore expédiée, nous l’annulerons et vous re…" at bounding box center [907, 402] width 993 height 31
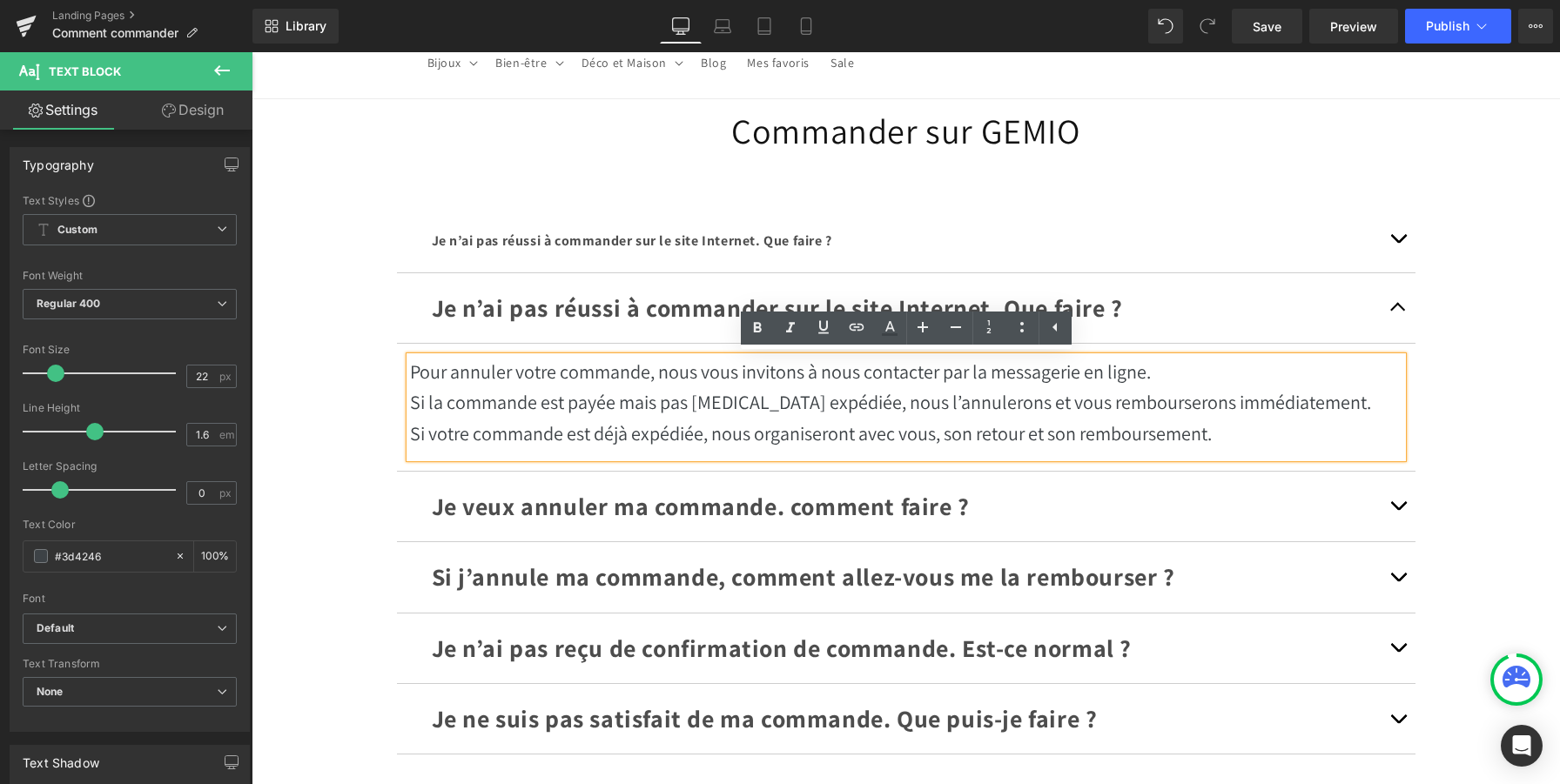
click at [1224, 422] on p "Si votre commande est déjà expédiée, nous organiseront avec vous, son retour et…" at bounding box center [907, 434] width 993 height 31
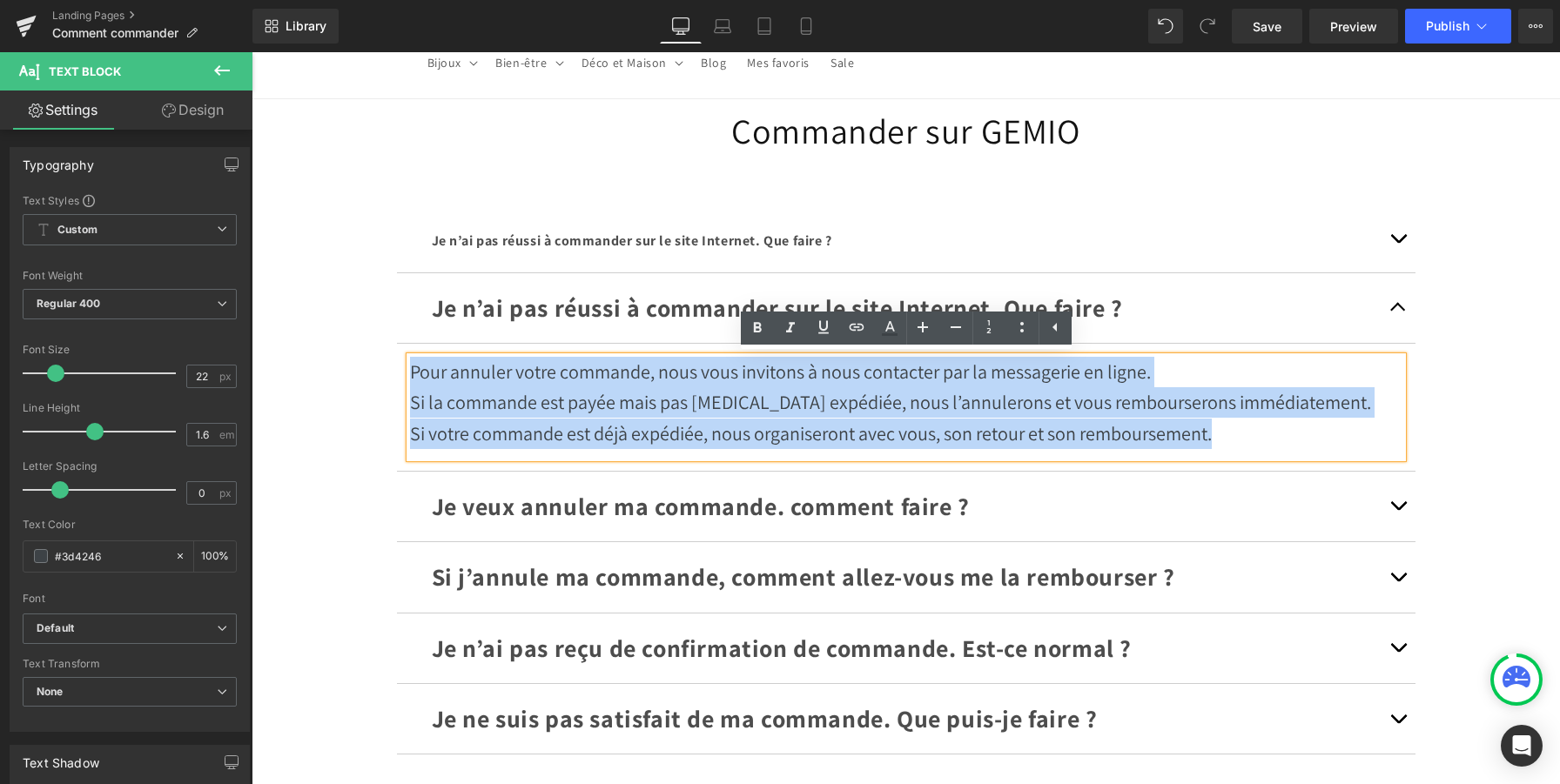
drag, startPoint x: 1224, startPoint y: 431, endPoint x: 457, endPoint y: 332, distance: 773.4
click at [457, 332] on div "Je n’ai pas réussi à commander sur le site Internet. Que faire ? Text Block Pou…" at bounding box center [907, 372] width 1019 height 198
paste div
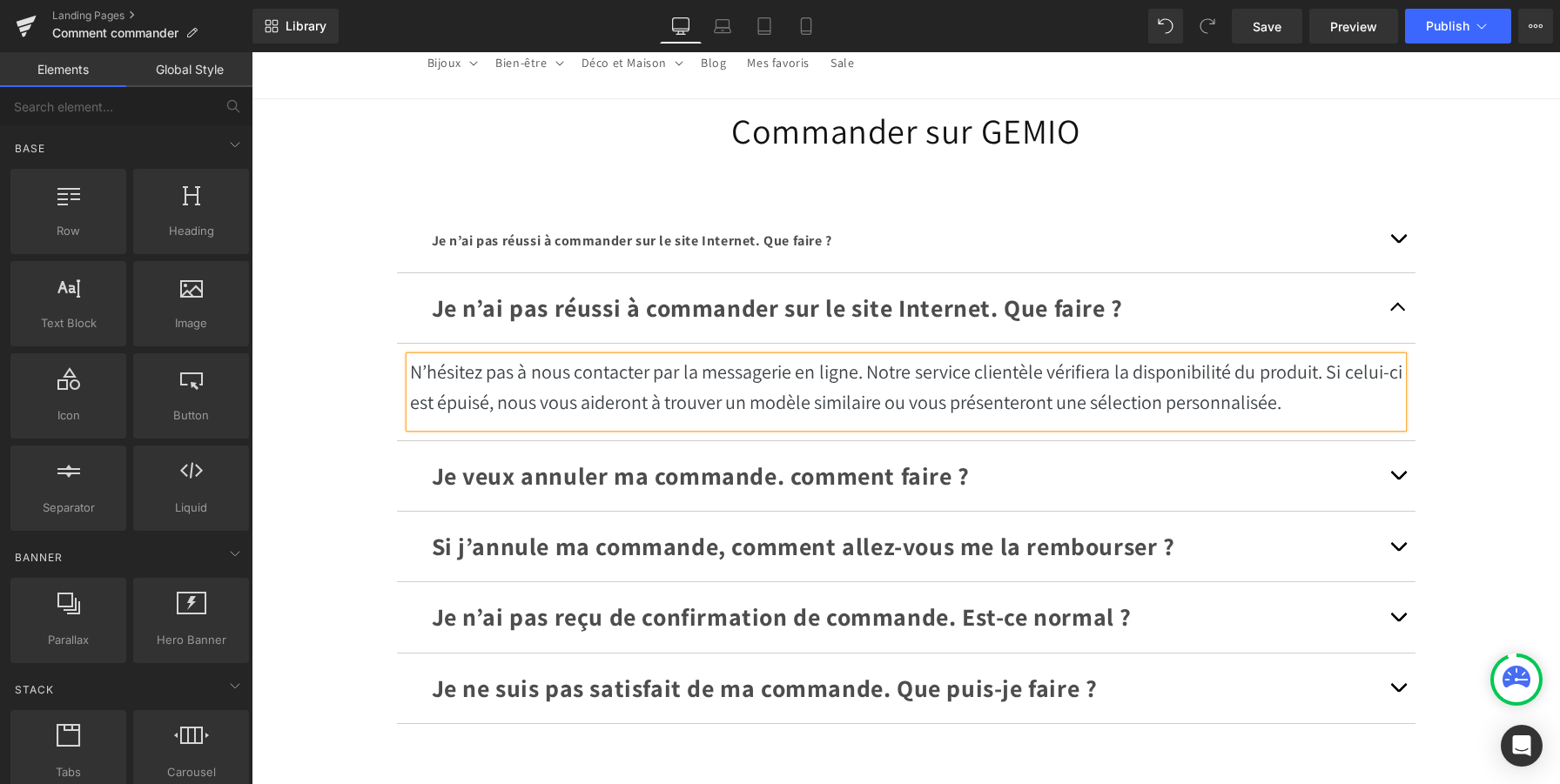
click at [1492, 440] on div "Commander sur GEMIO Heading Je n’ai pas réussi à commander sur le site Internet…" at bounding box center [906, 577] width 1309 height 958
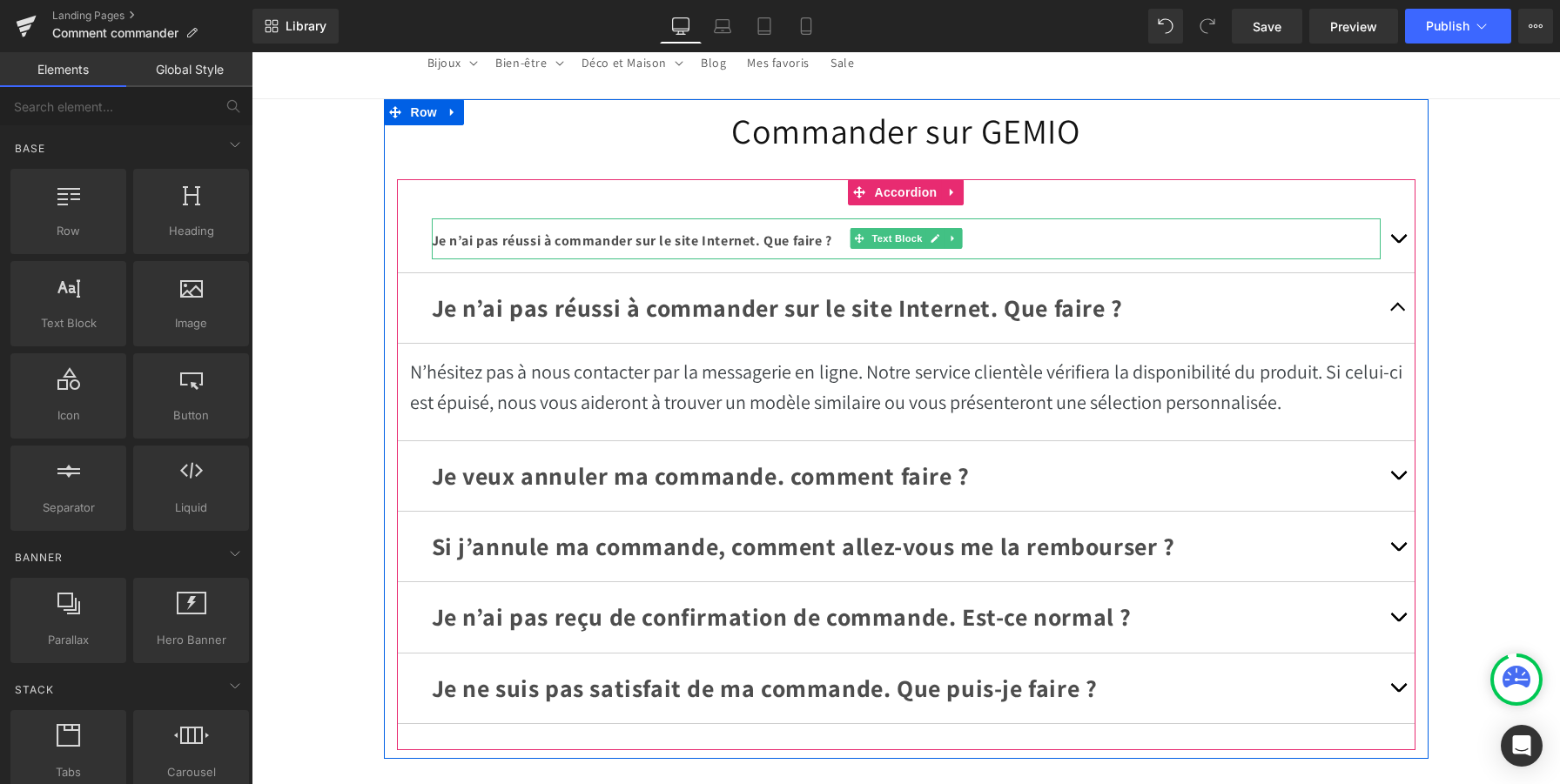
click at [814, 232] on span "Je n’ai pas réussi à commander sur le site Internet. Que faire ?" at bounding box center [632, 241] width 400 height 19
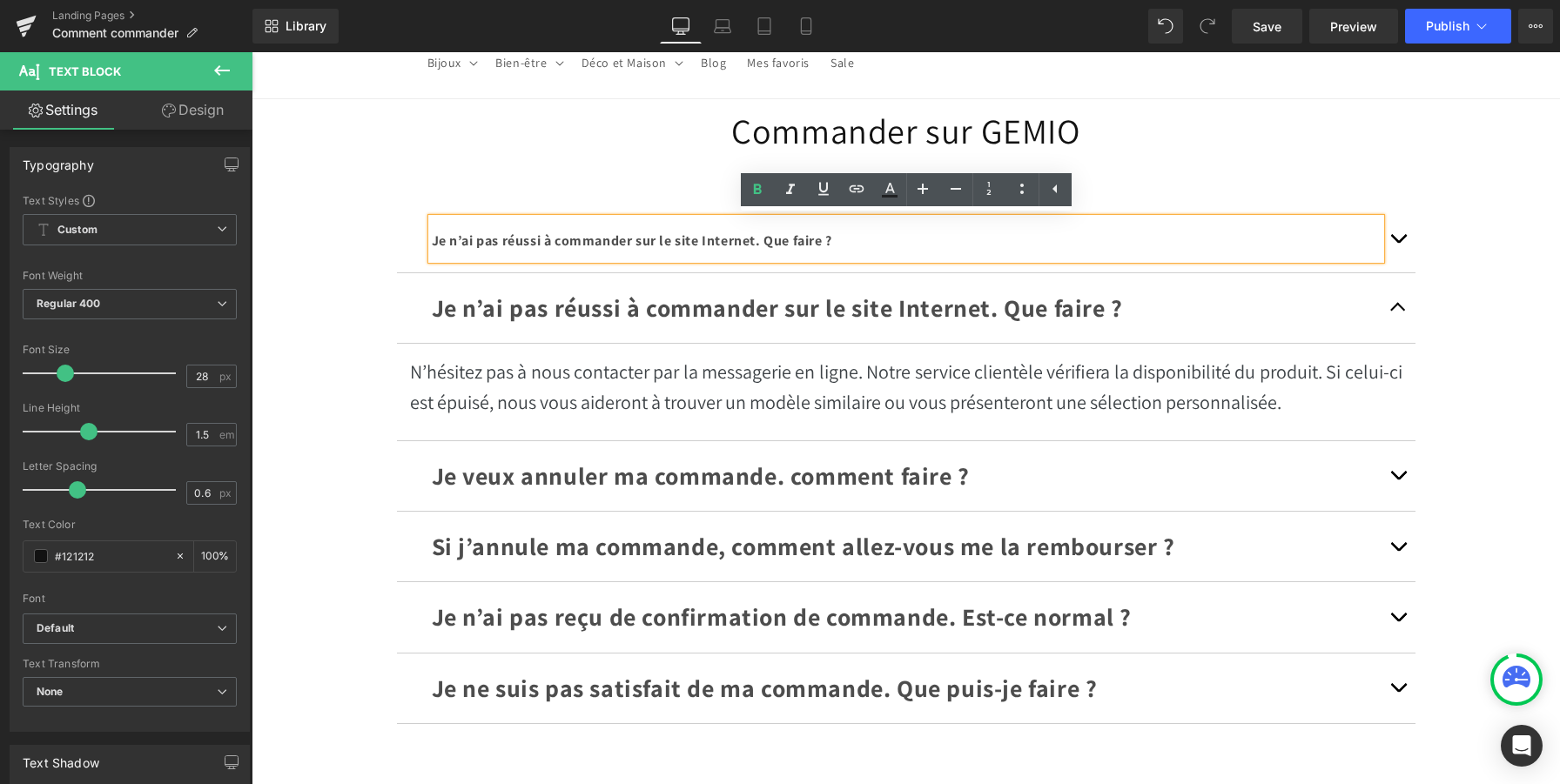
click at [1403, 240] on button "button" at bounding box center [1397, 239] width 35 height 67
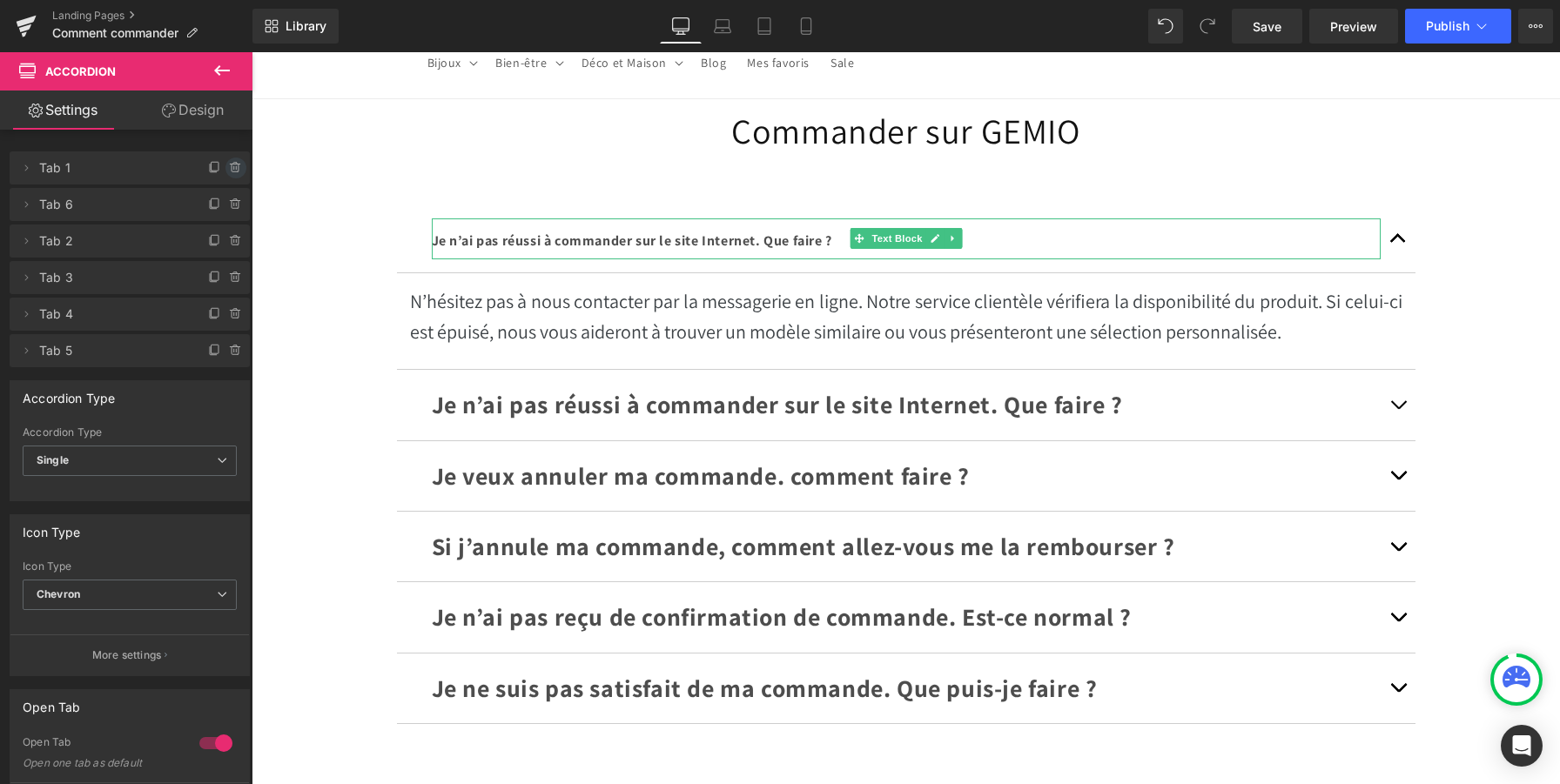
click at [229, 170] on icon at bounding box center [236, 167] width 14 height 14
click at [206, 170] on button "Delete" at bounding box center [217, 169] width 55 height 22
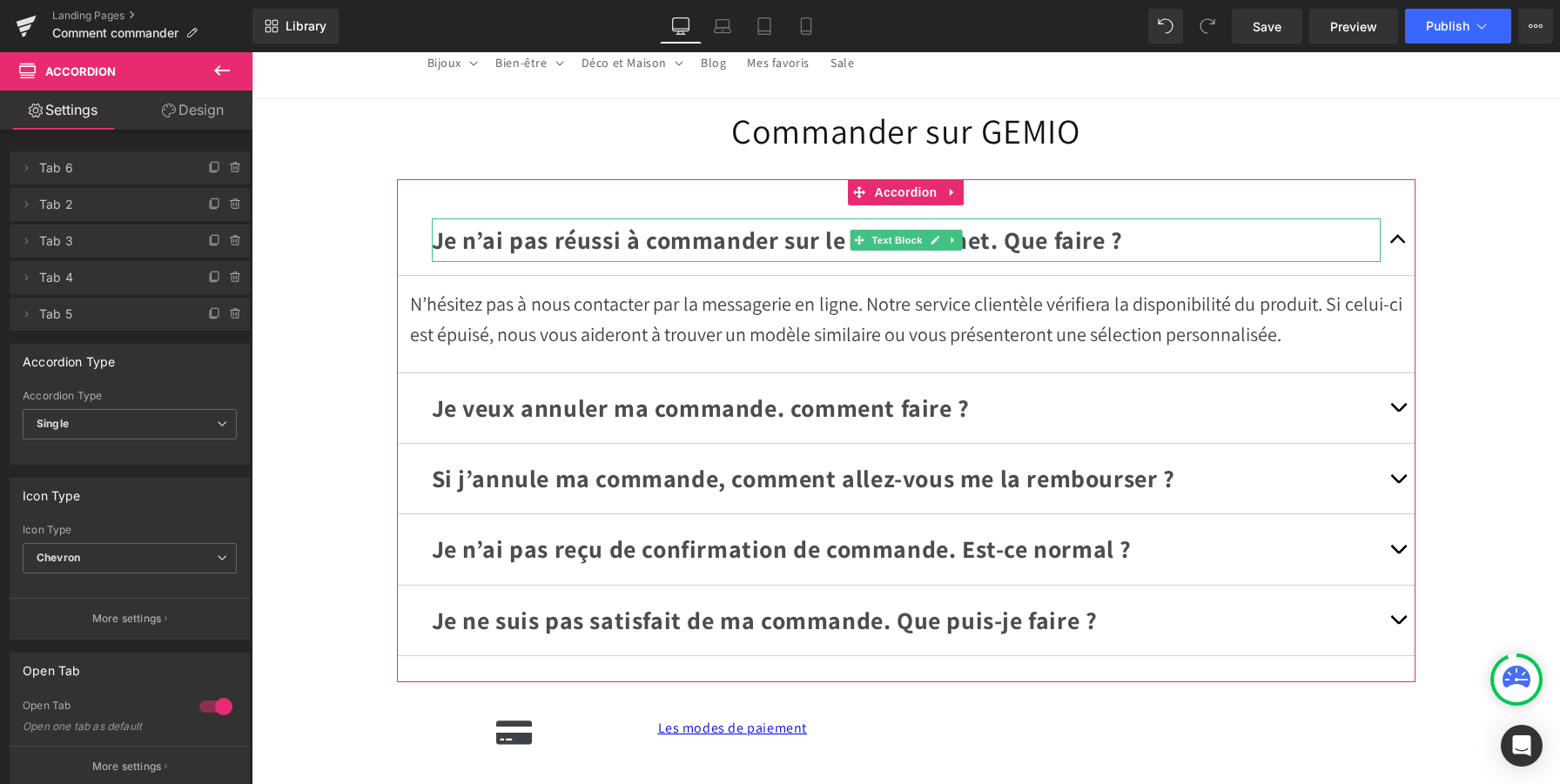
click at [102, 177] on span "Tab 6" at bounding box center [112, 167] width 146 height 33
click at [45, 169] on span "Tab 6" at bounding box center [112, 167] width 146 height 33
click at [24, 171] on icon at bounding box center [25, 167] width 14 height 14
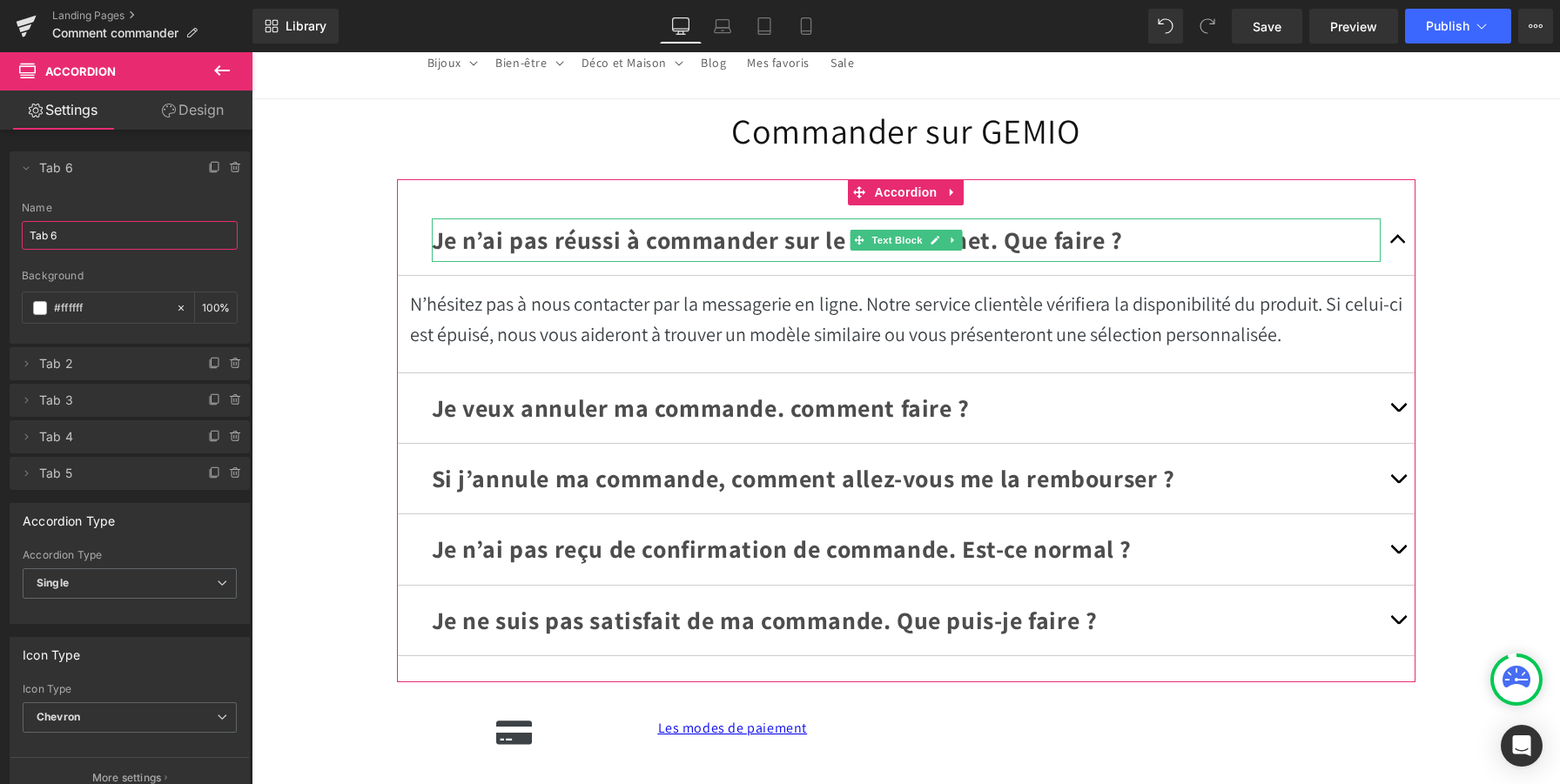
click at [67, 231] on input "Tab 6" at bounding box center [129, 235] width 216 height 29
type input "Tab 1"
click at [210, 197] on li "Delete Cancel Tab 1 Tab 1 Name Tab 1 #FFFFFF Background #ffffff 100 %" at bounding box center [129, 248] width 240 height 192
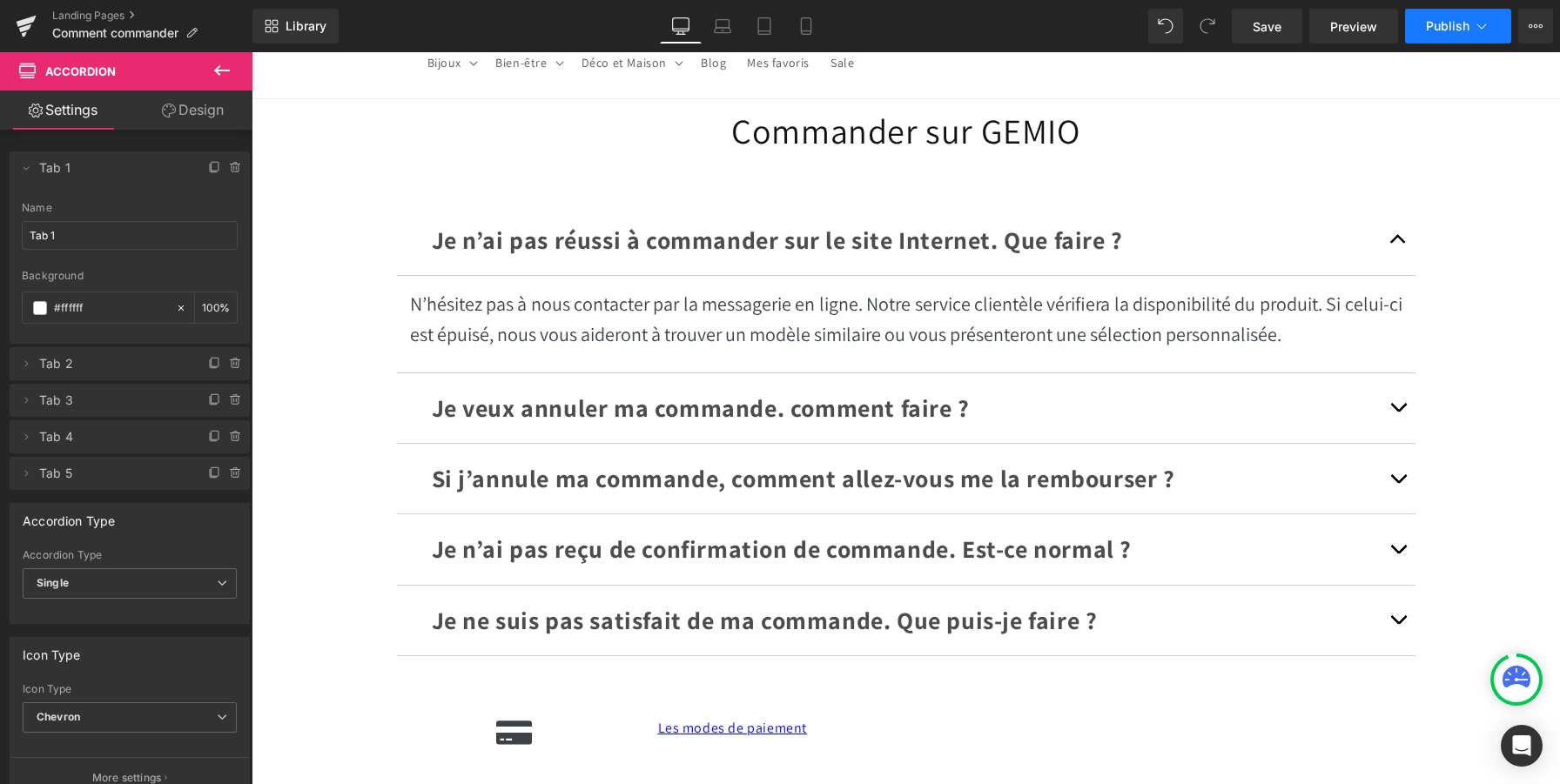
click at [1415, 23] on button "Publish" at bounding box center [1458, 25] width 107 height 35
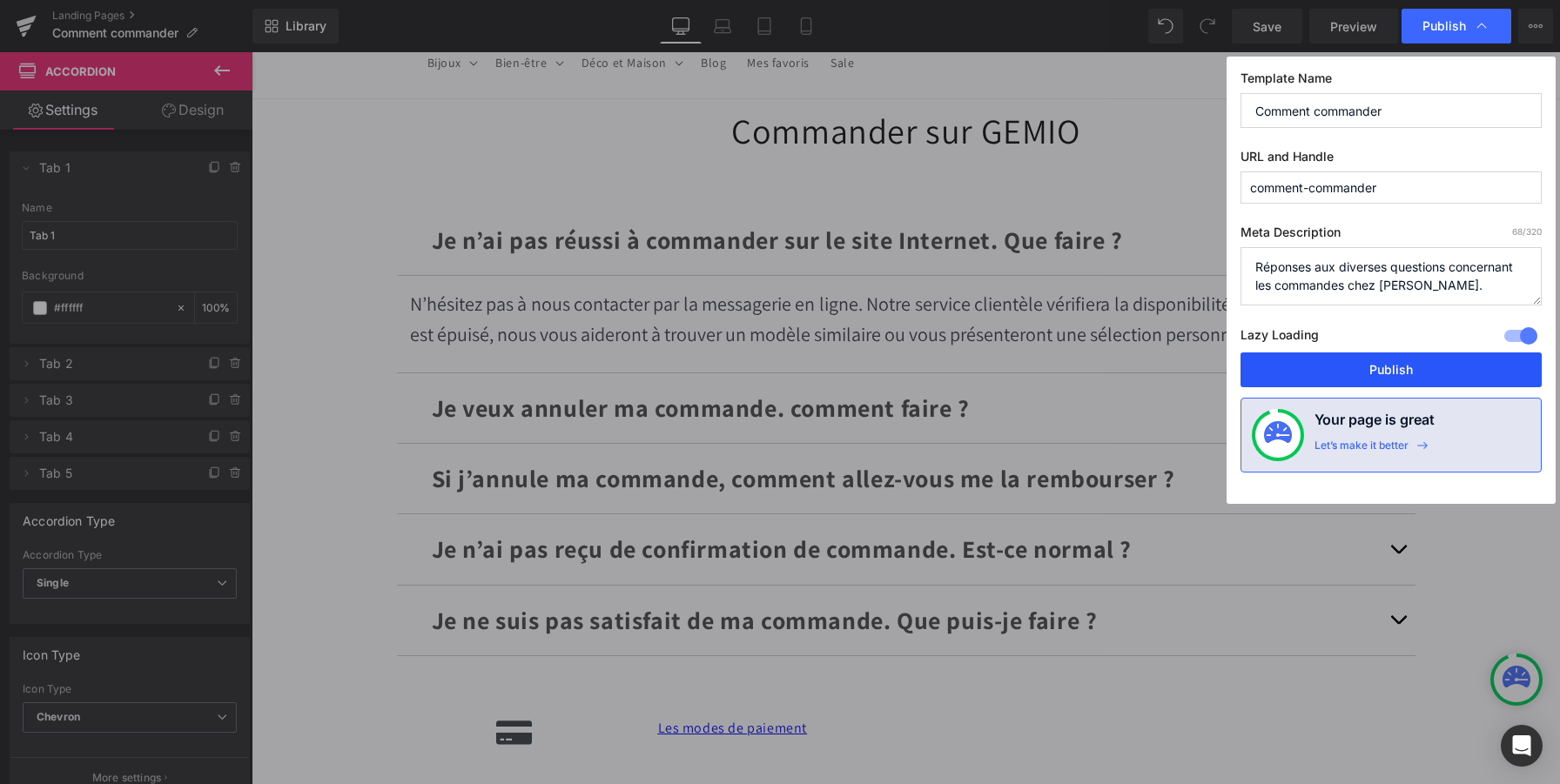
click at [1300, 364] on button "Publish" at bounding box center [1391, 369] width 301 height 35
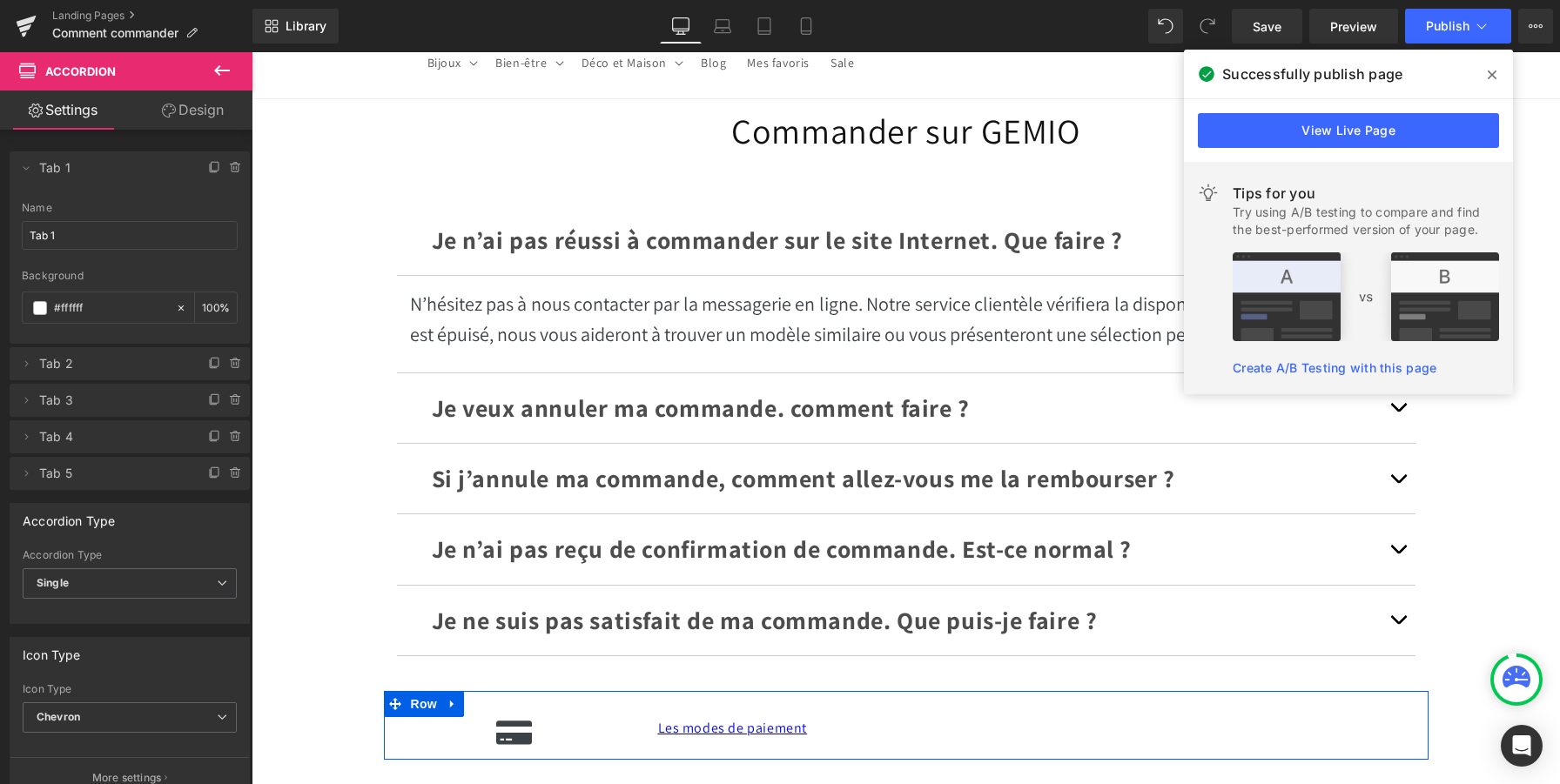
scroll to position [207, 0]
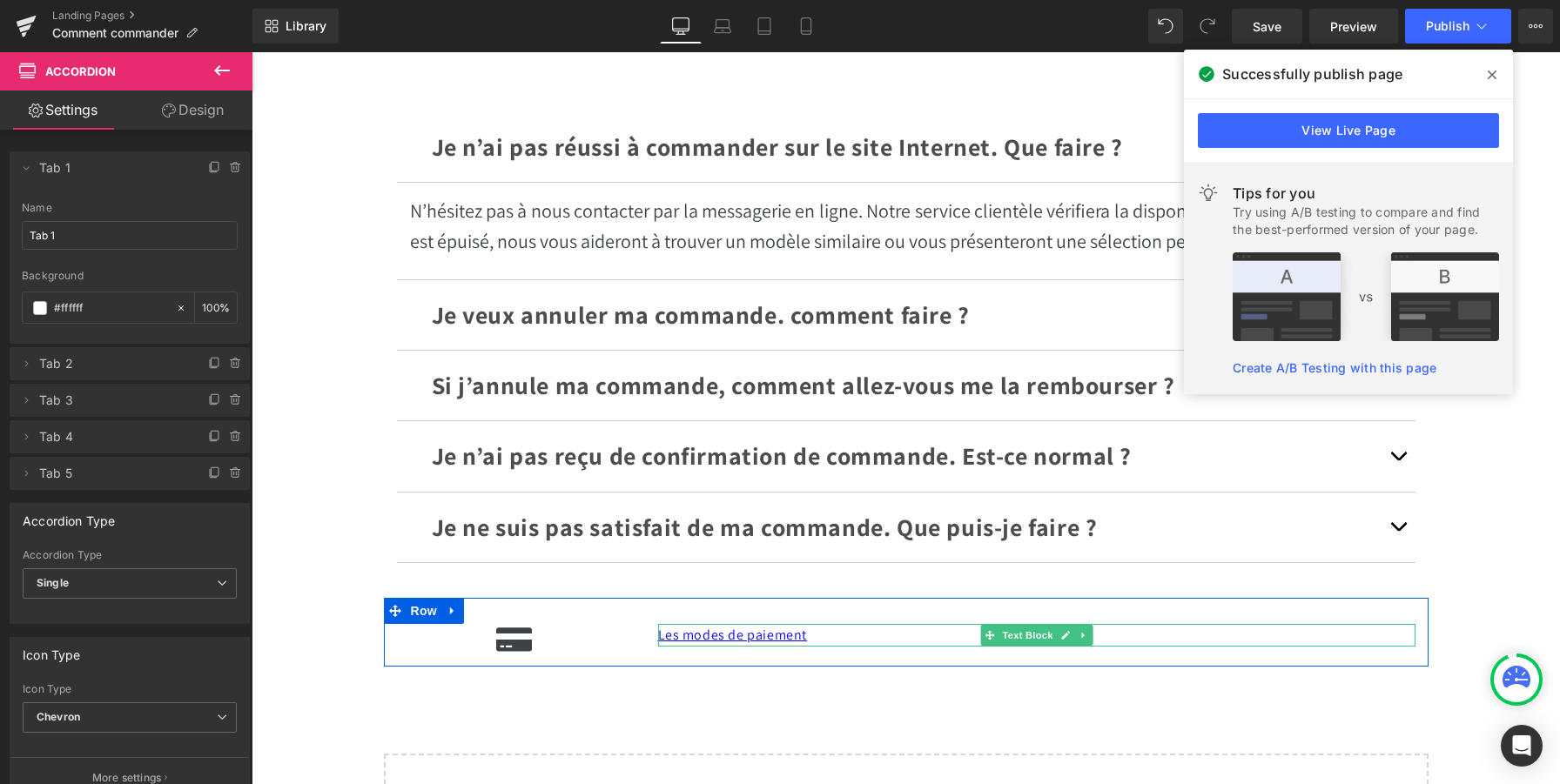
click at [870, 633] on p "Les modes de paiement" at bounding box center [1037, 635] width 757 height 22
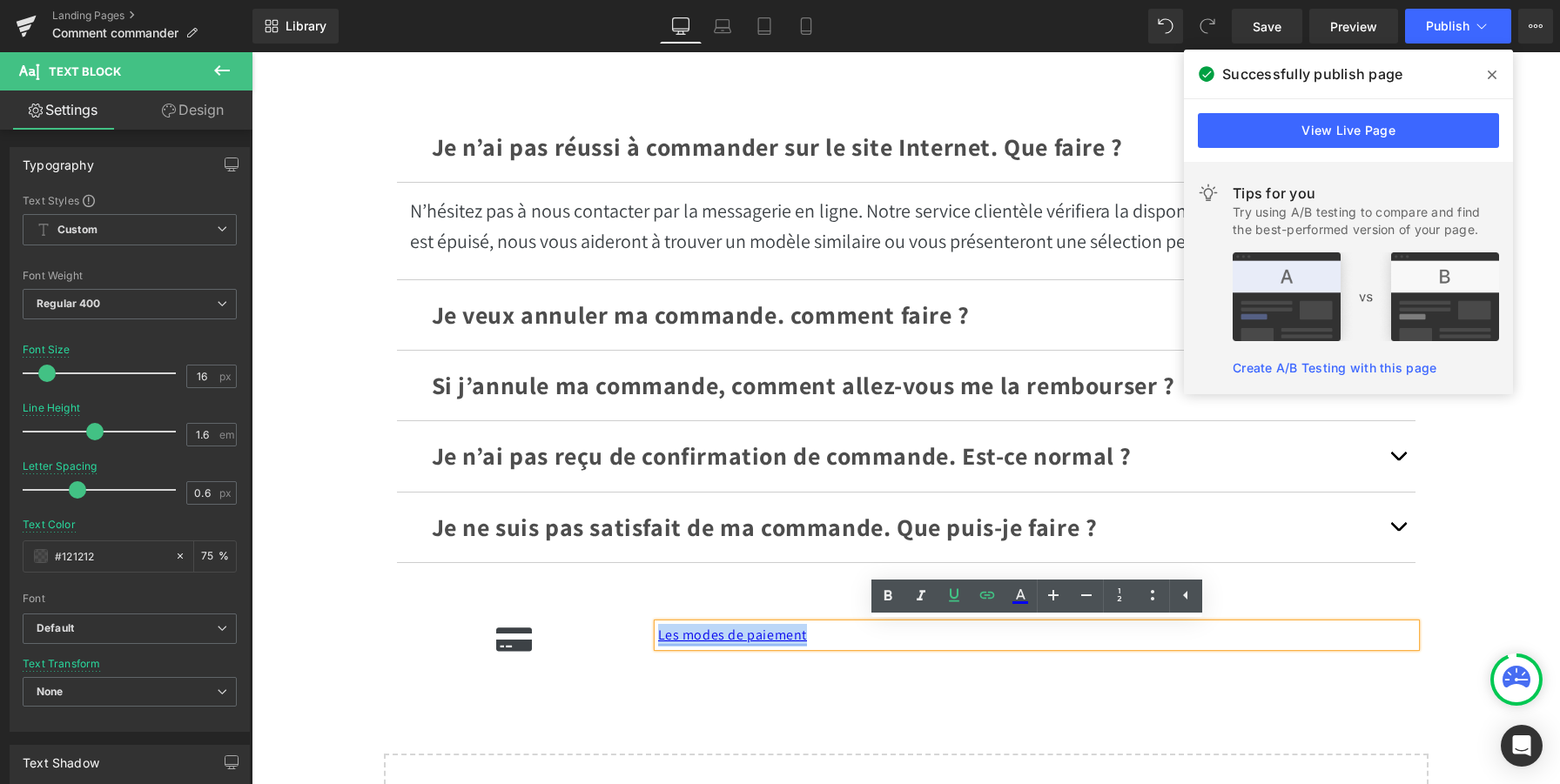
drag, startPoint x: 858, startPoint y: 633, endPoint x: 660, endPoint y: 627, distance: 198.1
click at [660, 627] on p "Les modes de paiement" at bounding box center [1037, 635] width 757 height 22
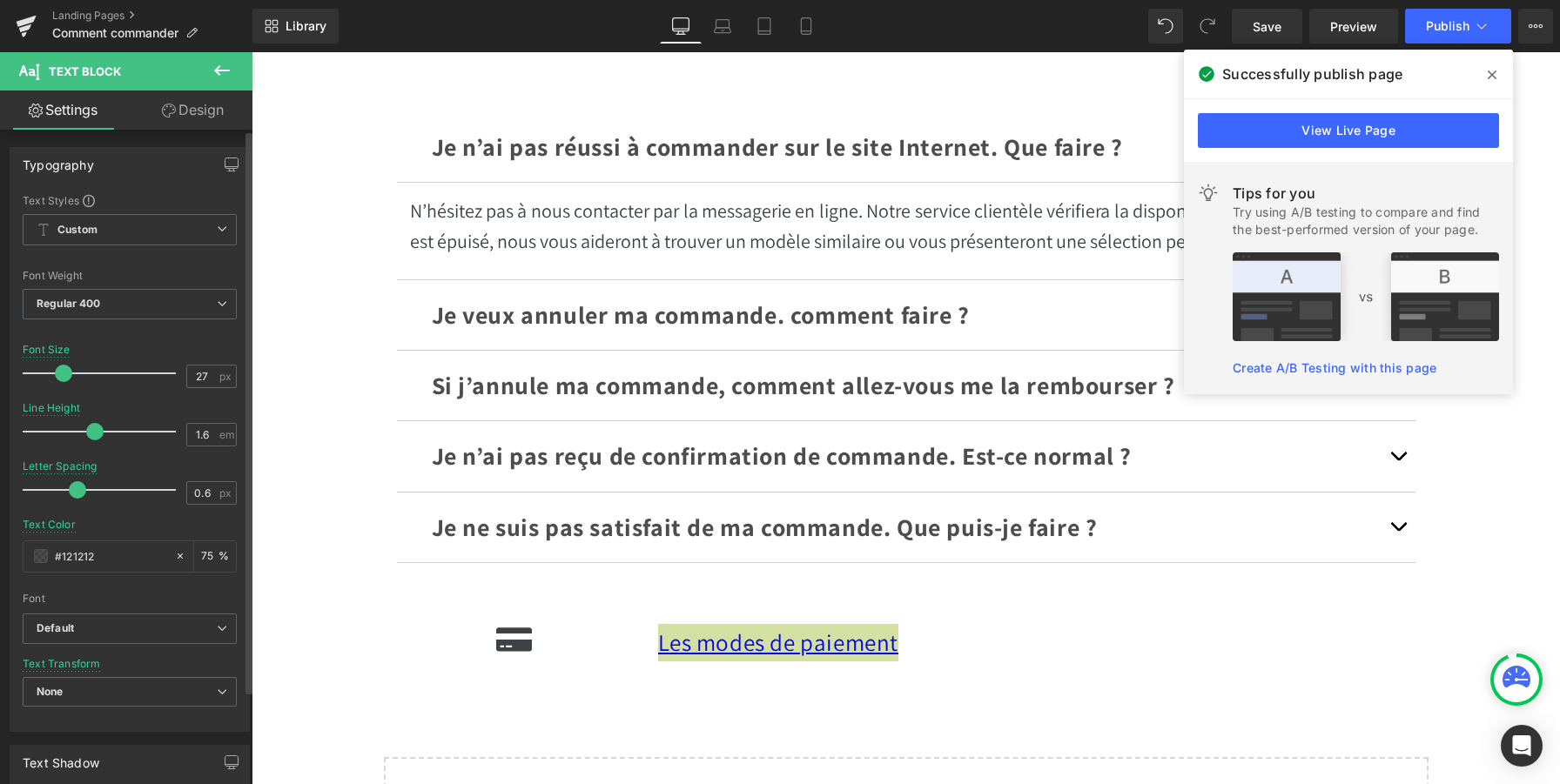
type input "28"
drag, startPoint x: 48, startPoint y: 372, endPoint x: 65, endPoint y: 375, distance: 17.3
click at [65, 375] on span at bounding box center [65, 373] width 18 height 18
click at [1466, 27] on span "Publish" at bounding box center [1448, 25] width 44 height 14
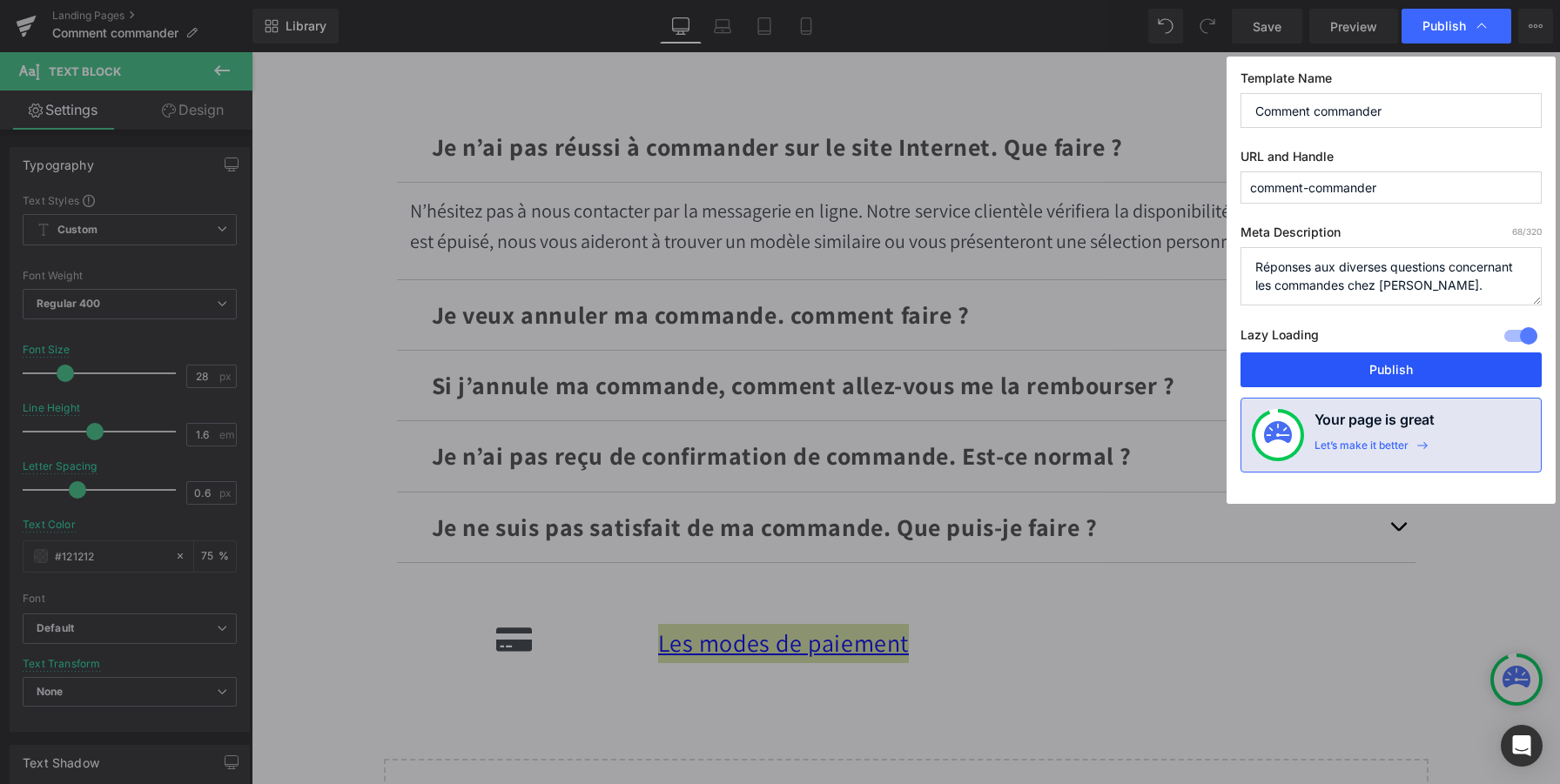
click at [1391, 375] on button "Publish" at bounding box center [1391, 369] width 301 height 35
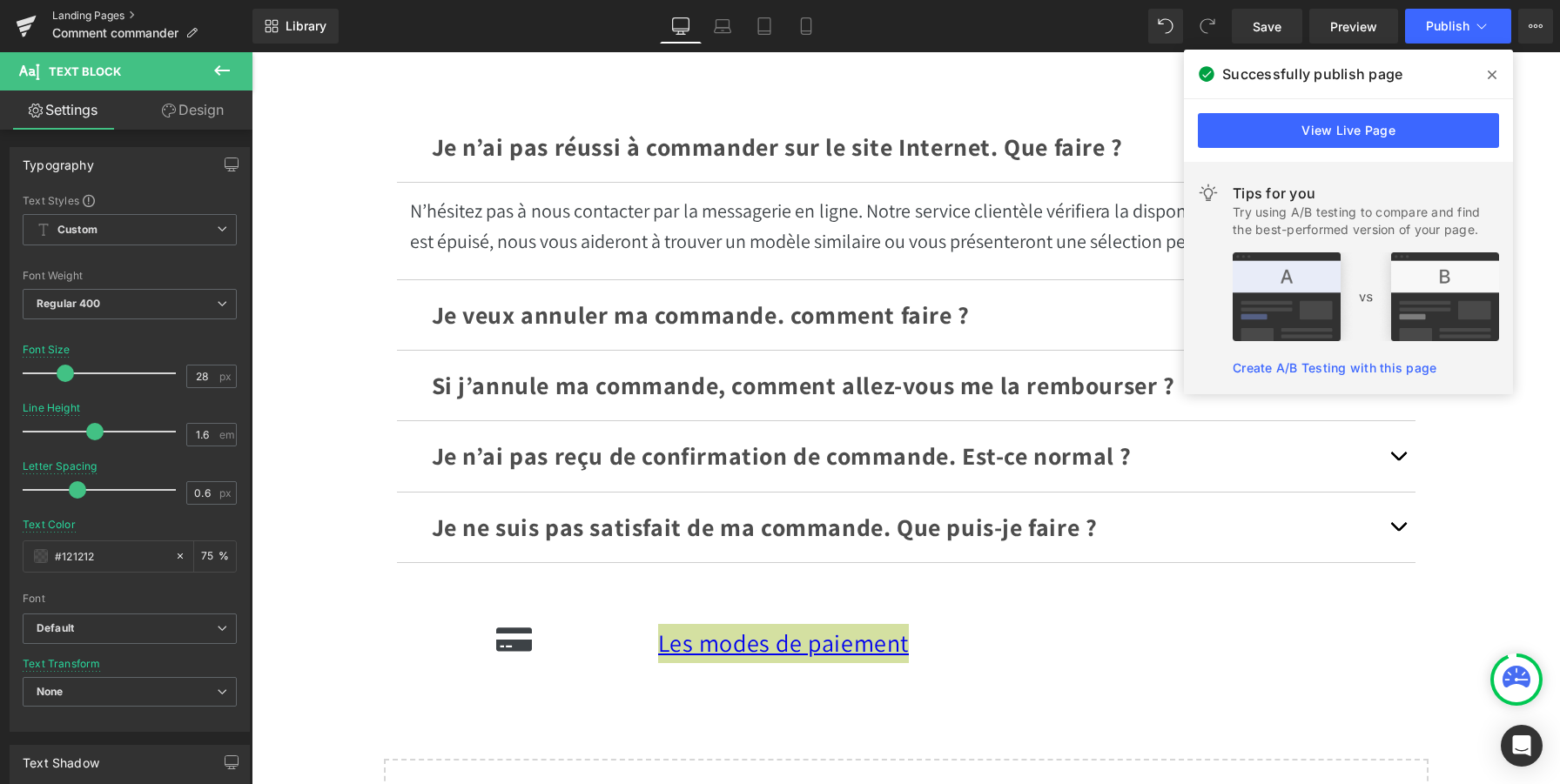
click at [109, 16] on link "Landing Pages" at bounding box center [152, 15] width 200 height 14
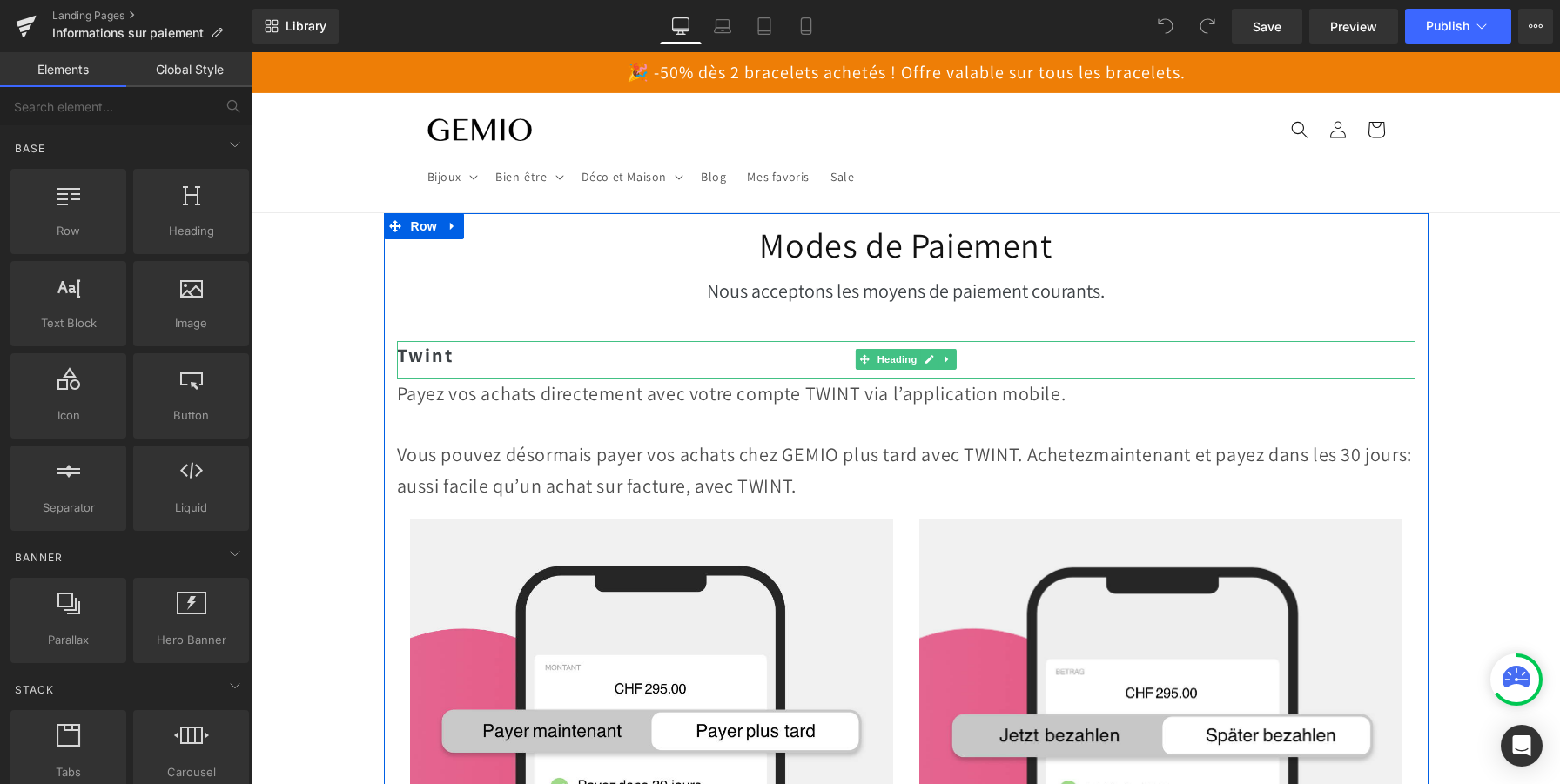
click at [467, 354] on h2 "Twint" at bounding box center [907, 355] width 1019 height 29
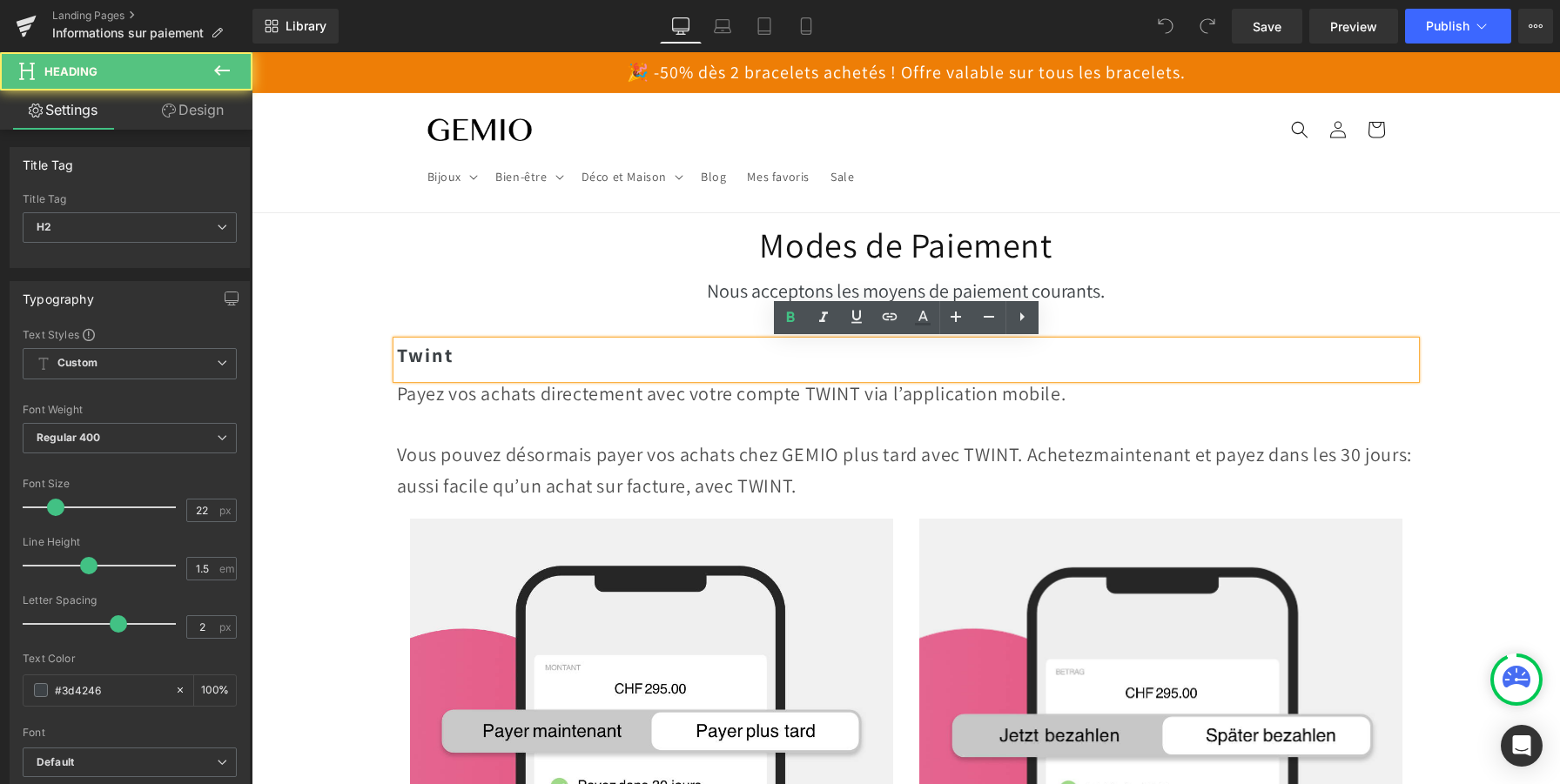
click at [468, 354] on h2 "Twint" at bounding box center [907, 355] width 1019 height 29
drag, startPoint x: 468, startPoint y: 354, endPoint x: 397, endPoint y: 352, distance: 71.0
click at [397, 352] on h2 "Twint" at bounding box center [907, 355] width 1019 height 29
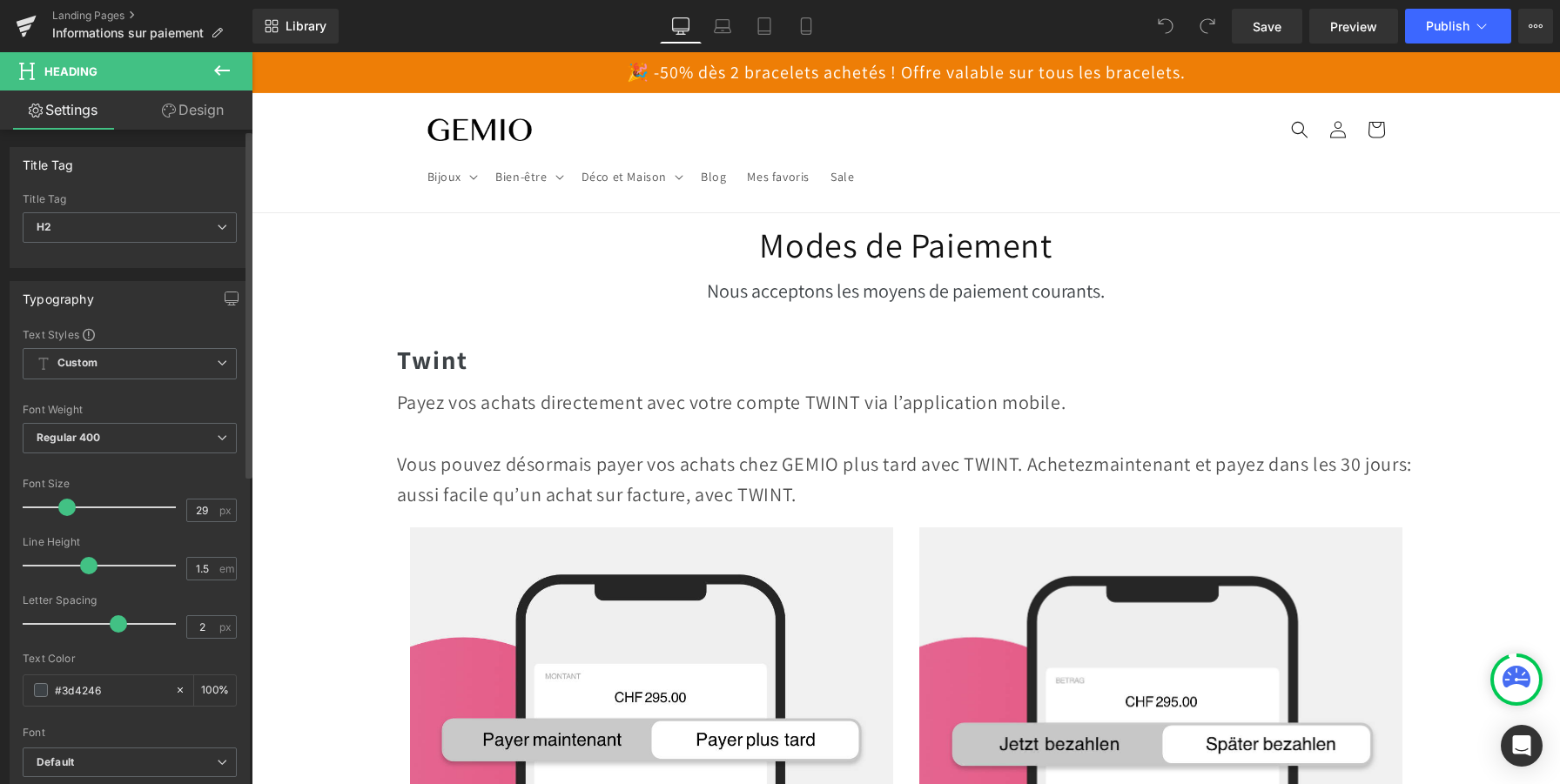
drag, startPoint x: 55, startPoint y: 502, endPoint x: 64, endPoint y: 508, distance: 10.8
click at [64, 508] on span at bounding box center [66, 507] width 18 height 18
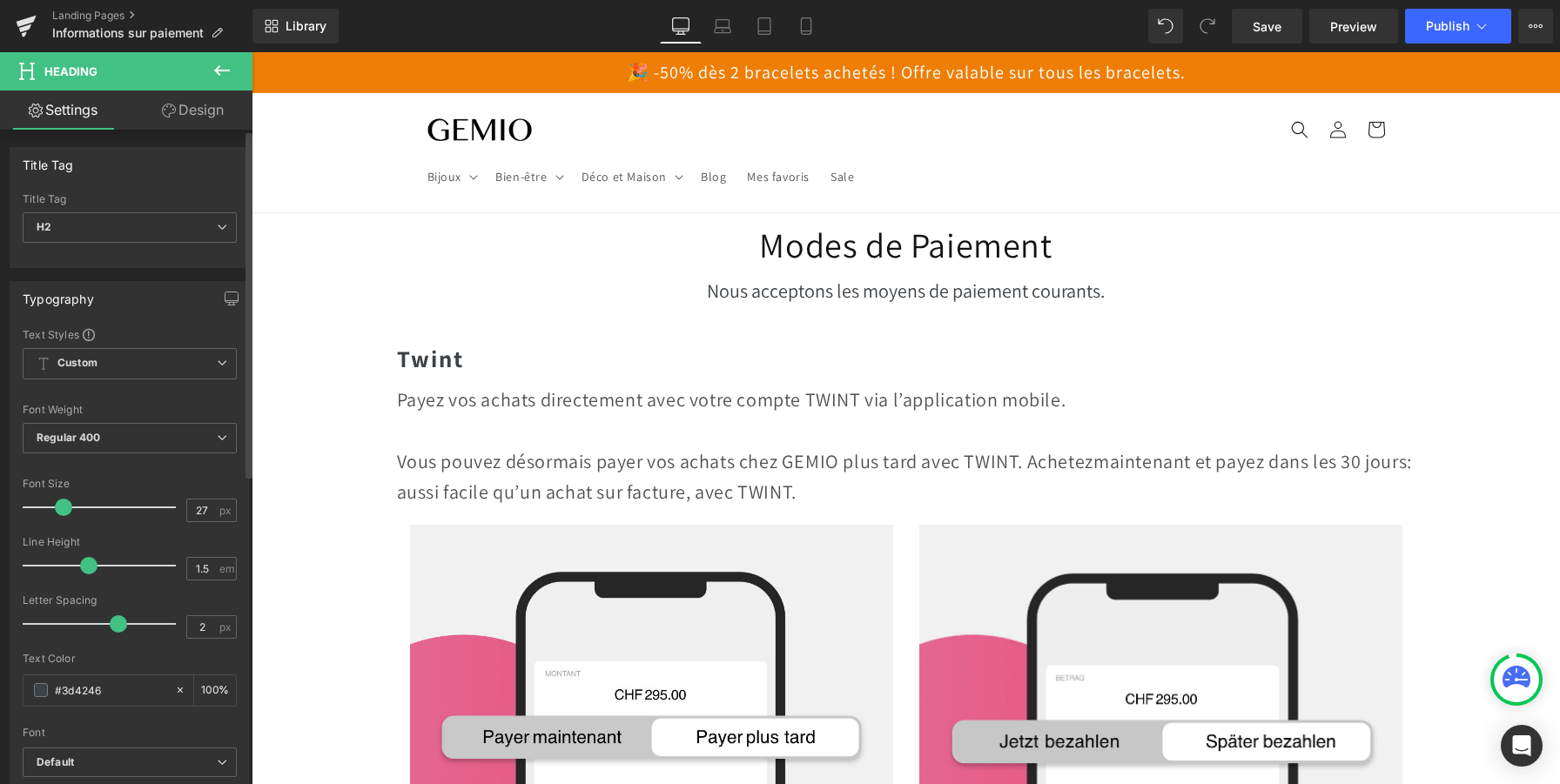
type input "28"
click at [66, 506] on span at bounding box center [65, 507] width 18 height 18
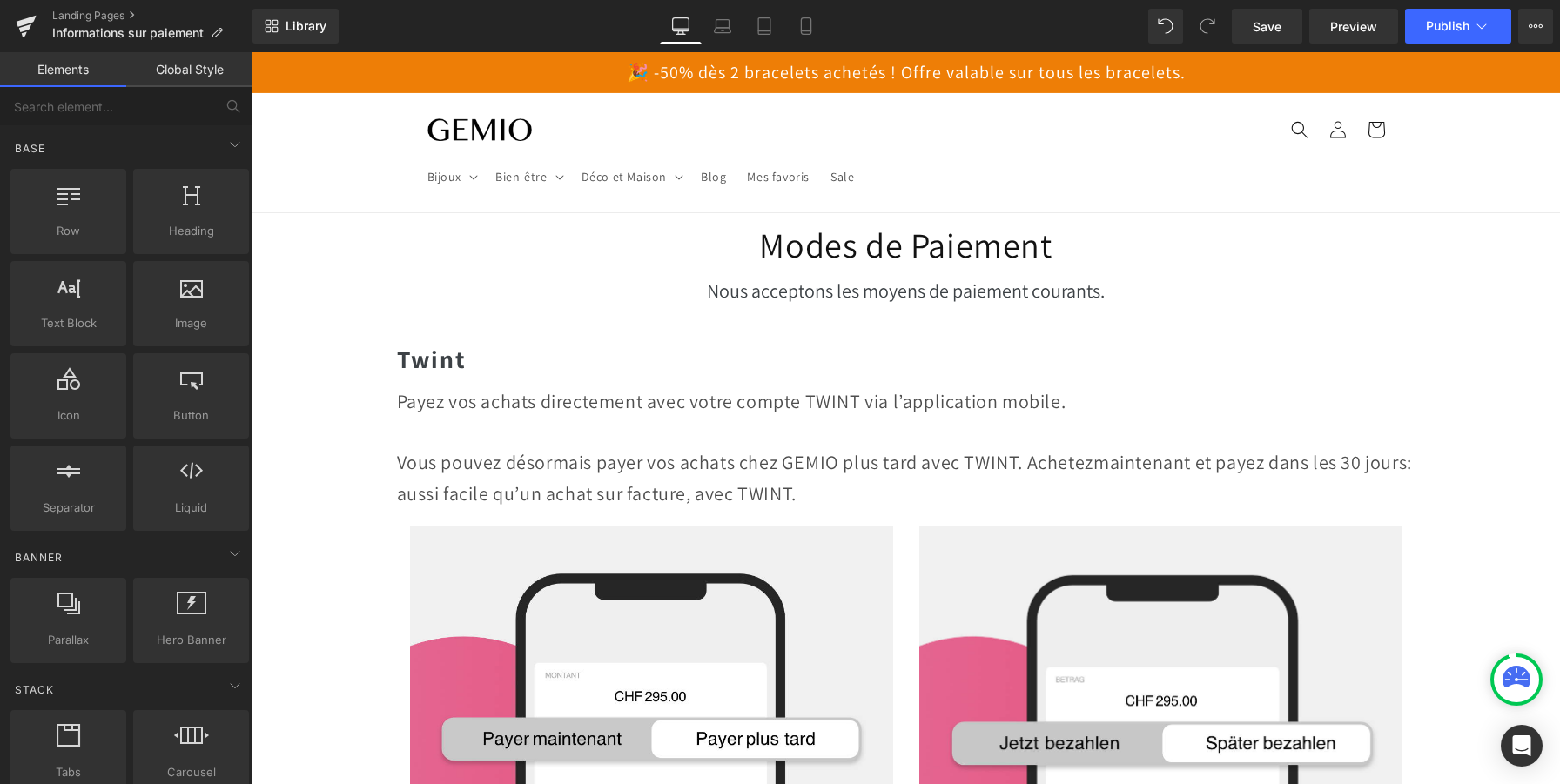
click at [1448, 22] on span "Publish" at bounding box center [1448, 25] width 44 height 14
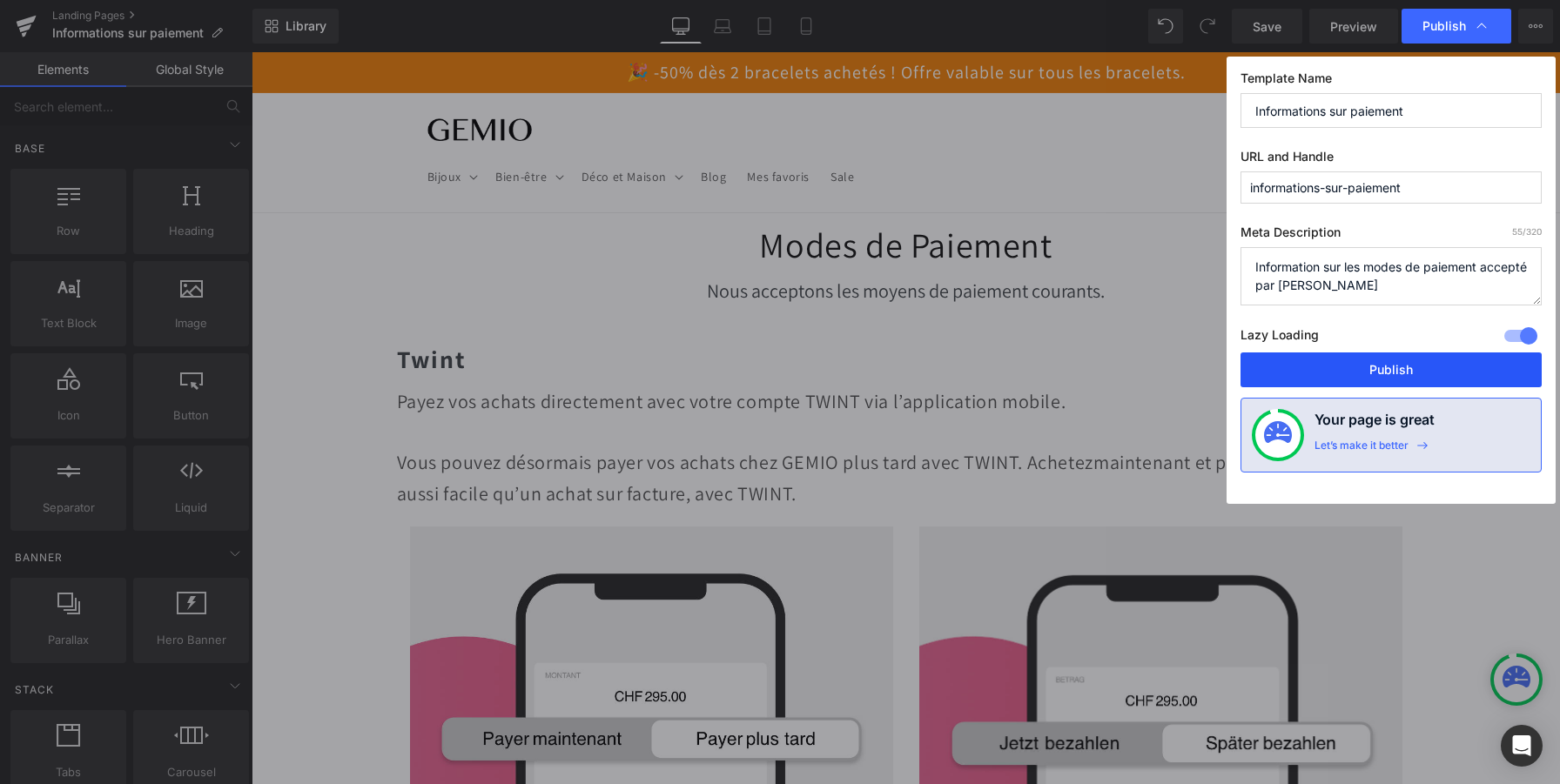
drag, startPoint x: 1110, startPoint y: 321, endPoint x: 1363, endPoint y: 374, distance: 258.5
click at [1363, 374] on button "Publish" at bounding box center [1391, 369] width 301 height 35
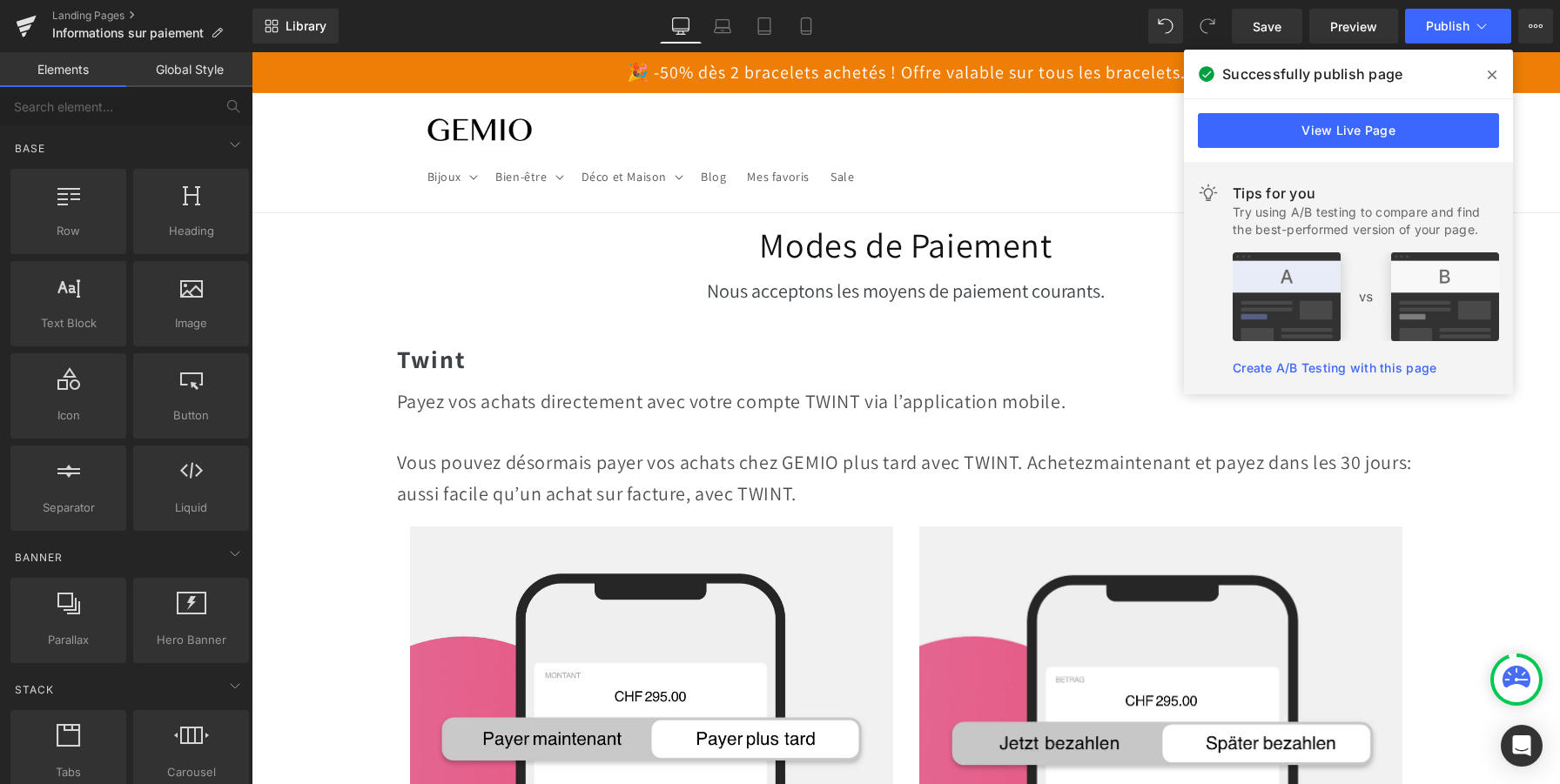
click at [1486, 78] on span at bounding box center [1492, 75] width 28 height 28
